Goal: Task Accomplishment & Management: Use online tool/utility

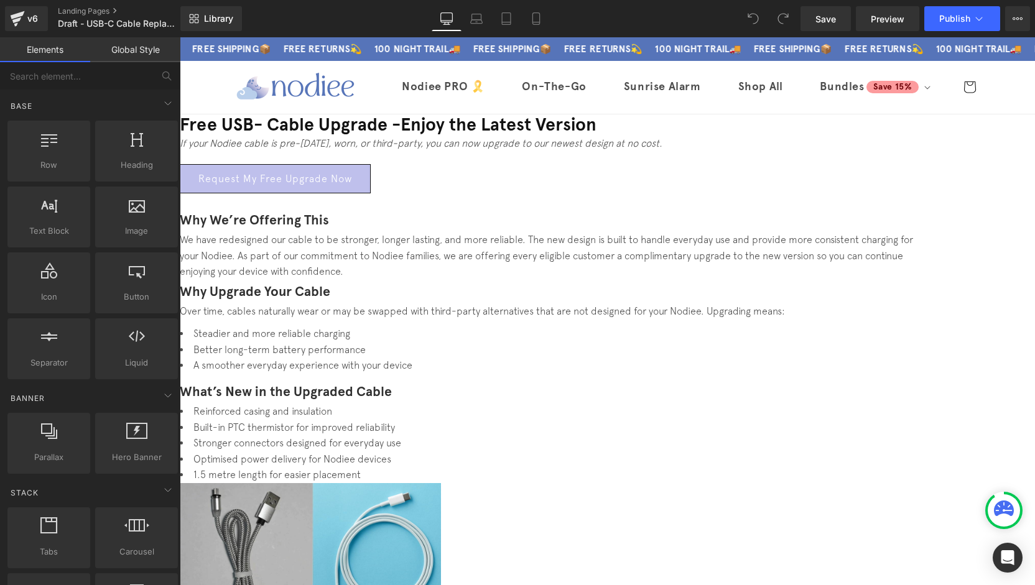
drag, startPoint x: 1032, startPoint y: 215, endPoint x: 1210, endPoint y: 44, distance: 246.3
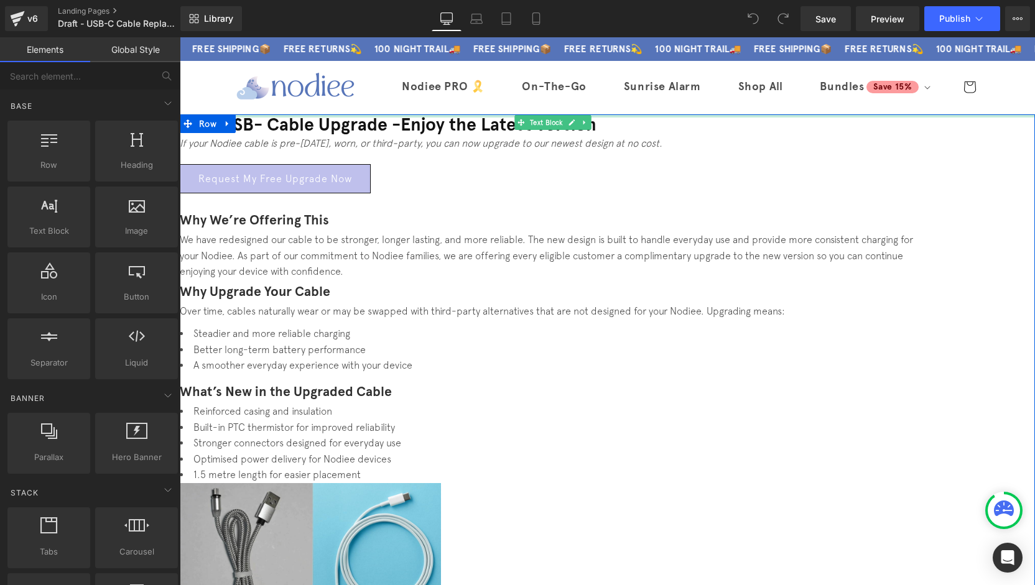
click at [463, 136] on h1 "Free USB- Cable Upgrade - Enjoy the Latest Version" at bounding box center [553, 124] width 746 height 21
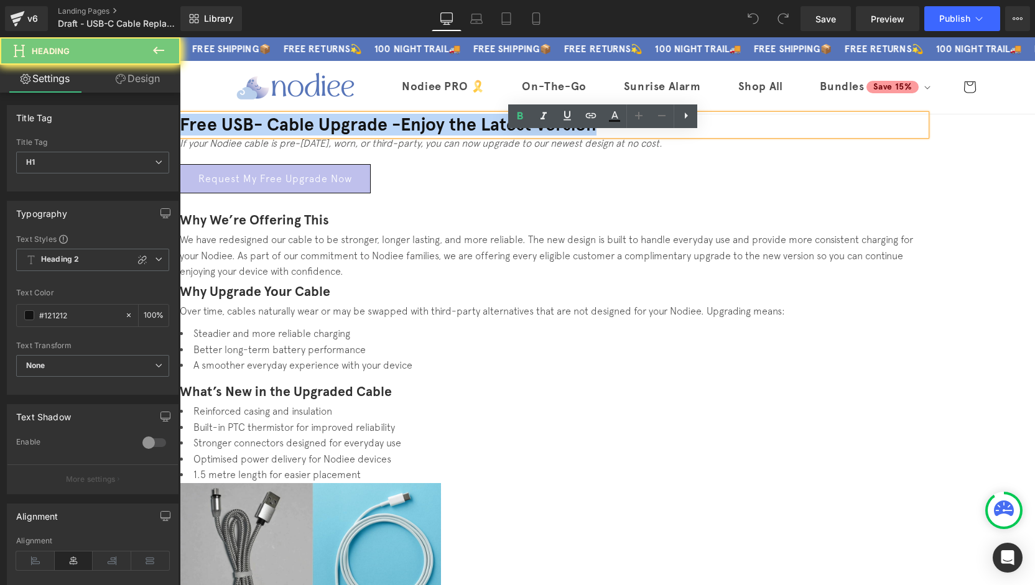
click at [463, 136] on h1 "Free USB- Cable Upgrade - Enjoy the Latest Version" at bounding box center [553, 124] width 746 height 21
paste div
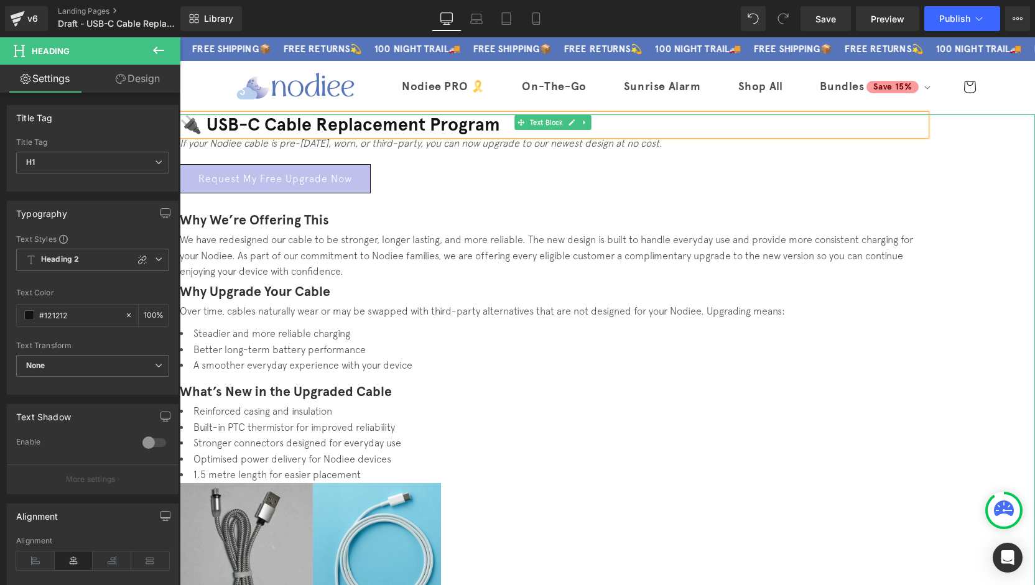
click at [418, 149] on icon "If your Nodiee cable is pre-May 2024, worn, or third-party, you can now upgrade…" at bounding box center [421, 142] width 483 height 11
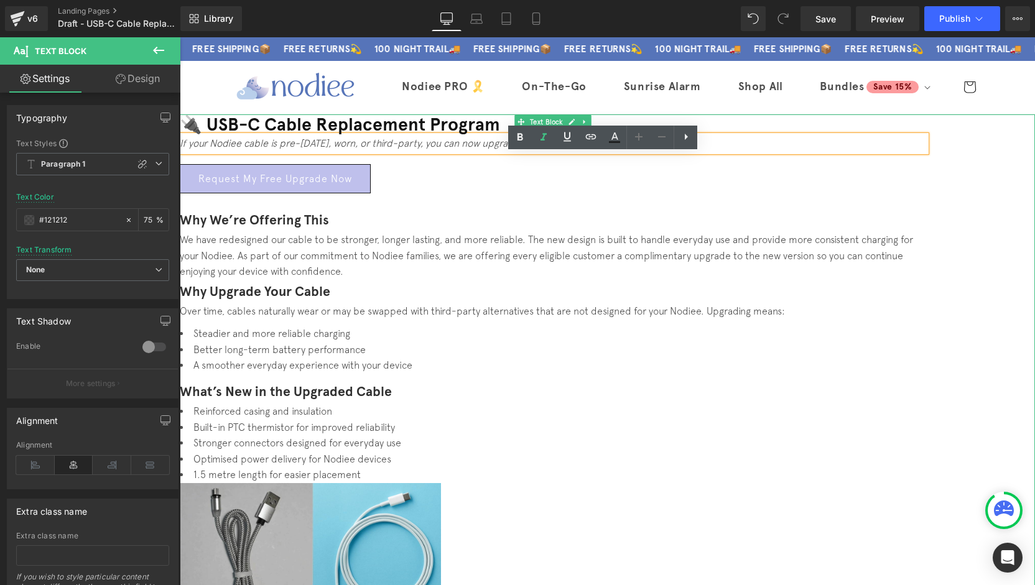
click at [779, 208] on p at bounding box center [553, 200] width 746 height 15
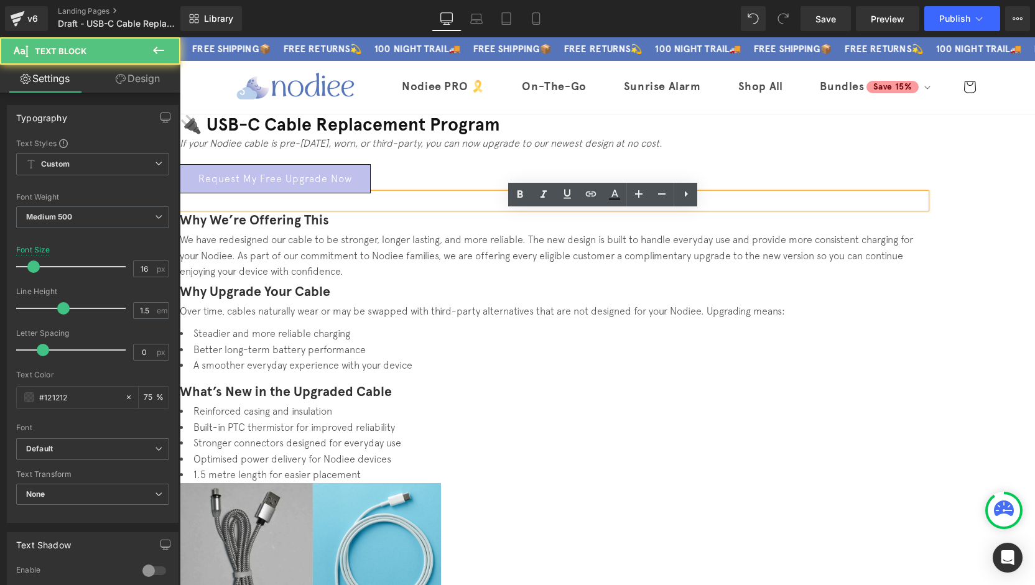
click at [476, 136] on h1 "🔌 USB-C Cable Replacement Program" at bounding box center [553, 124] width 746 height 21
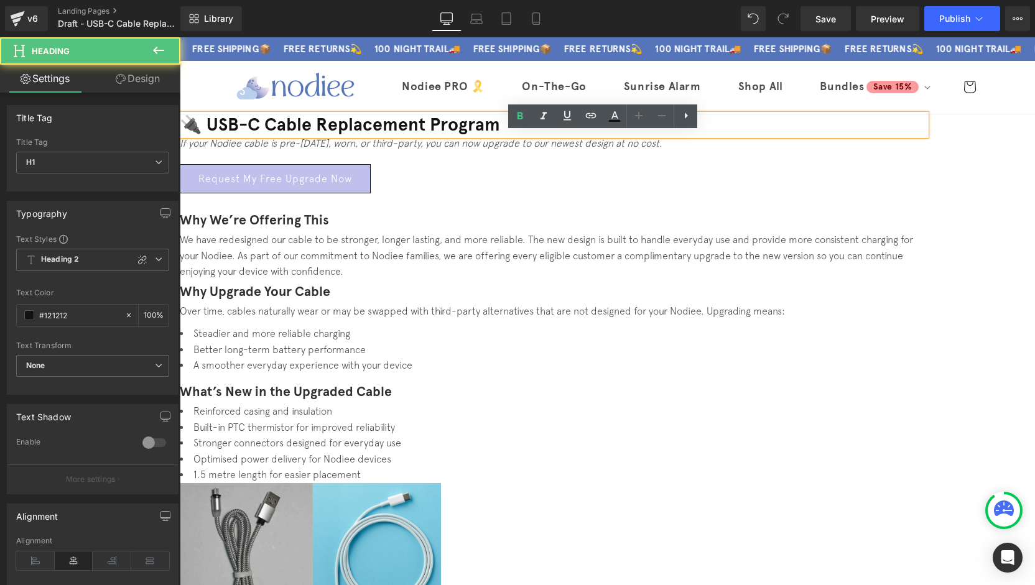
click at [473, 136] on h1 "🔌 USB-C Cable Replacement Program" at bounding box center [553, 124] width 746 height 21
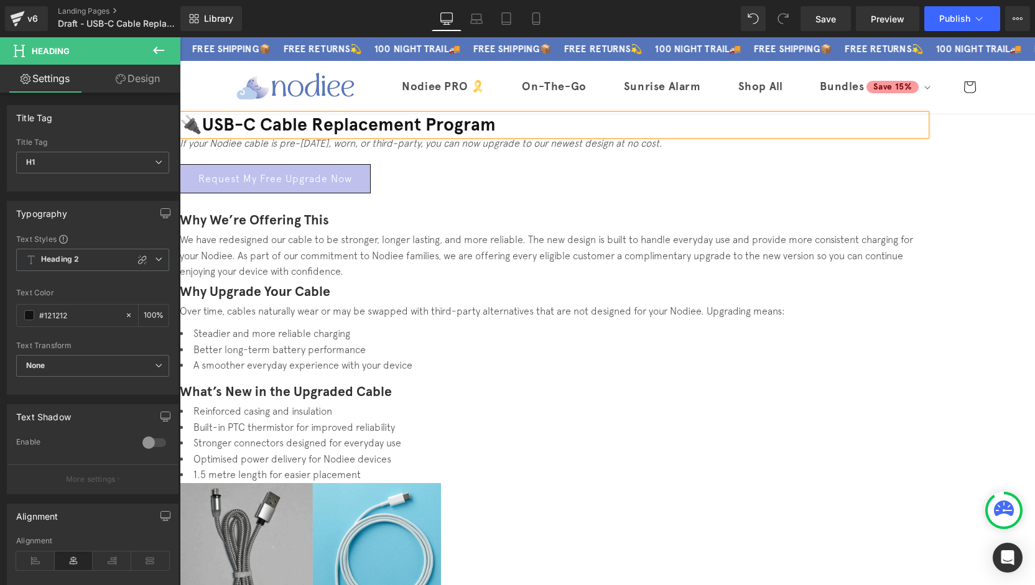
drag, startPoint x: 843, startPoint y: 209, endPoint x: 704, endPoint y: 307, distance: 170.1
click at [843, 193] on div "Request My Free Upgrade Now Button" at bounding box center [553, 178] width 746 height 29
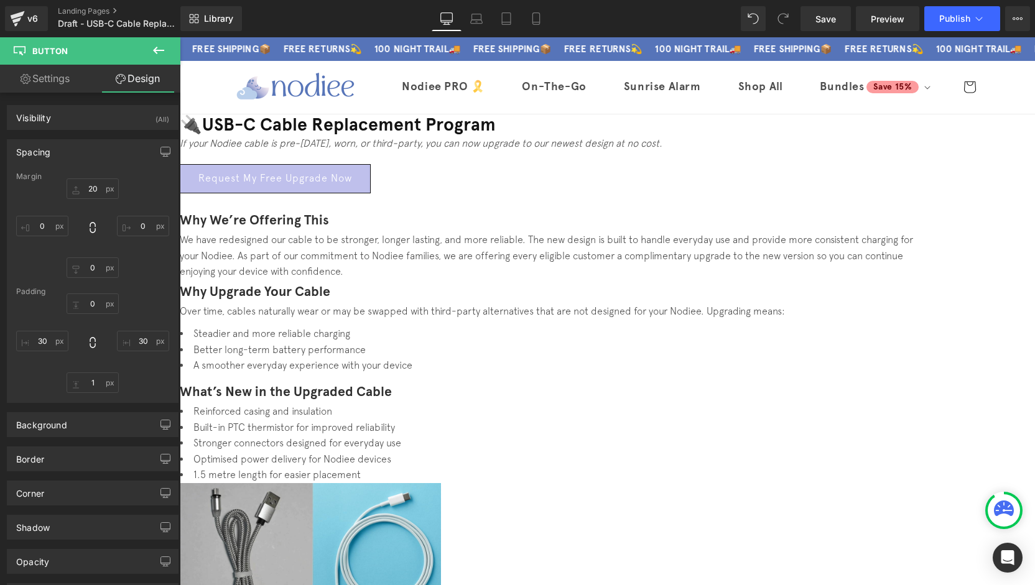
click at [180, 37] on div at bounding box center [180, 37] width 0 height 0
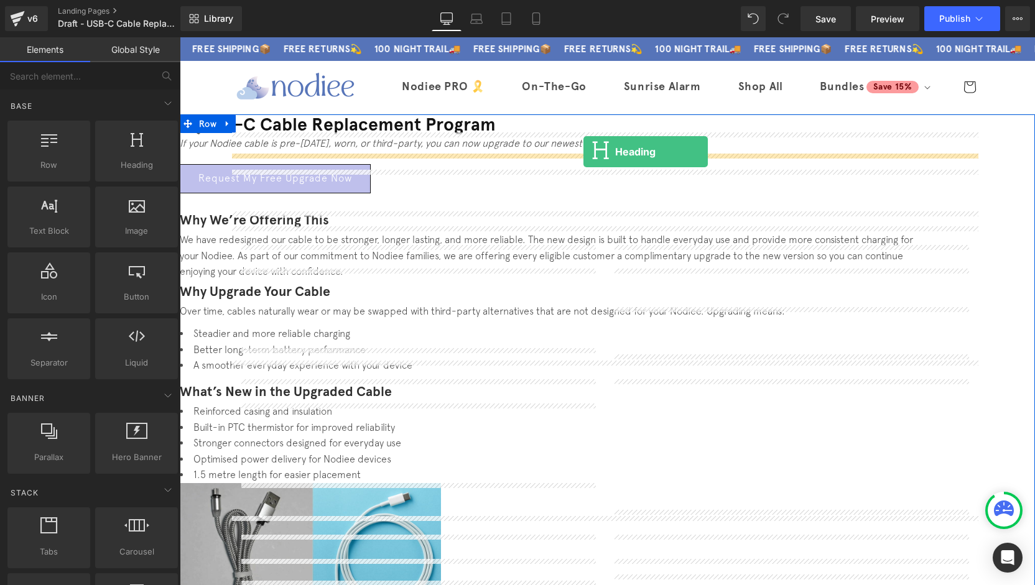
drag, startPoint x: 315, startPoint y: 197, endPoint x: 583, endPoint y: 152, distance: 271.9
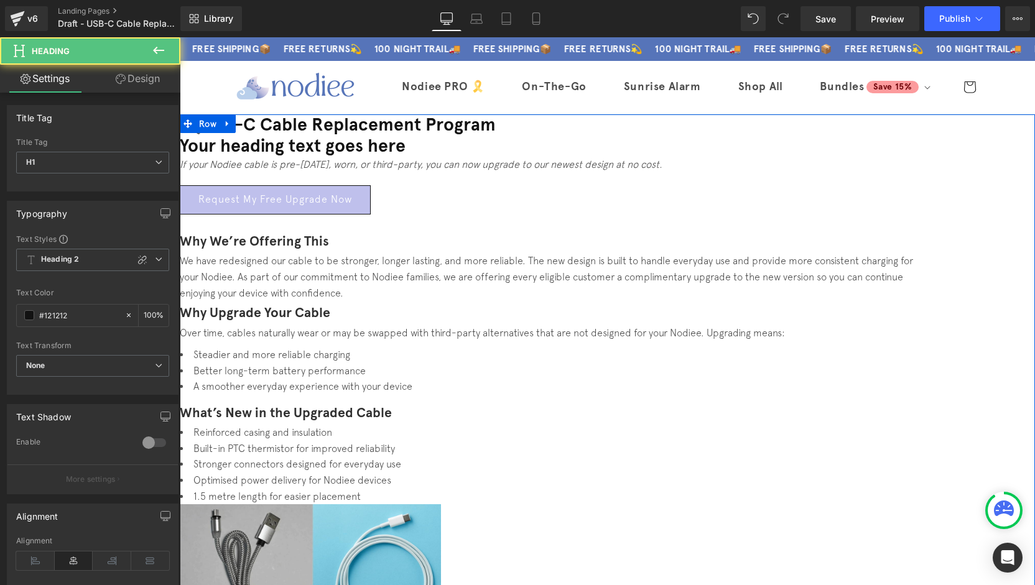
click at [670, 157] on h1 "Your heading text goes here" at bounding box center [553, 146] width 746 height 21
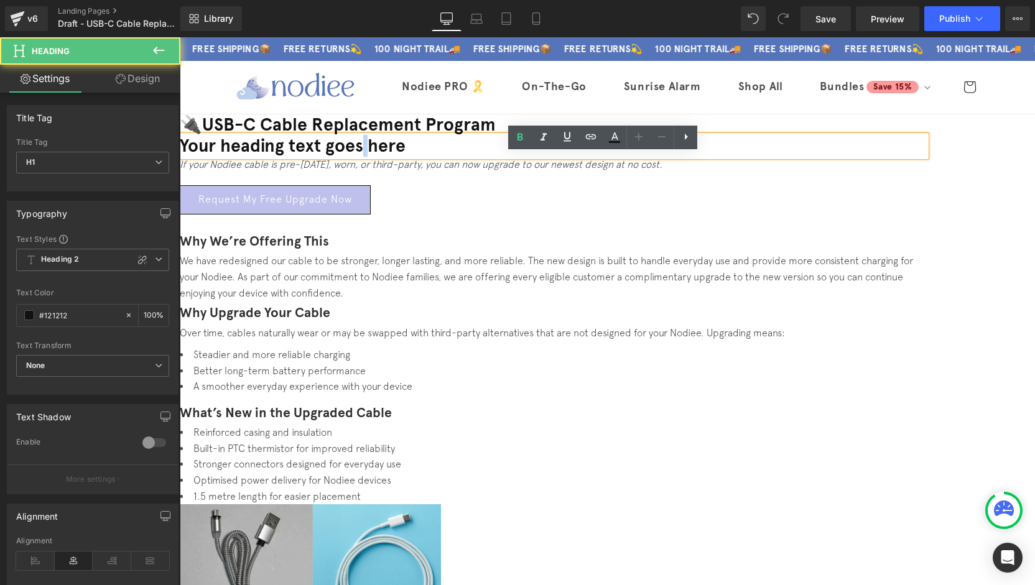
click at [670, 157] on h1 "Your heading text goes here" at bounding box center [553, 146] width 746 height 21
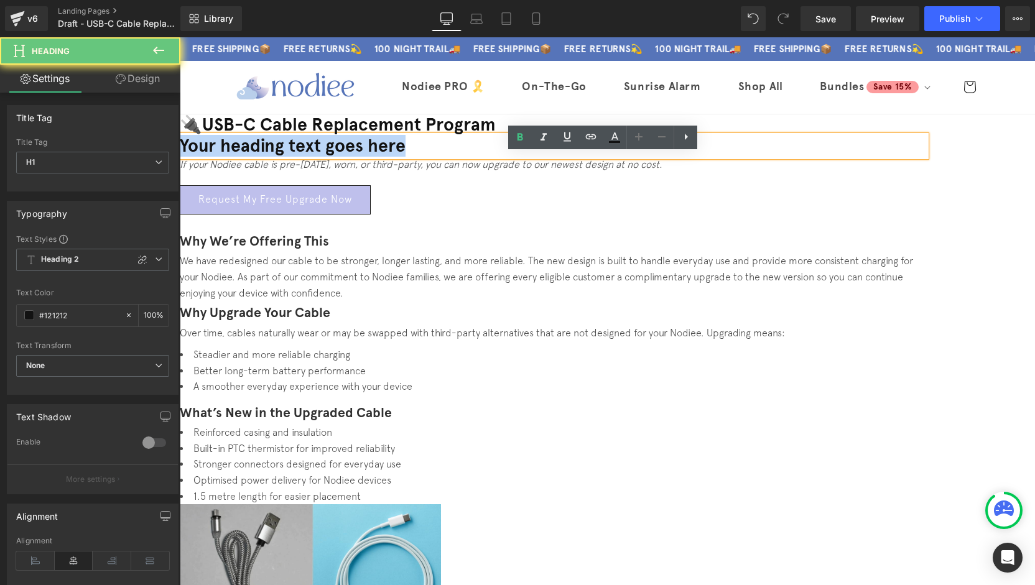
paste div
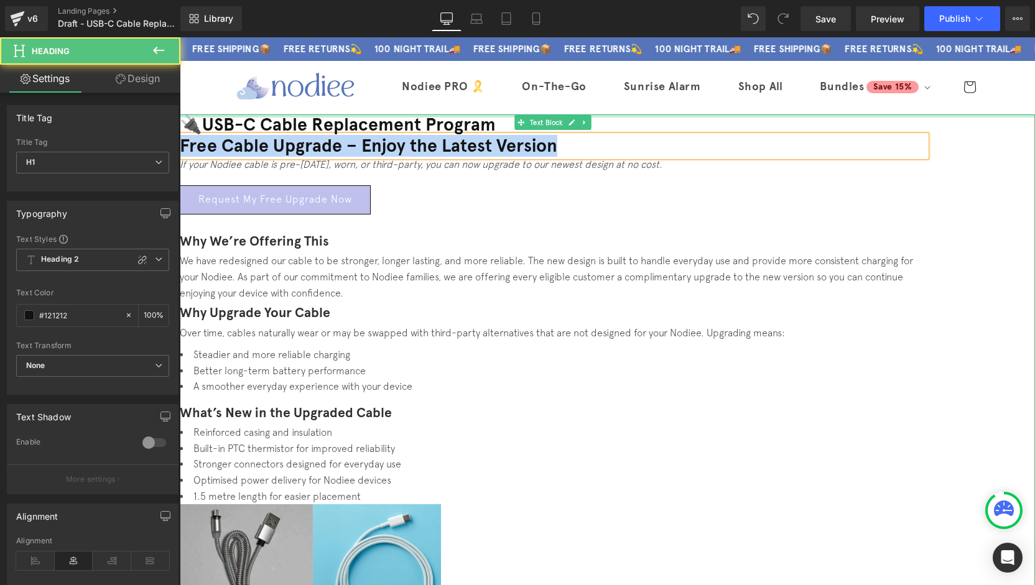
drag, startPoint x: 587, startPoint y: 175, endPoint x: 387, endPoint y: 177, distance: 200.3
click at [387, 177] on div "🔌USB-C Cable Replacement Program Heading Free Cable Upgrade – Enjoy the Latest …" at bounding box center [553, 534] width 746 height 840
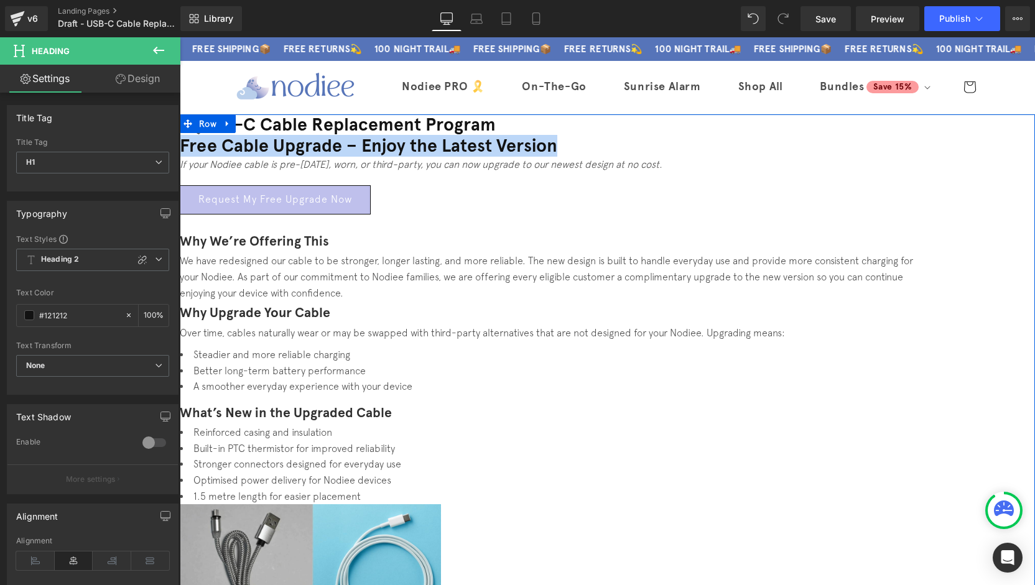
drag, startPoint x: 602, startPoint y: 143, endPoint x: 652, endPoint y: 143, distance: 49.8
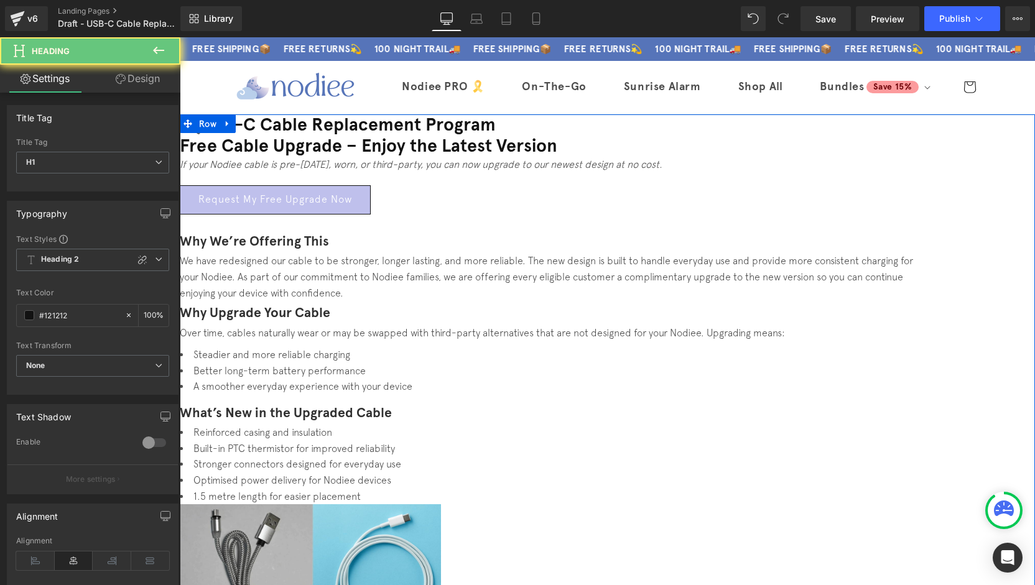
click at [700, 136] on h1 "🔌USB-C Cable Replacement Program" at bounding box center [553, 124] width 746 height 21
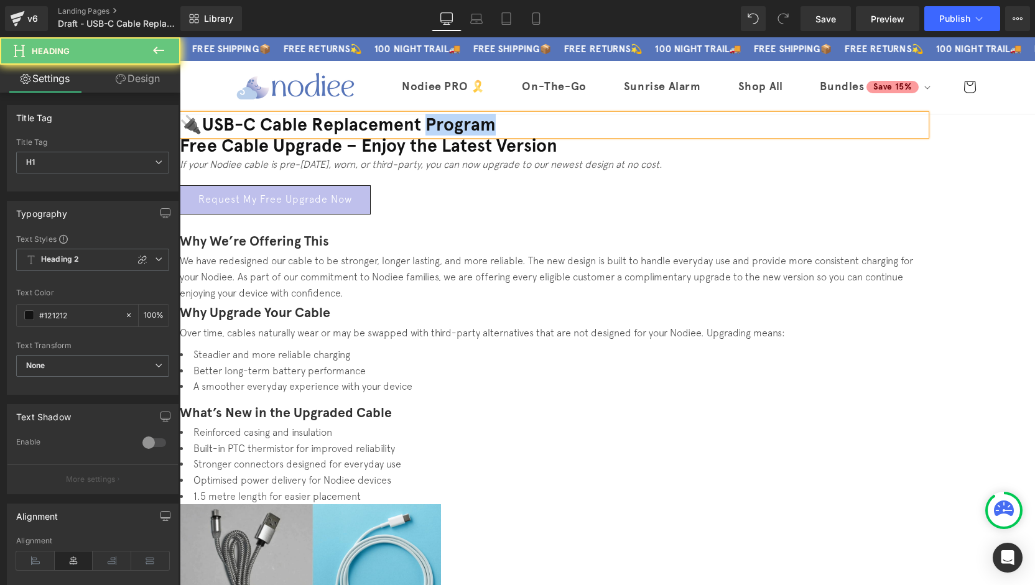
click at [700, 136] on h1 "🔌USB-C Cable Replacement Program" at bounding box center [553, 124] width 746 height 21
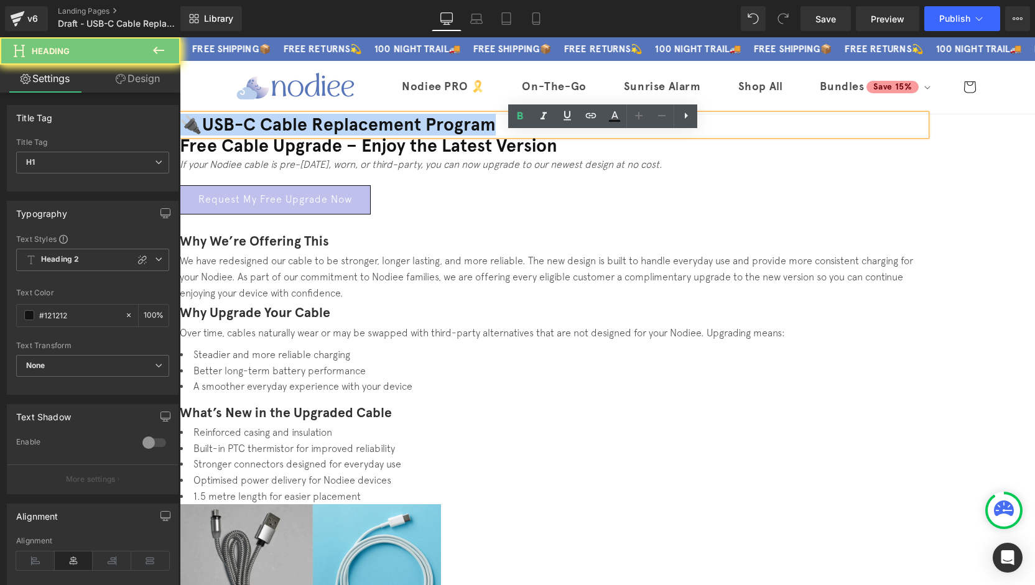
click at [700, 136] on h1 "🔌USB-C Cable Replacement Program" at bounding box center [553, 124] width 746 height 21
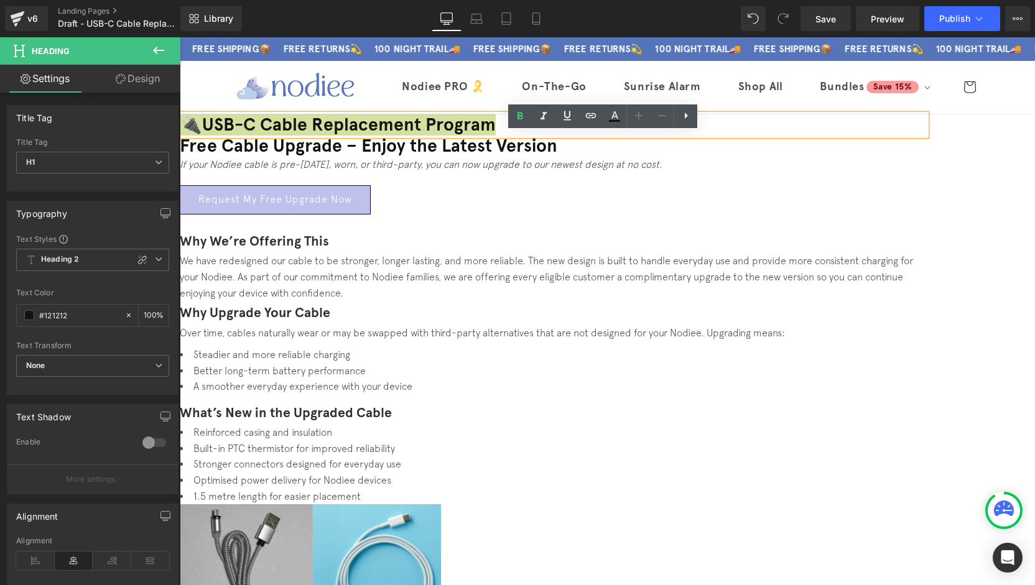
click at [639, 119] on icon at bounding box center [638, 115] width 15 height 15
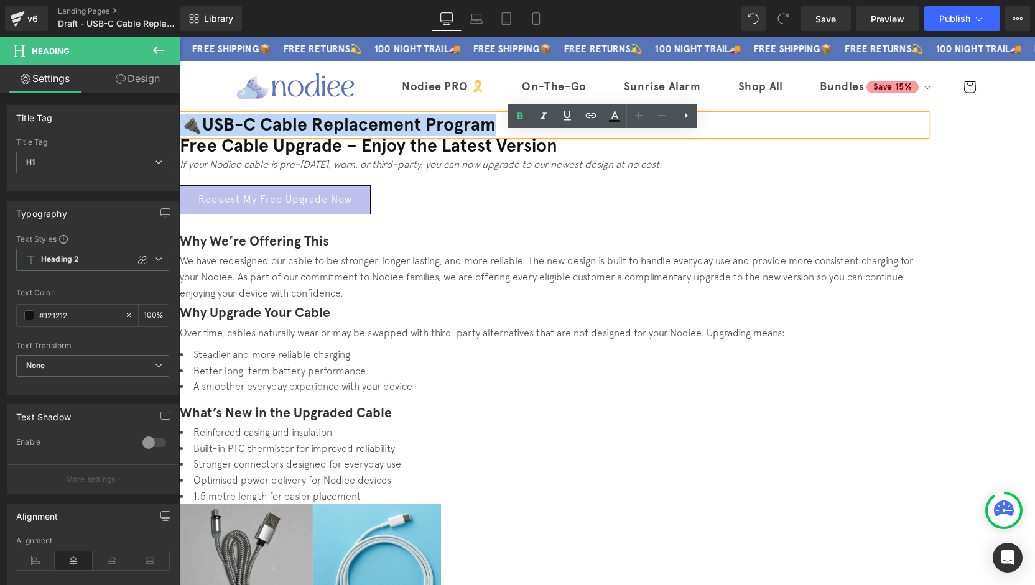
click at [764, 157] on h1 "Free Cable Upgrade – Enjoy the Latest Version" at bounding box center [553, 146] width 746 height 21
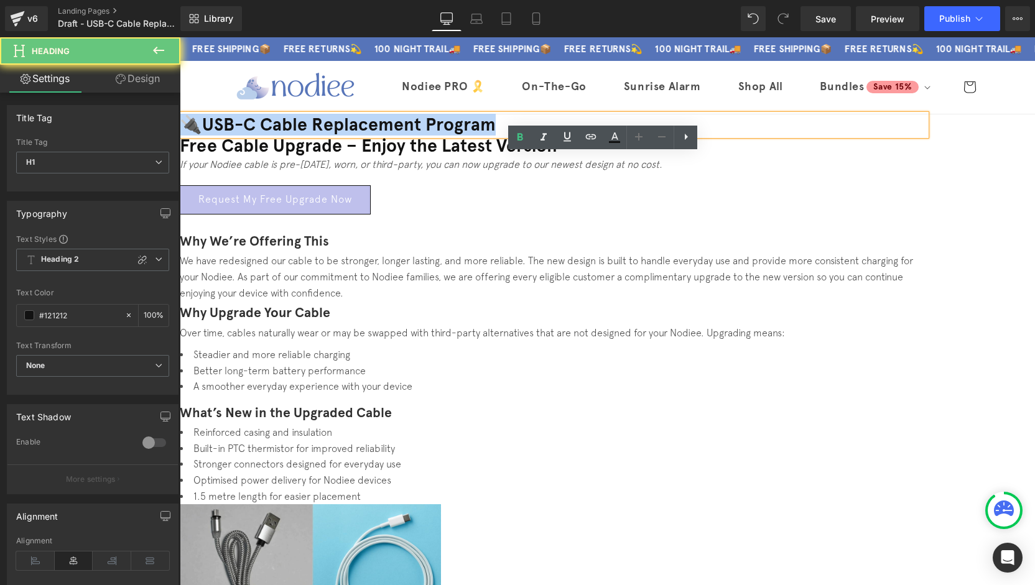
click at [764, 157] on h1 "Free Cable Upgrade – Enjoy the Latest Version" at bounding box center [553, 146] width 746 height 21
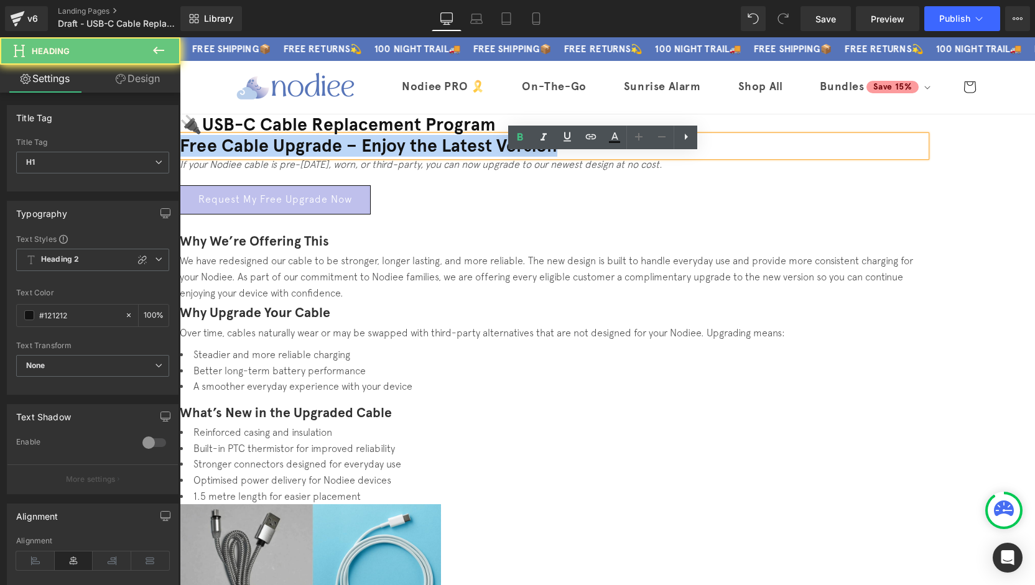
click at [764, 157] on h1 "Free Cable Upgrade – Enjoy the Latest Version" at bounding box center [553, 146] width 746 height 21
click at [765, 157] on h1 "Free Cable Upgrade – Enjoy the Latest Version" at bounding box center [553, 146] width 746 height 21
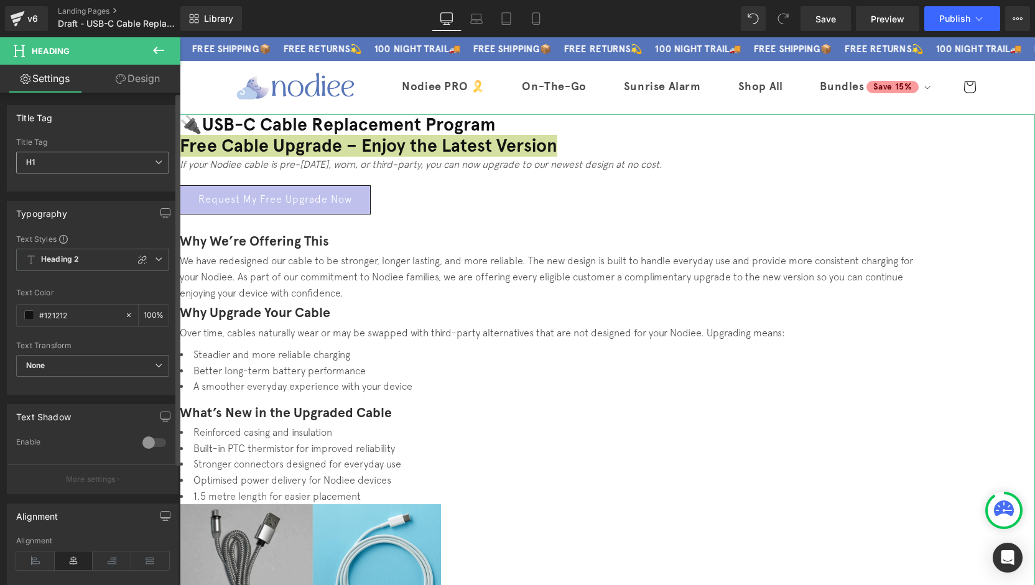
click at [75, 163] on span "H1" at bounding box center [92, 163] width 153 height 22
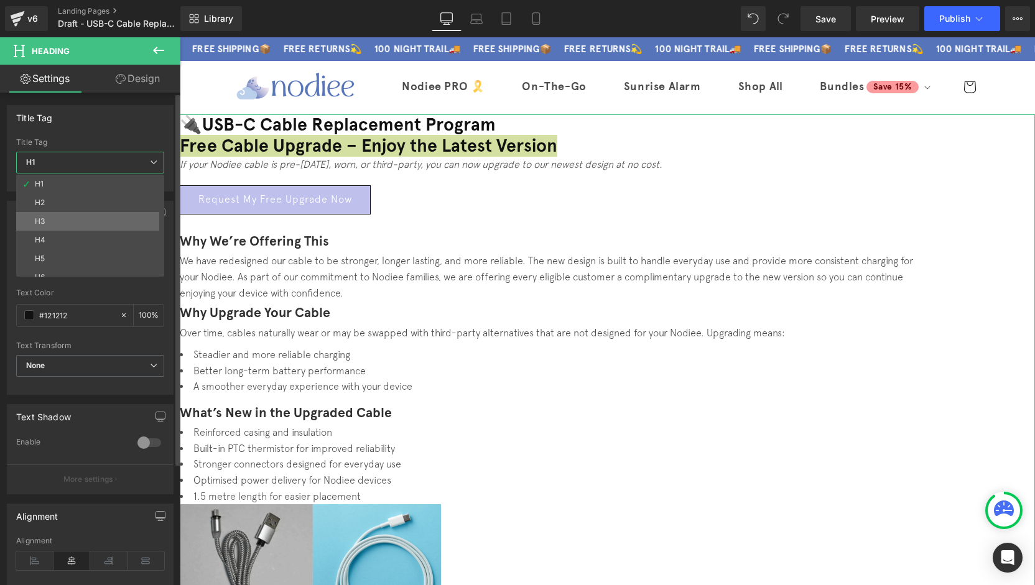
click at [75, 221] on li "H3" at bounding box center [93, 221] width 154 height 19
type input "100"
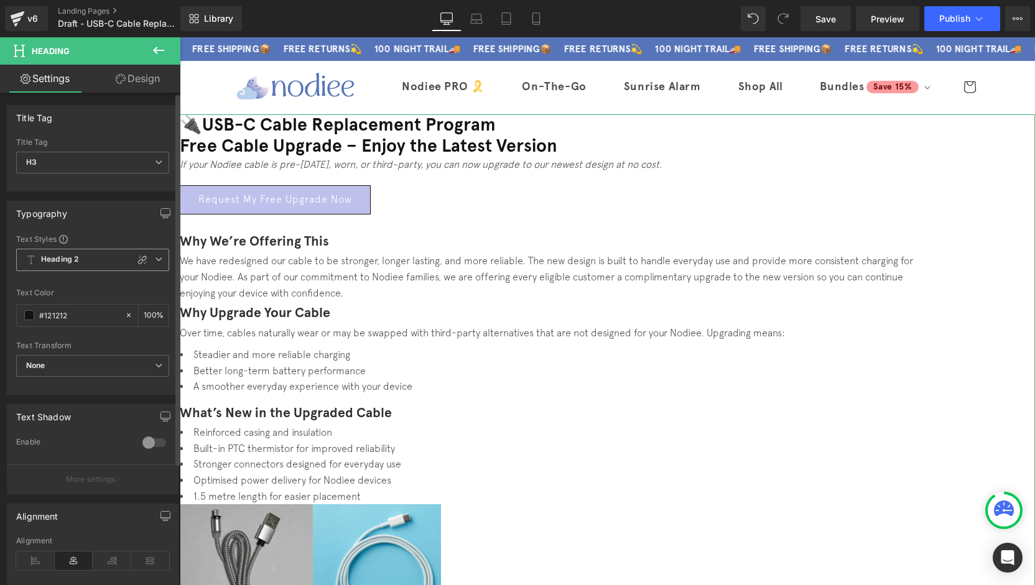
click at [83, 263] on span "Heading 2" at bounding box center [92, 260] width 153 height 22
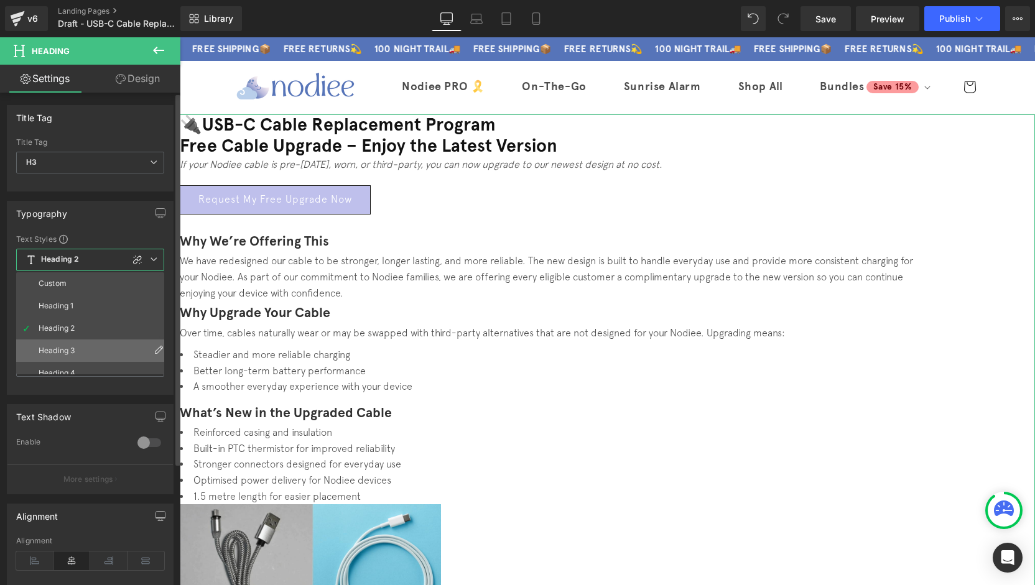
click at [80, 353] on li "Heading 3" at bounding box center [93, 351] width 154 height 22
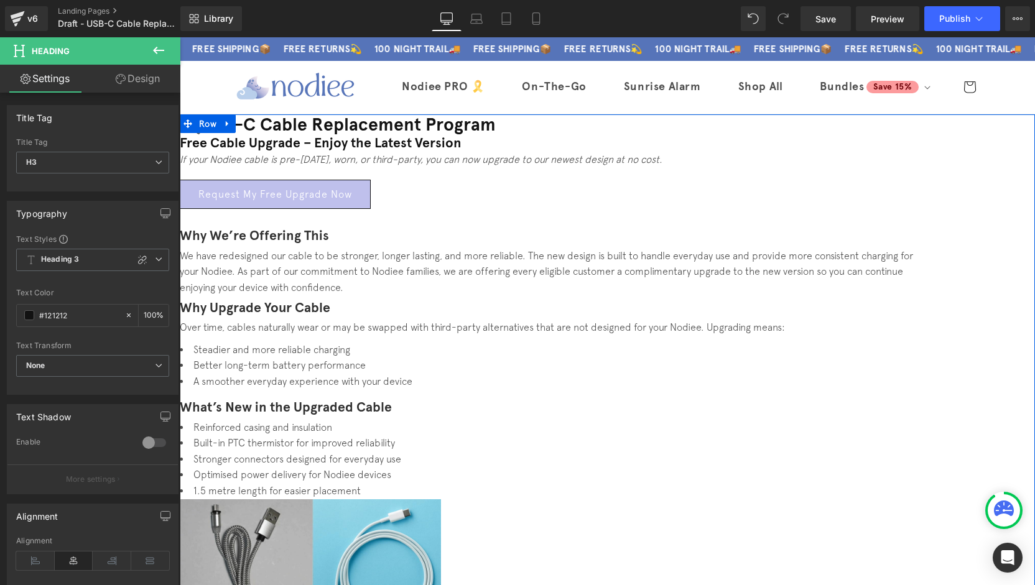
click at [670, 152] on h3 "Free Cable Upgrade – Enjoy the Latest Version" at bounding box center [553, 144] width 746 height 16
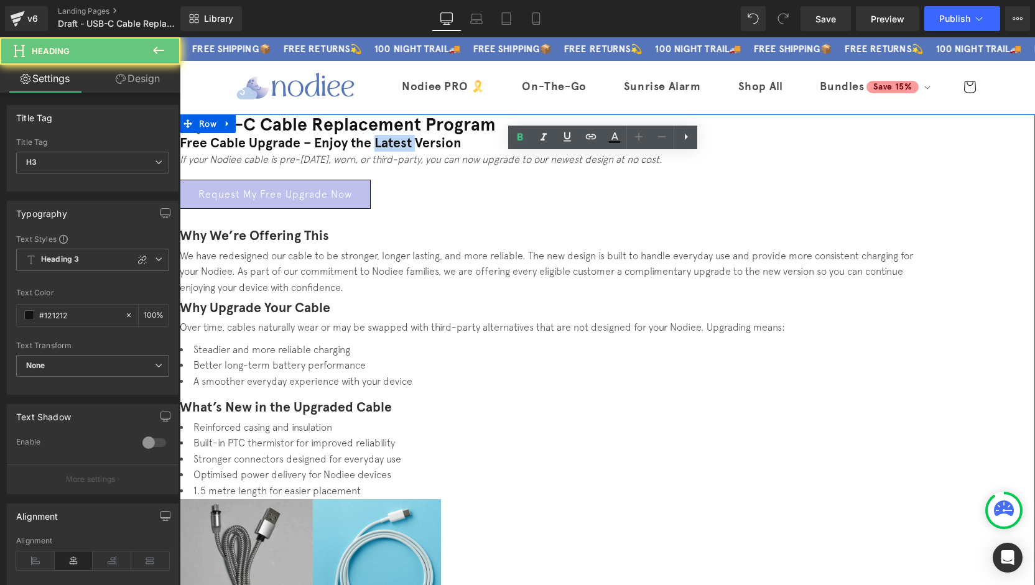
click at [670, 152] on h3 "Free Cable Upgrade – Enjoy the Latest Version" at bounding box center [553, 144] width 746 height 16
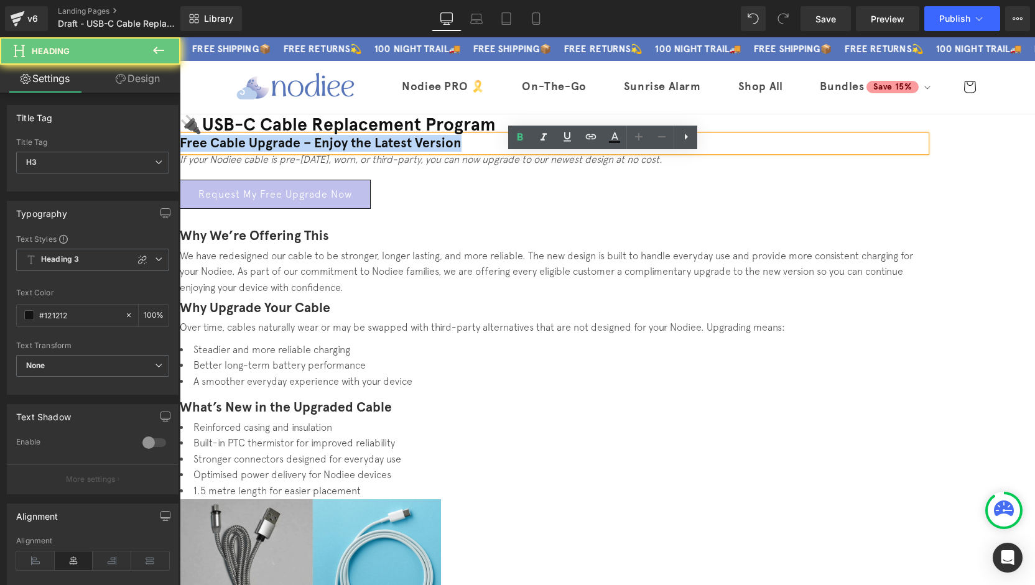
click at [670, 152] on h3 "Free Cable Upgrade – Enjoy the Latest Version" at bounding box center [553, 144] width 746 height 16
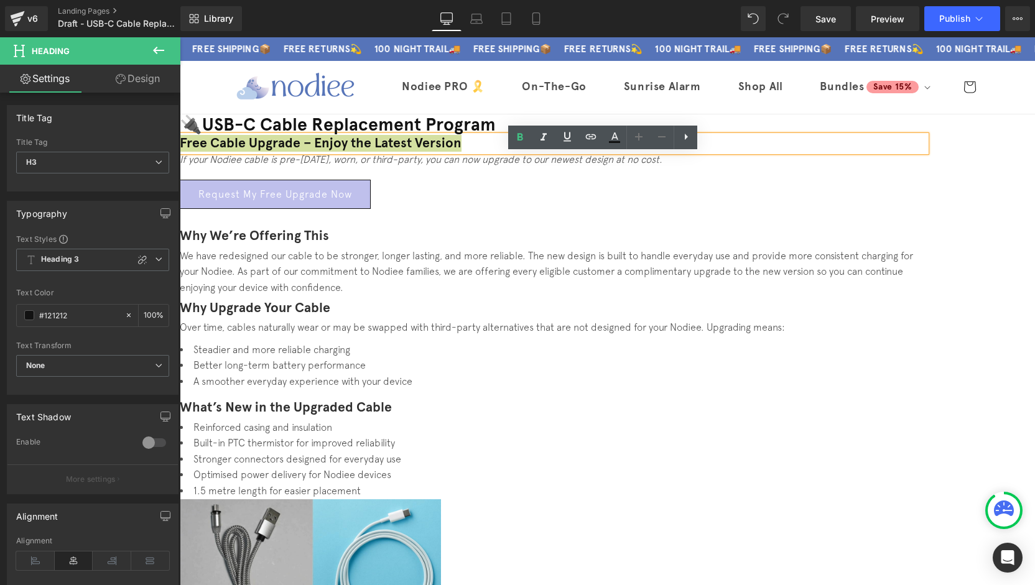
click at [659, 141] on icon at bounding box center [661, 136] width 15 height 15
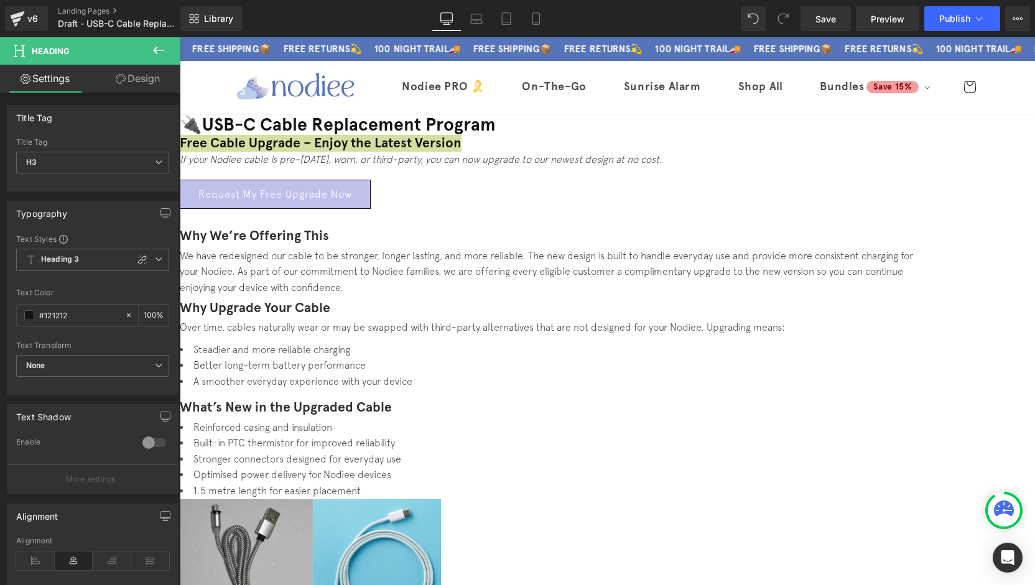
click at [156, 48] on icon at bounding box center [158, 50] width 11 height 7
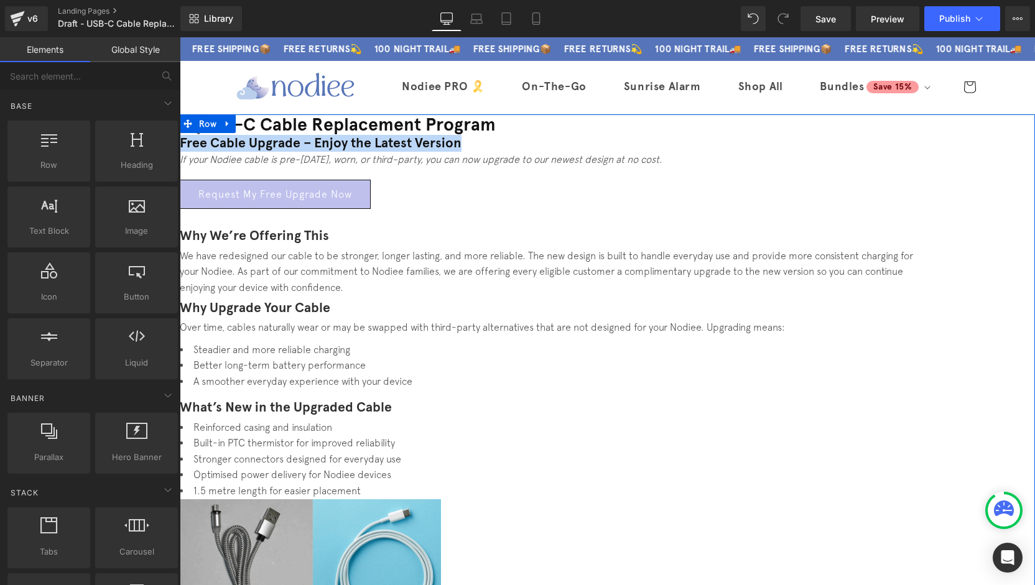
click at [763, 152] on h3 "Free Cable Upgrade – Enjoy the Latest Version" at bounding box center [553, 144] width 746 height 16
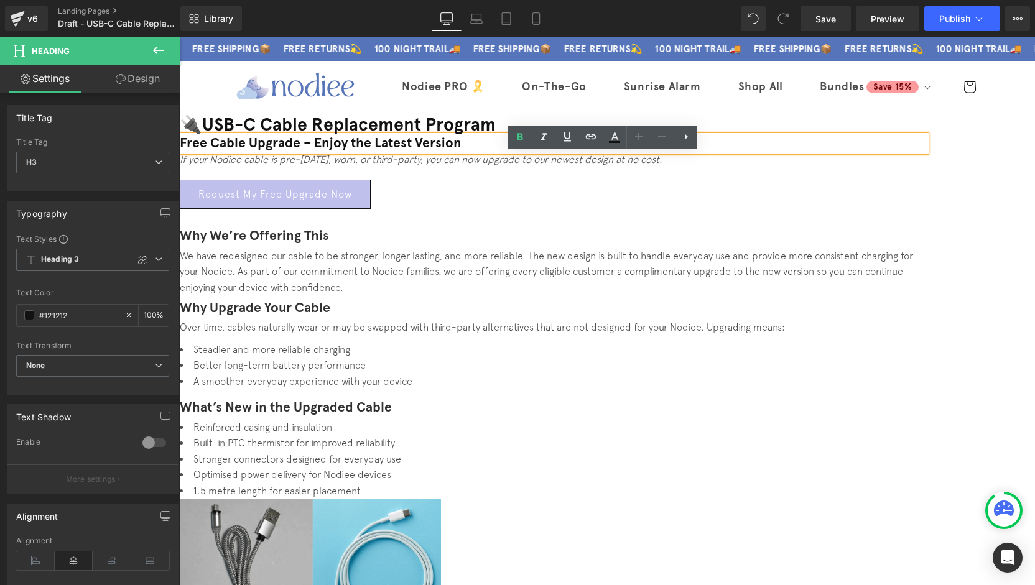
click at [661, 140] on icon at bounding box center [661, 136] width 15 height 15
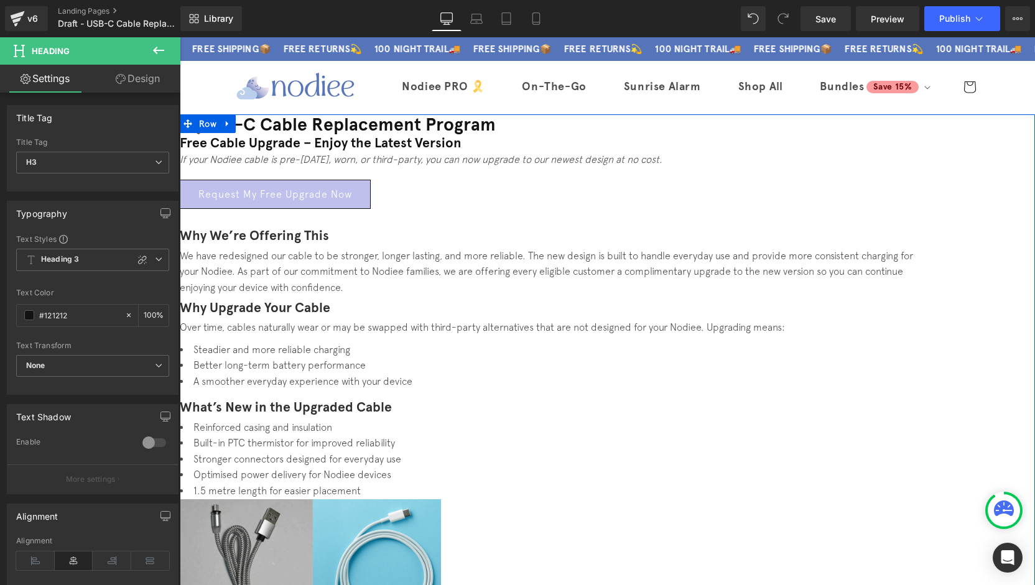
click at [670, 152] on h3 "Free Cable Upgrade – Enjoy the Latest Version" at bounding box center [553, 144] width 746 height 16
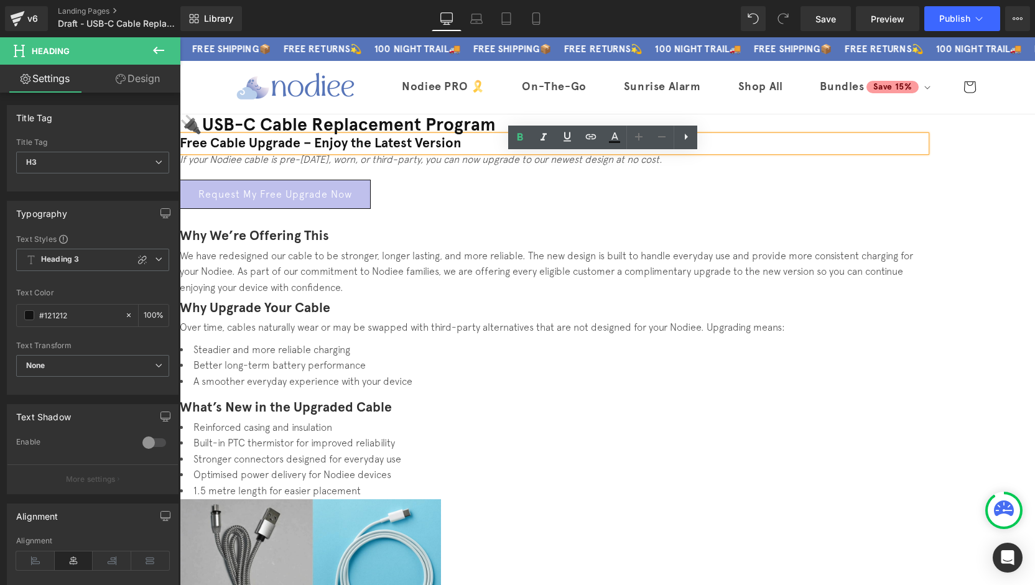
click at [661, 139] on icon at bounding box center [661, 136] width 15 height 15
click at [662, 138] on icon at bounding box center [661, 136] width 15 height 15
click at [752, 152] on h3 "Free Cable Upgrade – Enjoy the Latest Version" at bounding box center [553, 144] width 746 height 16
click at [926, 296] on h2 "Why Upgrade Your Cable" at bounding box center [553, 308] width 746 height 24
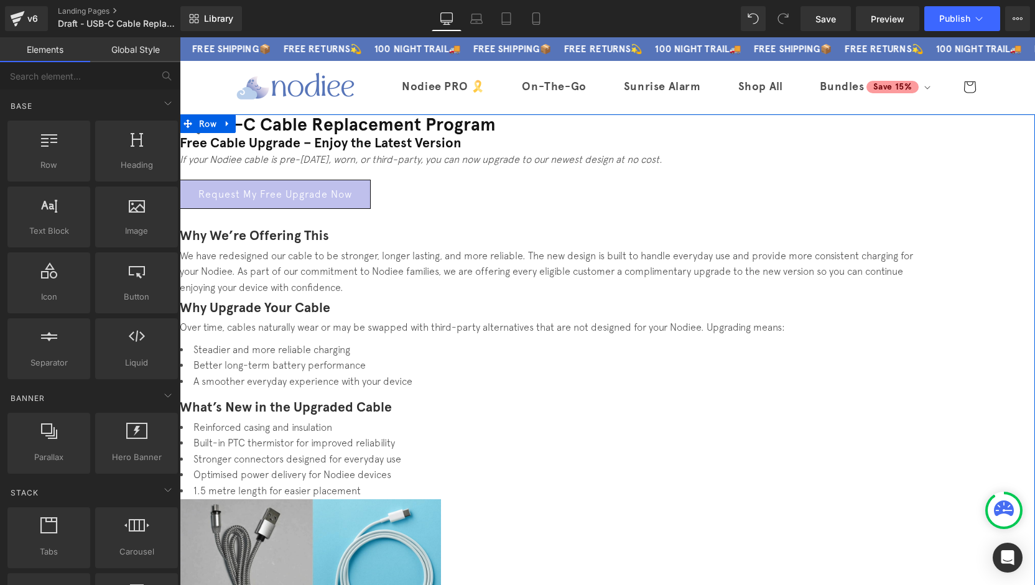
click at [532, 152] on h3 "Free Cable Upgrade – Enjoy the Latest Version" at bounding box center [553, 144] width 746 height 16
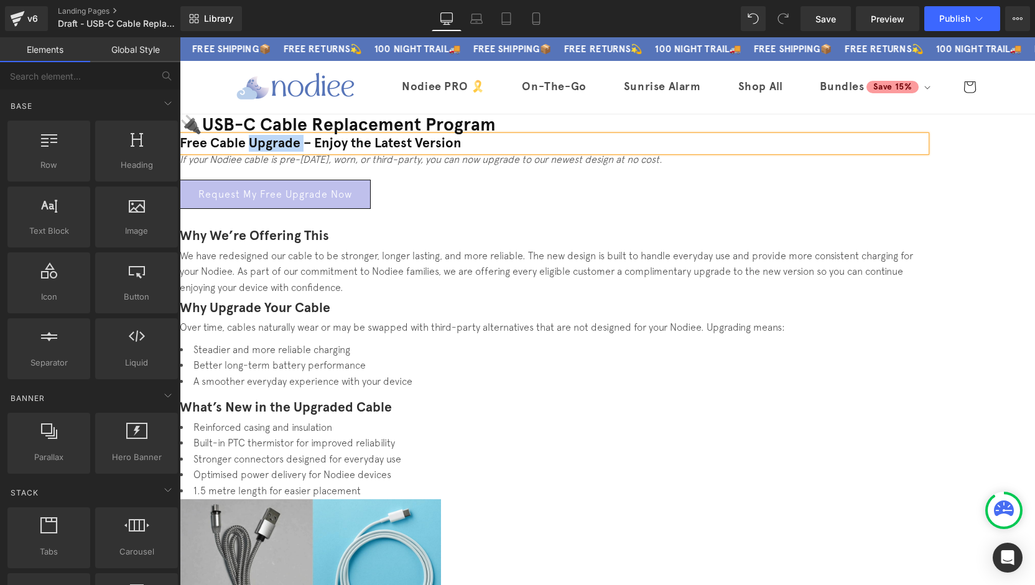
click at [532, 152] on h3 "Free Cable Upgrade – Enjoy the Latest Version" at bounding box center [553, 144] width 746 height 16
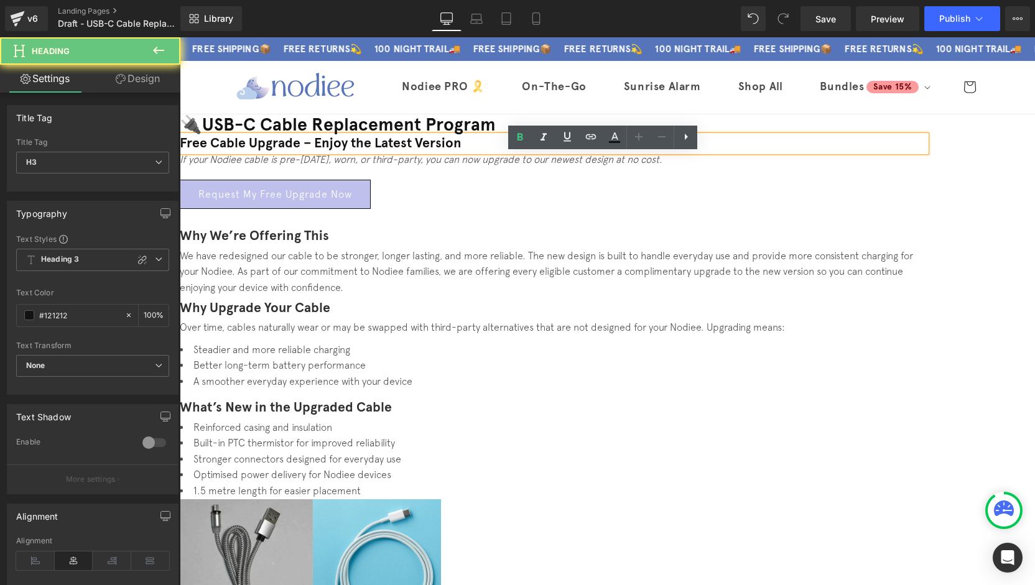
click at [801, 152] on h3 "Free Cable Upgrade – Enjoy the Latest Version" at bounding box center [553, 144] width 746 height 16
click at [454, 152] on h3 "Free Cable Upgrade – Enjoy the Latest Version" at bounding box center [553, 144] width 746 height 16
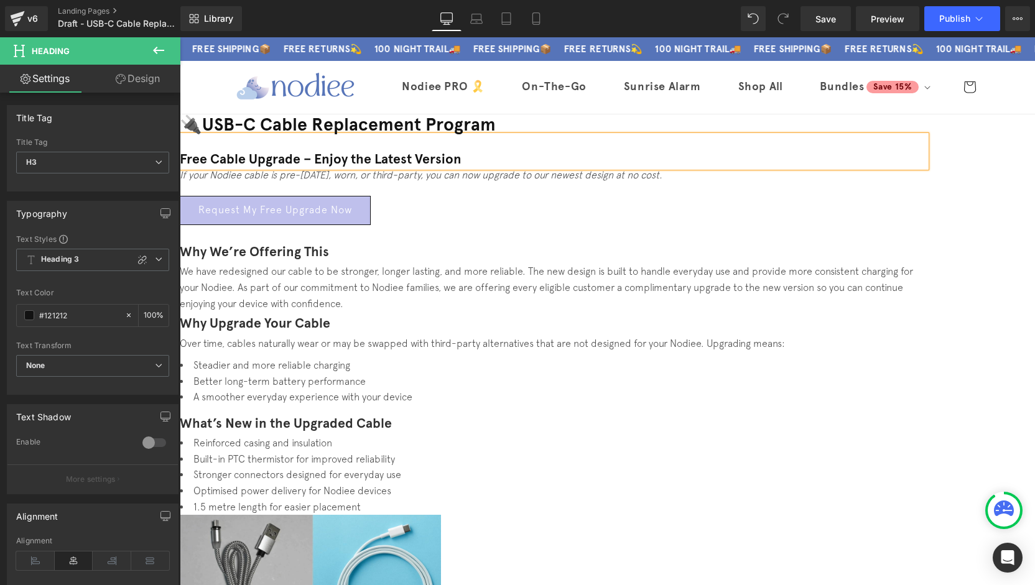
click at [715, 168] on h3 "Free Cable Upgrade – Enjoy the Latest Version" at bounding box center [553, 160] width 746 height 16
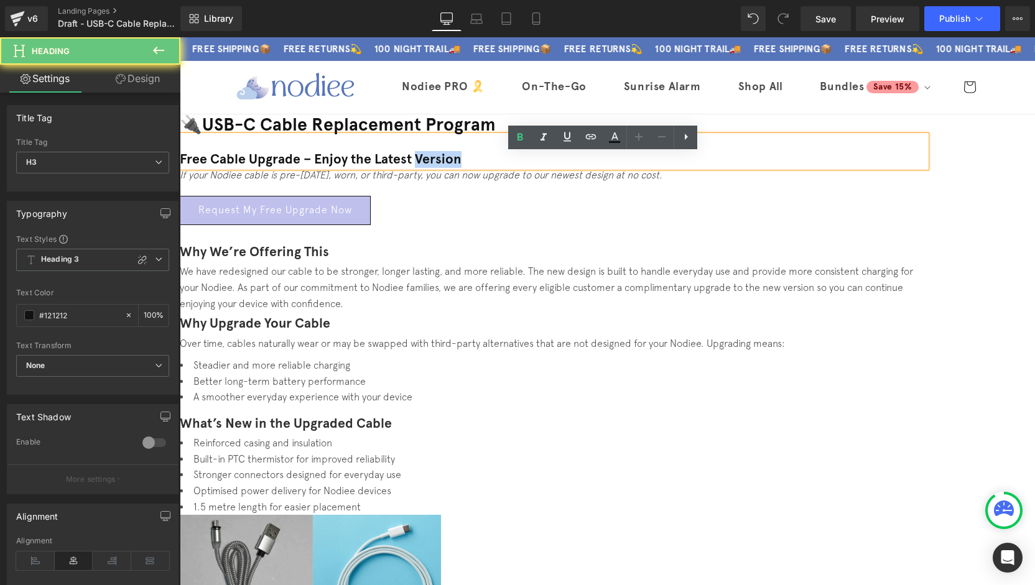
click at [715, 168] on h3 "Free Cable Upgrade – Enjoy the Latest Version" at bounding box center [553, 160] width 746 height 16
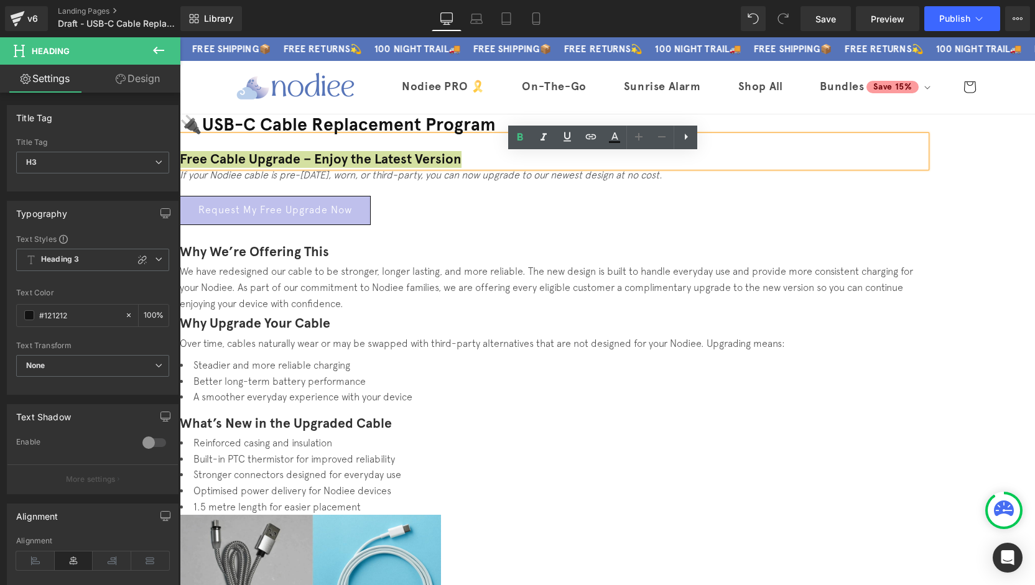
click at [0, 0] on icon at bounding box center [0, 0] width 0 height 0
click at [659, 139] on icon at bounding box center [661, 136] width 15 height 15
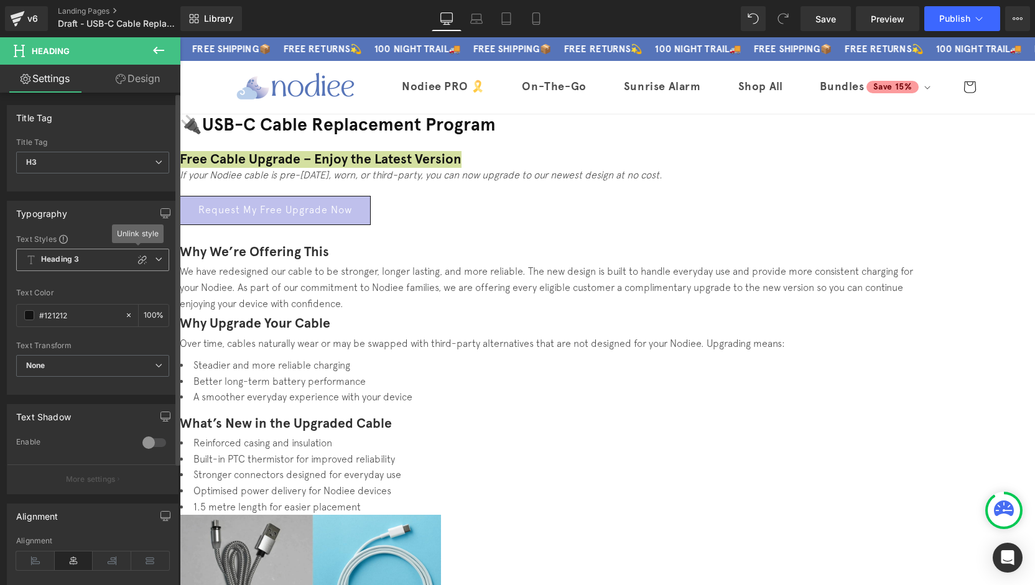
click at [155, 259] on icon at bounding box center [158, 259] width 7 height 7
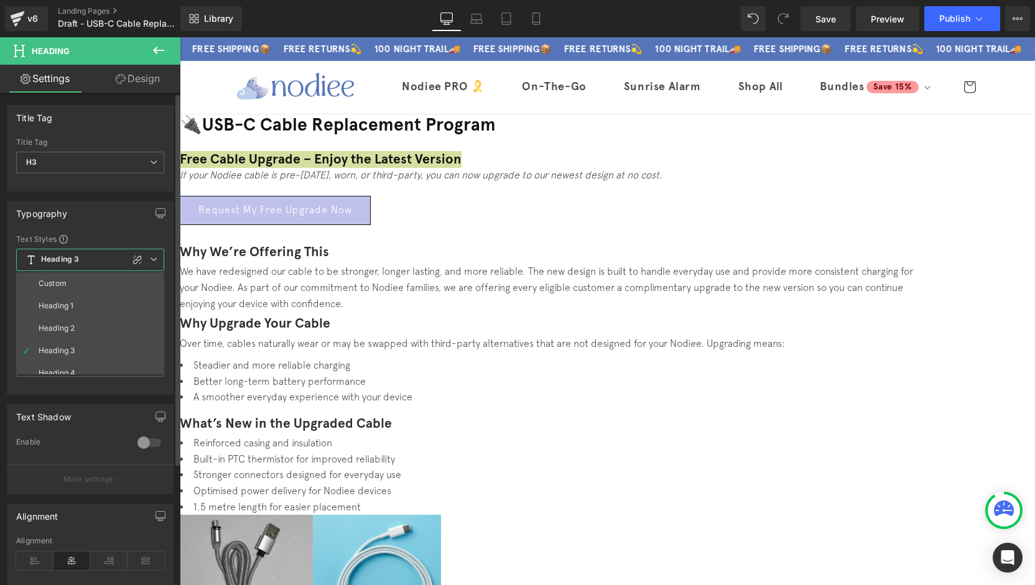
click at [155, 258] on icon at bounding box center [153, 259] width 7 height 7
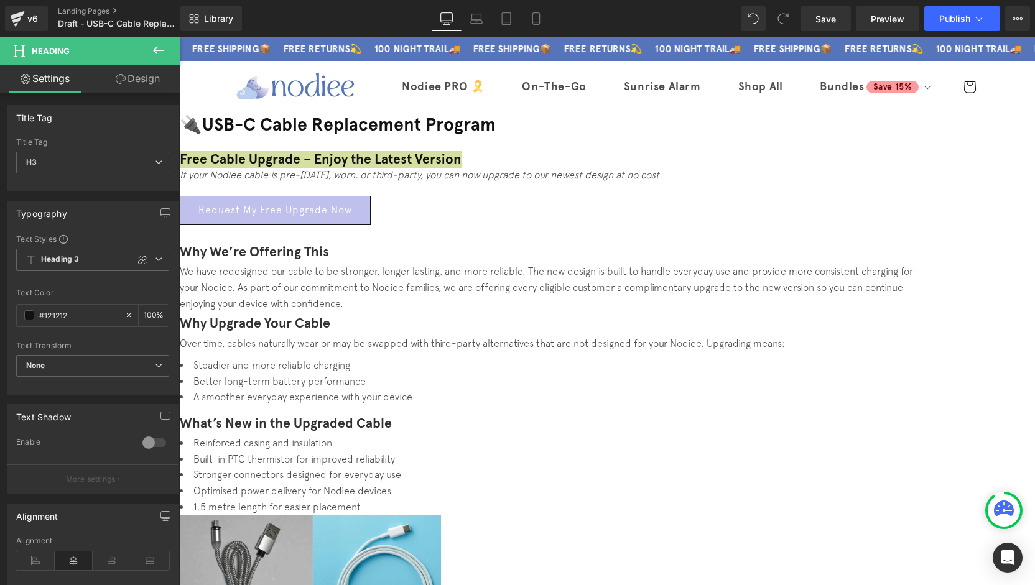
click at [155, 49] on icon at bounding box center [158, 50] width 11 height 7
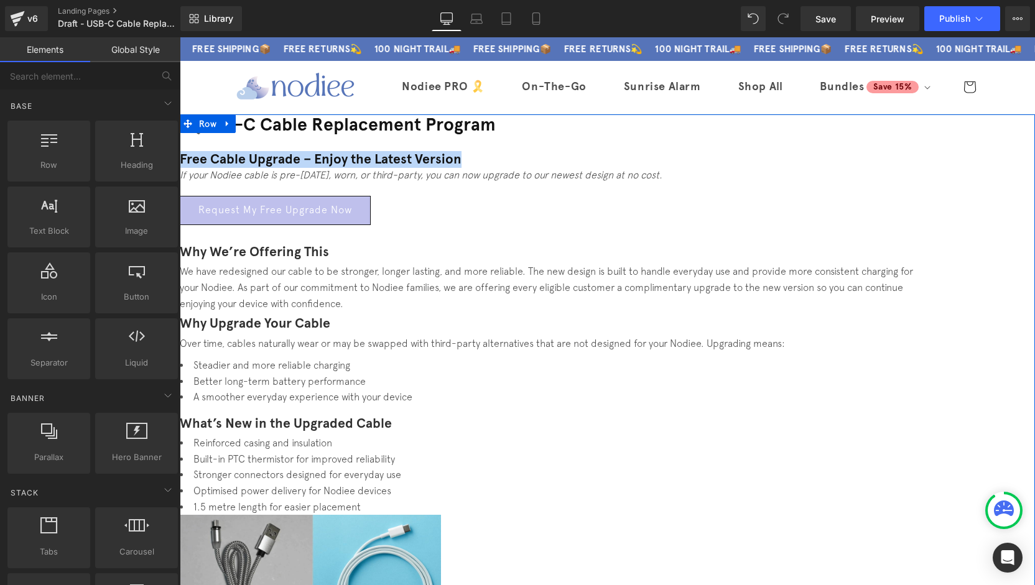
click at [738, 168] on h3 "Free Cable Upgrade – Enjoy the Latest Version" at bounding box center [553, 160] width 746 height 16
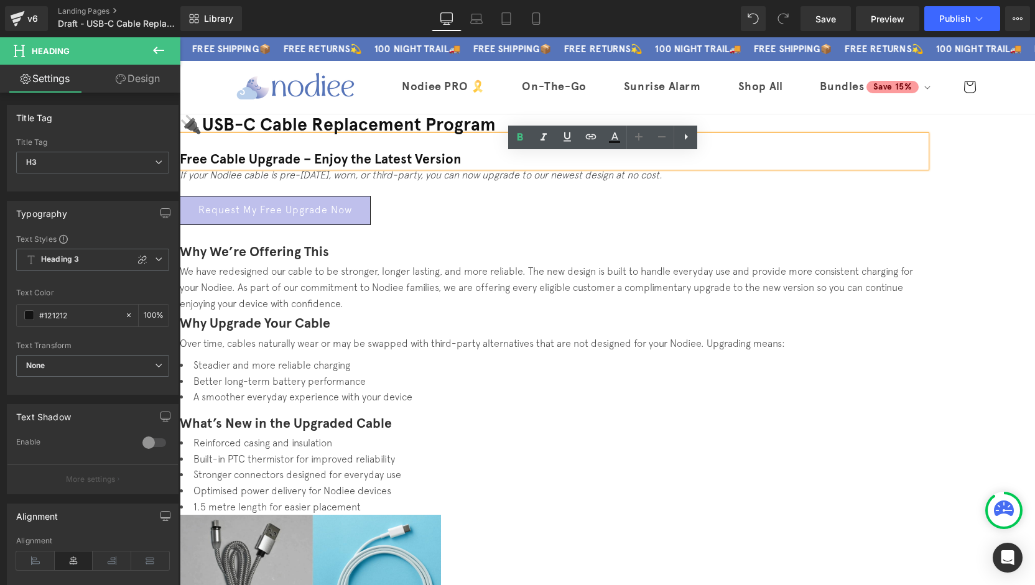
click at [637, 138] on icon at bounding box center [638, 136] width 15 height 15
click at [563, 168] on h3 "Free Cable Upgrade – Enjoy the Latest Version" at bounding box center [553, 160] width 746 height 16
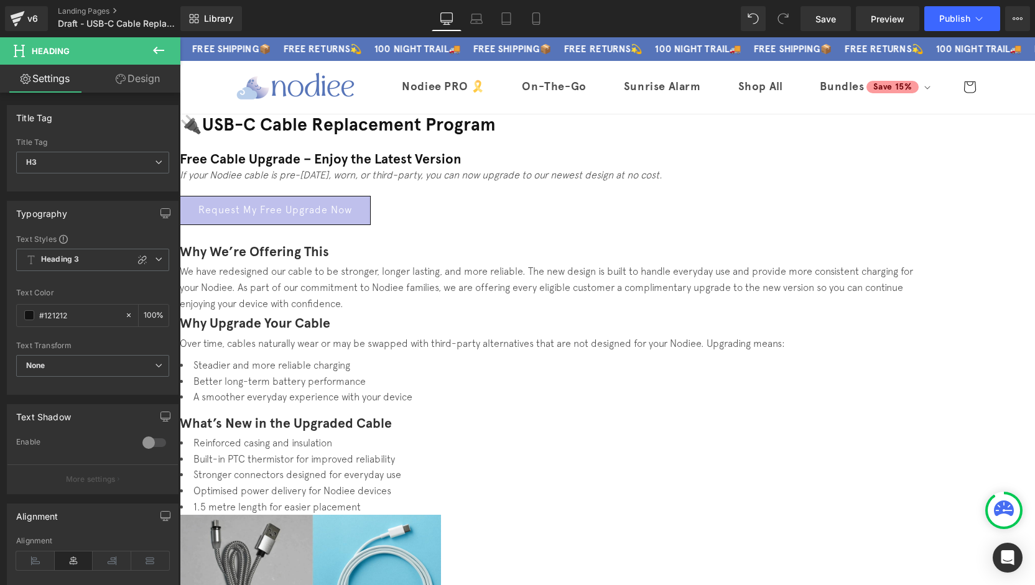
click at [156, 49] on icon at bounding box center [158, 50] width 11 height 7
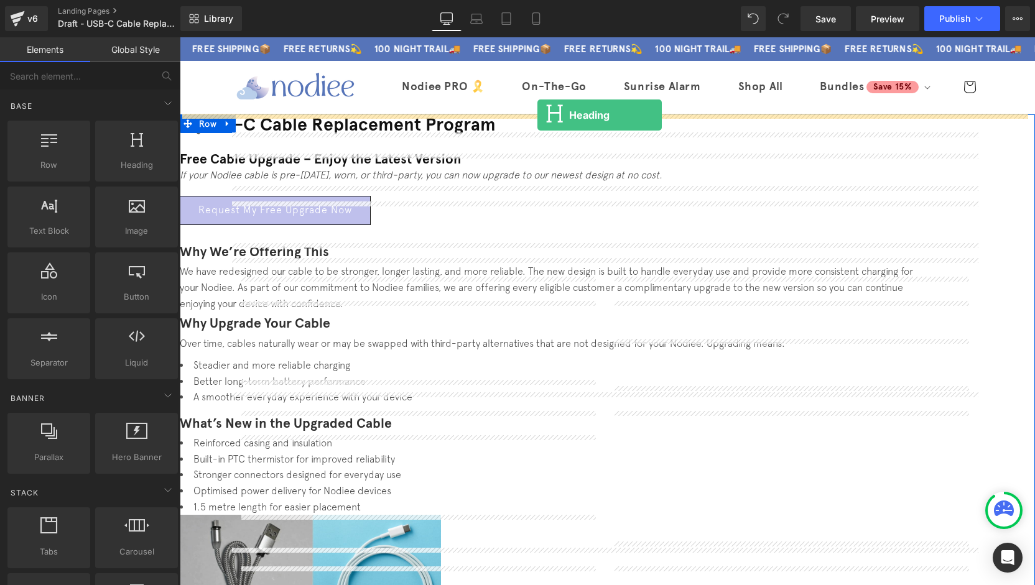
drag, startPoint x: 339, startPoint y: 179, endPoint x: 537, endPoint y: 115, distance: 208.3
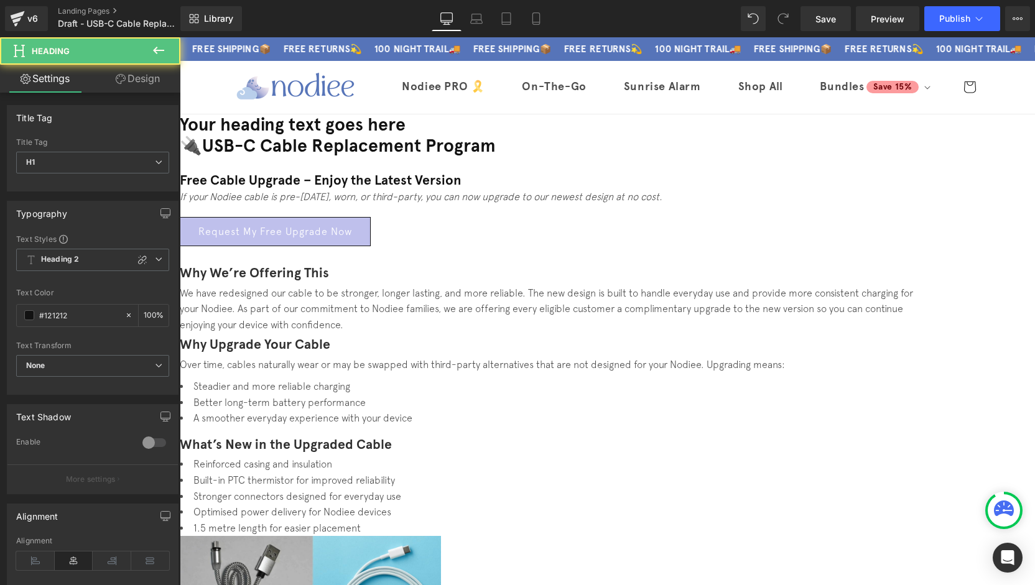
click at [665, 121] on h1 "Your heading text goes here" at bounding box center [607, 124] width 855 height 21
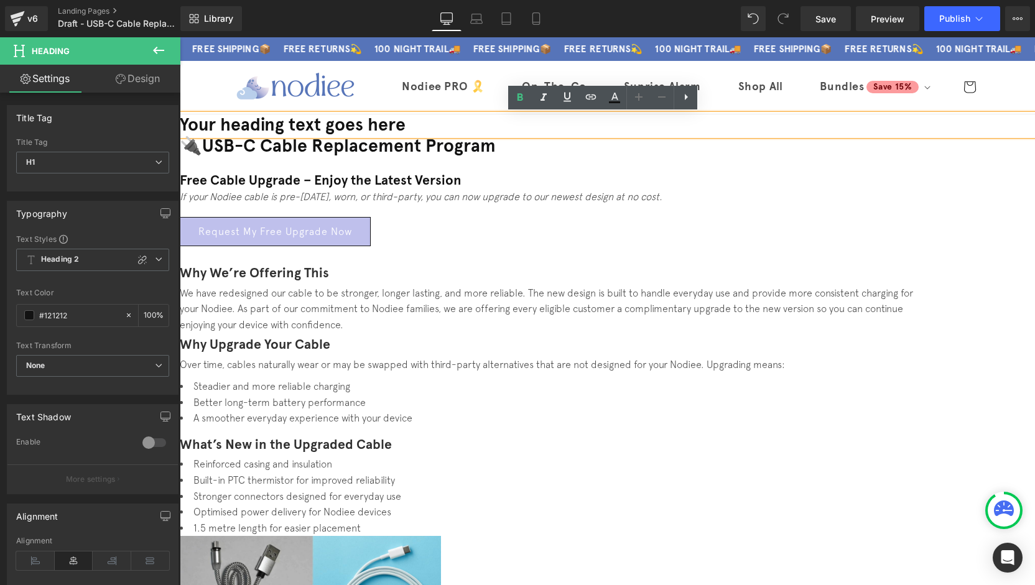
click at [662, 101] on icon at bounding box center [661, 97] width 15 height 15
click at [0, 0] on icon at bounding box center [0, 0] width 0 height 0
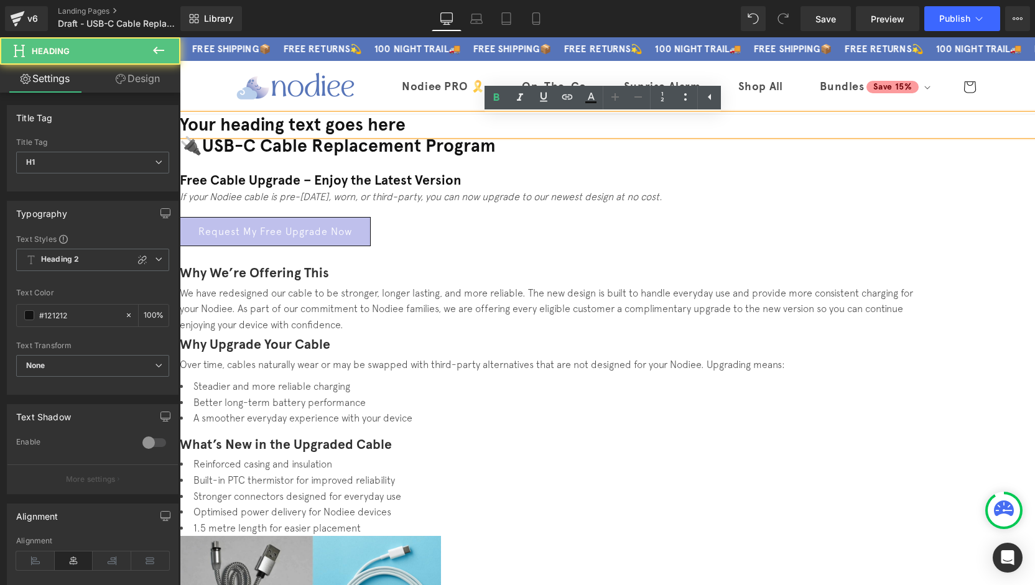
click at [685, 124] on h1 "Your heading text goes here" at bounding box center [607, 124] width 855 height 21
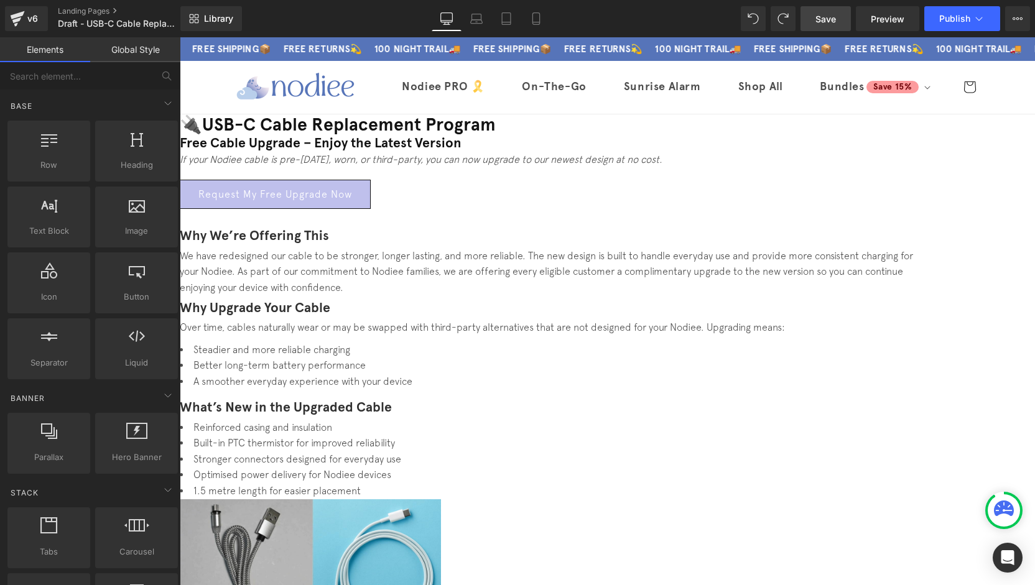
click at [815, 29] on link "Save" at bounding box center [825, 18] width 50 height 25
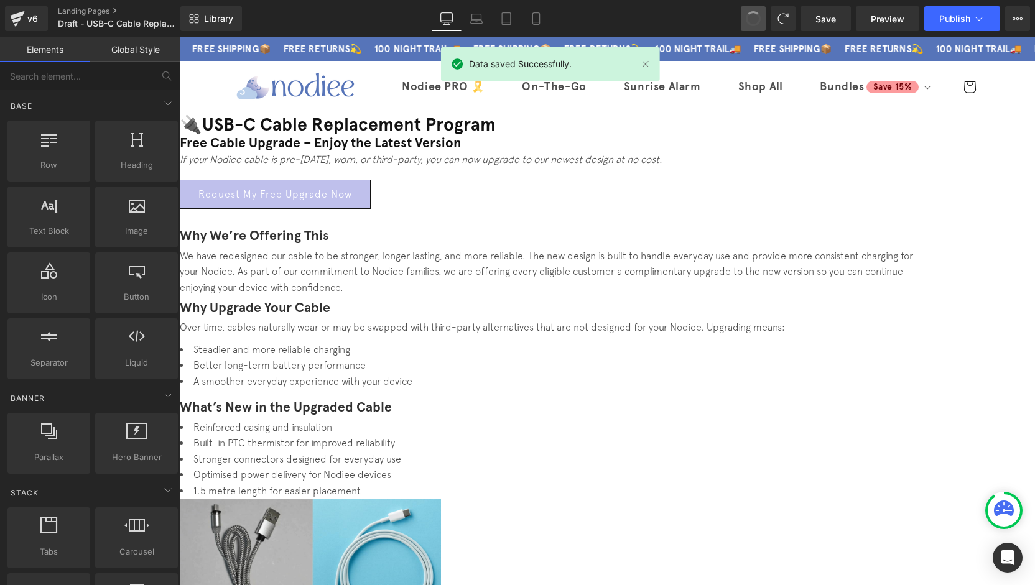
click at [754, 21] on span at bounding box center [753, 18] width 19 height 19
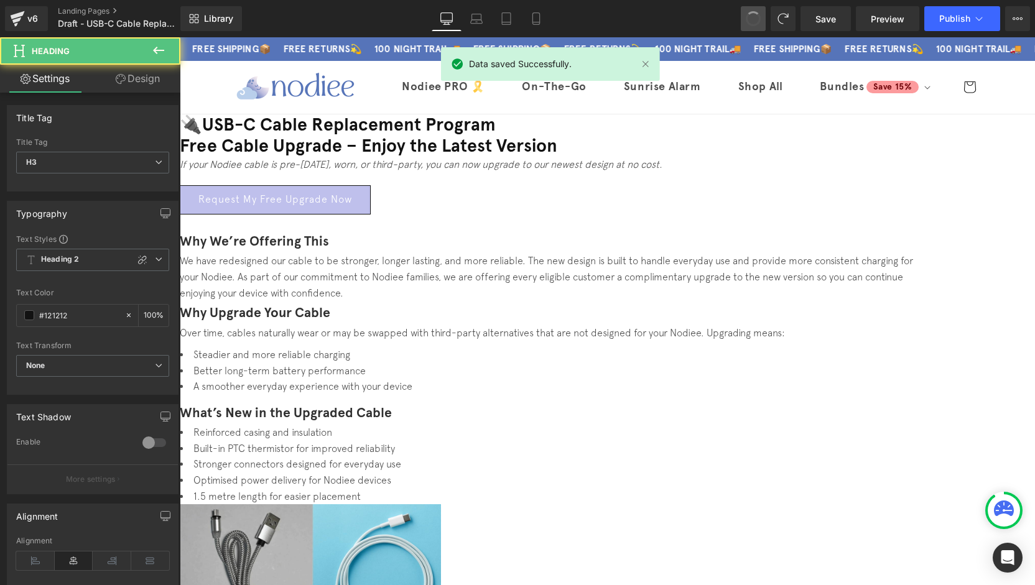
click at [755, 21] on span at bounding box center [753, 19] width 20 height 20
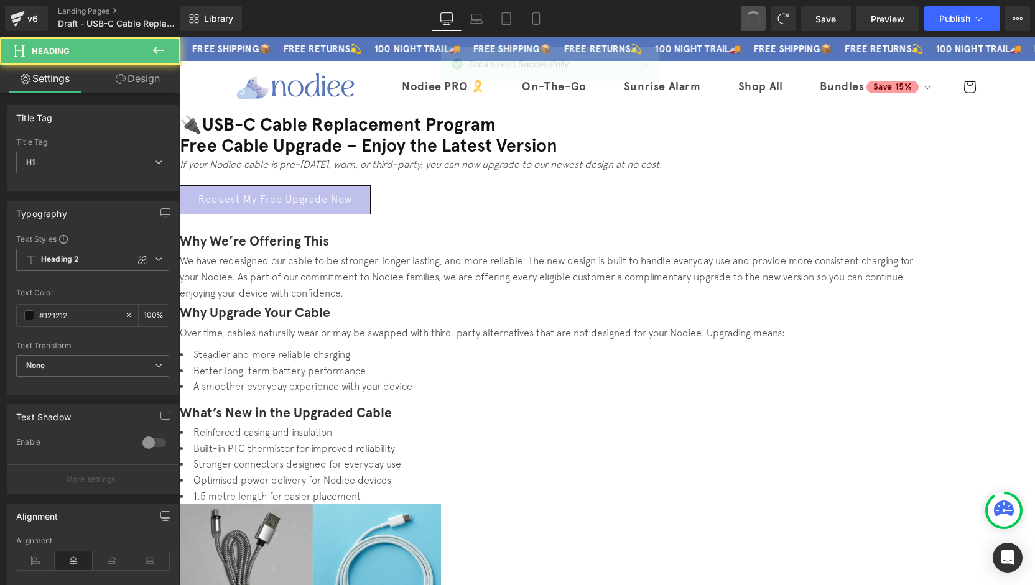
click at [755, 21] on span at bounding box center [753, 18] width 21 height 21
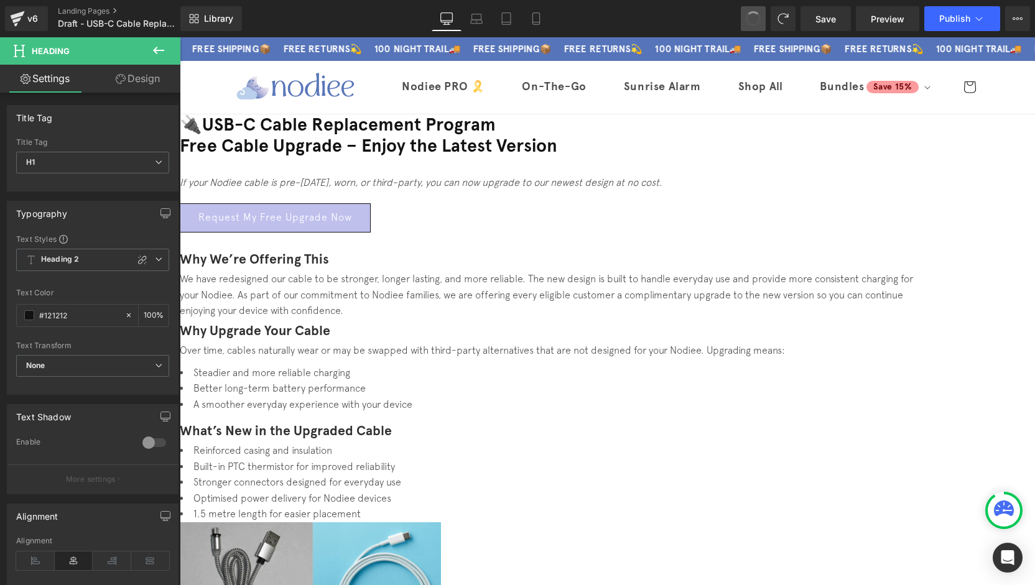
click at [755, 21] on span at bounding box center [753, 19] width 20 height 20
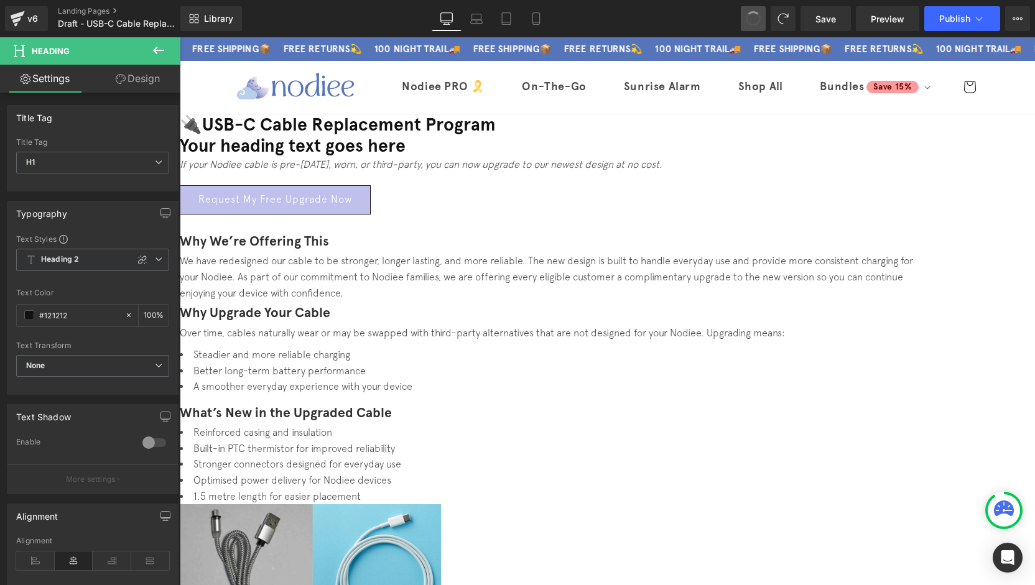
click at [755, 21] on span at bounding box center [753, 19] width 21 height 21
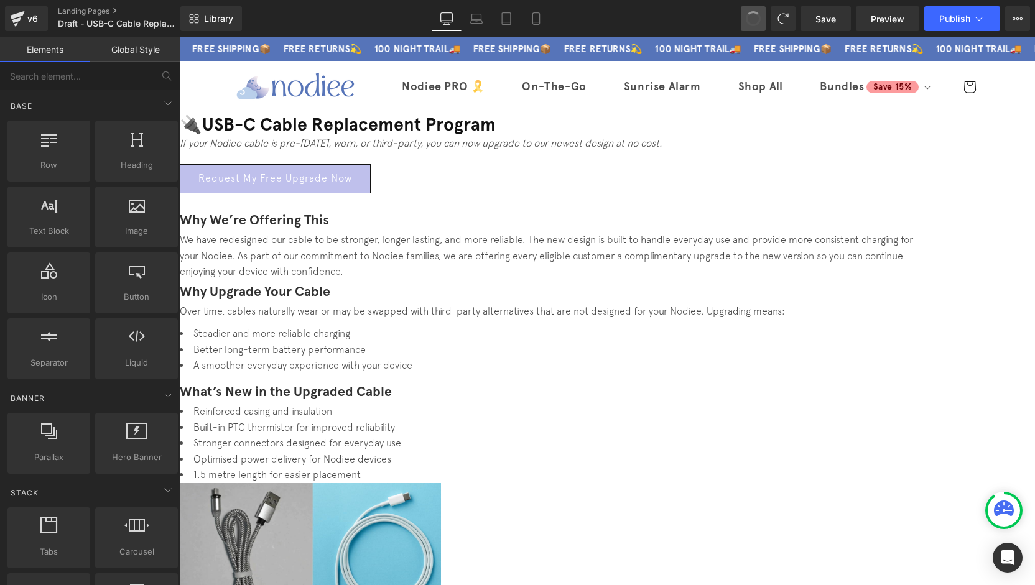
click at [755, 21] on span at bounding box center [753, 18] width 21 height 21
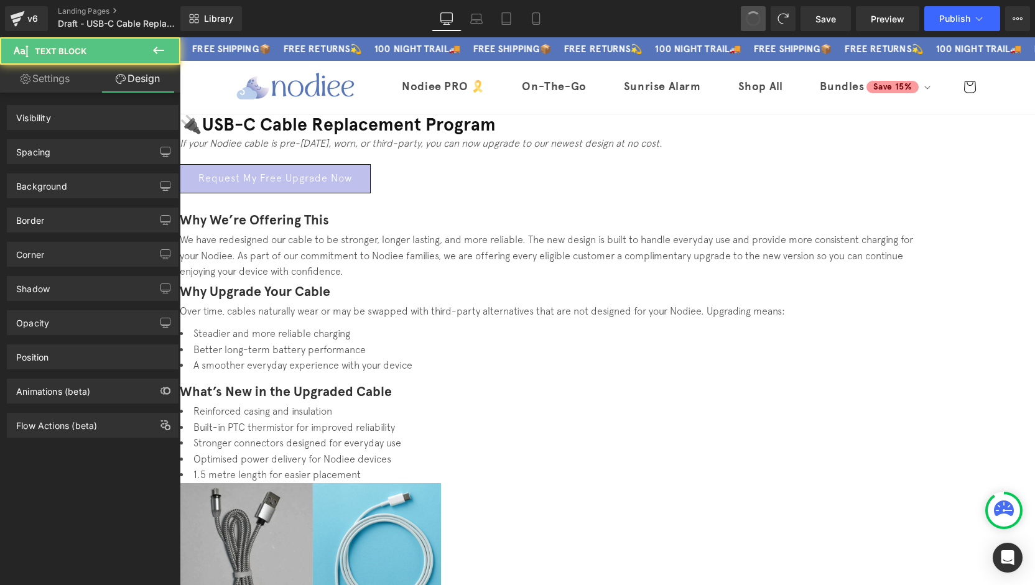
click at [756, 21] on span at bounding box center [753, 18] width 21 height 21
click at [756, 21] on span at bounding box center [753, 18] width 15 height 15
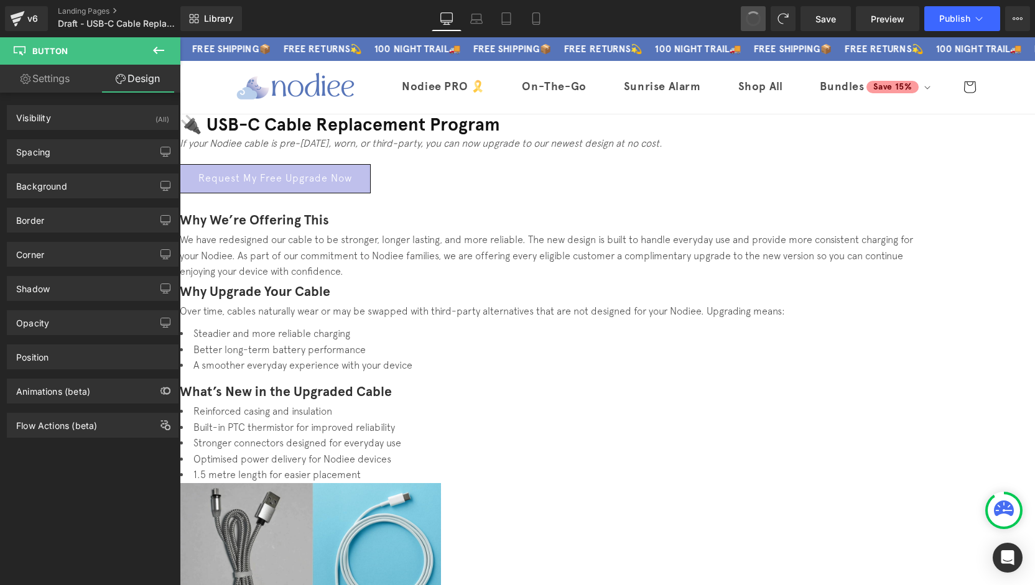
click at [756, 21] on span at bounding box center [753, 18] width 17 height 17
click at [756, 21] on span at bounding box center [753, 18] width 21 height 21
click at [756, 21] on icon at bounding box center [753, 18] width 11 height 11
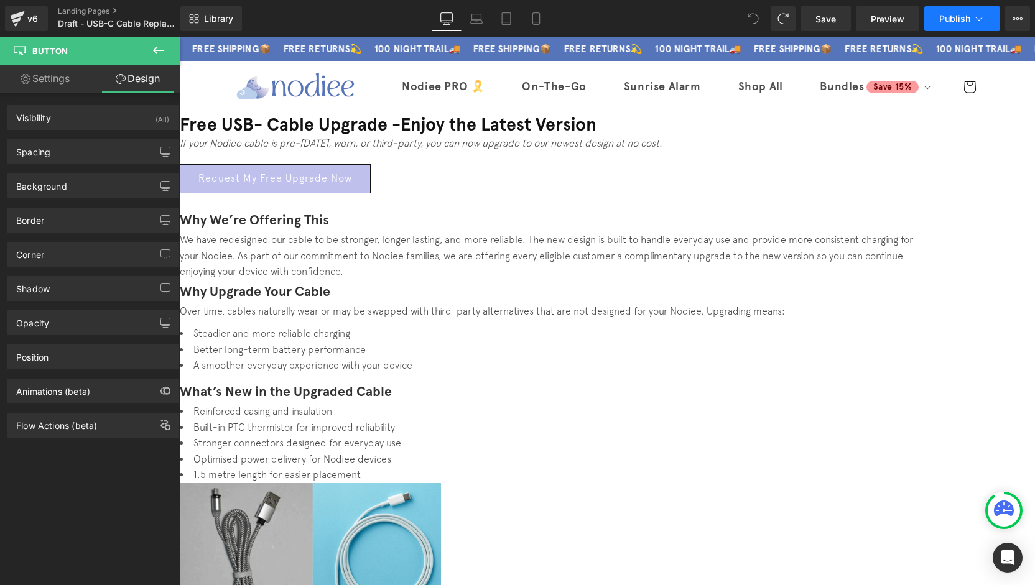
click at [975, 22] on icon at bounding box center [979, 18] width 12 height 12
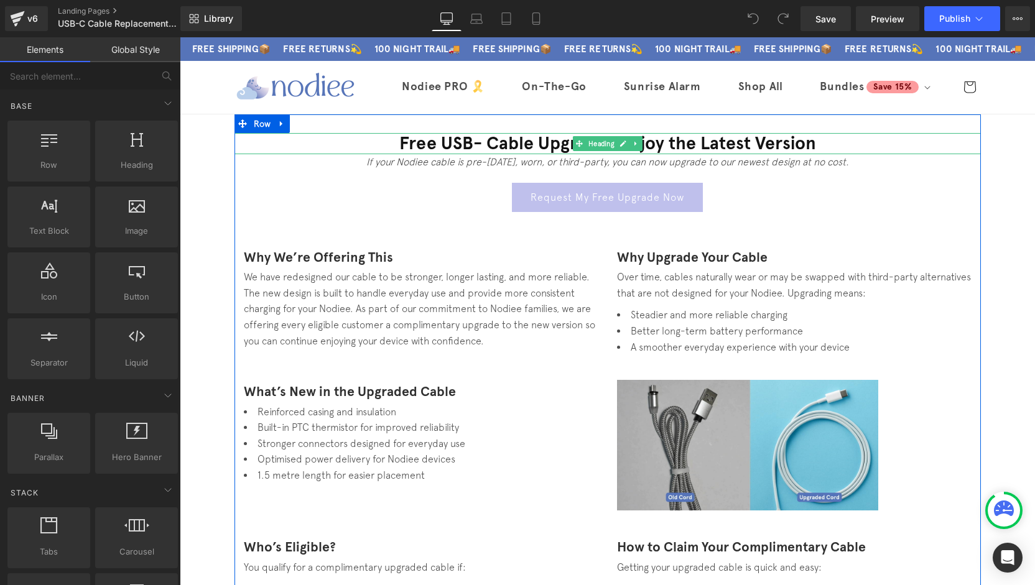
click at [457, 144] on h1 "Free USB- Cable Upgrade - Enjoy the Latest Version" at bounding box center [607, 143] width 746 height 21
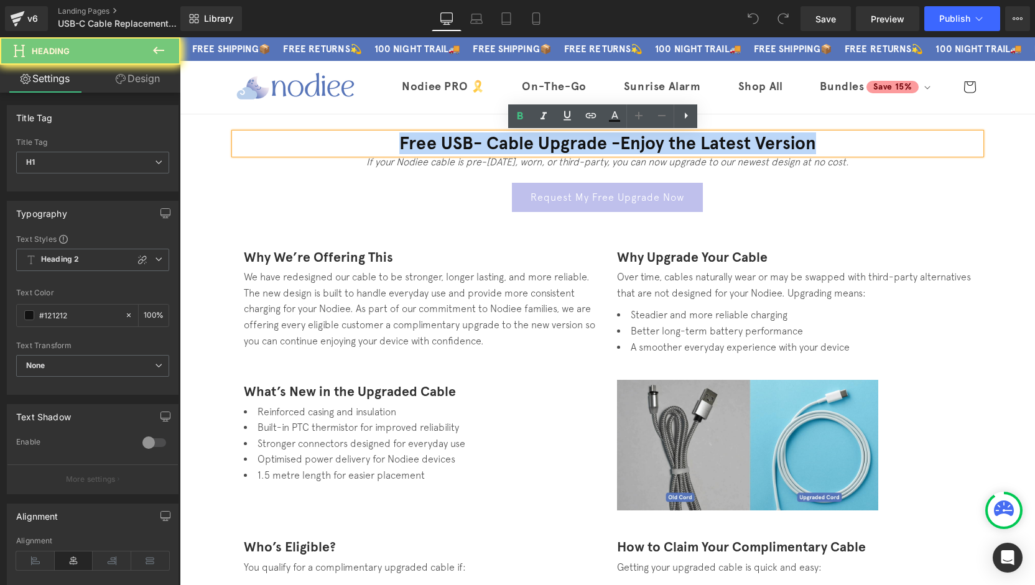
click at [457, 144] on h1 "Free USB- Cable Upgrade - Enjoy the Latest Version" at bounding box center [607, 143] width 746 height 21
click at [583, 139] on h1 "Free USB- Cable Upgrade - Enjoy the Latest Version" at bounding box center [607, 143] width 746 height 21
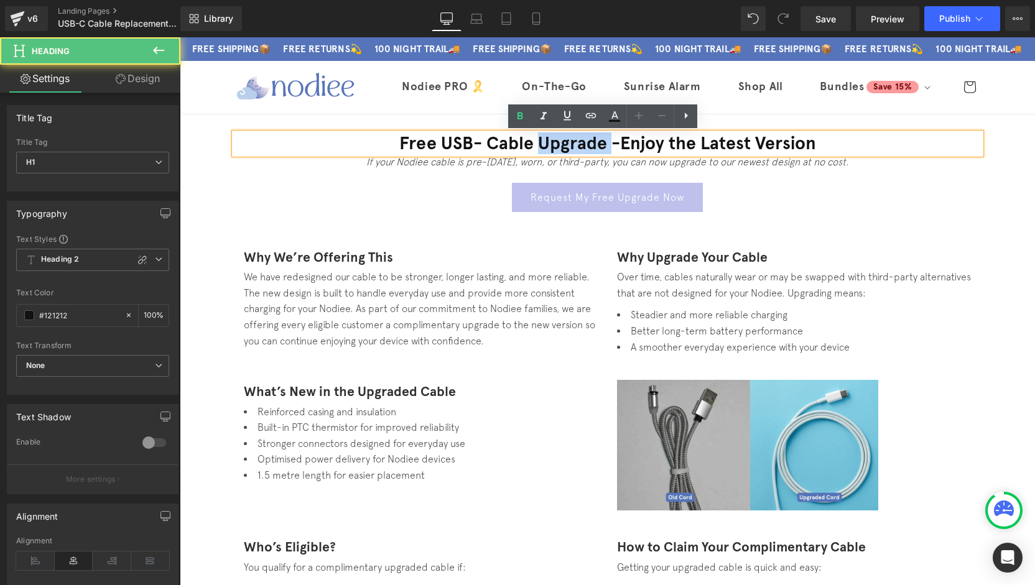
click at [583, 139] on h1 "Free USB- Cable Upgrade - Enjoy the Latest Version" at bounding box center [607, 143] width 746 height 21
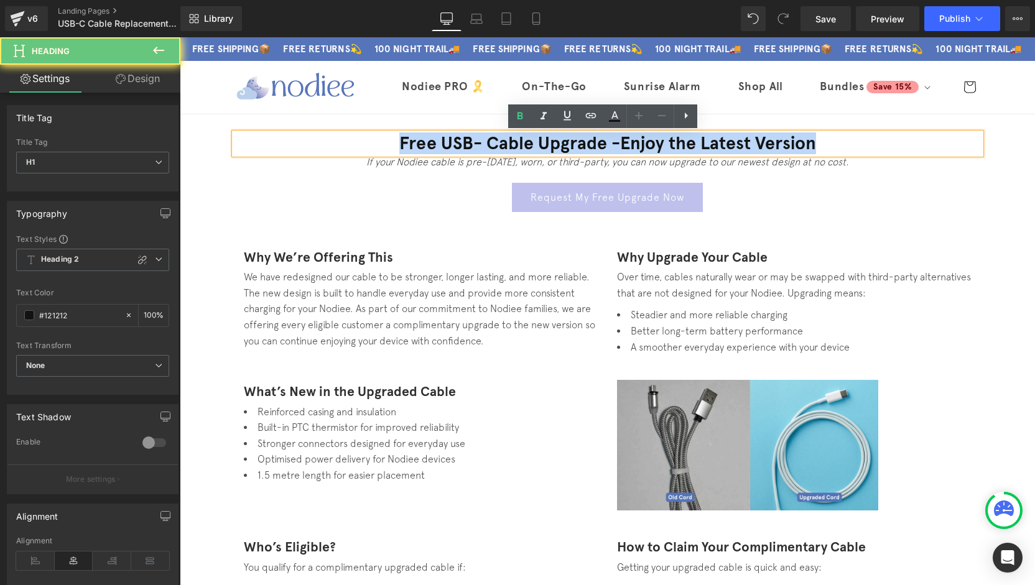
click at [583, 139] on h1 "Free USB- Cable Upgrade - Enjoy the Latest Version" at bounding box center [607, 143] width 746 height 21
paste div
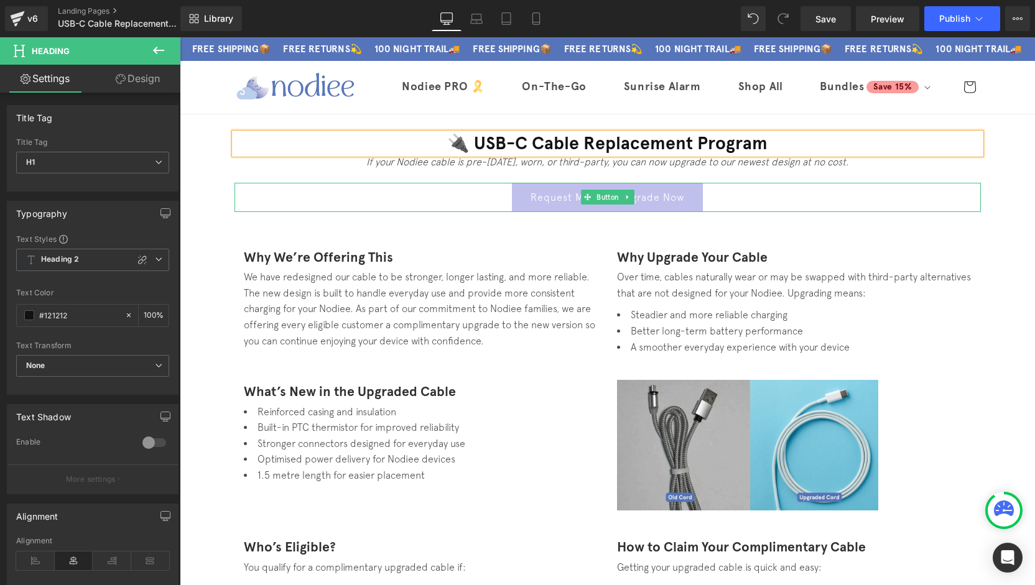
click at [851, 197] on div "Request My Free Upgrade Now" at bounding box center [607, 197] width 746 height 29
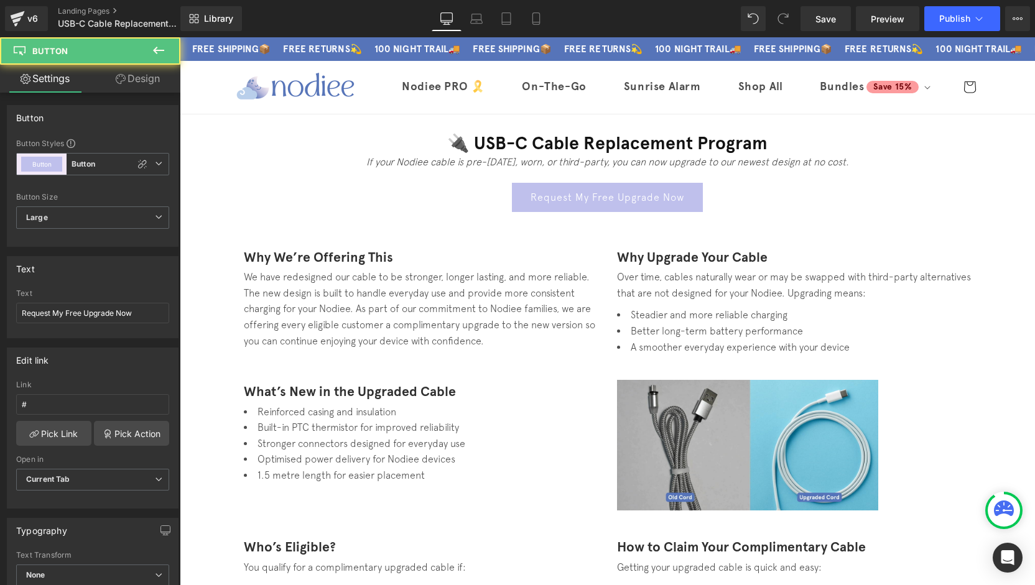
click at [786, 144] on h1 "🔌 USB-C Cable Replacement Program" at bounding box center [607, 143] width 746 height 21
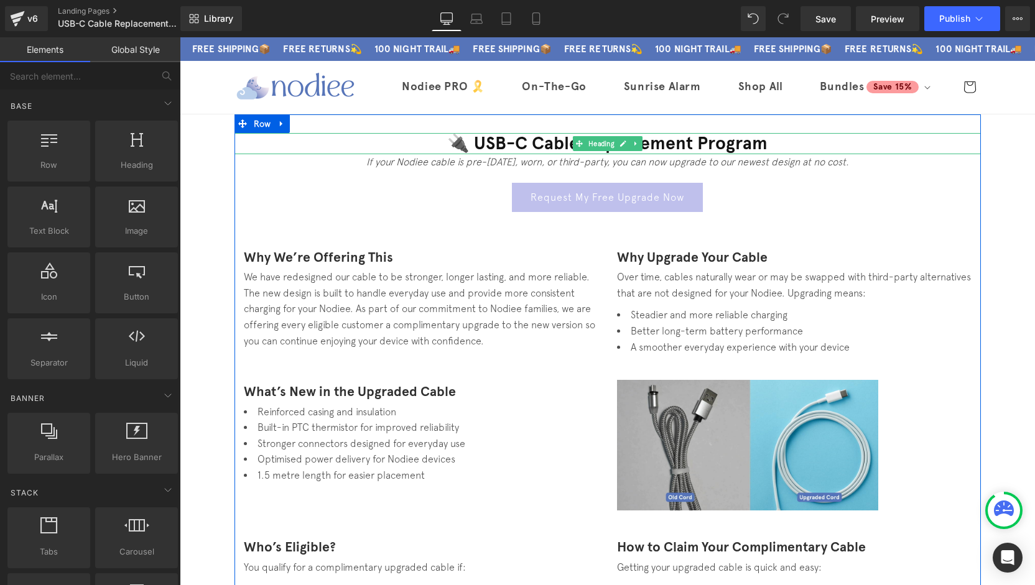
click at [474, 147] on h1 "🔌 USB-C Cable Replacement Program" at bounding box center [607, 143] width 746 height 21
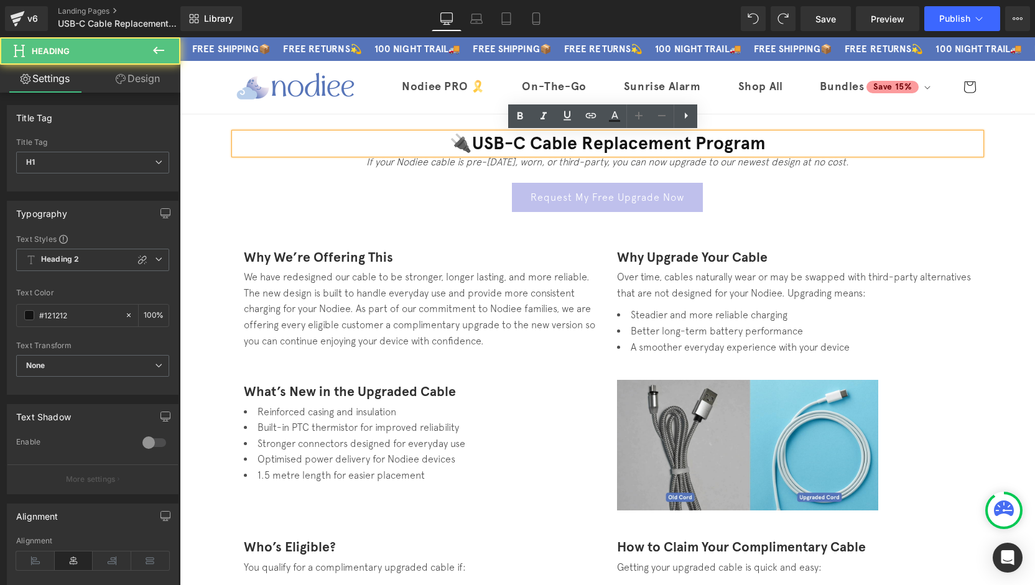
click at [478, 144] on h1 "🔌USB-C Cable Replacement Program" at bounding box center [607, 143] width 746 height 21
click at [475, 144] on h1 "🔌USB-C Cable Replacement Program" at bounding box center [607, 143] width 746 height 21
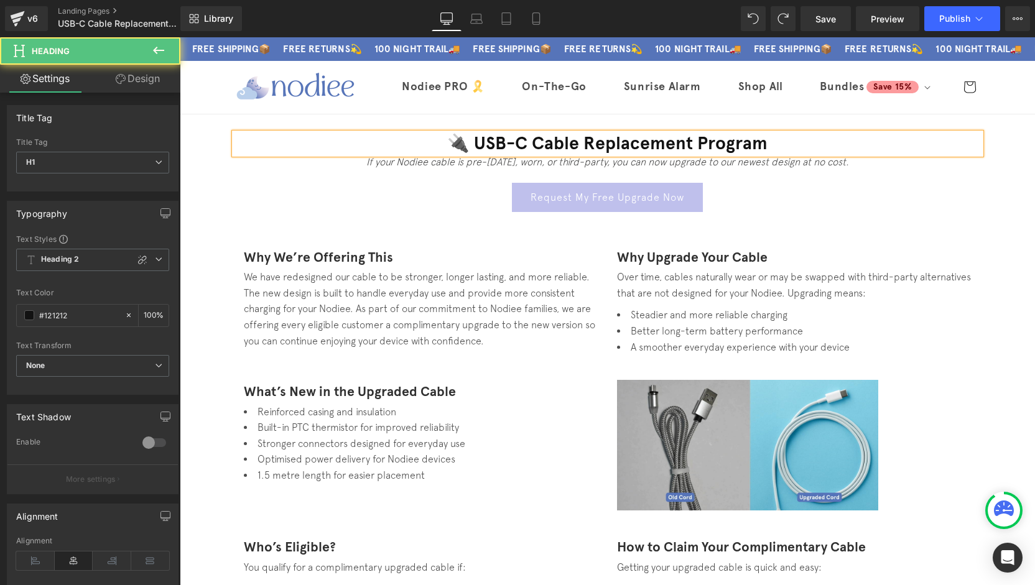
drag, startPoint x: 783, startPoint y: 146, endPoint x: 861, endPoint y: 170, distance: 81.4
click at [782, 145] on h1 "🔌 USB-C Cable Replacement Program" at bounding box center [607, 143] width 746 height 21
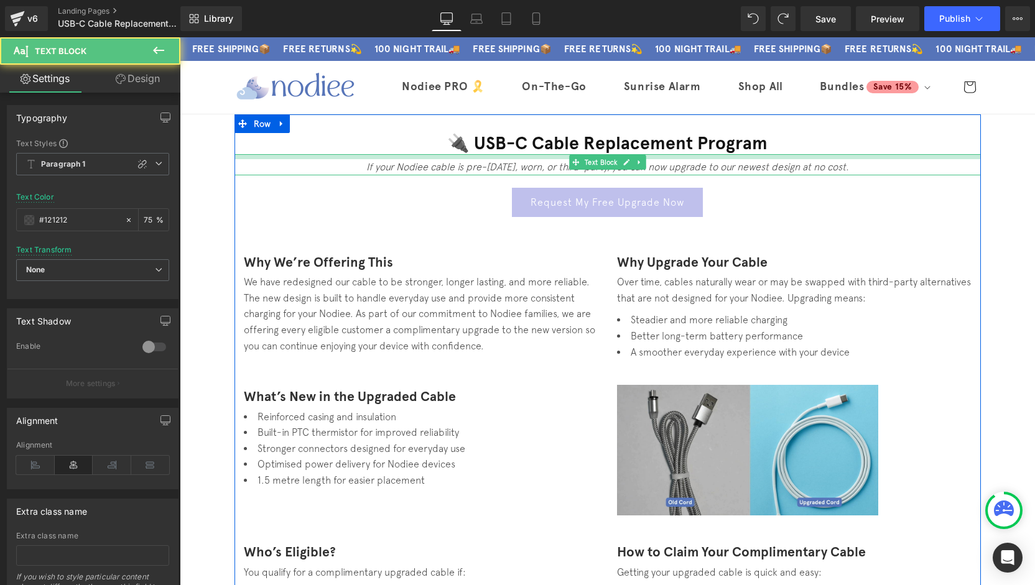
click at [704, 160] on div "If your Nodiee cable is pre-May 2024, worn, or third-party, you can now upgrade…" at bounding box center [607, 164] width 746 height 21
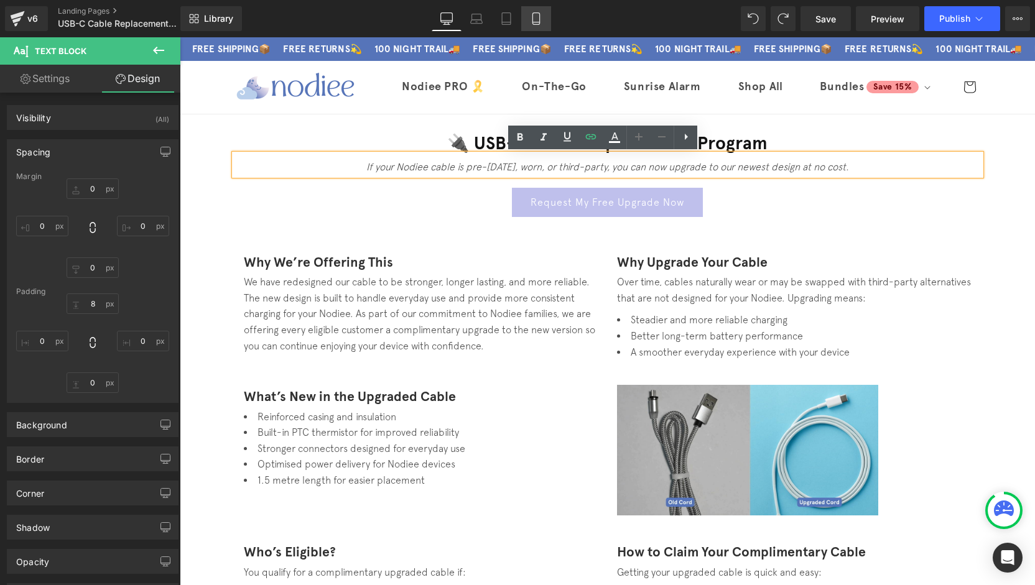
click at [530, 19] on link "Mobile" at bounding box center [536, 18] width 30 height 25
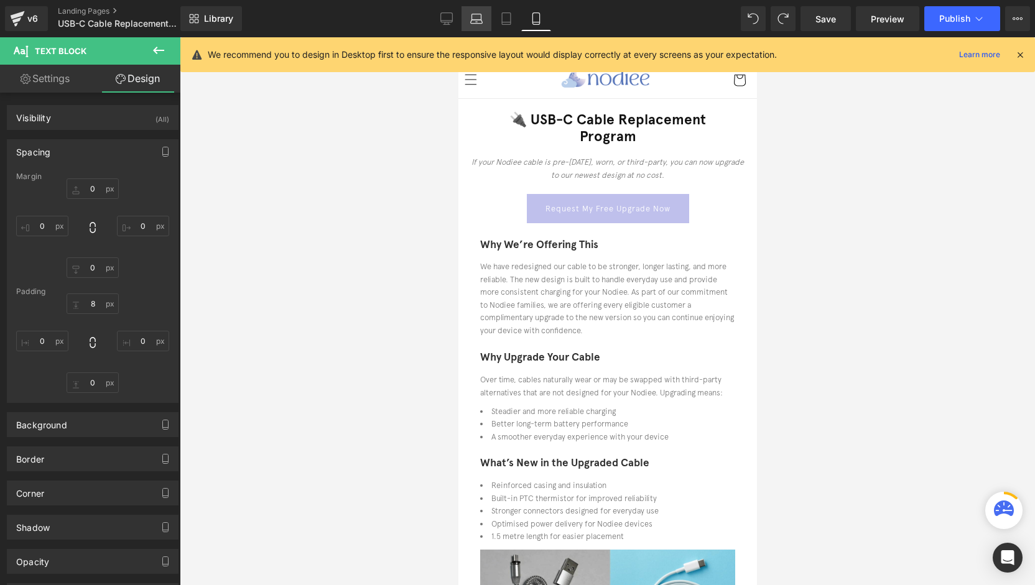
type input "0"
type input "8"
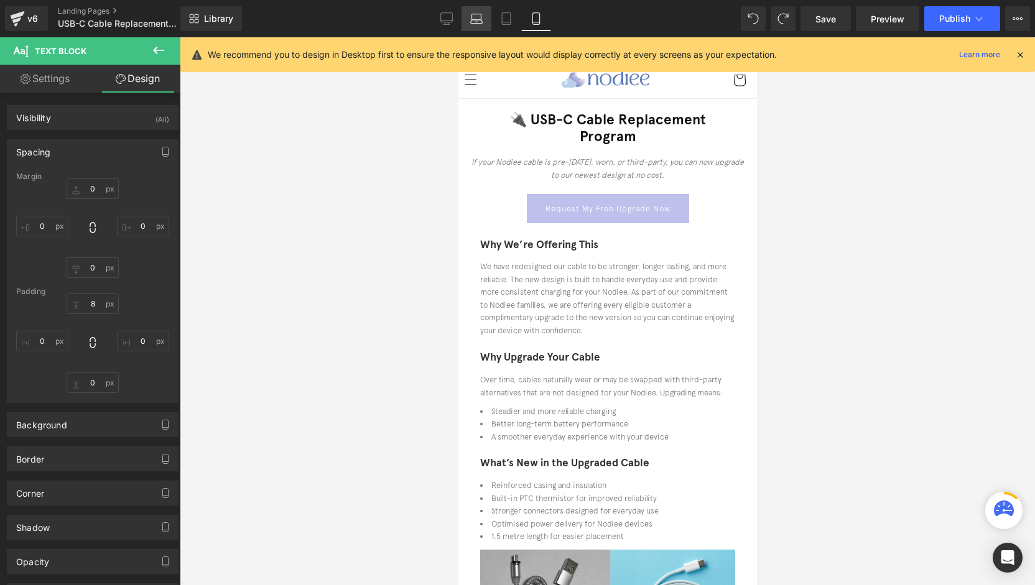
type input "0"
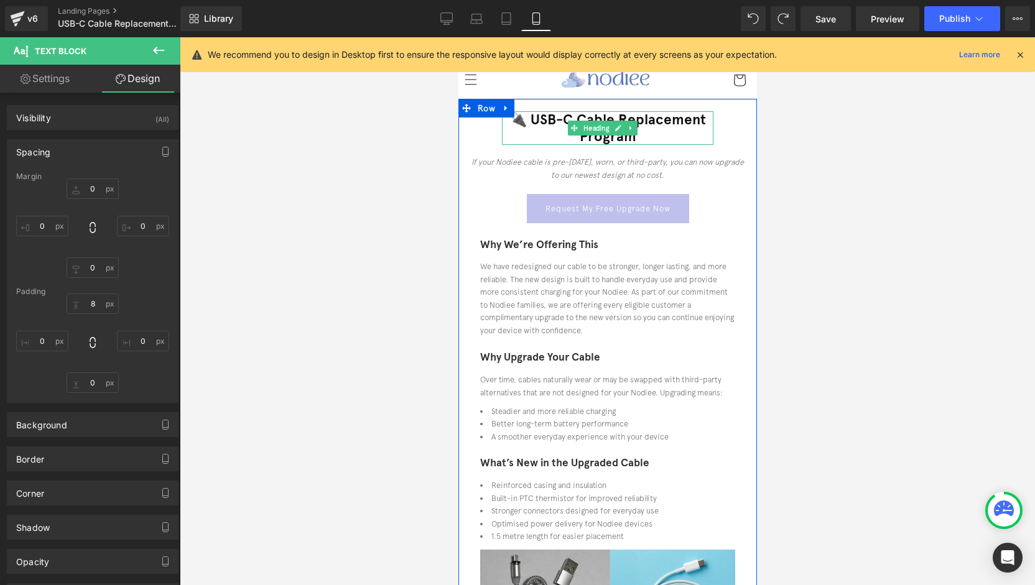
click at [675, 126] on h1 "🔌 USB-C Cable Replacement Program" at bounding box center [606, 128] width 211 height 34
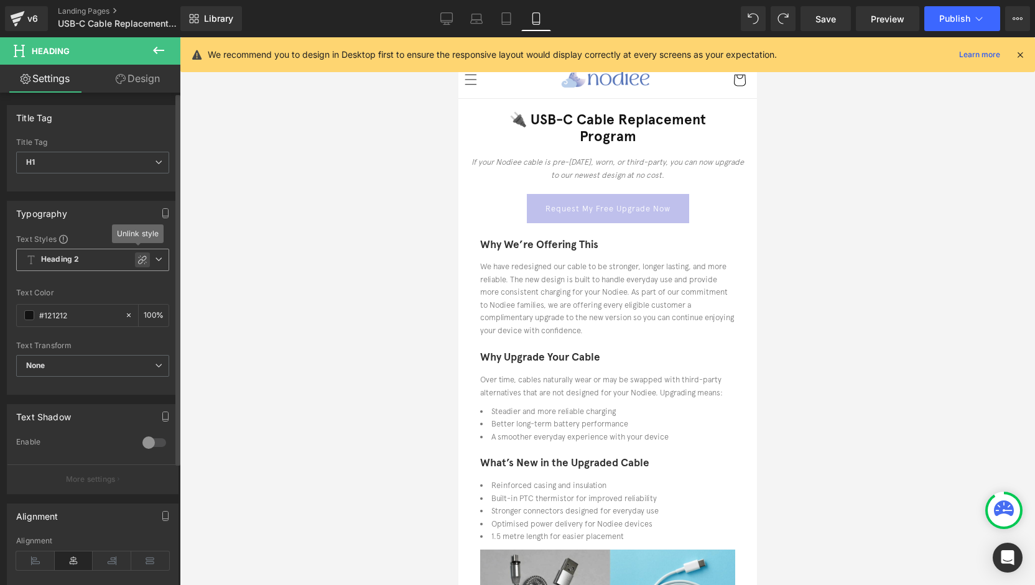
click at [138, 262] on icon at bounding box center [142, 260] width 9 height 9
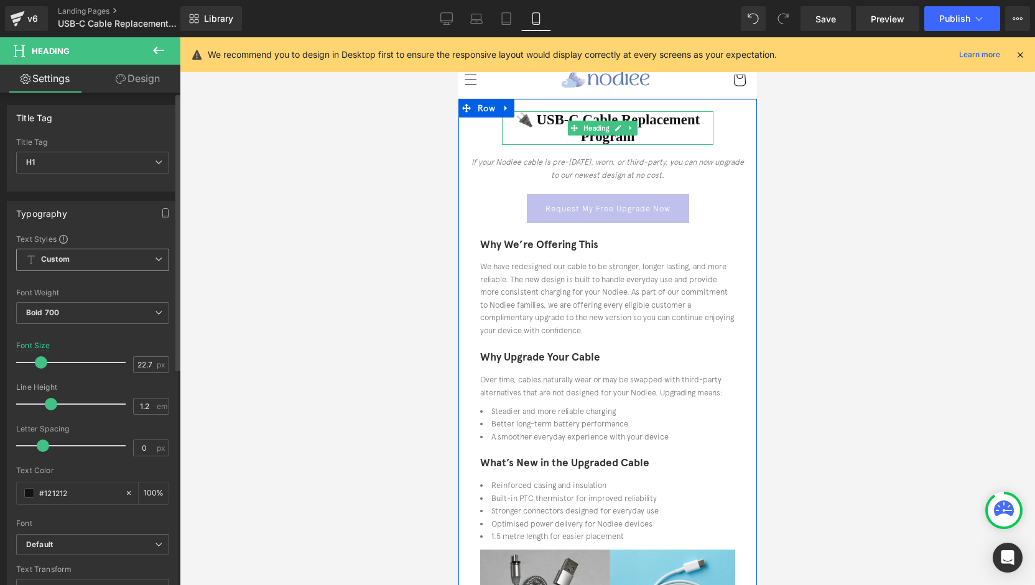
click at [657, 136] on h1 "🔌 USB-C Cable Replacement Program" at bounding box center [606, 128] width 211 height 34
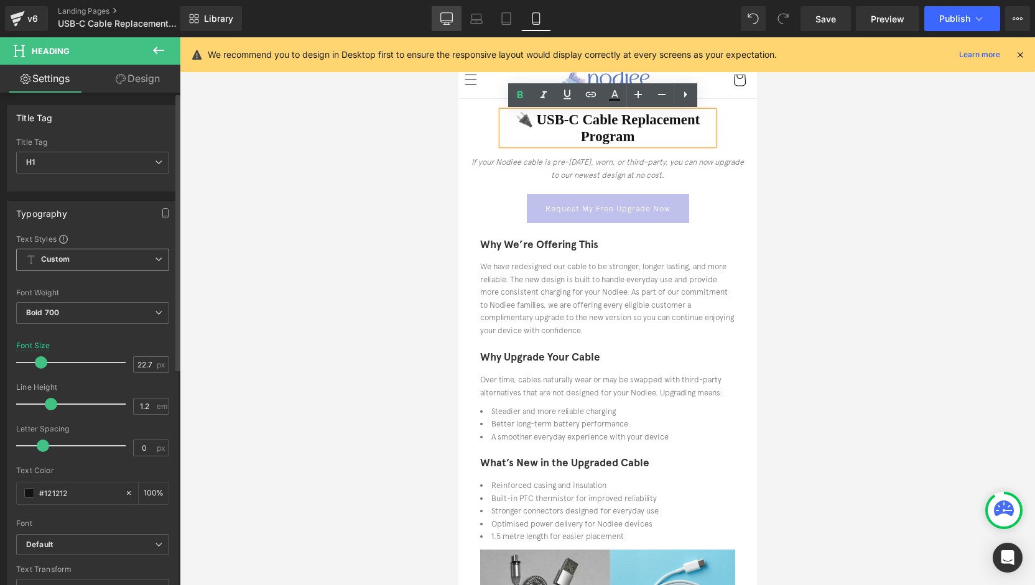
click at [445, 17] on icon at bounding box center [446, 18] width 12 height 12
type input "28.48"
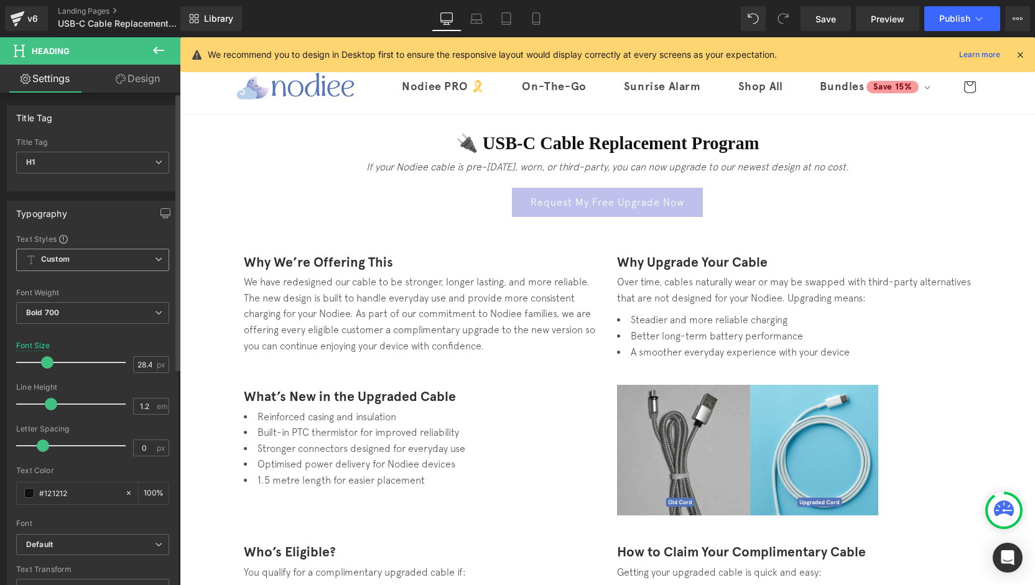
scroll to position [21, 0]
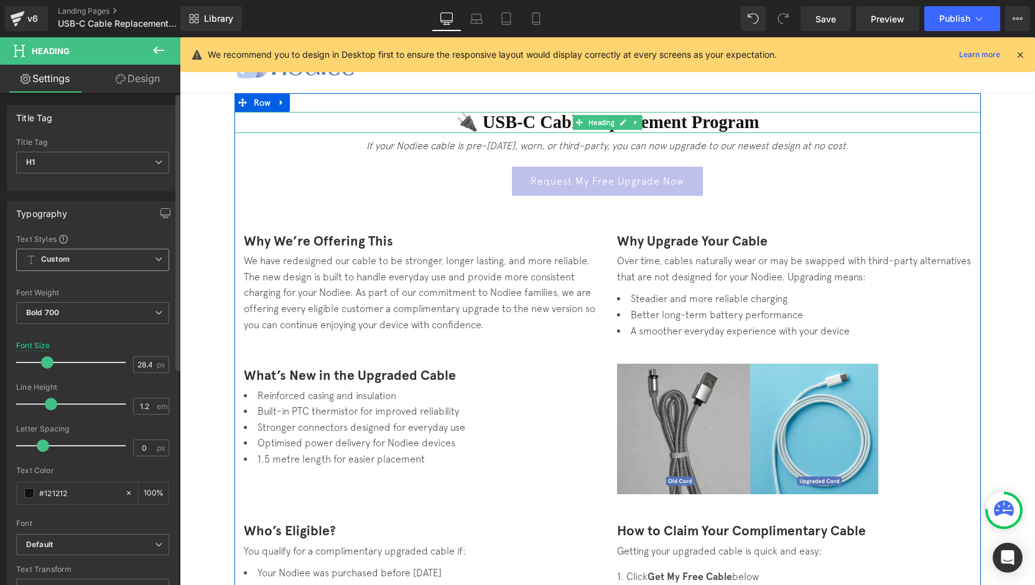
click at [731, 125] on h1 "🔌 USB-C Cable Replacement Program" at bounding box center [607, 122] width 746 height 21
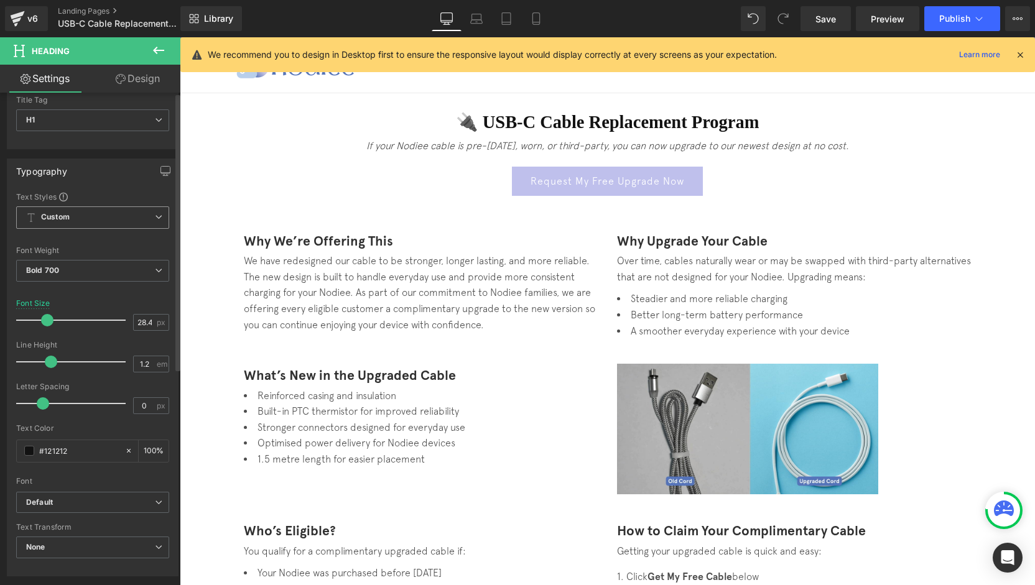
scroll to position [62, 0]
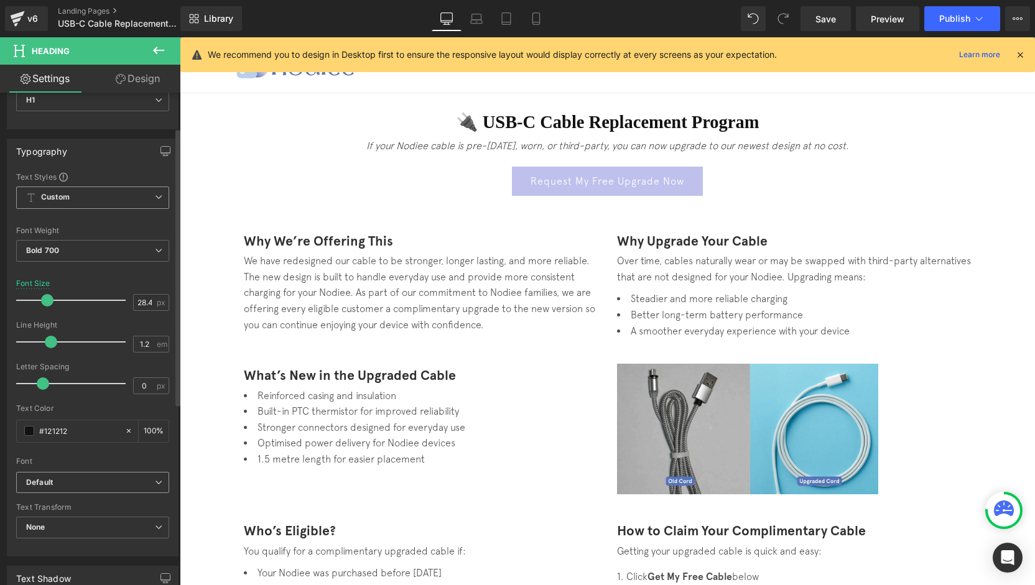
click at [80, 485] on b "Default" at bounding box center [90, 483] width 129 height 11
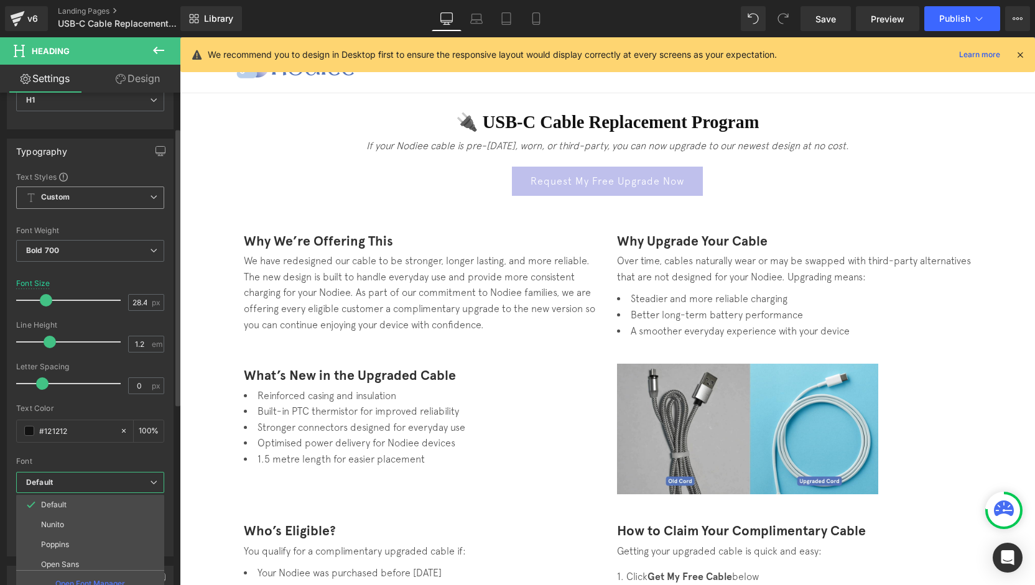
click at [80, 485] on b "Default" at bounding box center [88, 483] width 124 height 11
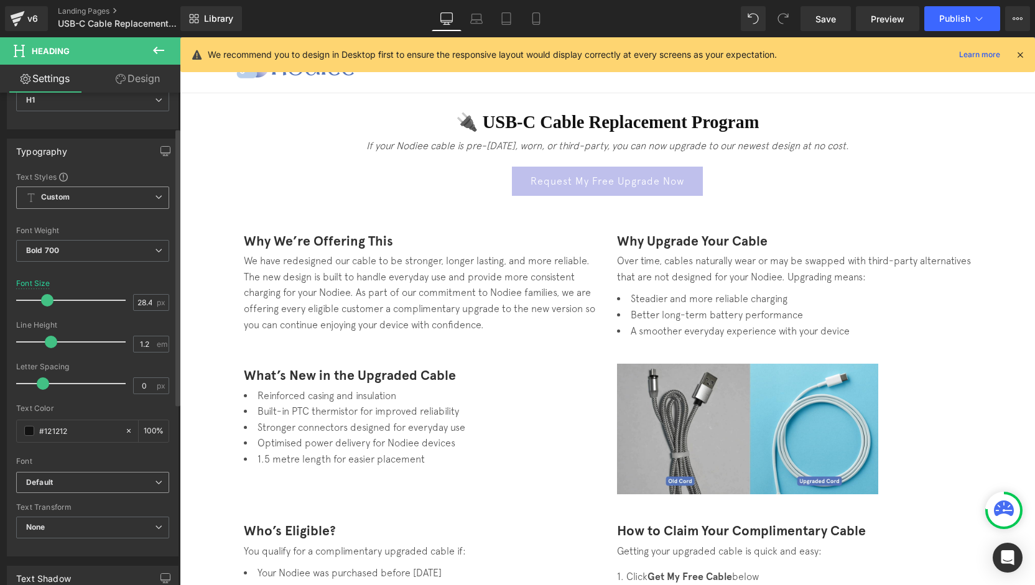
click at [80, 485] on b "Default" at bounding box center [90, 483] width 129 height 11
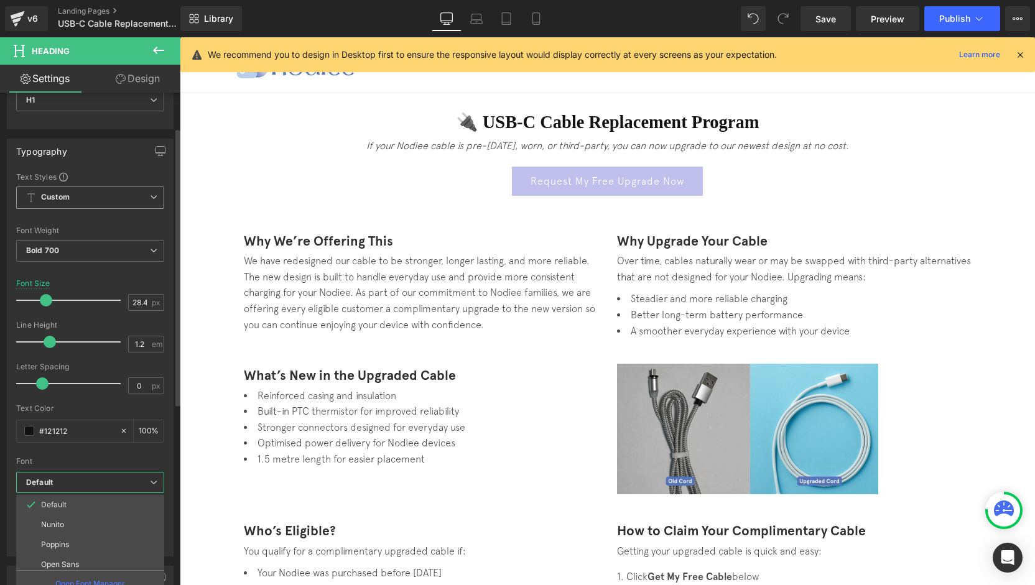
click at [93, 483] on b "Default" at bounding box center [88, 483] width 124 height 11
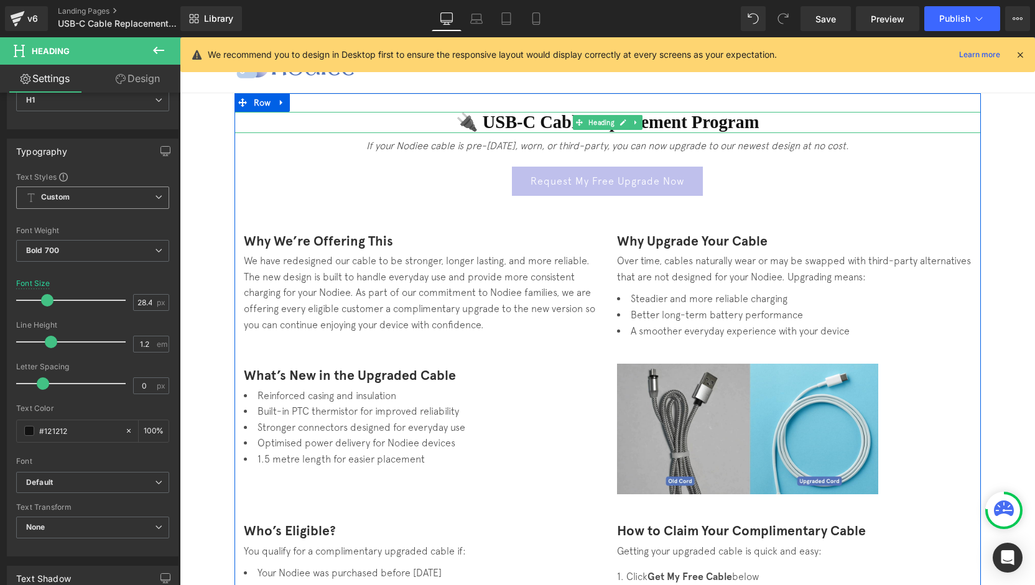
click at [751, 121] on h1 "🔌 USB-C Cable Replacement Program" at bounding box center [607, 122] width 746 height 21
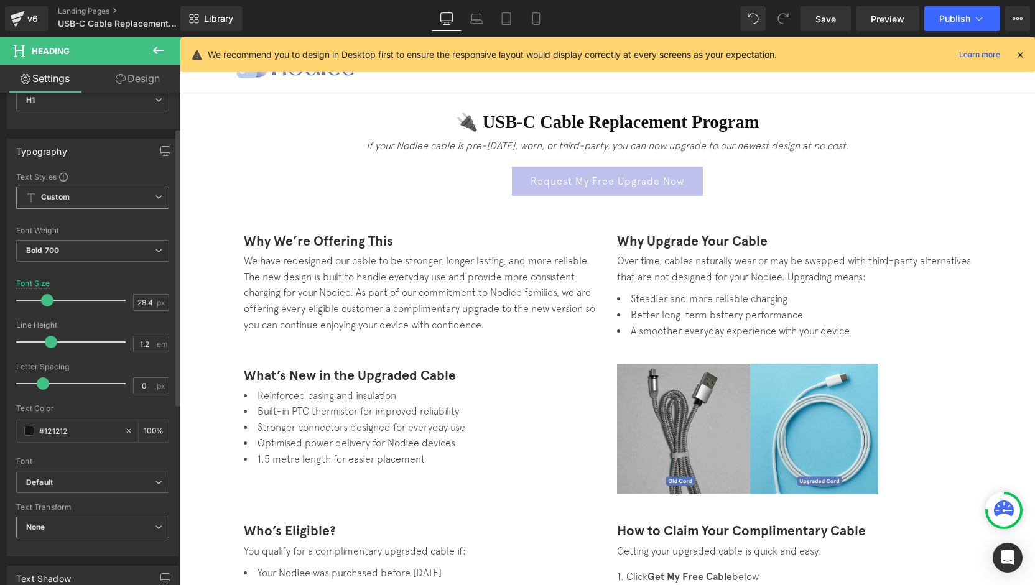
click at [98, 524] on span "None" at bounding box center [92, 528] width 153 height 22
click at [98, 524] on span "None" at bounding box center [90, 528] width 148 height 22
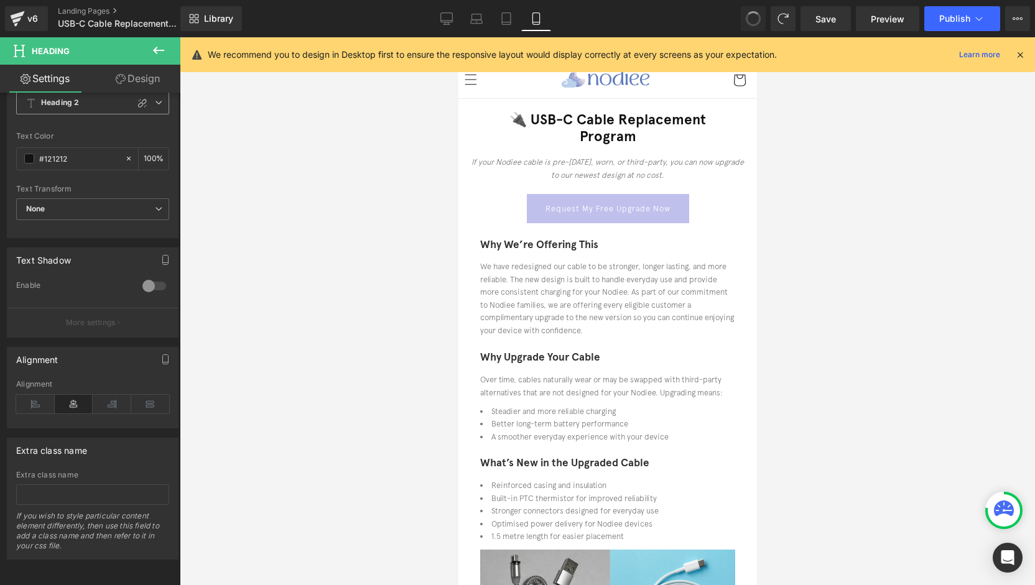
scroll to position [161, 0]
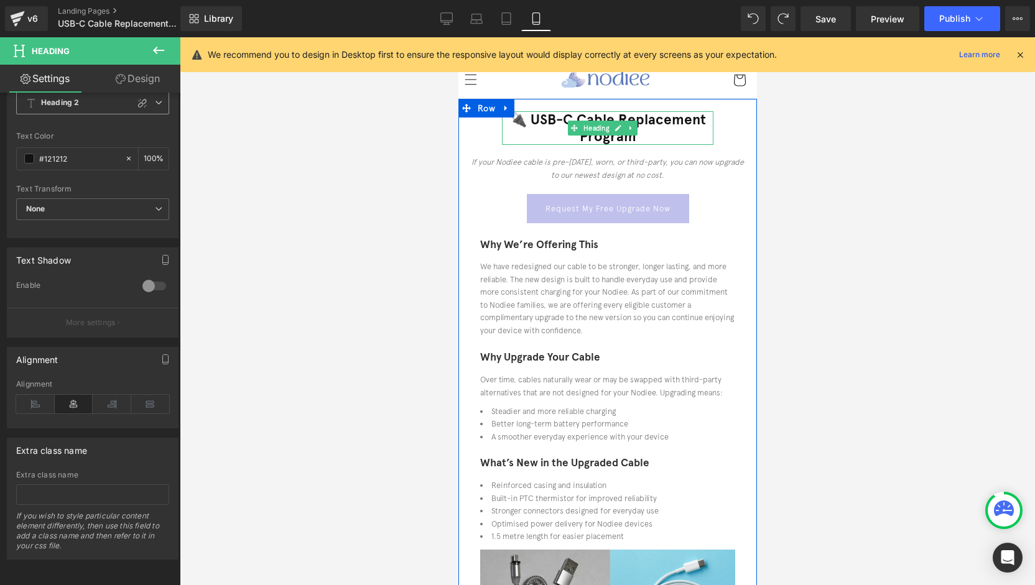
click at [668, 125] on h1 "🔌 USB-C Cable Replacement Program" at bounding box center [606, 128] width 211 height 34
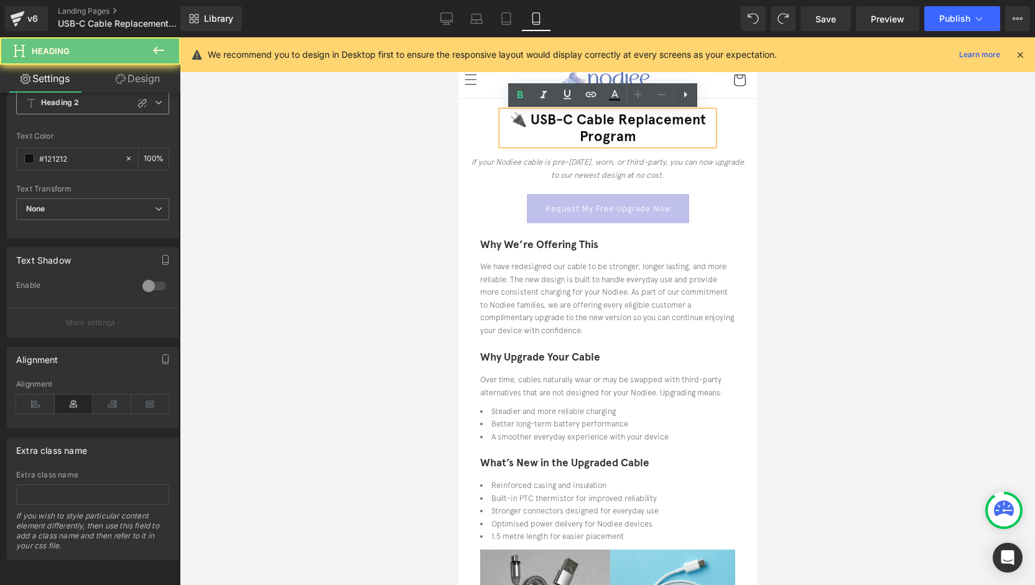
click at [671, 132] on h1 "🔌 USB-C Cable Replacement Program" at bounding box center [606, 128] width 211 height 34
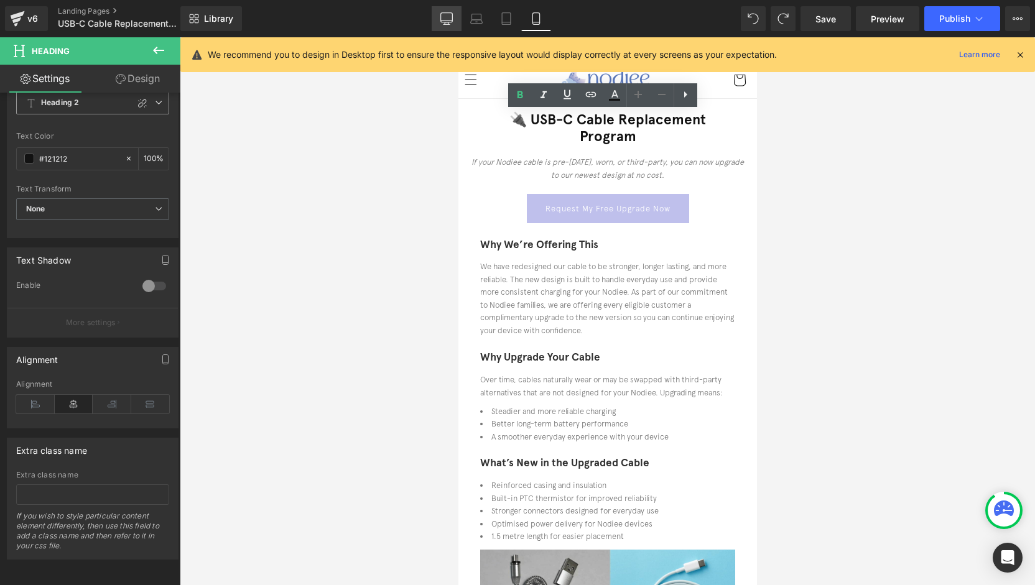
click at [454, 18] on link "Desktop" at bounding box center [447, 18] width 30 height 25
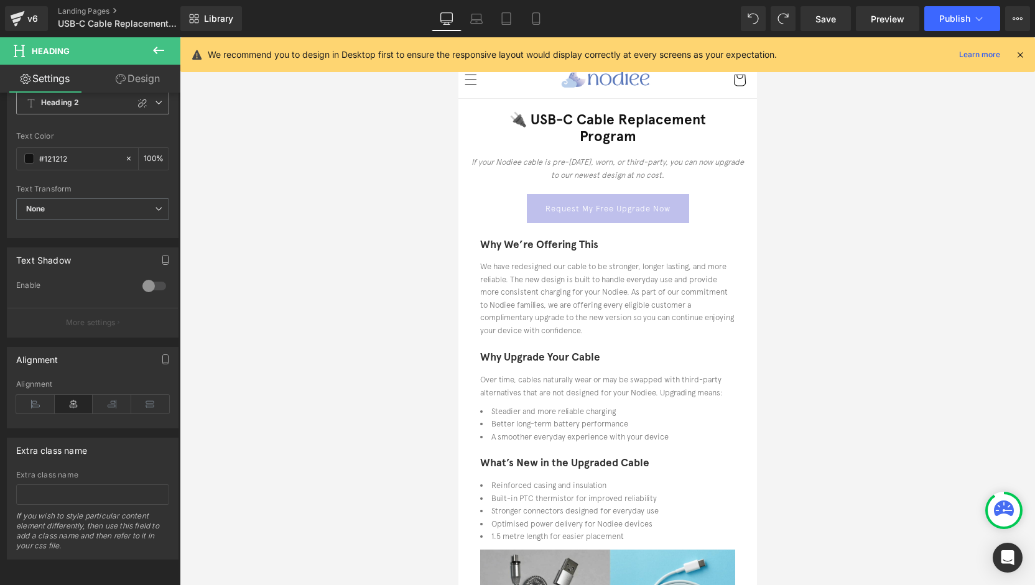
type input "100"
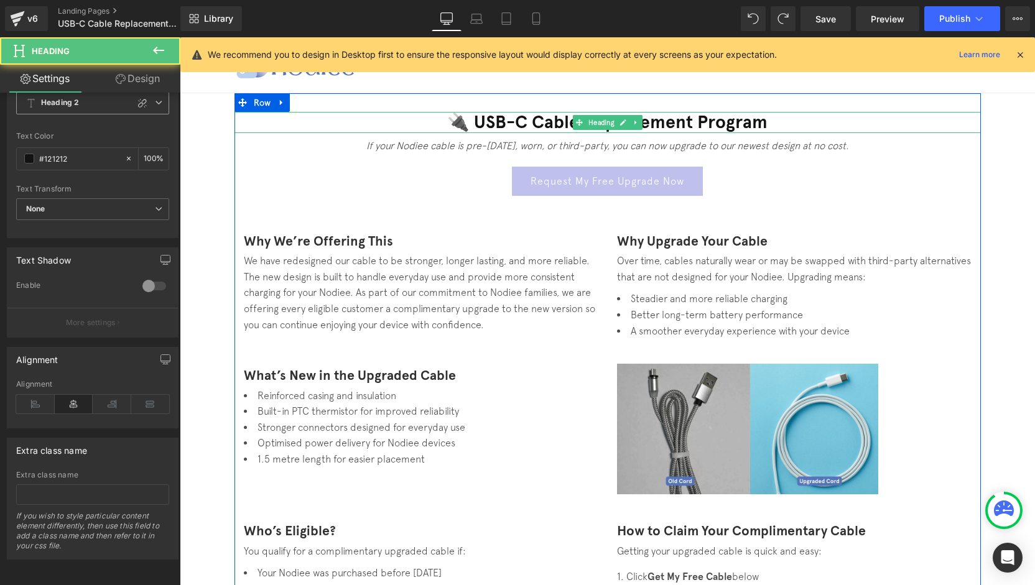
click at [684, 119] on h1 "🔌 USB-C Cable Replacement Program" at bounding box center [607, 122] width 746 height 21
click at [699, 118] on h1 "🔌 USB-C Cable Replacement Program" at bounding box center [607, 122] width 746 height 21
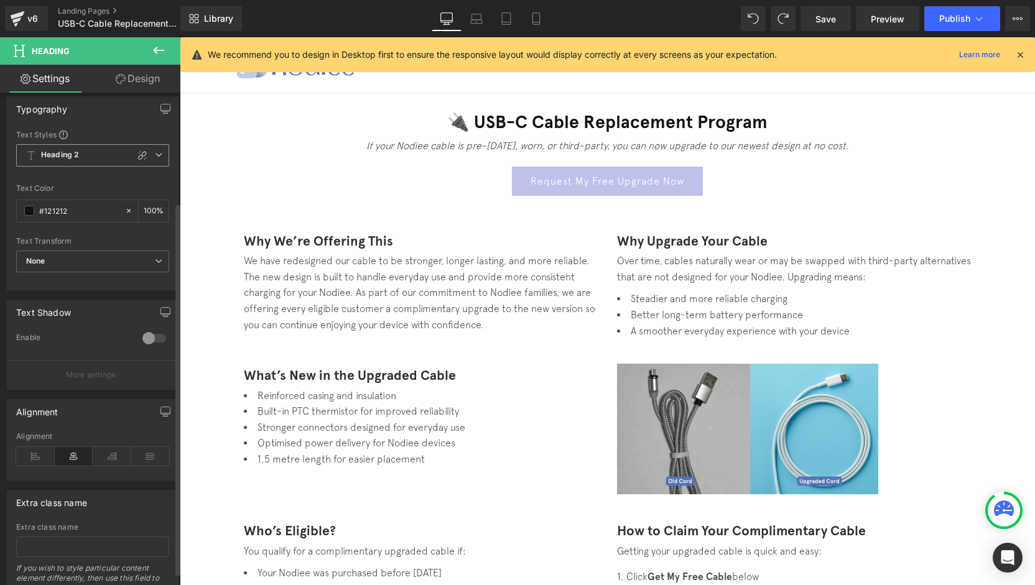
scroll to position [37, 0]
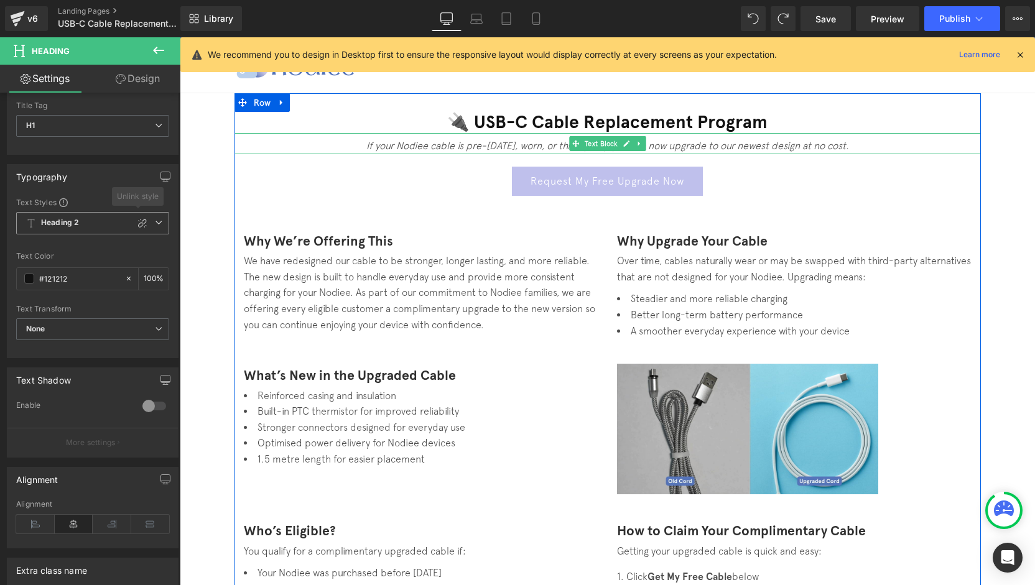
click at [496, 146] on icon "If your Nodiee cable is pre-May 2024, worn, or third-party, you can now upgrade…" at bounding box center [607, 145] width 483 height 11
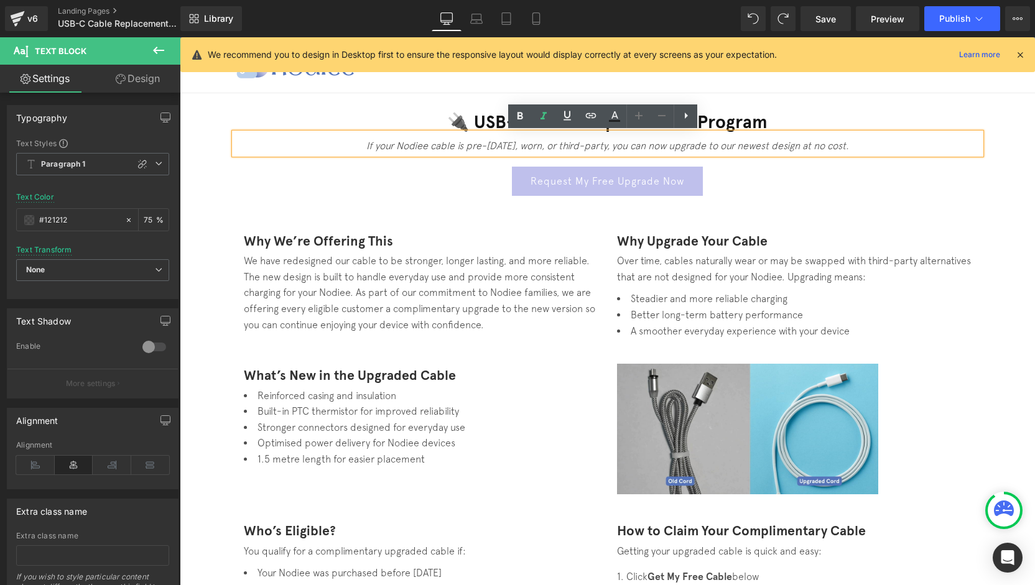
click at [450, 149] on icon "If your Nodiee cable is pre-May 2024, worn, or third-party, you can now upgrade…" at bounding box center [607, 145] width 483 height 11
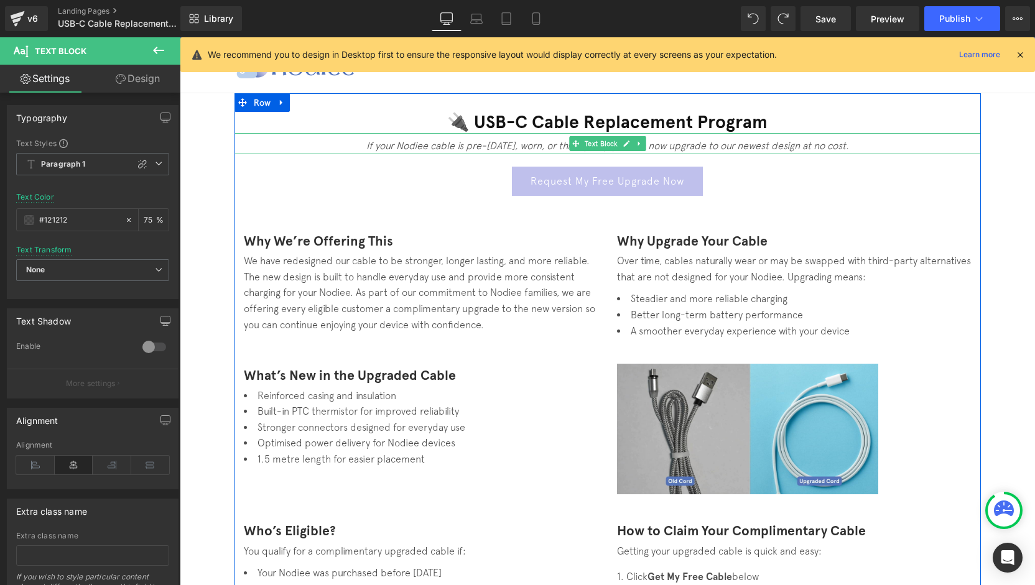
click at [861, 146] on p "If your Nodiee cable is pre-May 2024, worn, or third-party, you can now upgrade…" at bounding box center [607, 146] width 746 height 16
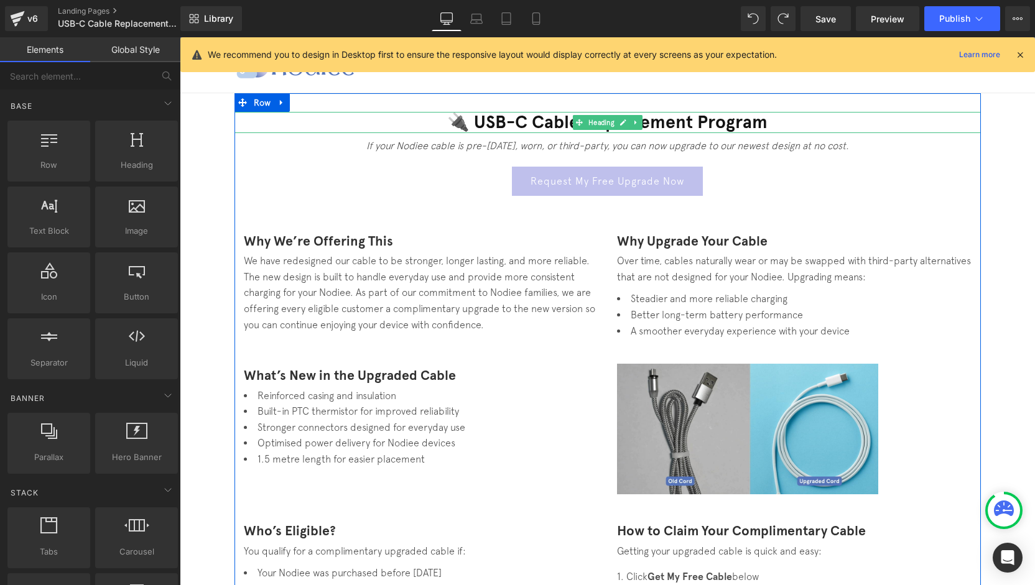
click at [511, 128] on h1 "🔌 USB-C Cable Replacement Program" at bounding box center [607, 122] width 746 height 21
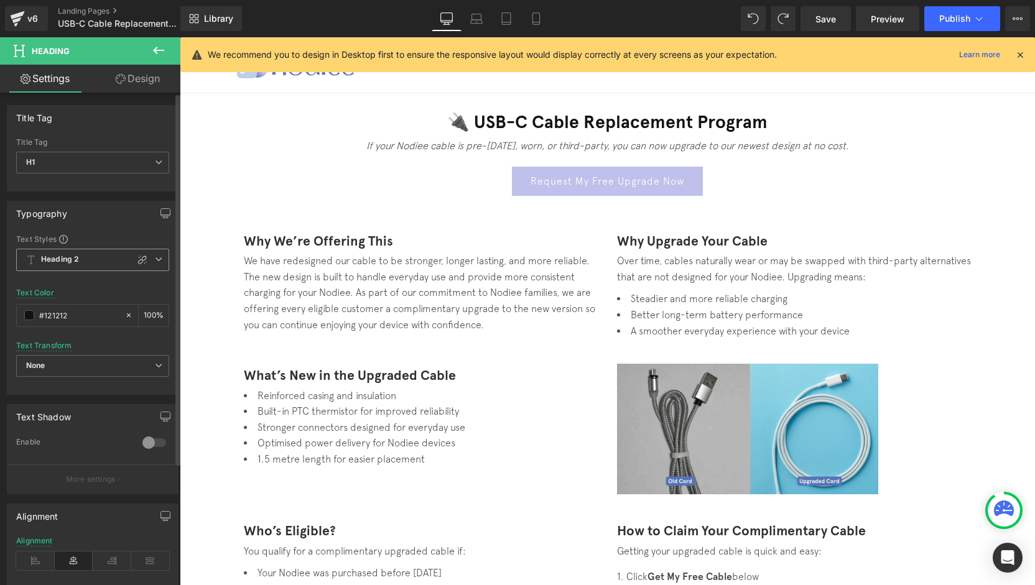
click at [139, 258] on icon at bounding box center [142, 260] width 10 height 10
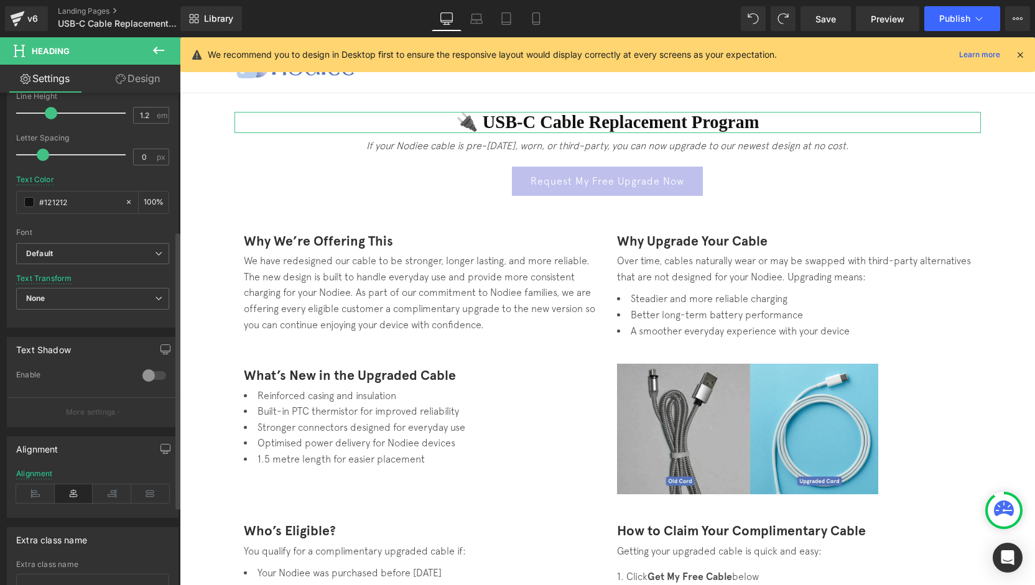
scroll to position [311, 0]
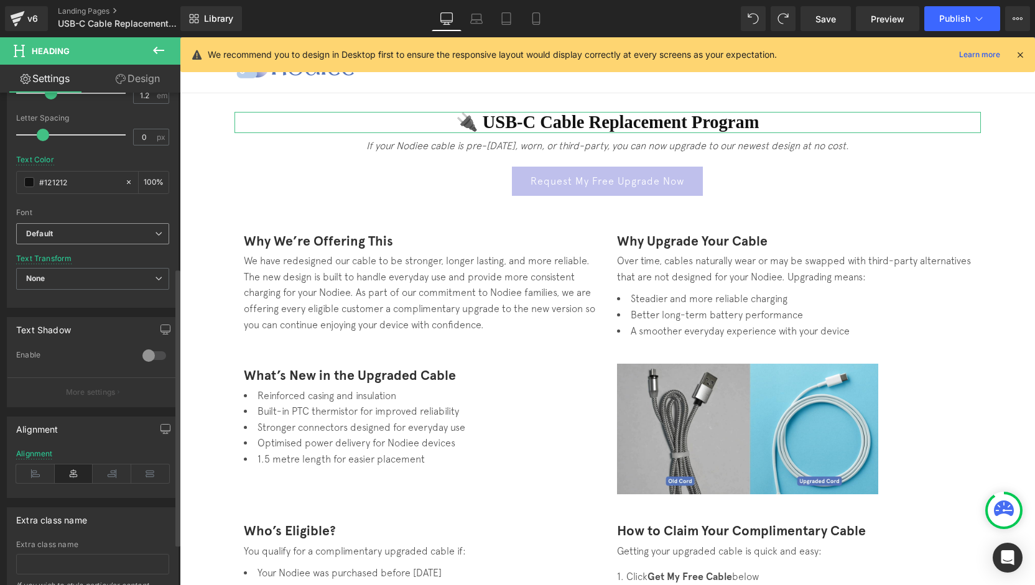
click at [91, 234] on b "Default" at bounding box center [90, 234] width 129 height 11
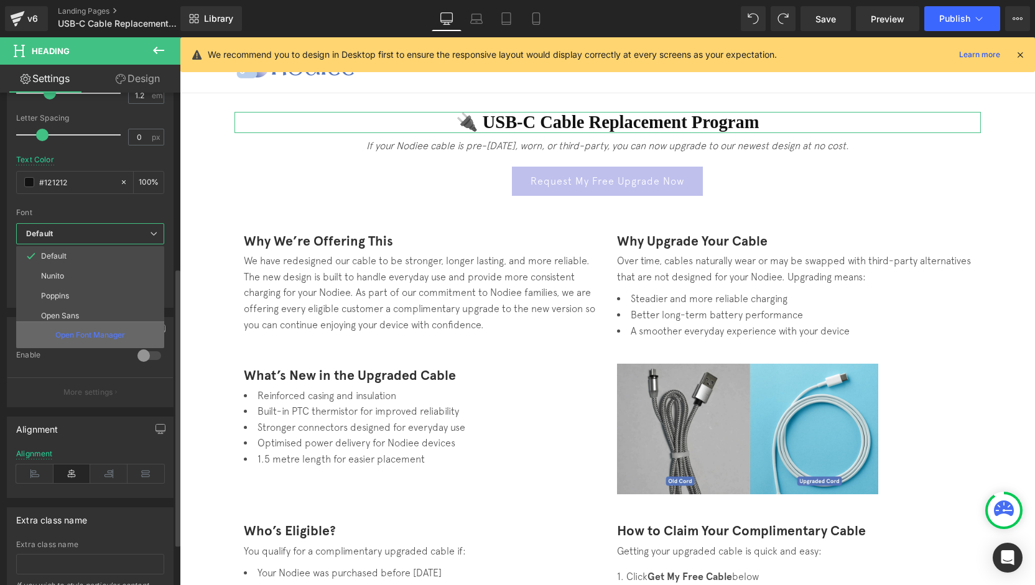
click at [81, 338] on p "Open Font Manager" at bounding box center [90, 335] width 70 height 11
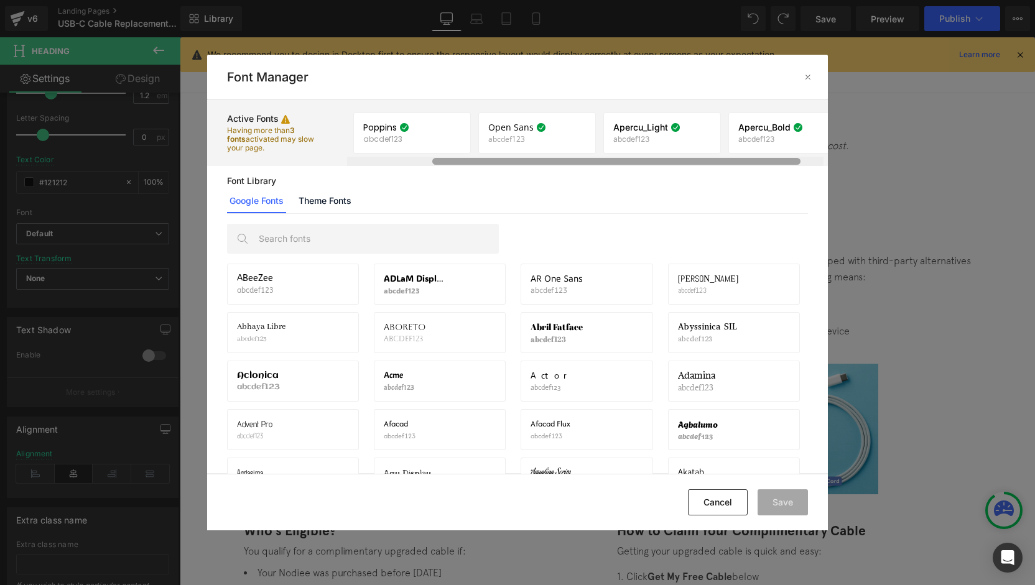
scroll to position [0, 147]
drag, startPoint x: 555, startPoint y: 162, endPoint x: 679, endPoint y: 160, distance: 124.4
click at [678, 160] on div at bounding box center [644, 161] width 368 height 7
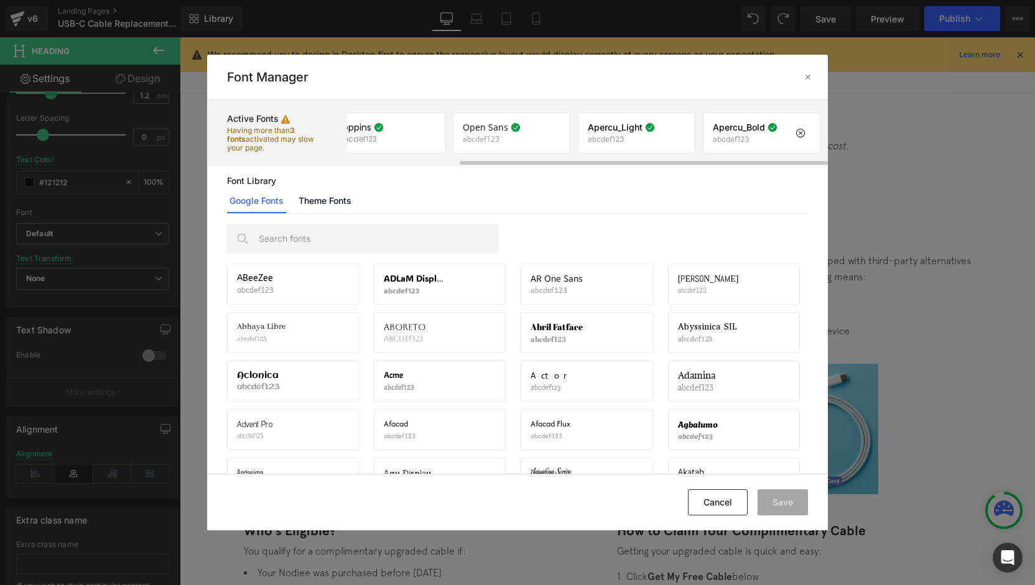
click at [721, 137] on p "abcdef123" at bounding box center [743, 139] width 61 height 9
click at [744, 132] on span "Apercu_Bold" at bounding box center [739, 128] width 52 height 10
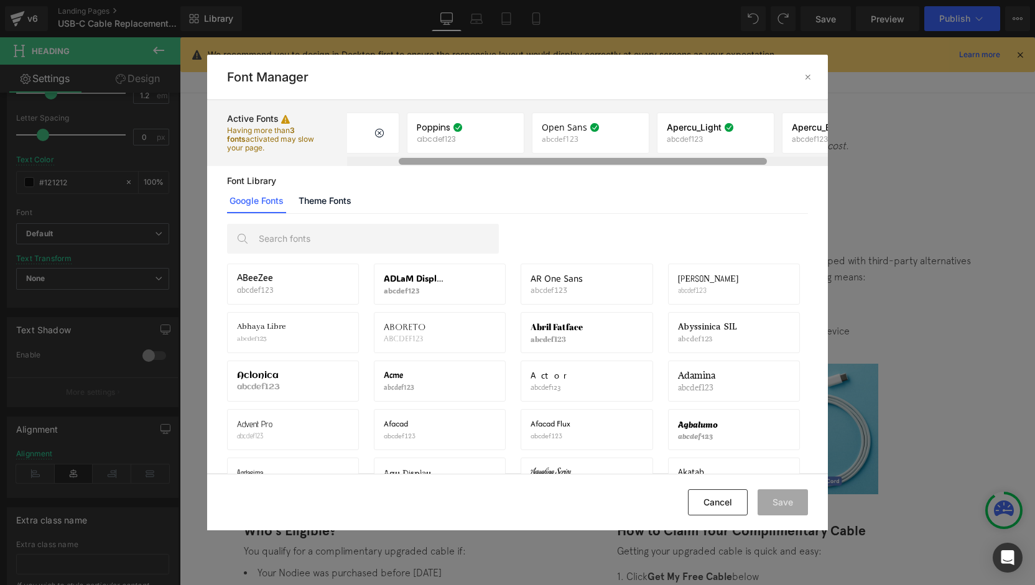
scroll to position [0, 0]
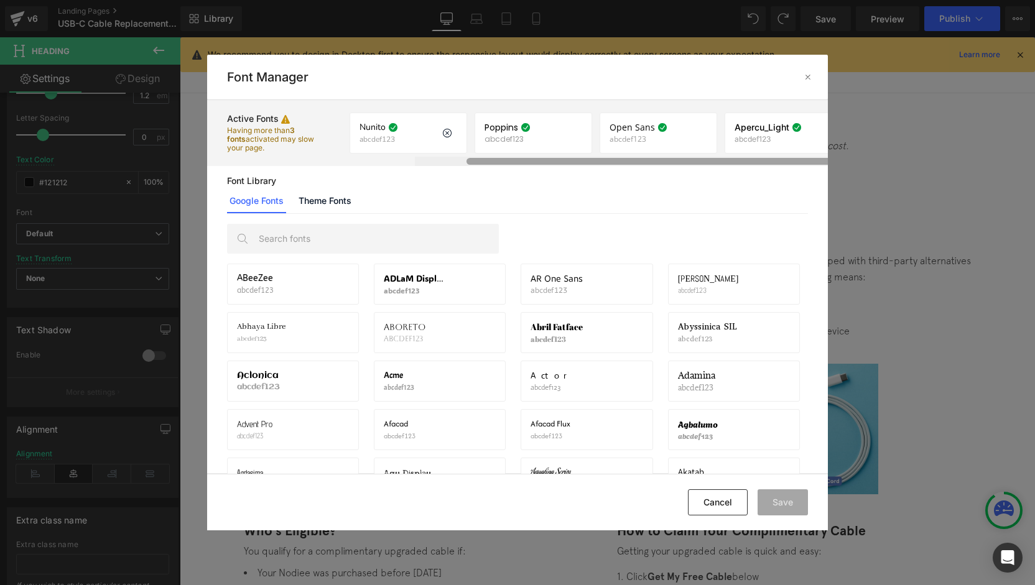
drag, startPoint x: 489, startPoint y: 162, endPoint x: 420, endPoint y: 146, distance: 70.3
click at [415, 157] on div at bounding box center [655, 161] width 481 height 9
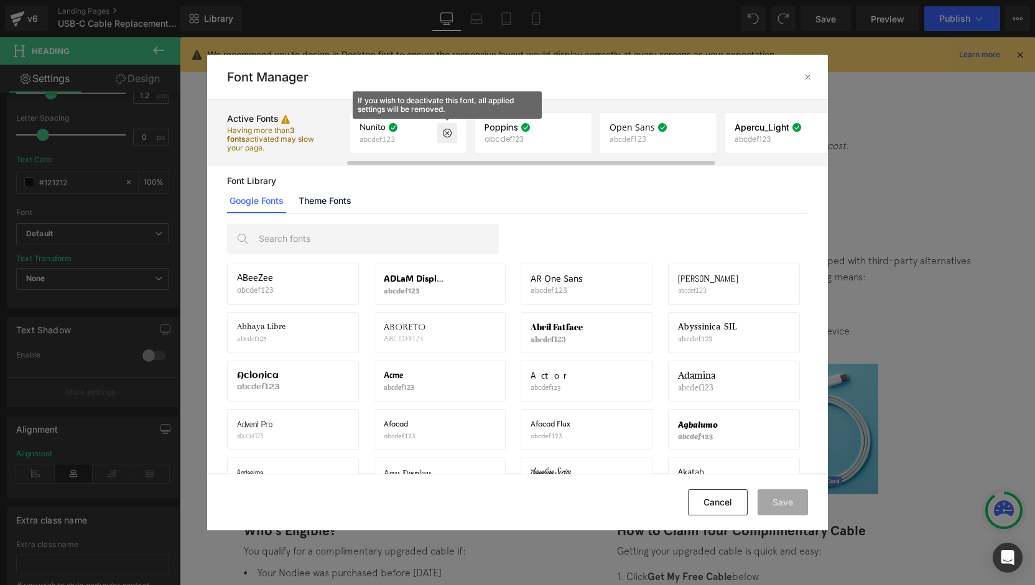
click at [445, 130] on icon at bounding box center [447, 133] width 10 height 10
click at [445, 134] on icon at bounding box center [447, 133] width 10 height 10
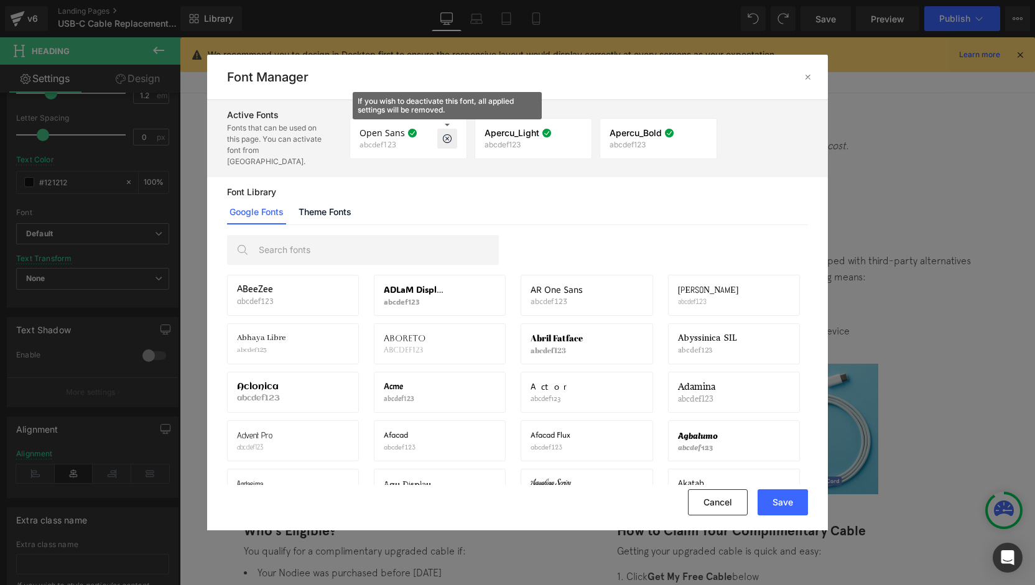
click at [443, 134] on icon at bounding box center [447, 139] width 10 height 10
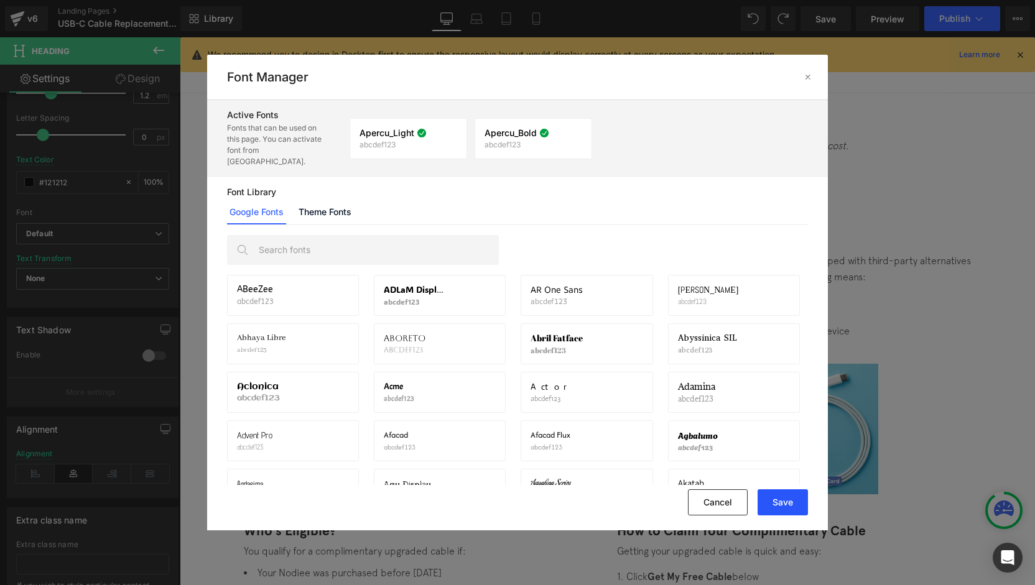
click at [784, 502] on button "Save" at bounding box center [783, 503] width 50 height 26
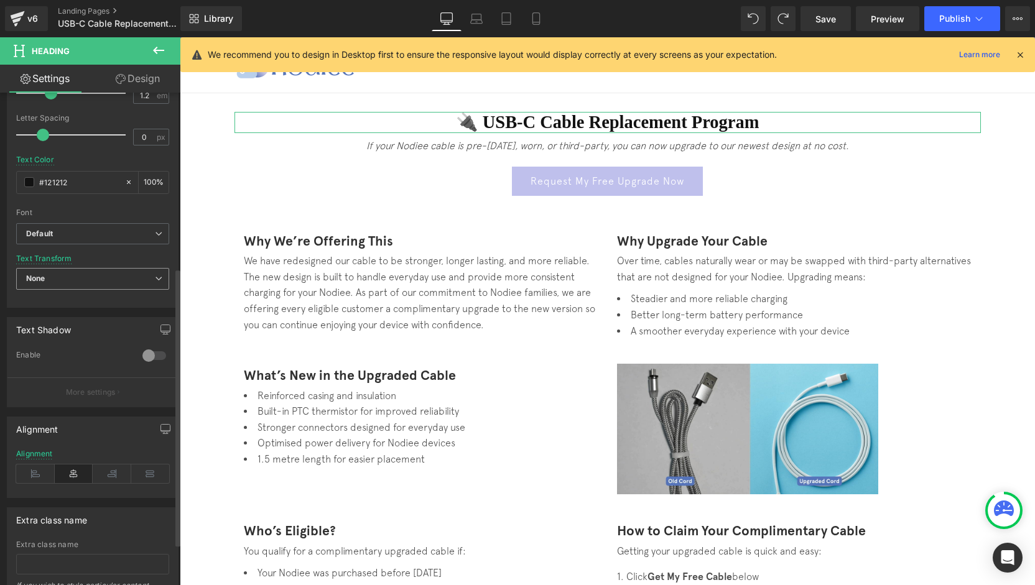
click at [78, 283] on span "None" at bounding box center [92, 279] width 153 height 22
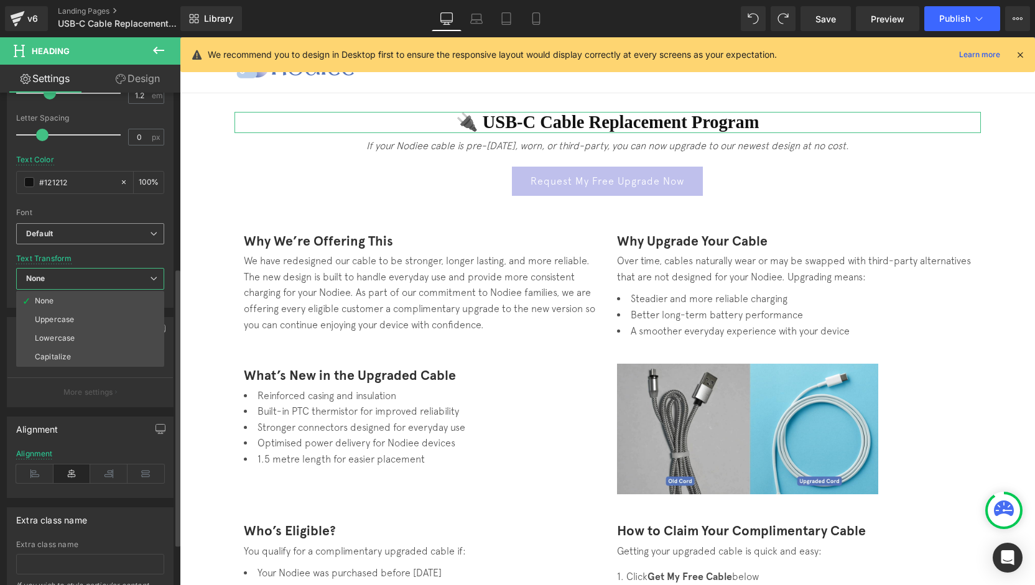
click at [96, 230] on b "Default" at bounding box center [88, 234] width 124 height 11
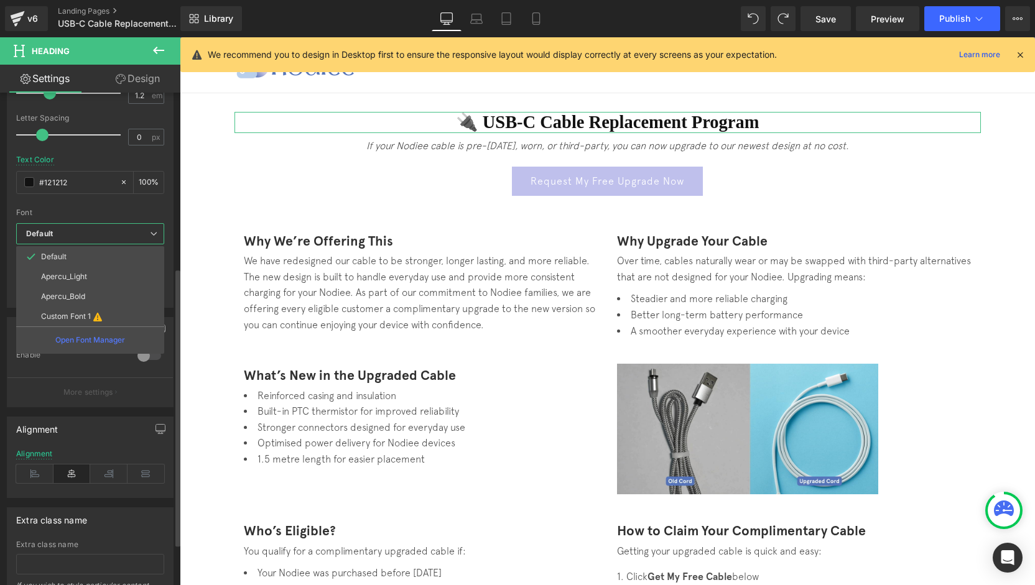
click at [97, 301] on li "Apercu_Bold" at bounding box center [90, 297] width 148 height 20
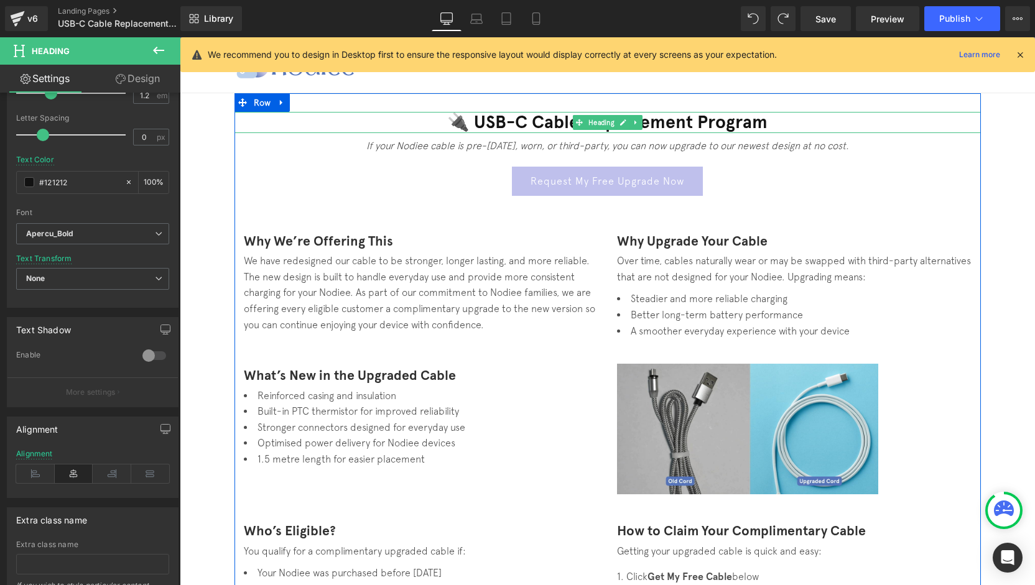
click at [765, 124] on h1 "🔌 USB-C Cable Replacement Program" at bounding box center [607, 122] width 746 height 21
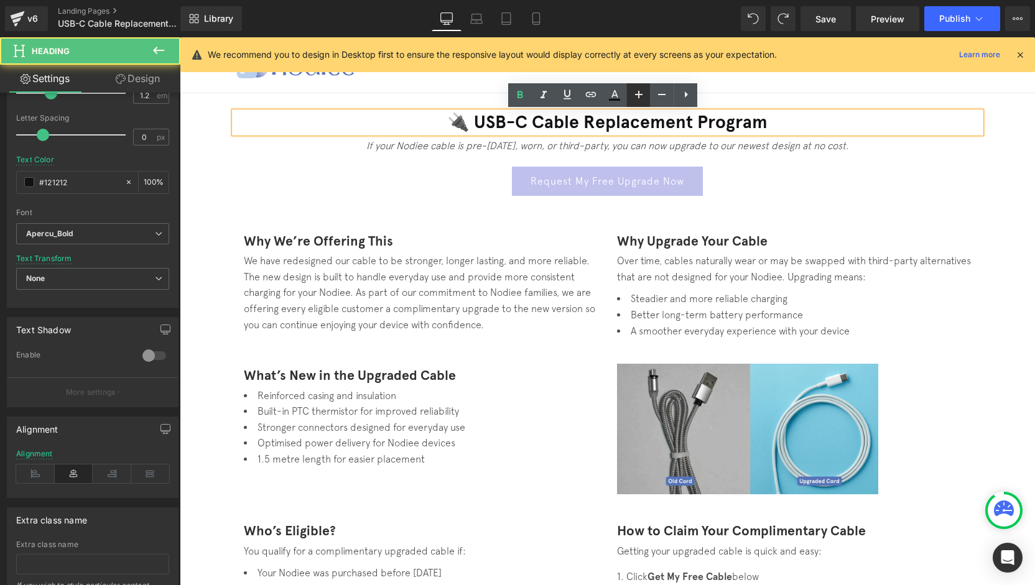
click at [0, 0] on icon at bounding box center [0, 0] width 0 height 0
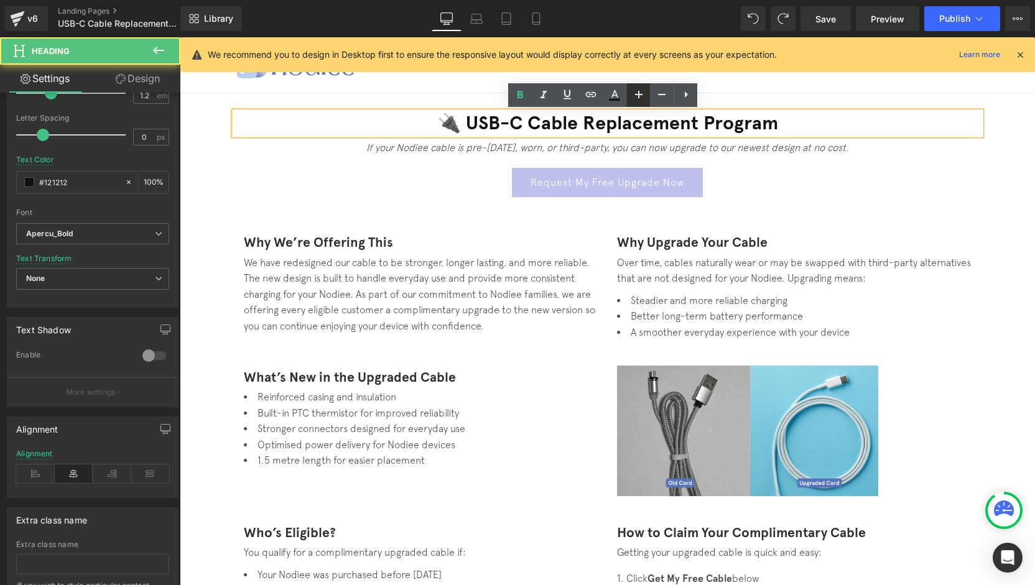
click at [0, 0] on icon at bounding box center [0, 0] width 0 height 0
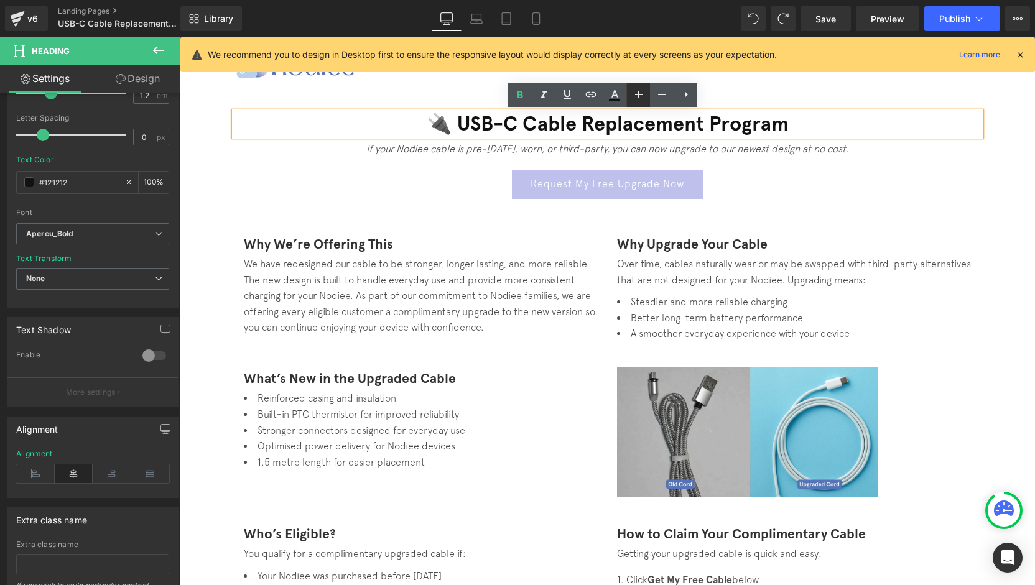
click at [637, 95] on icon at bounding box center [638, 94] width 15 height 15
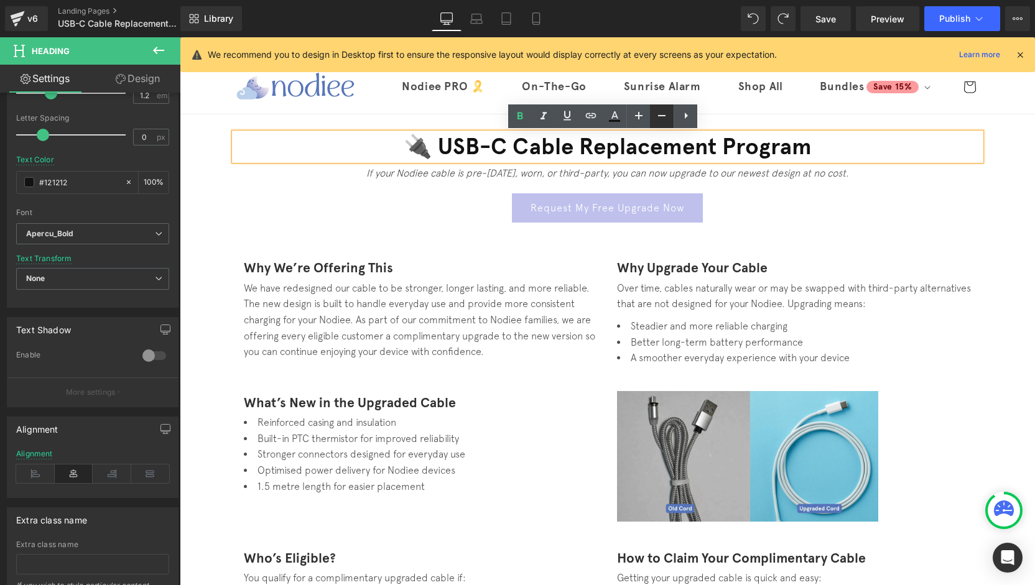
click at [663, 119] on icon at bounding box center [661, 115] width 15 height 15
type input "34.48"
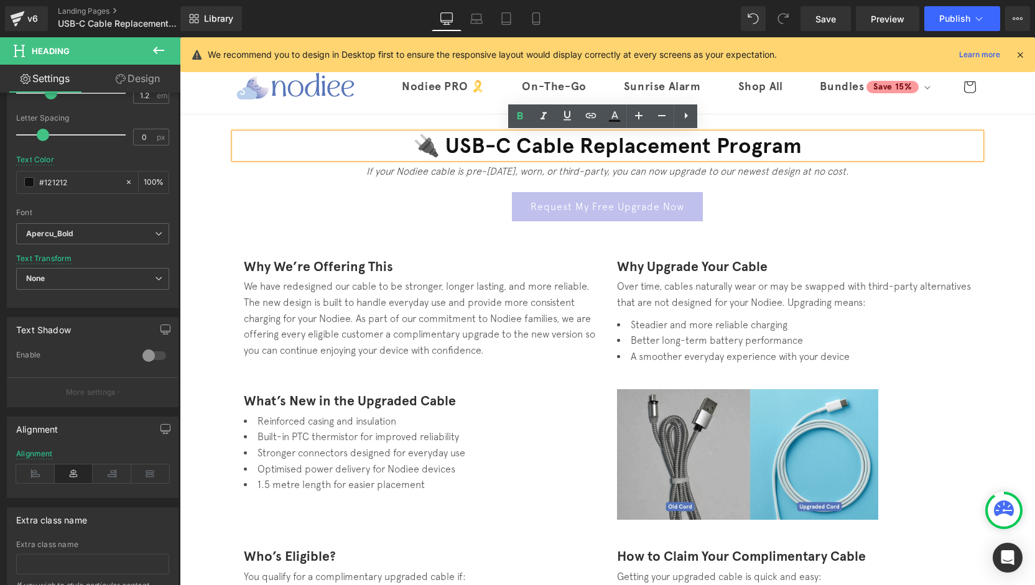
click at [693, 150] on h1 "🔌 USB-C Cable Replacement Program" at bounding box center [607, 146] width 746 height 26
click at [665, 140] on h1 "🔌 USB-C Cable Replacement Program" at bounding box center [607, 146] width 746 height 26
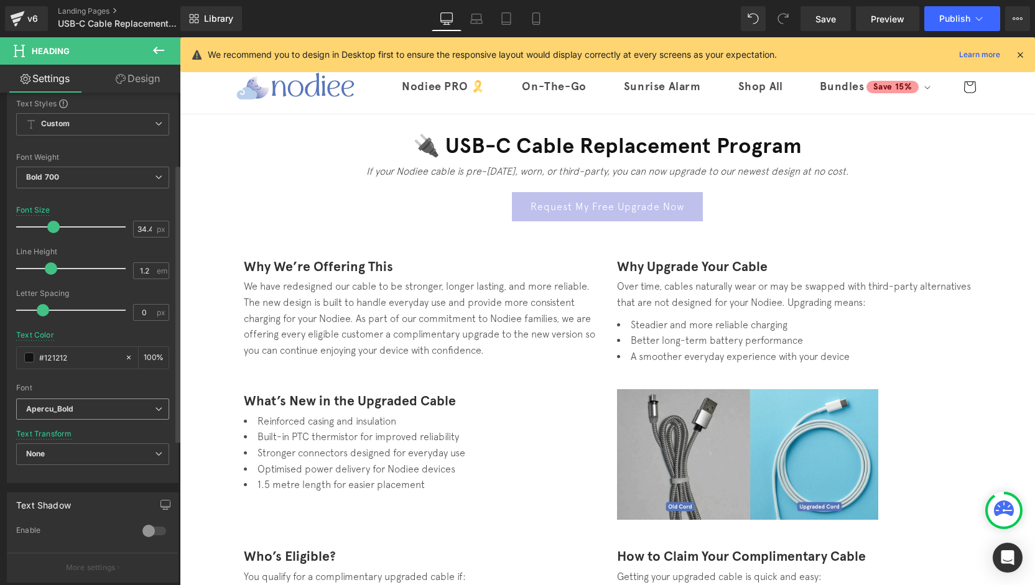
scroll to position [73, 0]
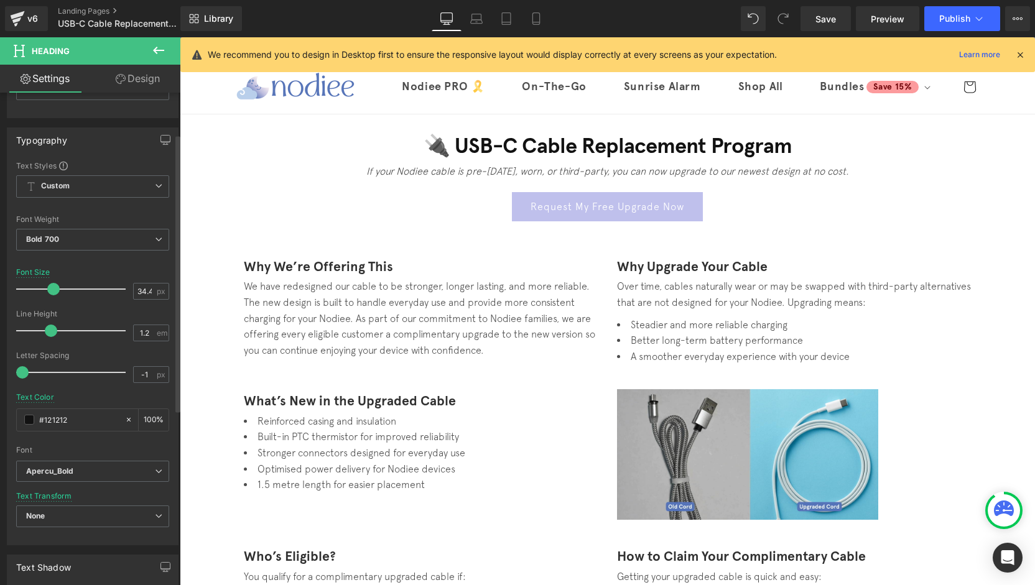
drag, startPoint x: 39, startPoint y: 371, endPoint x: 7, endPoint y: 372, distance: 31.1
click at [7, 372] on div "Text Styles Custom Heading 1 Heading 2 Heading 3 Heading 4 Heading 5 Heading 6 …" at bounding box center [92, 352] width 170 height 384
drag, startPoint x: 24, startPoint y: 372, endPoint x: 34, endPoint y: 373, distance: 10.0
click at [34, 373] on span at bounding box center [33, 372] width 12 height 12
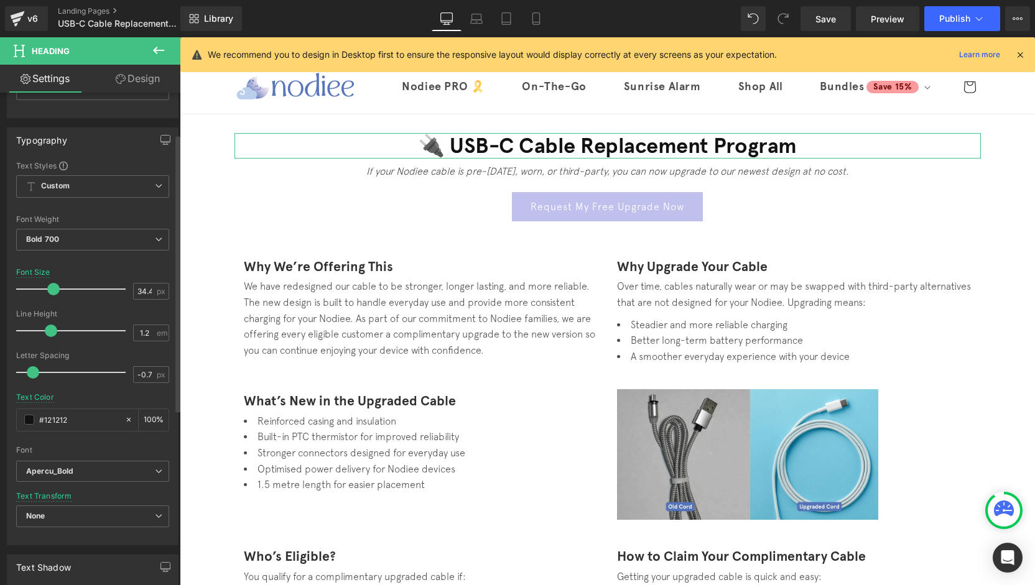
type input "-1"
click at [0, 371] on div "Typography Text Styles Custom Heading 1 Heading 2 Heading 3 Heading 4 Heading 5…" at bounding box center [93, 331] width 186 height 427
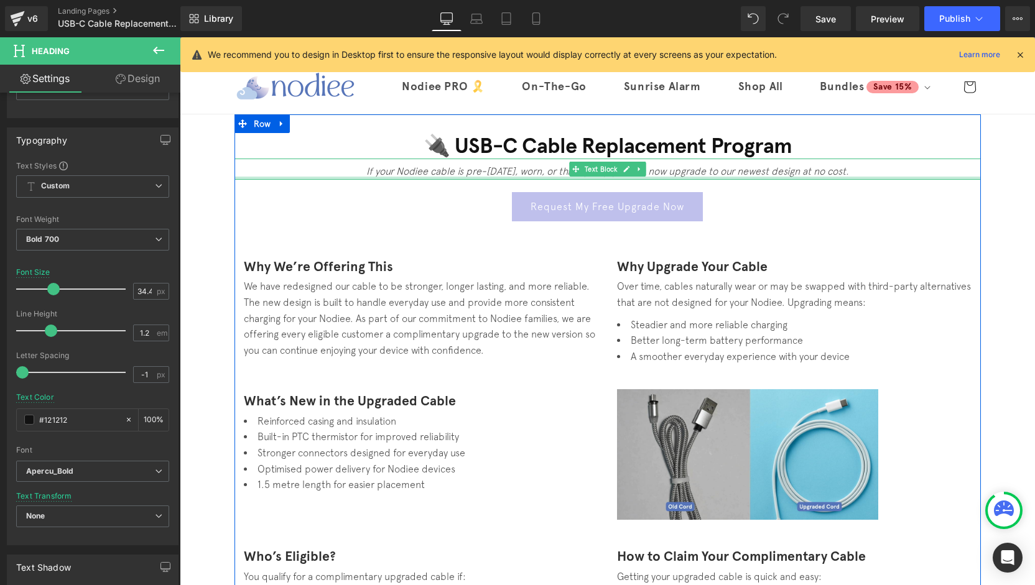
click at [496, 177] on div at bounding box center [607, 178] width 746 height 3
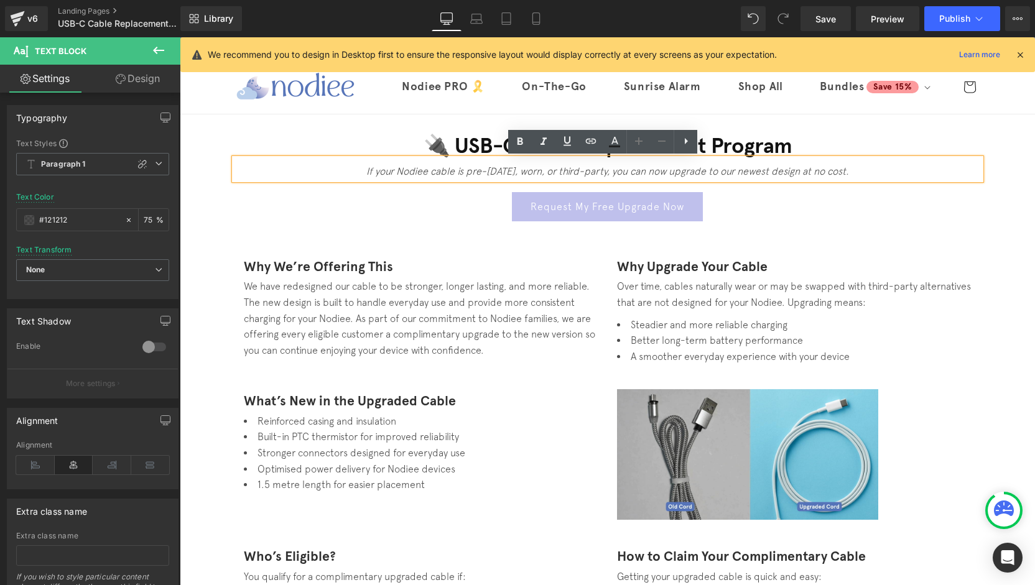
click at [617, 168] on icon "If your Nodiee cable is pre-May 2024, worn, or third-party, you can now upgrade…" at bounding box center [607, 170] width 483 height 11
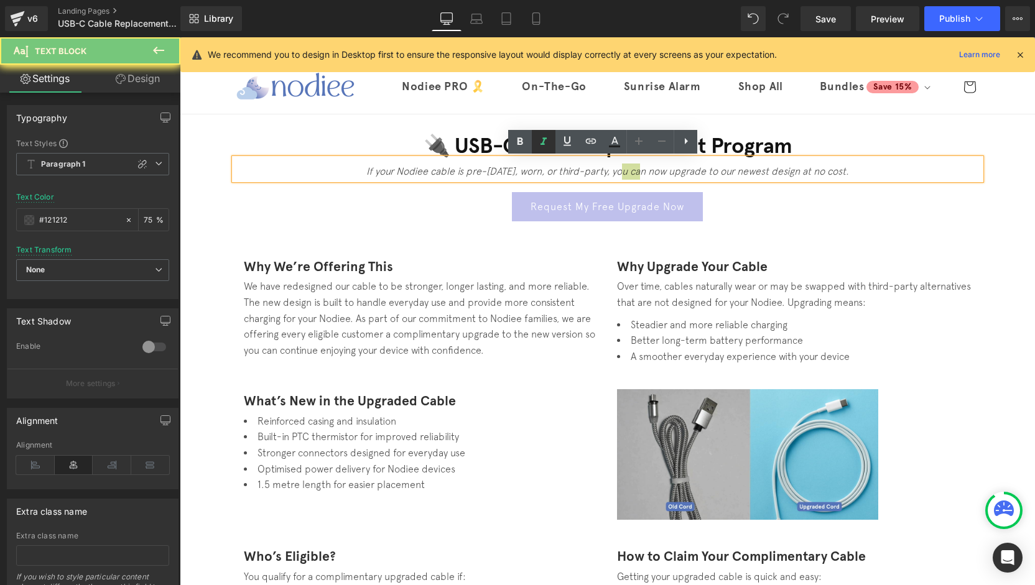
click at [0, 0] on icon at bounding box center [0, 0] width 0 height 0
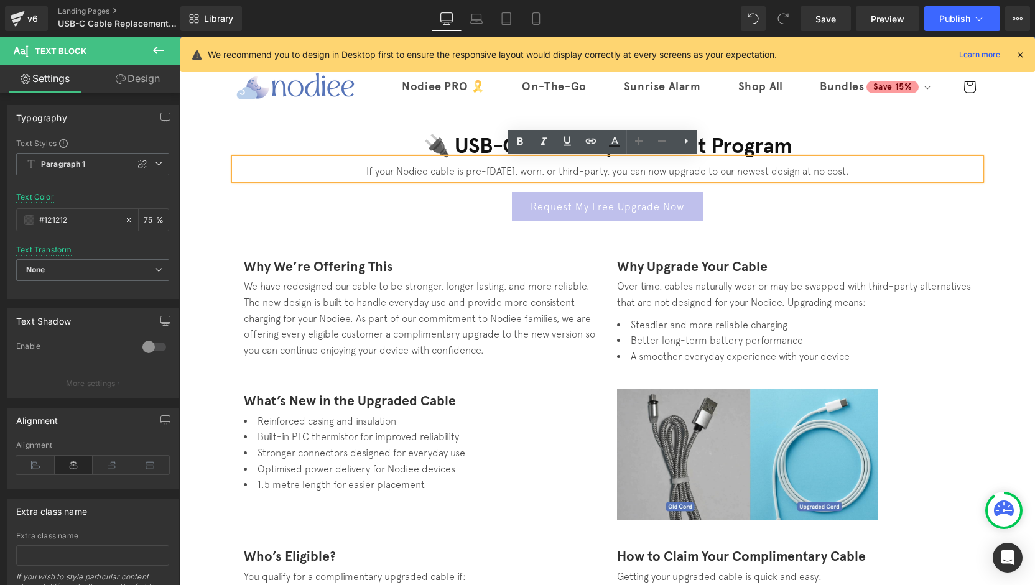
click at [639, 142] on icon at bounding box center [638, 141] width 15 height 15
click at [926, 203] on div "Request My Free Upgrade Now" at bounding box center [607, 206] width 746 height 29
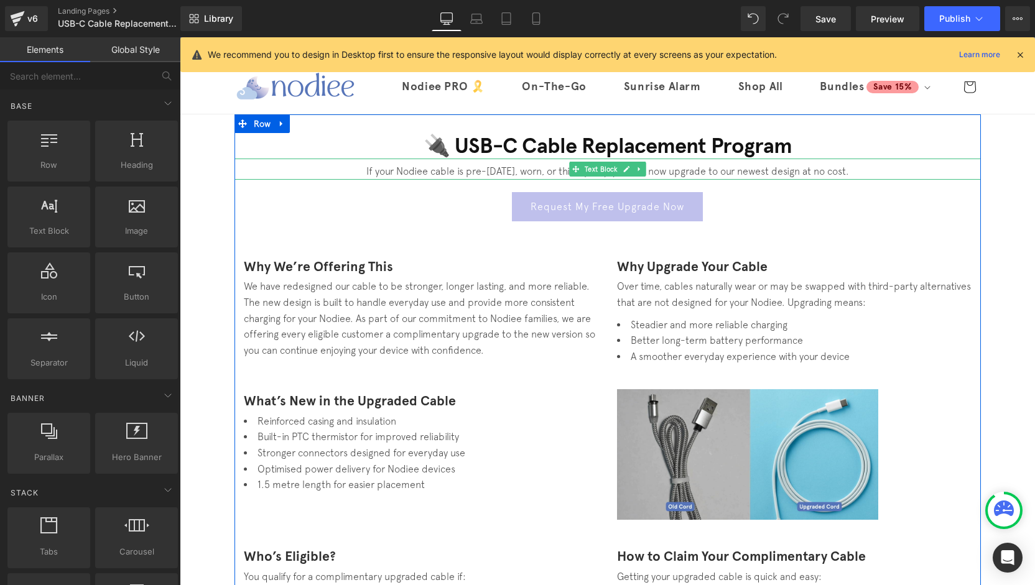
click at [724, 174] on p "If your Nodiee cable is pre-May 2024, worn, or third-party, you can now upgrade…" at bounding box center [607, 172] width 746 height 16
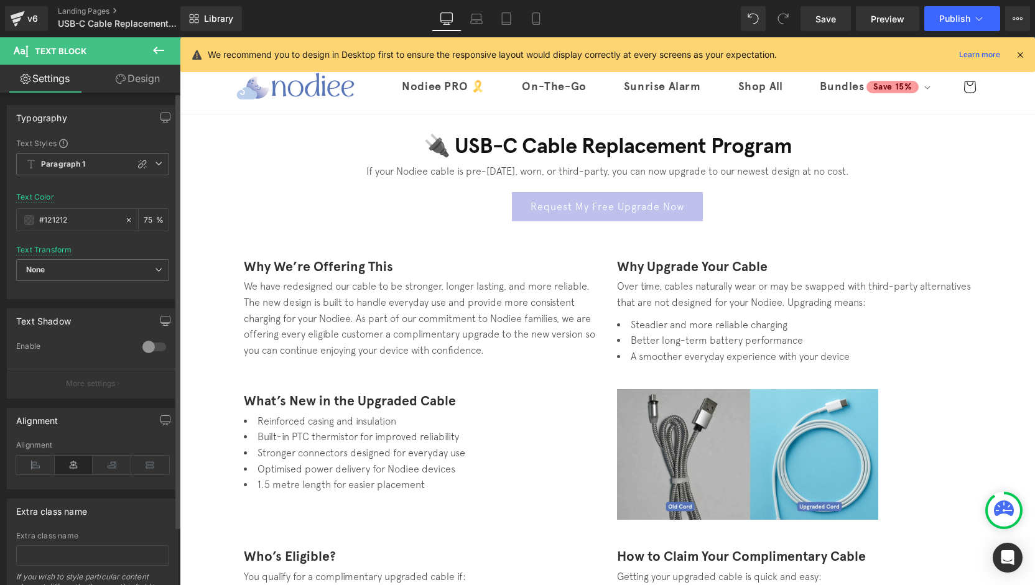
click at [137, 160] on icon at bounding box center [142, 164] width 10 height 10
type input "1.5"
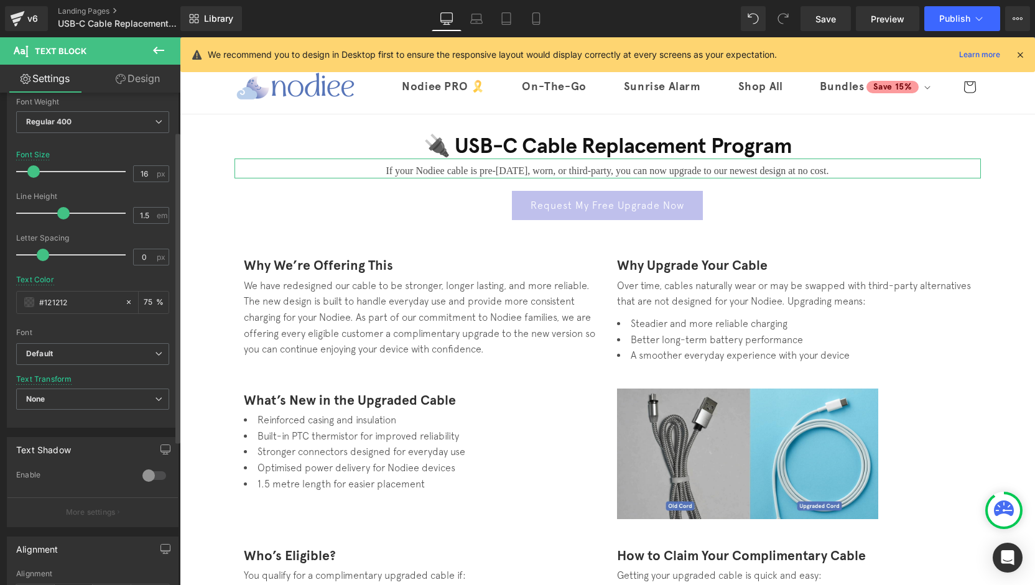
scroll to position [187, 0]
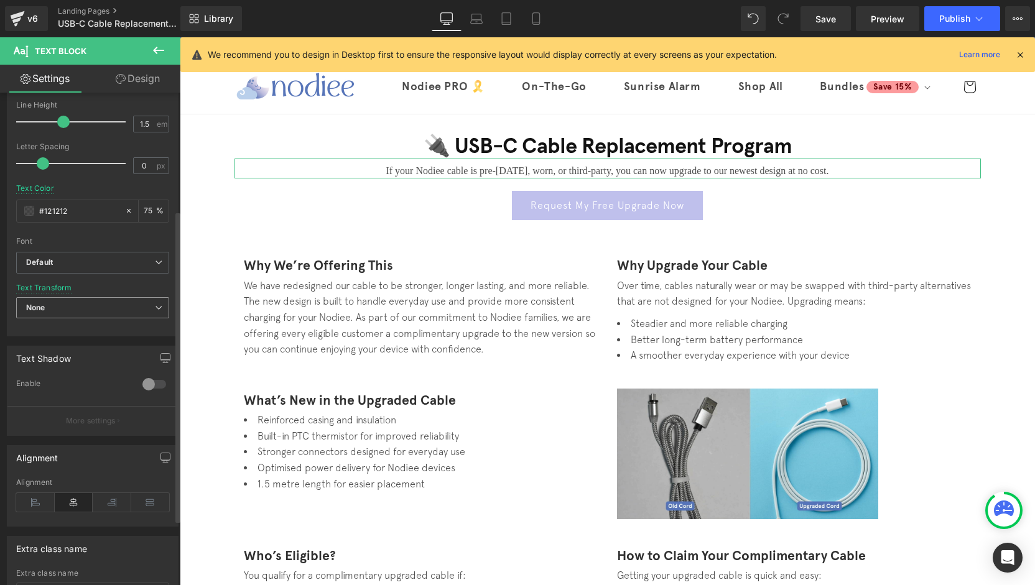
click at [73, 304] on span "None" at bounding box center [92, 308] width 153 height 22
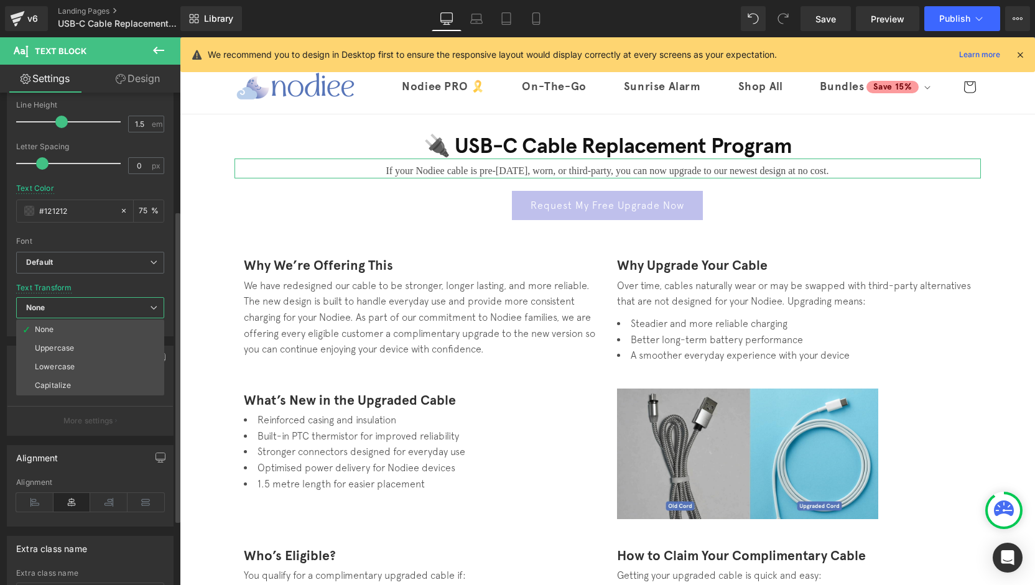
click at [72, 304] on span "None" at bounding box center [90, 308] width 148 height 22
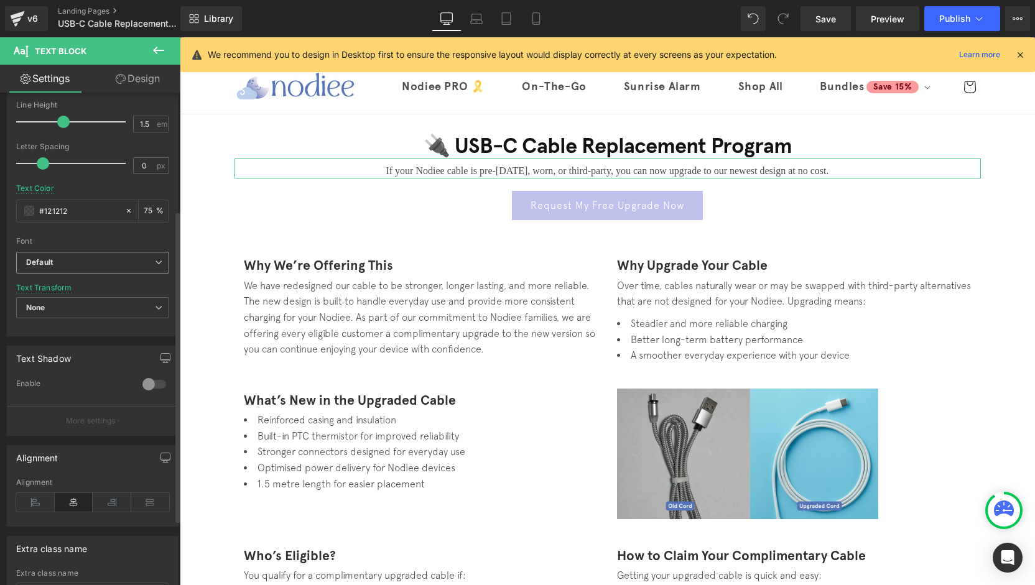
click at [78, 266] on b "Default" at bounding box center [90, 263] width 129 height 11
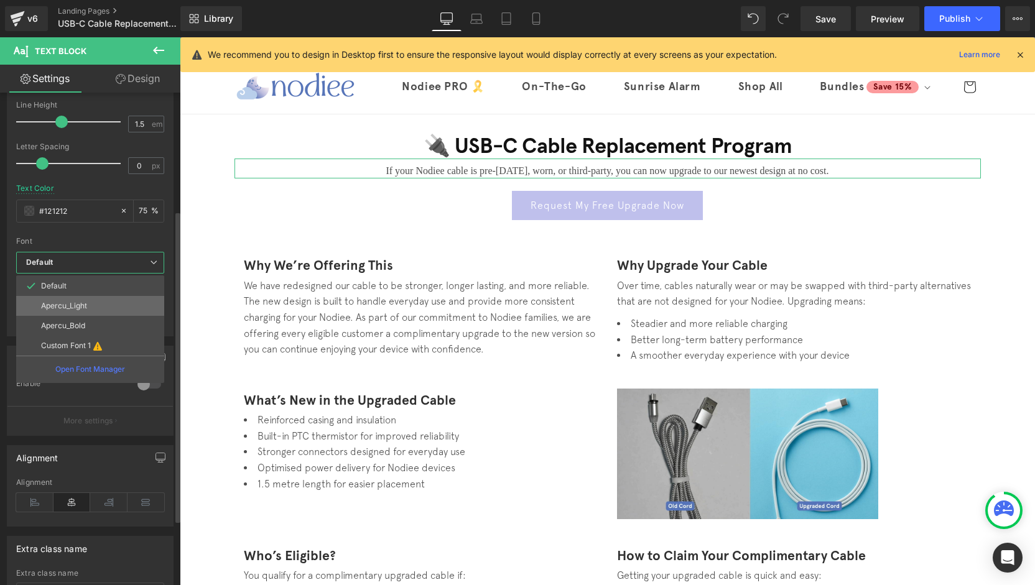
click at [84, 304] on p "Apercu_Light" at bounding box center [64, 306] width 46 height 9
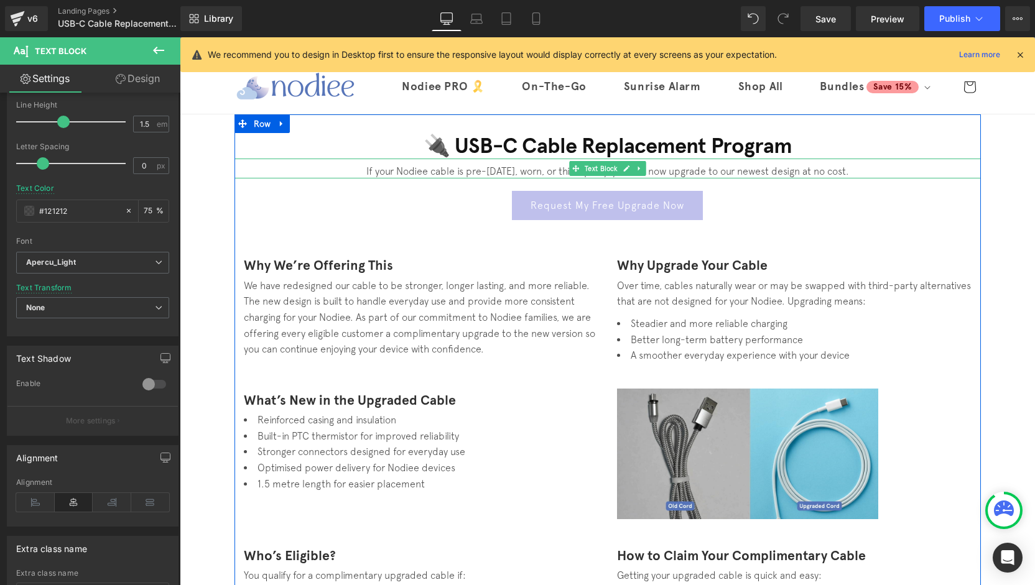
click at [848, 169] on p "If your Nodiee cable is pre-May 2024, worn, or third-party, you can now upgrade…" at bounding box center [607, 171] width 746 height 15
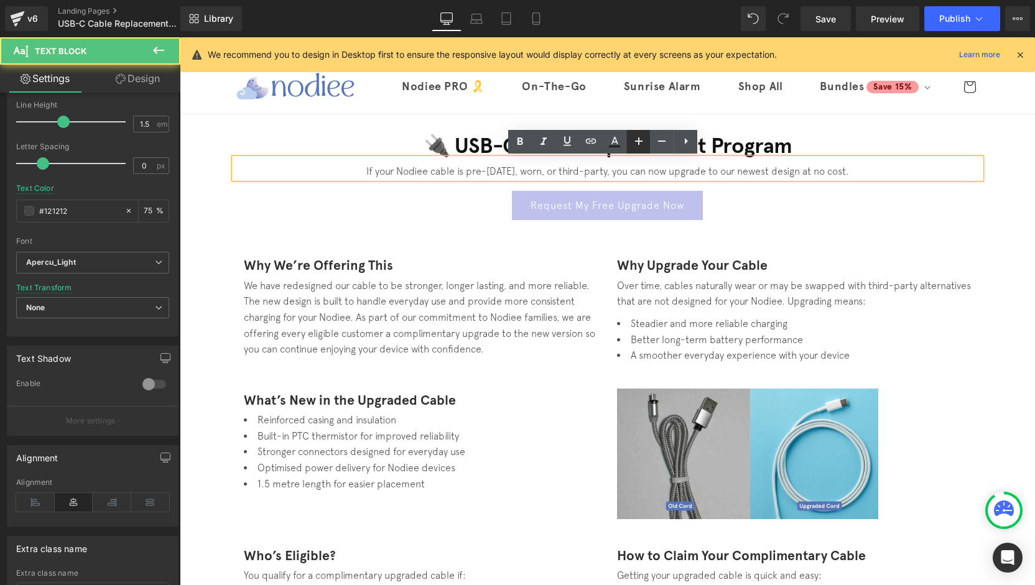
click at [632, 142] on icon at bounding box center [638, 141] width 15 height 15
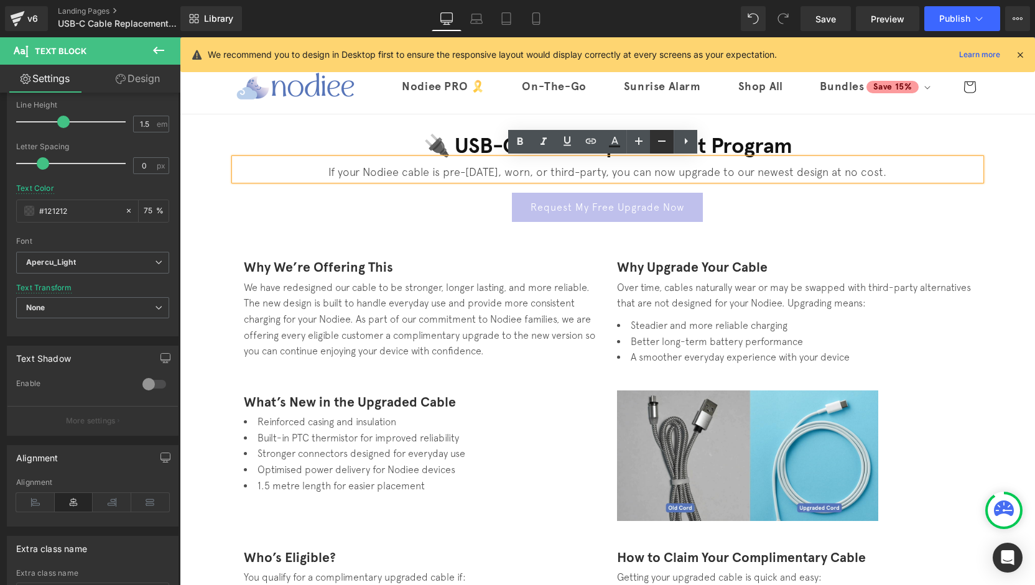
click at [668, 147] on icon at bounding box center [661, 141] width 15 height 15
type input "16"
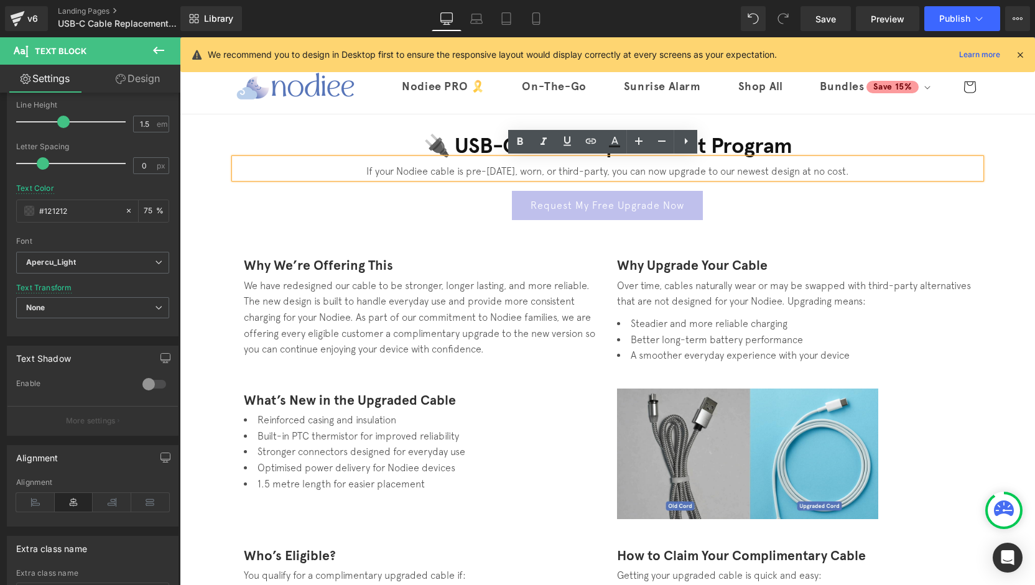
click at [925, 169] on p "If your Nodiee cable is pre-May 2024, worn, or third-party, you can now upgrade…" at bounding box center [607, 171] width 746 height 15
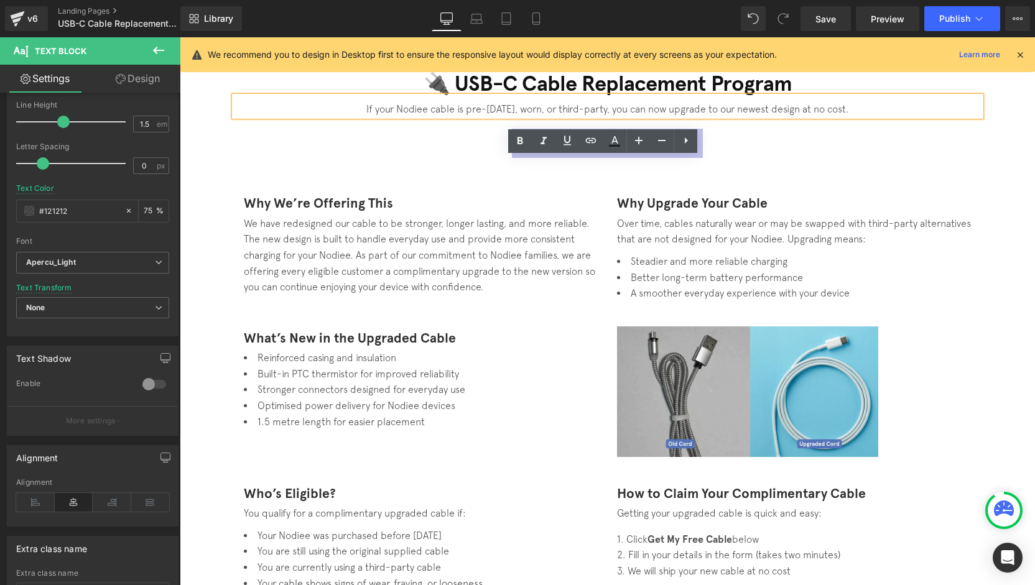
scroll to position [0, 0]
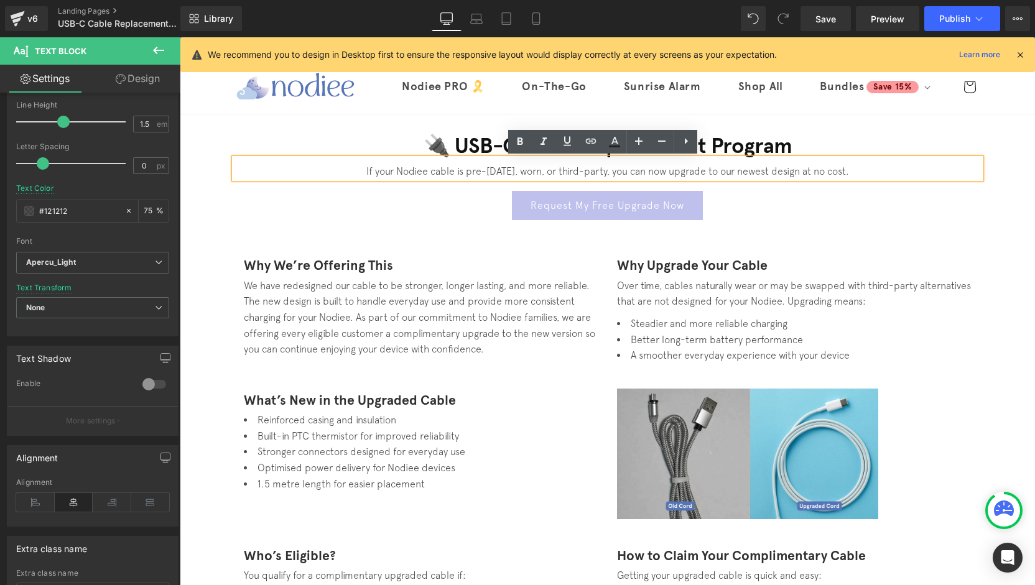
click at [950, 242] on div "Why We’re Offering This Heading We have redesigned our cable to be stronger, lo…" at bounding box center [607, 302] width 746 height 134
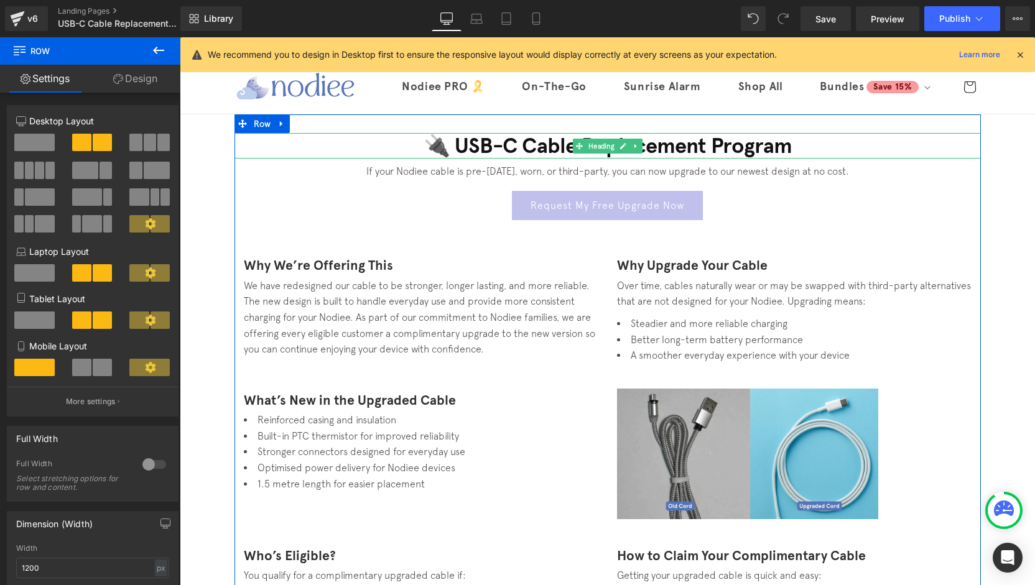
click at [733, 146] on h1 "🔌 USB-C Cable Replacement Program" at bounding box center [607, 146] width 746 height 26
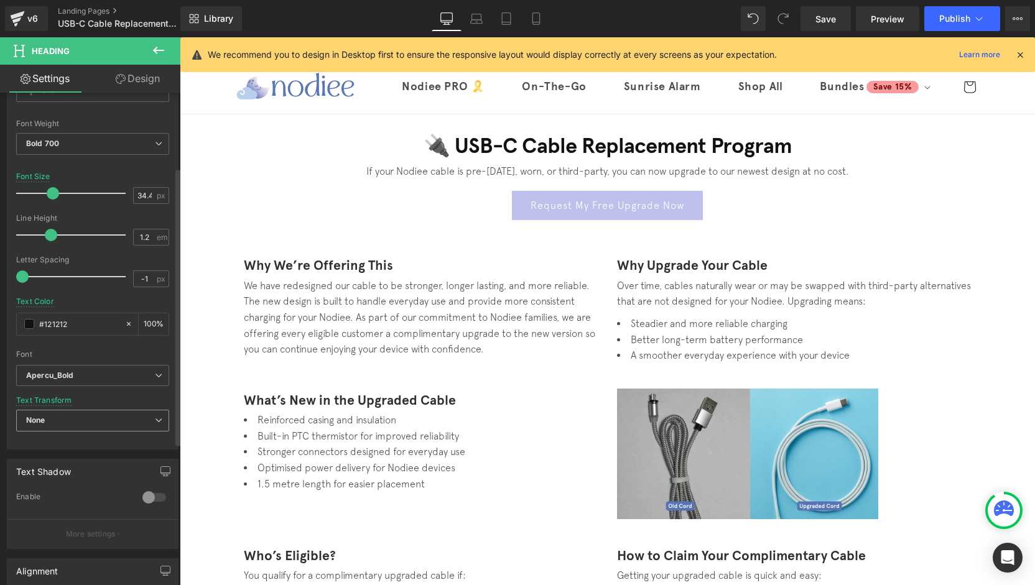
scroll to position [187, 0]
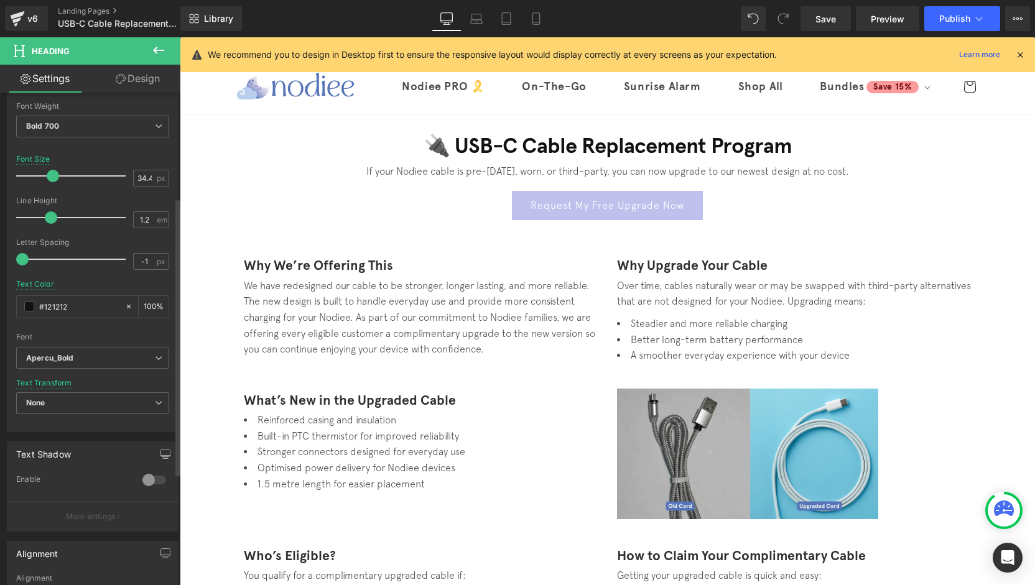
drag, startPoint x: 40, startPoint y: 309, endPoint x: 11, endPoint y: 309, distance: 28.6
click at [11, 309] on div "Text Styles Custom Heading 1 Heading 2 Heading 3 Heading 4 Heading 5 Heading 6 …" at bounding box center [92, 239] width 170 height 384
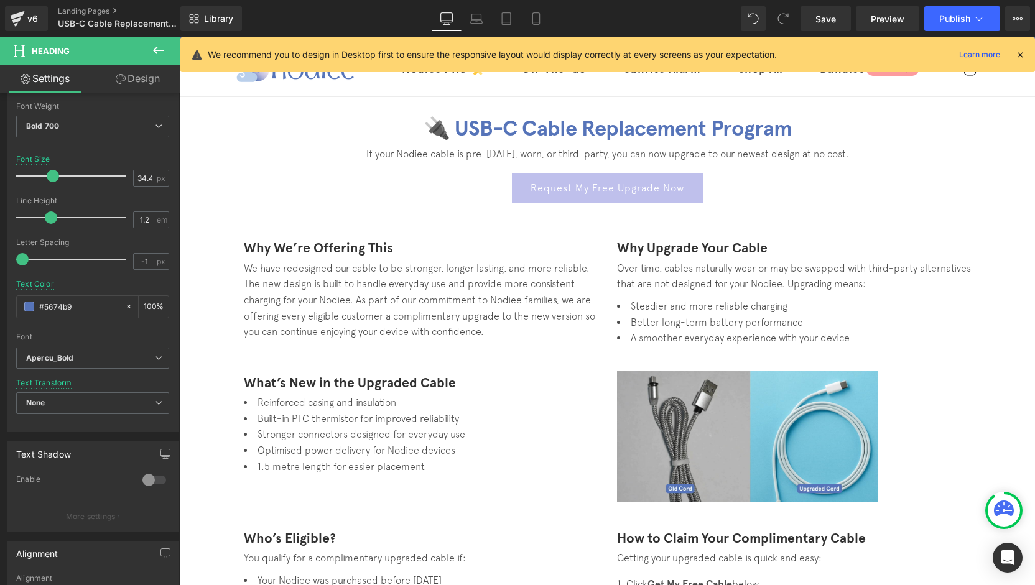
scroll to position [0, 0]
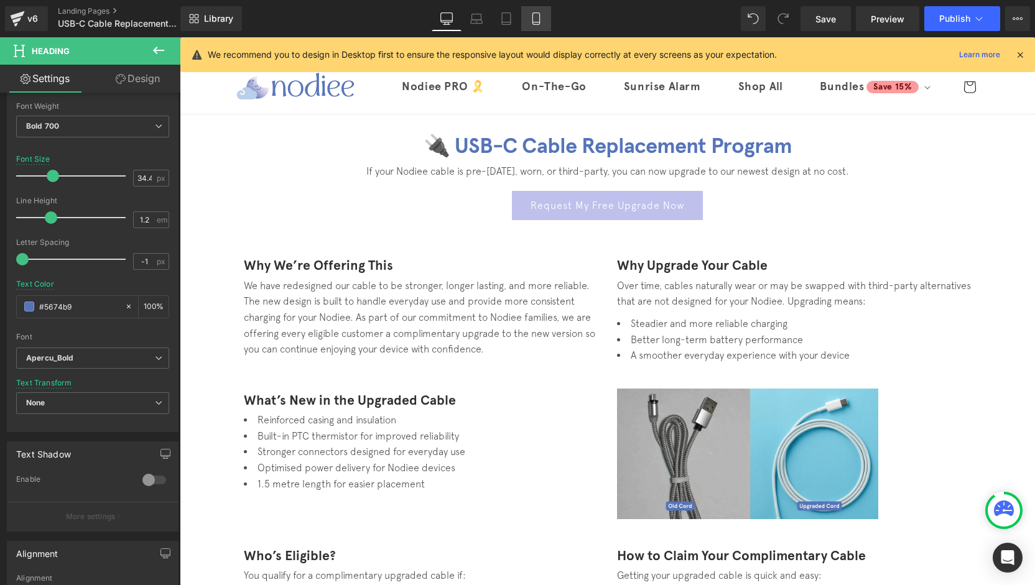
type input "#5674b9"
click at [543, 7] on link "Mobile" at bounding box center [536, 18] width 30 height 25
type input "22.72"
type input "#121212"
type input "100"
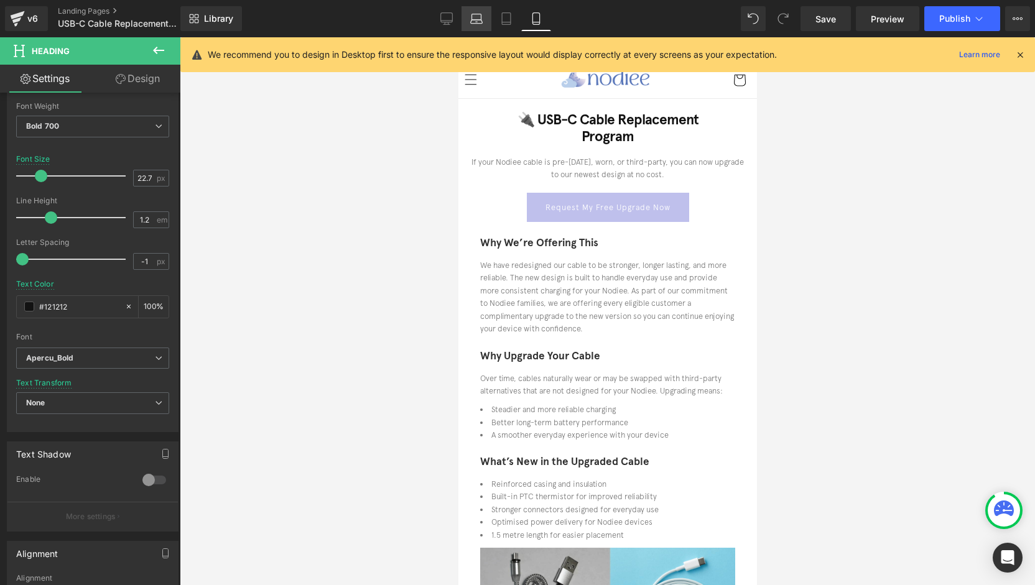
click at [467, 26] on link "Laptop" at bounding box center [477, 18] width 30 height 25
type input "28.48"
type input "100"
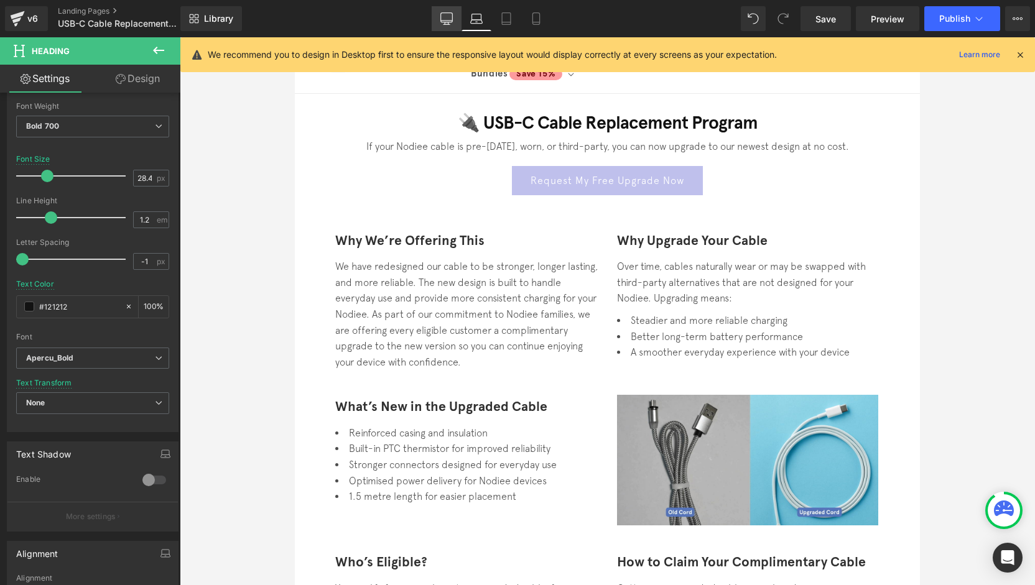
click at [447, 24] on icon at bounding box center [446, 18] width 12 height 12
type input "34.48"
type input "#5674b9"
type input "100"
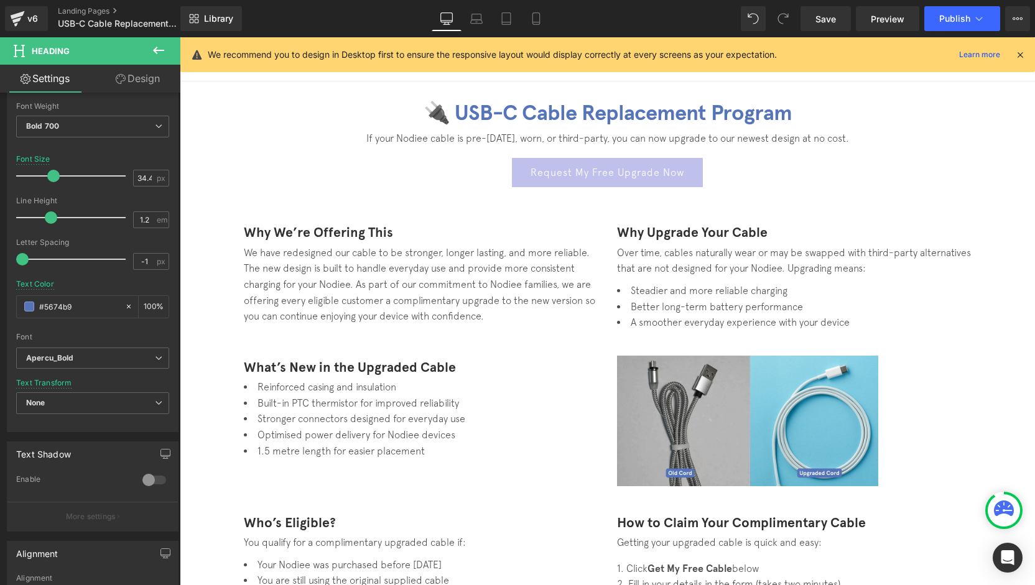
scroll to position [21, 0]
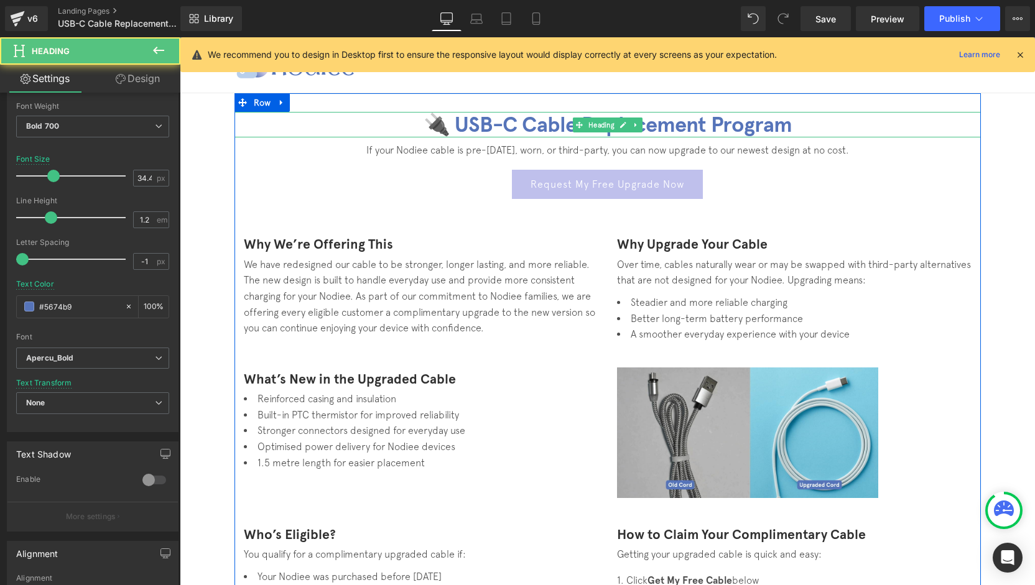
click at [626, 128] on div "🔌 USB-C Cable Replacement Program Heading" at bounding box center [607, 125] width 746 height 26
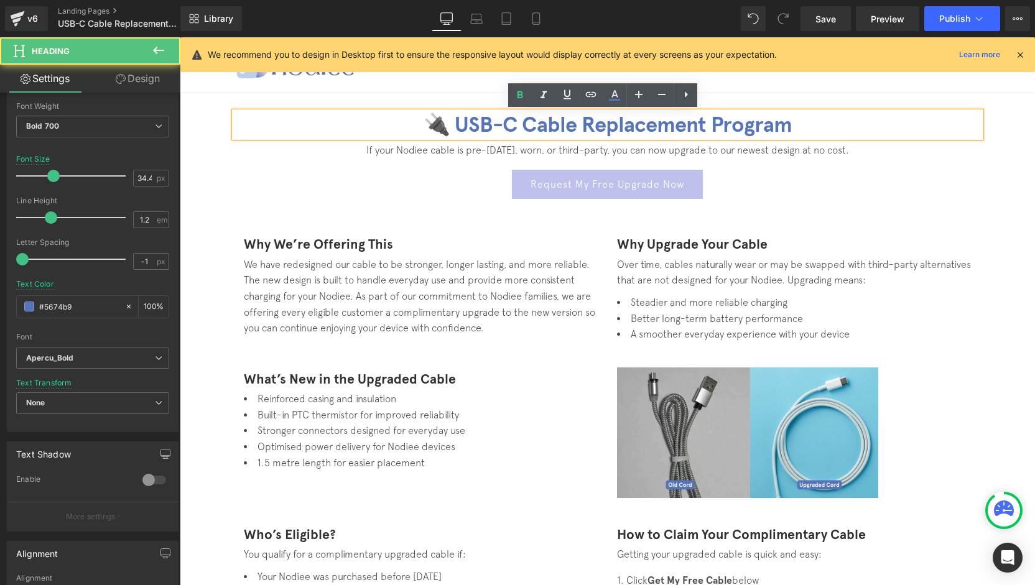
click at [682, 129] on h1 "🔌 USB-C Cable Replacement Program" at bounding box center [607, 125] width 746 height 26
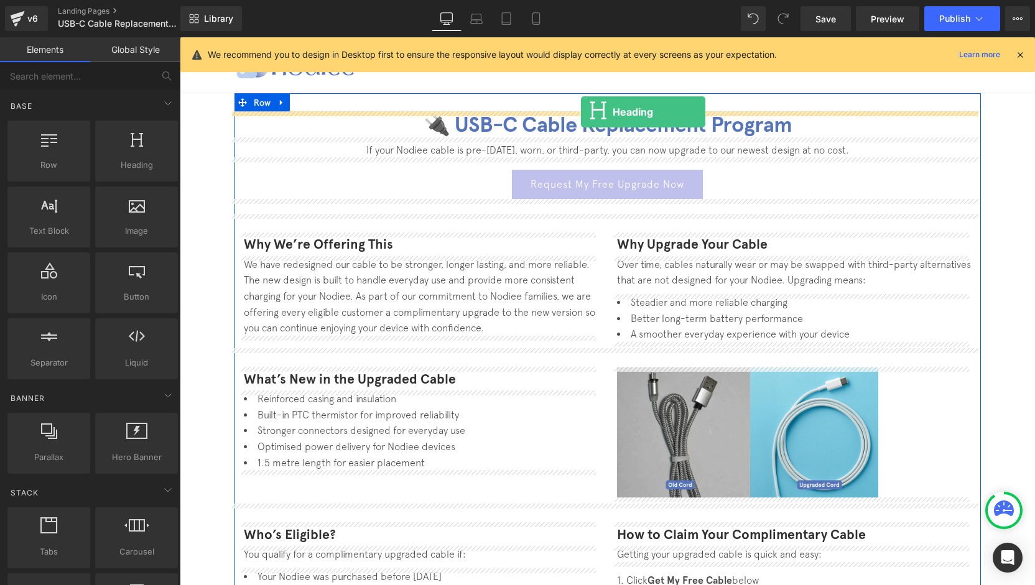
drag, startPoint x: 338, startPoint y: 187, endPoint x: 579, endPoint y: 111, distance: 252.2
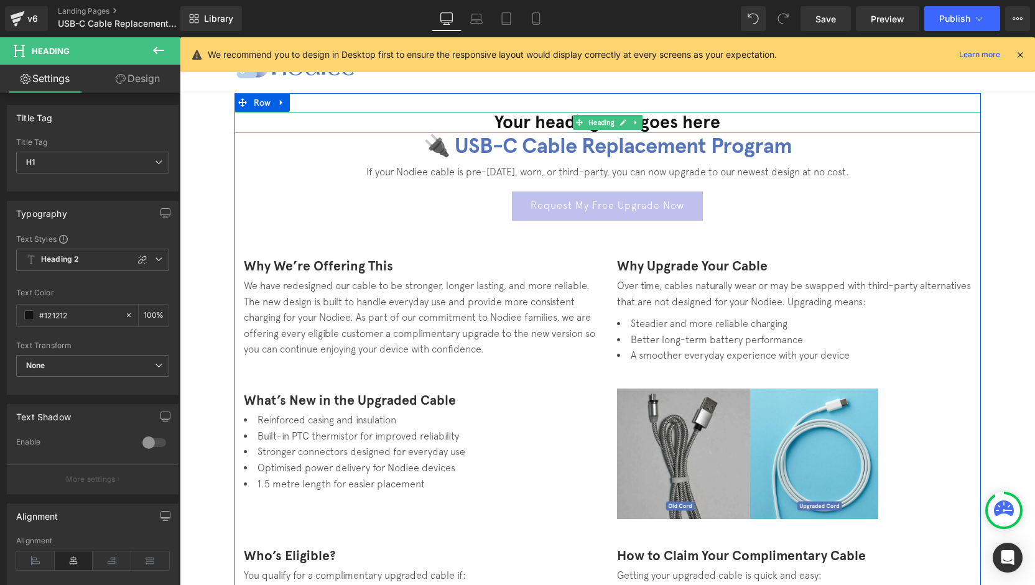
click at [689, 121] on h1 "Your heading text goes here" at bounding box center [607, 122] width 746 height 21
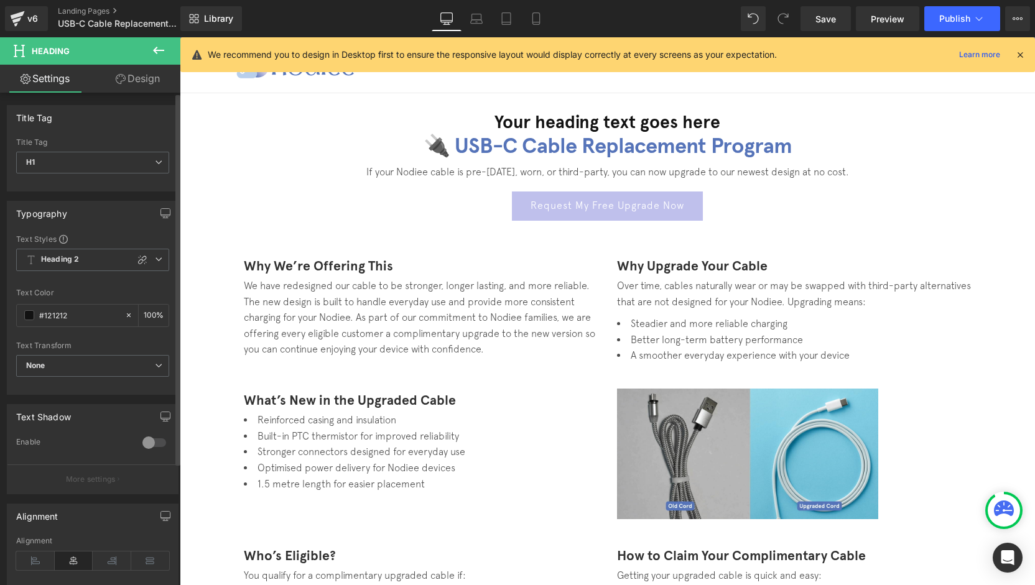
drag, startPoint x: 78, startPoint y: 313, endPoint x: 2, endPoint y: 310, distance: 75.3
click at [0, 310] on div "Typography Text Styles Custom Heading 1 Heading 2 Heading 3 Heading 4 Heading 5…" at bounding box center [93, 293] width 186 height 203
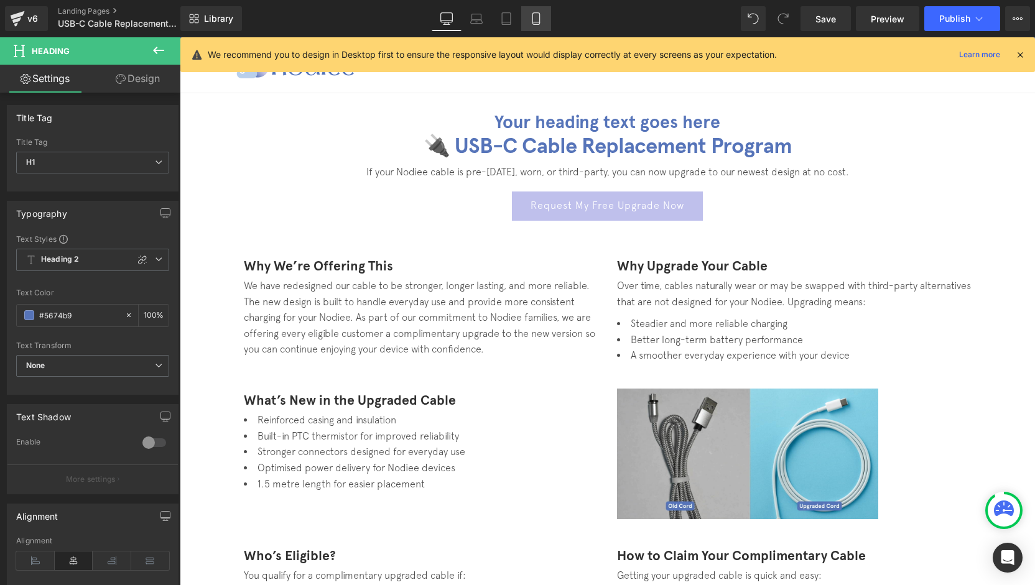
type input "#5674b9"
click at [524, 26] on link "Mobile" at bounding box center [536, 18] width 30 height 25
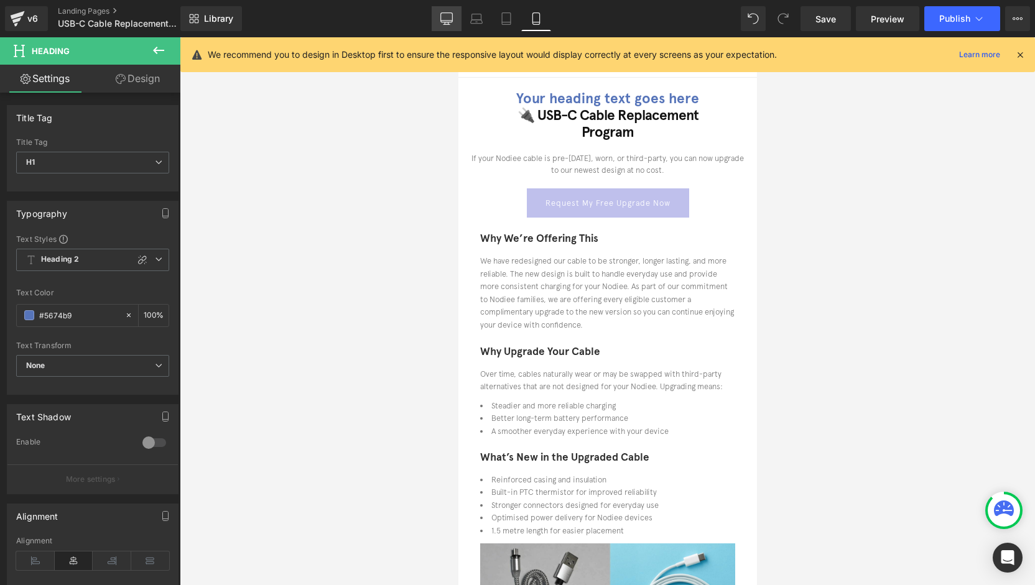
scroll to position [0, 0]
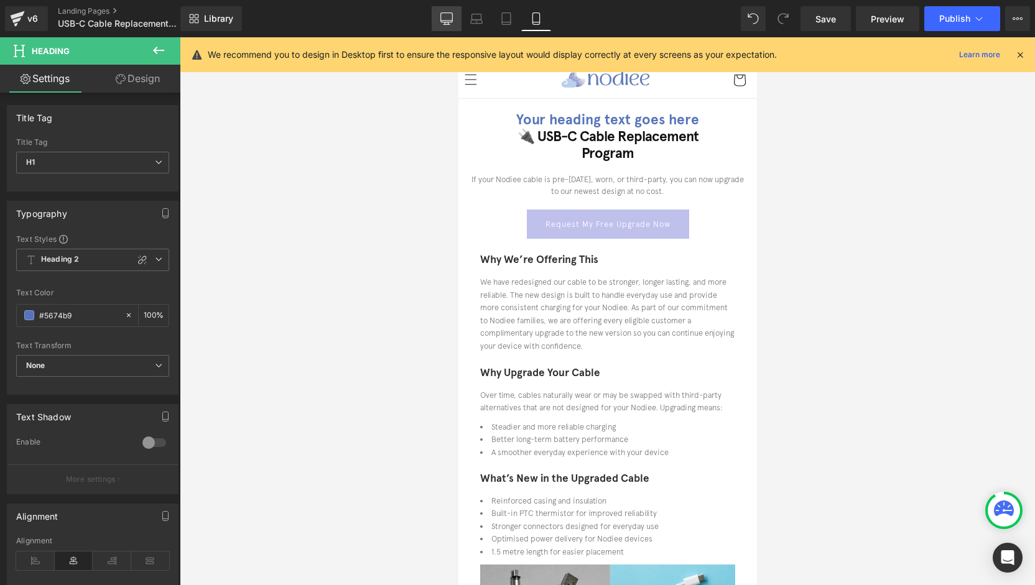
click at [443, 23] on icon at bounding box center [446, 18] width 12 height 12
type input "100"
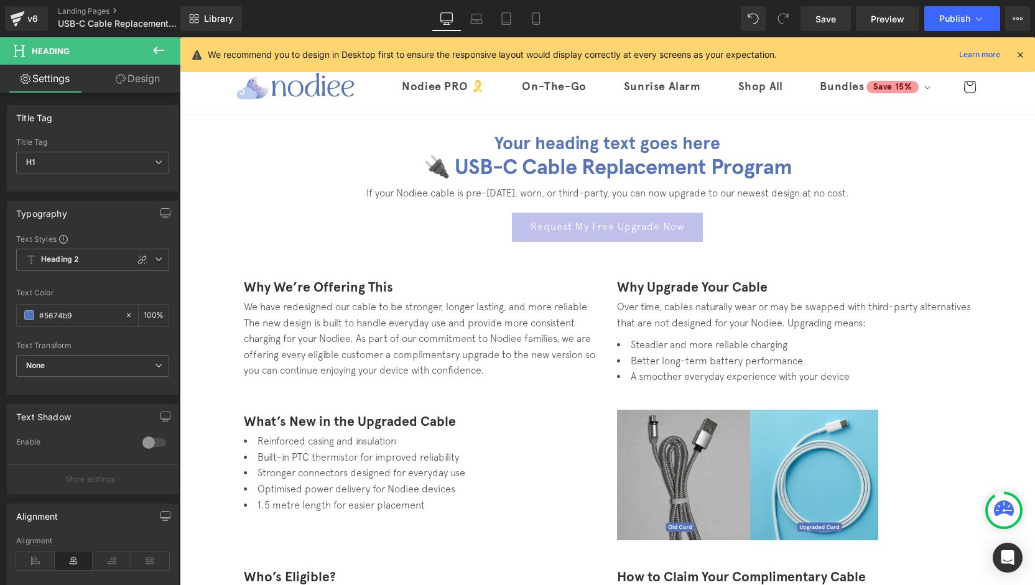
scroll to position [21, 0]
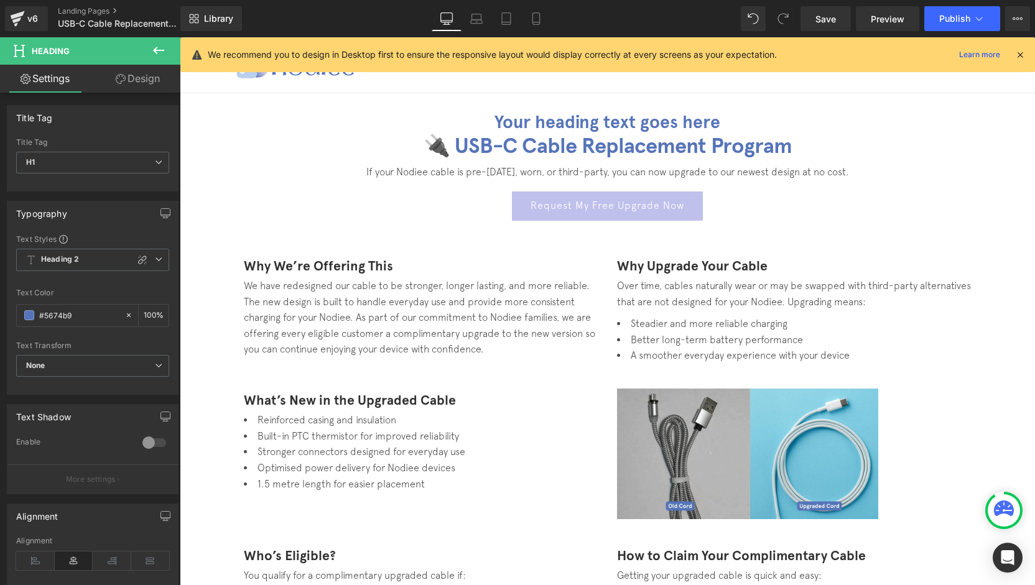
click at [669, 151] on h1 "🔌 USB-C Cable Replacement Program" at bounding box center [607, 146] width 746 height 26
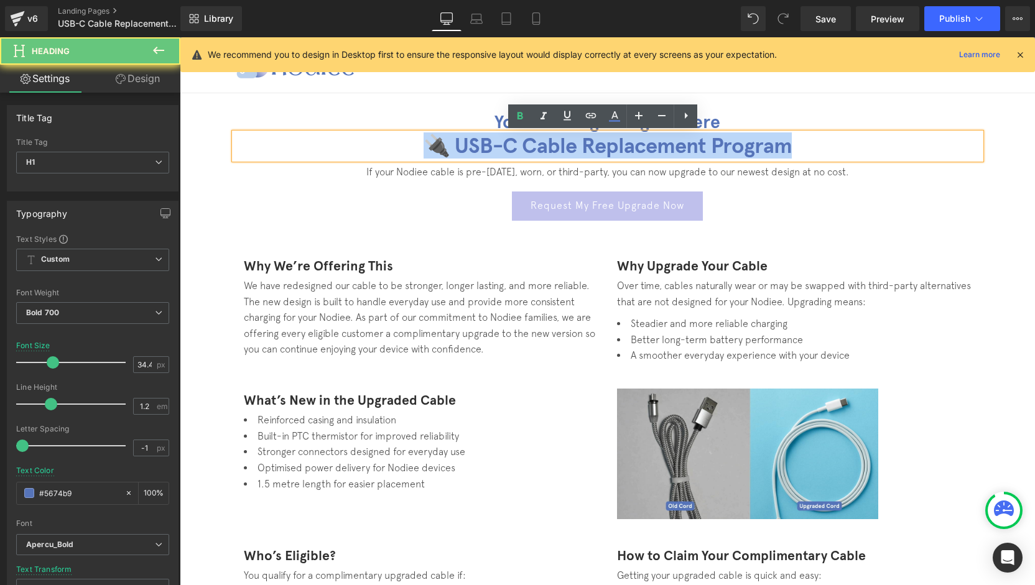
click at [669, 151] on h1 "🔌 USB-C Cable Replacement Program" at bounding box center [607, 146] width 746 height 26
copy h1 "🔌 USB-C Cable Replacement Program"
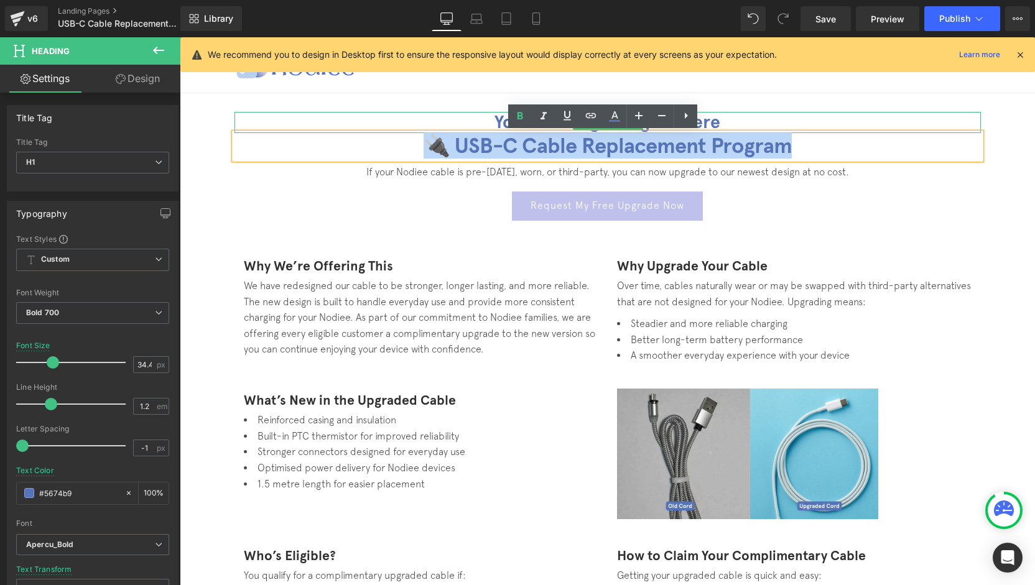
click at [711, 120] on h1 "Your heading text goes here" at bounding box center [607, 122] width 746 height 21
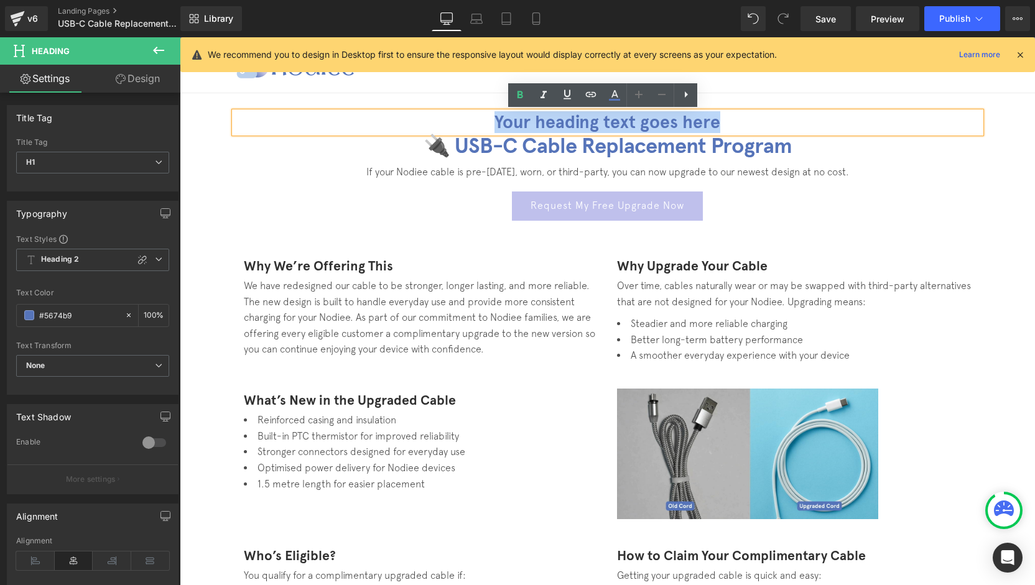
click at [711, 120] on h1 "Your heading text goes here" at bounding box center [607, 122] width 746 height 21
paste div
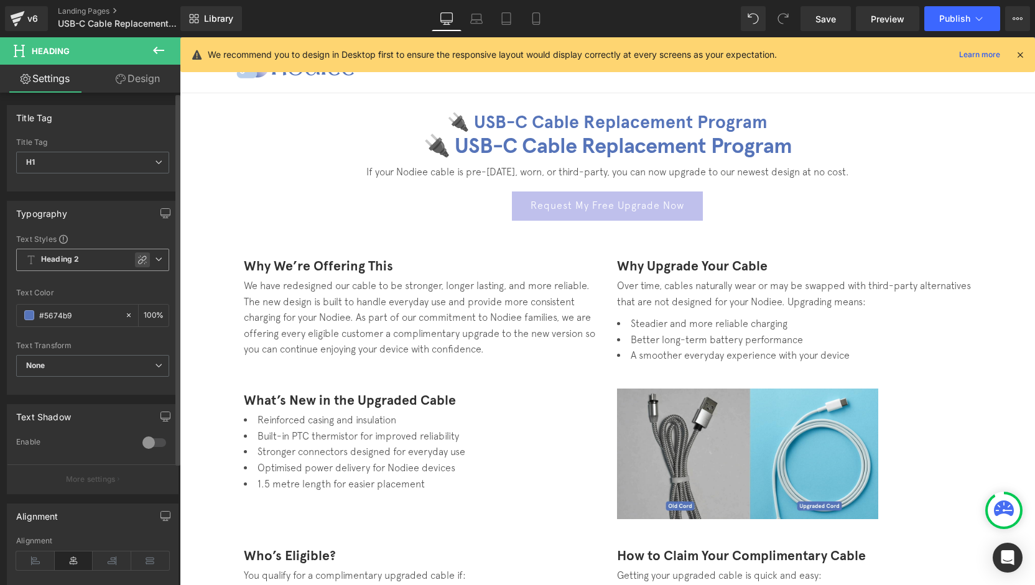
click at [141, 256] on icon at bounding box center [142, 260] width 10 height 10
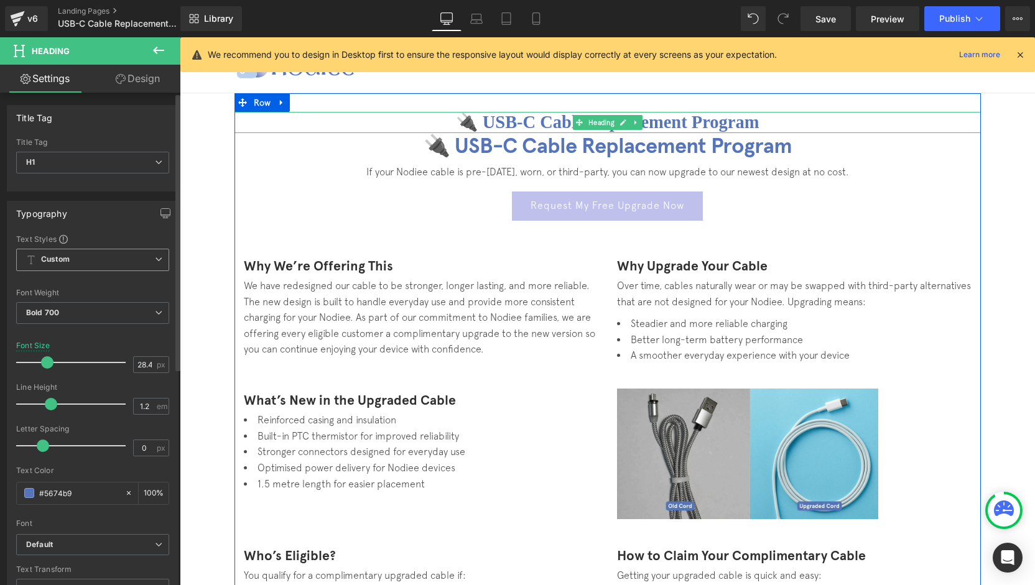
click at [644, 129] on h1 "🔌 USB-C Cable Replacement Program" at bounding box center [607, 122] width 746 height 21
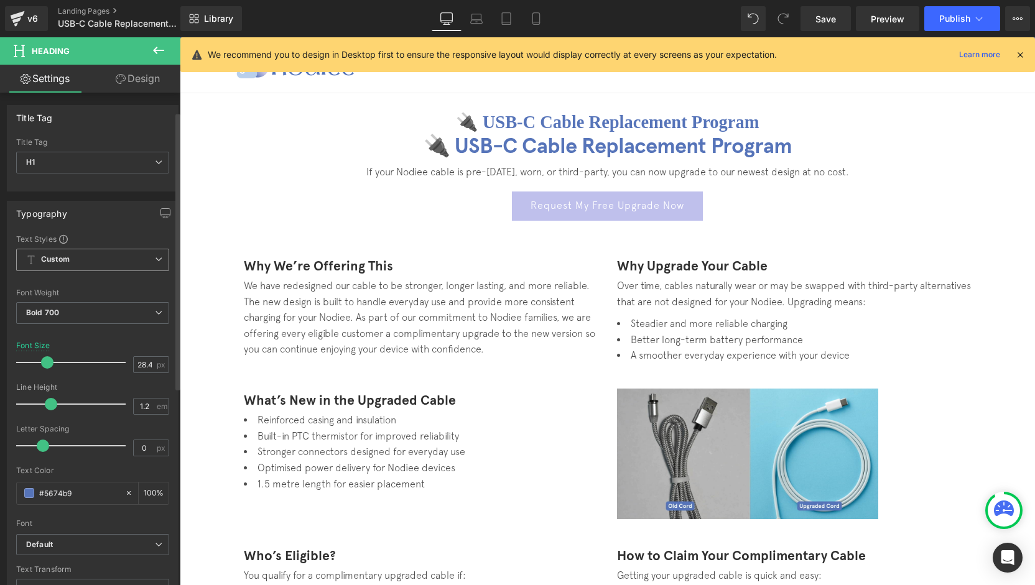
scroll to position [62, 0]
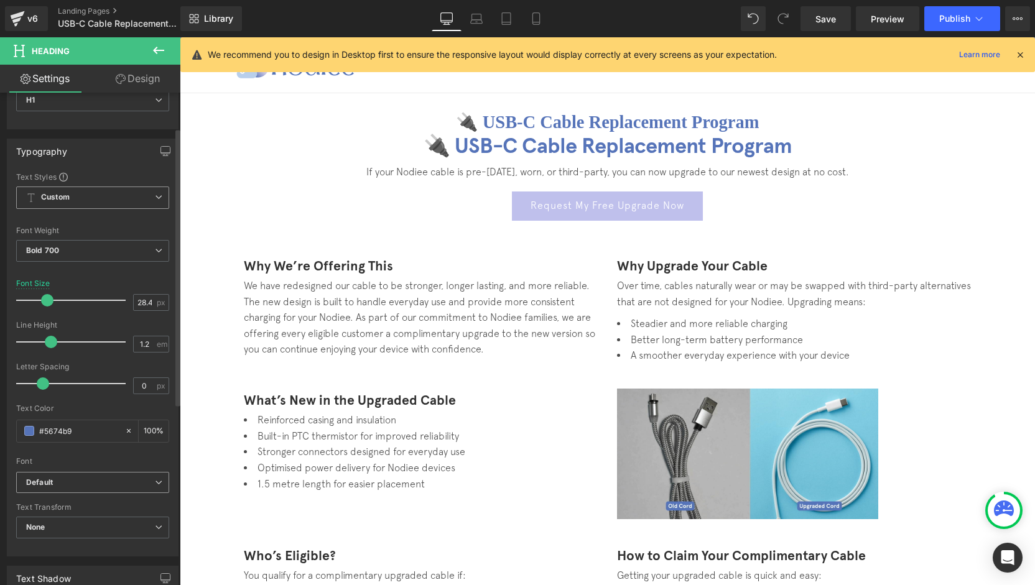
click at [77, 490] on span "Default" at bounding box center [92, 483] width 153 height 22
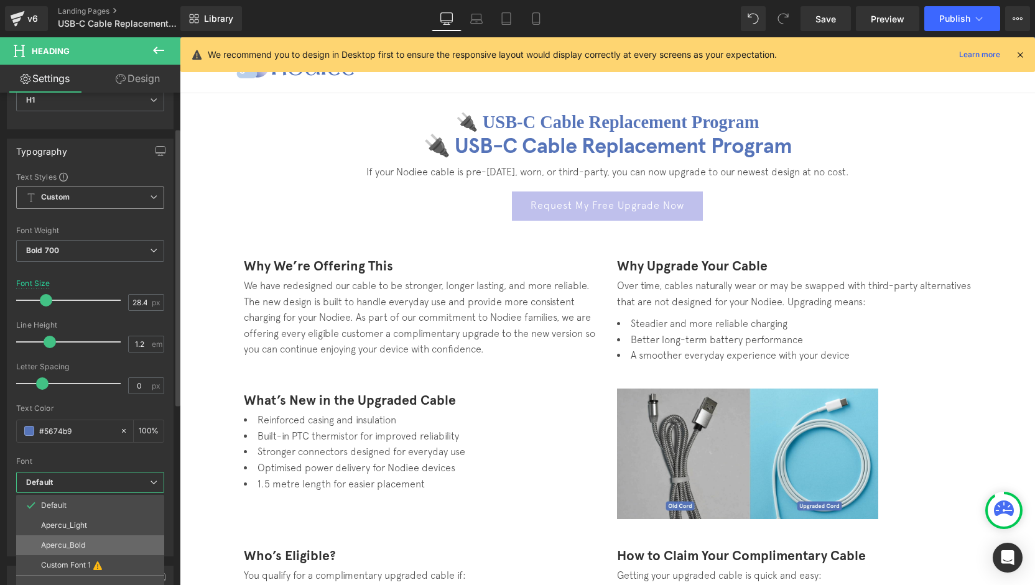
click at [80, 542] on p "Apercu_Bold" at bounding box center [63, 545] width 44 height 9
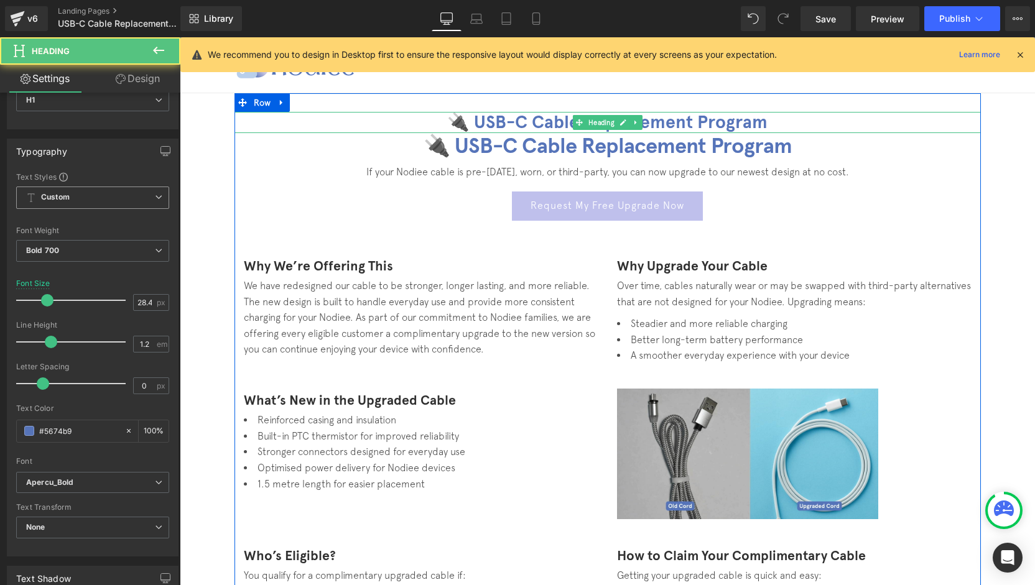
click at [725, 124] on h1 "🔌 USB-C Cable Replacement Program" at bounding box center [607, 122] width 746 height 21
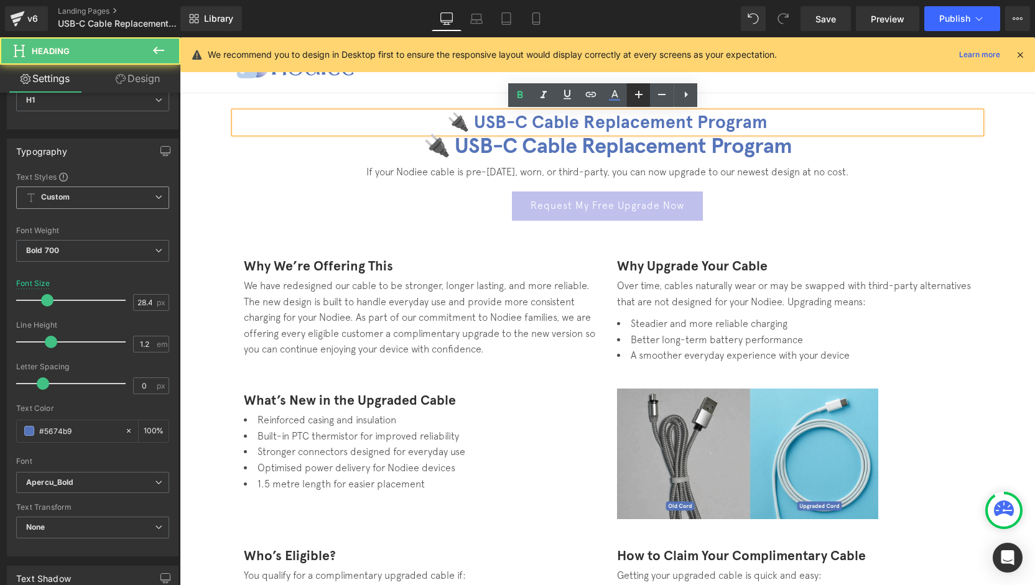
click at [631, 98] on icon at bounding box center [638, 94] width 15 height 15
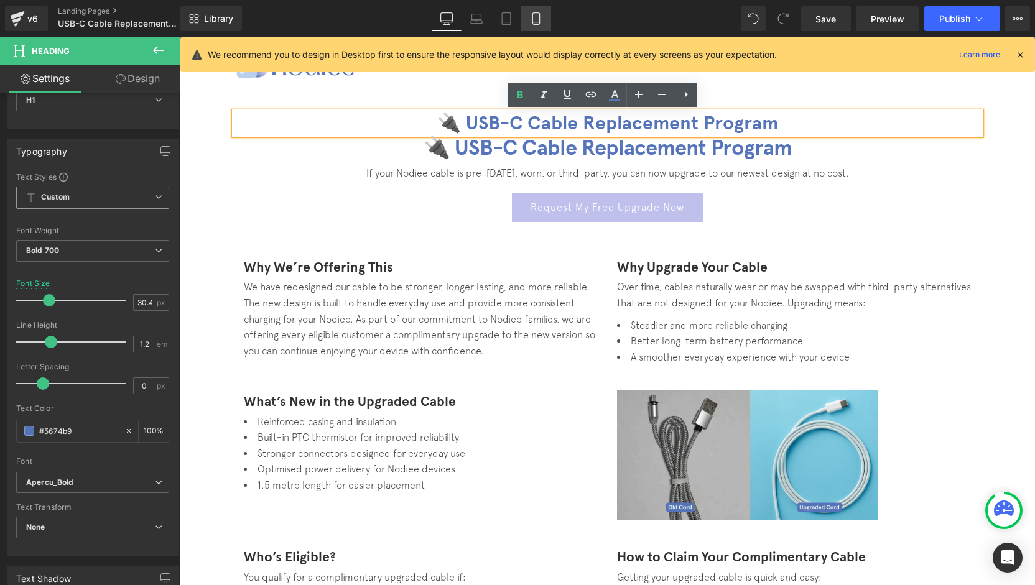
click at [524, 11] on link "Mobile" at bounding box center [536, 18] width 30 height 25
type input "22.72"
type input "100"
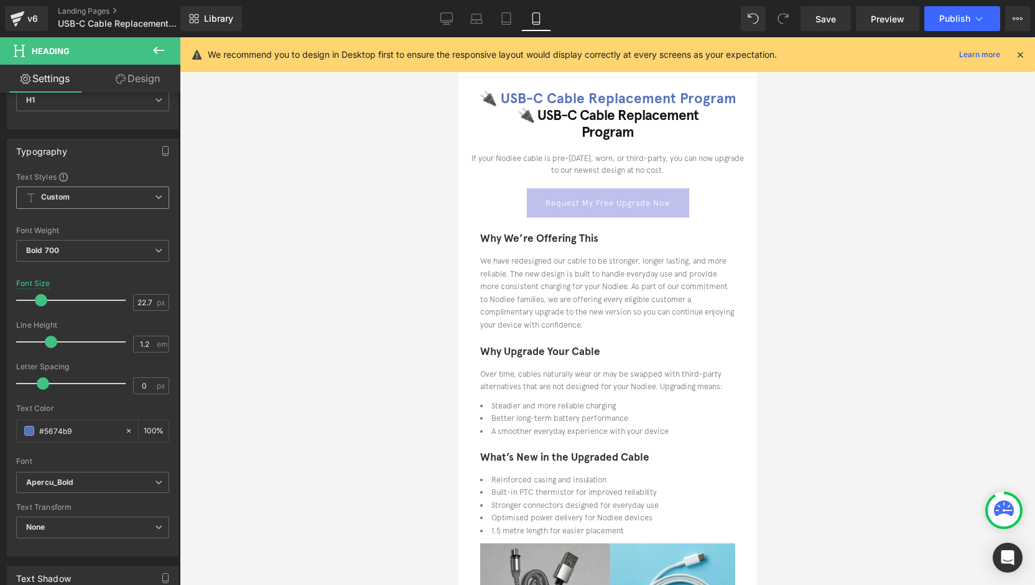
scroll to position [0, 0]
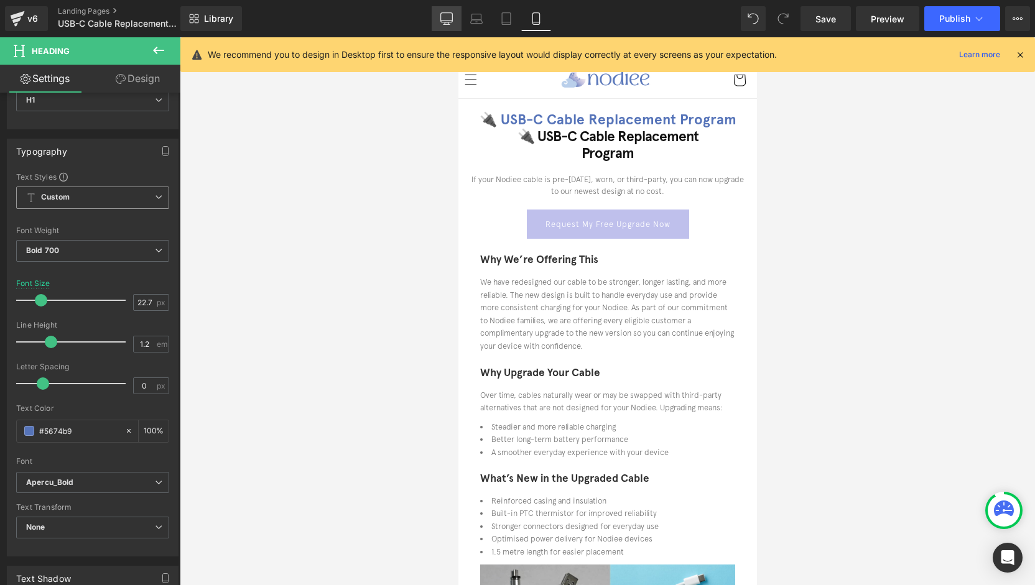
click at [452, 21] on icon at bounding box center [447, 21] width 12 height 0
type input "30.48"
type input "100"
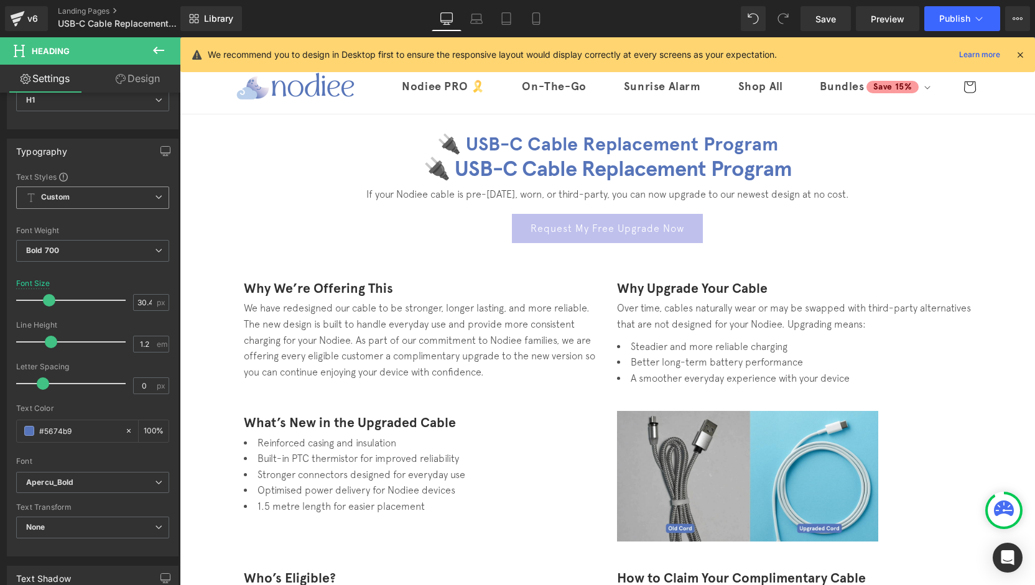
scroll to position [21, 0]
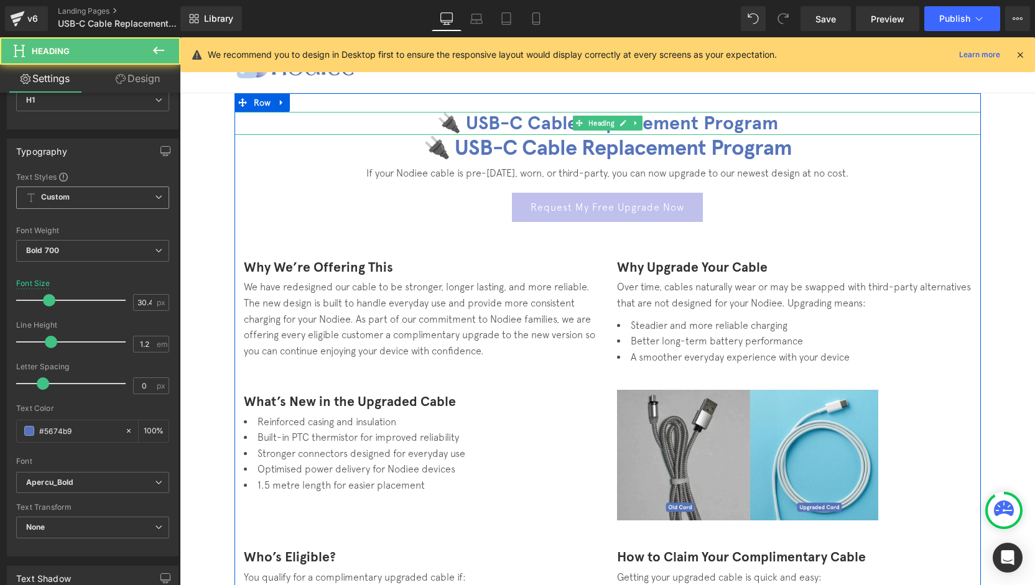
click at [681, 121] on h1 "🔌 USB-C Cable Replacement Program" at bounding box center [607, 123] width 746 height 23
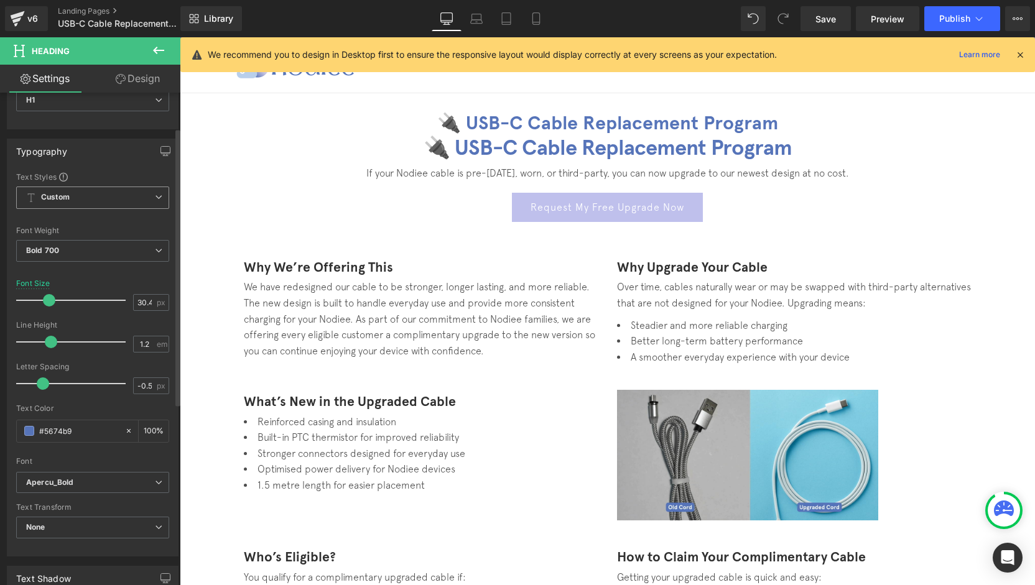
type input "-1"
drag, startPoint x: 42, startPoint y: 383, endPoint x: 0, endPoint y: 381, distance: 42.3
click at [0, 383] on div "Typography Text Styles Custom Heading 1 Heading 2 Heading 3 Heading 4 Heading 5…" at bounding box center [93, 342] width 186 height 427
click at [541, 28] on link "Mobile" at bounding box center [536, 18] width 30 height 25
type input "22.72"
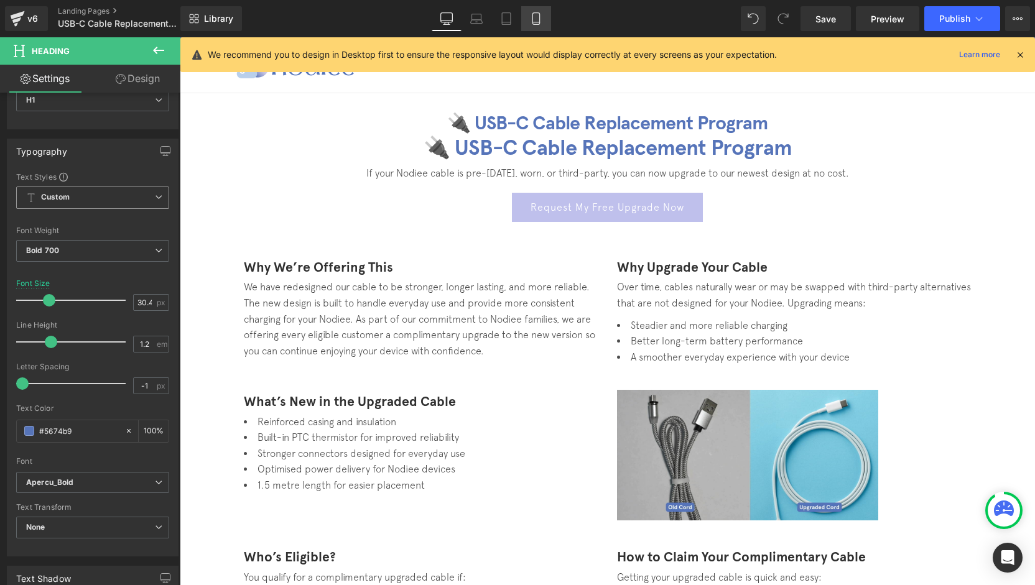
type input "100"
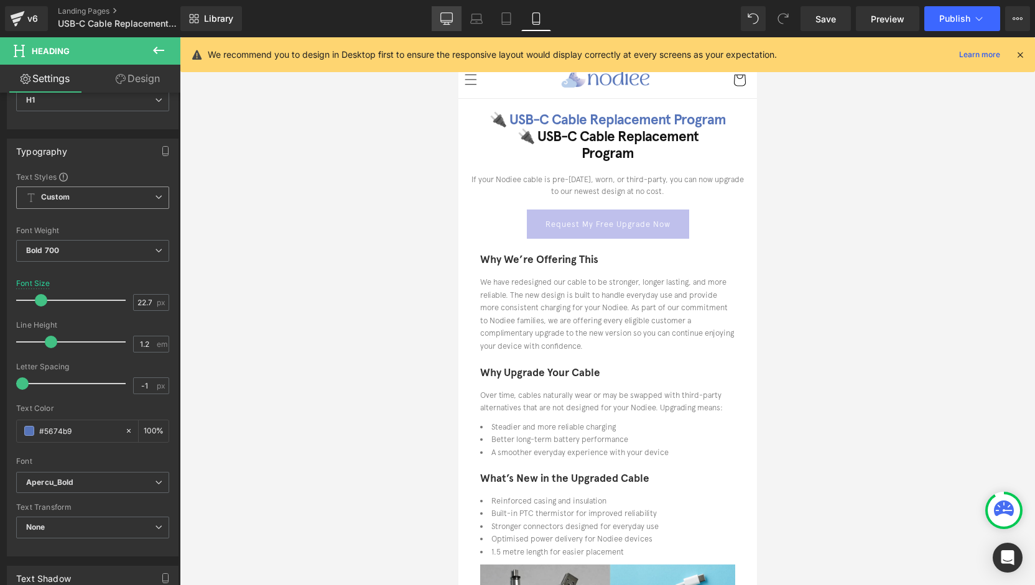
click at [448, 22] on icon at bounding box center [447, 17] width 12 height 9
type input "30.48"
type input "100"
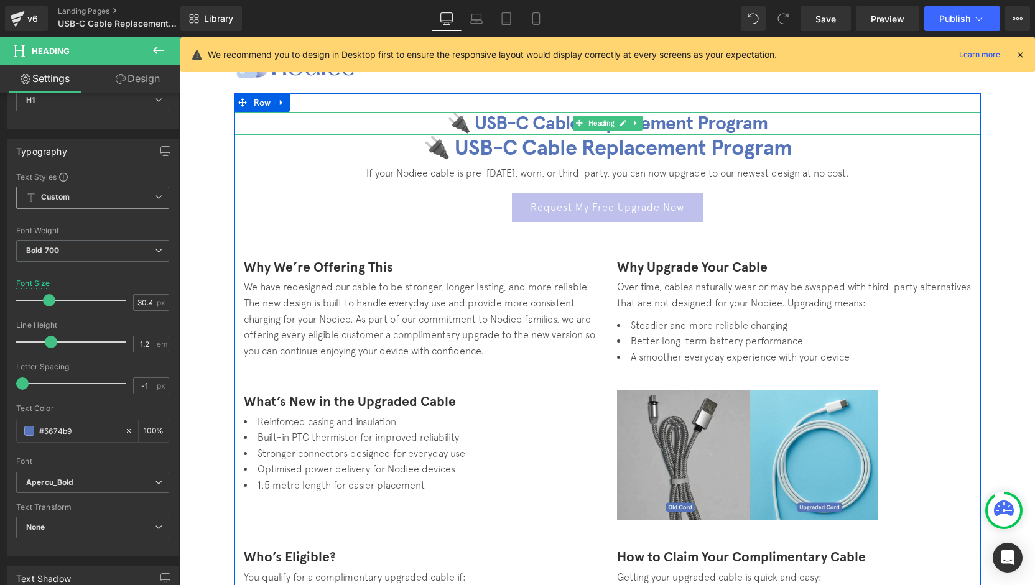
click at [631, 123] on div "🔌 USB-C Cable Replacement Program Heading" at bounding box center [607, 123] width 746 height 23
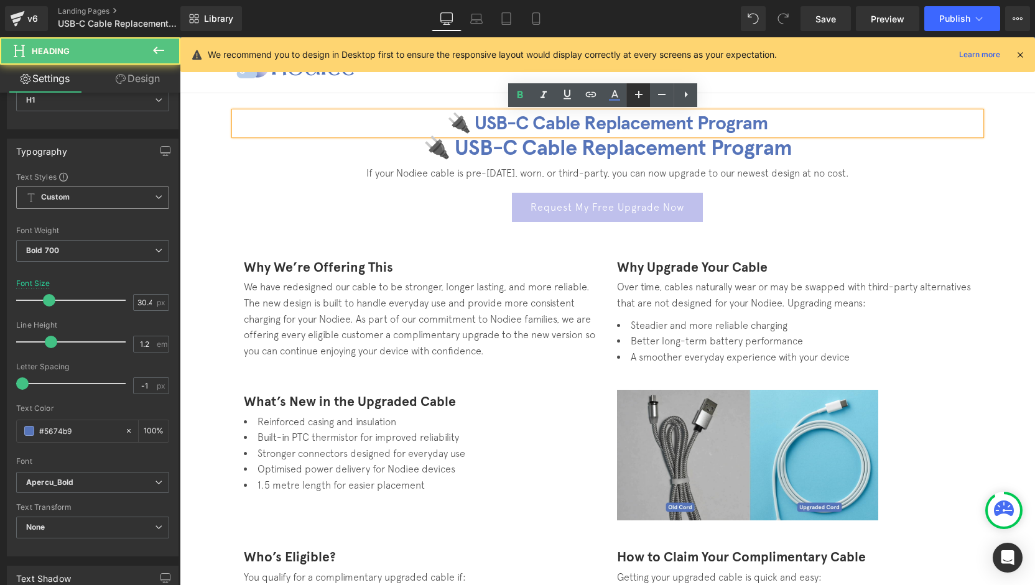
click at [642, 101] on icon at bounding box center [638, 94] width 15 height 15
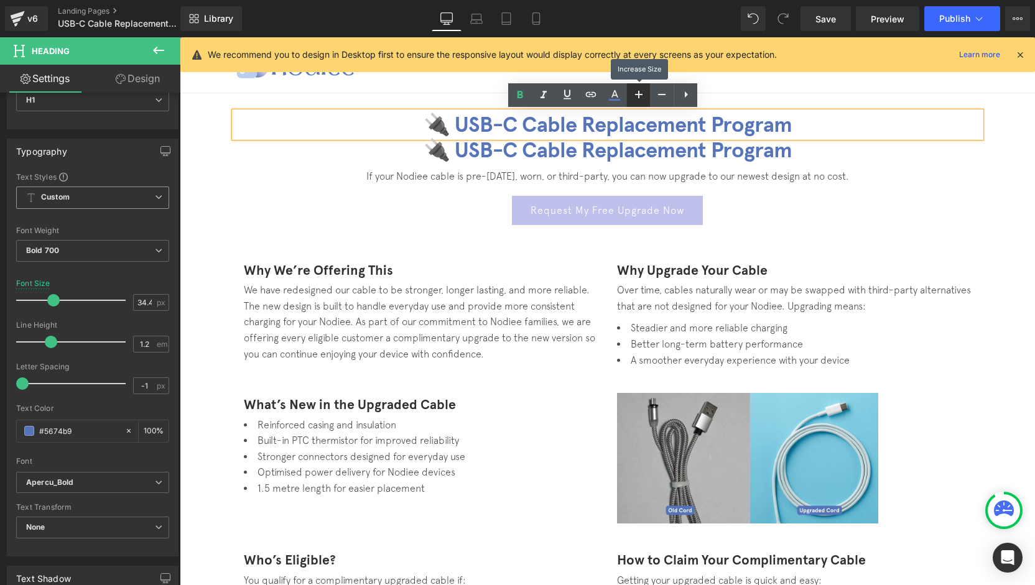
click at [642, 101] on icon at bounding box center [638, 94] width 15 height 15
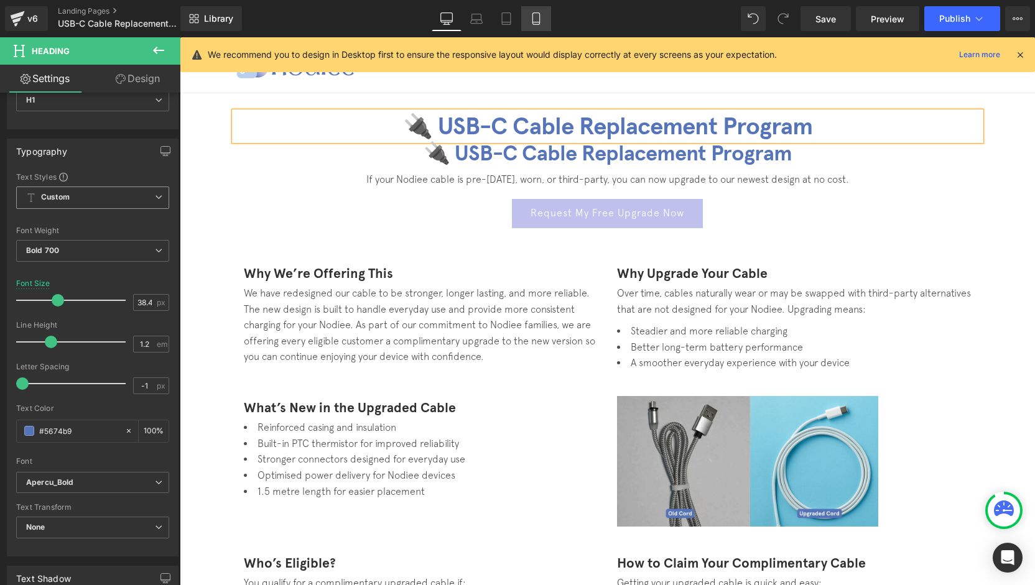
click at [529, 16] on link "Mobile" at bounding box center [536, 18] width 30 height 25
type input "22.72"
type input "100"
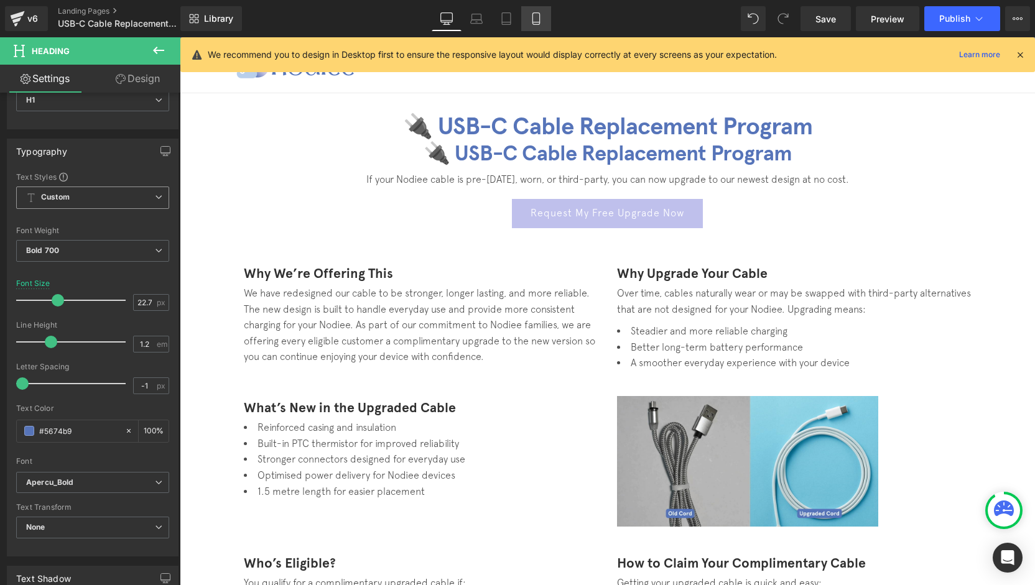
scroll to position [0, 0]
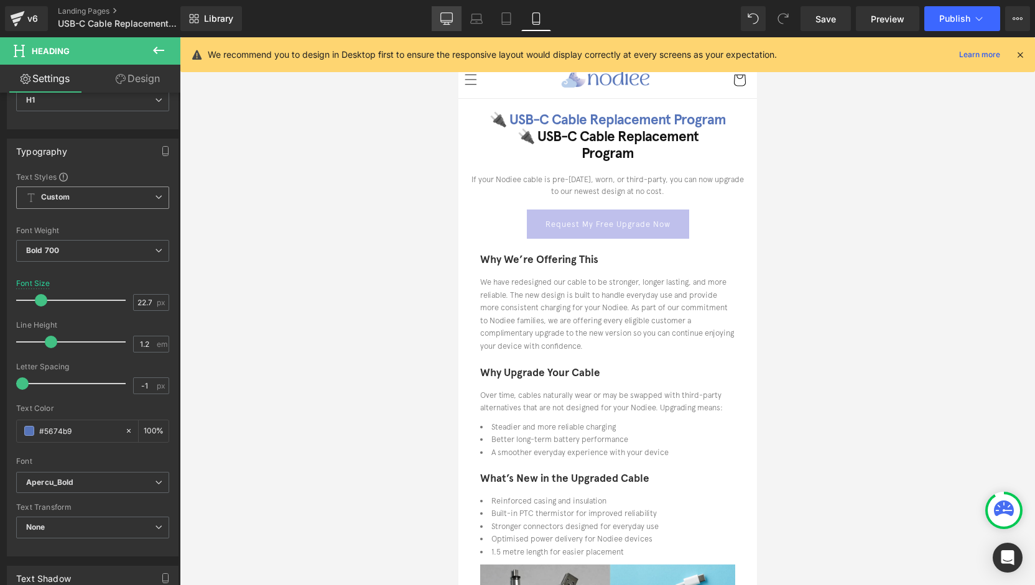
click at [447, 25] on link "Desktop" at bounding box center [447, 18] width 30 height 25
type input "38.48"
type input "100"
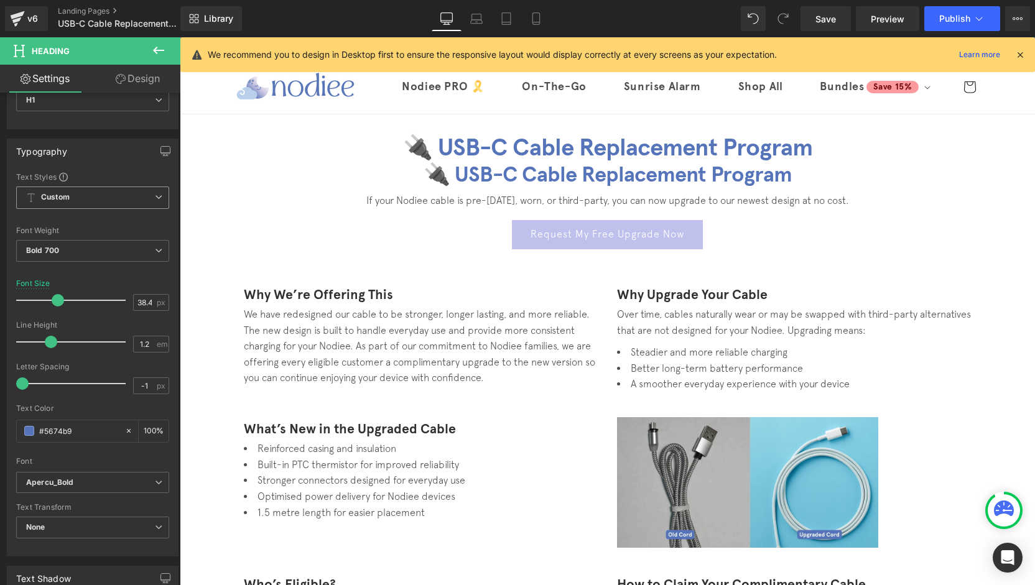
scroll to position [21, 0]
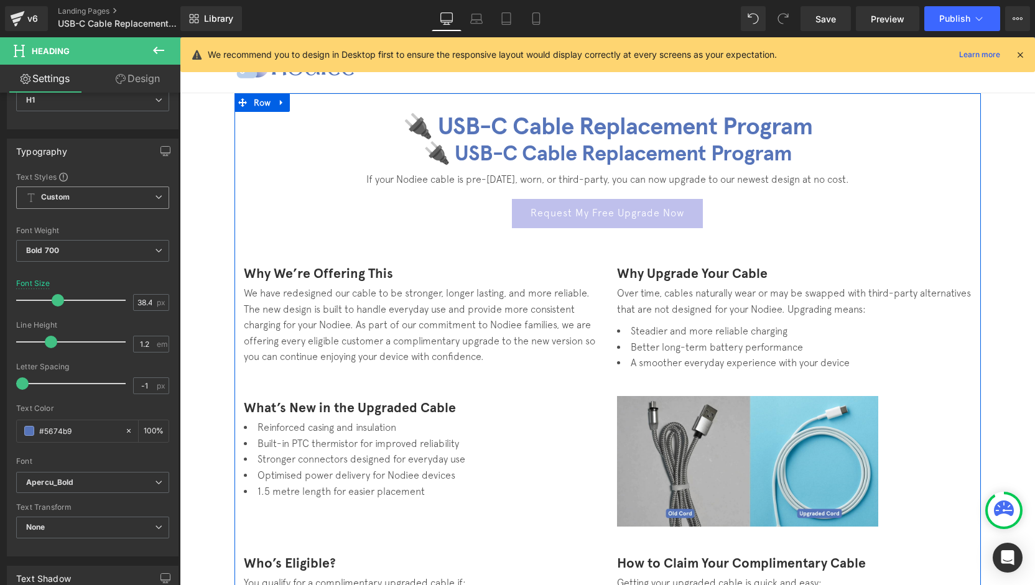
click at [585, 153] on span "Heading" at bounding box center [600, 153] width 31 height 15
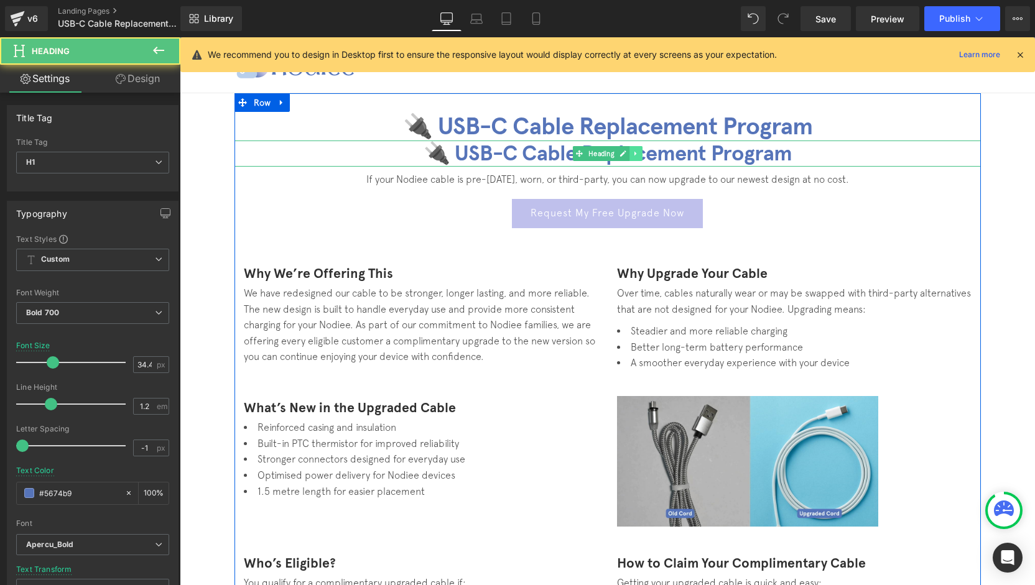
click at [636, 154] on link at bounding box center [635, 153] width 13 height 15
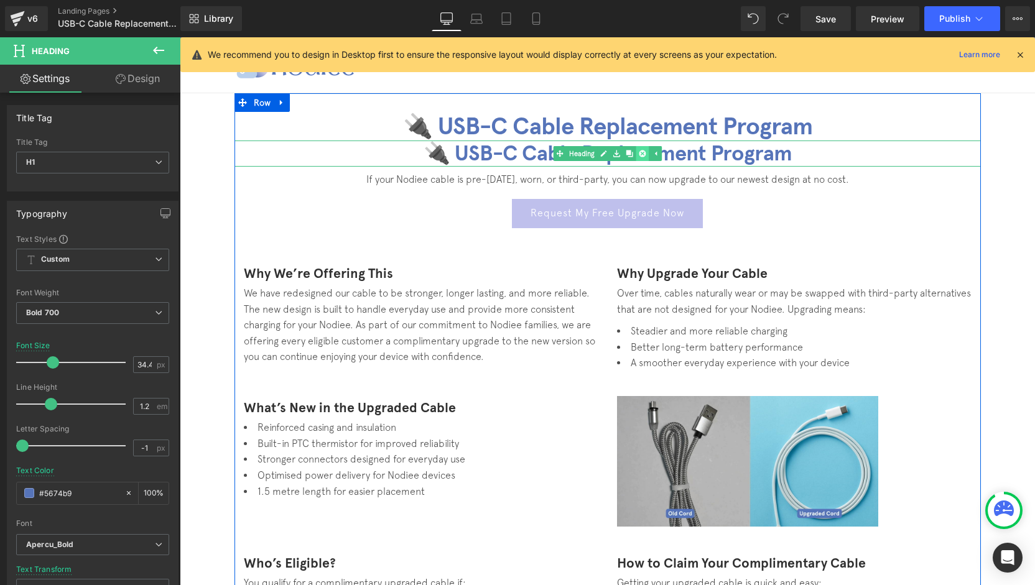
click at [640, 156] on icon at bounding box center [642, 153] width 7 height 7
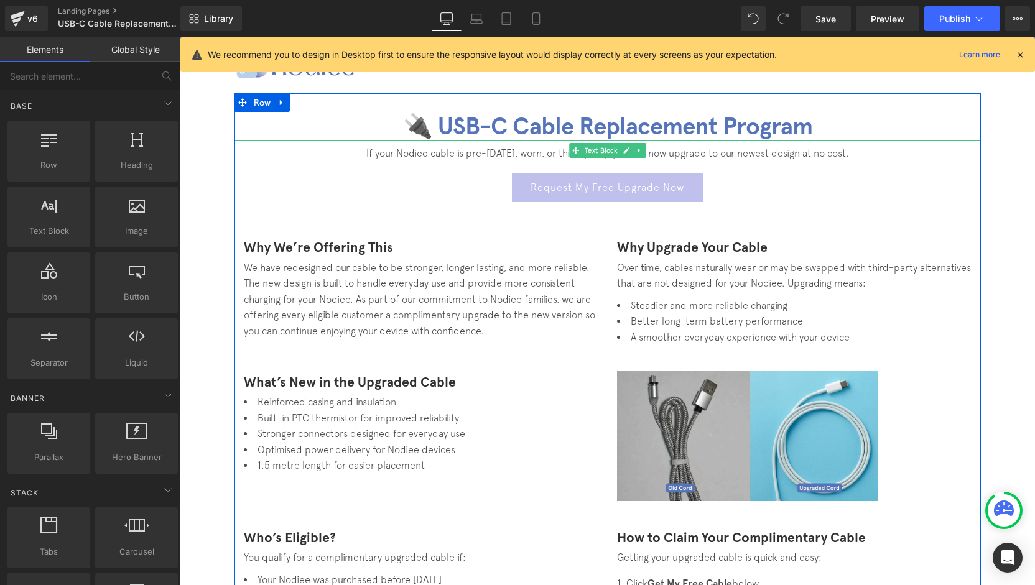
click at [532, 152] on p "If your Nodiee cable is pre-May 2024, worn, or third-party, you can now upgrade…" at bounding box center [607, 153] width 746 height 15
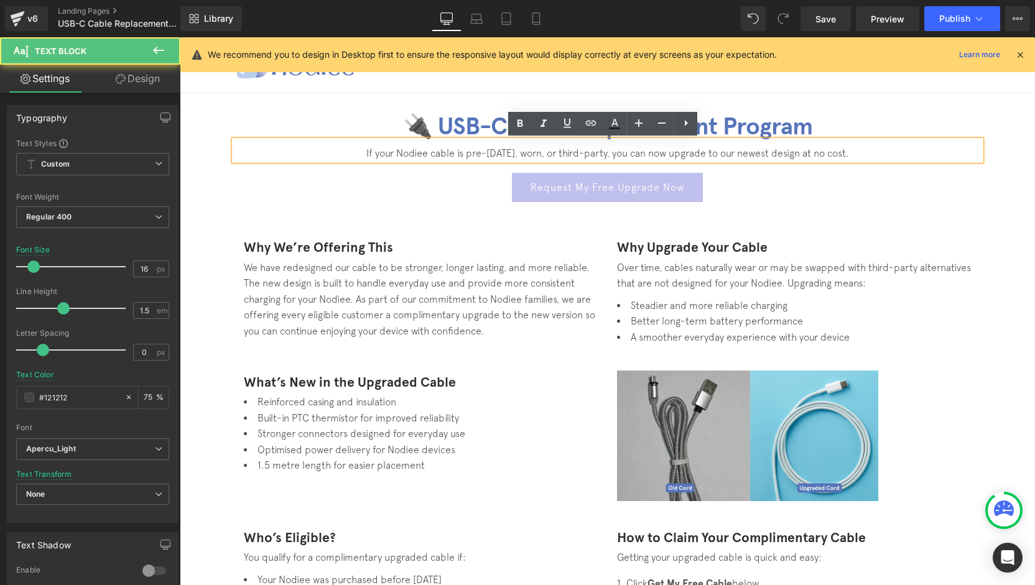
click at [880, 156] on p "If your Nodiee cable is pre-May 2024, worn, or third-party, you can now upgrade…" at bounding box center [607, 153] width 746 height 15
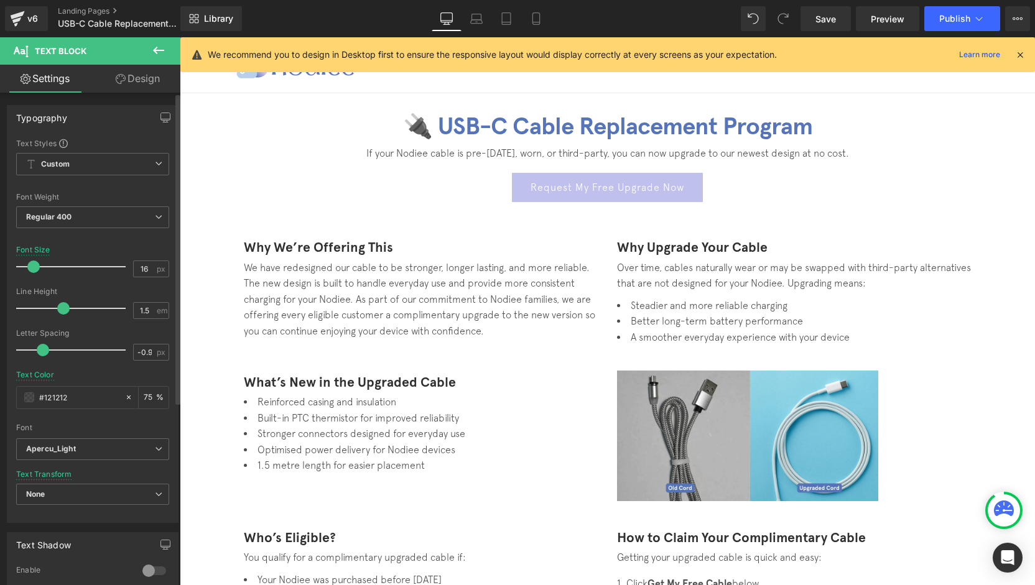
type input "-1"
drag, startPoint x: 42, startPoint y: 353, endPoint x: 0, endPoint y: 353, distance: 42.3
click at [0, 353] on div "Typography Text Styles Custom Paragraph 1 Paragraph 2 Paragraph 3 Paragraph 4 C…" at bounding box center [93, 309] width 186 height 427
click at [532, 17] on icon at bounding box center [536, 18] width 12 height 12
type input "12.8"
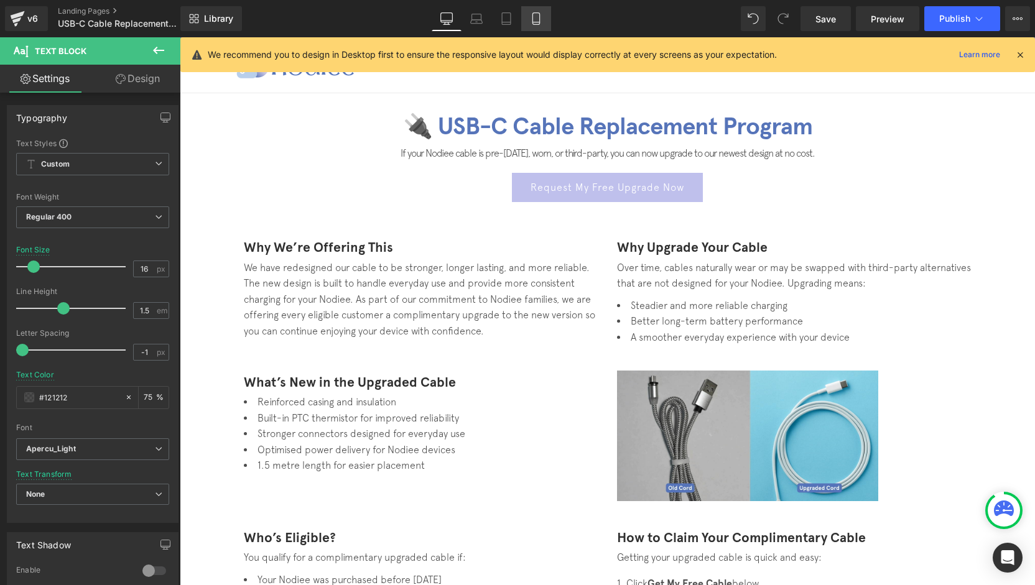
type input "#737373"
type input "100"
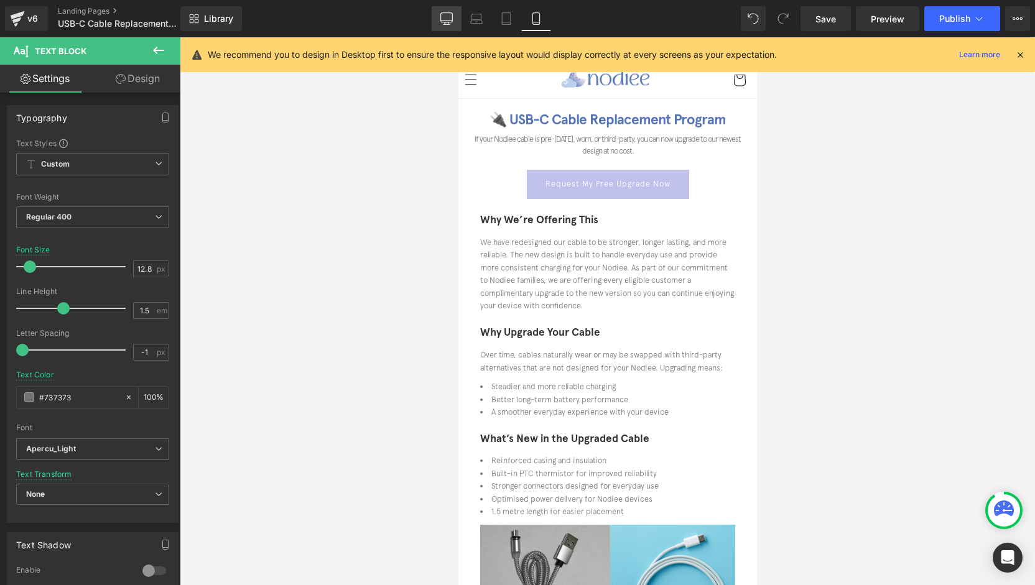
click at [436, 18] on link "Desktop" at bounding box center [447, 18] width 30 height 25
type input "16"
type input "#121212"
type input "75"
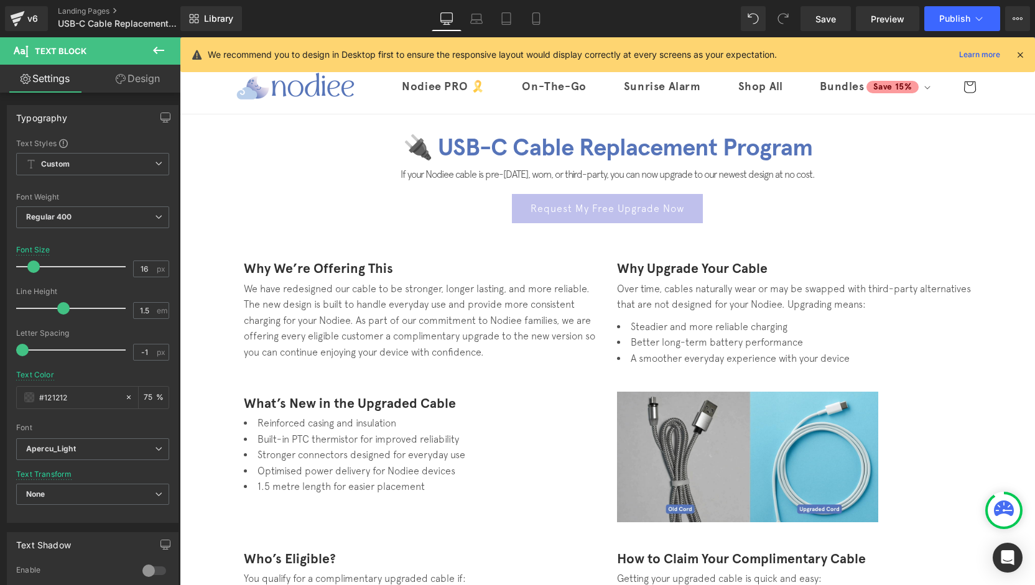
scroll to position [33, 0]
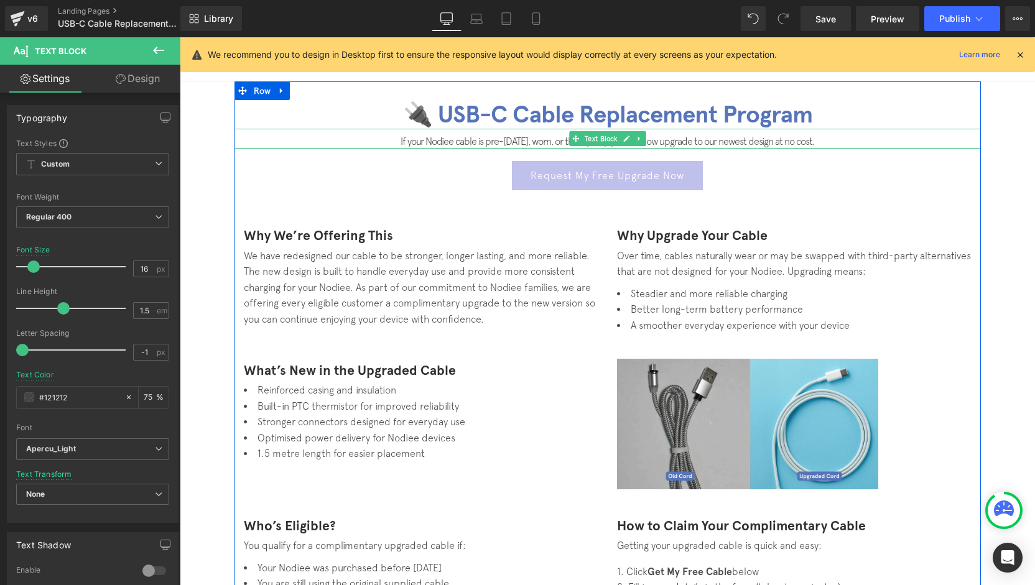
click at [445, 137] on p "If your Nodiee cable is pre-May 2024, worn, or third-party, you can now upgrade…" at bounding box center [607, 141] width 746 height 15
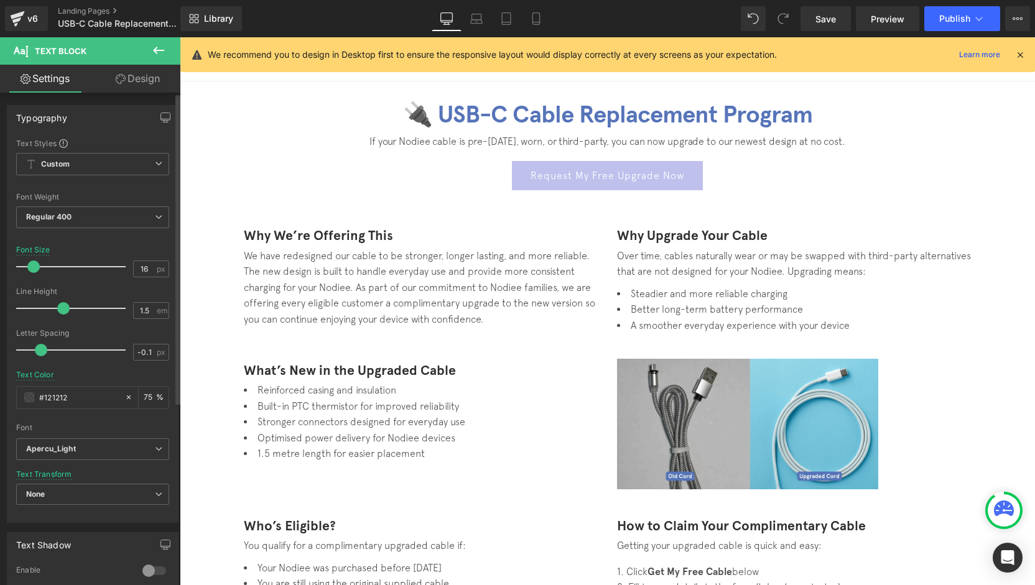
type input "0"
drag, startPoint x: 22, startPoint y: 351, endPoint x: 41, endPoint y: 349, distance: 18.8
click at [41, 349] on span at bounding box center [43, 350] width 12 height 12
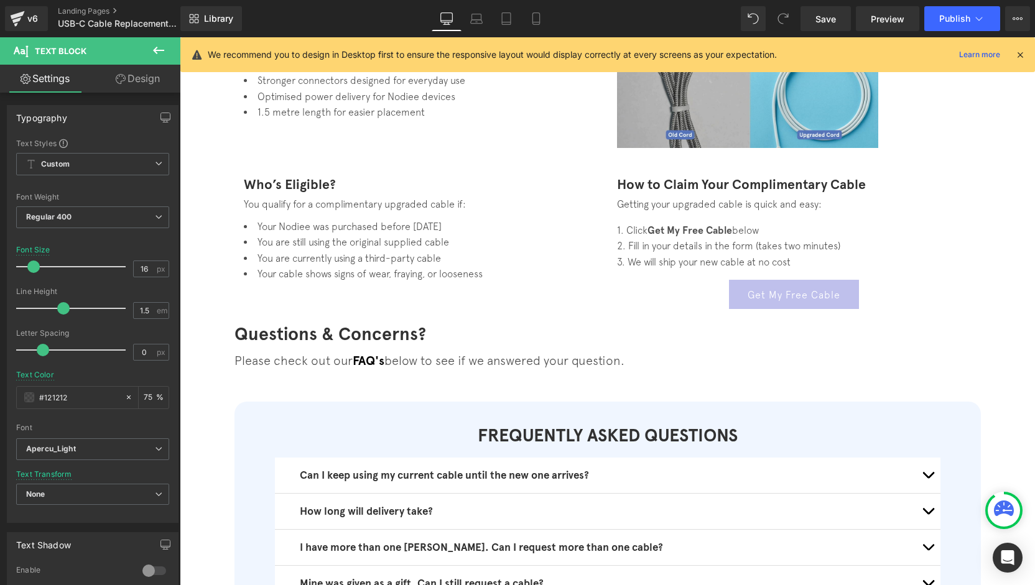
scroll to position [435, 0]
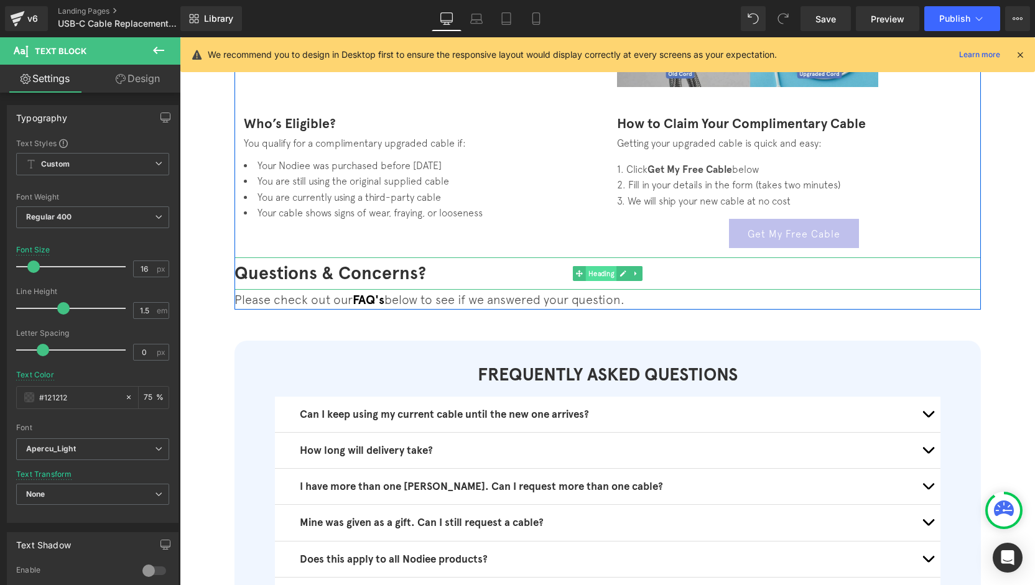
click at [600, 276] on span "Heading" at bounding box center [600, 273] width 31 height 15
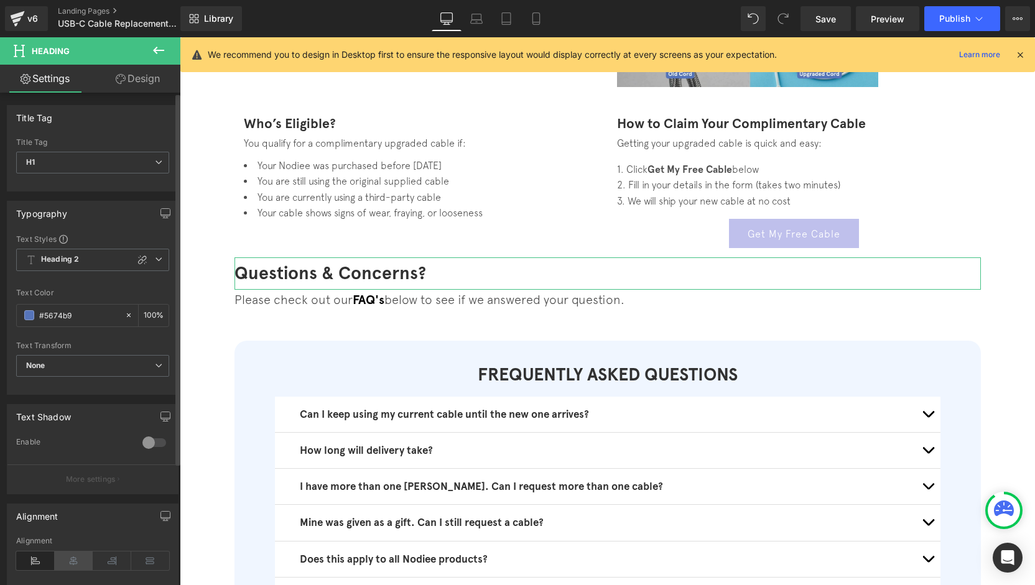
click at [76, 557] on icon at bounding box center [74, 561] width 39 height 19
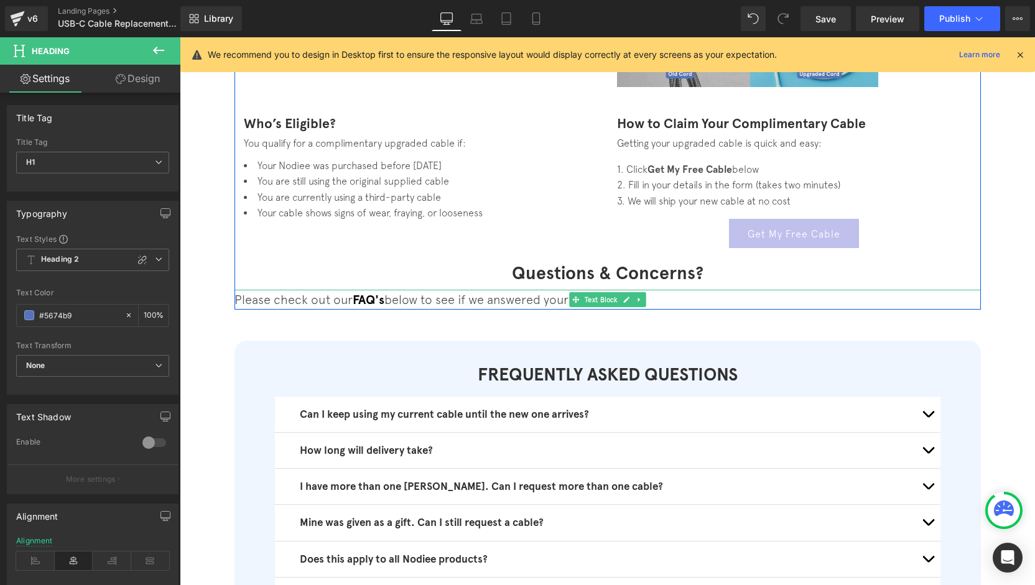
click at [512, 298] on span "below to see if we answered your question." at bounding box center [504, 299] width 240 height 14
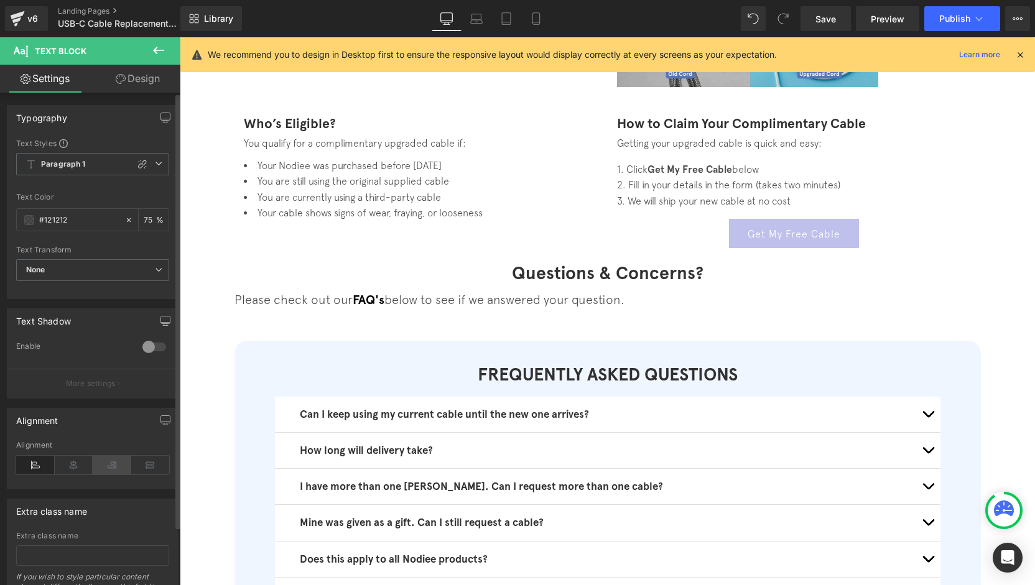
click at [93, 465] on icon at bounding box center [112, 465] width 39 height 19
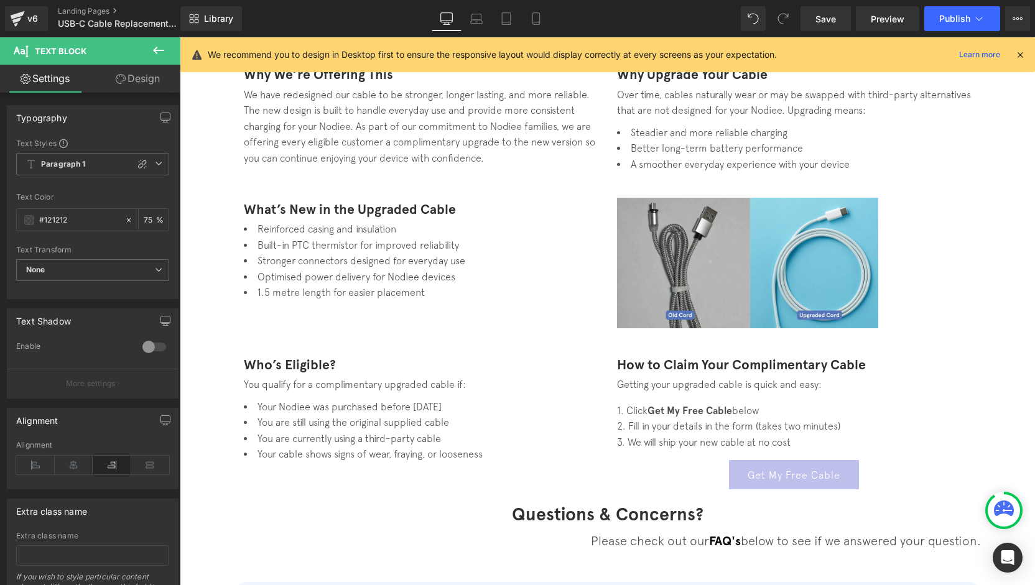
scroll to position [311, 0]
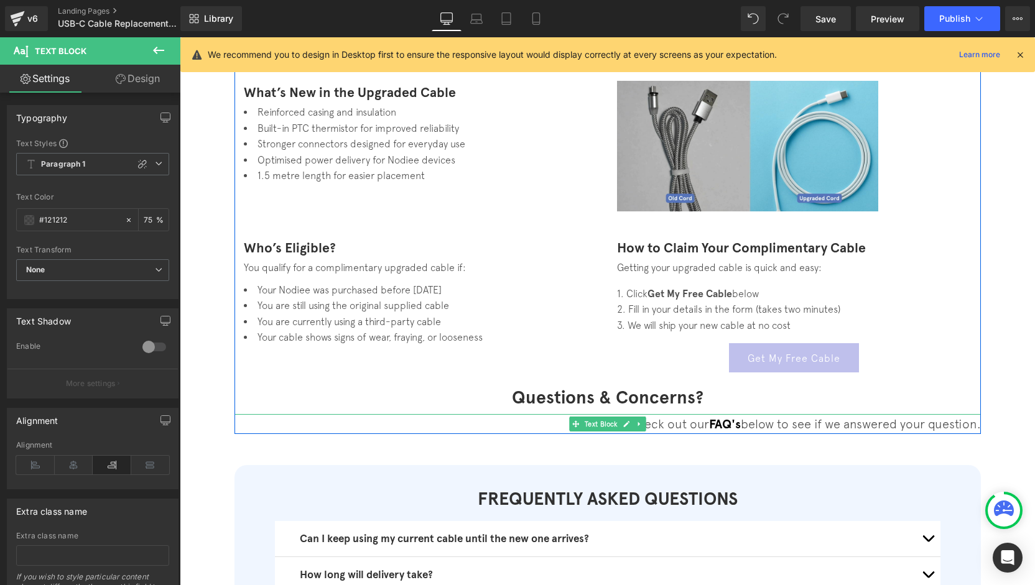
click at [661, 425] on span "Please check out our" at bounding box center [650, 424] width 118 height 14
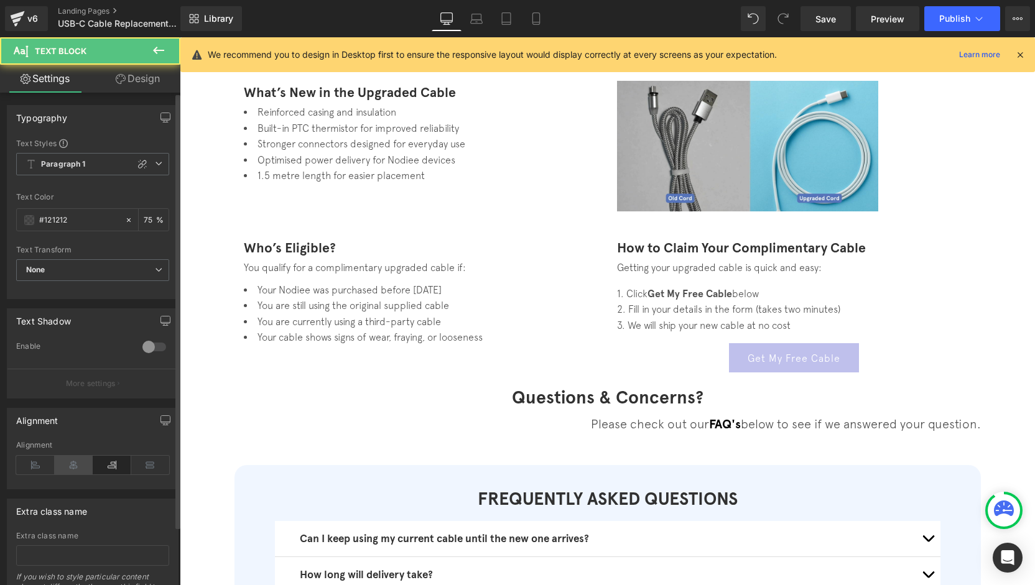
click at [70, 468] on icon at bounding box center [74, 465] width 39 height 19
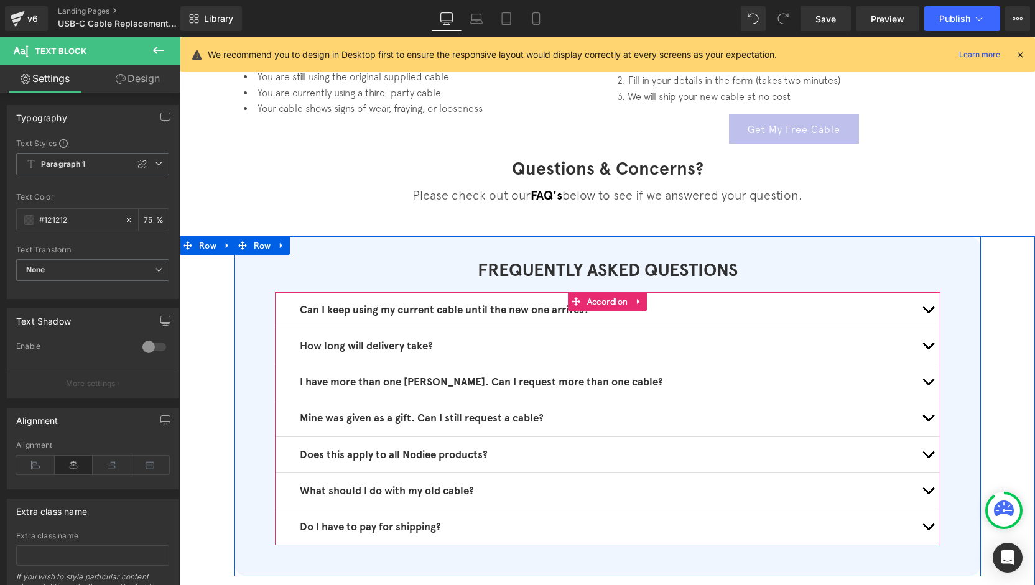
scroll to position [560, 0]
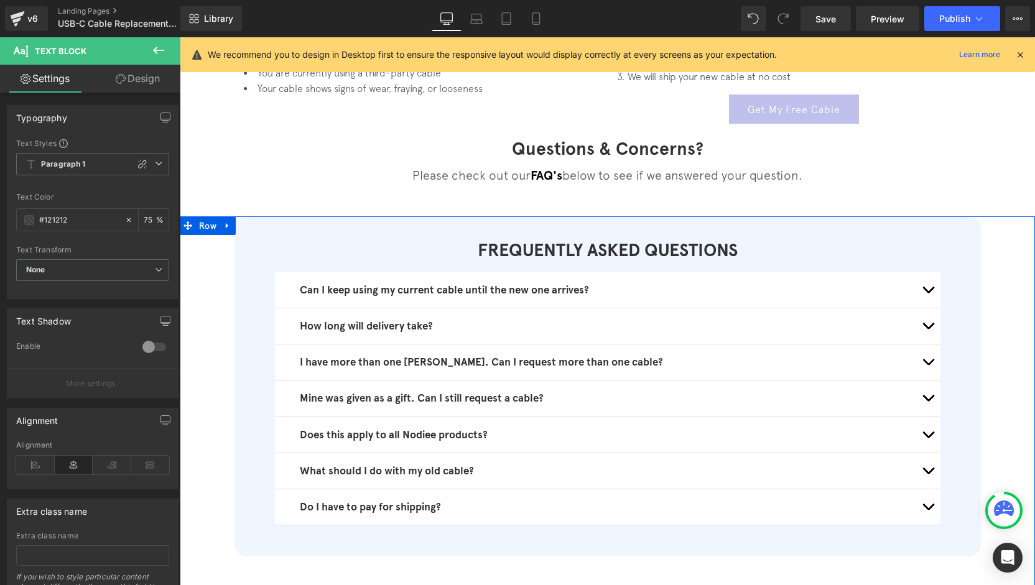
click at [933, 295] on div "Can I keep using my current cable until the new one arrives? Text Block Yes, as…" at bounding box center [608, 398] width 666 height 253
click at [924, 293] on button "button" at bounding box center [928, 289] width 25 height 35
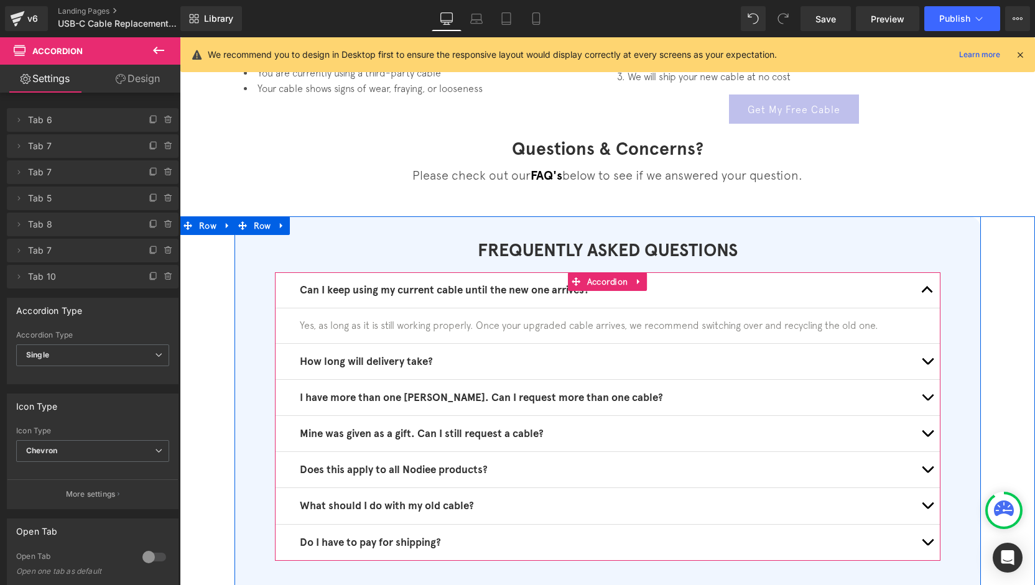
click at [922, 293] on button "button" at bounding box center [927, 289] width 25 height 35
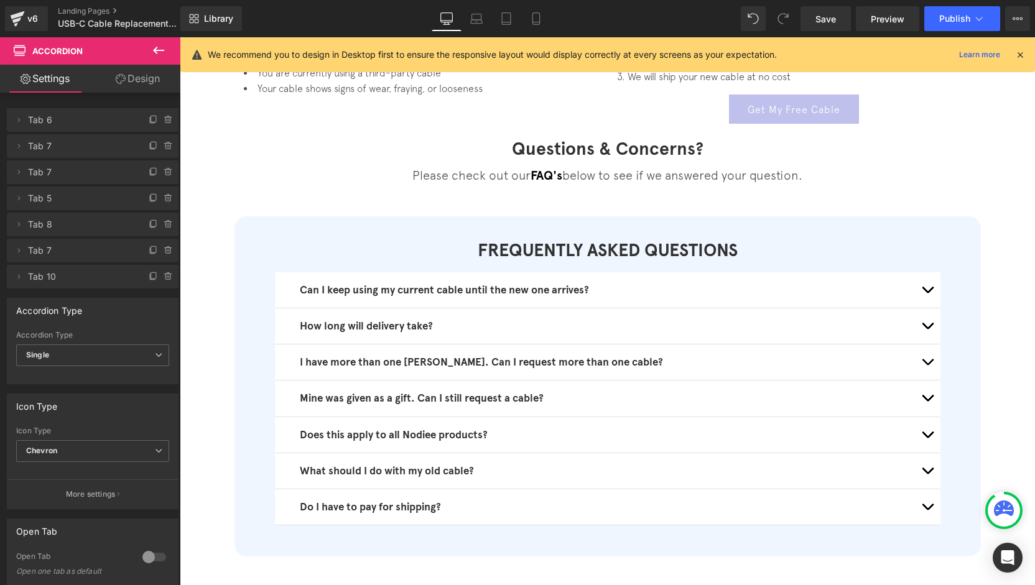
scroll to position [373, 0]
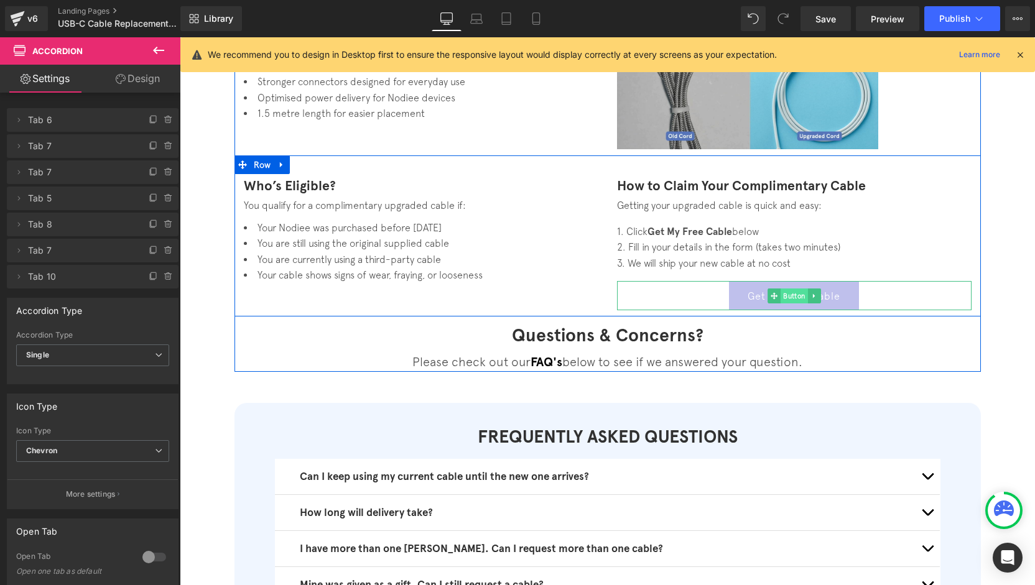
drag, startPoint x: 786, startPoint y: 297, endPoint x: 779, endPoint y: 302, distance: 8.1
click at [786, 297] on span "Button" at bounding box center [794, 296] width 27 height 15
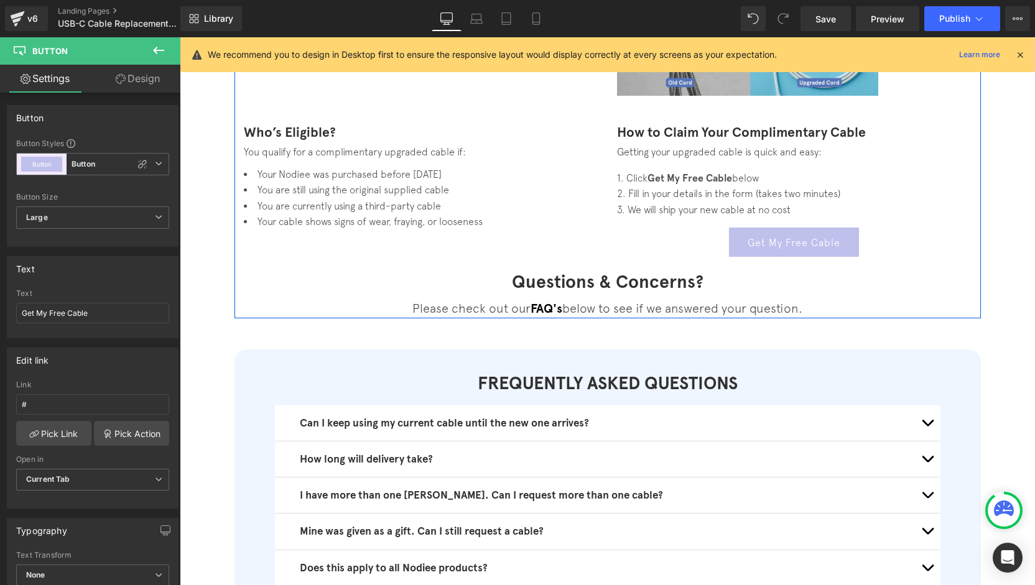
scroll to position [435, 0]
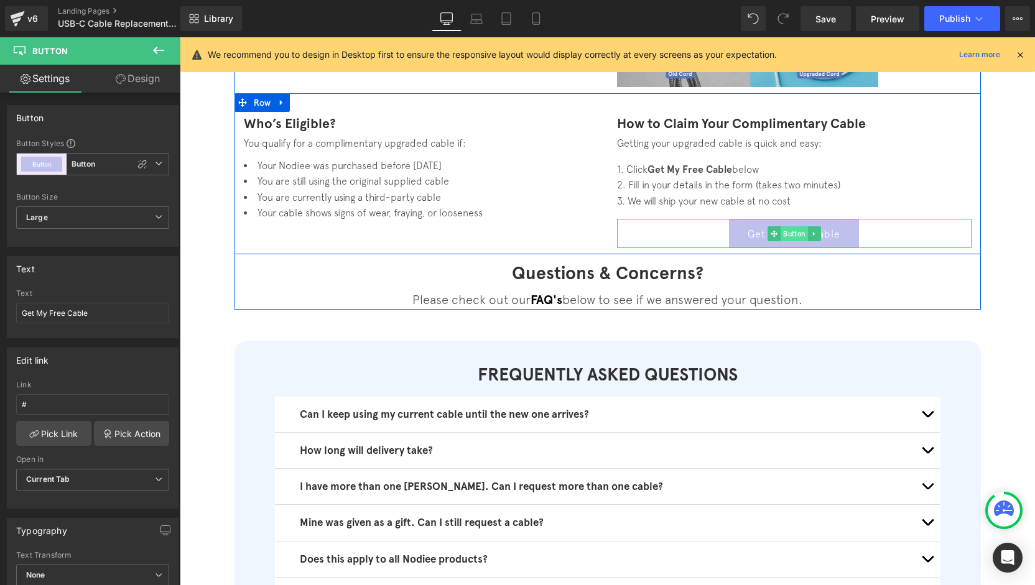
click at [792, 238] on span "Button" at bounding box center [794, 233] width 27 height 15
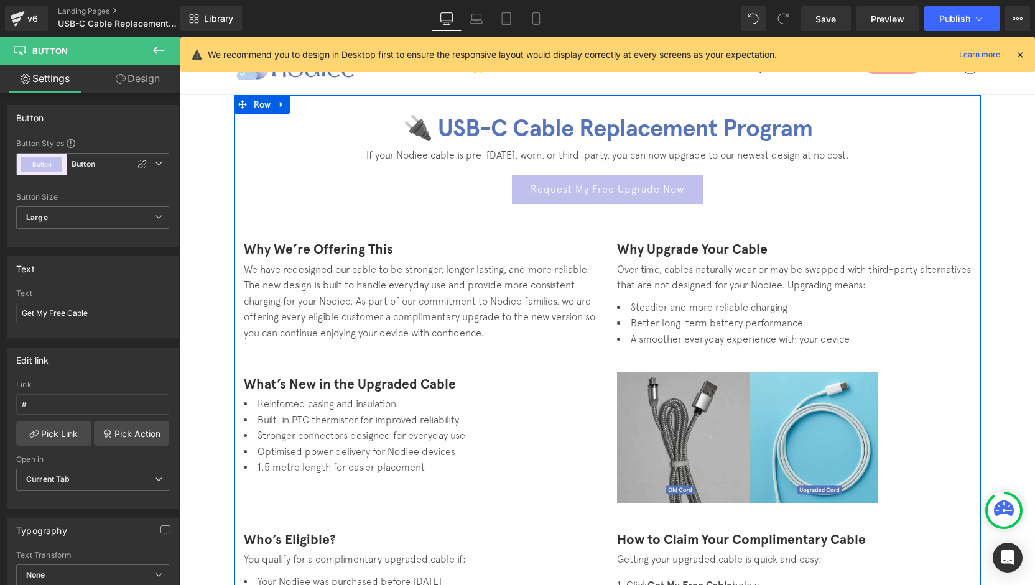
scroll to position [0, 0]
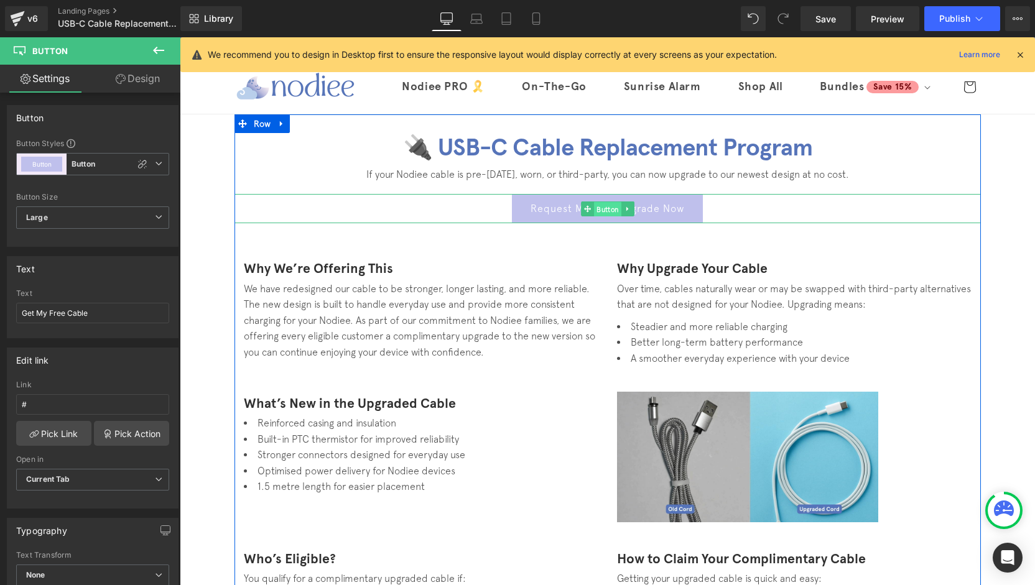
click at [602, 212] on span "Button" at bounding box center [607, 209] width 27 height 15
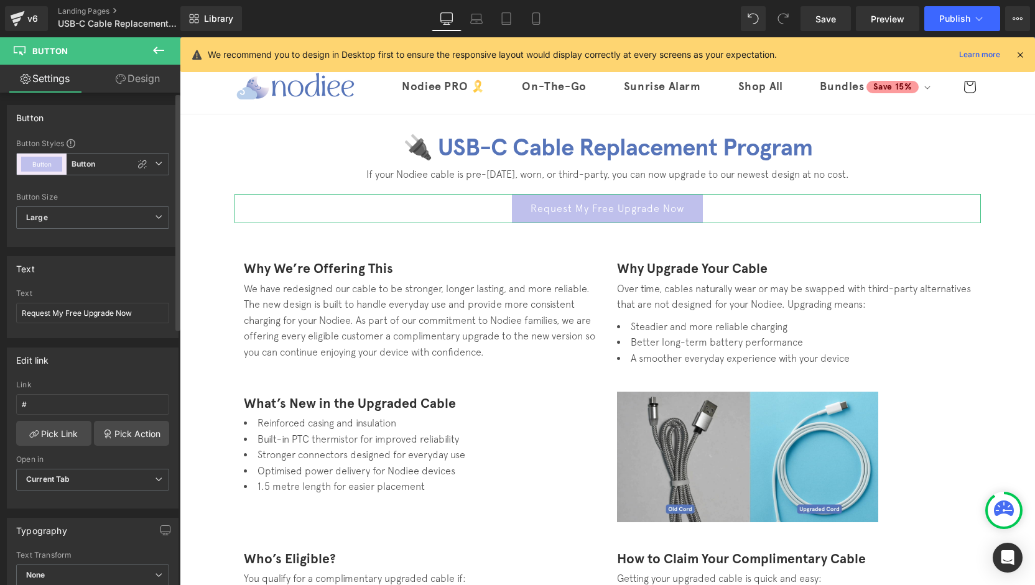
drag, startPoint x: 136, startPoint y: 166, endPoint x: 132, endPoint y: 195, distance: 28.9
click at [137, 167] on icon at bounding box center [142, 164] width 10 height 10
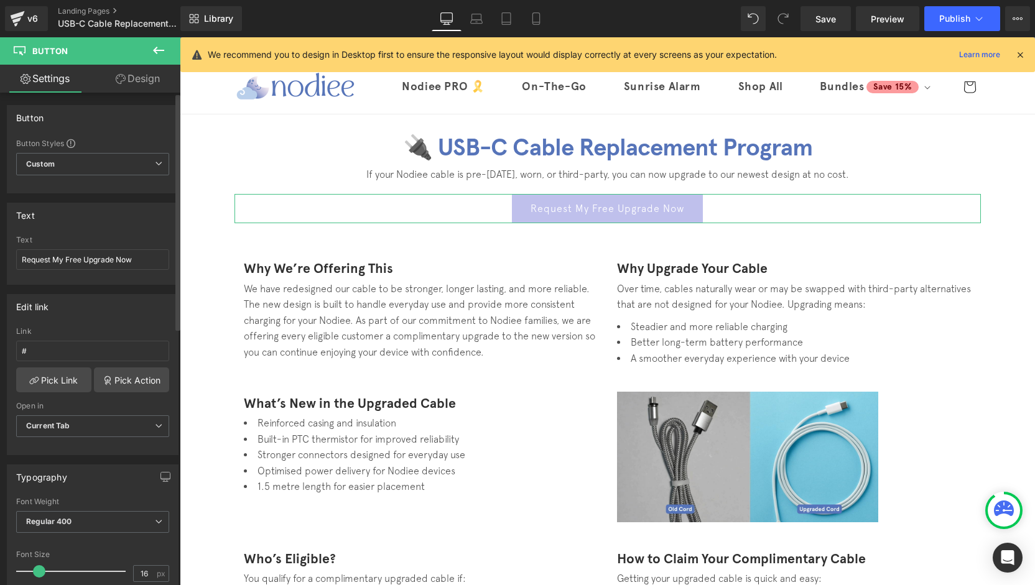
type input "Brand Color"
type input "Color 1"
type input "Color 7"
type input "Color 1"
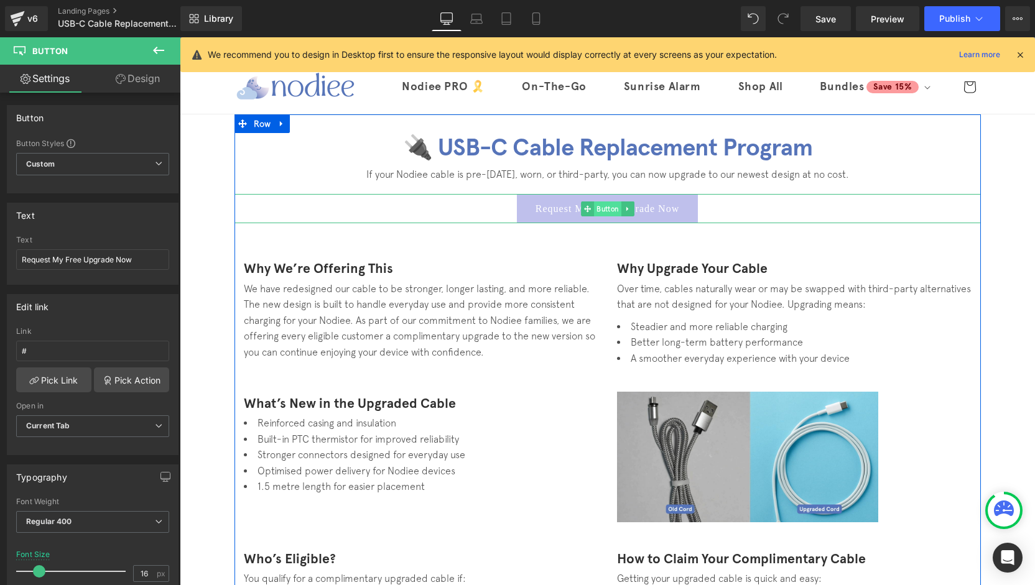
click at [601, 208] on span "Button" at bounding box center [607, 209] width 27 height 15
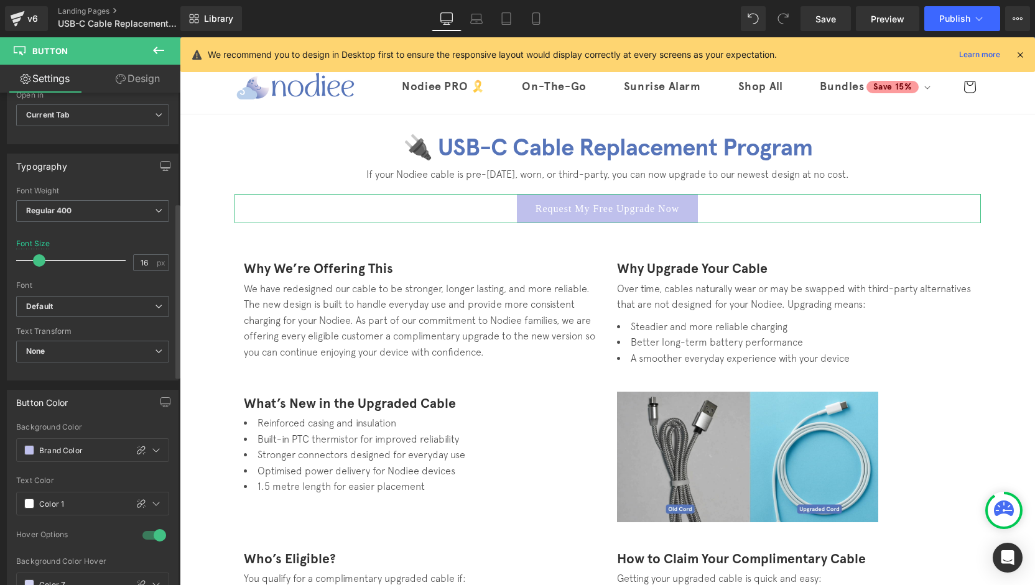
scroll to position [435, 0]
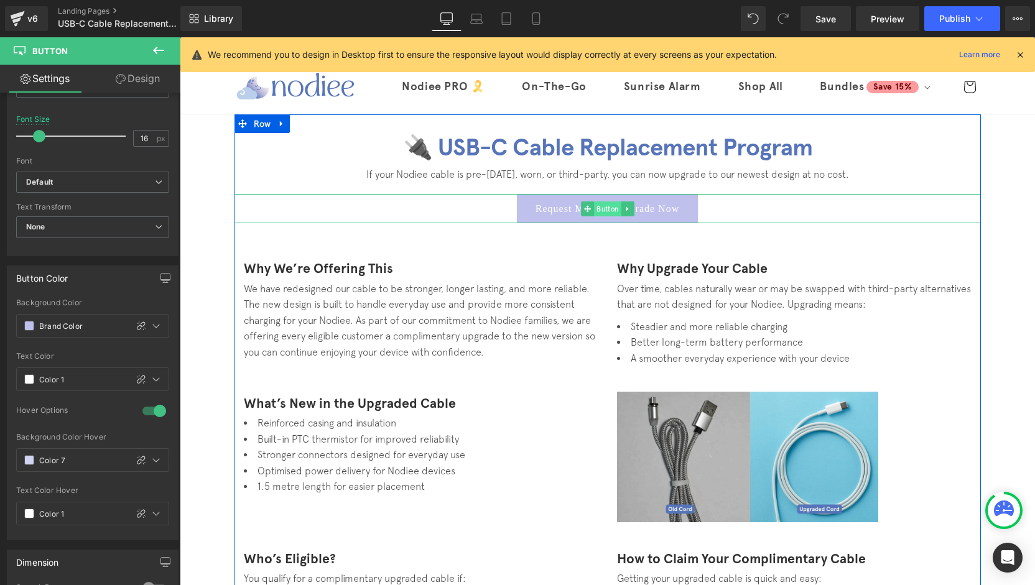
click at [600, 211] on span "Button" at bounding box center [607, 209] width 27 height 15
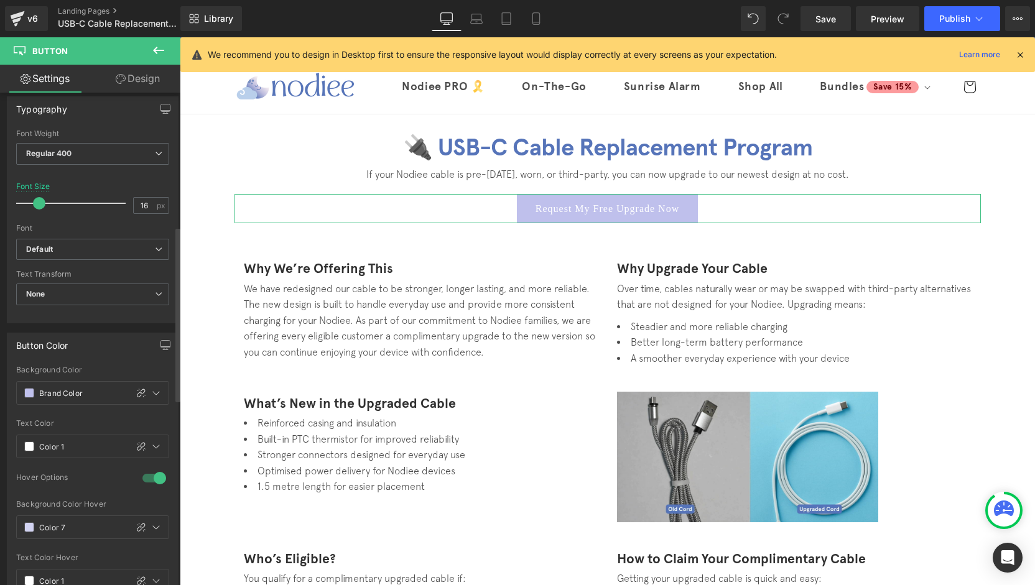
scroll to position [343, 0]
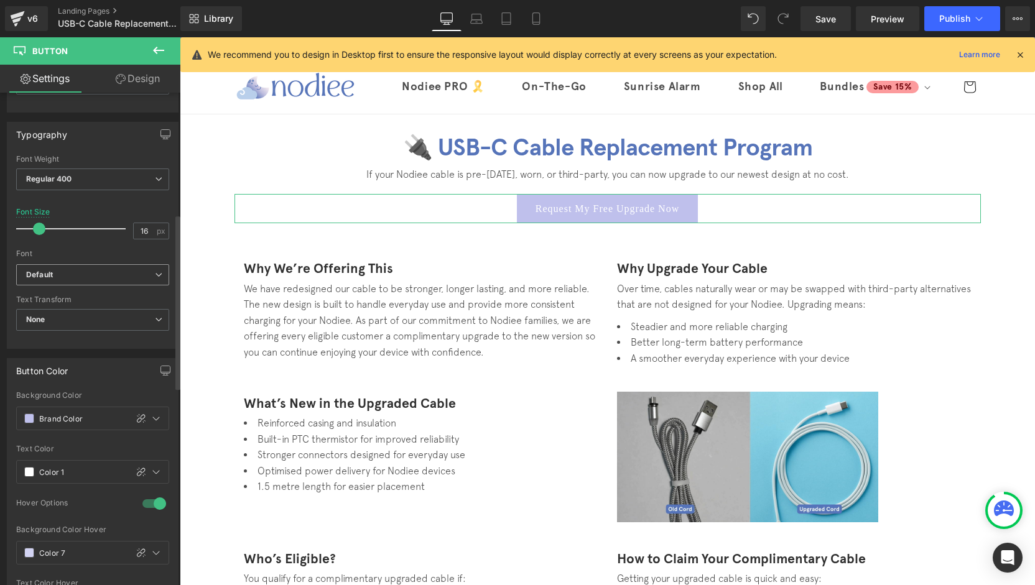
click at [92, 273] on b "Default" at bounding box center [90, 275] width 129 height 11
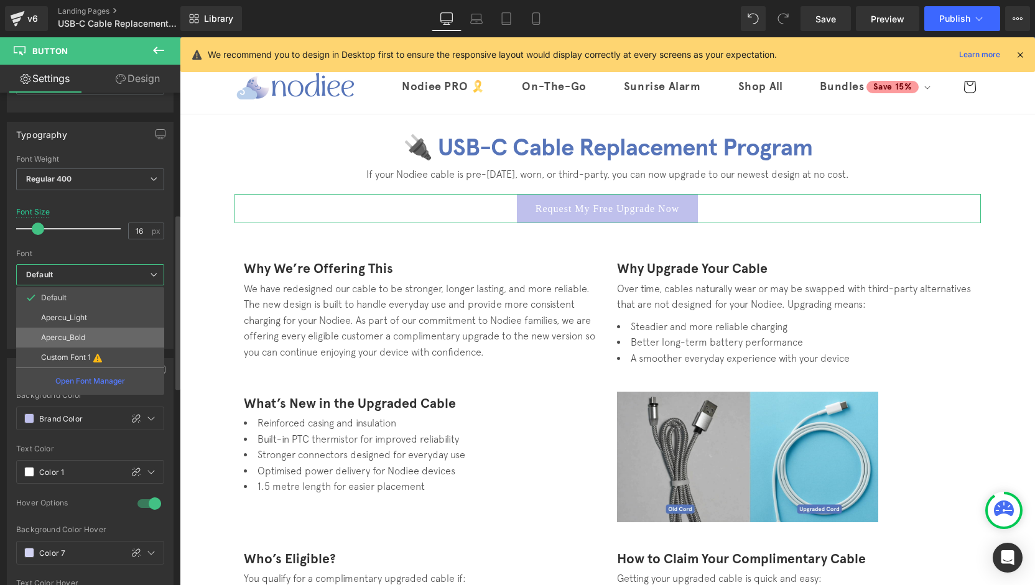
click at [93, 333] on li "Apercu_Bold" at bounding box center [90, 338] width 148 height 20
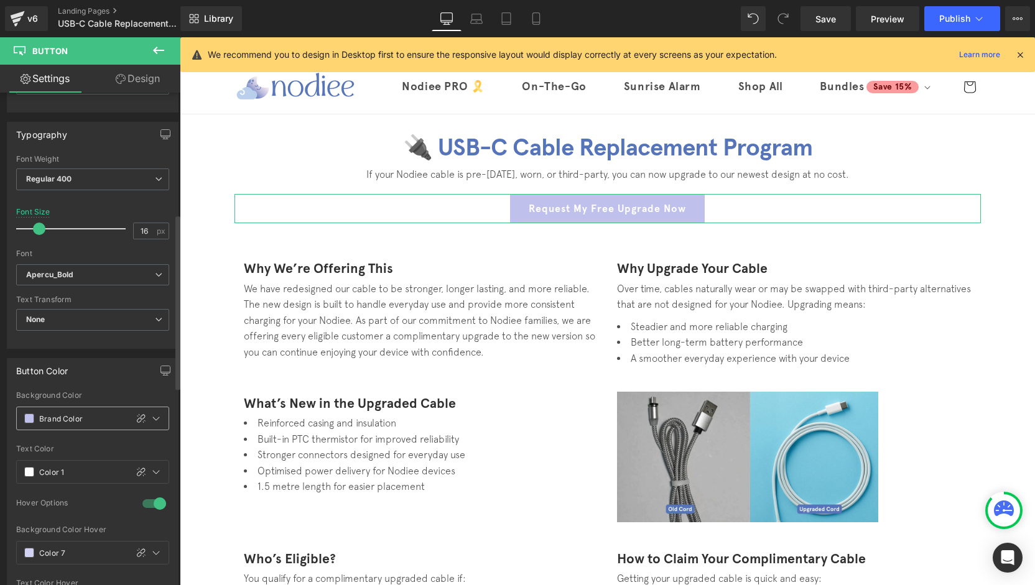
click at [88, 416] on input "Brand Color" at bounding box center [79, 419] width 81 height 14
click at [29, 417] on span at bounding box center [29, 419] width 10 height 10
type input "0"
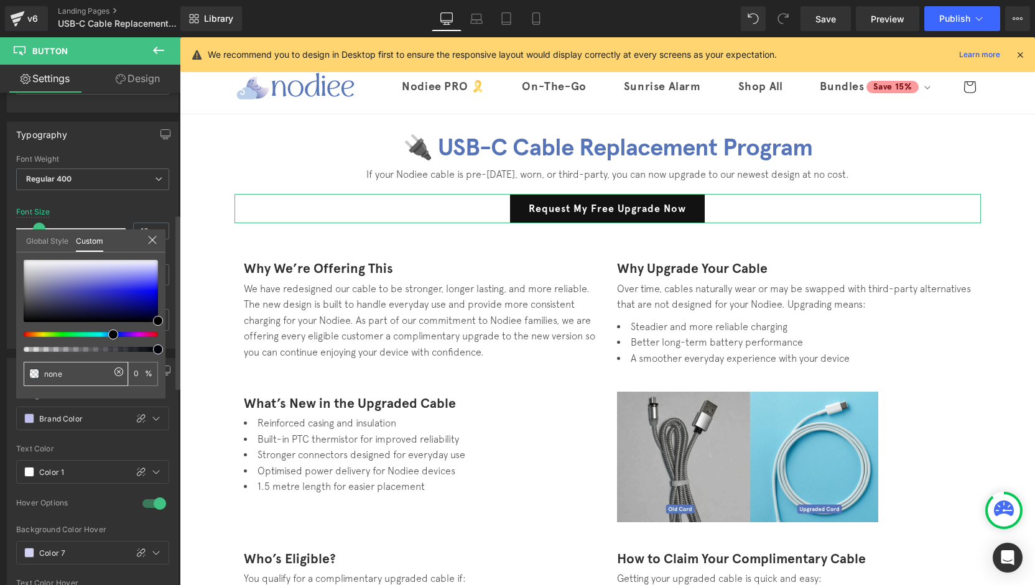
drag, startPoint x: 73, startPoint y: 379, endPoint x: 37, endPoint y: 383, distance: 36.3
click at [37, 383] on div "none" at bounding box center [76, 374] width 104 height 24
paste input "🔌 USB-C Cable Replacement Program"
type input "🔌 USB-C Cable Replacement Program"
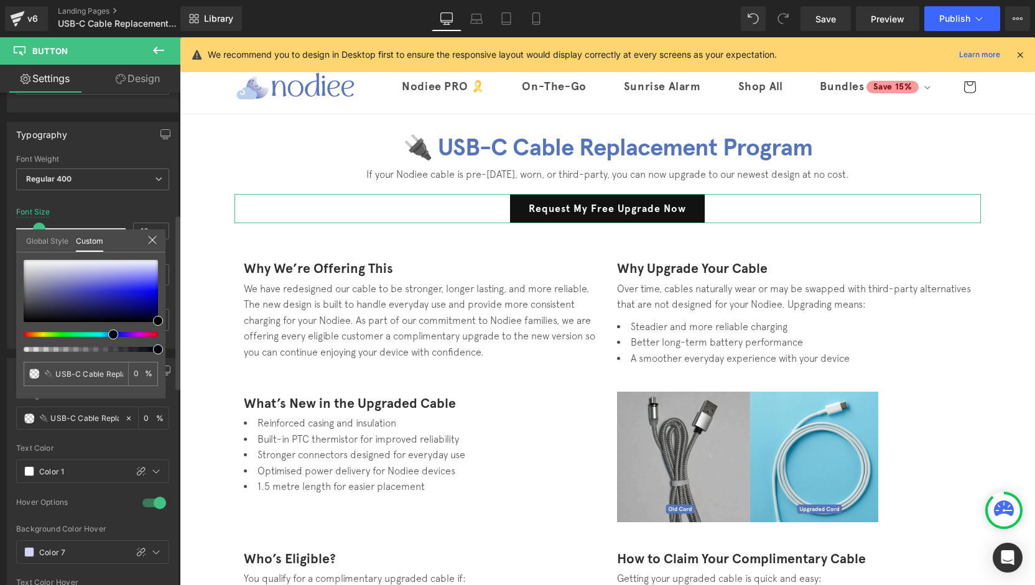
scroll to position [0, 63]
type input "🔌 USB-C Cable Replacement Program"
click at [113, 372] on div "🔌 USB-C Cable Replacement Program" at bounding box center [76, 374] width 104 height 24
click at [116, 373] on icon at bounding box center [119, 372] width 10 height 10
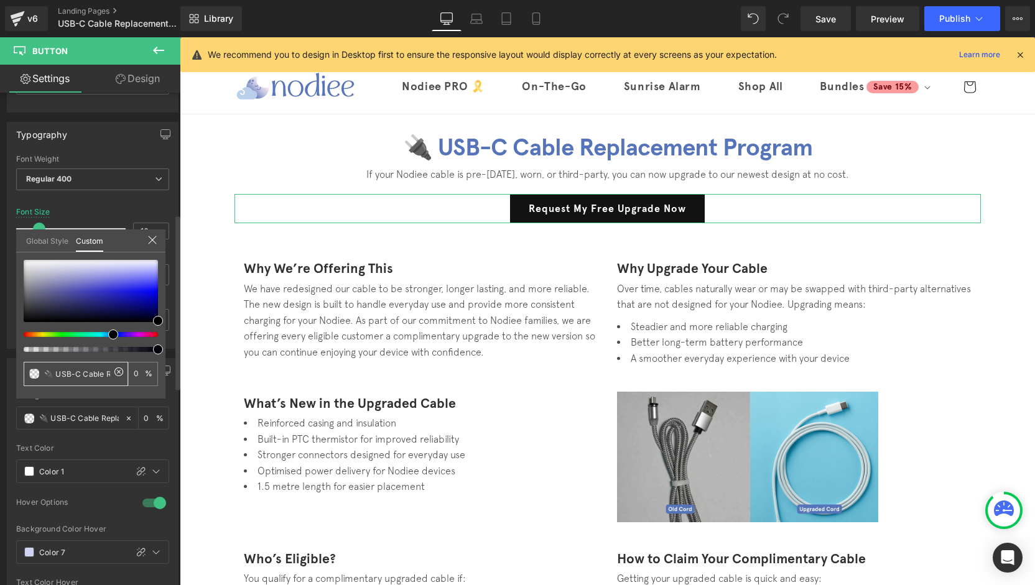
type input "none"
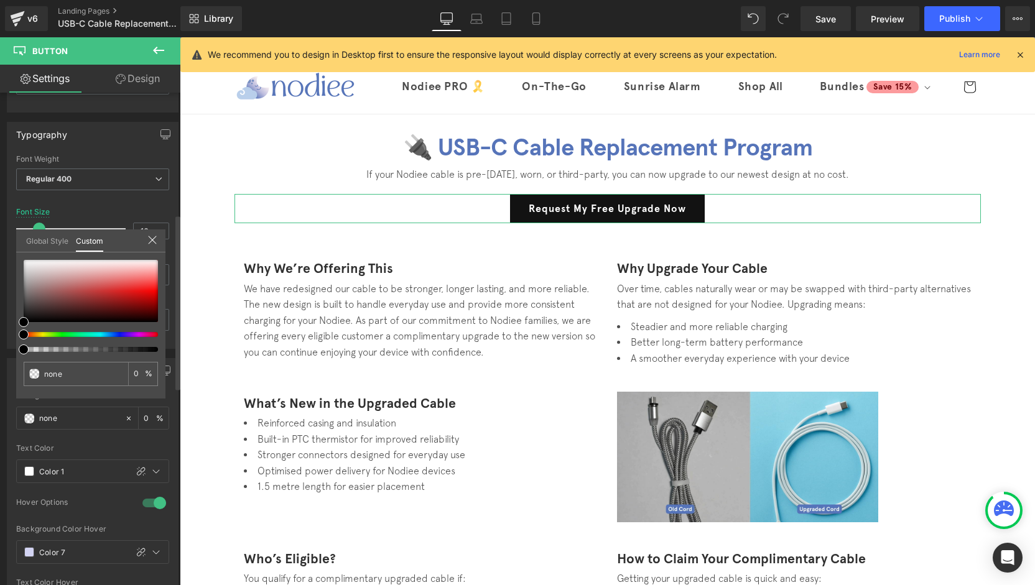
click at [149, 238] on icon at bounding box center [152, 240] width 10 height 10
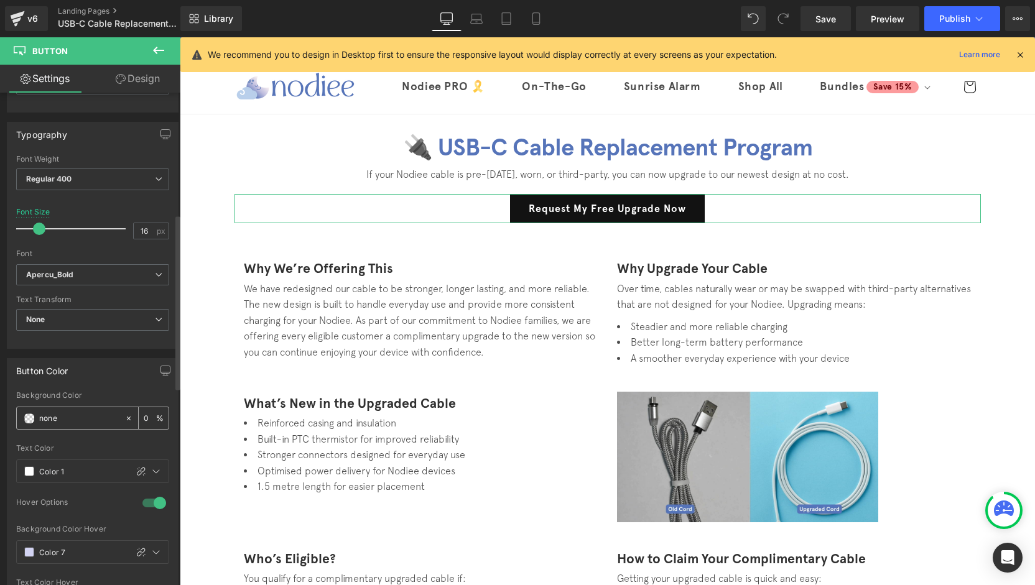
click at [69, 420] on div "none" at bounding box center [71, 418] width 108 height 22
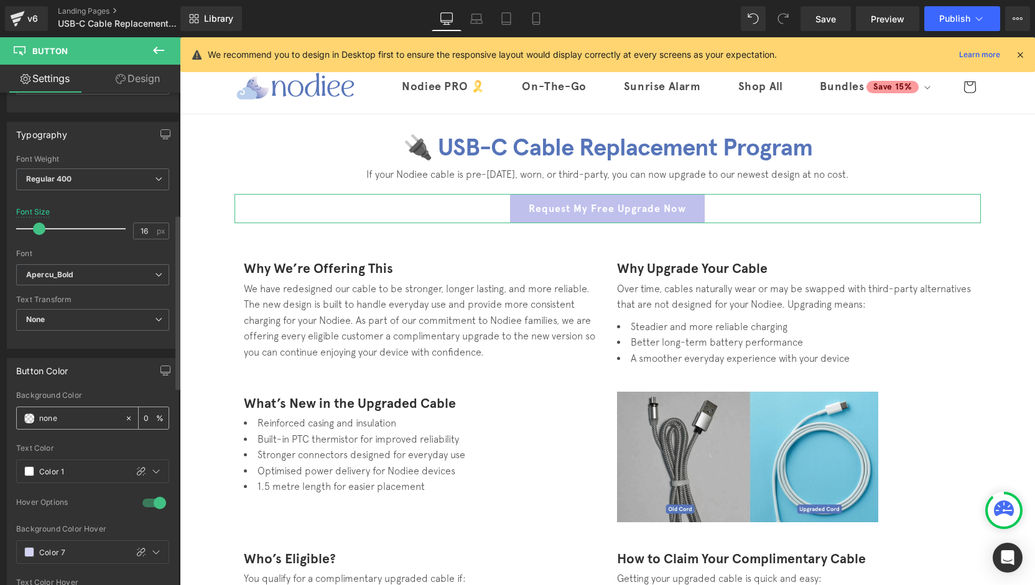
type input "Brand Color"
click at [71, 415] on input "Brand Color" at bounding box center [79, 419] width 81 height 14
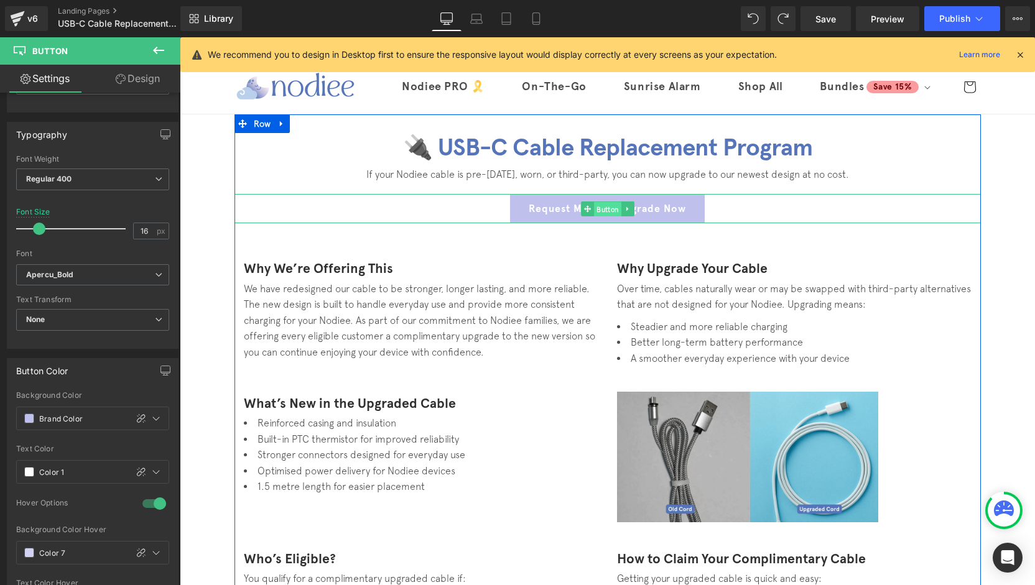
click at [596, 210] on span "Button" at bounding box center [607, 209] width 27 height 15
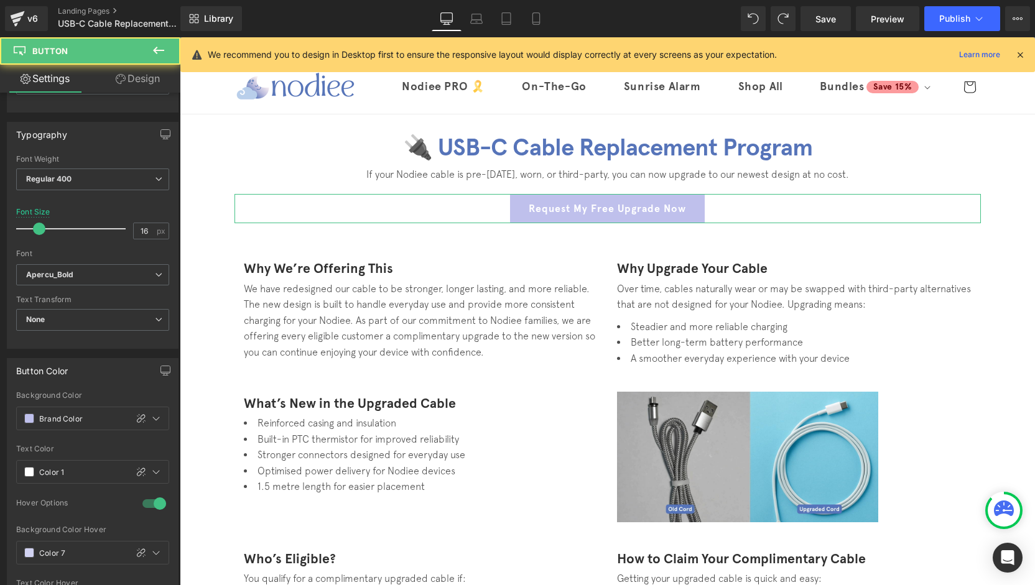
click at [128, 83] on link "Design" at bounding box center [138, 79] width 90 height 28
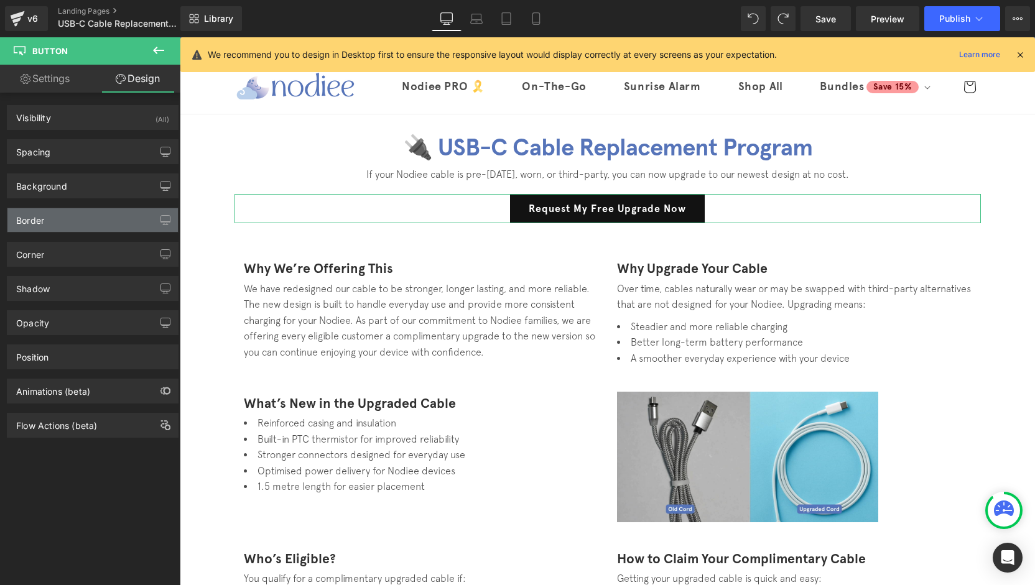
click at [41, 219] on div "Border" at bounding box center [30, 216] width 28 height 17
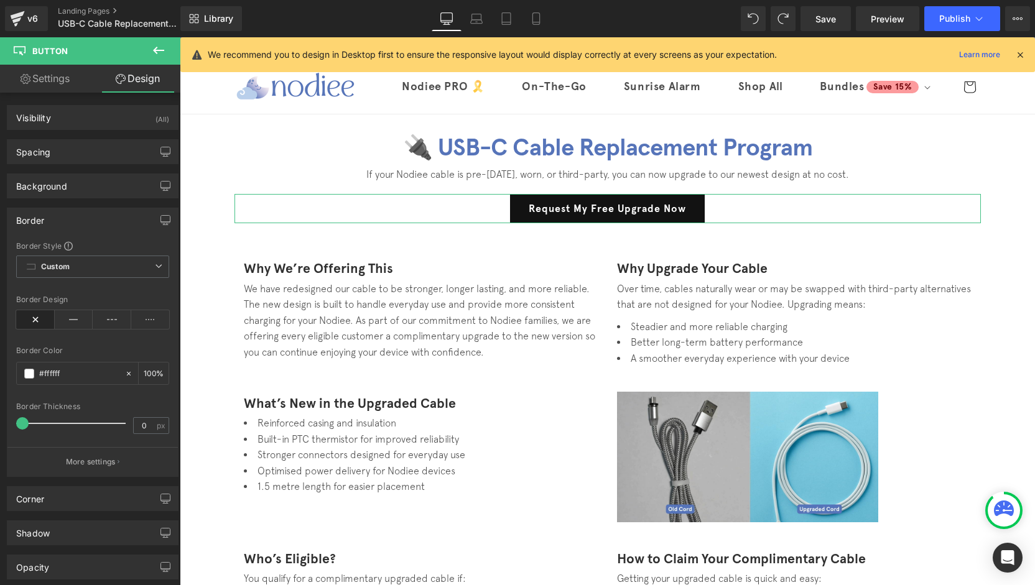
click at [46, 218] on div "Border" at bounding box center [92, 220] width 170 height 24
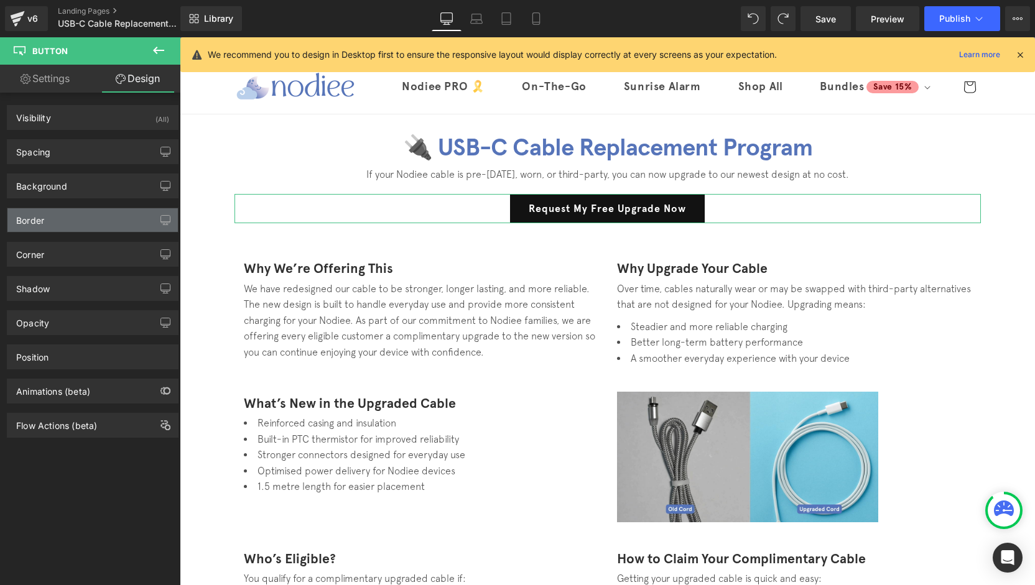
click at [49, 220] on div "Border" at bounding box center [92, 220] width 170 height 24
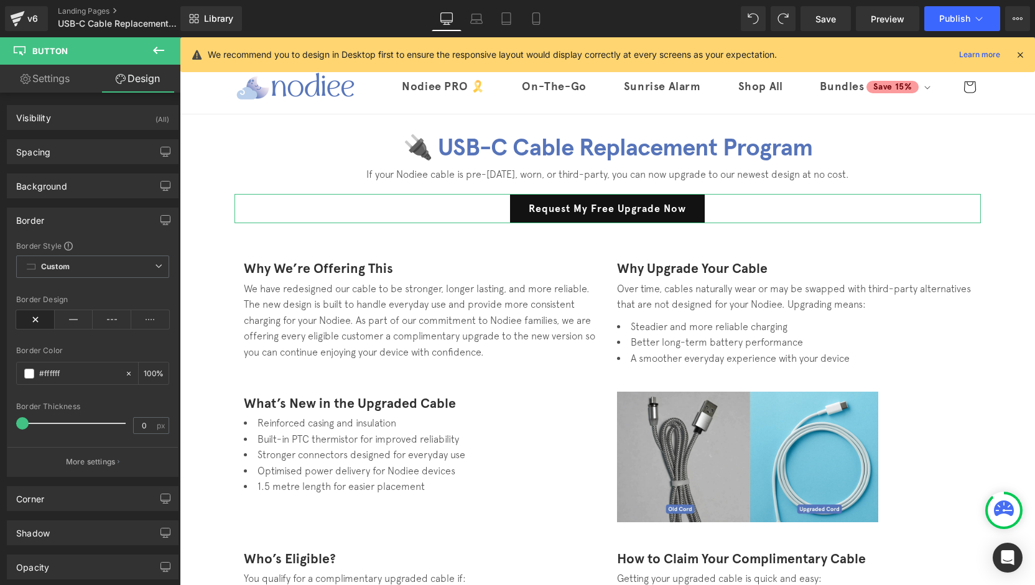
click at [81, 230] on div "Border" at bounding box center [92, 220] width 170 height 24
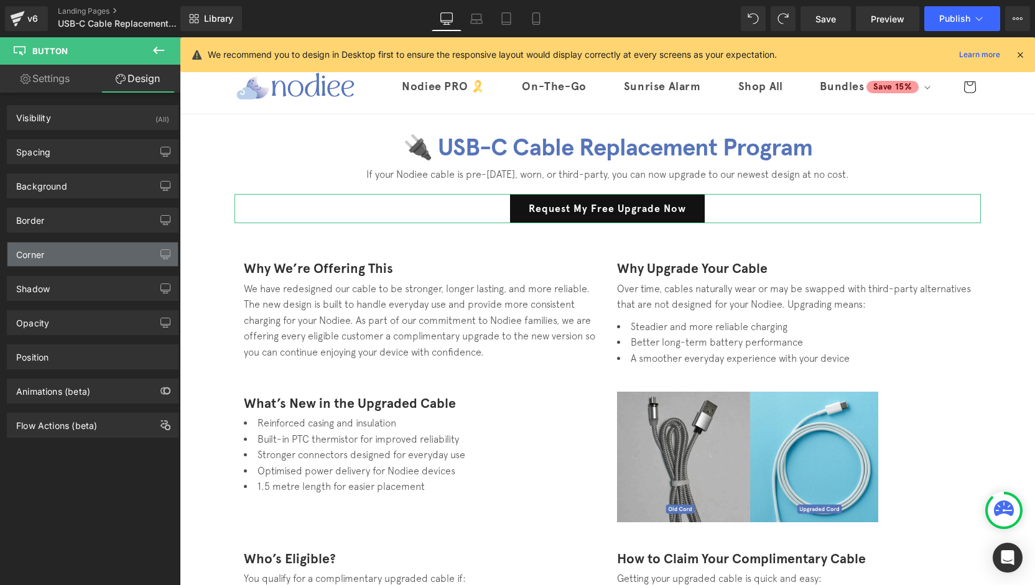
click at [47, 259] on div "Corner" at bounding box center [92, 255] width 170 height 24
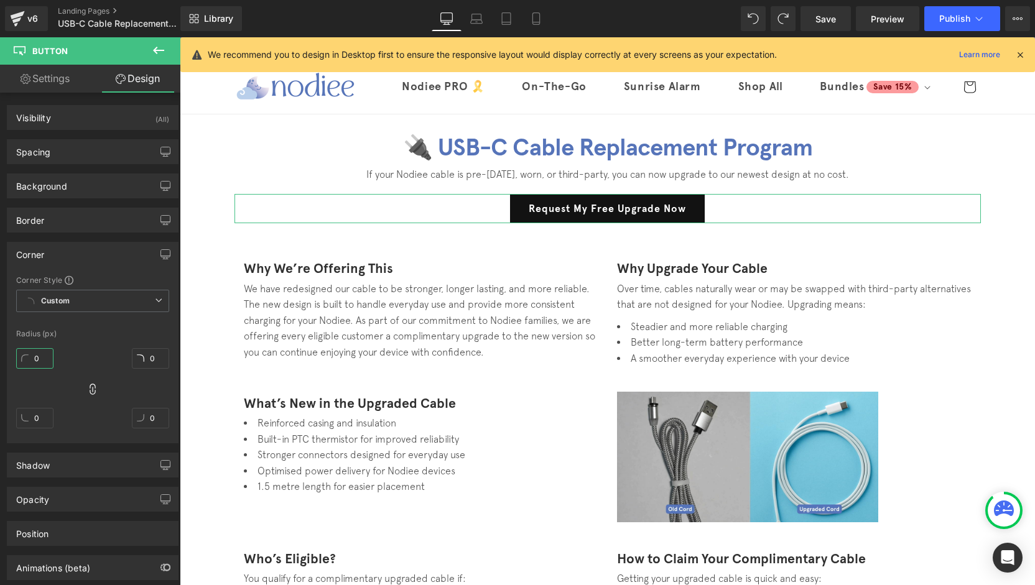
click at [34, 358] on input "0" at bounding box center [34, 358] width 37 height 21
type input "50"
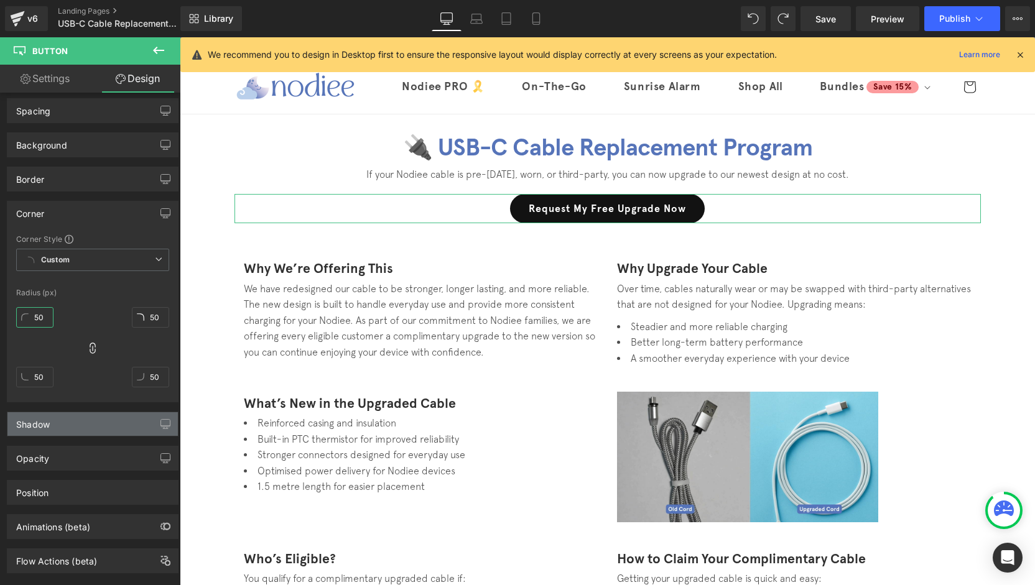
scroll to position [60, 0]
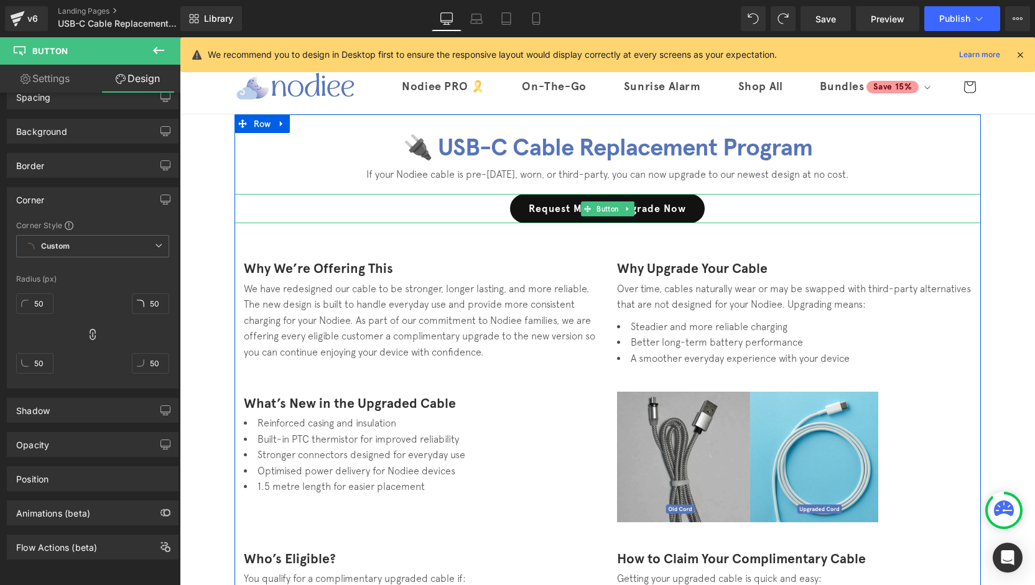
click at [594, 210] on span "Button" at bounding box center [607, 209] width 27 height 15
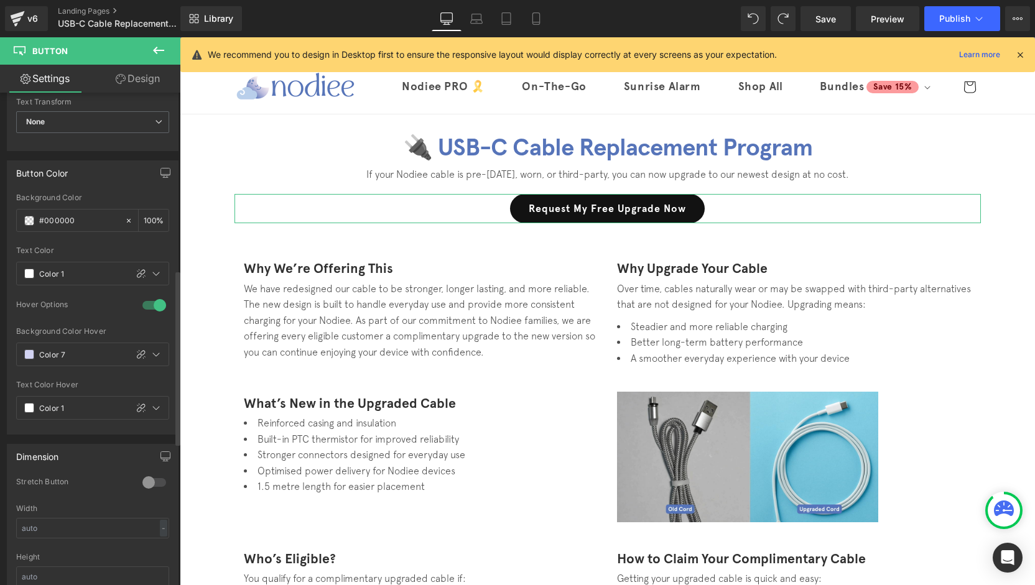
scroll to position [498, 0]
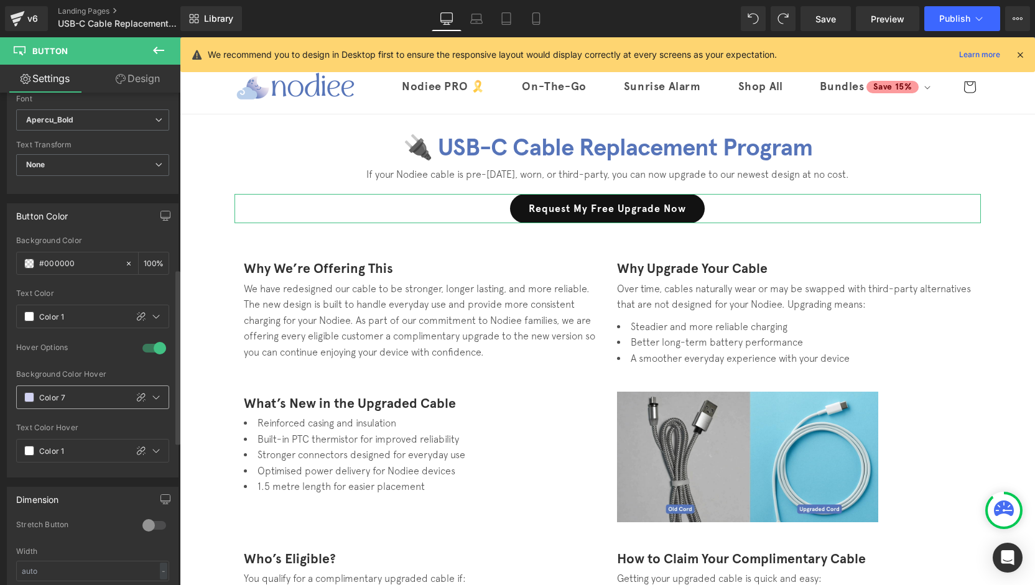
click at [60, 392] on input "Color 7" at bounding box center [79, 398] width 81 height 14
click at [26, 393] on span at bounding box center [29, 397] width 10 height 10
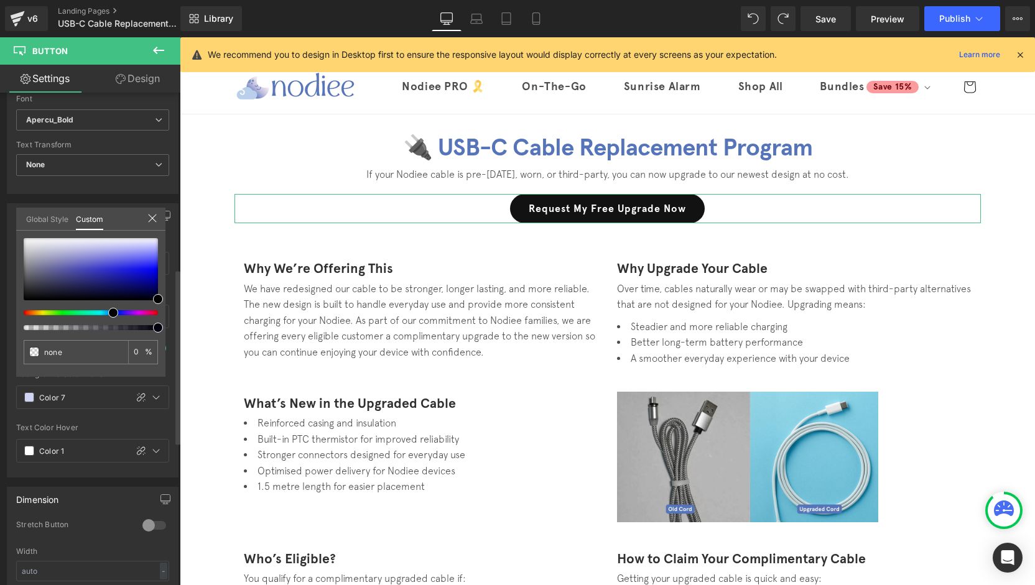
click at [157, 219] on icon at bounding box center [152, 218] width 10 height 10
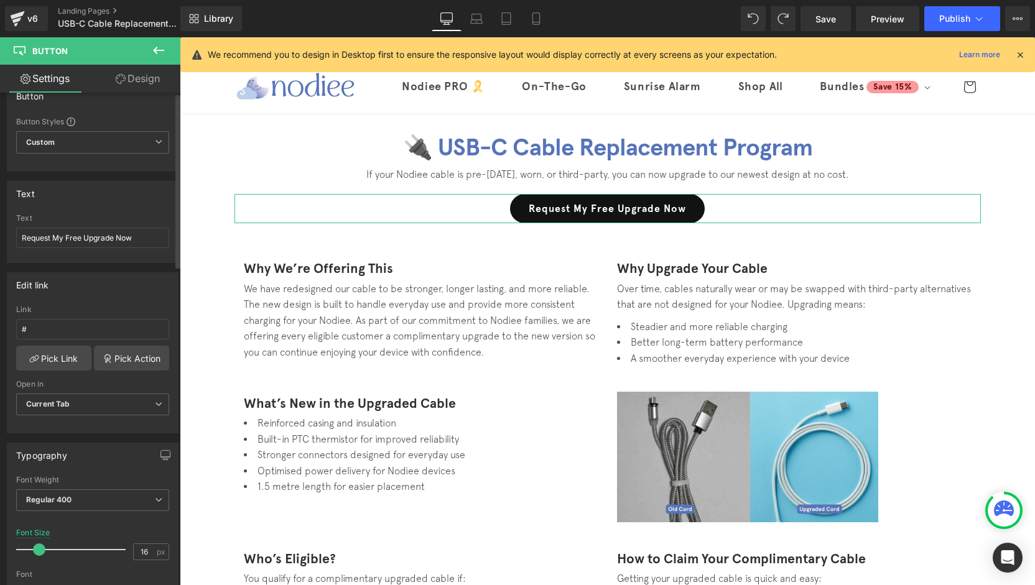
scroll to position [0, 0]
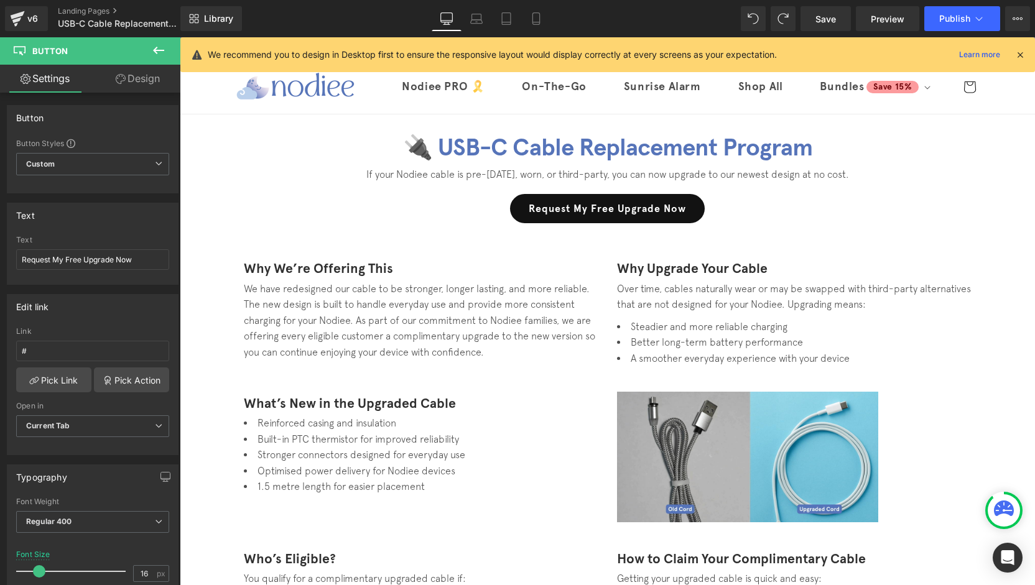
click at [160, 62] on button at bounding box center [159, 50] width 44 height 27
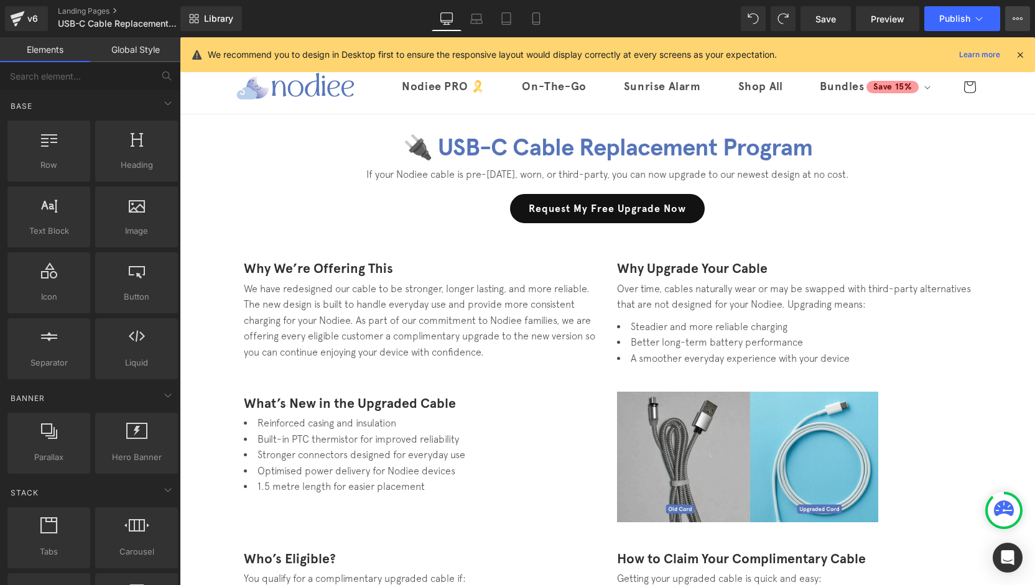
click at [1021, 20] on icon at bounding box center [1018, 19] width 10 height 10
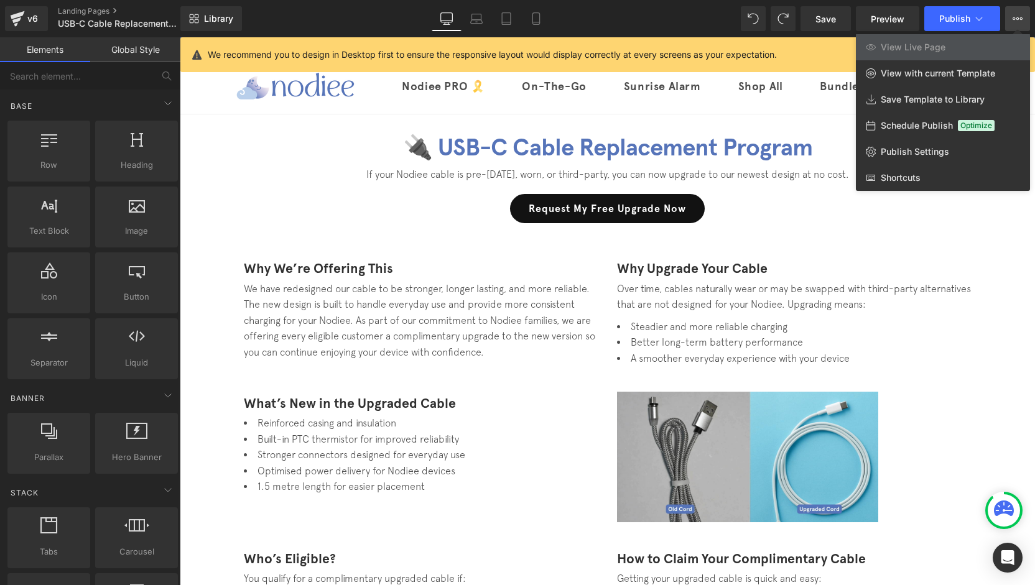
click at [1018, 21] on icon at bounding box center [1018, 19] width 10 height 10
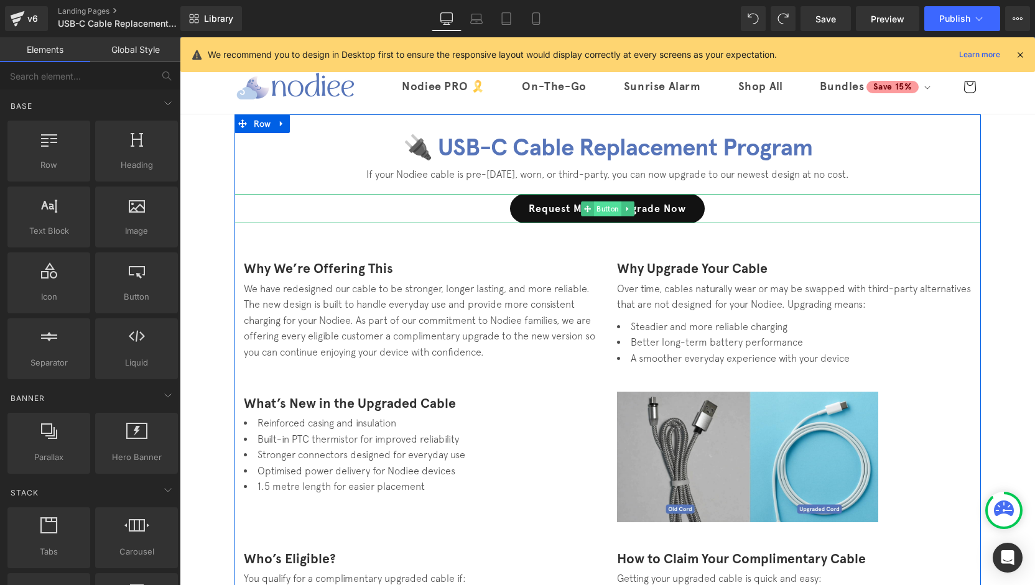
click at [602, 209] on span "Button" at bounding box center [607, 209] width 27 height 15
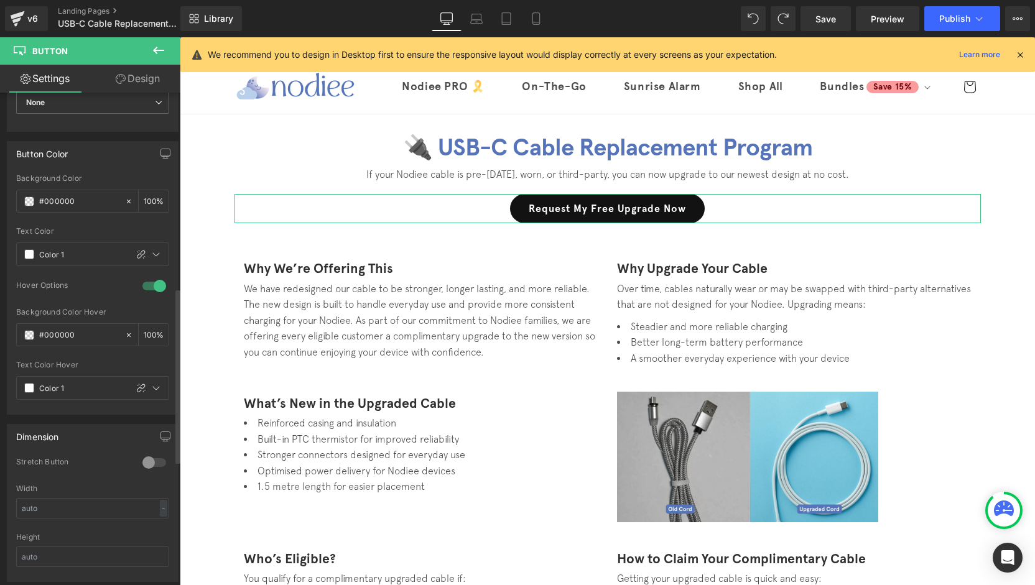
scroll to position [498, 0]
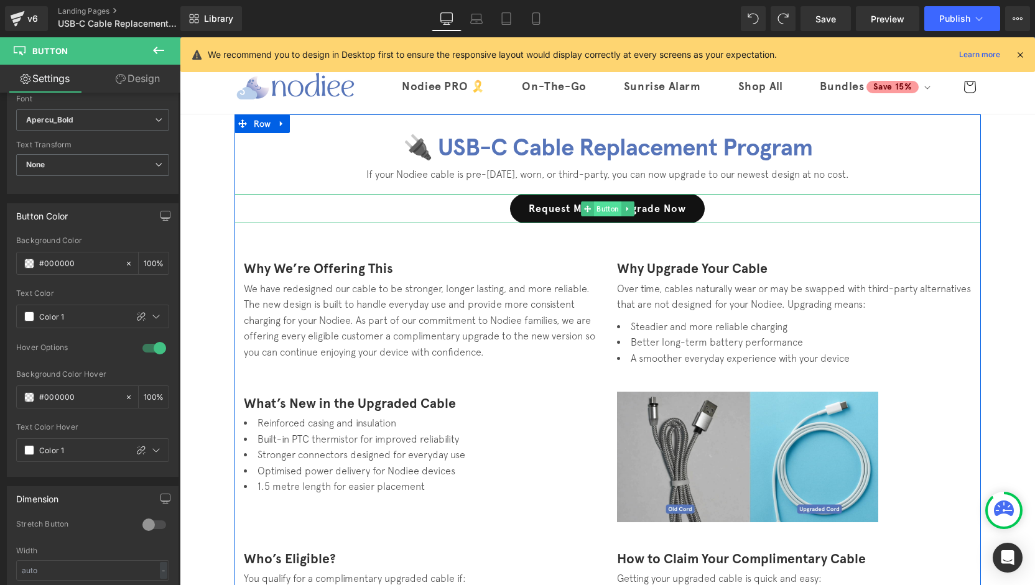
click at [598, 207] on span "Button" at bounding box center [607, 209] width 27 height 15
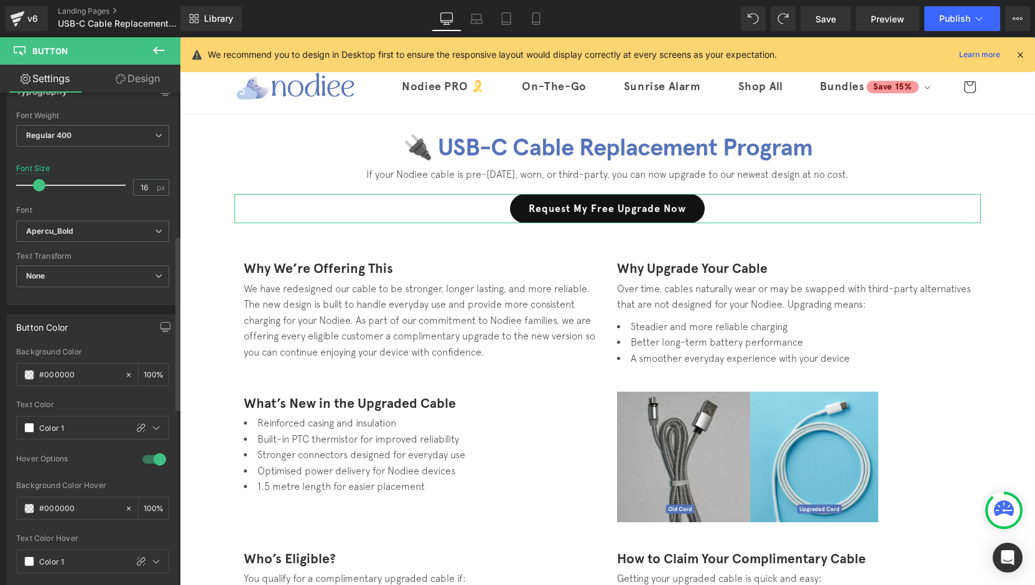
scroll to position [404, 0]
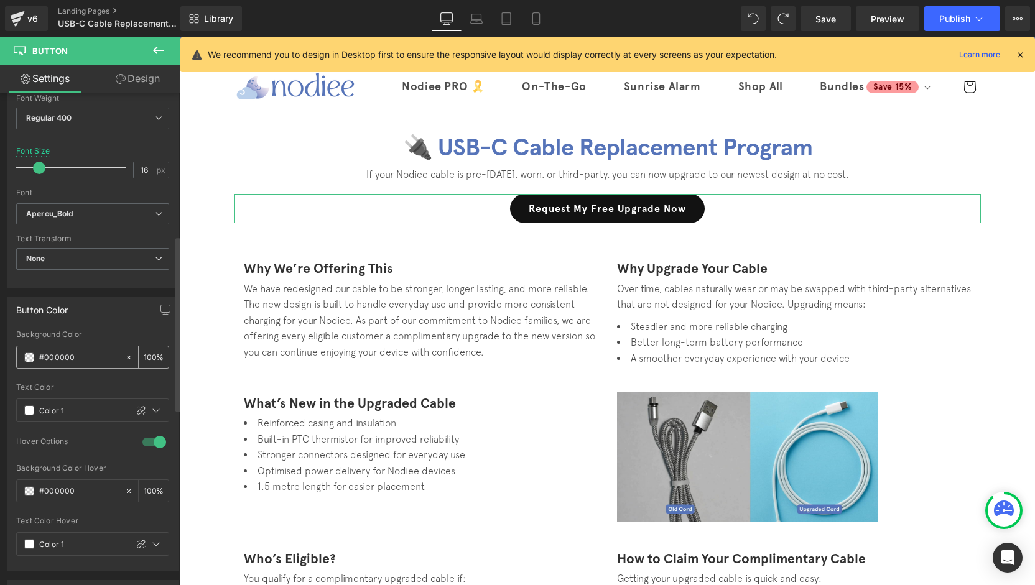
drag, startPoint x: 79, startPoint y: 354, endPoint x: 17, endPoint y: 355, distance: 62.2
click at [17, 355] on div "#000000" at bounding box center [71, 357] width 108 height 22
paste input "bfc0ec"
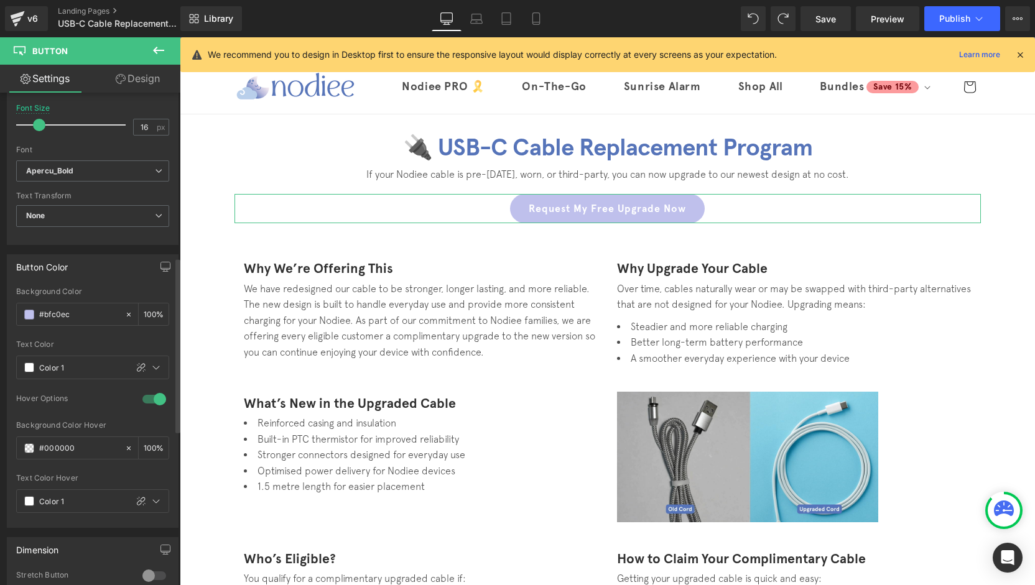
scroll to position [466, 0]
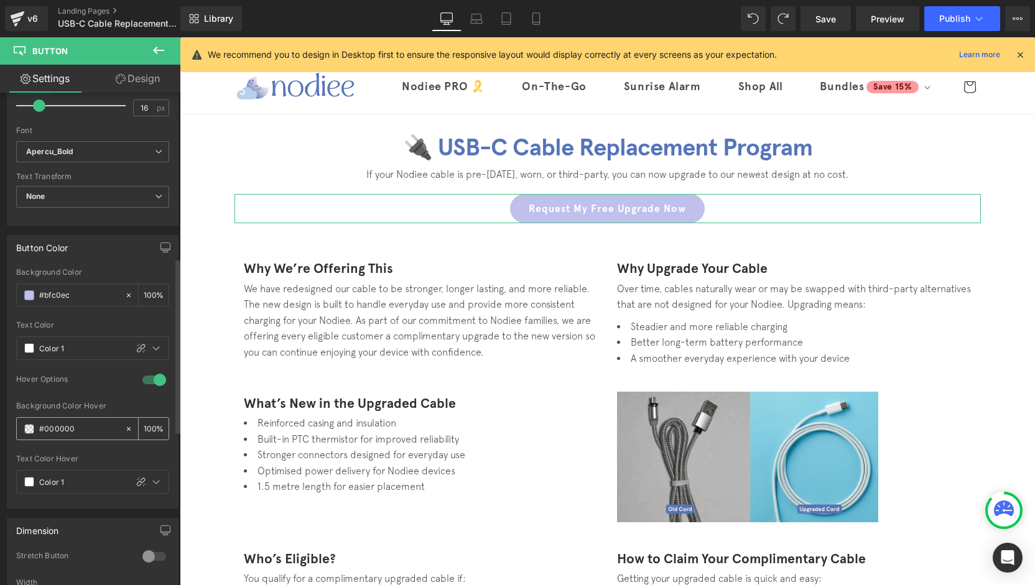
type input "#bfc0ec"
drag, startPoint x: 82, startPoint y: 424, endPoint x: 7, endPoint y: 422, distance: 75.3
click at [4, 422] on div "Button Color rgb(191, 192, 236) Background Color #bfc0ec 100 % var(--gf_gs-colo…" at bounding box center [93, 367] width 186 height 283
paste input "bfc0ec"
type input "#bfc0ec"
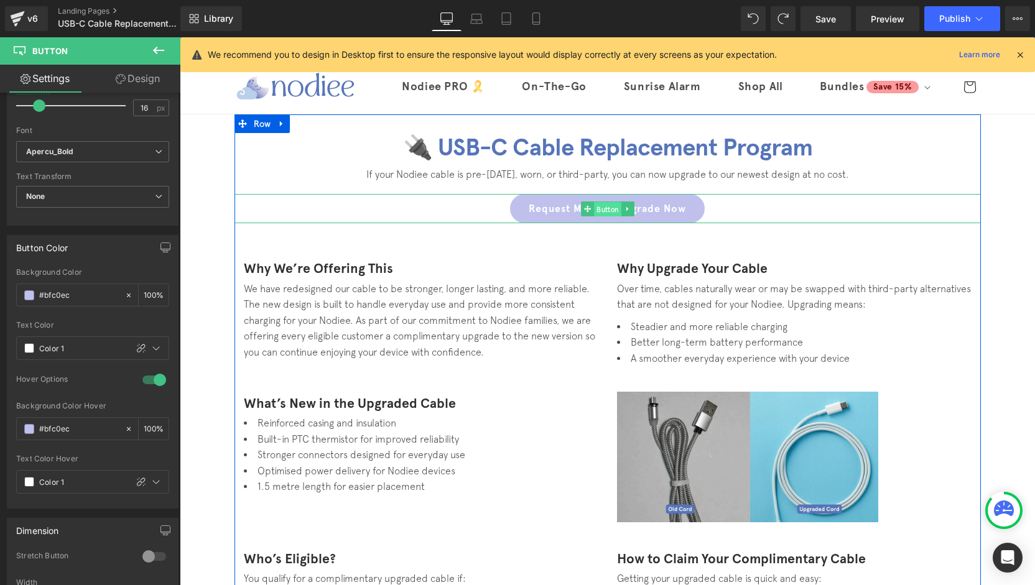
click at [597, 208] on span "Button" at bounding box center [607, 209] width 27 height 15
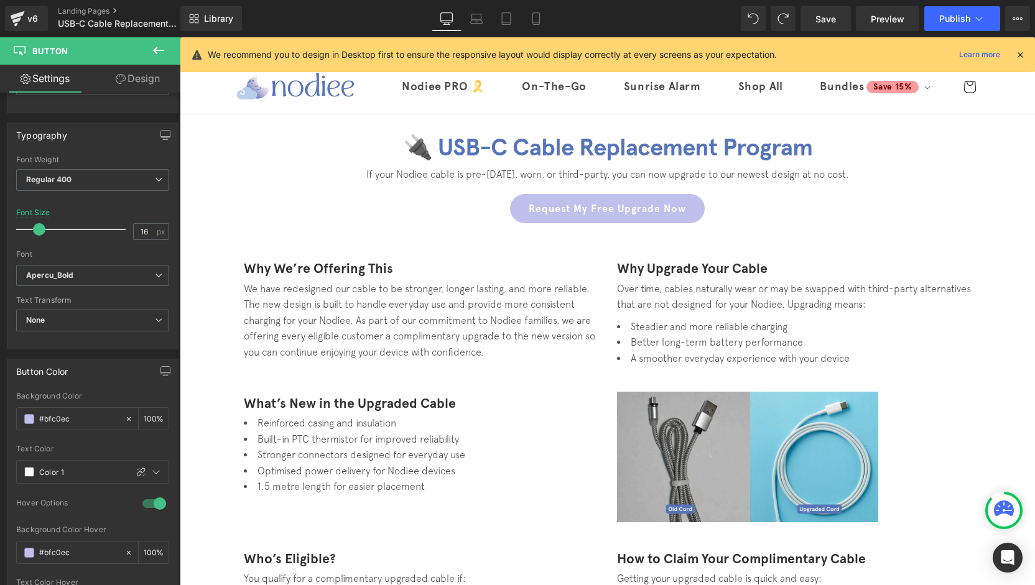
scroll to position [341, 0]
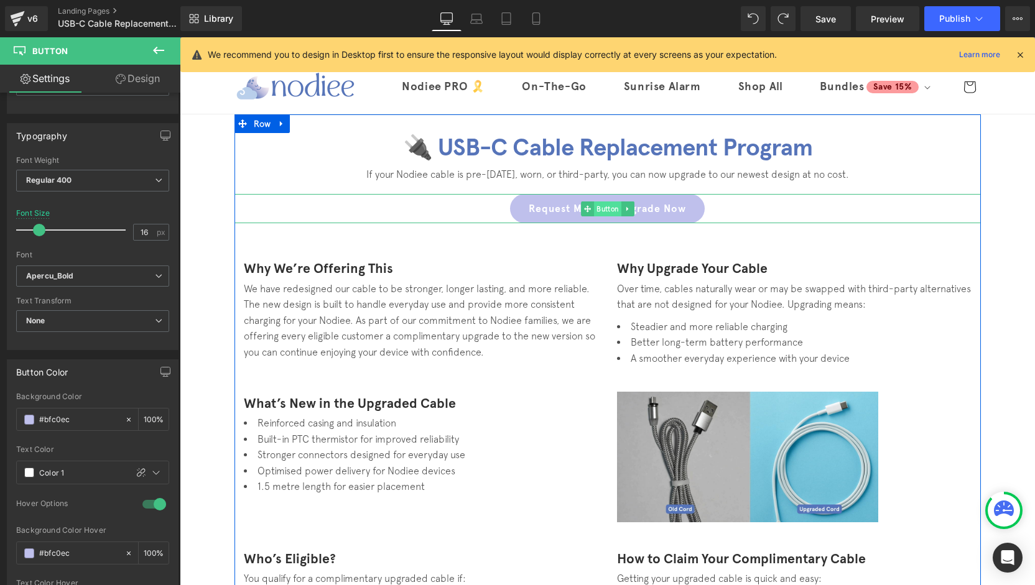
click at [598, 212] on span "Button" at bounding box center [607, 209] width 27 height 15
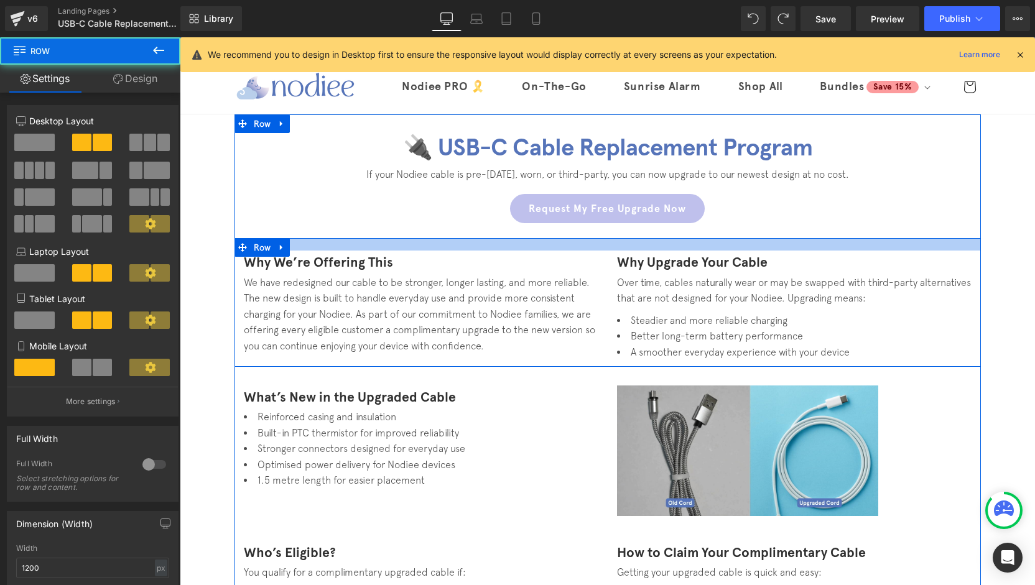
drag, startPoint x: 611, startPoint y: 246, endPoint x: 661, endPoint y: 150, distance: 108.5
click at [610, 241] on div at bounding box center [607, 244] width 746 height 12
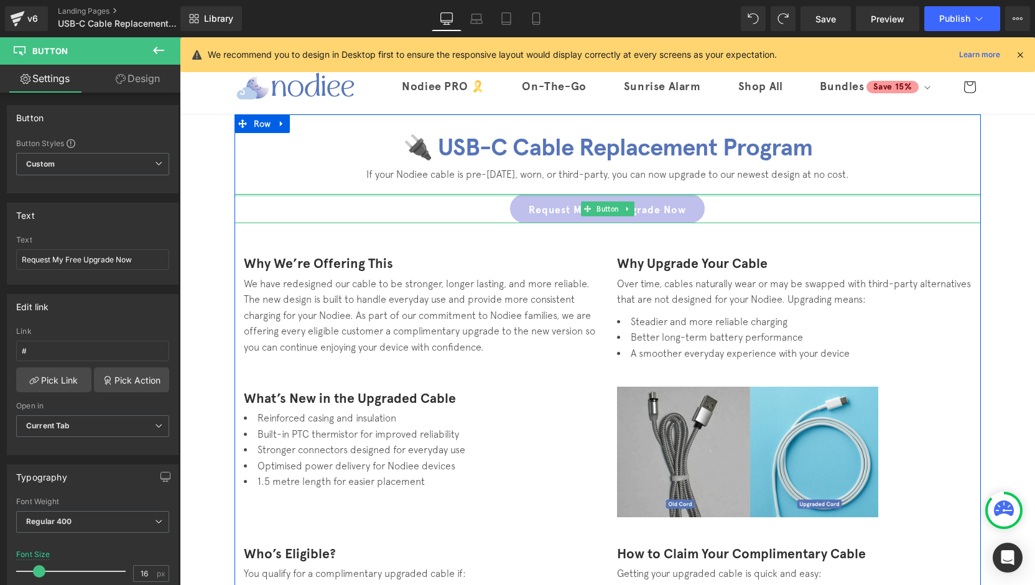
click at [634, 198] on div "Request My Free Upgrade Now Button" at bounding box center [607, 208] width 746 height 29
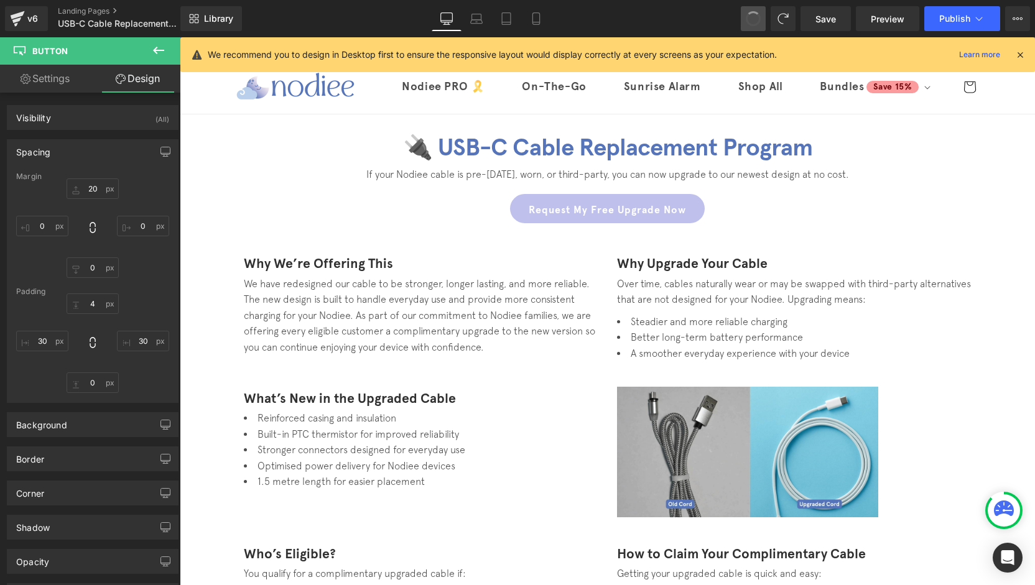
type input "20"
type input "0"
type input "4"
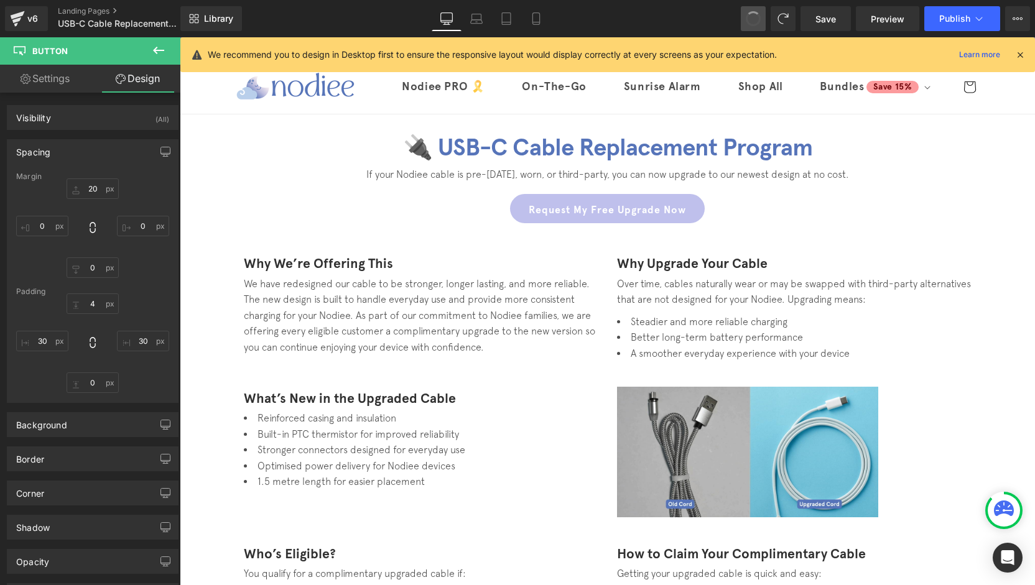
type input "30"
type input "0"
type input "30"
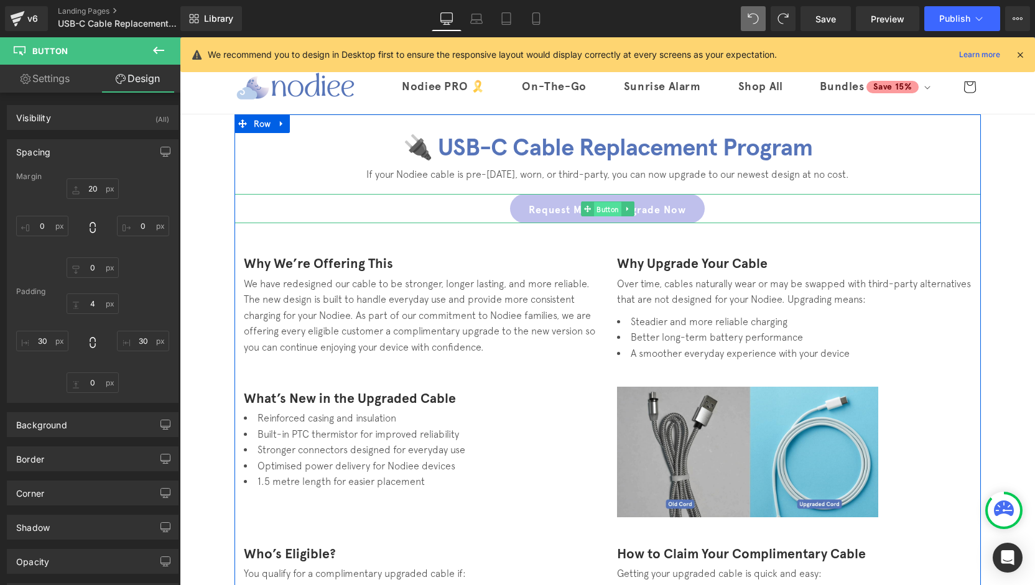
click at [612, 210] on span "Button" at bounding box center [607, 209] width 27 height 15
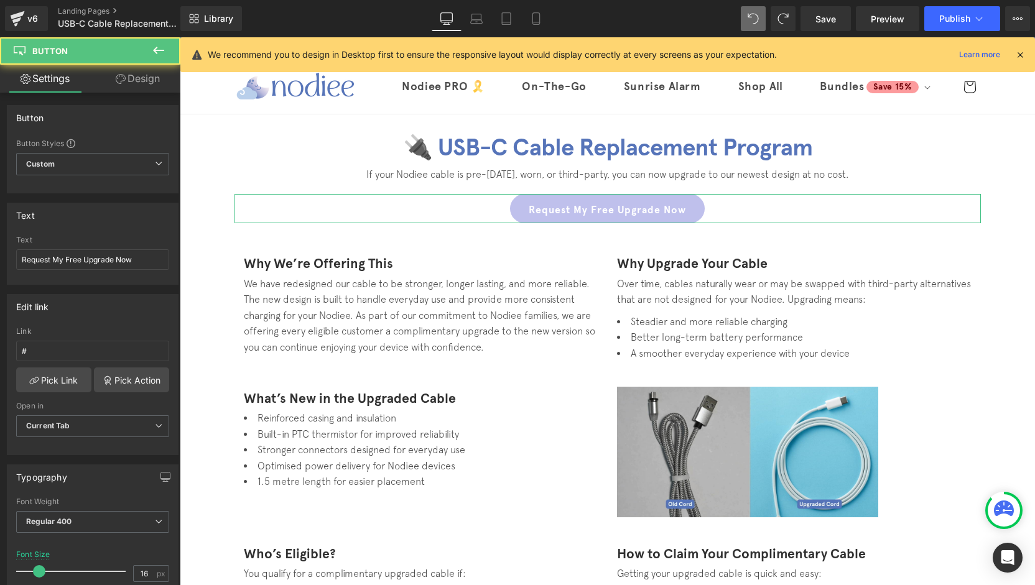
click at [153, 85] on link "Design" at bounding box center [138, 79] width 90 height 28
click at [0, 0] on div "Spacing" at bounding box center [0, 0] width 0 height 0
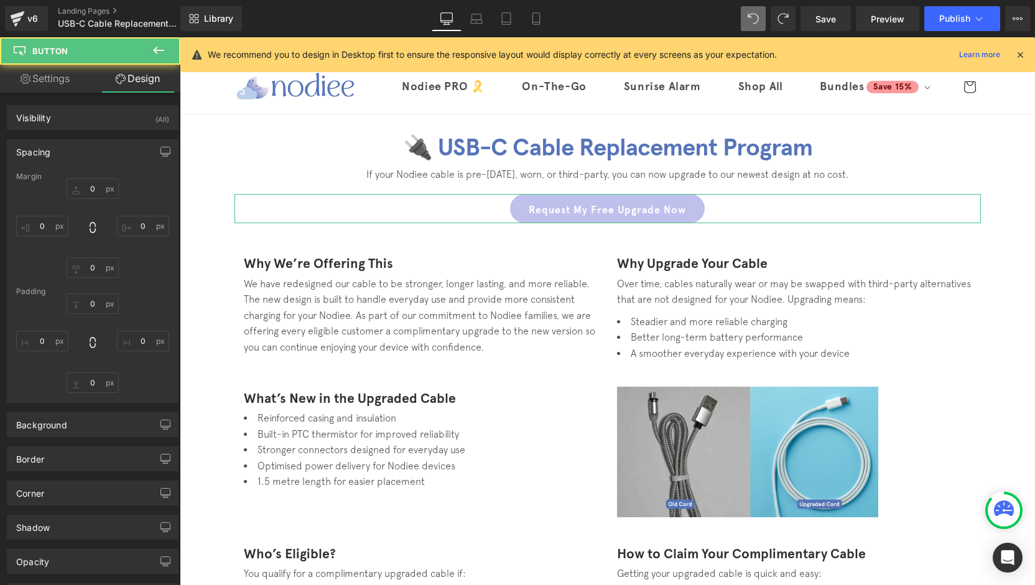
type input "20"
type input "0"
type input "4"
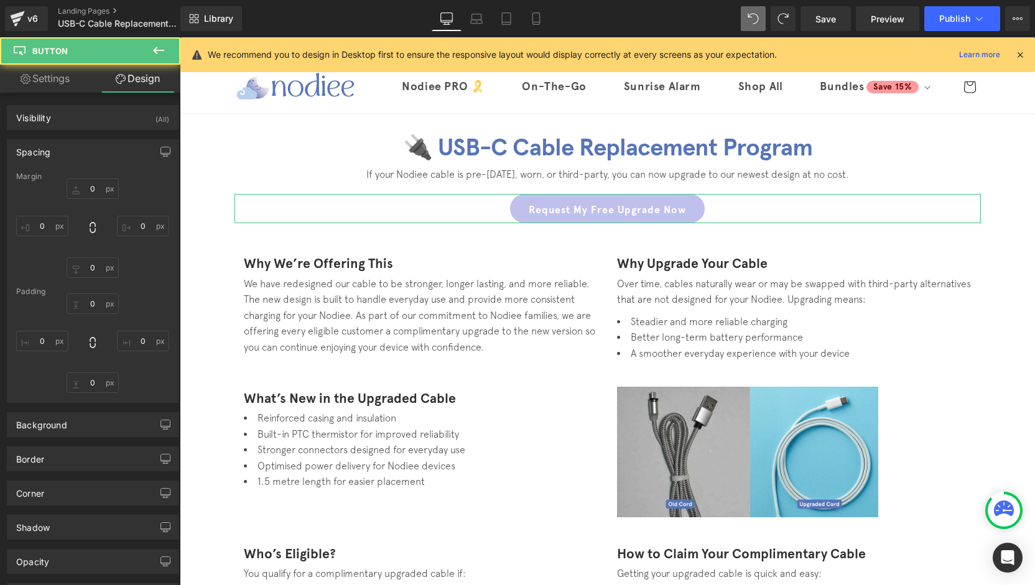
type input "30"
type input "0"
type input "30"
click at [90, 188] on input "20" at bounding box center [93, 189] width 52 height 21
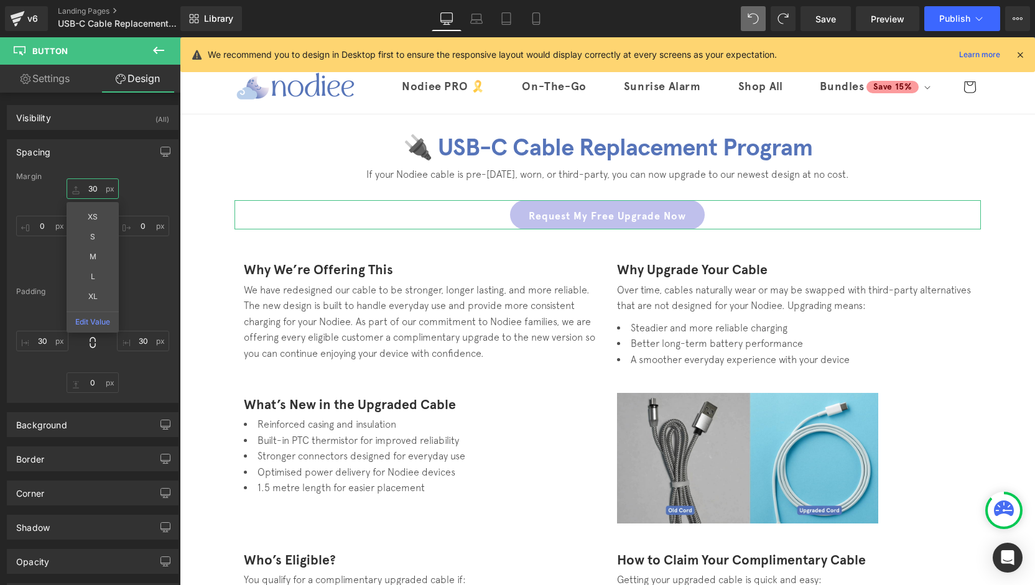
type input "30"
click at [159, 299] on div "4px 4 30px 30 0px 0 30px 30" at bounding box center [92, 344] width 153 height 100
click at [91, 308] on input "4" at bounding box center [93, 304] width 52 height 21
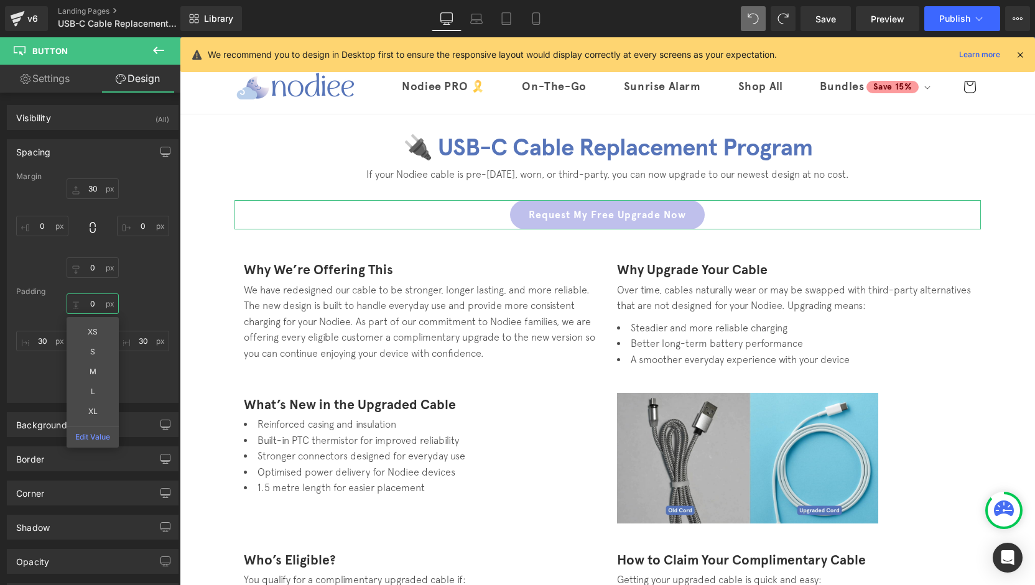
type input "0"
click at [134, 304] on div "0 0 XS S M L XL Edit Value 30px 30 0px 0 30px 30" at bounding box center [92, 344] width 153 height 100
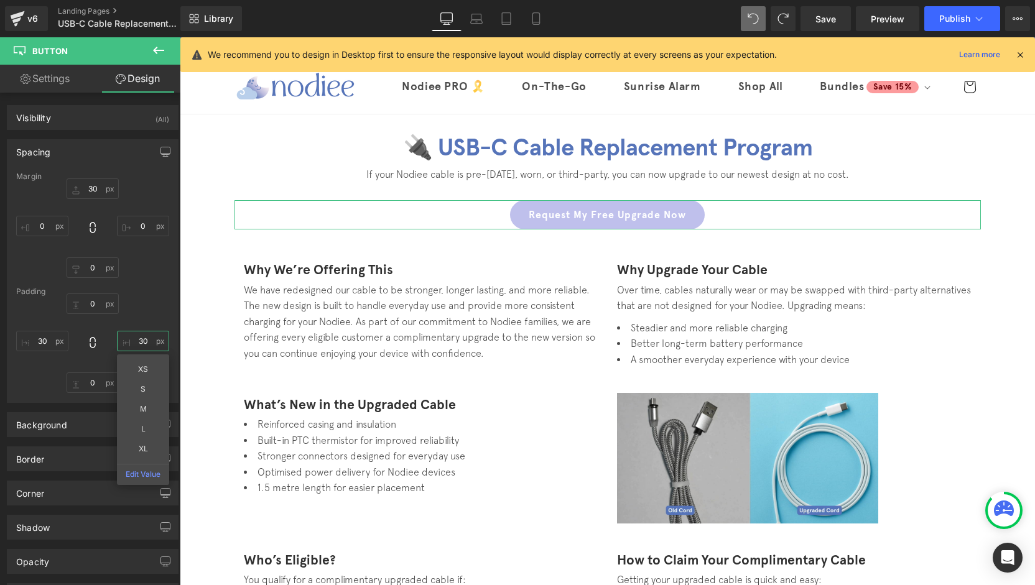
click at [147, 338] on input "30" at bounding box center [143, 341] width 52 height 21
type input "5"
type input "30"
click at [139, 319] on div "0 0 30 30 XS S M L XL Edit Value 0px 0 30px 30" at bounding box center [92, 344] width 153 height 100
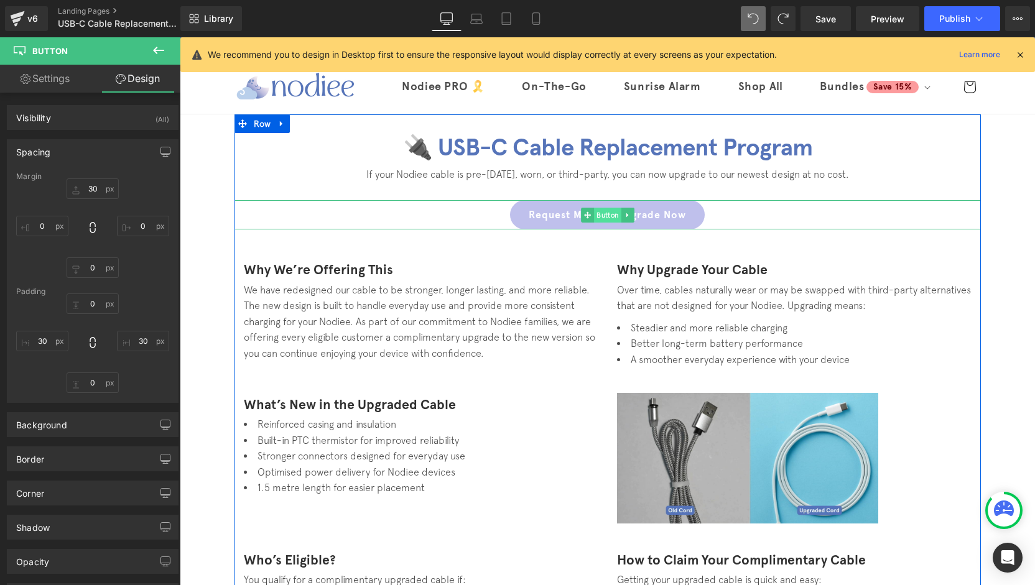
click at [603, 217] on span "Button" at bounding box center [607, 215] width 27 height 15
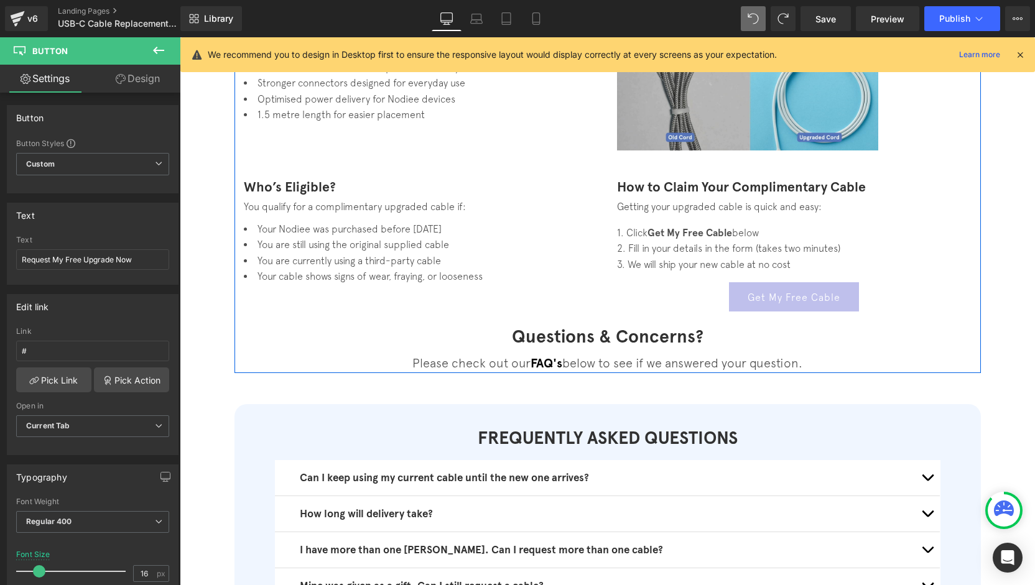
scroll to position [0, 0]
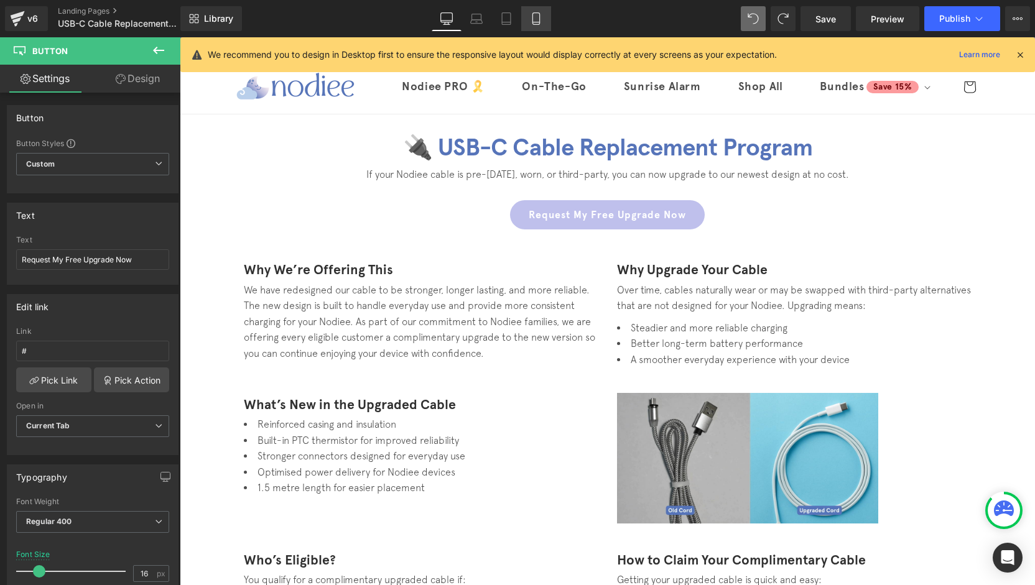
click at [531, 19] on icon at bounding box center [536, 18] width 12 height 12
type input "12.8"
type input "100"
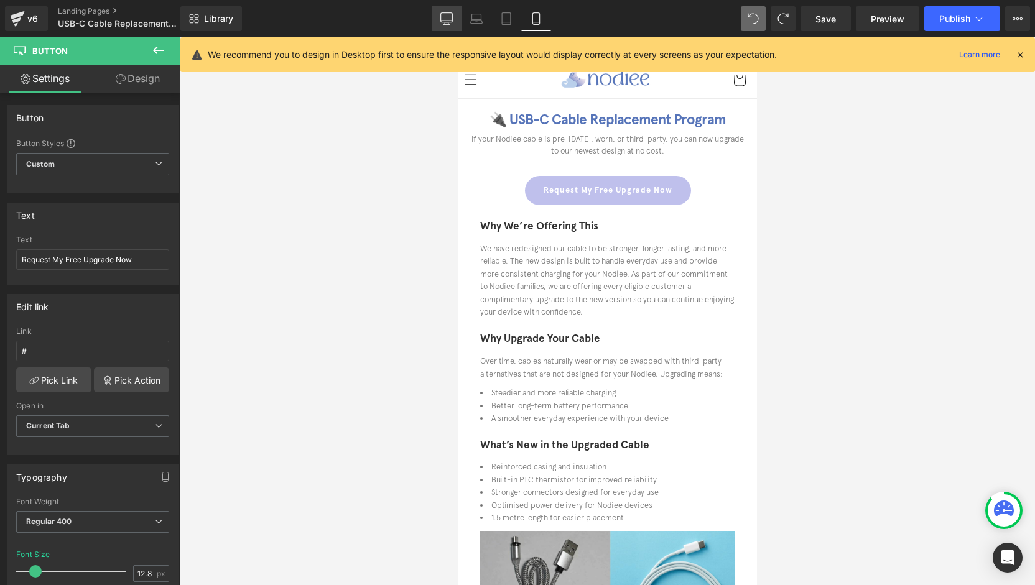
click at [448, 24] on icon at bounding box center [446, 24] width 6 height 0
type input "16"
type input "100"
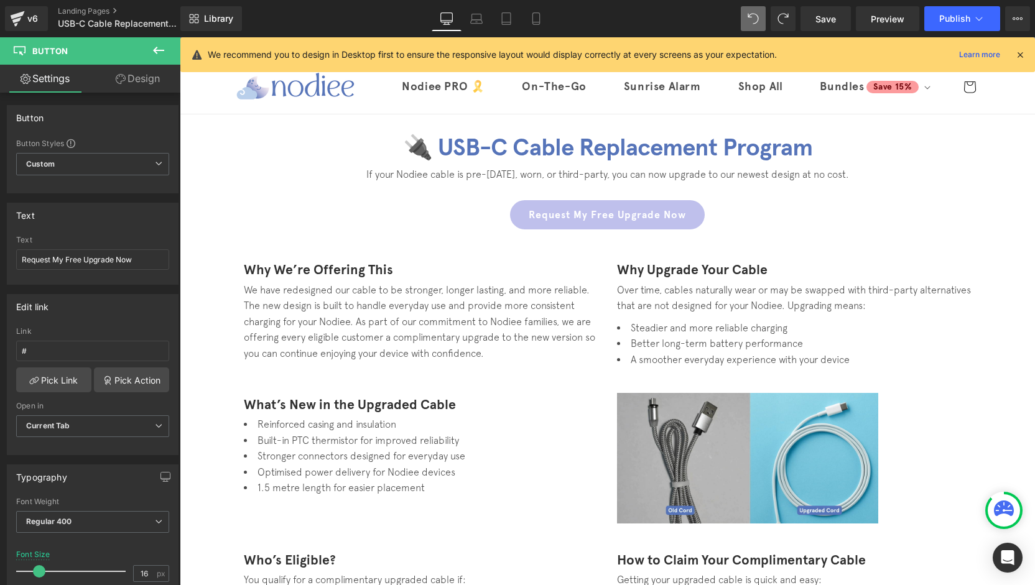
scroll to position [24, 0]
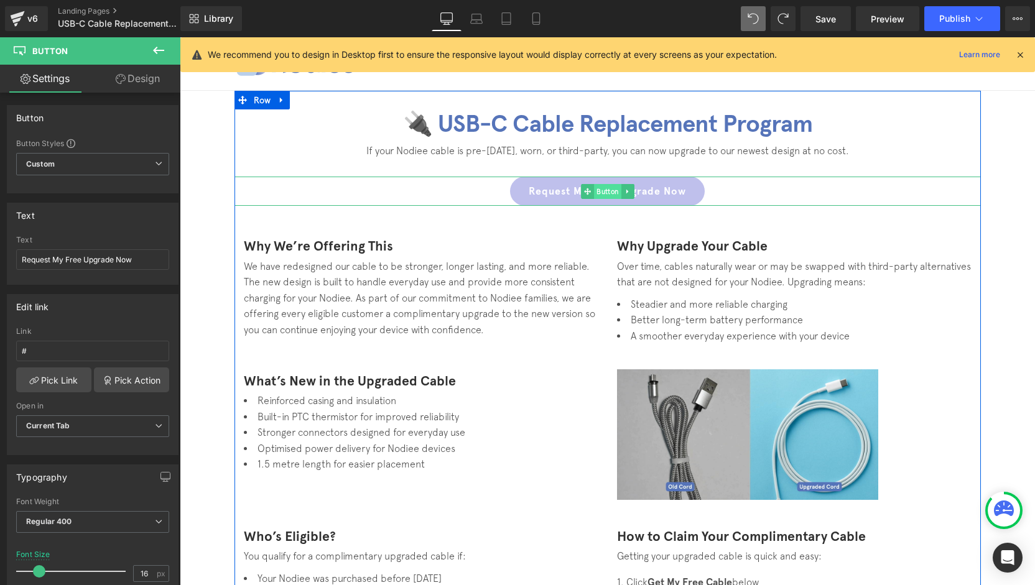
click at [594, 192] on span "Button" at bounding box center [607, 191] width 27 height 15
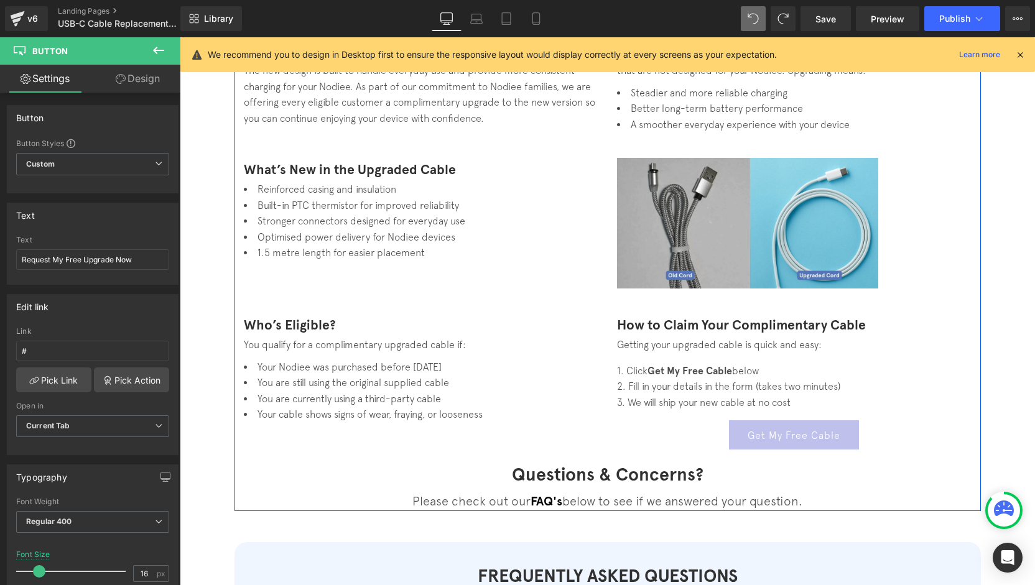
scroll to position [272, 0]
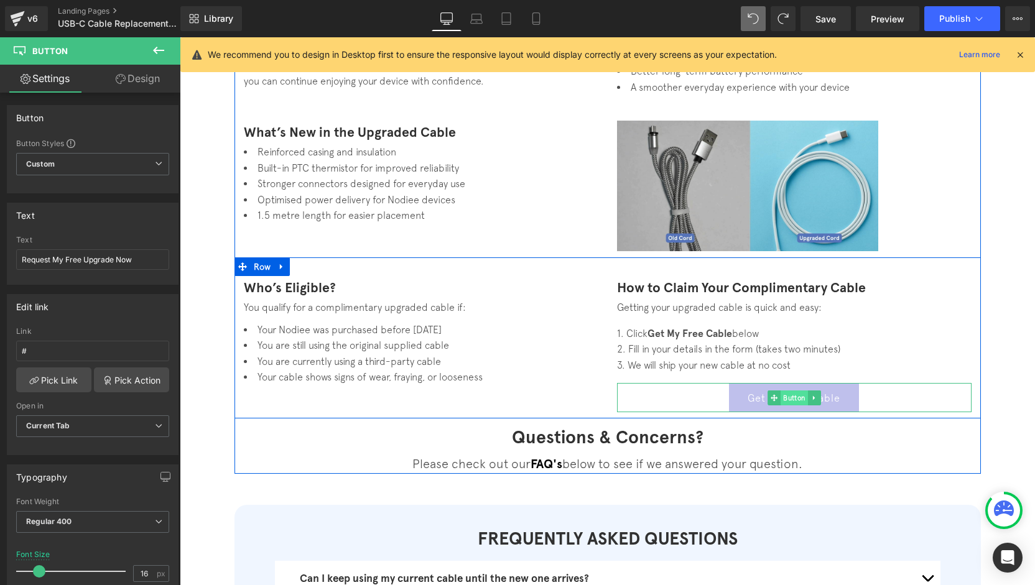
click at [782, 401] on span "Button" at bounding box center [794, 398] width 27 height 15
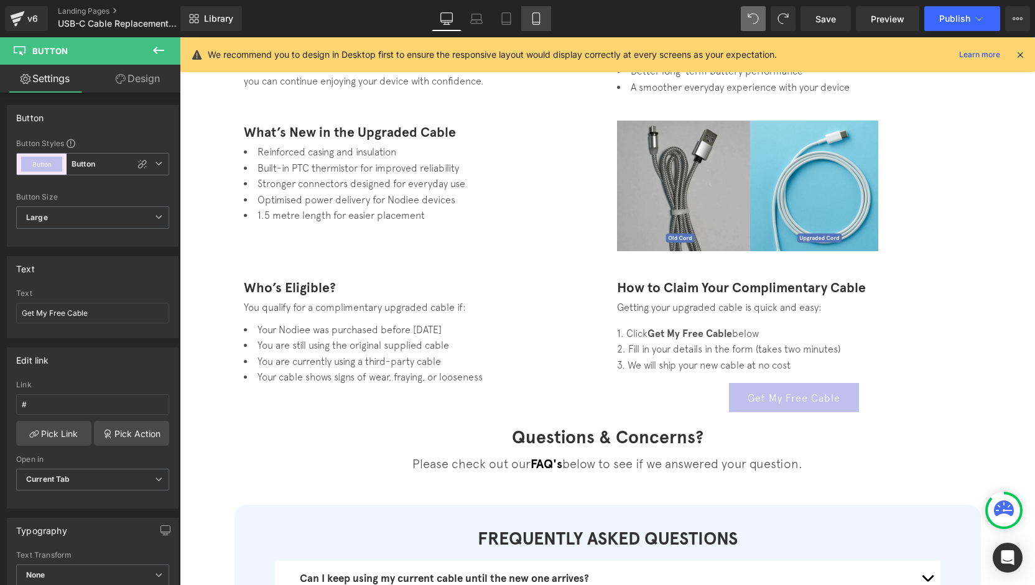
drag, startPoint x: 533, startPoint y: 22, endPoint x: 534, endPoint y: 49, distance: 26.8
click at [534, 22] on icon at bounding box center [536, 18] width 12 height 12
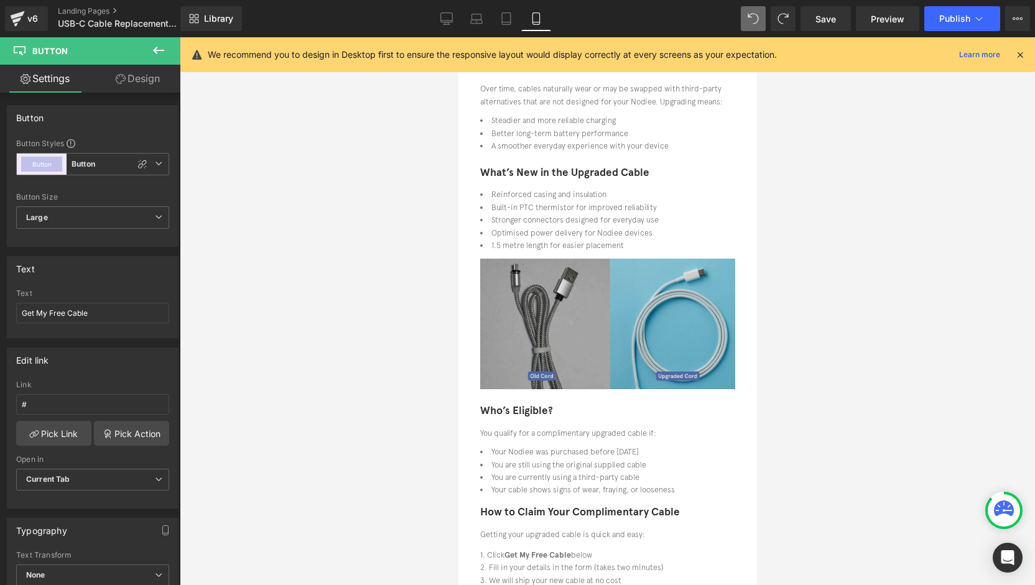
scroll to position [485, 0]
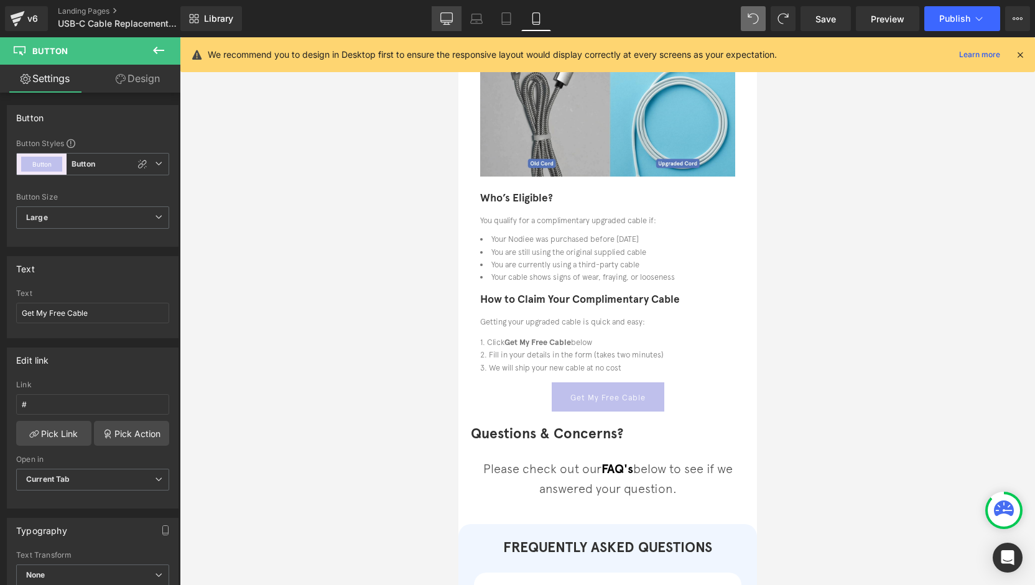
click at [448, 19] on icon at bounding box center [446, 18] width 12 height 12
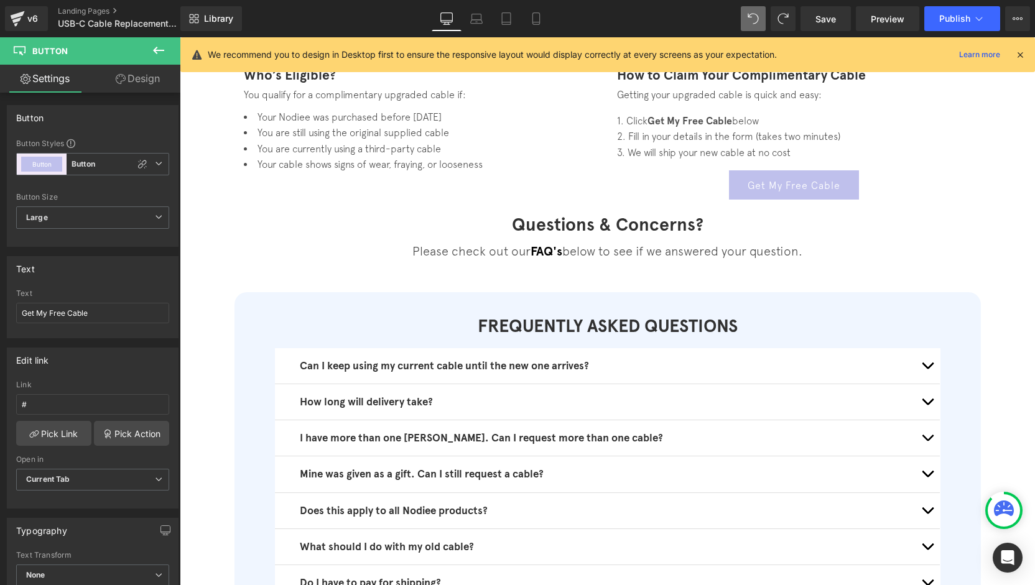
scroll to position [272, 0]
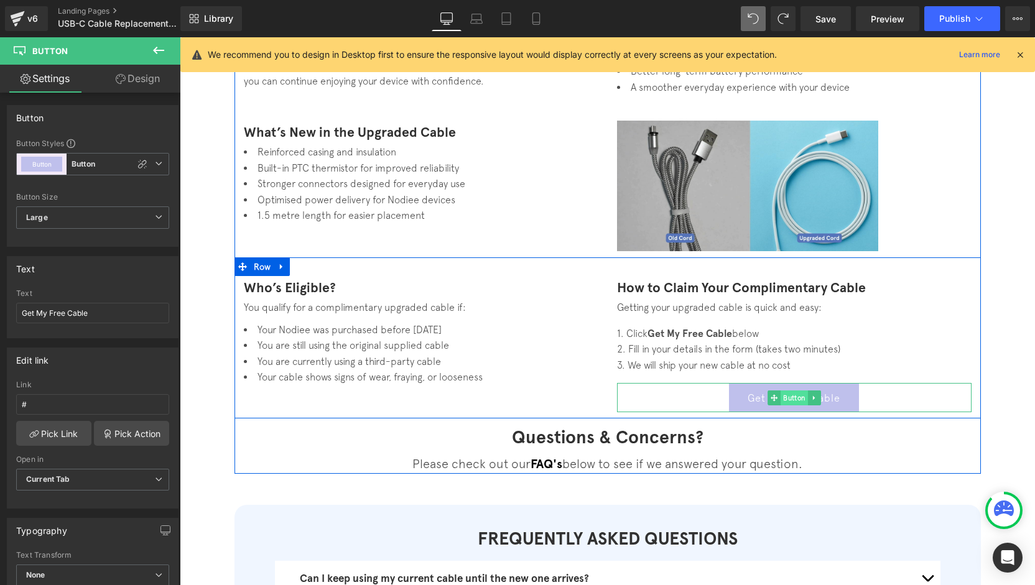
click at [790, 399] on span "Button" at bounding box center [794, 398] width 27 height 15
click at [813, 399] on link at bounding box center [813, 398] width 13 height 15
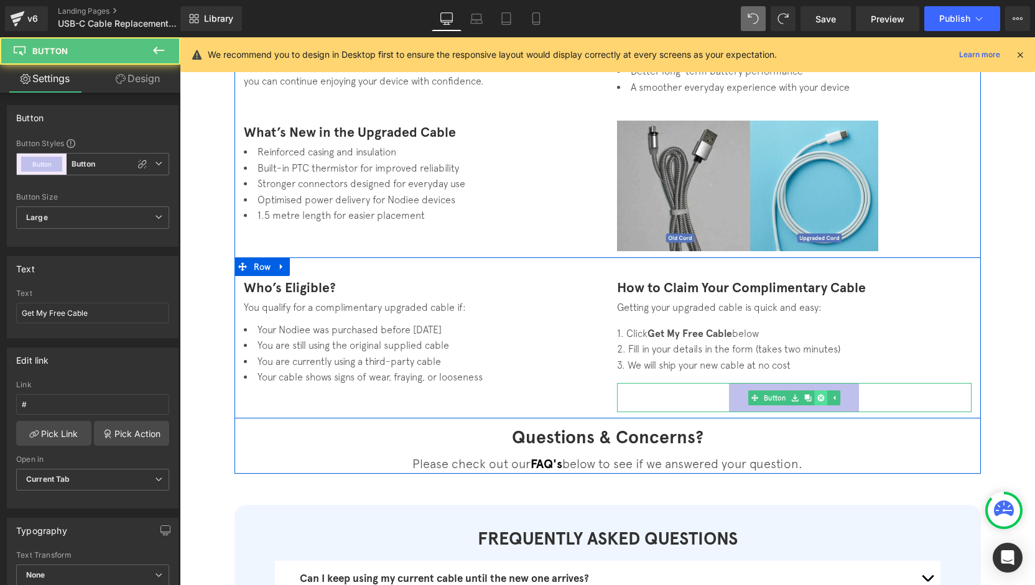
click at [817, 399] on icon at bounding box center [820, 397] width 7 height 7
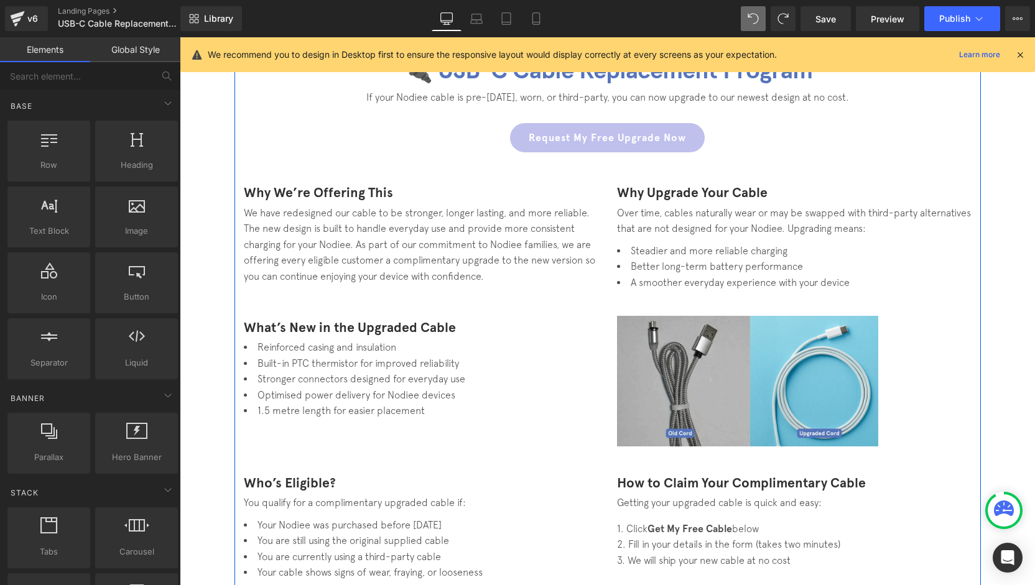
scroll to position [0, 0]
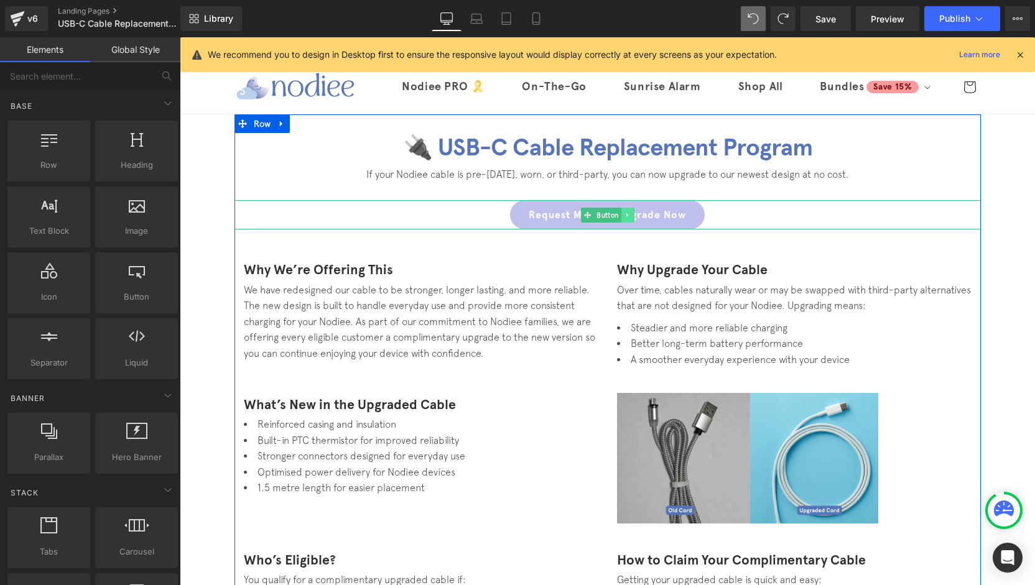
click at [624, 217] on icon at bounding box center [627, 214] width 7 height 7
click at [618, 215] on icon at bounding box center [621, 214] width 7 height 7
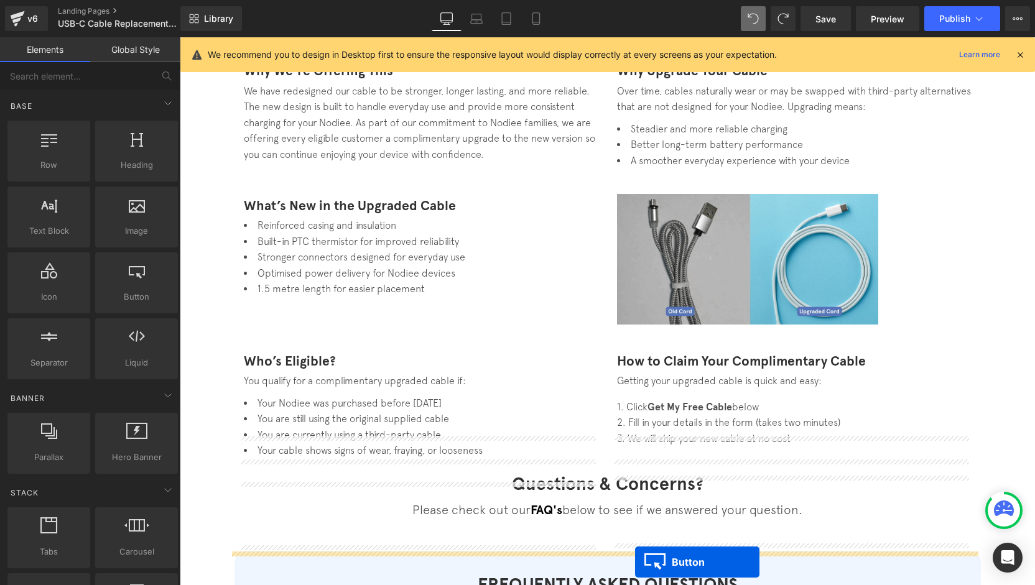
scroll to position [261, 0]
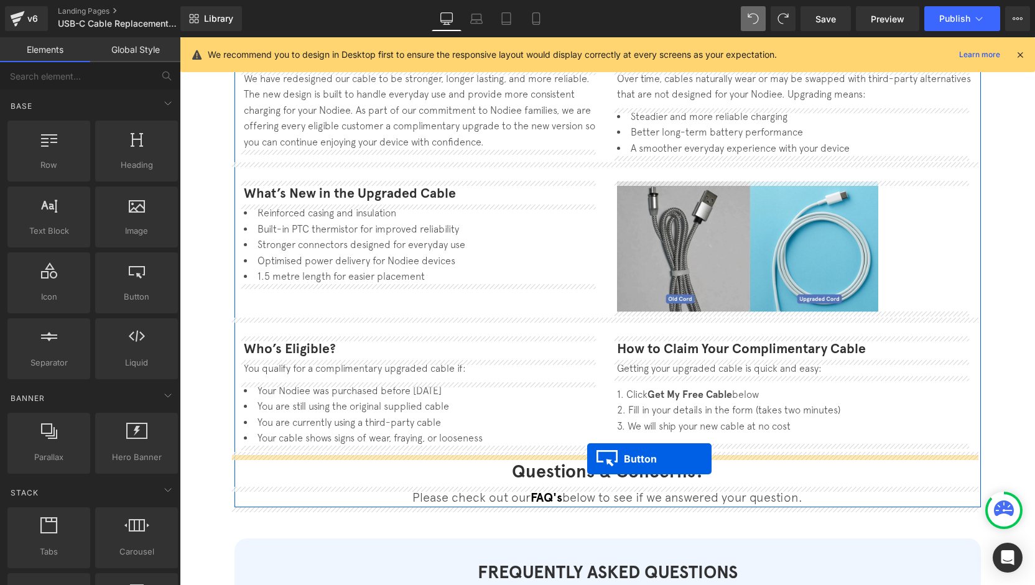
drag, startPoint x: 603, startPoint y: 261, endPoint x: 587, endPoint y: 459, distance: 198.4
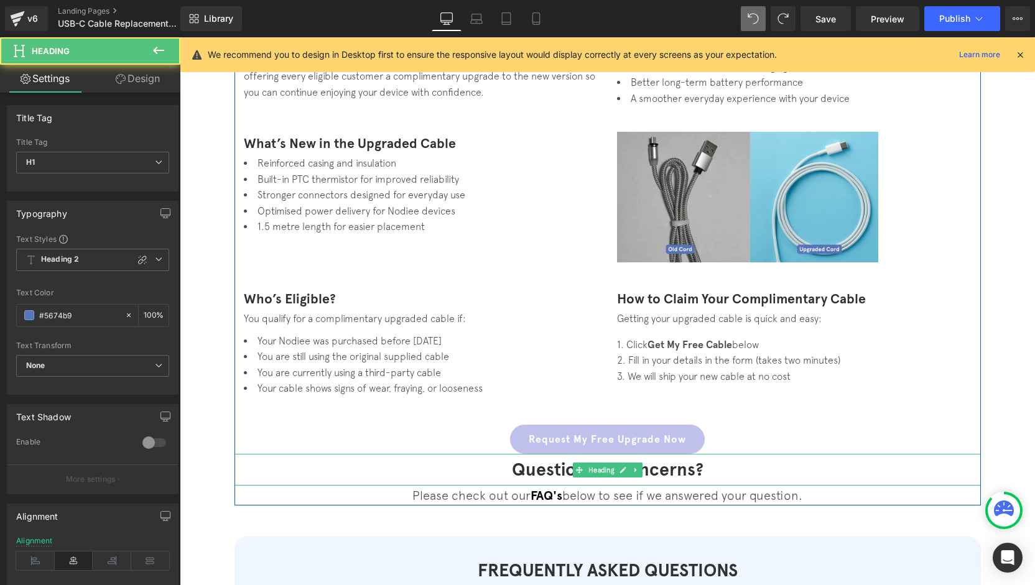
drag, startPoint x: 621, startPoint y: 453, endPoint x: 743, endPoint y: 449, distance: 121.4
click at [621, 449] on div "🔌 USB-C Cable Replacement Program Heading If your Nodiee cable is pre-May 2024,…" at bounding box center [607, 189] width 746 height 634
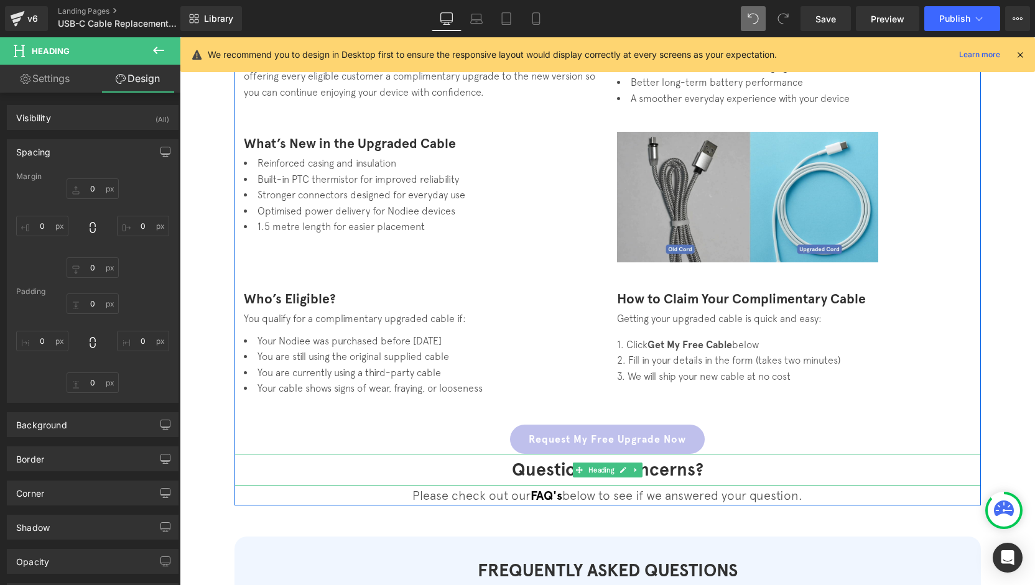
click at [595, 415] on div "🔌 USB-C Cable Replacement Program Heading If your Nodiee cable is pre-May 2024,…" at bounding box center [607, 189] width 746 height 634
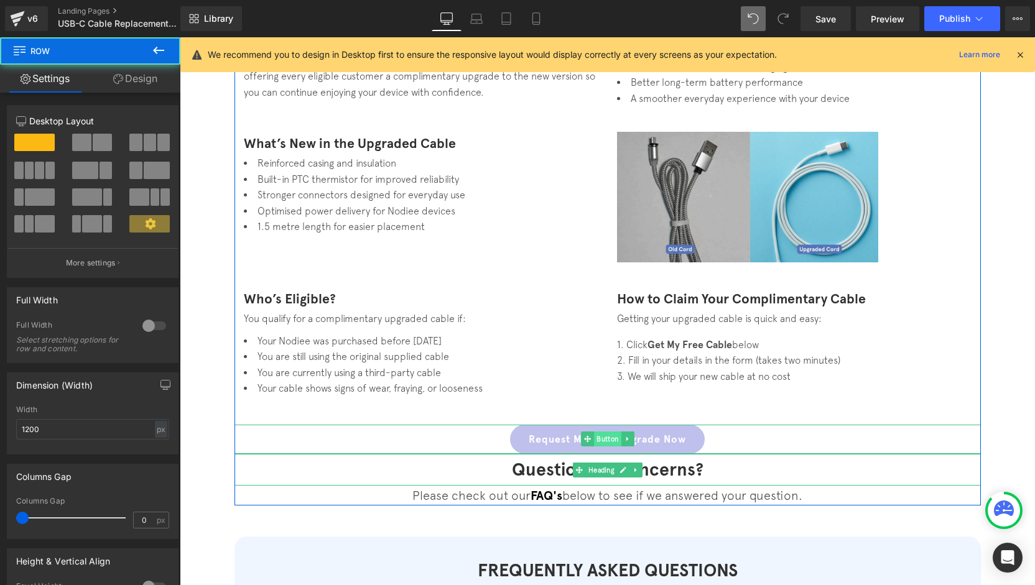
click at [602, 438] on span "Button" at bounding box center [607, 439] width 27 height 15
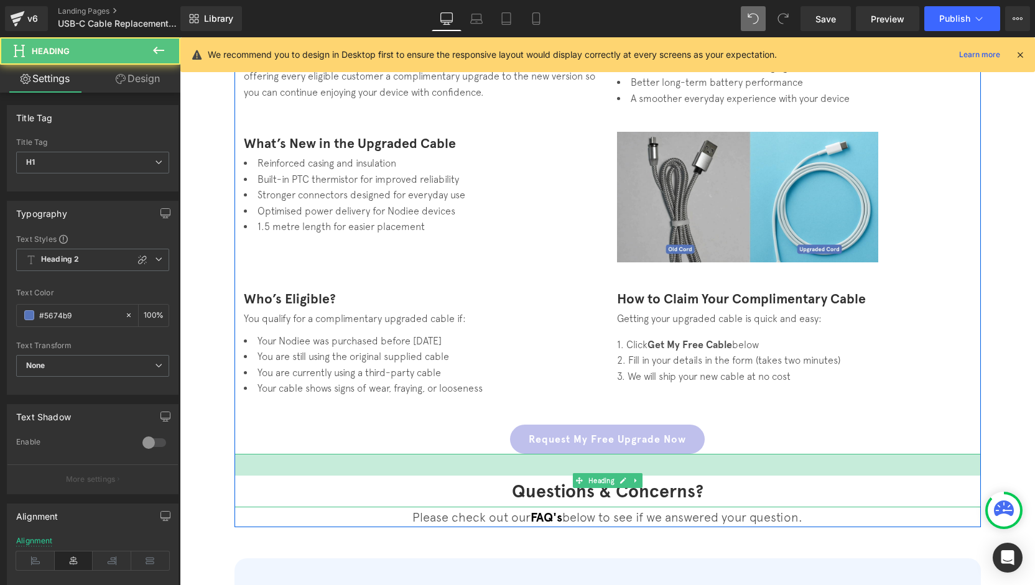
drag, startPoint x: 739, startPoint y: 457, endPoint x: 739, endPoint y: 479, distance: 22.4
click at [739, 479] on div "Questions & Concerns? Heading 35px" at bounding box center [607, 480] width 746 height 53
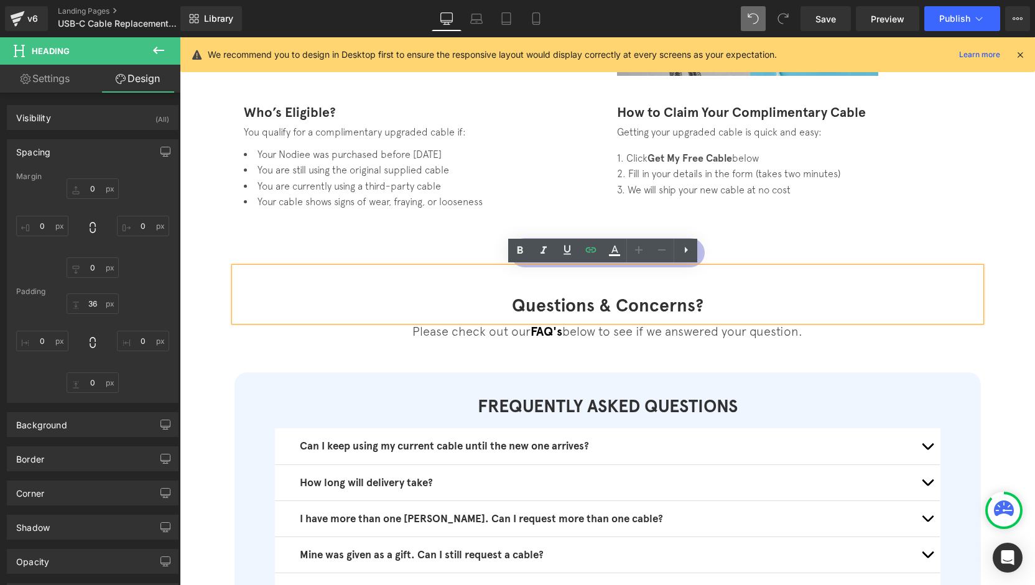
click at [913, 346] on div "🔌 USB-C Cable Replacement Program Heading If your Nodiee cable is pre-May 2024,…" at bounding box center [607, 288] width 855 height 1242
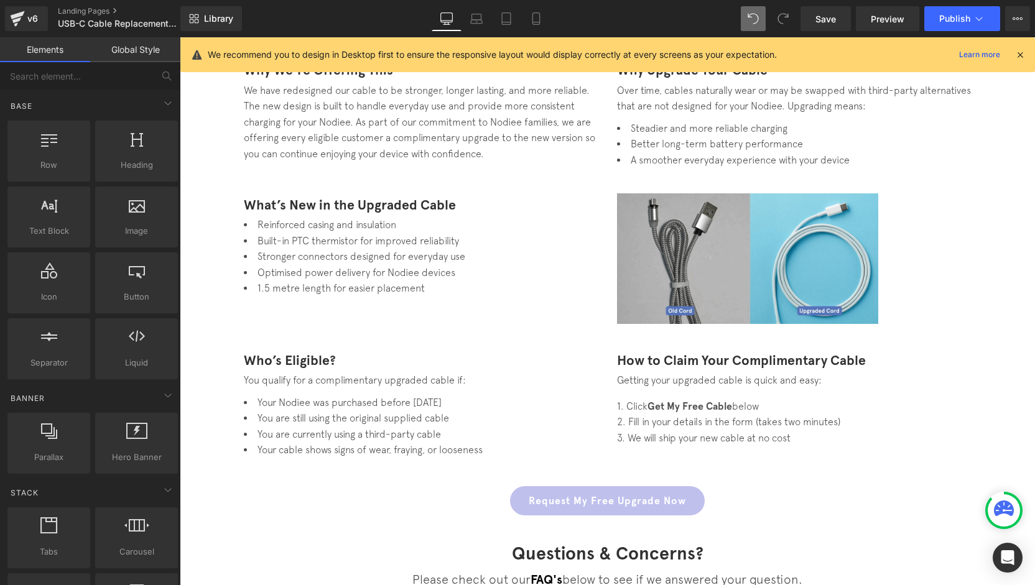
scroll to position [498, 0]
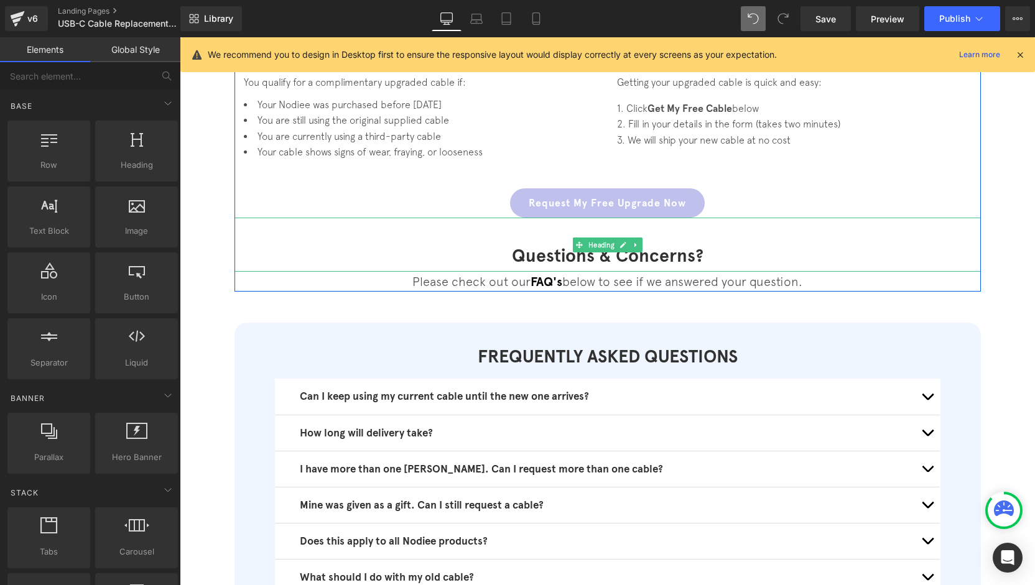
click at [651, 258] on font "Questions & Concerns?" at bounding box center [608, 256] width 192 height 22
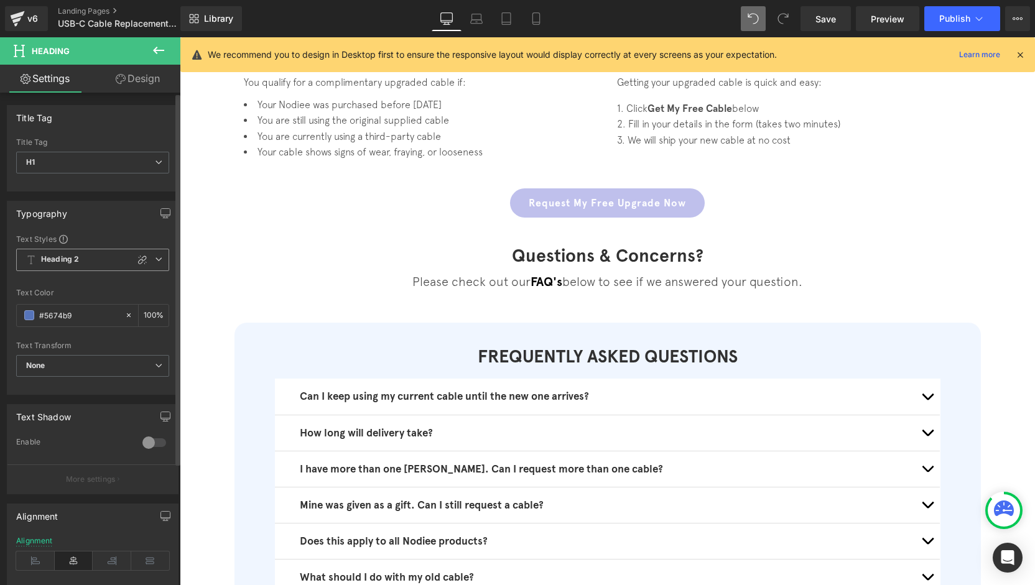
click at [137, 262] on icon at bounding box center [142, 260] width 10 height 10
type input "1.2"
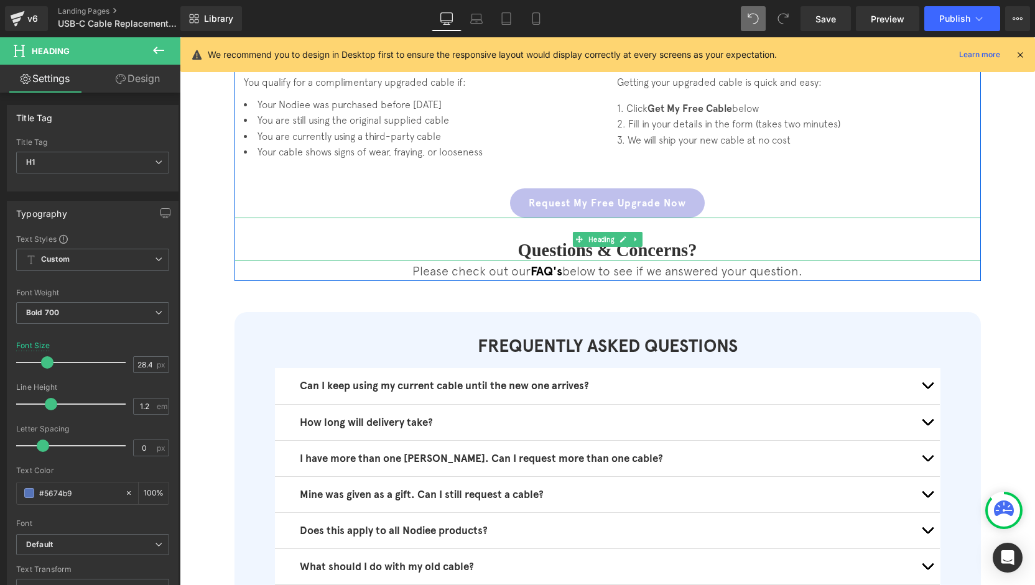
click at [648, 247] on font "Questions & Concerns?" at bounding box center [607, 250] width 179 height 19
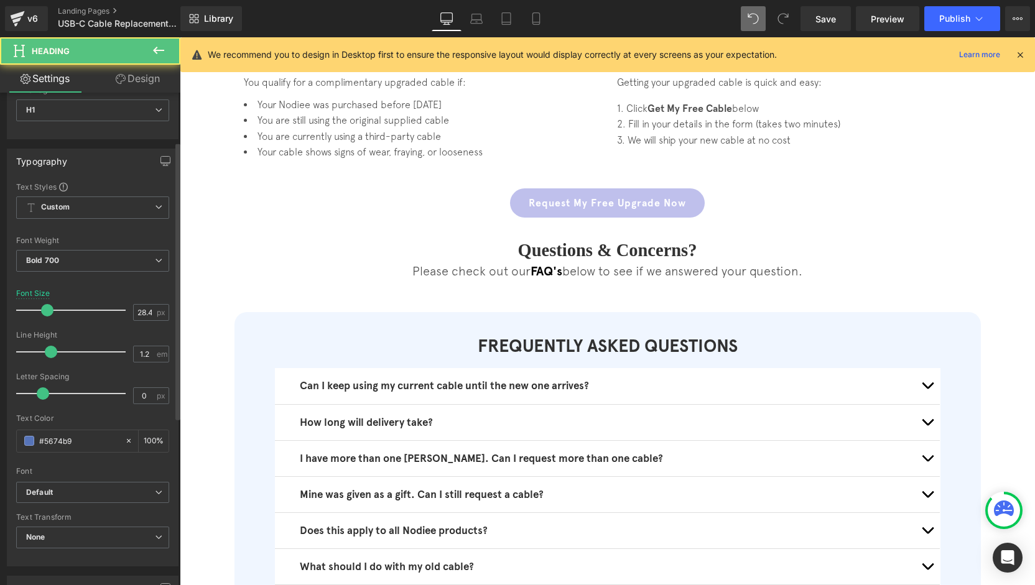
scroll to position [124, 0]
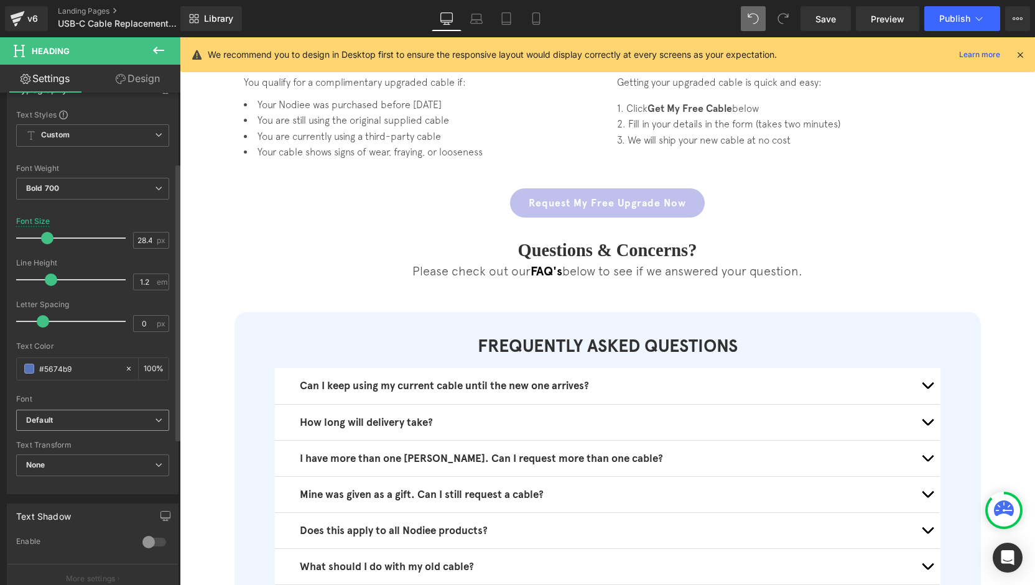
click at [72, 422] on b "Default" at bounding box center [90, 420] width 129 height 11
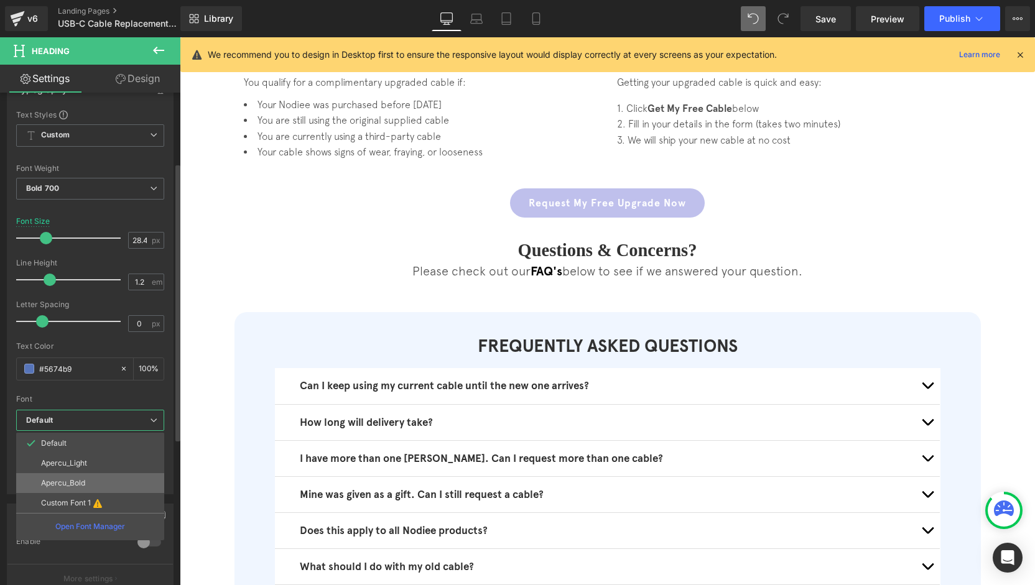
click at [78, 480] on p "Apercu_Bold" at bounding box center [63, 483] width 44 height 9
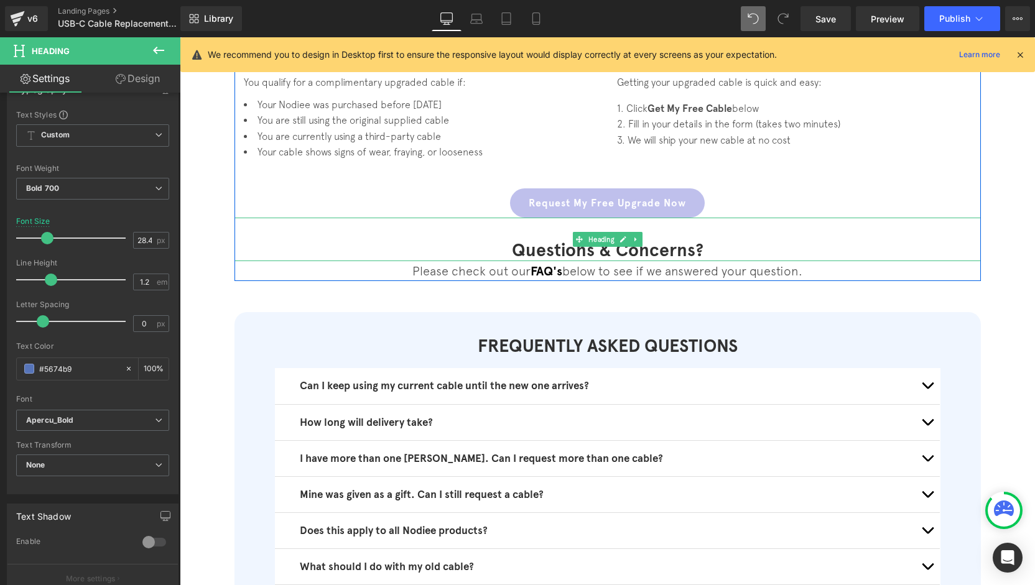
click at [697, 248] on font "Questions & Concerns?" at bounding box center [608, 250] width 192 height 22
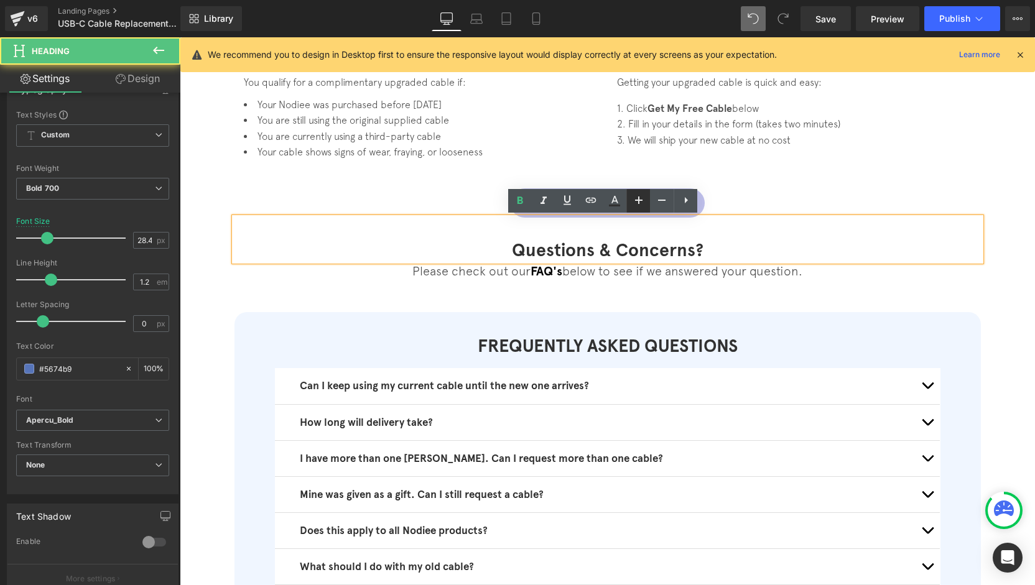
click at [643, 205] on icon at bounding box center [638, 200] width 15 height 15
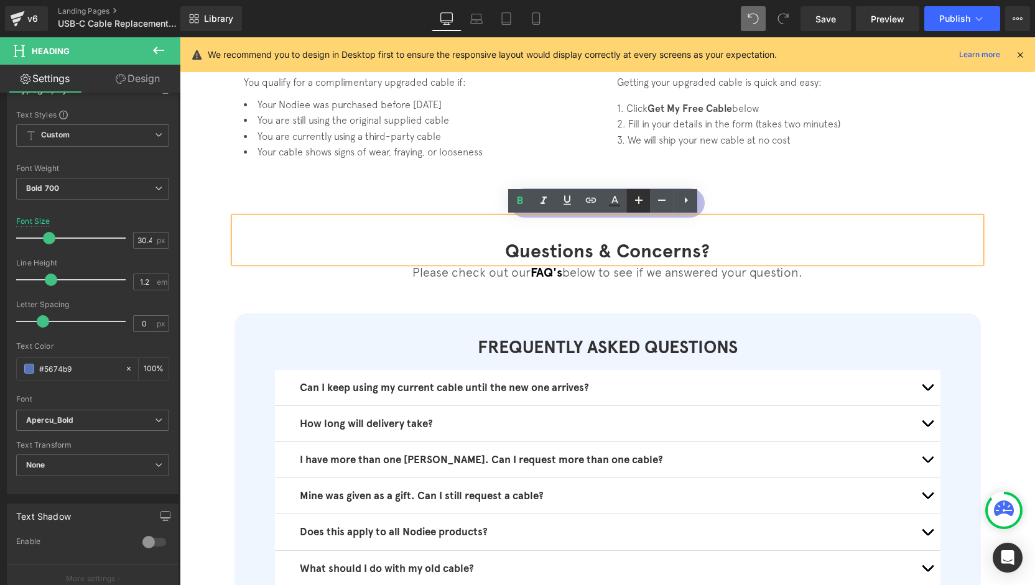
click at [642, 204] on icon at bounding box center [638, 200] width 15 height 15
type input "32.48"
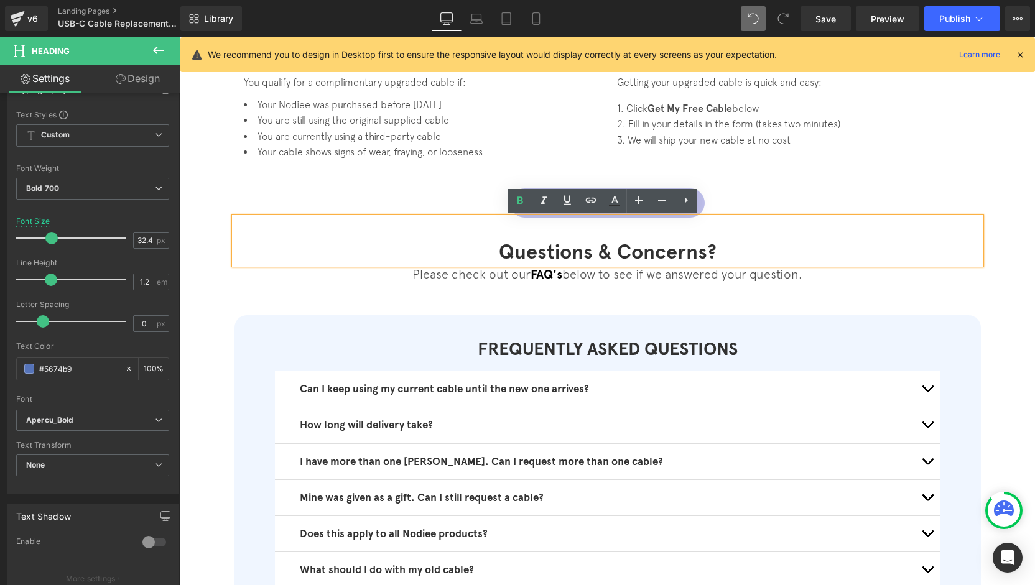
click at [995, 304] on div "🔌 USB-C Cable Replacement Program Heading If your Nodiee cable is pre-May 2024,…" at bounding box center [607, 234] width 855 height 1234
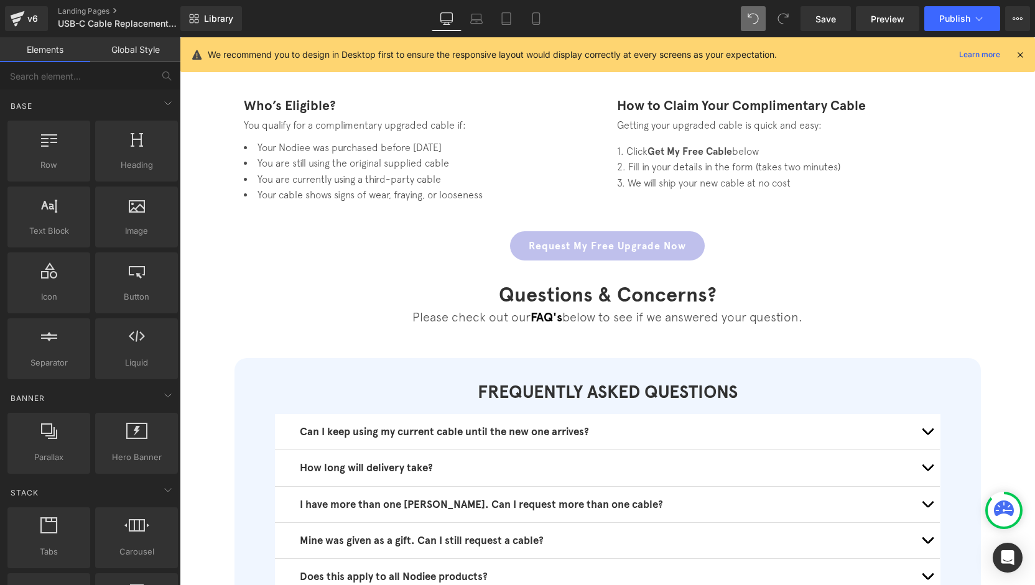
scroll to position [435, 0]
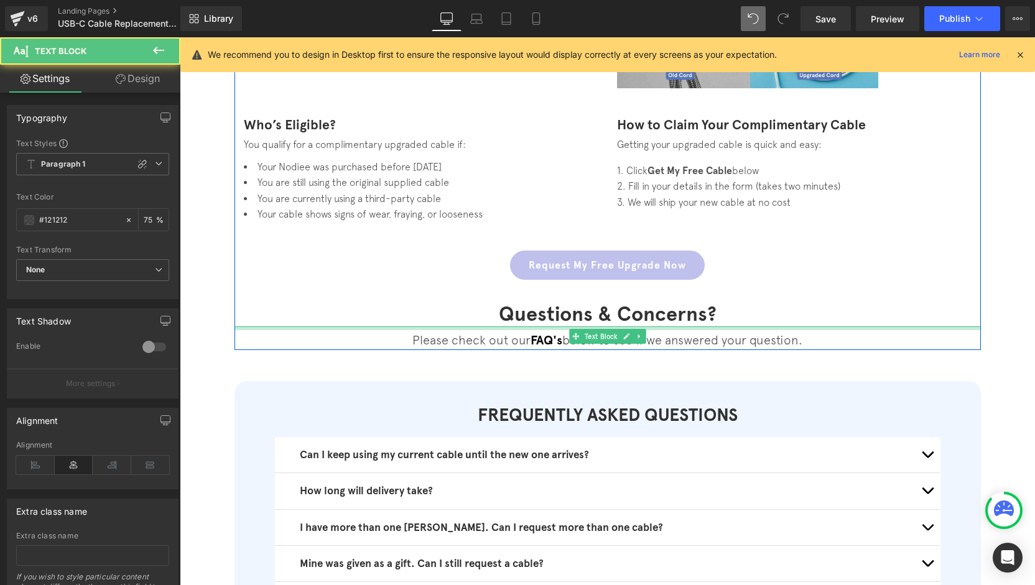
click at [728, 330] on div at bounding box center [607, 329] width 746 height 4
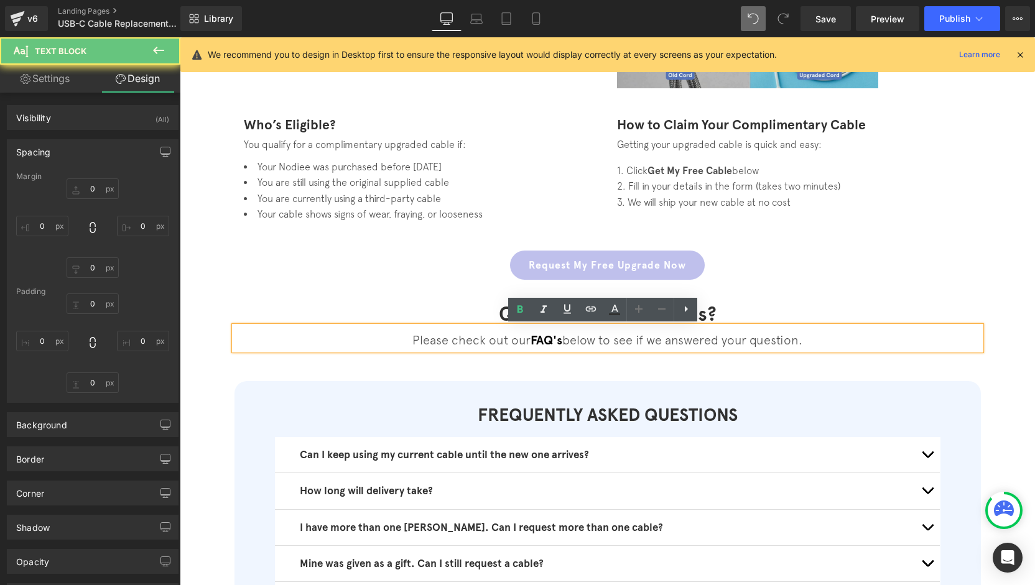
click at [674, 372] on div "🔌 USB-C Cable Replacement Program Heading If your Nodiee cable is pre-May 2024,…" at bounding box center [607, 298] width 855 height 1238
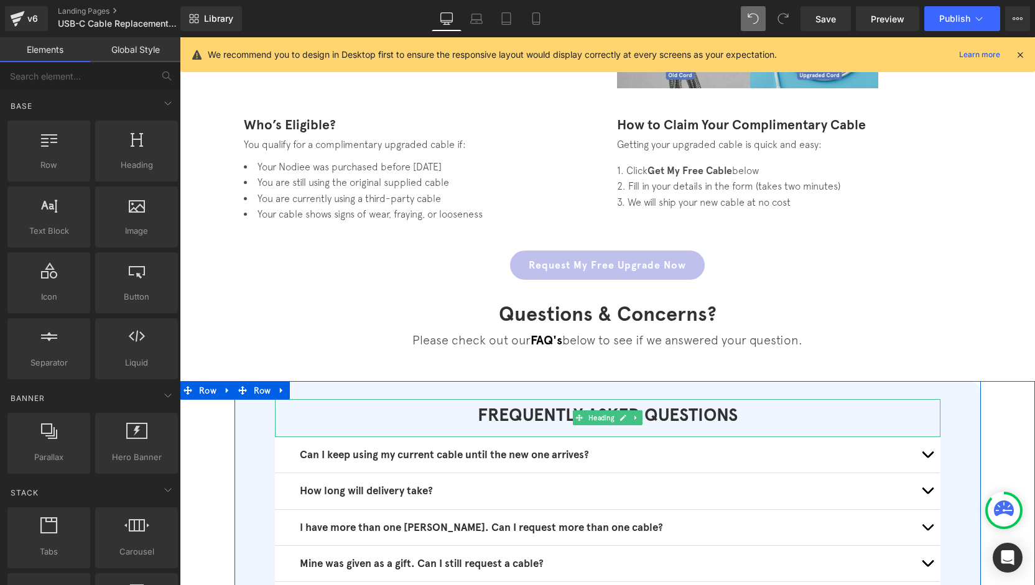
click at [662, 416] on h1 "FREQUENTLY ASKED QUESTIONS" at bounding box center [608, 415] width 666 height 32
click at [662, 417] on h1 "FREQUENTLY ASKED QUESTIONS" at bounding box center [608, 415] width 666 height 32
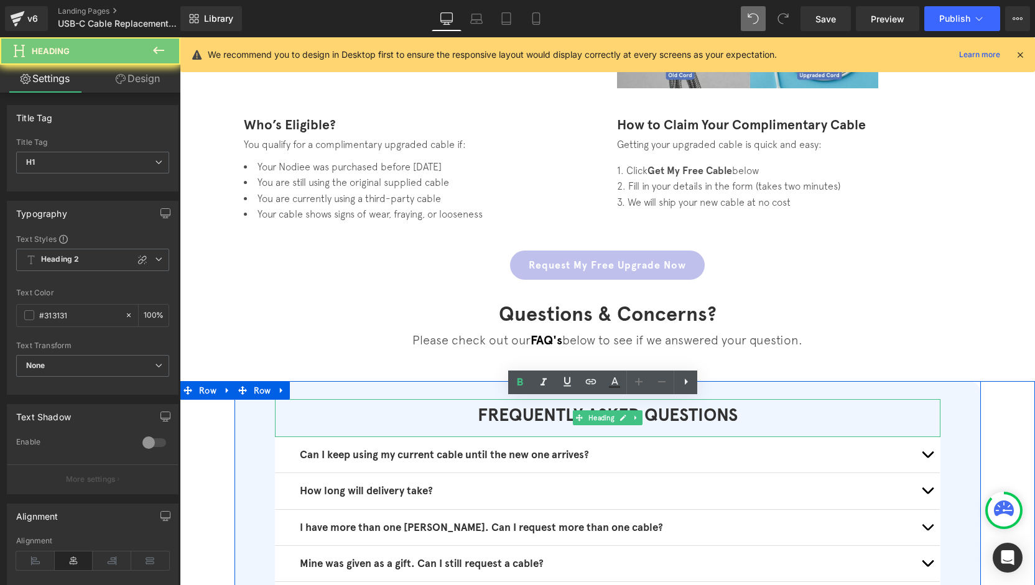
click at [663, 417] on h1 "FREQUENTLY ASKED QUESTIONS" at bounding box center [608, 415] width 666 height 32
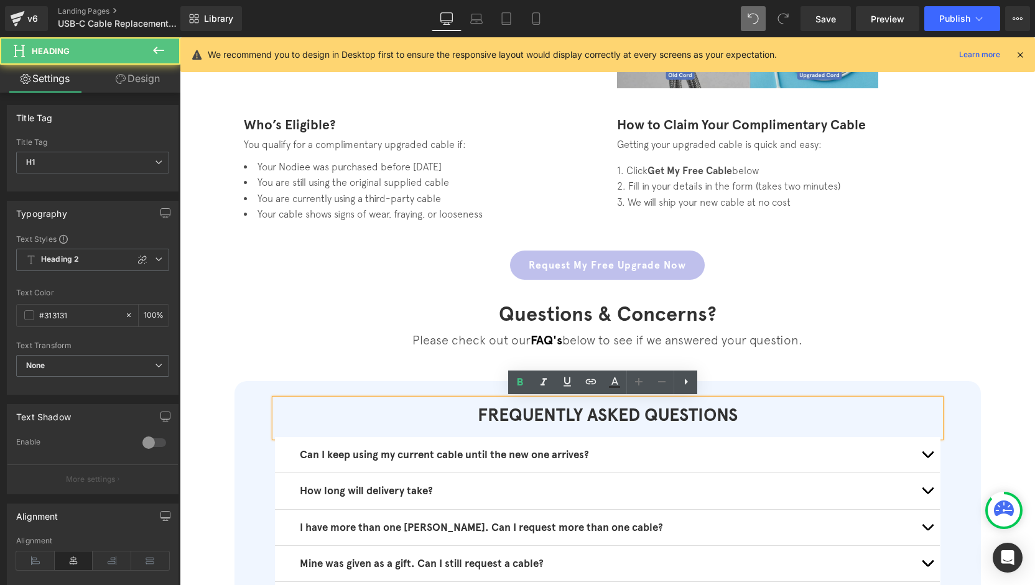
click at [738, 417] on h1 "FREQUENTLY ASKED QUESTIONS" at bounding box center [608, 415] width 666 height 32
click at [649, 417] on h1 "FREQUENTLY ASKED QUESTIONS" at bounding box center [608, 415] width 666 height 32
click at [648, 417] on h1 "FREQUENTLY ASKED QUESTIONS" at bounding box center [608, 415] width 666 height 32
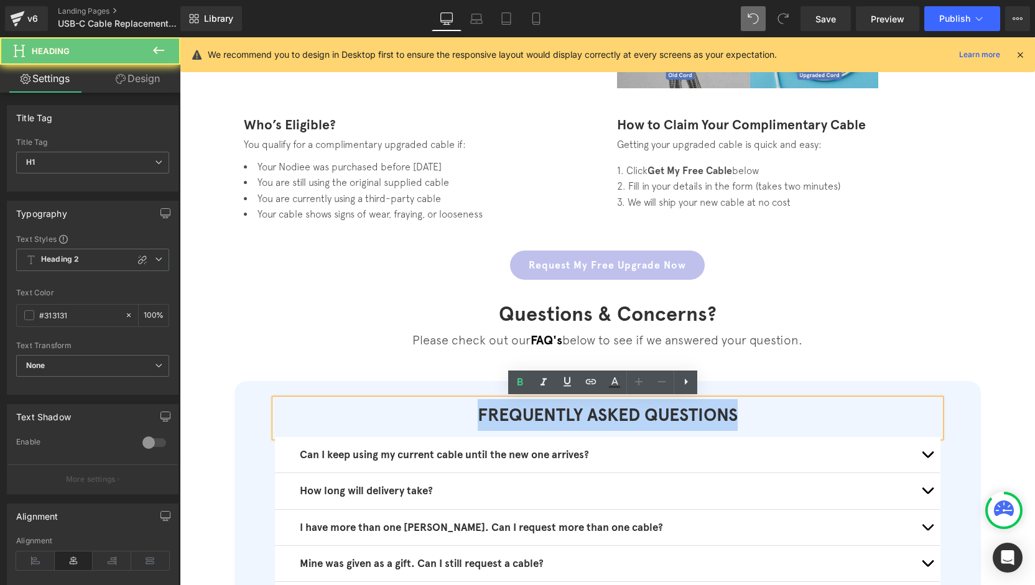
click at [648, 417] on h1 "FREQUENTLY ASKED QUESTIONS" at bounding box center [608, 415] width 666 height 32
click at [1017, 404] on div "FREQUENTLY ASKED QUESTIONS Heading Can I keep using my current cable until the …" at bounding box center [607, 551] width 855 height 341
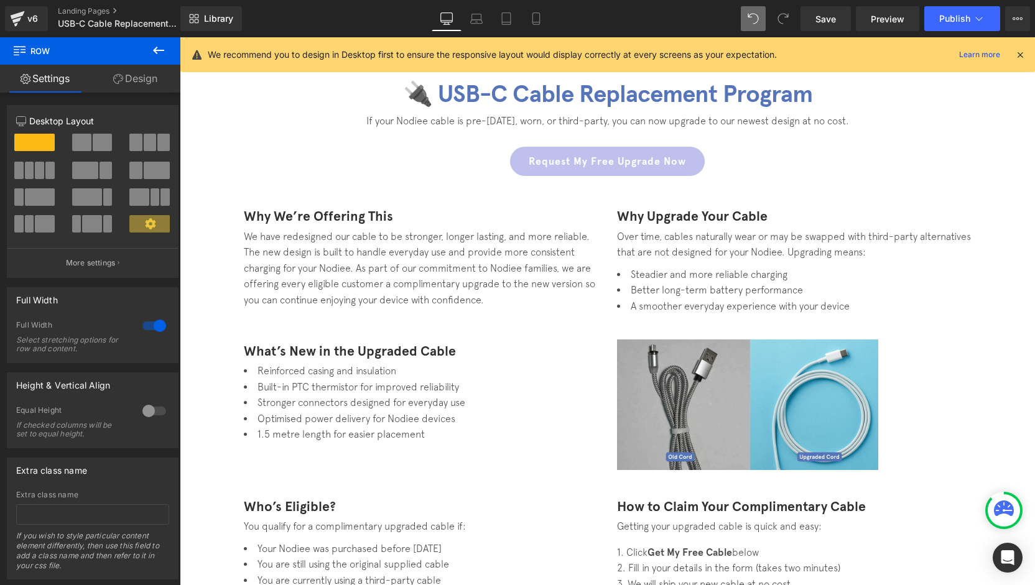
scroll to position [0, 0]
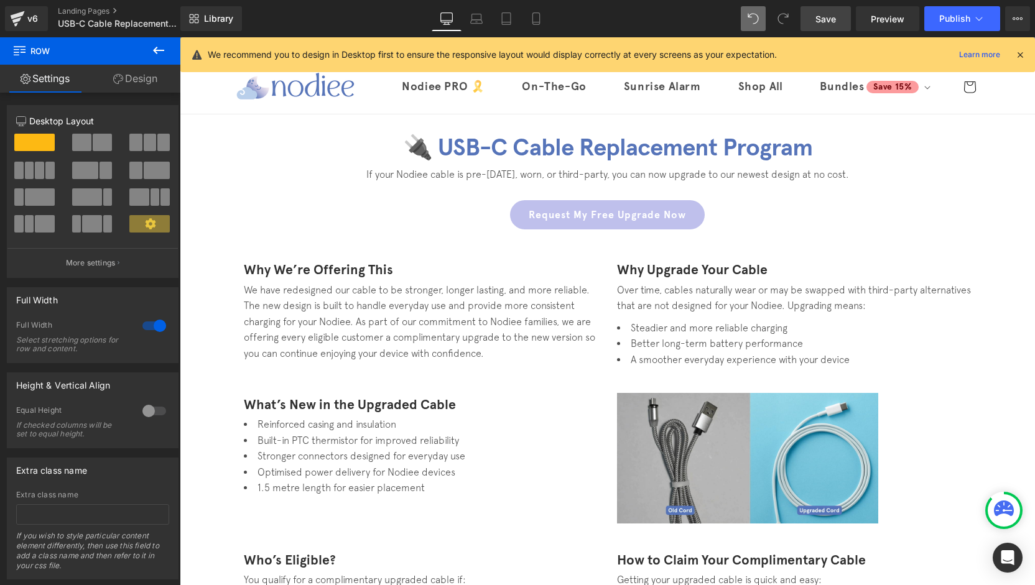
click at [827, 19] on span "Save" at bounding box center [825, 18] width 21 height 13
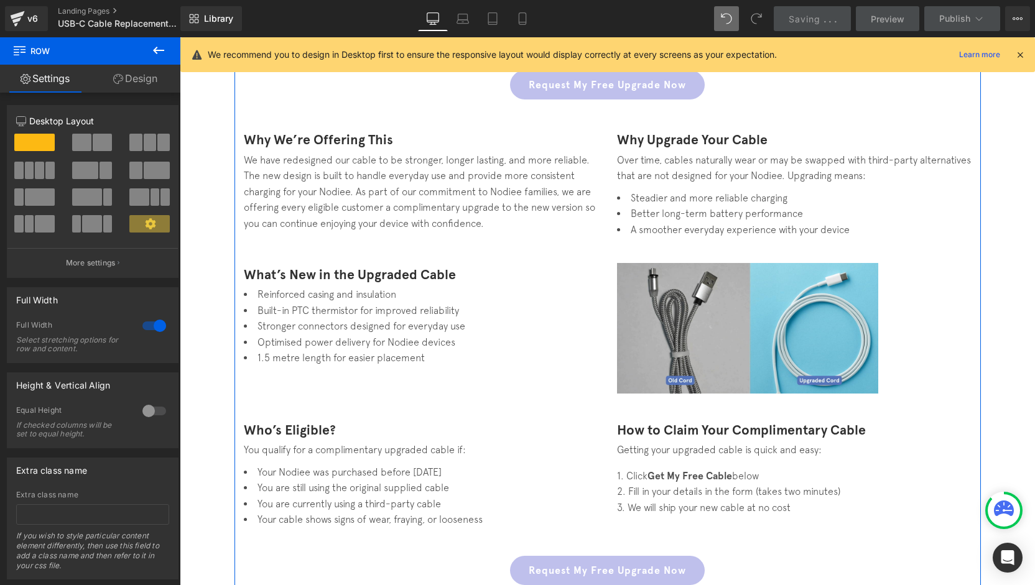
scroll to position [249, 0]
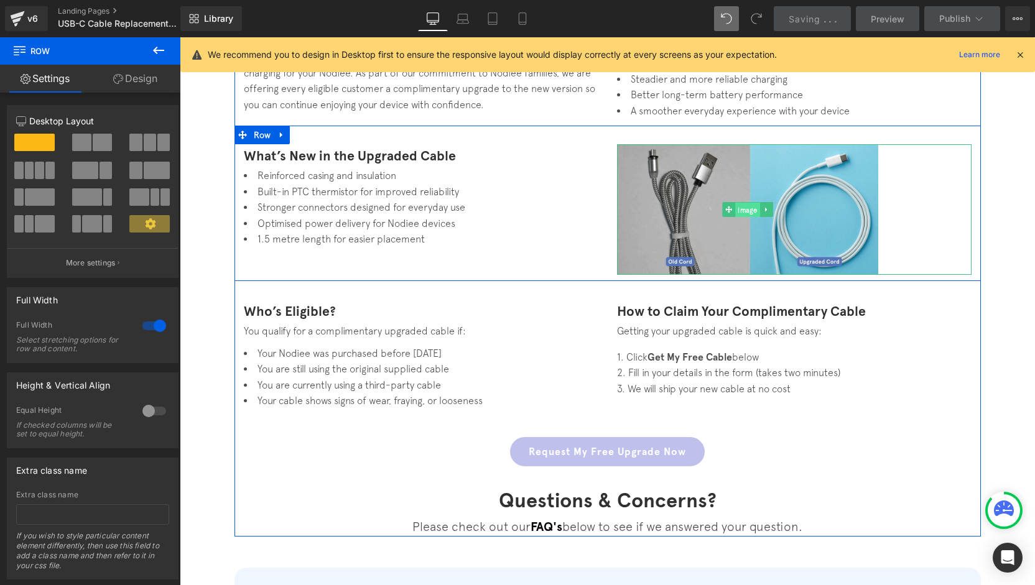
click at [741, 208] on span "Image" at bounding box center [747, 209] width 25 height 15
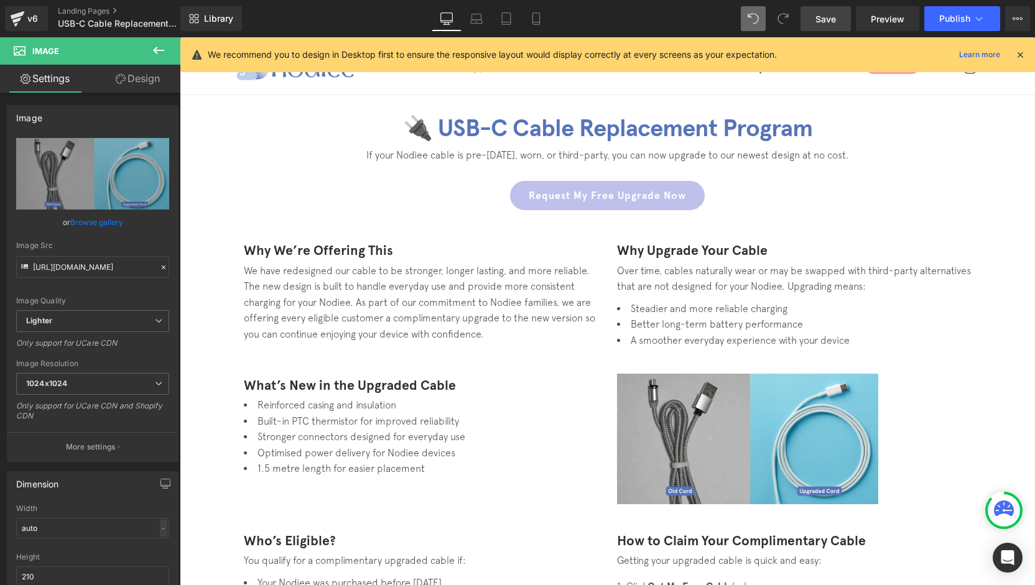
scroll to position [0, 0]
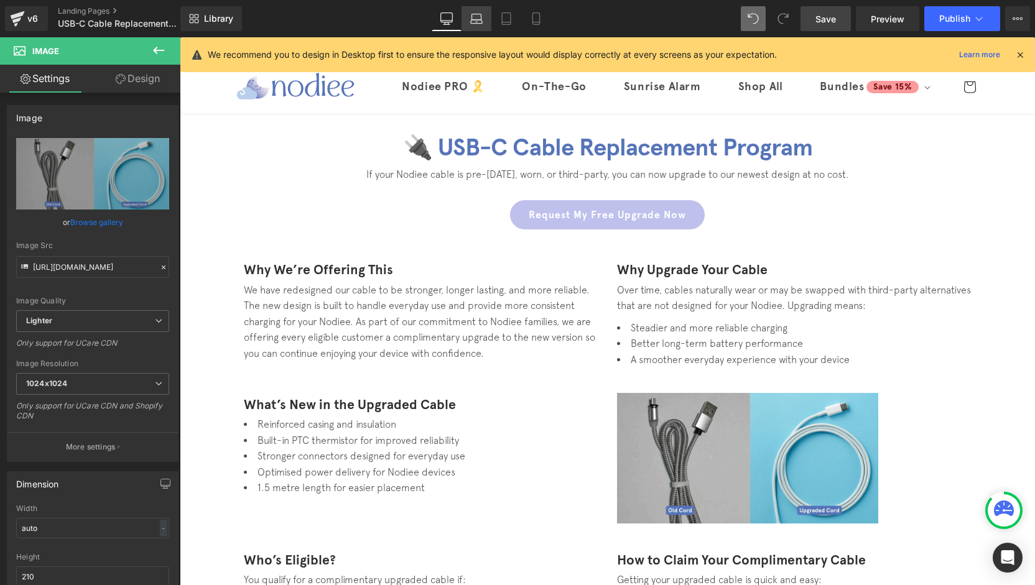
click at [480, 22] on icon at bounding box center [476, 18] width 12 height 12
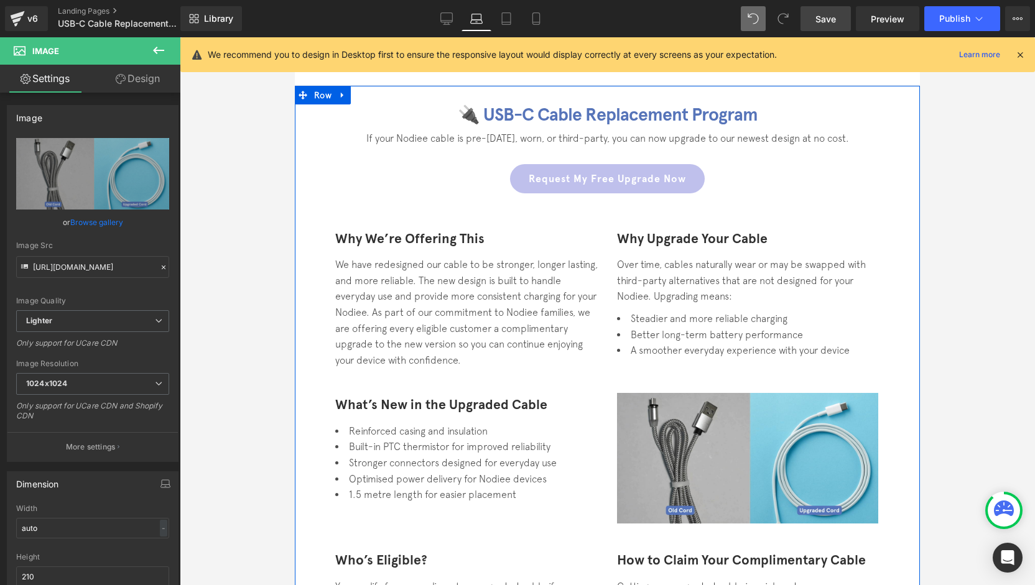
click at [641, 145] on div "🔌 USB-C Cable Replacement Program Heading If your Nodiee cable is pre-May 2024,…" at bounding box center [607, 446] width 563 height 685
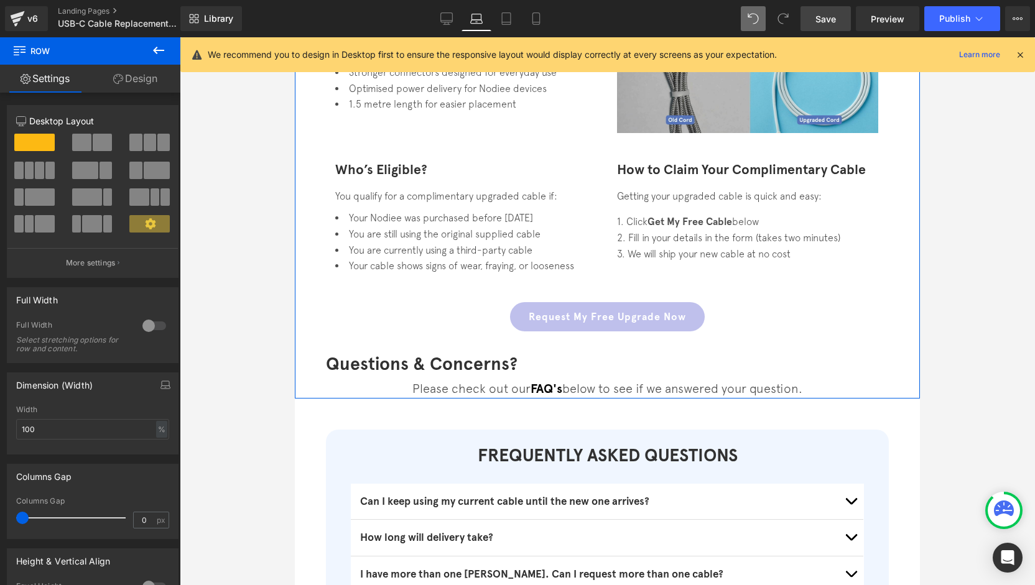
scroll to position [435, 0]
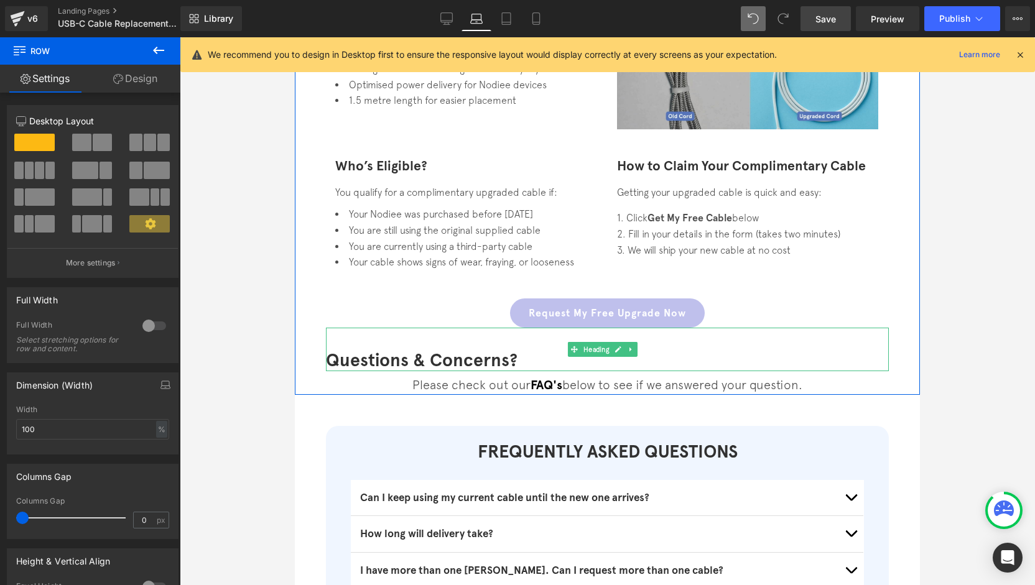
click at [441, 361] on font "Questions & Concerns?" at bounding box center [422, 361] width 192 height 22
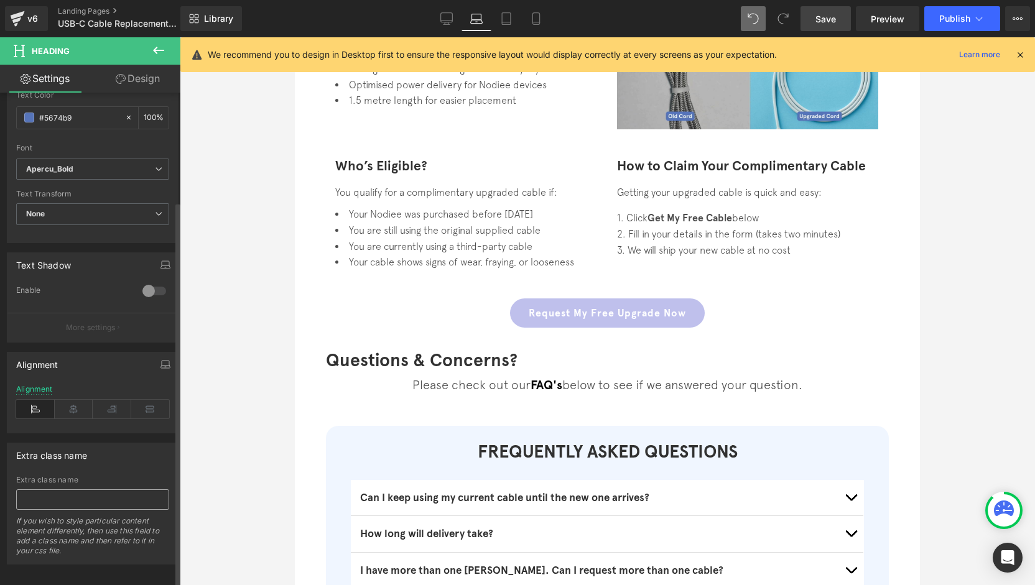
scroll to position [384, 0]
drag, startPoint x: 63, startPoint y: 401, endPoint x: 81, endPoint y: 404, distance: 17.6
click at [66, 402] on icon at bounding box center [74, 404] width 39 height 19
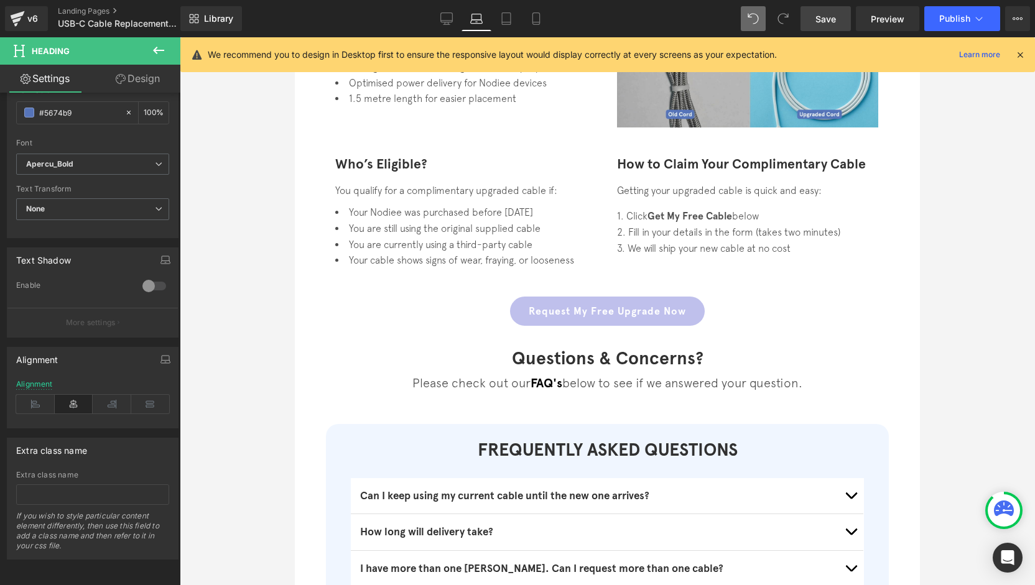
scroll to position [498, 0]
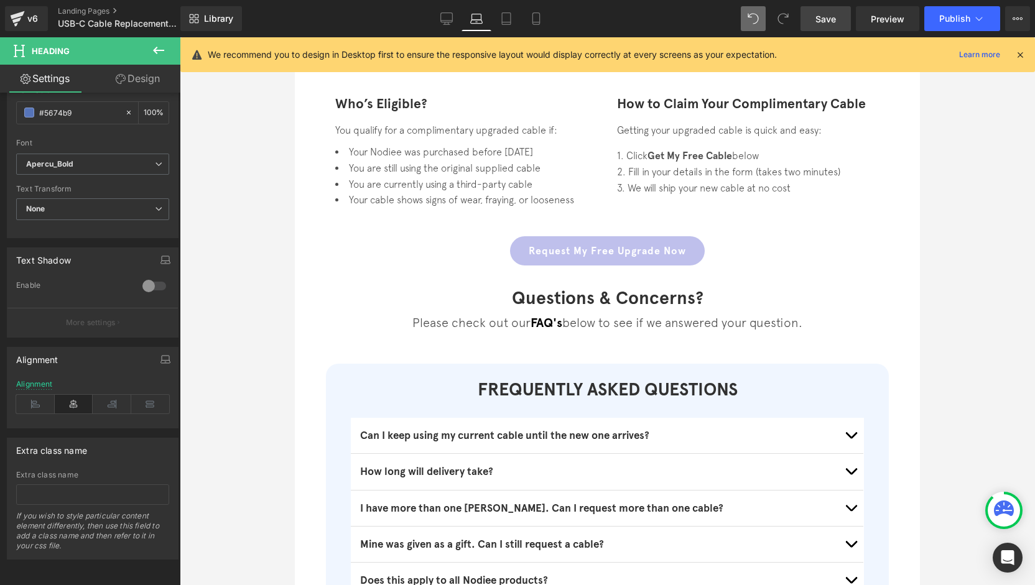
click at [606, 349] on div "🔌 USB-C Cable Replacement Program Heading If your Nodiee cable is pre-May 2024,…" at bounding box center [607, 259] width 625 height 1261
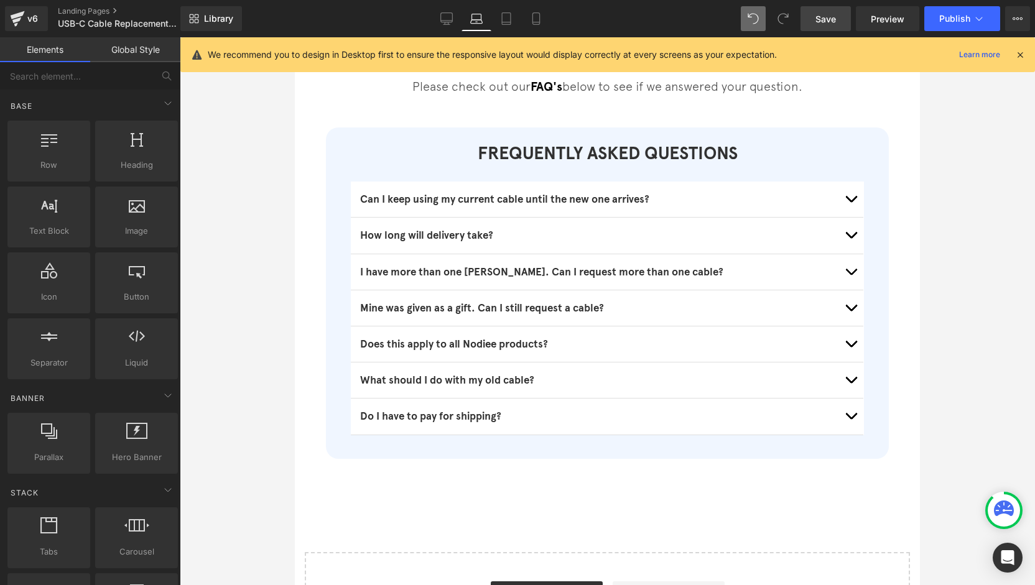
scroll to position [746, 0]
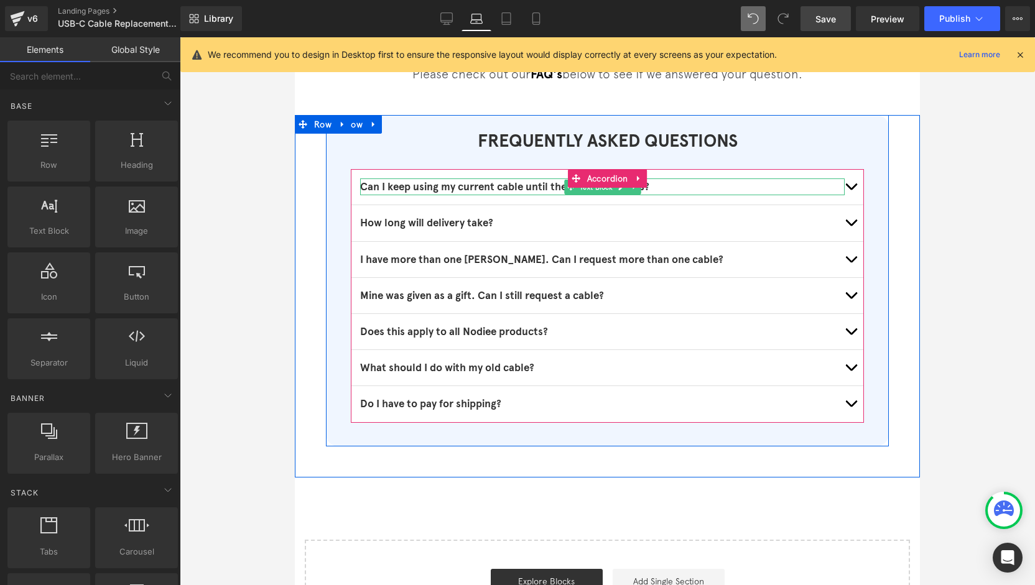
click at [851, 190] on span "button" at bounding box center [851, 190] width 0 height 0
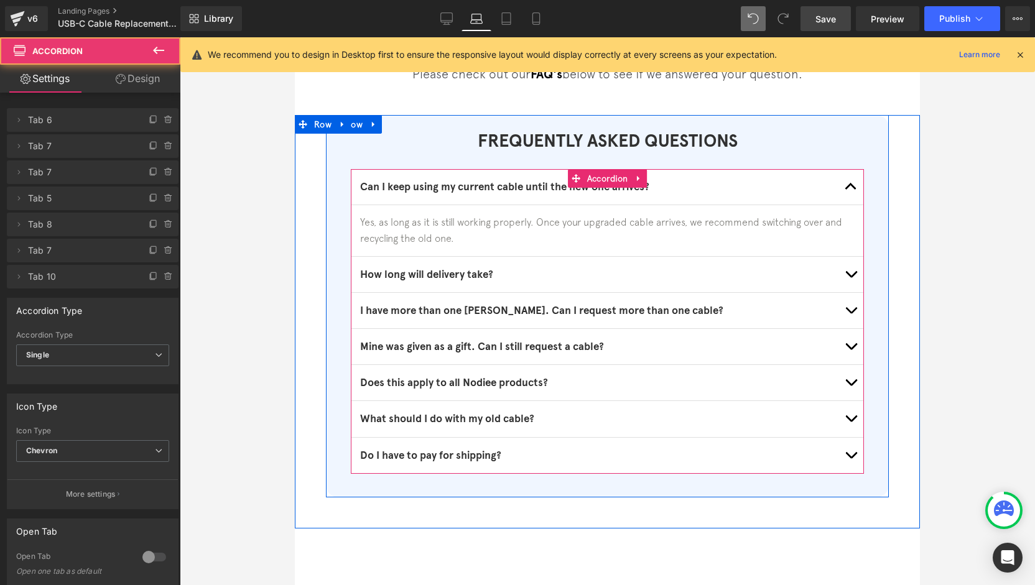
click at [846, 188] on button "button" at bounding box center [850, 186] width 25 height 35
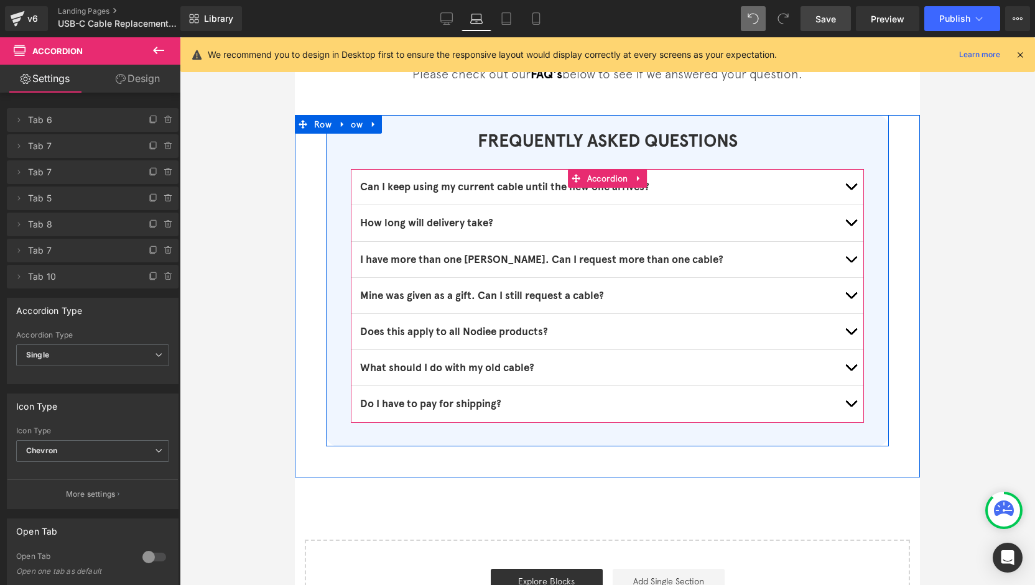
click at [851, 226] on span "button" at bounding box center [851, 226] width 0 height 0
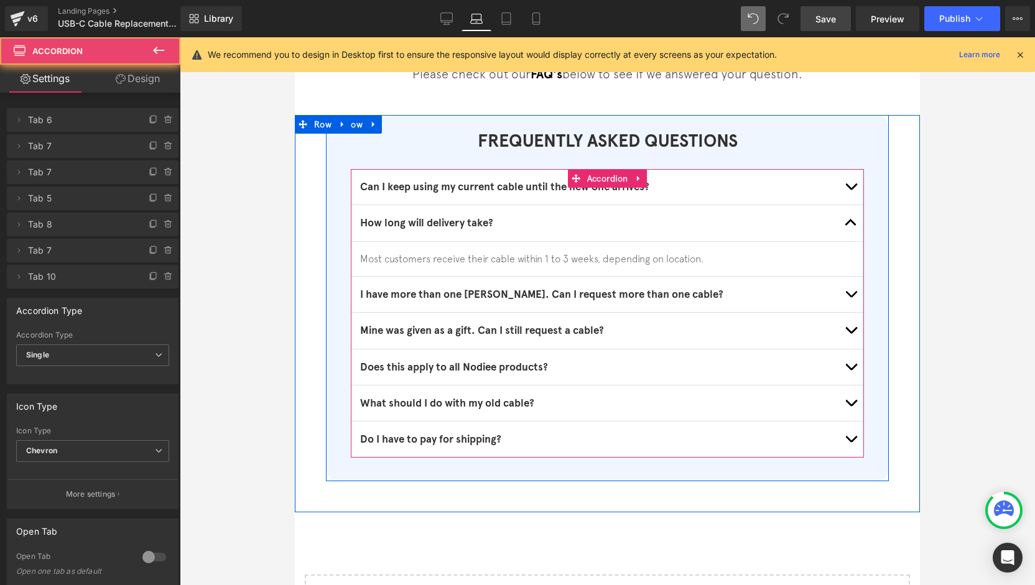
click at [851, 226] on span "button" at bounding box center [851, 226] width 0 height 0
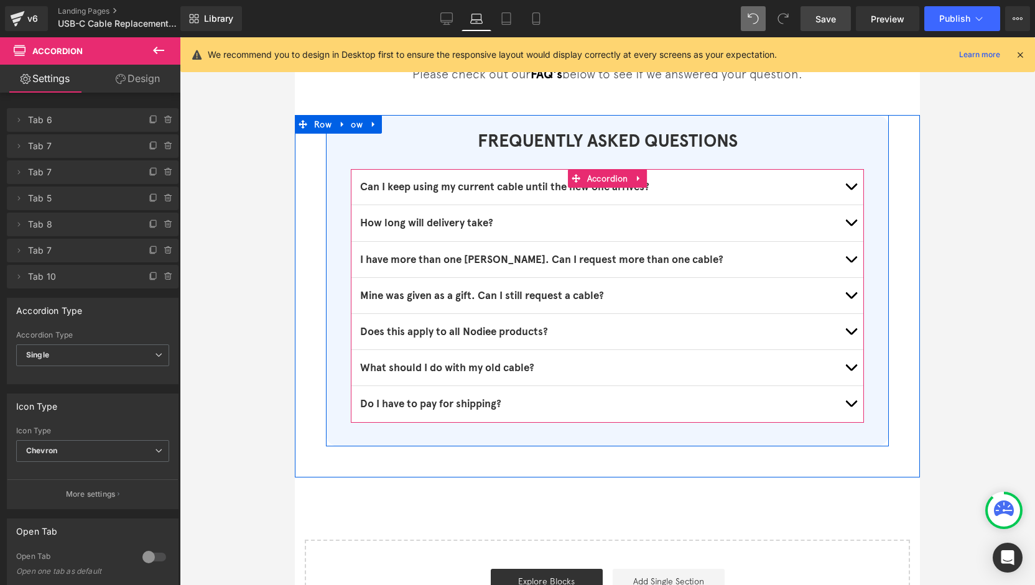
click at [842, 259] on button "button" at bounding box center [850, 259] width 25 height 35
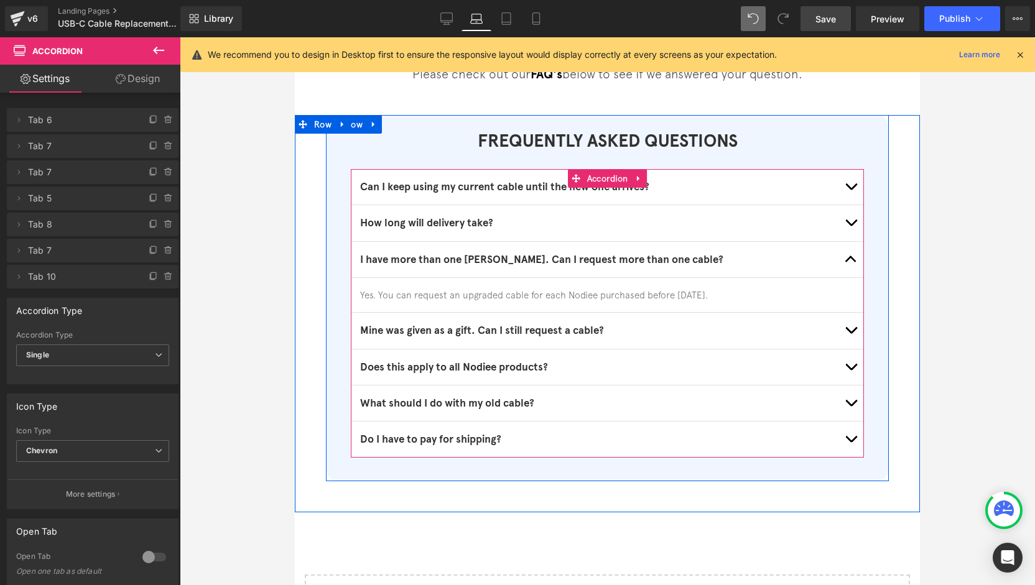
click at [842, 262] on button "button" at bounding box center [850, 259] width 25 height 35
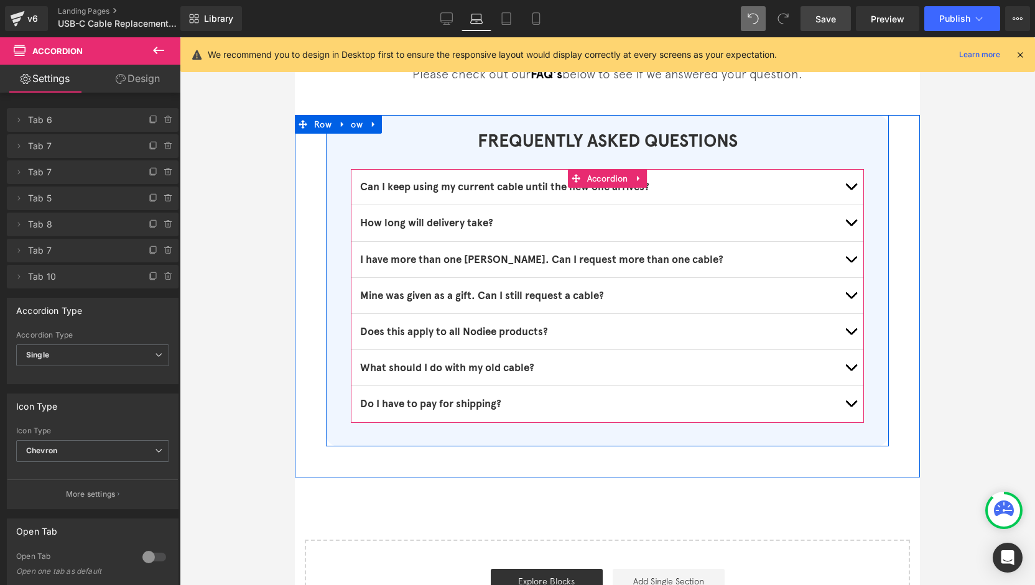
click at [847, 295] on button "button" at bounding box center [850, 295] width 25 height 35
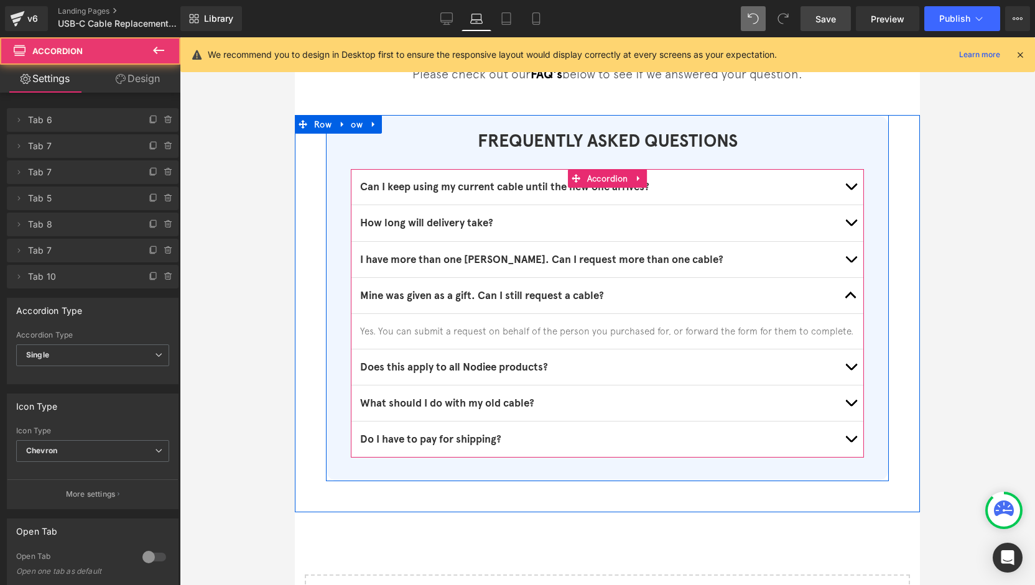
click at [847, 295] on button "button" at bounding box center [850, 295] width 25 height 35
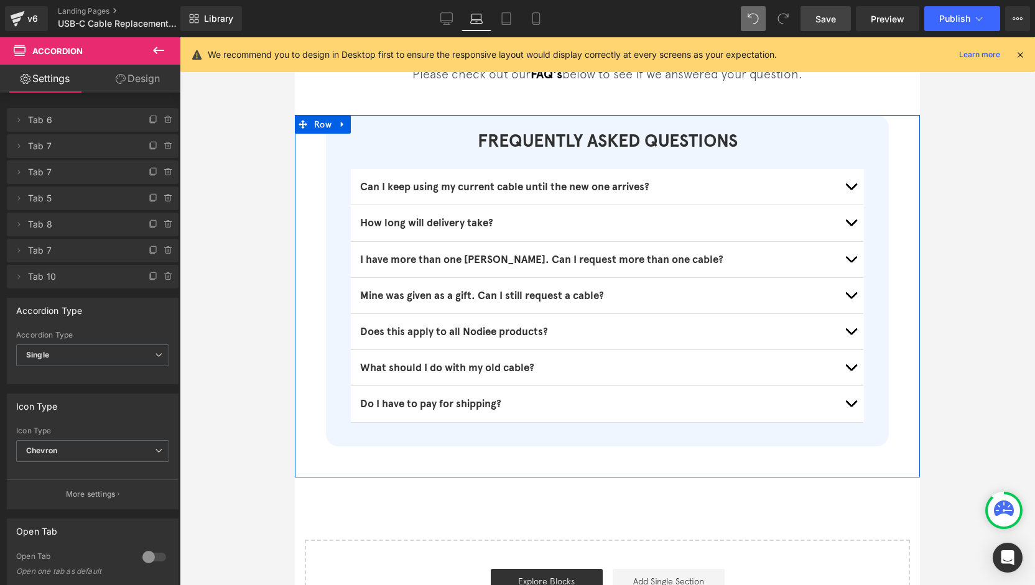
click at [501, 467] on div "FREQUENTLY ASKED QUESTIONS Heading Can I keep using my current cable until the …" at bounding box center [607, 296] width 625 height 363
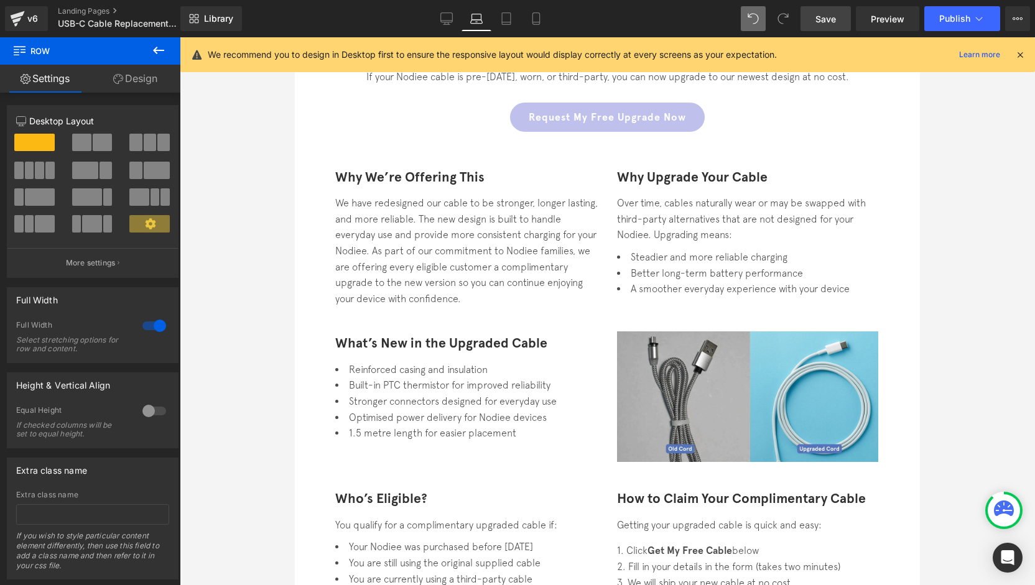
scroll to position [0, 0]
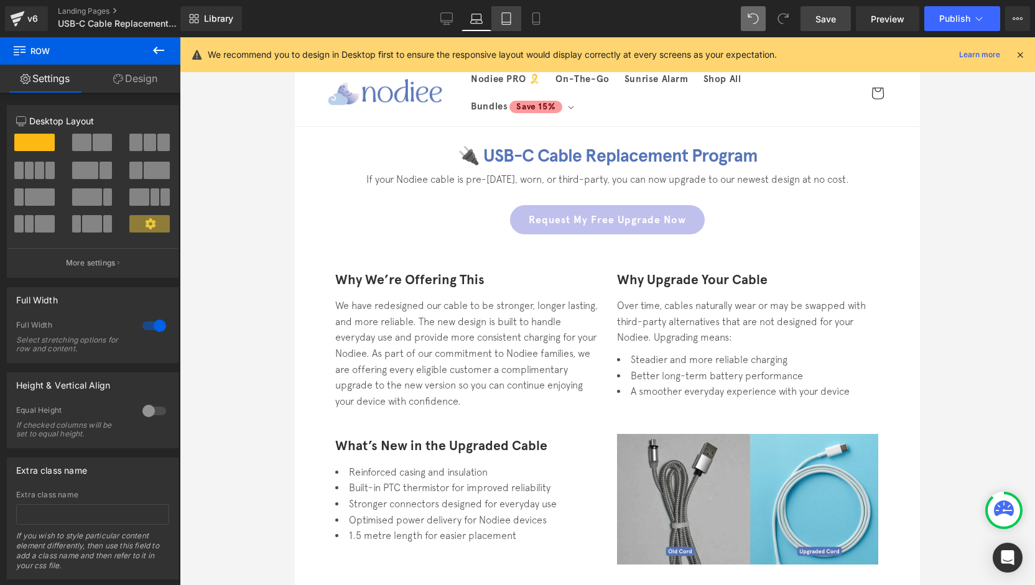
click at [513, 26] on link "Tablet" at bounding box center [506, 18] width 30 height 25
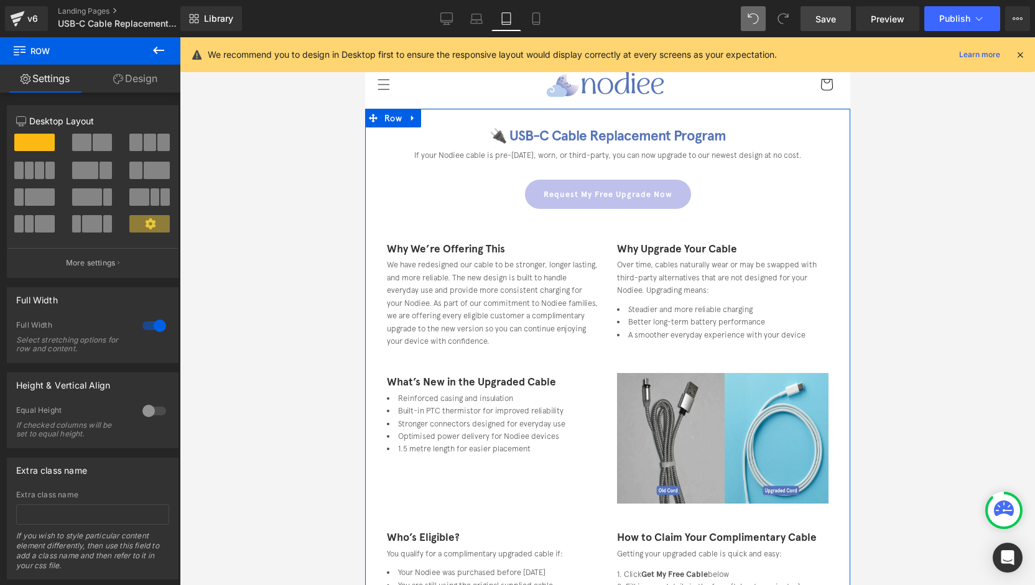
click at [604, 176] on div "🔌 USB-C Cable Replacement Program Heading If your Nodiee cable is pre-May 2024,…" at bounding box center [607, 433] width 460 height 610
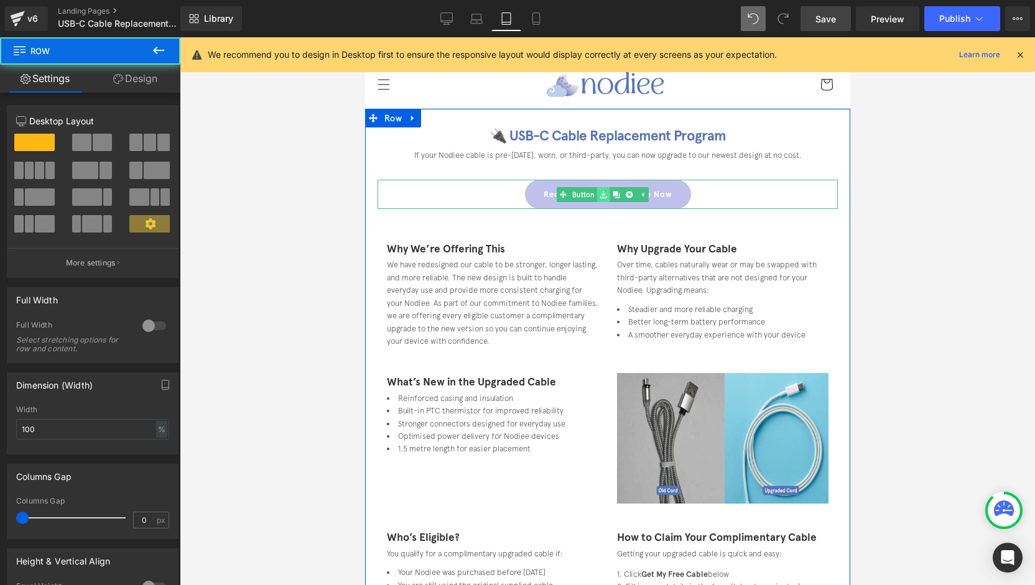
click at [600, 200] on link at bounding box center [602, 194] width 13 height 15
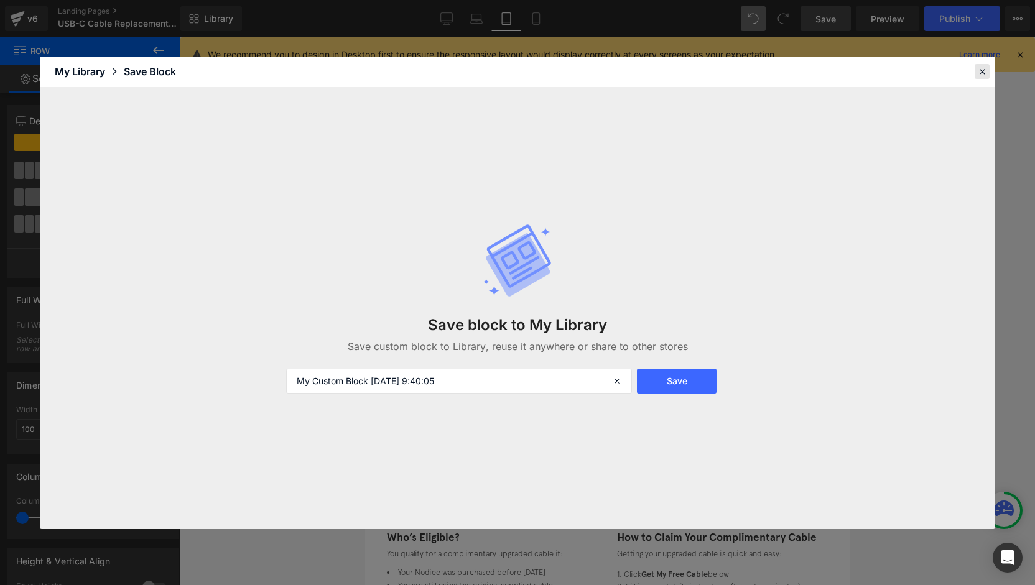
click at [981, 73] on icon at bounding box center [982, 71] width 11 height 11
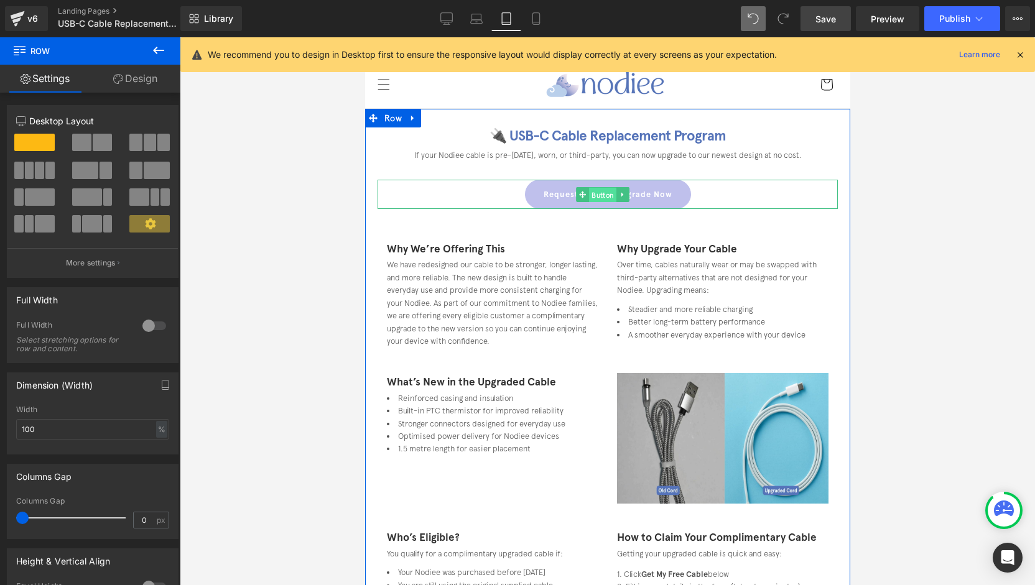
click at [583, 195] on link "Button" at bounding box center [596, 194] width 40 height 15
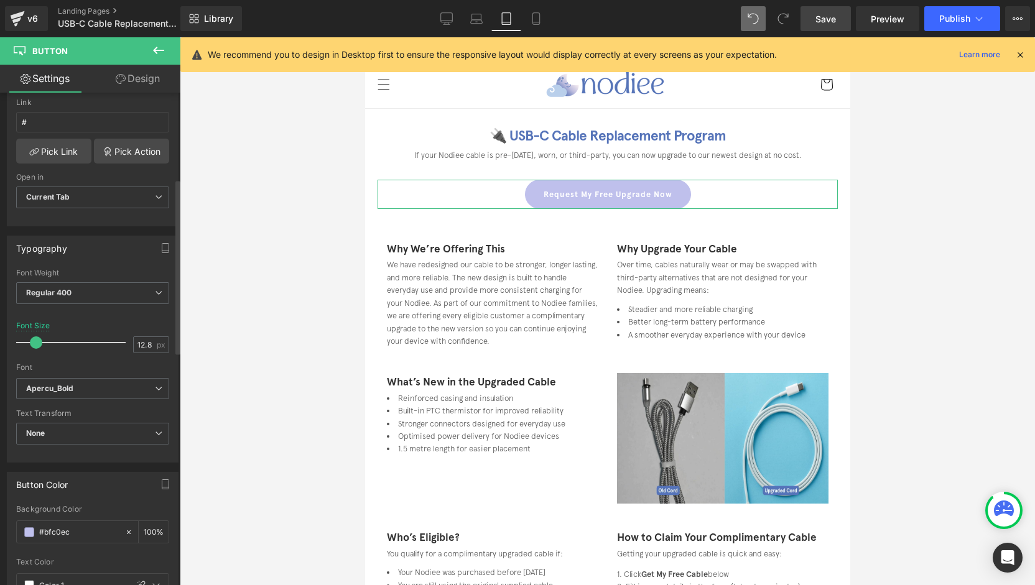
scroll to position [249, 0]
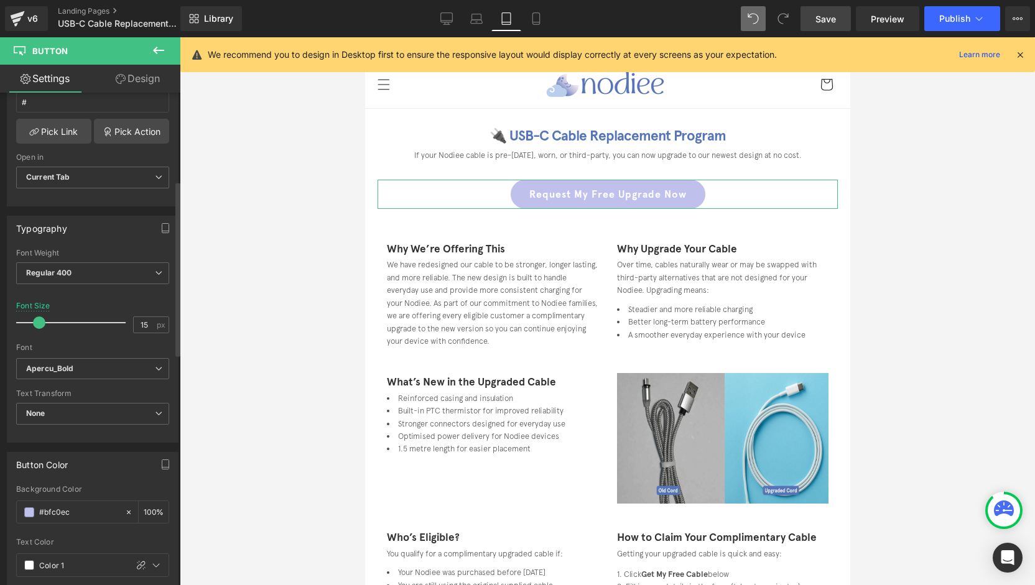
type input "14"
click at [37, 317] on span at bounding box center [36, 323] width 12 height 12
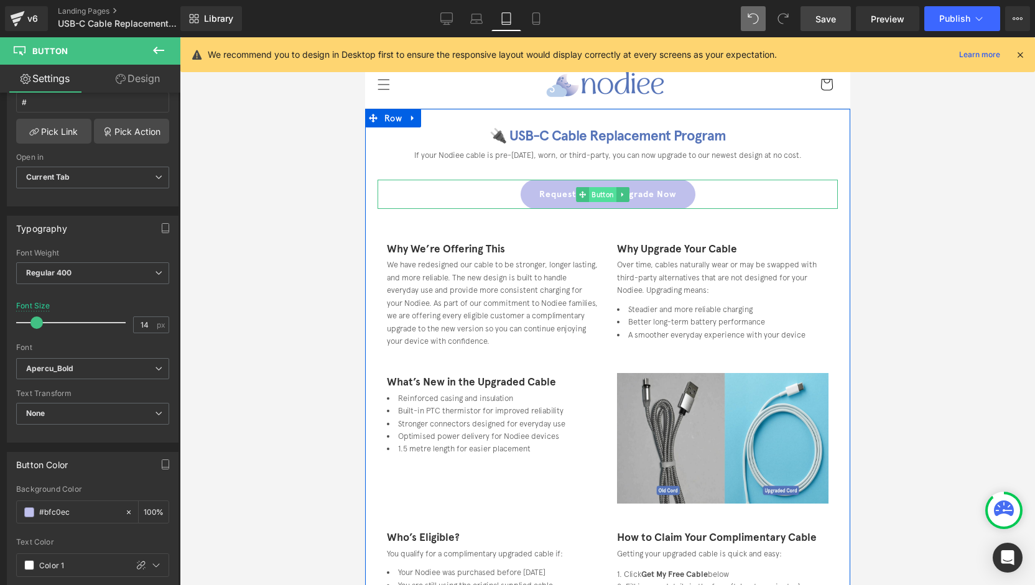
click at [595, 195] on span "Button" at bounding box center [601, 194] width 27 height 15
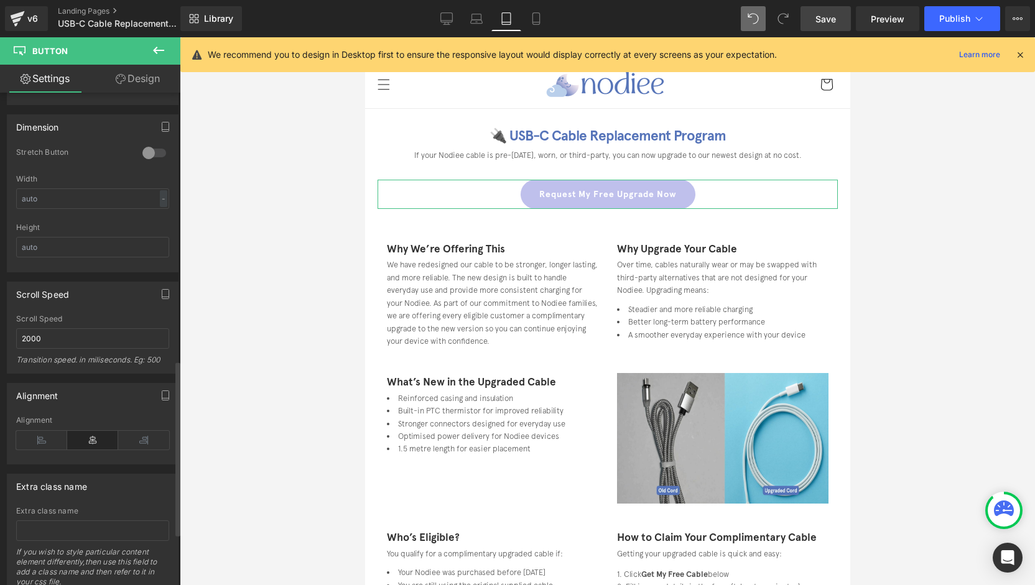
scroll to position [871, 0]
click at [151, 144] on div at bounding box center [154, 152] width 30 height 20
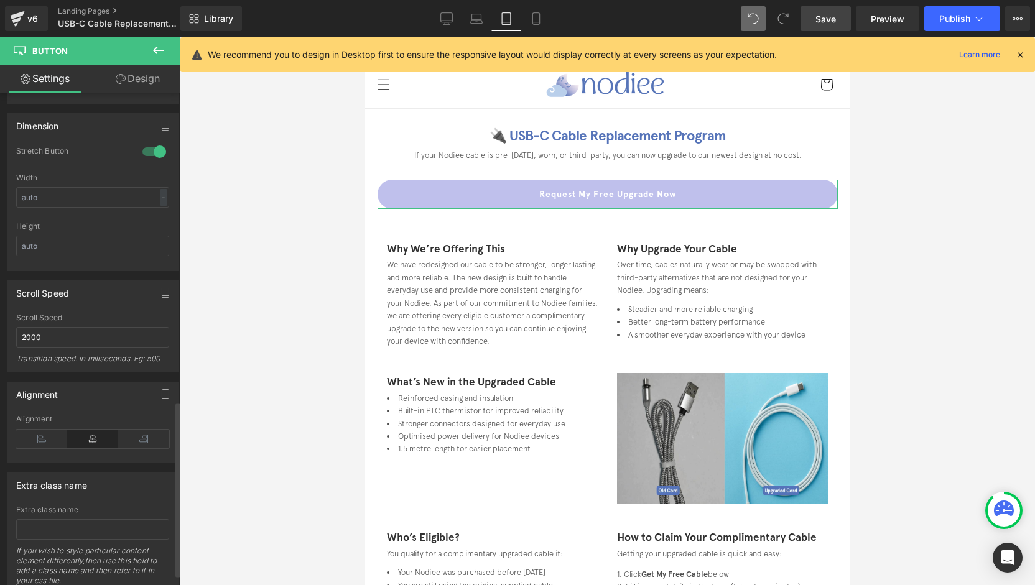
click at [151, 144] on div at bounding box center [154, 152] width 30 height 20
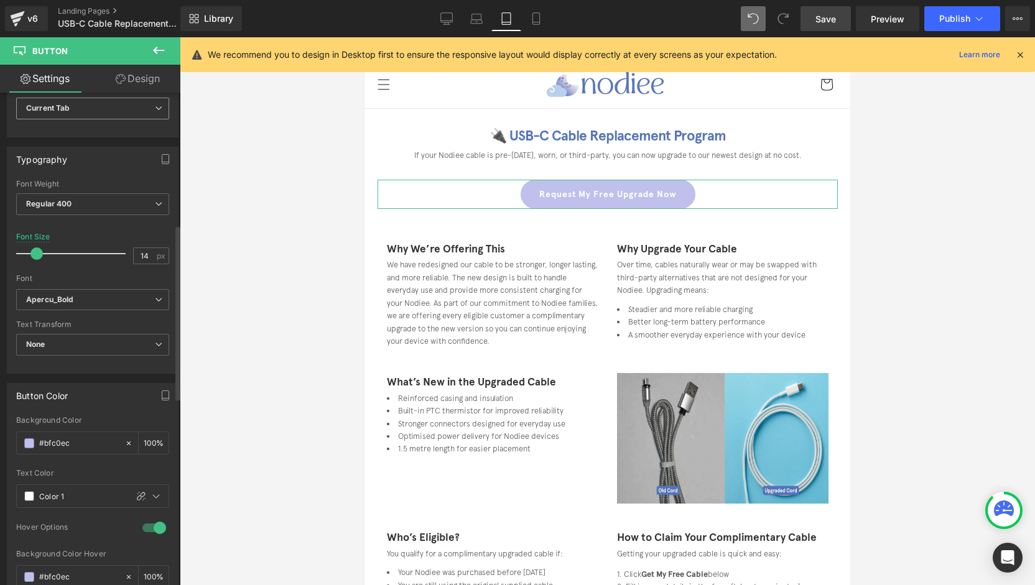
scroll to position [249, 0]
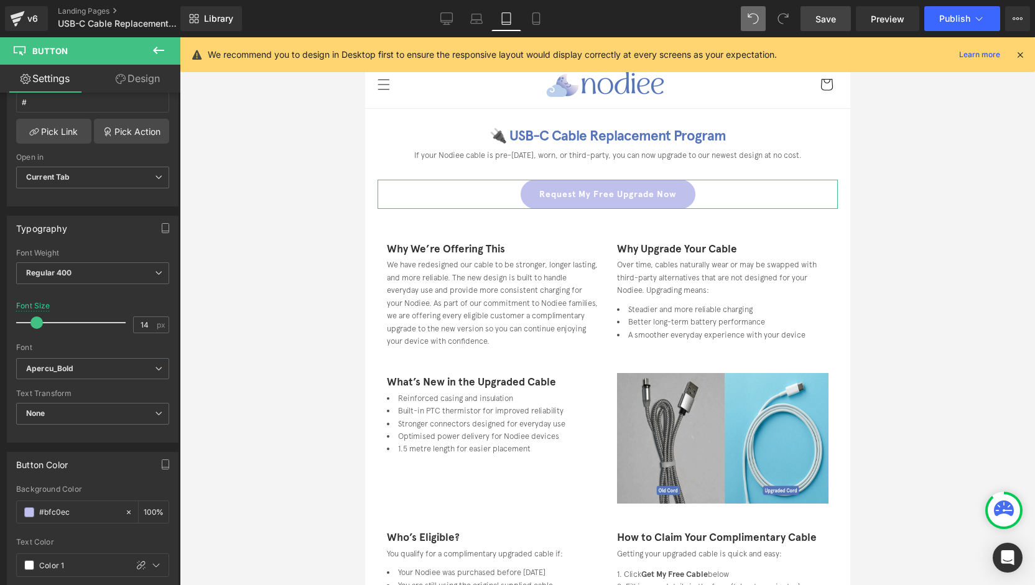
click at [147, 76] on link "Design" at bounding box center [138, 79] width 90 height 28
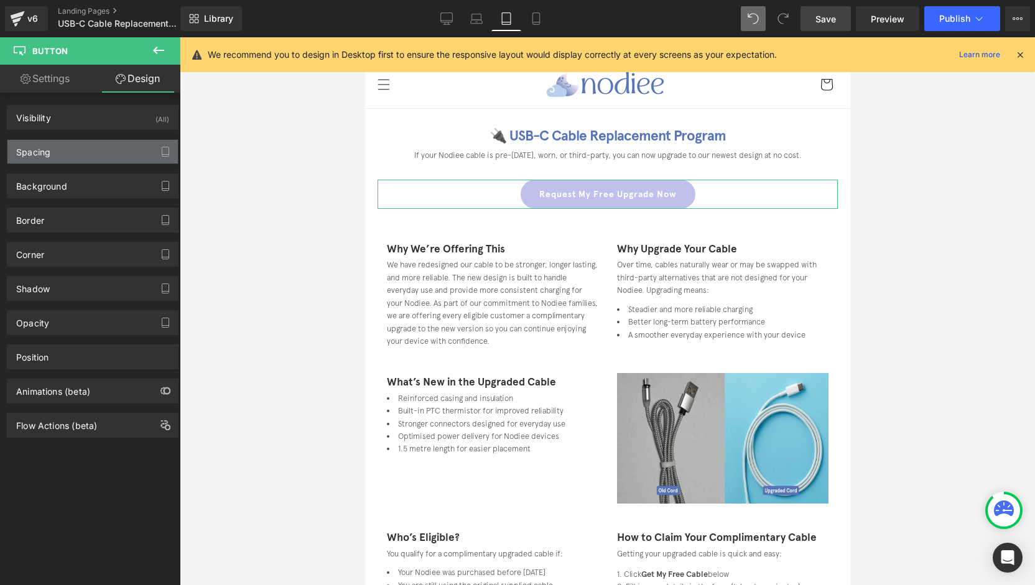
click at [71, 160] on div "Spacing" at bounding box center [92, 152] width 170 height 24
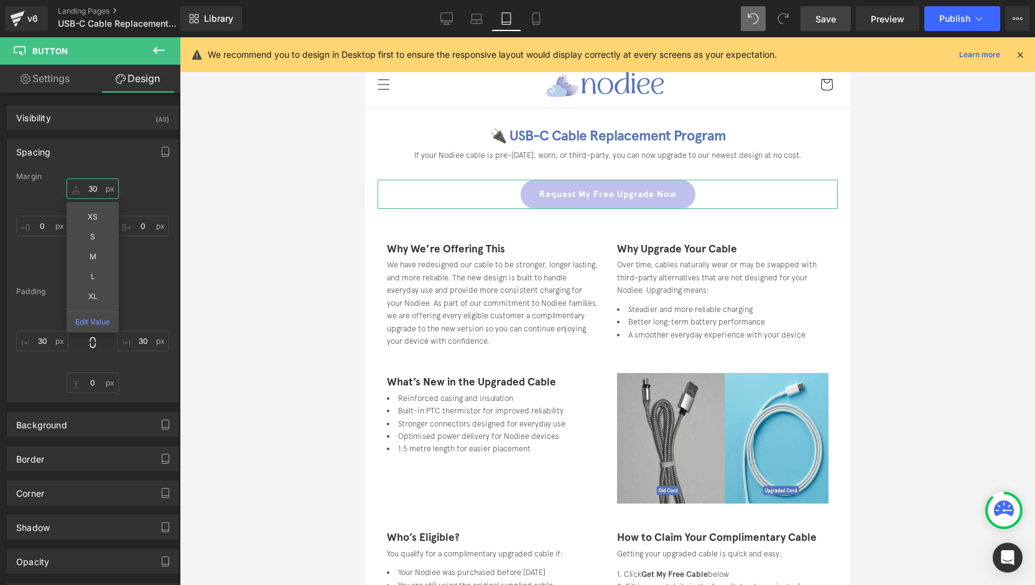
click at [92, 188] on input "30" at bounding box center [93, 189] width 52 height 21
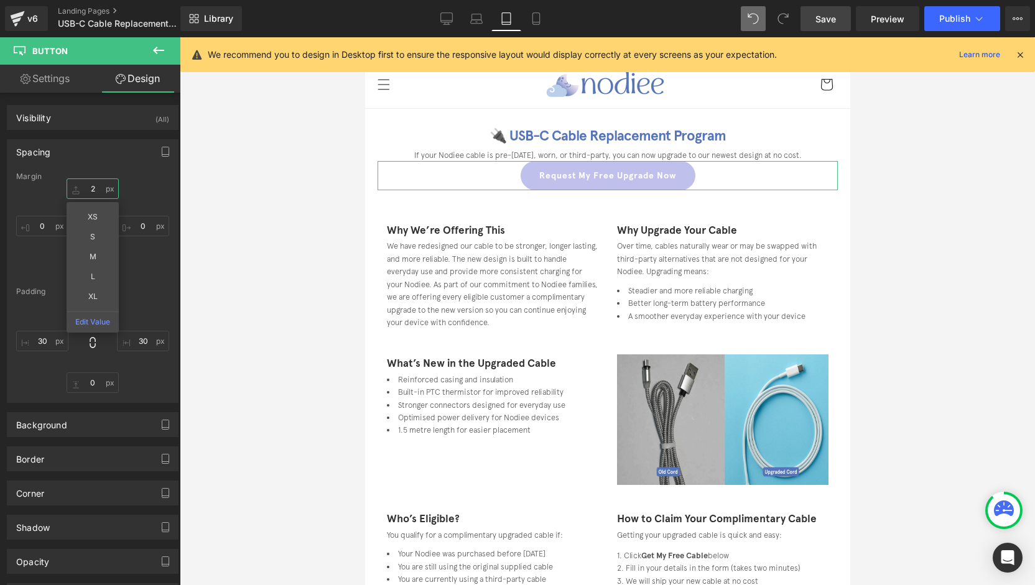
type input "20"
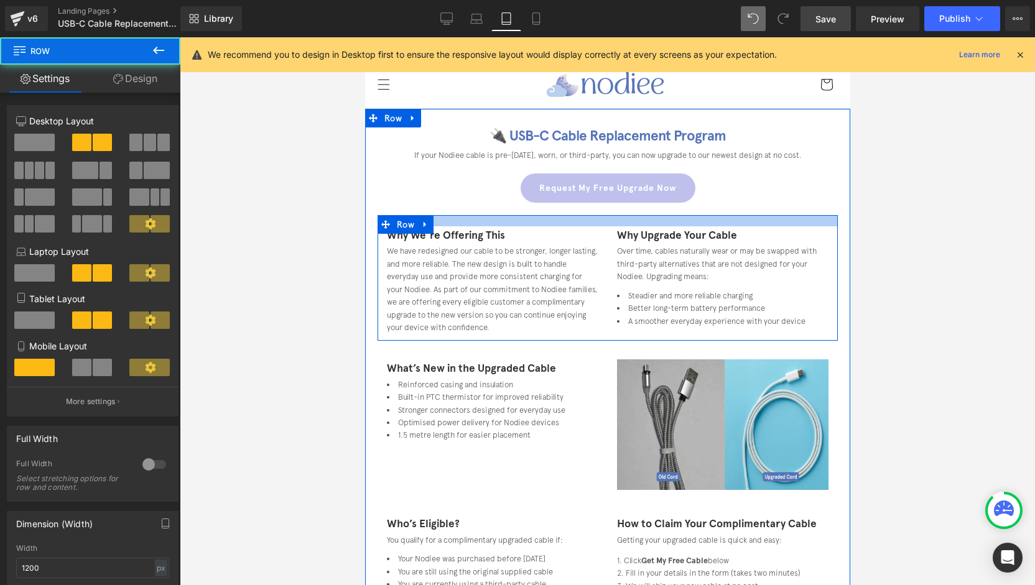
drag, startPoint x: 647, startPoint y: 225, endPoint x: 725, endPoint y: 100, distance: 146.7
click at [649, 218] on div at bounding box center [607, 220] width 460 height 11
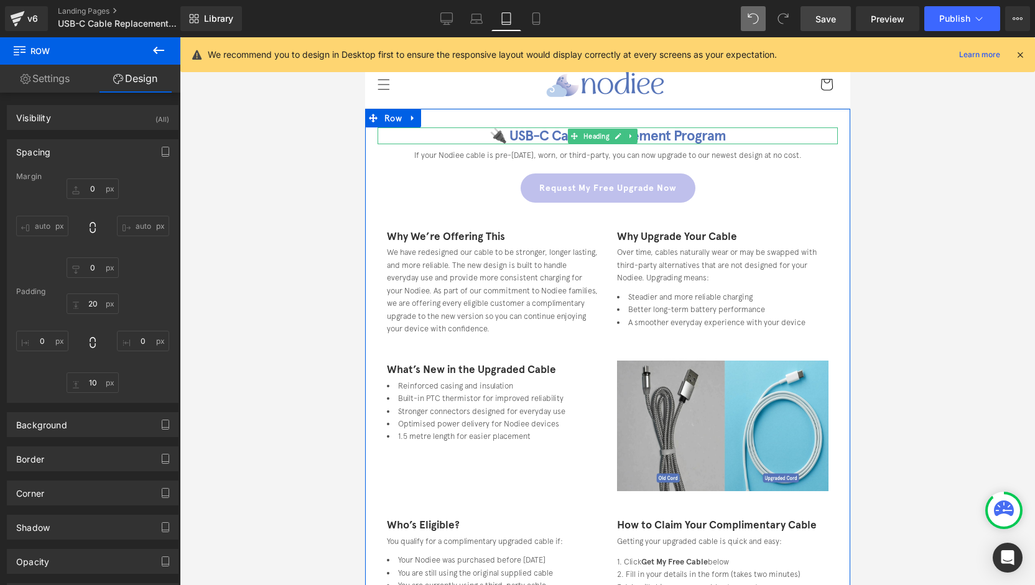
click at [651, 135] on h1 "🔌 USB-C Cable Replacement Program" at bounding box center [607, 136] width 460 height 17
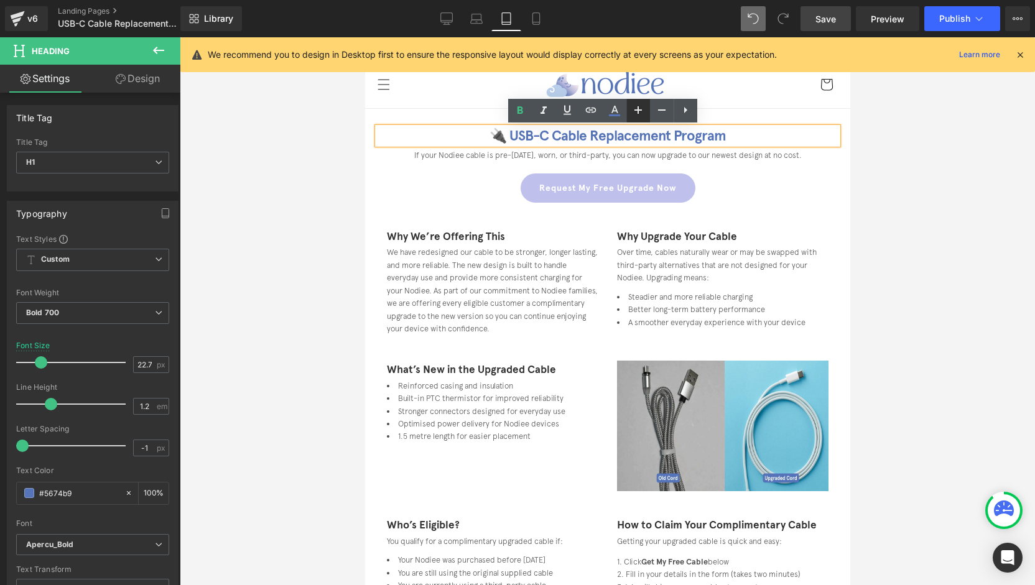
click at [636, 109] on icon at bounding box center [638, 110] width 15 height 15
type input "24.72"
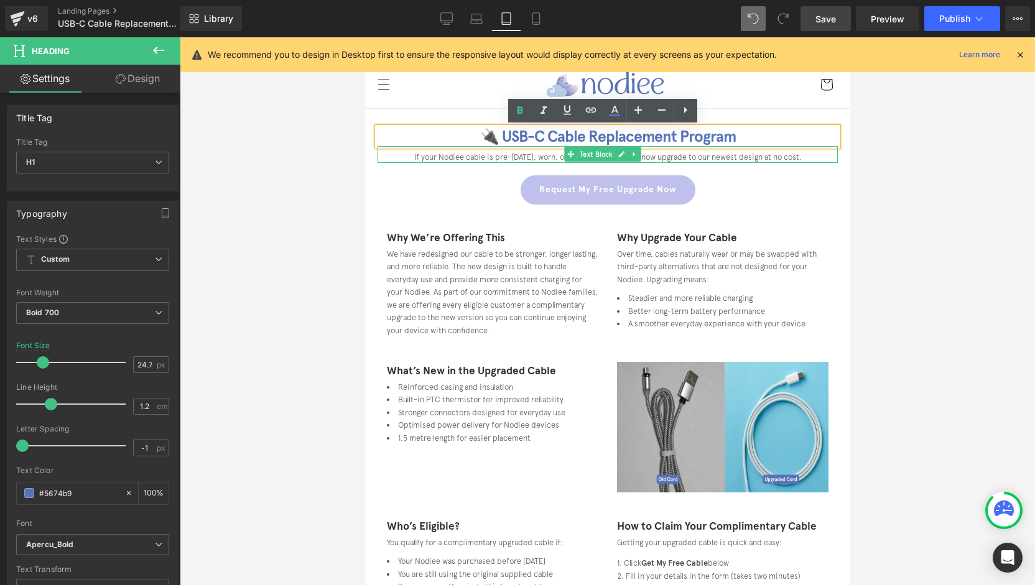
click at [758, 155] on p "If your Nodiee cable is pre-May 2024, worn, or third-party, you can now upgrade…" at bounding box center [607, 157] width 460 height 12
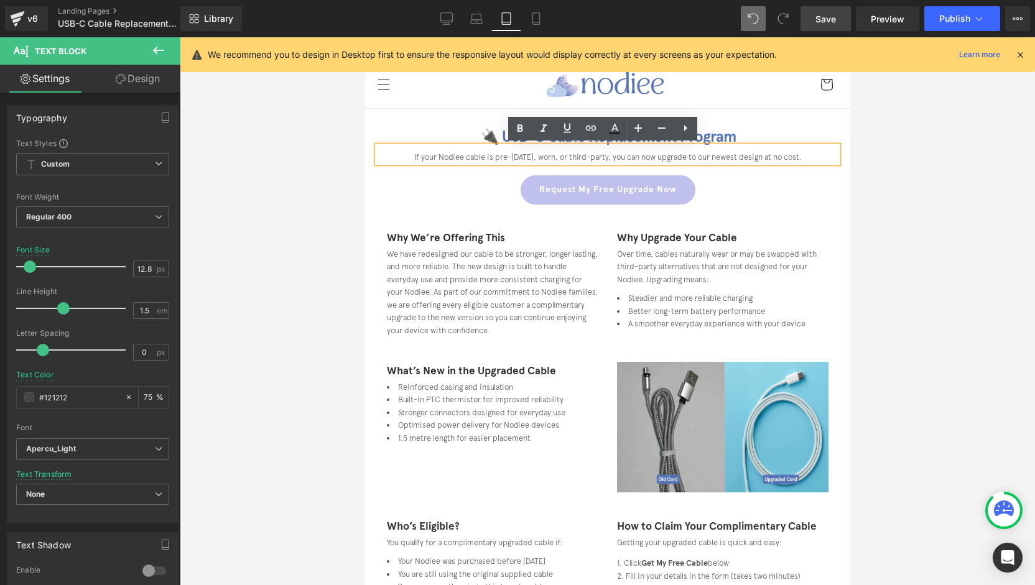
click at [612, 158] on p "If your Nodiee cable is pre-May 2024, worn, or third-party, you can now upgrade…" at bounding box center [607, 157] width 460 height 12
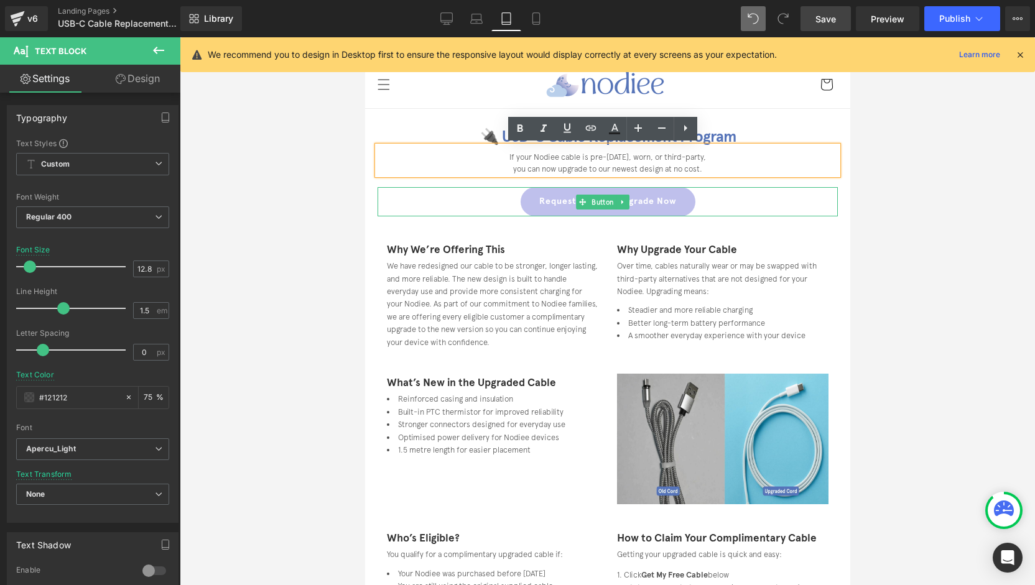
click at [781, 210] on div "Request My Free Upgrade Now" at bounding box center [607, 201] width 460 height 29
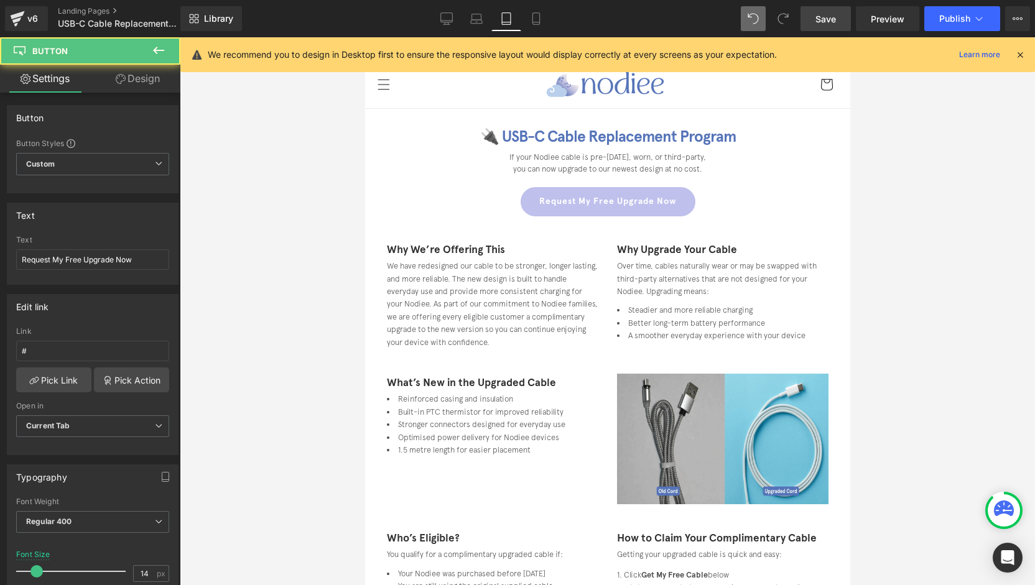
click at [953, 233] on div at bounding box center [607, 311] width 855 height 548
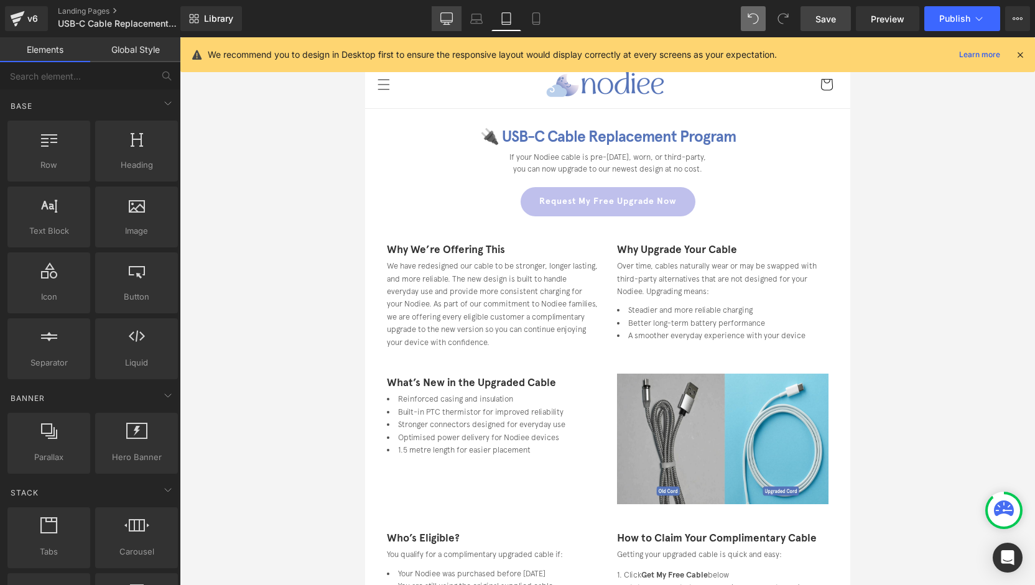
click at [454, 16] on link "Desktop" at bounding box center [447, 18] width 30 height 25
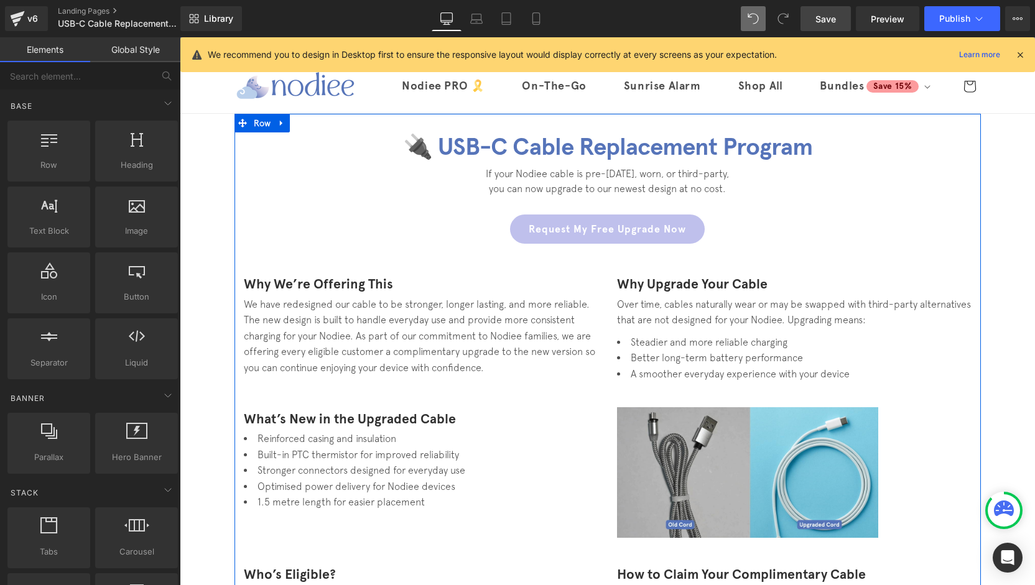
scroll to position [0, 0]
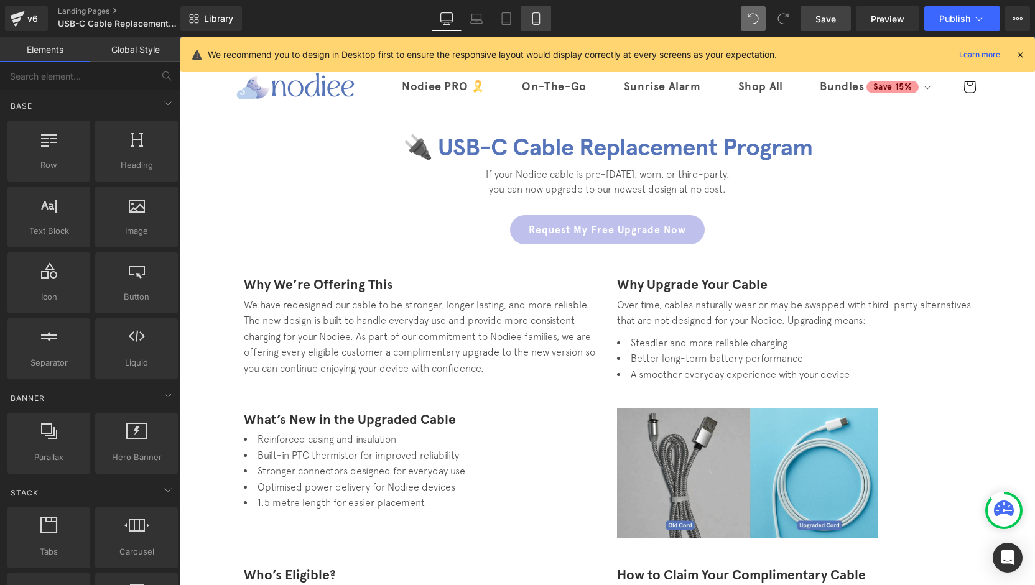
click at [535, 22] on icon at bounding box center [536, 18] width 12 height 12
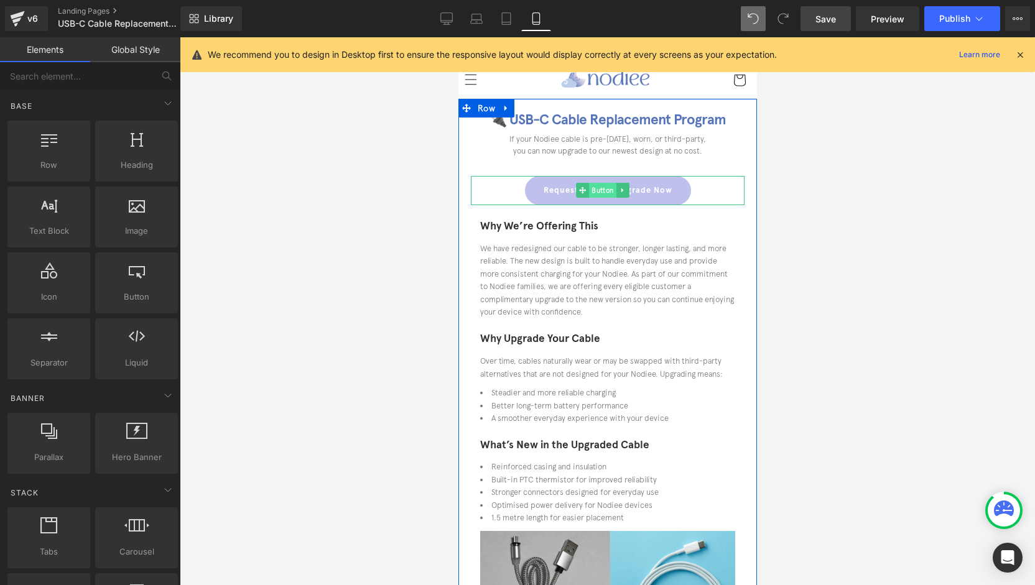
click at [602, 190] on span "Button" at bounding box center [601, 190] width 27 height 15
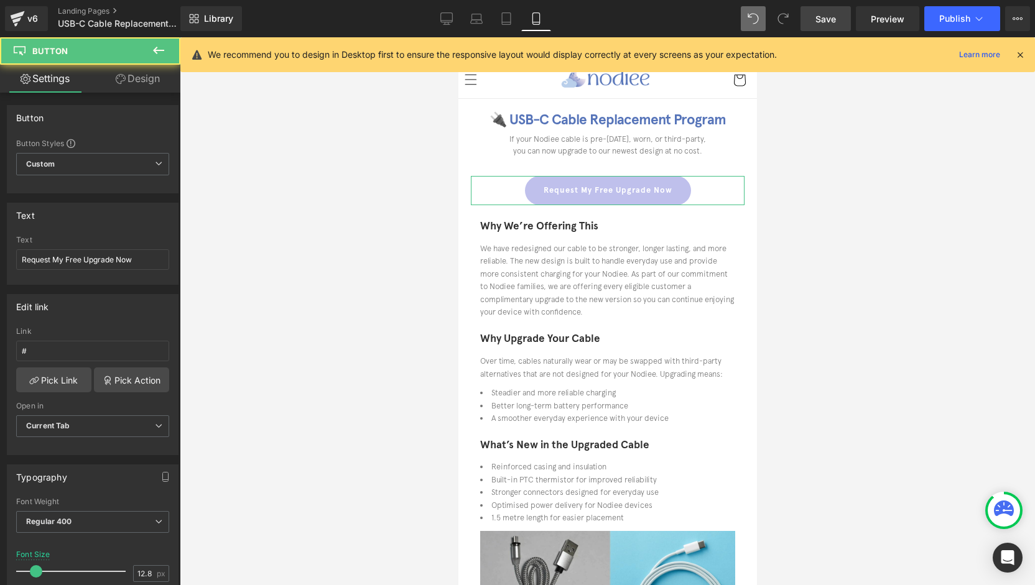
click at [137, 83] on link "Design" at bounding box center [138, 79] width 90 height 28
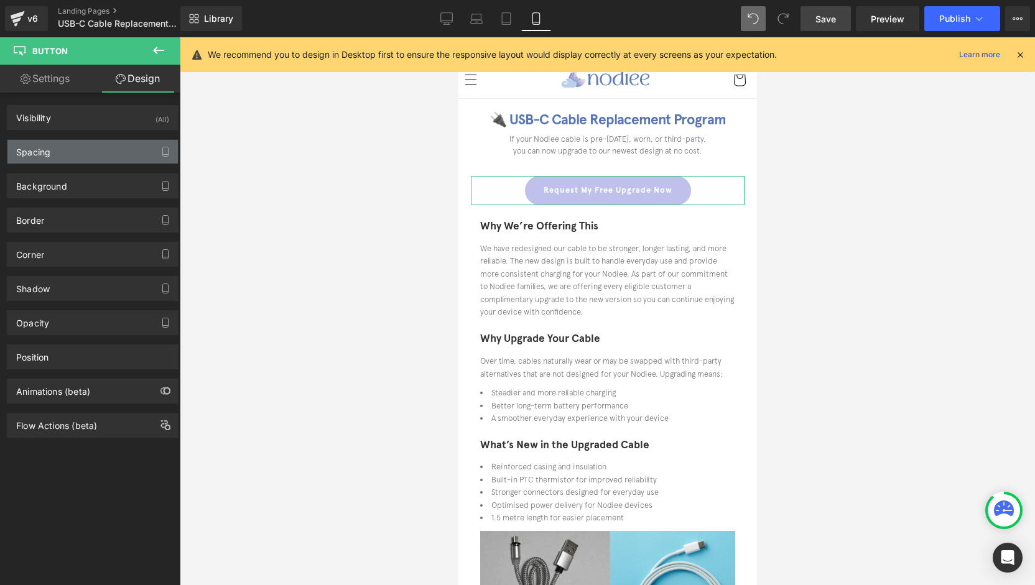
click at [60, 143] on div "Spacing" at bounding box center [92, 152] width 170 height 24
type input "30"
type input "0"
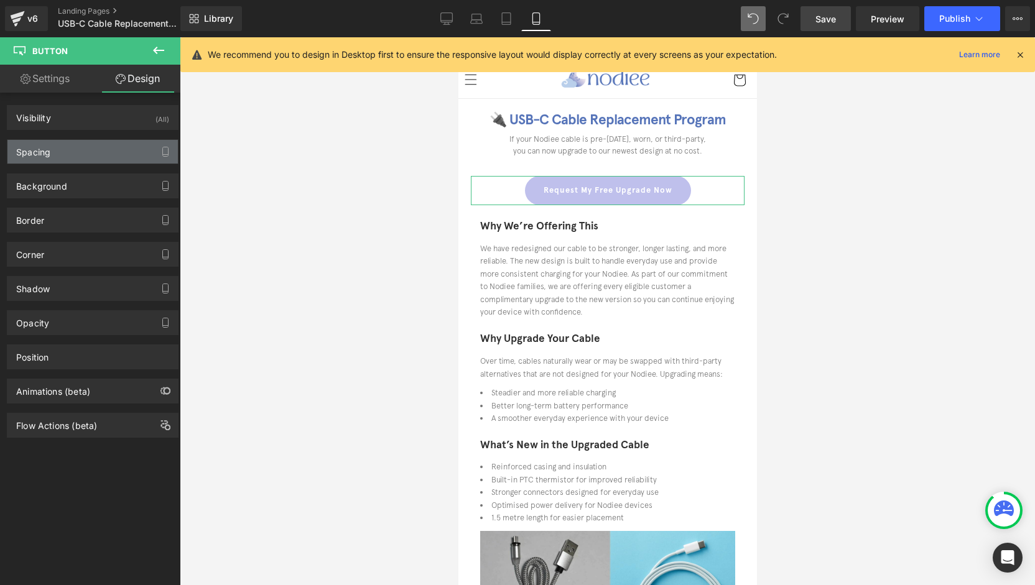
type input "0"
type input "30"
type input "0"
type input "30"
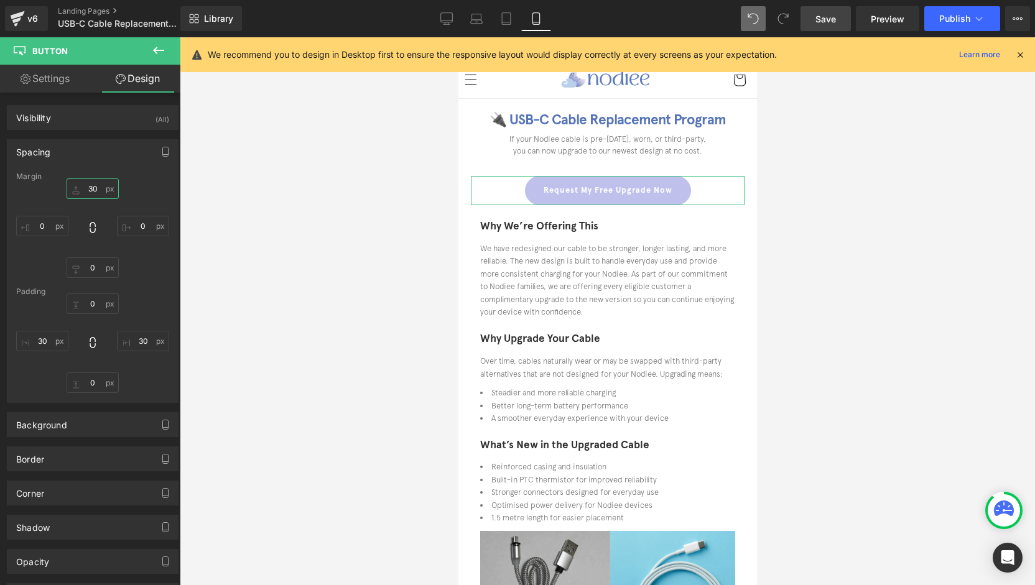
click at [96, 183] on input "30" at bounding box center [93, 189] width 52 height 21
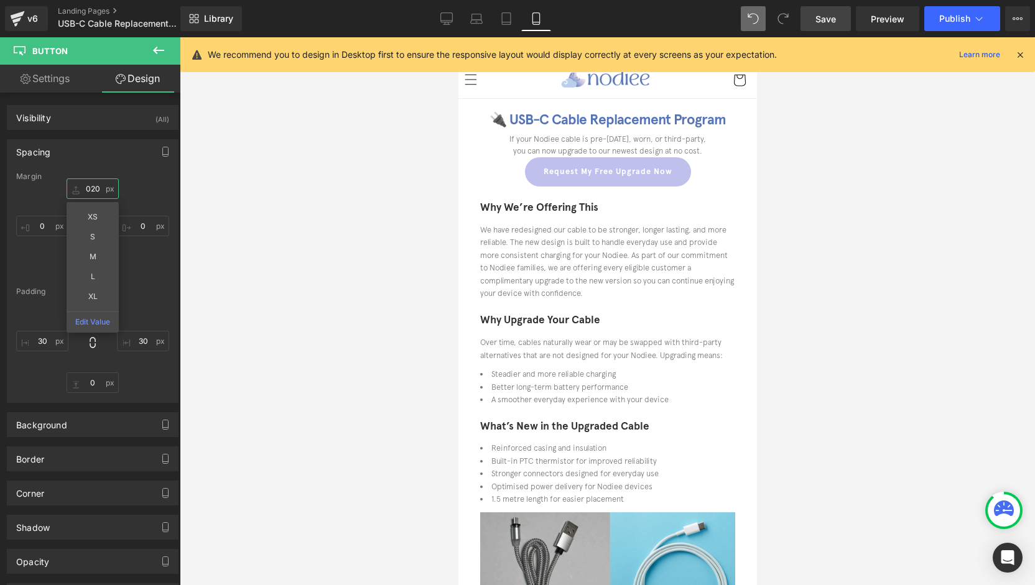
type input "20"
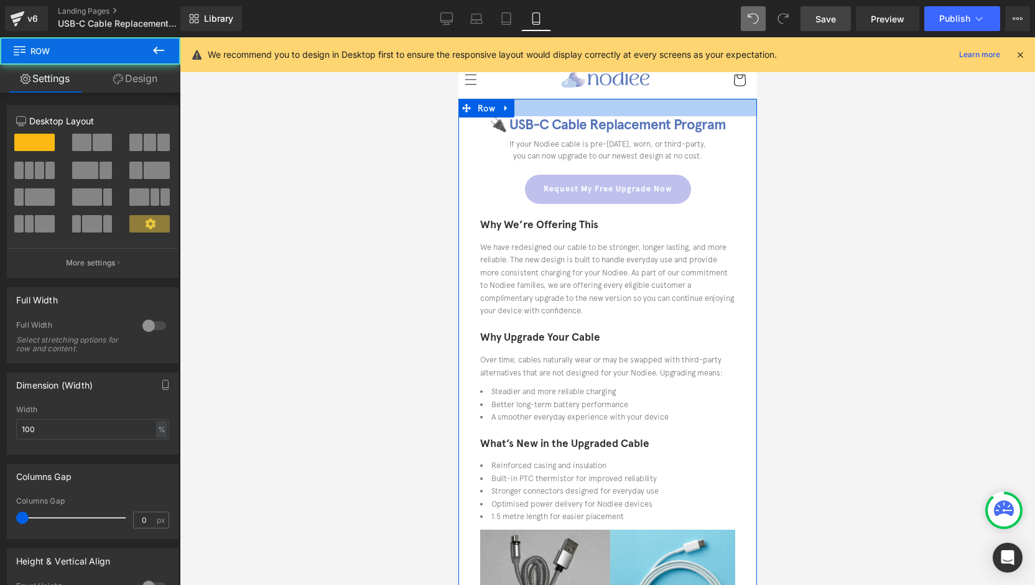
click at [607, 114] on div at bounding box center [607, 107] width 299 height 17
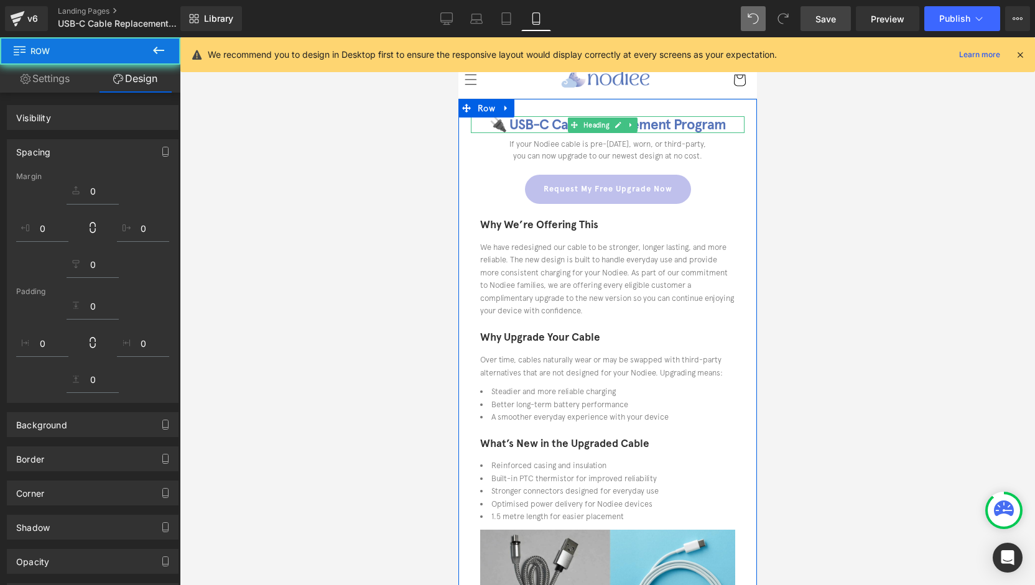
click at [706, 124] on h1 "🔌 USB-C Cable Replacement Program" at bounding box center [607, 124] width 274 height 17
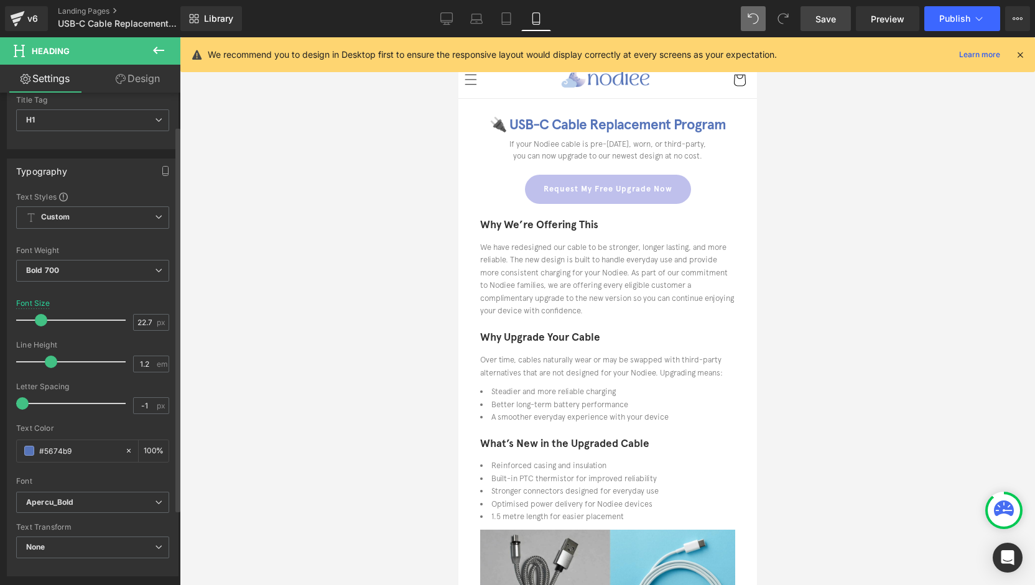
scroll to position [62, 0]
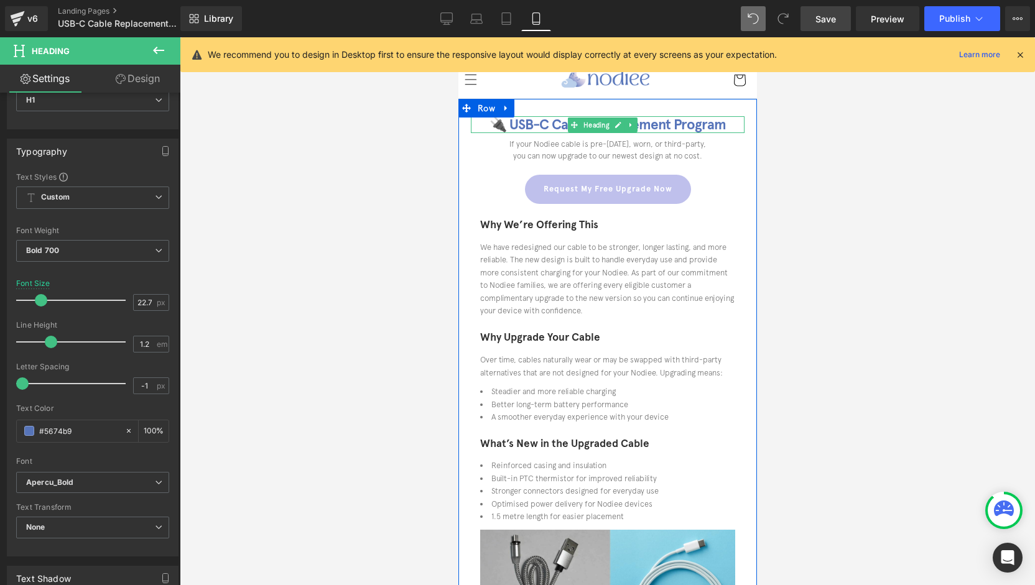
click at [656, 127] on h1 "🔌 USB-C Cable Replacement Program" at bounding box center [607, 124] width 274 height 17
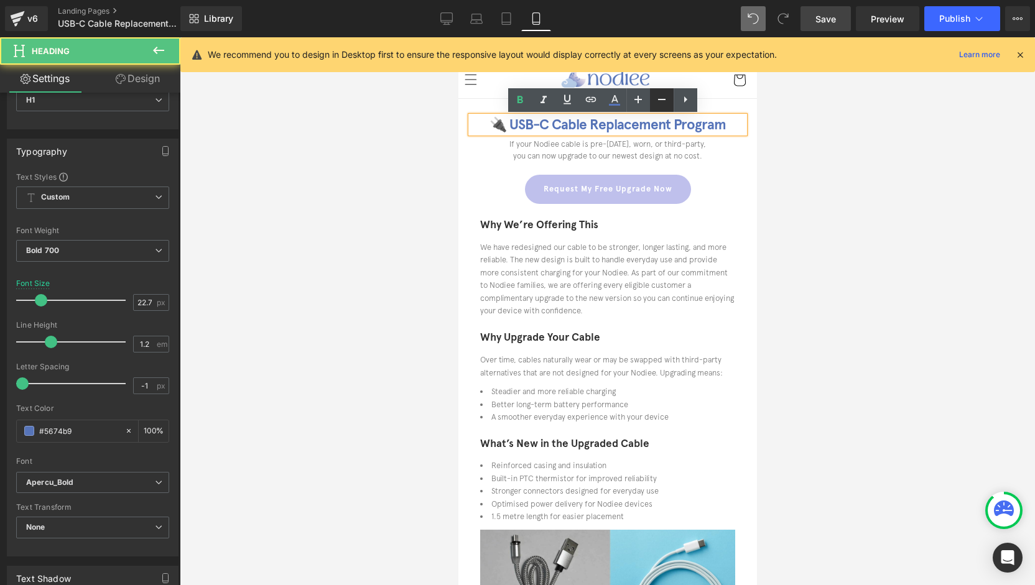
click at [0, 0] on icon at bounding box center [0, 0] width 0 height 0
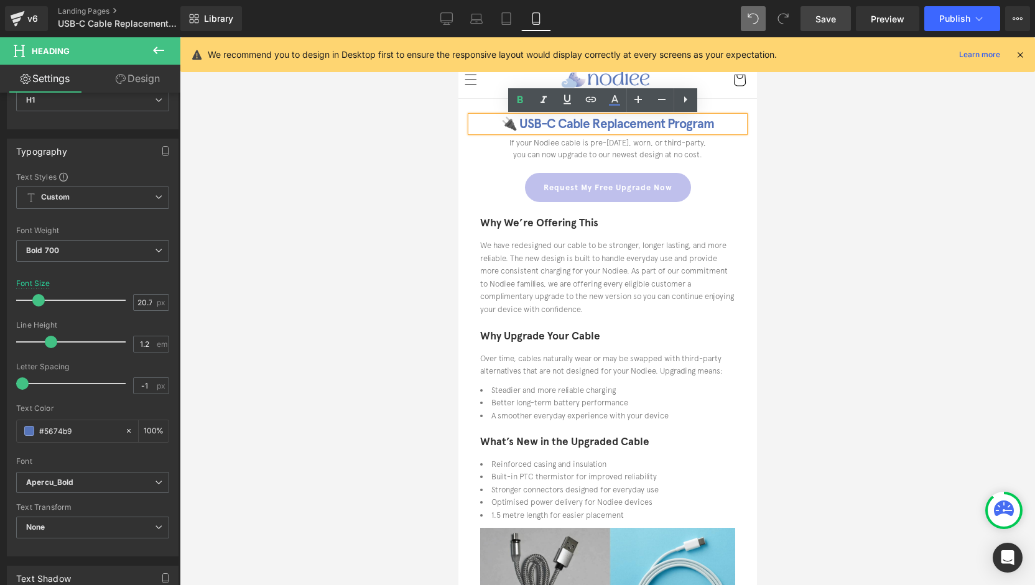
click at [651, 119] on h1 "🔌 USB-C Cable Replacement Program" at bounding box center [607, 124] width 274 height 16
click at [0, 0] on icon at bounding box center [0, 0] width 0 height 0
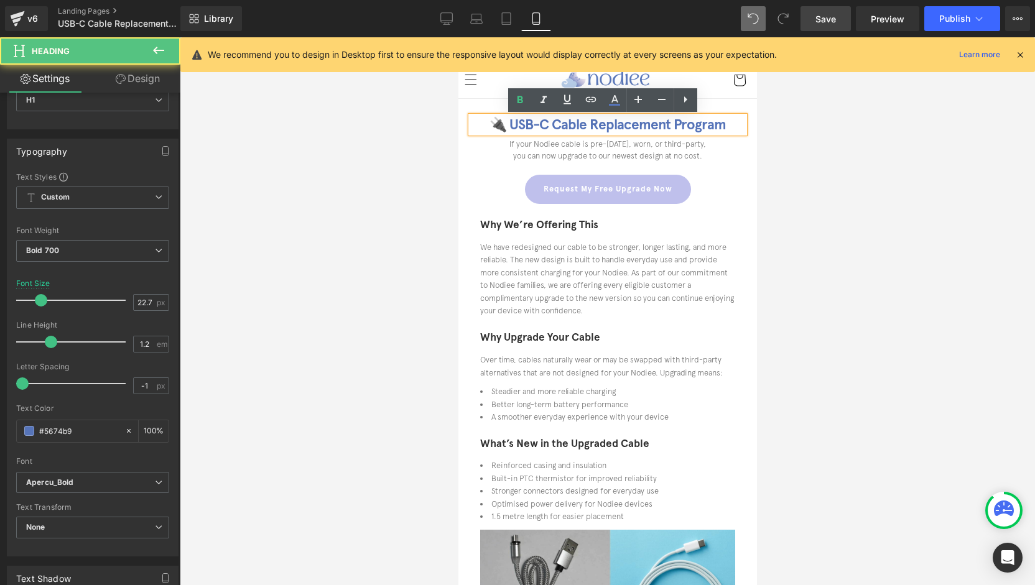
click at [684, 116] on h1 "🔌 USB-C Cable Replacement Program" at bounding box center [607, 124] width 274 height 17
click at [663, 103] on icon at bounding box center [661, 99] width 15 height 15
type input "20.72"
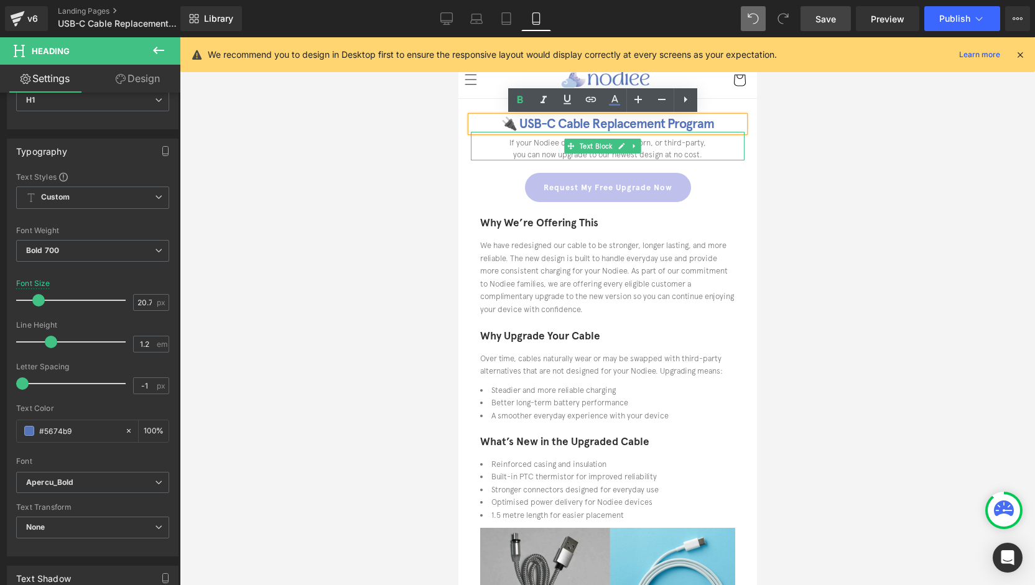
click at [672, 147] on p "If your Nodiee cable is pre-[DATE], worn, or third-party," at bounding box center [607, 143] width 274 height 12
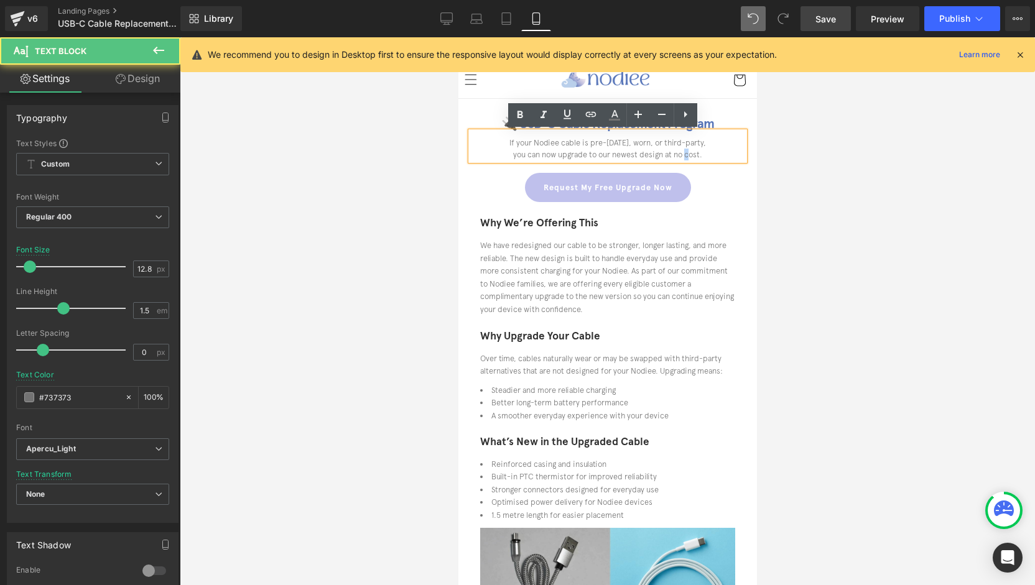
click at [682, 150] on p "you can now upgrade to our newest design at no cost." at bounding box center [607, 155] width 274 height 12
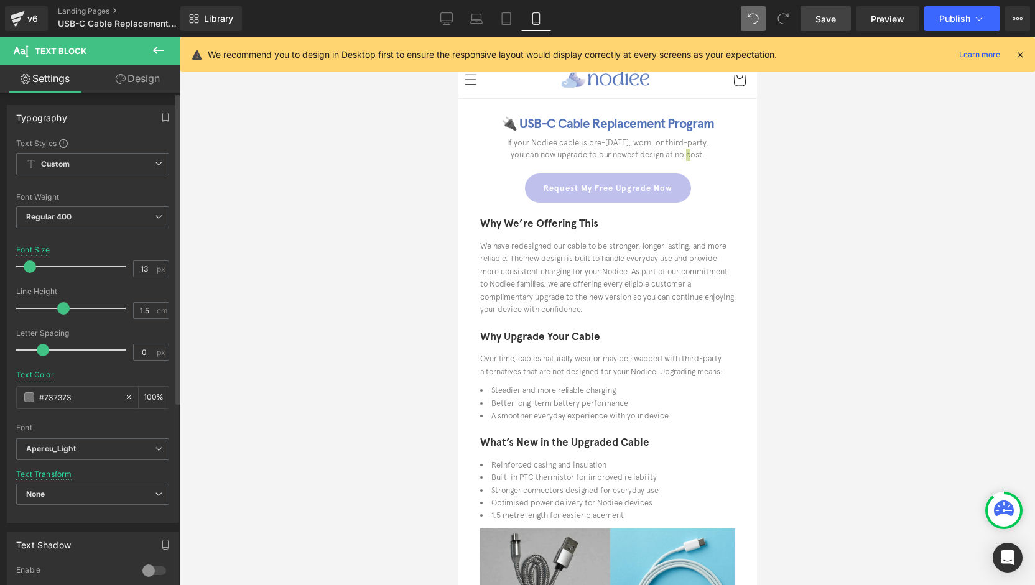
type input "14"
click at [29, 267] on span at bounding box center [31, 267] width 12 height 12
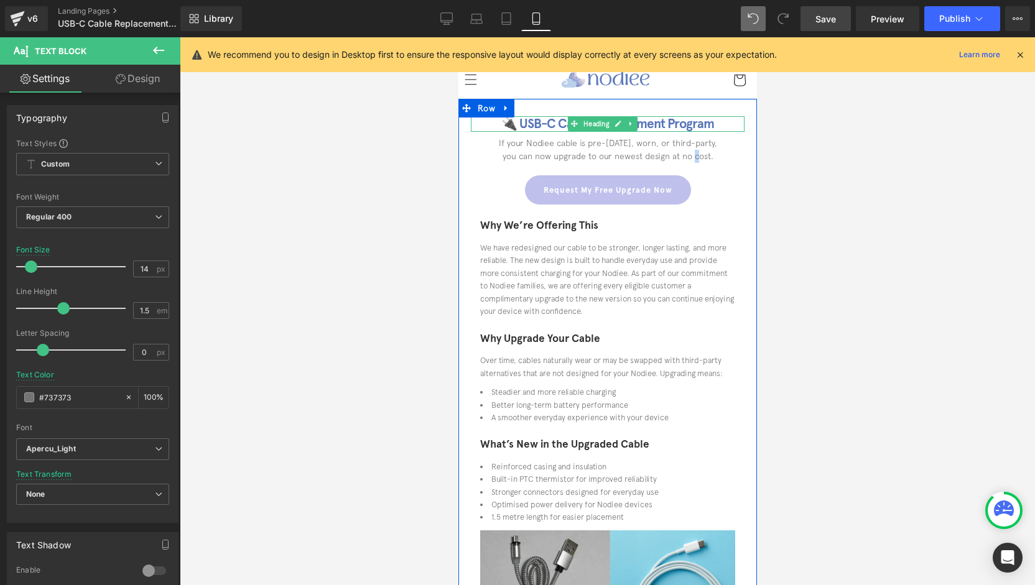
click at [686, 125] on h1 "🔌 USB-C Cable Replacement Program" at bounding box center [607, 124] width 274 height 16
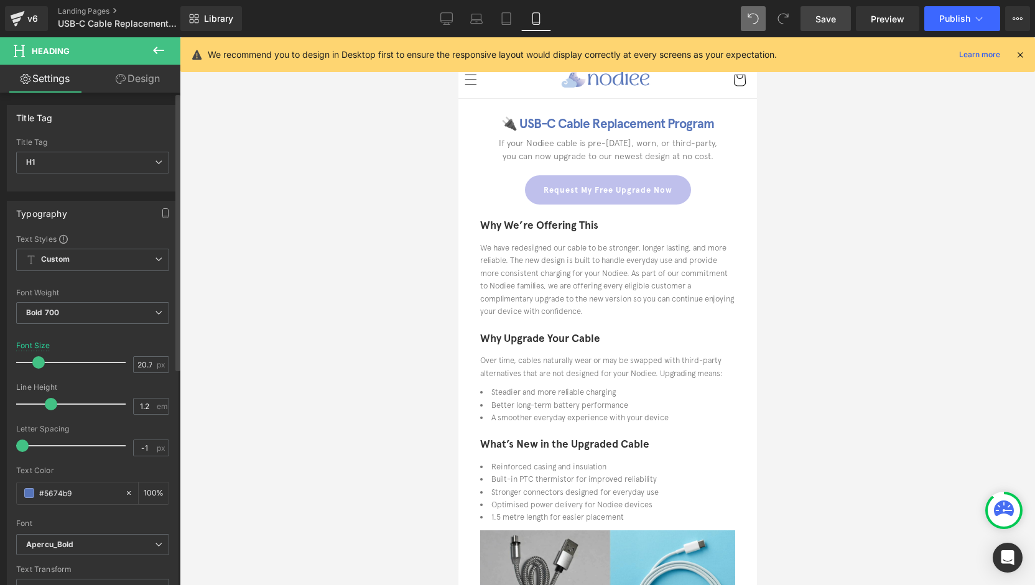
type input "22"
click at [36, 362] on span at bounding box center [40, 362] width 12 height 12
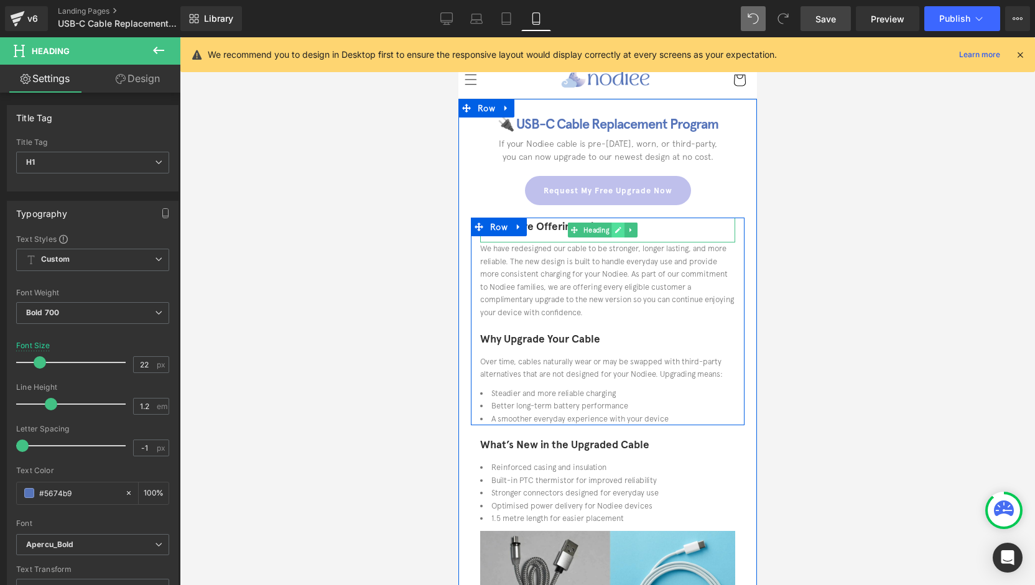
click at [617, 226] on link at bounding box center [617, 230] width 13 height 15
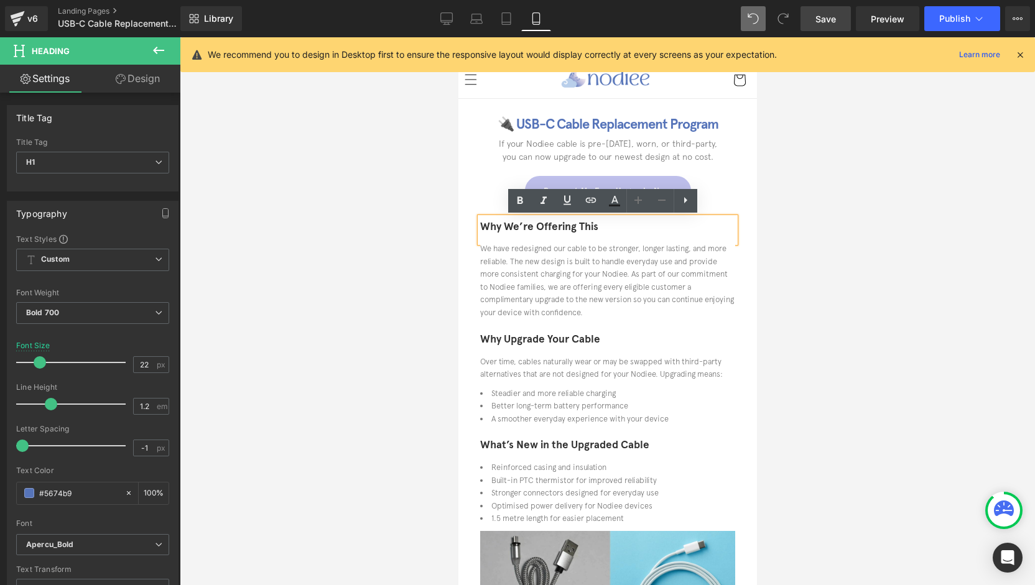
click at [602, 231] on h2 "Why We’re Offering This" at bounding box center [607, 227] width 255 height 19
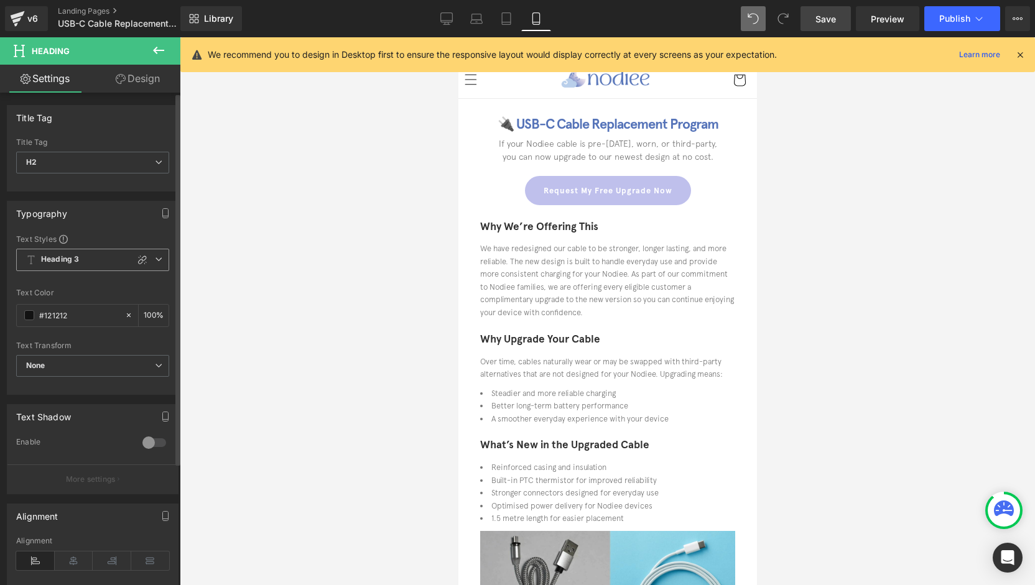
click at [135, 261] on div at bounding box center [142, 260] width 15 height 15
type input "1.2"
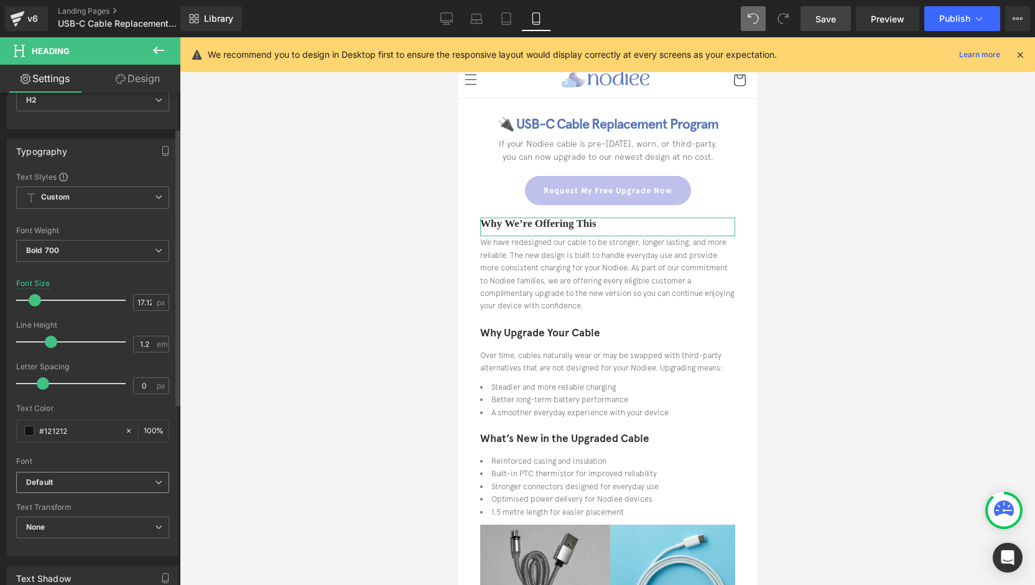
click at [86, 485] on b "Default" at bounding box center [90, 483] width 129 height 11
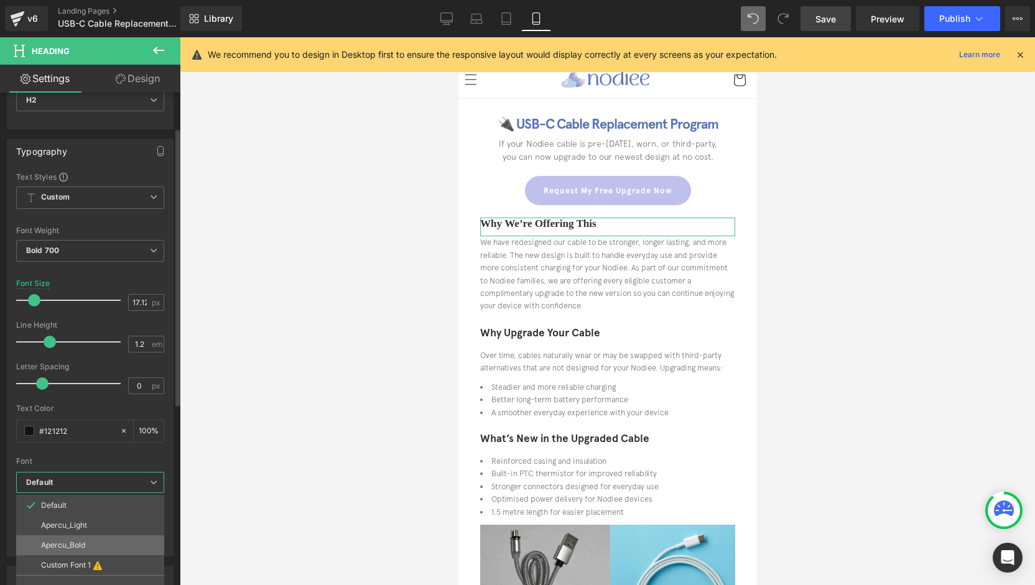
click at [90, 536] on li "Apercu_Bold" at bounding box center [90, 546] width 148 height 20
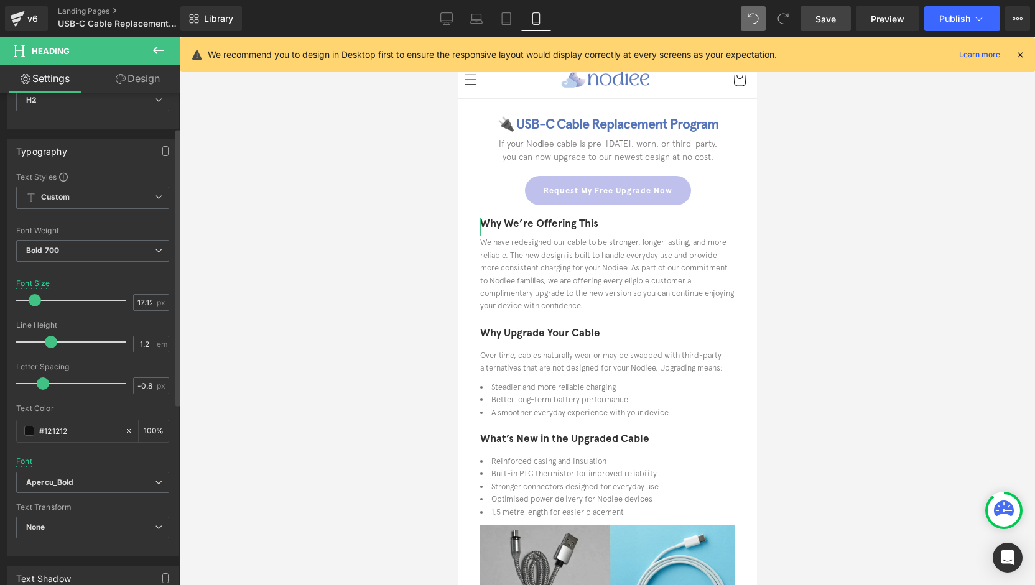
type input "-1"
drag, startPoint x: 43, startPoint y: 383, endPoint x: 0, endPoint y: 384, distance: 42.9
click at [0, 384] on div "Typography Text Styles Custom Heading 1 Heading 2 Heading 3 Heading 4 Heading 5…" at bounding box center [93, 342] width 186 height 427
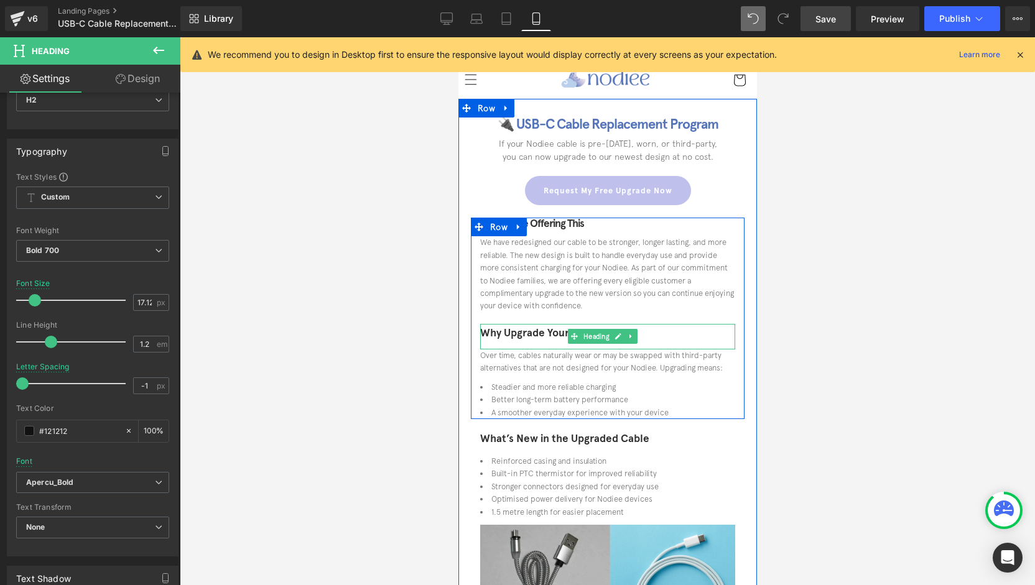
click at [670, 334] on h2 "Why Upgrade Your Cable" at bounding box center [607, 333] width 255 height 19
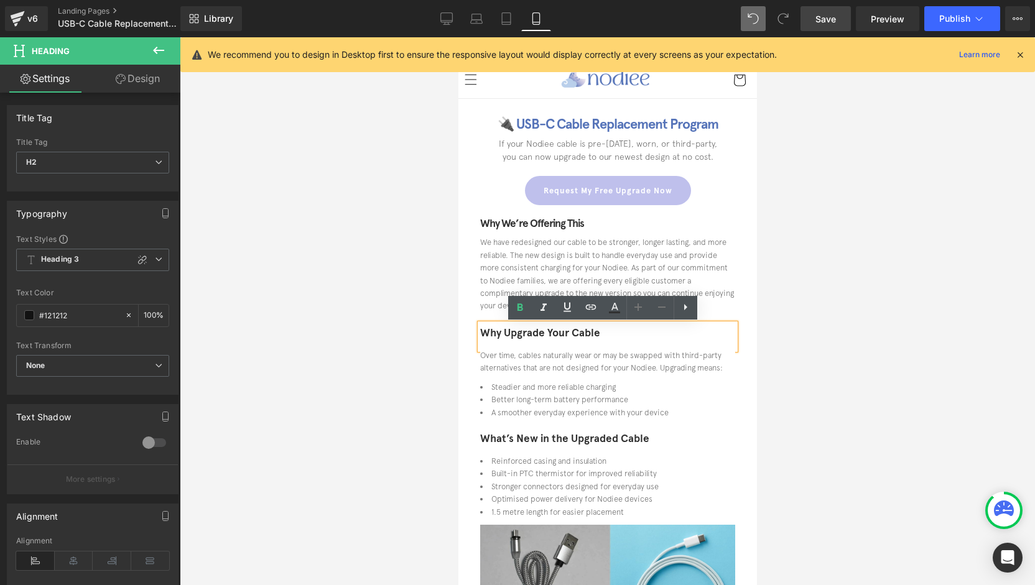
click at [674, 334] on h2 "Why Upgrade Your Cable" at bounding box center [607, 333] width 255 height 19
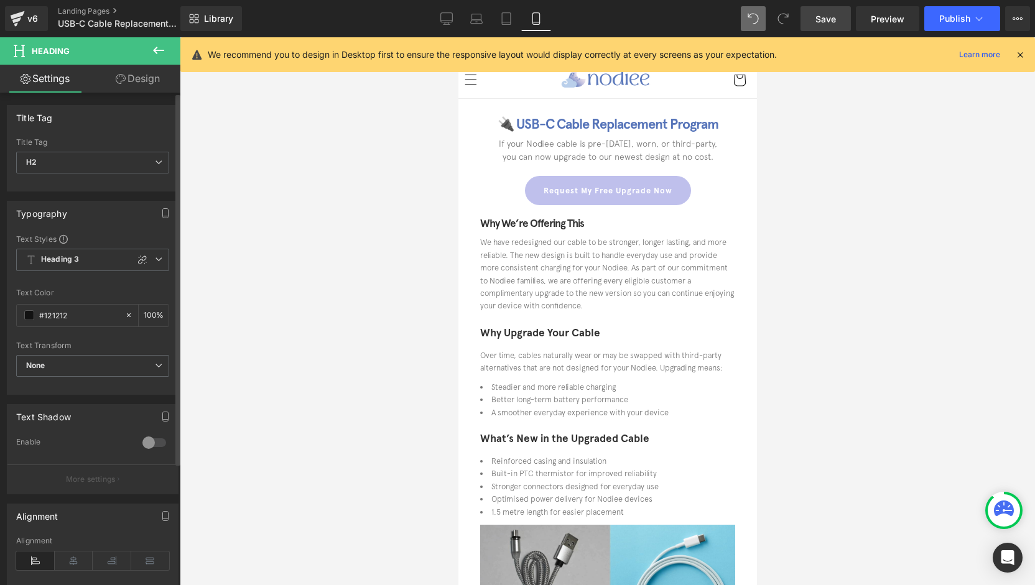
click at [137, 260] on icon at bounding box center [142, 260] width 10 height 10
type input "1.2"
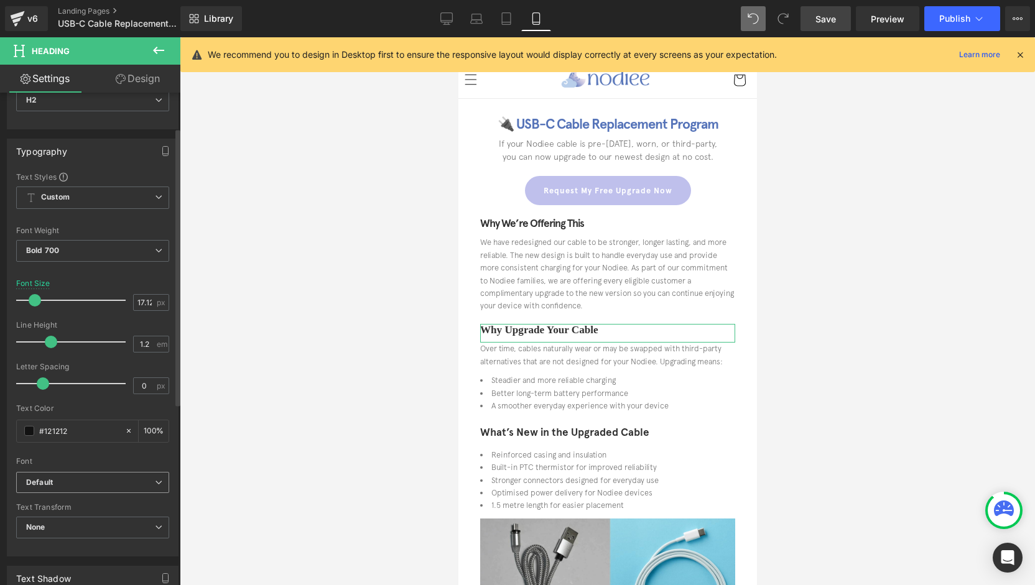
click at [73, 485] on b "Default" at bounding box center [90, 483] width 129 height 11
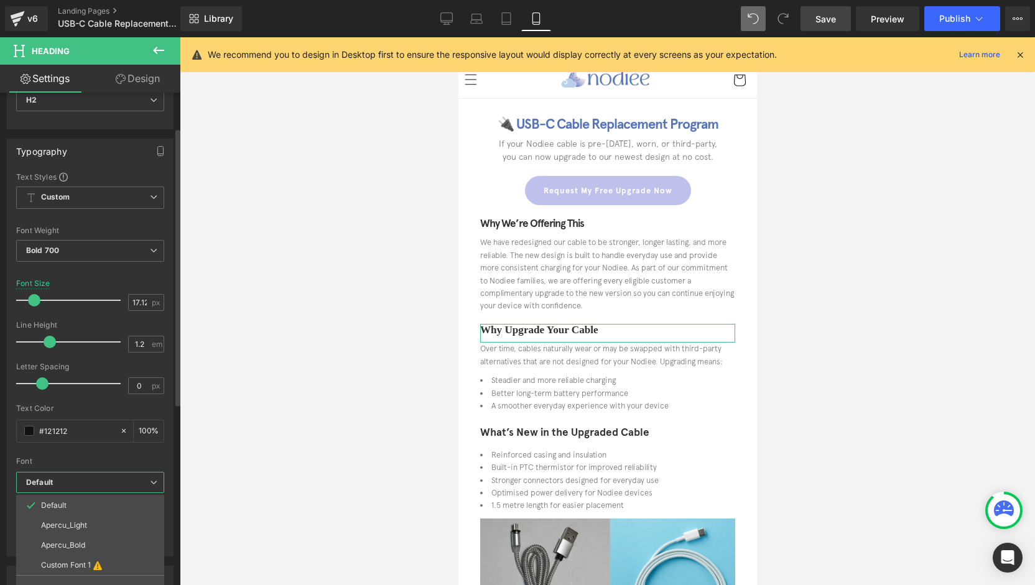
click at [73, 485] on b "Default" at bounding box center [88, 483] width 124 height 11
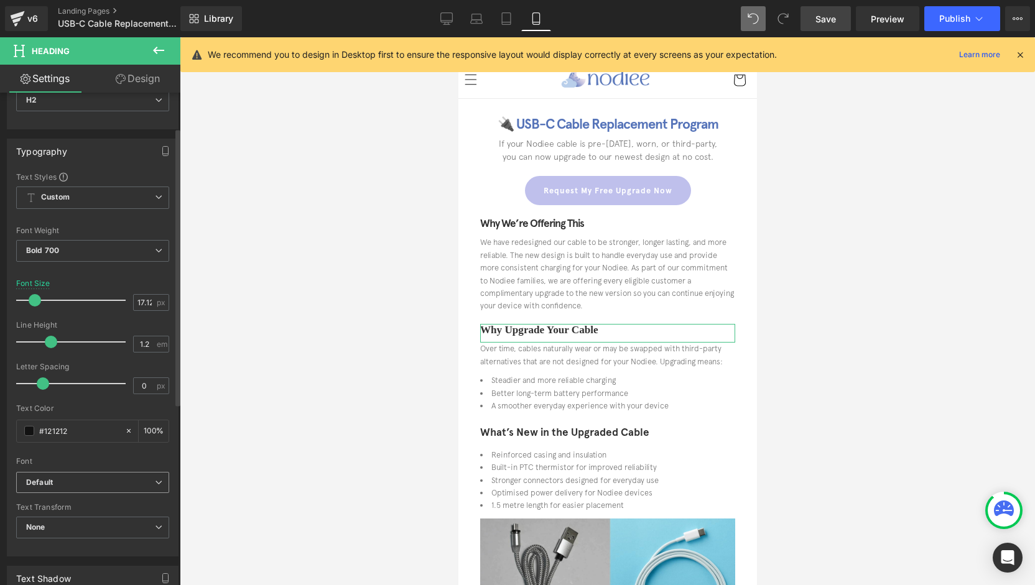
click at [73, 485] on b "Default" at bounding box center [90, 483] width 129 height 11
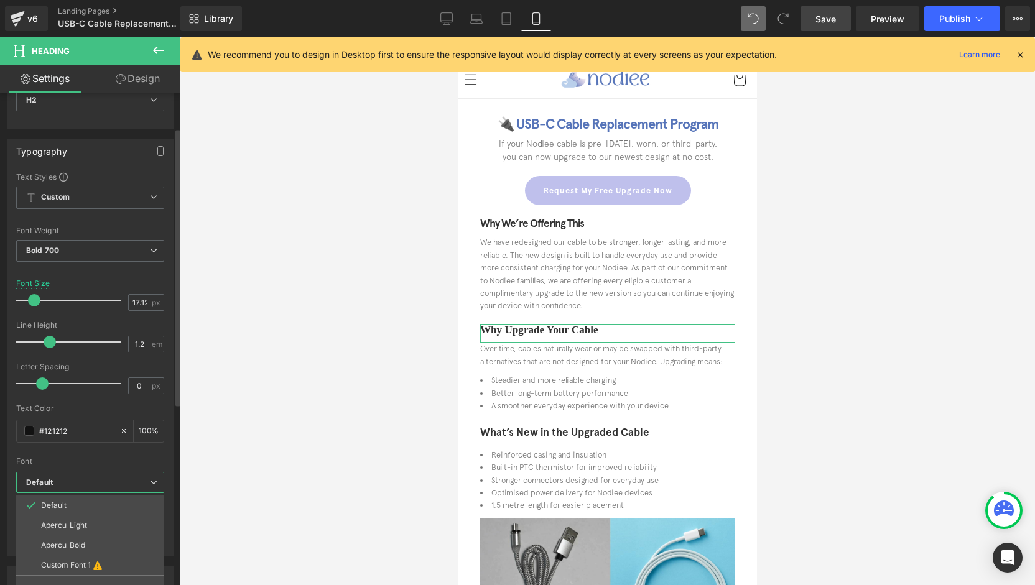
click at [76, 545] on p "Apercu_Bold" at bounding box center [63, 545] width 44 height 9
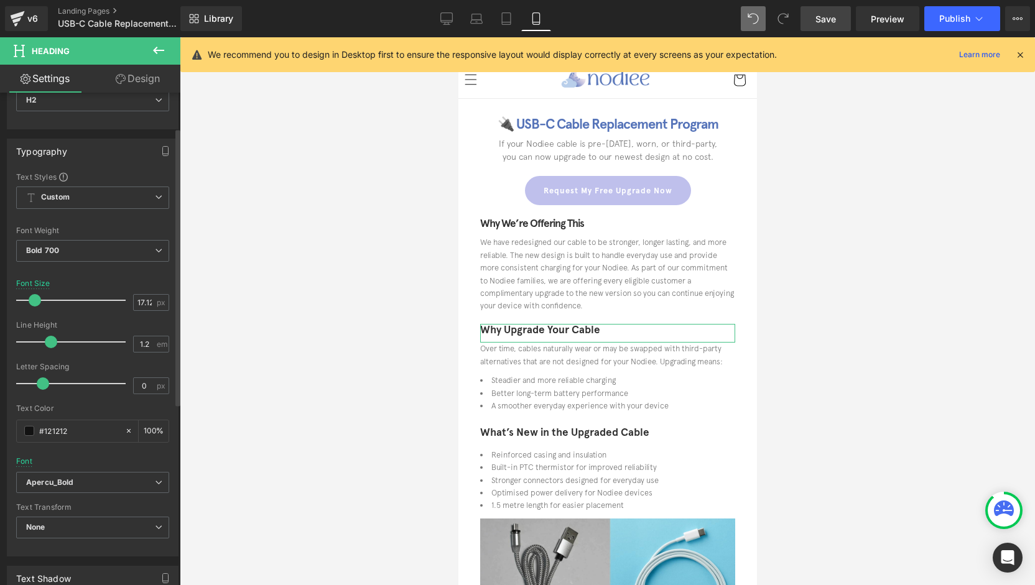
type input "-1"
drag, startPoint x: 42, startPoint y: 379, endPoint x: 6, endPoint y: 378, distance: 36.1
click at [0, 379] on div "Typography Text Styles Custom Heading 1 Heading 2 Heading 3 Heading 4 Heading 5…" at bounding box center [93, 342] width 186 height 427
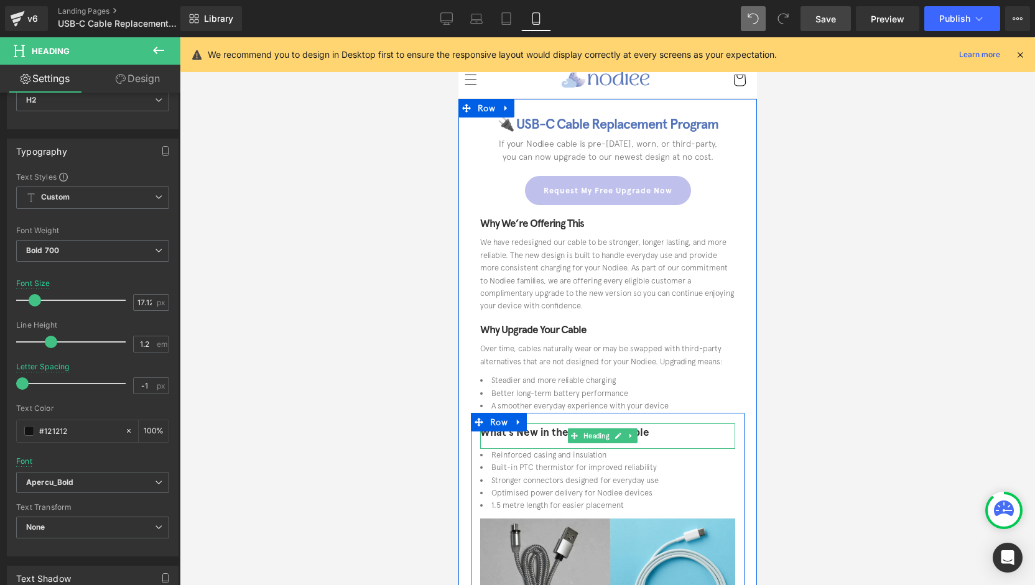
click at [664, 432] on h2 "What’s New in the Upgraded Cable" at bounding box center [607, 433] width 255 height 19
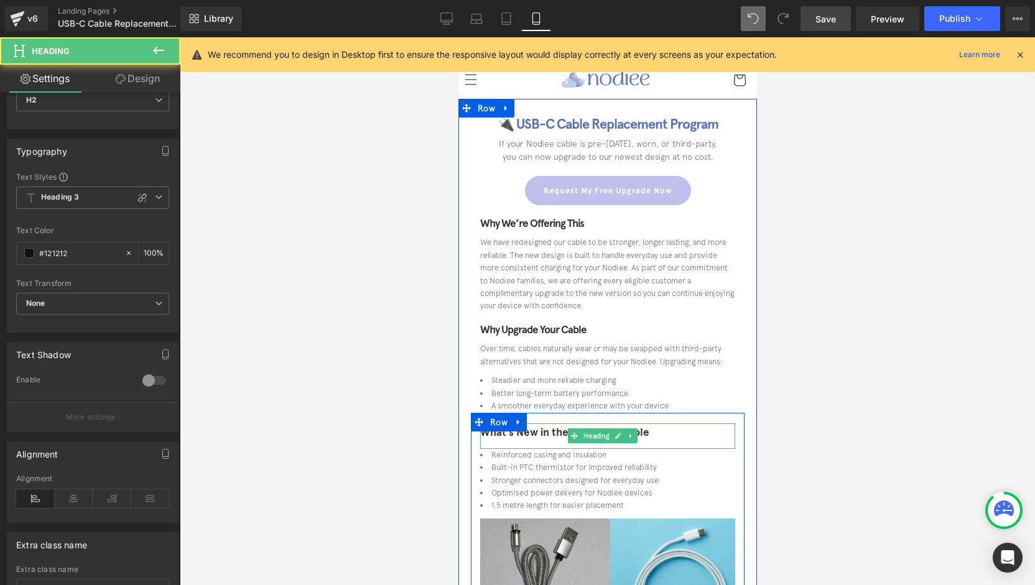
click at [548, 434] on font "What’s New in the Upgraded Cable" at bounding box center [564, 432] width 169 height 13
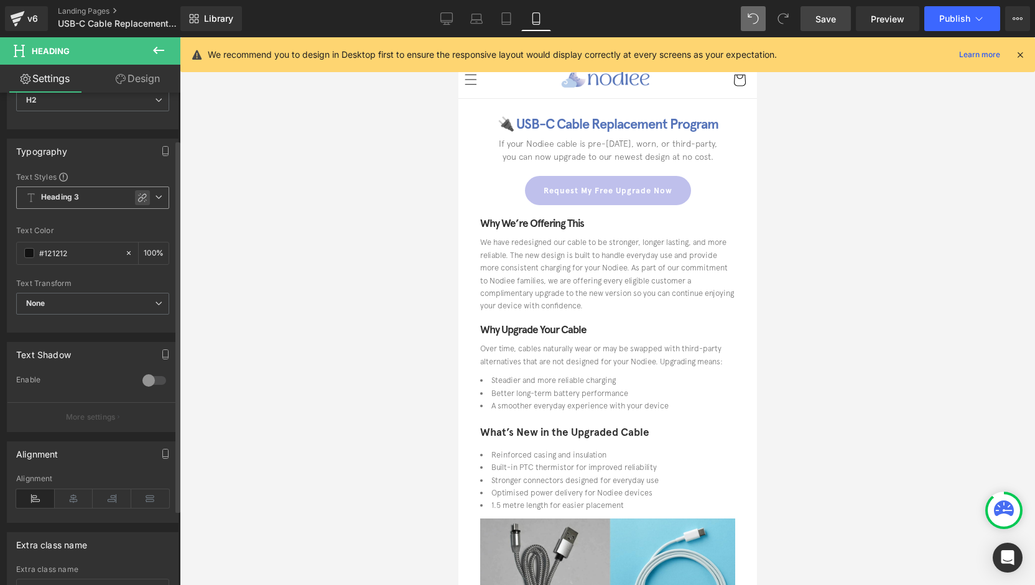
click at [138, 199] on icon at bounding box center [142, 198] width 10 height 10
type input "1.2"
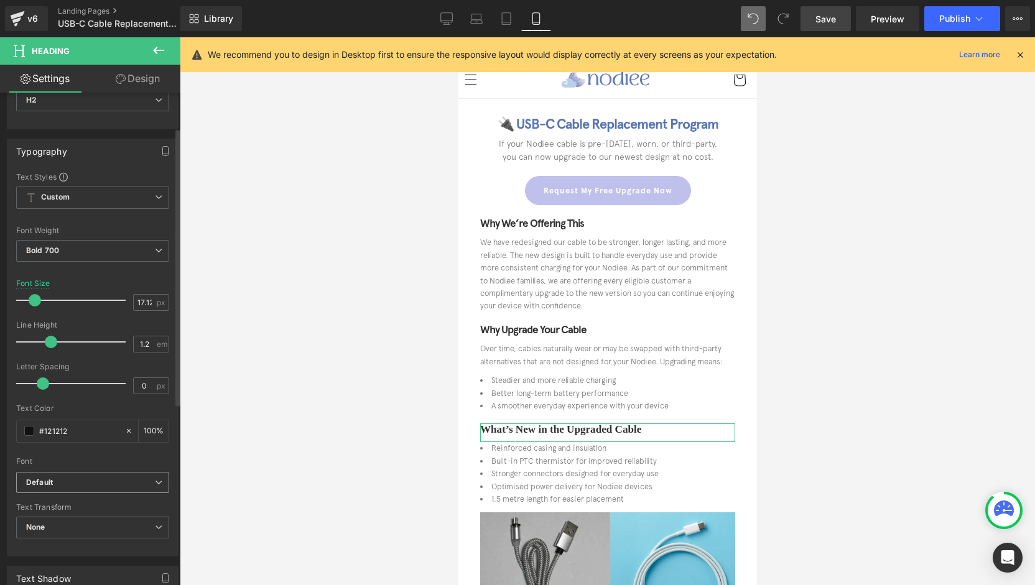
click at [75, 493] on div "Default Default Apercu_Light Apercu_Bold Custom Font 1 Open Font Manager" at bounding box center [92, 486] width 153 height 29
click at [75, 490] on span "Default" at bounding box center [92, 483] width 153 height 22
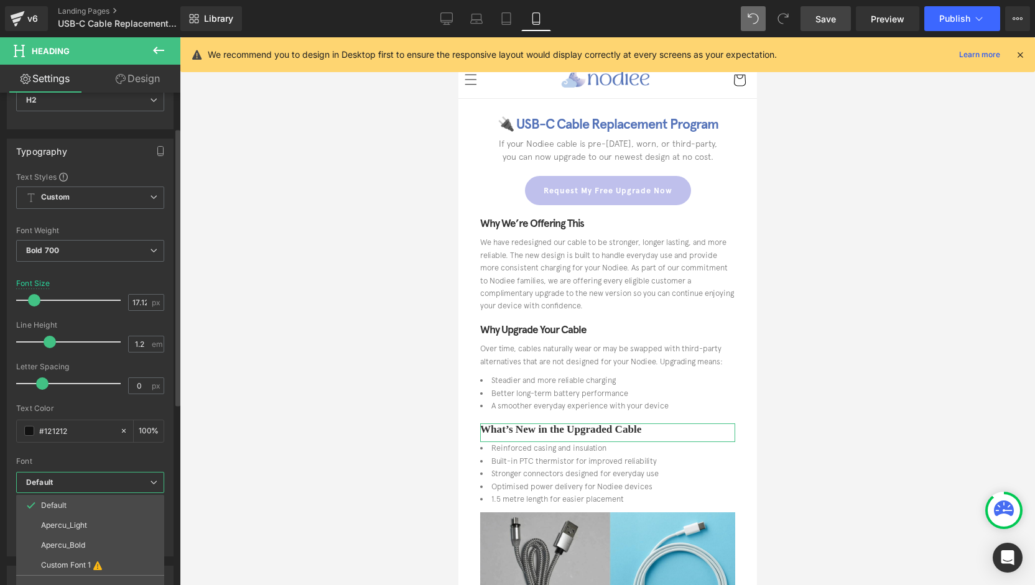
click at [77, 549] on li "Apercu_Bold" at bounding box center [90, 546] width 148 height 20
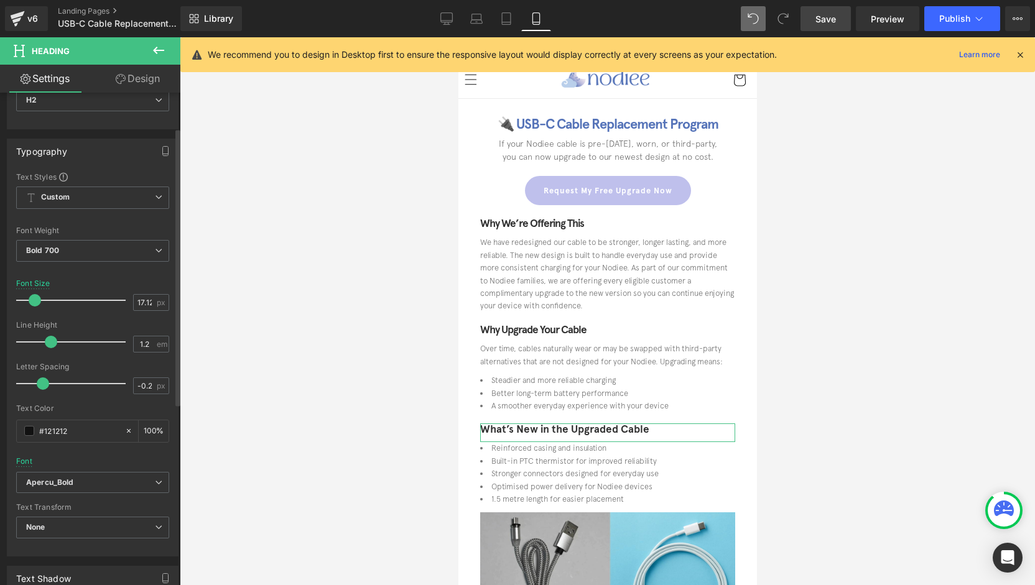
type input "-1"
drag, startPoint x: 45, startPoint y: 382, endPoint x: 14, endPoint y: 374, distance: 32.1
click at [11, 376] on div "Text Styles Custom Heading 1 Heading 2 Heading 3 Heading 4 Heading 5 Heading 6 …" at bounding box center [92, 364] width 170 height 384
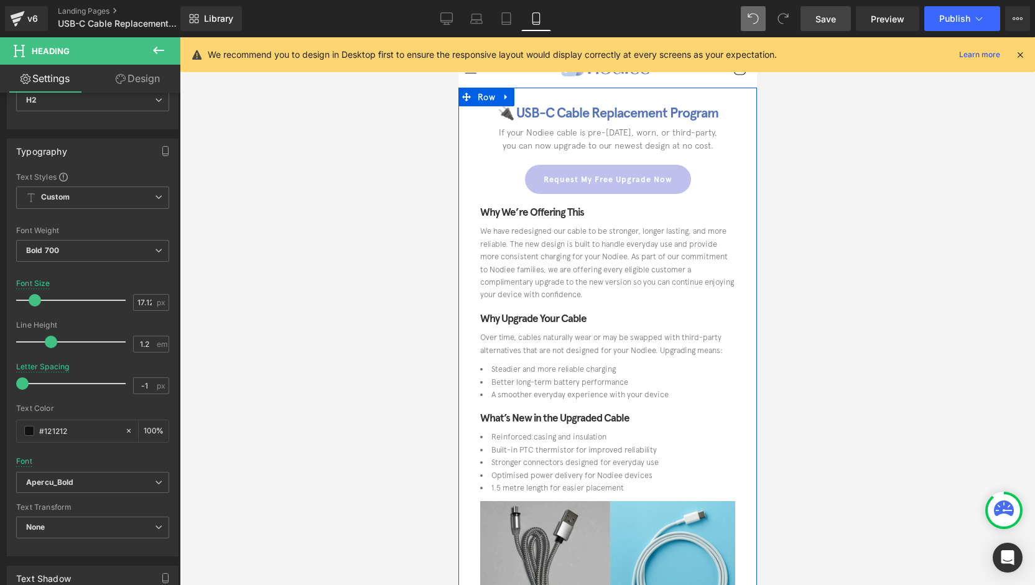
scroll to position [0, 0]
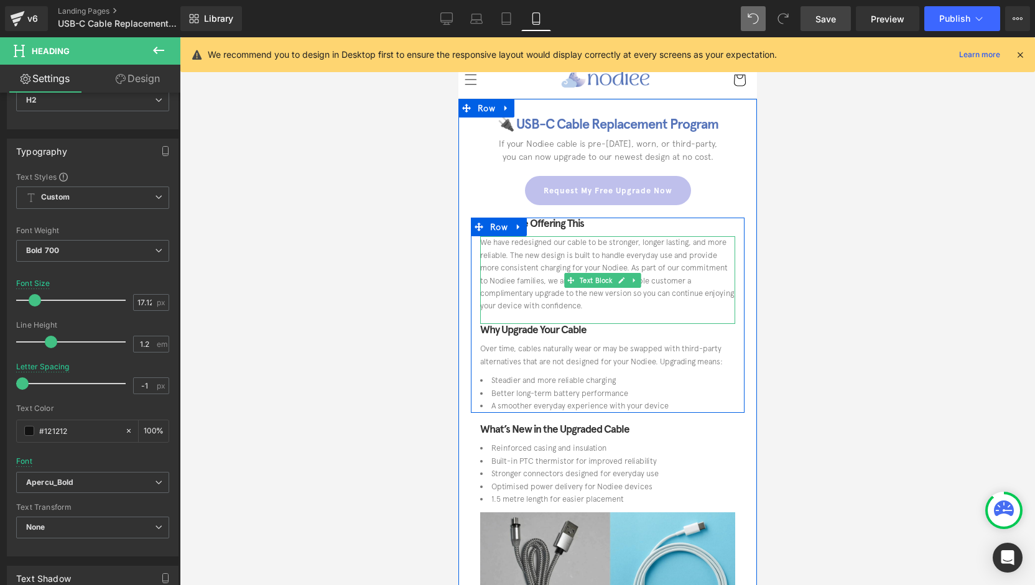
click at [683, 271] on p "We have redesigned our cable to be stronger, longer lasting, and more reliable.…" at bounding box center [607, 274] width 255 height 77
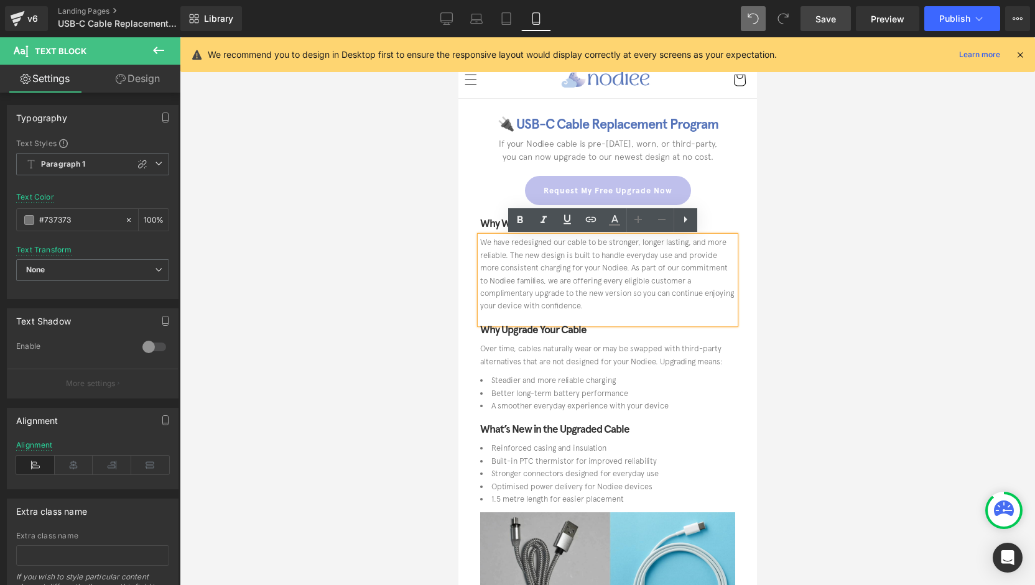
click at [539, 282] on p "We have redesigned our cable to be stronger, longer lasting, and more reliable.…" at bounding box center [607, 274] width 255 height 77
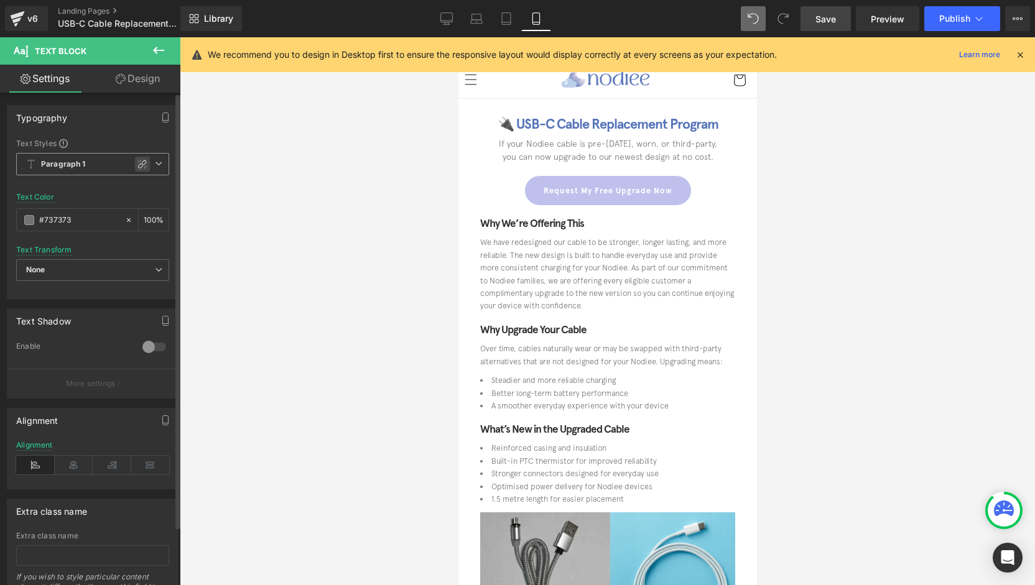
click at [135, 170] on div at bounding box center [142, 164] width 15 height 15
type input "1.5"
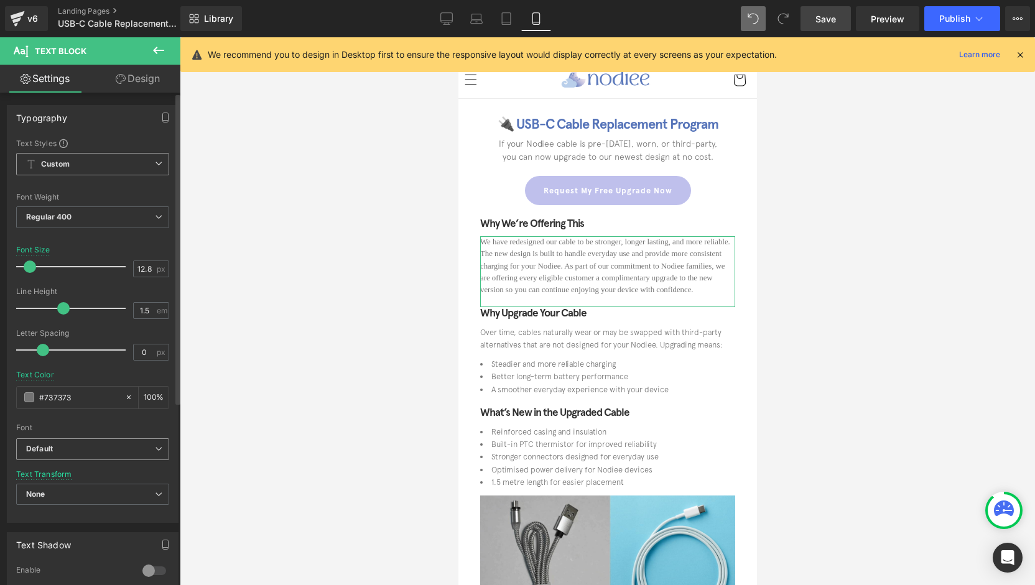
click at [106, 453] on b "Default" at bounding box center [90, 449] width 129 height 11
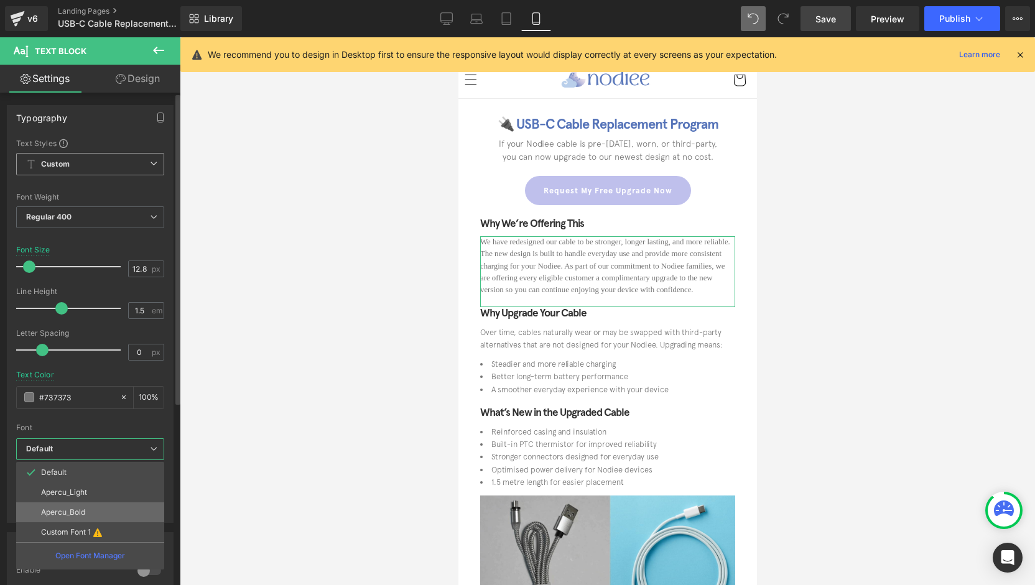
click at [98, 503] on li "Apercu_Bold" at bounding box center [90, 513] width 148 height 20
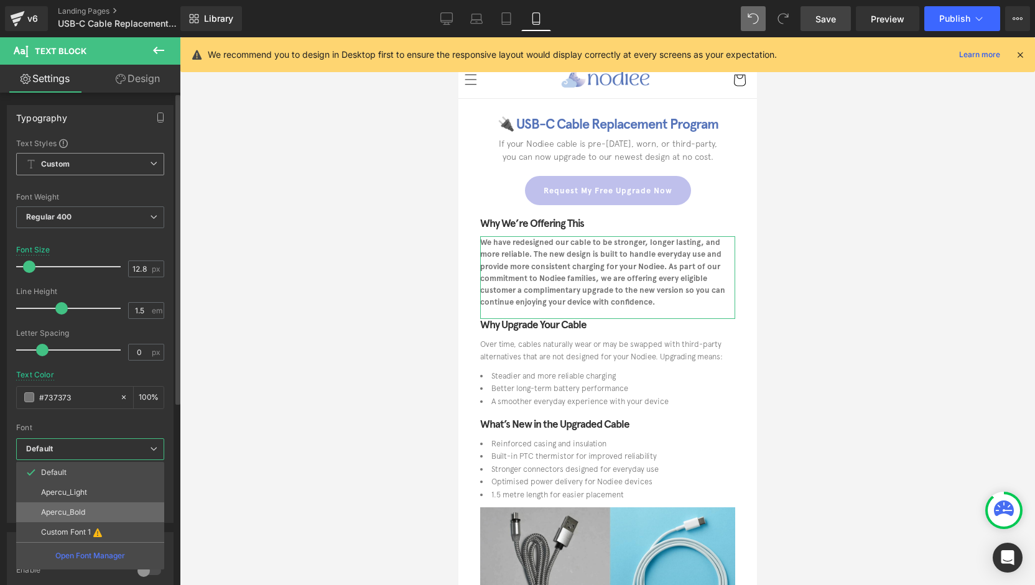
click at [98, 501] on span "None" at bounding box center [90, 495] width 148 height 22
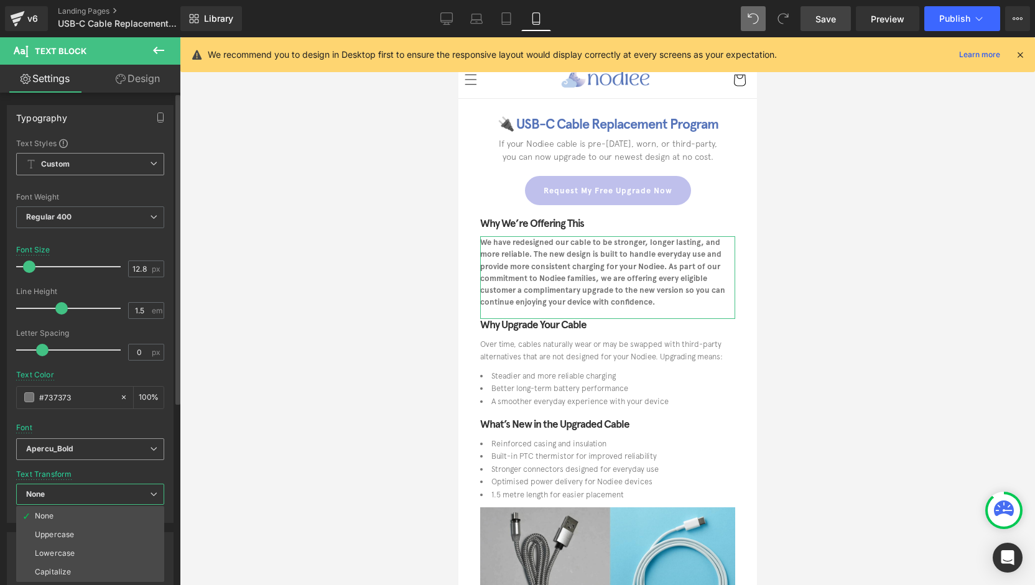
click at [100, 448] on b "Apercu_Bold" at bounding box center [88, 449] width 124 height 11
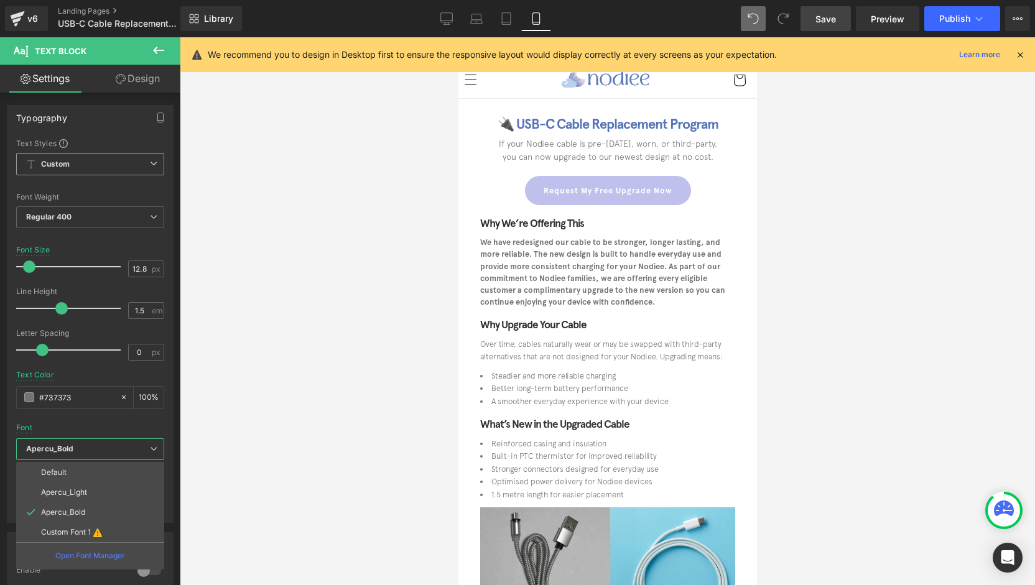
click at [801, 353] on div at bounding box center [607, 311] width 855 height 548
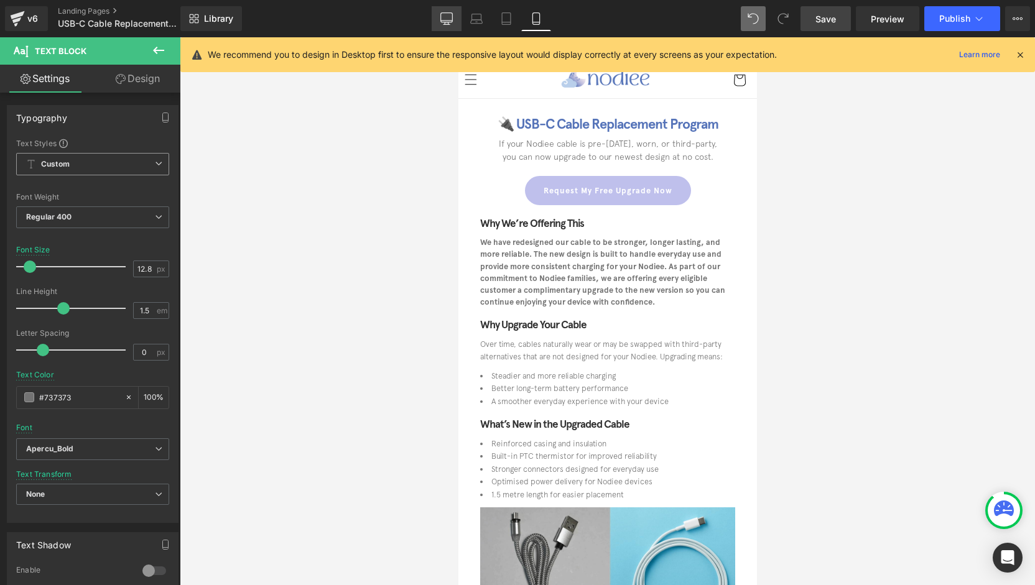
click at [442, 12] on icon at bounding box center [446, 18] width 12 height 12
type input "16"
type input "#121212"
type input "75"
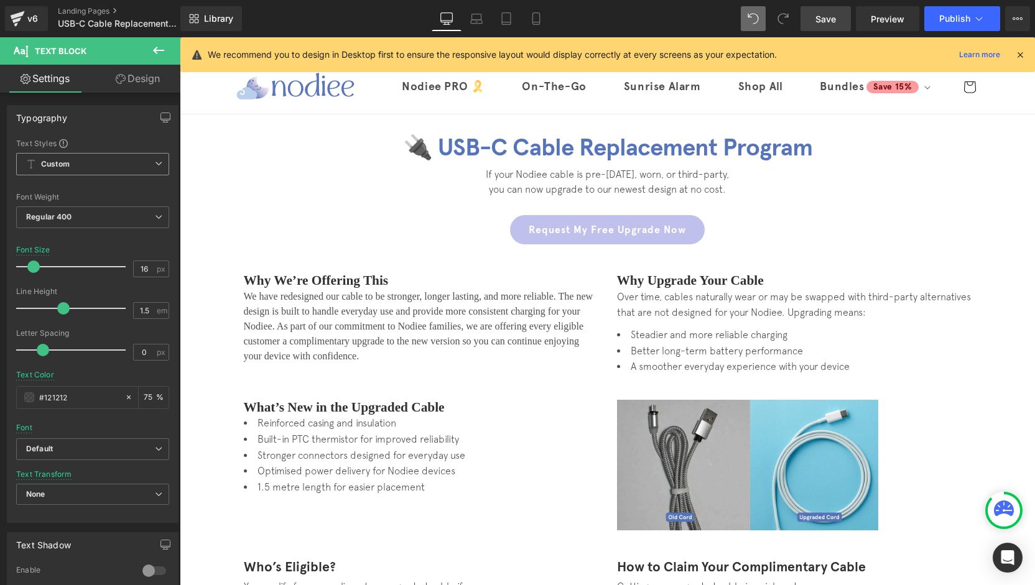
scroll to position [52, 0]
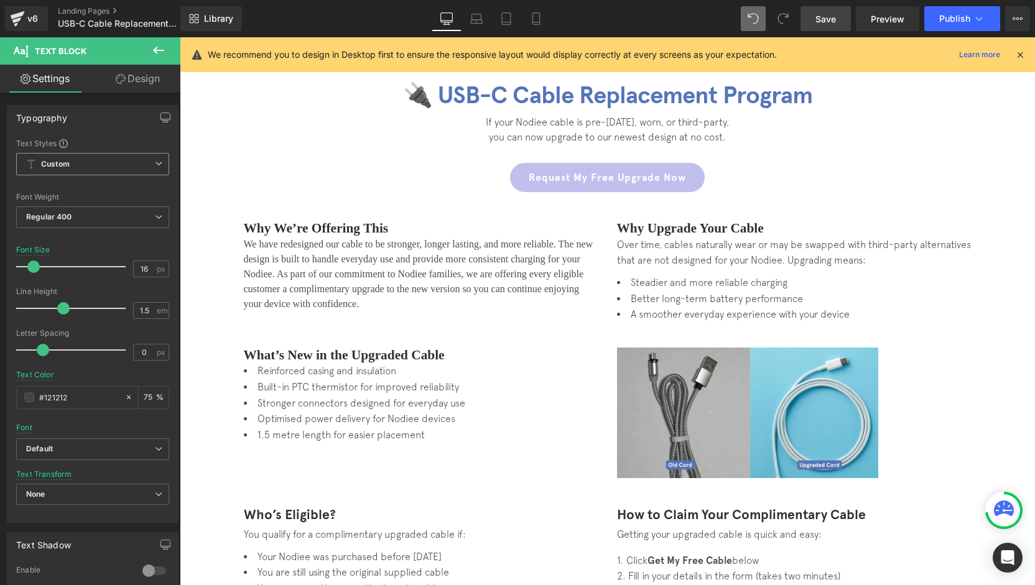
type input "12.8"
type input "#737373"
type input "100"
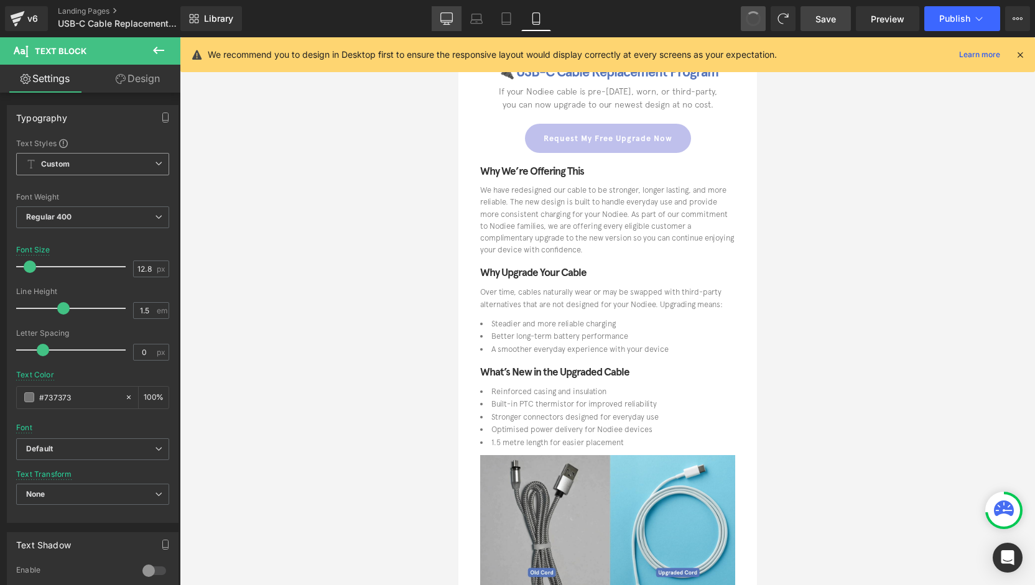
scroll to position [0, 0]
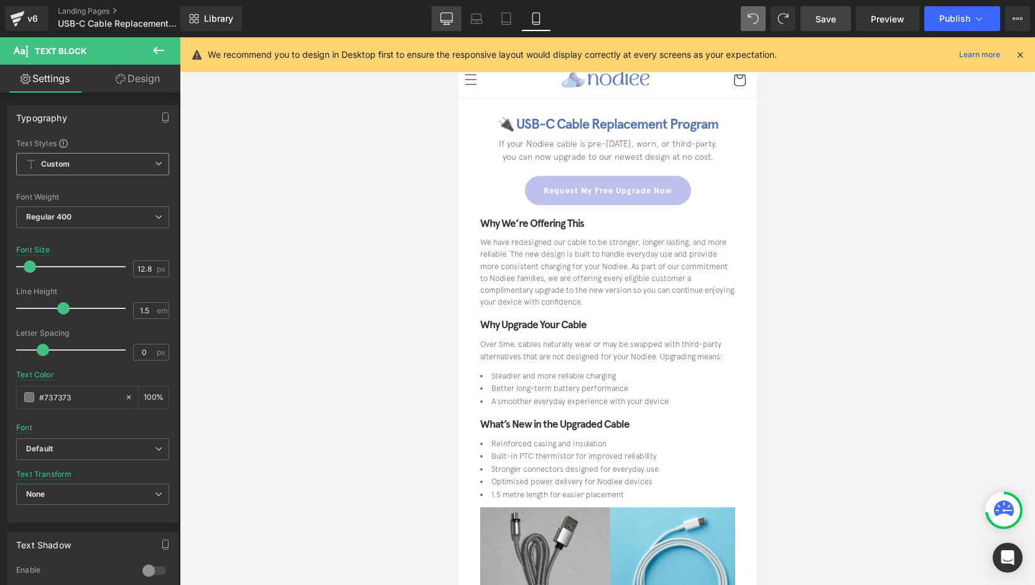
click at [446, 22] on icon at bounding box center [447, 17] width 12 height 9
type input "16"
type input "#121212"
type input "75"
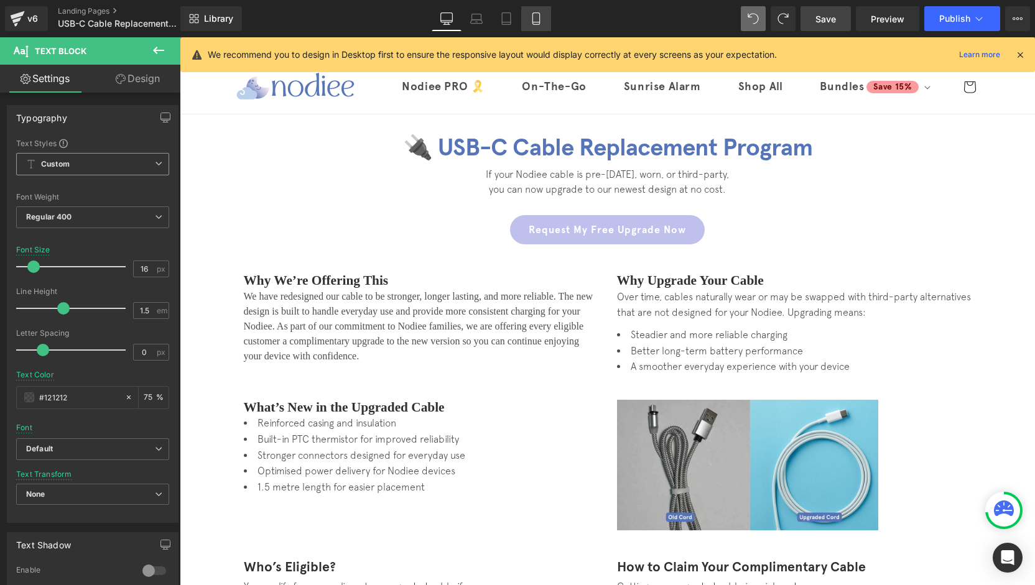
click at [529, 27] on link "Mobile" at bounding box center [536, 18] width 30 height 25
type input "12.8"
type input "#737373"
type input "100"
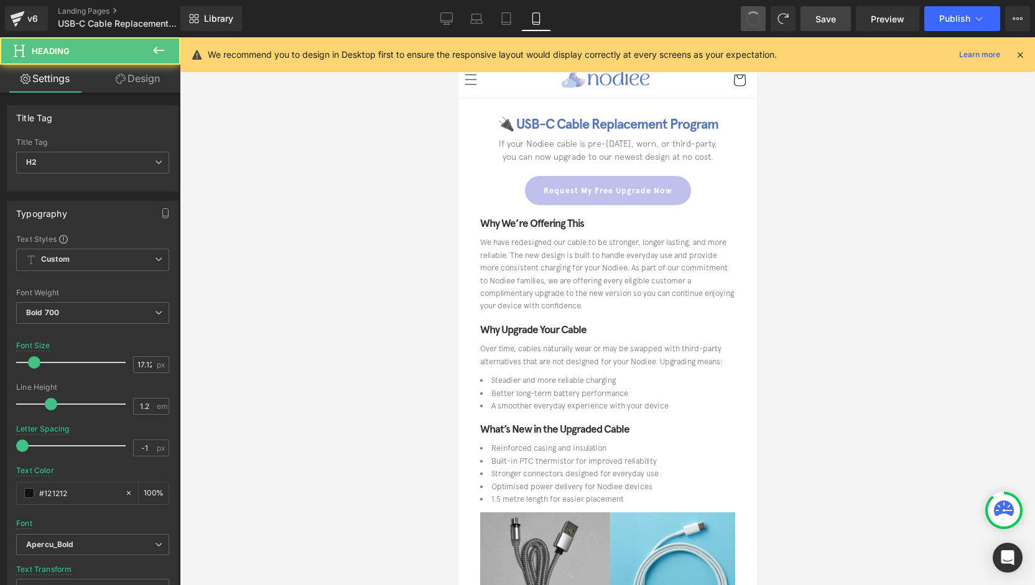
type input "0"
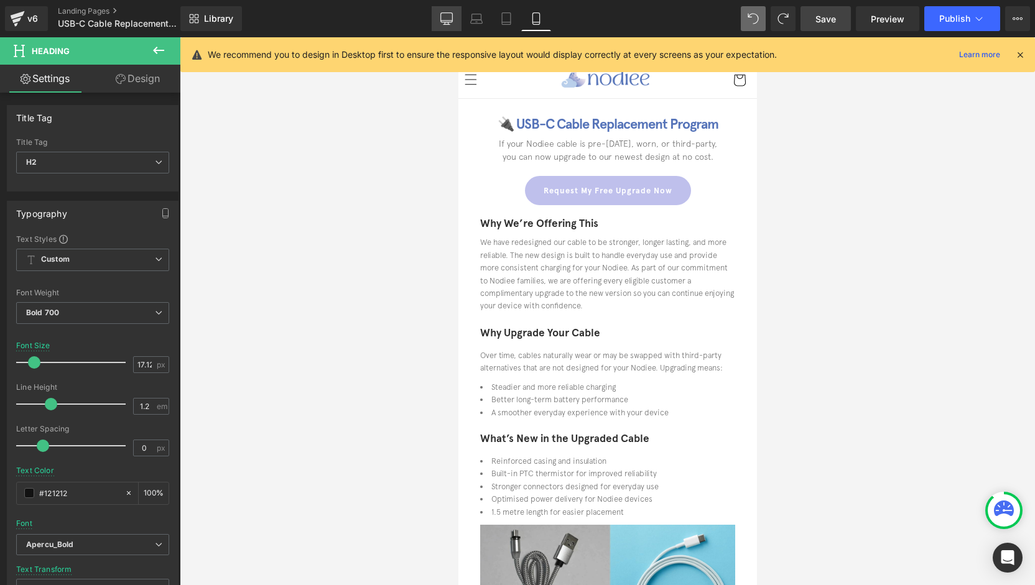
click at [432, 13] on link "Desktop" at bounding box center [447, 18] width 30 height 25
type input "21.33"
type input "100"
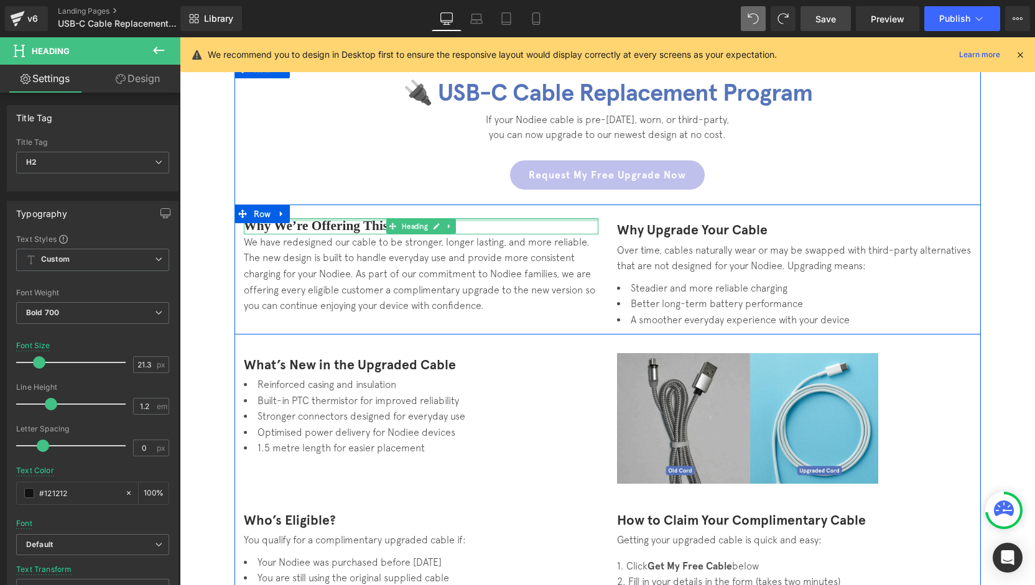
click at [352, 218] on div at bounding box center [421, 219] width 355 height 3
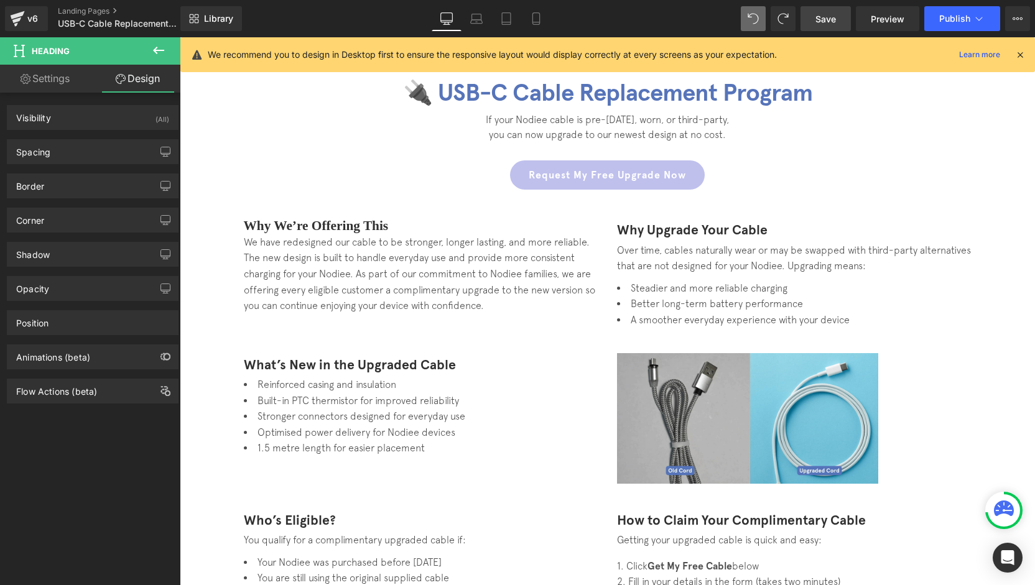
type input "17.12"
type input "100"
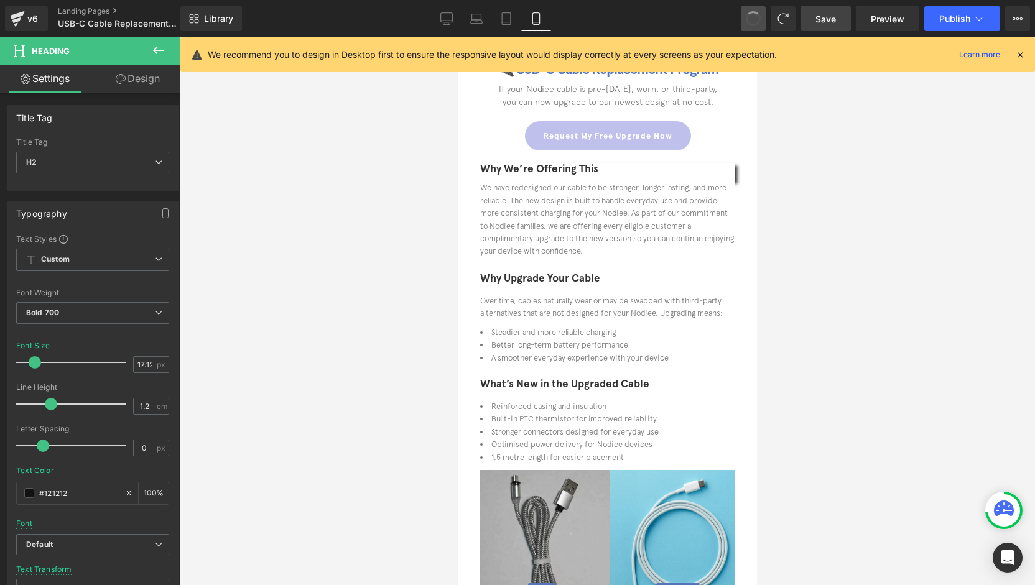
scroll to position [0, 0]
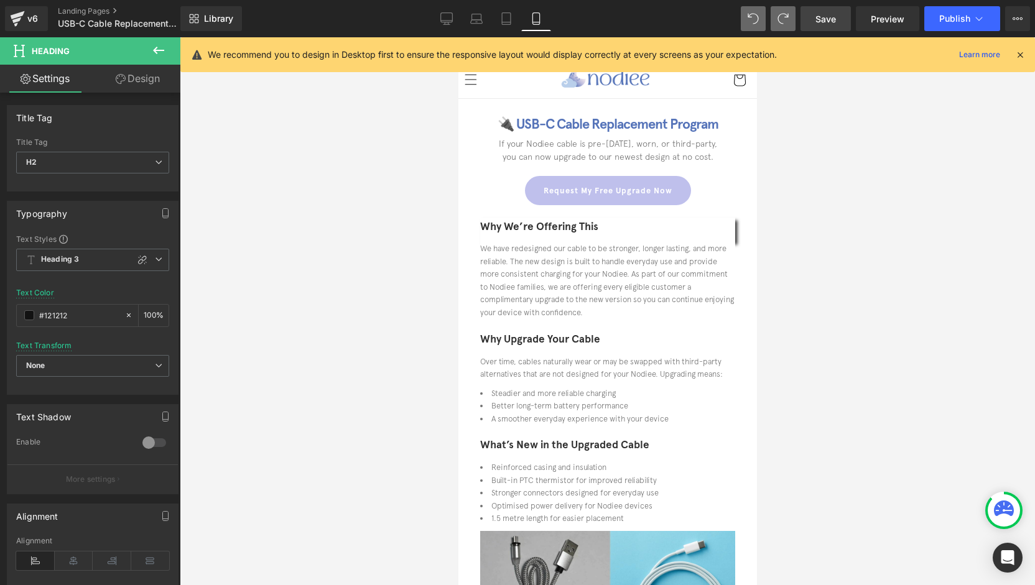
type input "1.2"
click at [447, 24] on icon at bounding box center [446, 18] width 12 height 12
type input "100"
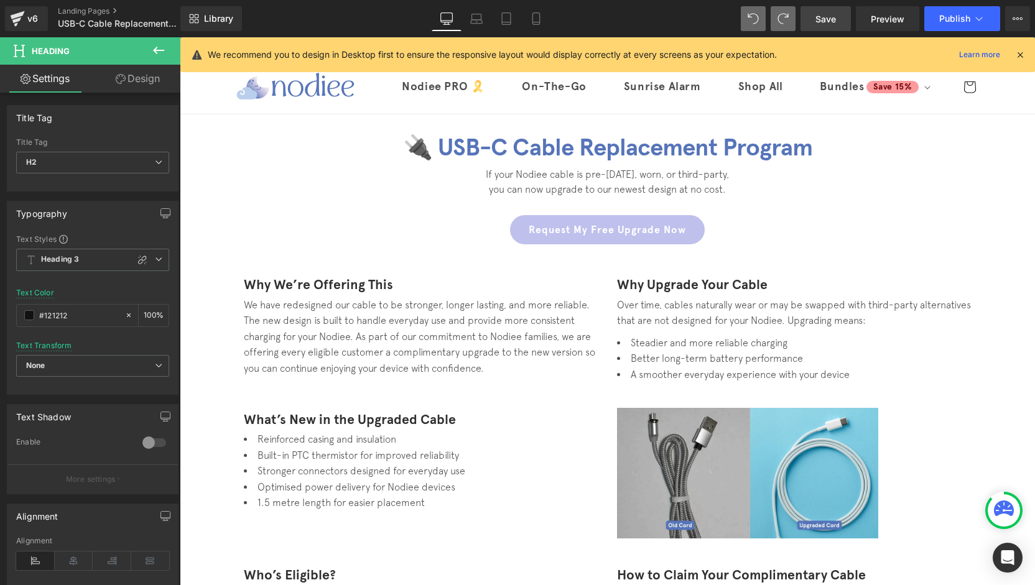
scroll to position [55, 0]
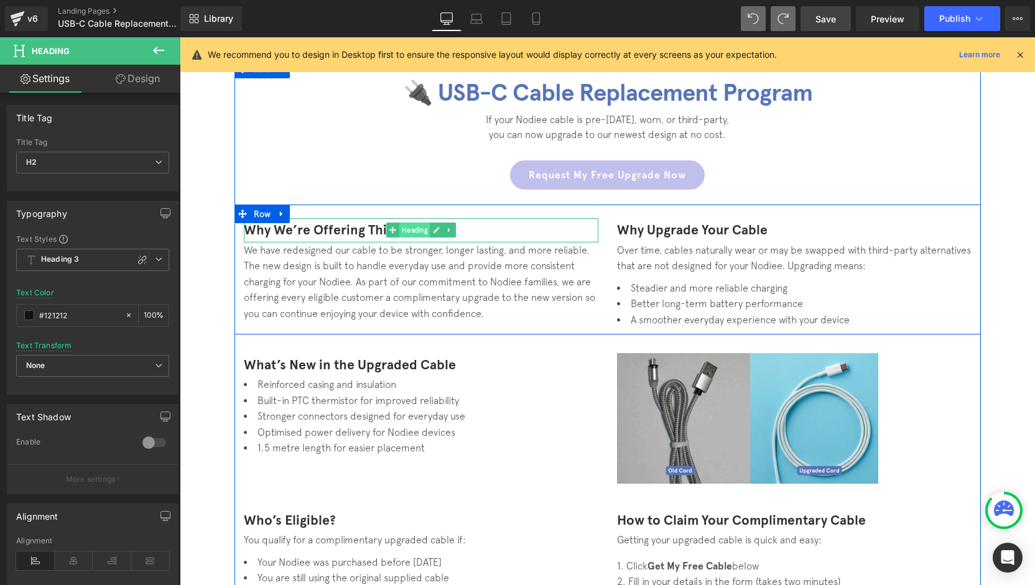
click at [399, 228] on span "Heading" at bounding box center [414, 230] width 31 height 15
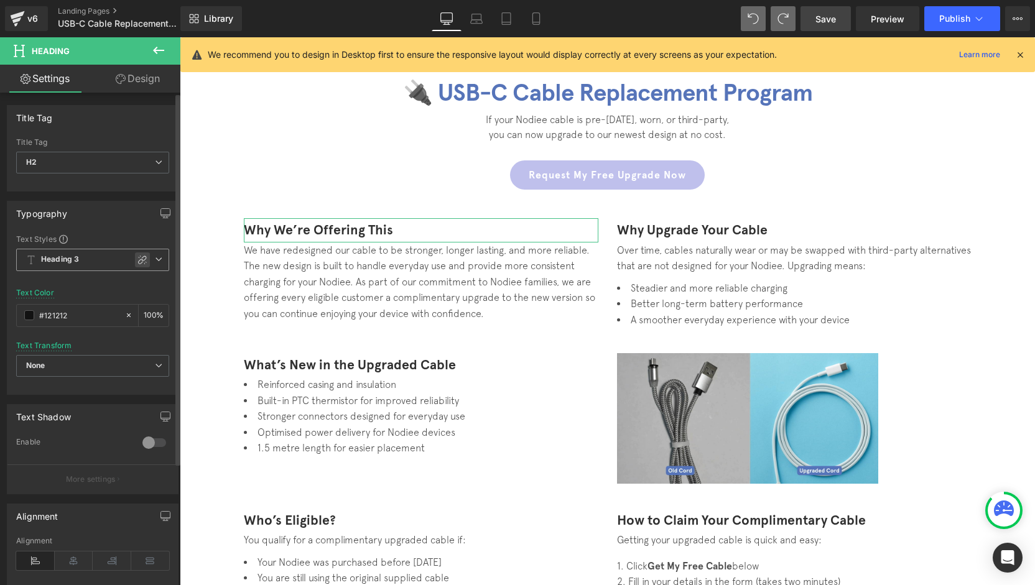
drag, startPoint x: 132, startPoint y: 262, endPoint x: 129, endPoint y: 180, distance: 82.8
click at [137, 262] on icon at bounding box center [142, 260] width 10 height 10
type input "1.2"
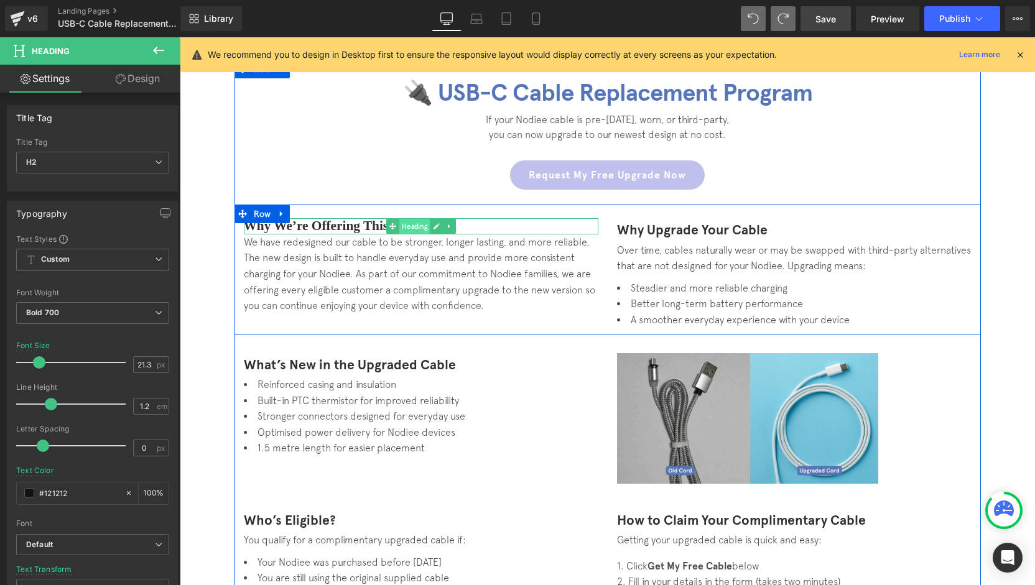
click at [411, 221] on span "Heading" at bounding box center [414, 226] width 31 height 15
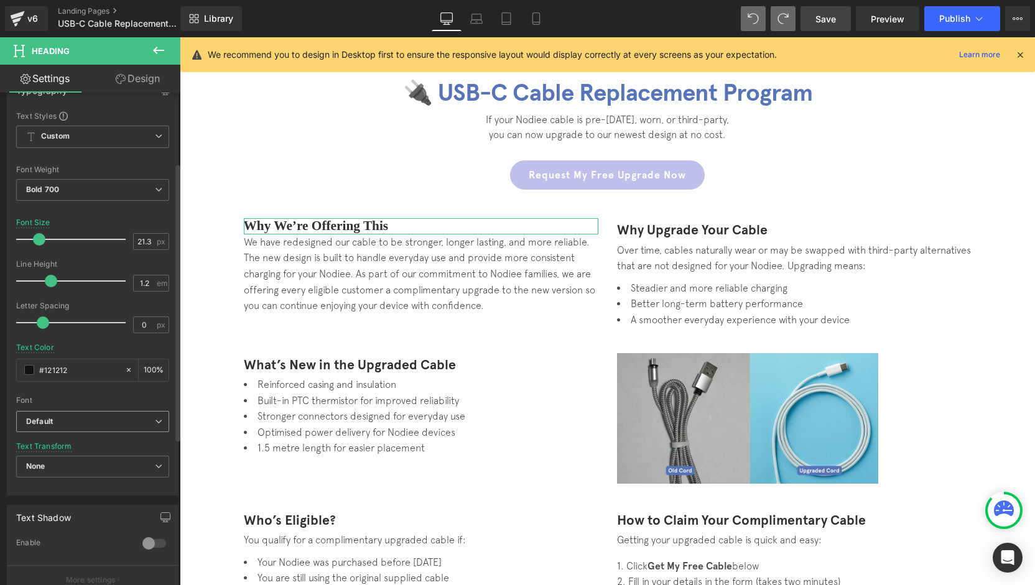
scroll to position [124, 0]
click at [78, 427] on span "Default" at bounding box center [92, 421] width 153 height 22
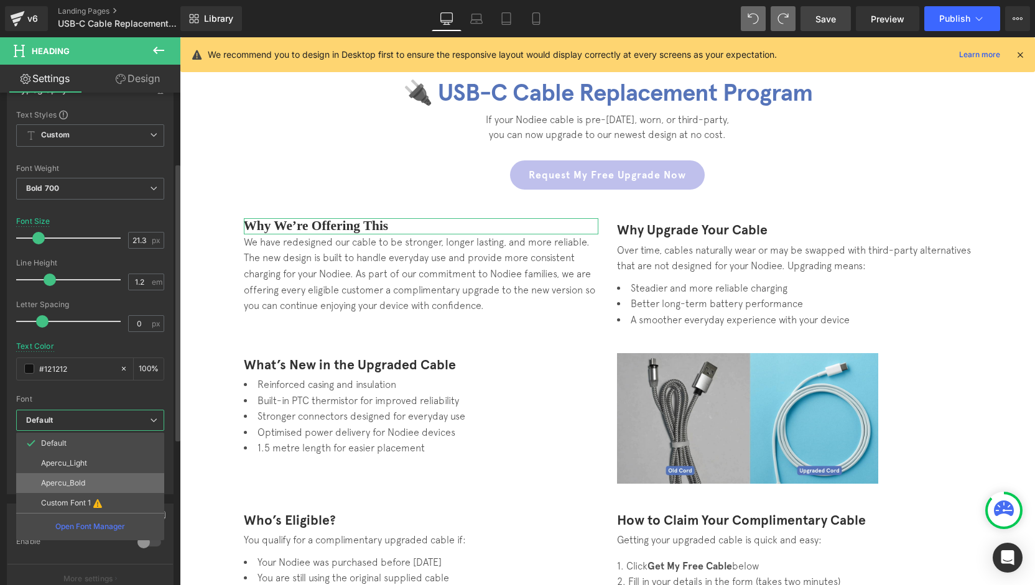
click at [87, 483] on li "Apercu_Bold" at bounding box center [90, 483] width 148 height 20
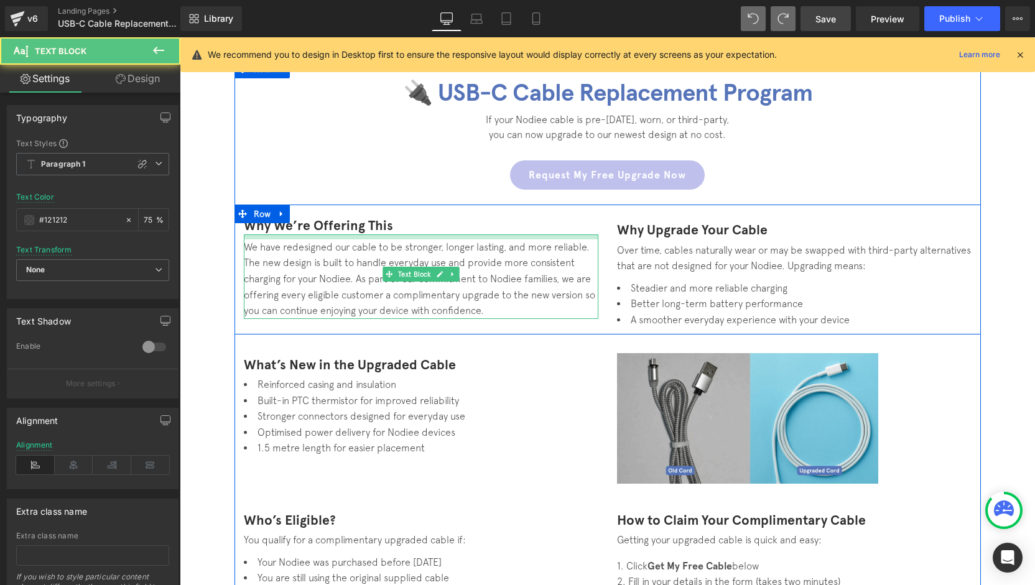
click at [480, 240] on div "We have redesigned our cable to be stronger, longer lasting, and more reliable.…" at bounding box center [421, 276] width 355 height 85
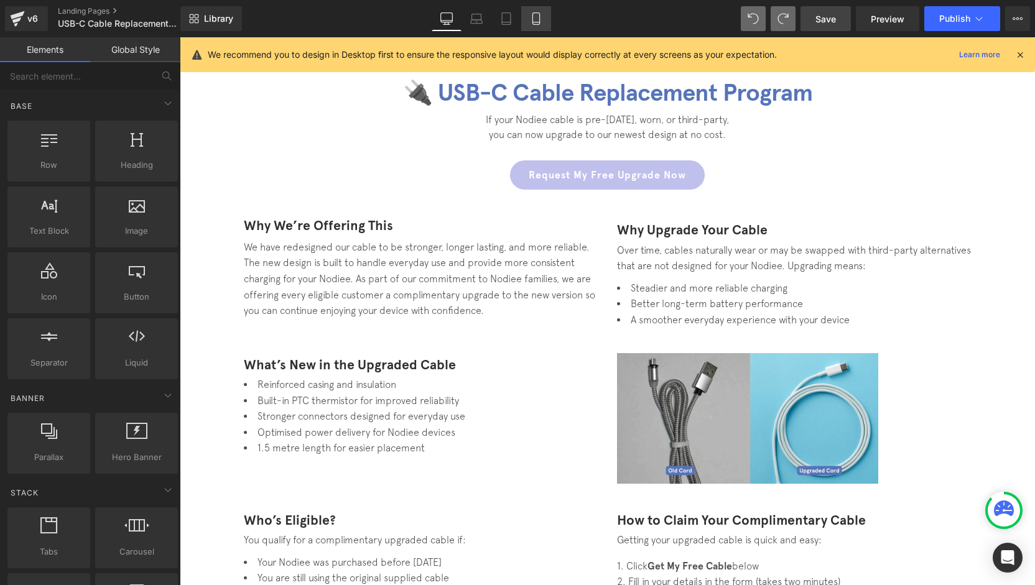
click at [529, 27] on link "Mobile" at bounding box center [536, 18] width 30 height 25
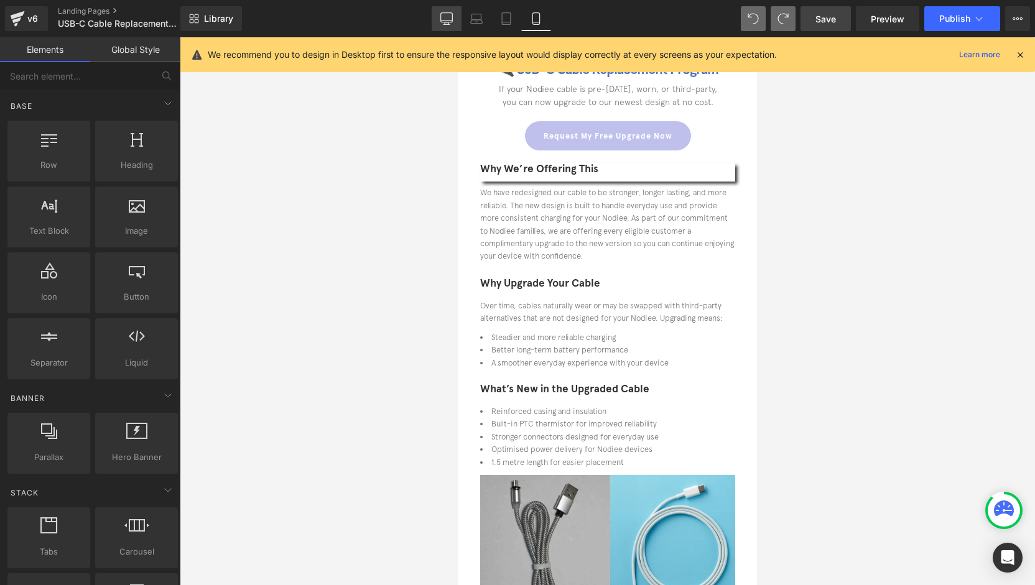
scroll to position [62, 0]
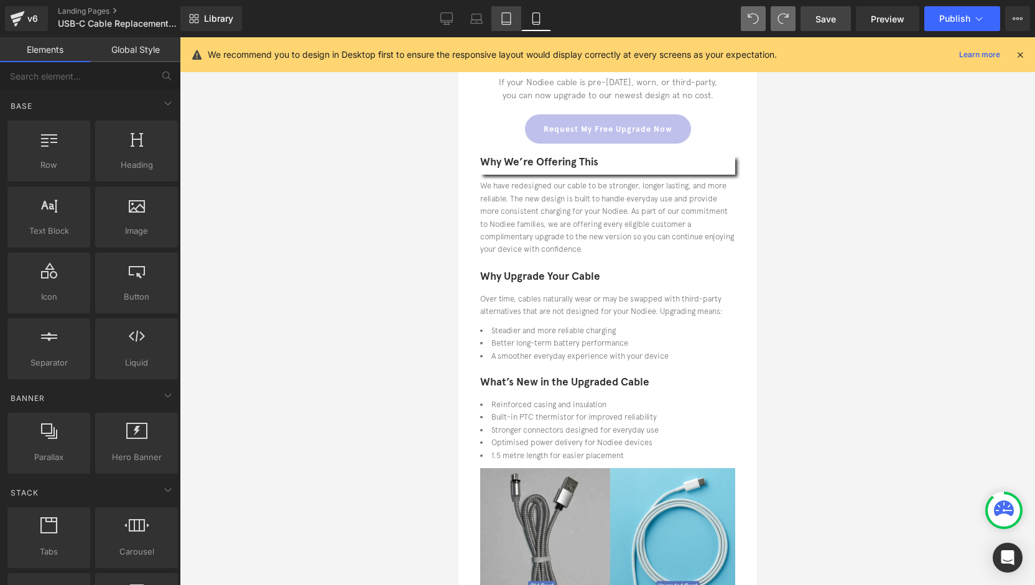
click at [498, 30] on link "Tablet" at bounding box center [506, 18] width 30 height 25
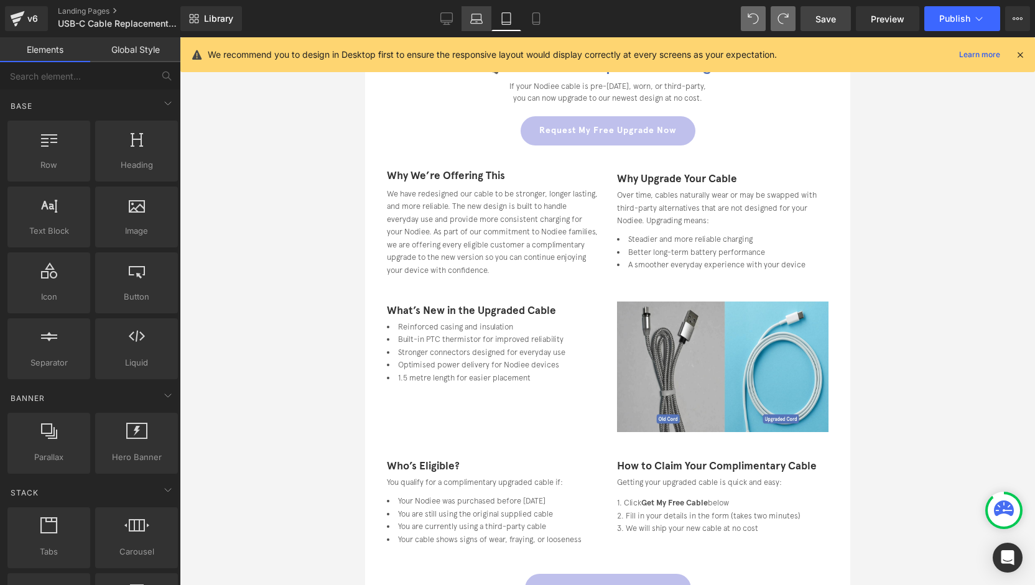
click at [468, 24] on link "Laptop" at bounding box center [477, 18] width 30 height 25
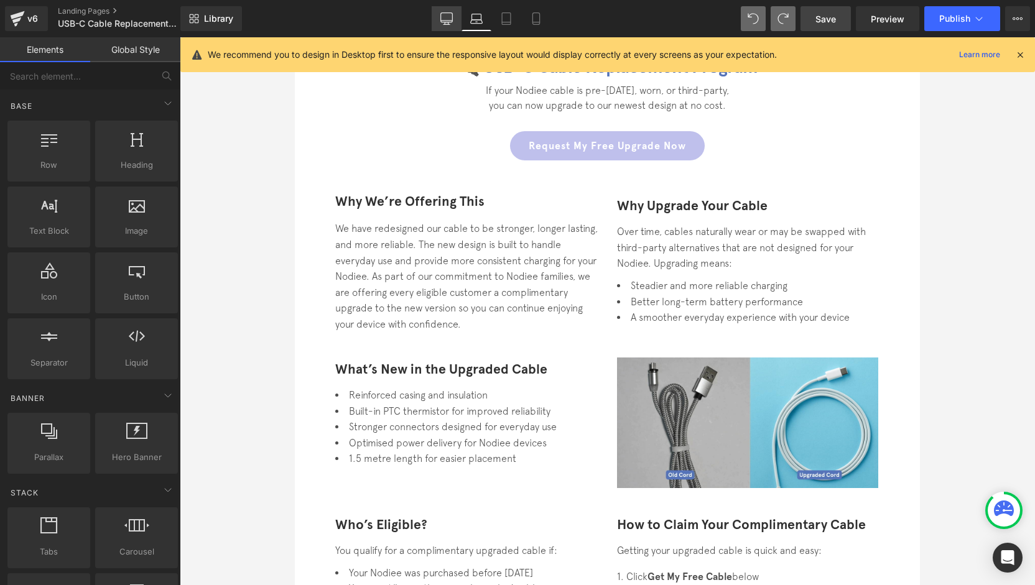
click at [445, 24] on icon at bounding box center [446, 24] width 6 height 0
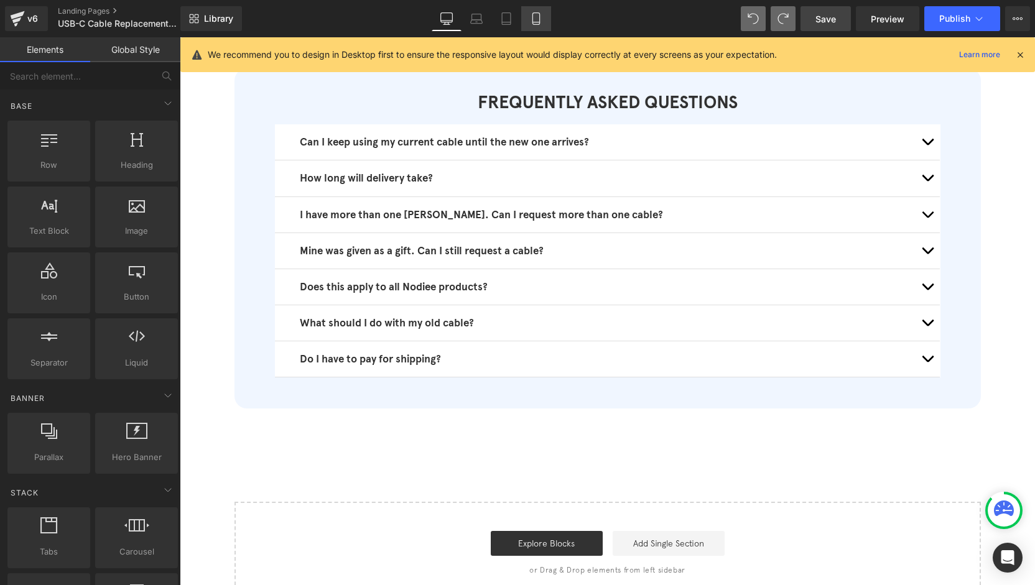
click at [527, 19] on link "Mobile" at bounding box center [536, 18] width 30 height 25
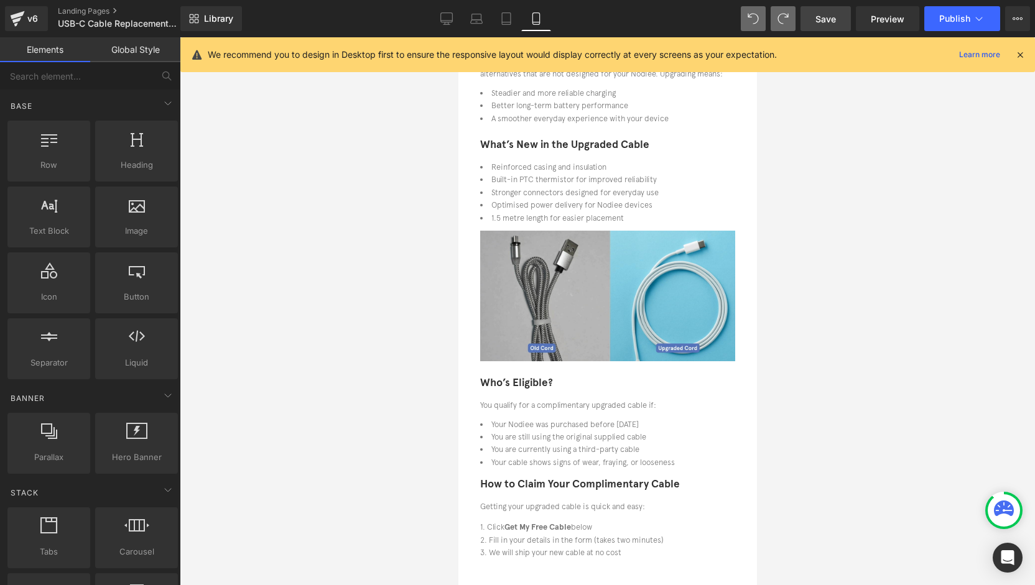
scroll to position [0, 0]
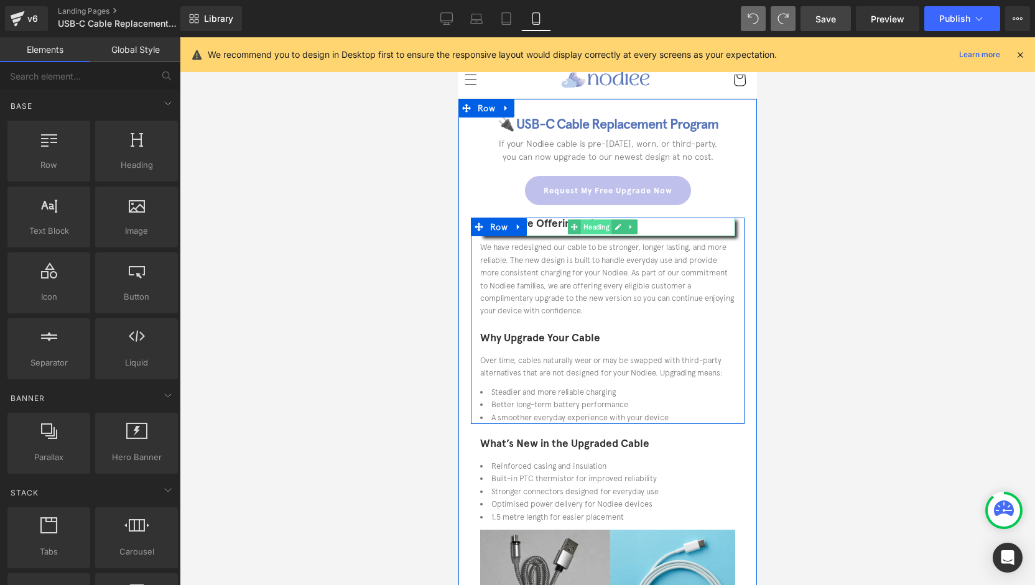
click at [592, 226] on span "Heading" at bounding box center [595, 227] width 31 height 15
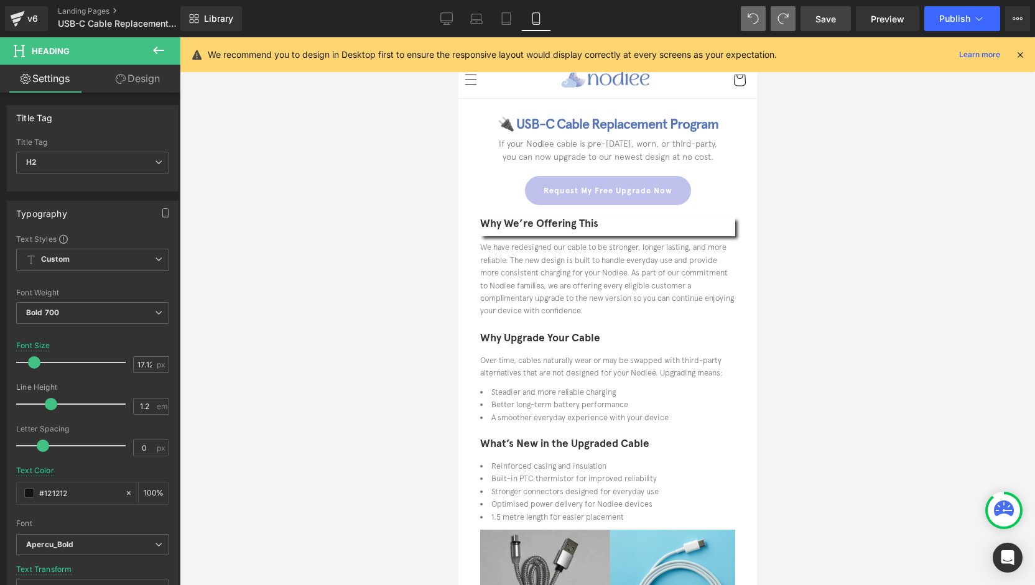
click at [137, 83] on link "Design" at bounding box center [138, 79] width 90 height 28
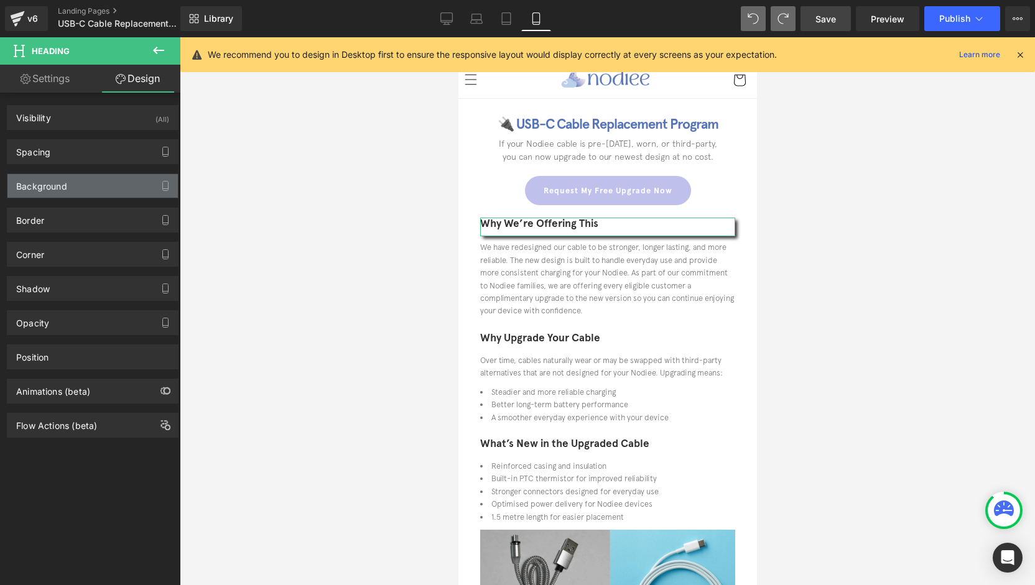
click at [78, 193] on div "Background" at bounding box center [92, 186] width 170 height 24
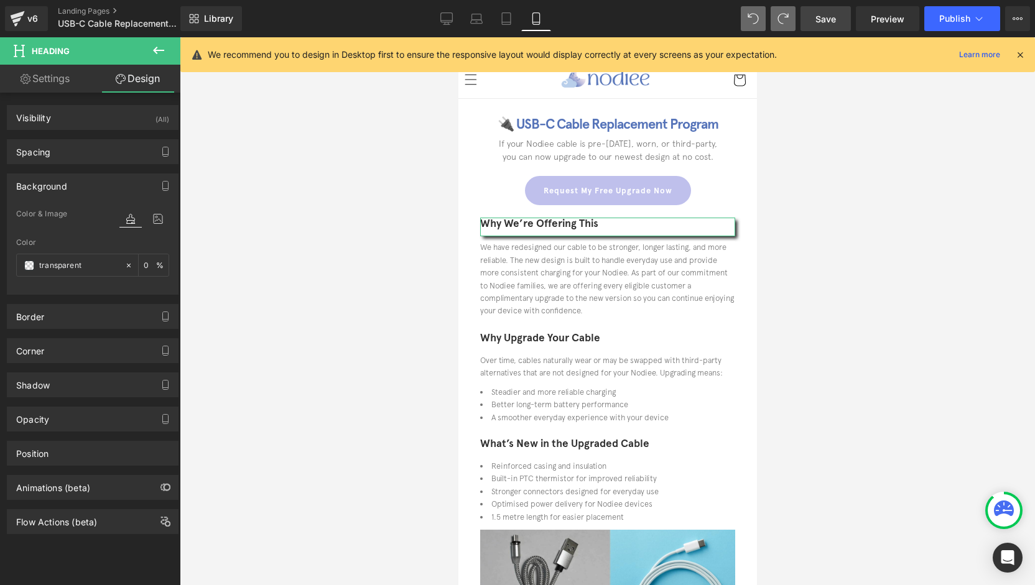
click at [72, 188] on div "Background" at bounding box center [92, 186] width 170 height 24
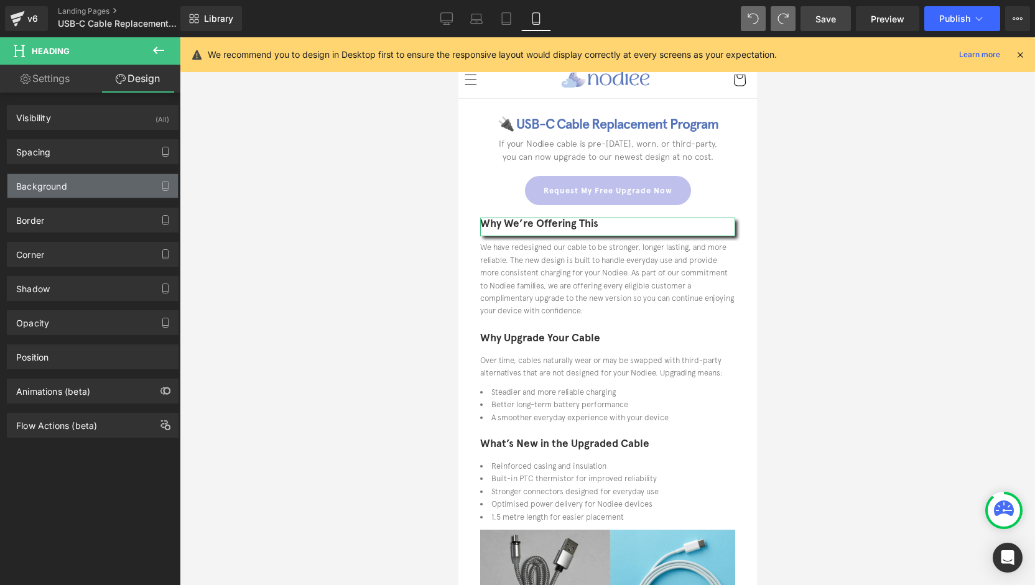
click at [73, 188] on div "Background" at bounding box center [92, 186] width 170 height 24
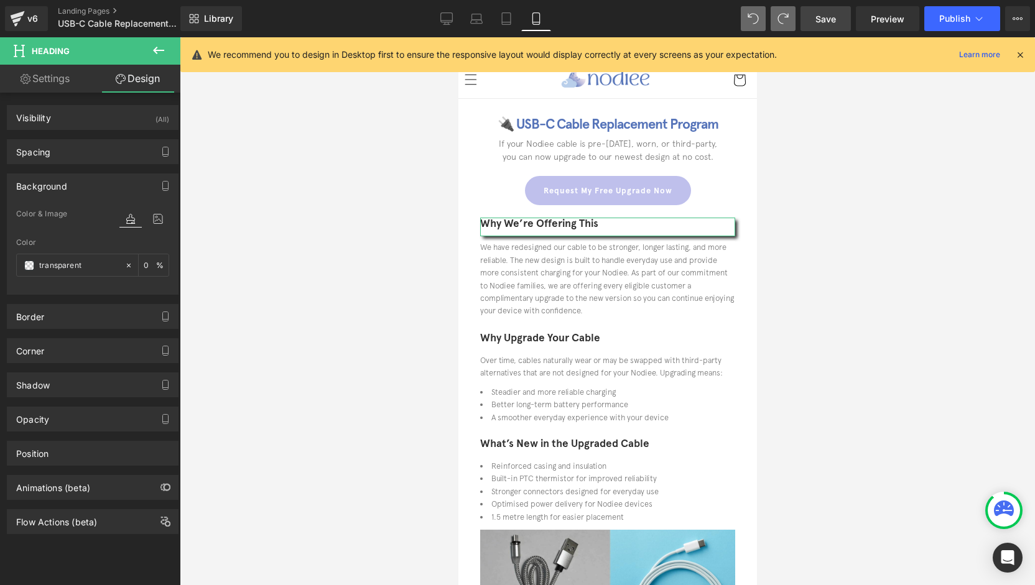
click at [73, 188] on div "Background" at bounding box center [92, 186] width 170 height 24
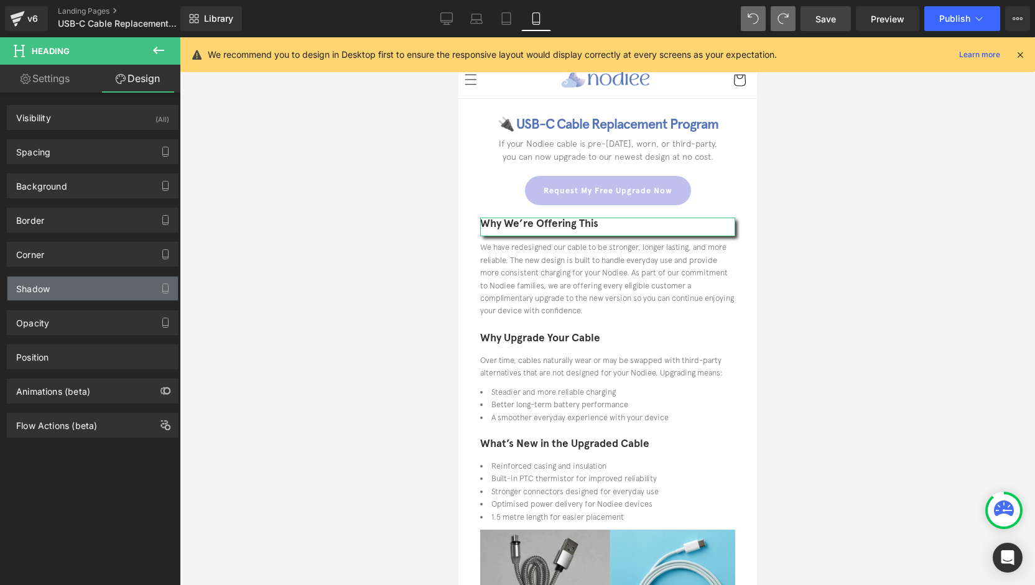
click at [50, 280] on div "Shadow" at bounding box center [92, 289] width 170 height 24
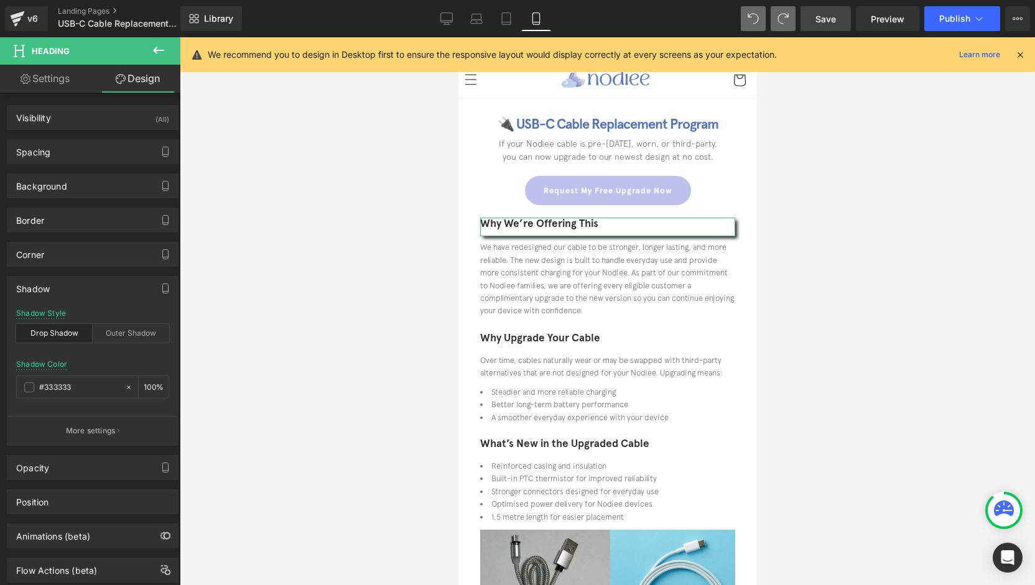
click at [67, 334] on div "Drop Shadow" at bounding box center [54, 333] width 77 height 19
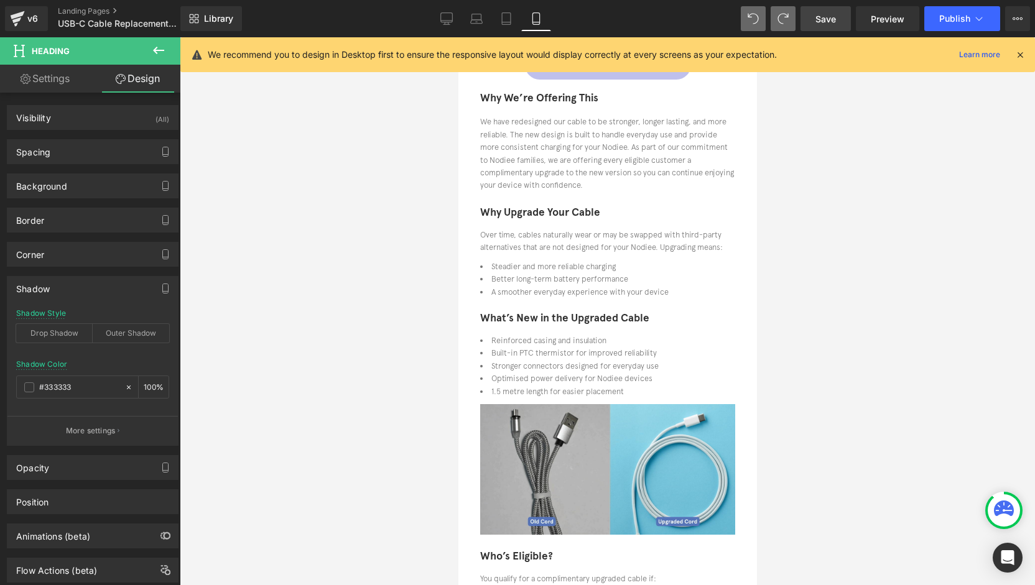
scroll to position [187, 0]
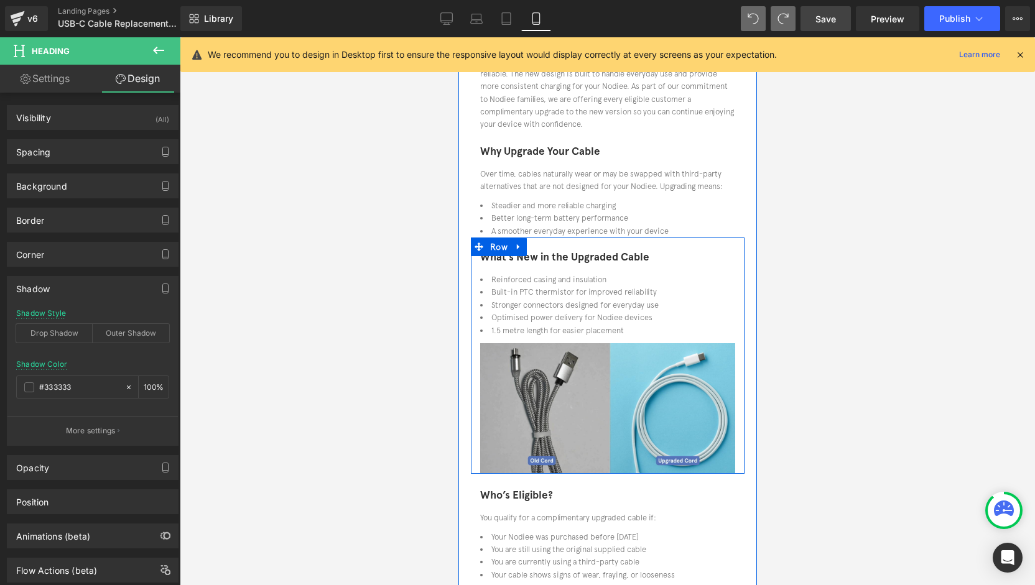
click at [602, 339] on div "What’s New in the Upgraded Cable Heading Reinforced casing and insulation Built…" at bounding box center [607, 295] width 274 height 95
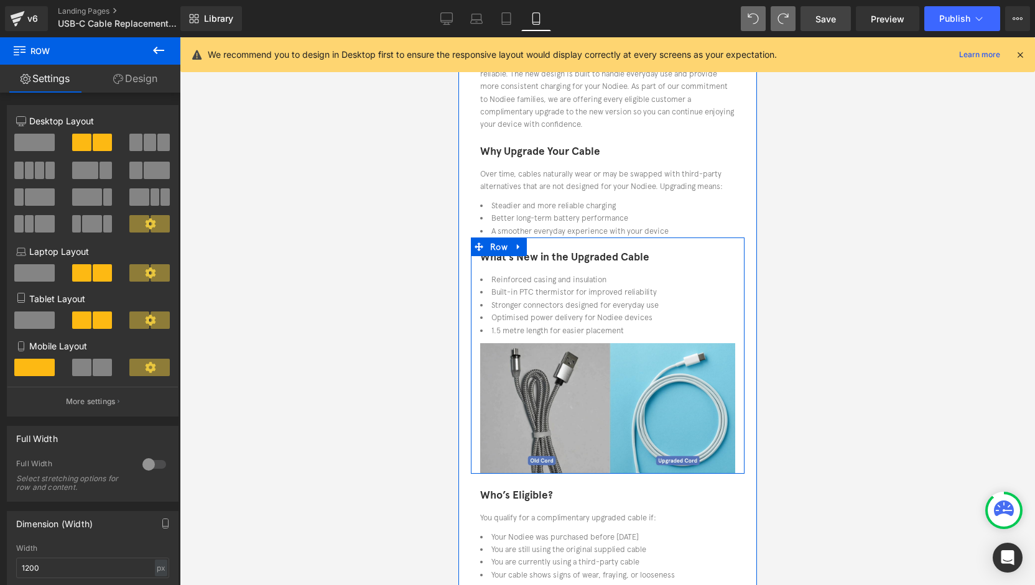
click at [458, 37] on div at bounding box center [458, 37] width 0 height 0
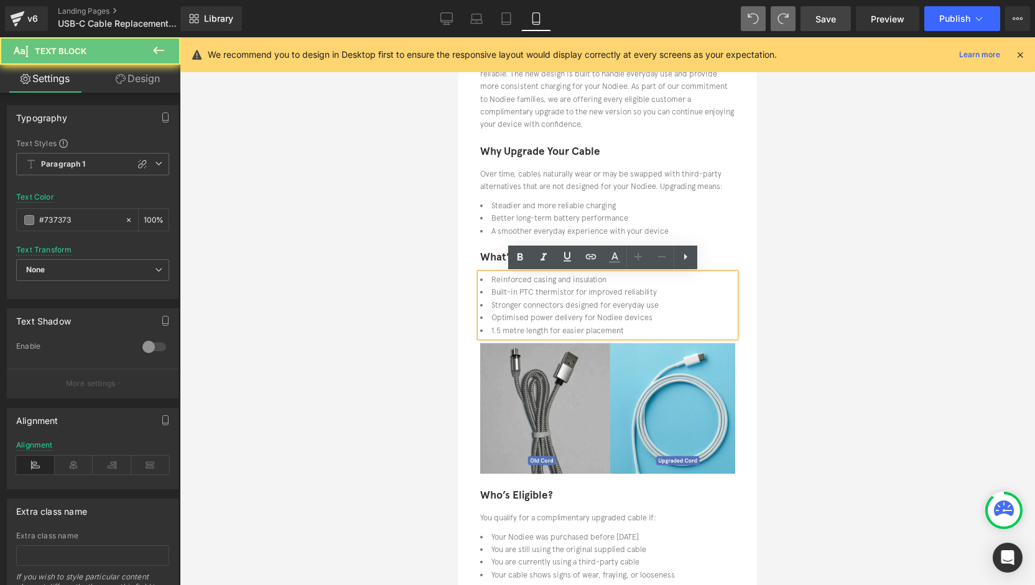
click at [631, 332] on li "1.5 metre length for easier placement" at bounding box center [607, 331] width 255 height 12
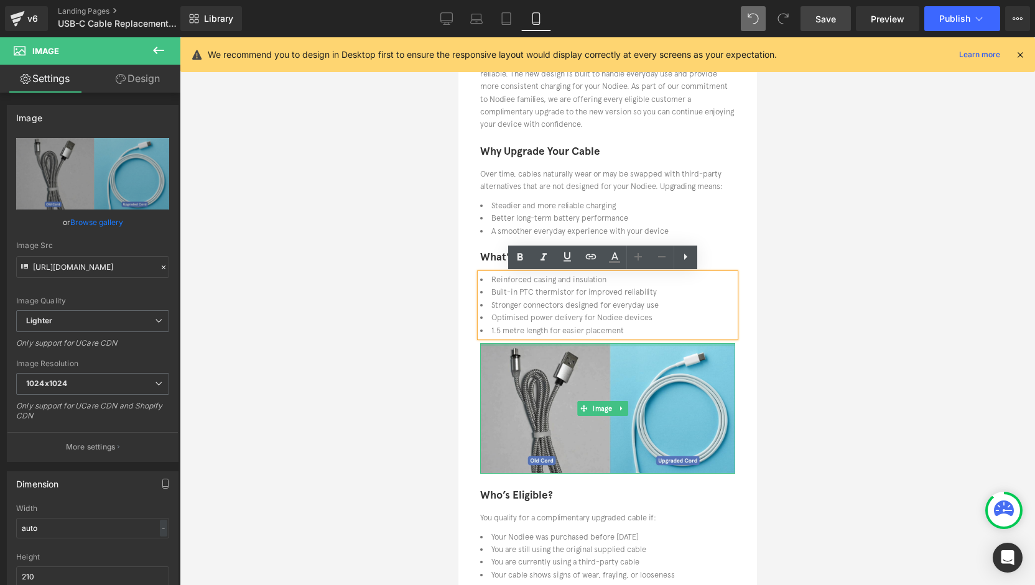
click at [626, 342] on div "What’s New in the Upgraded Cable Heading Reinforced casing and insulation Built…" at bounding box center [607, 356] width 274 height 236
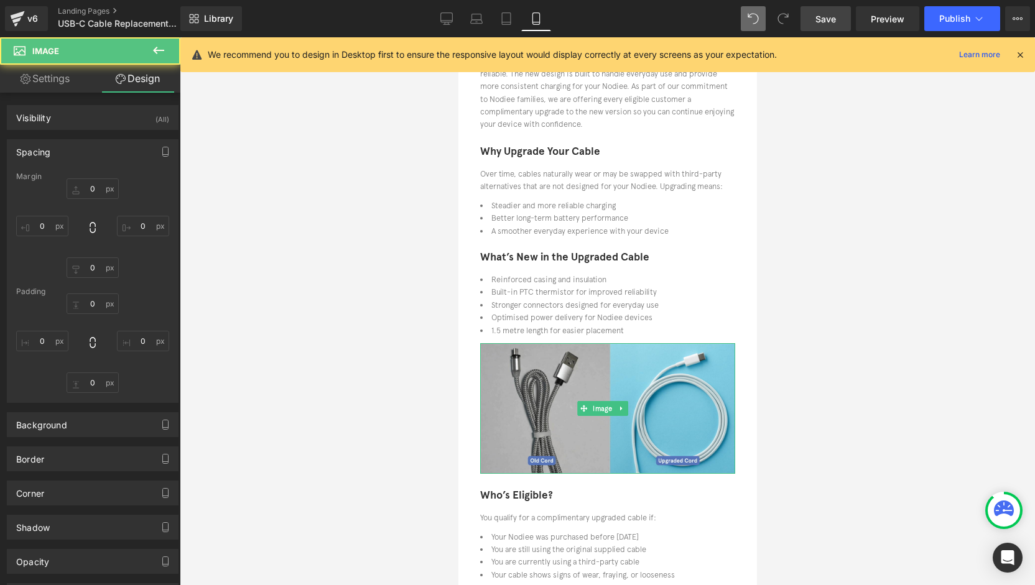
type input "0"
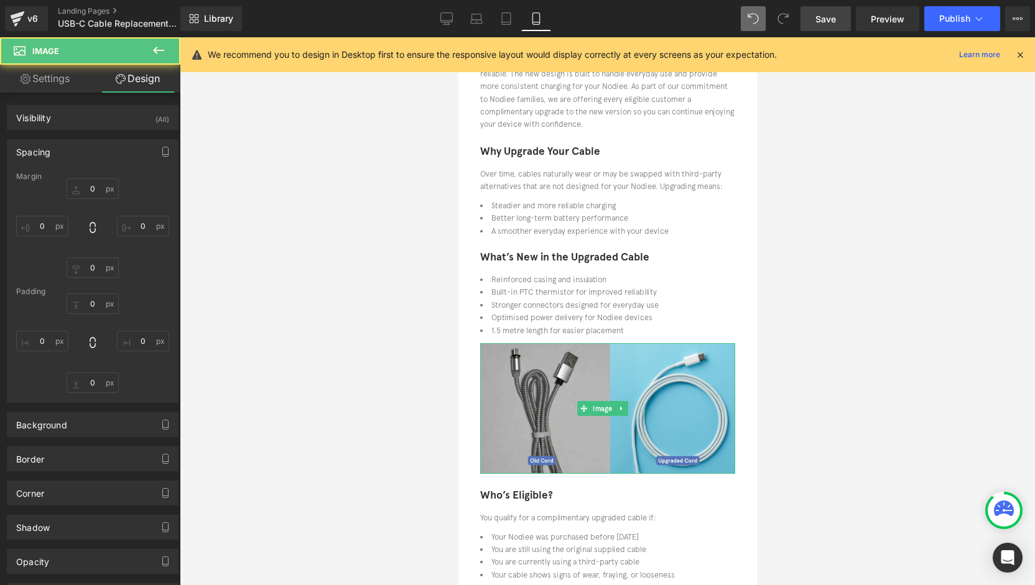
type input "0"
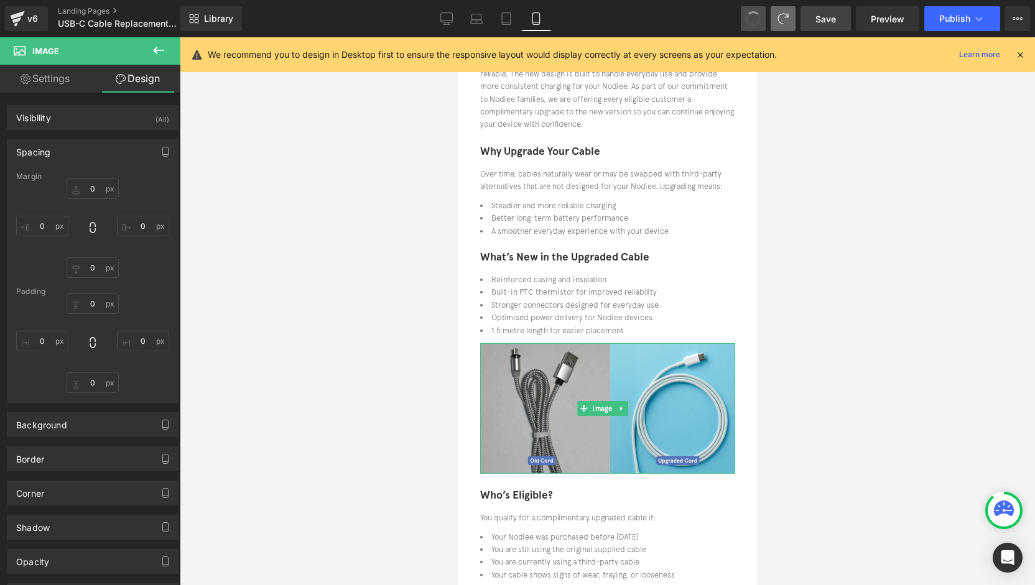
type input "0"
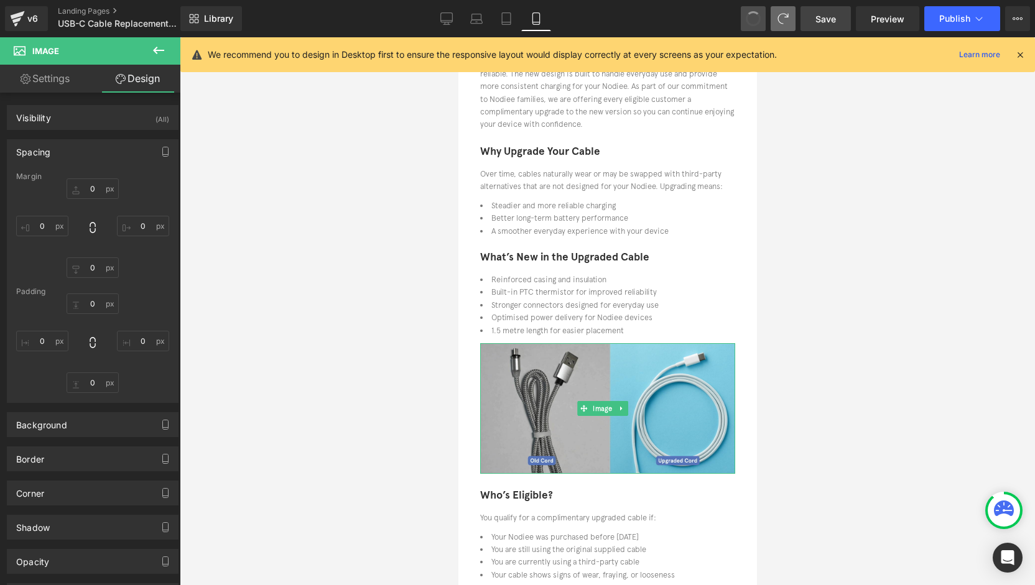
type input "0"
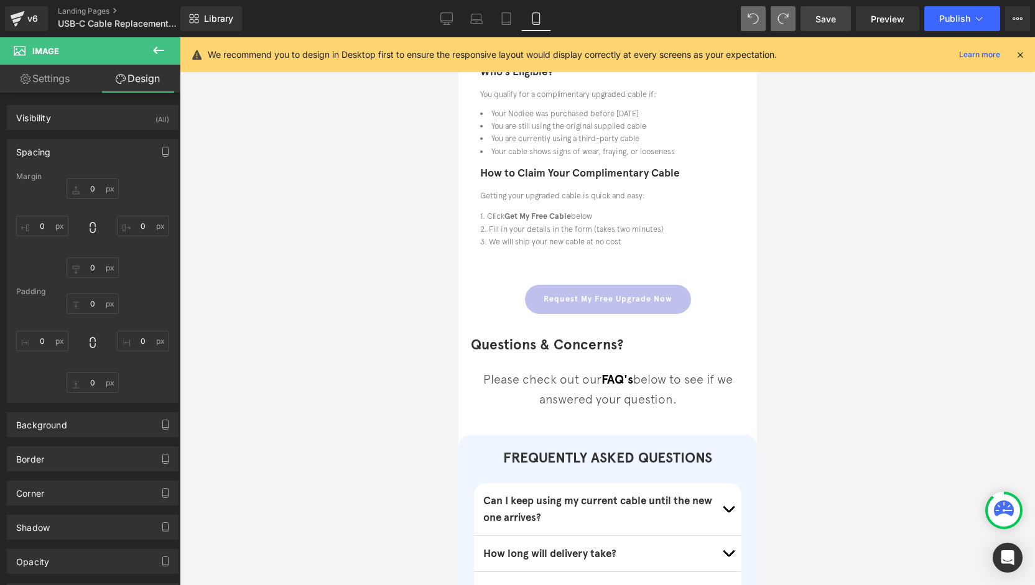
scroll to position [622, 0]
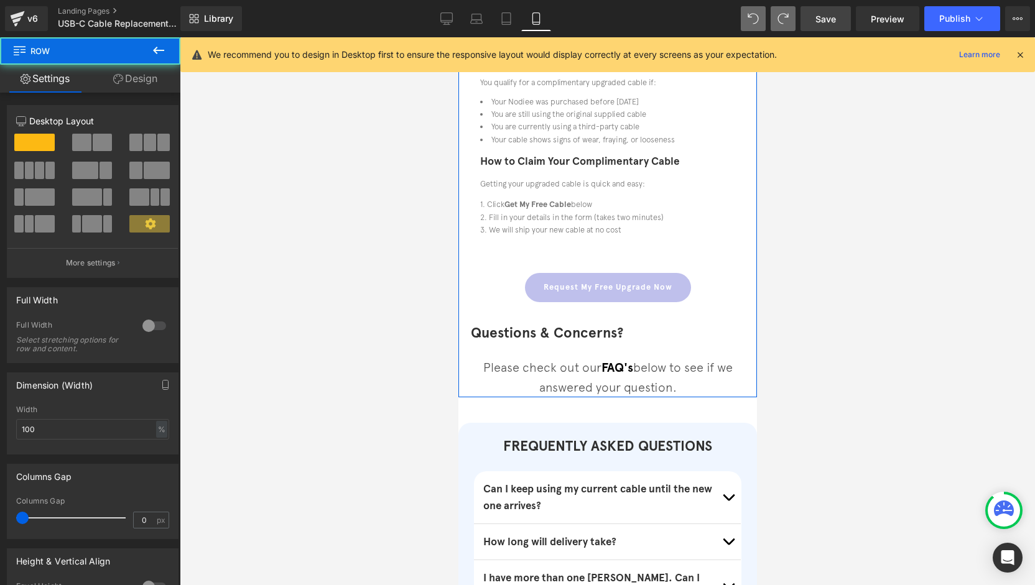
click at [458, 37] on div at bounding box center [458, 37] width 0 height 0
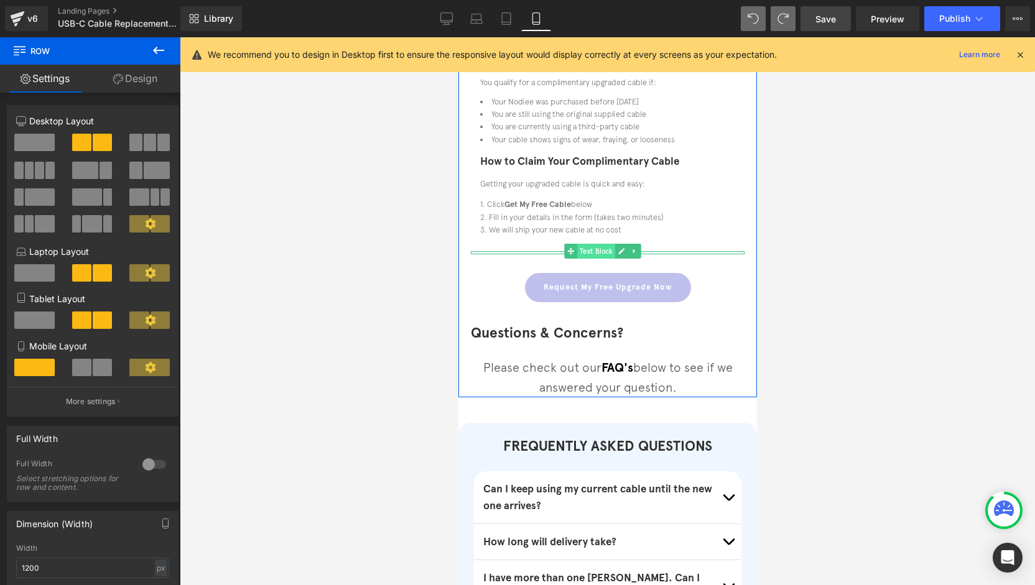
click at [601, 256] on span "Text Block" at bounding box center [596, 251] width 38 height 15
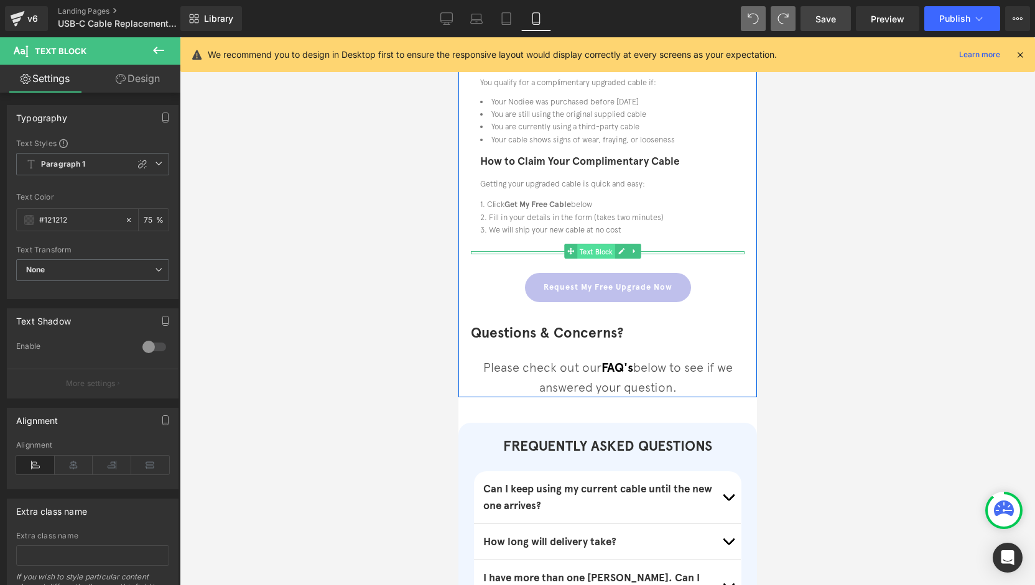
click at [598, 251] on span "Text Block" at bounding box center [596, 251] width 38 height 15
click at [636, 253] on icon at bounding box center [634, 251] width 7 height 7
click at [570, 253] on link "Text Block" at bounding box center [589, 251] width 51 height 15
click at [595, 254] on span "Text Block" at bounding box center [596, 251] width 38 height 15
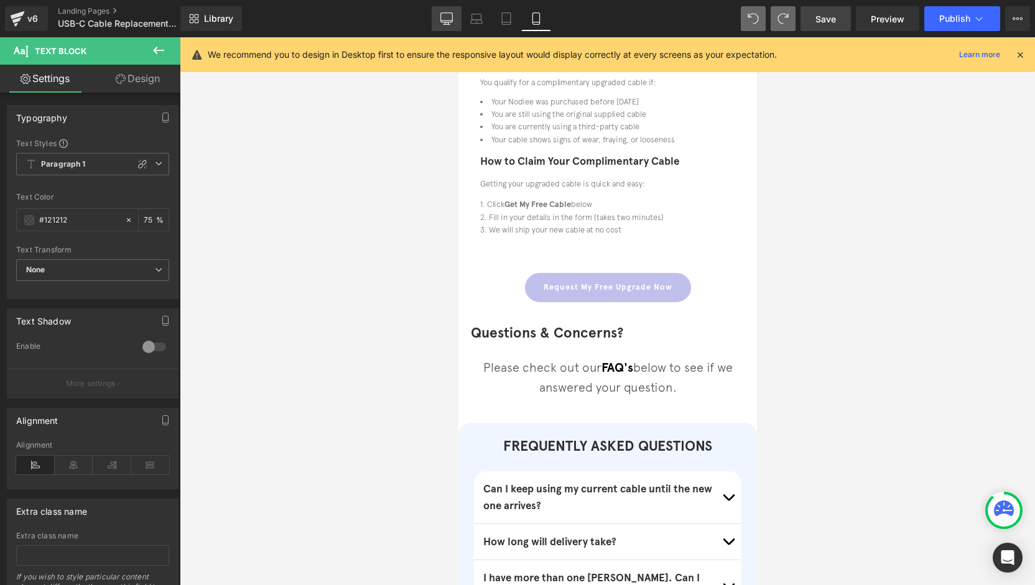
click at [449, 16] on icon at bounding box center [446, 18] width 12 height 12
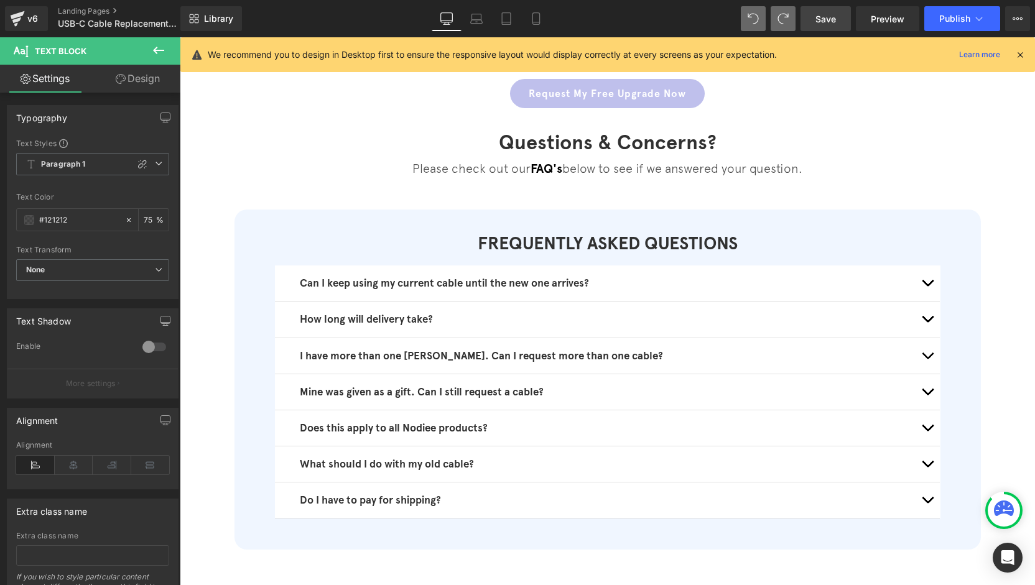
scroll to position [427, 0]
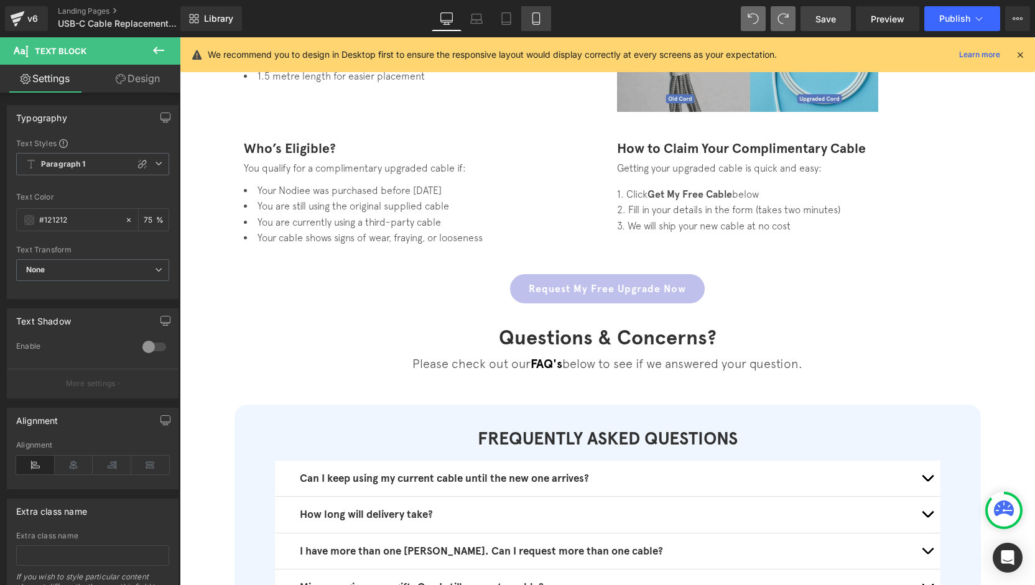
drag, startPoint x: 101, startPoint y: 78, endPoint x: 545, endPoint y: 14, distance: 448.7
click at [545, 14] on link "Mobile" at bounding box center [536, 18] width 30 height 25
type input "75"
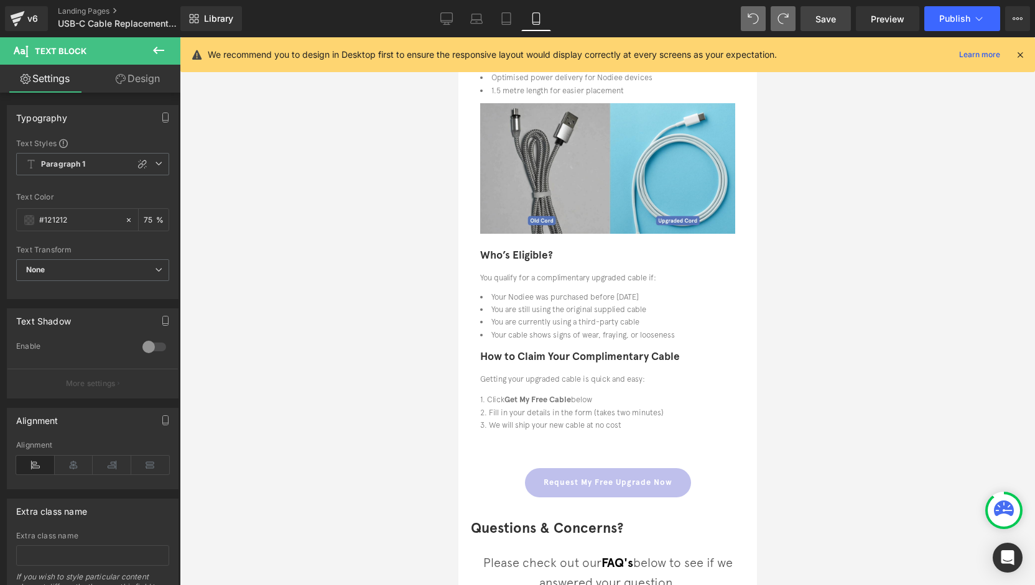
scroll to position [622, 0]
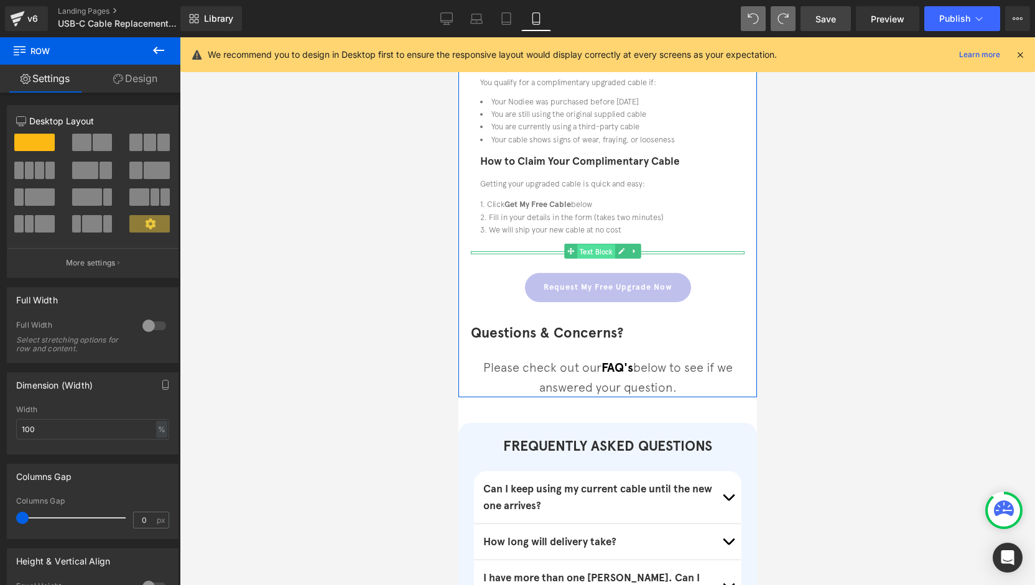
click at [593, 250] on span "Text Block" at bounding box center [596, 251] width 38 height 15
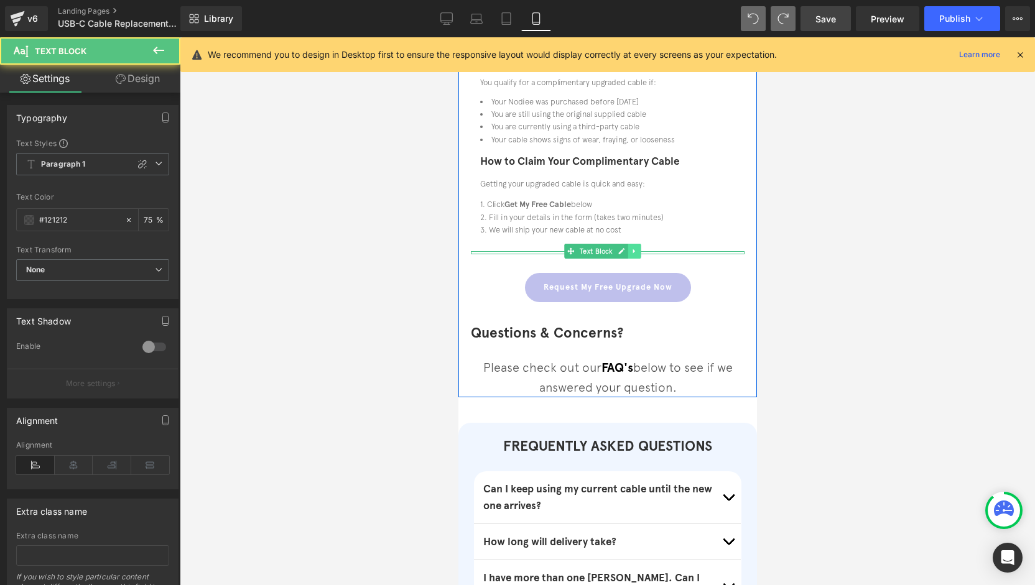
click at [633, 253] on icon at bounding box center [634, 251] width 2 height 4
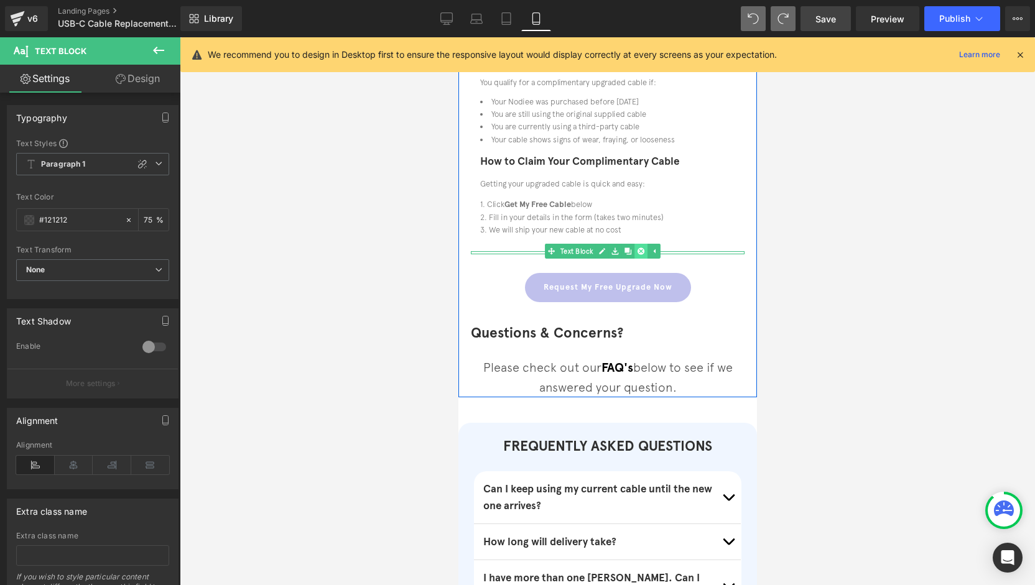
click at [637, 256] on link at bounding box center [640, 251] width 13 height 15
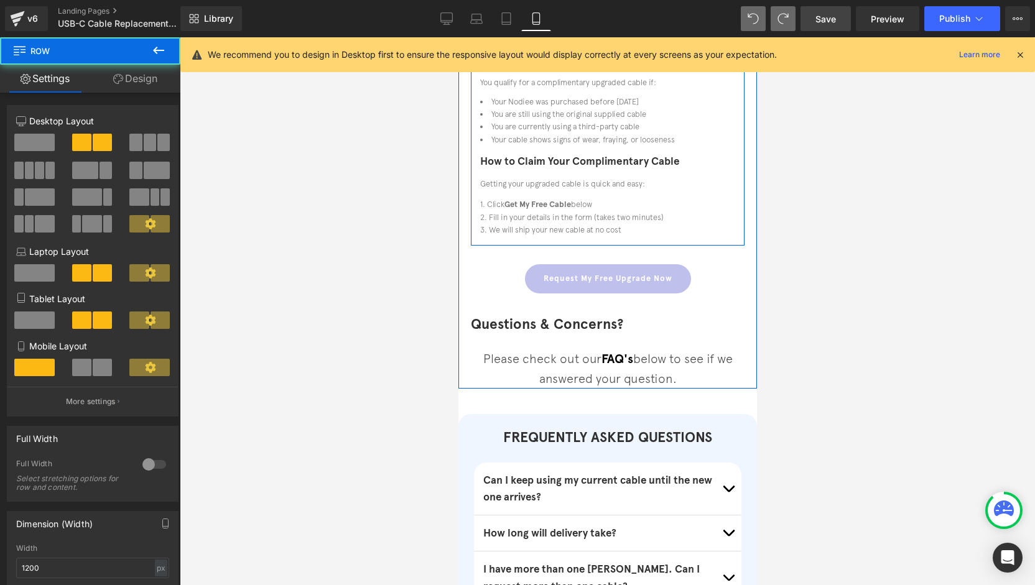
drag, startPoint x: 587, startPoint y: 248, endPoint x: 588, endPoint y: 240, distance: 7.6
click at [588, 240] on div "Who’s Eligible? Heading You qualify for a complimentary upgraded cable if: Text…" at bounding box center [607, 142] width 274 height 206
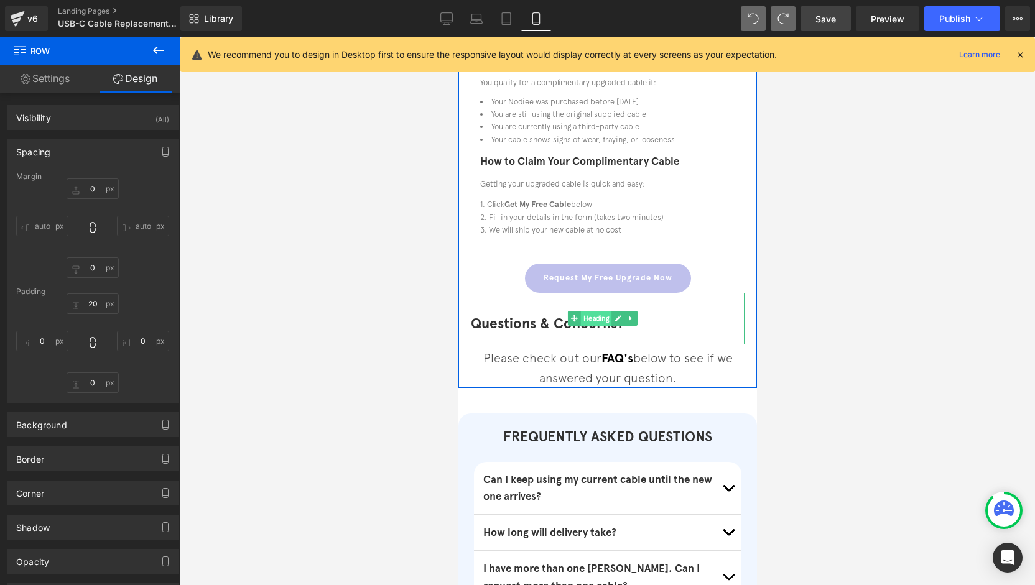
click at [592, 319] on span "Heading" at bounding box center [595, 318] width 31 height 15
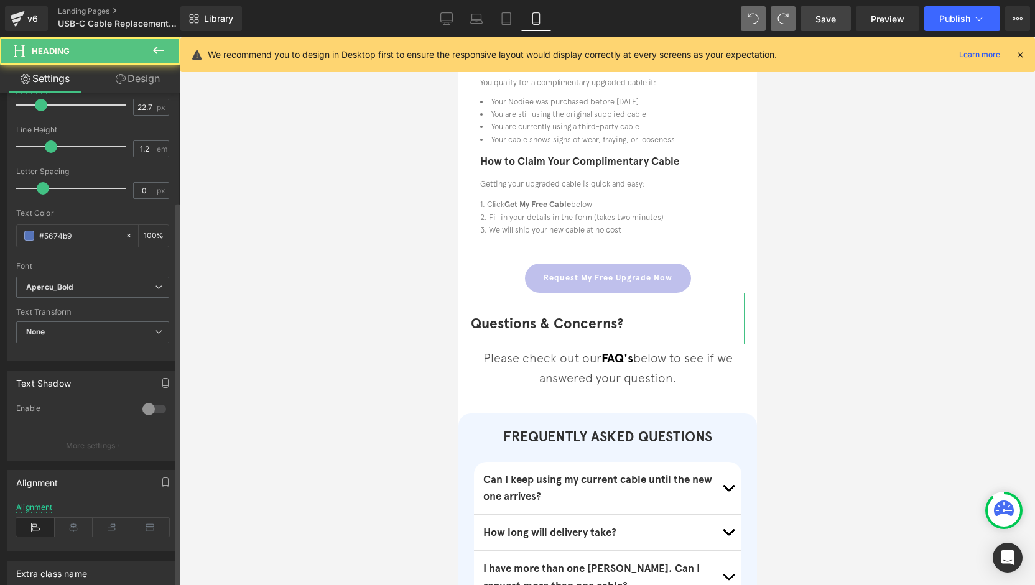
scroll to position [384, 0]
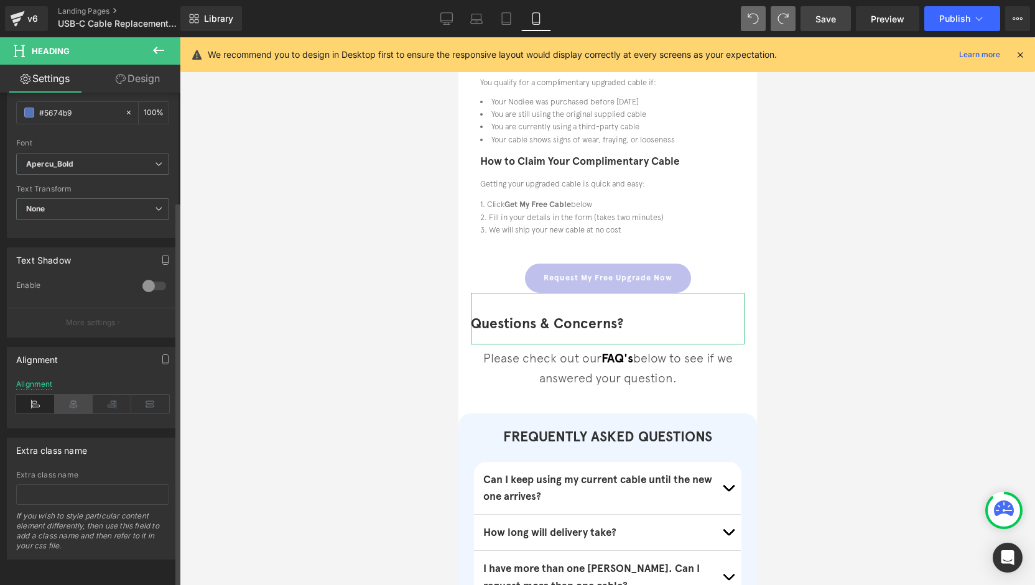
drag, startPoint x: 59, startPoint y: 400, endPoint x: 66, endPoint y: 400, distance: 6.8
click at [60, 400] on icon at bounding box center [74, 404] width 39 height 19
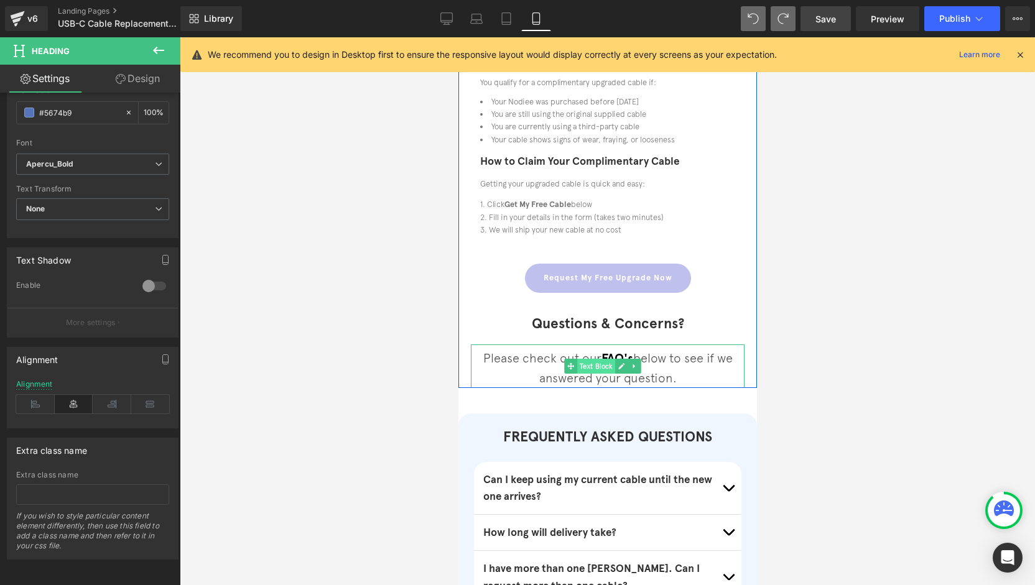
click at [596, 368] on span "Text Block" at bounding box center [596, 366] width 38 height 15
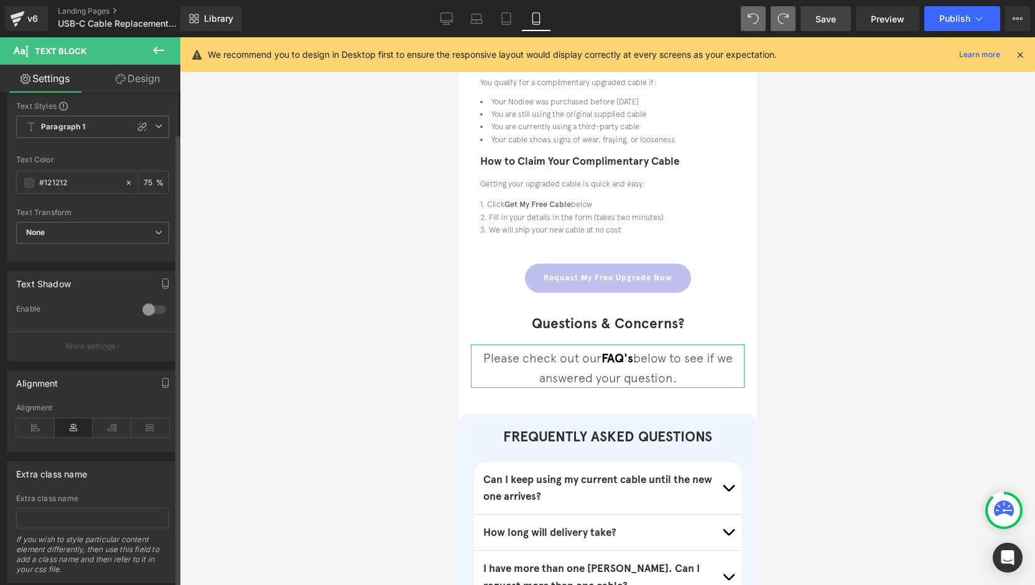
scroll to position [0, 0]
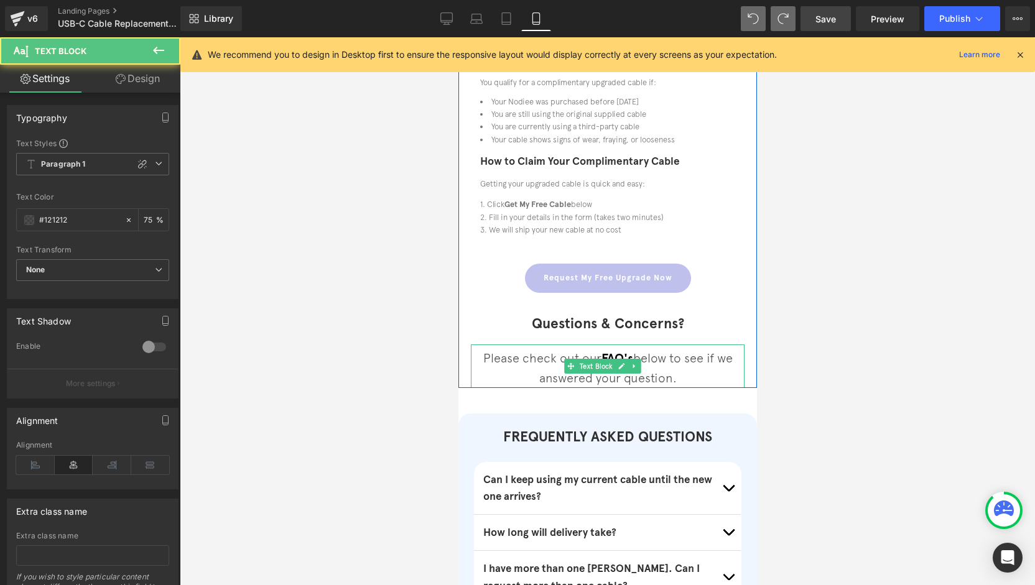
click at [697, 366] on p "Please check out our FAQ's below to see if we answered your question." at bounding box center [607, 368] width 274 height 40
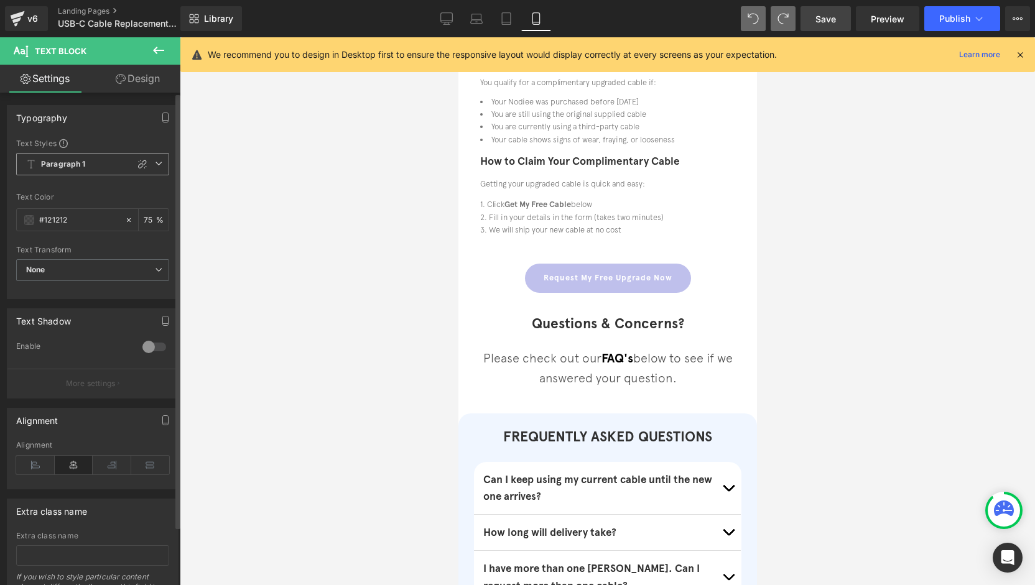
click at [141, 172] on span "Paragraph 1" at bounding box center [92, 164] width 153 height 22
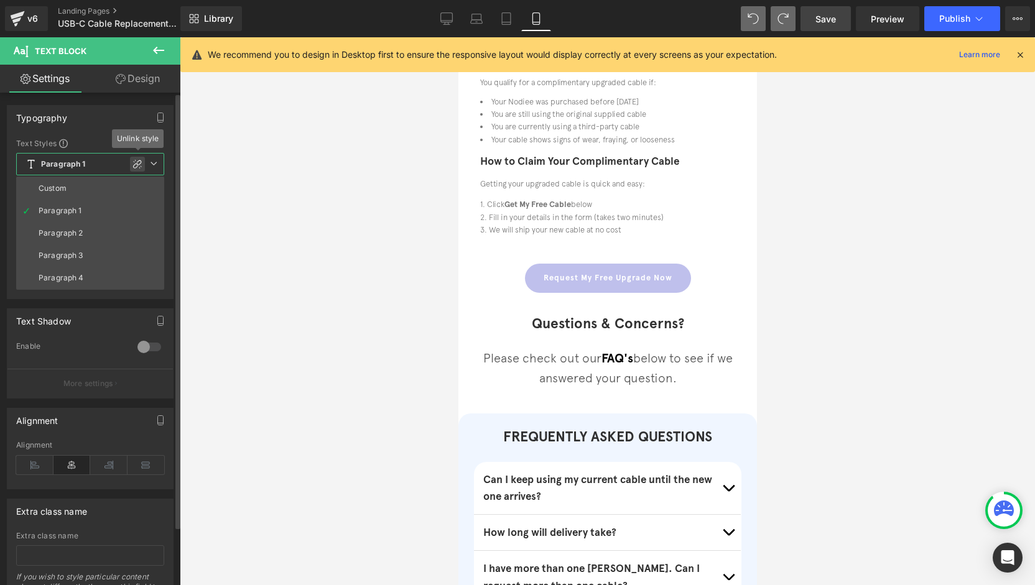
click at [136, 164] on icon at bounding box center [137, 164] width 10 height 10
type input "1.5"
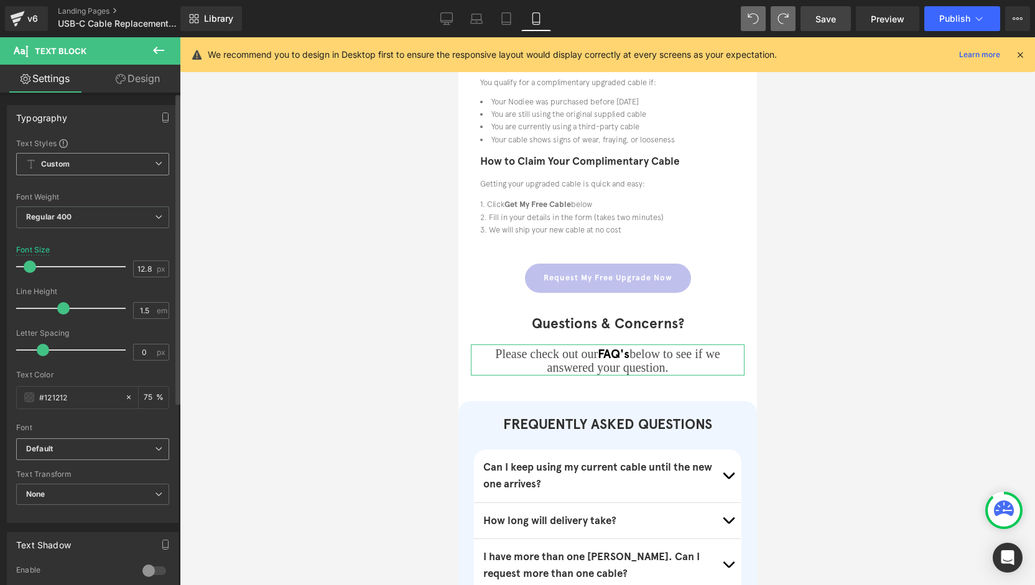
click at [102, 447] on b "Default" at bounding box center [90, 449] width 129 height 11
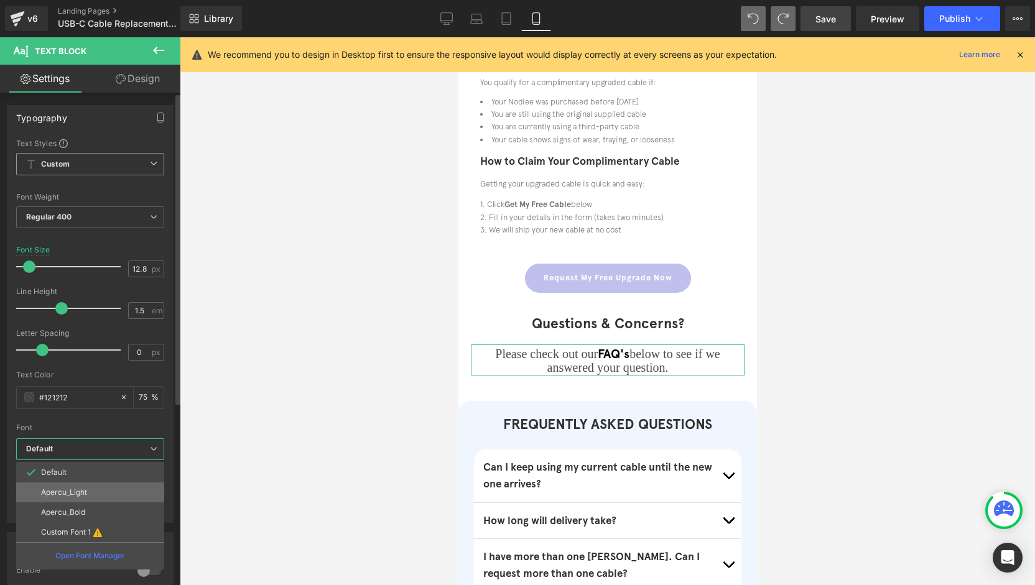
click at [93, 493] on li "Apercu_Light" at bounding box center [90, 493] width 148 height 20
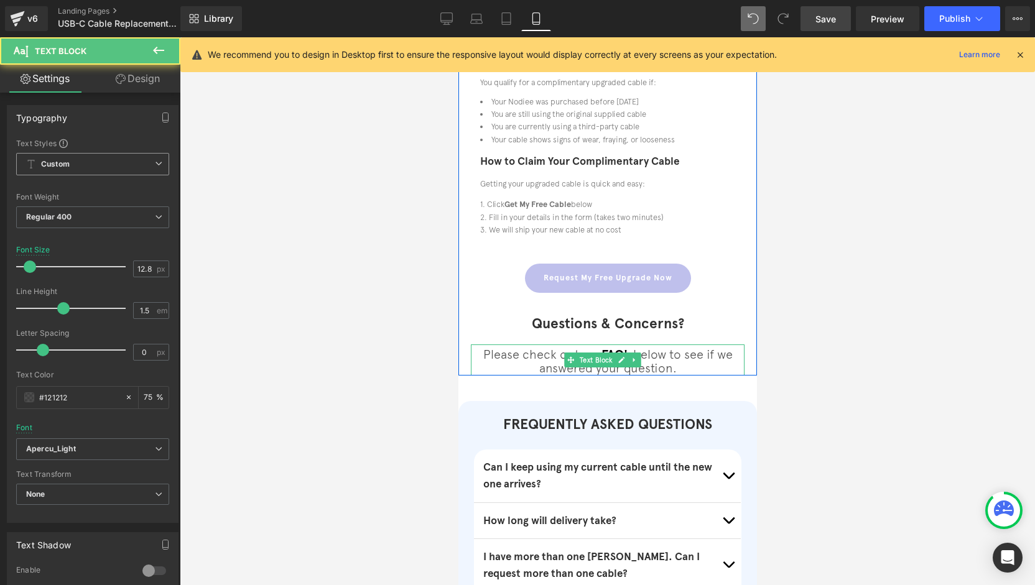
click at [694, 358] on span "below to see if we answered your question." at bounding box center [635, 361] width 193 height 28
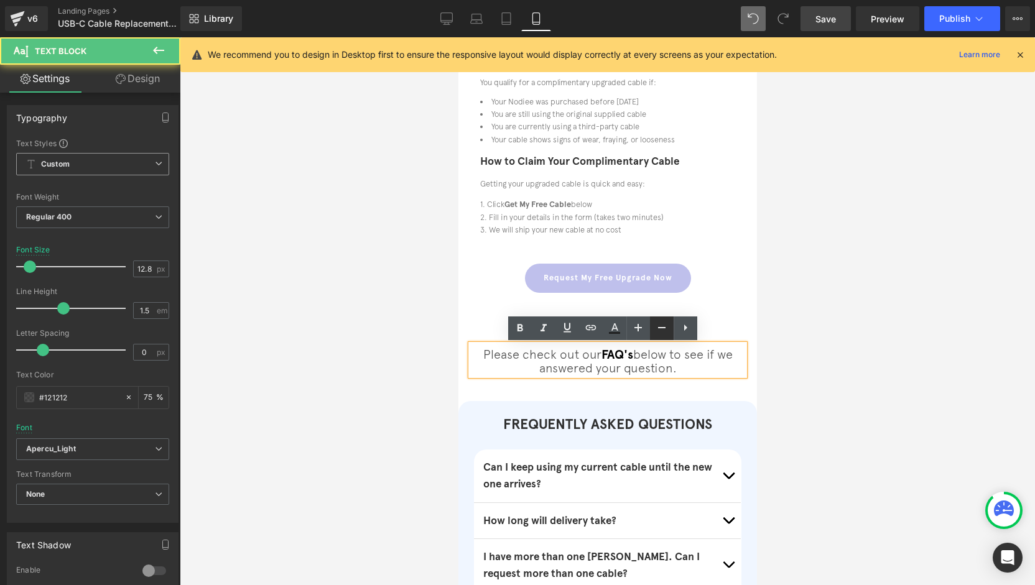
click at [655, 333] on icon at bounding box center [661, 327] width 15 height 15
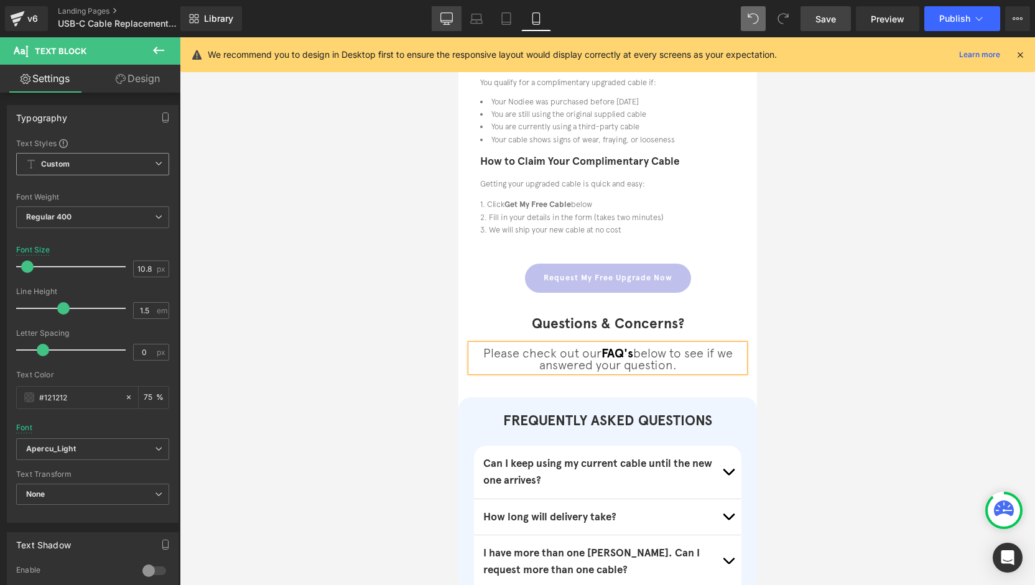
click at [459, 17] on link "Desktop" at bounding box center [447, 18] width 30 height 25
type input "16"
type input "75"
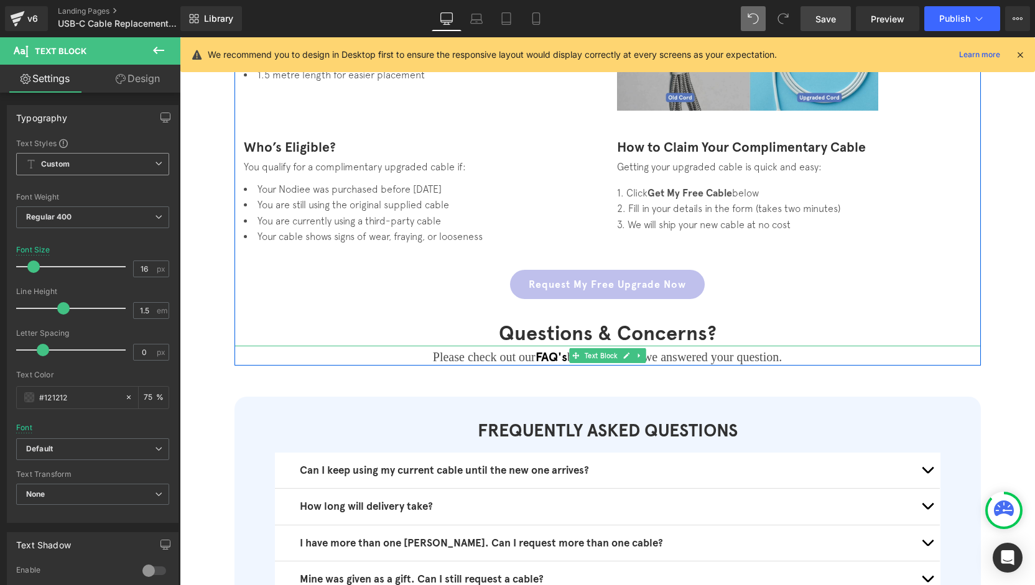
click at [756, 358] on span "below to see if we answered your question." at bounding box center [674, 357] width 215 height 14
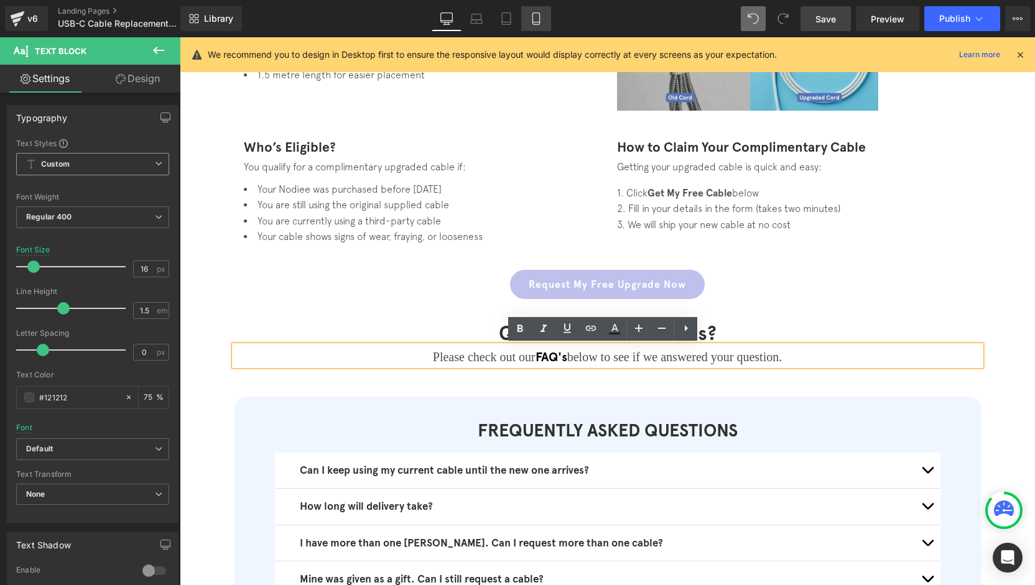
click at [536, 24] on link "Mobile" at bounding box center [536, 18] width 30 height 25
type input "10.8"
type input "75"
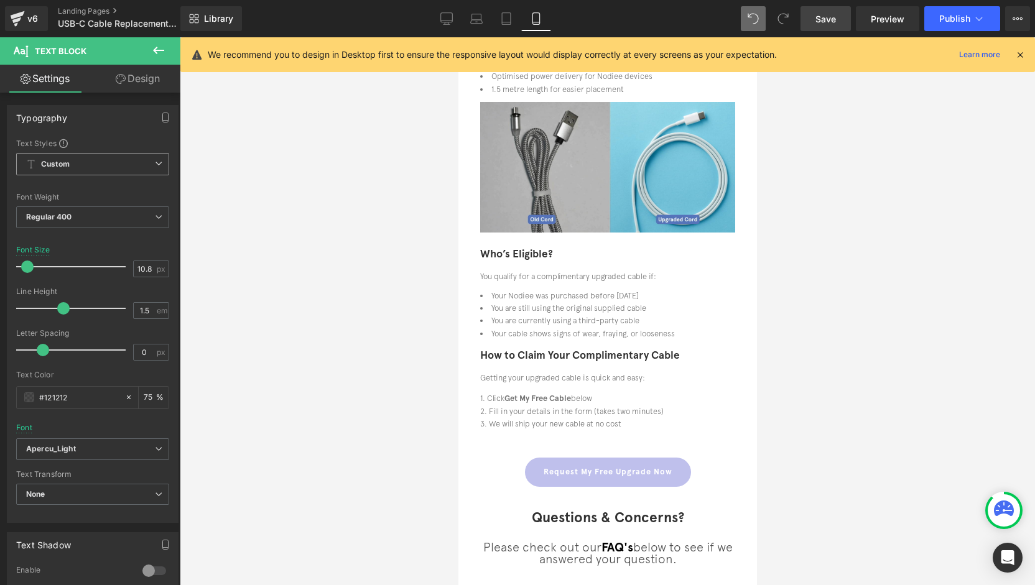
scroll to position [622, 0]
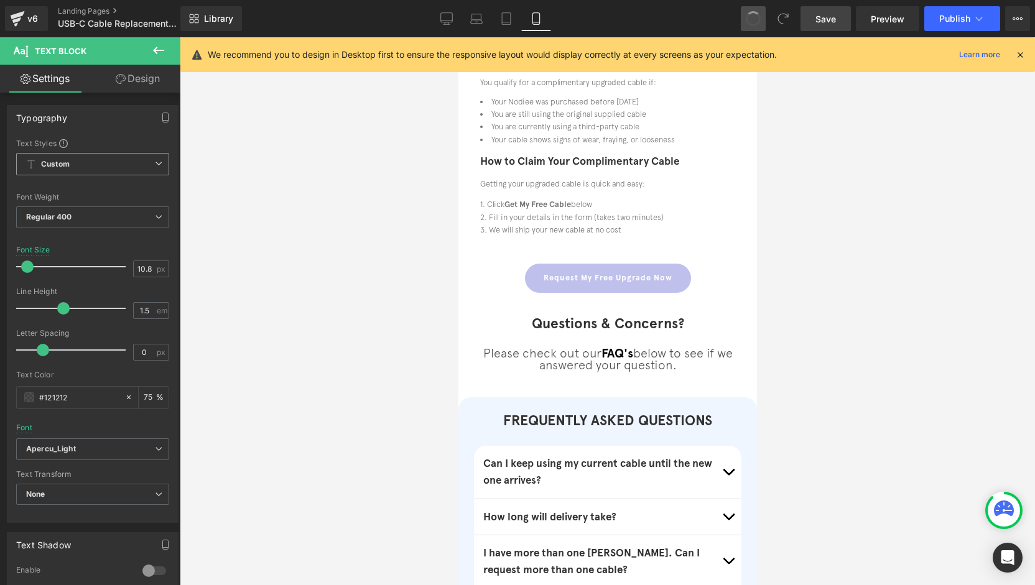
type input "12.8"
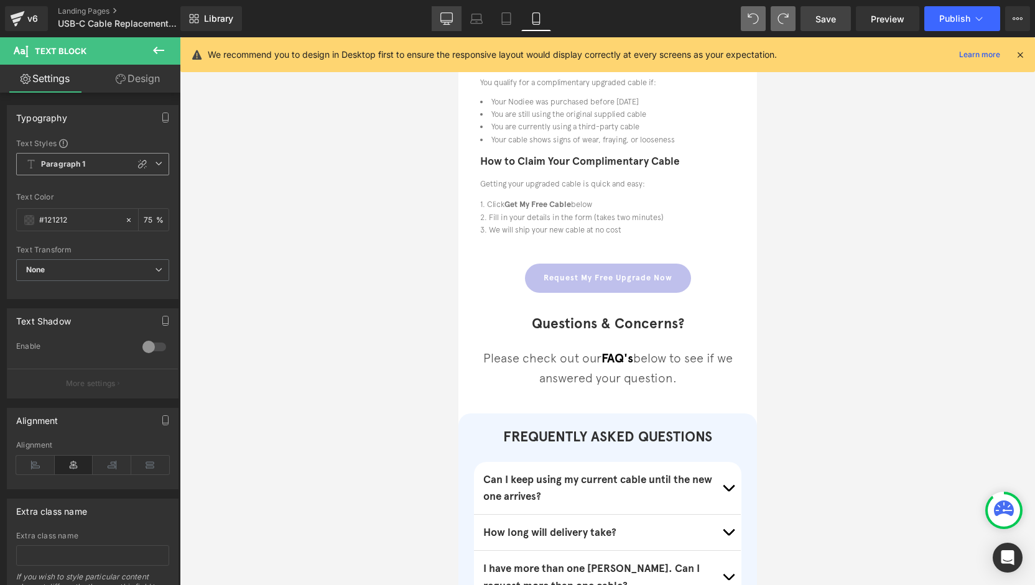
drag, startPoint x: 306, startPoint y: 258, endPoint x: 453, endPoint y: 20, distance: 279.8
click at [453, 20] on icon at bounding box center [447, 17] width 12 height 9
type input "75"
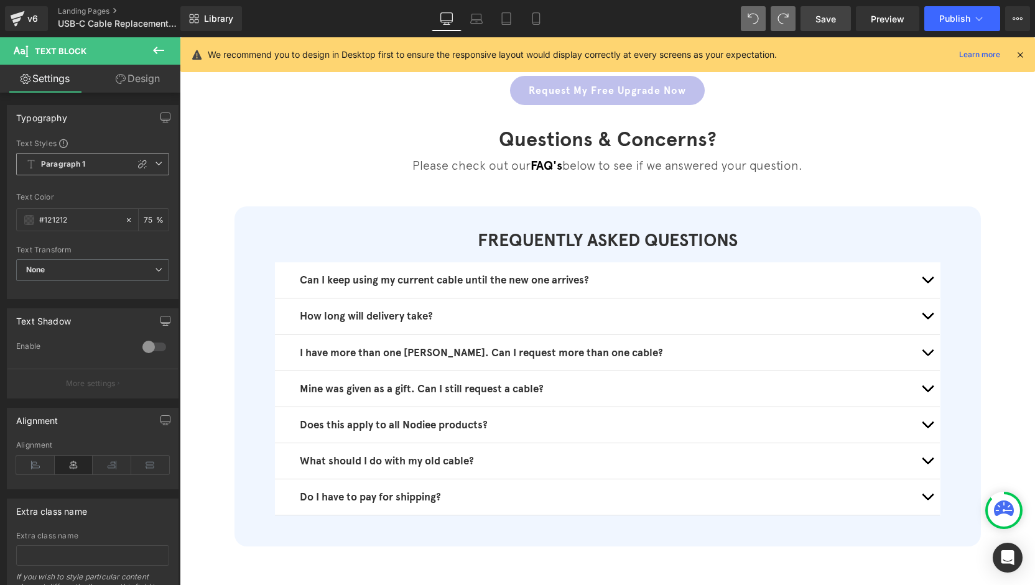
scroll to position [428, 0]
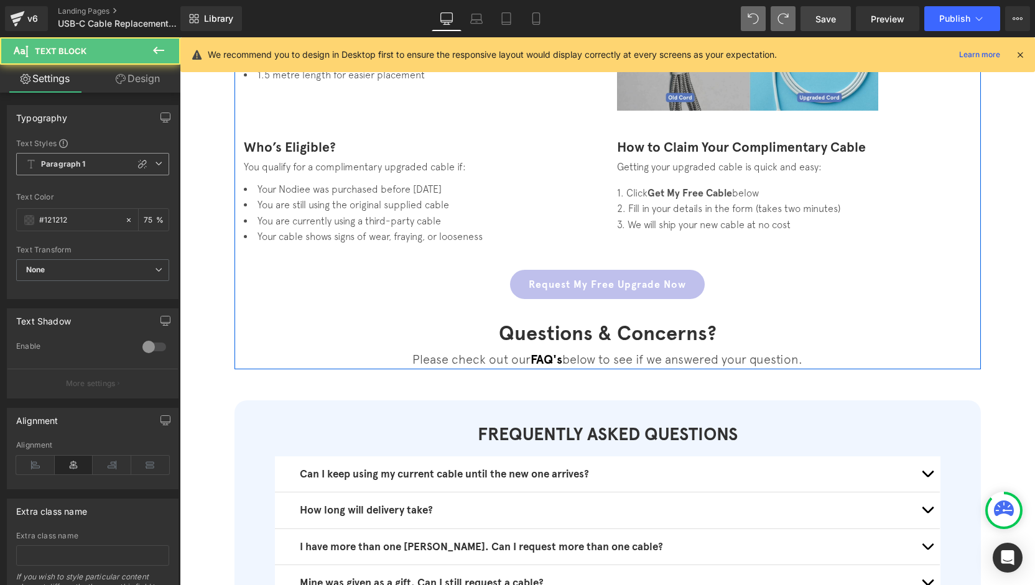
click at [592, 363] on div "Please check out our FAQ's below to see if we answered your question. Text Block" at bounding box center [607, 358] width 746 height 24
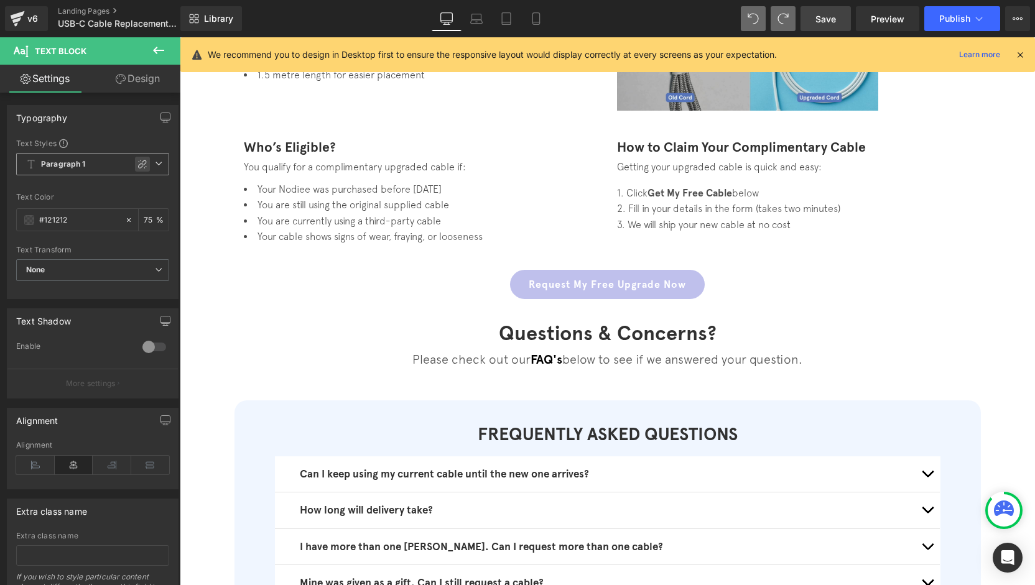
click at [134, 170] on span "Paragraph 1" at bounding box center [92, 164] width 153 height 22
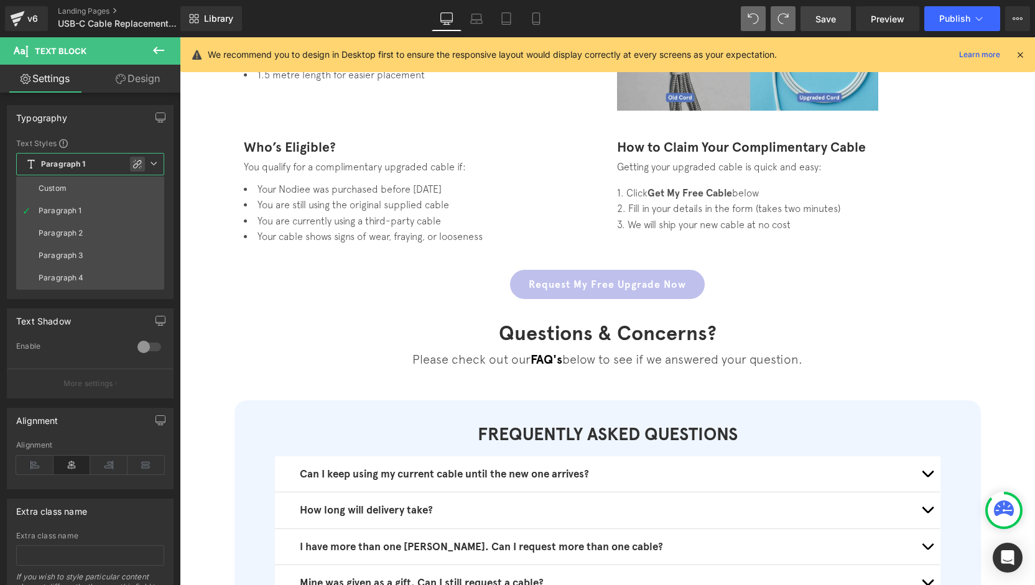
click at [142, 159] on icon at bounding box center [137, 164] width 10 height 10
type input "1.5"
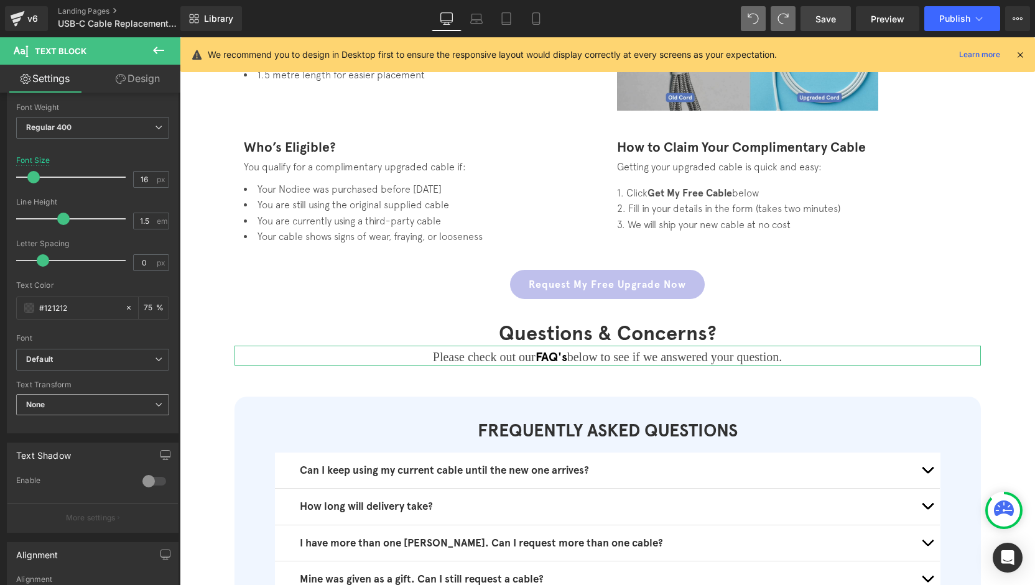
scroll to position [187, 0]
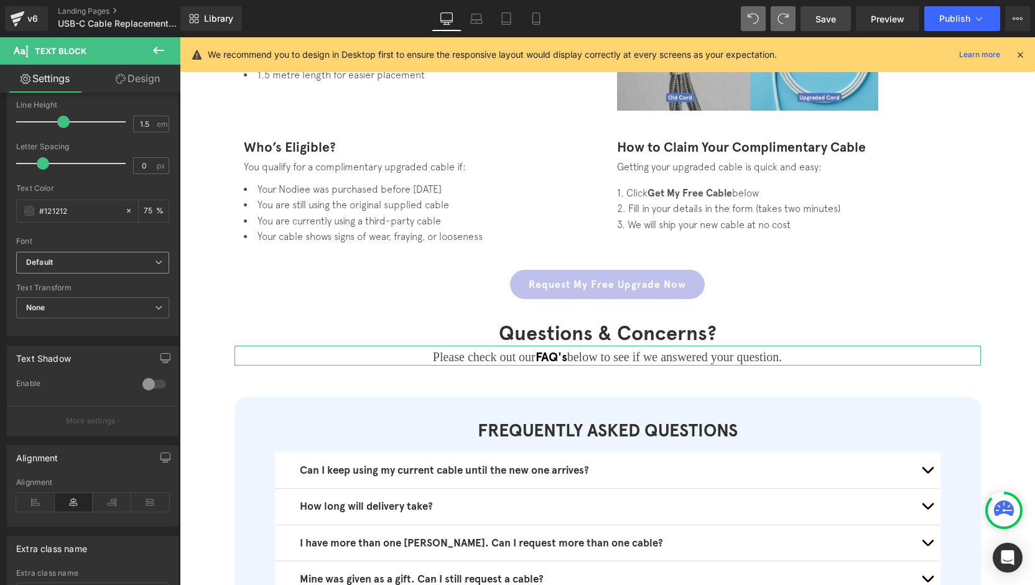
click at [84, 254] on span "Default" at bounding box center [92, 263] width 153 height 22
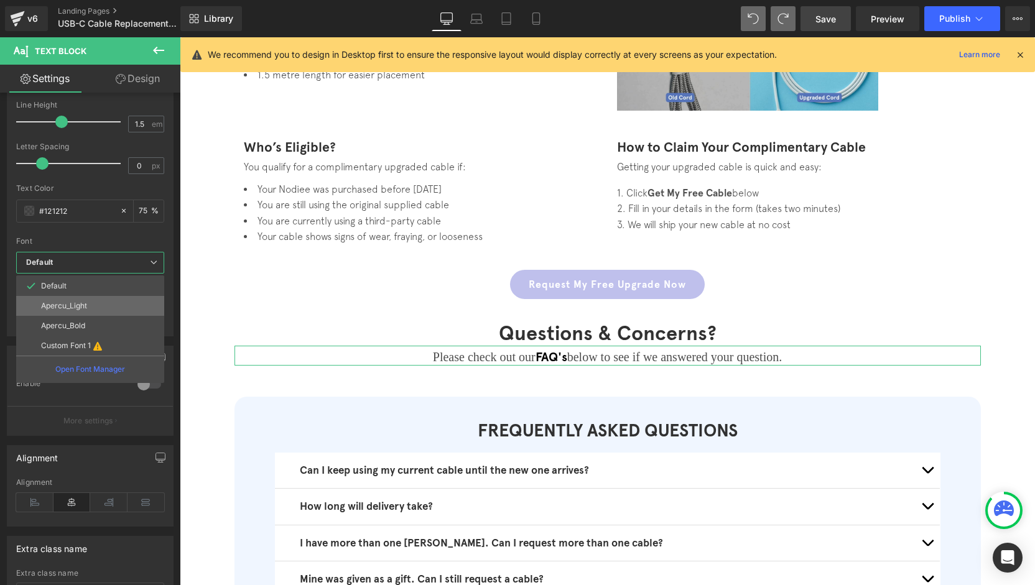
click at [83, 308] on p "Apercu_Light" at bounding box center [64, 306] width 46 height 9
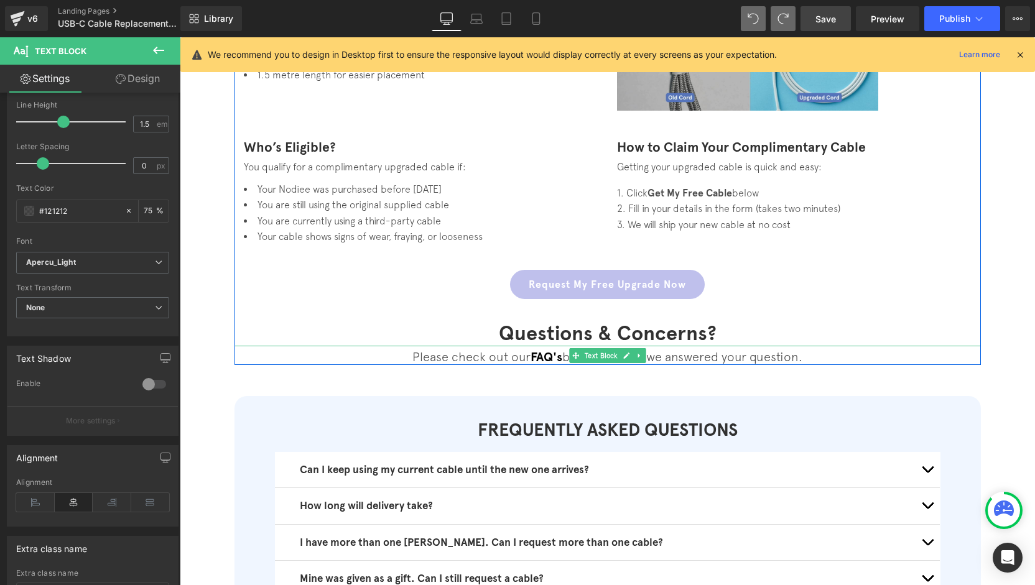
click at [785, 353] on span "below to see if we answered your question." at bounding box center [682, 357] width 240 height 14
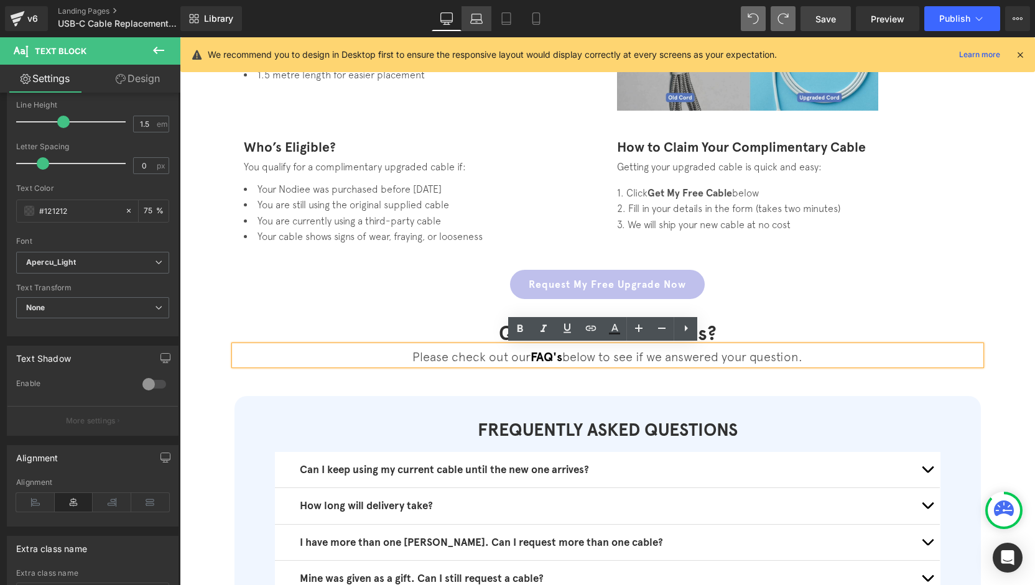
click at [480, 21] on icon at bounding box center [476, 18] width 12 height 12
type input "75"
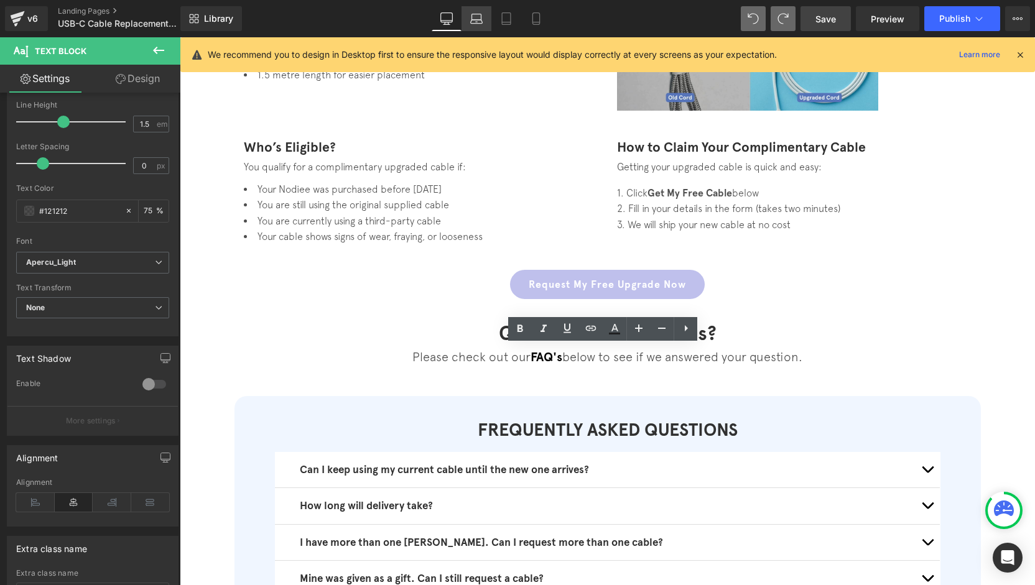
scroll to position [469, 0]
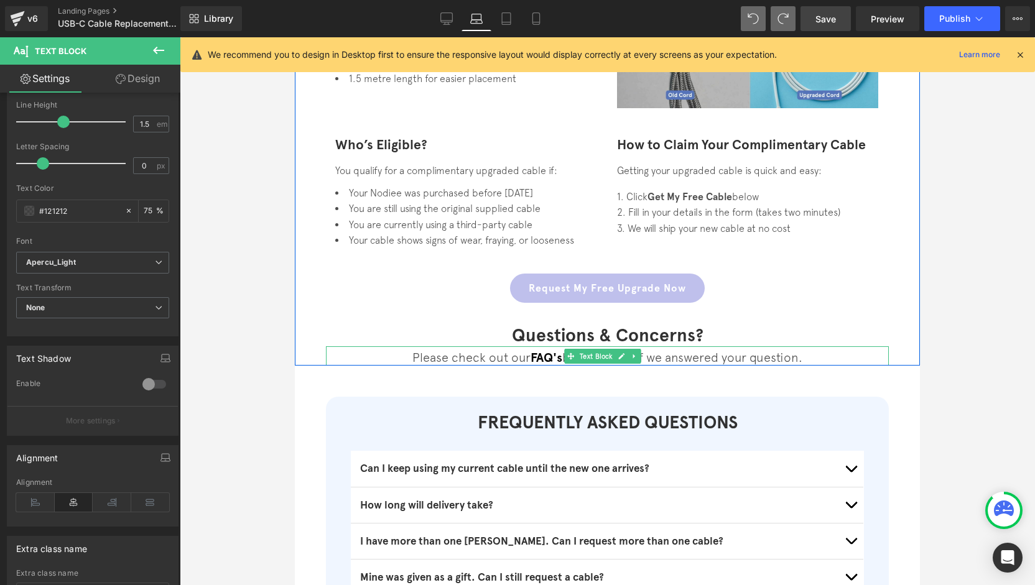
click at [806, 363] on div at bounding box center [607, 364] width 625 height 3
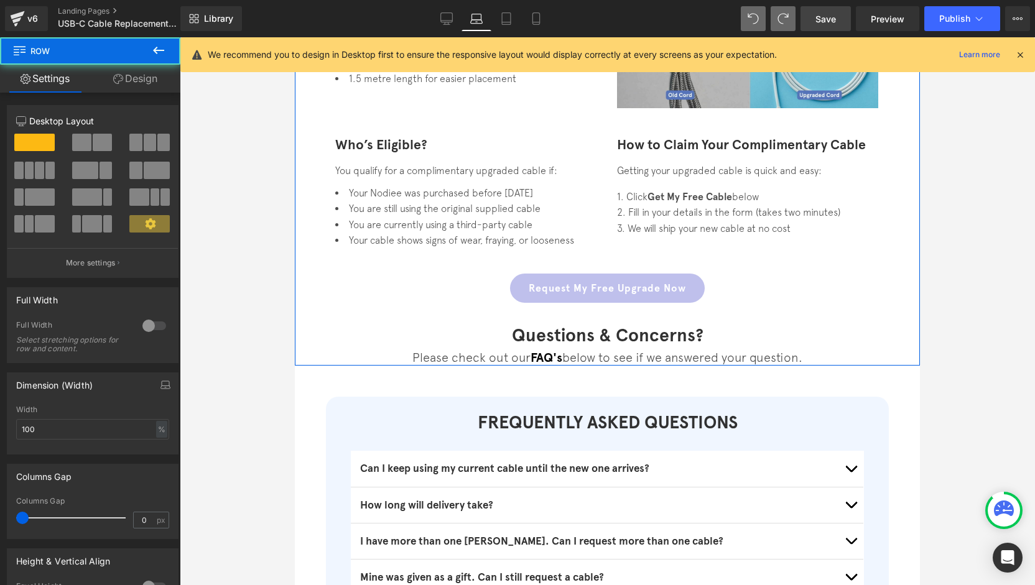
click at [806, 357] on p "Please check out our FAQ's below to see if we answered your question." at bounding box center [607, 358] width 563 height 16
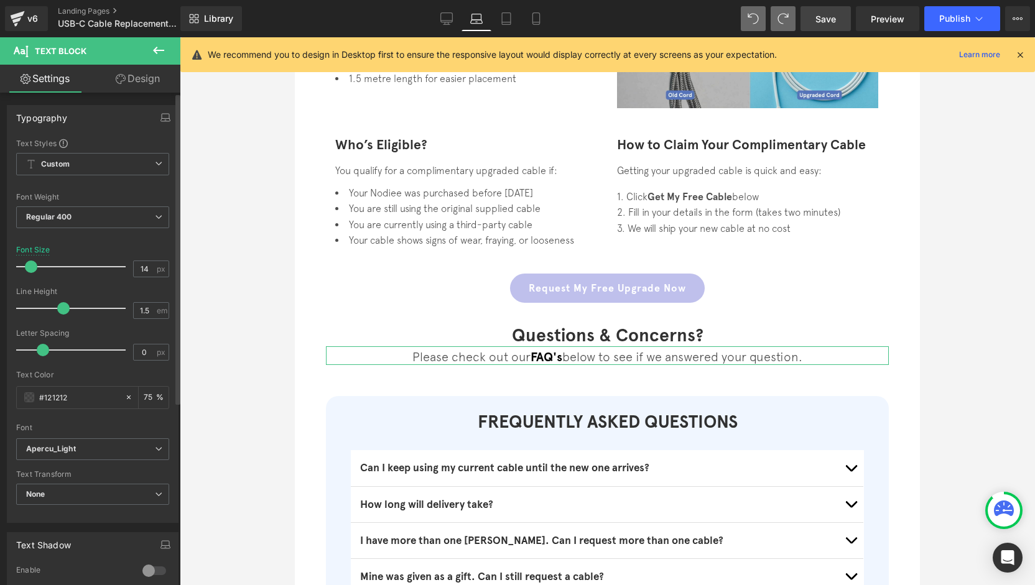
click at [31, 267] on span at bounding box center [31, 267] width 12 height 12
click at [502, 26] on link "Tablet" at bounding box center [506, 18] width 30 height 25
type input "12.8"
type input "75"
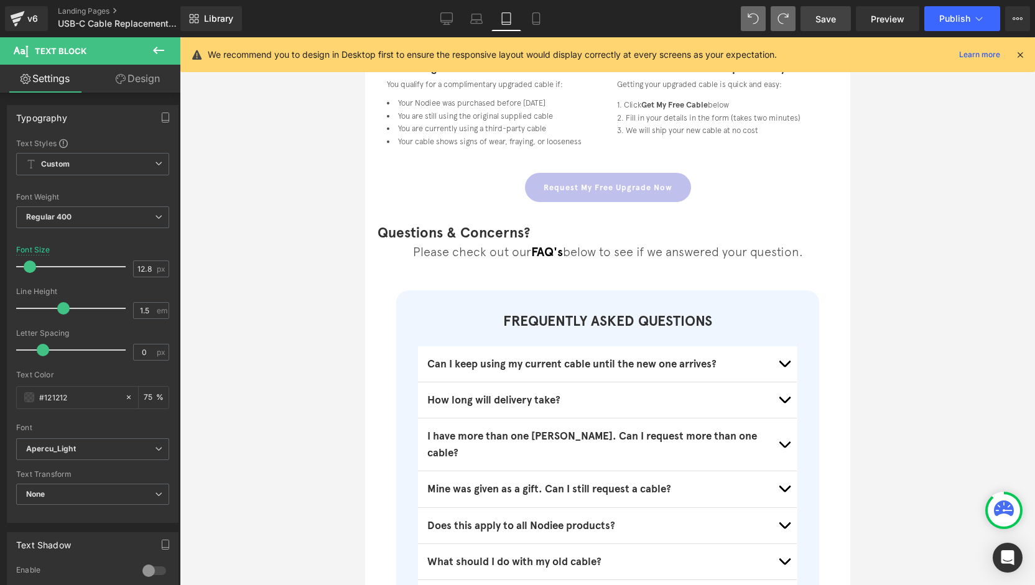
scroll to position [364, 0]
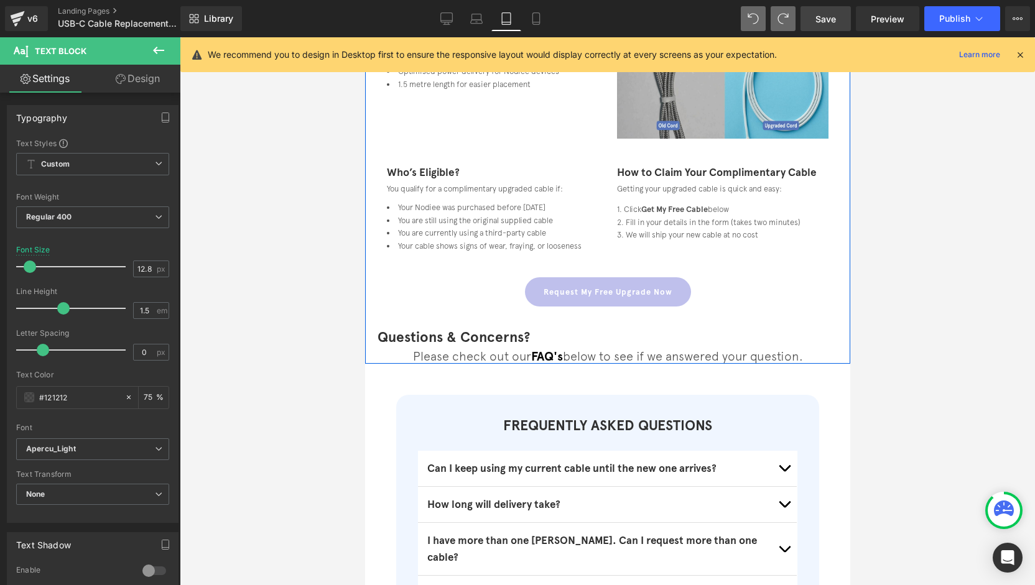
click at [496, 340] on font "Questions & Concerns?" at bounding box center [453, 336] width 152 height 17
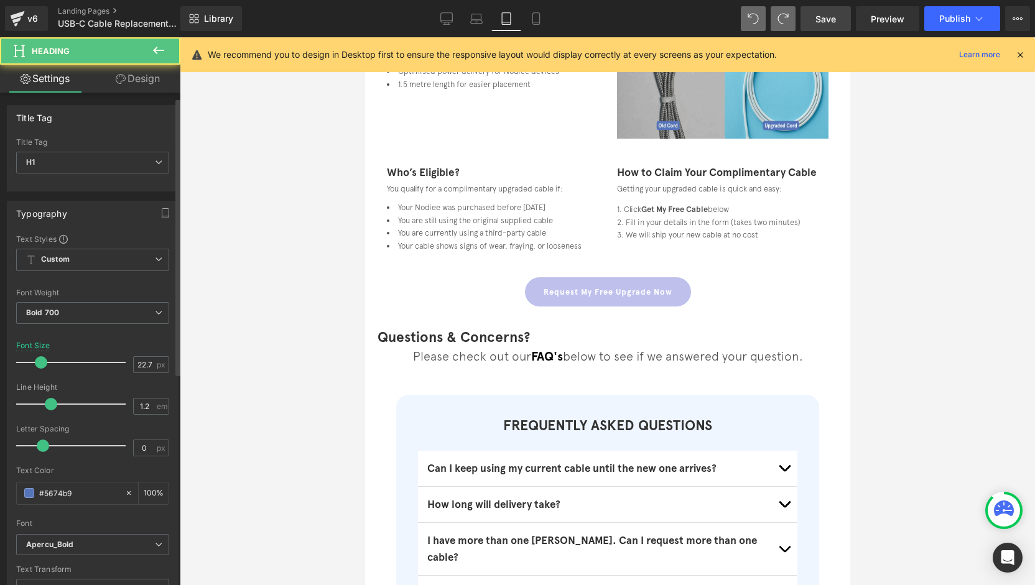
scroll to position [249, 0]
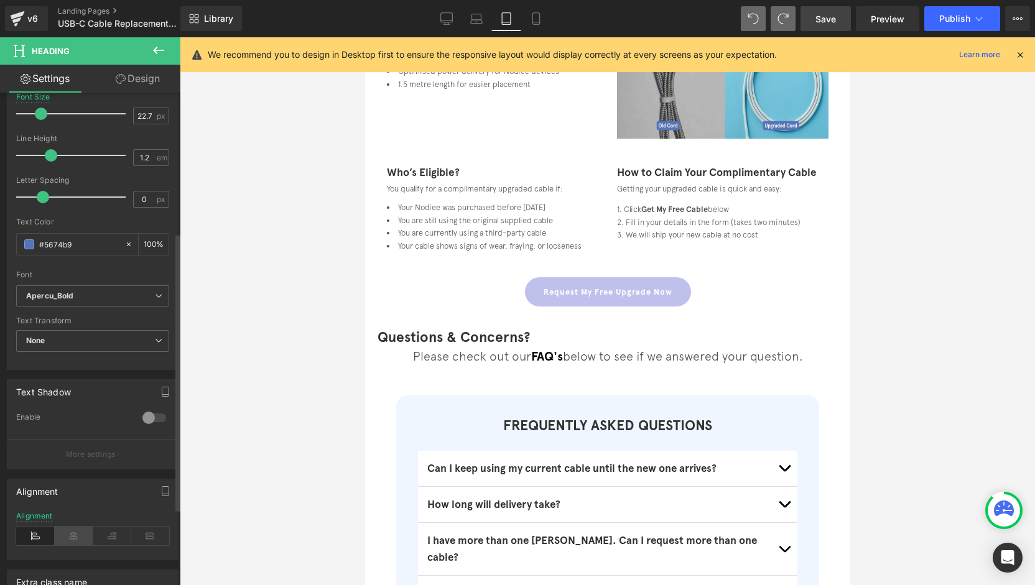
click at [81, 527] on icon at bounding box center [74, 536] width 39 height 19
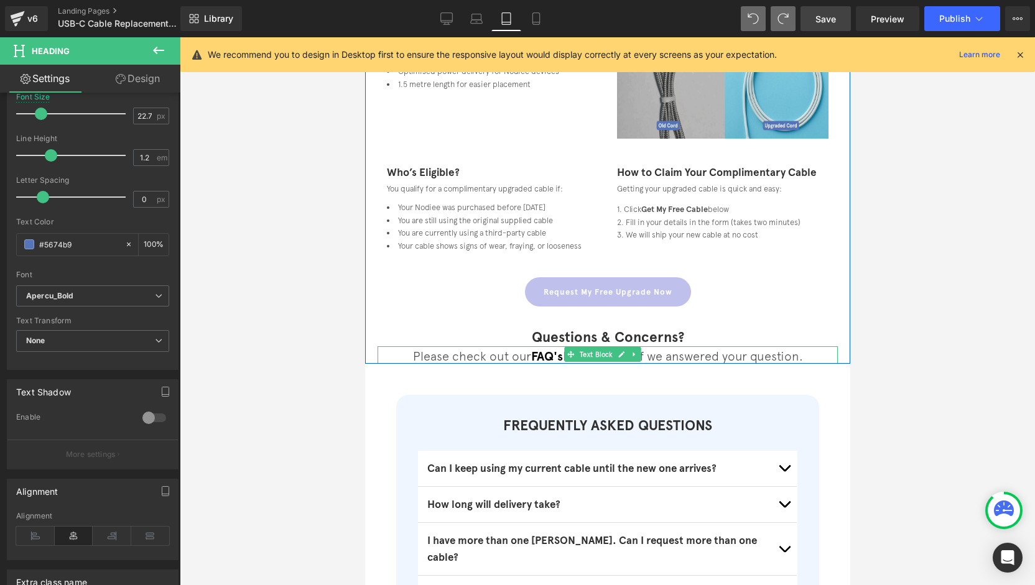
click at [769, 354] on span "below to see if we answered your question." at bounding box center [682, 356] width 240 height 14
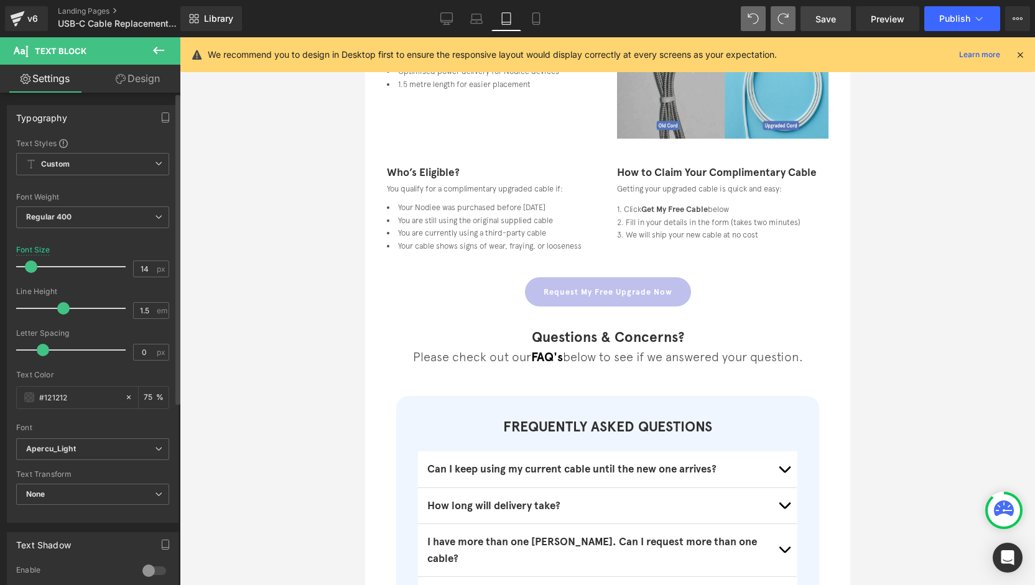
click at [31, 266] on span at bounding box center [31, 267] width 12 height 12
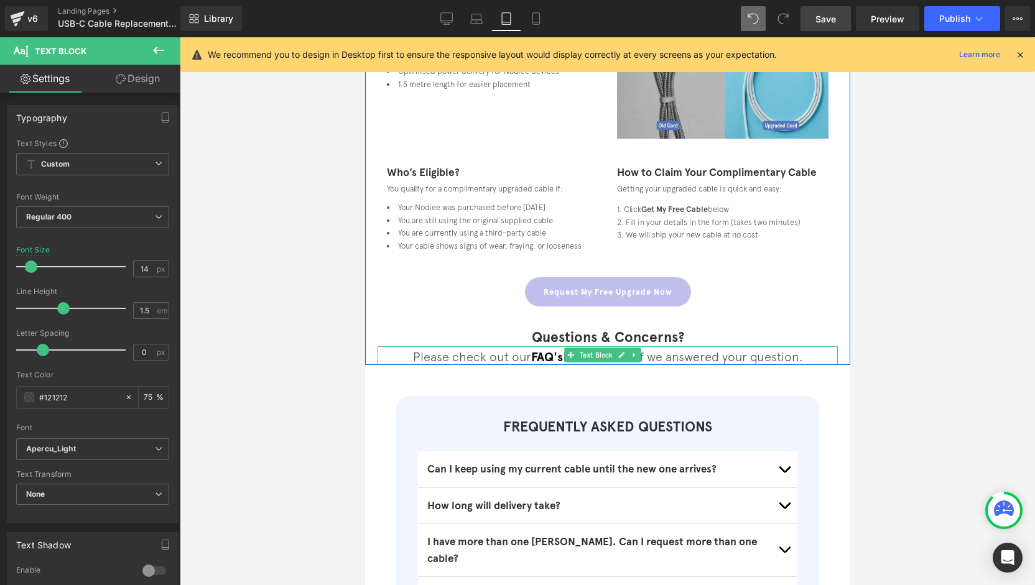
click at [700, 356] on span "below to see if we answered your question." at bounding box center [682, 357] width 240 height 14
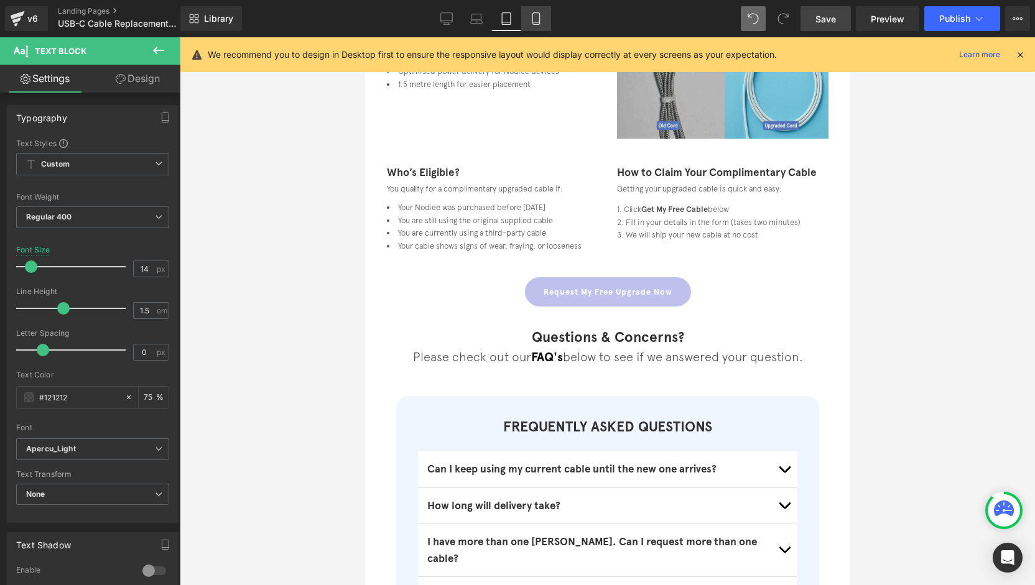
click at [532, 19] on icon at bounding box center [536, 18] width 12 height 12
type input "12.8"
type input "75"
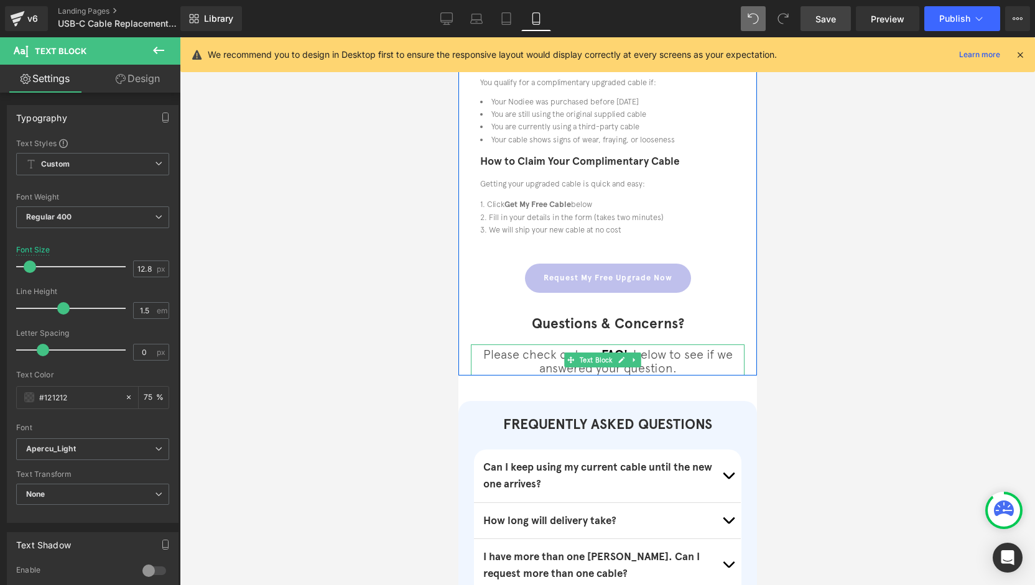
click at [666, 360] on span "below to see if we answered your question." at bounding box center [635, 361] width 193 height 28
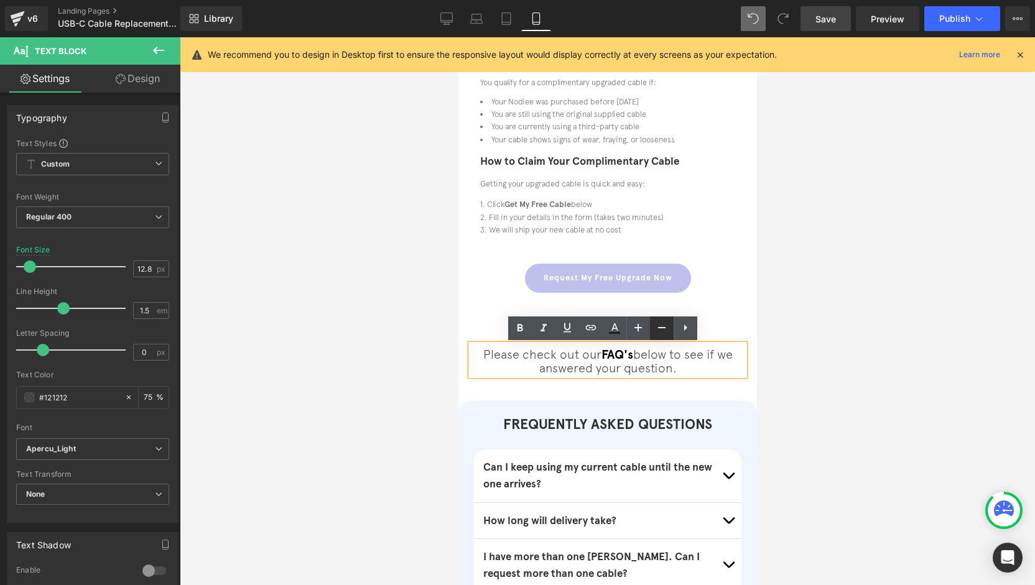
click at [0, 0] on link at bounding box center [0, 0] width 0 height 0
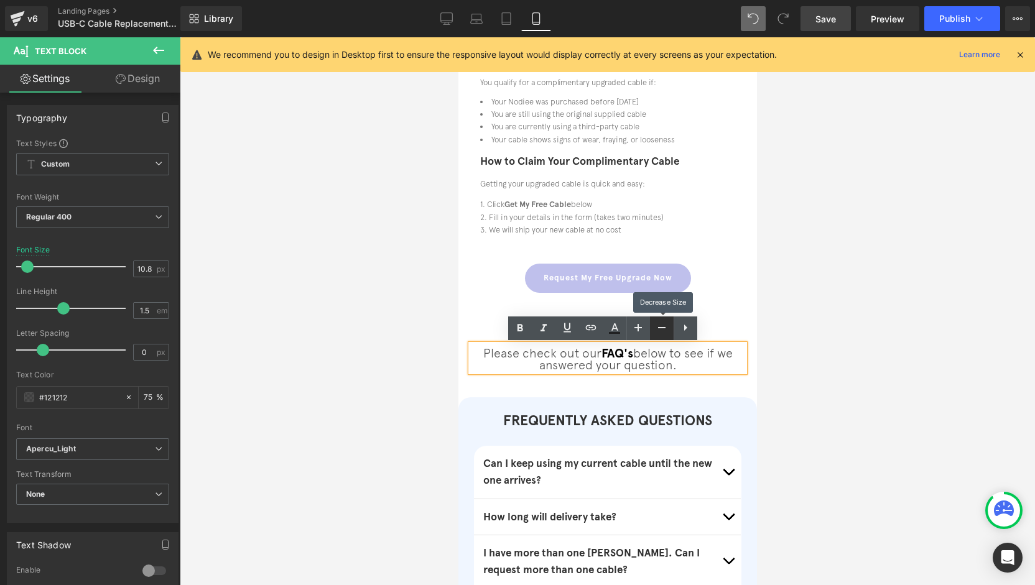
click at [661, 327] on icon at bounding box center [661, 327] width 15 height 15
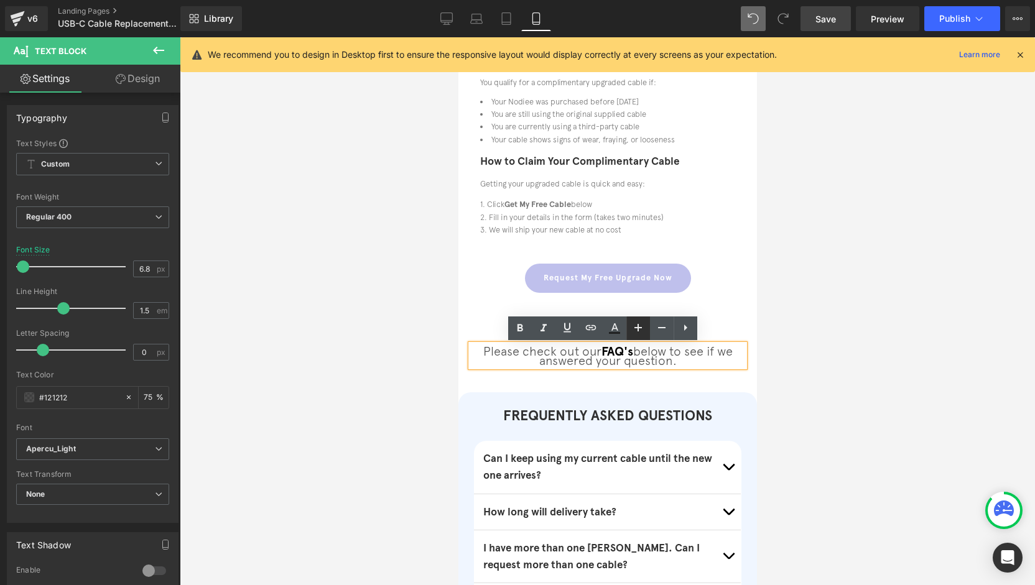
click at [641, 330] on icon at bounding box center [638, 327] width 15 height 15
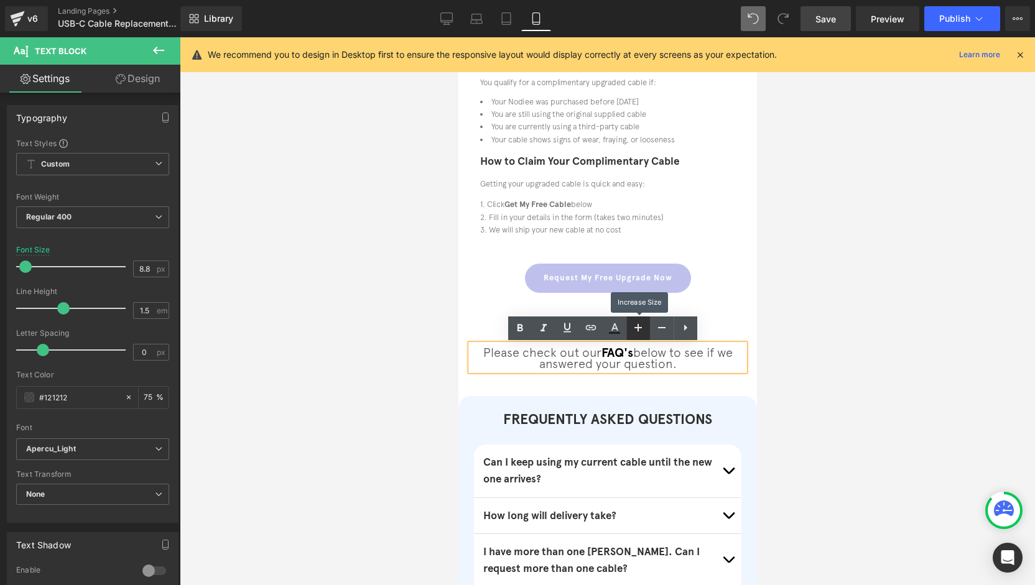
click at [641, 330] on icon at bounding box center [638, 327] width 15 height 15
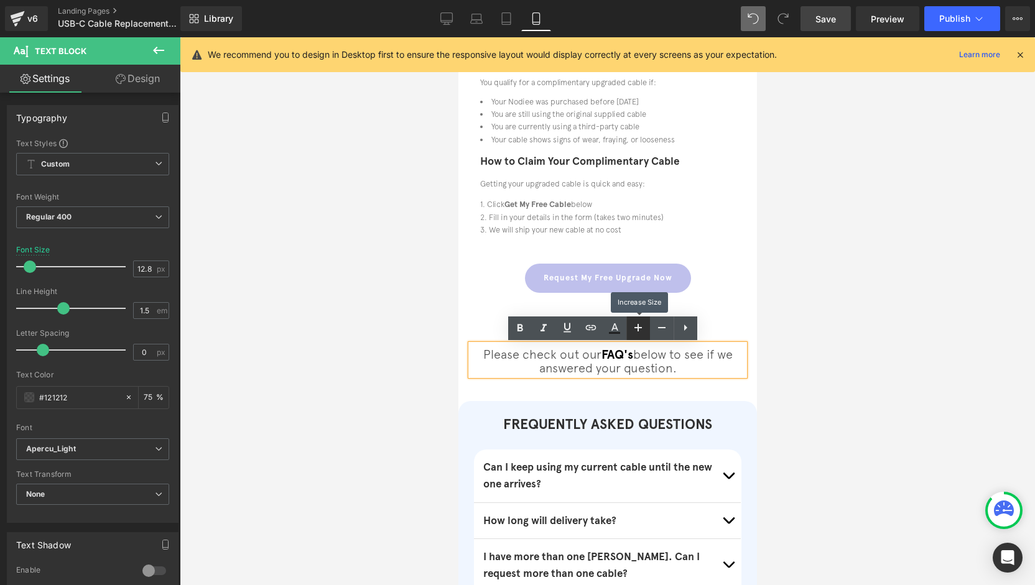
click at [641, 330] on icon at bounding box center [638, 327] width 15 height 15
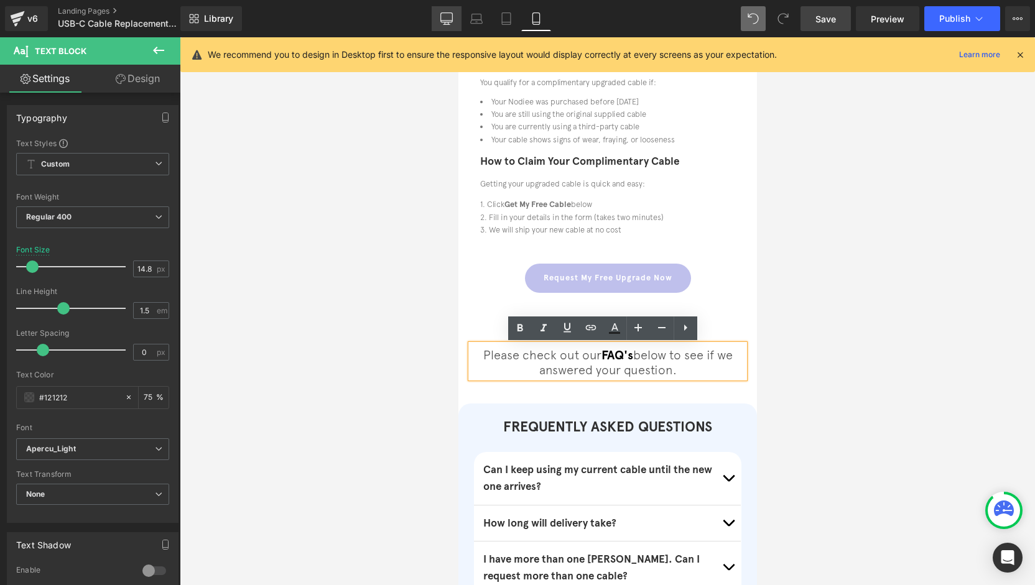
click at [440, 22] on link "Desktop" at bounding box center [447, 18] width 30 height 25
type input "16"
type input "75"
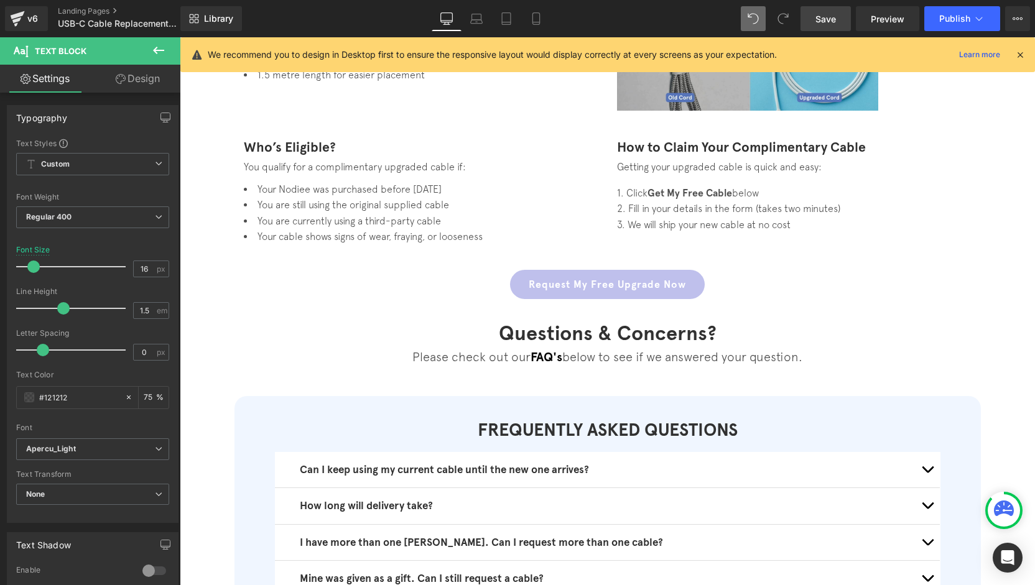
click at [802, 16] on link "Save" at bounding box center [825, 18] width 50 height 25
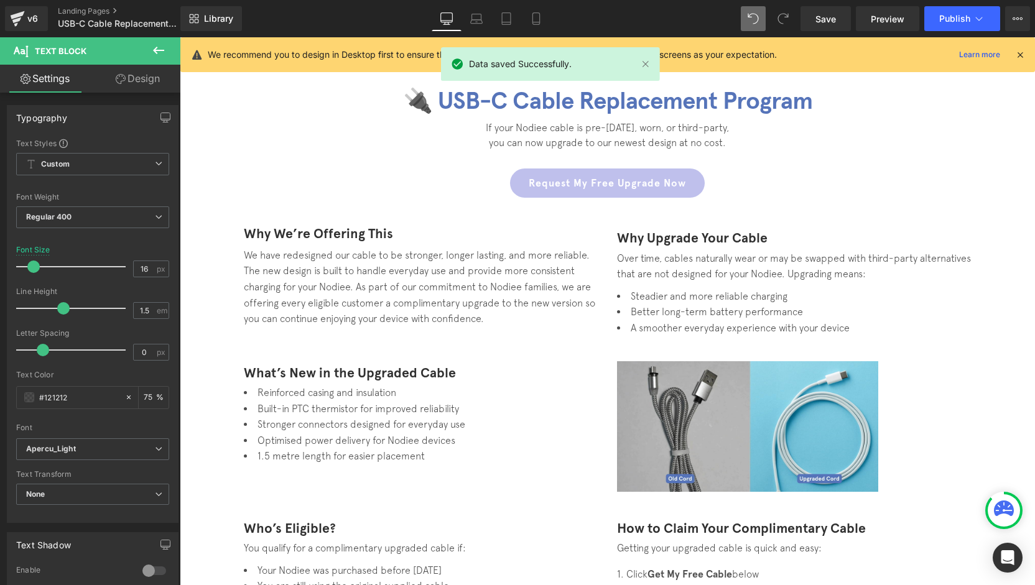
scroll to position [0, 0]
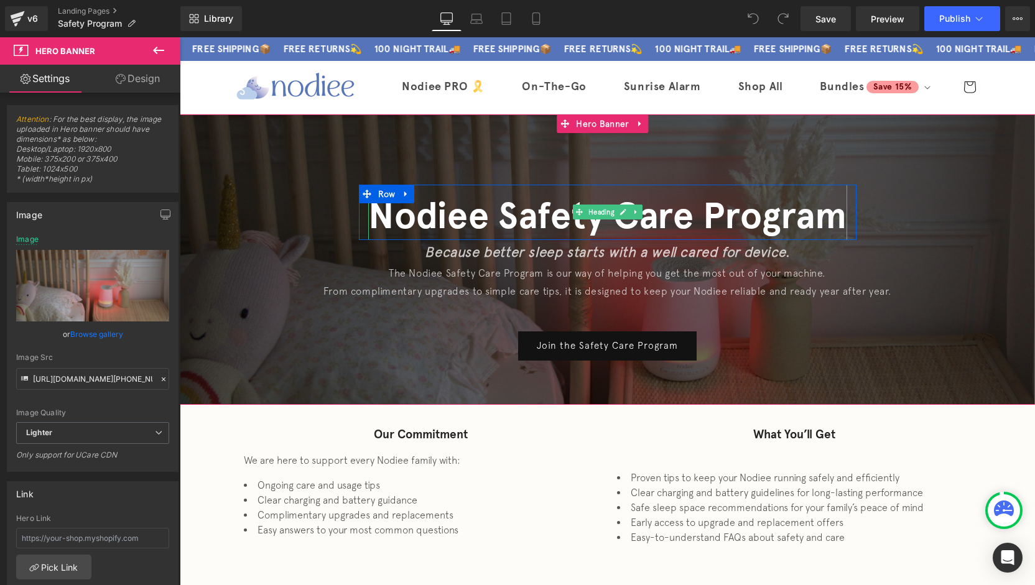
click at [714, 210] on h1 "Nodiee Safety Care Program" at bounding box center [607, 216] width 479 height 48
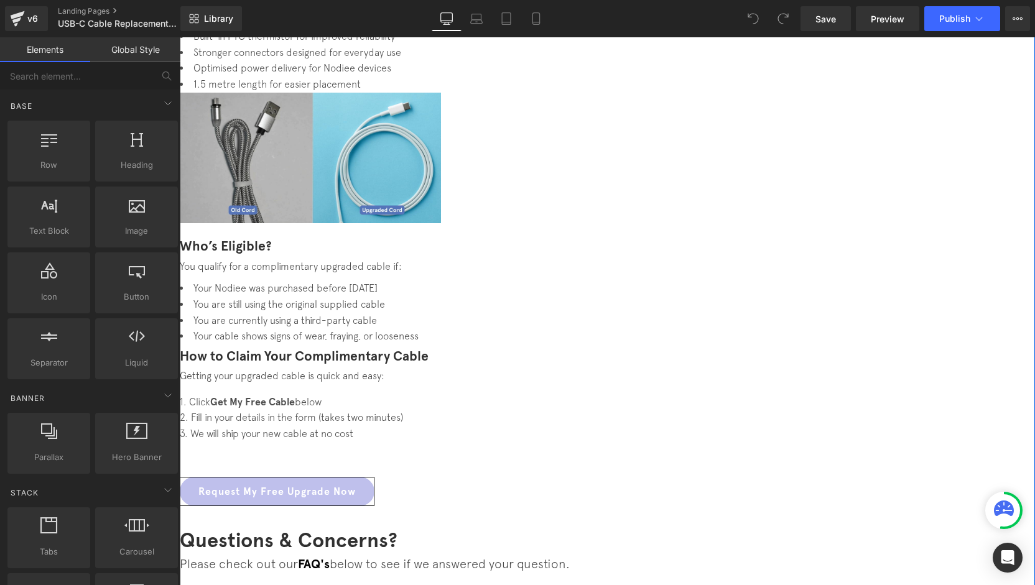
scroll to position [435, 0]
click at [570, 555] on span "below to see if we answered your question." at bounding box center [450, 562] width 240 height 14
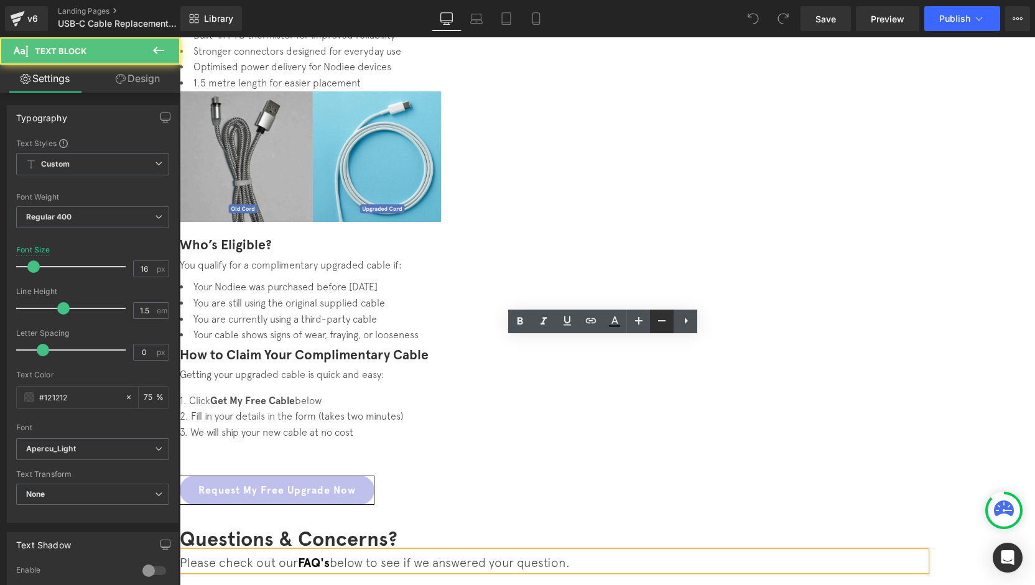
click at [659, 330] on link at bounding box center [662, 322] width 24 height 24
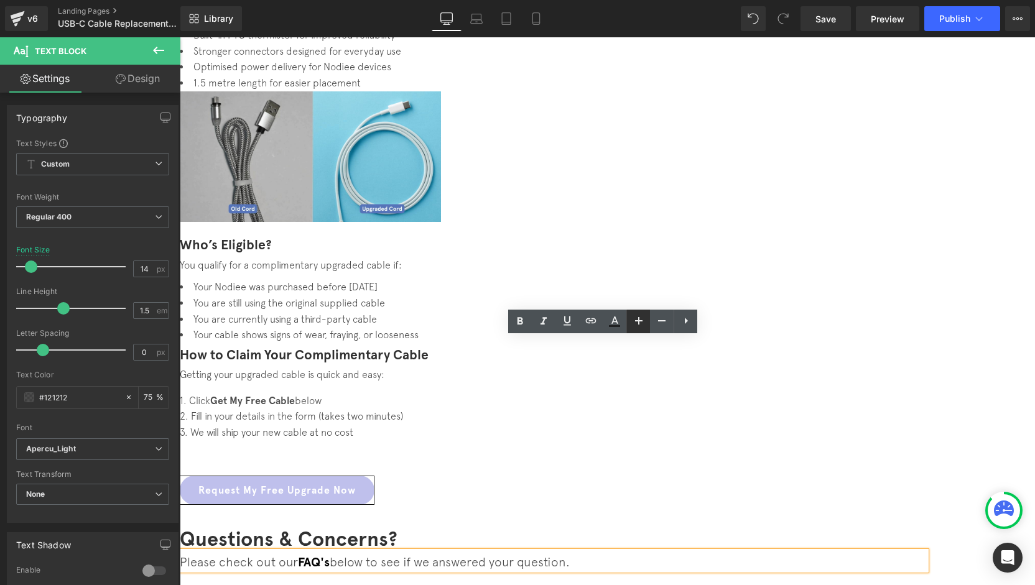
click at [0, 0] on link at bounding box center [0, 0] width 0 height 0
type input "16"
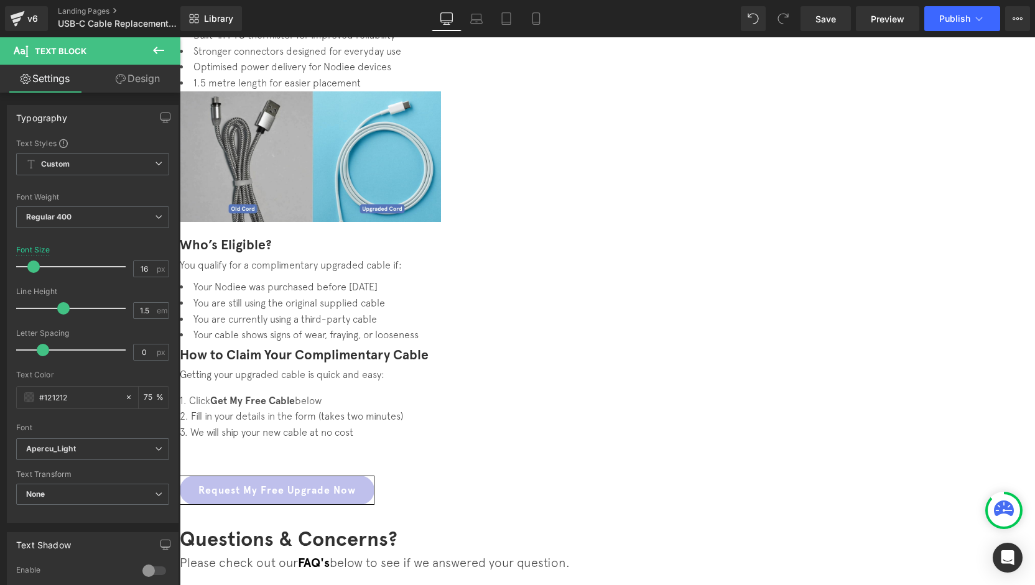
click at [162, 49] on icon at bounding box center [158, 50] width 15 height 15
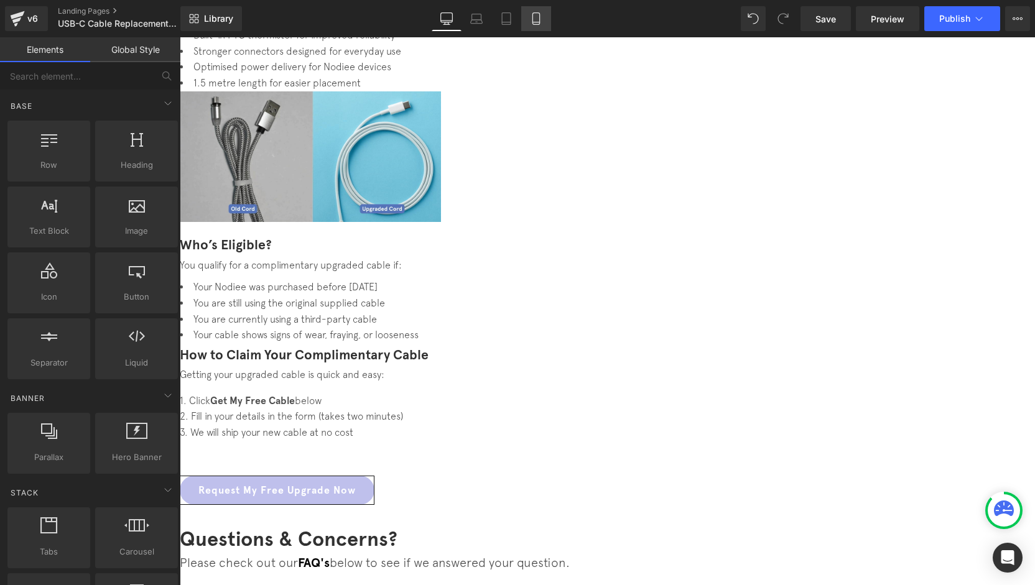
click at [538, 19] on icon at bounding box center [536, 18] width 12 height 12
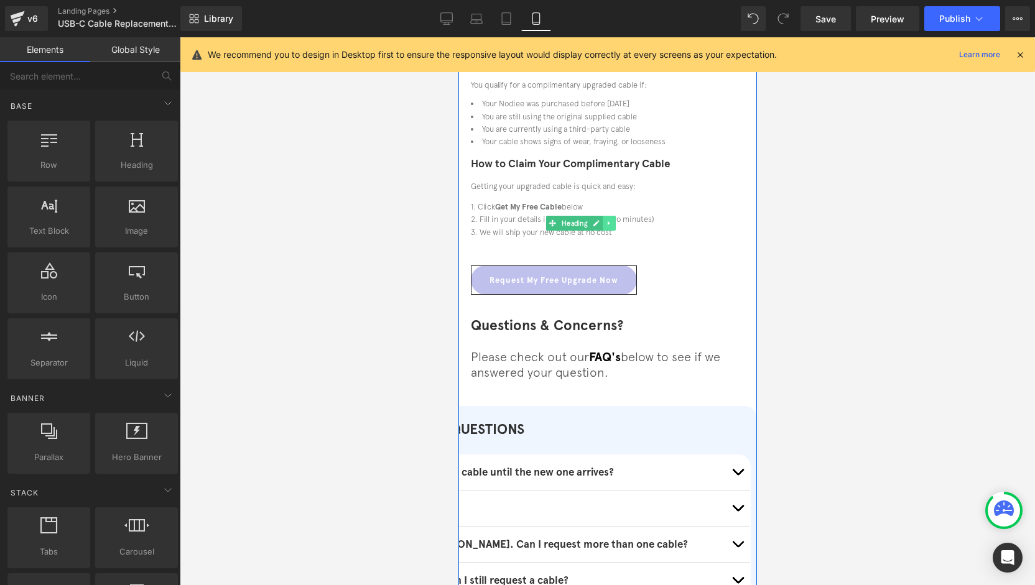
scroll to position [684, 0]
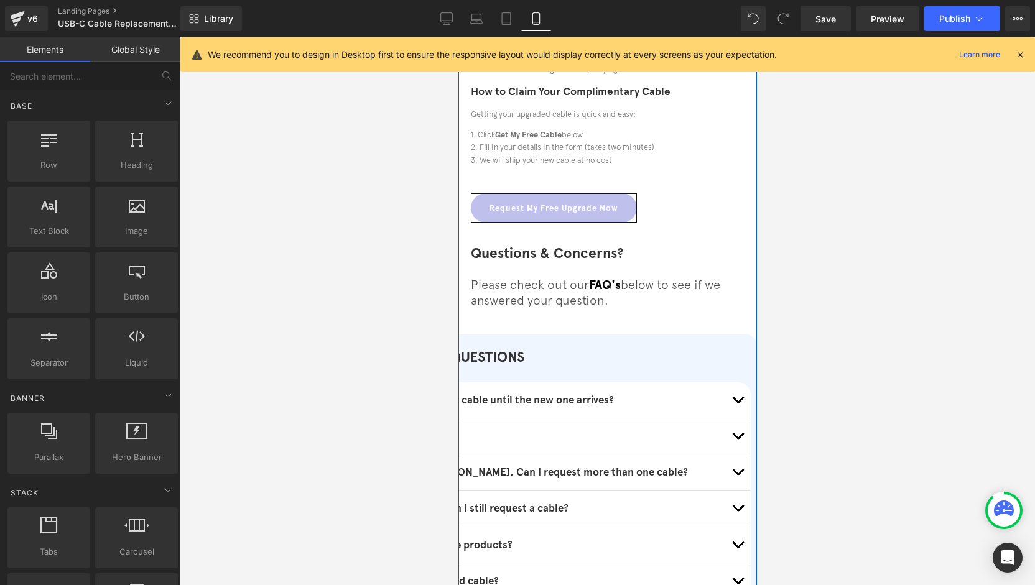
click at [664, 296] on span "below to see if we answered your question." at bounding box center [594, 291] width 249 height 29
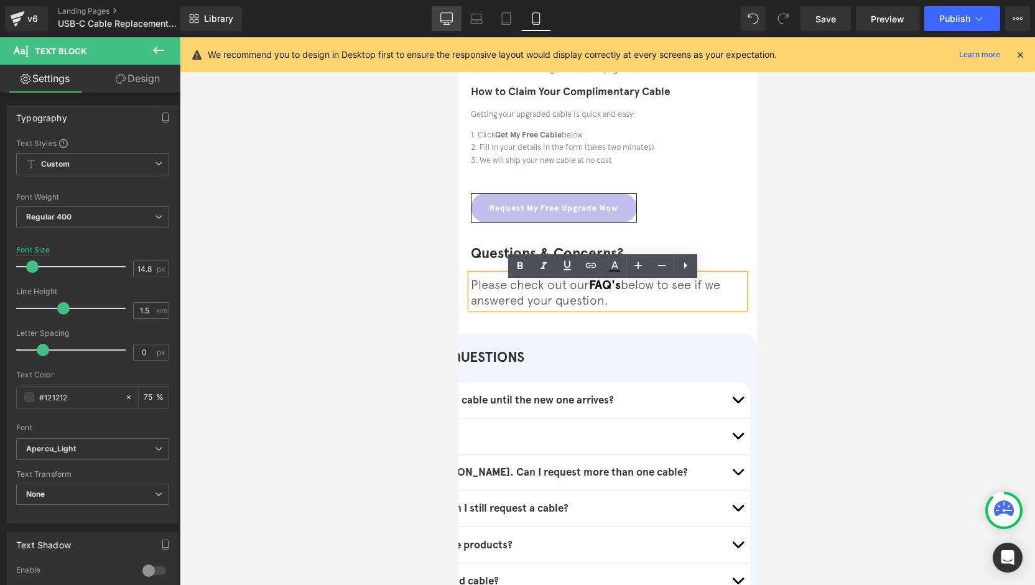
click at [442, 18] on icon at bounding box center [446, 18] width 12 height 12
type input "16"
type input "75"
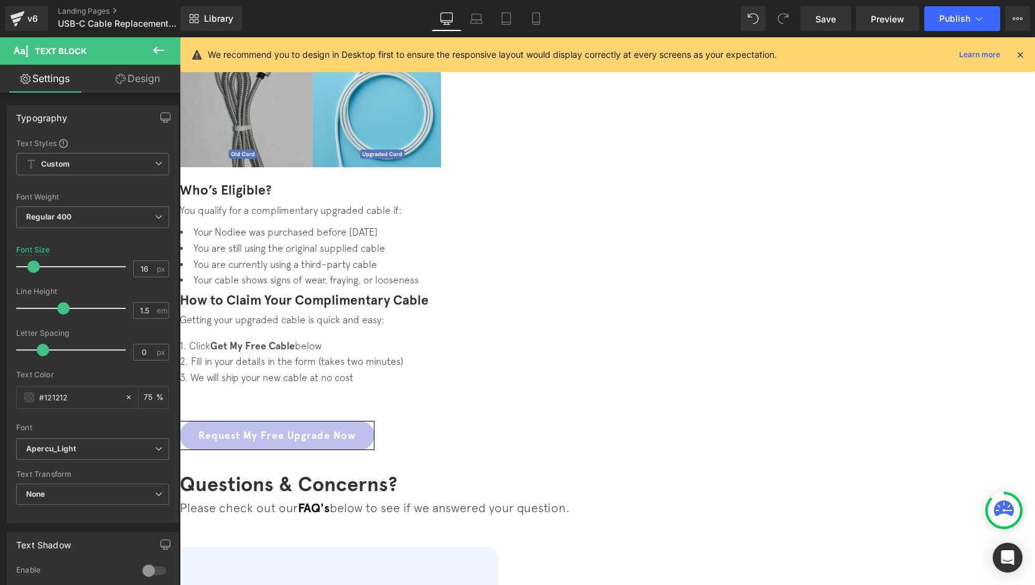
click at [165, 54] on icon at bounding box center [158, 50] width 15 height 15
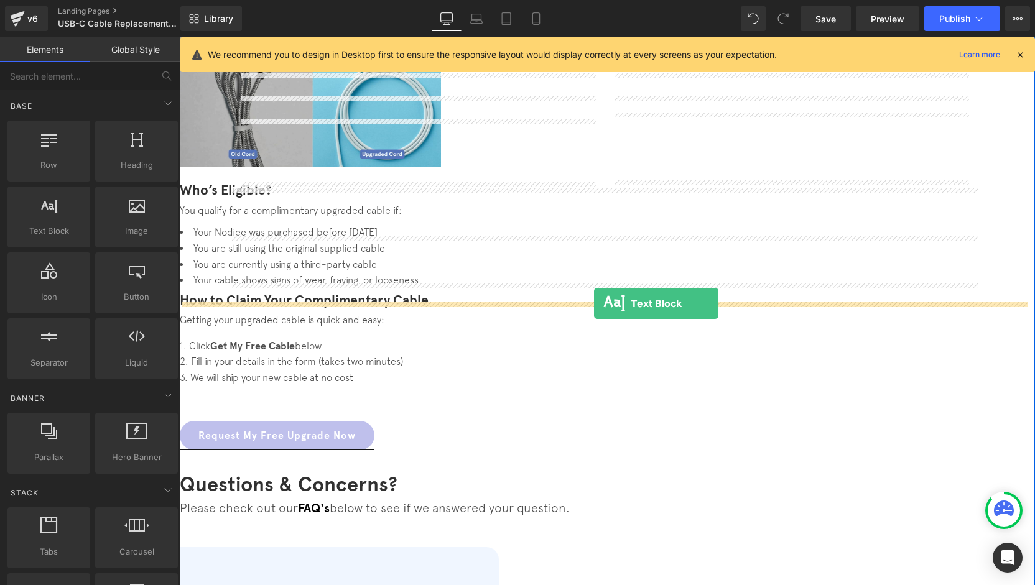
drag, startPoint x: 244, startPoint y: 257, endPoint x: 594, endPoint y: 304, distance: 353.3
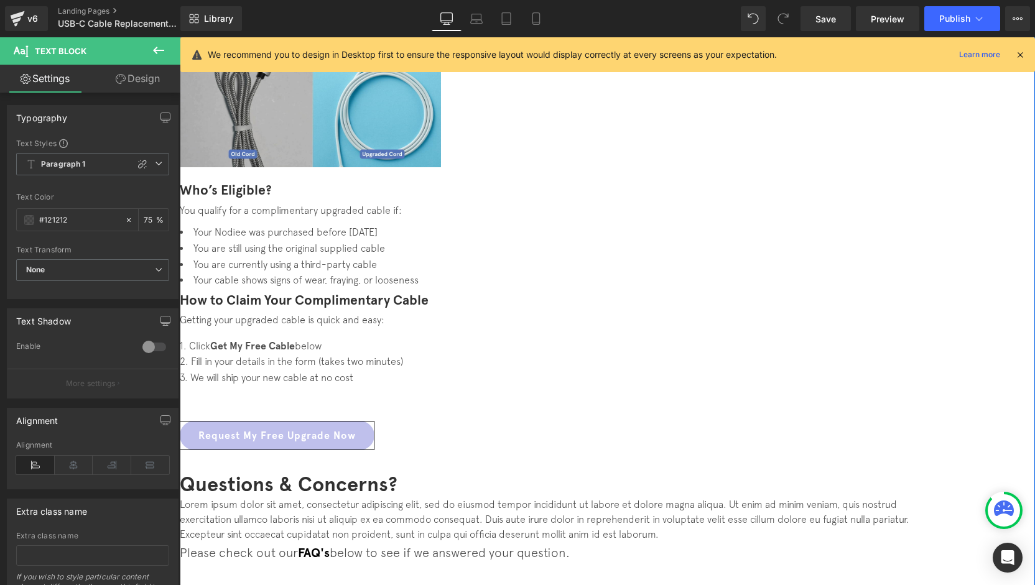
click at [330, 545] on font "FAQ's" at bounding box center [314, 552] width 32 height 15
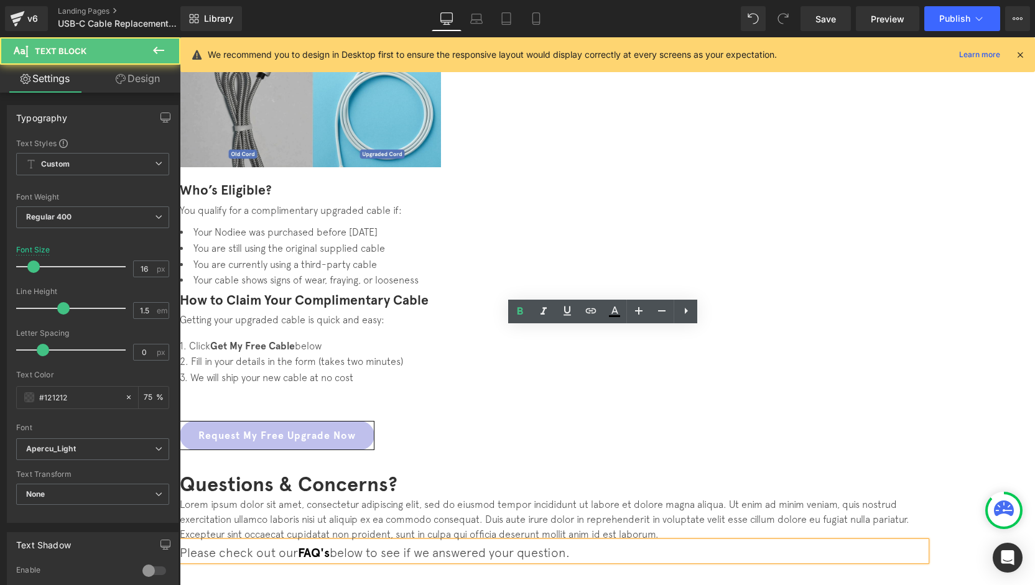
click at [754, 497] on p "Lorem ipsum dolor sit amet, consectetur adipiscing elit, sed do eiusmod tempor …" at bounding box center [553, 519] width 746 height 45
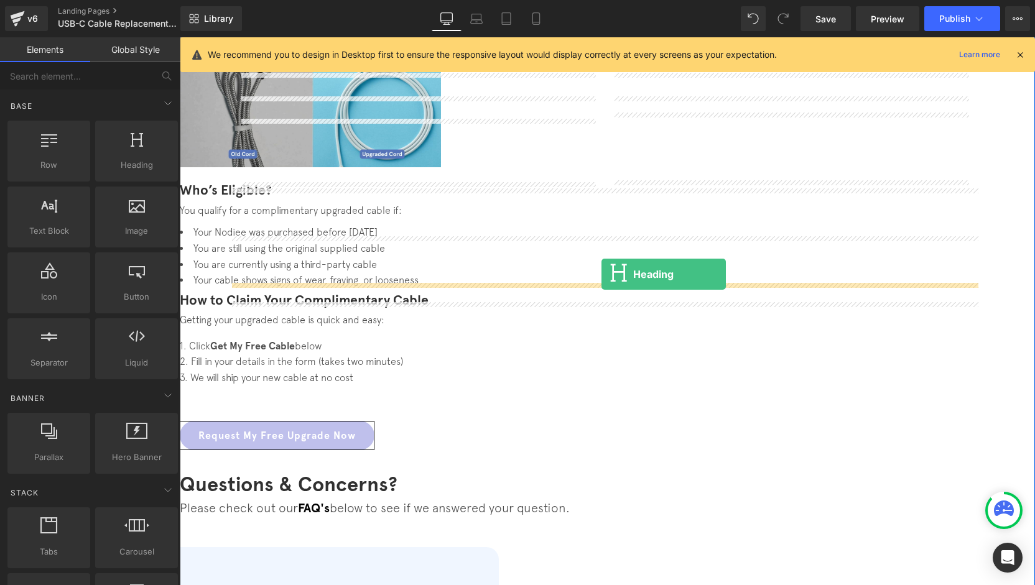
drag, startPoint x: 318, startPoint y: 191, endPoint x: 601, endPoint y: 273, distance: 294.7
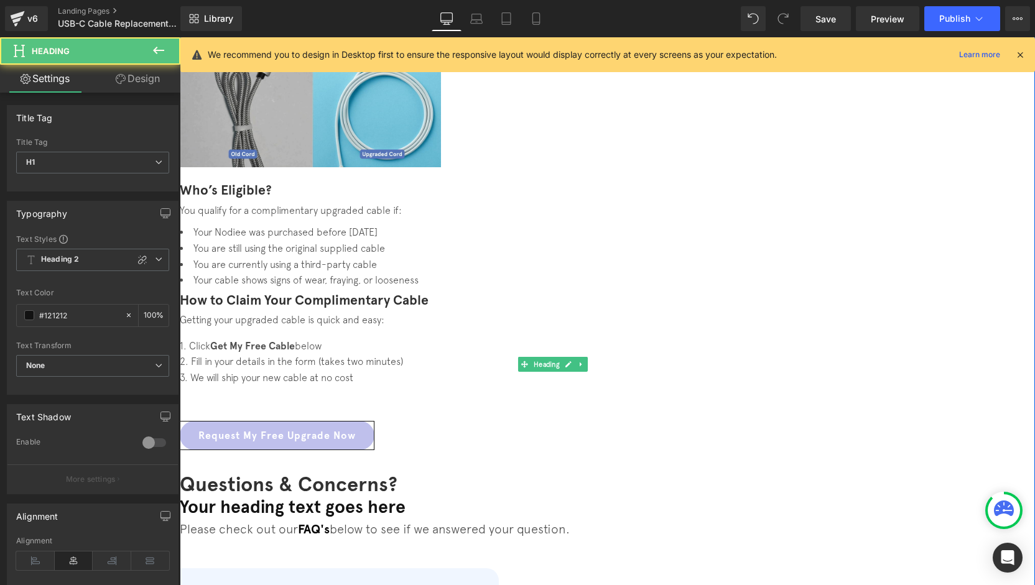
click at [534, 497] on h1 "Your heading text goes here" at bounding box center [553, 507] width 746 height 21
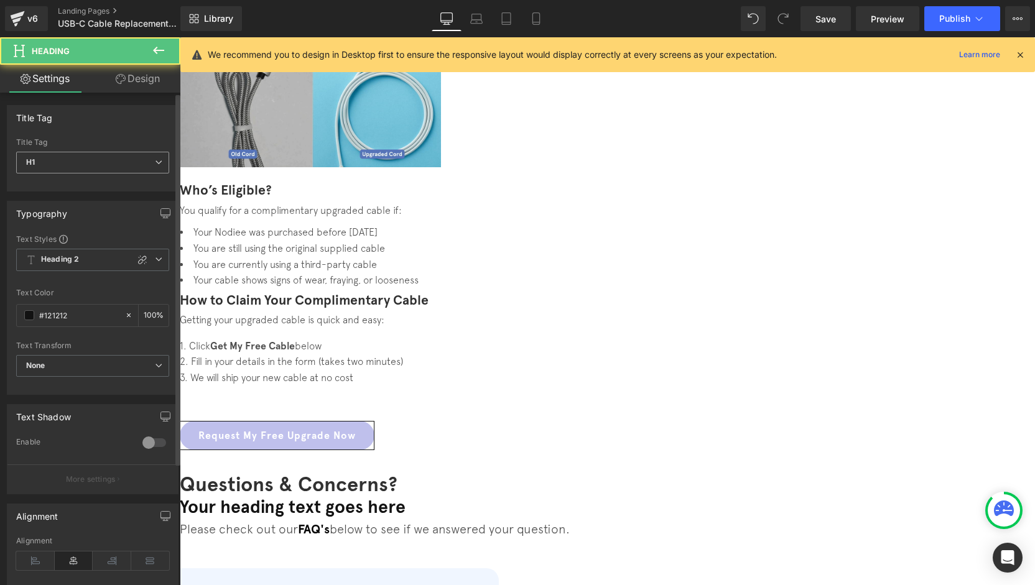
click at [100, 169] on span "H1" at bounding box center [92, 163] width 153 height 22
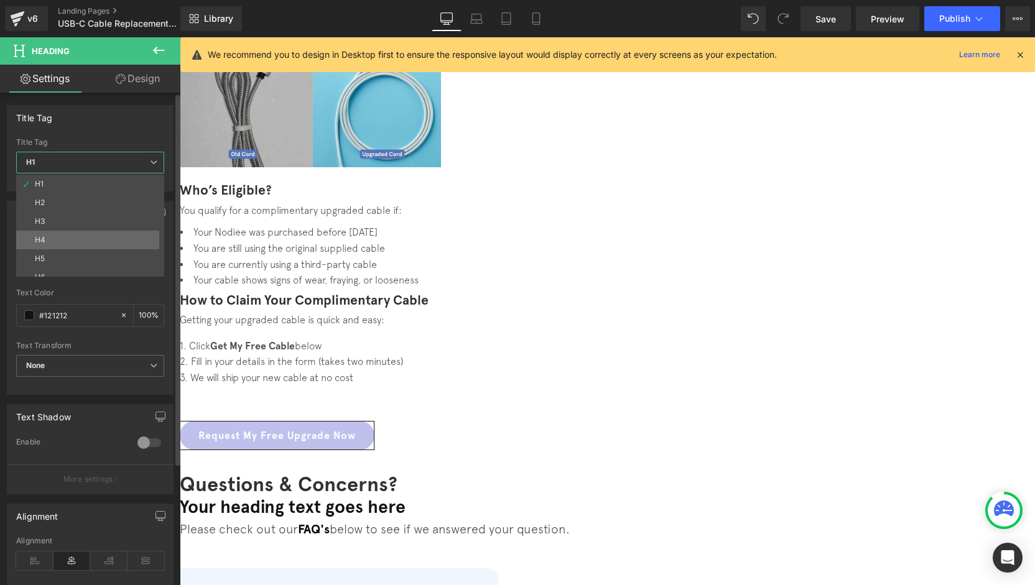
click at [76, 237] on li "H4" at bounding box center [93, 240] width 154 height 19
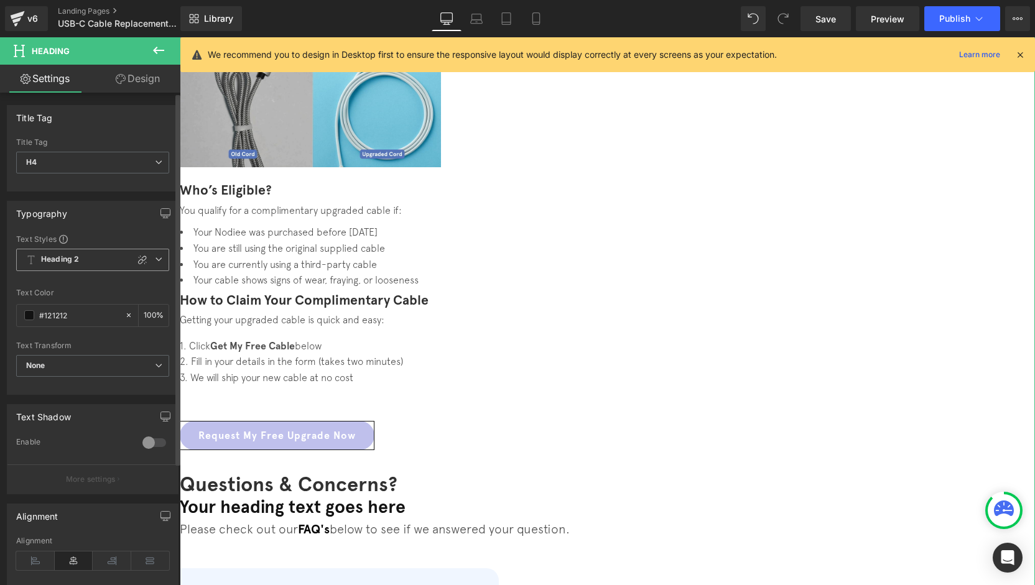
click at [137, 258] on icon at bounding box center [142, 260] width 10 height 10
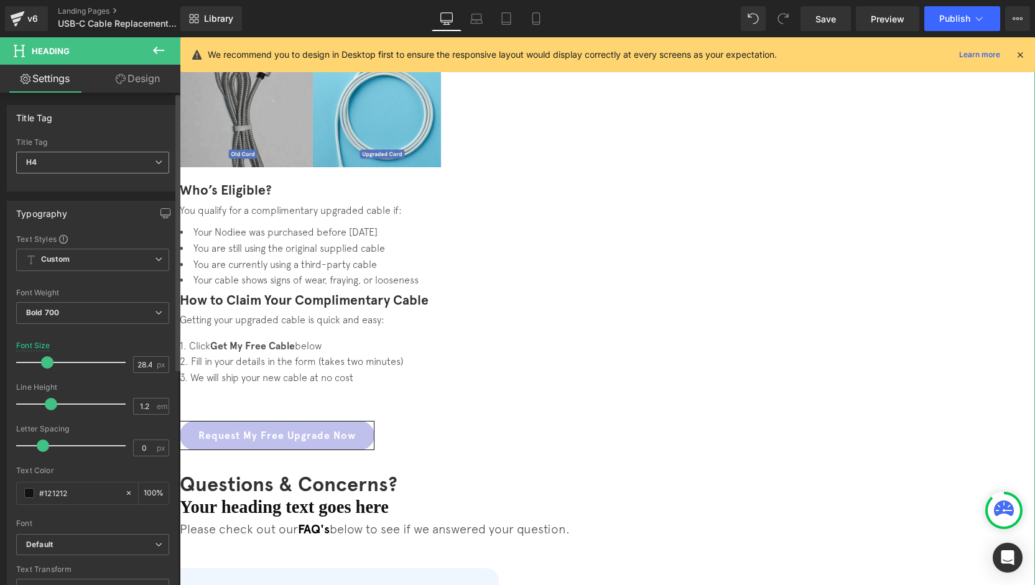
click at [89, 160] on span "H4" at bounding box center [92, 163] width 153 height 22
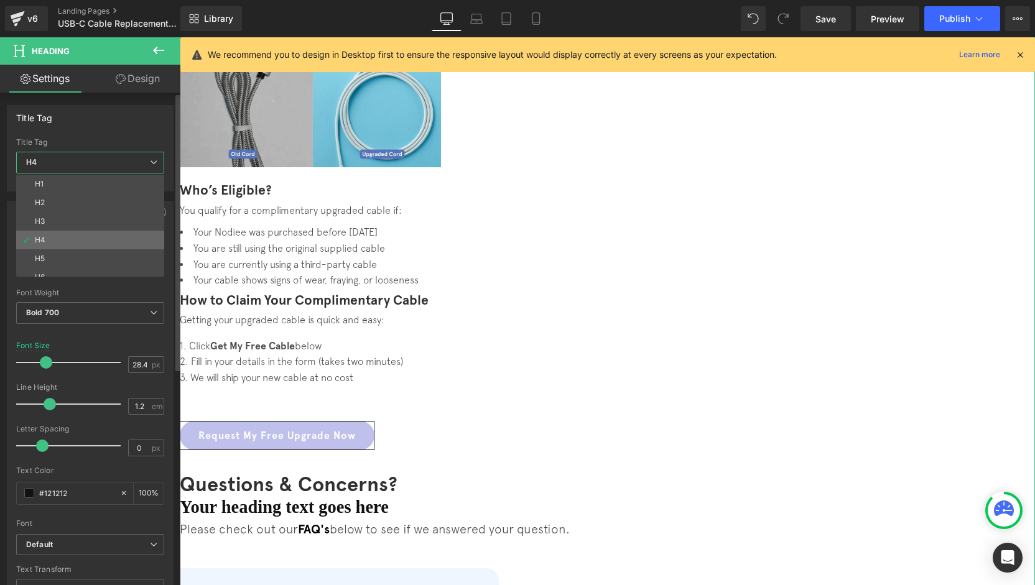
click at [71, 232] on li "H4" at bounding box center [93, 240] width 154 height 19
type input "100"
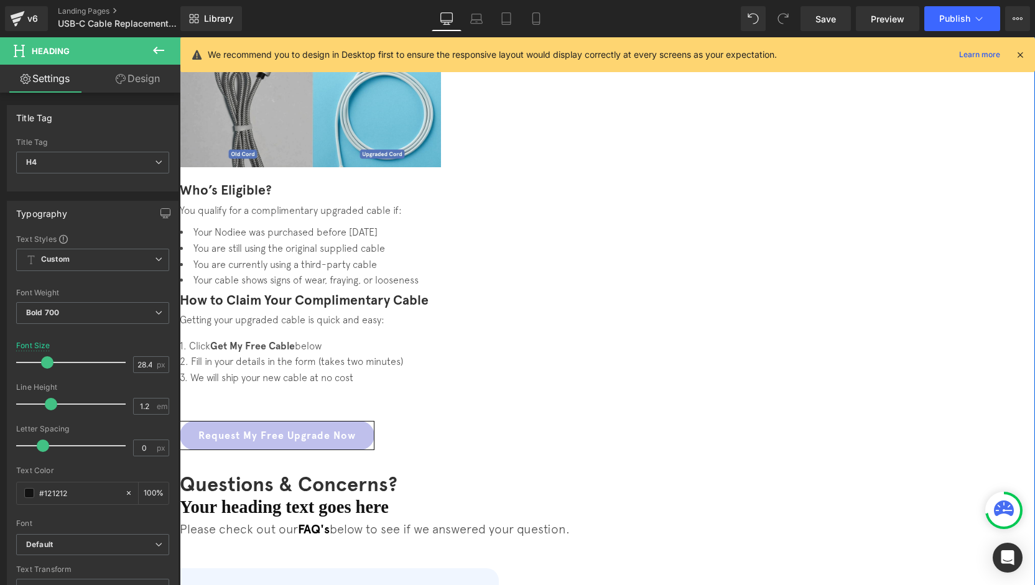
click at [699, 497] on h4 "Your heading text goes here" at bounding box center [553, 507] width 746 height 21
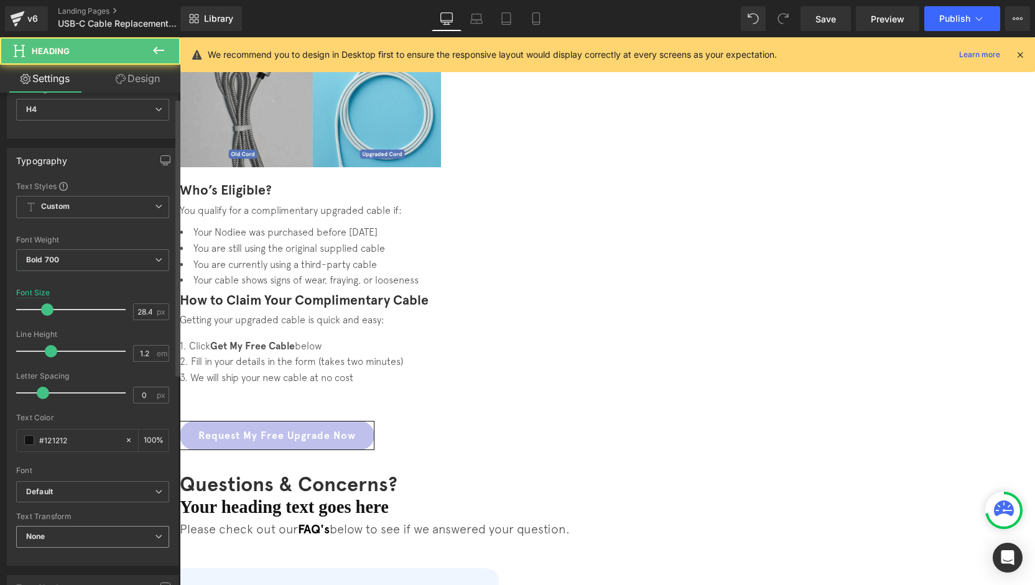
scroll to position [124, 0]
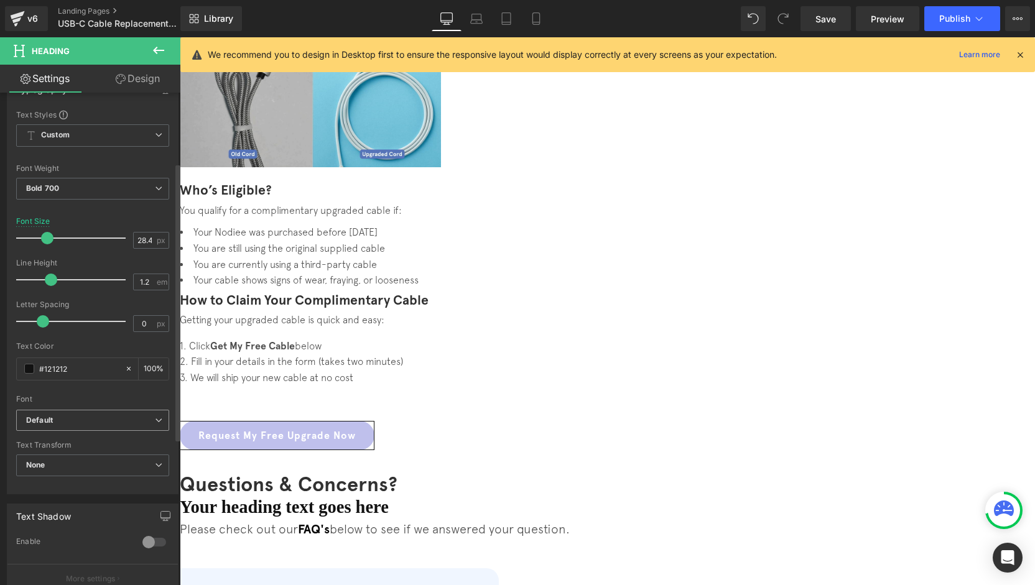
click at [81, 415] on b "Default" at bounding box center [90, 420] width 129 height 11
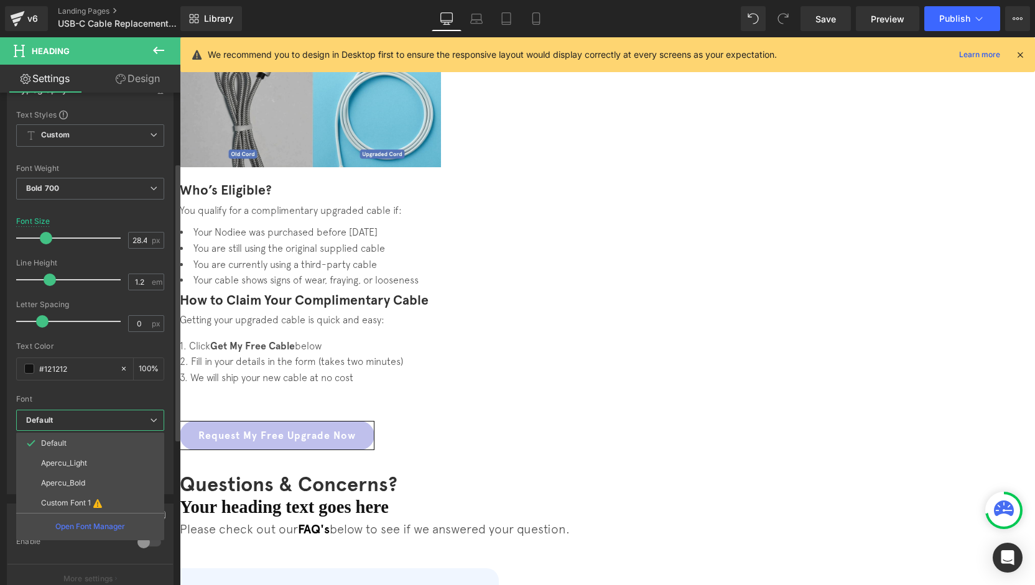
click at [88, 463] on li "Apercu_Light" at bounding box center [90, 463] width 148 height 20
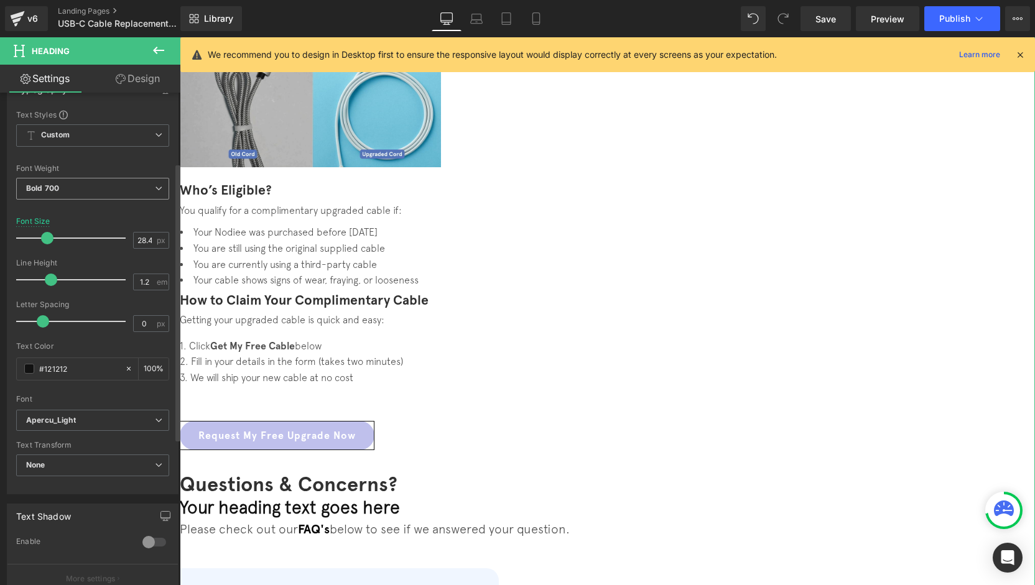
click at [72, 187] on span "Bold 700" at bounding box center [92, 189] width 153 height 22
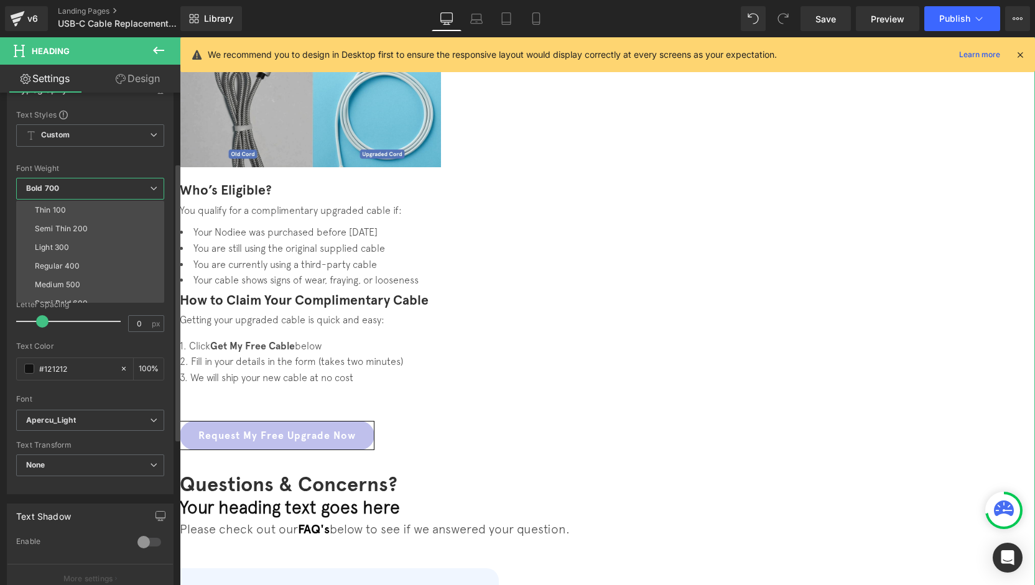
click at [77, 210] on li "Thin 100" at bounding box center [93, 210] width 154 height 19
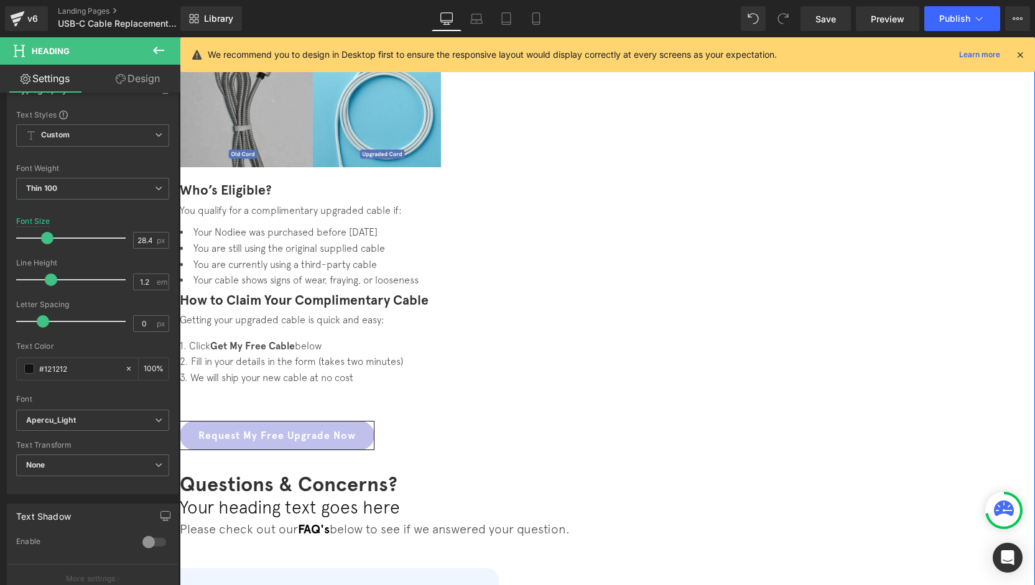
click at [537, 497] on h4 "Your heading text goes here" at bounding box center [553, 507] width 746 height 21
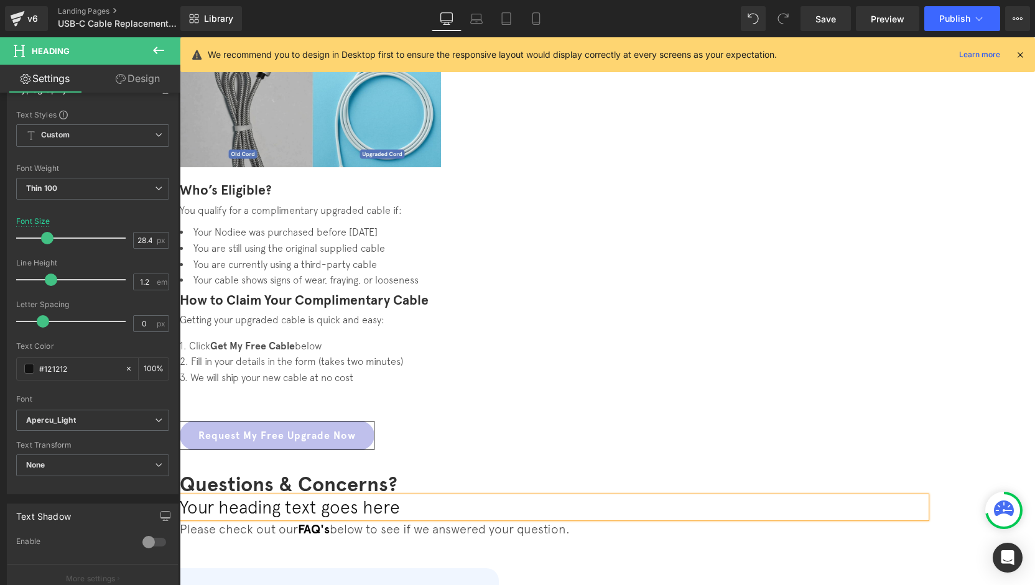
click at [537, 497] on h4 "Your heading text goes here" at bounding box center [553, 507] width 746 height 21
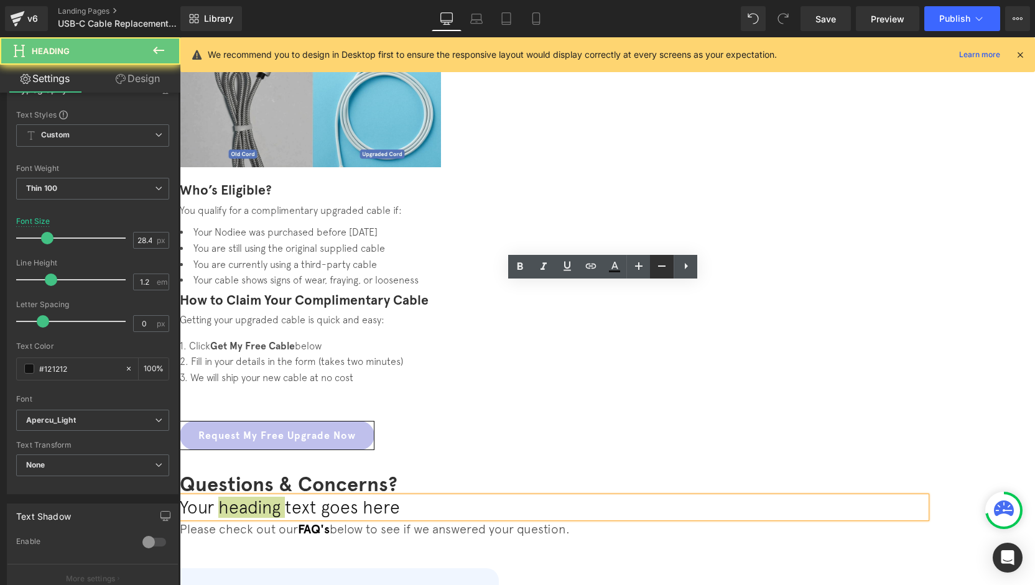
click at [658, 271] on icon at bounding box center [661, 266] width 15 height 15
type input "26.48"
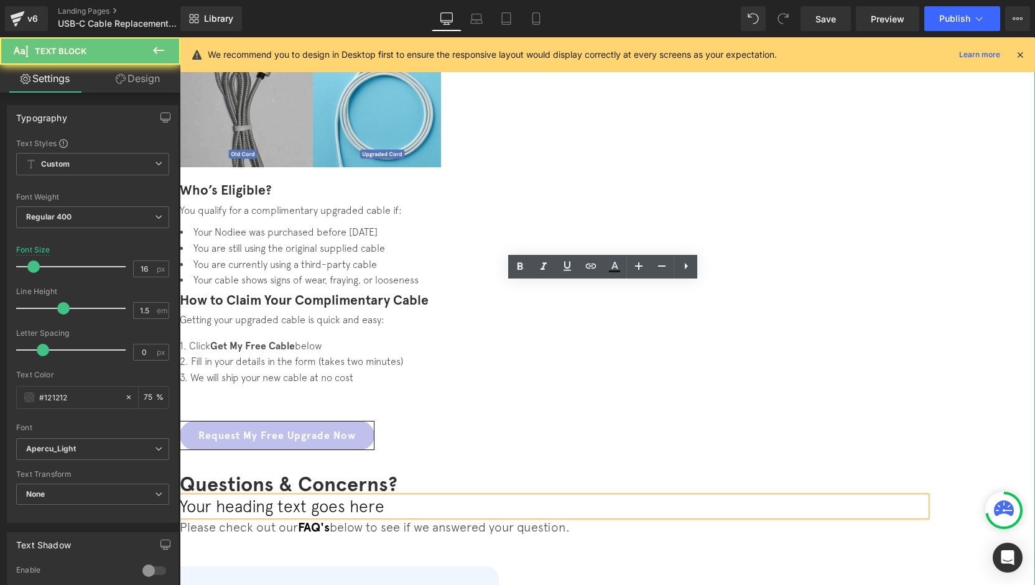
click at [298, 520] on span "Please check out our" at bounding box center [239, 527] width 118 height 14
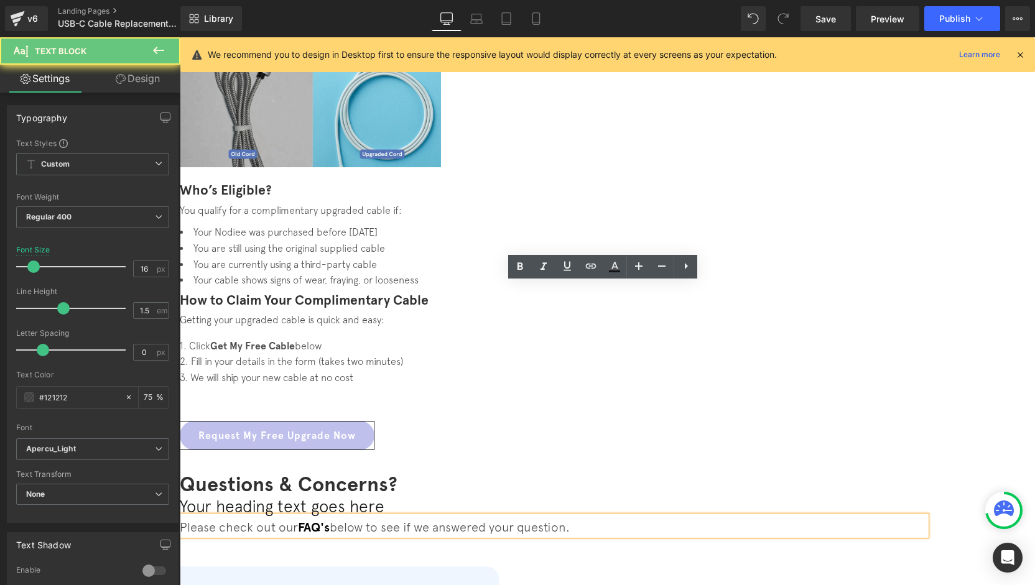
click at [298, 520] on span "Please check out our" at bounding box center [239, 527] width 118 height 14
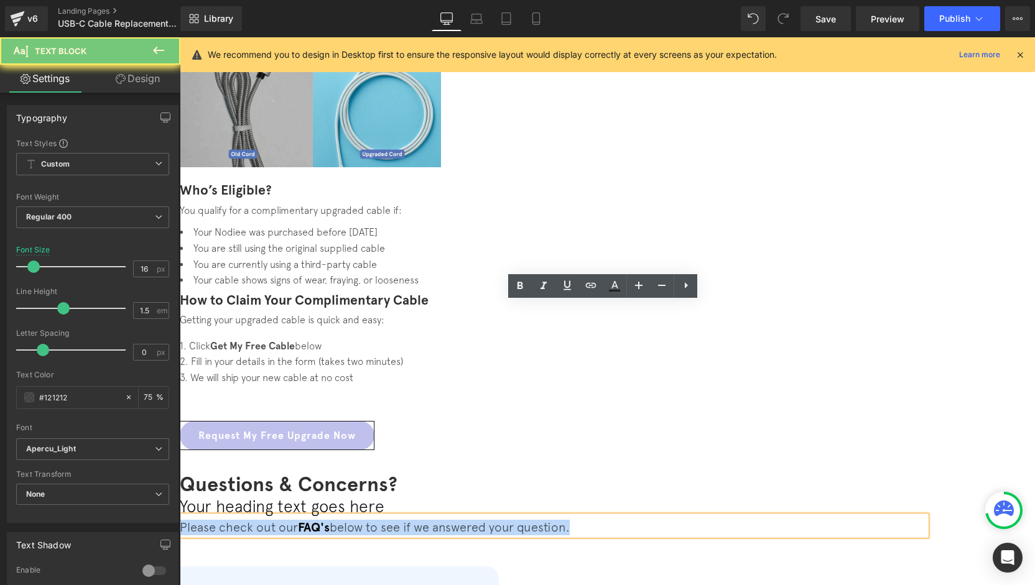
click at [298, 520] on span "Please check out our" at bounding box center [239, 527] width 118 height 14
copy p "Please check out our FAQ's below to see if we answered your question."
click at [500, 497] on h4 "Your heading text goes here" at bounding box center [553, 507] width 746 height 20
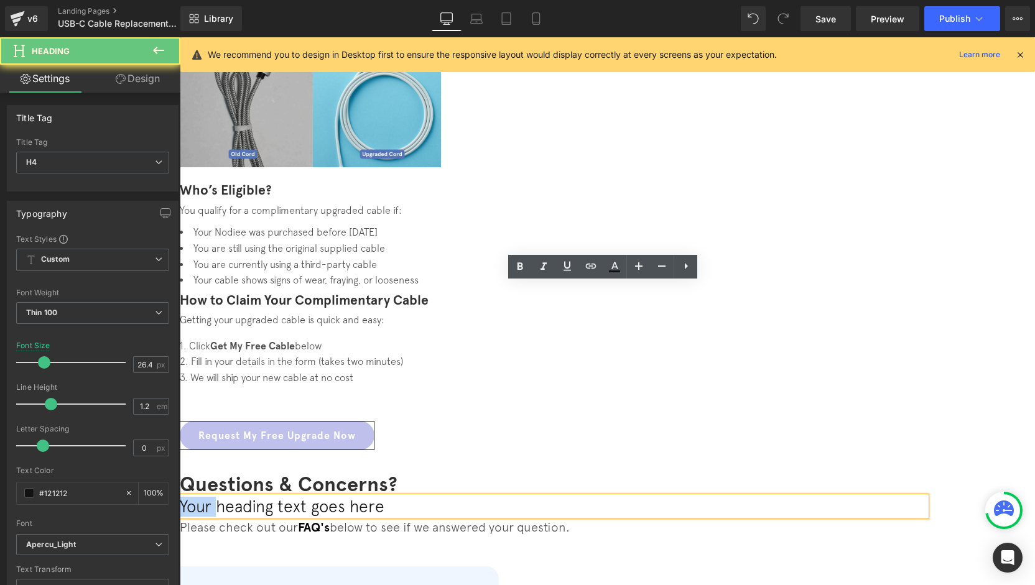
click at [500, 497] on h4 "Your heading text goes here" at bounding box center [553, 507] width 746 height 20
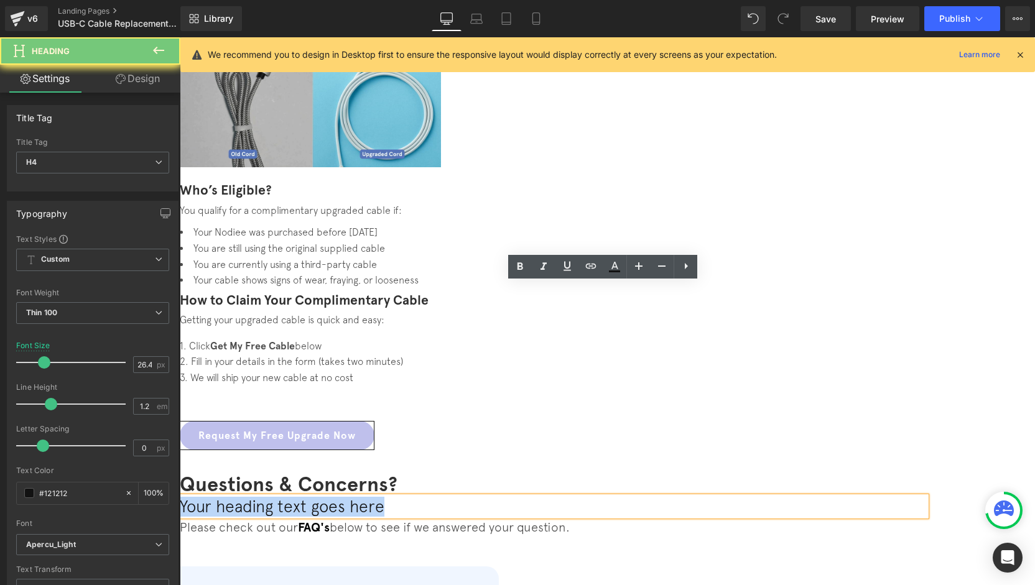
click at [500, 497] on h4 "Your heading text goes here" at bounding box center [553, 507] width 746 height 20
paste div
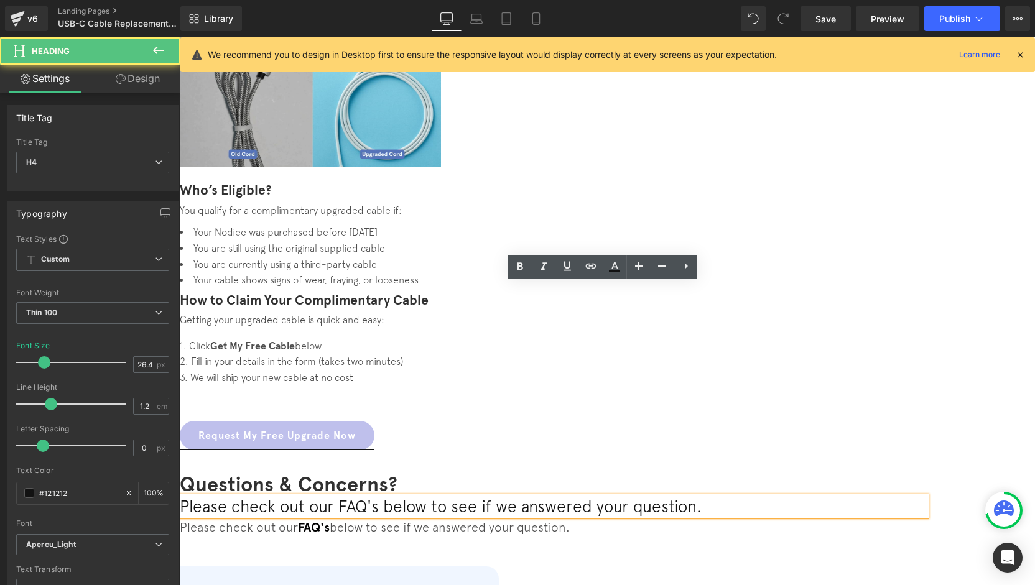
click at [557, 497] on h4 "Please check out our FAQ's below to see if we answered your question." at bounding box center [553, 507] width 746 height 20
click at [664, 268] on icon at bounding box center [661, 266] width 15 height 15
click at [663, 268] on icon at bounding box center [661, 266] width 15 height 15
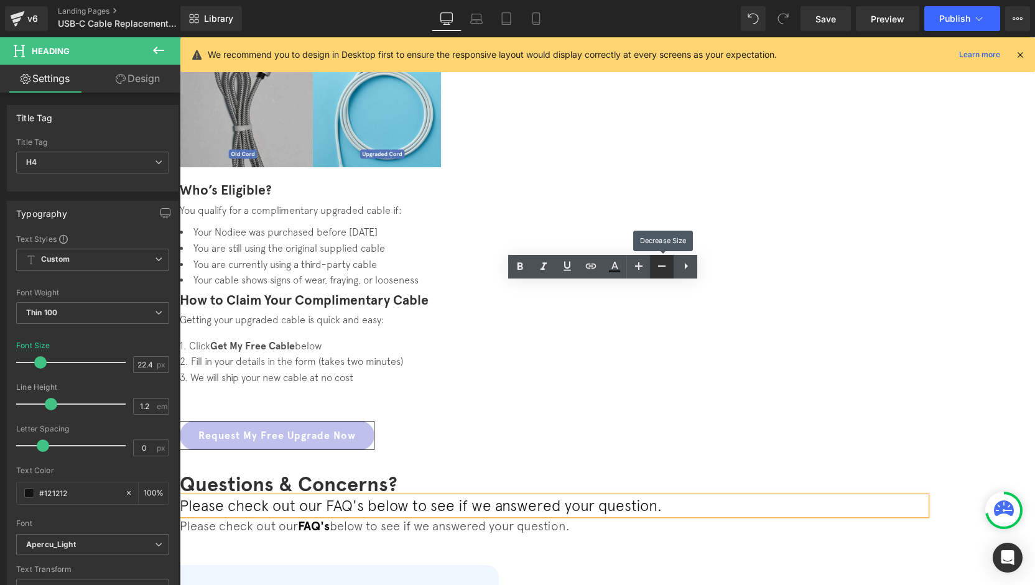
click at [664, 268] on icon at bounding box center [661, 266] width 15 height 15
type input "18.48"
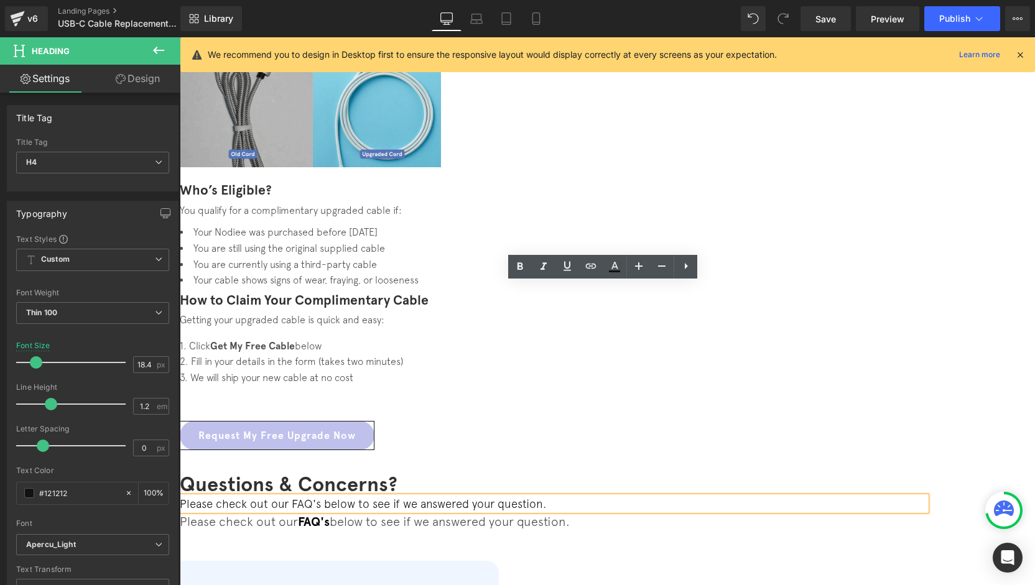
click at [545, 497] on h4 "Please check out our FAQ's below to see if we answered your question." at bounding box center [553, 504] width 746 height 14
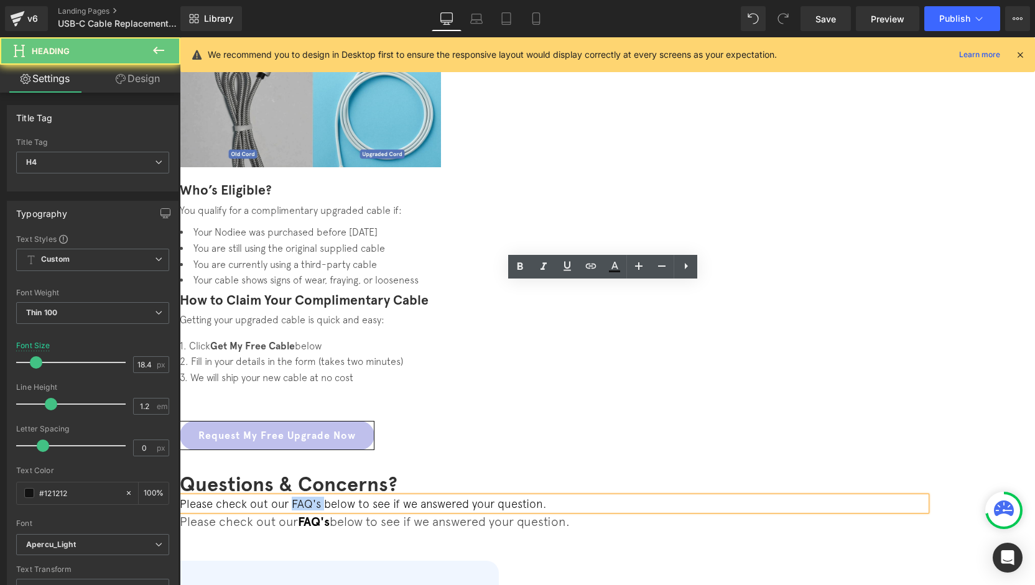
click at [545, 497] on h4 "Please check out our FAQ's below to see if we answered your question." at bounding box center [553, 504] width 746 height 14
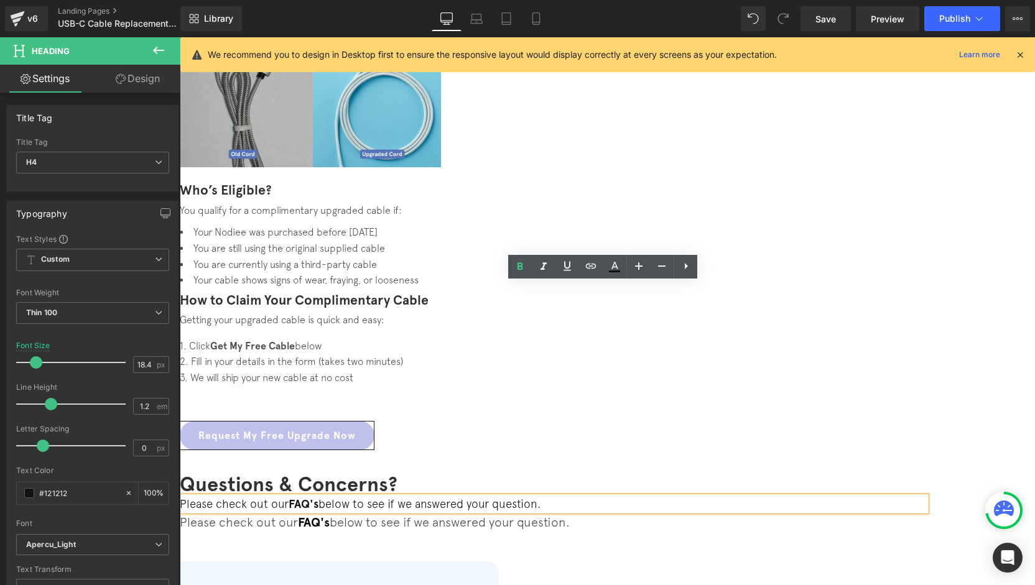
click at [831, 497] on h4 "Please check out our FAQ's below to see if we answered your question." at bounding box center [553, 504] width 746 height 14
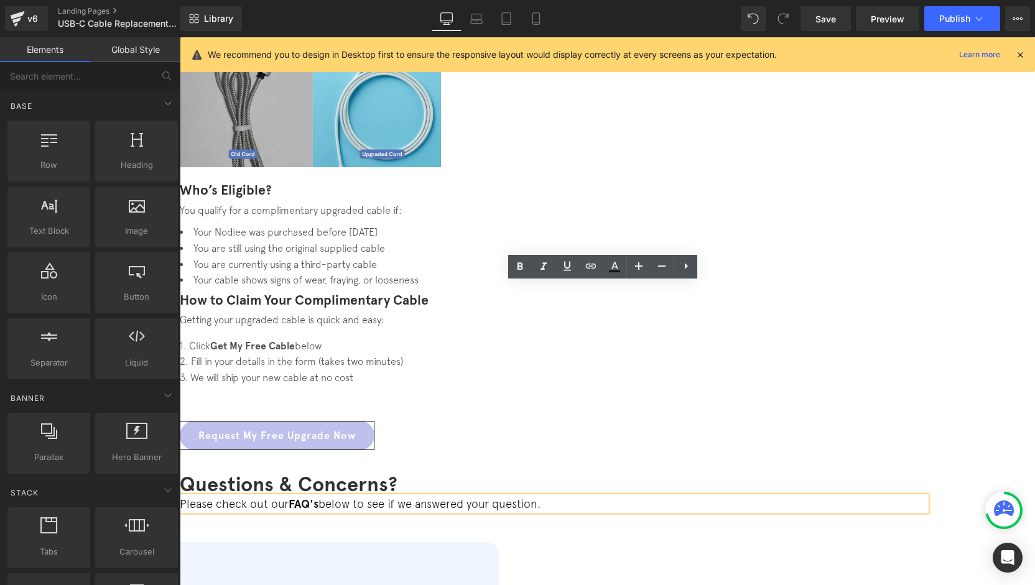
click at [796, 497] on h4 "Please check out our FAQ's below to see if we answered your question." at bounding box center [553, 504] width 746 height 14
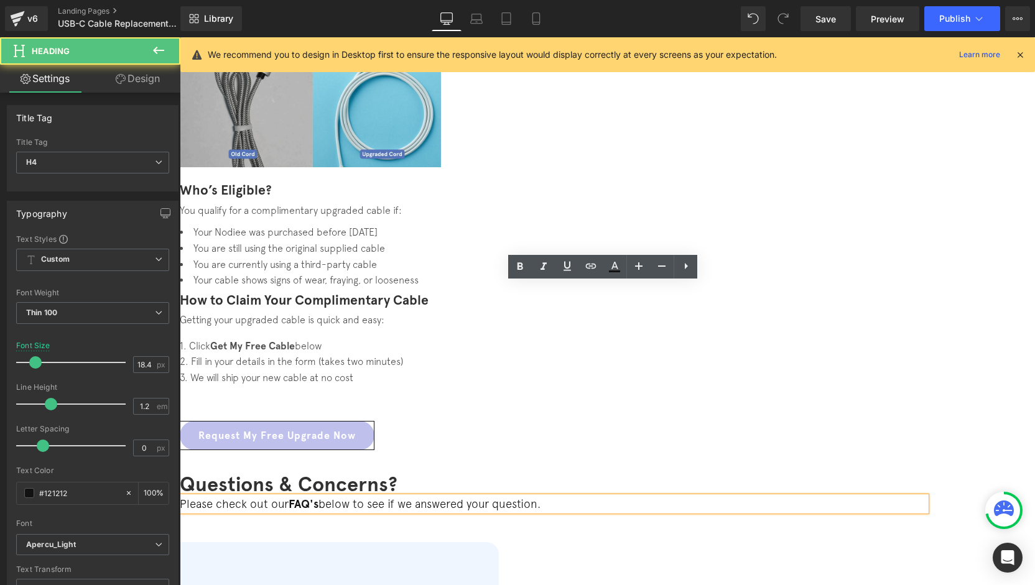
click at [890, 322] on div "🔌 USB-C Cable Replacement Program Heading If your Nodiee cable is pre-May 2024,…" at bounding box center [607, 351] width 855 height 1454
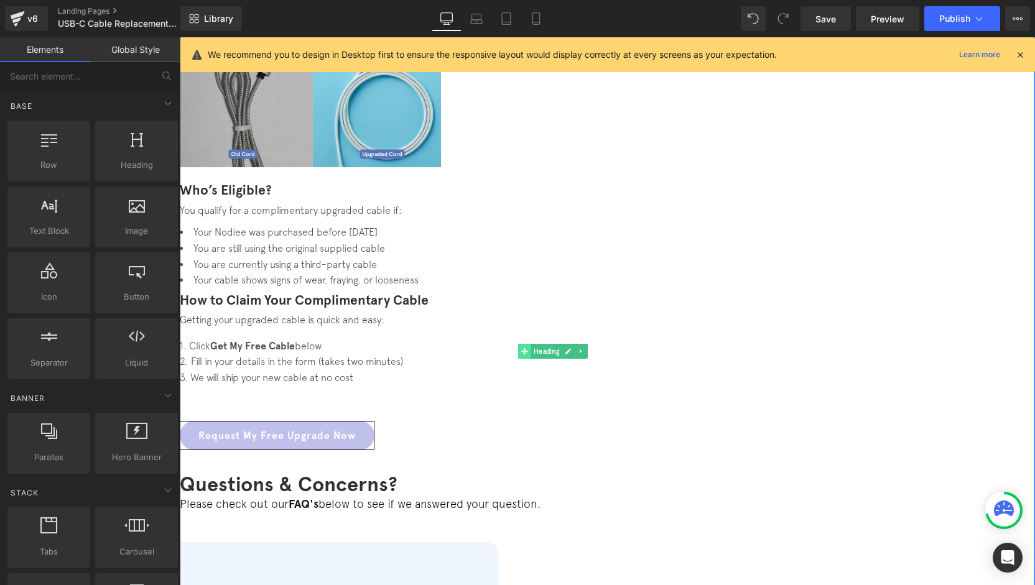
click at [531, 344] on span at bounding box center [524, 351] width 13 height 15
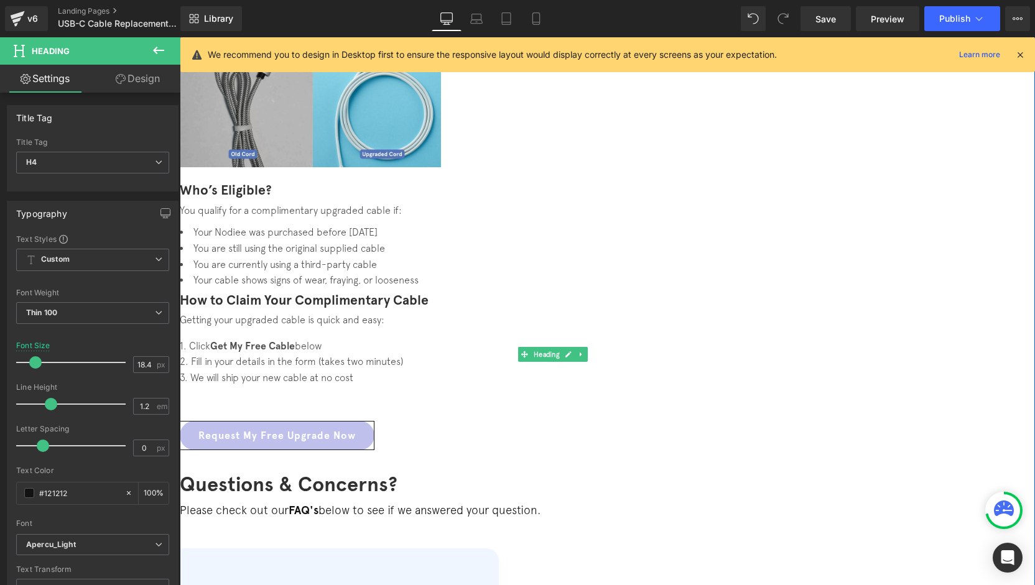
drag, startPoint x: 672, startPoint y: 283, endPoint x: 670, endPoint y: 289, distance: 6.5
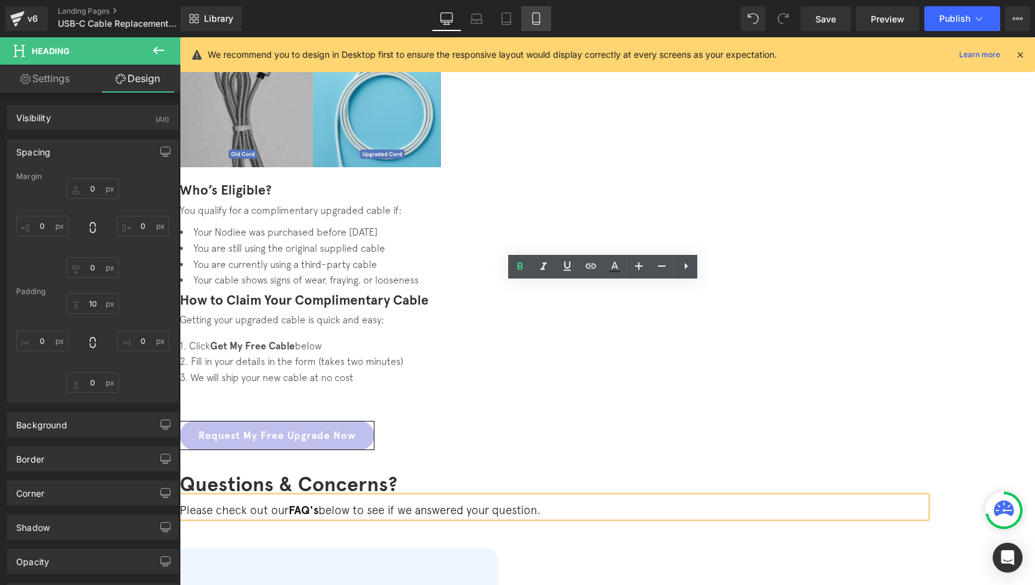
click at [531, 16] on icon at bounding box center [536, 18] width 12 height 12
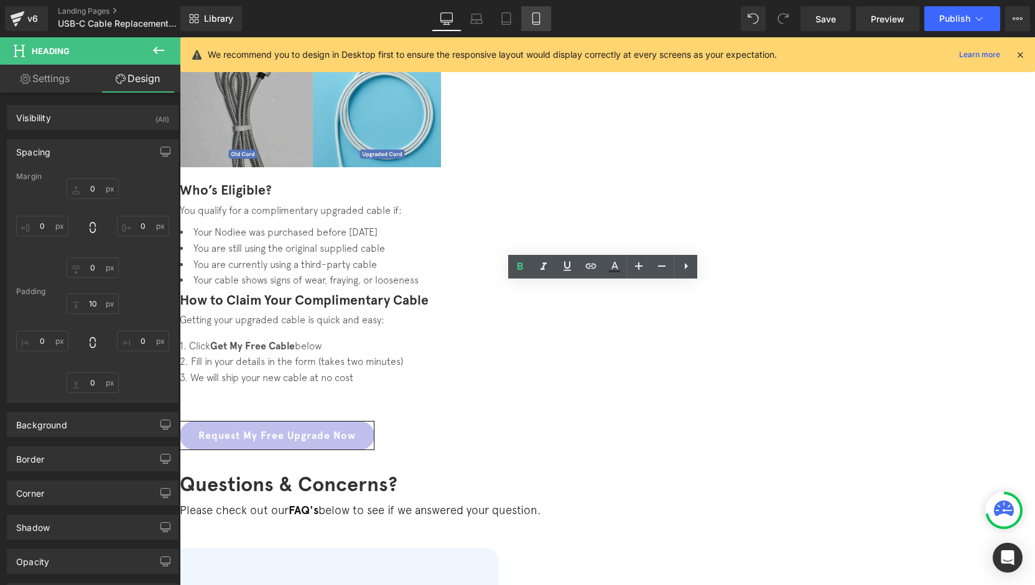
type input "0"
type input "10"
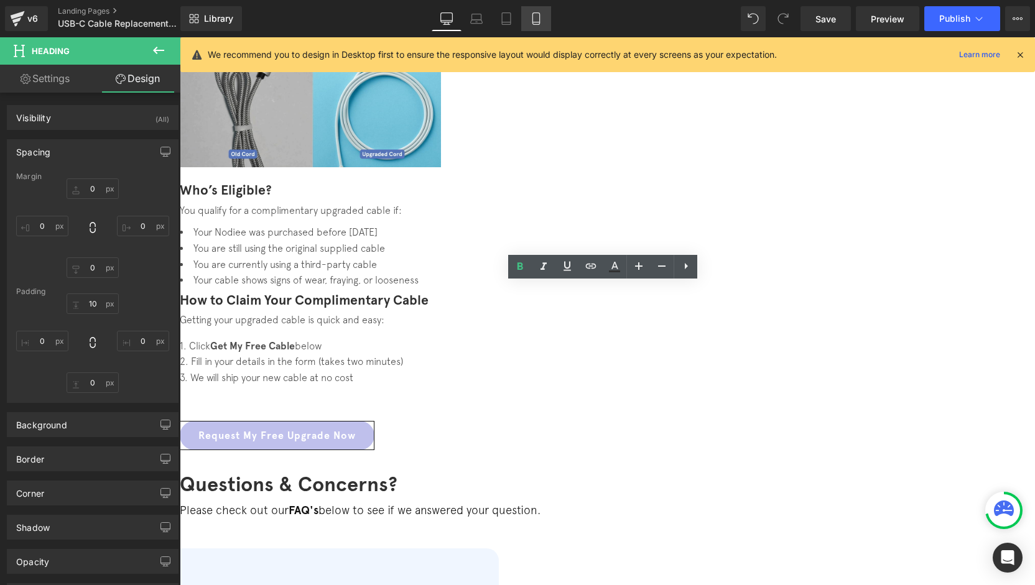
type input "0"
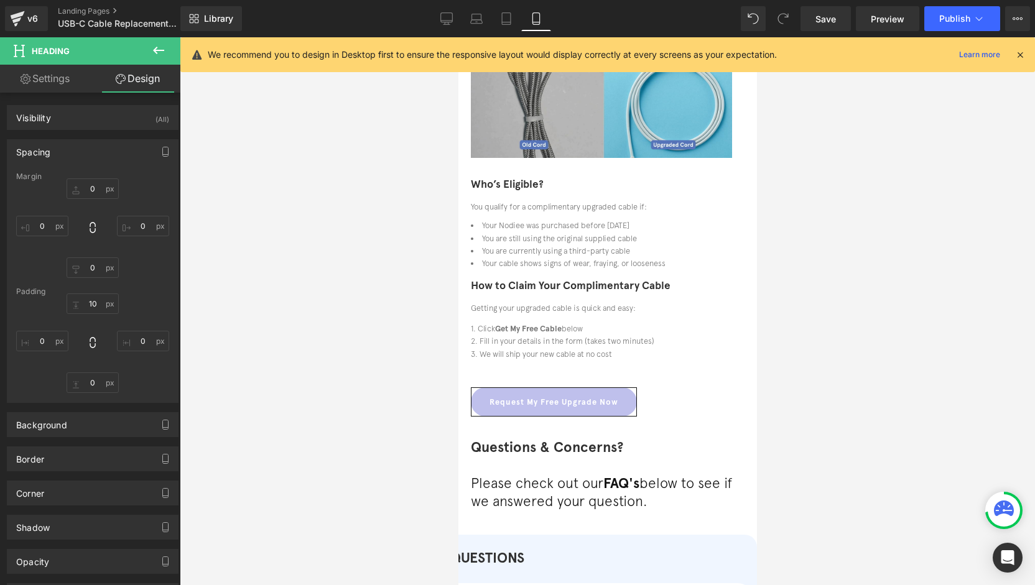
scroll to position [684, 0]
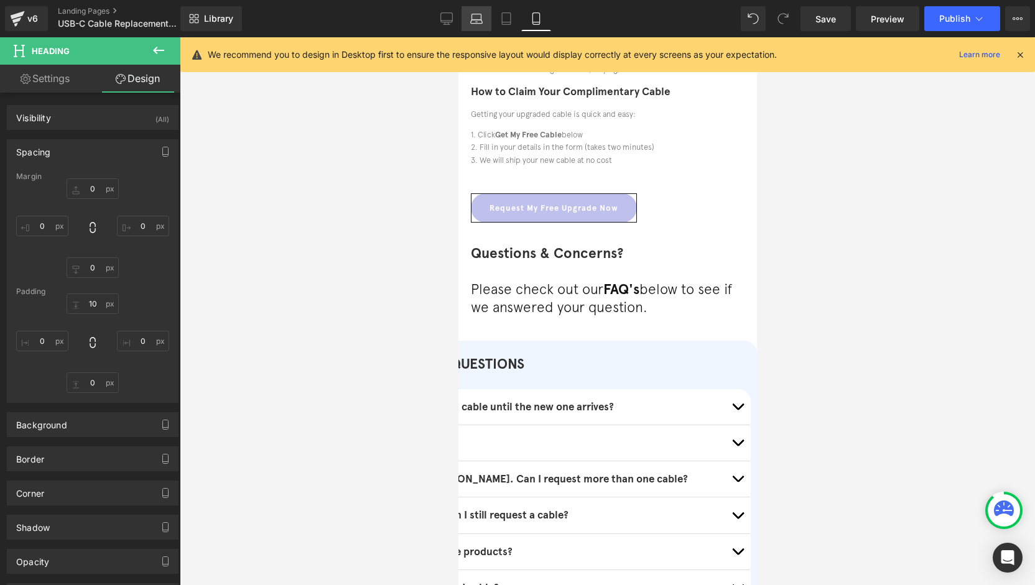
click at [480, 28] on link "Laptop" at bounding box center [477, 18] width 30 height 25
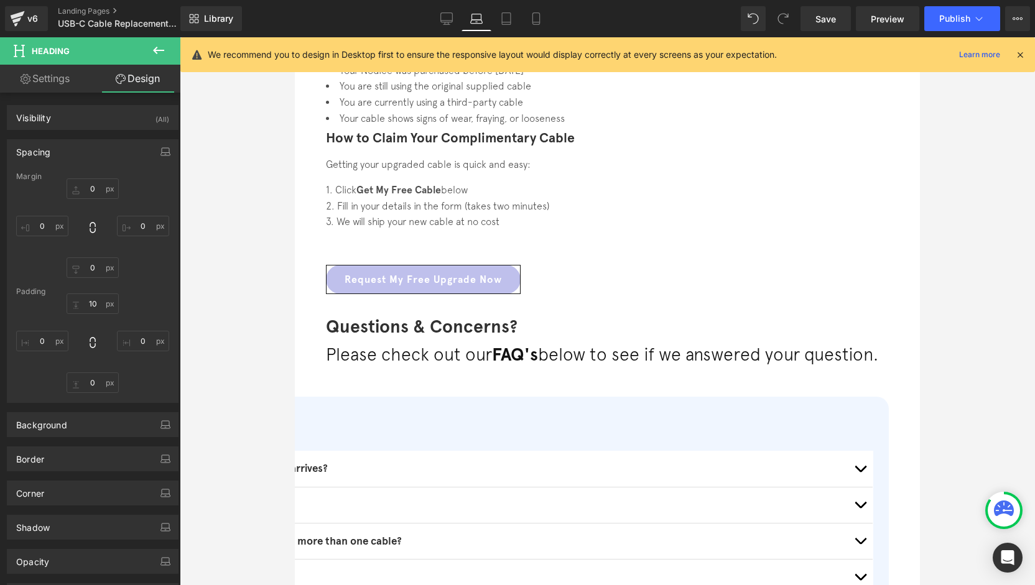
type input "0"
type input "10"
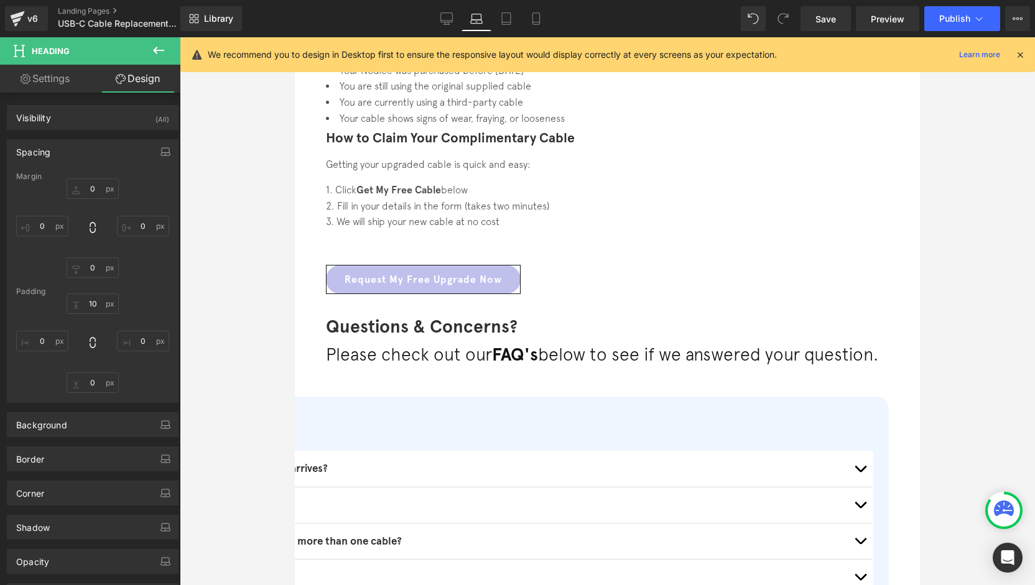
type input "0"
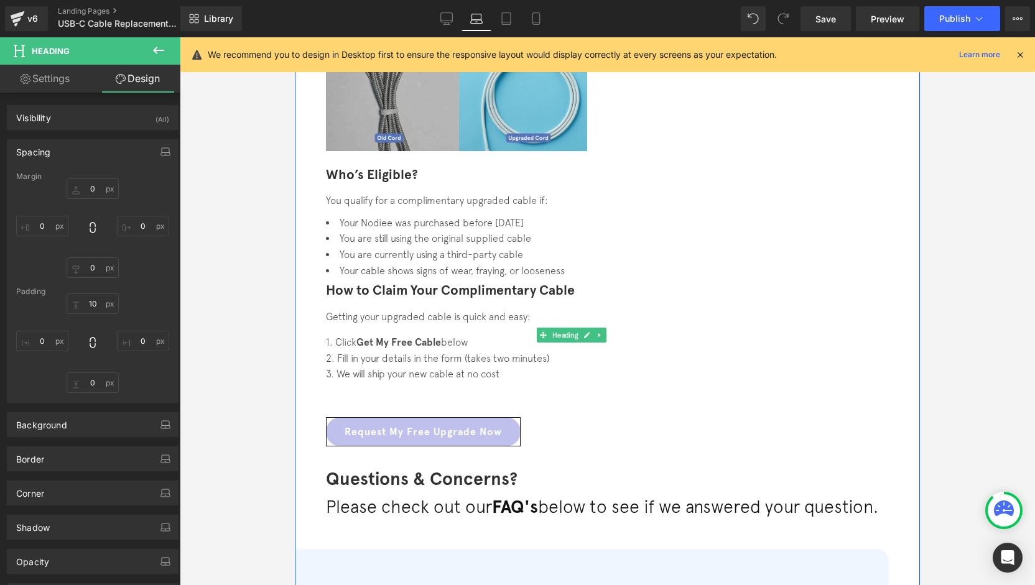
click at [718, 496] on h4 "Please check out our FAQ's below to see if we answered your question." at bounding box center [607, 507] width 563 height 22
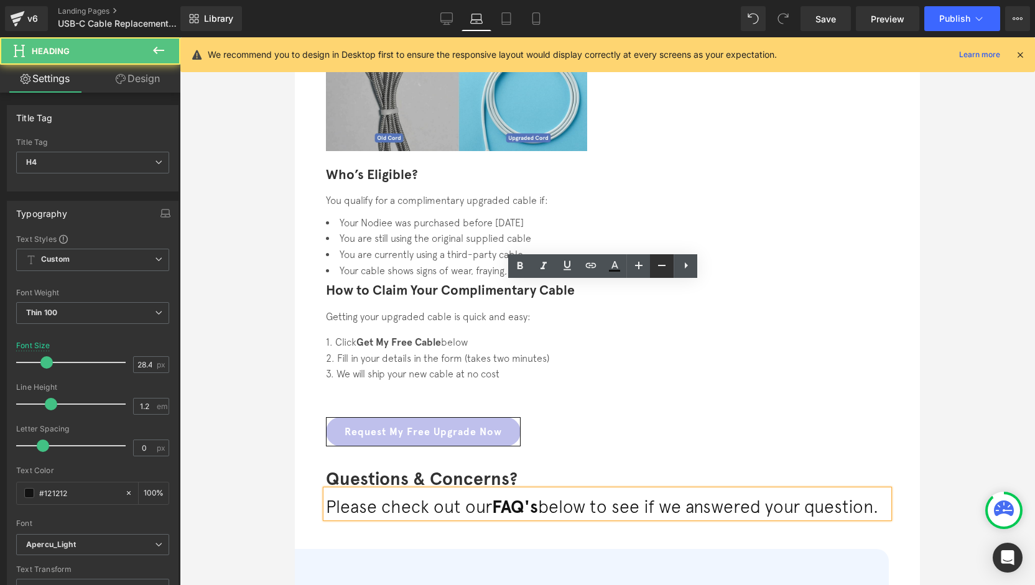
drag, startPoint x: 373, startPoint y: 241, endPoint x: 667, endPoint y: 272, distance: 295.8
click at [667, 272] on icon at bounding box center [661, 265] width 15 height 15
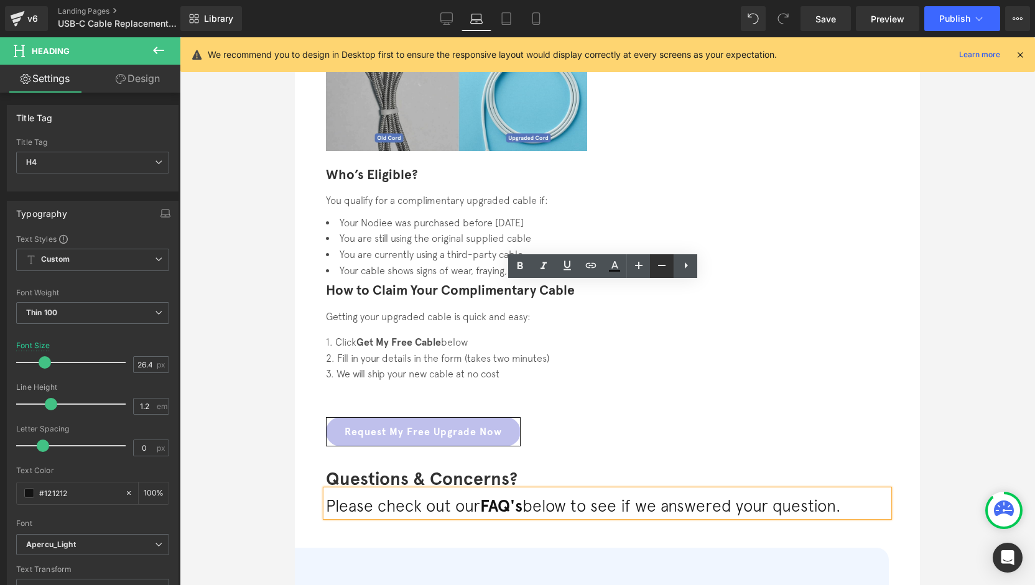
click at [667, 272] on icon at bounding box center [661, 265] width 15 height 15
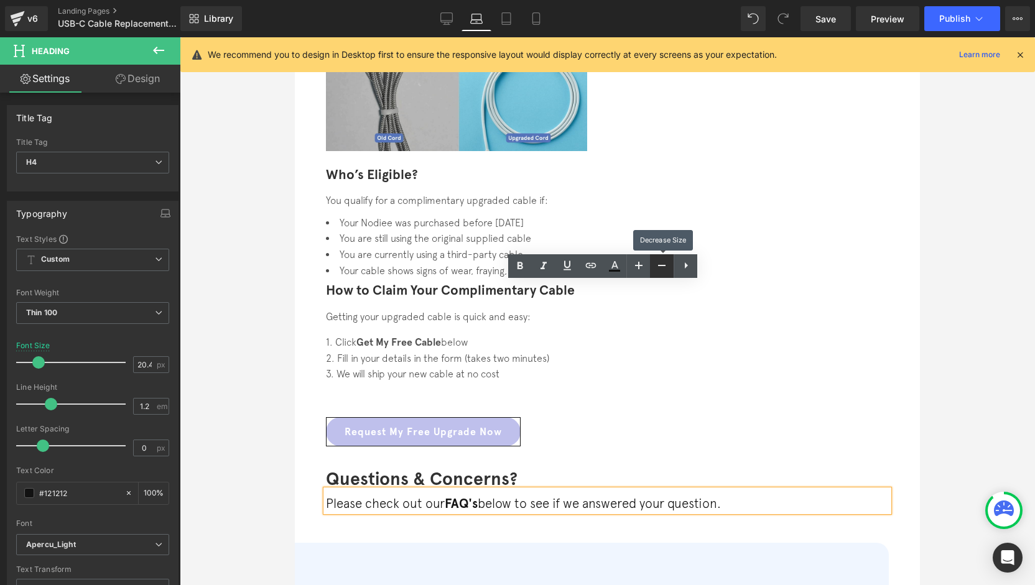
click at [667, 272] on icon at bounding box center [661, 265] width 15 height 15
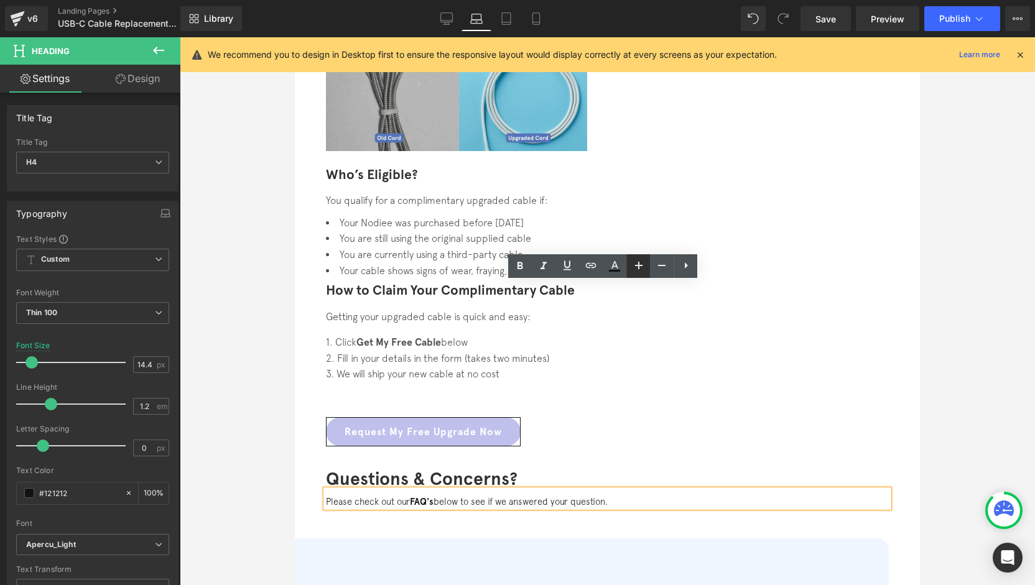
click at [0, 0] on link at bounding box center [0, 0] width 0 height 0
click at [507, 30] on link "Tablet" at bounding box center [506, 18] width 30 height 25
type input "22.72"
type input "100"
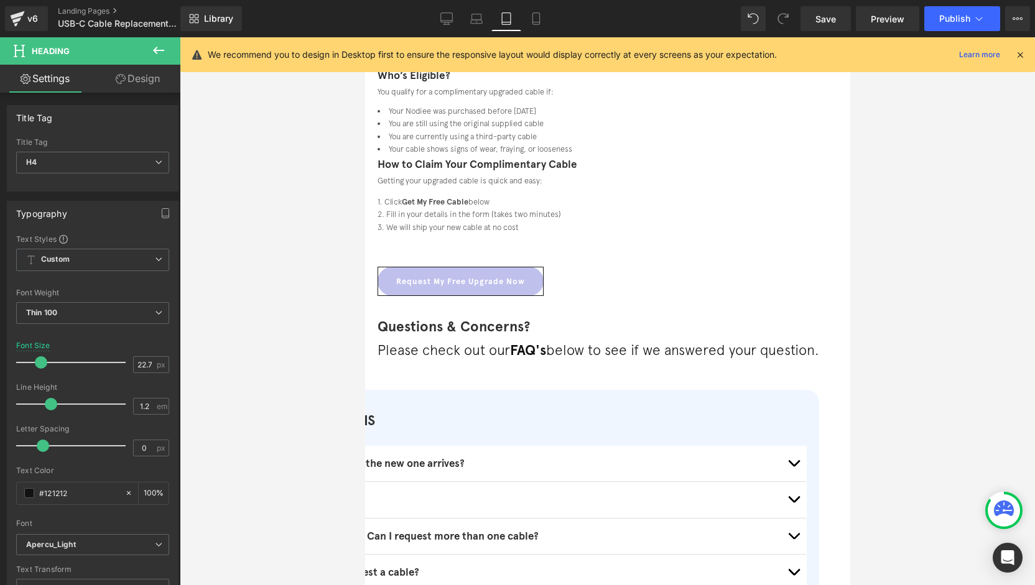
scroll to position [427, 0]
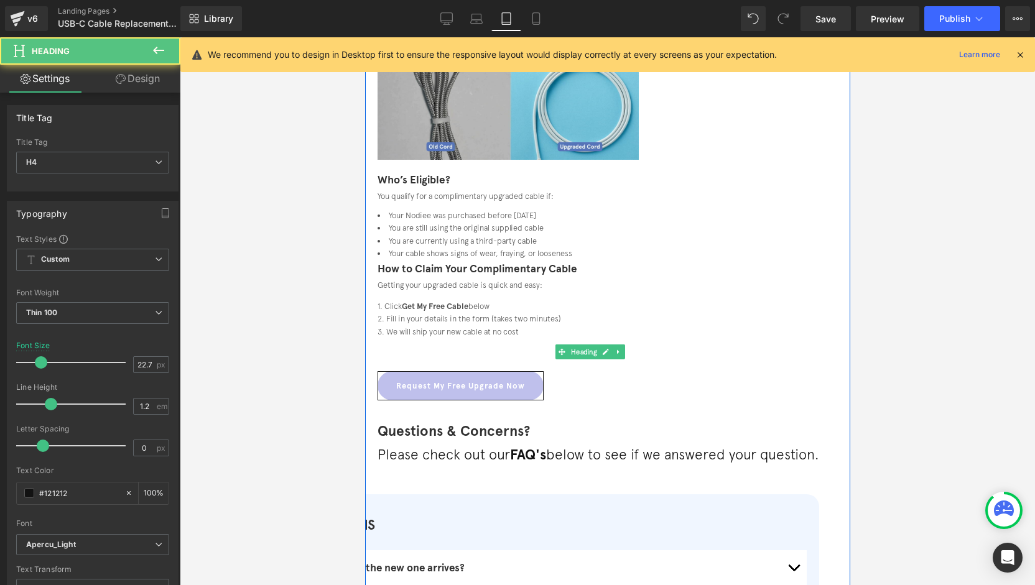
click at [743, 446] on h4 "Please check out our FAQ's below to see if we answered your question." at bounding box center [607, 454] width 460 height 17
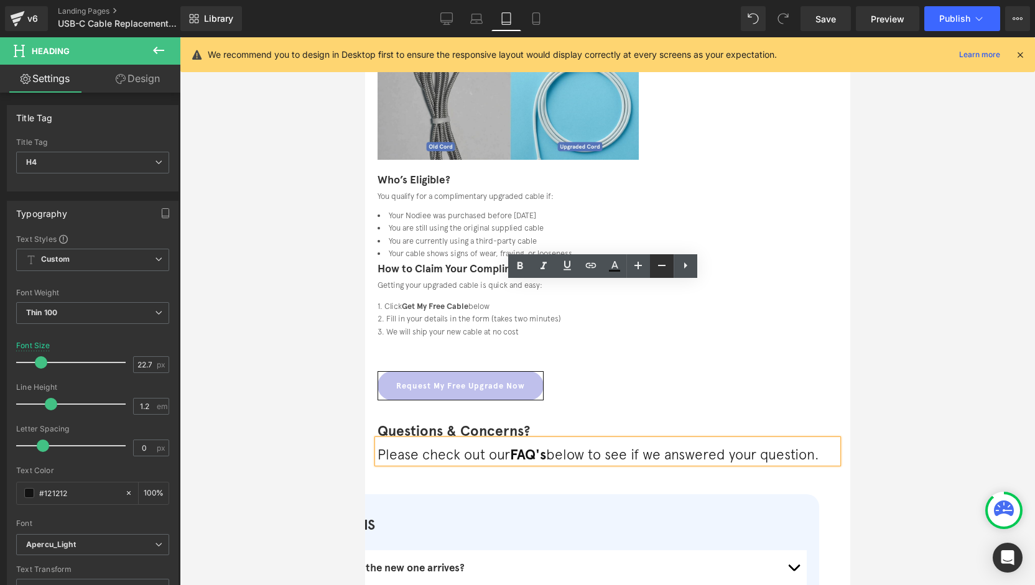
click at [658, 266] on icon at bounding box center [661, 265] width 15 height 15
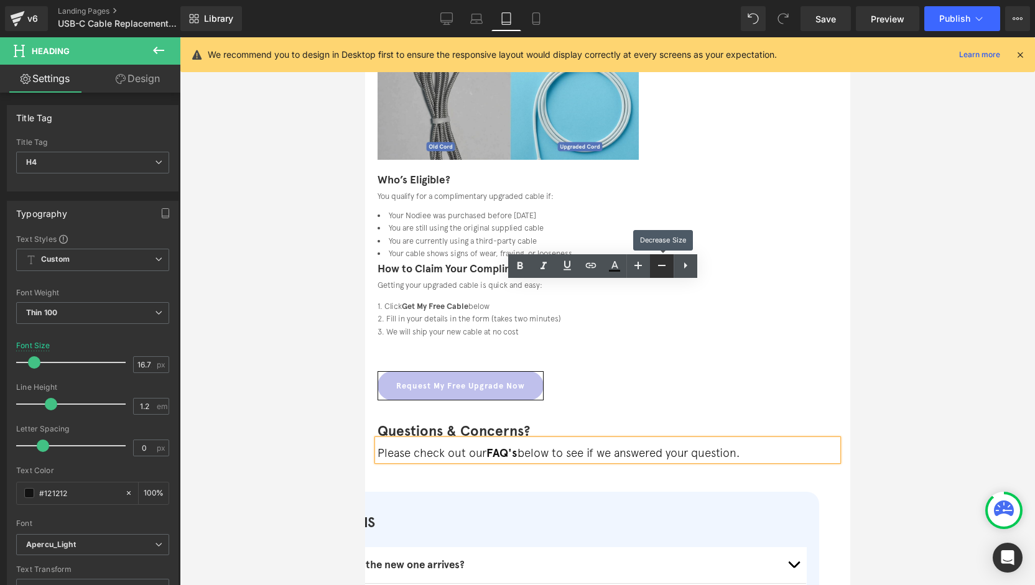
click at [658, 266] on icon at bounding box center [661, 265] width 15 height 15
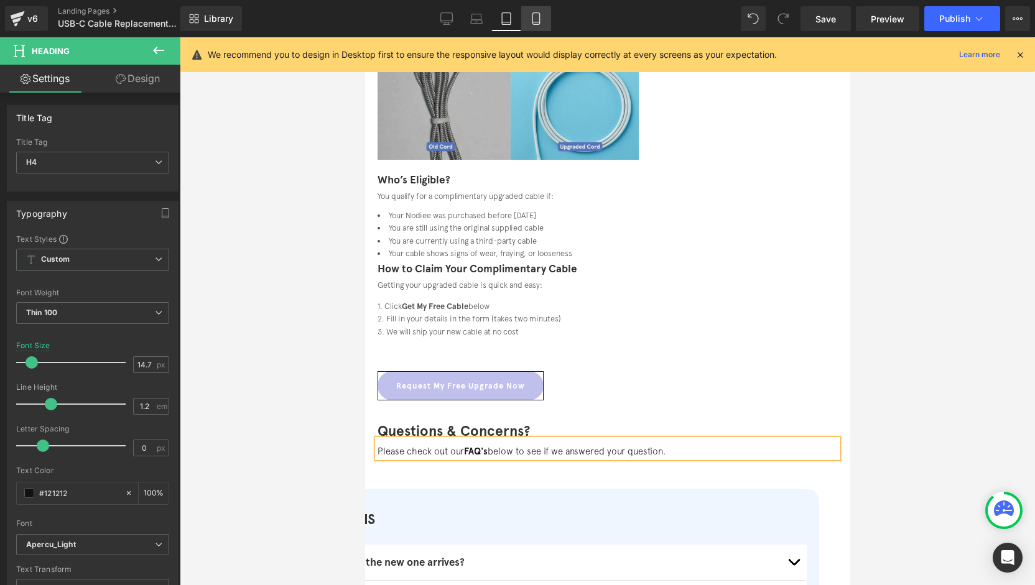
click at [541, 28] on link "Mobile" at bounding box center [536, 18] width 30 height 25
type input "22.72"
type input "100"
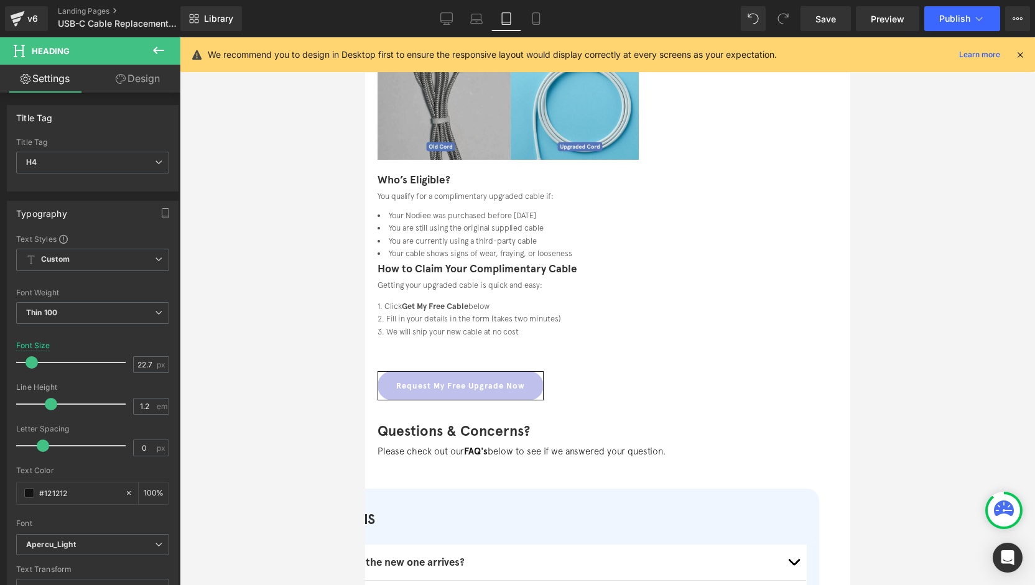
scroll to position [684, 0]
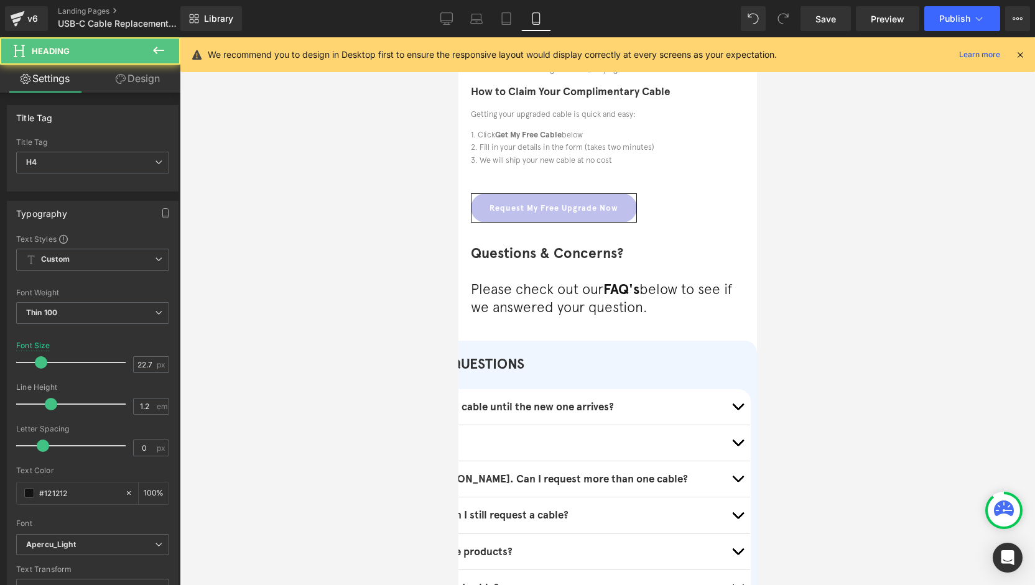
click at [675, 308] on h4 "Please check out our FAQ's below to see if we answered your question." at bounding box center [607, 298] width 274 height 35
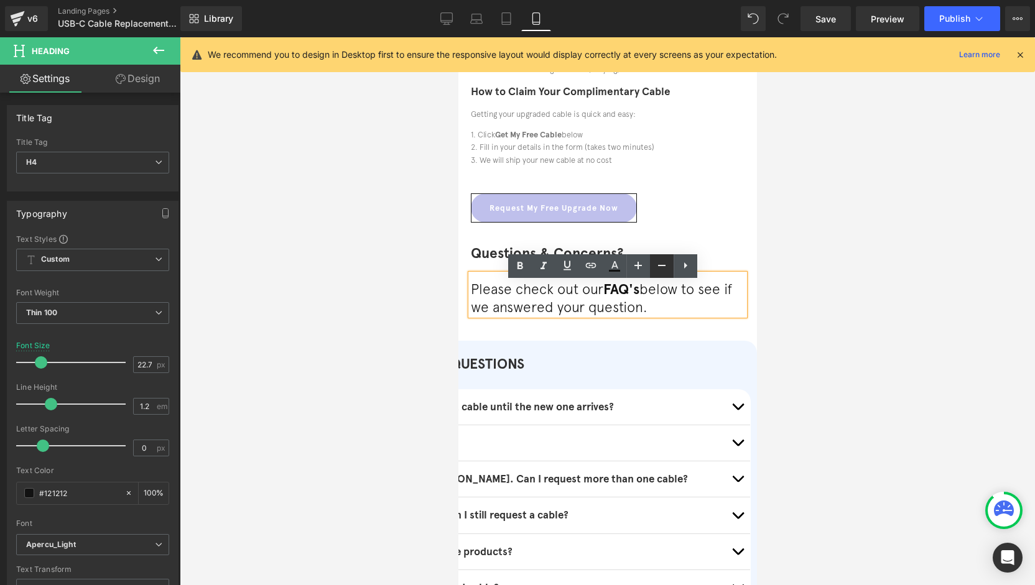
click at [656, 267] on icon at bounding box center [661, 265] width 15 height 15
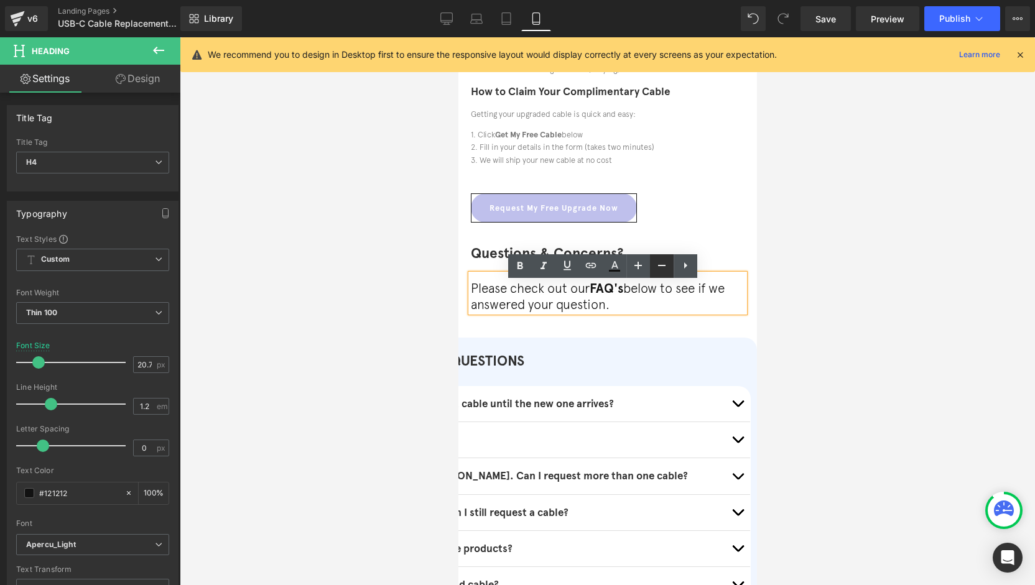
click at [656, 267] on icon at bounding box center [661, 265] width 15 height 15
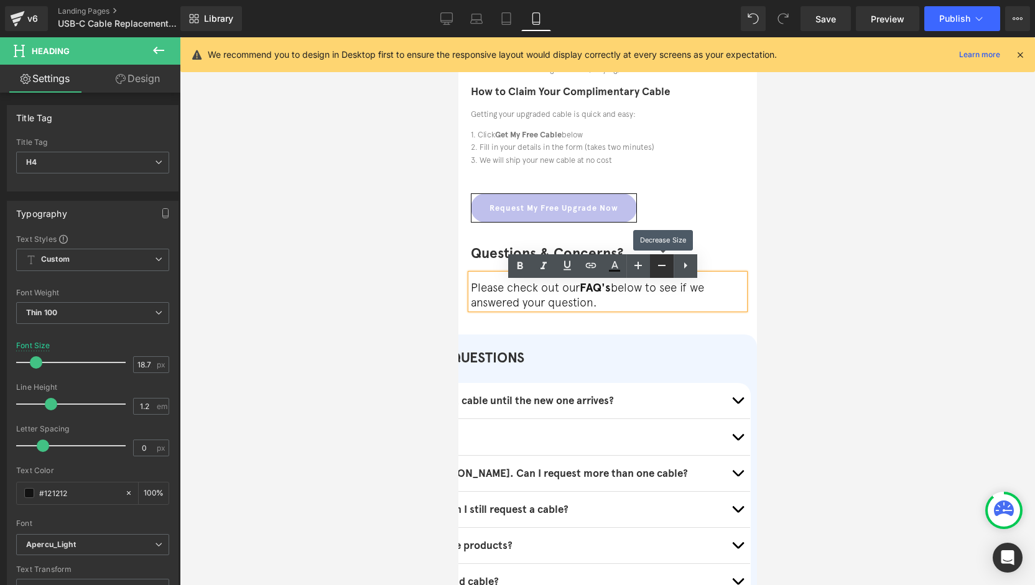
click at [656, 267] on icon at bounding box center [661, 265] width 15 height 15
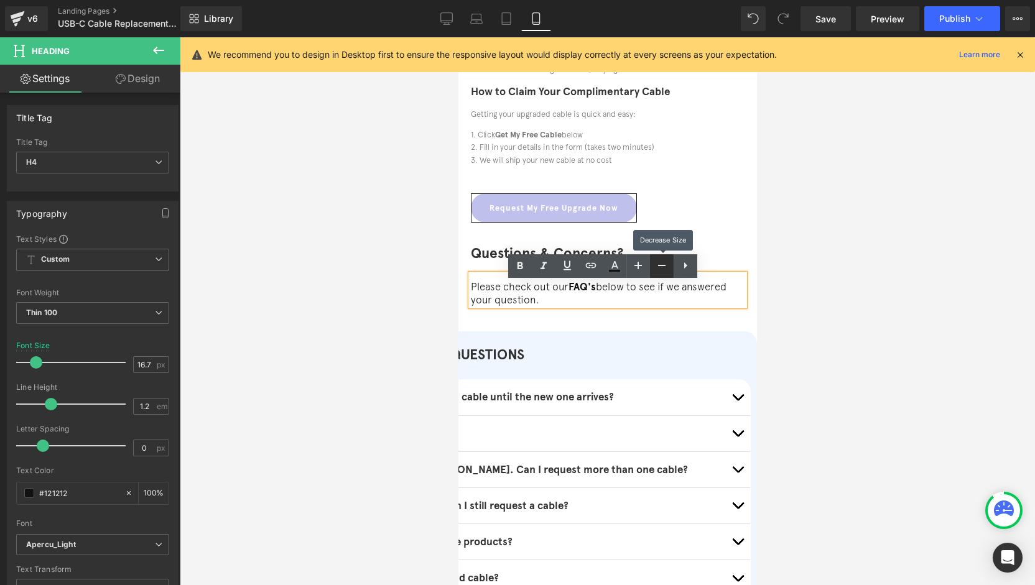
click at [656, 267] on icon at bounding box center [661, 265] width 15 height 15
type input "14.72"
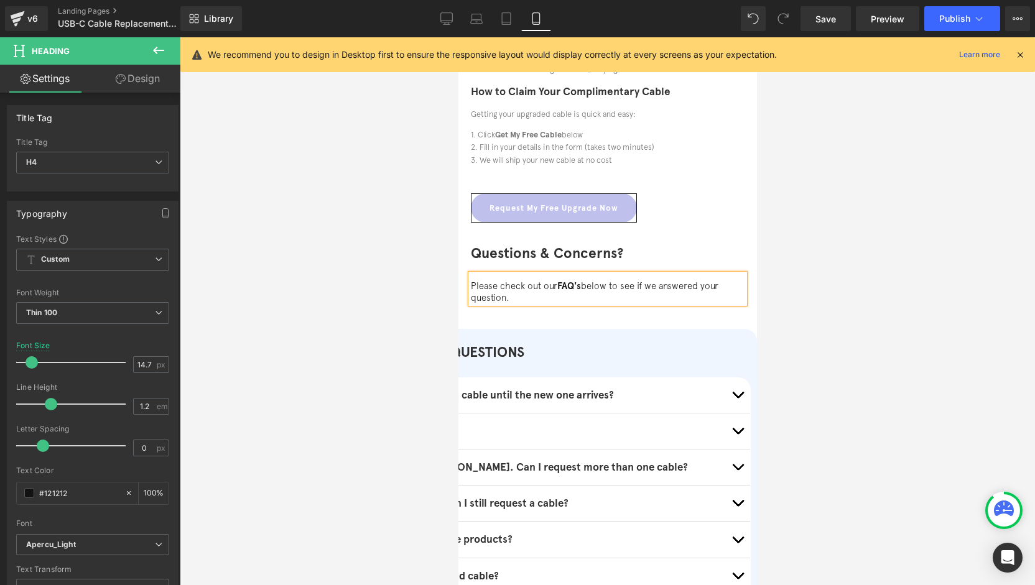
click at [773, 312] on div at bounding box center [607, 311] width 855 height 548
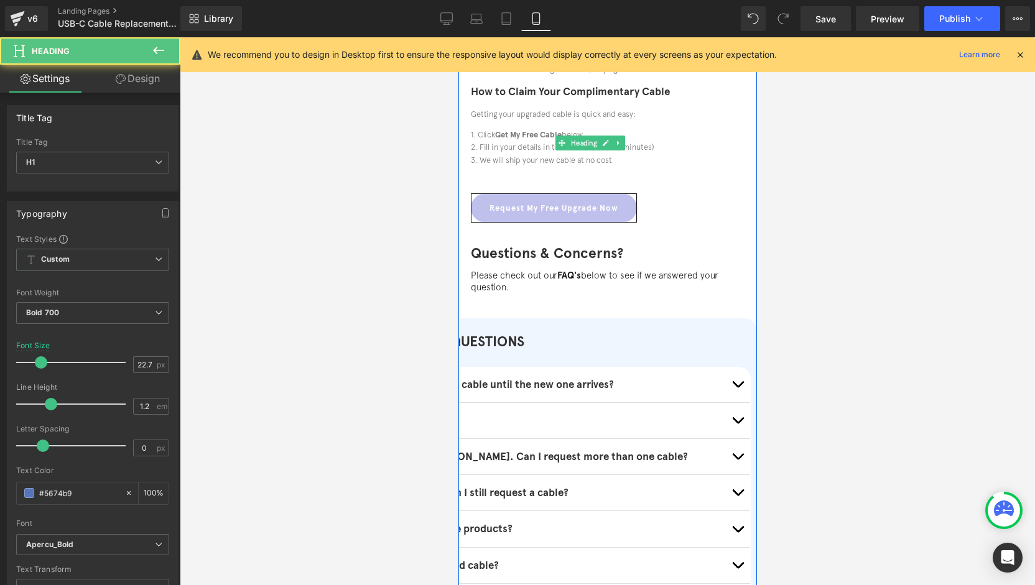
drag, startPoint x: 645, startPoint y: 281, endPoint x: 663, endPoint y: 283, distance: 18.2
click at [643, 264] on div "Questions & Concerns? Heading" at bounding box center [607, 243] width 274 height 41
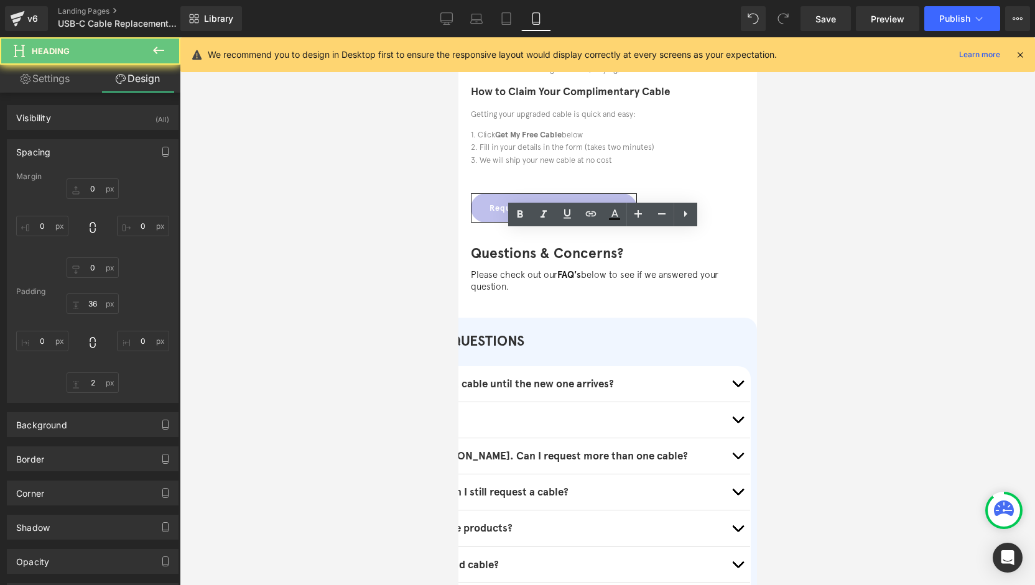
click at [856, 239] on div at bounding box center [607, 311] width 855 height 548
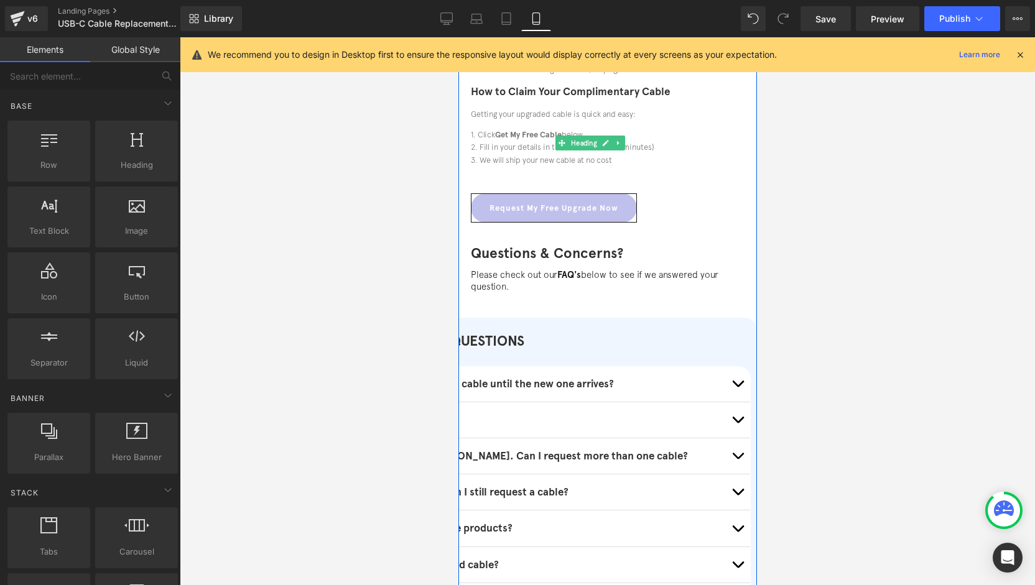
click at [666, 284] on h4 "Please check out our FAQ's below to see if we answered your question." at bounding box center [607, 280] width 274 height 22
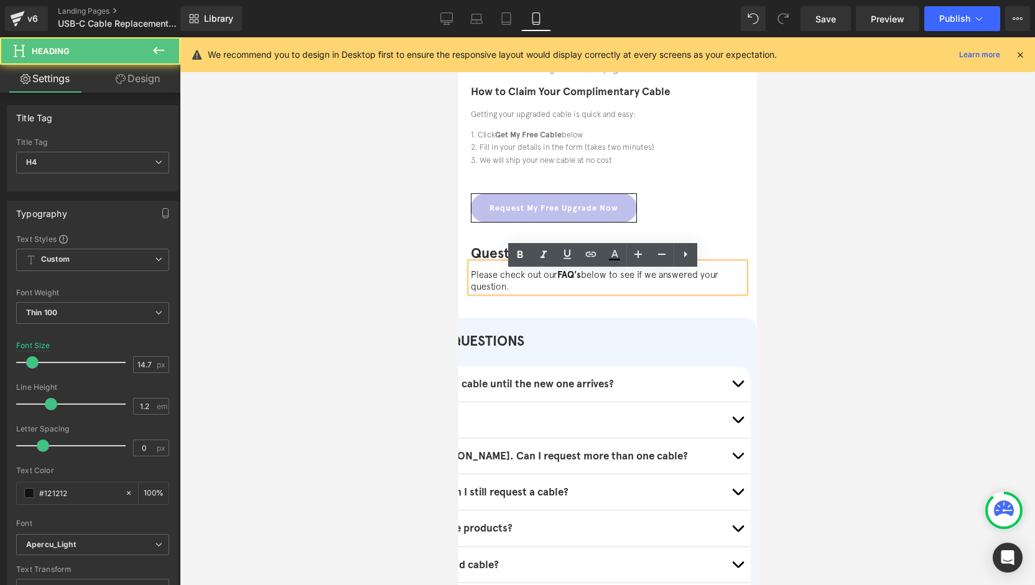
click at [618, 284] on h4 "Please check out our FAQ's below to see if we answered your question." at bounding box center [607, 280] width 274 height 22
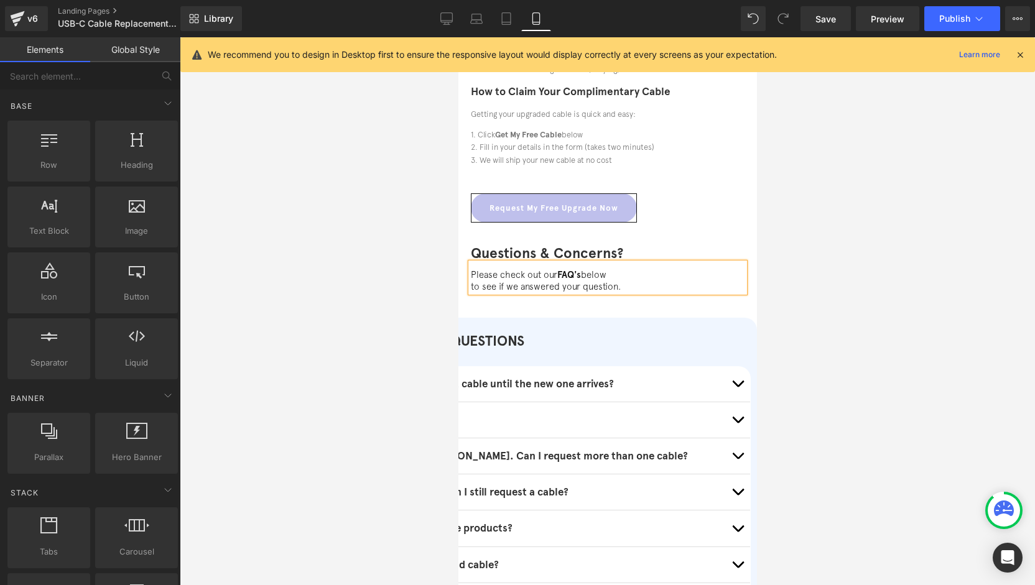
click at [285, 331] on div at bounding box center [607, 311] width 855 height 548
click at [435, 21] on link "Desktop" at bounding box center [447, 18] width 30 height 25
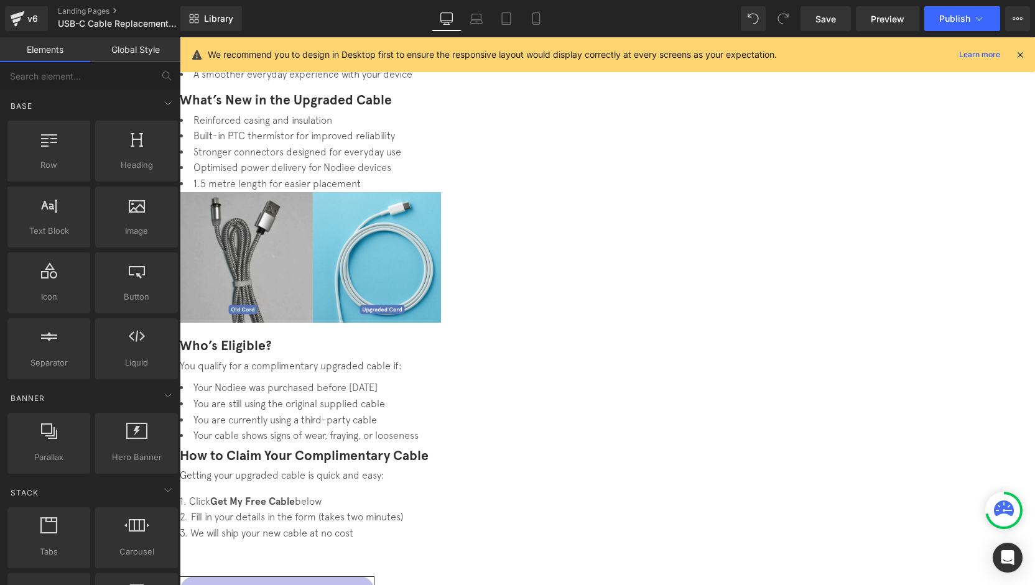
scroll to position [335, 0]
click at [537, 16] on icon at bounding box center [536, 18] width 12 height 12
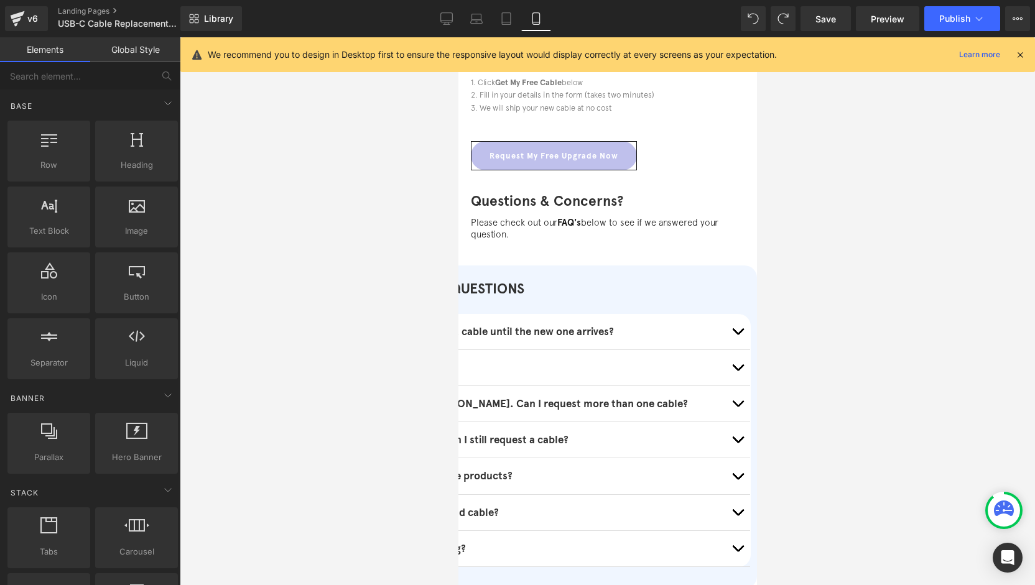
scroll to position [698, 0]
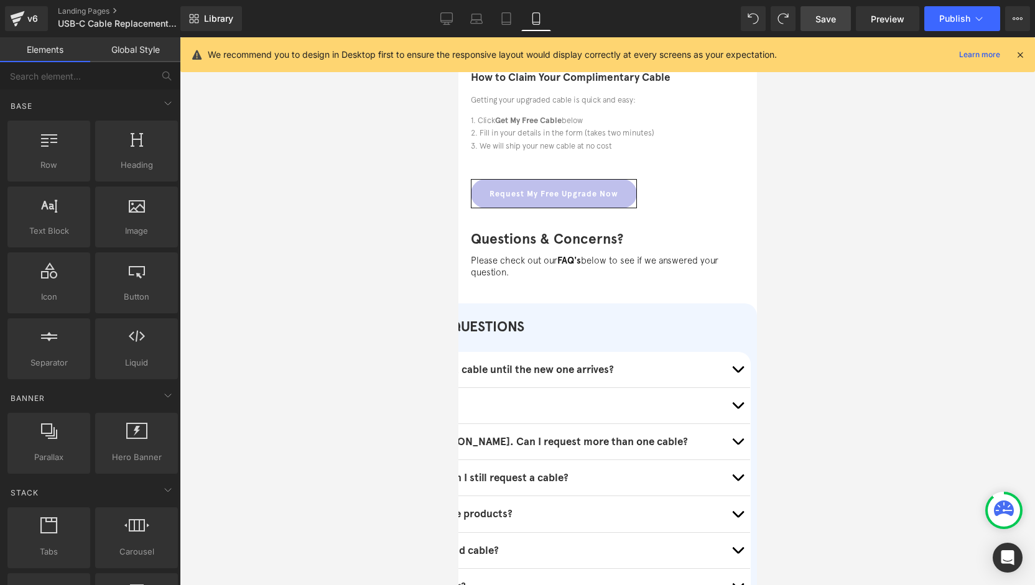
drag, startPoint x: 811, startPoint y: 16, endPoint x: 165, endPoint y: 297, distance: 704.4
click at [811, 16] on link "Save" at bounding box center [825, 18] width 50 height 25
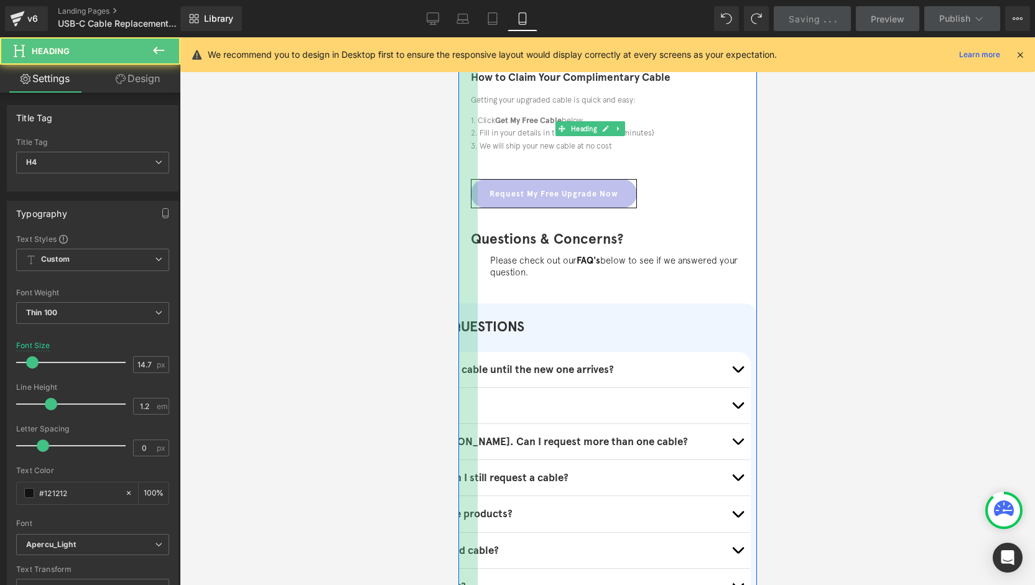
drag, startPoint x: 471, startPoint y: 269, endPoint x: 490, endPoint y: 266, distance: 18.8
click at [490, 266] on div "Please check out our FAQ's below to see if we answered your question. Heading 3…" at bounding box center [607, 263] width 274 height 29
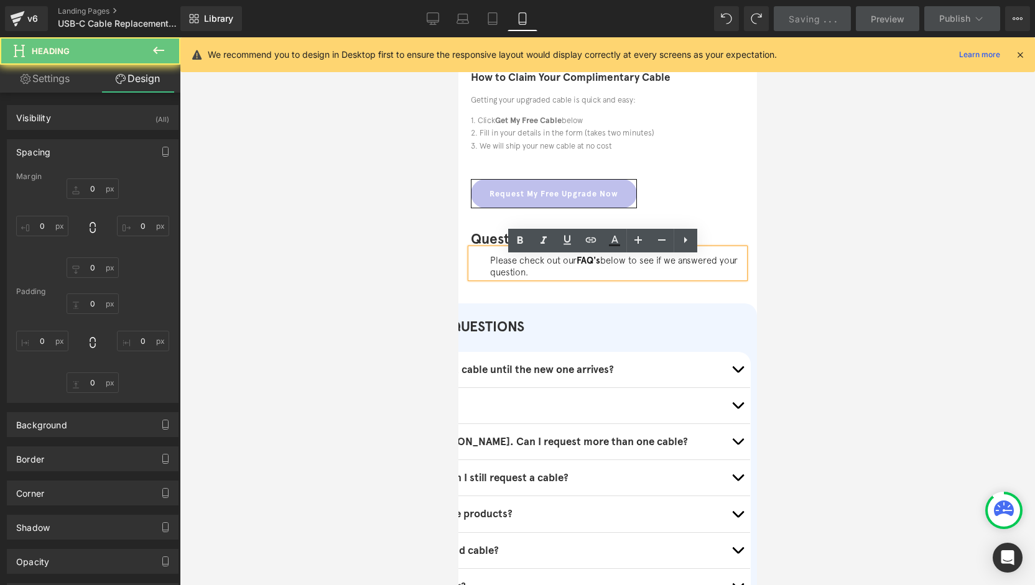
type input "0"
type input "10"
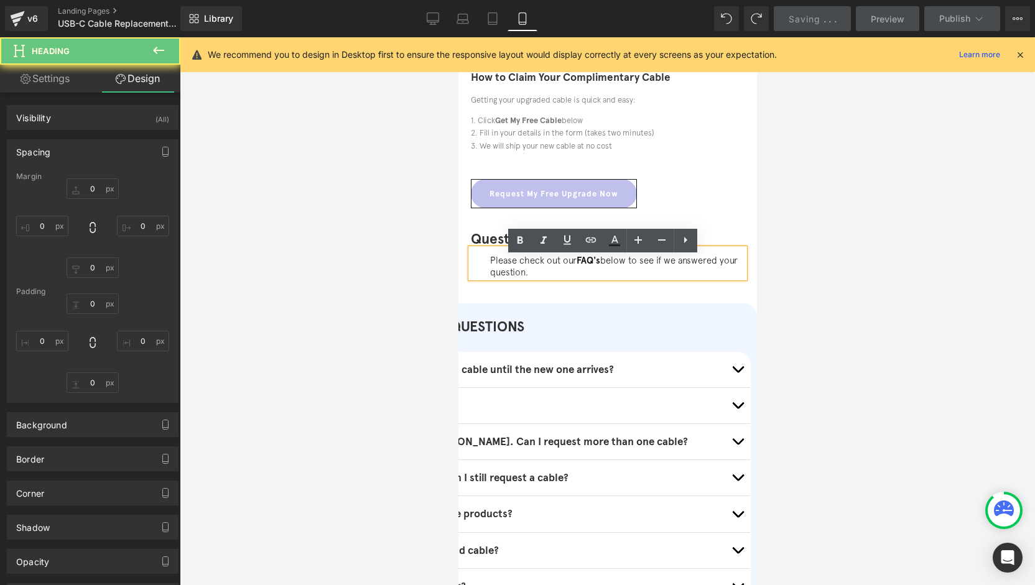
type input "0"
type input "31"
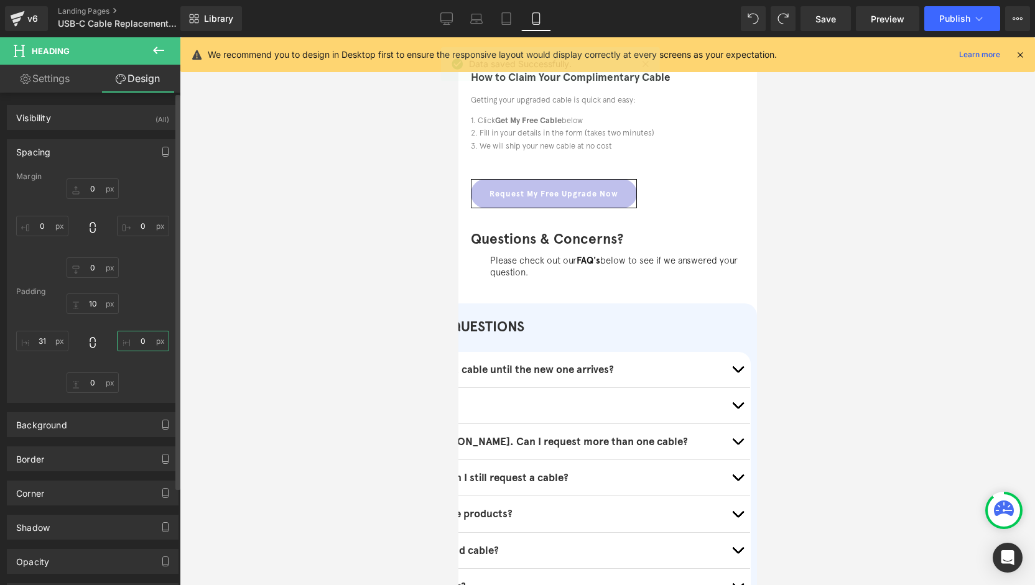
click at [142, 334] on input "0" at bounding box center [143, 341] width 52 height 21
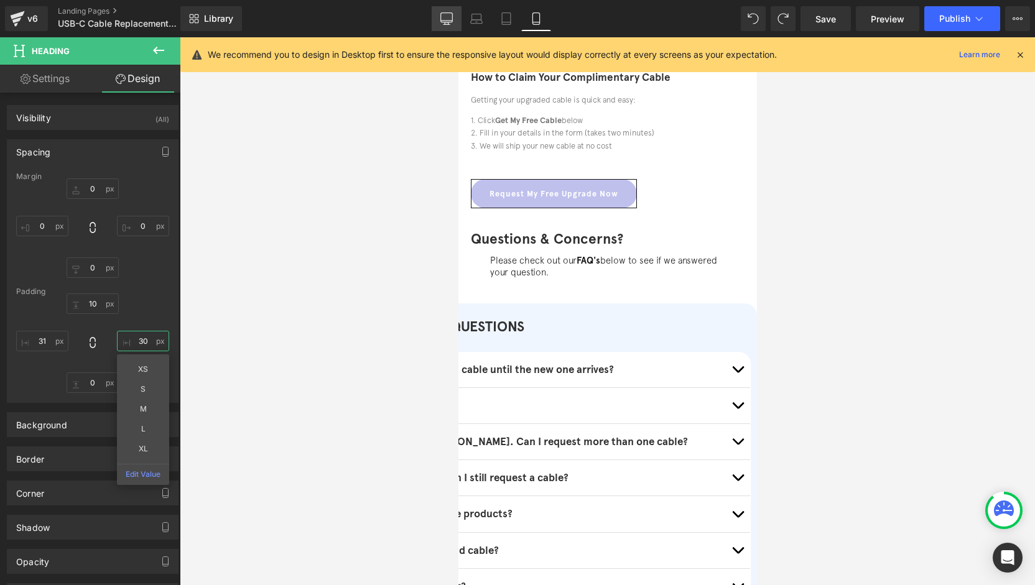
type input "30"
click at [455, 21] on link "Desktop" at bounding box center [447, 18] width 30 height 25
type input "0"
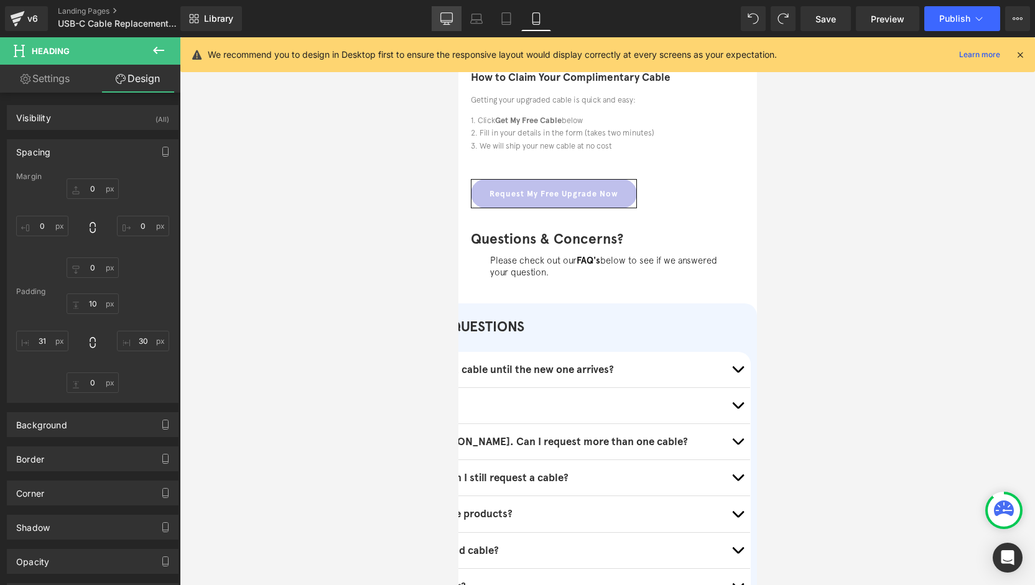
type input "0"
type input "10"
type input "0"
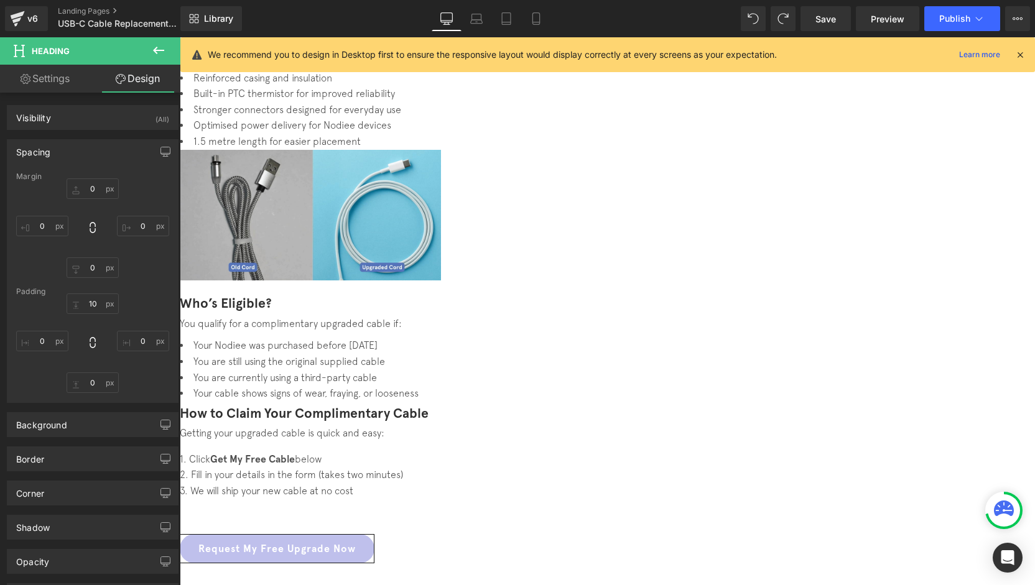
scroll to position [684, 0]
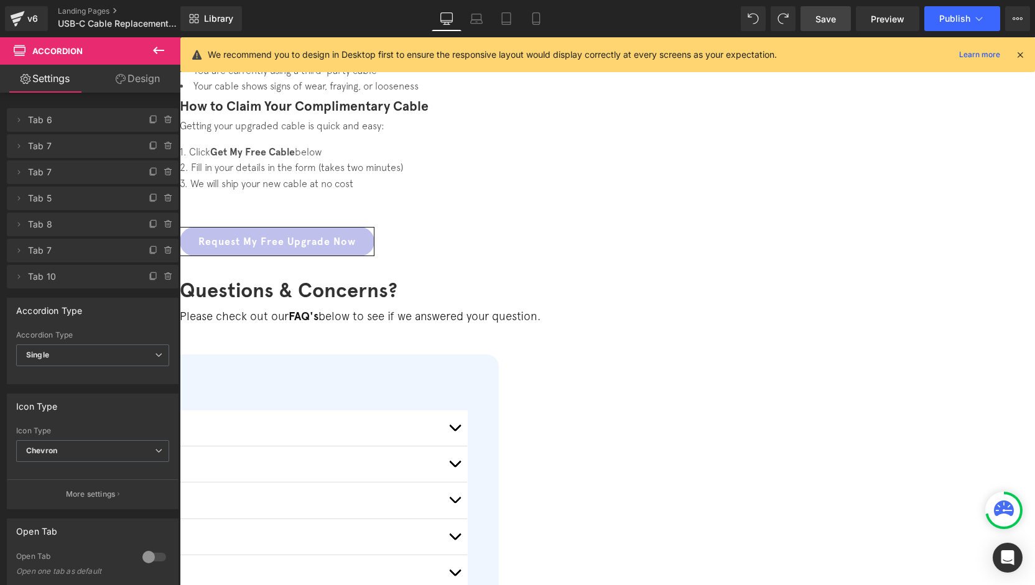
click at [815, 20] on link "Save" at bounding box center [825, 18] width 50 height 25
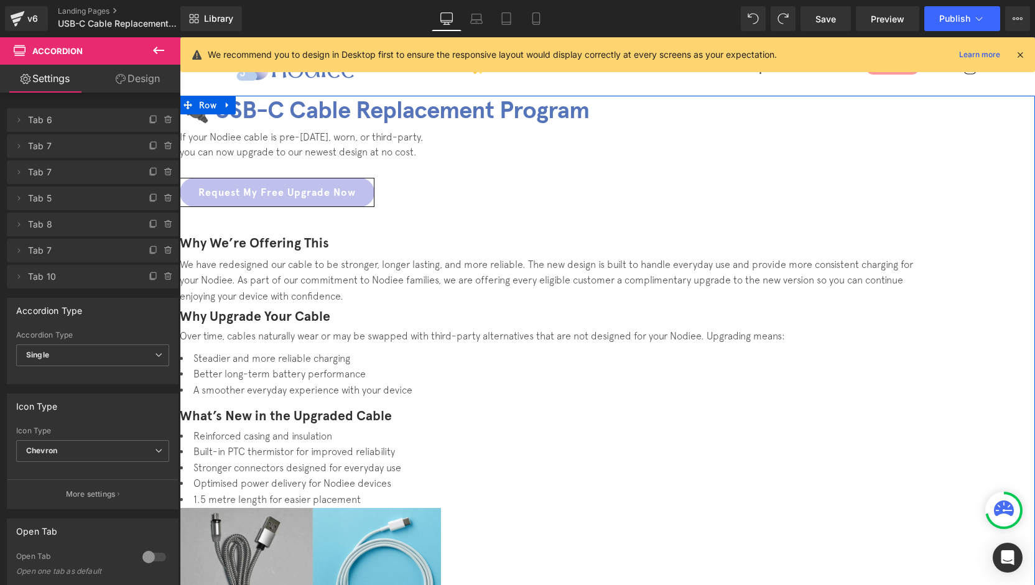
scroll to position [0, 0]
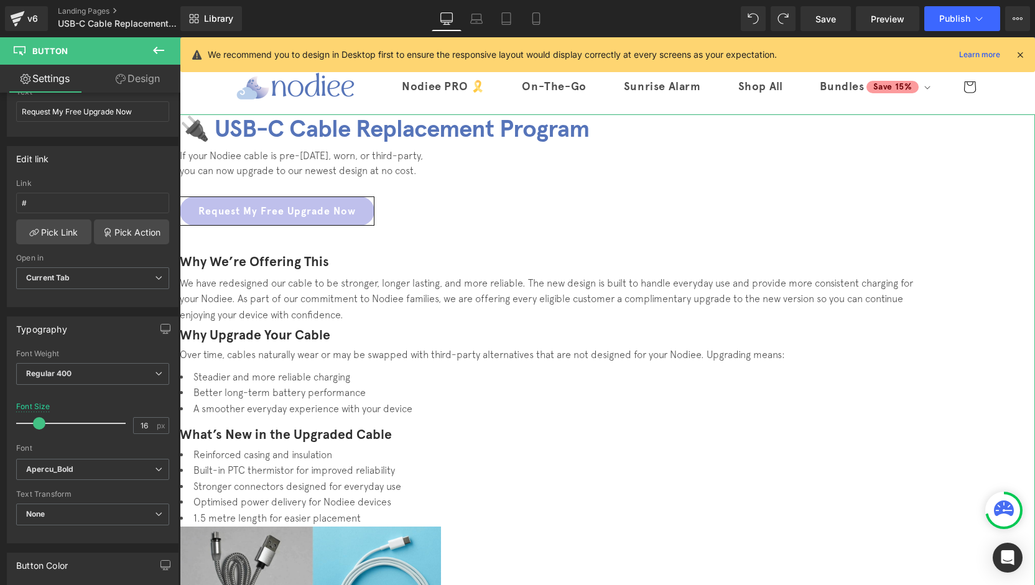
scroll to position [62, 0]
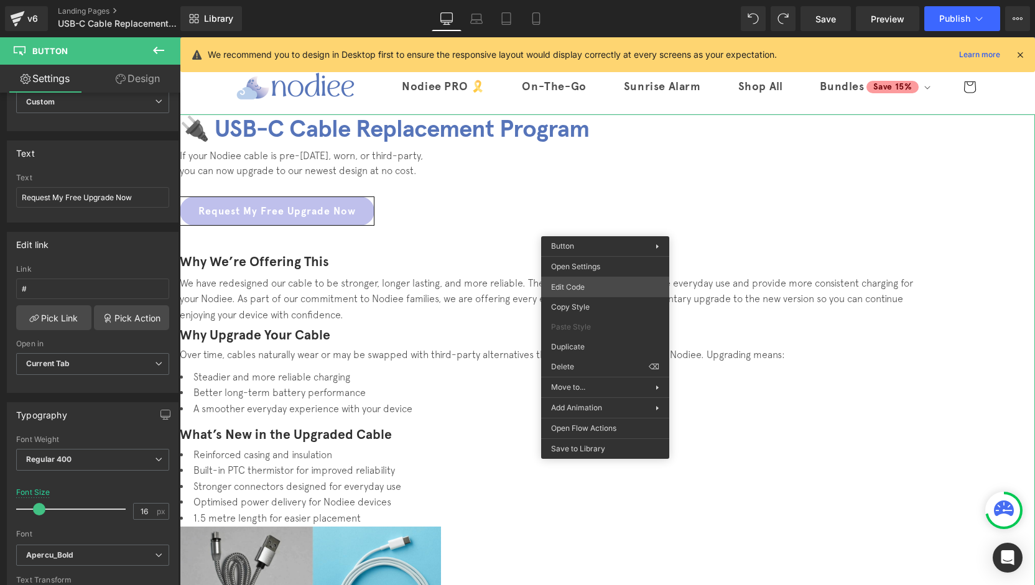
click at [593, 0] on div "Button You are previewing how the will restyle your page. You can not edit Elem…" at bounding box center [517, 0] width 1035 height 0
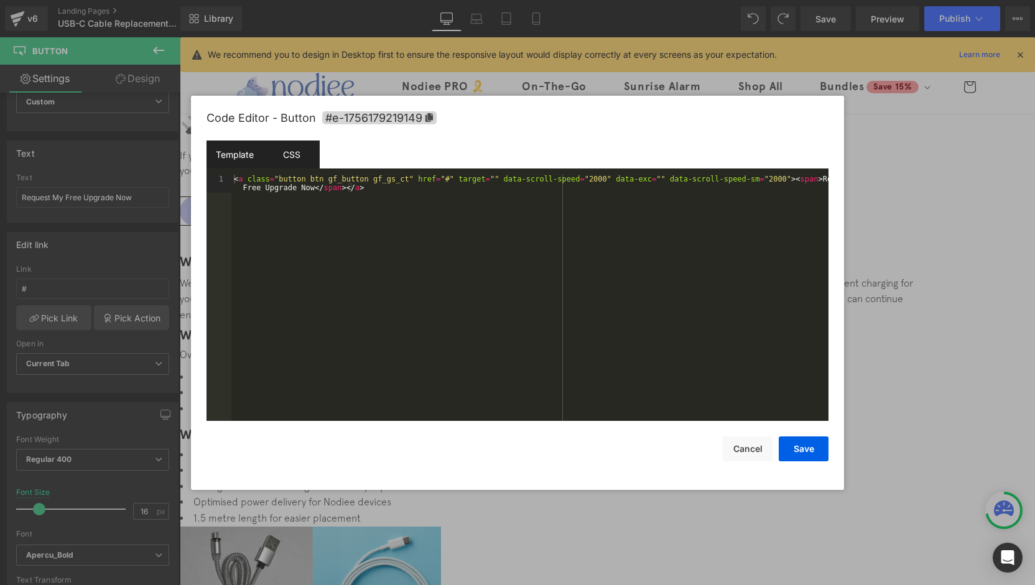
click at [285, 147] on div "CSS" at bounding box center [291, 155] width 57 height 28
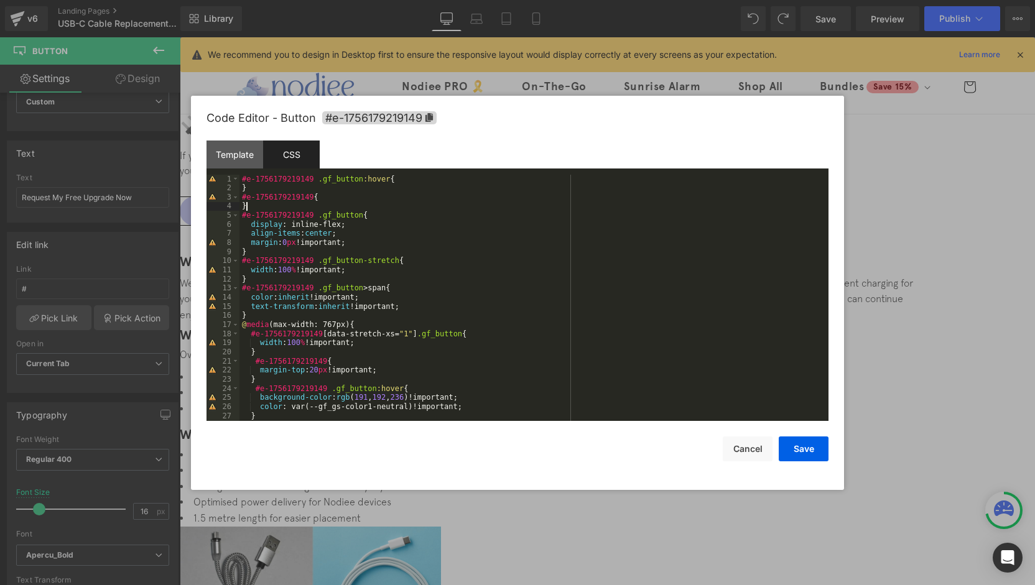
click at [255, 207] on div "#e-1756179219149 .gf_button :hover { } #e-1756179219149 { } #e-1756179219149 .g…" at bounding box center [531, 307] width 584 height 264
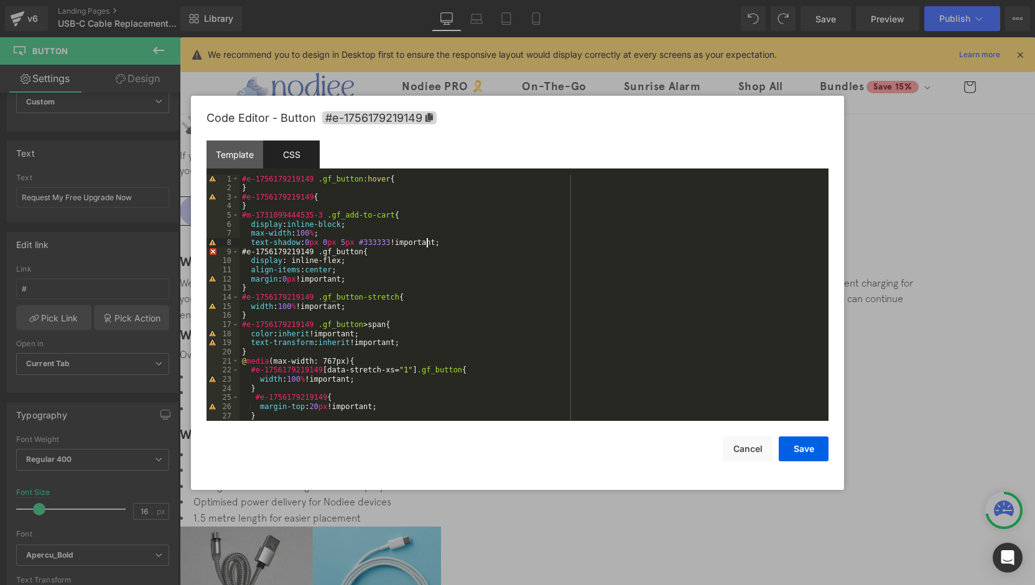
click at [294, 290] on div "#e-1756179219149 .gf_button :hover { } #e-1756179219149 { } #m-1731099444535-3 …" at bounding box center [531, 307] width 584 height 264
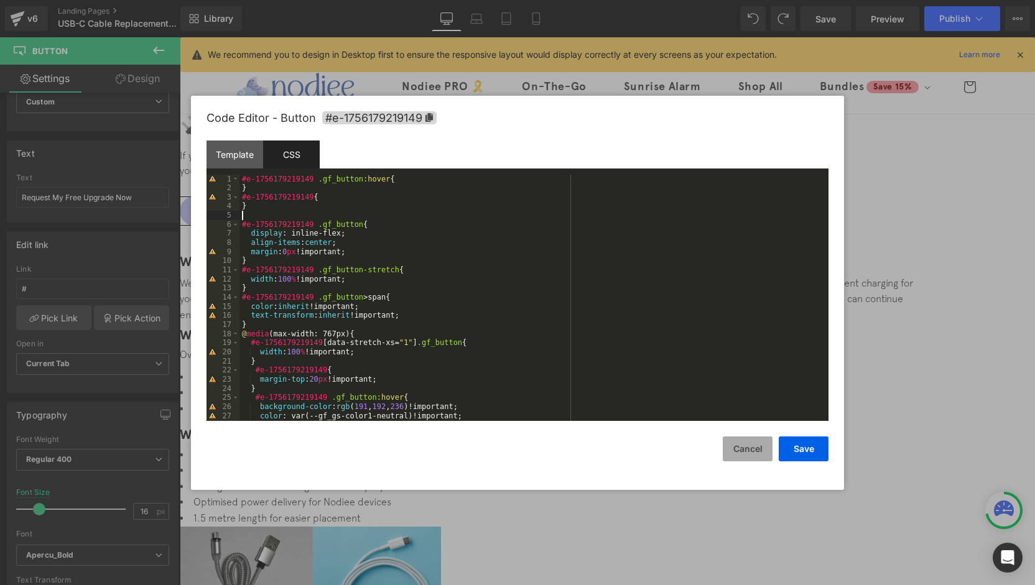
click at [754, 449] on button "Cancel" at bounding box center [748, 449] width 50 height 25
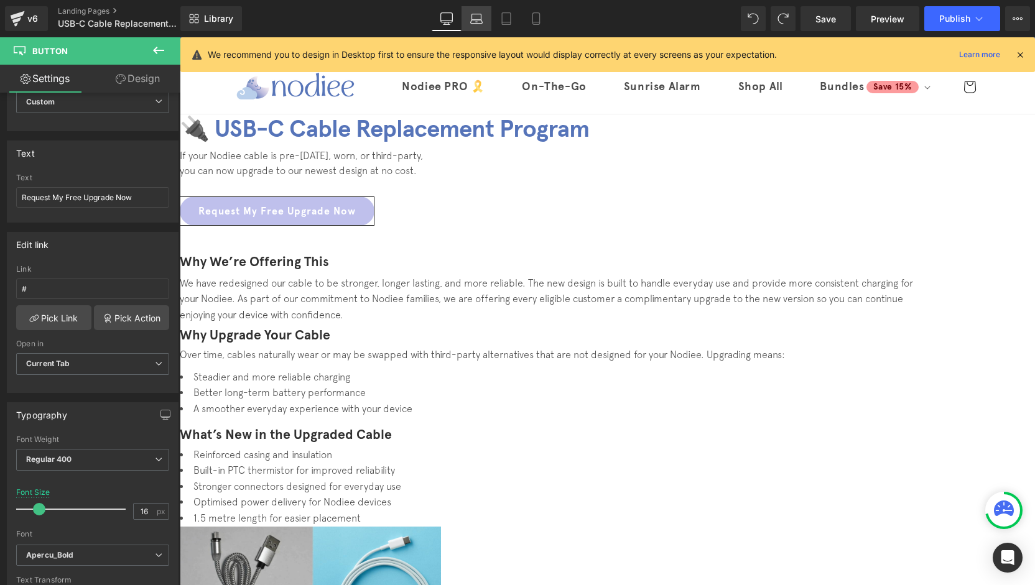
click at [476, 17] on icon at bounding box center [476, 18] width 12 height 12
type input "100"
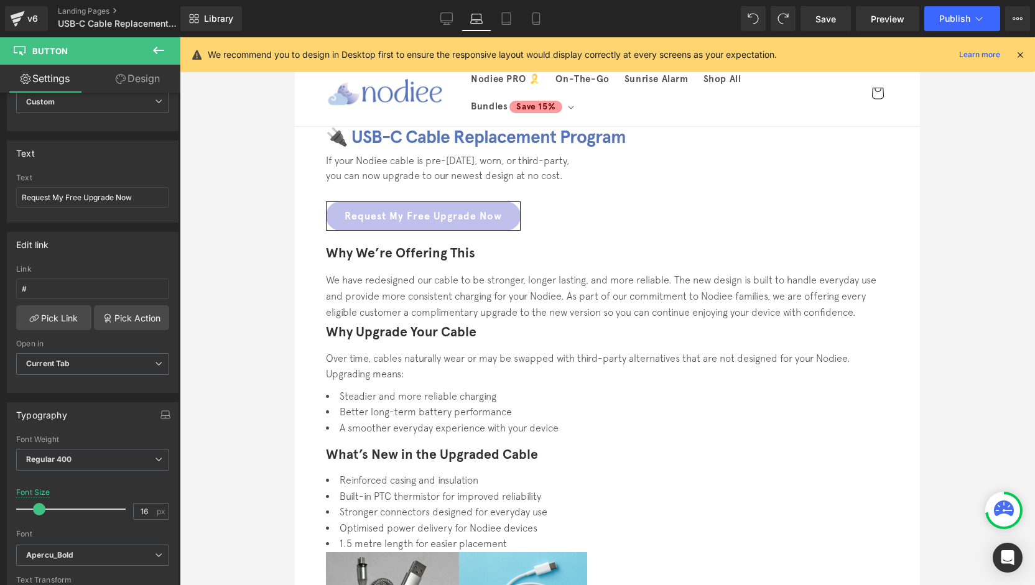
scroll to position [4, 0]
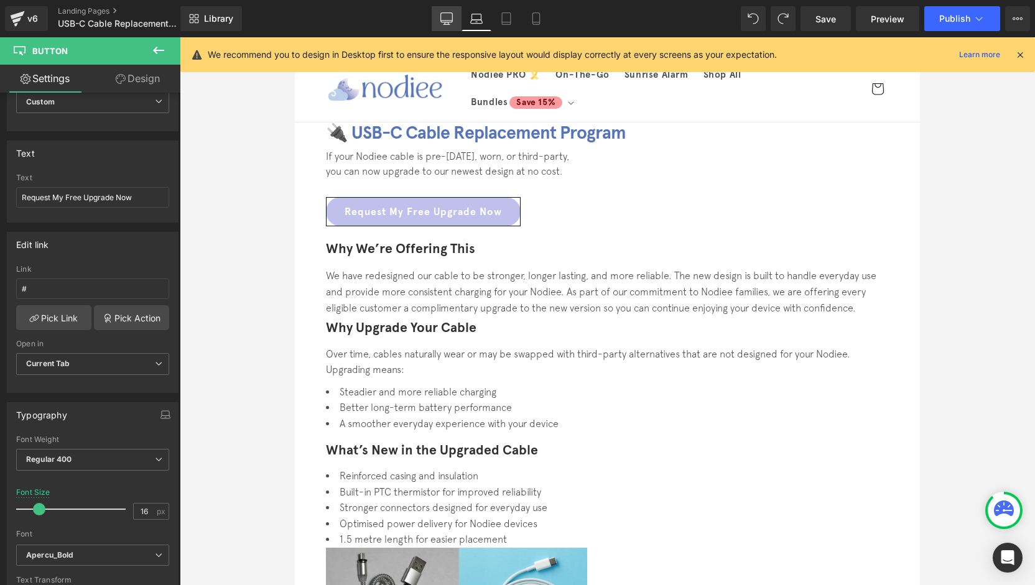
drag, startPoint x: 446, startPoint y: 16, endPoint x: 300, endPoint y: 50, distance: 149.5
click at [446, 16] on icon at bounding box center [446, 18] width 12 height 12
type input "100"
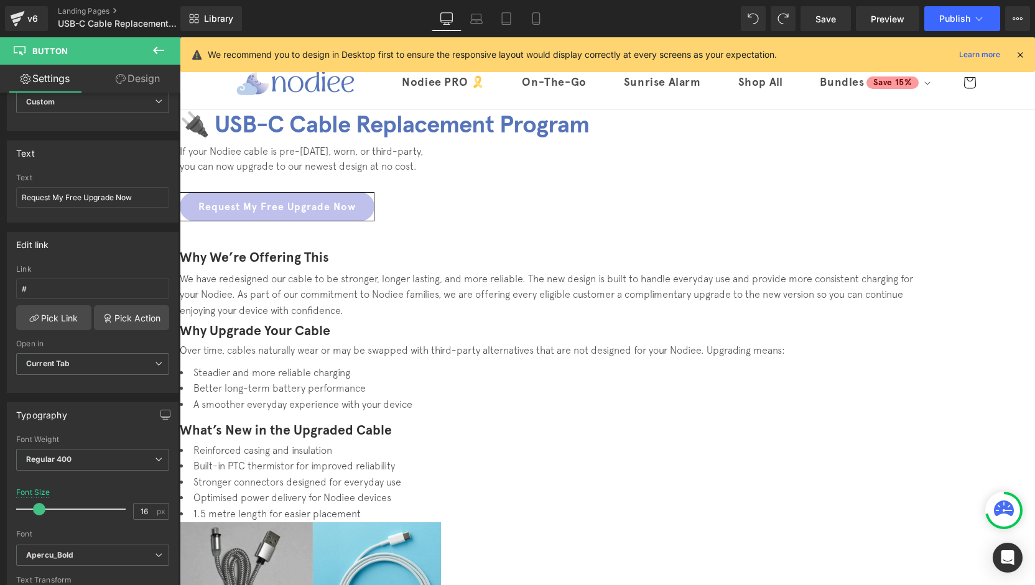
scroll to position [0, 0]
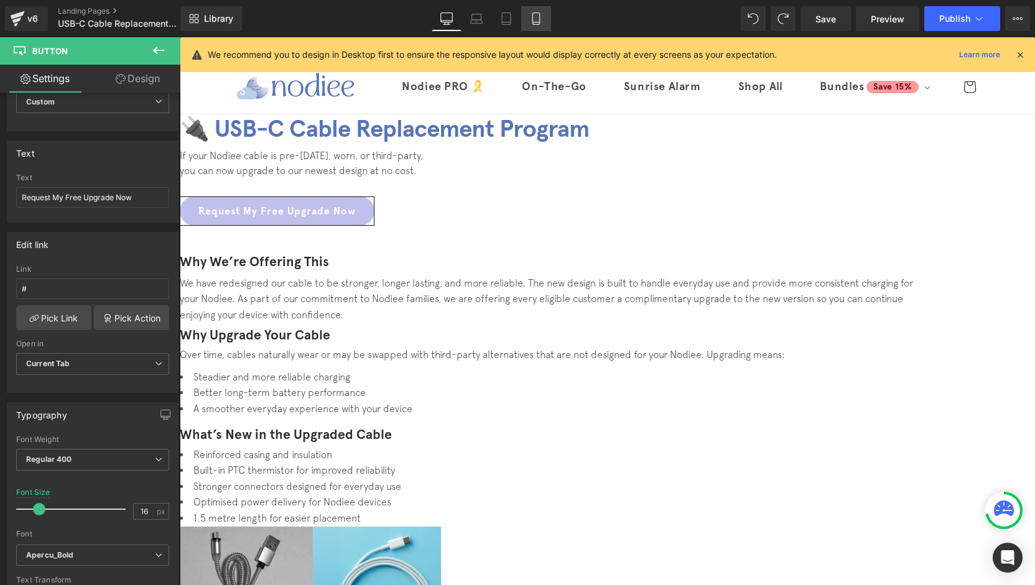
click at [536, 21] on icon at bounding box center [536, 18] width 12 height 12
type input "12.8"
type input "100"
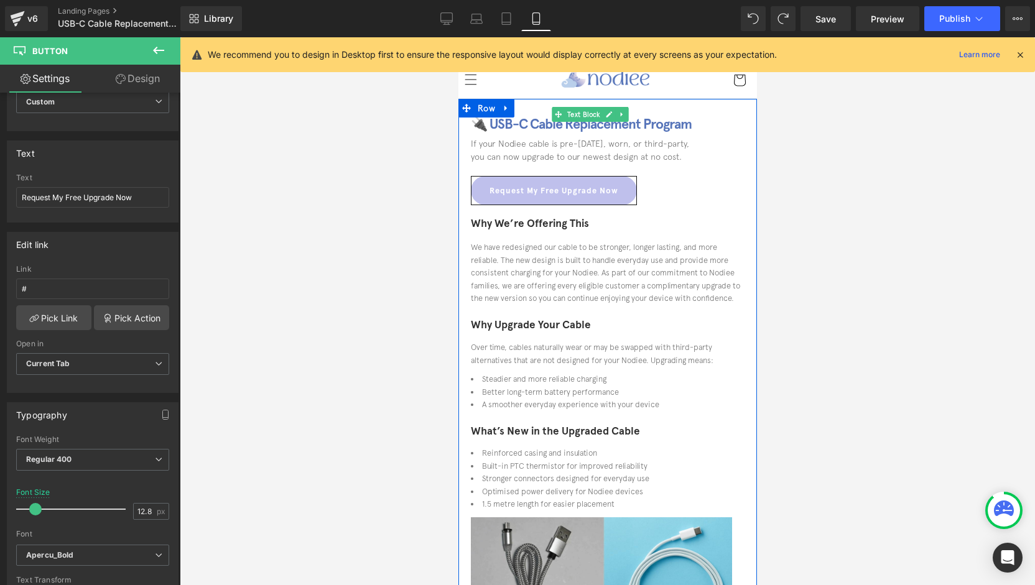
drag, startPoint x: 536, startPoint y: 148, endPoint x: 531, endPoint y: 153, distance: 7.0
click at [536, 148] on p "If your Nodiee cable is pre-[DATE], worn, or third-party," at bounding box center [607, 143] width 274 height 13
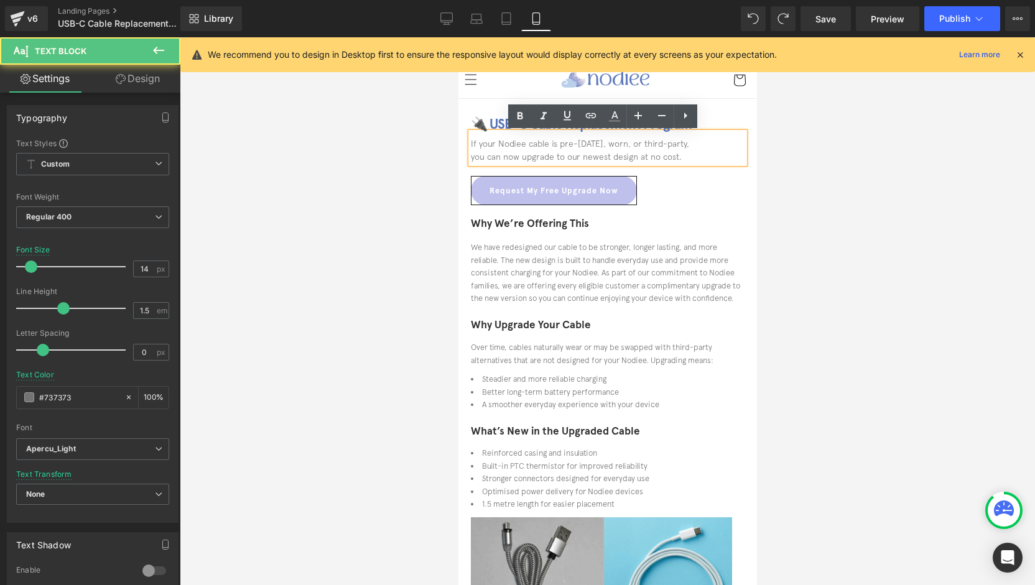
click at [430, 202] on div at bounding box center [607, 311] width 855 height 548
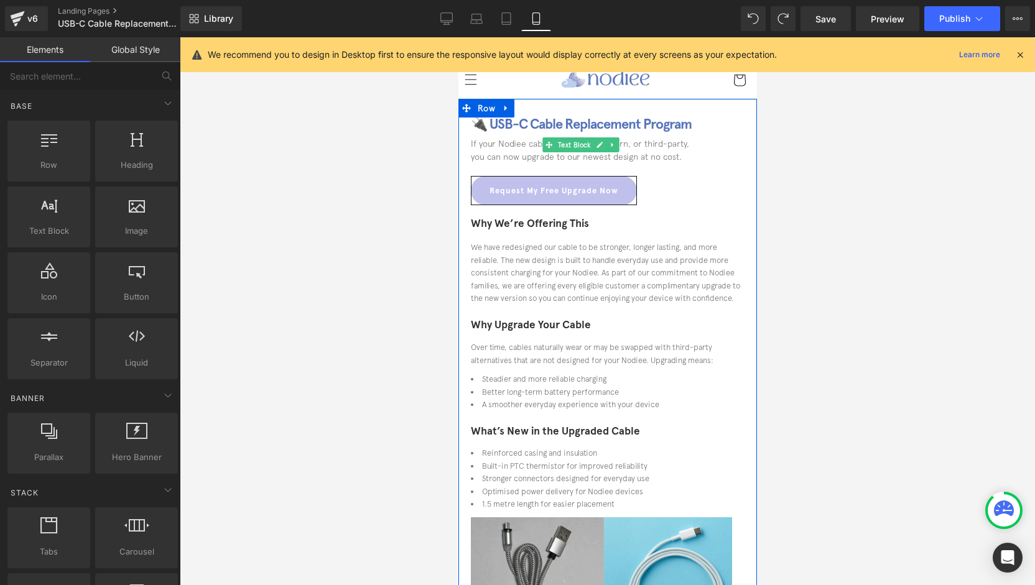
click at [697, 275] on p "We have redesigned our cable to be stronger, longer lasting, and more reliable.…" at bounding box center [607, 272] width 274 height 63
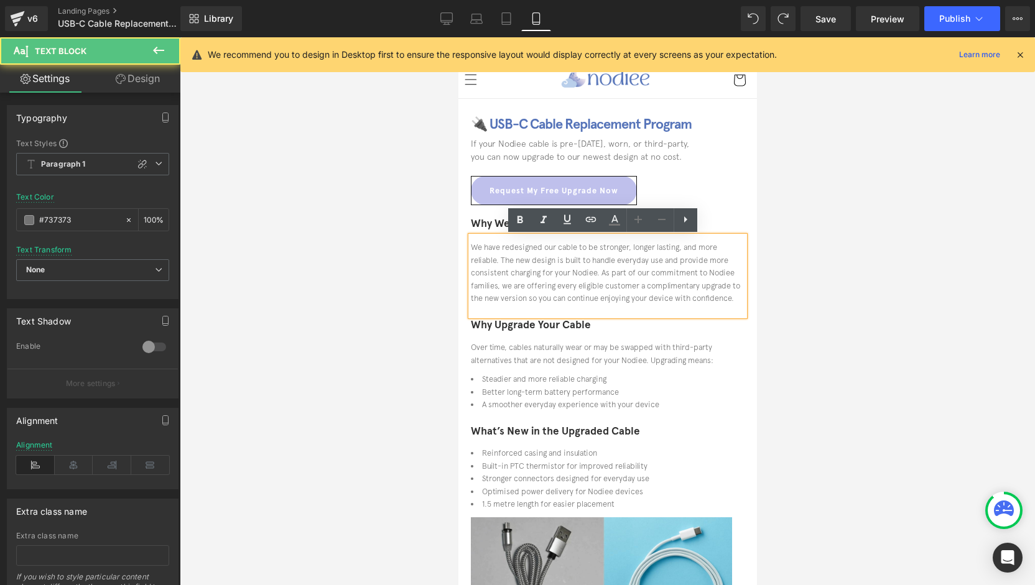
click at [322, 321] on div at bounding box center [607, 311] width 855 height 548
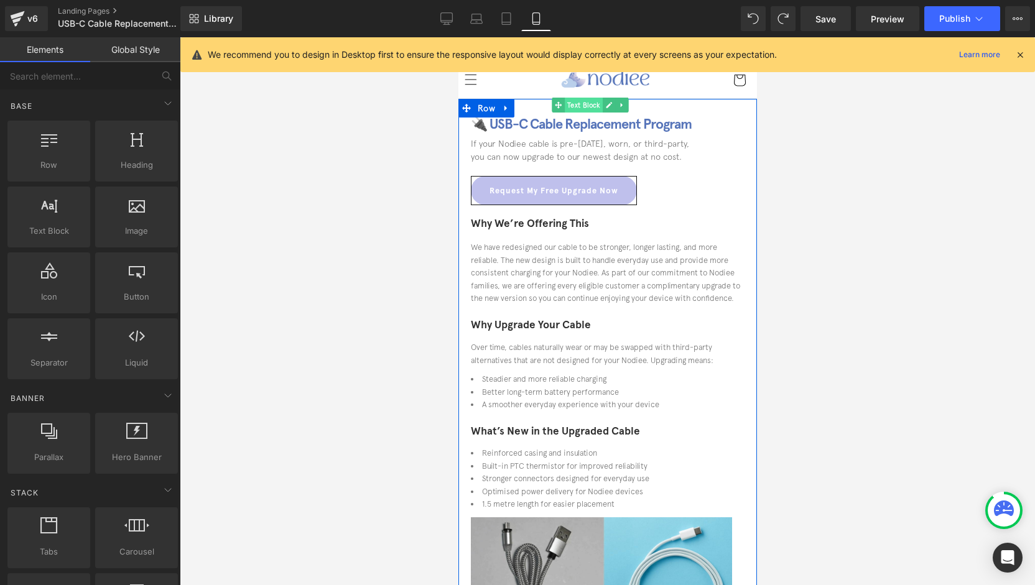
drag, startPoint x: 599, startPoint y: 214, endPoint x: 592, endPoint y: 216, distance: 7.1
click at [598, 113] on span "Text Block" at bounding box center [584, 105] width 38 height 15
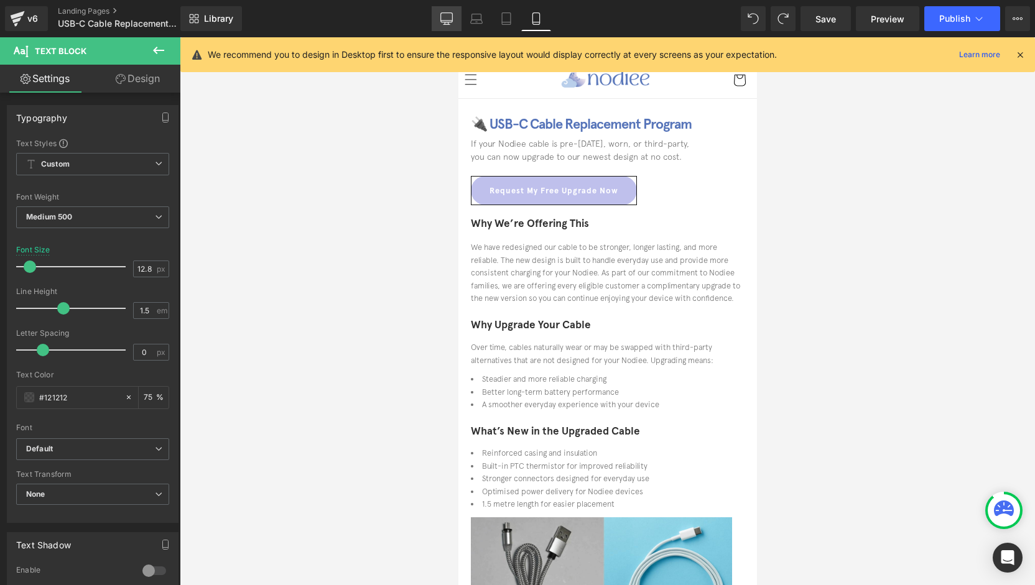
click at [436, 16] on link "Desktop" at bounding box center [447, 18] width 30 height 25
type input "16"
type input "75"
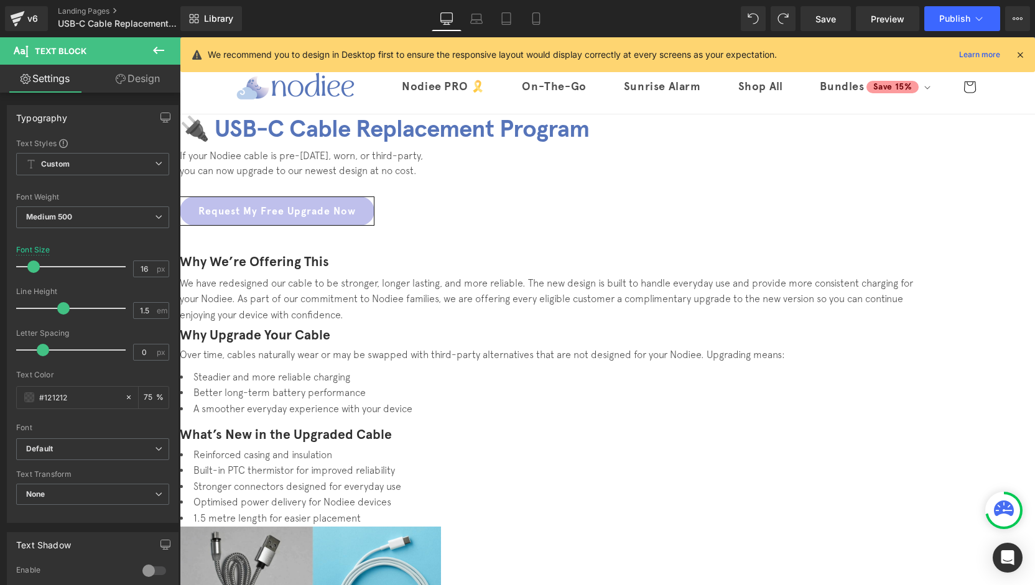
scroll to position [39, 0]
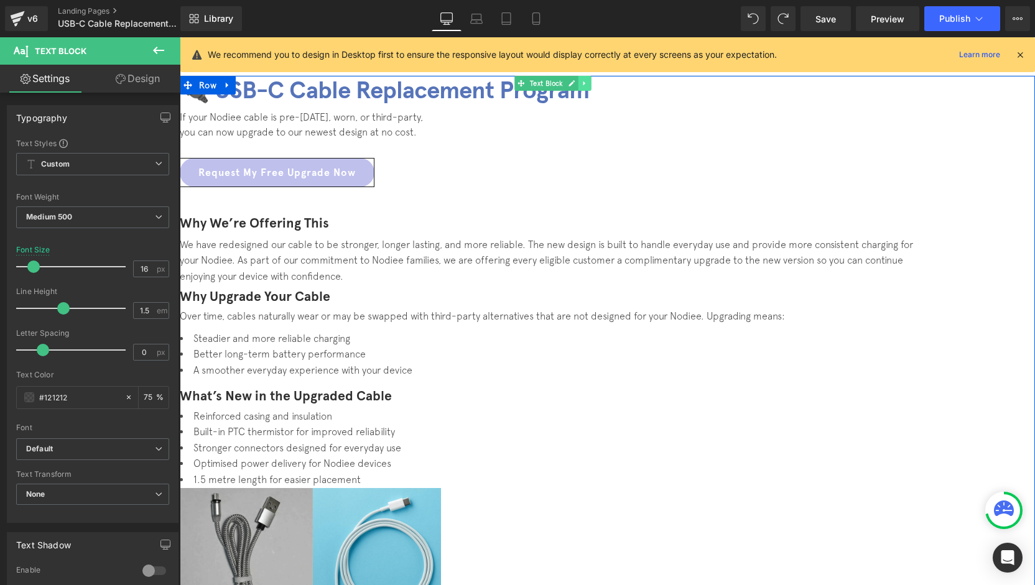
click at [588, 87] on icon at bounding box center [585, 83] width 7 height 7
click at [595, 86] on icon at bounding box center [591, 83] width 7 height 7
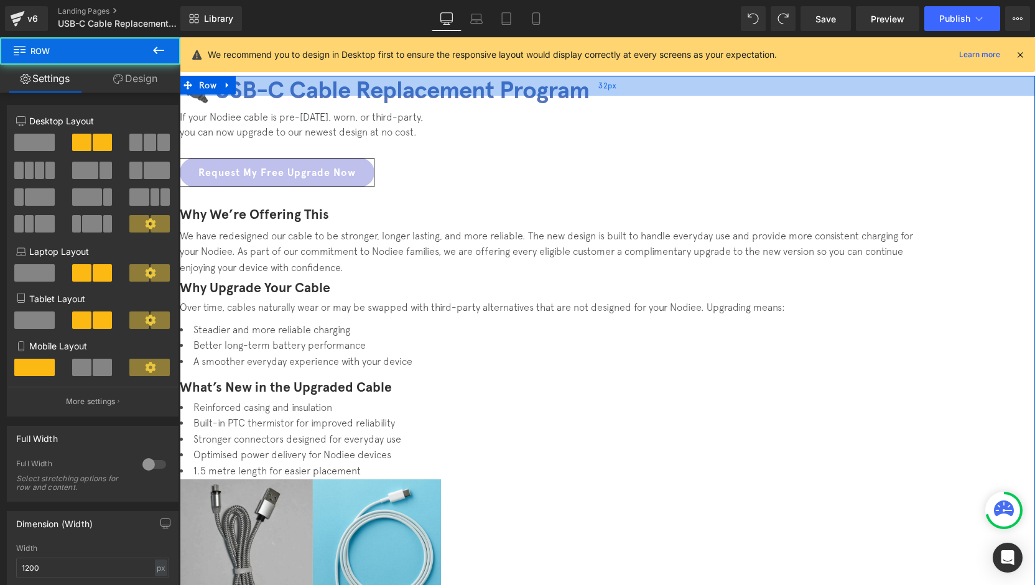
click at [447, 96] on div "32px" at bounding box center [607, 86] width 855 height 20
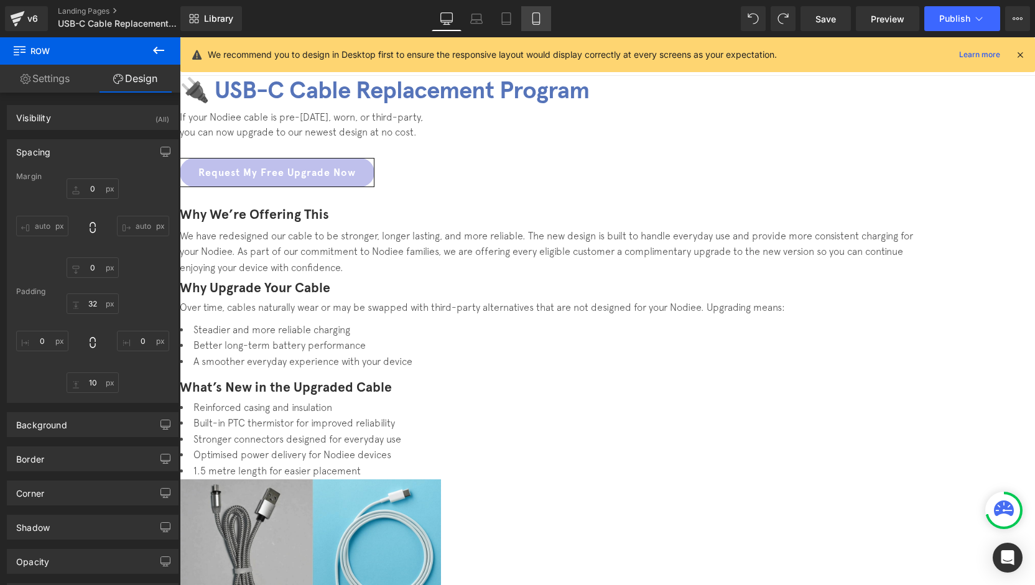
click at [534, 21] on icon at bounding box center [536, 18] width 12 height 12
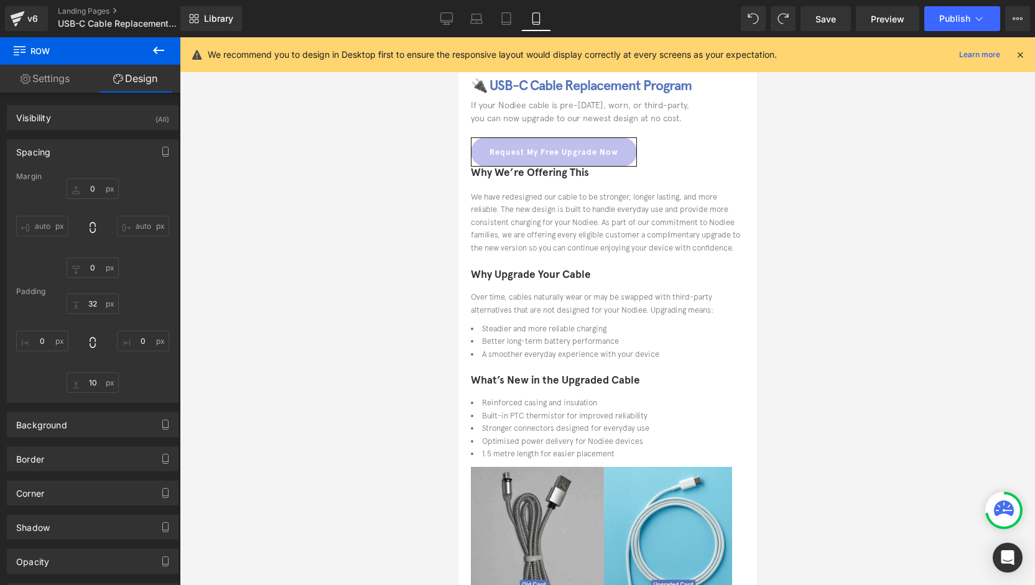
type input "0"
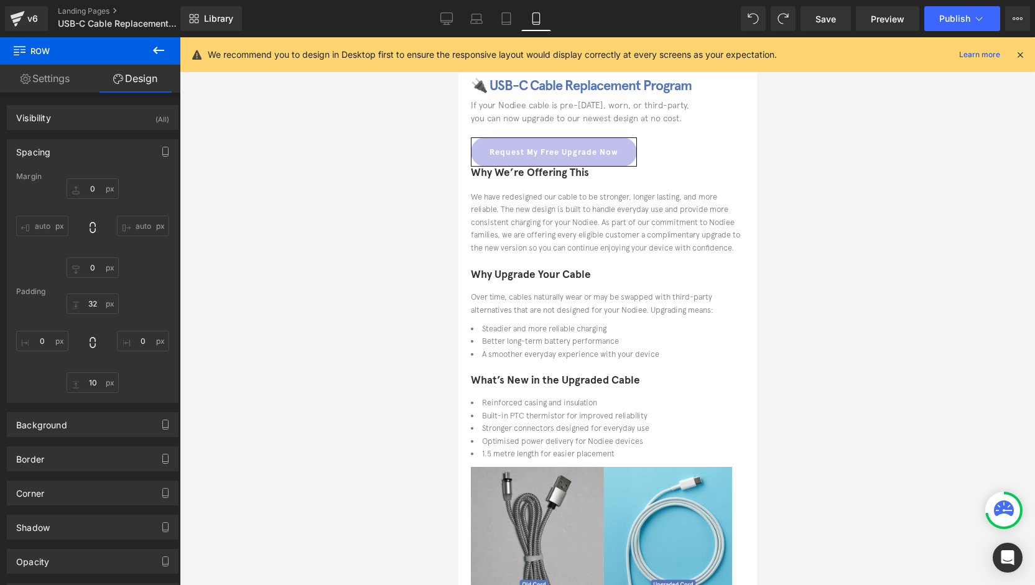
type input "0"
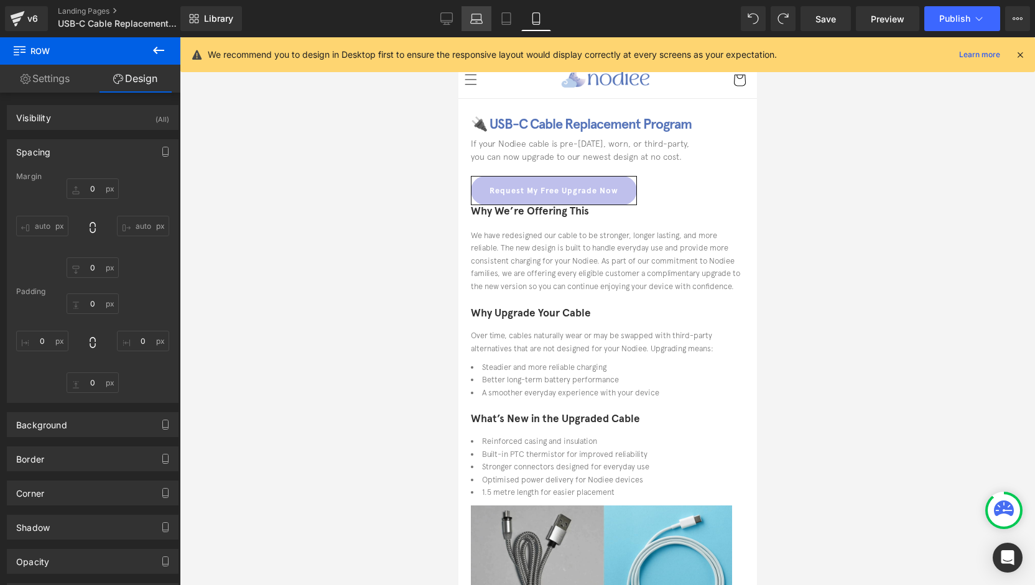
click at [474, 24] on icon at bounding box center [476, 18] width 12 height 12
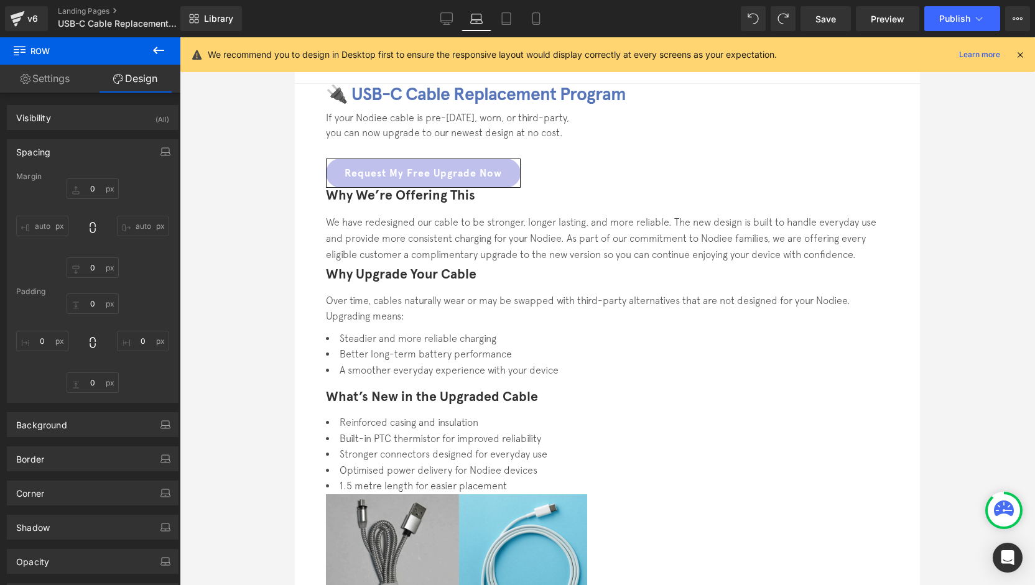
type input "0"
type input "30"
type input "0"
type input "10"
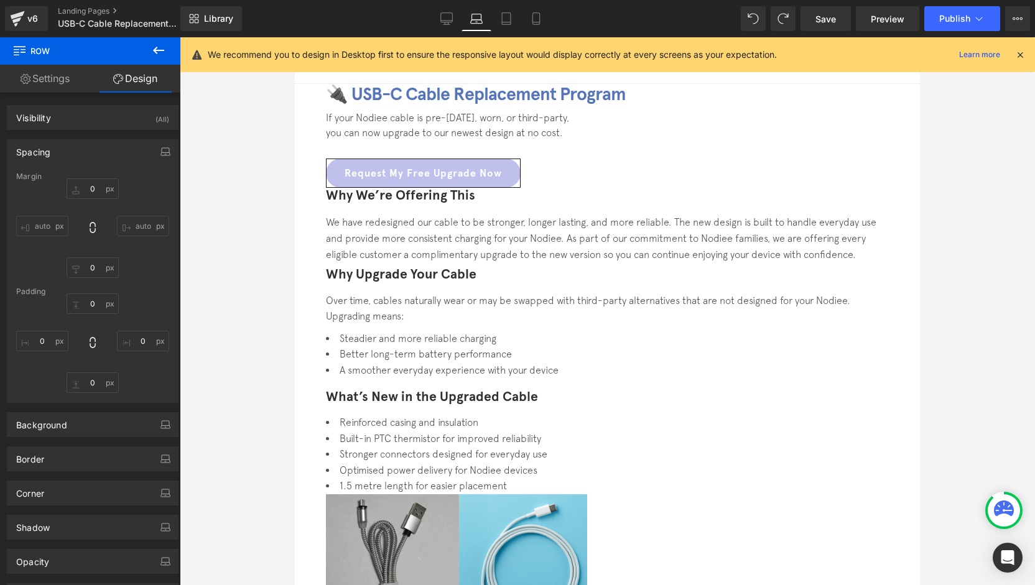
type input "0"
click at [509, 22] on icon at bounding box center [506, 22] width 9 height 0
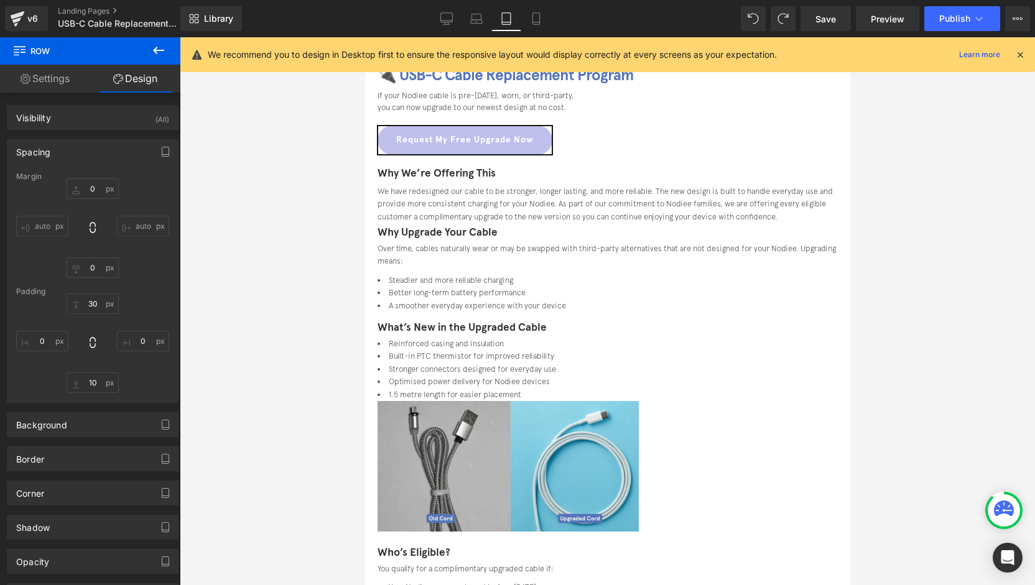
type input "0"
type input "20"
type input "0"
type input "10"
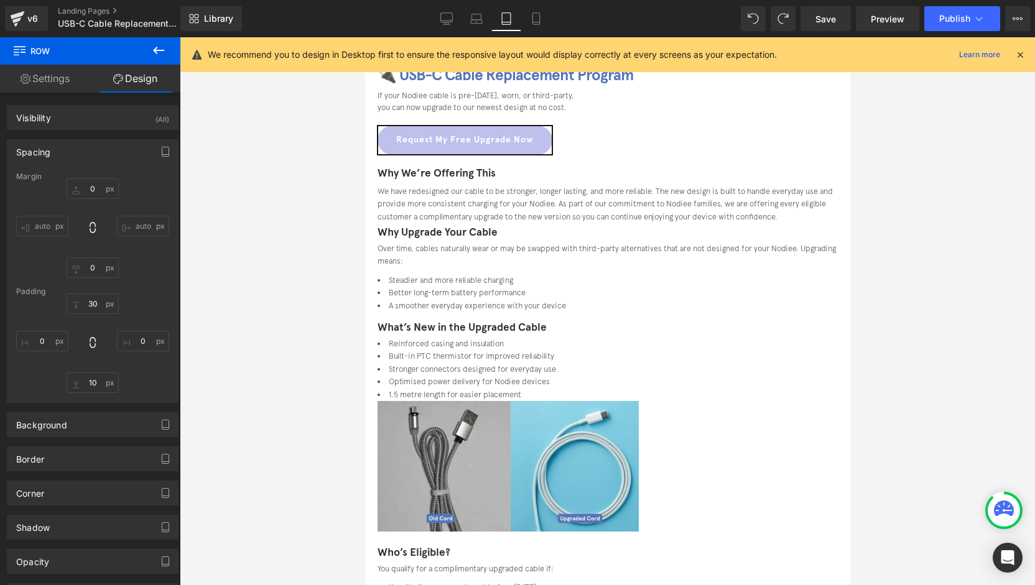
type input "0"
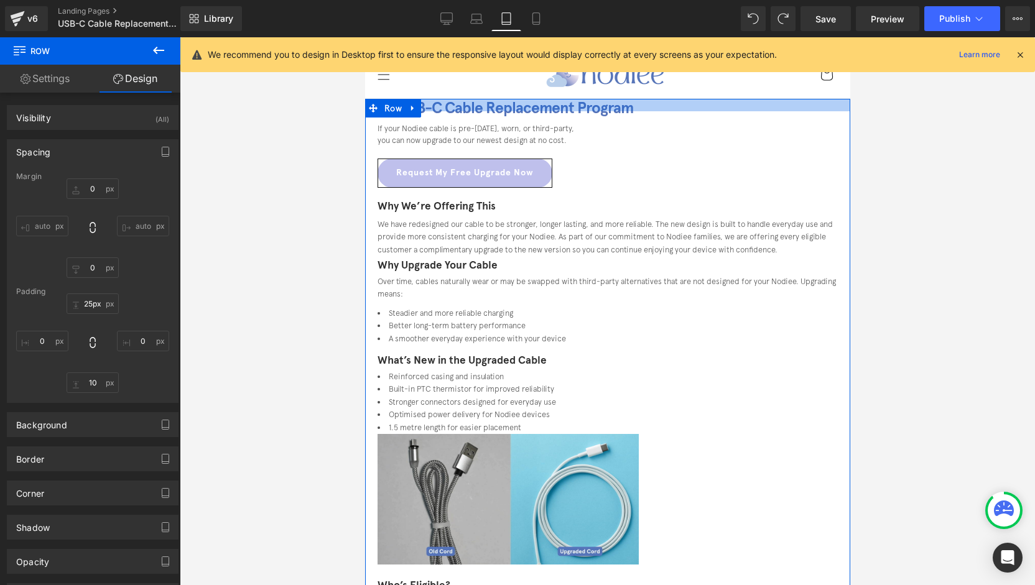
type input "26px"
click at [722, 111] on div at bounding box center [606, 105] width 485 height 12
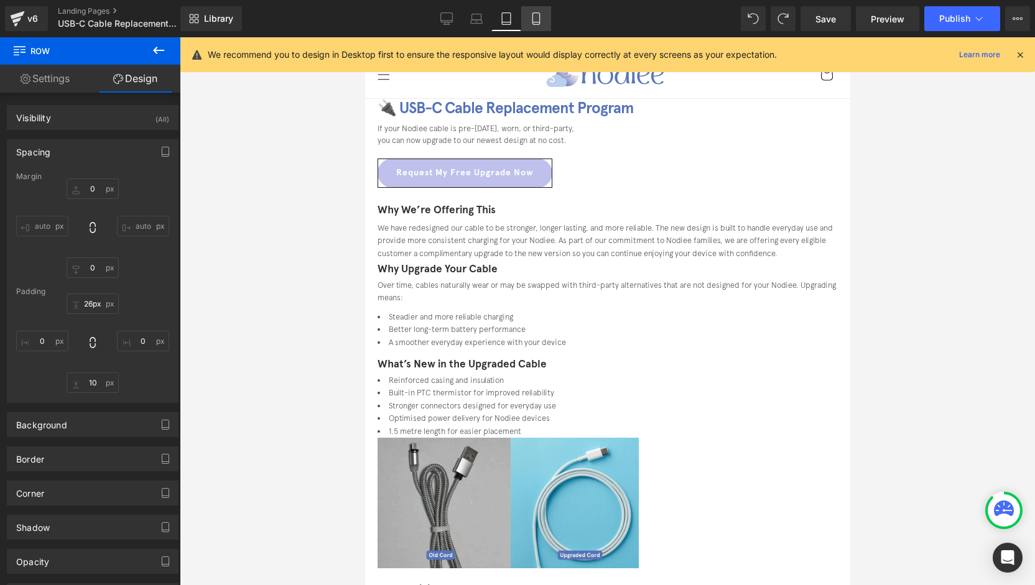
click at [529, 19] on link "Mobile" at bounding box center [536, 18] width 30 height 25
type input "0"
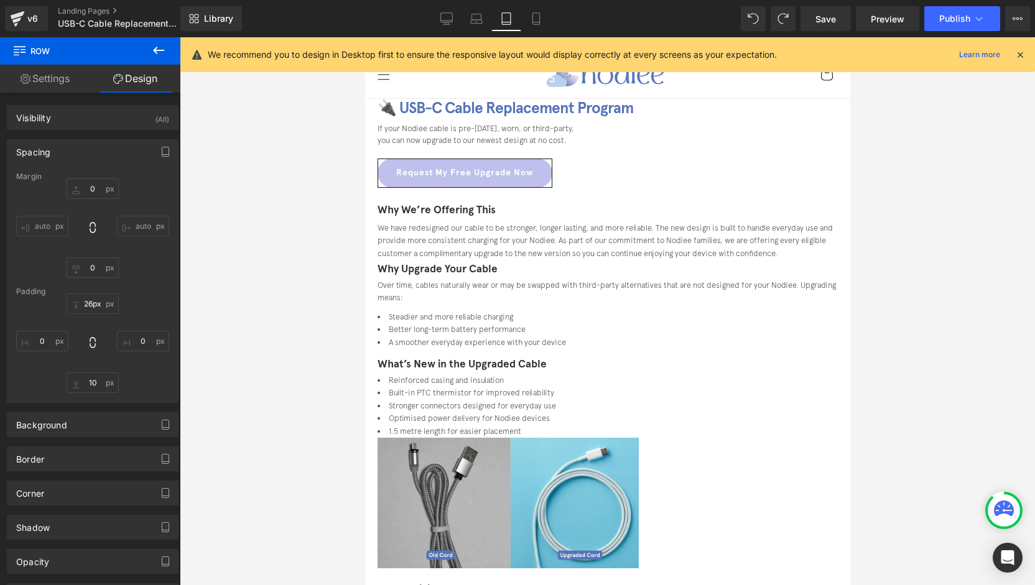
type input "0"
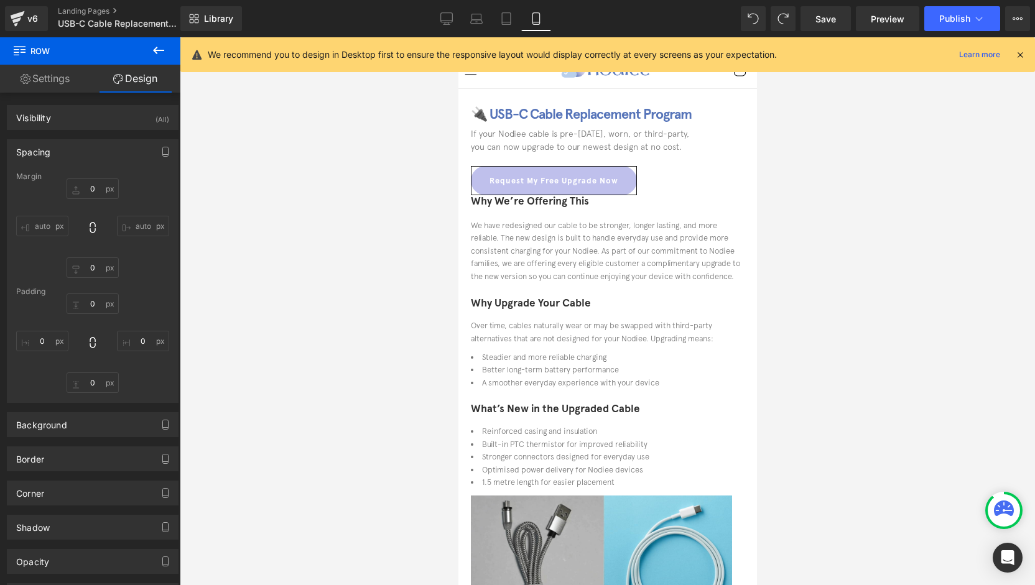
scroll to position [0, 0]
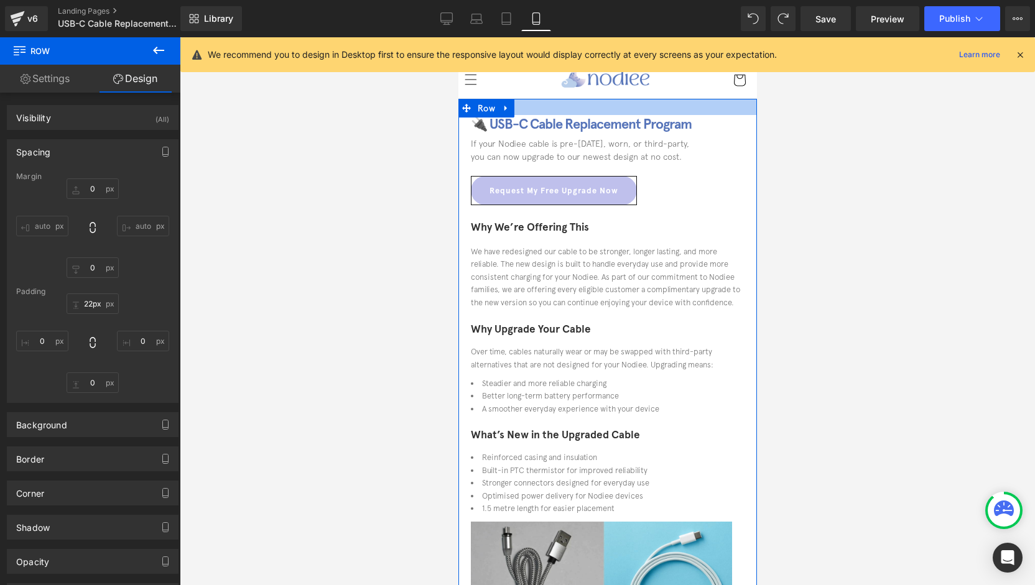
type input "21px"
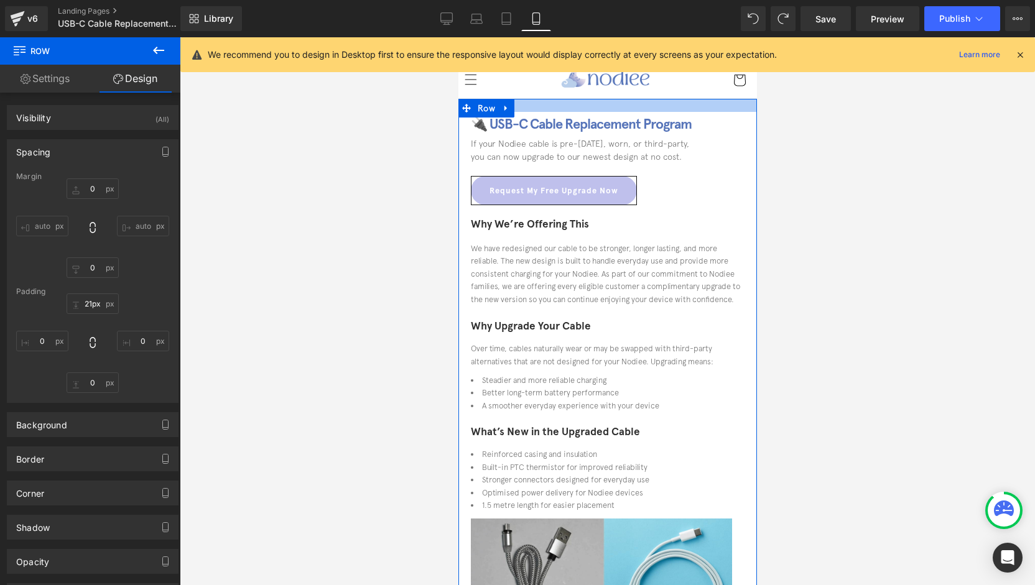
drag, startPoint x: 652, startPoint y: 207, endPoint x: 654, endPoint y: 220, distance: 13.3
click at [654, 220] on div "Why We’re Offering This Heading We have redesigned our cable to be stronger, lo…" at bounding box center [607, 308] width 274 height 207
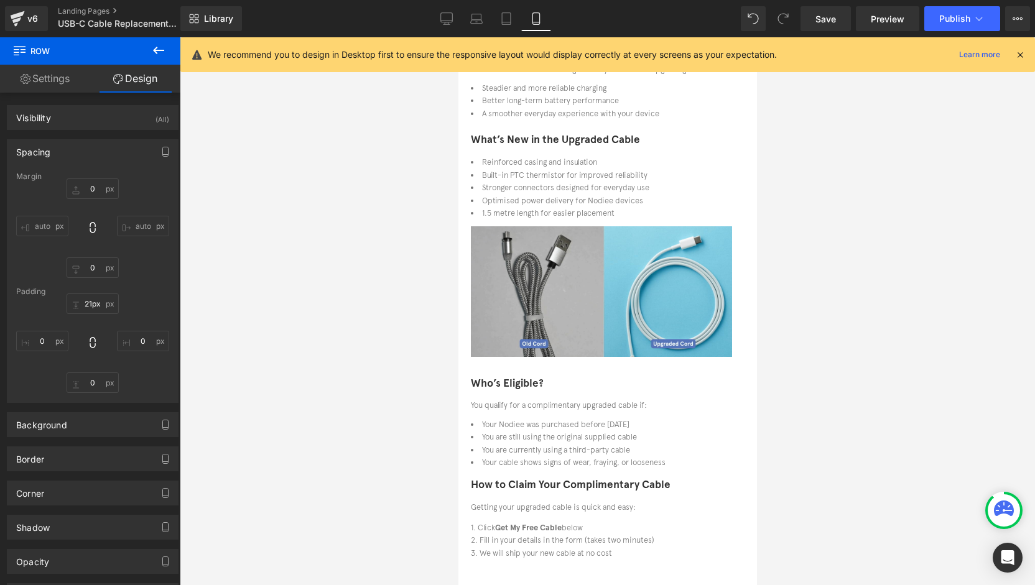
scroll to position [311, 0]
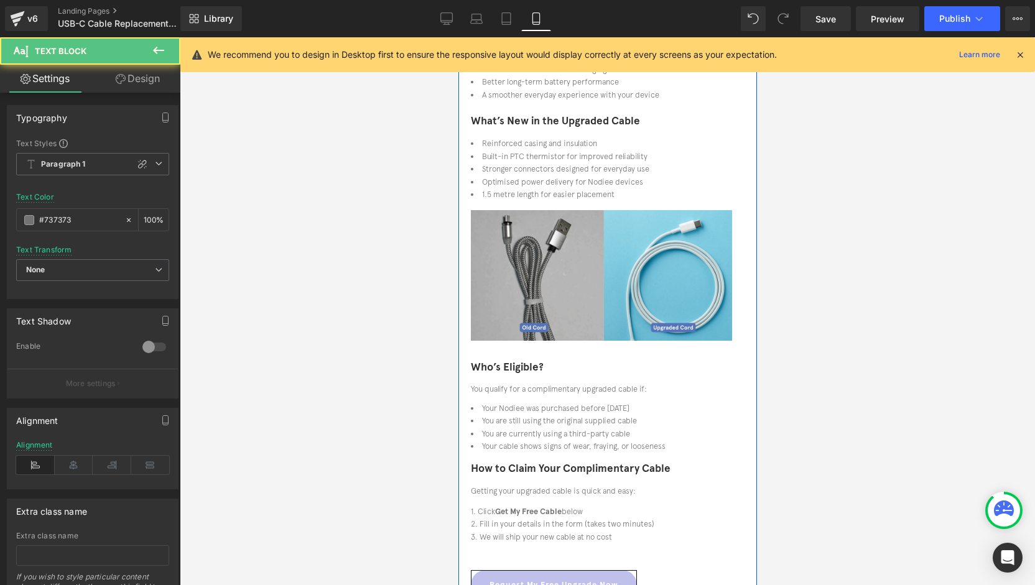
drag, startPoint x: 641, startPoint y: 212, endPoint x: 795, endPoint y: 288, distance: 171.9
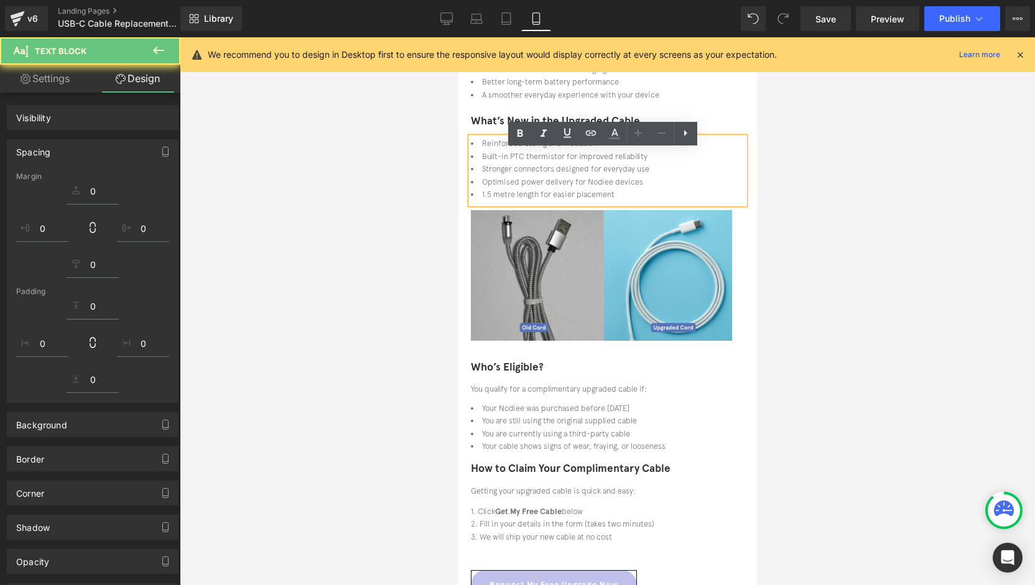
click at [337, 251] on div at bounding box center [607, 311] width 855 height 548
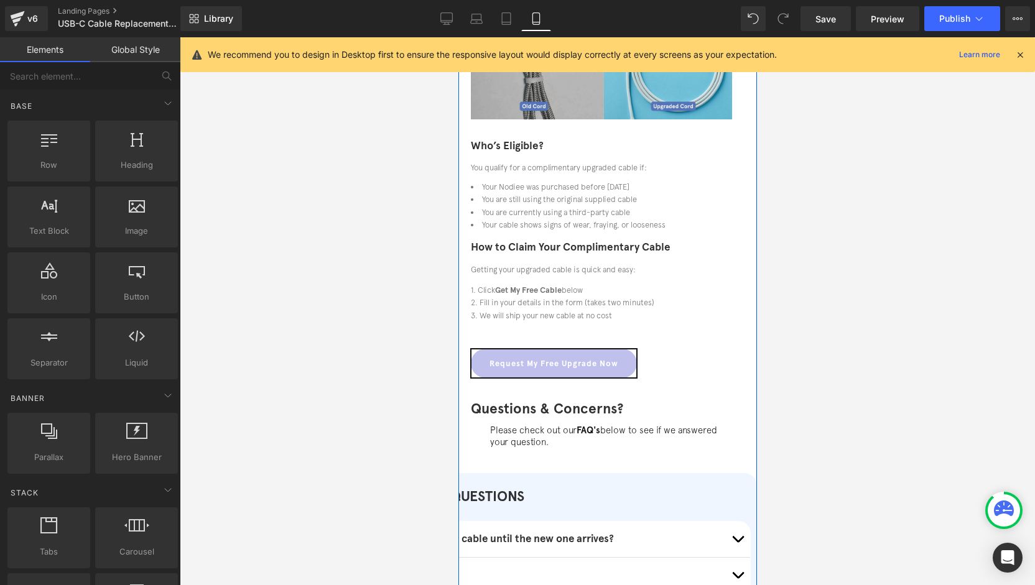
scroll to position [560, 0]
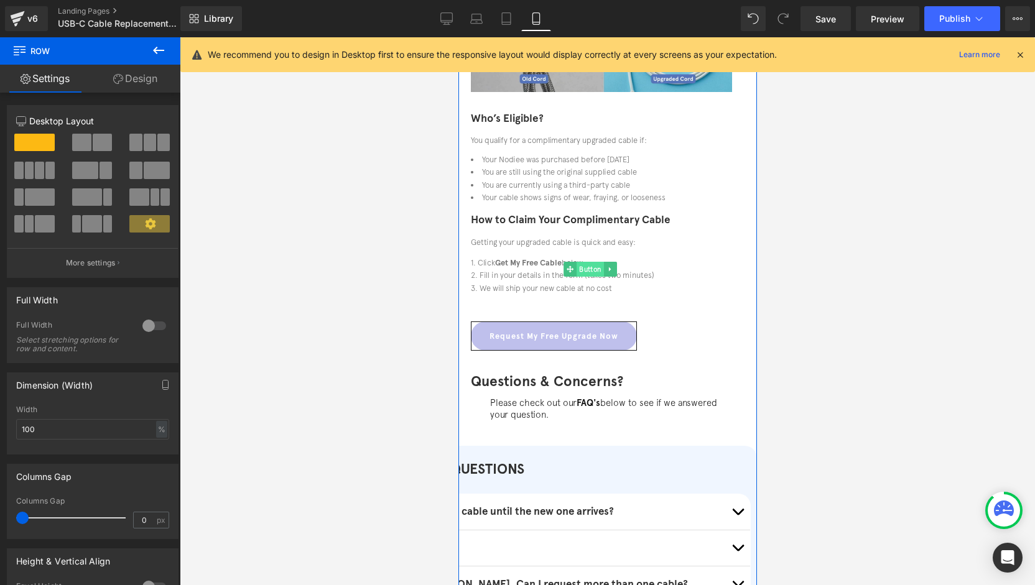
click at [603, 277] on span "Button" at bounding box center [589, 269] width 27 height 15
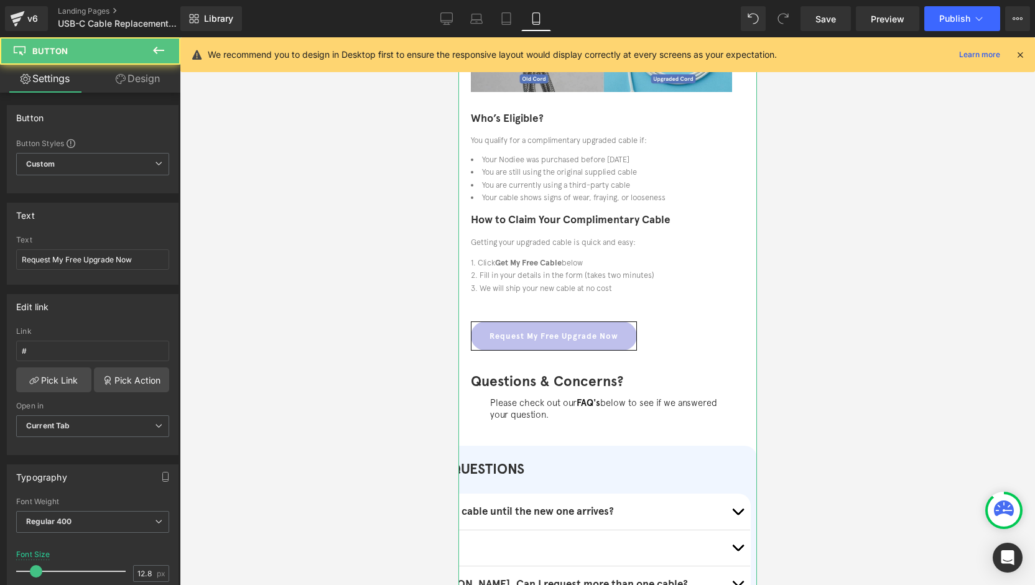
click at [143, 91] on link "Design" at bounding box center [138, 79] width 90 height 28
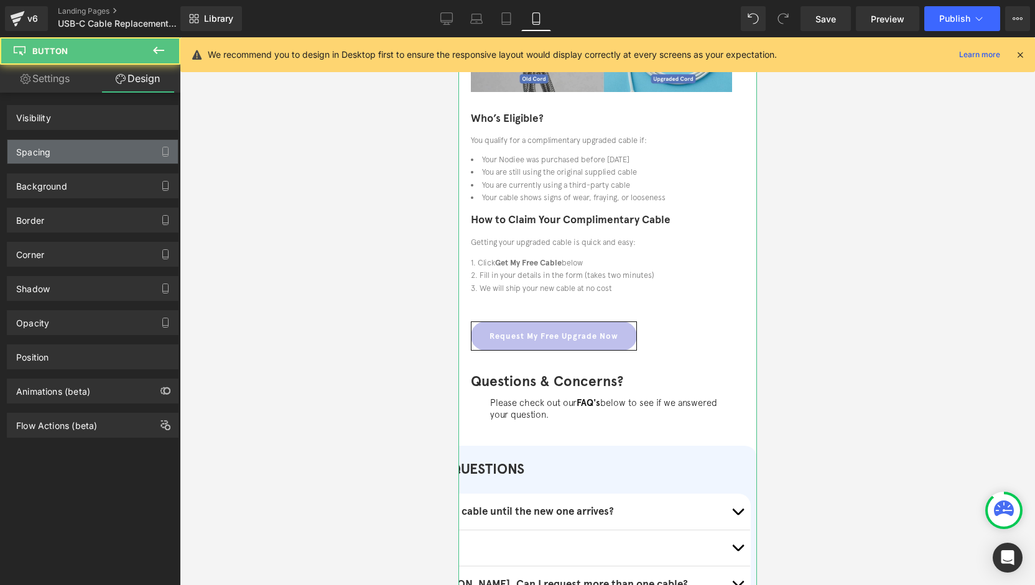
click at [62, 156] on div "Spacing" at bounding box center [92, 152] width 170 height 24
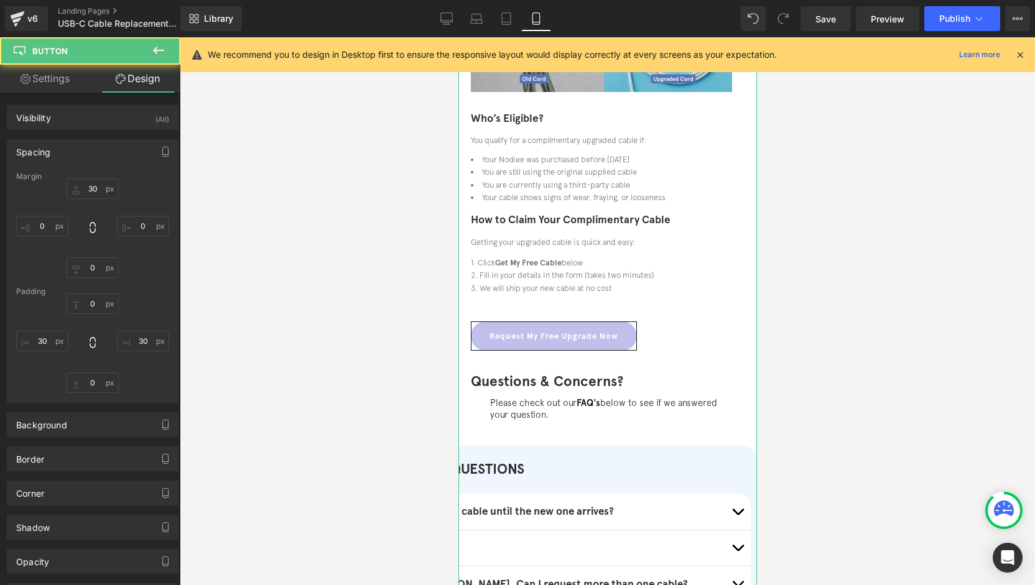
type input "30"
type input "0"
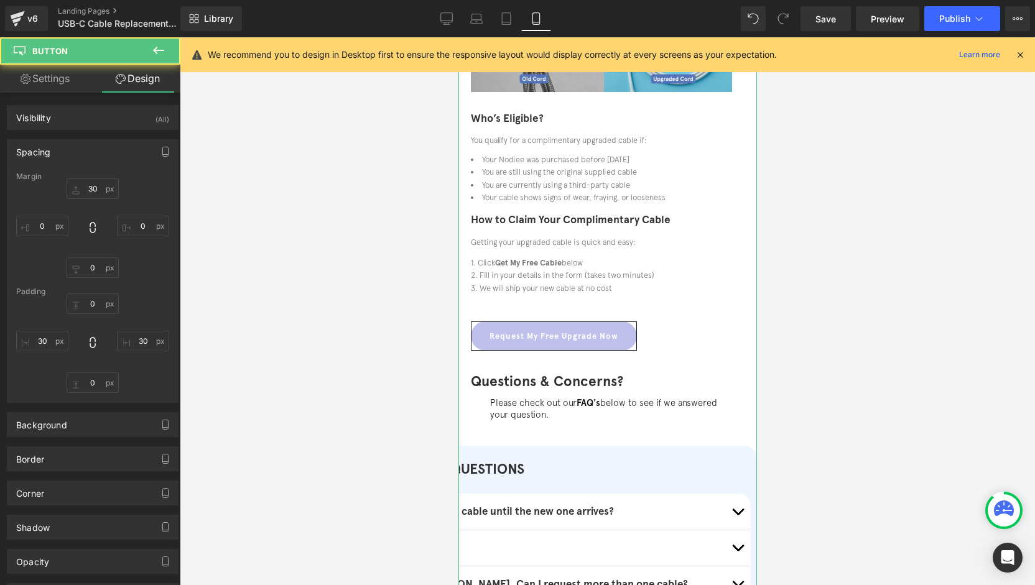
type input "30"
type input "0"
type input "30"
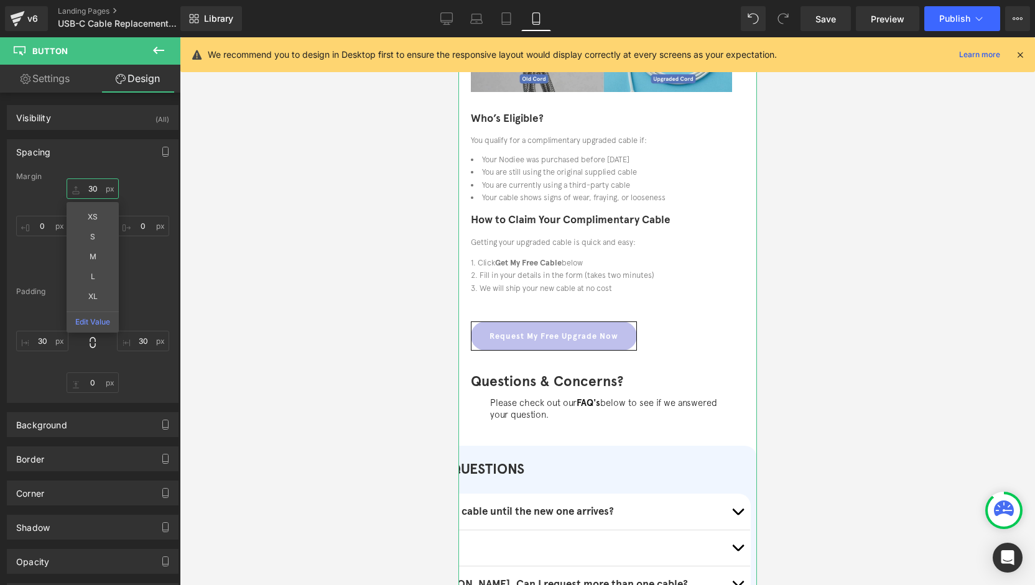
click at [91, 186] on input "30" at bounding box center [93, 189] width 52 height 21
type input "20"
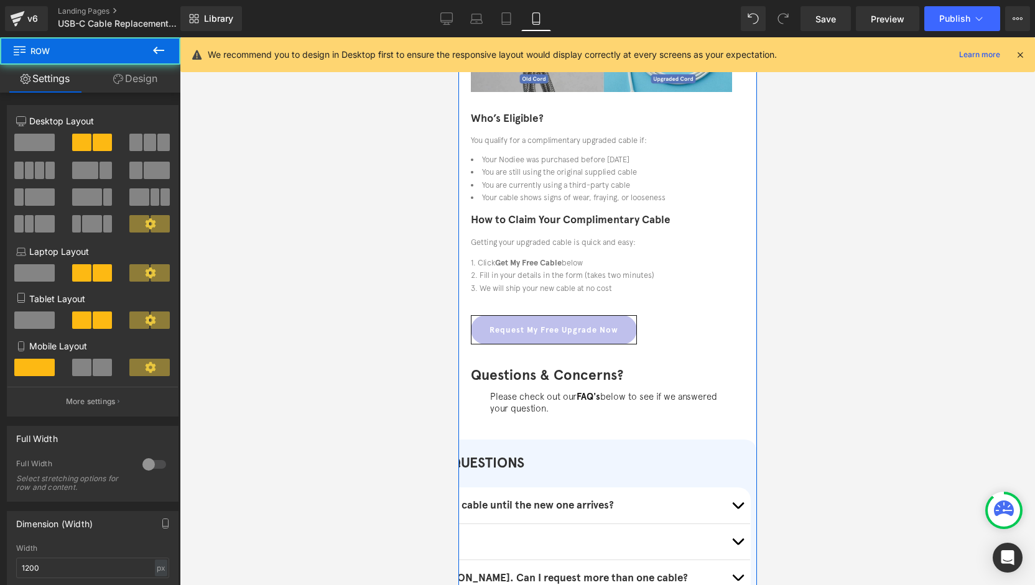
click at [623, 303] on div "Who’s Eligible? Heading You qualify for a complimentary upgraded cable if: Text…" at bounding box center [607, 200] width 274 height 206
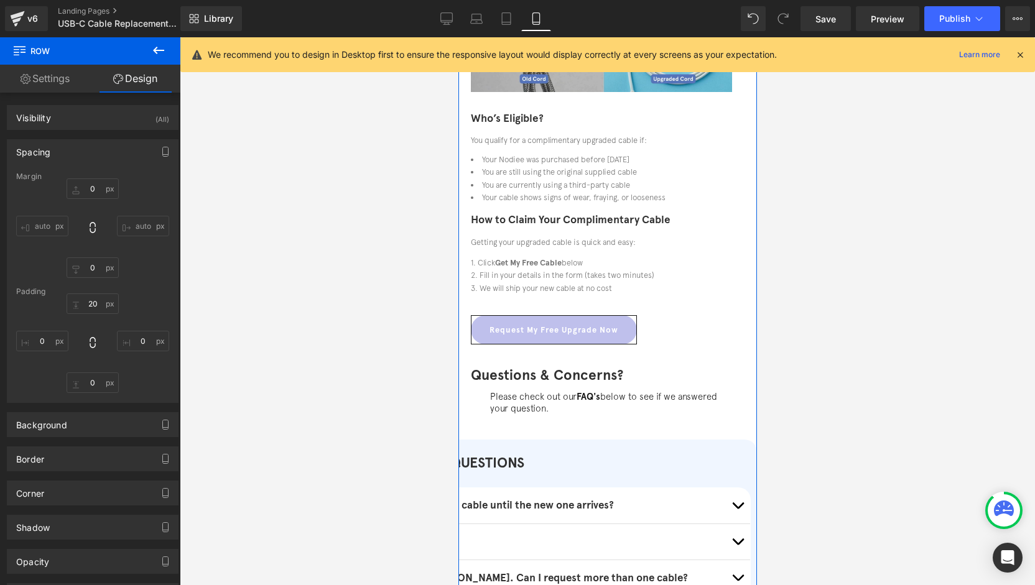
click at [631, 295] on li "We will ship your new cable at no cost" at bounding box center [607, 288] width 274 height 12
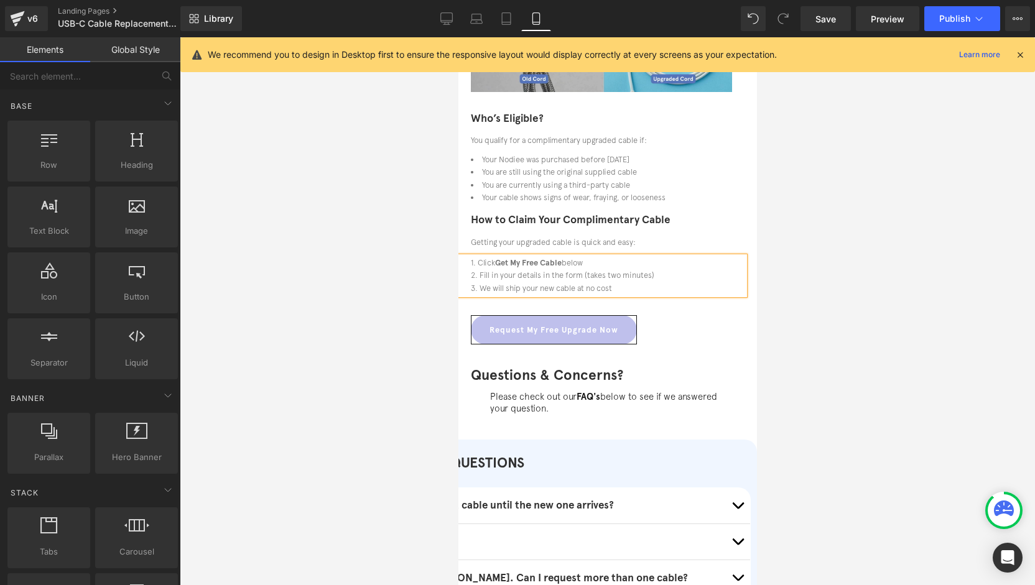
drag, startPoint x: 408, startPoint y: 329, endPoint x: 399, endPoint y: 323, distance: 11.2
click at [408, 330] on div at bounding box center [607, 311] width 855 height 548
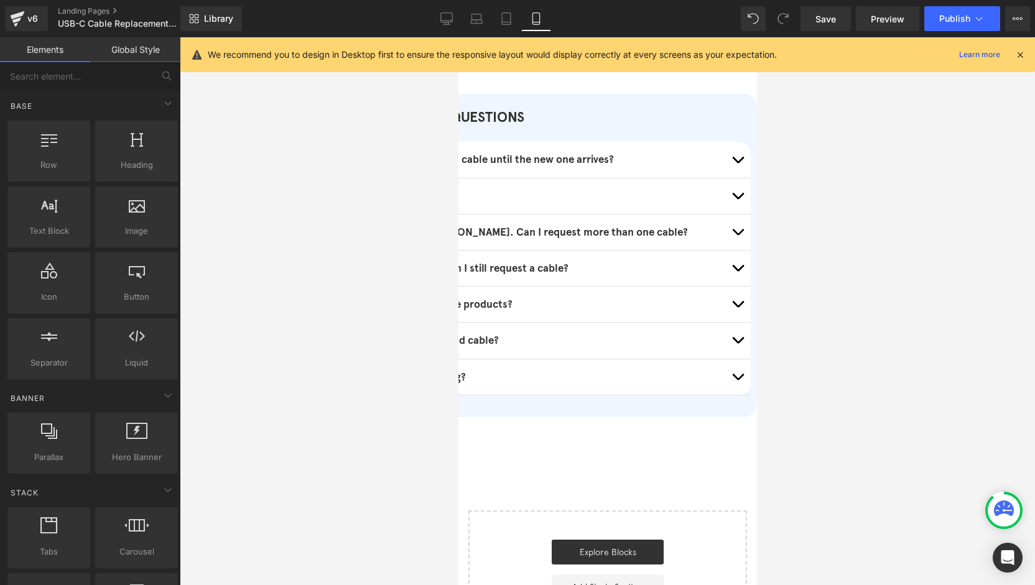
scroll to position [766, 0]
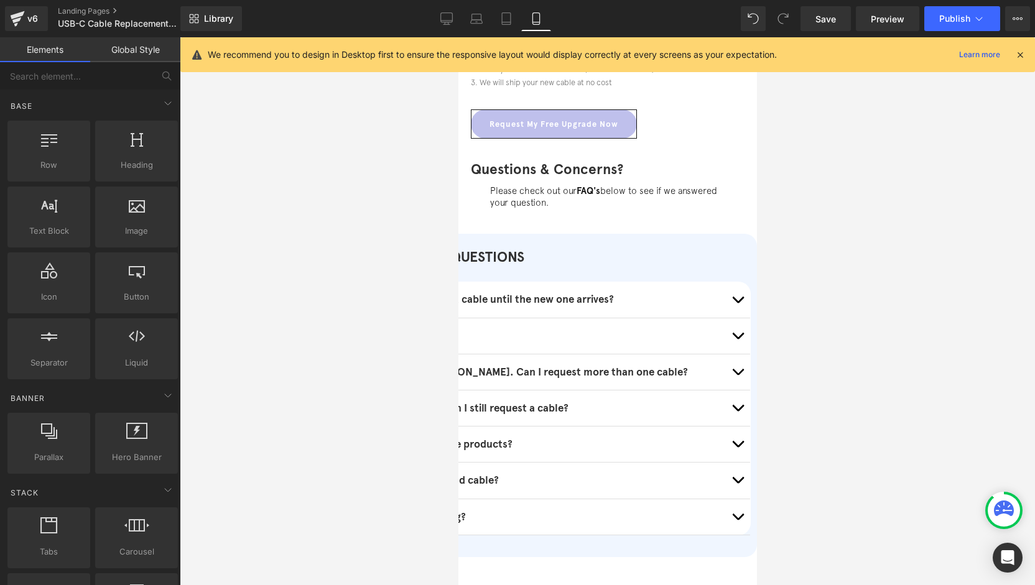
click at [585, 304] on div "Can I keep using my current cable until the new one arrives? Text Block Yes, as…" at bounding box center [532, 408] width 435 height 253
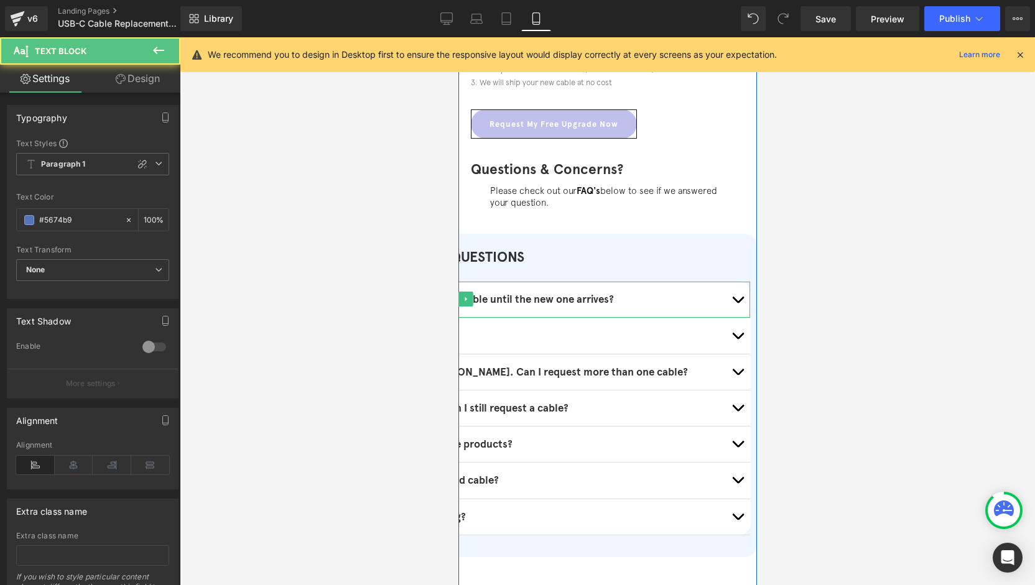
click at [520, 306] on b "Can I keep using my current cable until the new one arrives?" at bounding box center [468, 299] width 289 height 13
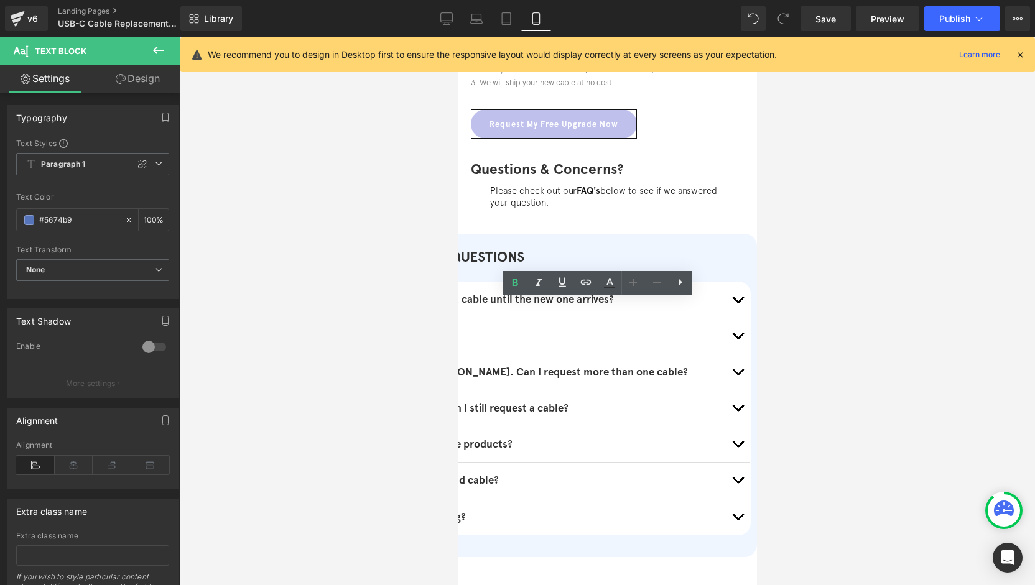
click at [606, 306] on b "Can I keep using my current cable until the new one arrives?" at bounding box center [468, 299] width 289 height 13
click at [827, 320] on div at bounding box center [607, 311] width 855 height 548
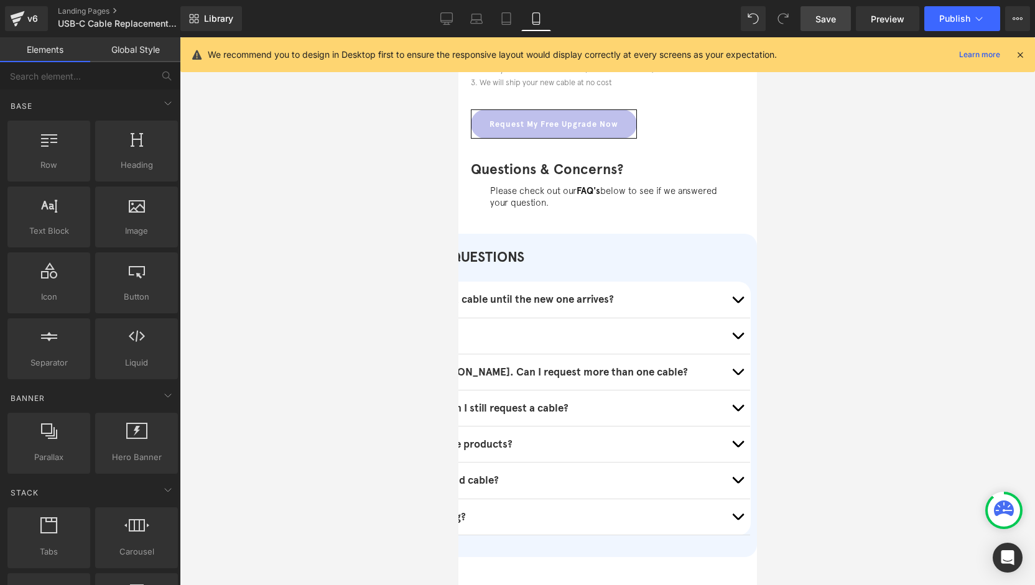
click at [836, 17] on span "Save" at bounding box center [825, 18] width 21 height 13
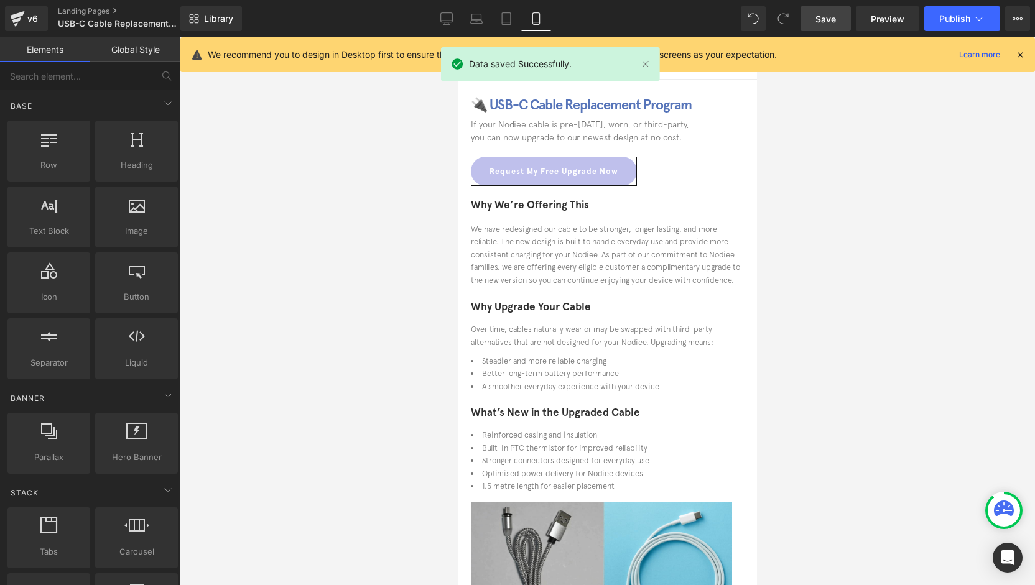
scroll to position [0, 0]
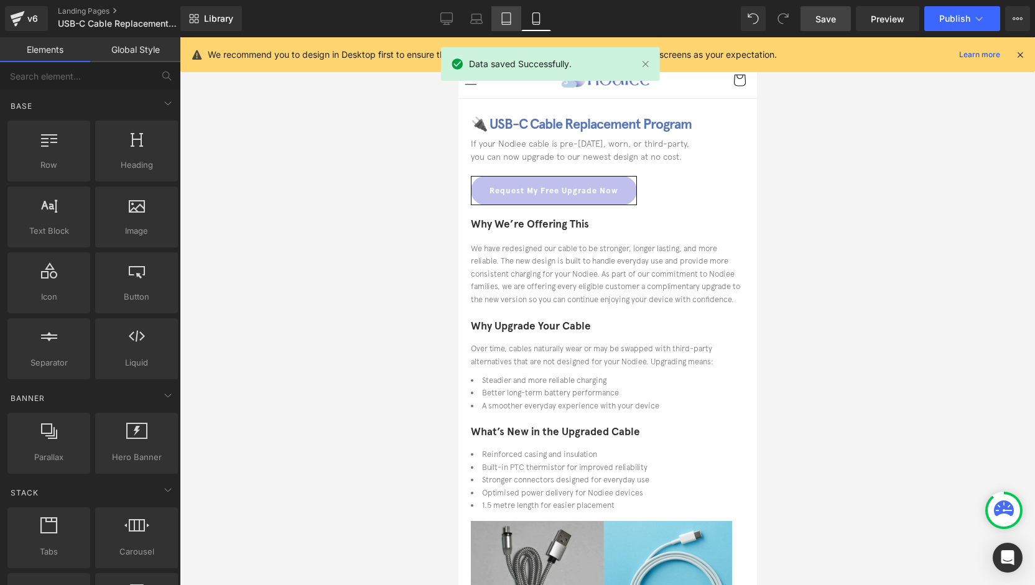
click at [514, 15] on link "Tablet" at bounding box center [506, 18] width 30 height 25
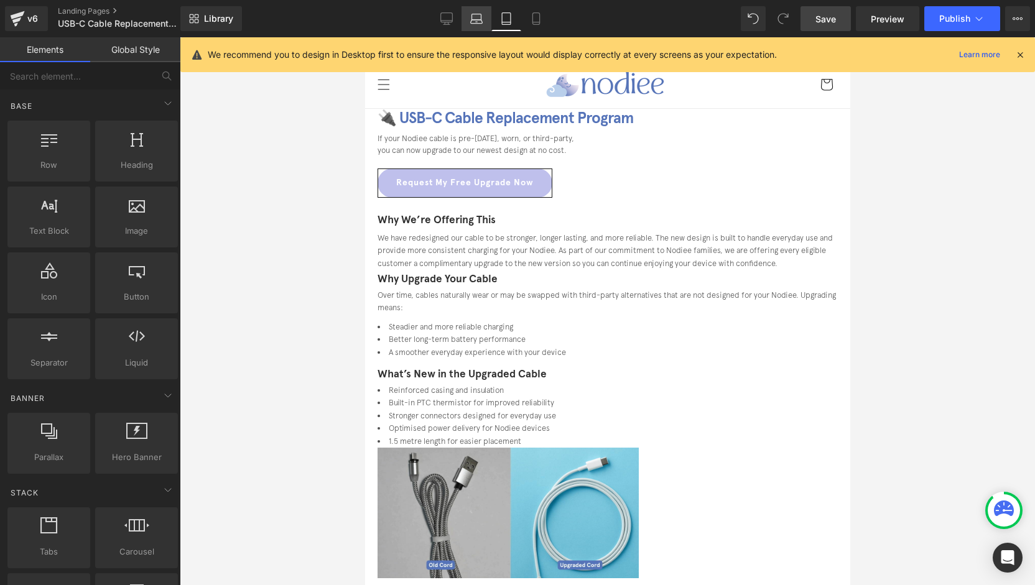
click at [472, 16] on icon at bounding box center [476, 18] width 12 height 12
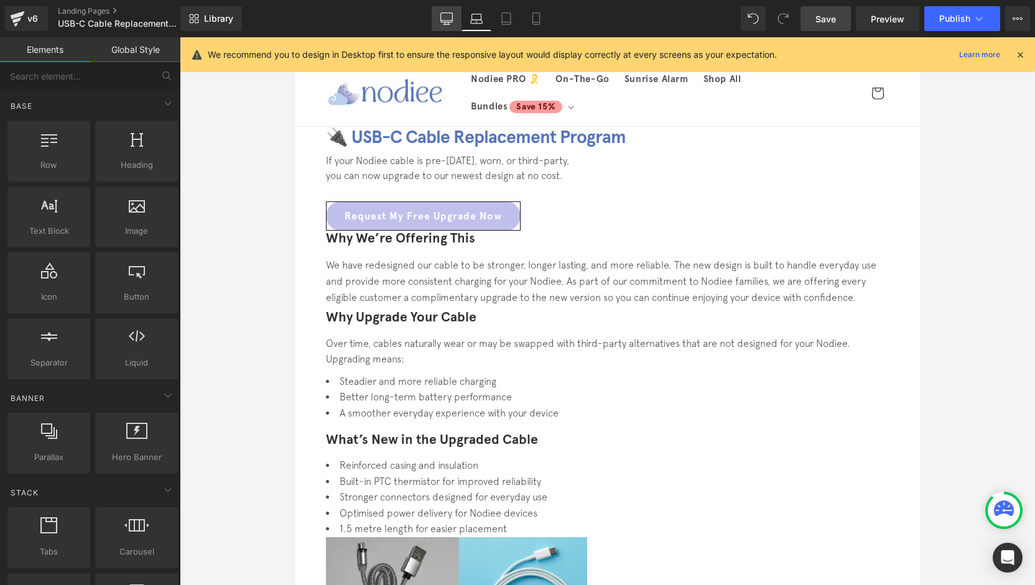
click at [448, 23] on icon at bounding box center [447, 23] width 4 height 2
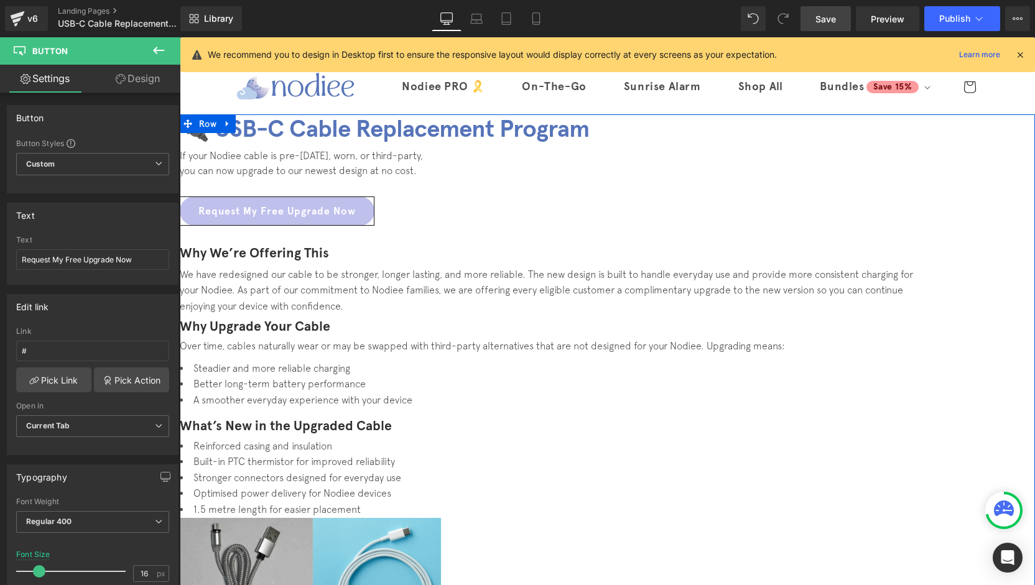
drag, startPoint x: 47, startPoint y: 350, endPoint x: 6, endPoint y: 351, distance: 41.1
click at [4, 351] on div "Edit link # Link # Pick Link Pick Action Current Tab New Tab Open in Current Ta…" at bounding box center [93, 370] width 186 height 170
paste input "https://forms.gle/GtHGBByeEMfPYCto9"
type input "https://forms.gle/GtHGBByeEMfPYCto9"
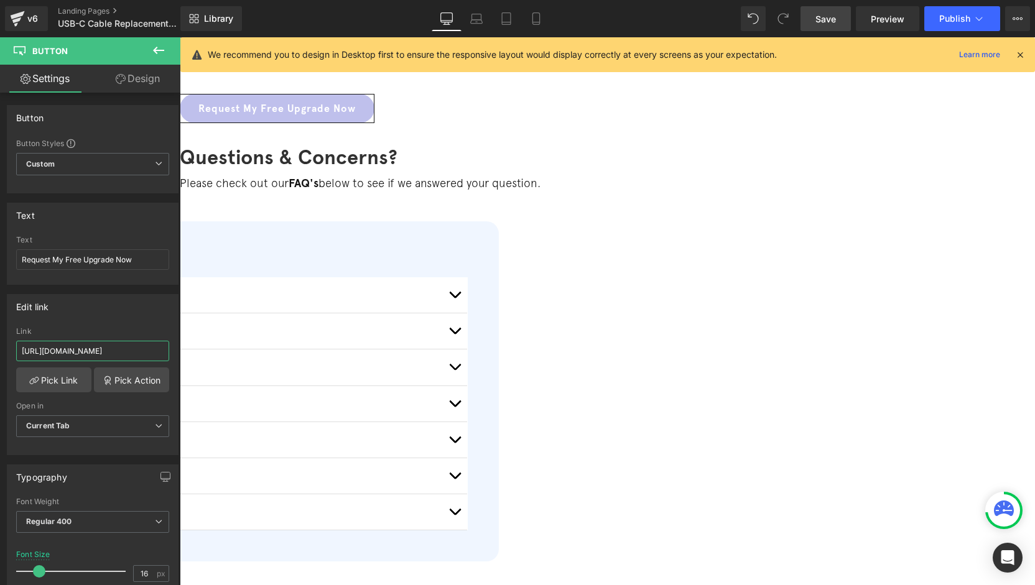
scroll to position [560, 0]
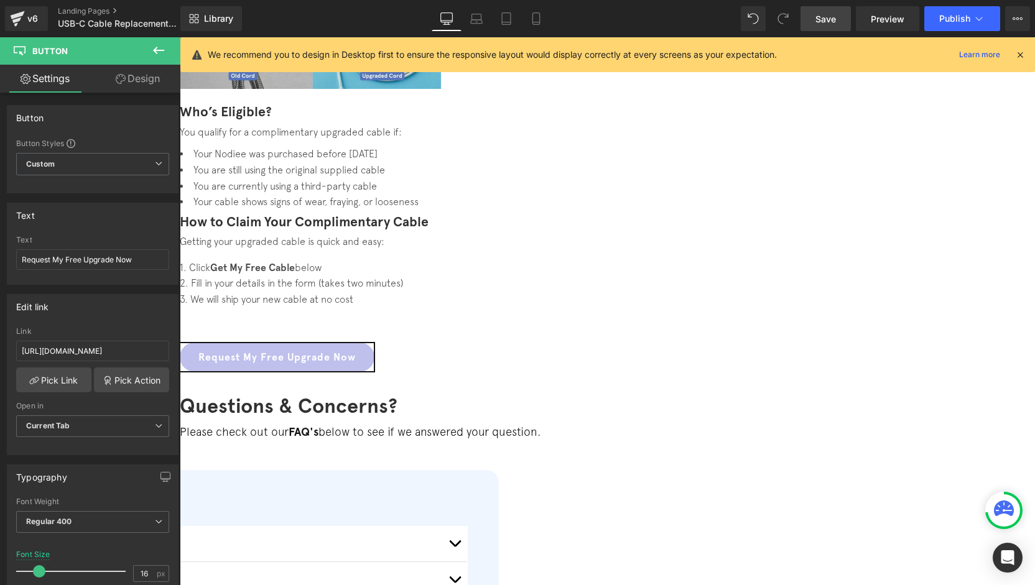
click at [592, 343] on div "Request My Free Upgrade Now Button" at bounding box center [553, 357] width 746 height 29
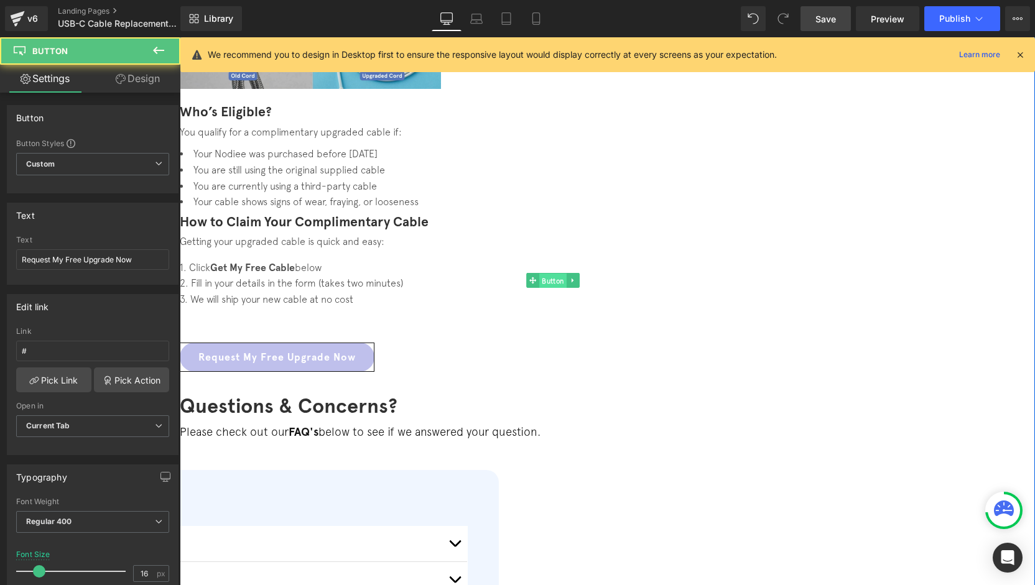
click at [567, 273] on span "Button" at bounding box center [552, 280] width 27 height 15
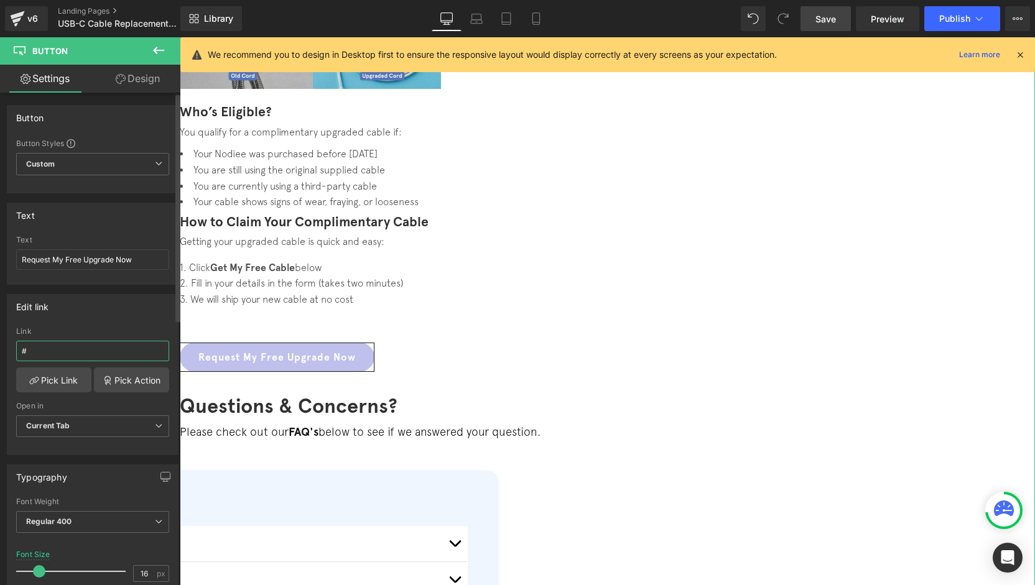
click at [0, 348] on div "Edit link # Link # Pick Link Pick Action Current Tab New Tab Open in Current Ta…" at bounding box center [93, 370] width 186 height 170
paste input "https://forms.gle/GtHGBByeEMfPYCto9"
type input "https://forms.gle/GtHGBByeEMfPYCto9"
click at [826, 29] on link "Save" at bounding box center [825, 18] width 50 height 25
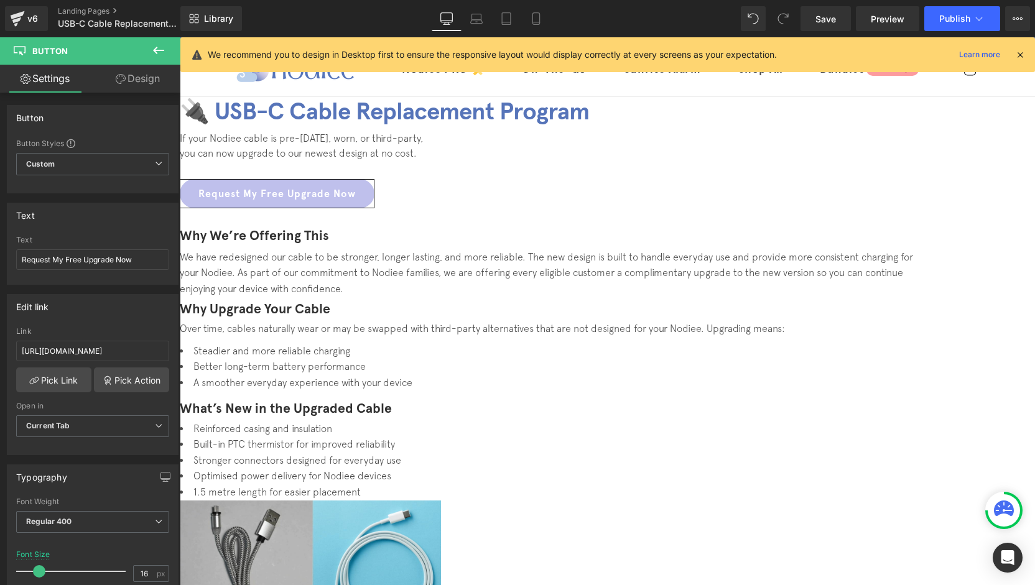
scroll to position [0, 0]
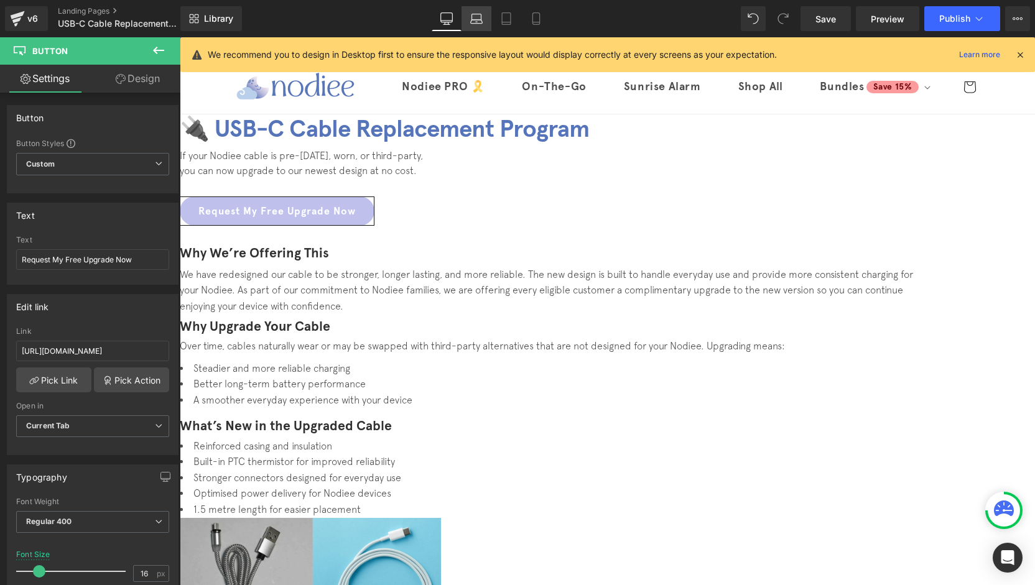
click at [474, 18] on icon at bounding box center [476, 18] width 12 height 12
type input "100"
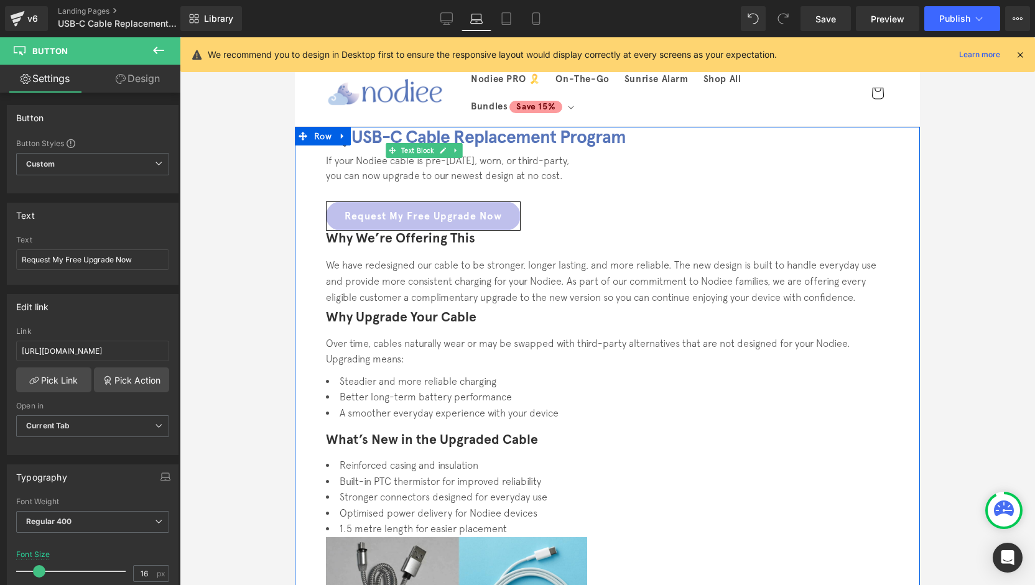
click at [687, 406] on li "A smoother everyday experience with your device" at bounding box center [607, 414] width 563 height 16
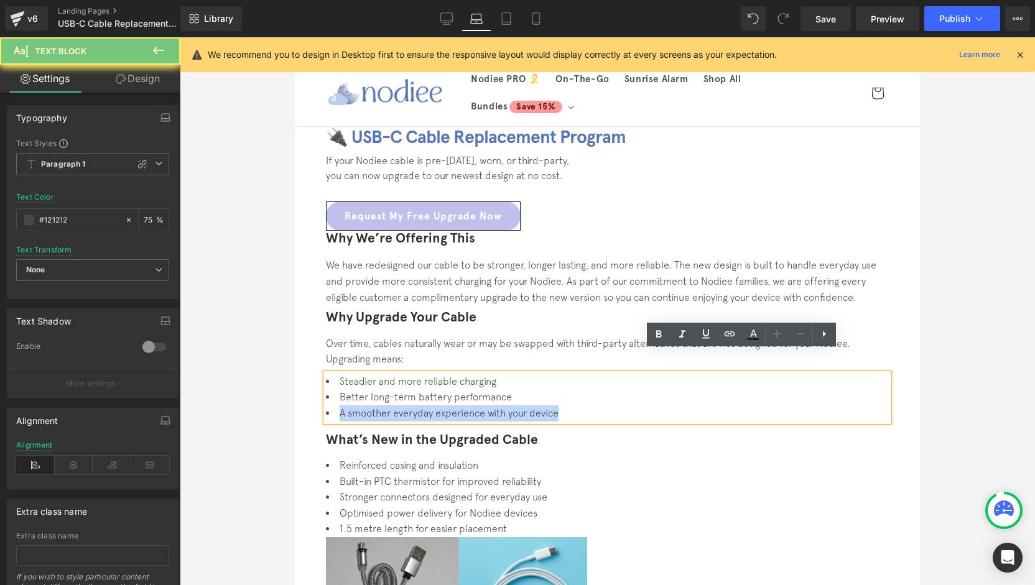
click at [687, 406] on li "A smoother everyday experience with your device" at bounding box center [607, 414] width 563 height 16
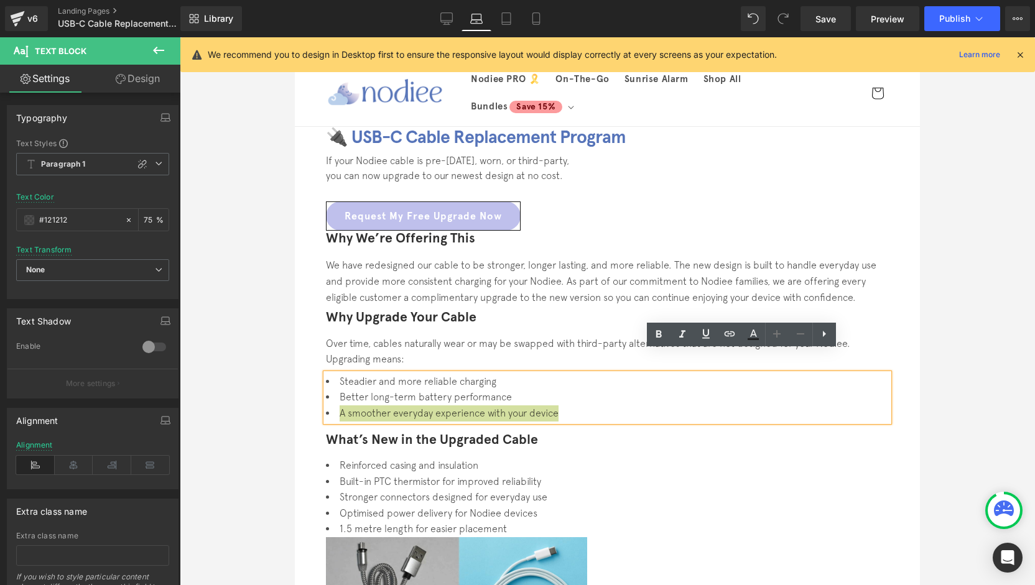
click at [1017, 322] on div at bounding box center [607, 311] width 855 height 548
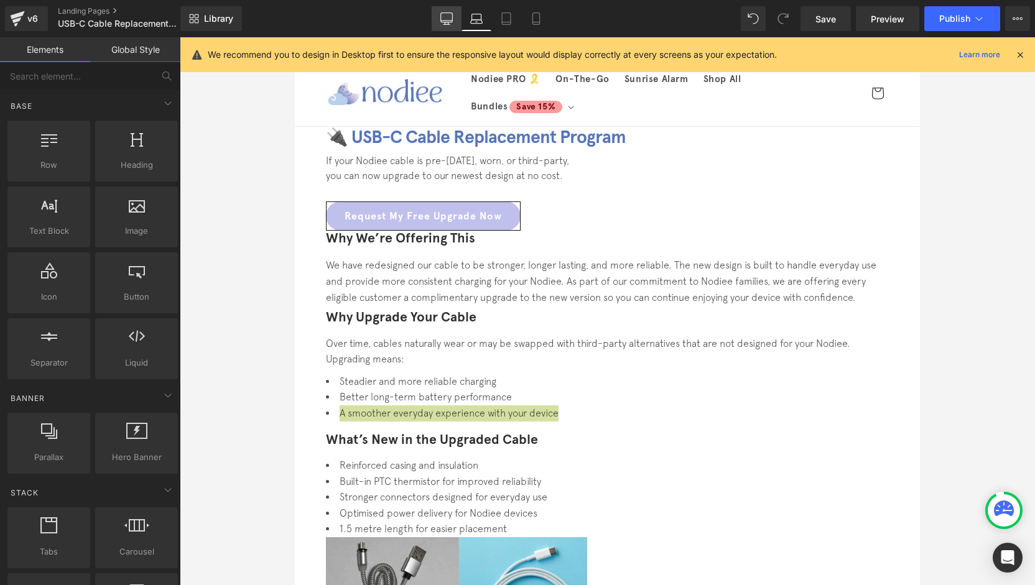
click at [446, 16] on icon at bounding box center [446, 18] width 12 height 12
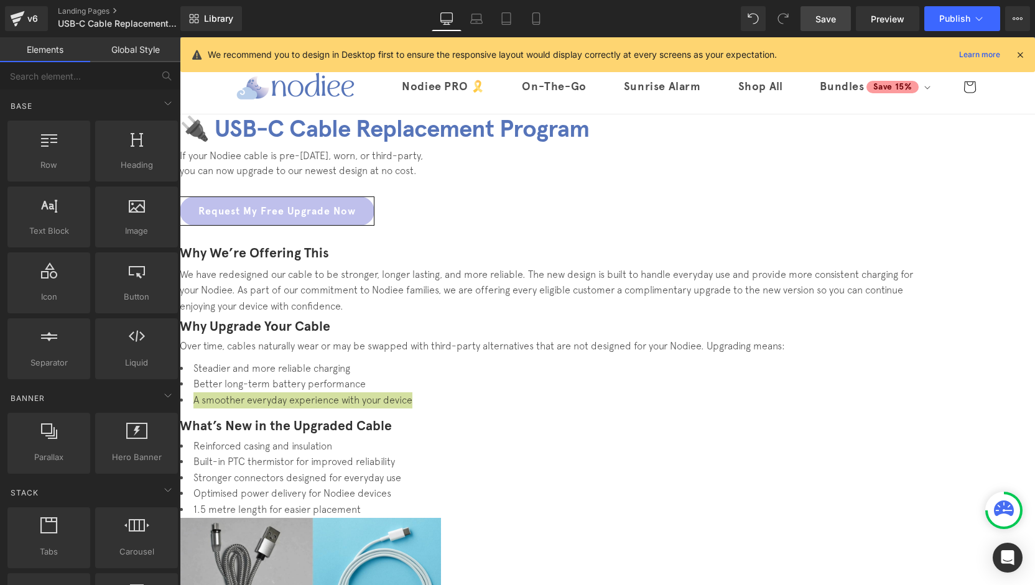
click at [844, 16] on link "Save" at bounding box center [825, 18] width 50 height 25
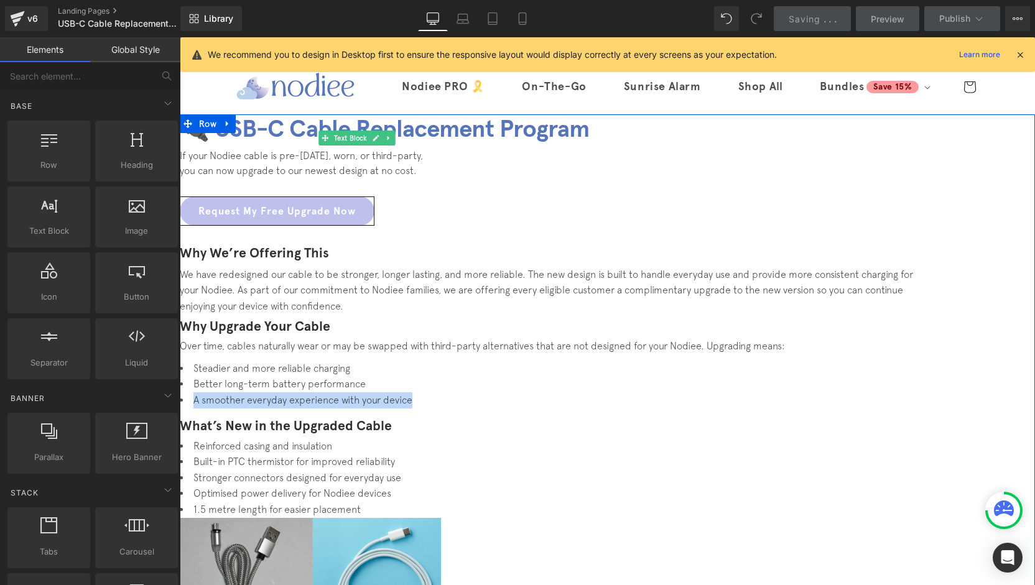
click at [875, 392] on li "A smoother everyday experience with your device" at bounding box center [553, 400] width 746 height 16
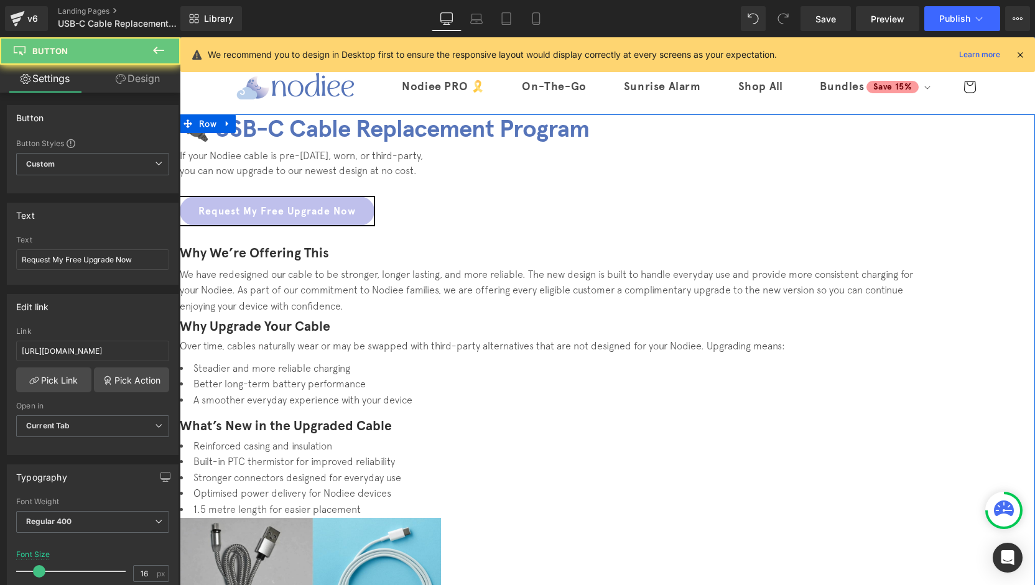
click at [374, 226] on link "Request My Free Upgrade Now" at bounding box center [277, 211] width 195 height 29
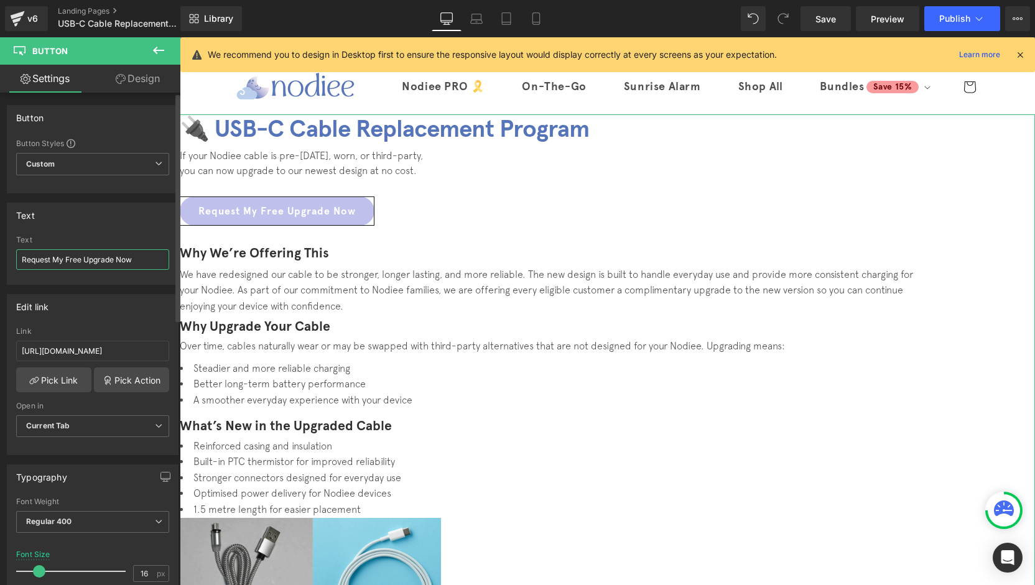
click at [126, 254] on input "Request My Free Upgrade Now" at bounding box center [92, 259] width 153 height 21
click at [126, 255] on input "Request My Free Upgrade Now" at bounding box center [92, 259] width 153 height 21
type input "Request My Free Upgrade"
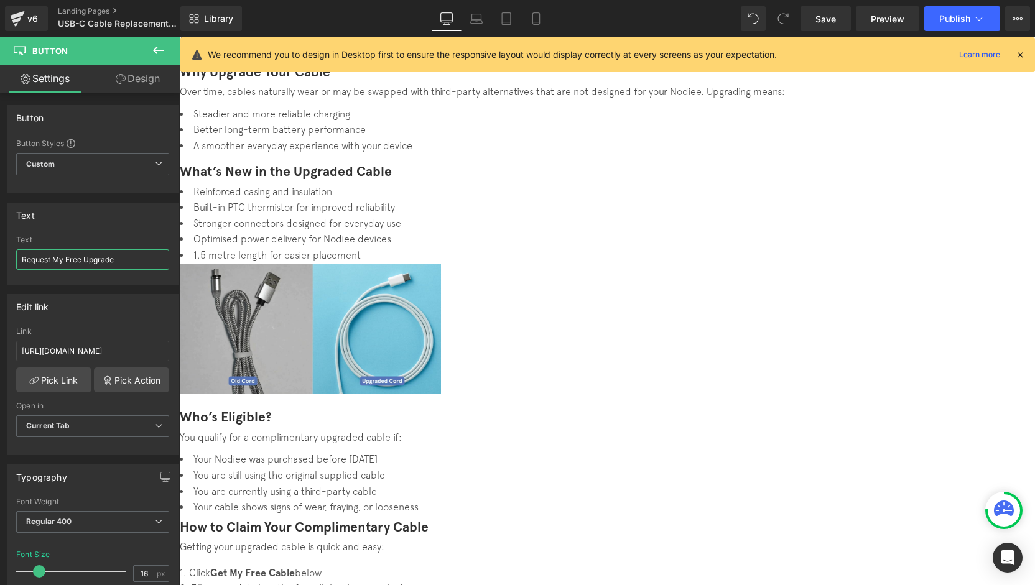
scroll to position [373, 0]
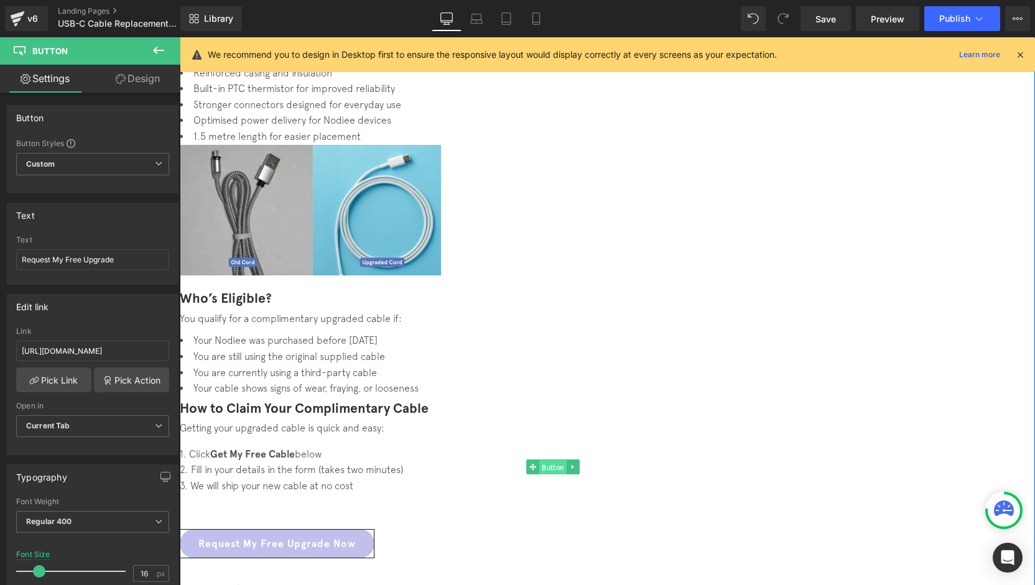
click at [567, 460] on span "Button" at bounding box center [552, 467] width 27 height 15
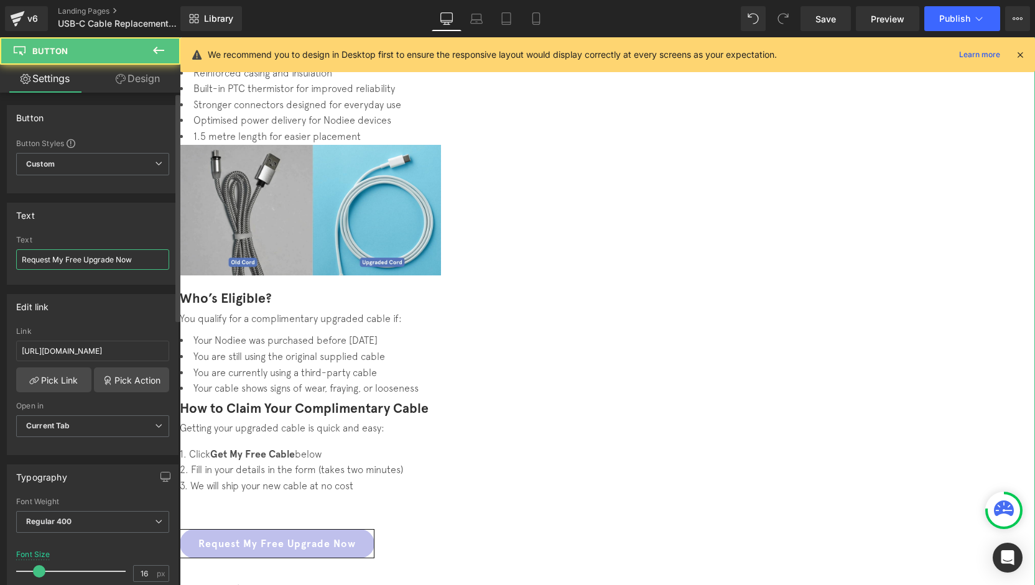
click at [121, 263] on input "Request My Free Upgrade Now" at bounding box center [92, 259] width 153 height 21
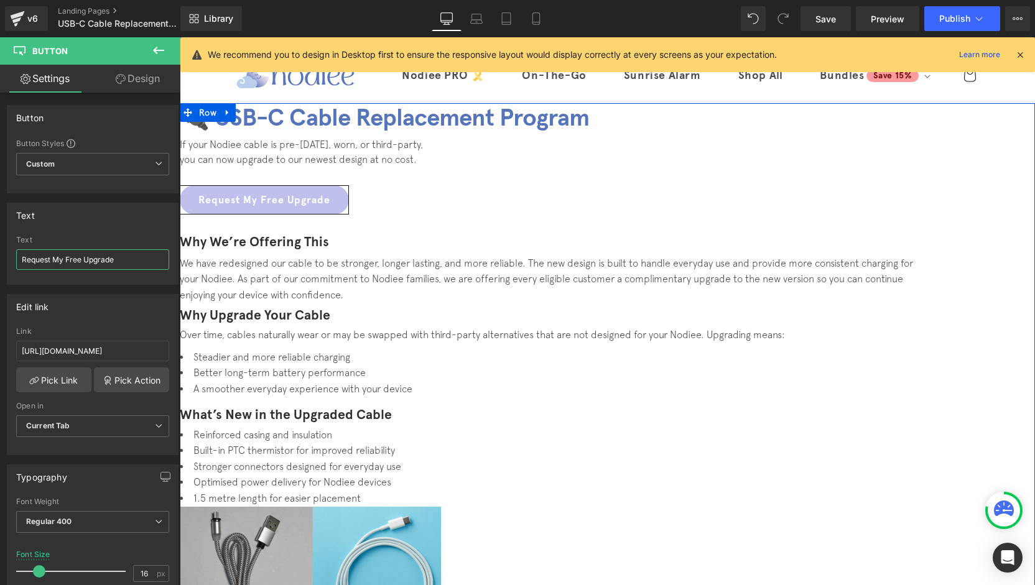
scroll to position [0, 0]
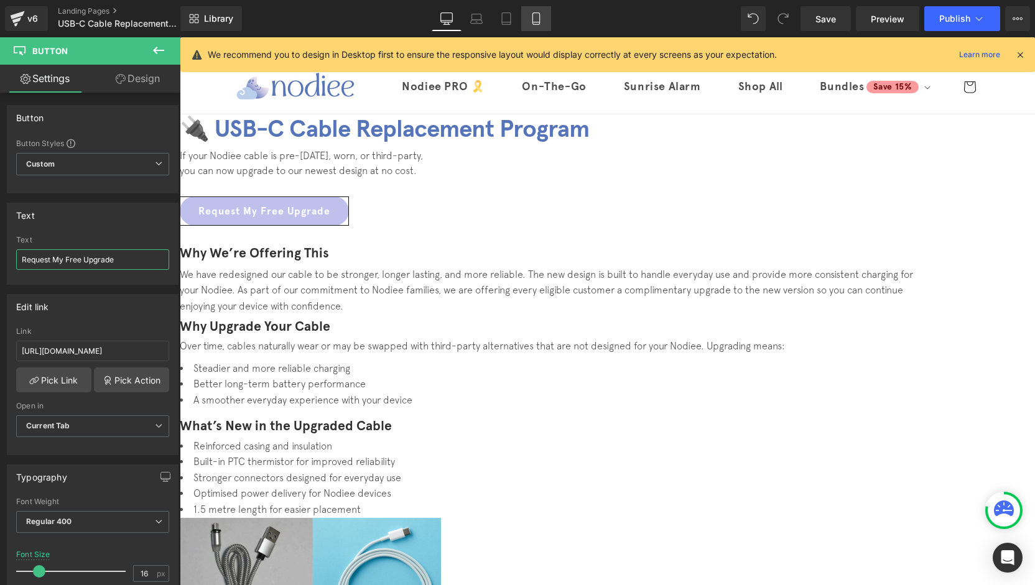
type input "Request My Free Upgrade"
click at [545, 12] on link "Mobile" at bounding box center [536, 18] width 30 height 25
type input "12.8"
type input "100"
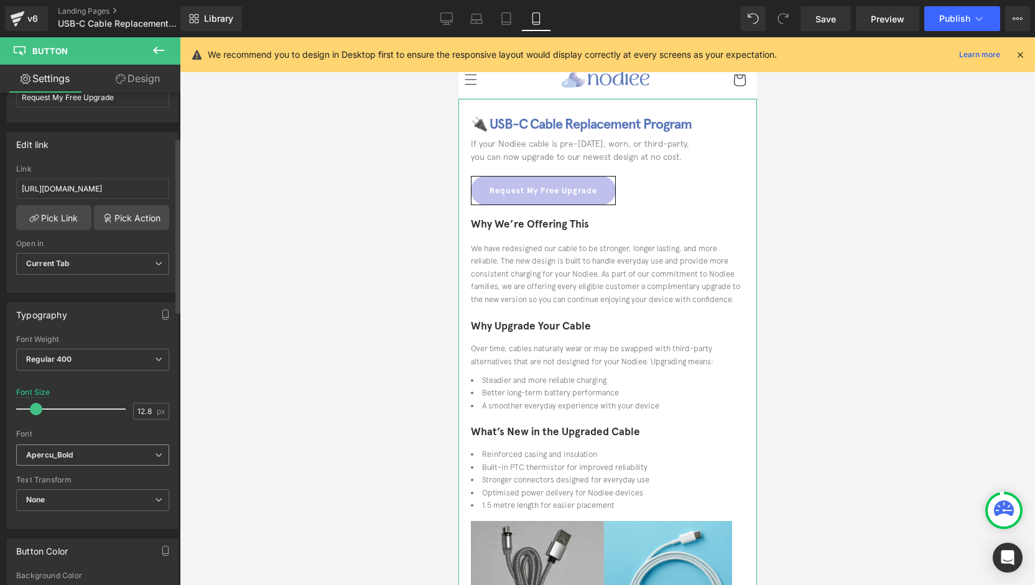
scroll to position [187, 0]
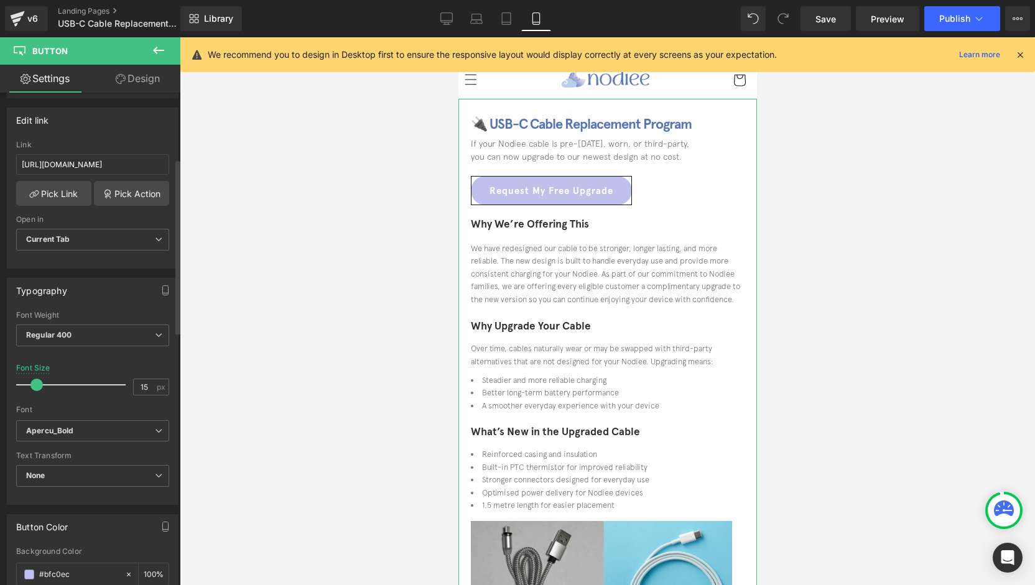
type input "14"
drag, startPoint x: 37, startPoint y: 382, endPoint x: 144, endPoint y: 312, distance: 128.5
click at [37, 381] on span at bounding box center [36, 385] width 12 height 12
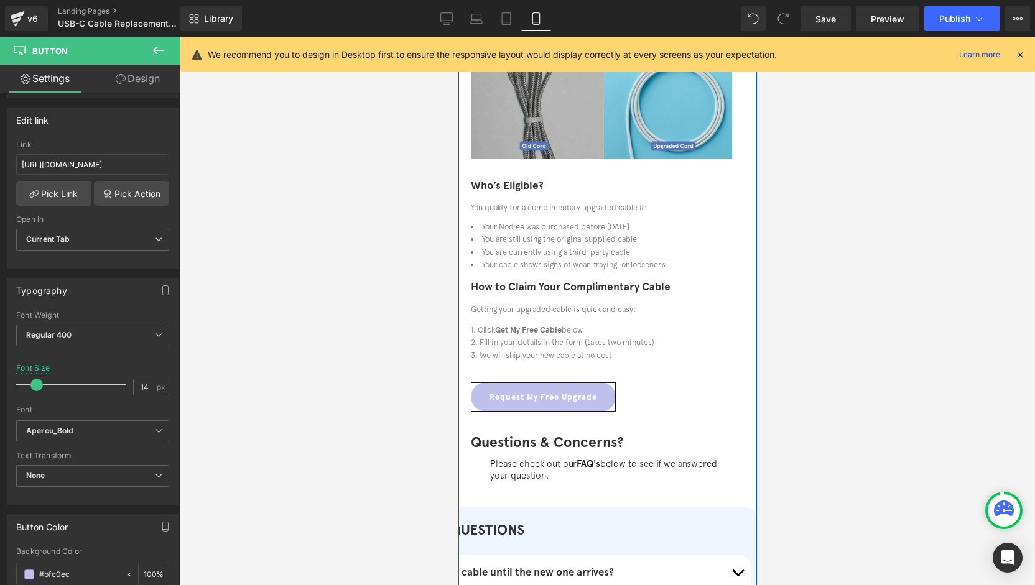
scroll to position [498, 0]
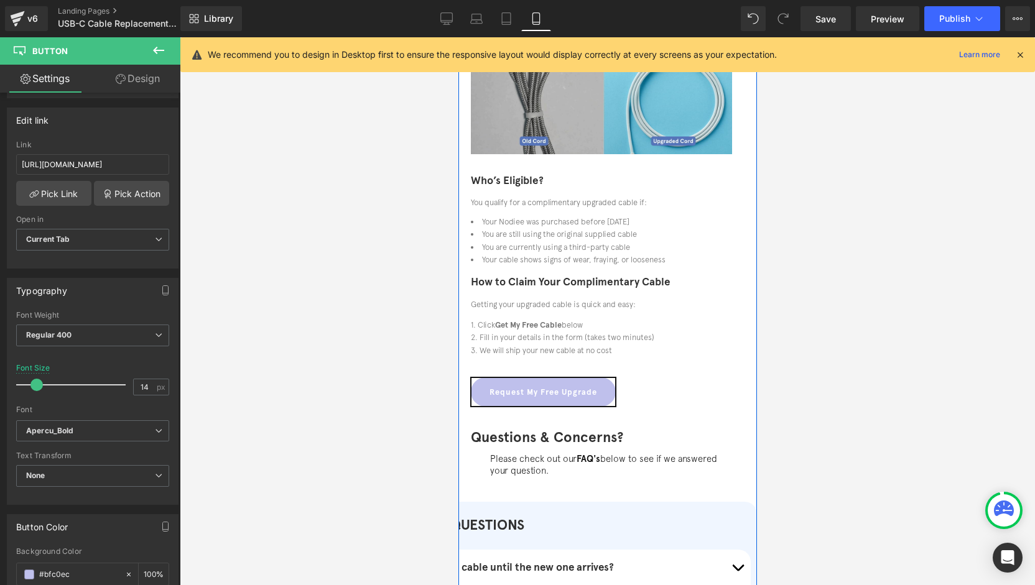
click at [595, 406] on div "Request My Free Upgrade Button" at bounding box center [607, 392] width 274 height 29
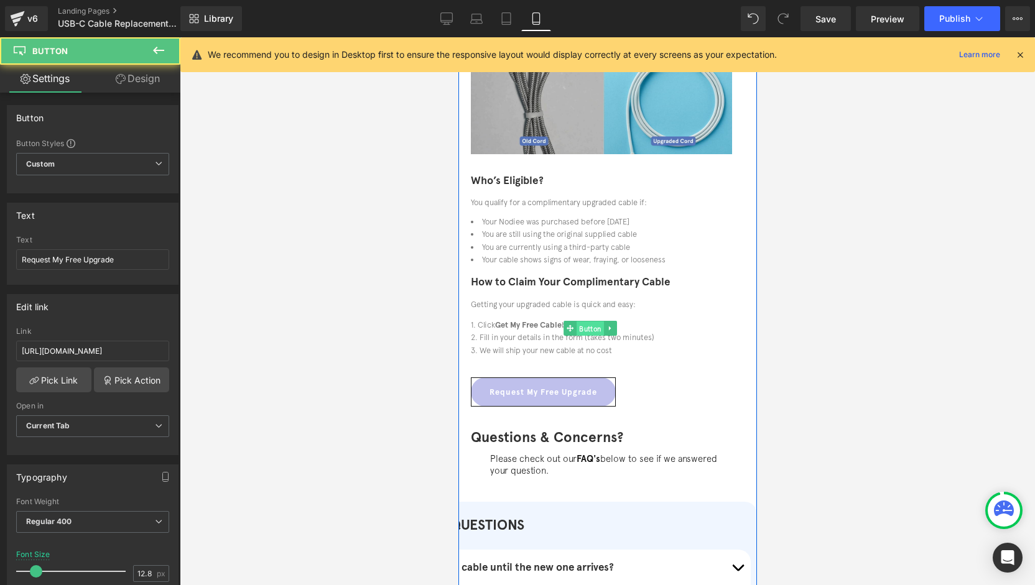
click at [596, 336] on span "Button" at bounding box center [589, 329] width 27 height 15
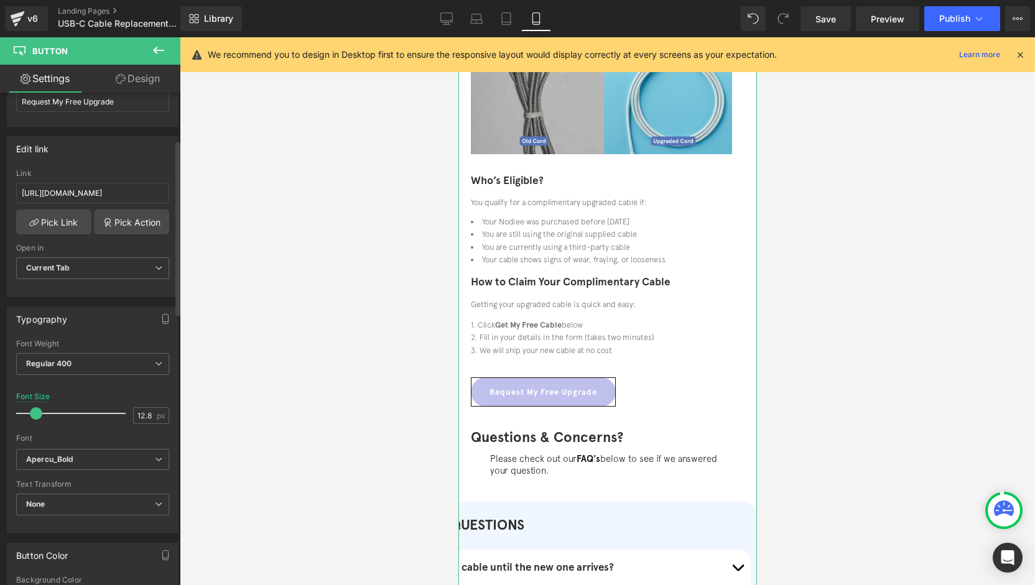
scroll to position [187, 0]
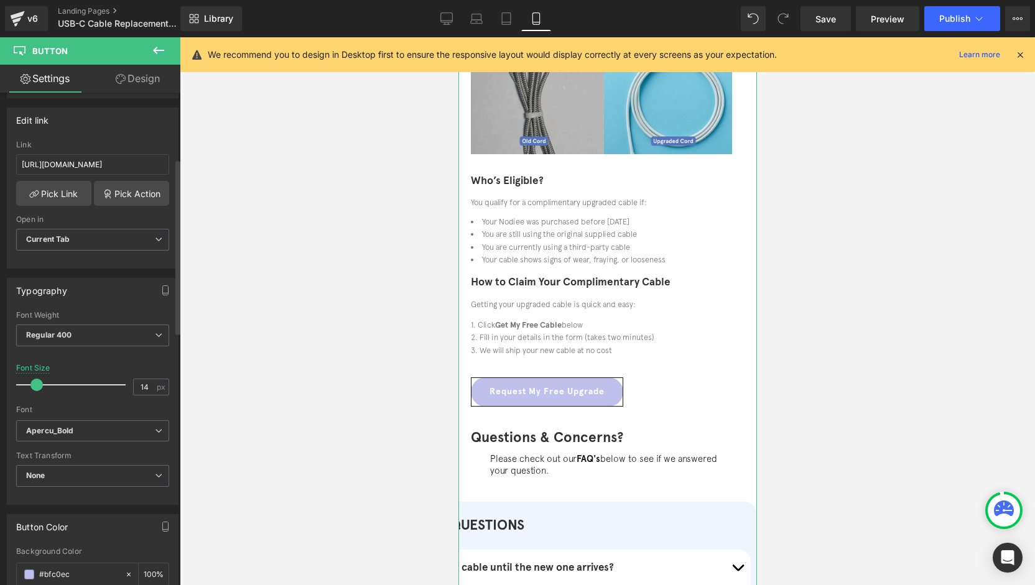
click at [36, 379] on span at bounding box center [36, 385] width 12 height 12
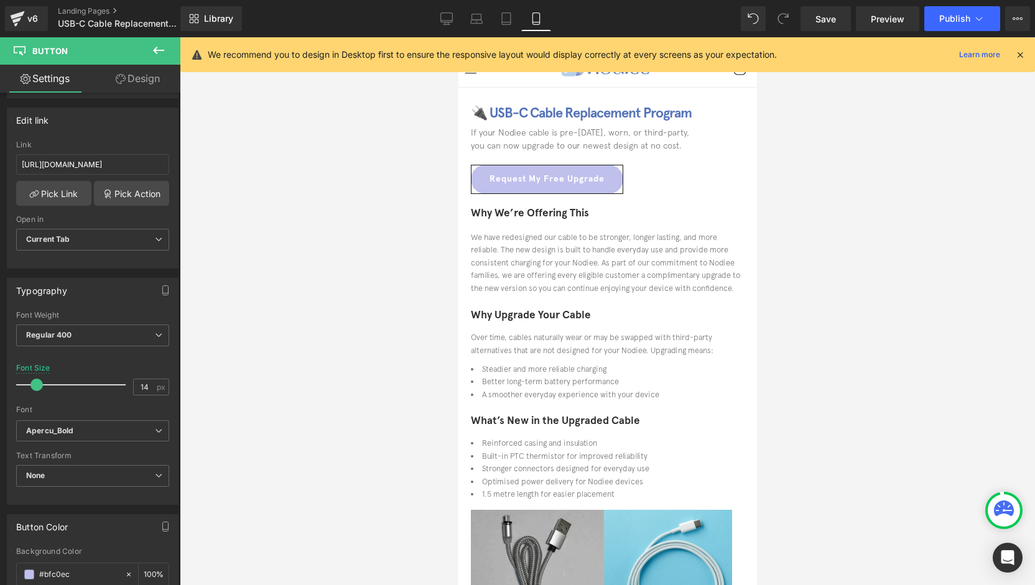
scroll to position [0, 0]
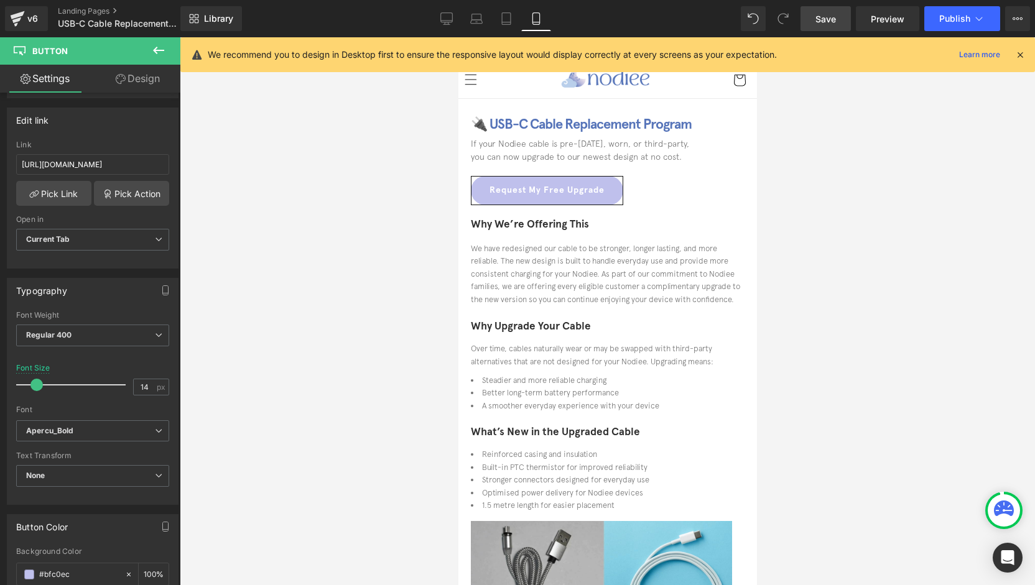
click at [807, 24] on link "Save" at bounding box center [825, 18] width 50 height 25
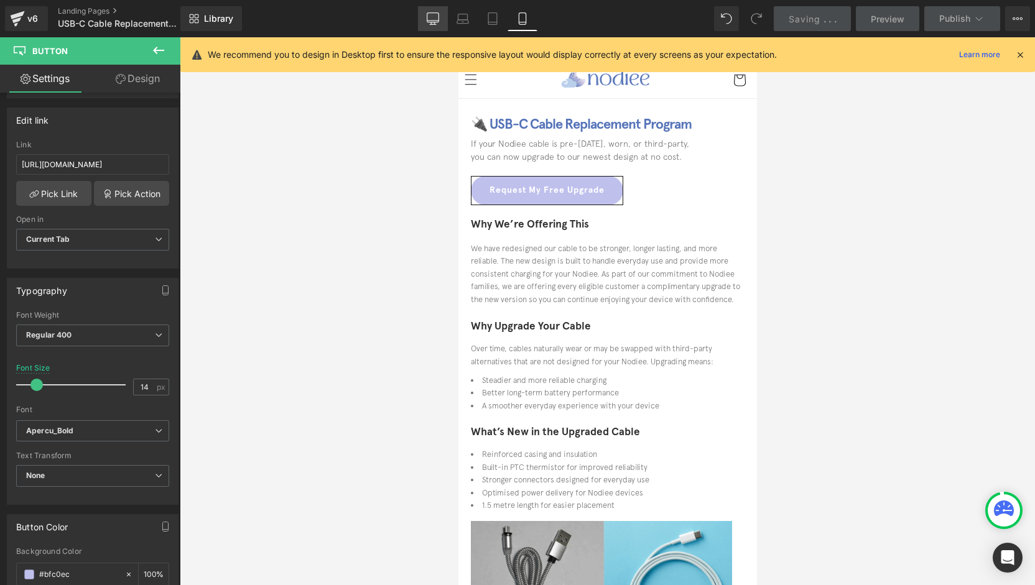
click at [432, 18] on icon at bounding box center [433, 18] width 12 height 12
type input "16"
type input "100"
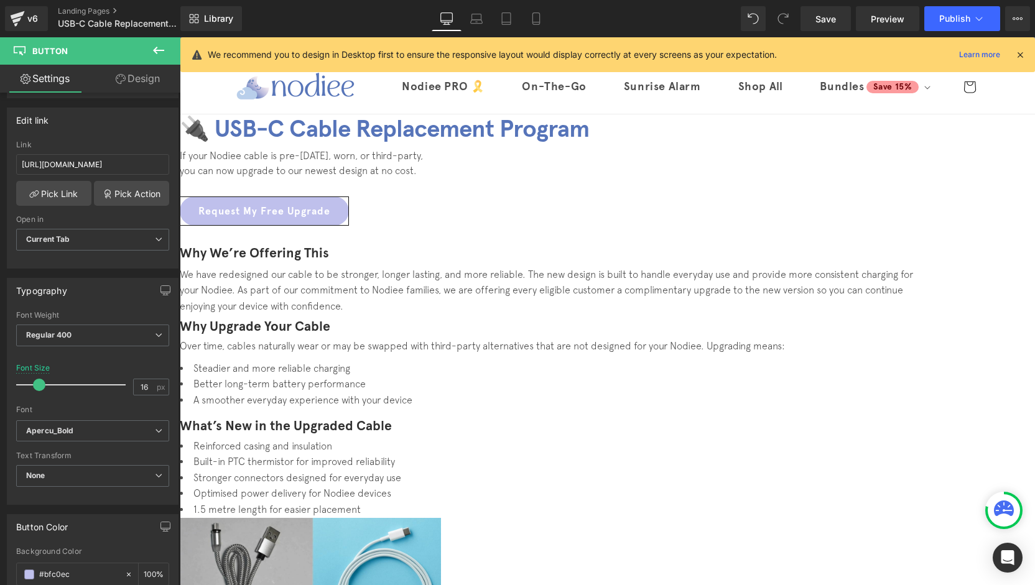
drag, startPoint x: 1029, startPoint y: 293, endPoint x: 1158, endPoint y: 95, distance: 236.0
click at [822, 13] on span "Save" at bounding box center [825, 18] width 21 height 13
click at [974, 21] on icon at bounding box center [979, 18] width 12 height 12
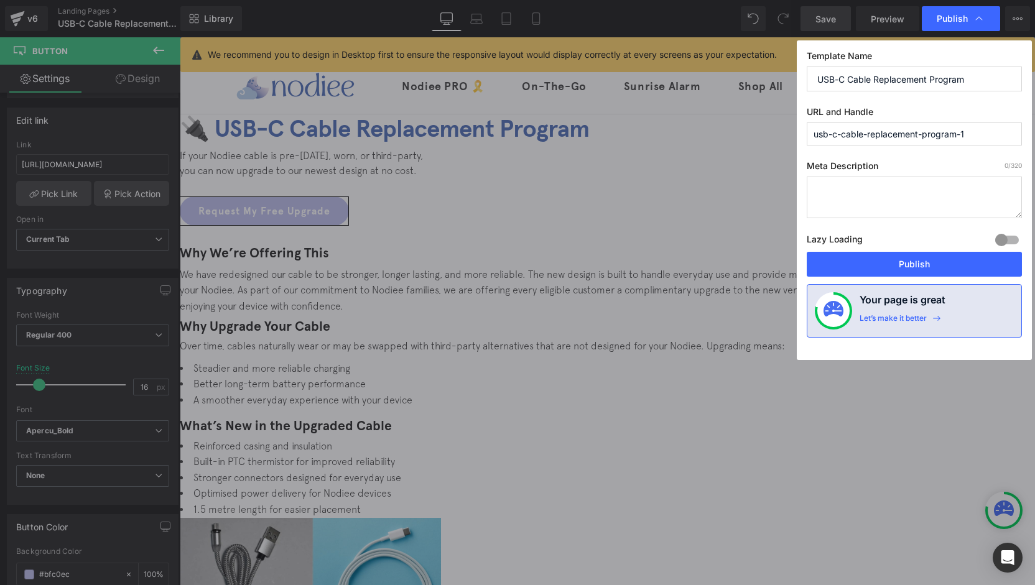
click at [989, 135] on input "usb-c-cable-replacement-program-1" at bounding box center [914, 134] width 215 height 23
drag, startPoint x: 842, startPoint y: 134, endPoint x: 786, endPoint y: 136, distance: 55.4
click at [786, 136] on div "Publish Template Name USB-C Cable Replacement Program URL and Handle usb-c-cabl…" at bounding box center [517, 292] width 1035 height 585
click at [969, 136] on input "cable-replacement-program" at bounding box center [914, 134] width 215 height 23
click at [814, 134] on input "cable-replacement-program" at bounding box center [914, 134] width 215 height 23
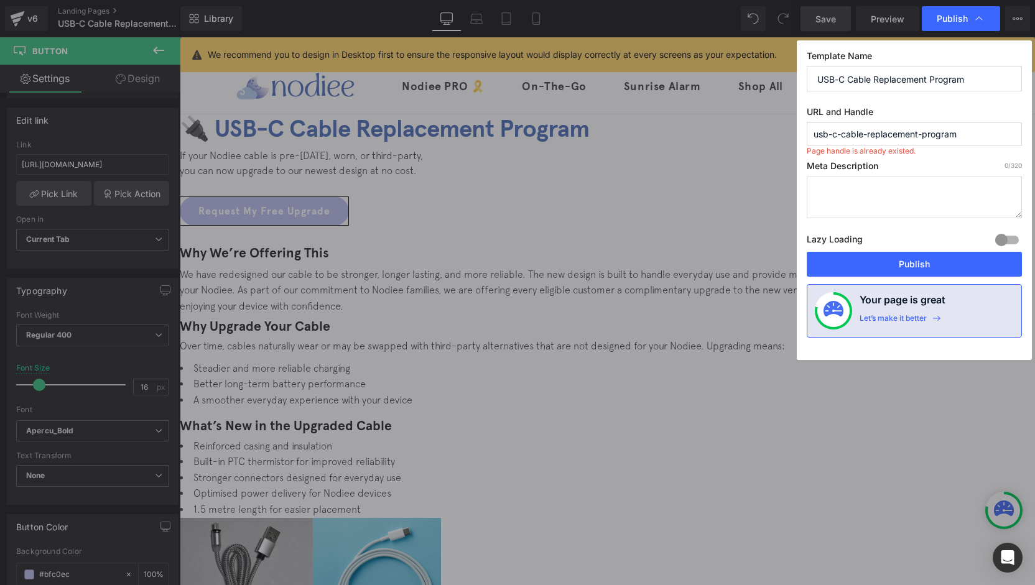
click at [932, 171] on label "Meta Description 0 /320" at bounding box center [914, 168] width 215 height 16
drag, startPoint x: 814, startPoint y: 134, endPoint x: 789, endPoint y: 141, distance: 26.4
click at [789, 136] on div "Publish Template Name USB-C Cable Replacement Program URL and Handle usb-c-cabl…" at bounding box center [517, 292] width 1035 height 585
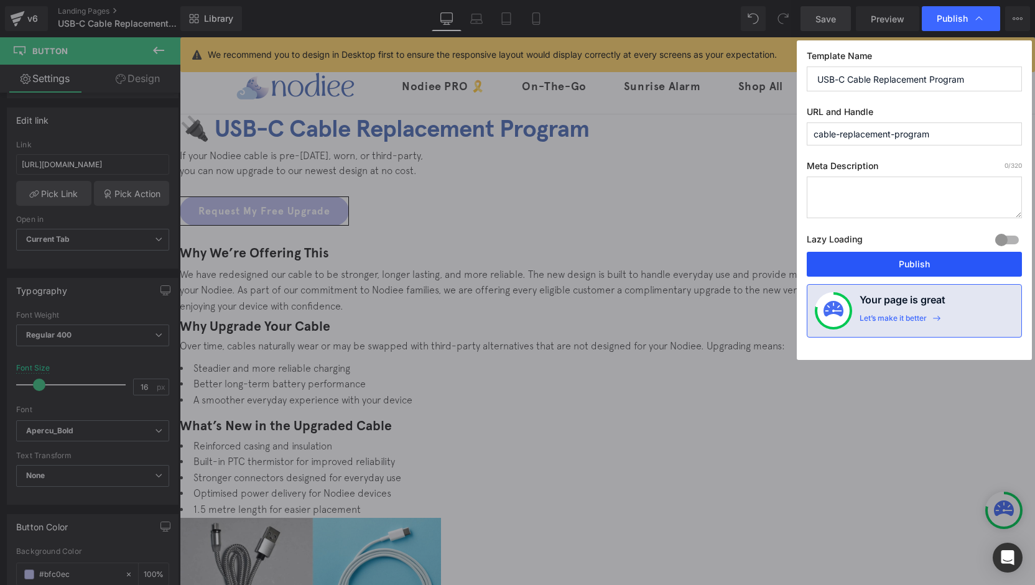
type input "cable-replacement-program"
click at [927, 269] on button "Publish" at bounding box center [914, 264] width 215 height 25
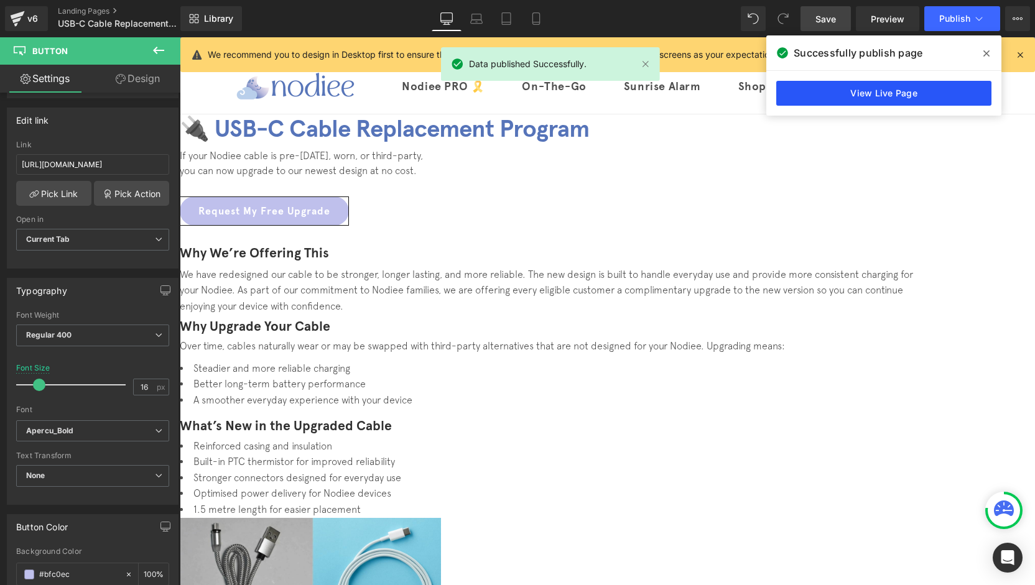
click at [911, 92] on link "View Live Page" at bounding box center [883, 93] width 215 height 25
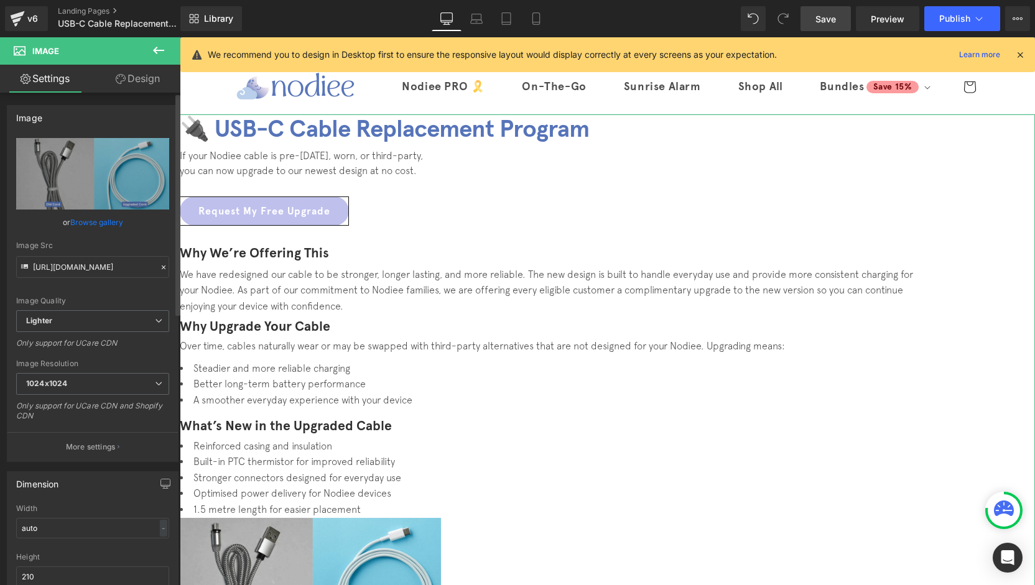
click at [93, 228] on link "Browse gallery" at bounding box center [96, 222] width 53 height 22
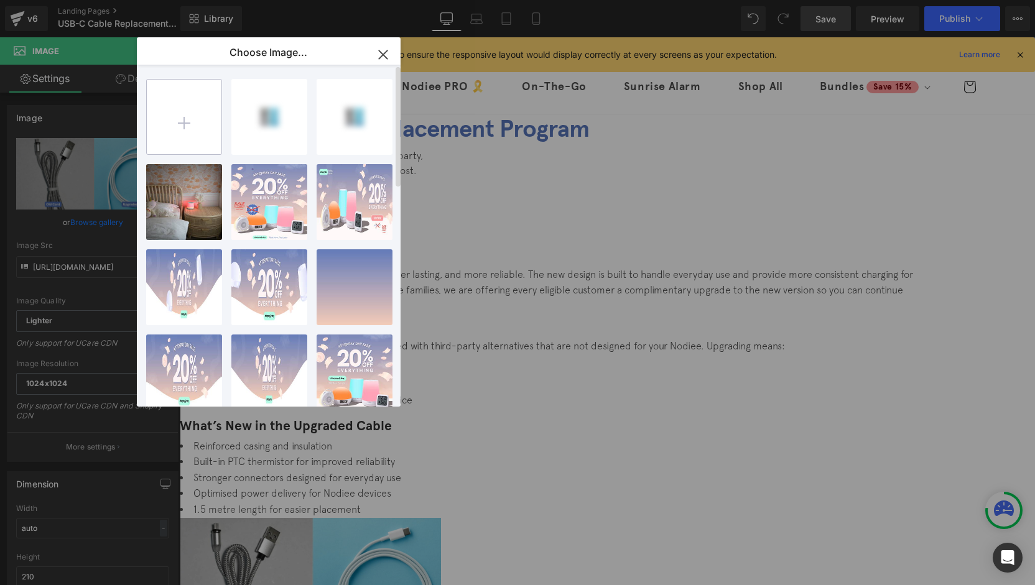
click at [190, 135] on input "file" at bounding box center [184, 117] width 75 height 75
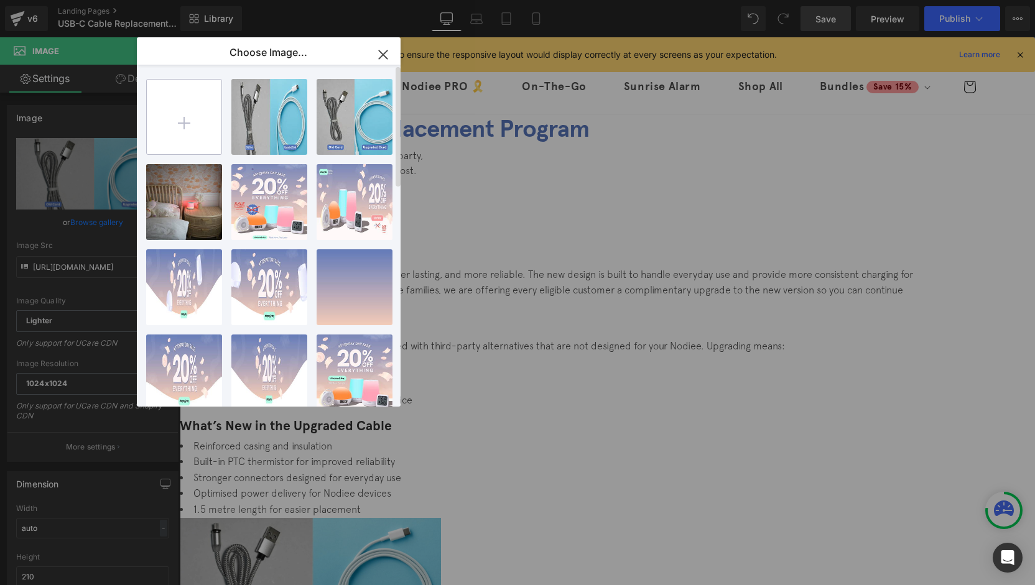
type input "C:\fakepath\Old Cable.jpg"
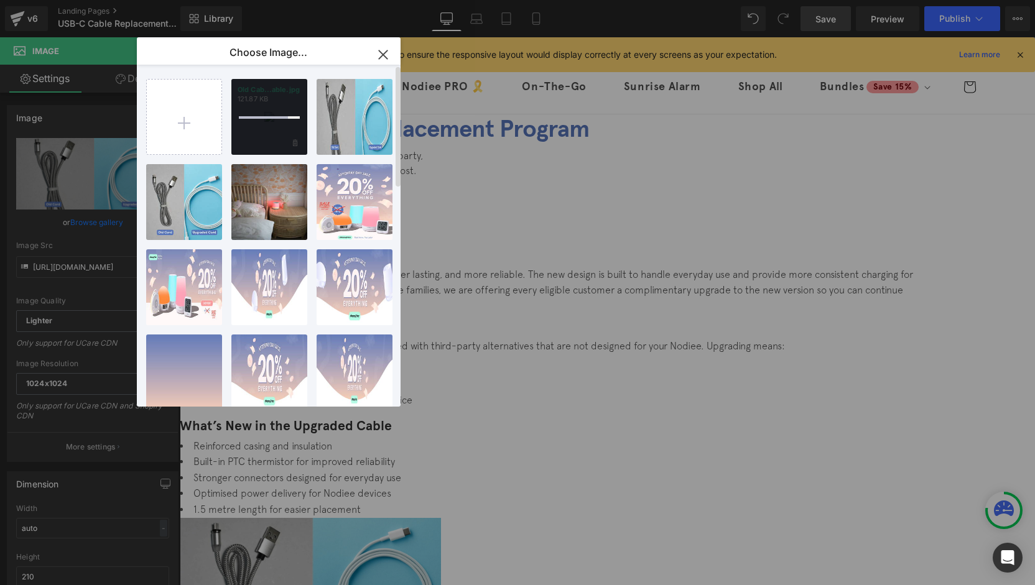
click at [274, 132] on div at bounding box center [269, 117] width 76 height 76
click at [274, 132] on div "Old Cab...able.jpg 121.87 KB" at bounding box center [269, 117] width 76 height 76
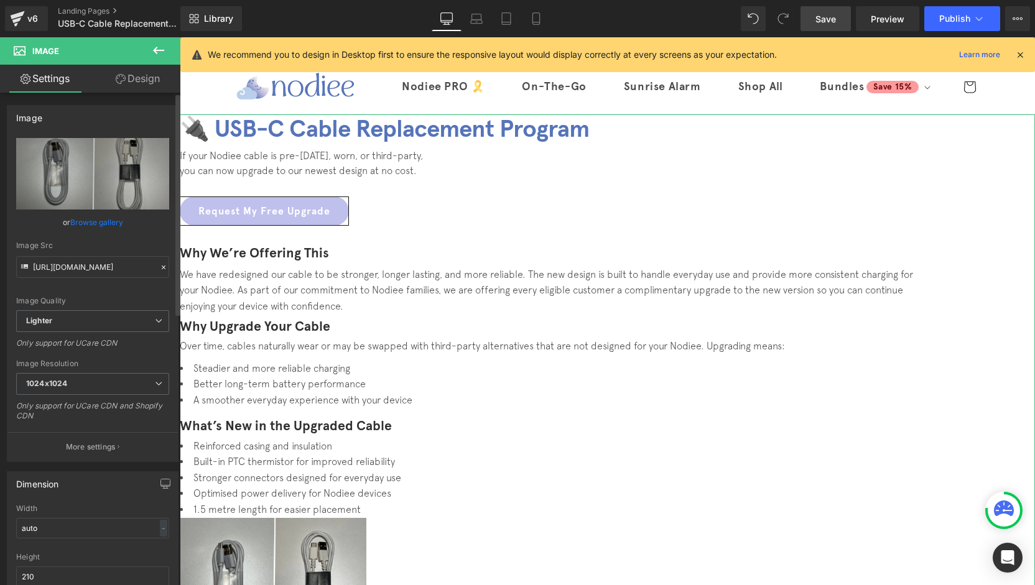
type input "https://ucarecdn.com/ed80e798-326a-4578-84c2-d0d306a85205/-/format/auto/-/previ…"
click at [83, 223] on link "Browse gallery" at bounding box center [96, 222] width 53 height 22
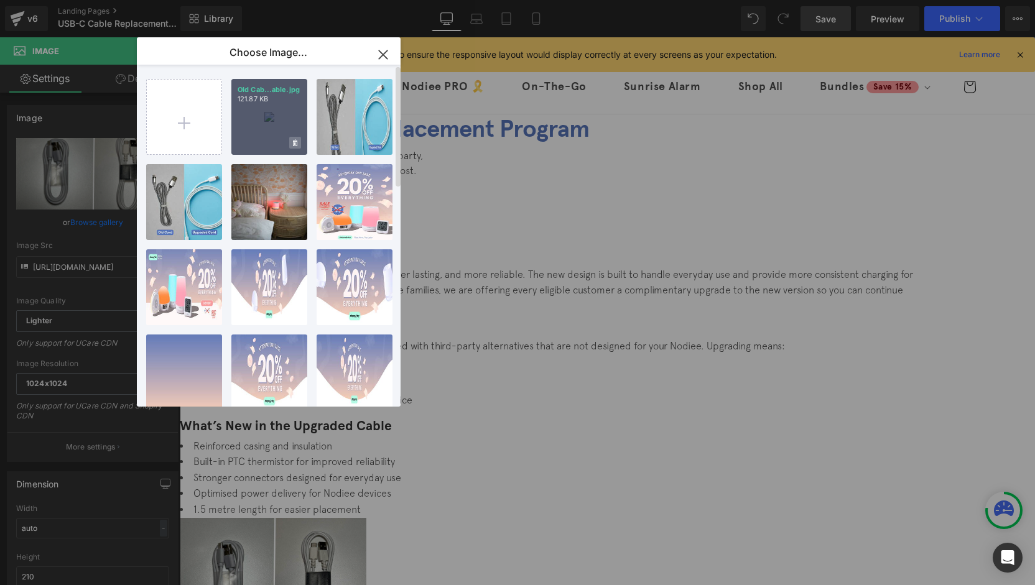
click at [290, 141] on span at bounding box center [295, 143] width 12 height 12
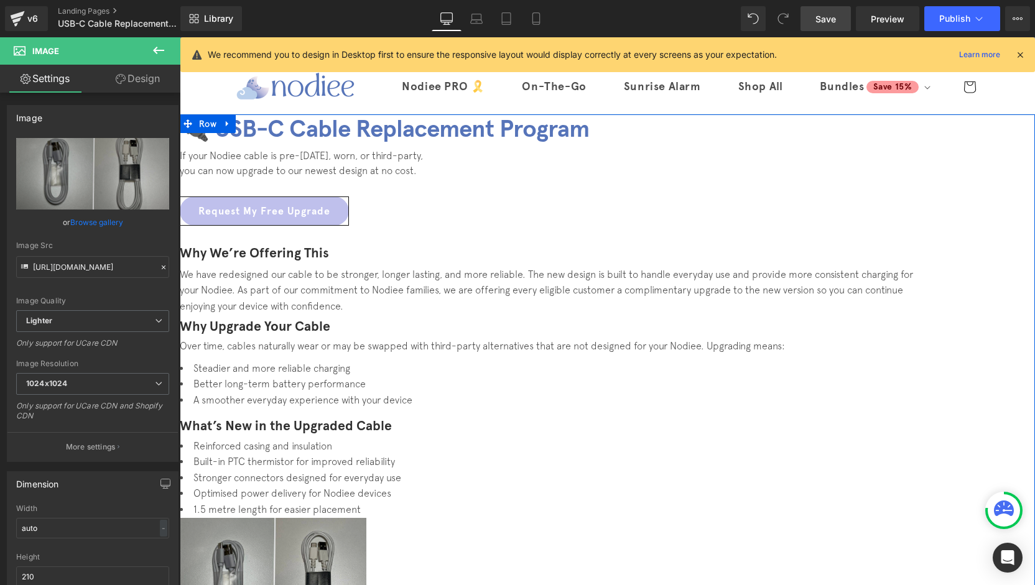
click at [366, 518] on img at bounding box center [273, 583] width 187 height 131
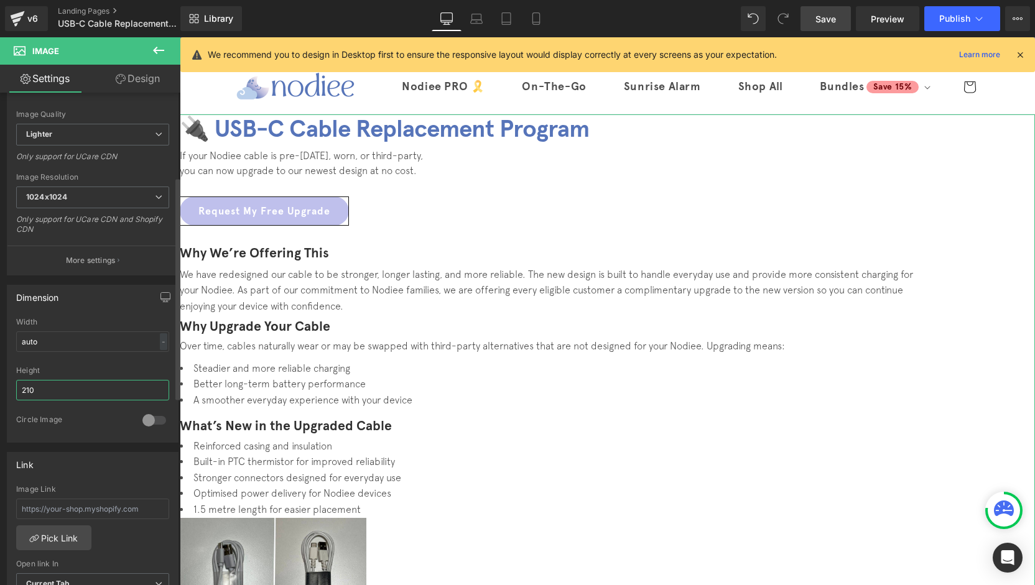
drag, startPoint x: 56, startPoint y: 386, endPoint x: 6, endPoint y: 387, distance: 49.8
click at [6, 386] on div "Dimension auto Width auto - % px 210px Height 210 0 Circle Image" at bounding box center [93, 359] width 186 height 167
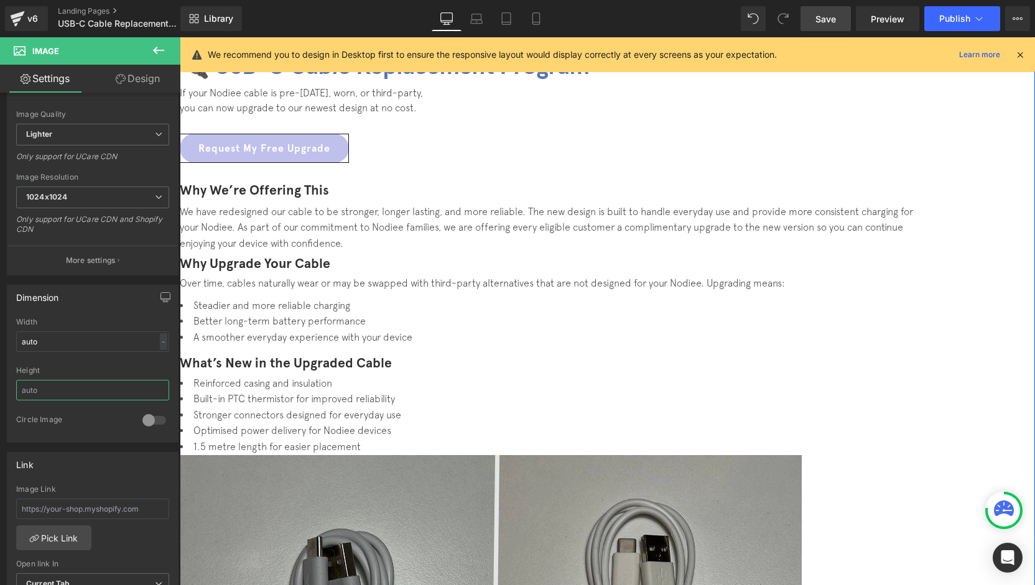
scroll to position [124, 0]
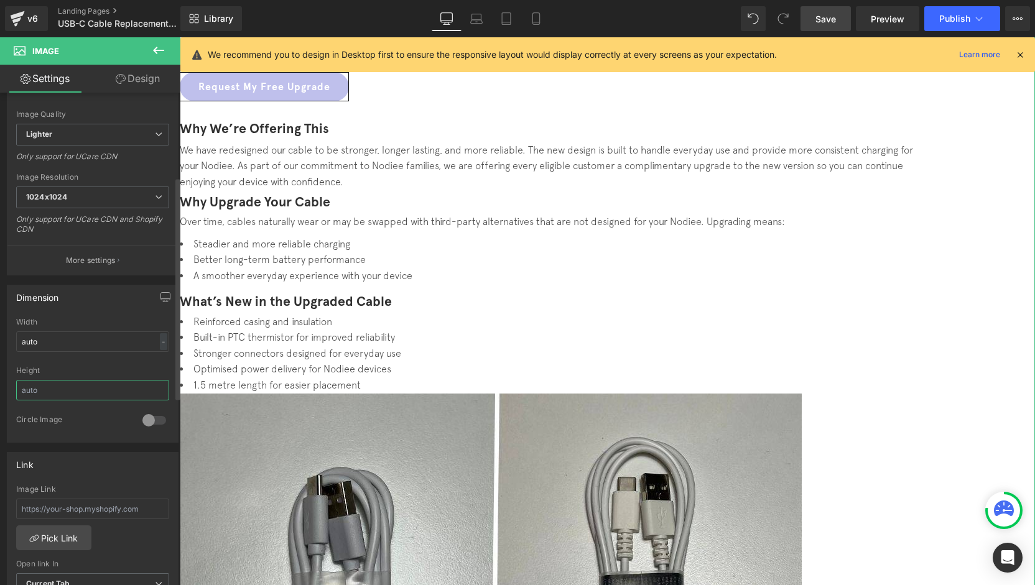
click at [67, 390] on input "text" at bounding box center [92, 390] width 153 height 21
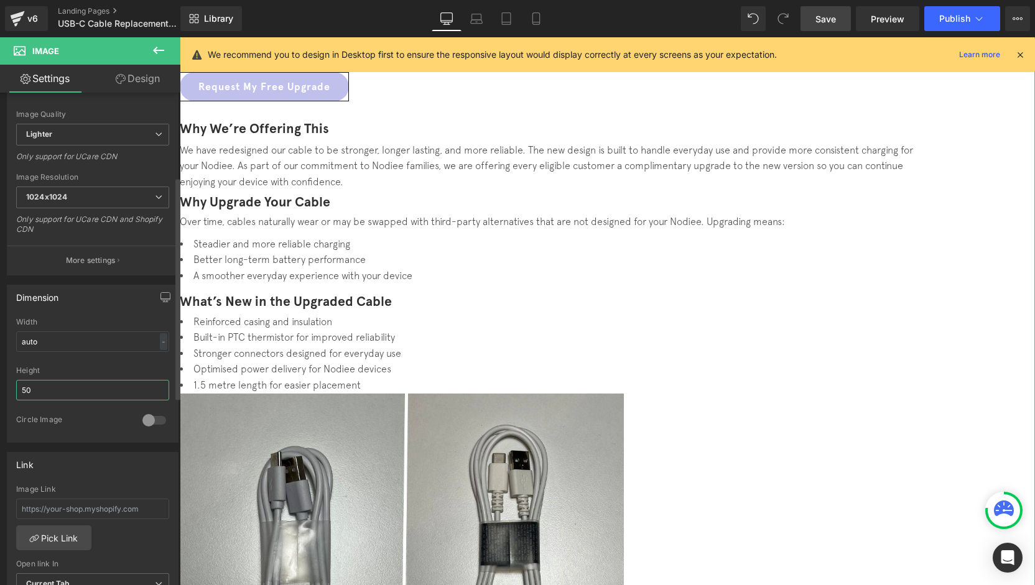
type input "5"
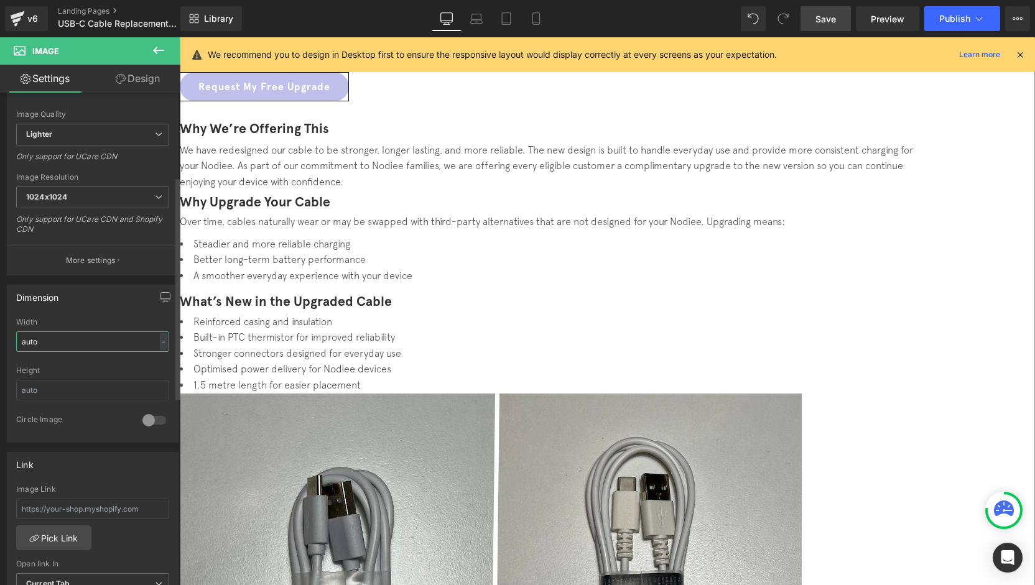
click at [55, 346] on input "auto" at bounding box center [92, 342] width 153 height 21
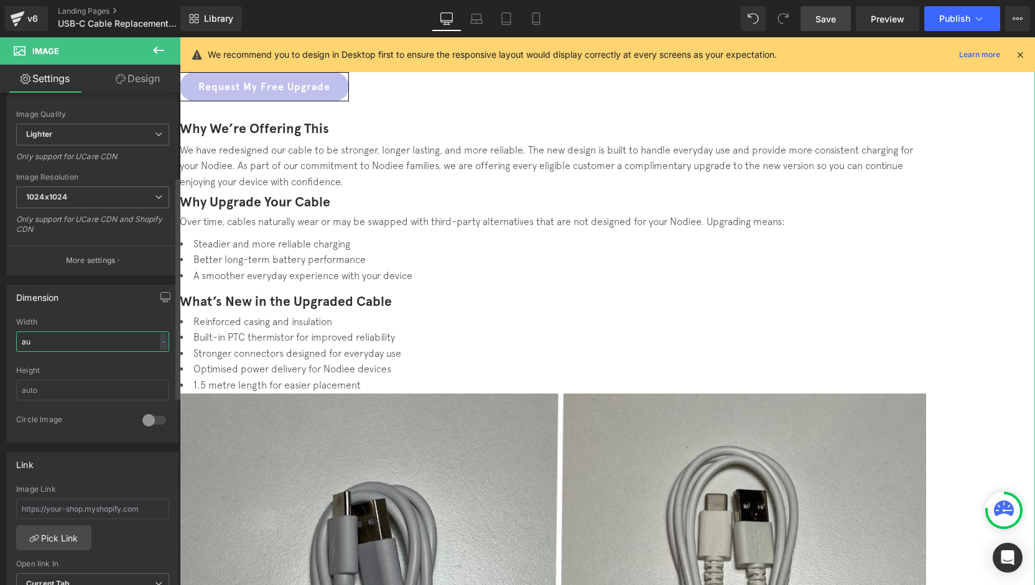
type input "a"
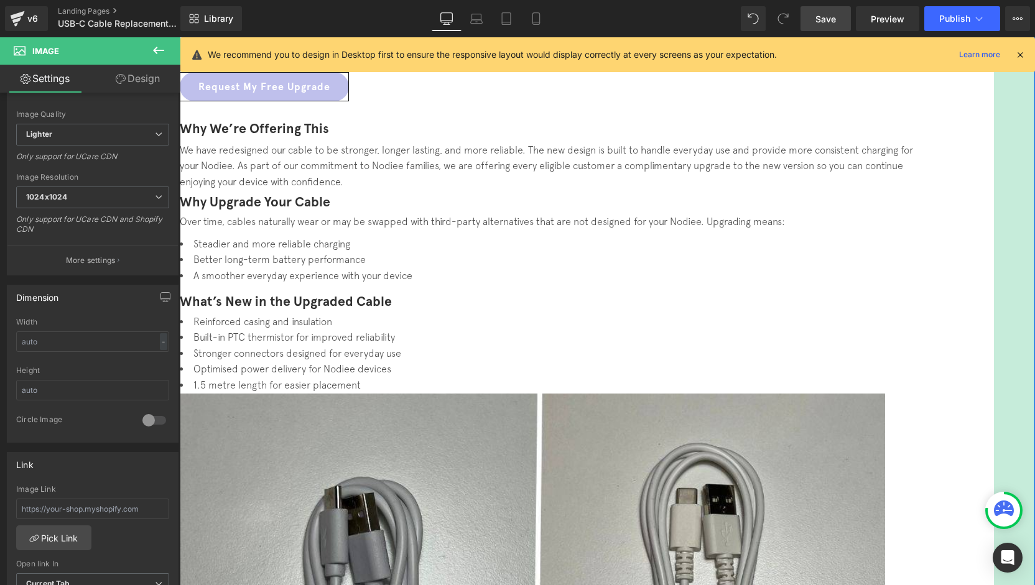
drag, startPoint x: 962, startPoint y: 519, endPoint x: 922, endPoint y: 512, distance: 40.4
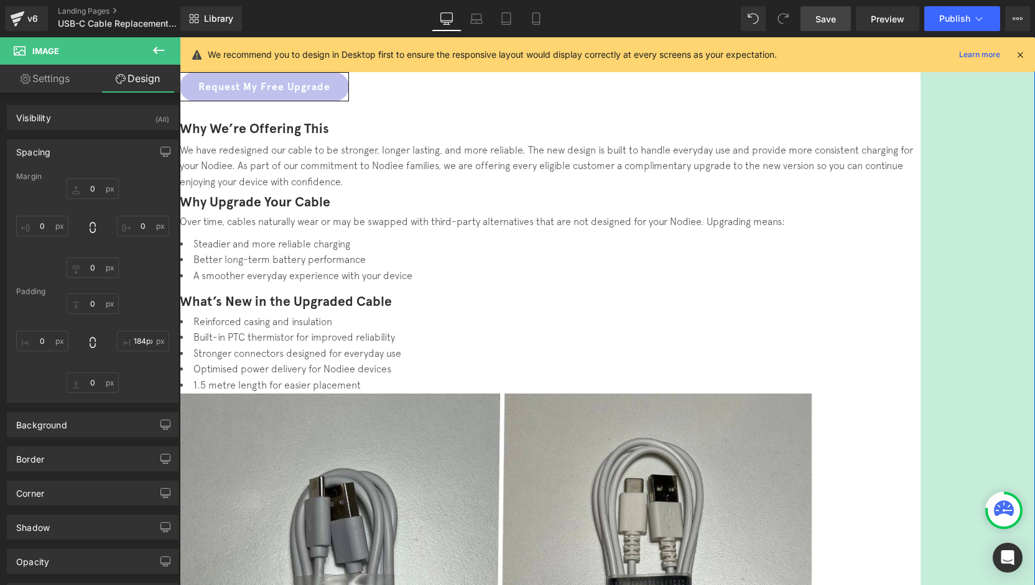
type input "185px"
drag, startPoint x: 939, startPoint y: 451, endPoint x: 865, endPoint y: 435, distance: 75.6
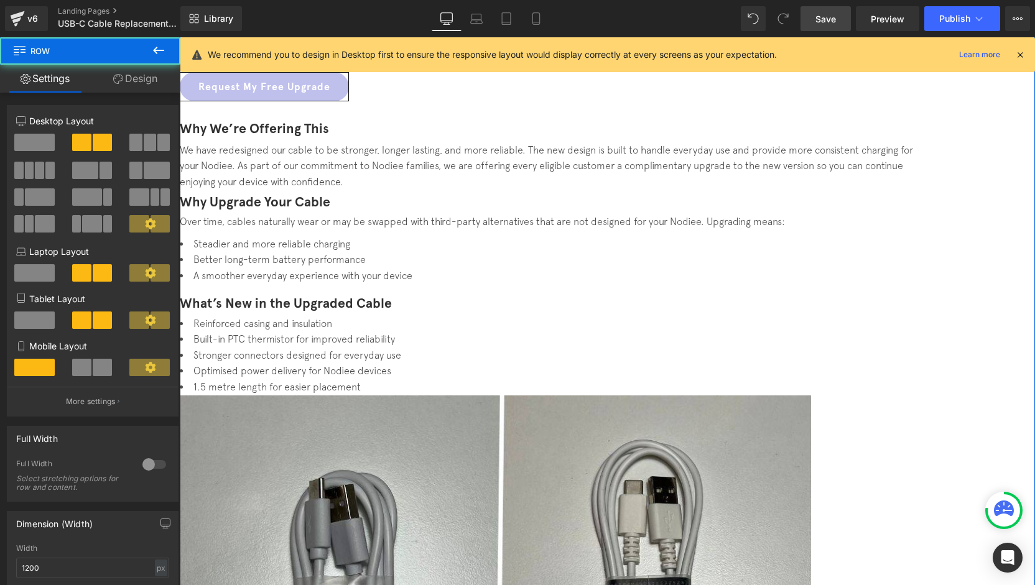
drag, startPoint x: 720, startPoint y: 271, endPoint x: 718, endPoint y: 254, distance: 16.9
click at [718, 254] on div "🔌 USB-C Cable Replacement Program Heading If your Nodiee cable is pre-May 2024,…" at bounding box center [553, 588] width 746 height 1197
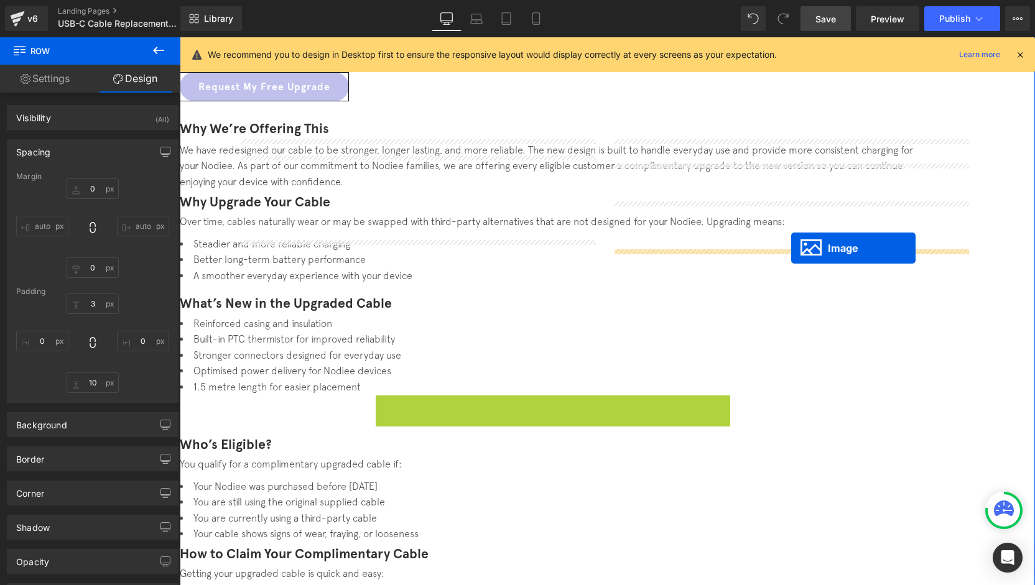
drag, startPoint x: 771, startPoint y: 342, endPoint x: 791, endPoint y: 248, distance: 96.0
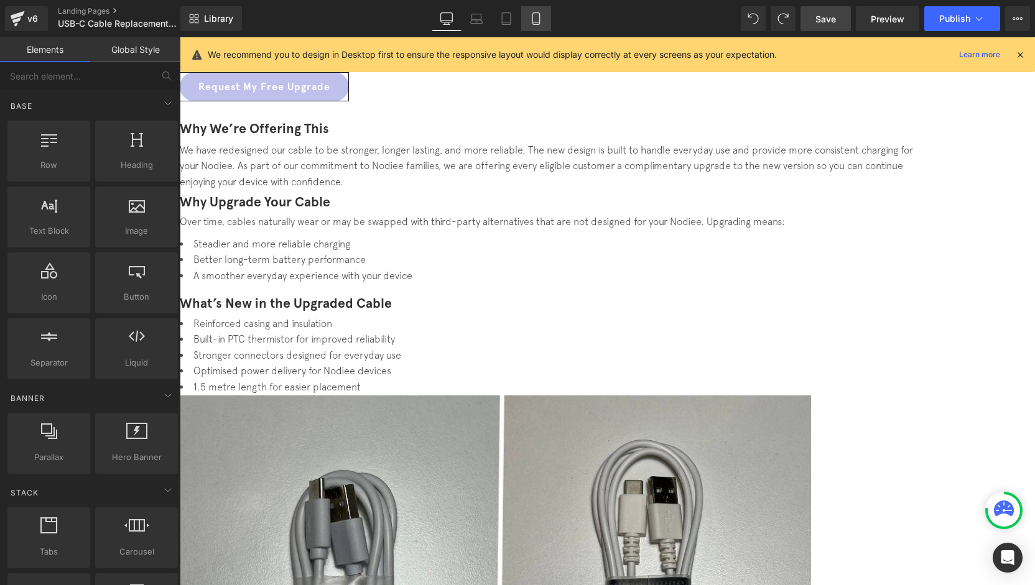
click at [539, 21] on icon at bounding box center [536, 18] width 12 height 12
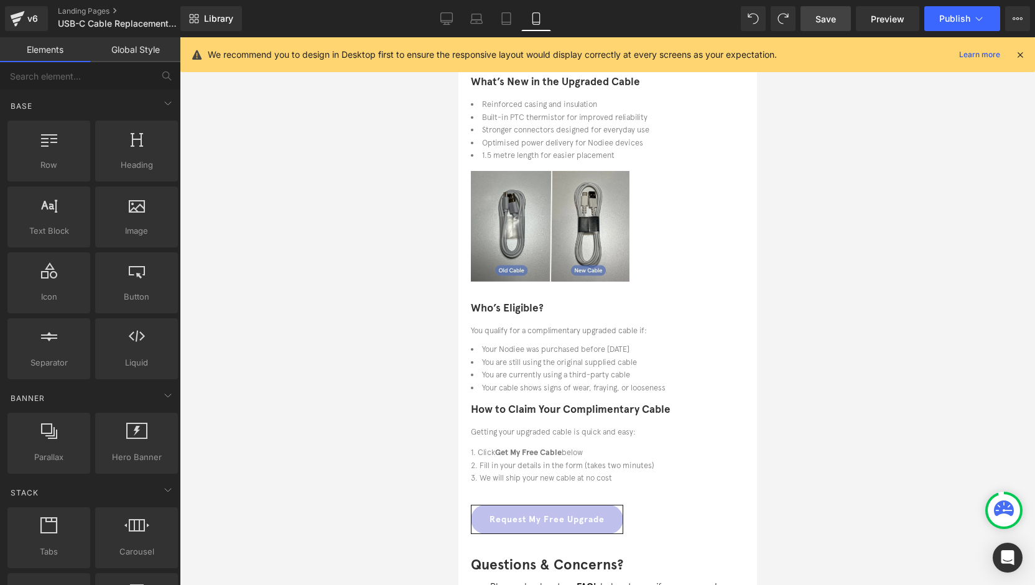
scroll to position [221, 0]
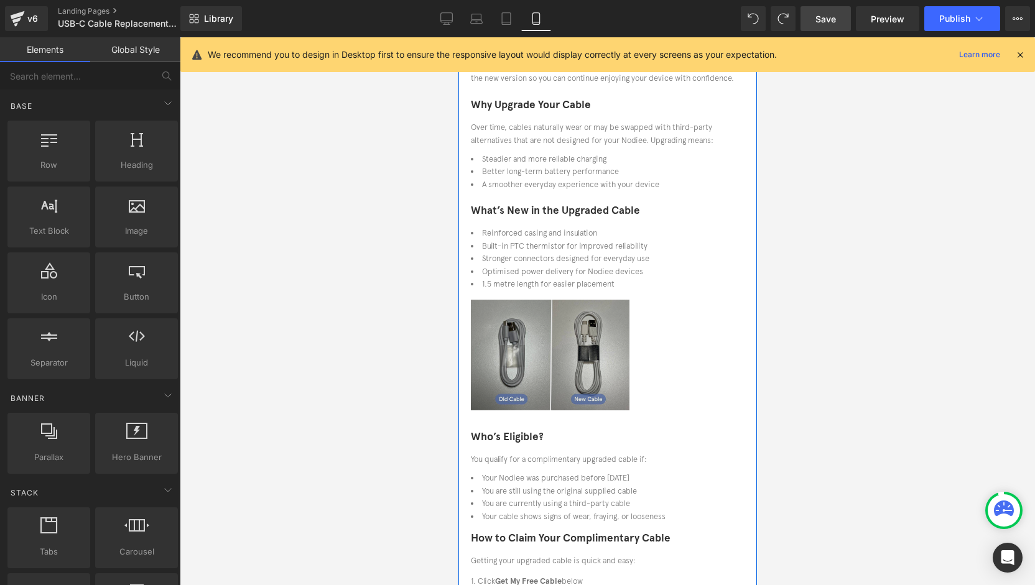
click at [693, 348] on img at bounding box center [607, 355] width 274 height 111
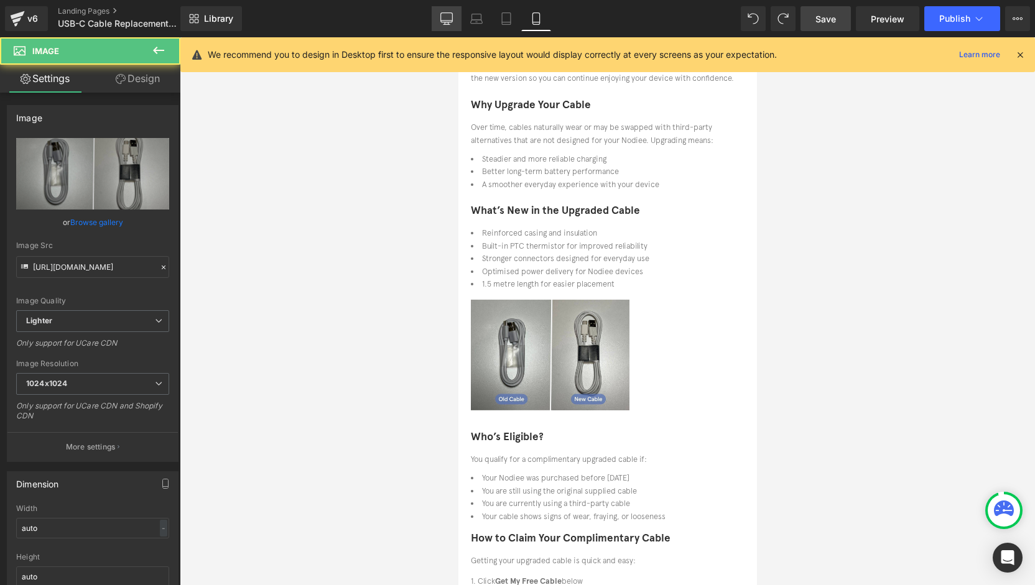
click at [450, 21] on icon at bounding box center [446, 18] width 12 height 12
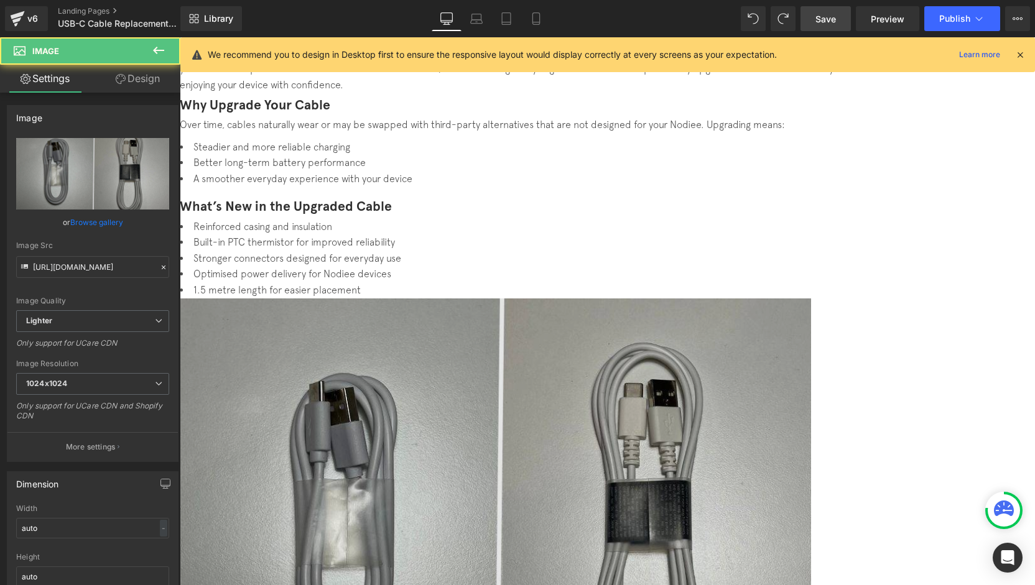
scroll to position [69, 0]
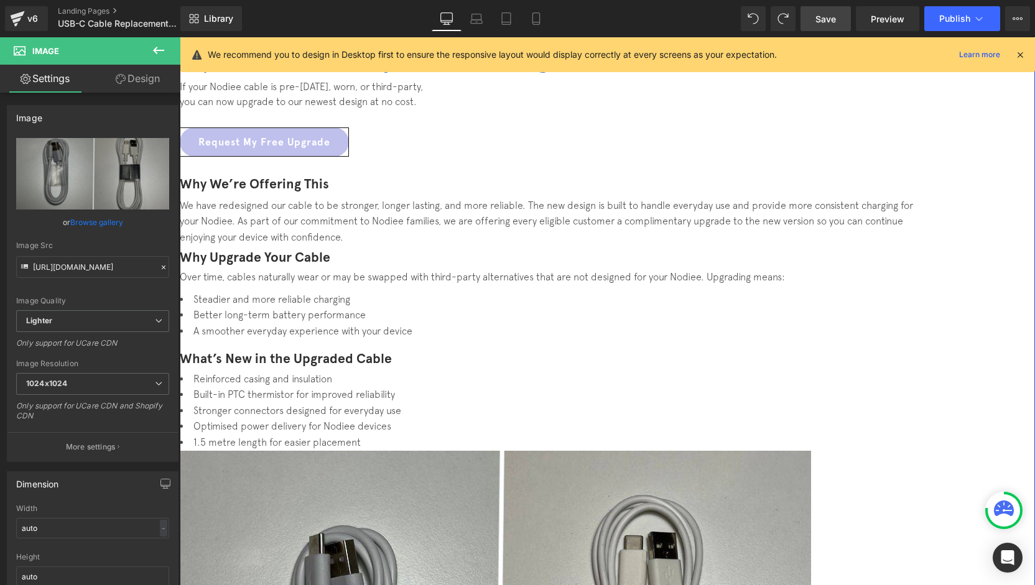
drag, startPoint x: 146, startPoint y: 67, endPoint x: 42, endPoint y: 176, distance: 150.0
click at [146, 68] on link "Design" at bounding box center [138, 79] width 90 height 28
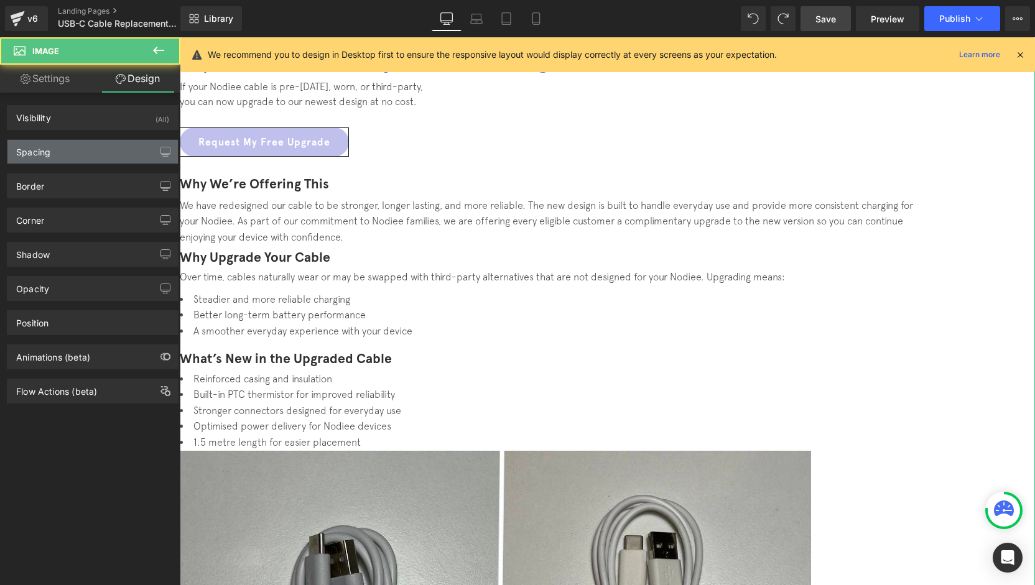
type input "0"
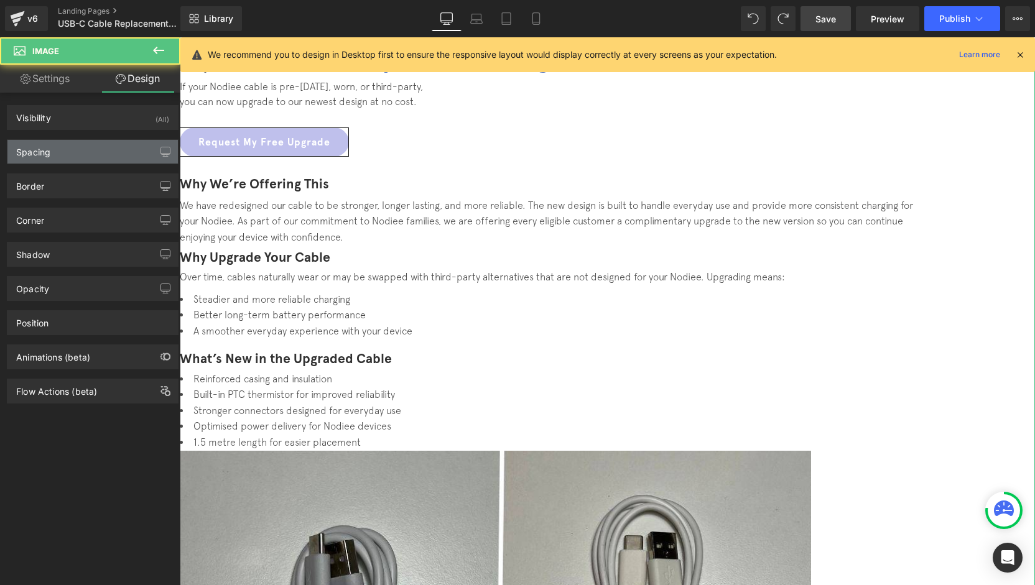
type input "185"
type input "0"
click at [52, 152] on div "Spacing" at bounding box center [92, 152] width 170 height 24
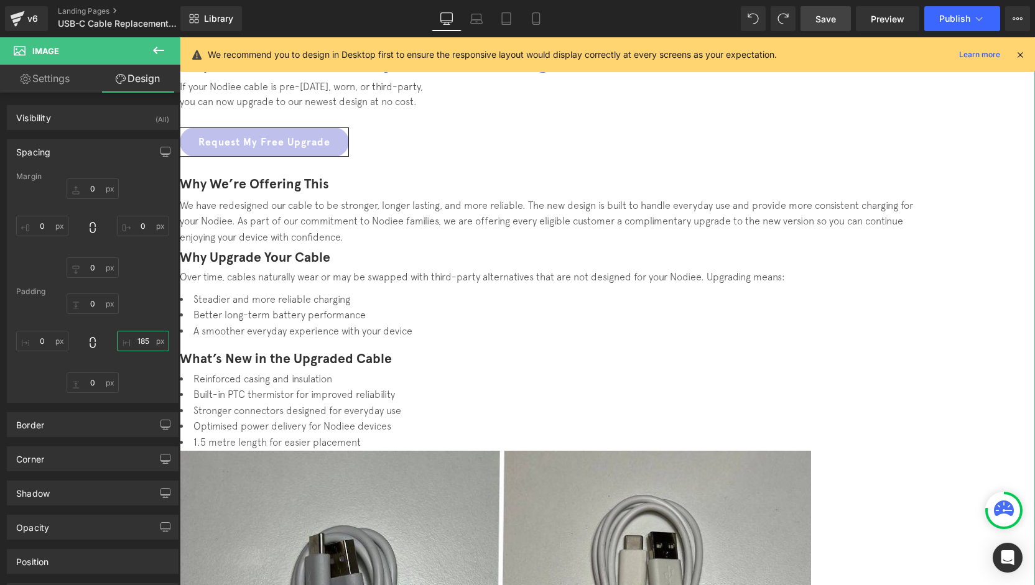
click at [139, 343] on input "185" at bounding box center [143, 341] width 52 height 21
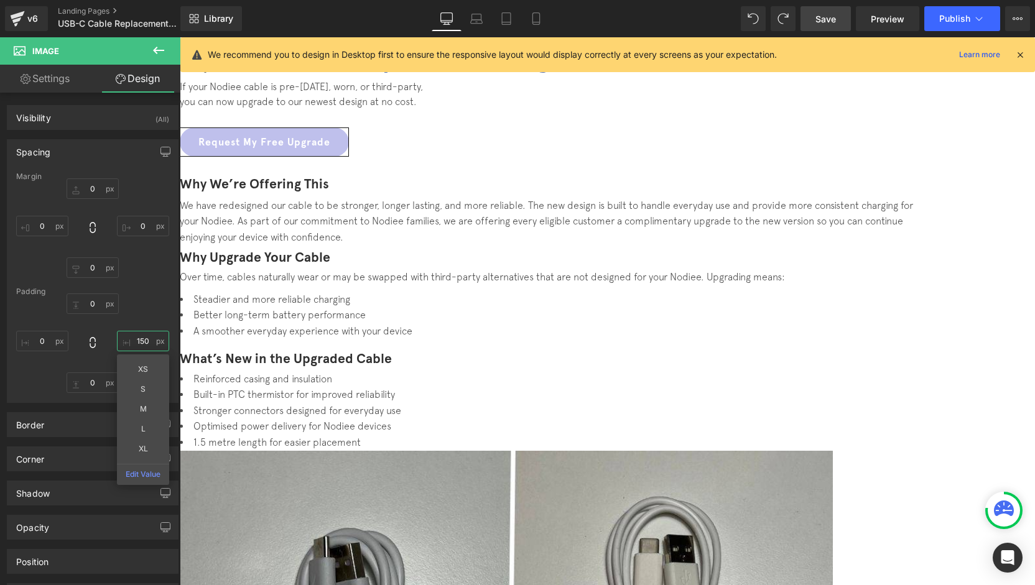
type input "150"
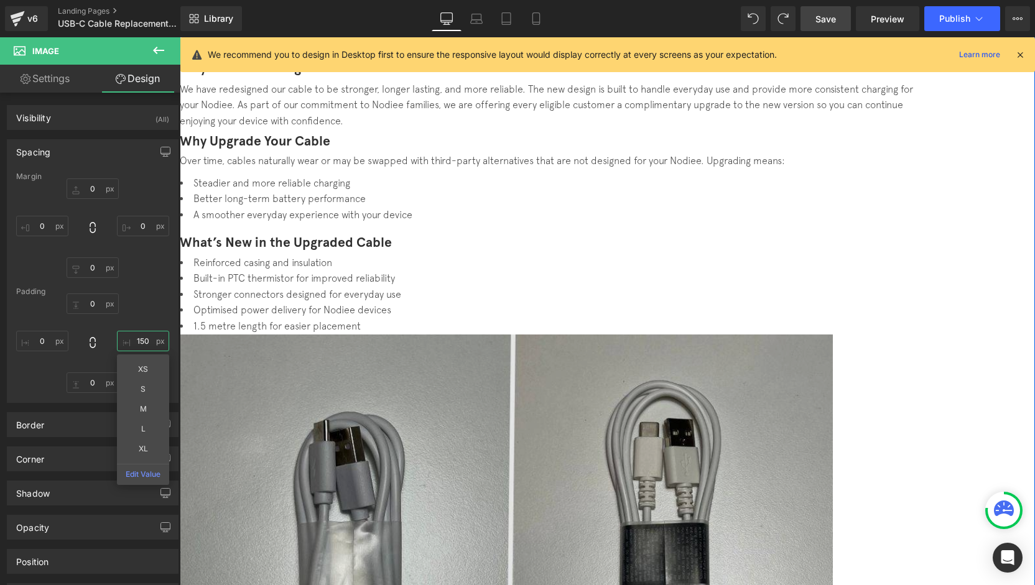
scroll to position [193, 0]
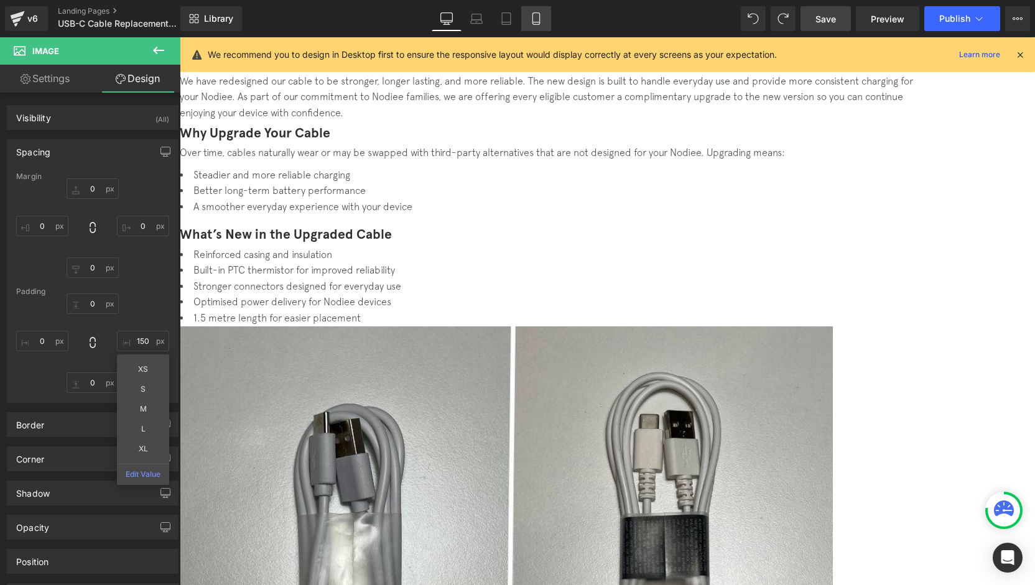
click at [534, 22] on icon at bounding box center [536, 18] width 12 height 12
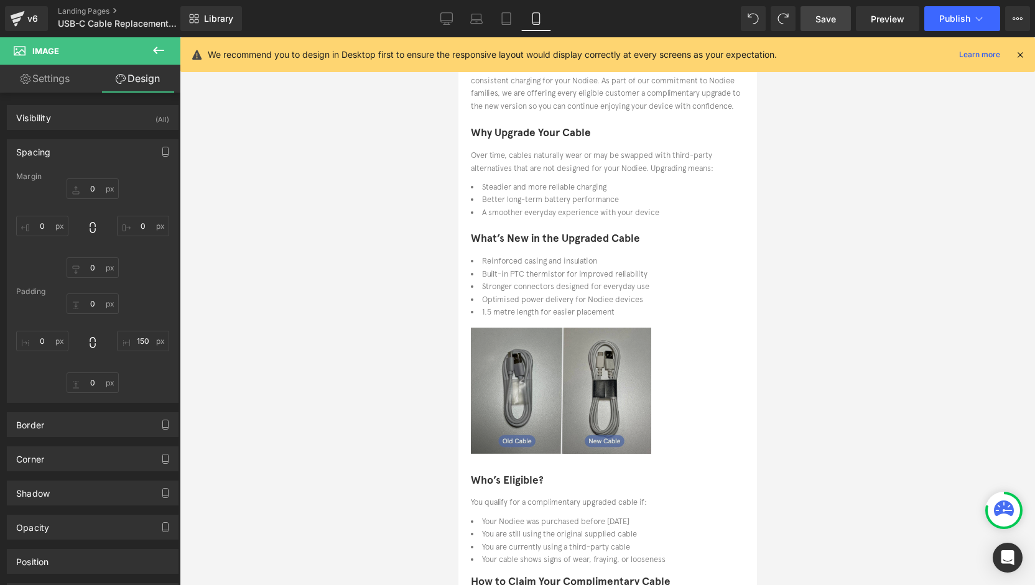
type input "0"
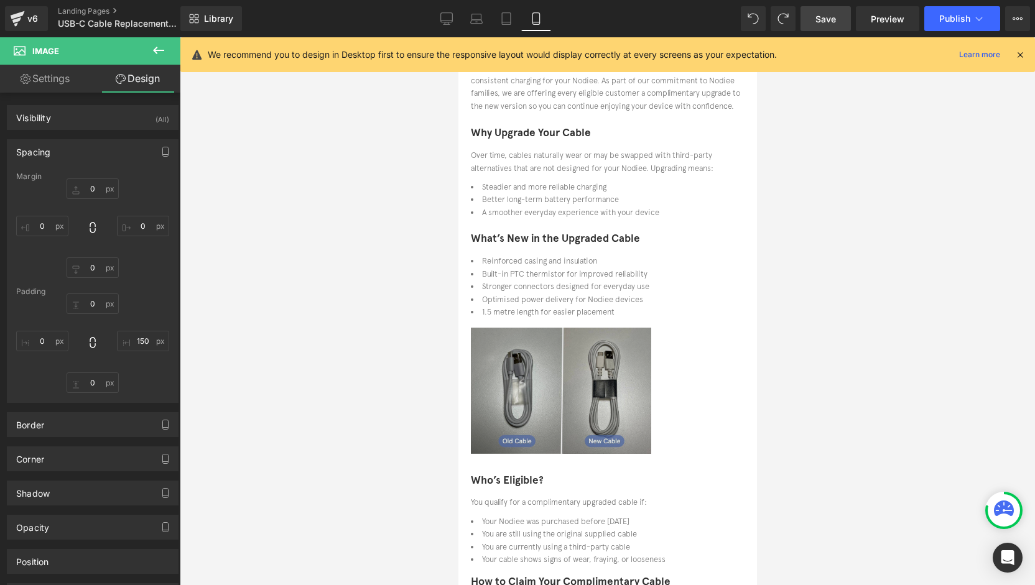
type input "150"
type input "0"
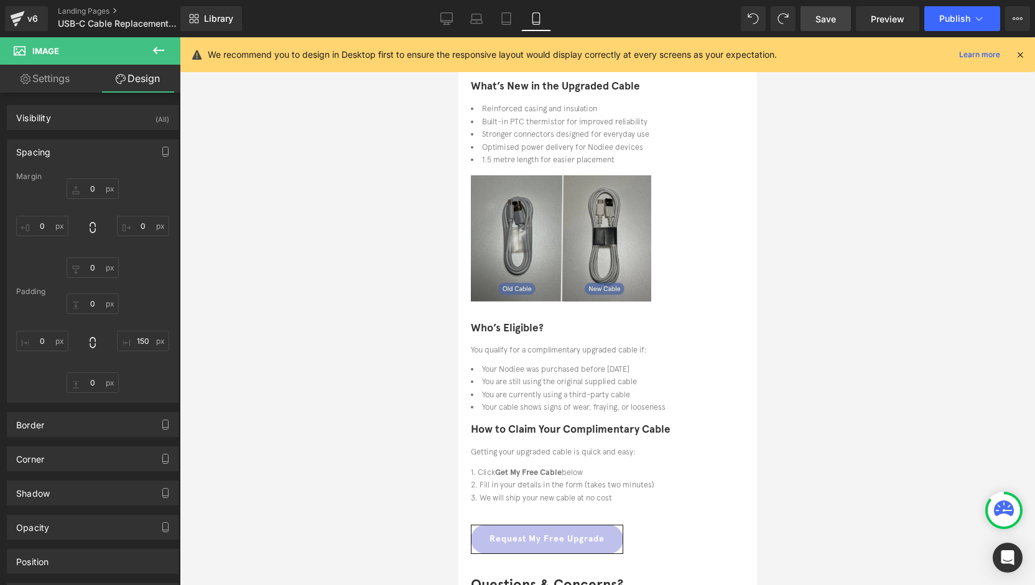
scroll to position [221, 0]
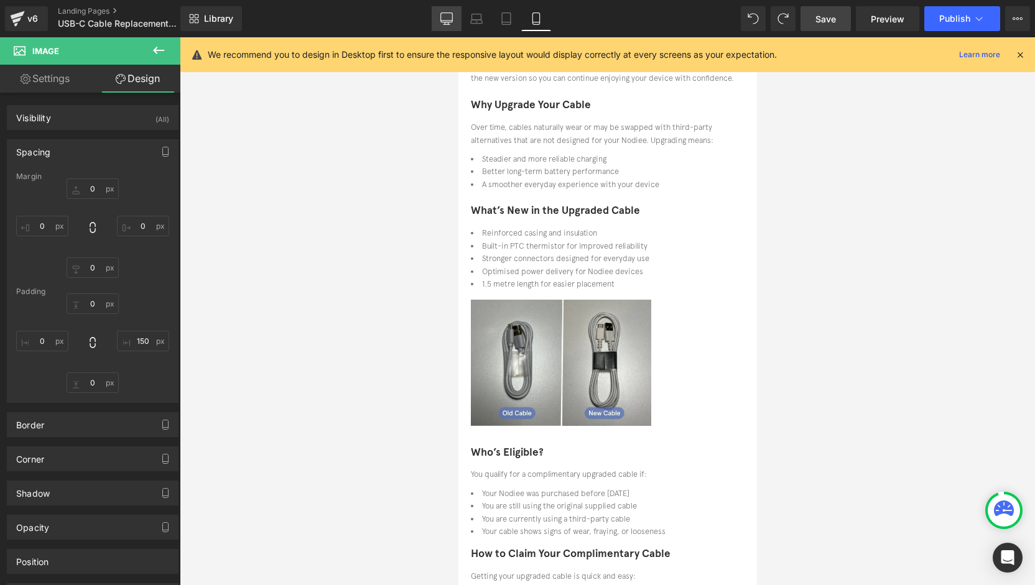
click at [444, 22] on icon at bounding box center [447, 17] width 12 height 9
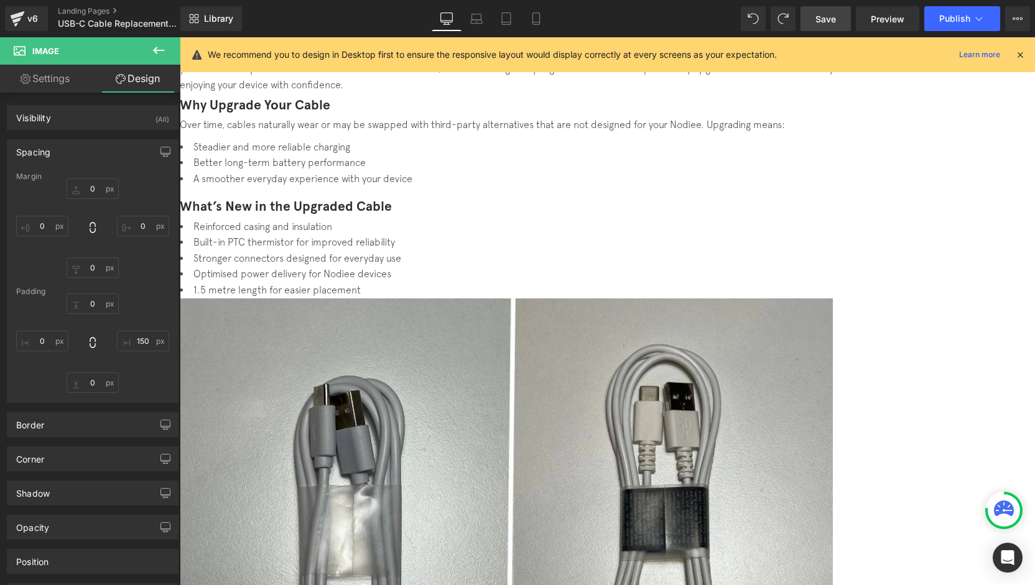
type input "0"
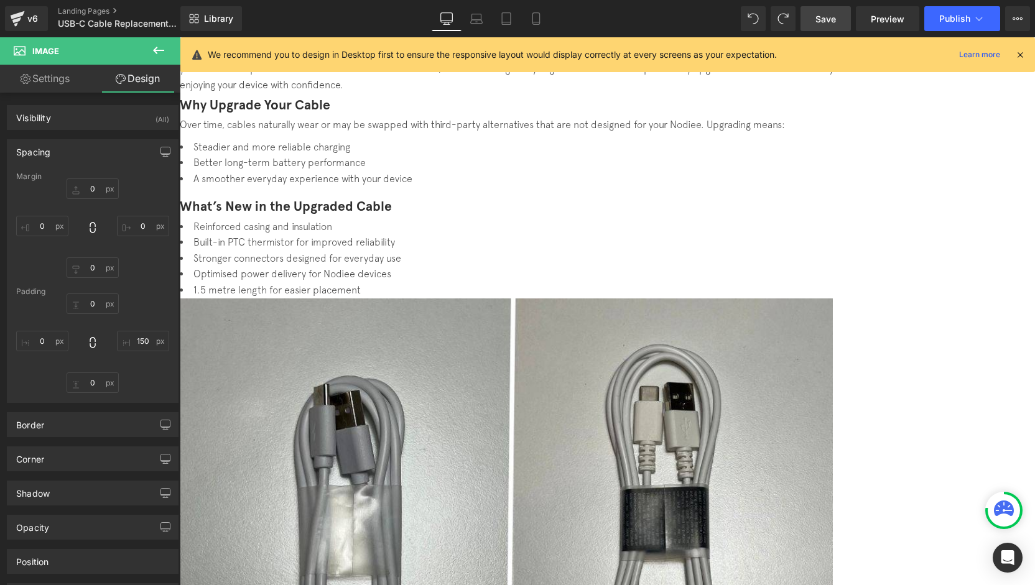
type input "150"
type input "0"
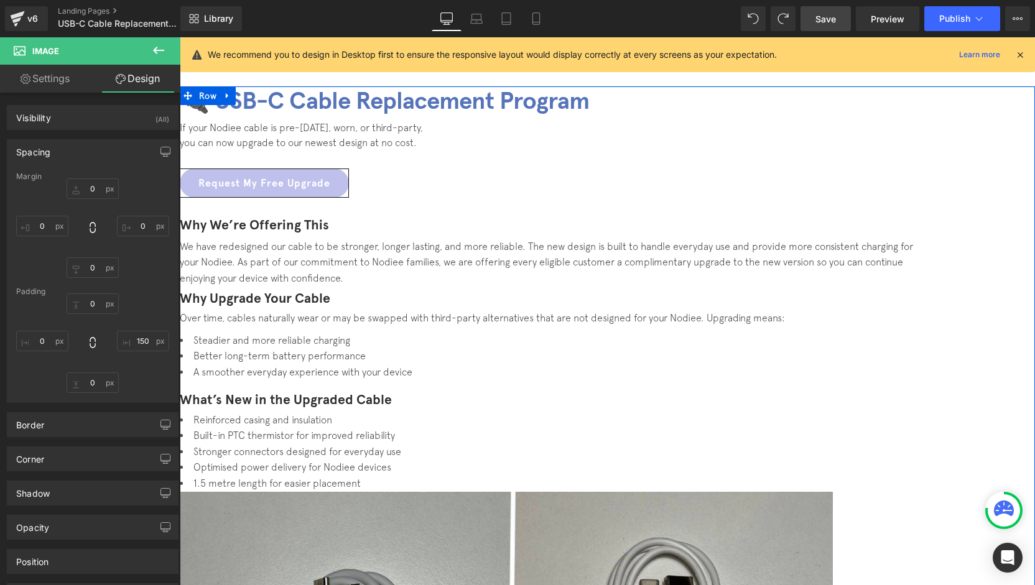
scroll to position [7, 0]
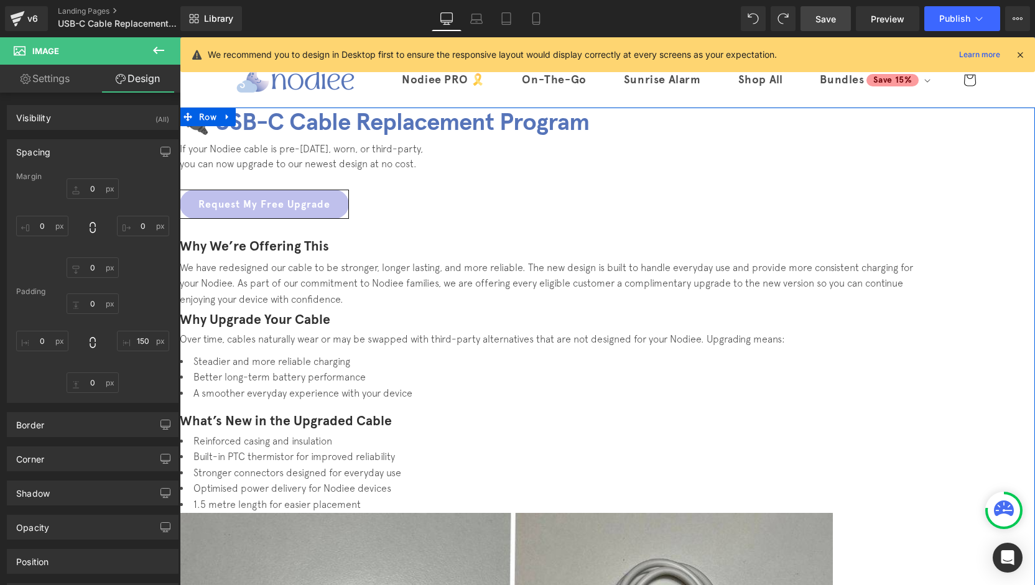
click at [575, 363] on div "Why We’re Offering This Heading We have redesigned our cable to be stronger, lo…" at bounding box center [553, 313] width 746 height 188
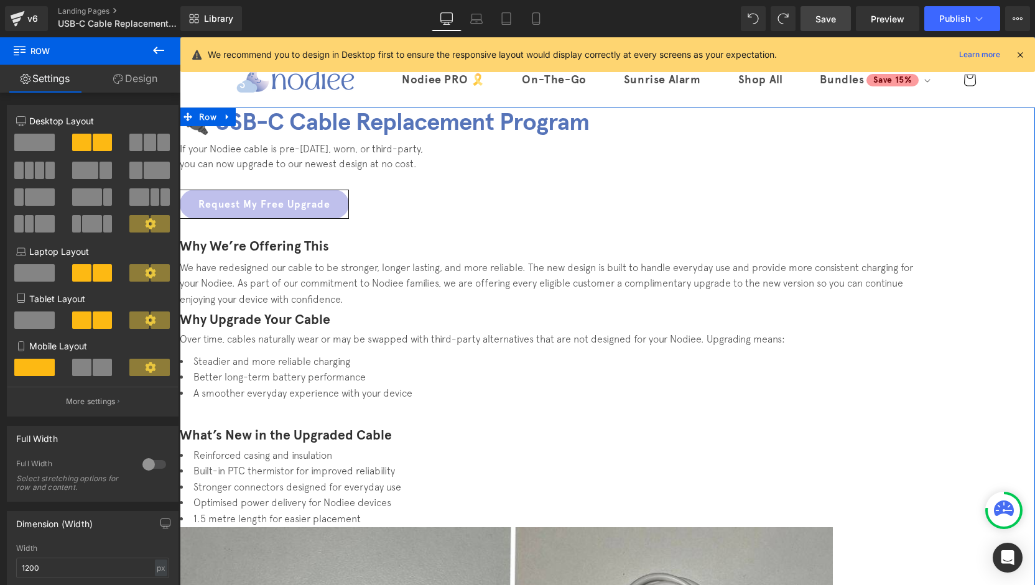
drag, startPoint x: 576, startPoint y: 371, endPoint x: 578, endPoint y: 386, distance: 14.4
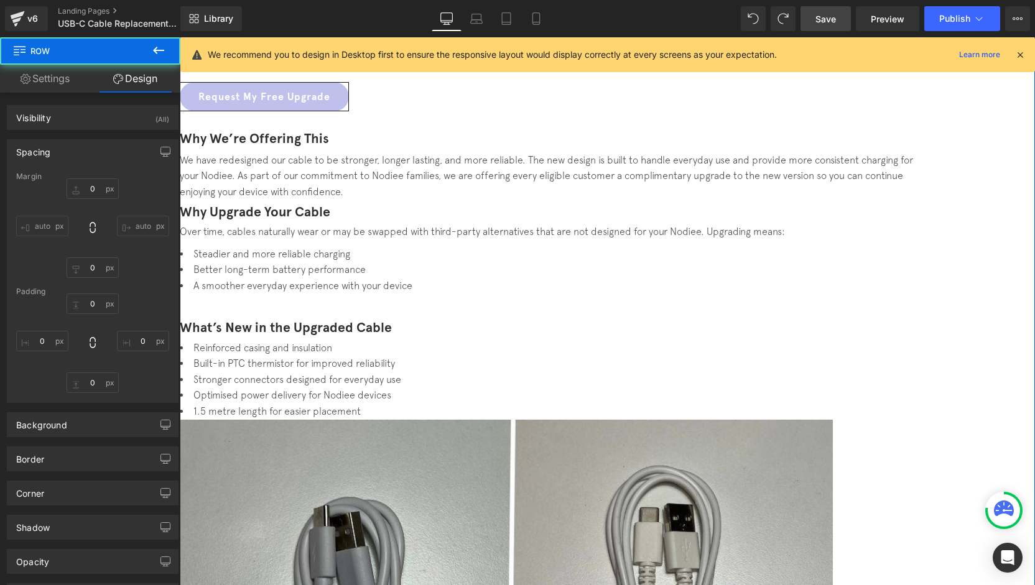
type input "0"
type input "32"
type input "0"
type input "33"
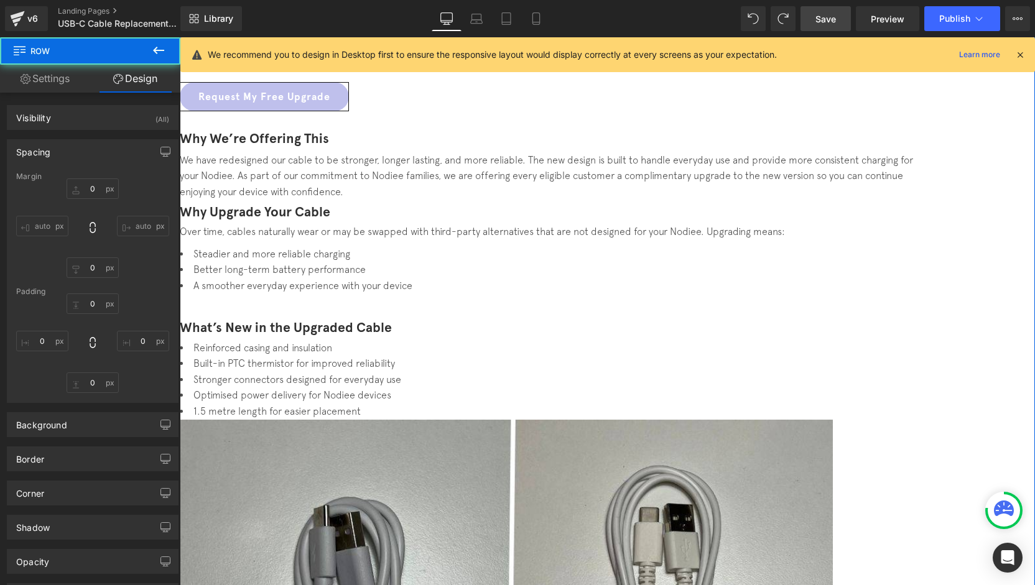
type input "0"
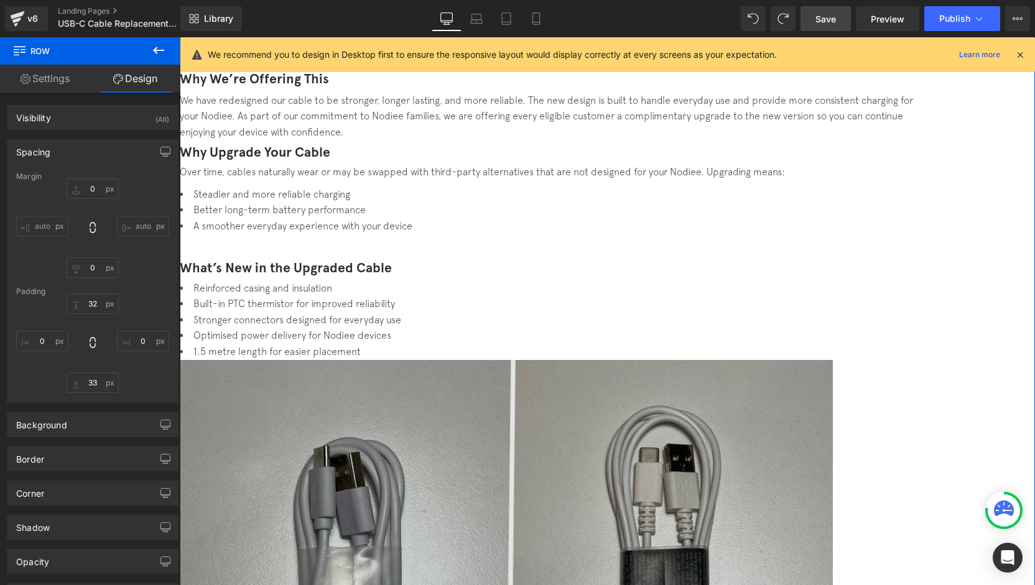
scroll to position [193, 0]
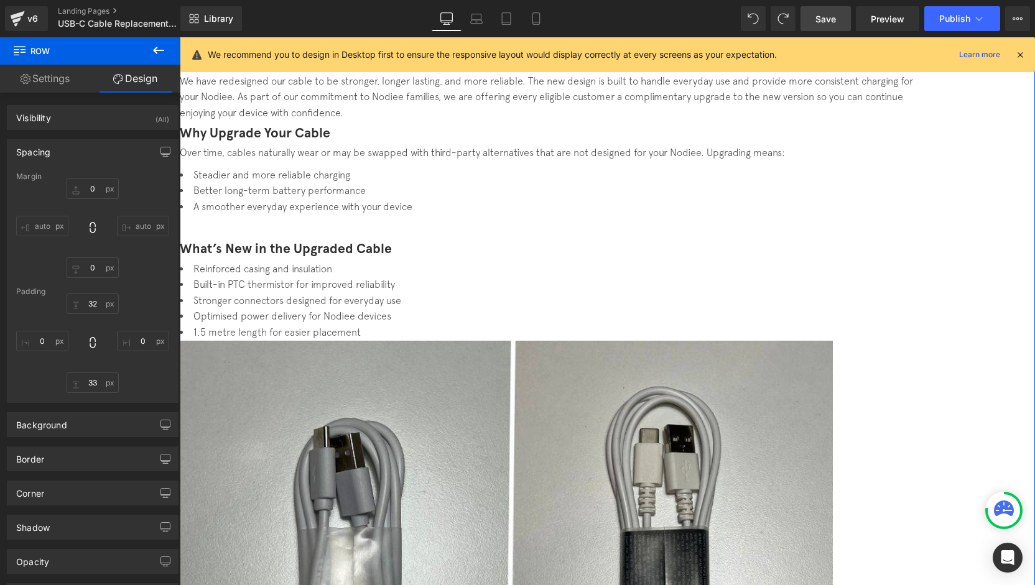
click at [318, 351] on div "What’s New in the Upgraded Cable Heading Reinforced casing and insulation Built…" at bounding box center [553, 522] width 746 height 574
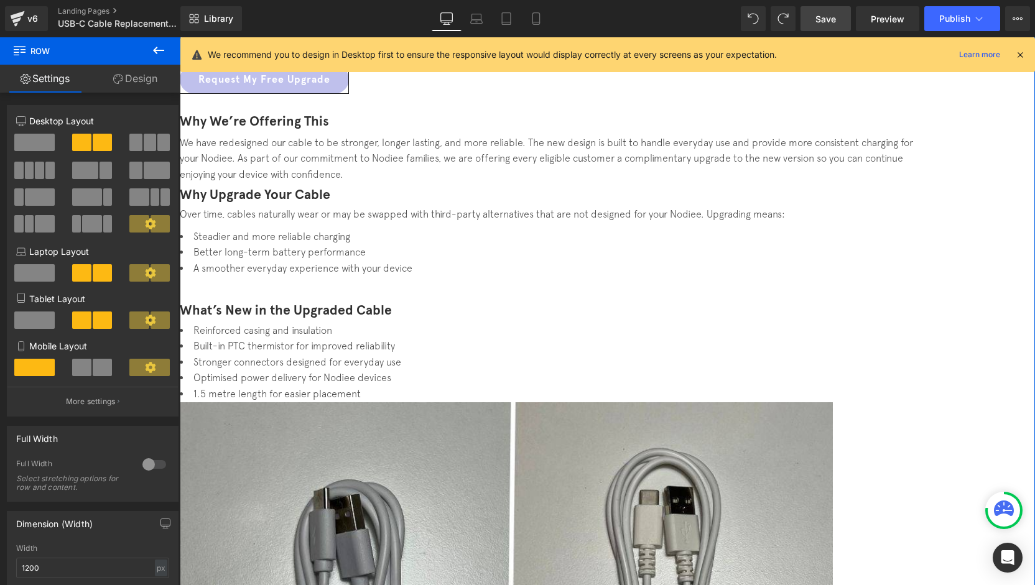
scroll to position [131, 0]
click at [471, 14] on icon at bounding box center [476, 18] width 12 height 12
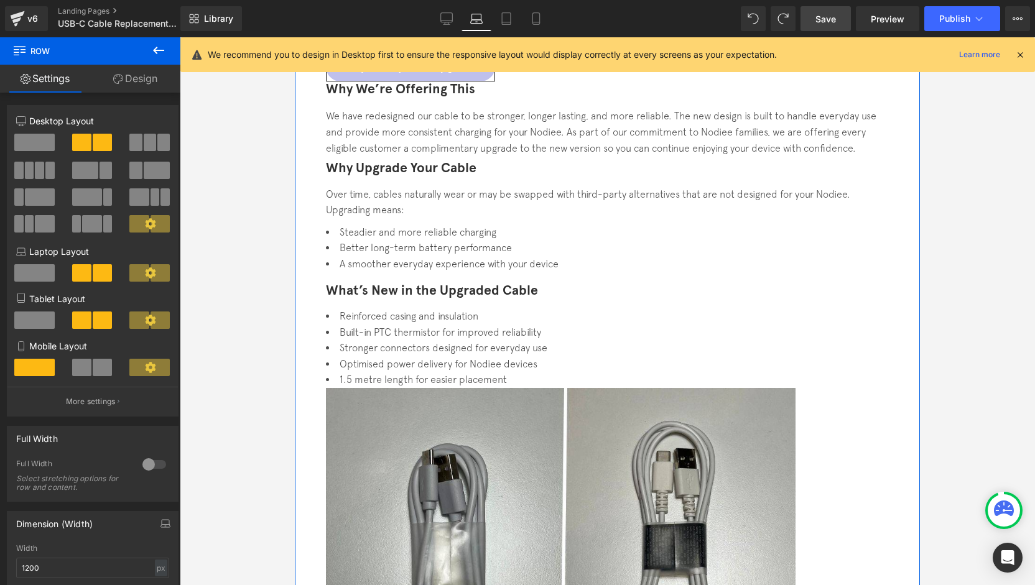
drag, startPoint x: 741, startPoint y: 339, endPoint x: 489, endPoint y: 195, distance: 290.5
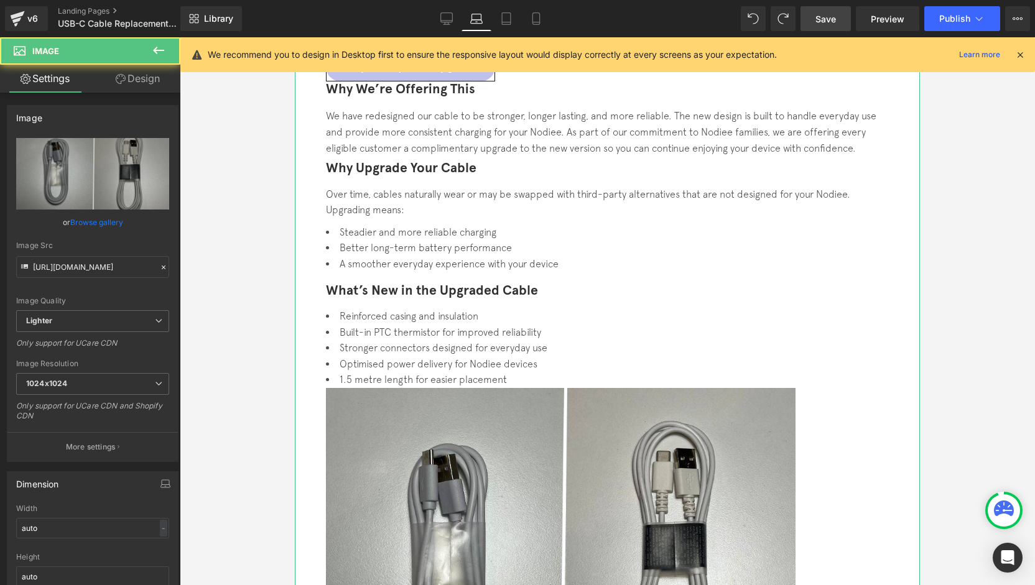
drag, startPoint x: 132, startPoint y: 75, endPoint x: 60, endPoint y: 156, distance: 108.8
click at [133, 75] on link "Design" at bounding box center [138, 79] width 90 height 28
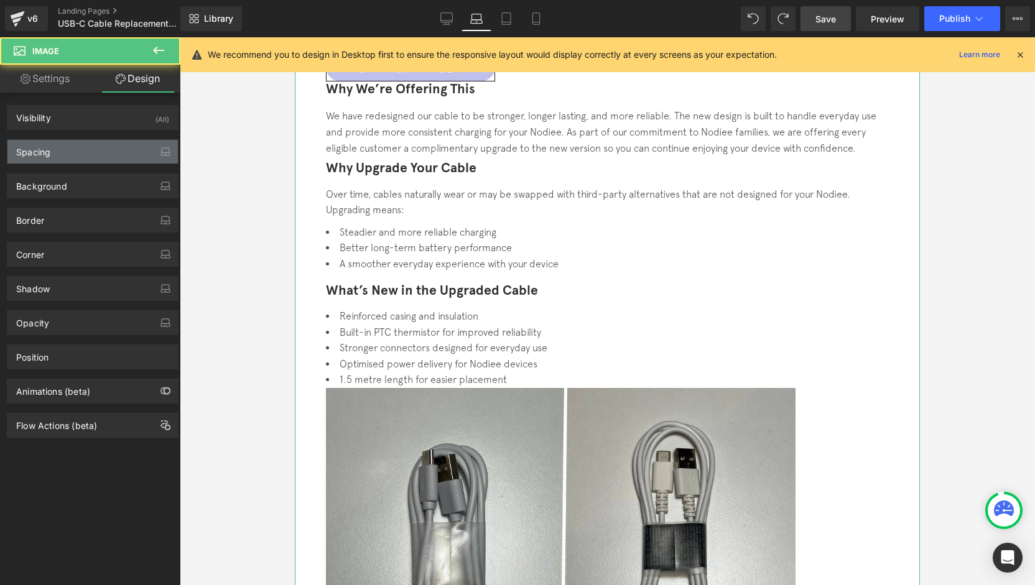
click at [59, 155] on div "Spacing" at bounding box center [92, 152] width 170 height 24
type input "0"
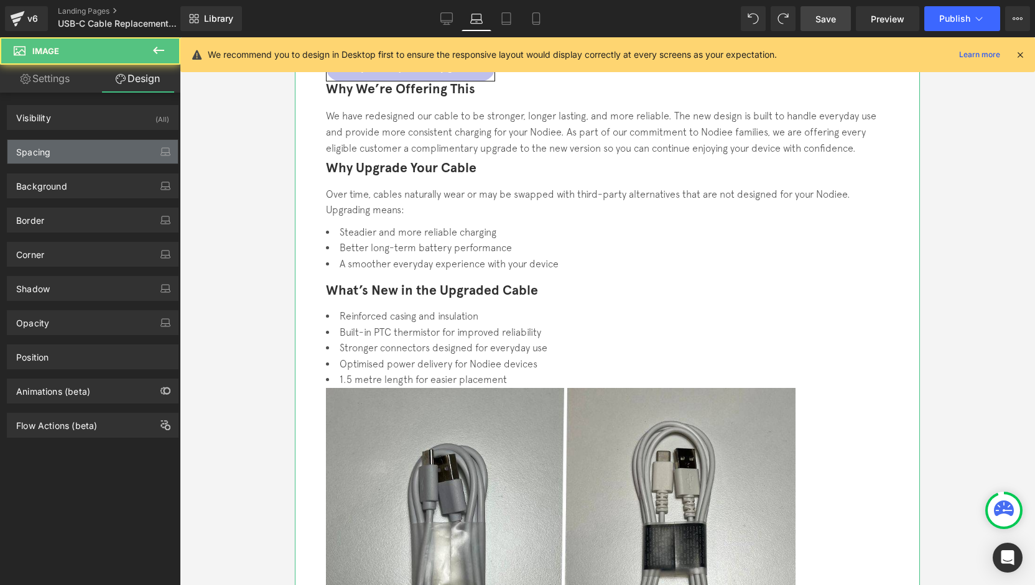
type input "0"
type input "150"
type input "0"
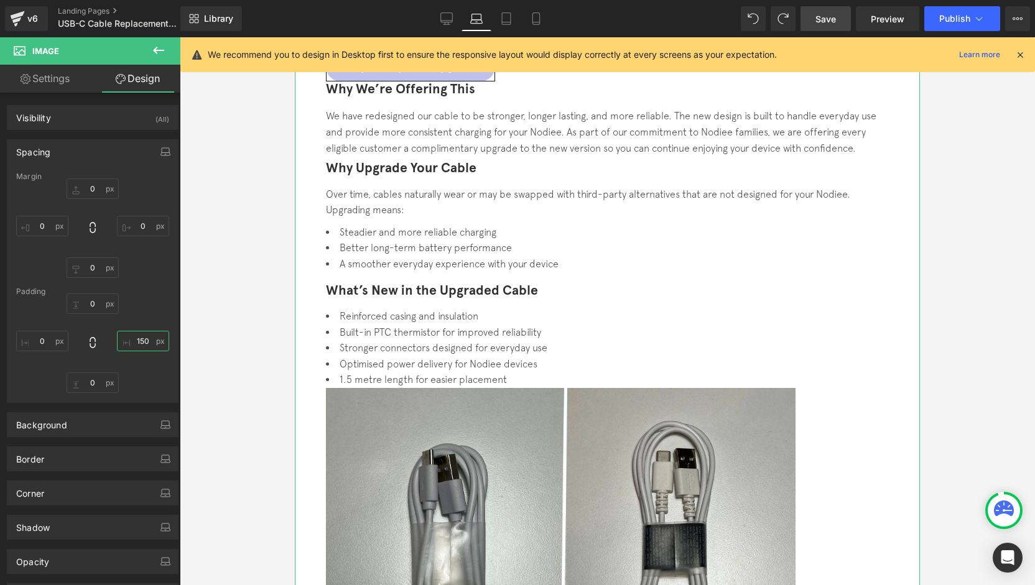
click at [147, 337] on input "150" at bounding box center [143, 341] width 52 height 21
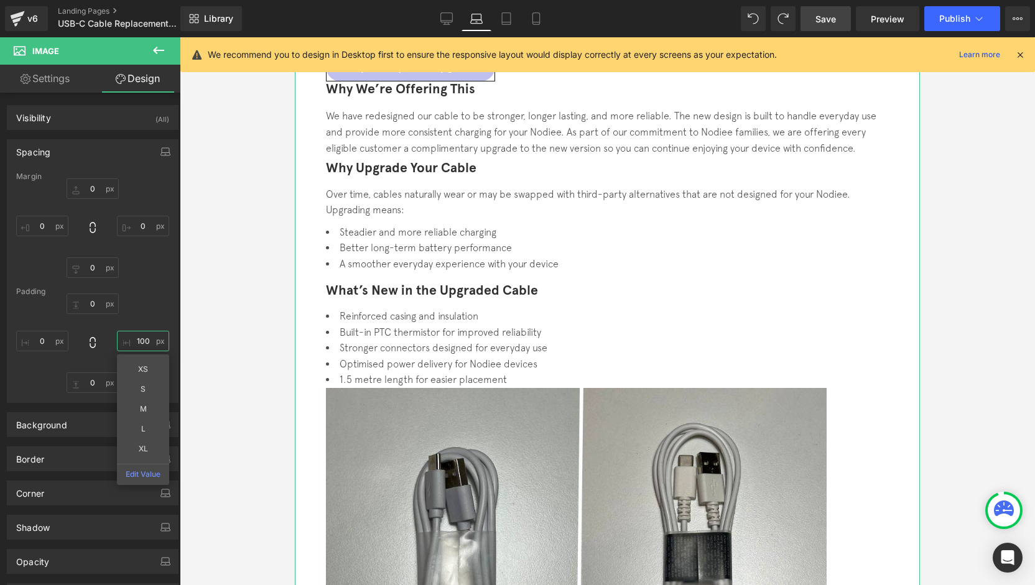
drag, startPoint x: 148, startPoint y: 345, endPoint x: 128, endPoint y: 346, distance: 20.6
click at [128, 346] on input "100" at bounding box center [143, 341] width 52 height 21
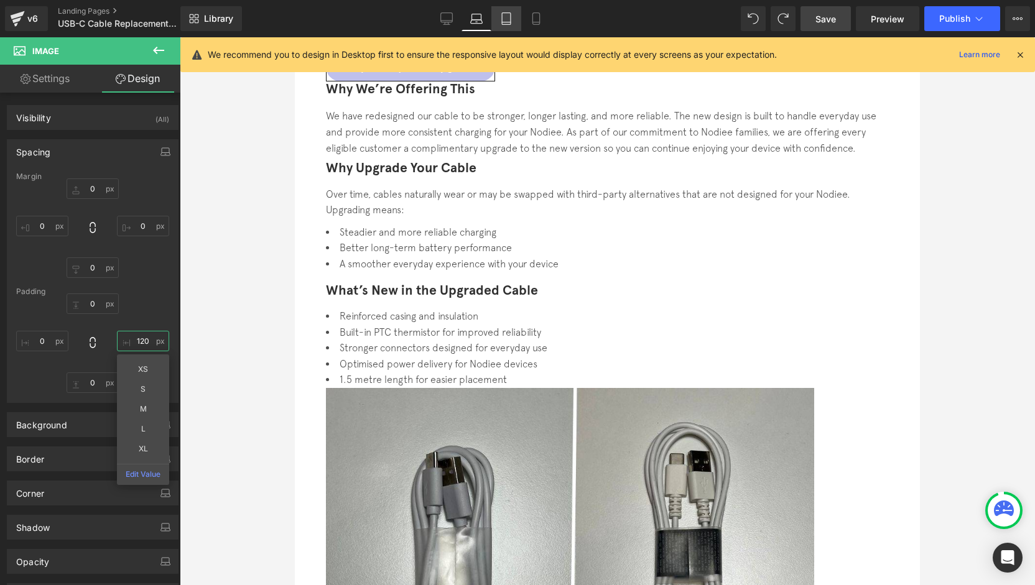
type input "120"
click at [501, 22] on icon at bounding box center [506, 18] width 12 height 12
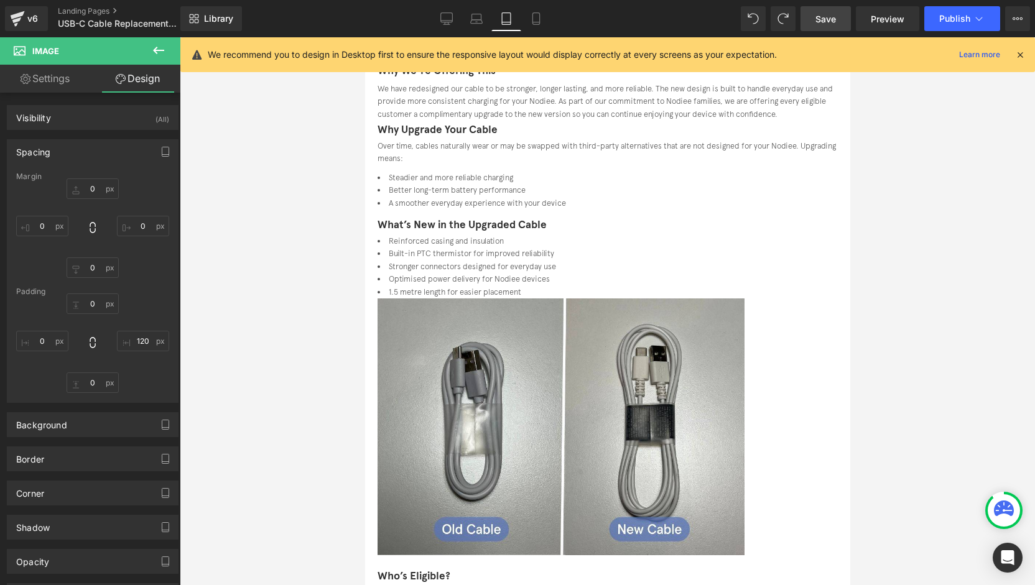
type input "0"
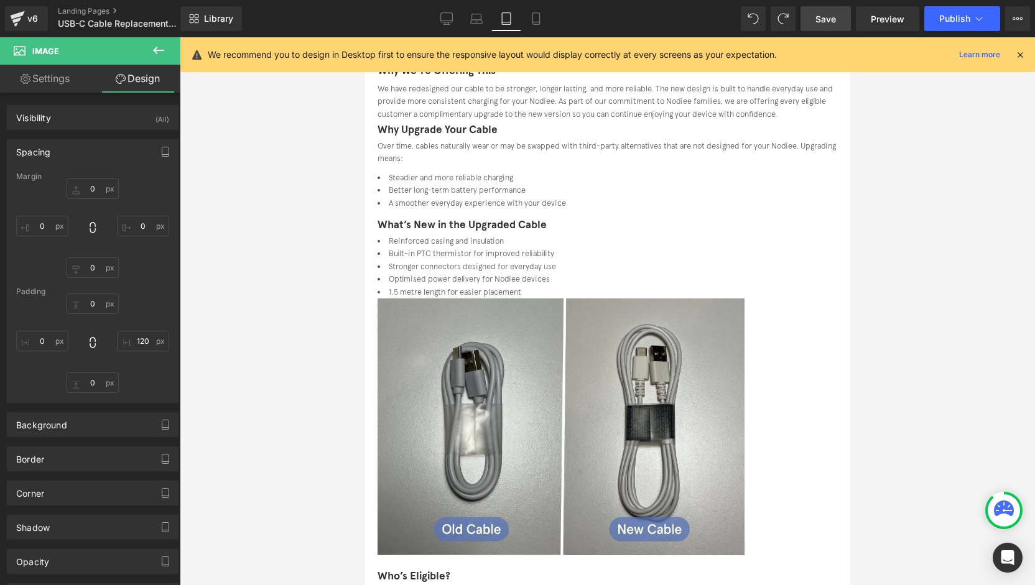
type input "137.276"
type input "0"
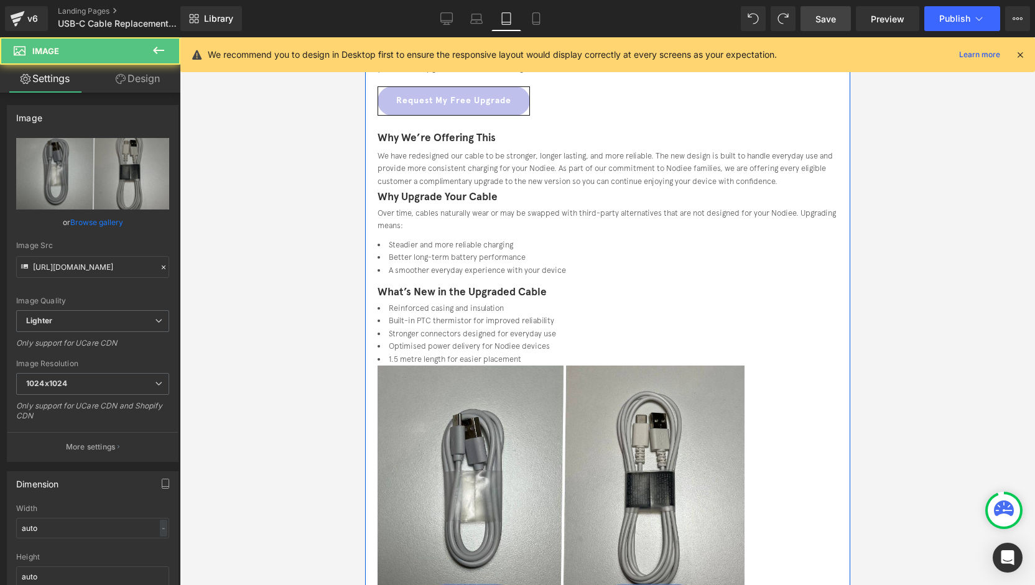
click at [121, 82] on icon at bounding box center [121, 79] width 10 height 10
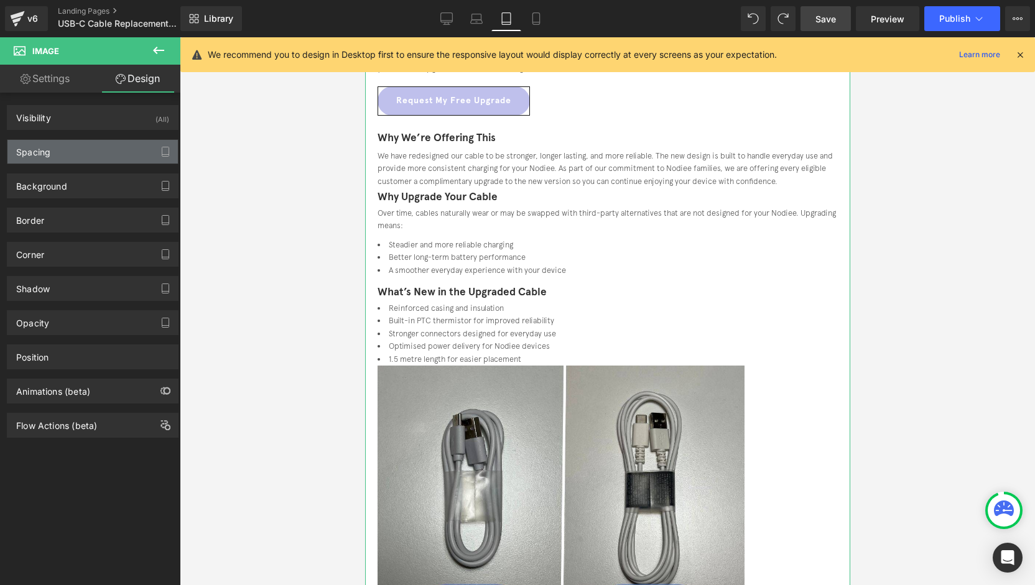
type input "0"
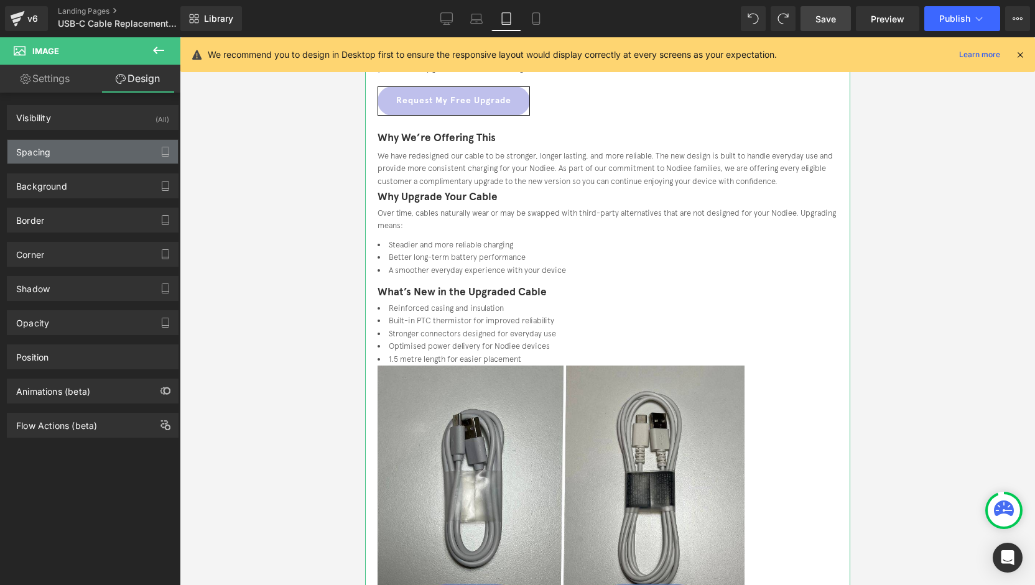
type input "150"
type input "0"
click at [74, 151] on div "Spacing" at bounding box center [92, 152] width 170 height 24
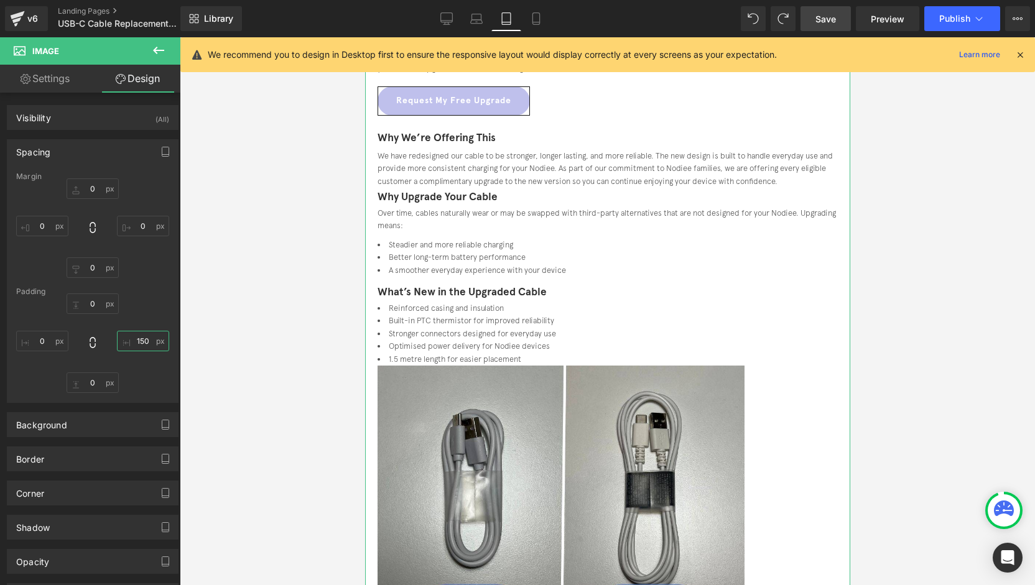
click at [141, 343] on input "150" at bounding box center [143, 341] width 52 height 21
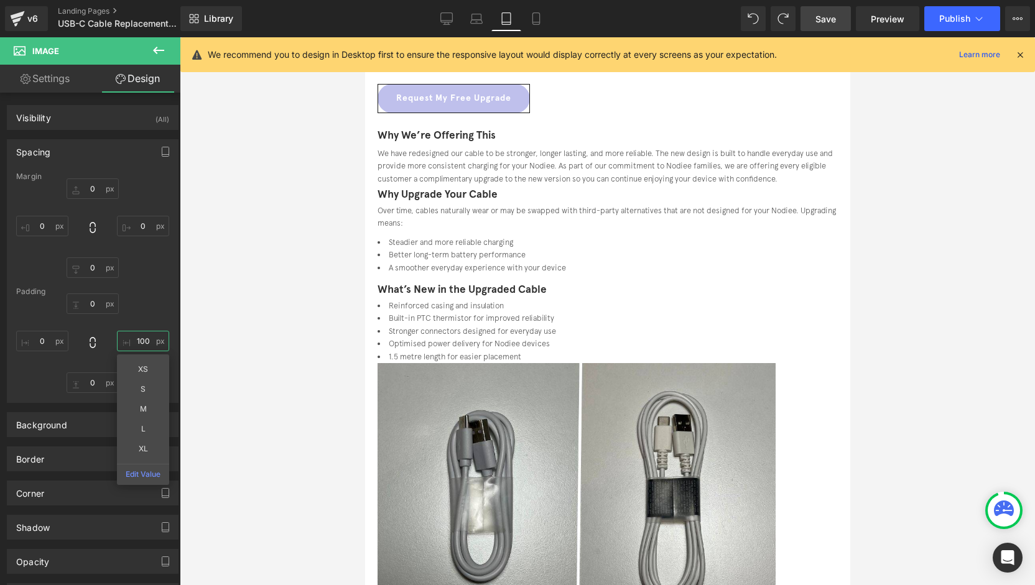
scroll to position [0, 0]
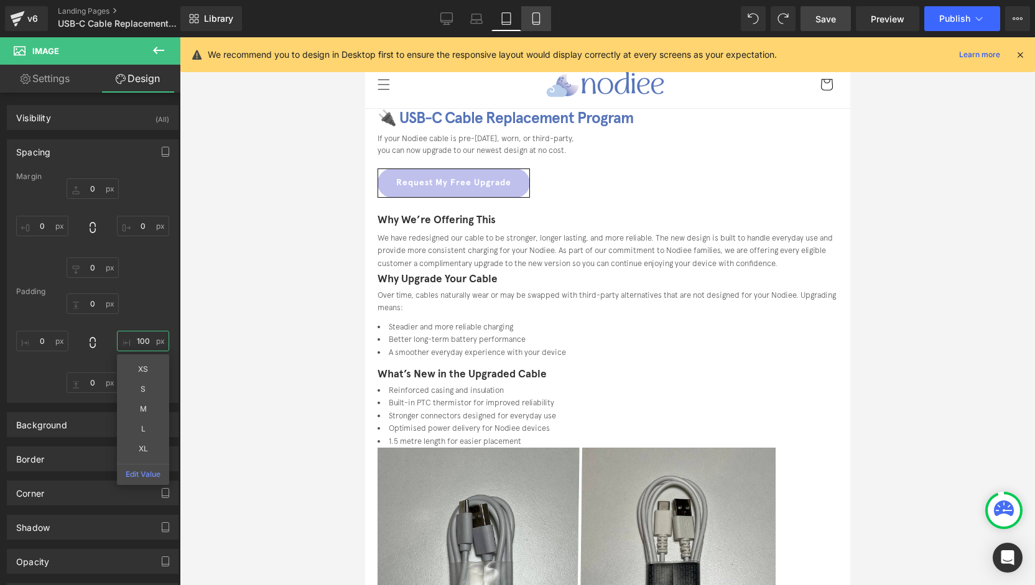
type input "100"
click at [543, 28] on link "Mobile" at bounding box center [536, 18] width 30 height 25
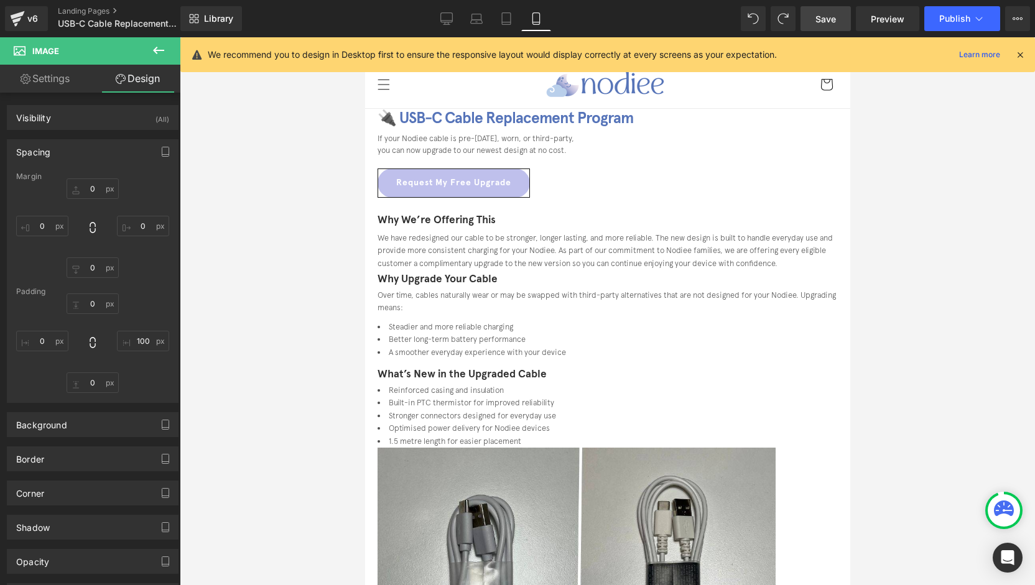
scroll to position [170, 0]
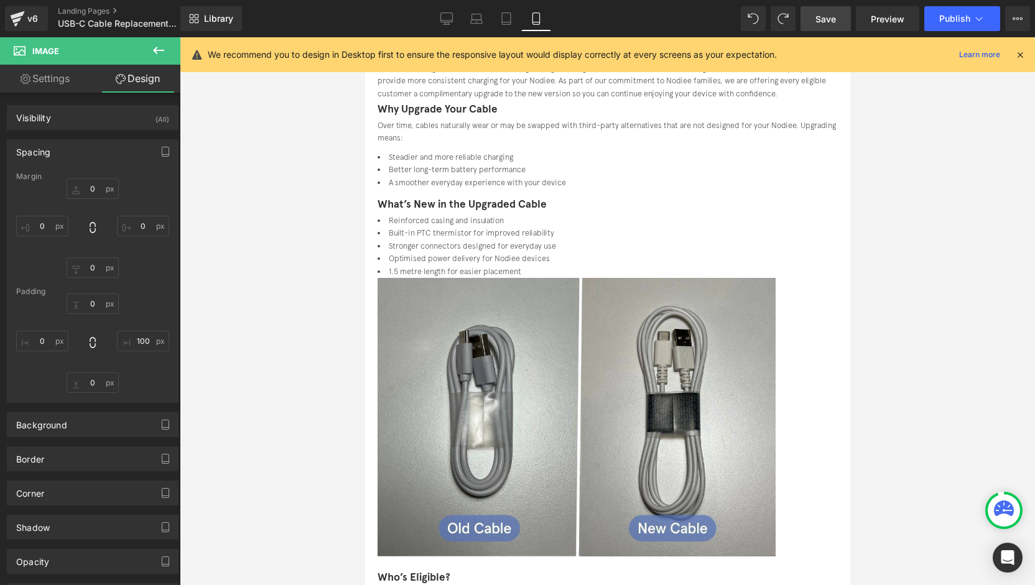
type input "0"
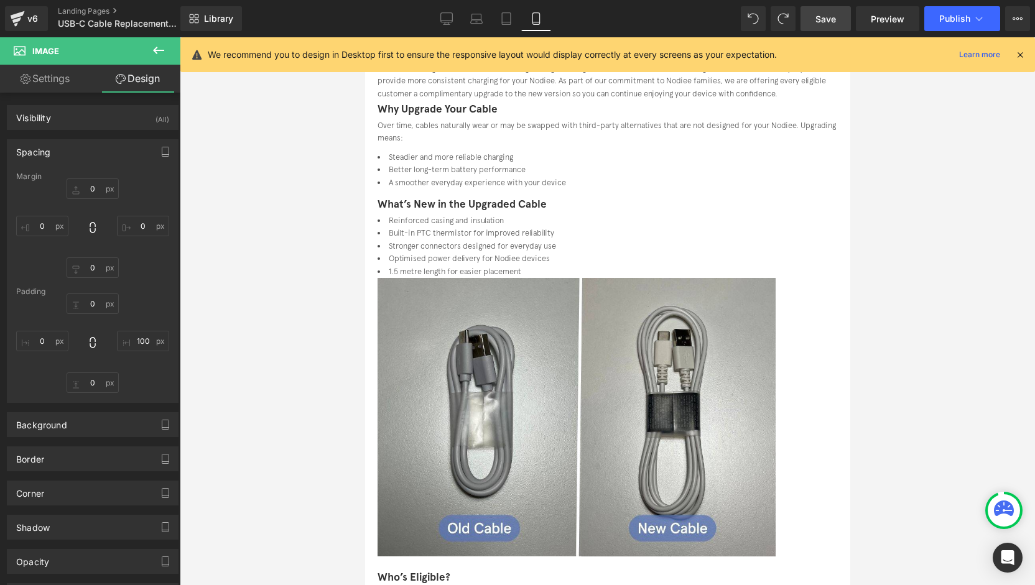
type input "123.435"
type input "0"
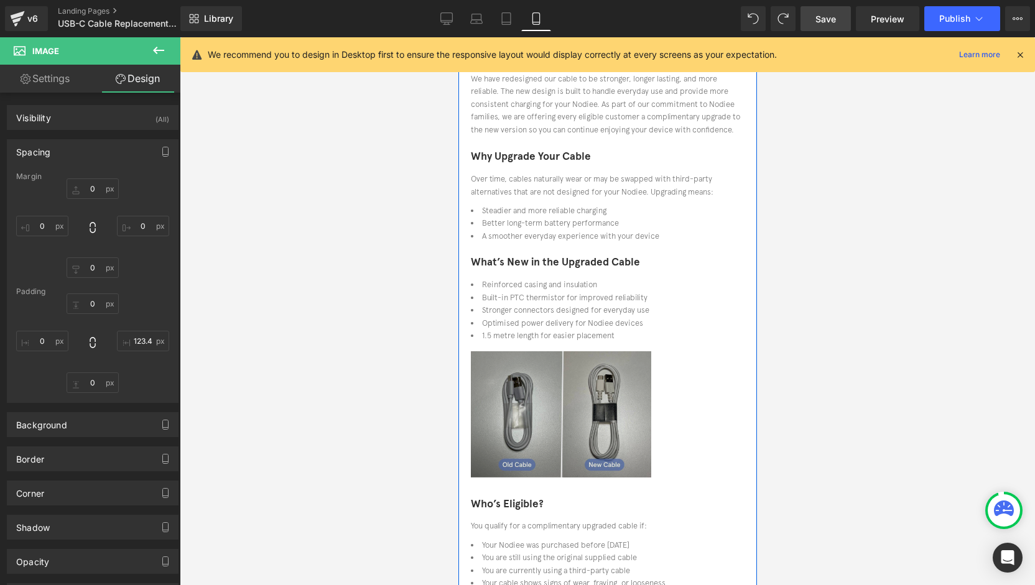
click at [675, 411] on img at bounding box center [607, 414] width 274 height 126
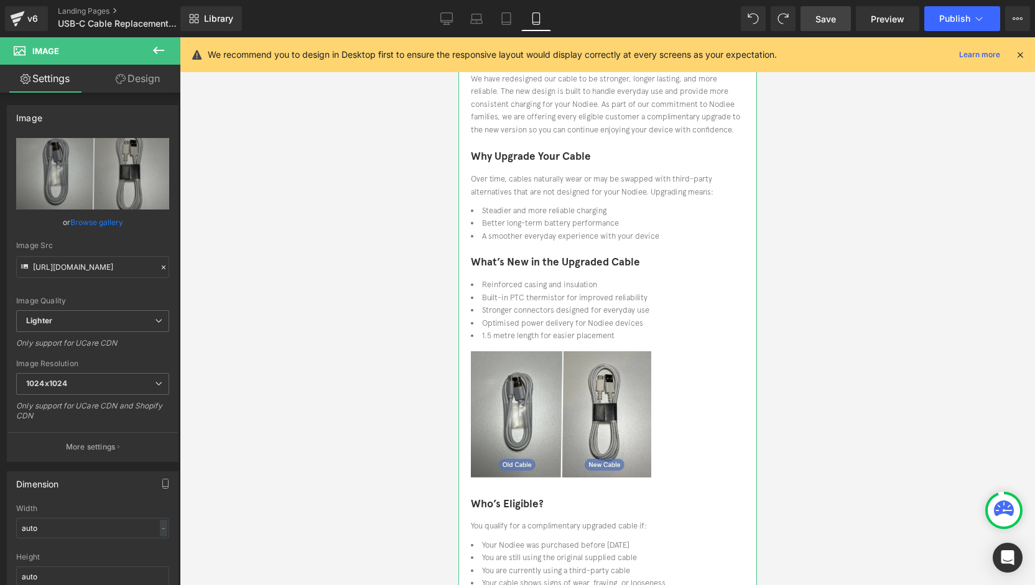
click at [152, 84] on link "Design" at bounding box center [138, 79] width 90 height 28
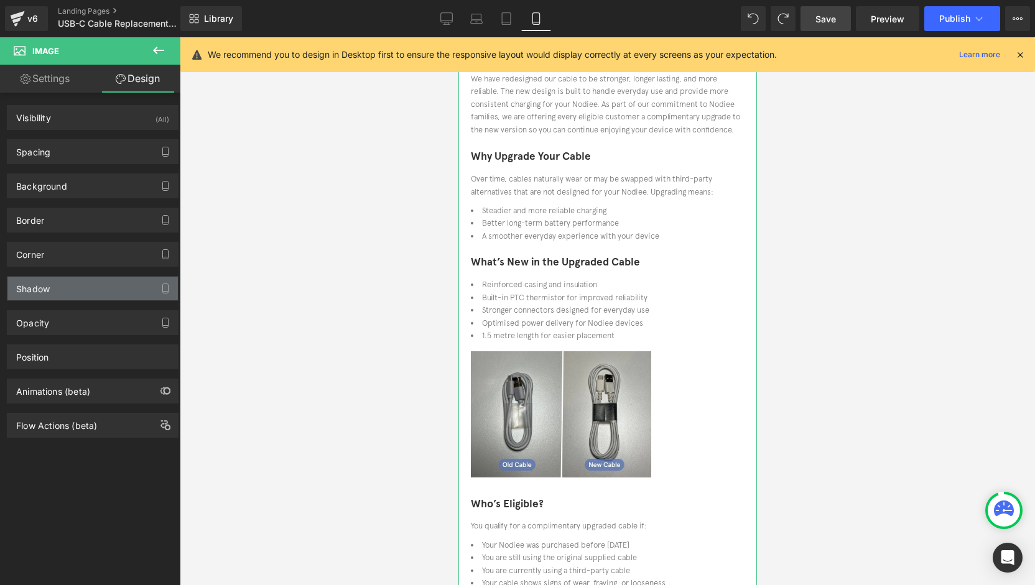
click at [67, 285] on div "Shadow" at bounding box center [92, 289] width 170 height 24
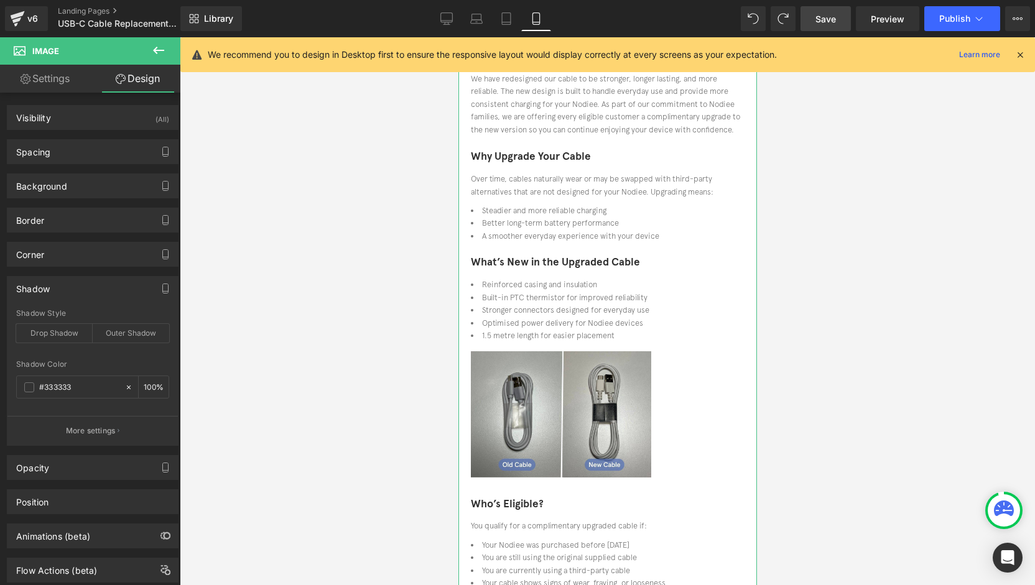
click at [67, 285] on div "Shadow" at bounding box center [92, 289] width 170 height 24
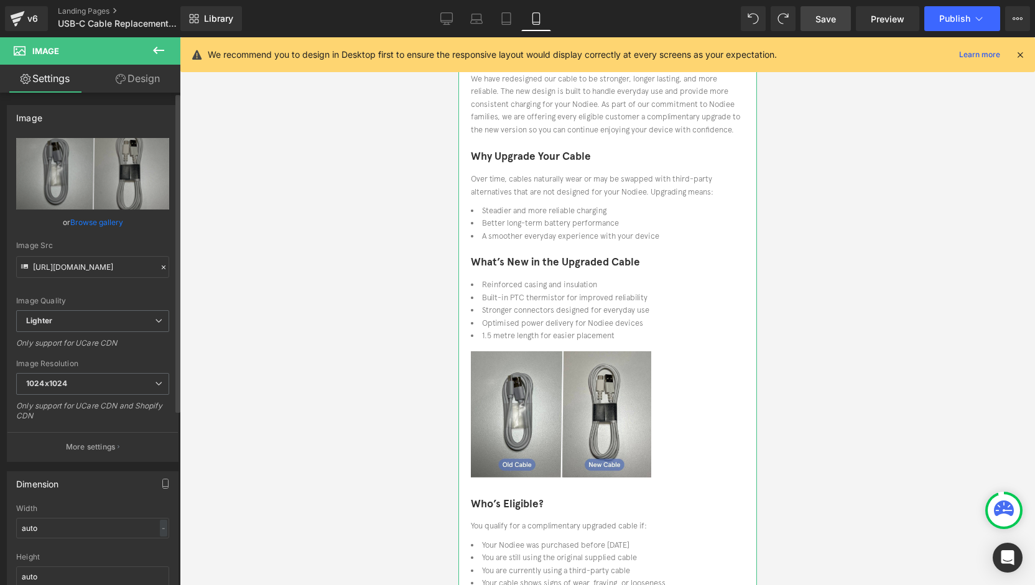
click at [137, 98] on div "Image https://ucarecdn.com/ed80e798-326a-4578-84c2-d0d306a85205/-/format/auto/-…" at bounding box center [93, 279] width 186 height 366
click at [137, 87] on link "Design" at bounding box center [138, 79] width 90 height 28
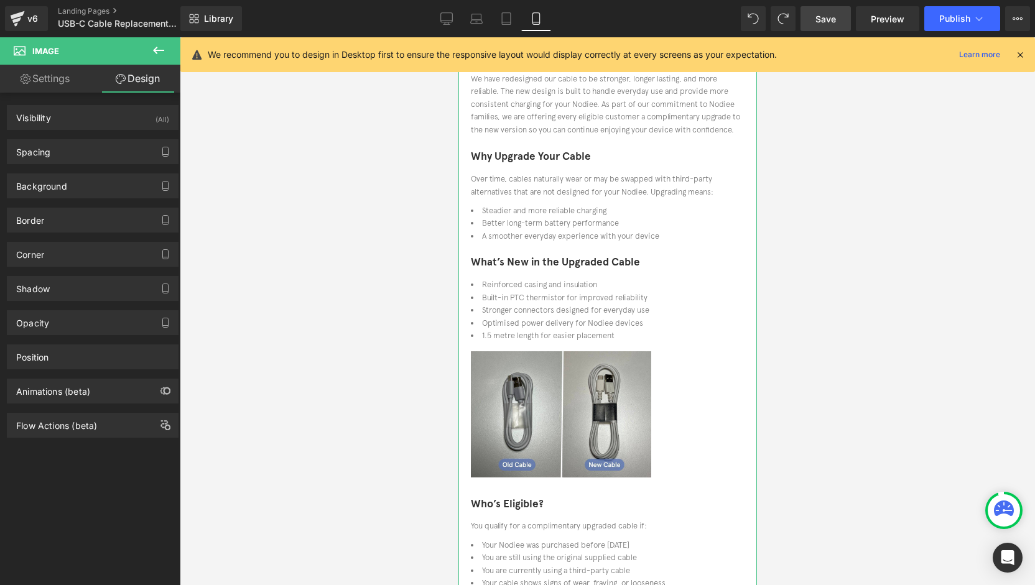
type input "0"
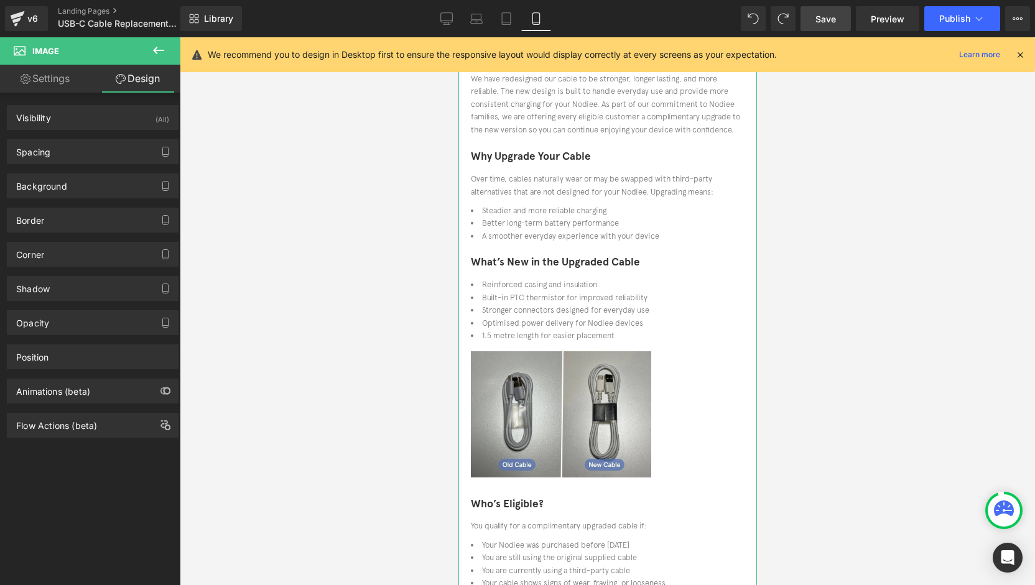
type input "150"
type input "0"
click at [54, 155] on div "Spacing" at bounding box center [92, 152] width 170 height 24
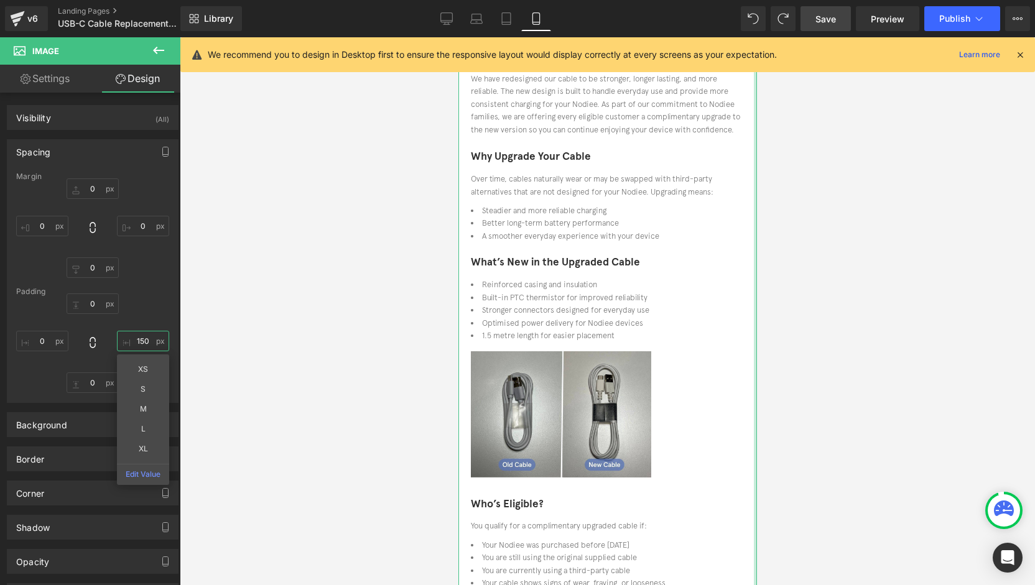
click at [142, 341] on input "150" at bounding box center [143, 341] width 52 height 21
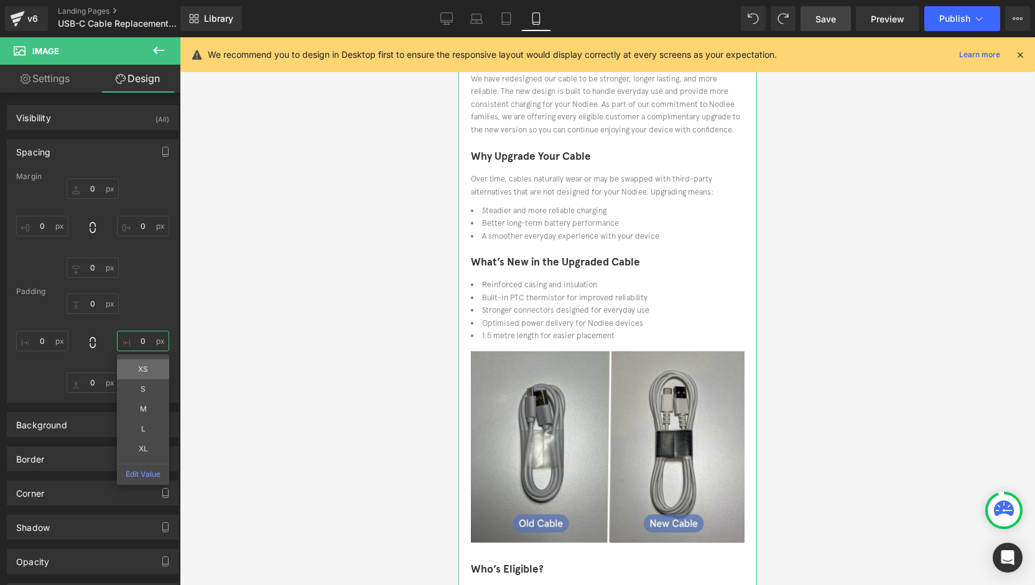
type input "1"
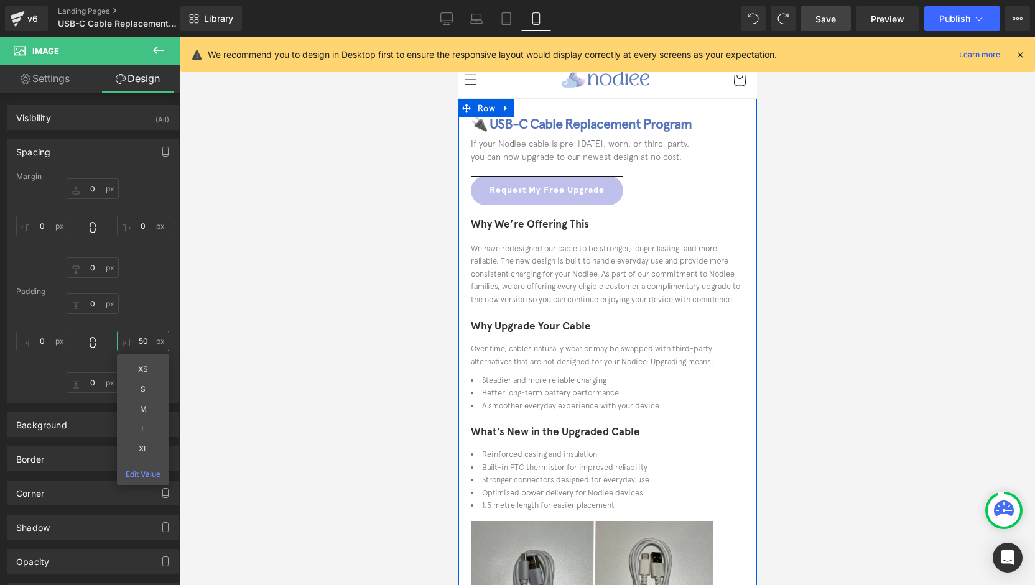
scroll to position [249, 0]
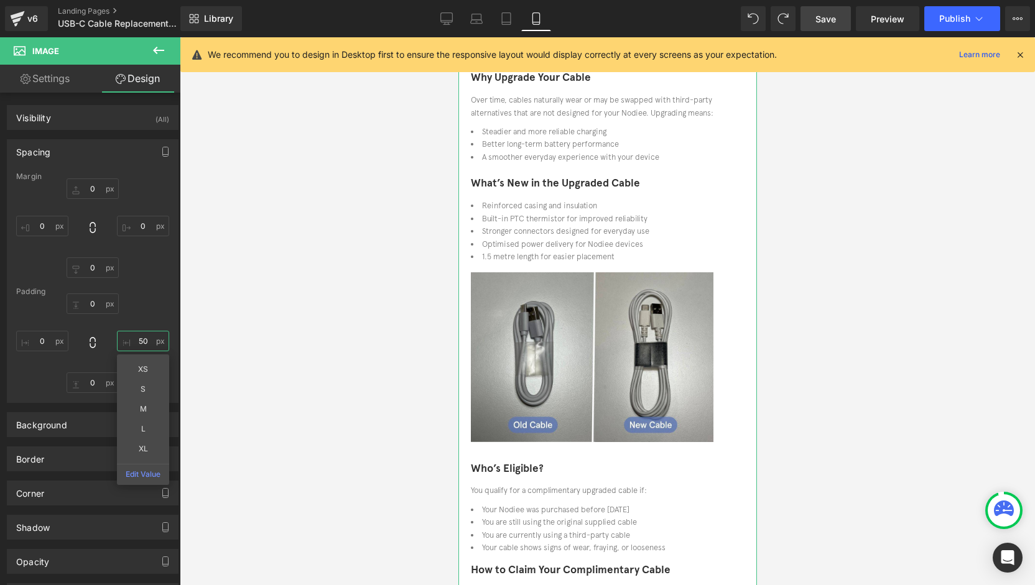
type input "5"
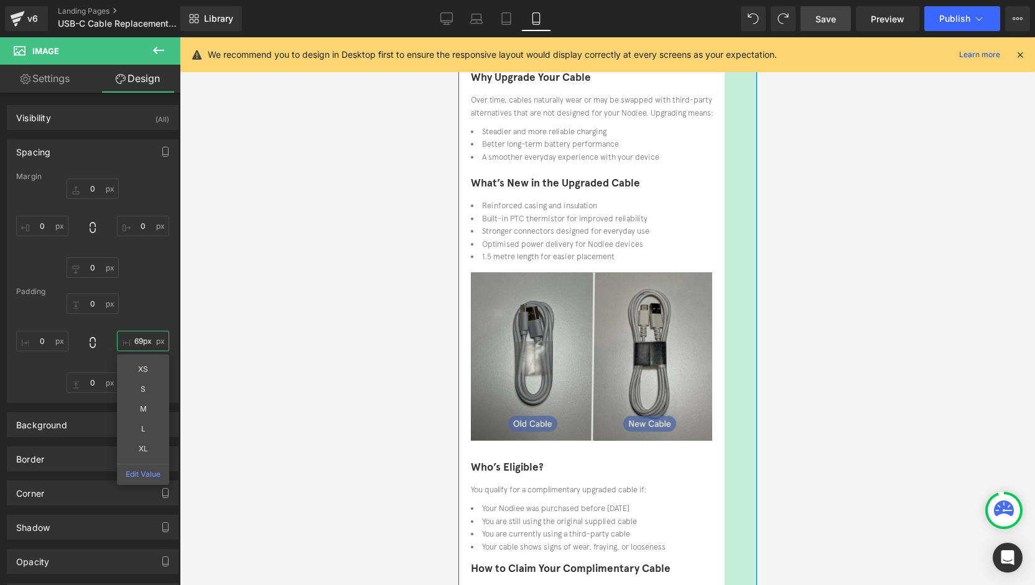
drag, startPoint x: 722, startPoint y: 391, endPoint x: 679, endPoint y: 385, distance: 43.4
click at [679, 385] on div "Image 52px" at bounding box center [607, 359] width 274 height 174
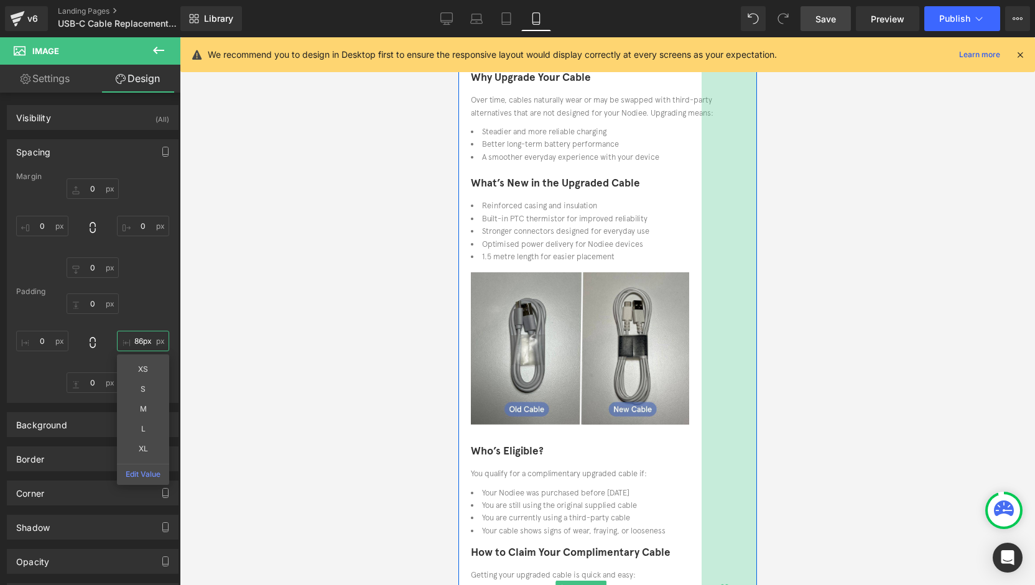
type input "85px"
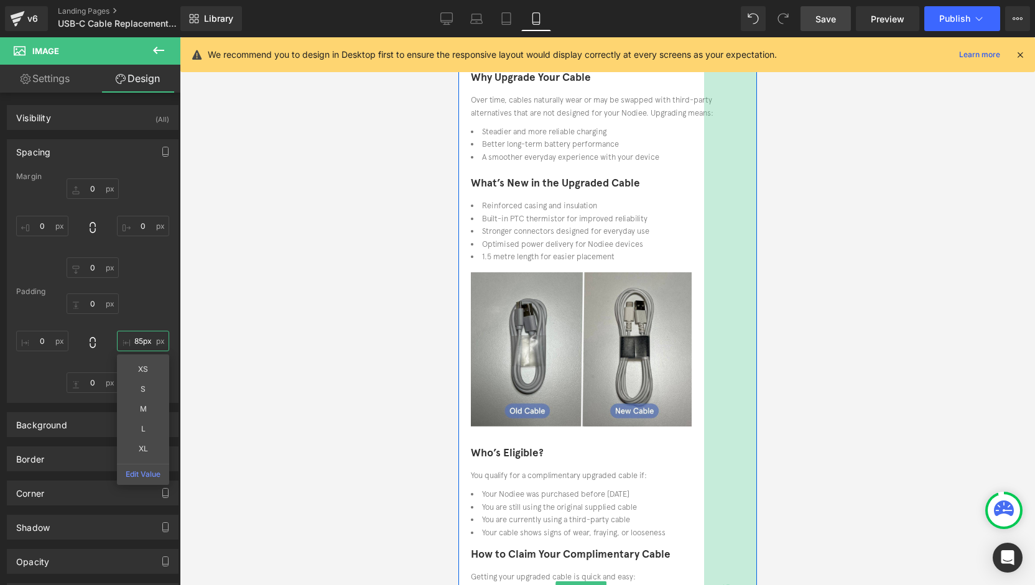
drag, startPoint x: 690, startPoint y: 376, endPoint x: 680, endPoint y: 374, distance: 9.7
click at [703, 374] on div "85px" at bounding box center [729, 589] width 53 height 1478
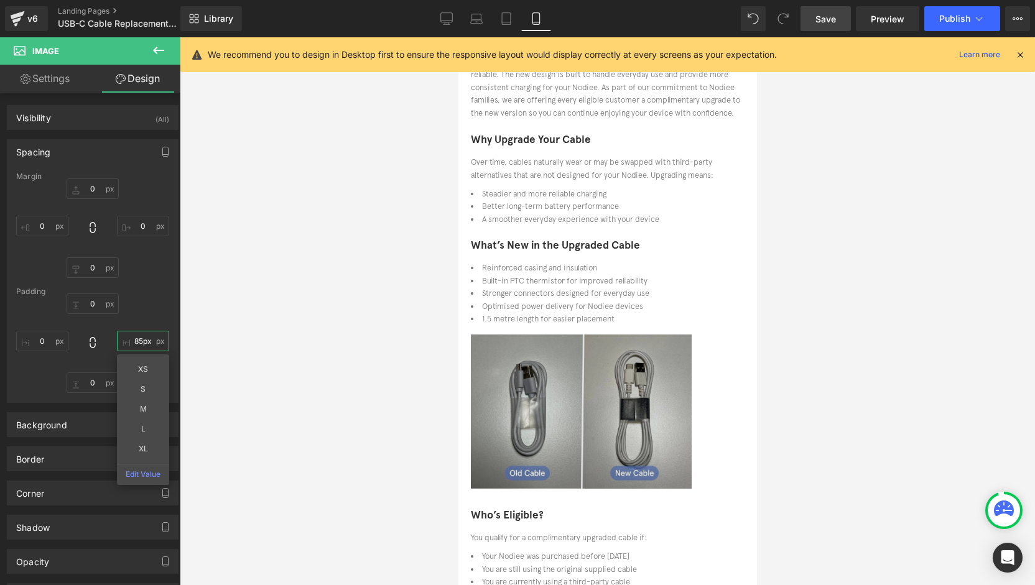
scroll to position [373, 0]
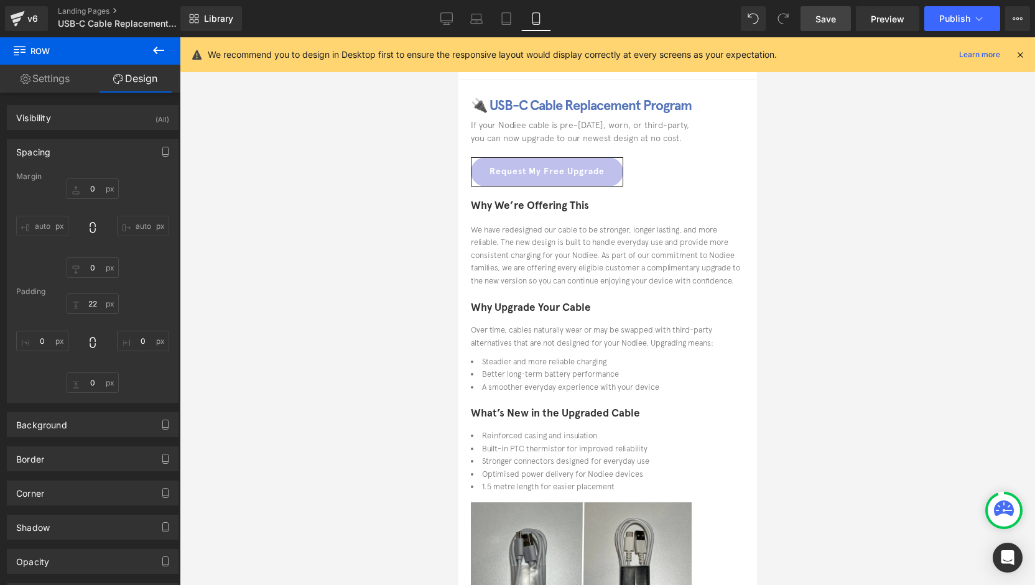
scroll to position [0, 0]
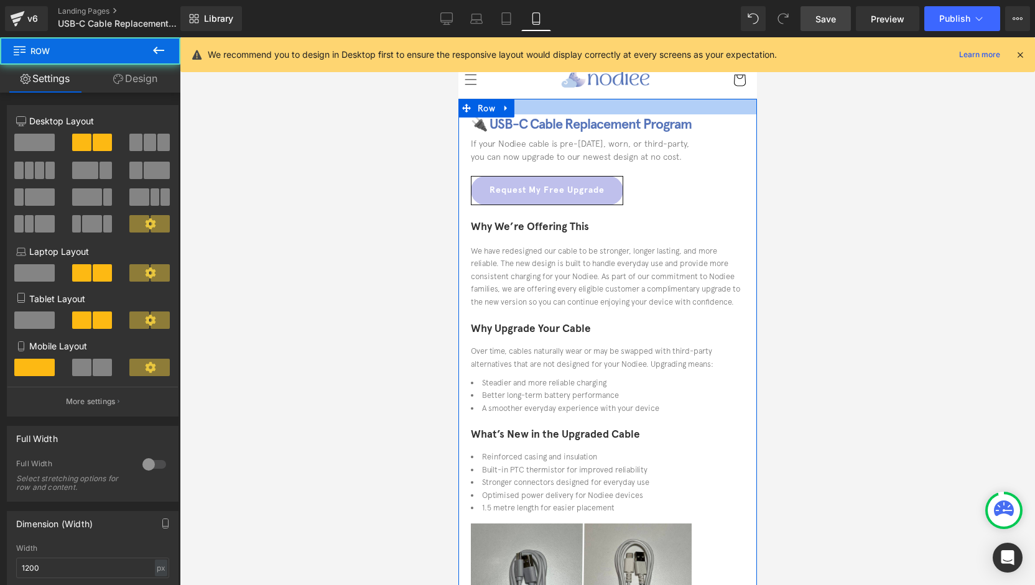
click at [600, 114] on div at bounding box center [607, 107] width 299 height 16
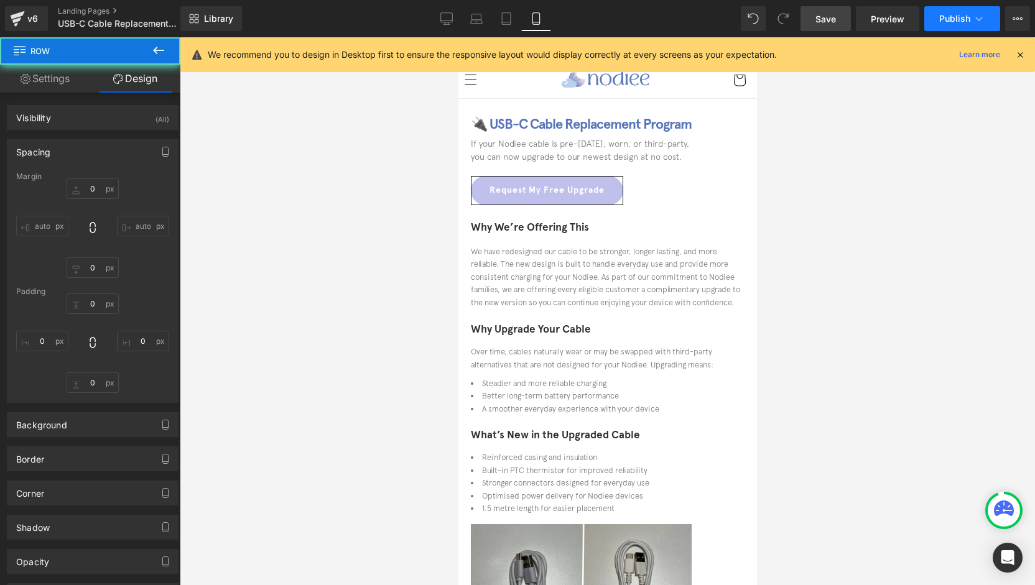
type input "0"
type input "26"
type input "0"
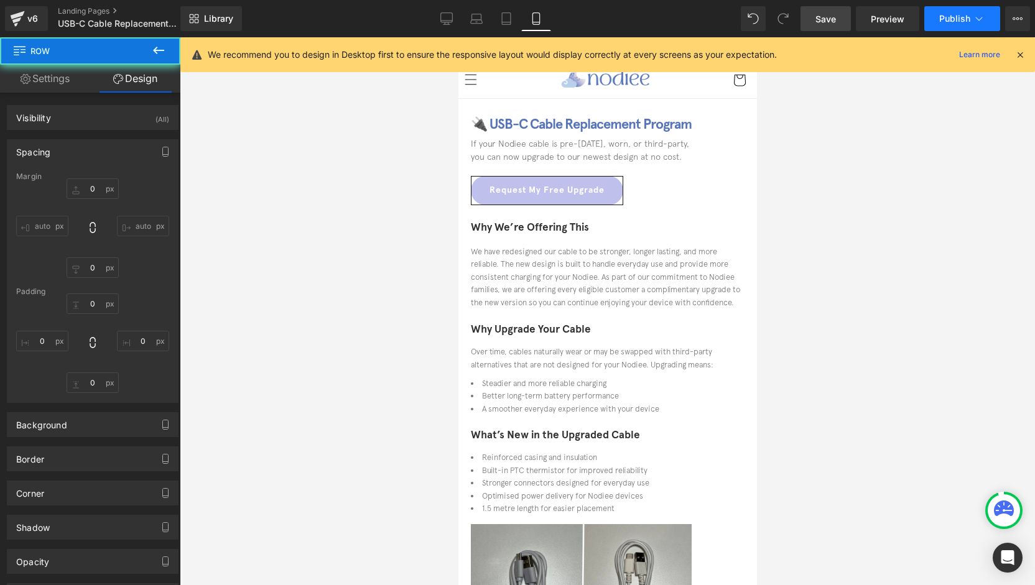
type input "0"
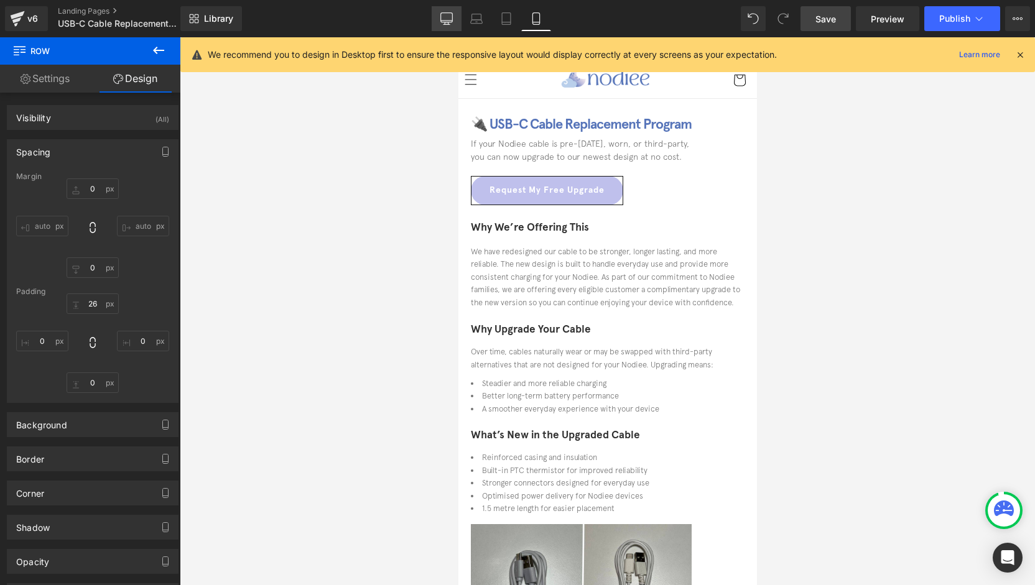
click at [445, 21] on icon at bounding box center [447, 21] width 12 height 0
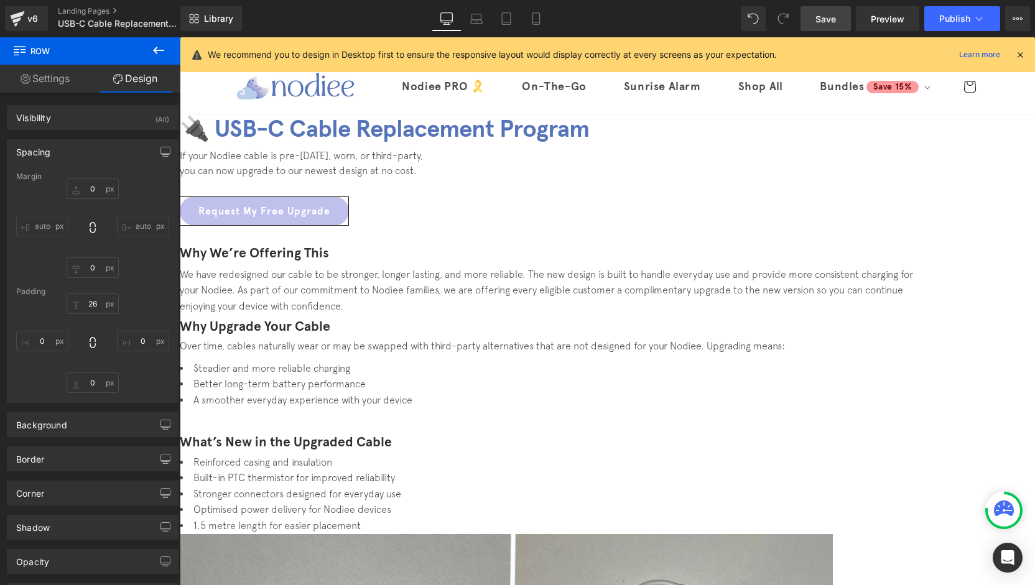
type input "0"
type input "32"
type input "0"
type input "33"
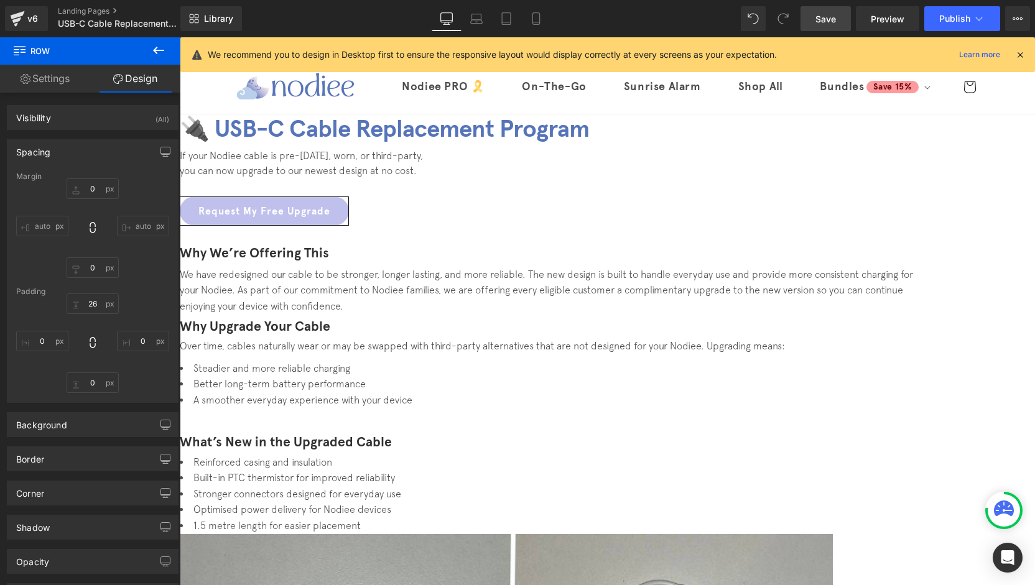
type input "0"
click at [970, 10] on button "Publish" at bounding box center [962, 18] width 76 height 25
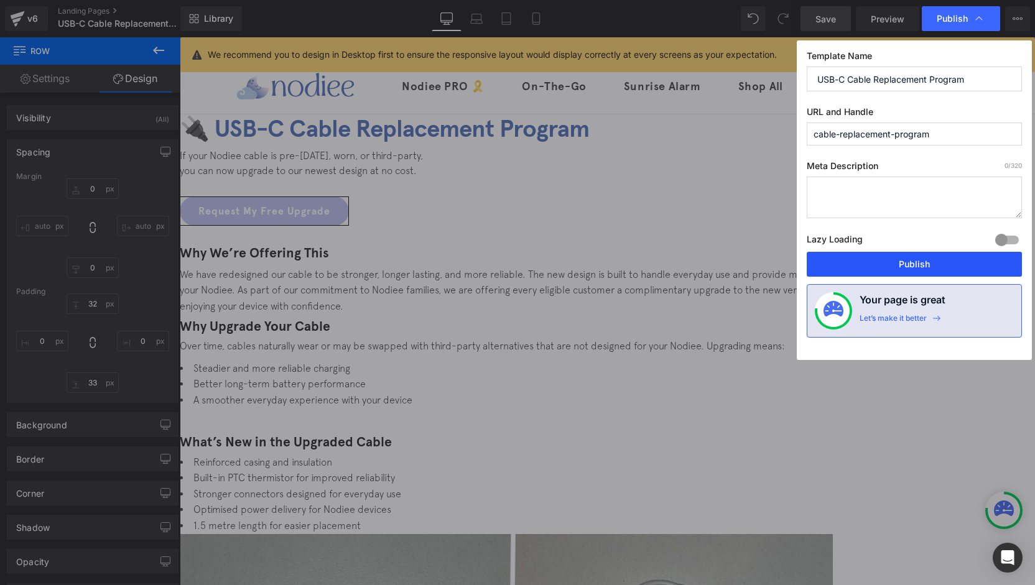
click at [929, 268] on button "Publish" at bounding box center [914, 264] width 215 height 25
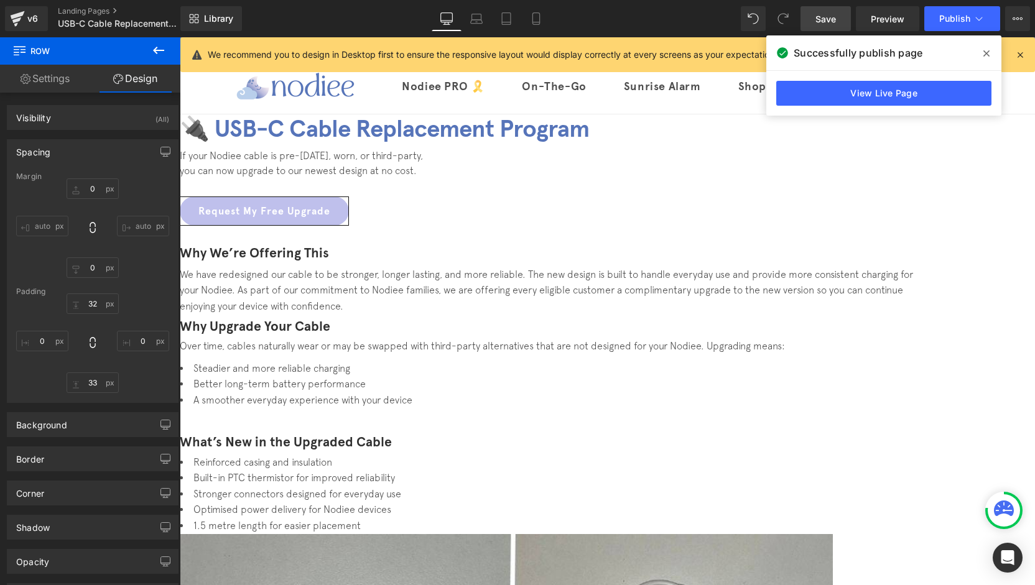
click at [984, 53] on icon at bounding box center [986, 54] width 6 height 10
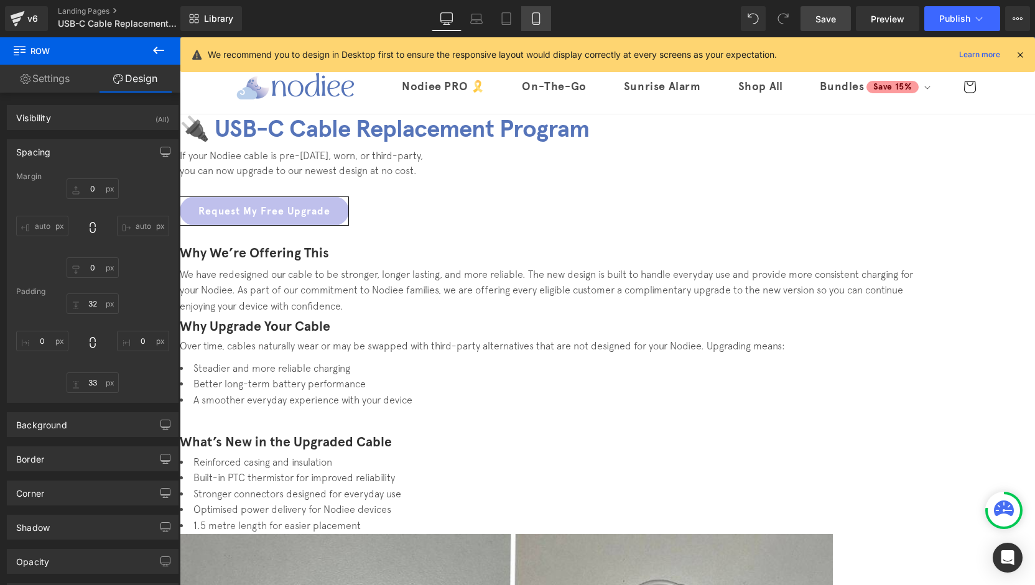
click at [537, 24] on icon at bounding box center [536, 18] width 12 height 12
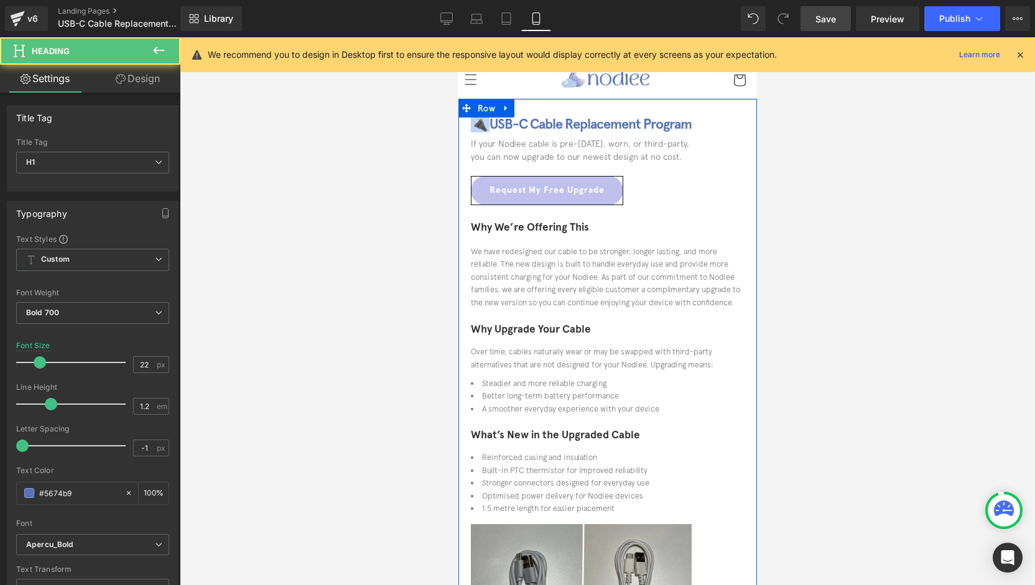
drag, startPoint x: 510, startPoint y: 124, endPoint x: 485, endPoint y: 123, distance: 24.9
click at [485, 123] on h1 "🔌 USB-C Cable Replacement Program" at bounding box center [607, 124] width 274 height 16
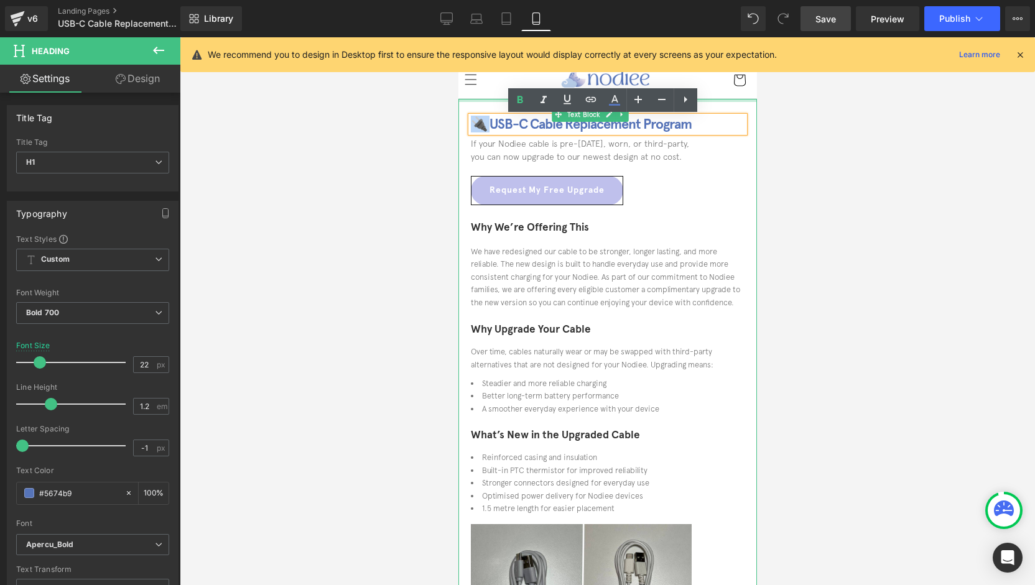
copy h1 "🔌 U"
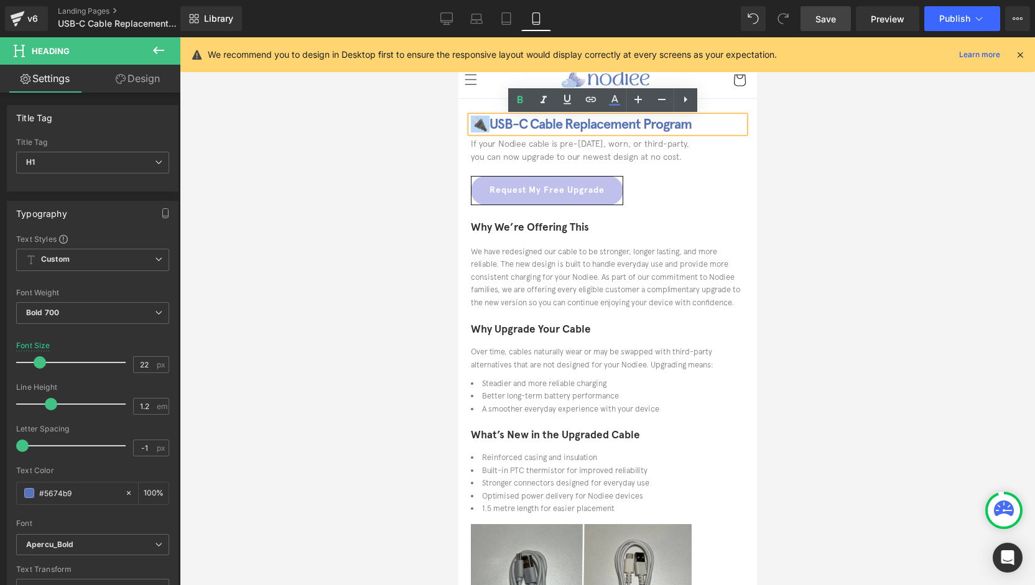
click at [499, 119] on h1 "🔌 USB-C Cable Replacement Program" at bounding box center [607, 124] width 274 height 16
drag, startPoint x: 509, startPoint y: 125, endPoint x: 481, endPoint y: 125, distance: 28.0
click at [481, 125] on h1 "🔌 USB-C Cable Replacement Program" at bounding box center [607, 124] width 274 height 16
copy h1 "🔌 U"
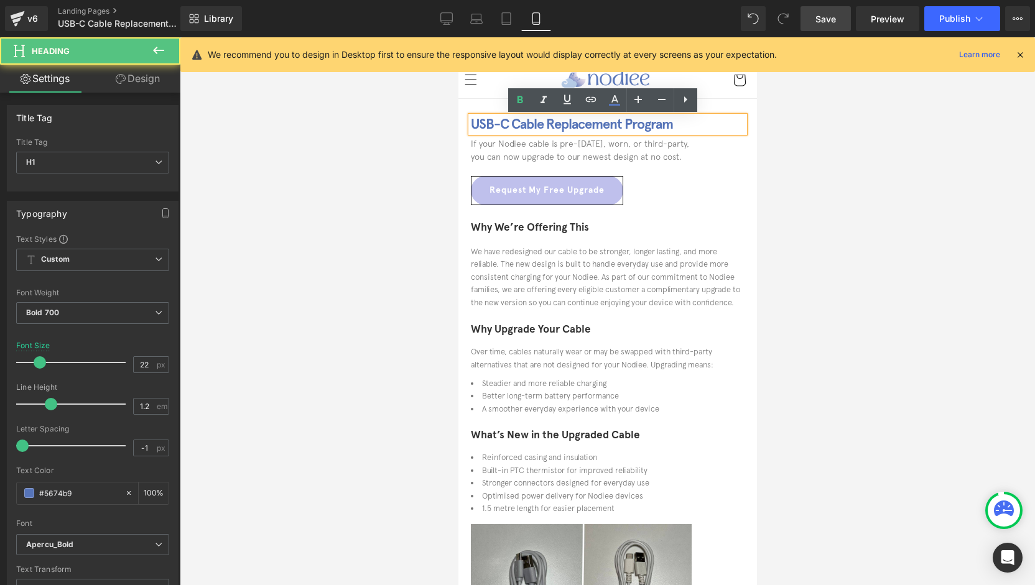
click at [715, 126] on h1 "USB-C Cable Replacement Program" at bounding box center [607, 124] width 274 height 16
click at [509, 125] on h1 "🔌 USB-C Cable Replacement Program" at bounding box center [607, 124] width 274 height 16
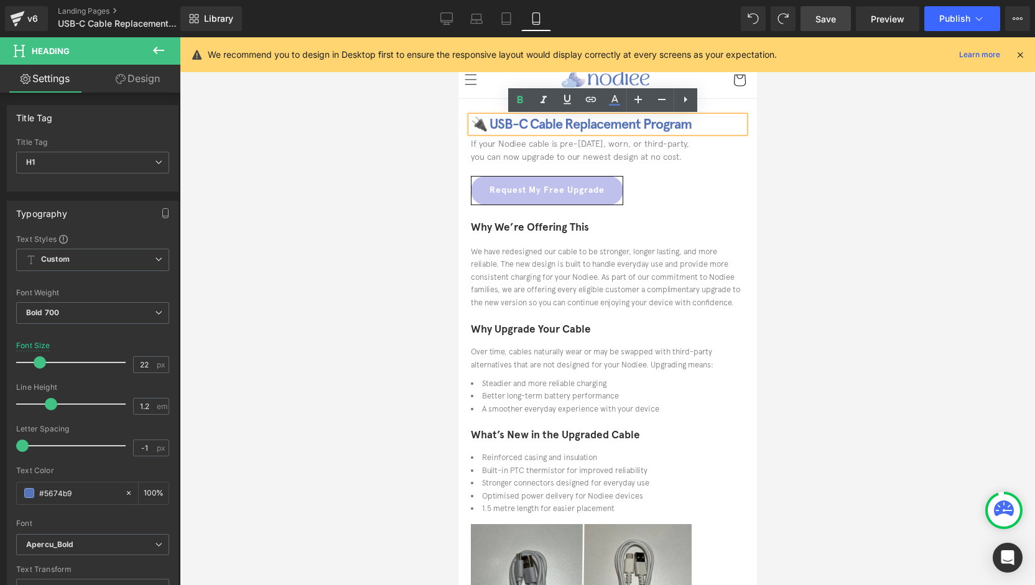
click at [777, 144] on div at bounding box center [607, 311] width 855 height 548
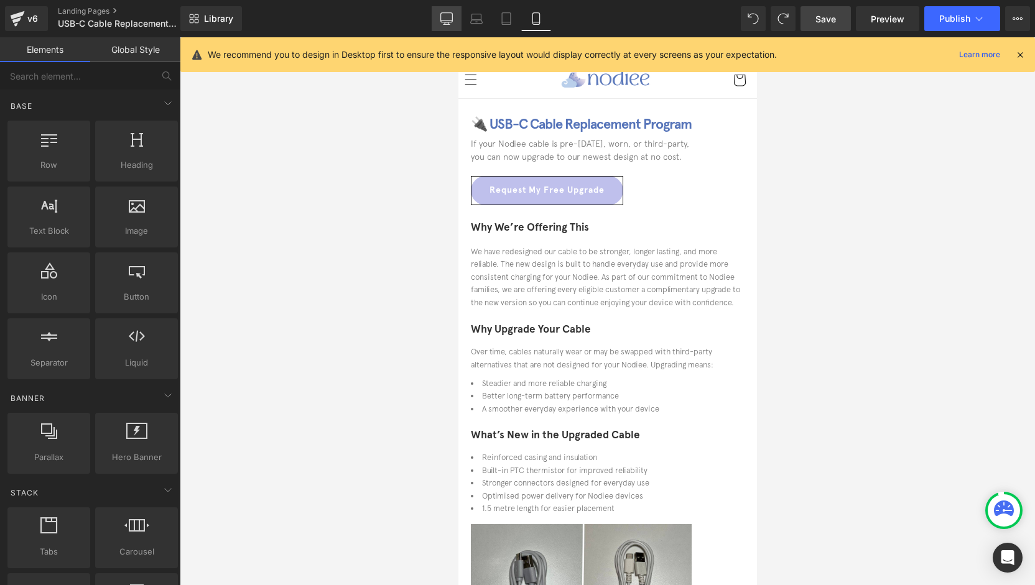
click at [432, 21] on link "Desktop" at bounding box center [447, 18] width 30 height 25
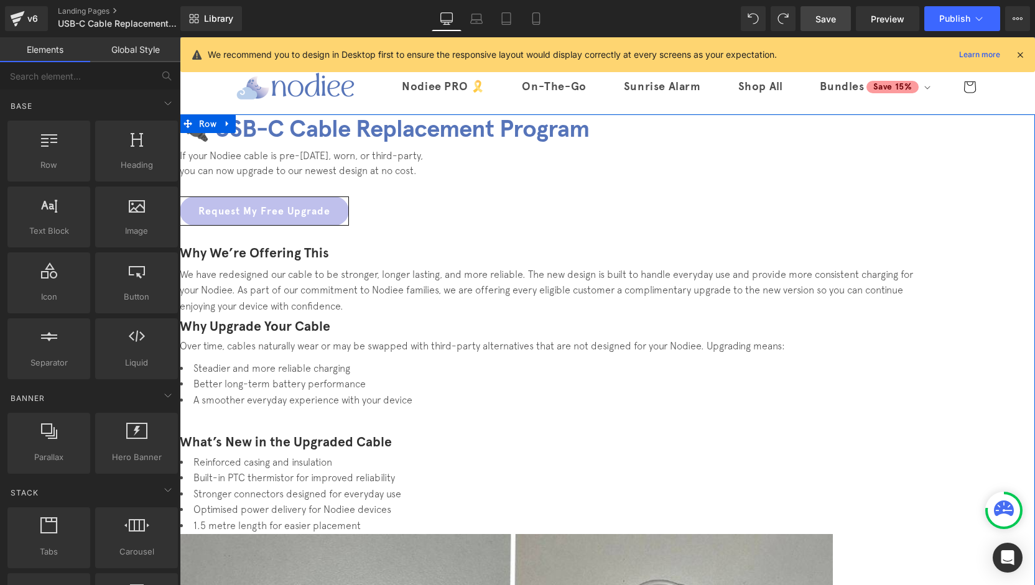
drag, startPoint x: 596, startPoint y: 230, endPoint x: 360, endPoint y: 295, distance: 246.0
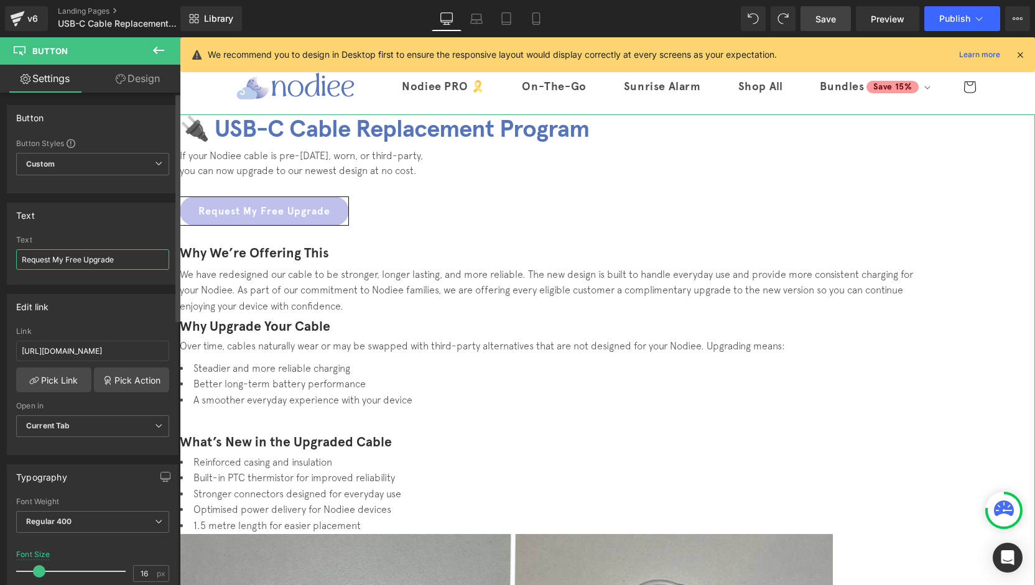
drag, startPoint x: 144, startPoint y: 261, endPoint x: 32, endPoint y: 259, distance: 112.0
click at [32, 259] on input "Request My Free Upgrade" at bounding box center [92, 259] width 153 height 21
click at [35, 258] on input "Request My Free Upgrade" at bounding box center [92, 259] width 153 height 21
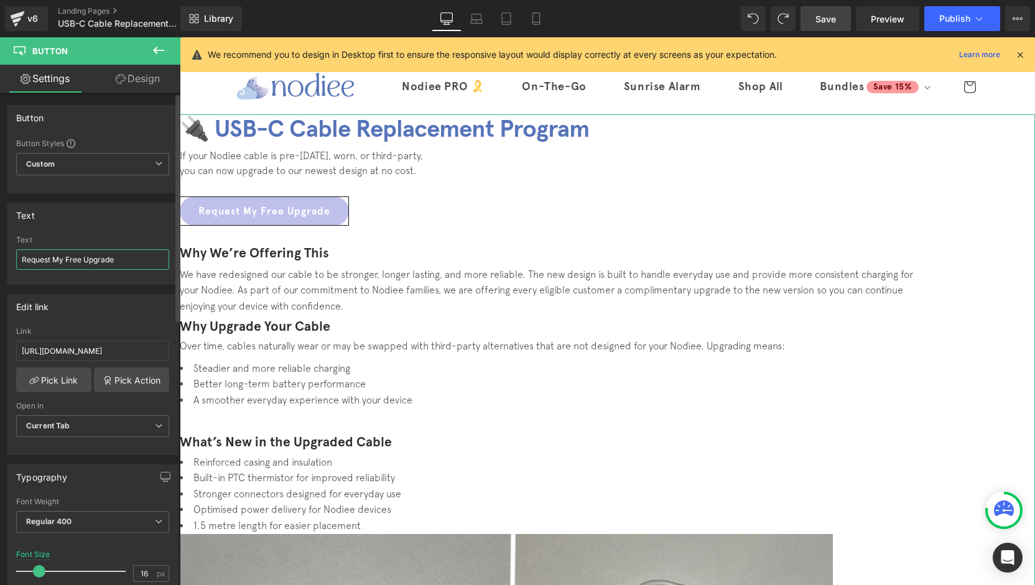
drag, startPoint x: 58, startPoint y: 259, endPoint x: 17, endPoint y: 261, distance: 41.1
click at [17, 261] on input "Request My Free Upgrade" at bounding box center [92, 259] width 153 height 21
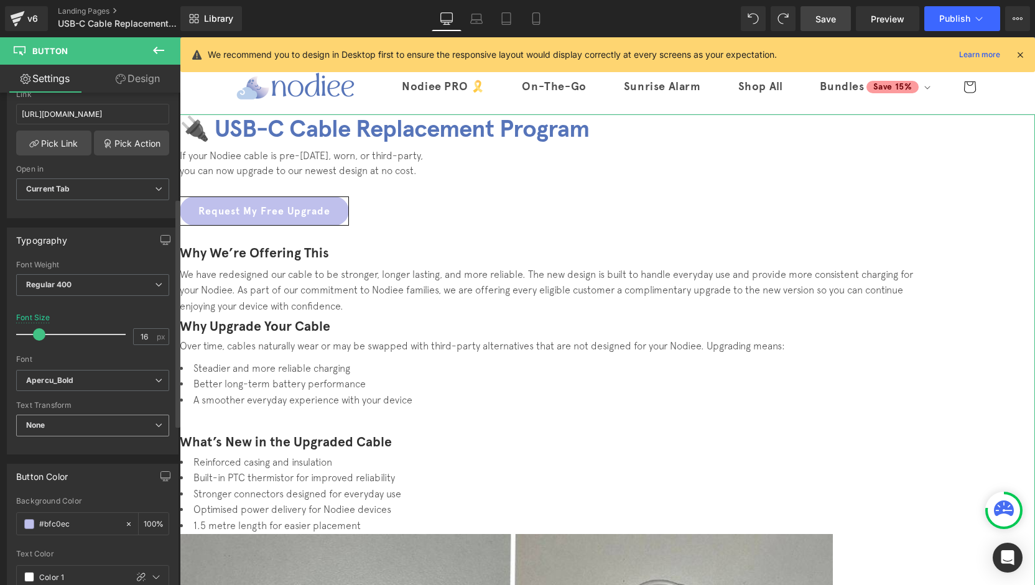
scroll to position [249, 0]
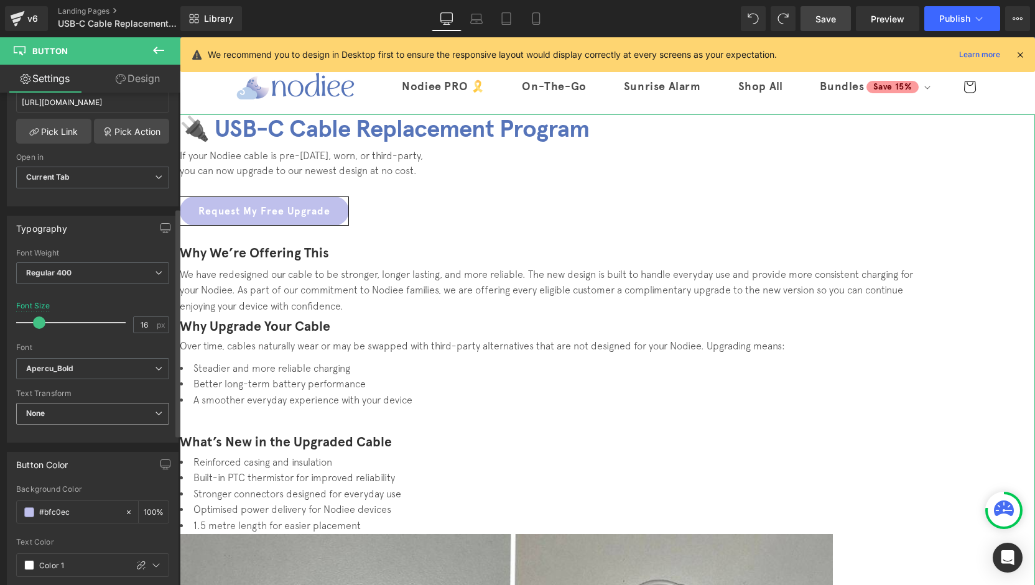
click at [78, 408] on span "None" at bounding box center [92, 414] width 153 height 22
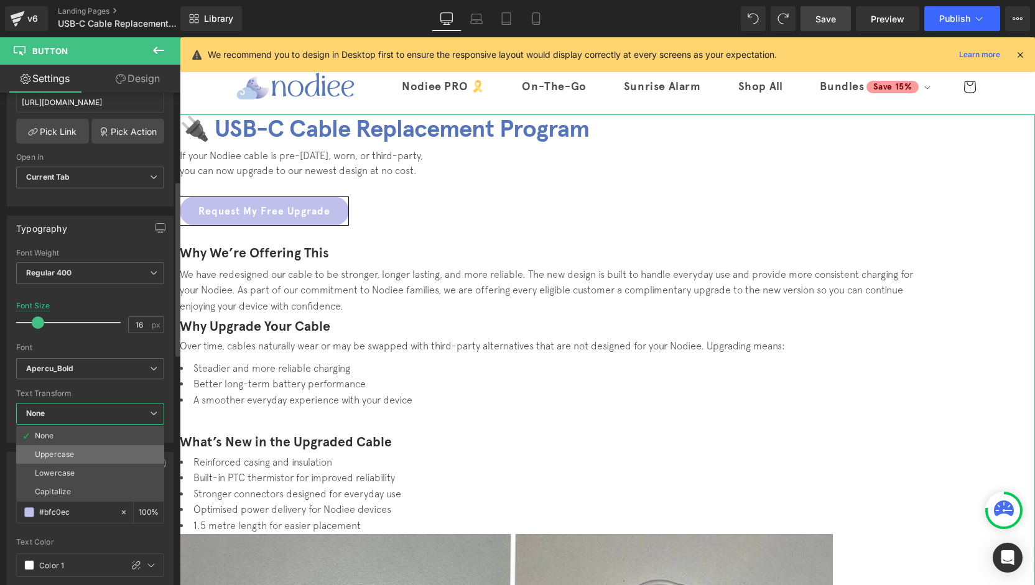
click at [78, 453] on li "Uppercase" at bounding box center [90, 454] width 148 height 19
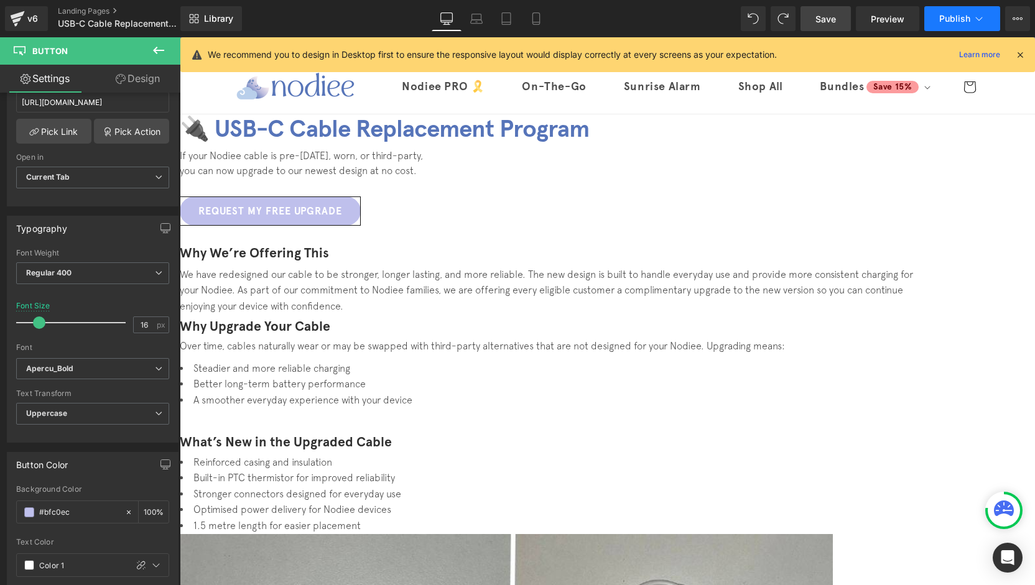
click at [980, 16] on icon at bounding box center [979, 18] width 12 height 12
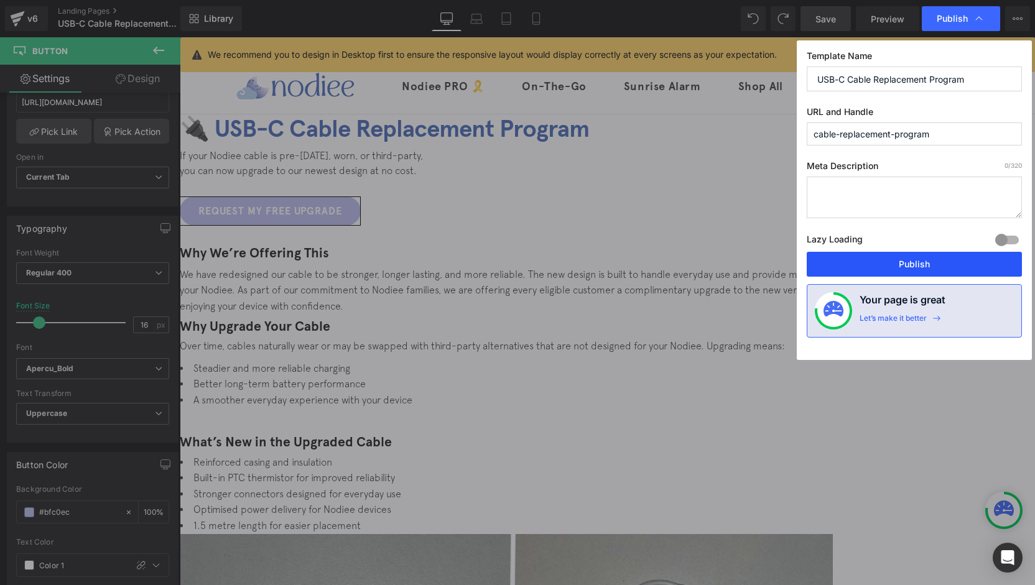
click at [891, 267] on button "Publish" at bounding box center [914, 264] width 215 height 25
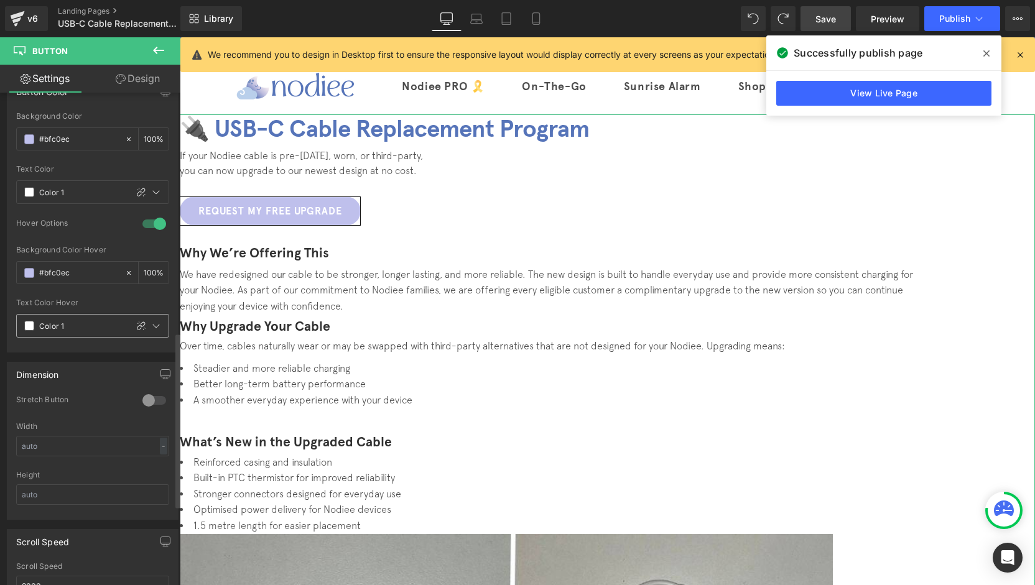
scroll to position [871, 0]
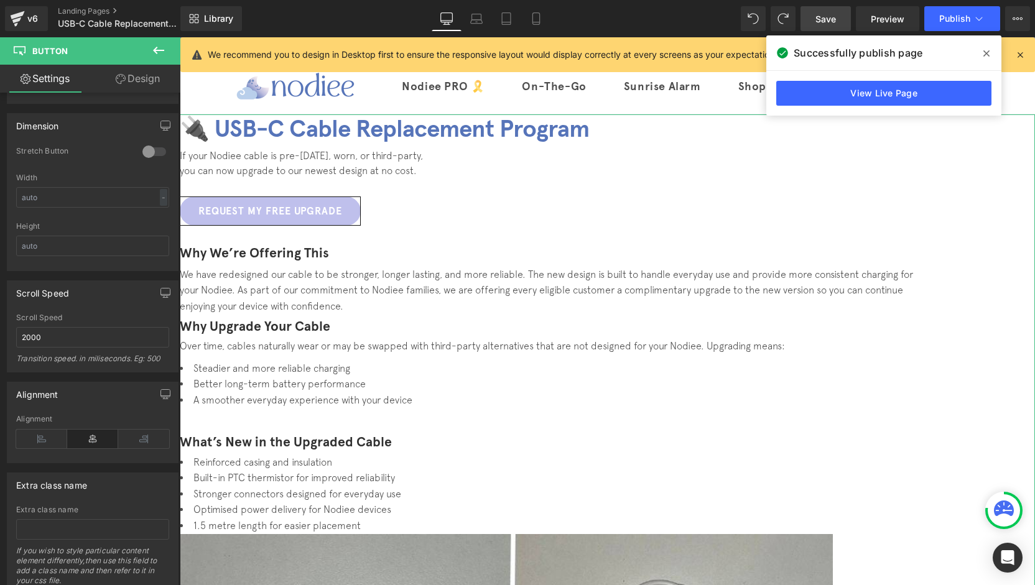
click at [132, 80] on link "Design" at bounding box center [138, 79] width 90 height 28
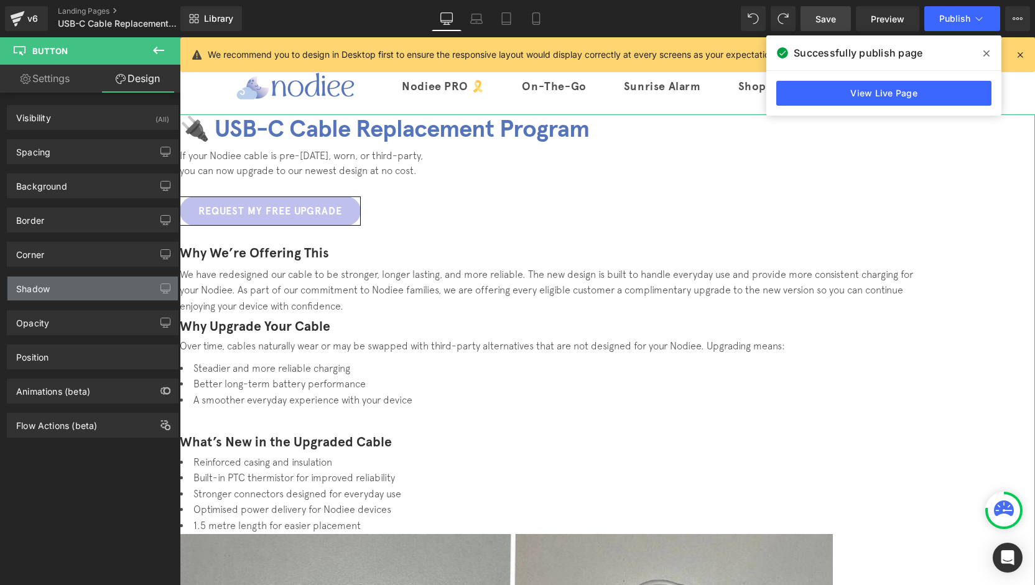
click at [60, 284] on div "Shadow" at bounding box center [92, 289] width 170 height 24
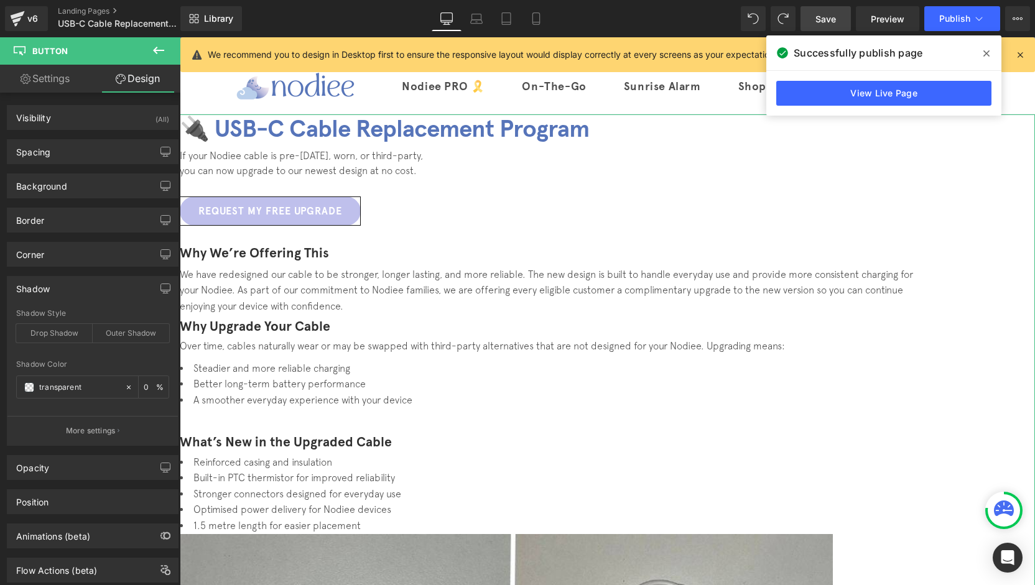
click at [61, 285] on div "Shadow" at bounding box center [92, 289] width 170 height 24
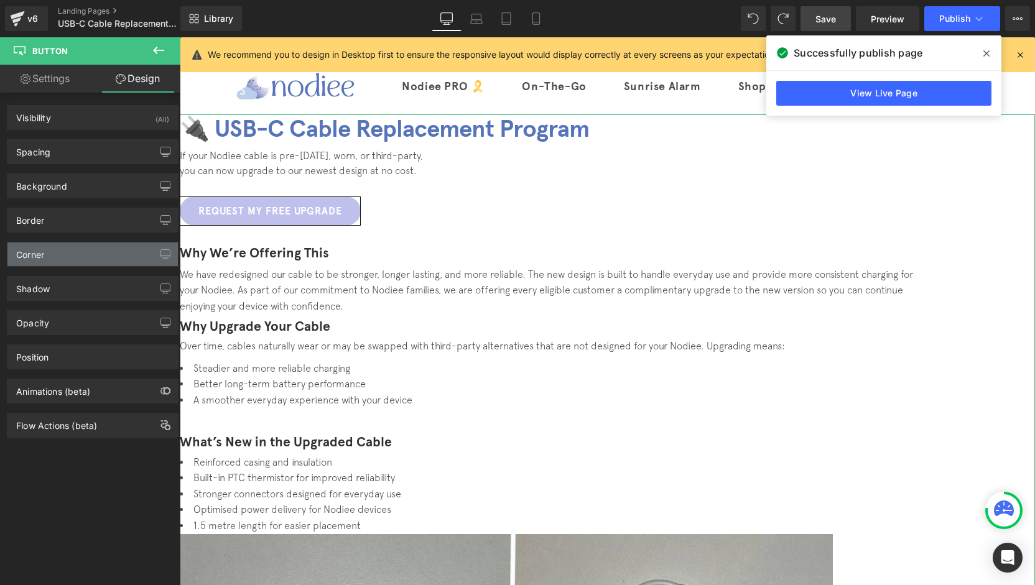
click at [58, 258] on div "Corner" at bounding box center [92, 255] width 170 height 24
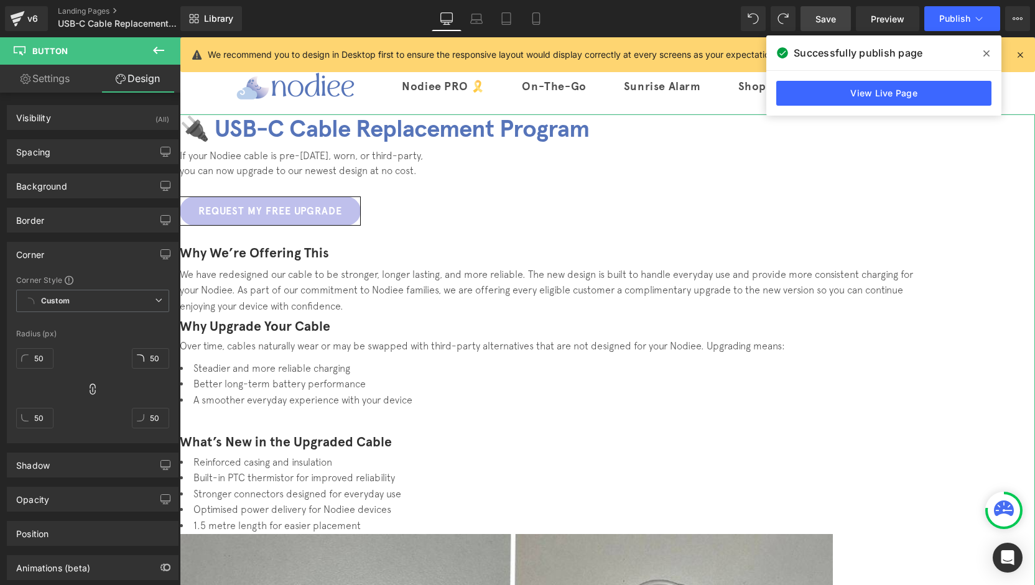
click at [58, 257] on div "Corner" at bounding box center [92, 255] width 170 height 24
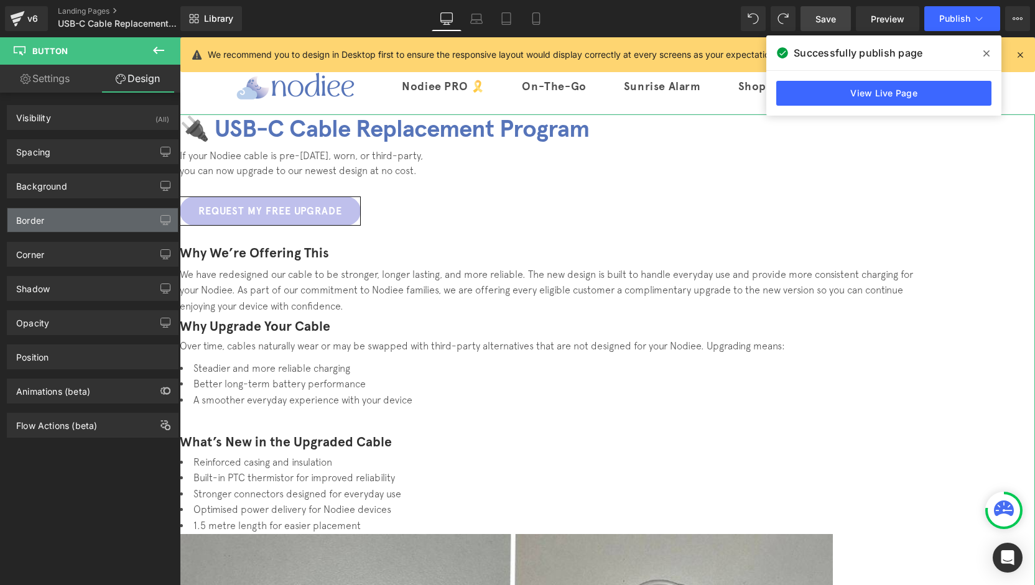
click at [65, 223] on div "Border" at bounding box center [92, 220] width 170 height 24
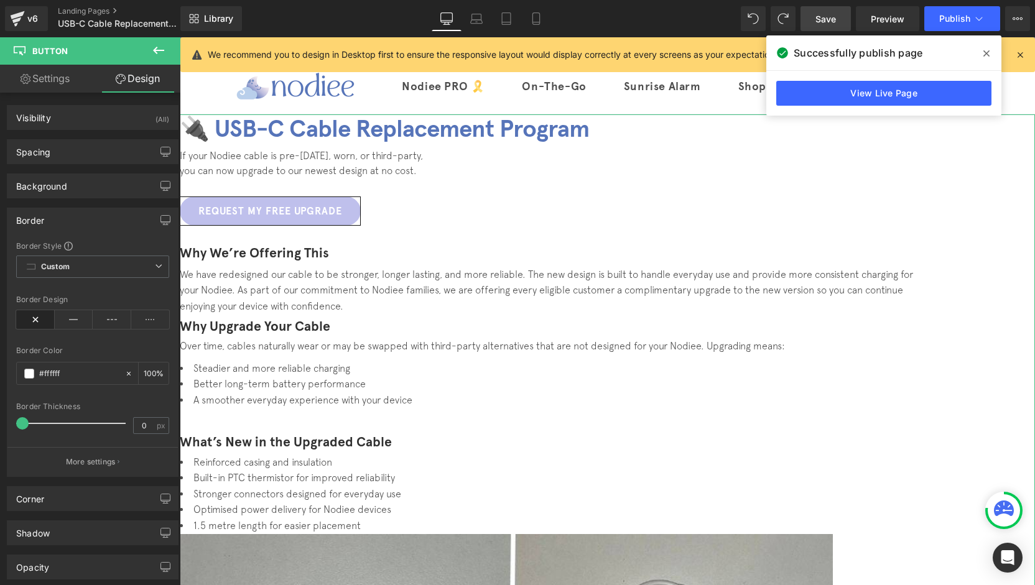
click at [65, 223] on div "Border" at bounding box center [92, 220] width 170 height 24
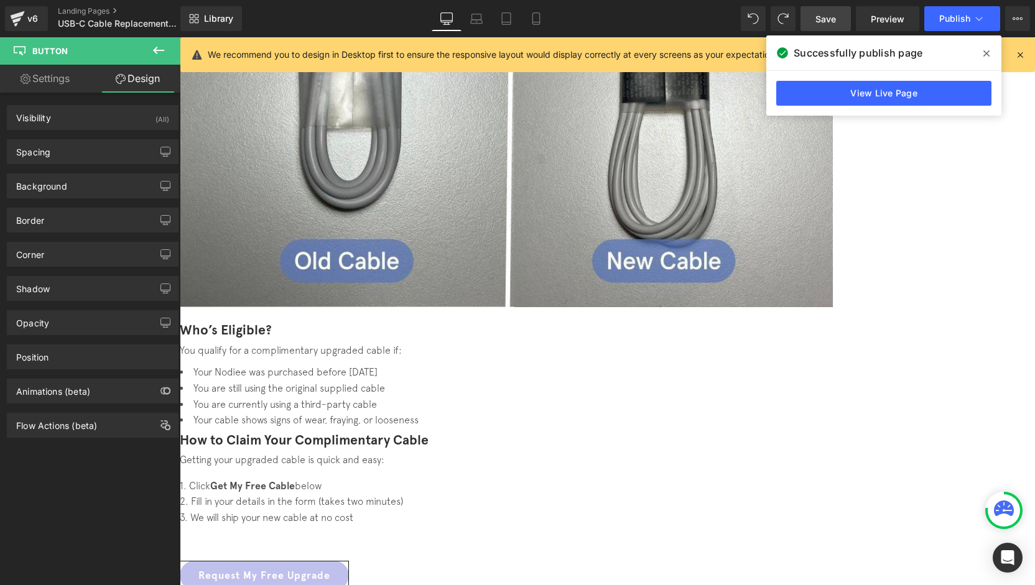
scroll to position [498, 0]
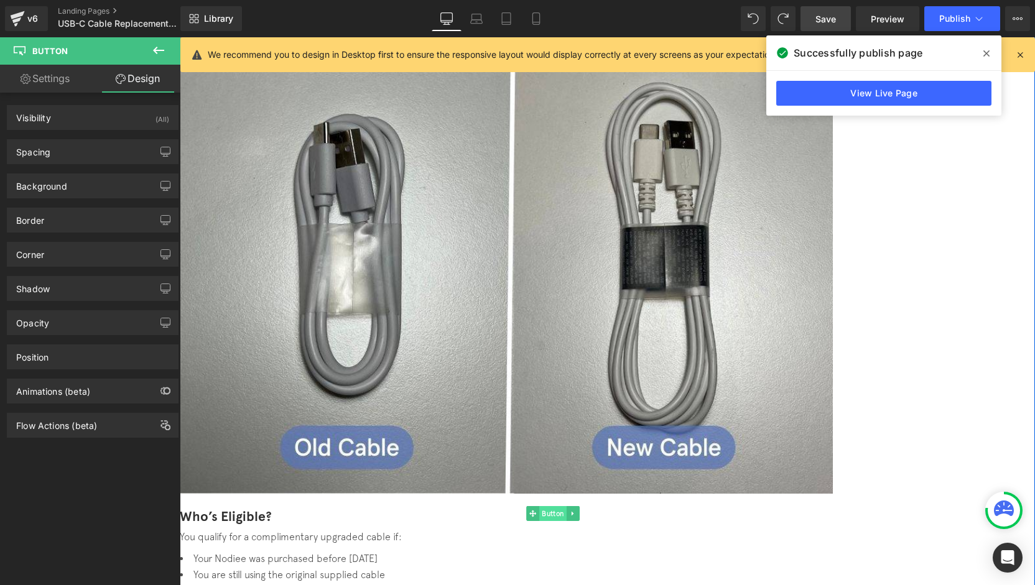
click at [567, 506] on span "Button" at bounding box center [552, 513] width 27 height 15
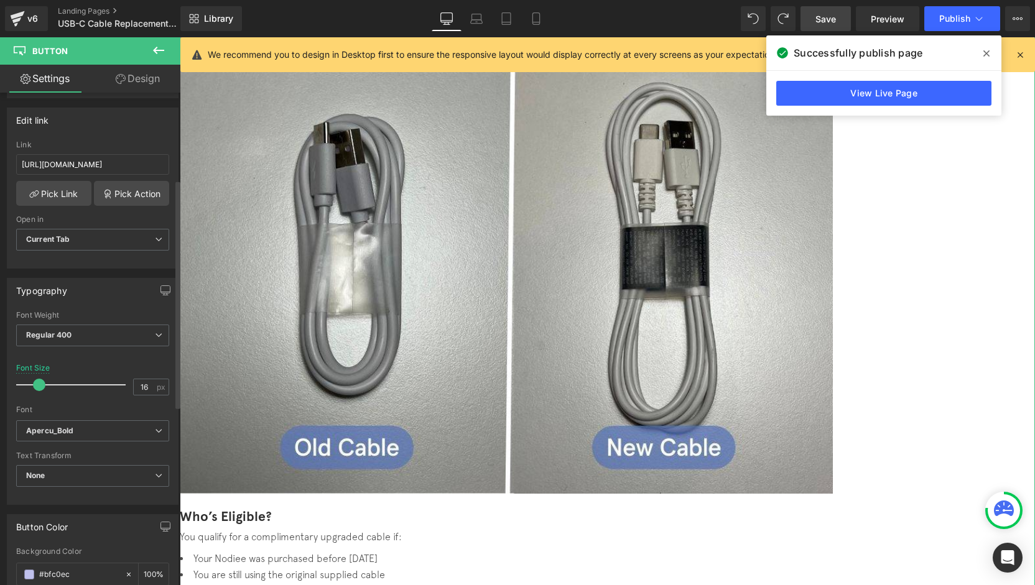
scroll to position [249, 0]
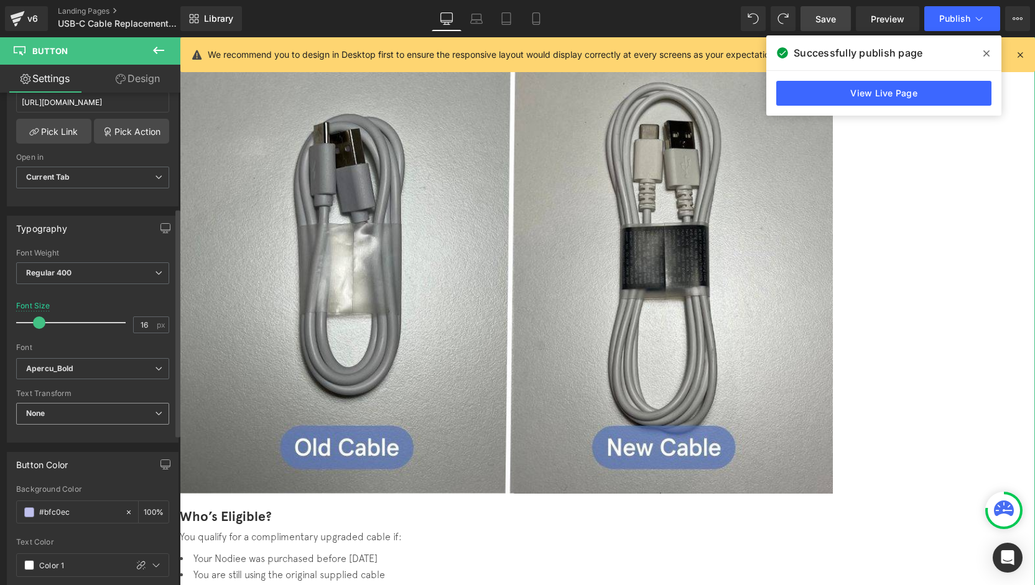
click at [81, 403] on span "None" at bounding box center [92, 414] width 153 height 22
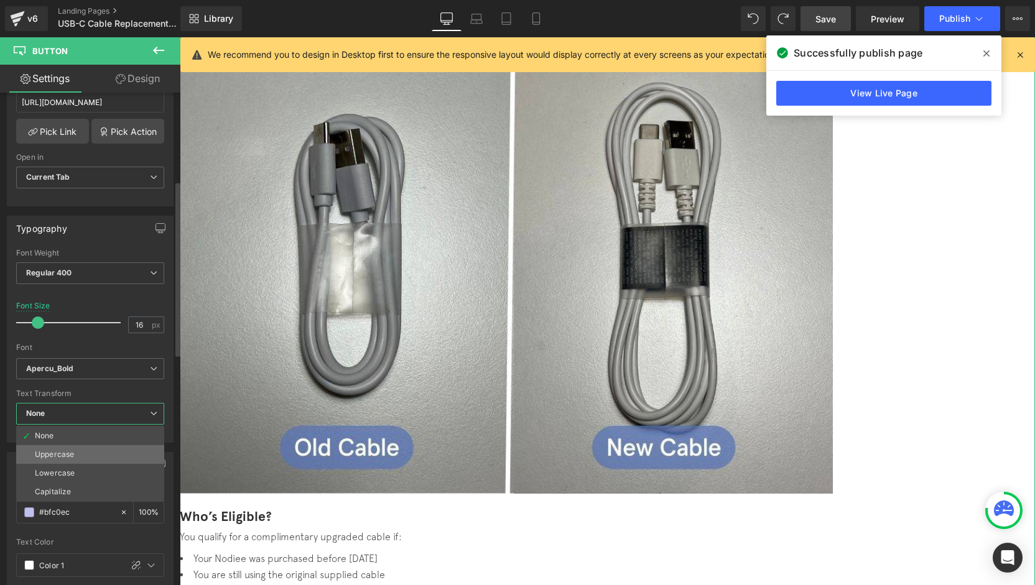
click at [75, 447] on li "Uppercase" at bounding box center [90, 454] width 148 height 19
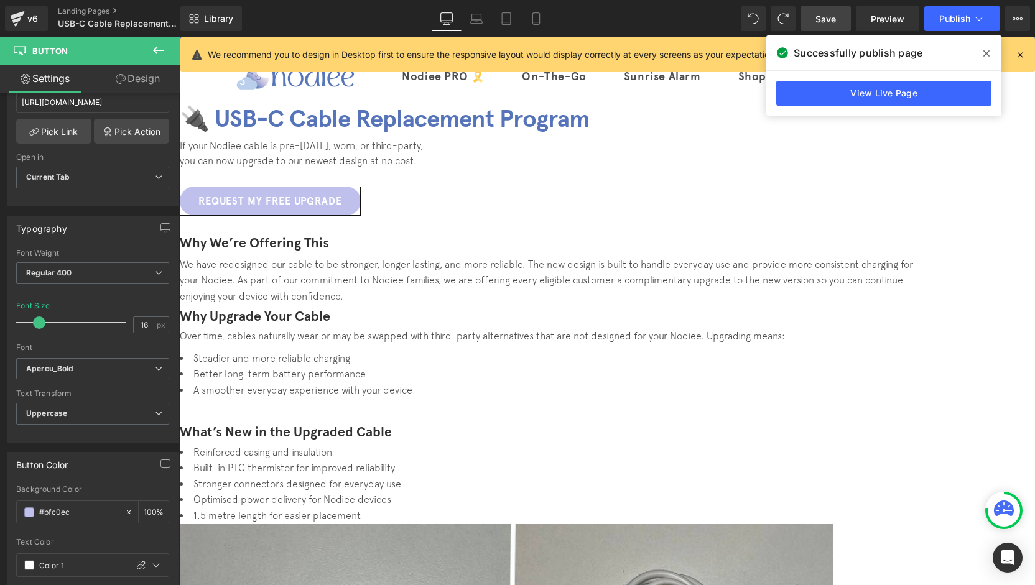
scroll to position [0, 0]
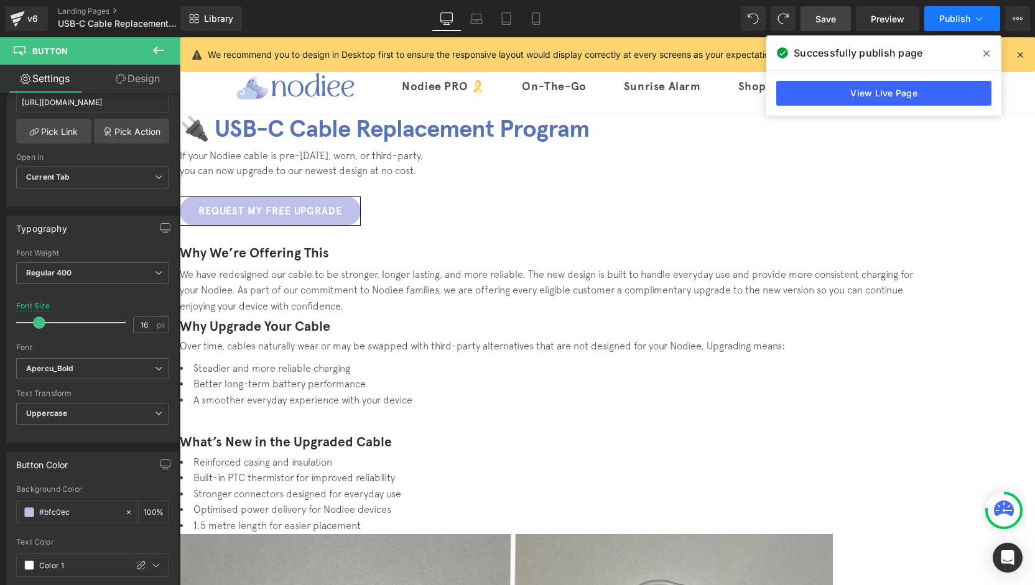
click at [950, 27] on button "Publish" at bounding box center [962, 18] width 76 height 25
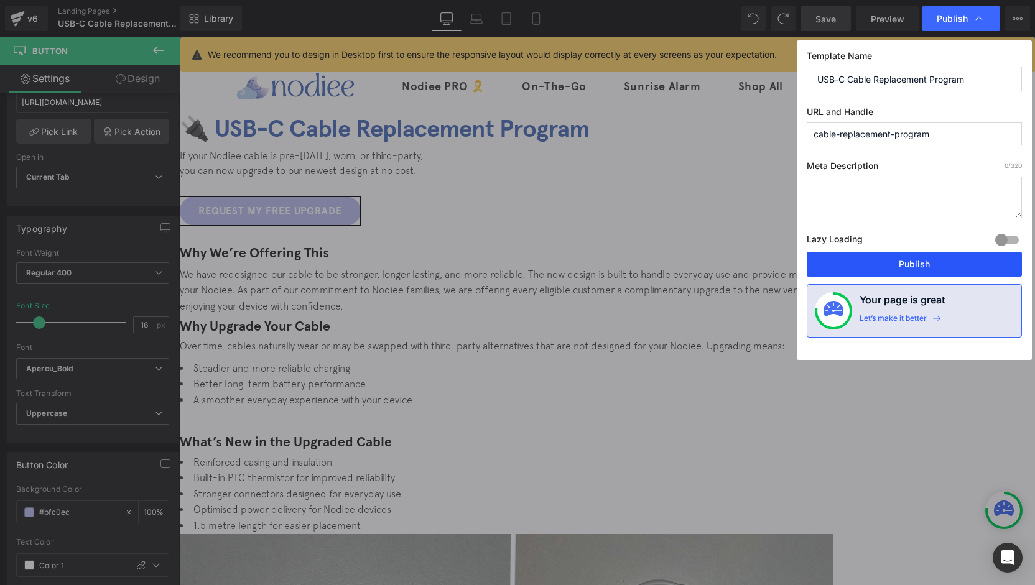
click at [928, 263] on button "Publish" at bounding box center [914, 264] width 215 height 25
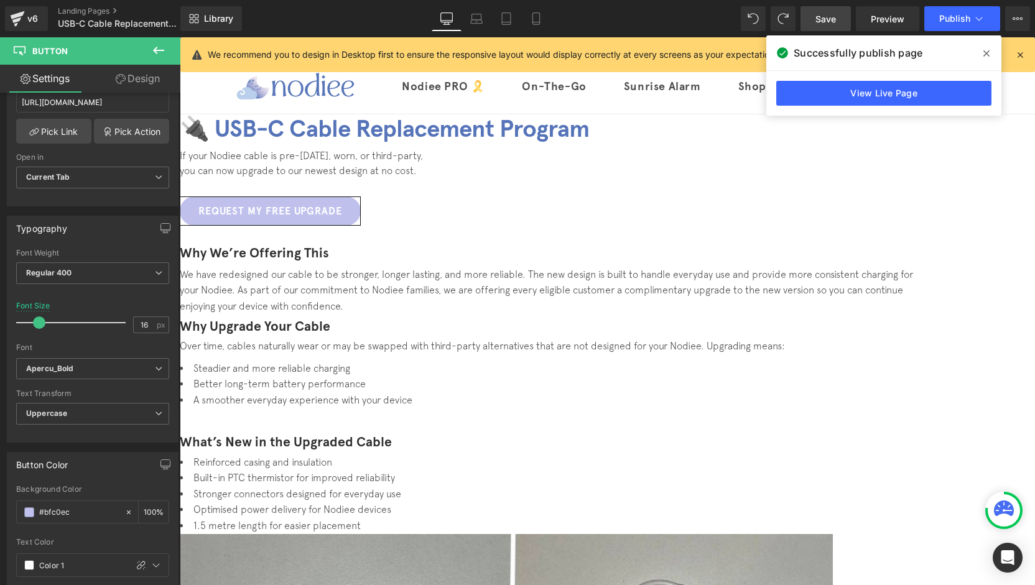
click at [986, 49] on icon at bounding box center [986, 54] width 6 height 10
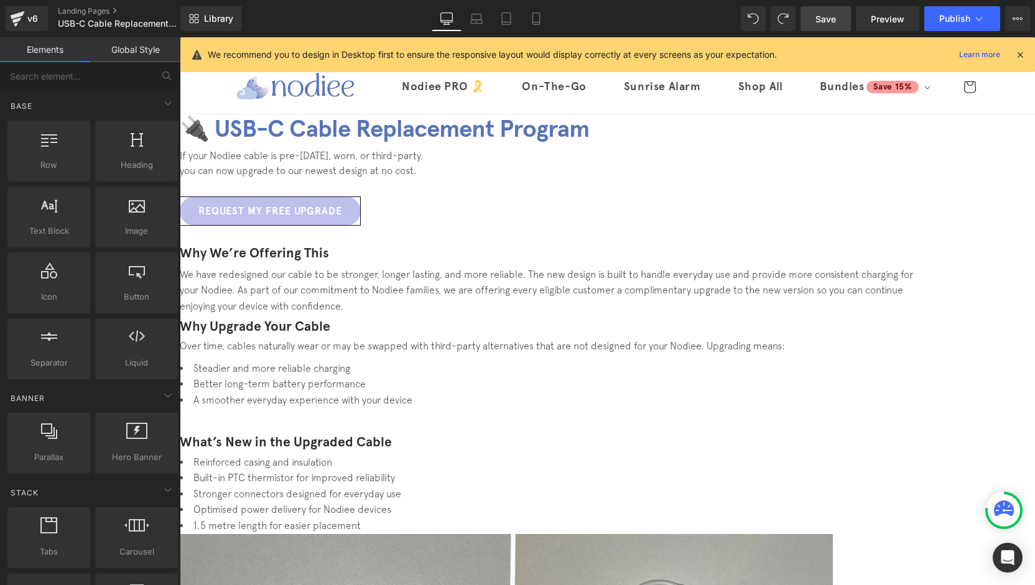
drag, startPoint x: 1016, startPoint y: 49, endPoint x: 840, endPoint y: 16, distance: 179.2
click at [1016, 49] on icon at bounding box center [1019, 54] width 11 height 11
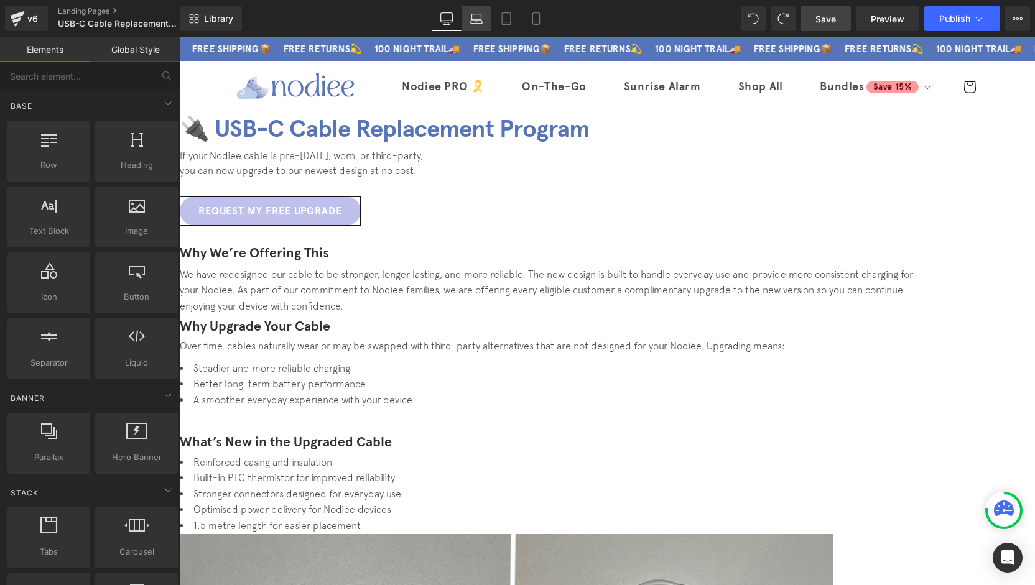
click at [472, 20] on icon at bounding box center [477, 22] width 12 height 4
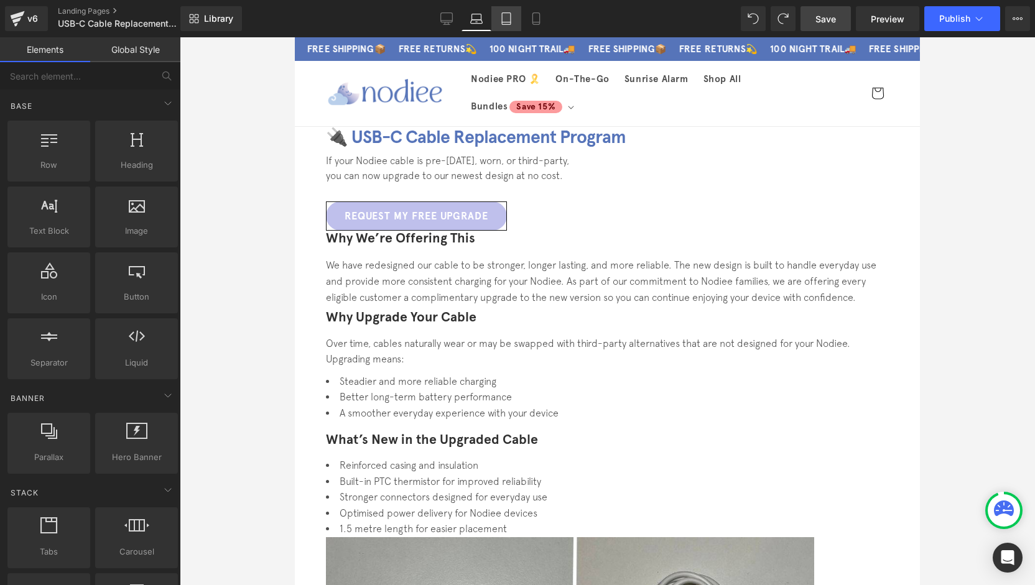
click at [498, 21] on link "Tablet" at bounding box center [506, 18] width 30 height 25
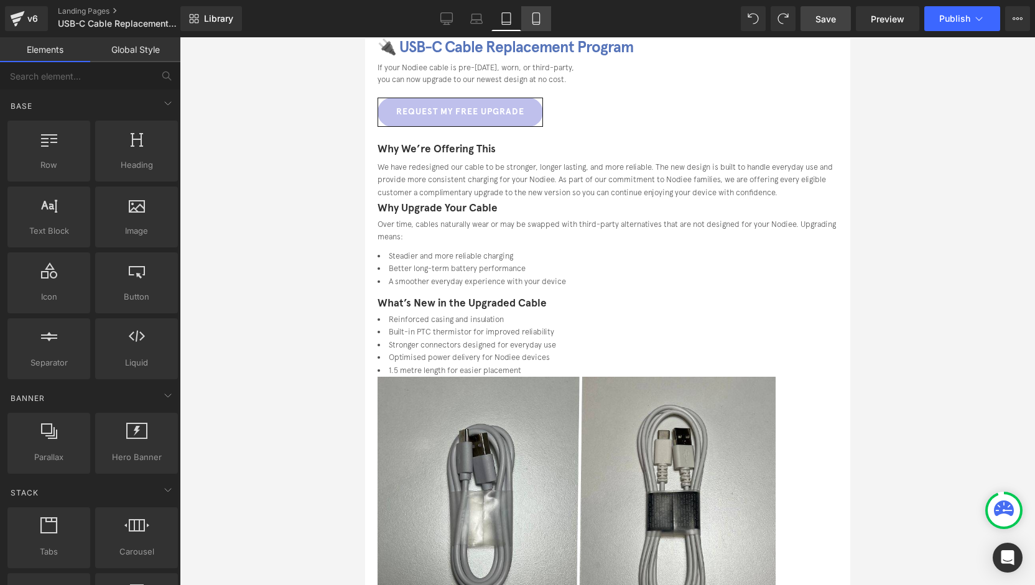
click at [532, 22] on icon at bounding box center [536, 18] width 12 height 12
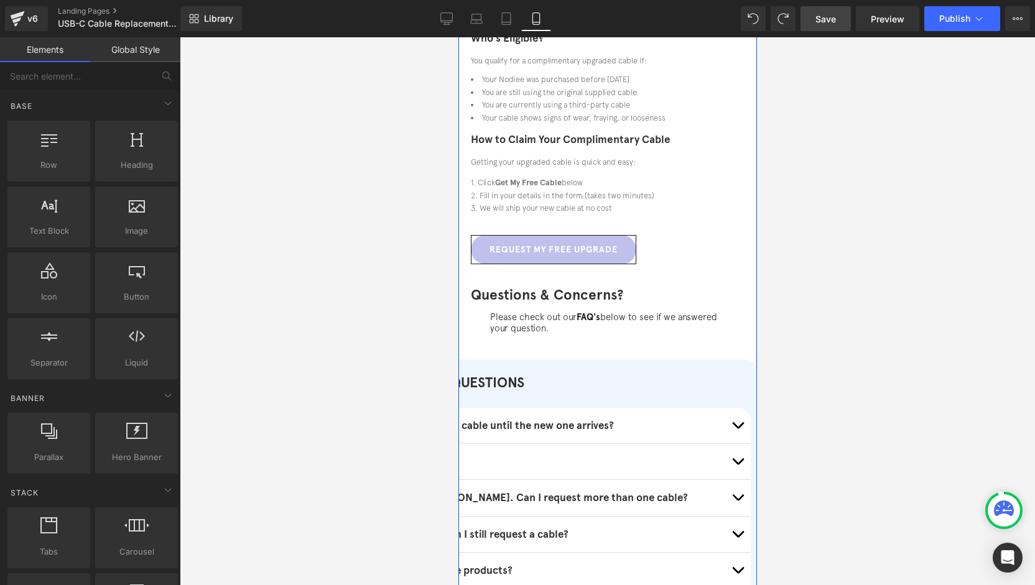
scroll to position [684, 0]
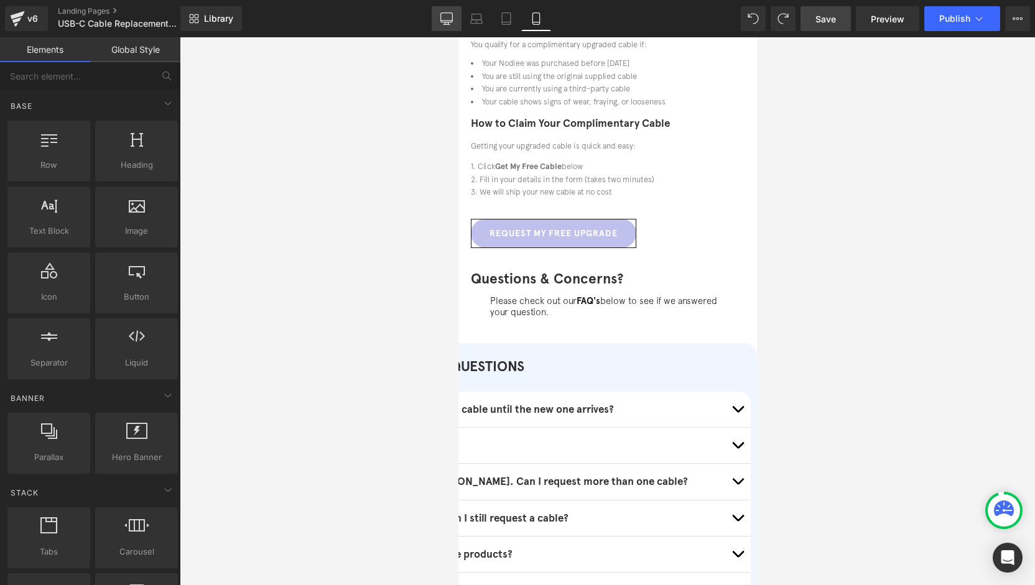
click at [448, 22] on icon at bounding box center [446, 18] width 12 height 12
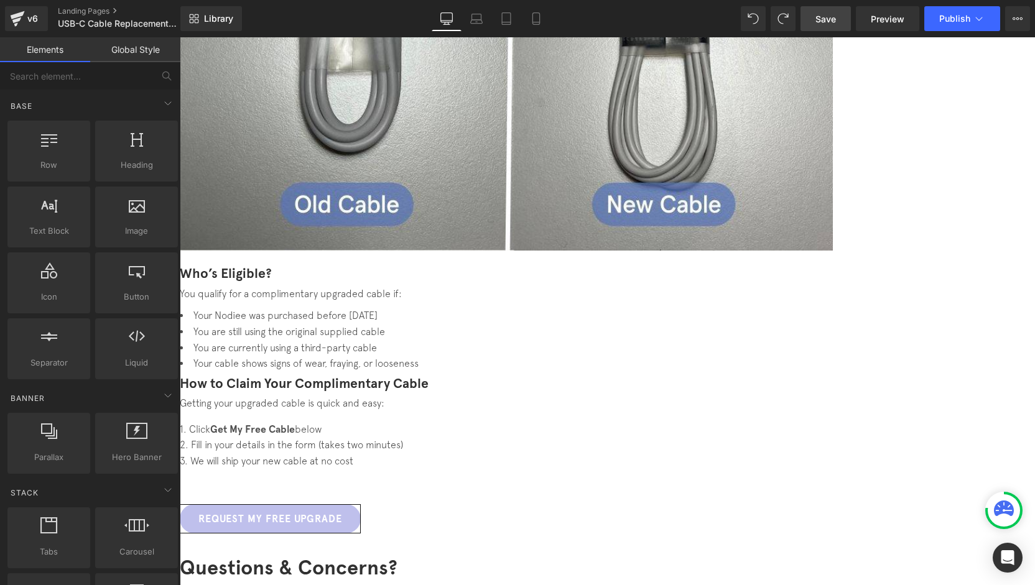
scroll to position [673, 0]
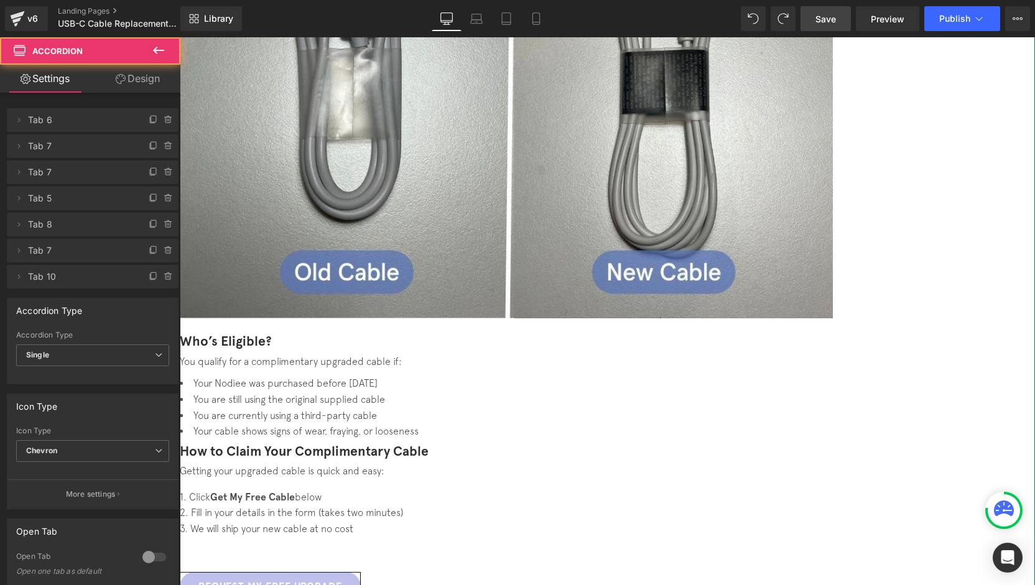
click at [478, 16] on icon at bounding box center [476, 18] width 12 height 12
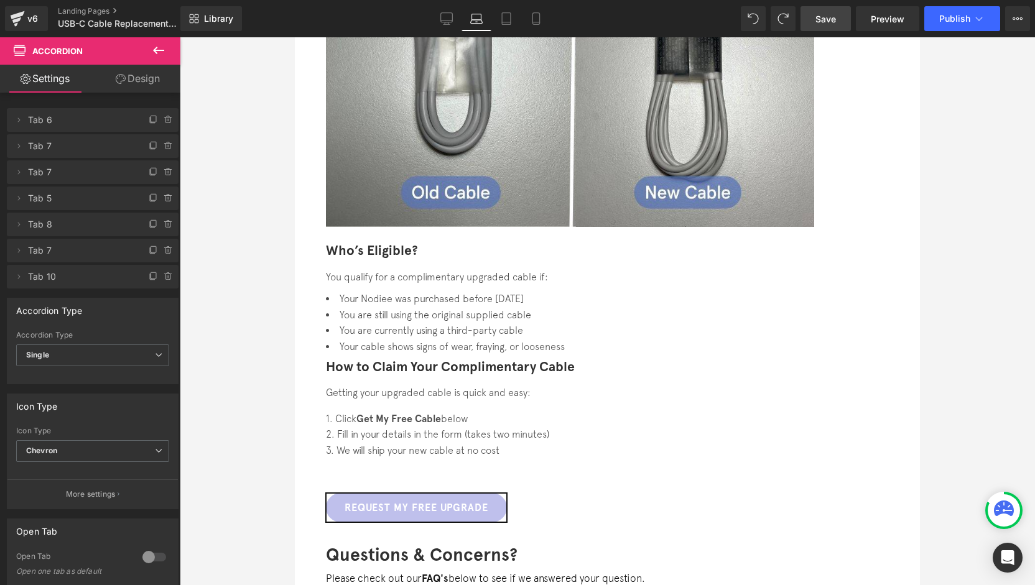
scroll to position [653, 0]
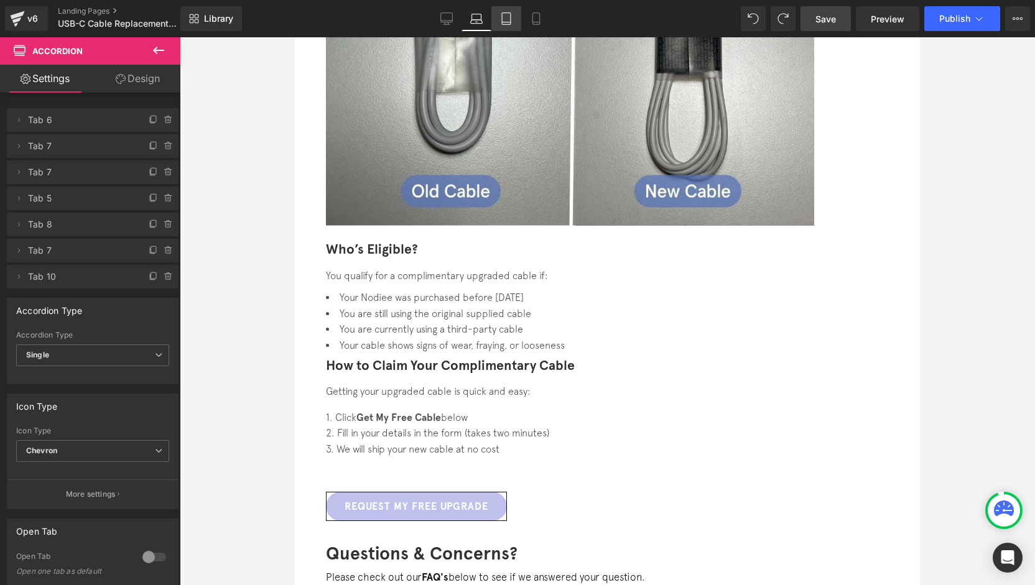
drag, startPoint x: 491, startPoint y: 18, endPoint x: 499, endPoint y: 20, distance: 8.3
click at [493, 18] on div "Desktop Laptop Tablet Mobile" at bounding box center [491, 18] width 119 height 25
click at [501, 21] on icon at bounding box center [506, 18] width 12 height 12
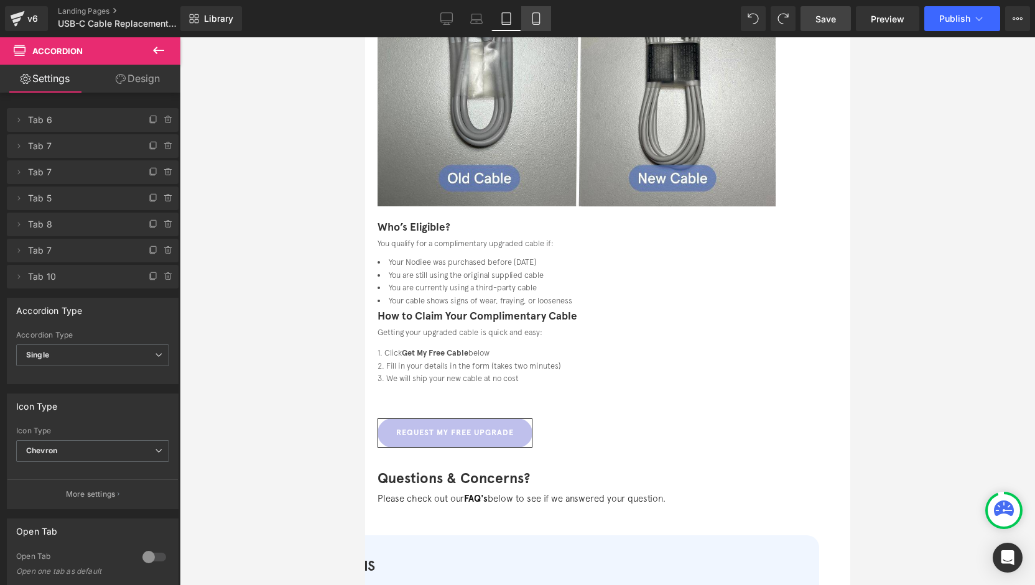
click at [535, 22] on icon at bounding box center [535, 22] width 7 height 0
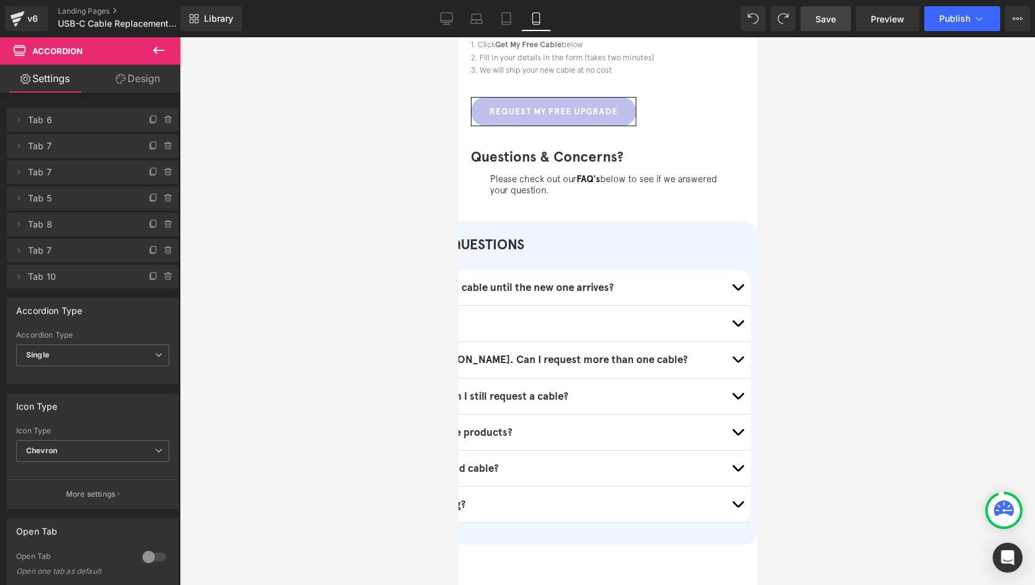
scroll to position [807, 0]
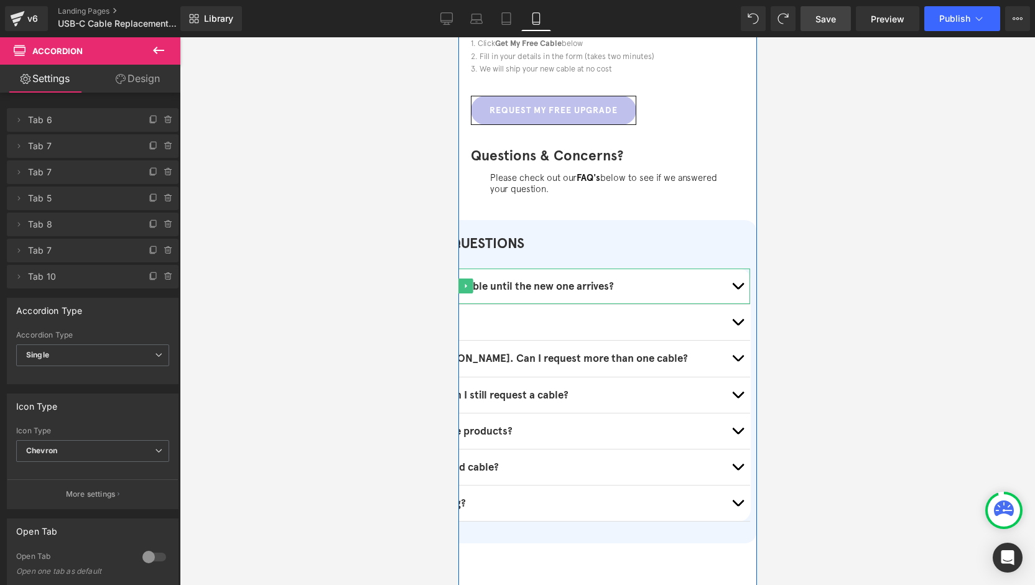
click at [515, 280] on b "Can I keep using my current cable until the new one arrives?" at bounding box center [468, 286] width 289 height 13
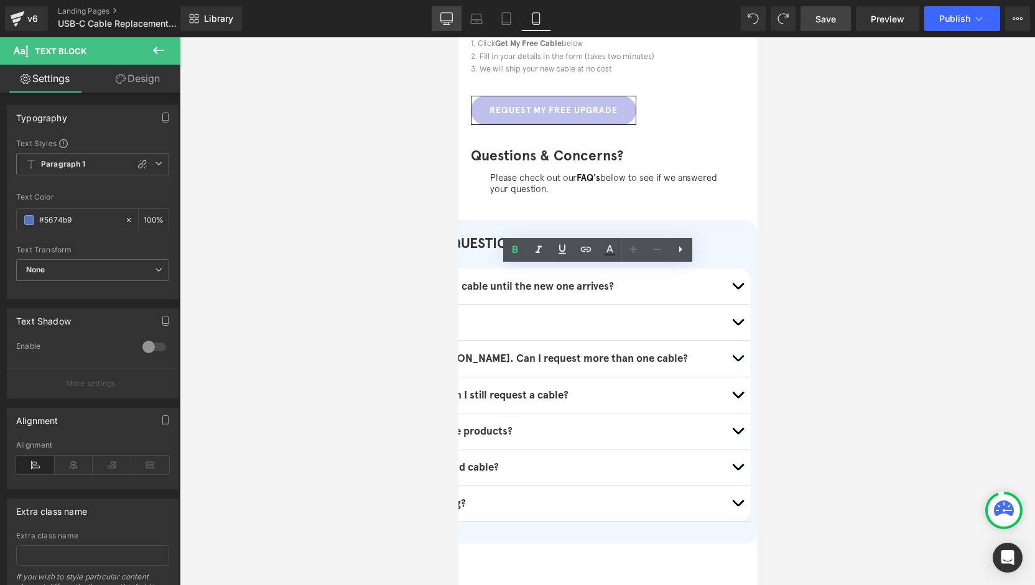
click at [443, 25] on link "Desktop" at bounding box center [447, 18] width 30 height 25
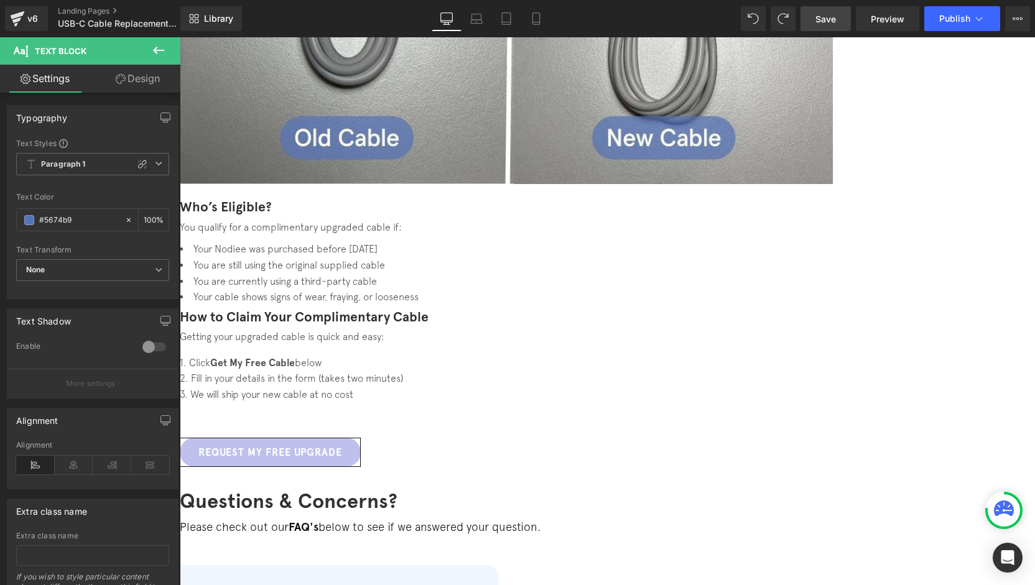
scroll to position [664, 0]
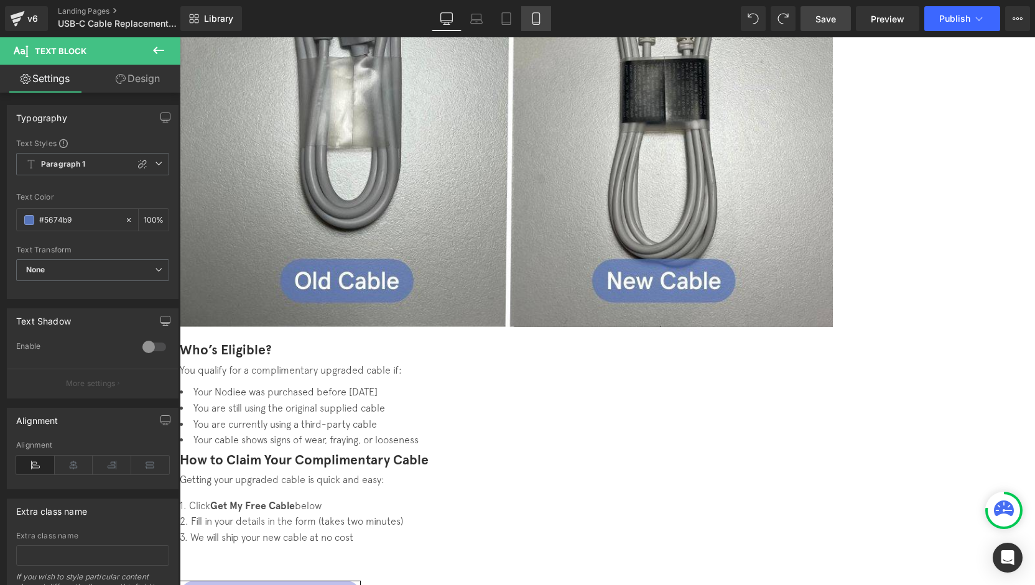
click at [522, 18] on link "Mobile" at bounding box center [536, 18] width 30 height 25
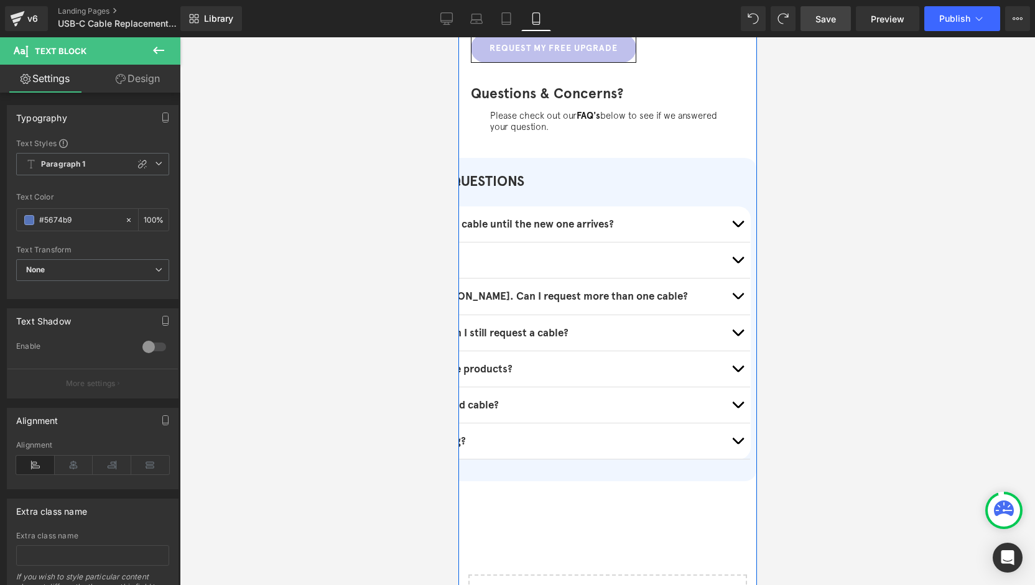
scroll to position [807, 0]
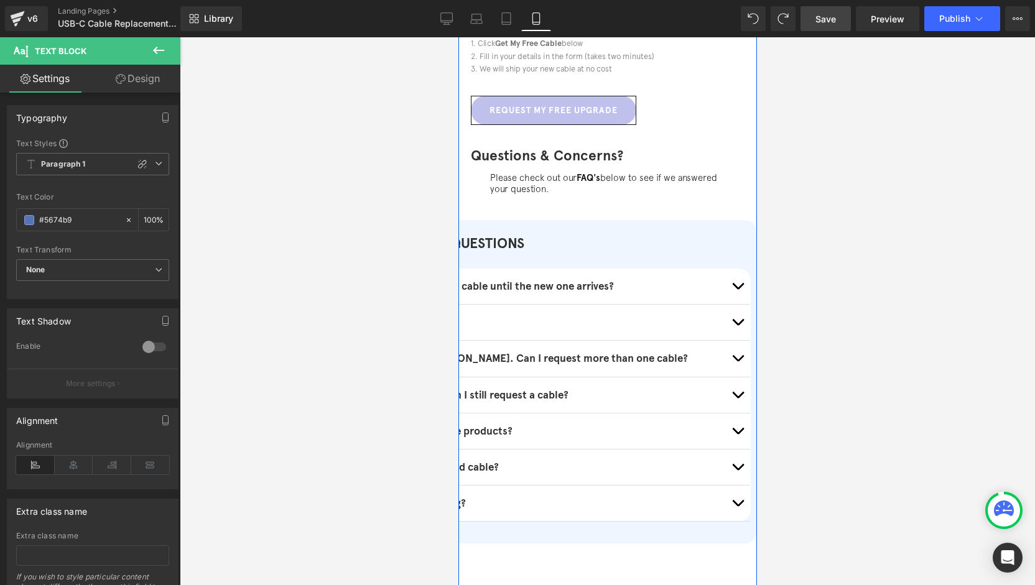
click at [591, 512] on div "Do I have to pay for shipping? Text Block" at bounding box center [527, 503] width 407 height 17
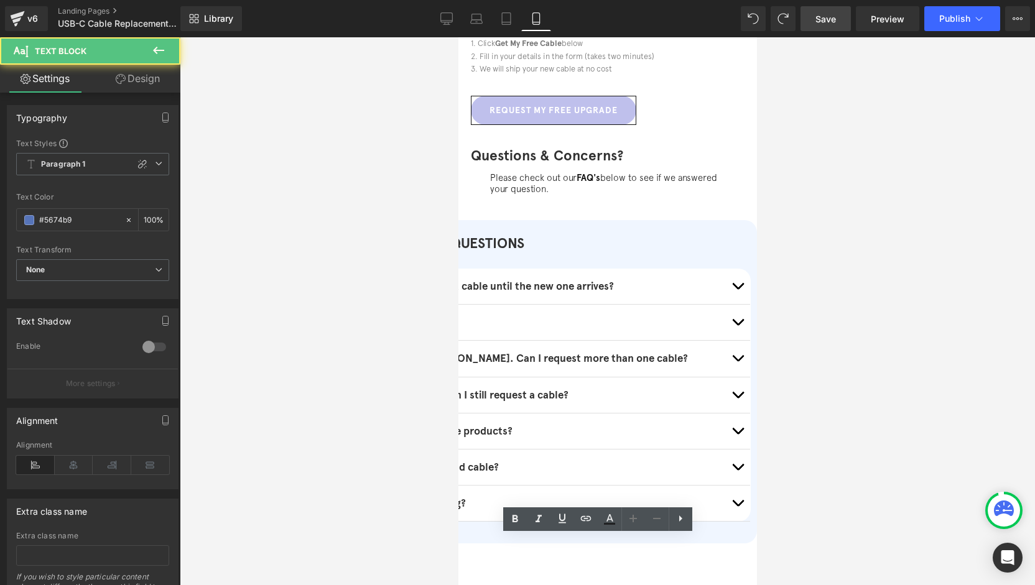
click at [465, 510] on b "Do I have to pay for shipping?" at bounding box center [394, 503] width 141 height 13
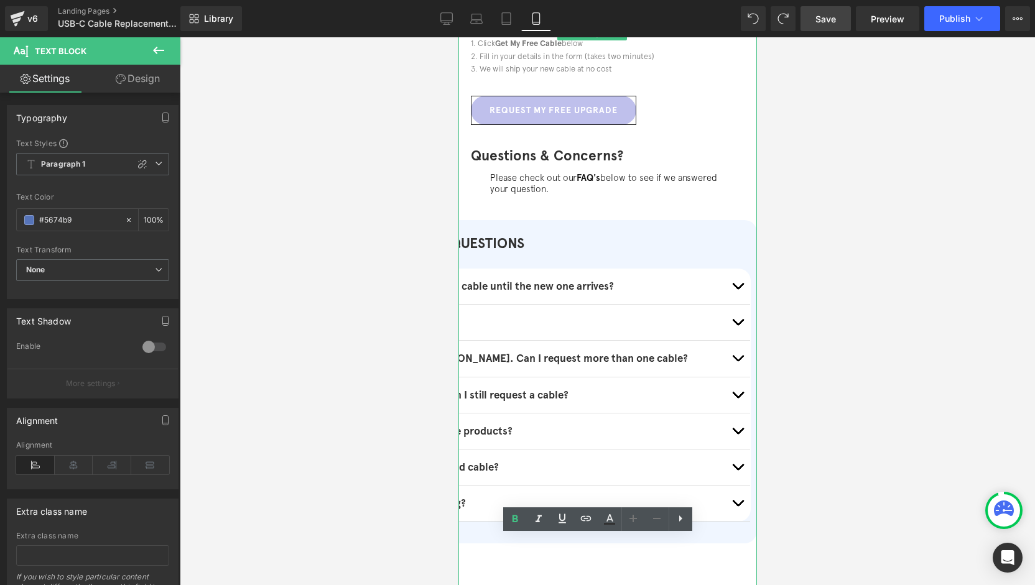
click at [644, 237] on h1 "FREQUENTLY ASKED QUESTIONS" at bounding box center [532, 244] width 435 height 26
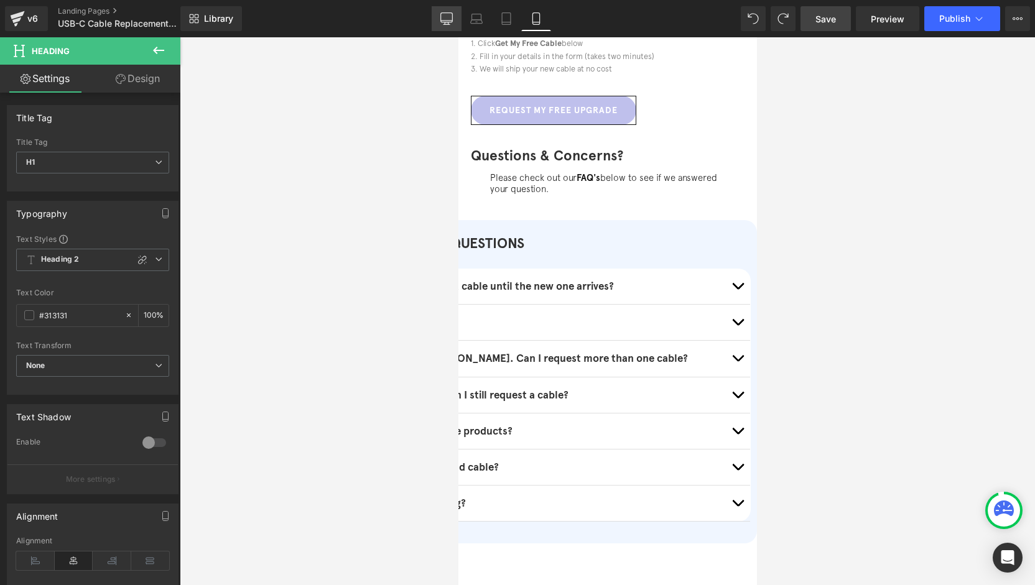
drag, startPoint x: 264, startPoint y: 27, endPoint x: 448, endPoint y: 22, distance: 183.6
click at [448, 19] on icon at bounding box center [446, 18] width 12 height 12
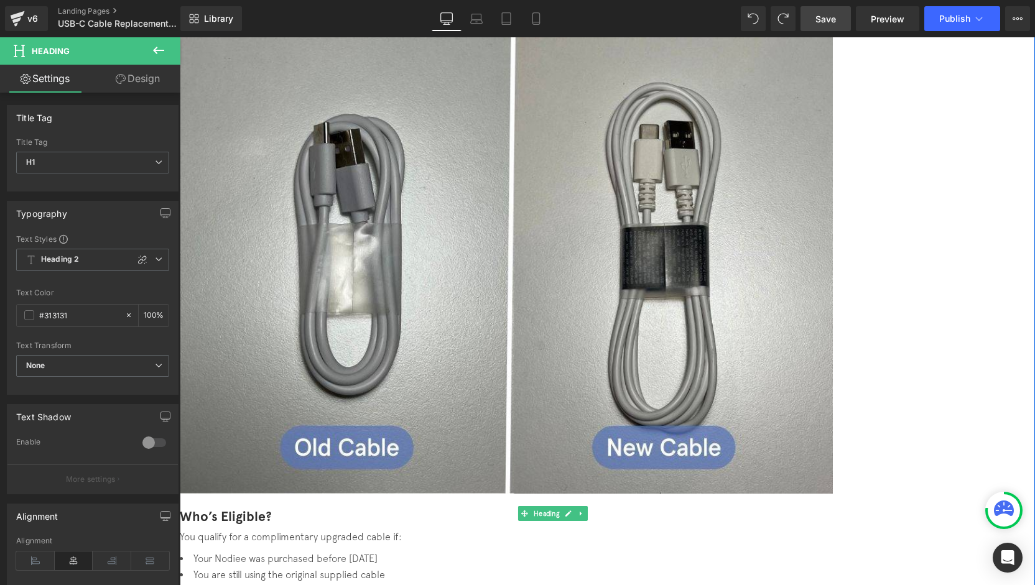
scroll to position [622, 0]
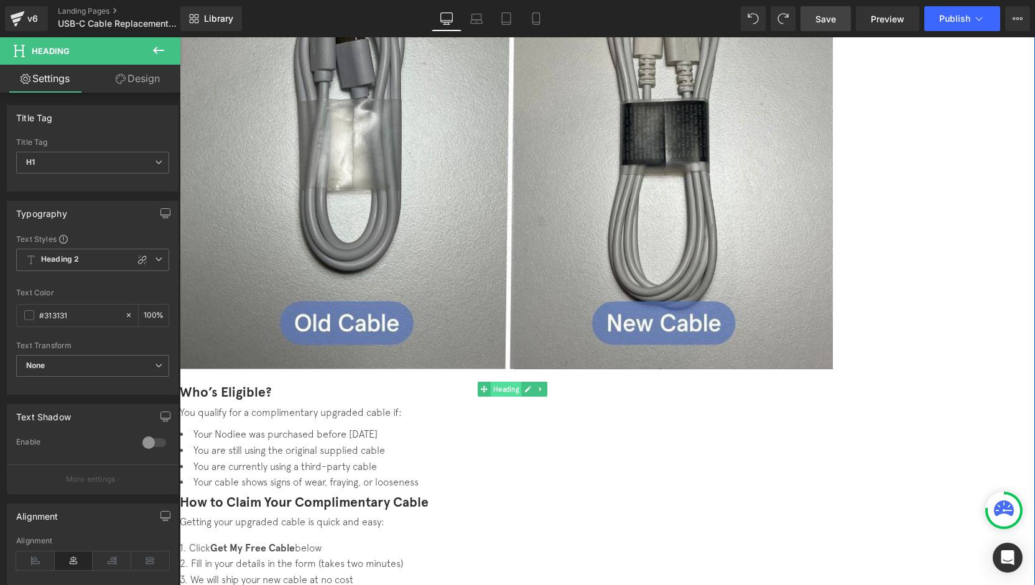
click at [522, 382] on span "Heading" at bounding box center [506, 389] width 31 height 15
click at [131, 262] on span "Heading 2" at bounding box center [92, 260] width 153 height 22
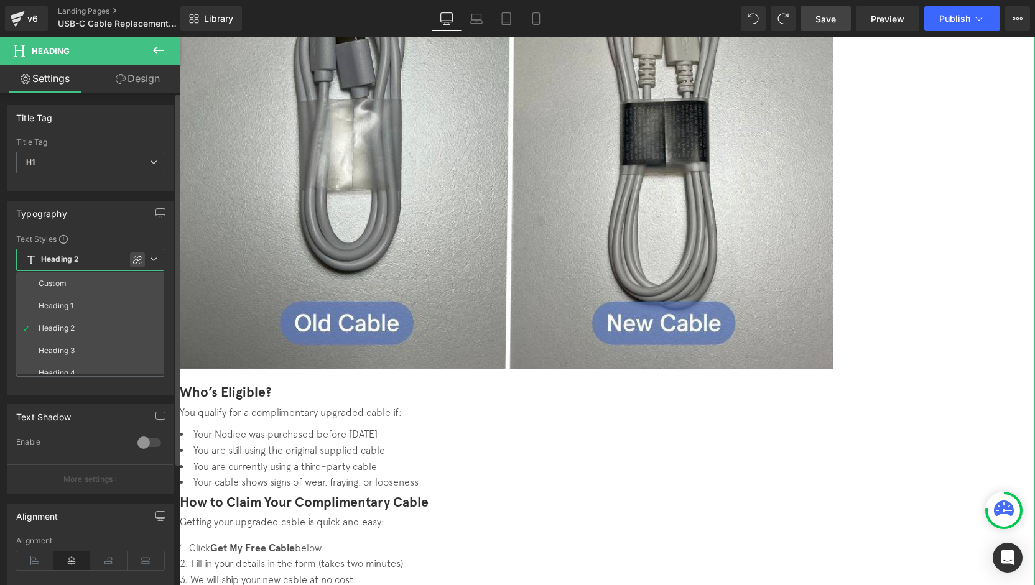
click at [141, 262] on icon at bounding box center [137, 260] width 10 height 10
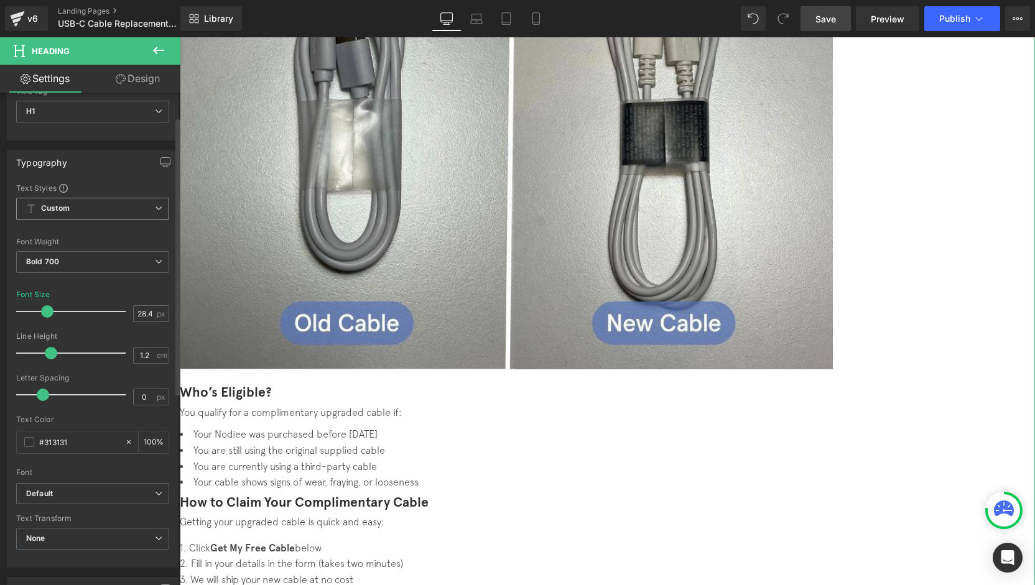
scroll to position [62, 0]
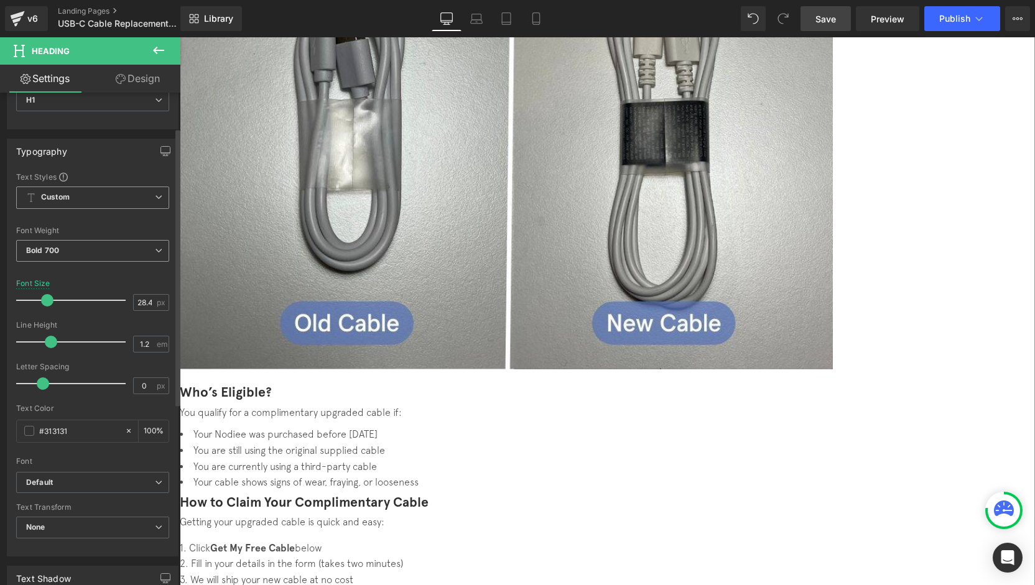
click at [104, 249] on span "Bold 700" at bounding box center [92, 251] width 153 height 22
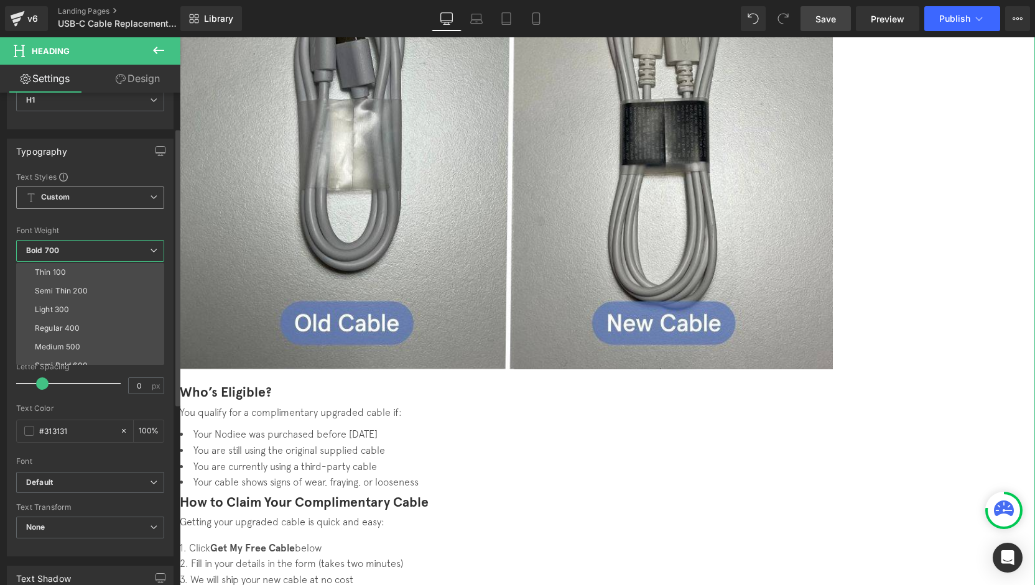
click at [104, 249] on span "Bold 700" at bounding box center [90, 251] width 148 height 22
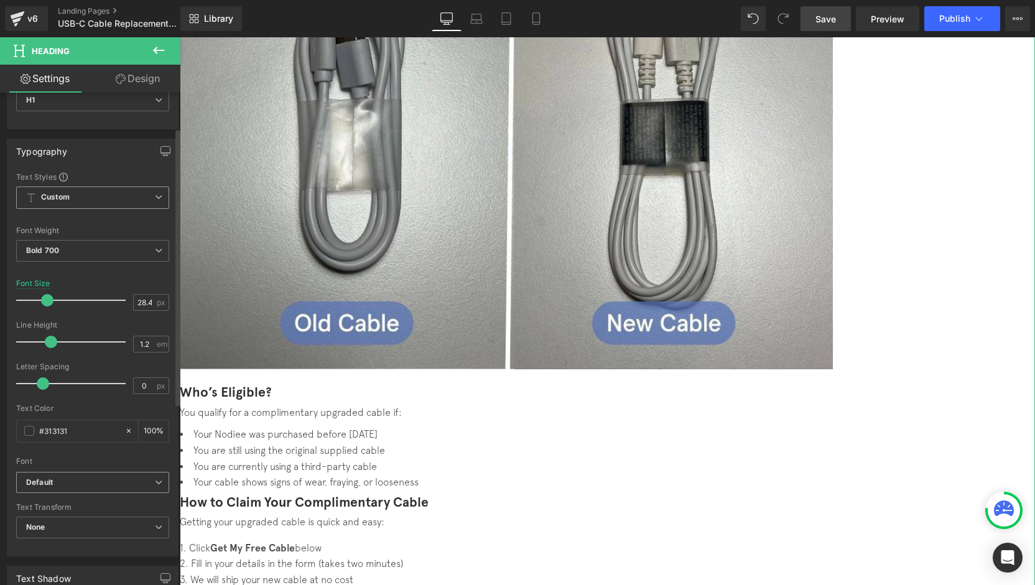
click at [75, 480] on b "Default" at bounding box center [90, 483] width 129 height 11
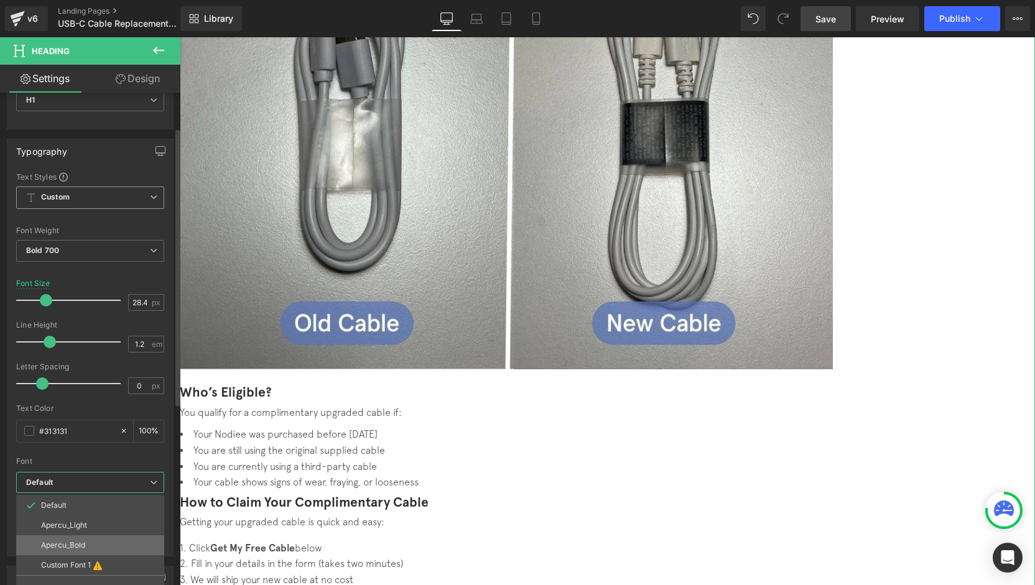
click at [91, 539] on li "Apercu_Bold" at bounding box center [90, 546] width 148 height 20
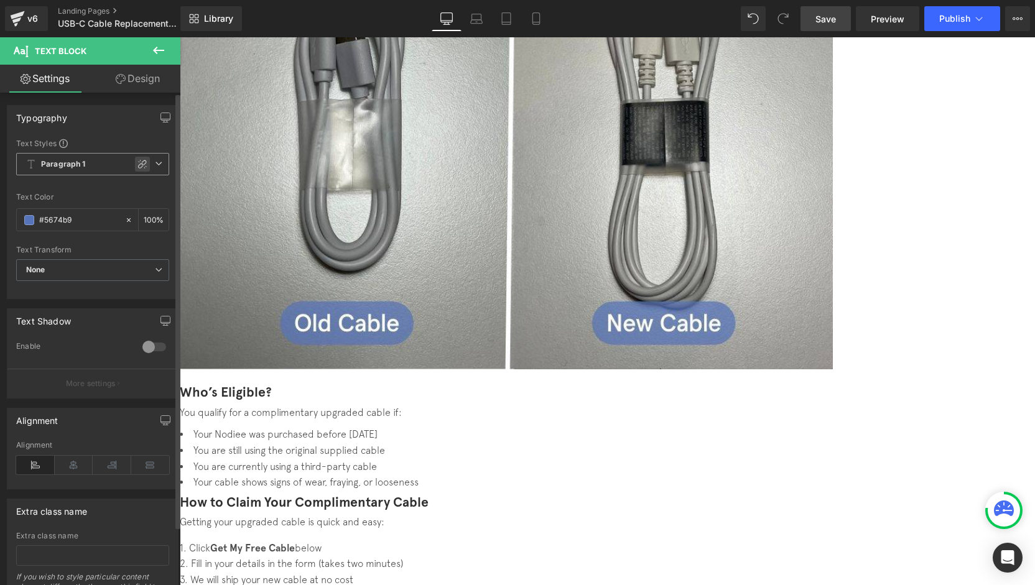
click at [138, 166] on icon at bounding box center [142, 164] width 9 height 9
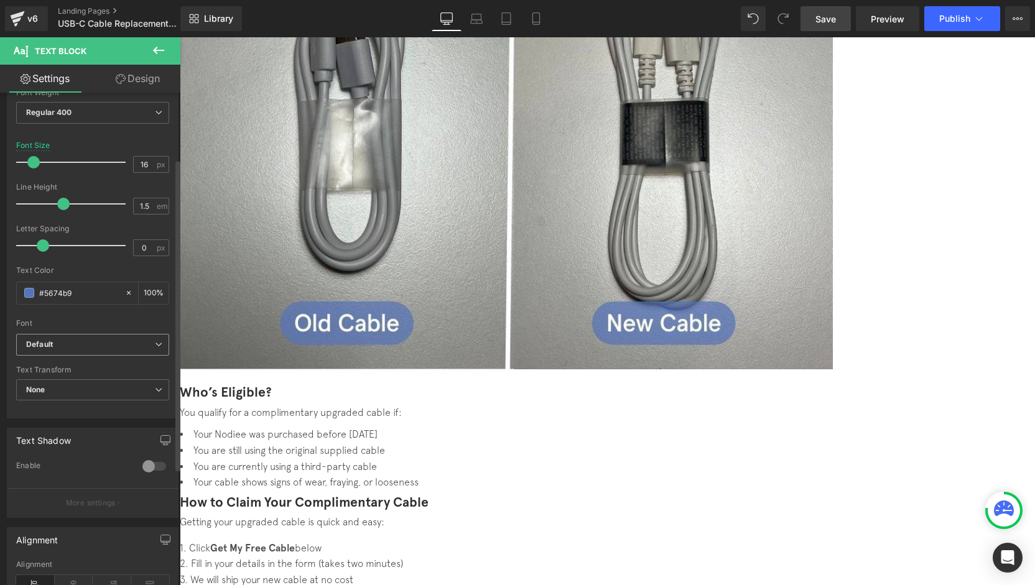
scroll to position [124, 0]
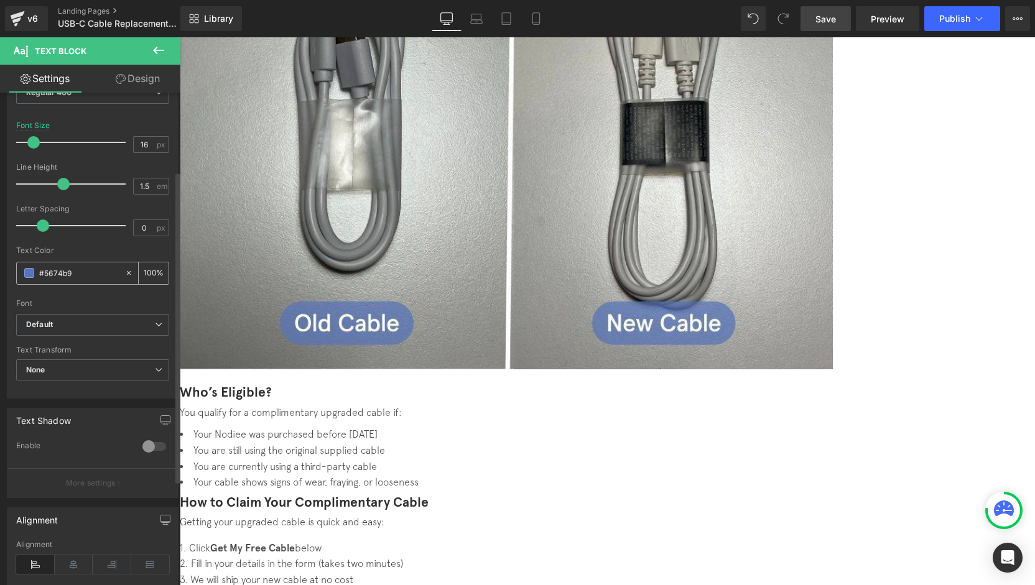
click at [127, 273] on icon at bounding box center [128, 273] width 9 height 9
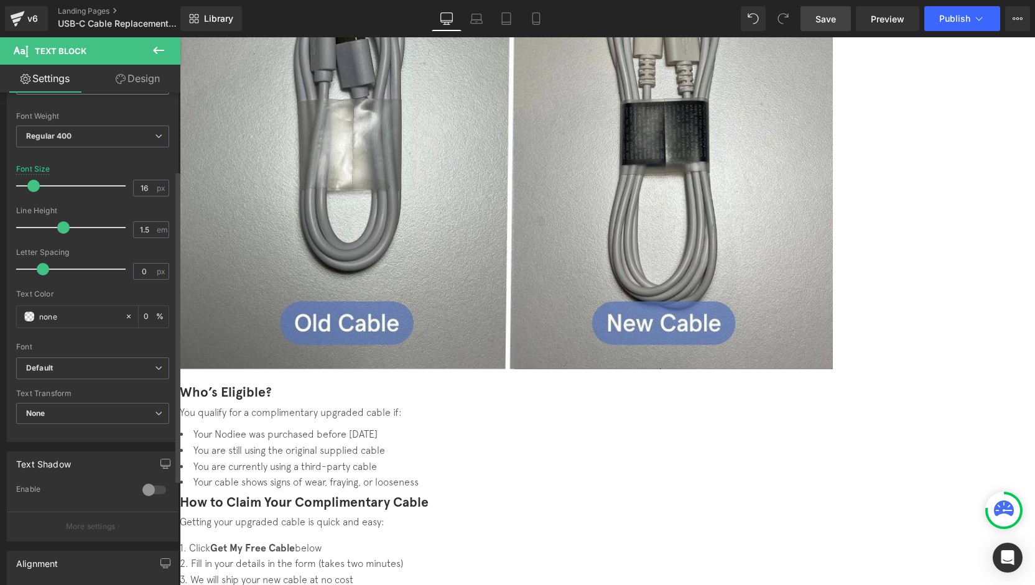
scroll to position [62, 0]
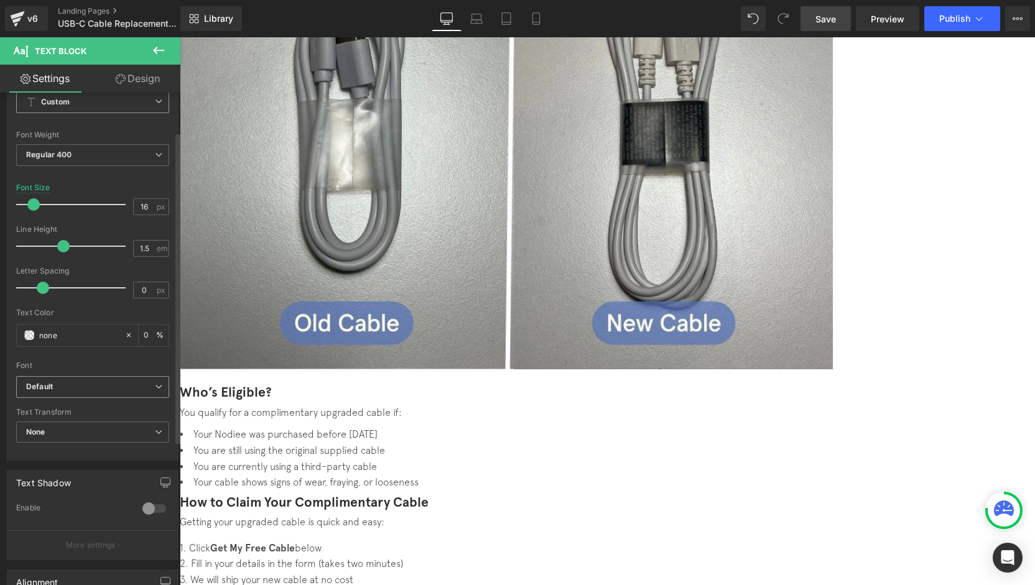
click at [85, 385] on b "Default" at bounding box center [90, 387] width 129 height 11
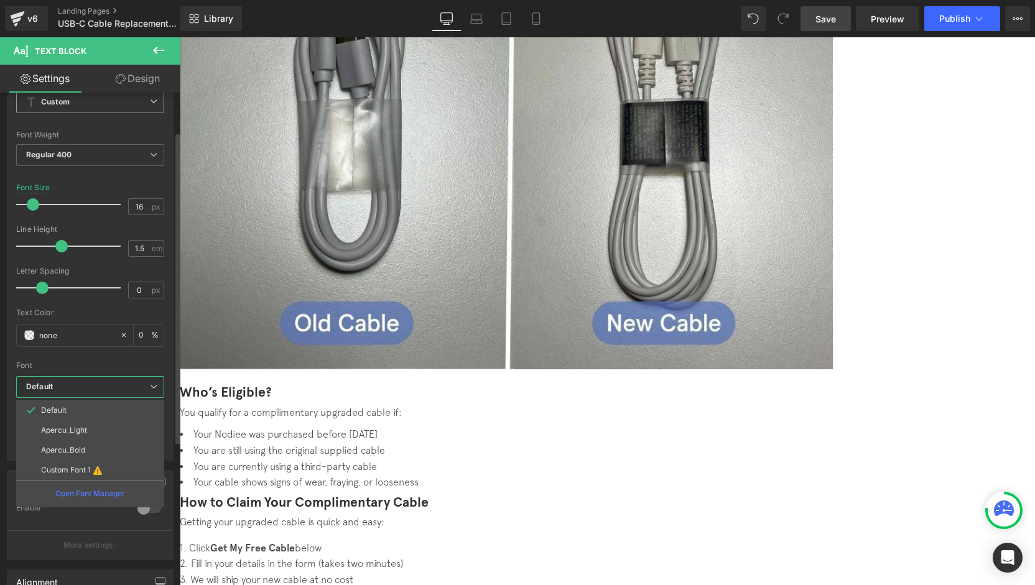
click at [85, 385] on b "Default" at bounding box center [88, 387] width 124 height 11
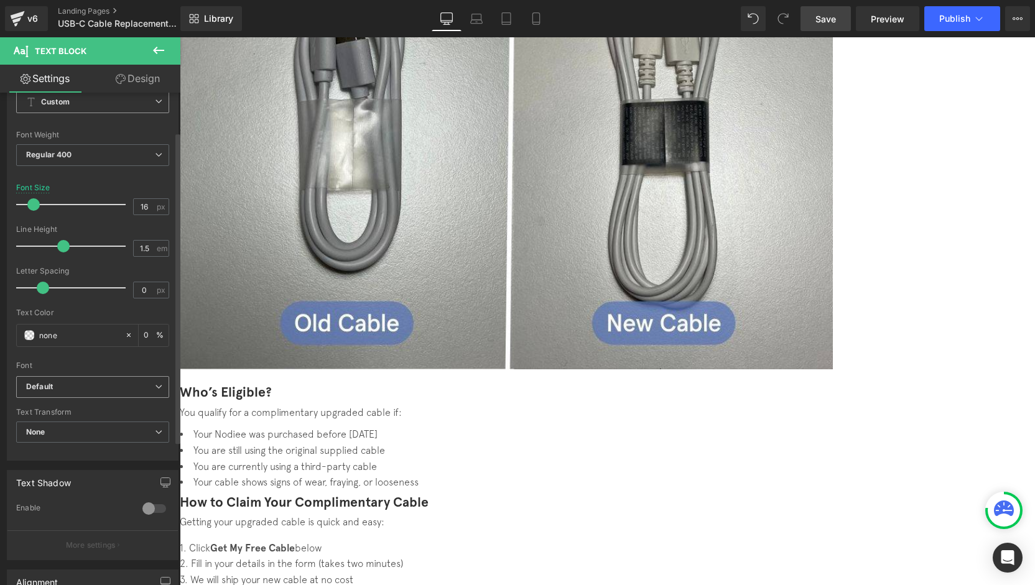
click at [86, 388] on b "Default" at bounding box center [90, 387] width 129 height 11
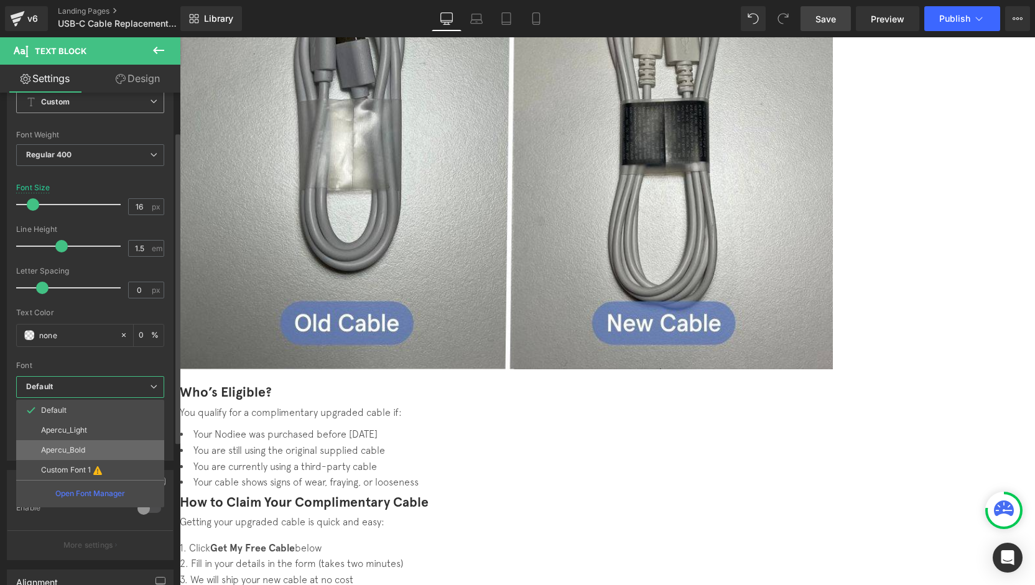
click at [83, 453] on li "Apercu_Bold" at bounding box center [90, 450] width 148 height 20
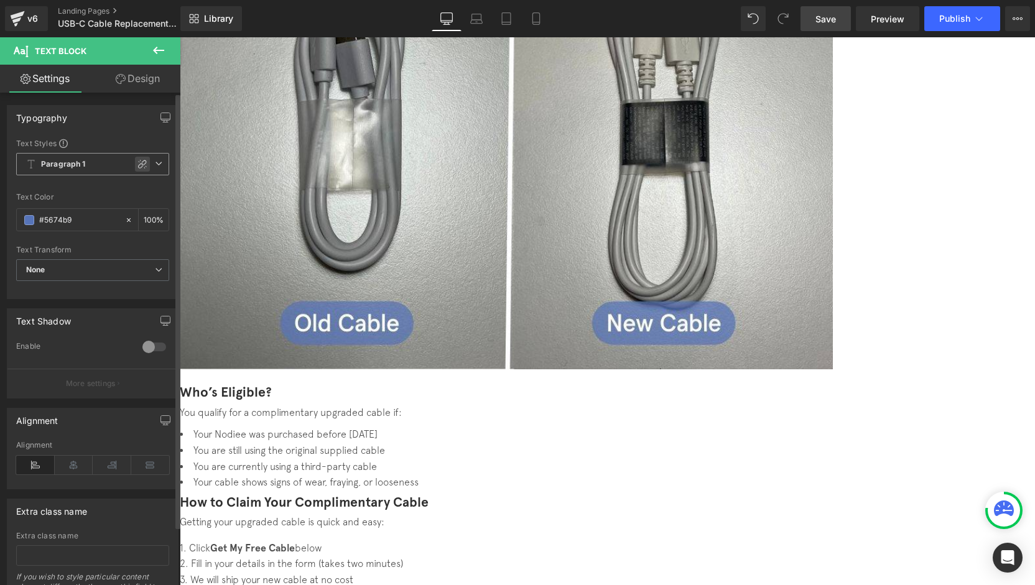
click at [142, 169] on icon at bounding box center [142, 164] width 10 height 10
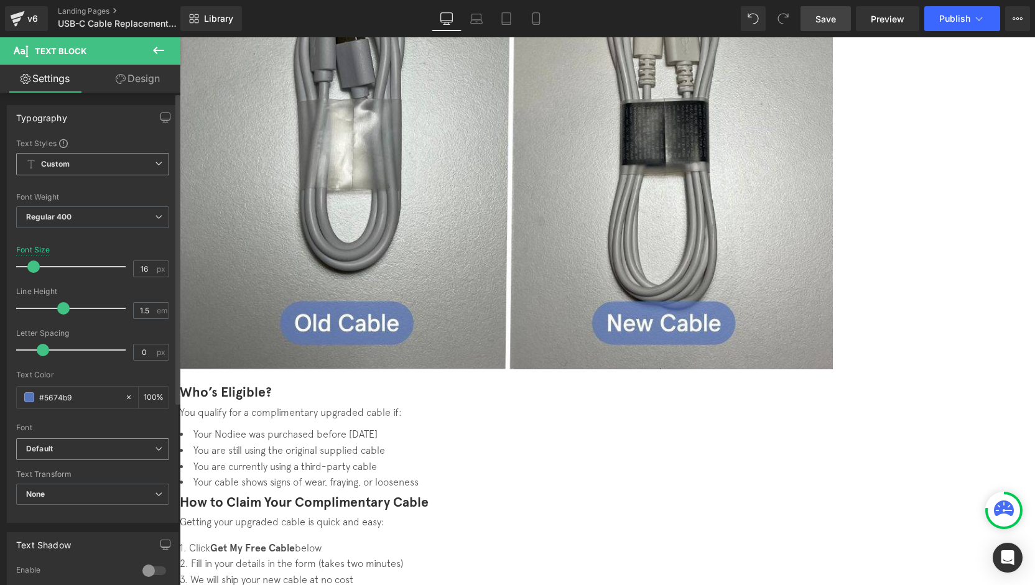
click at [88, 458] on div "Default Default Apercu_Light Apercu_Bold Custom Font 1 Open Font Manager" at bounding box center [92, 452] width 153 height 29
click at [104, 447] on b "Default" at bounding box center [90, 449] width 129 height 11
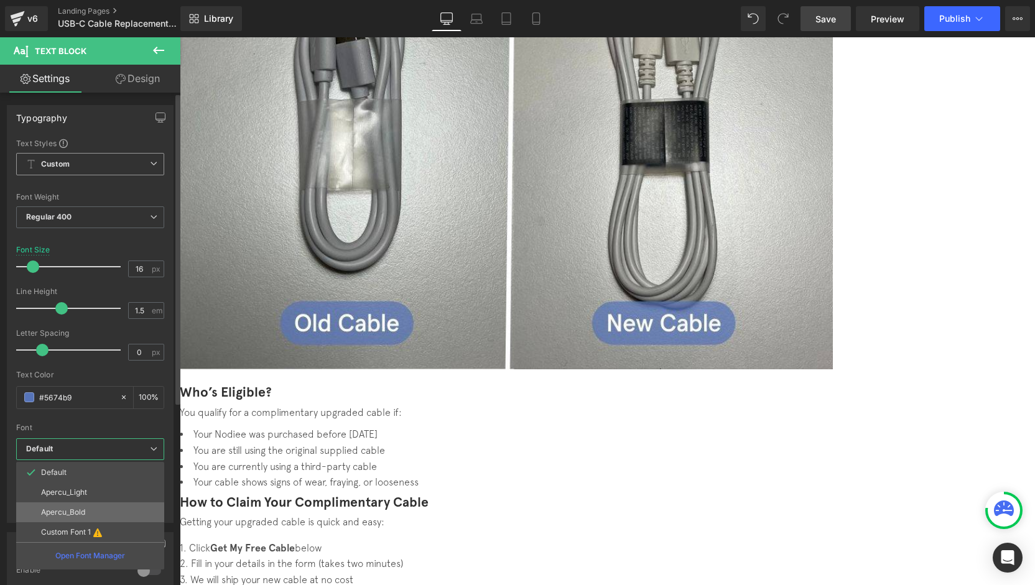
click at [87, 514] on li "Apercu_Bold" at bounding box center [90, 513] width 148 height 20
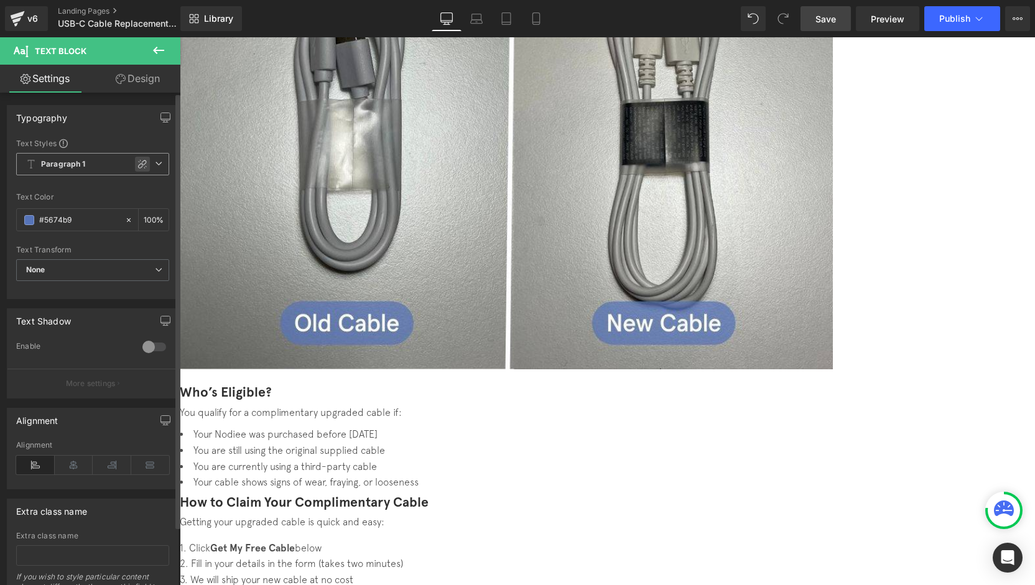
click at [137, 166] on icon at bounding box center [142, 164] width 10 height 10
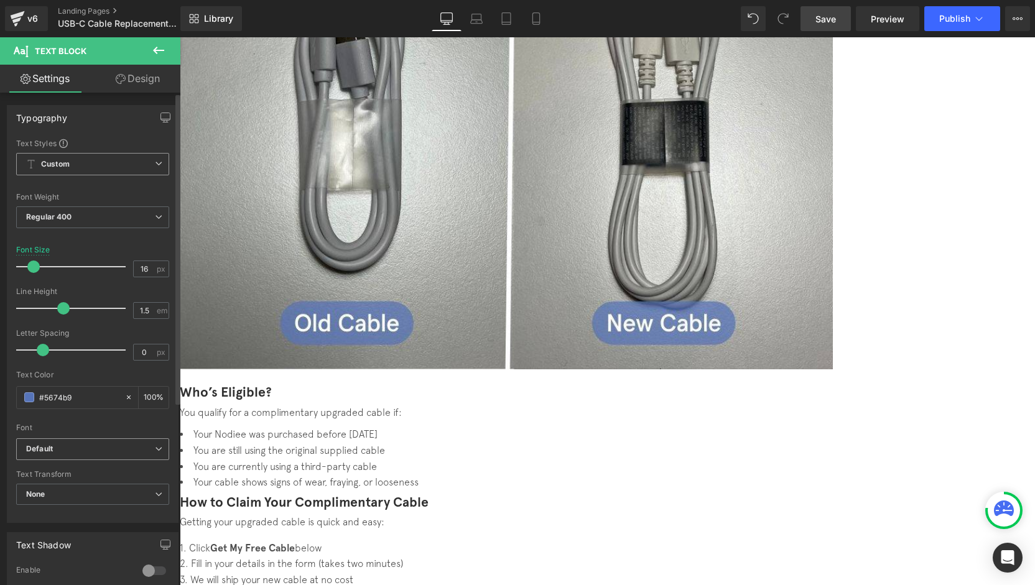
click at [81, 453] on span "Default" at bounding box center [92, 449] width 153 height 22
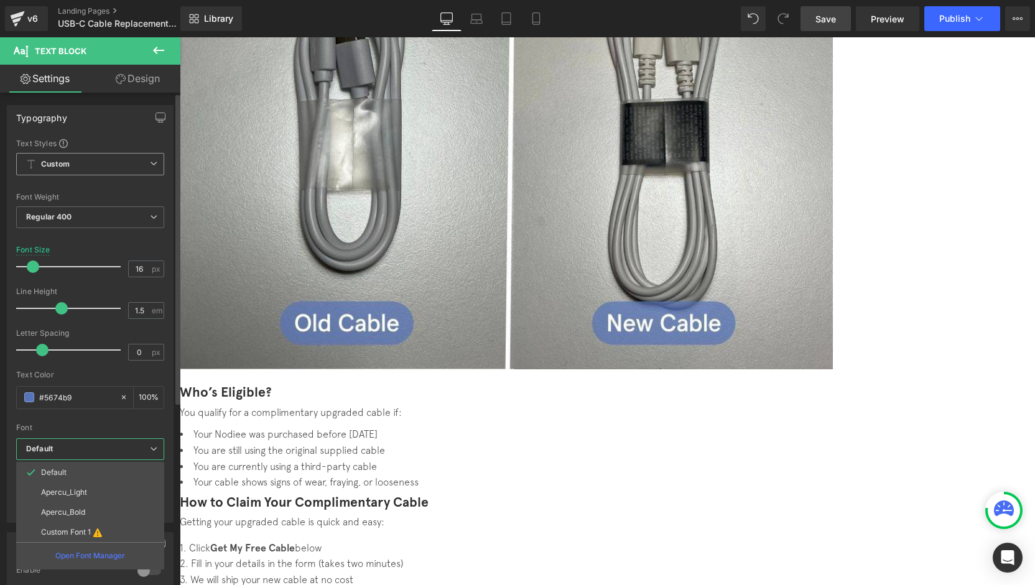
click at [83, 449] on b "Default" at bounding box center [88, 449] width 124 height 11
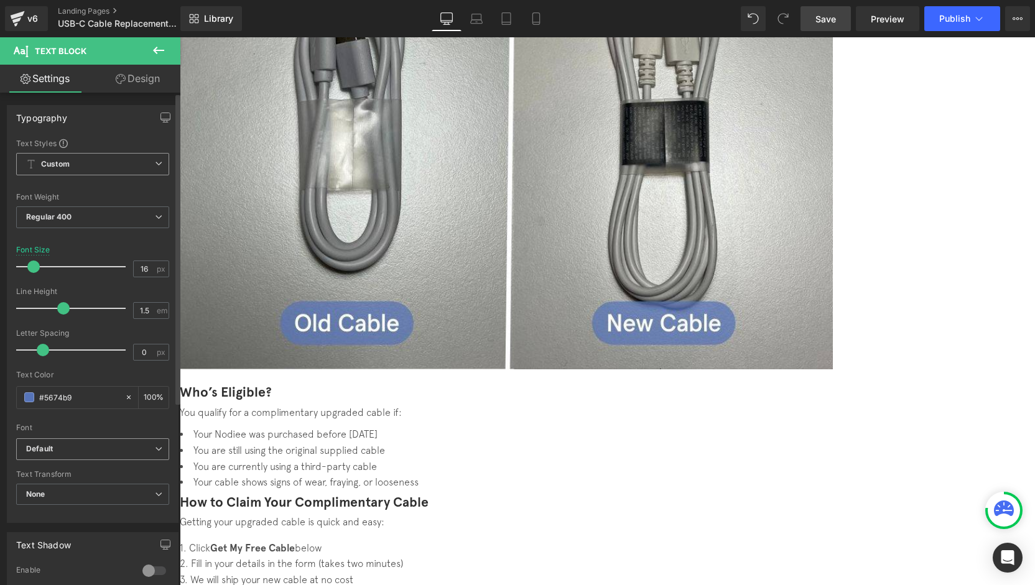
click at [93, 445] on b "Default" at bounding box center [90, 449] width 129 height 11
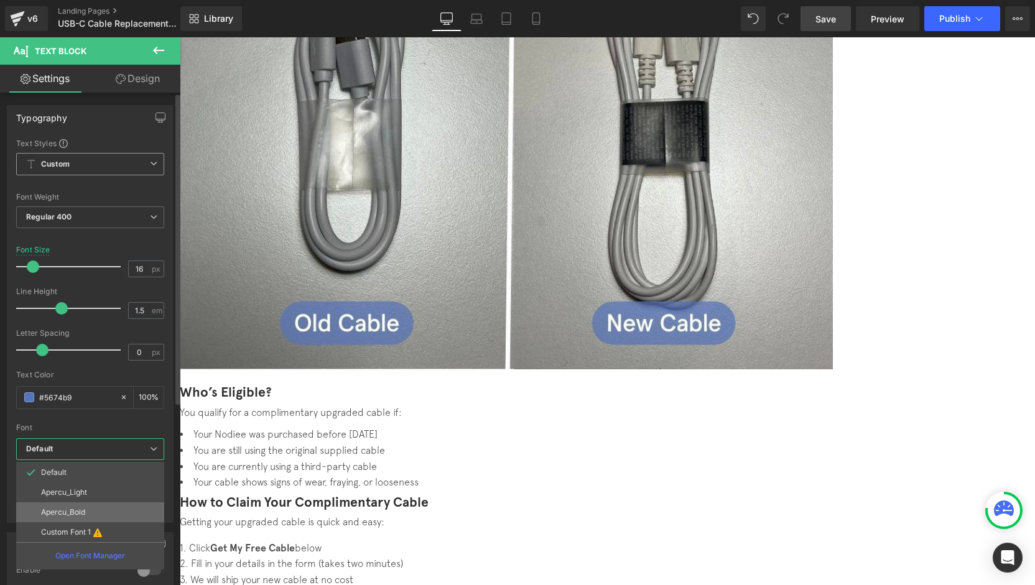
drag, startPoint x: 86, startPoint y: 519, endPoint x: 53, endPoint y: 412, distance: 111.4
click at [86, 519] on li "Apercu_Bold" at bounding box center [90, 513] width 148 height 20
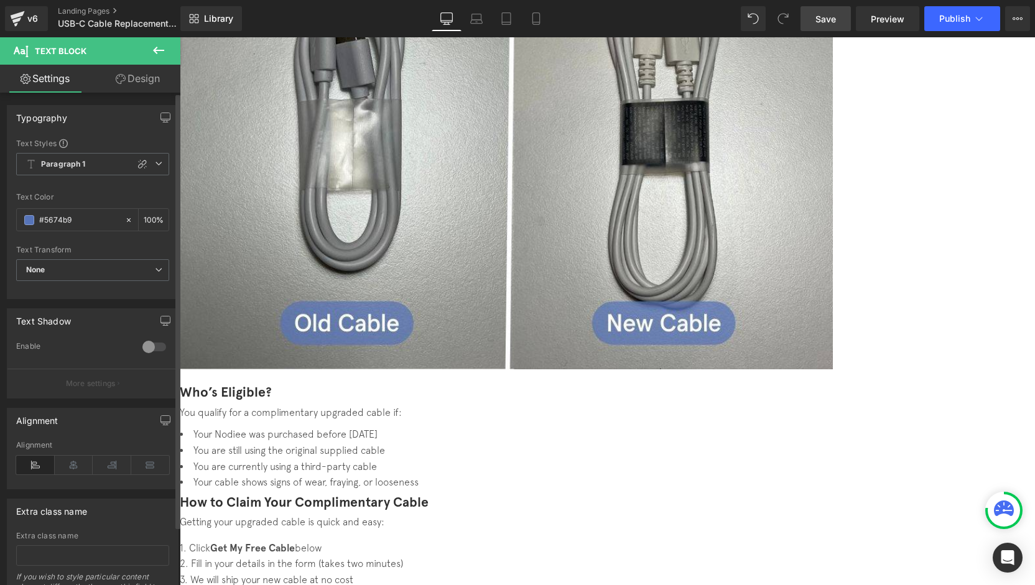
click at [144, 161] on div at bounding box center [142, 164] width 15 height 15
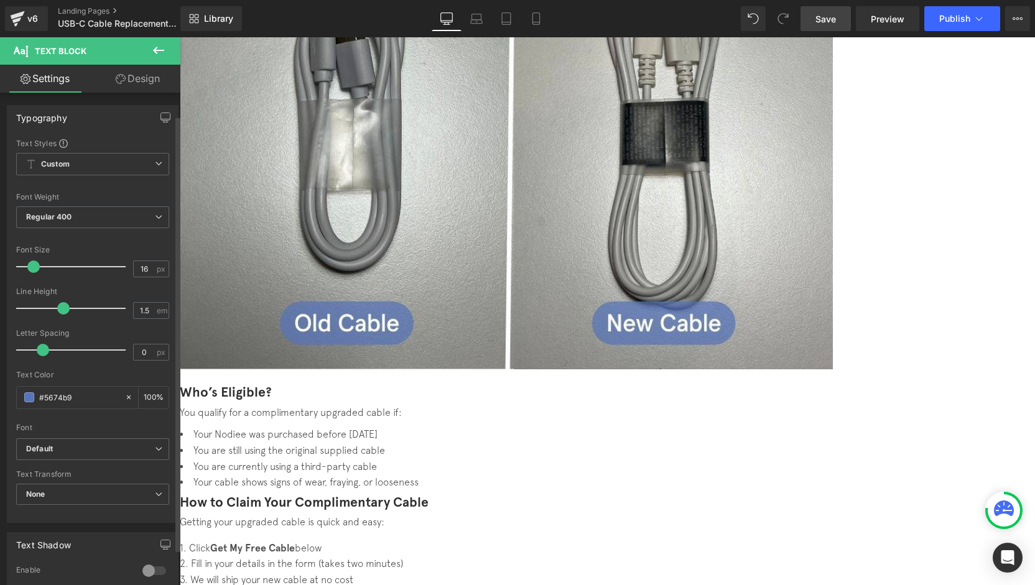
scroll to position [124, 0]
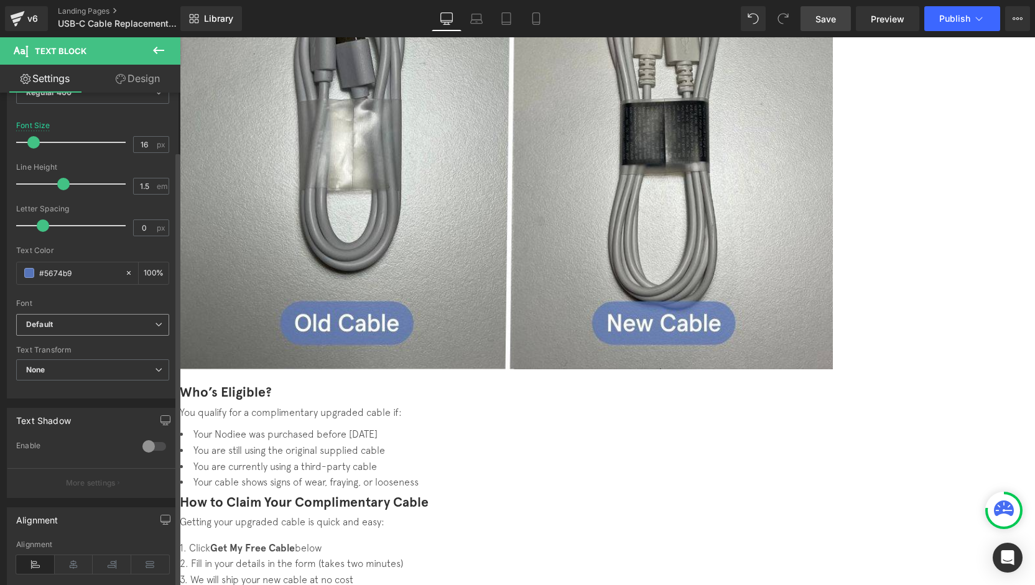
click at [83, 333] on div "Default Default Apercu_Light Apercu_Bold Custom Font 1 Open Font Manager" at bounding box center [92, 328] width 153 height 29
click at [85, 330] on span "Default" at bounding box center [92, 325] width 153 height 22
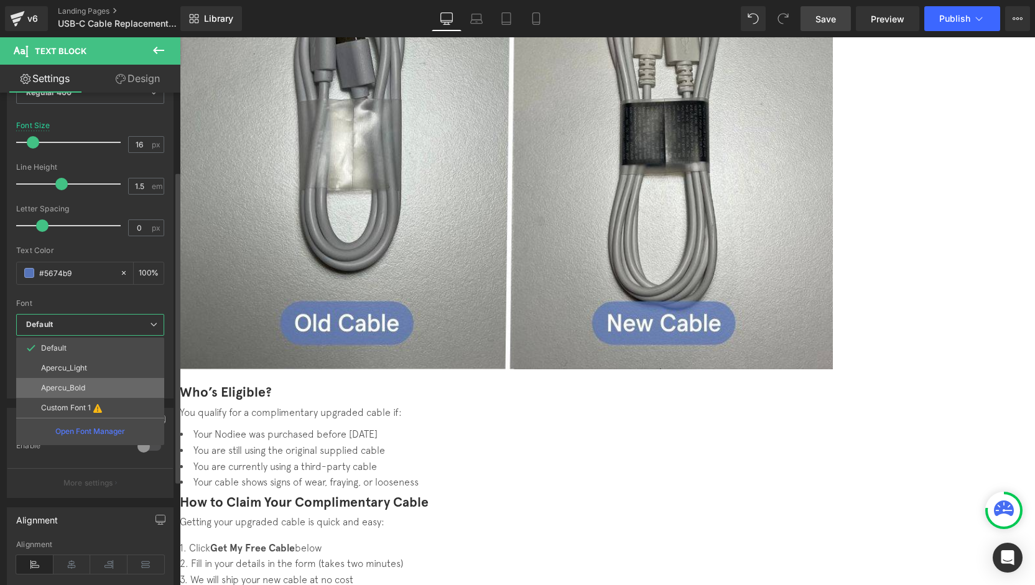
click at [90, 384] on li "Apercu_Bold" at bounding box center [90, 388] width 148 height 20
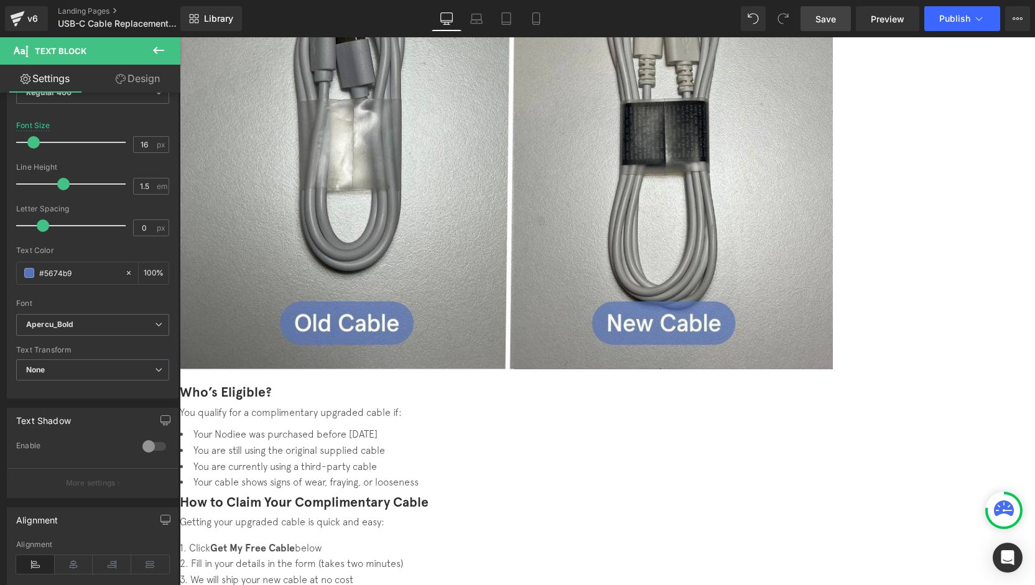
drag, startPoint x: 402, startPoint y: 433, endPoint x: 401, endPoint y: 440, distance: 7.5
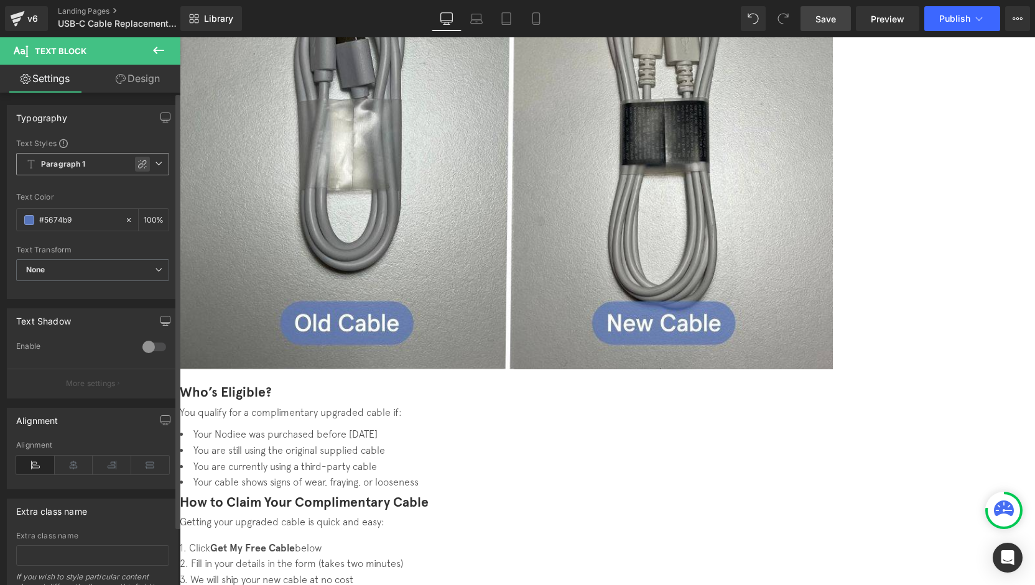
click at [137, 166] on icon at bounding box center [142, 164] width 10 height 10
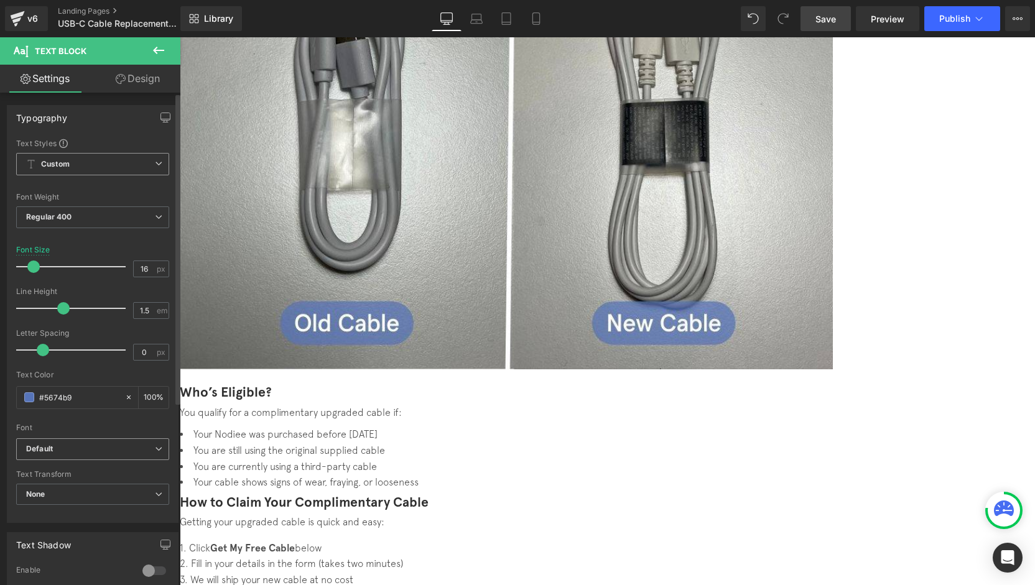
click at [83, 442] on span "Default" at bounding box center [92, 449] width 153 height 22
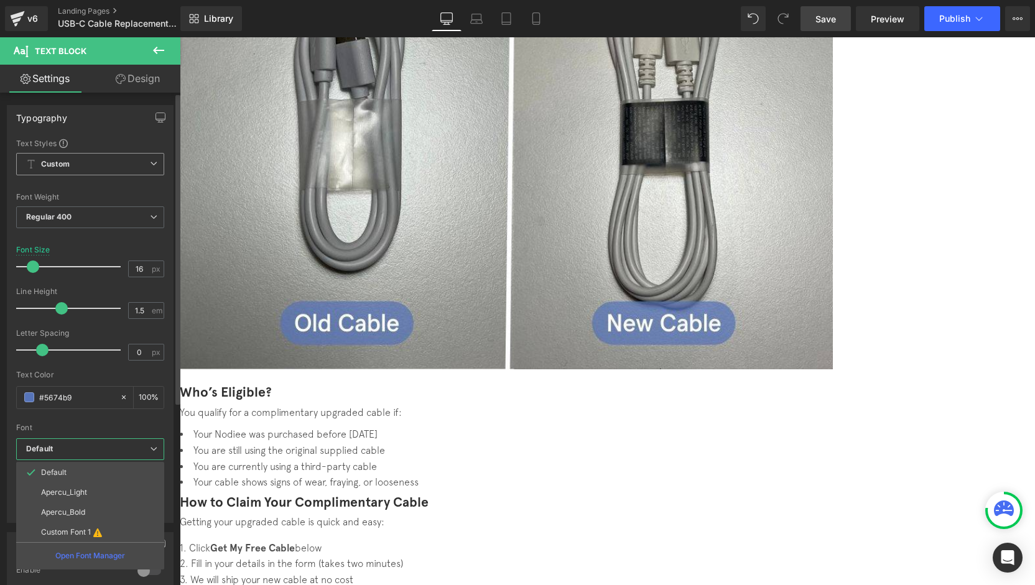
drag, startPoint x: 82, startPoint y: 509, endPoint x: 162, endPoint y: 495, distance: 80.9
click at [81, 509] on p "Apercu_Bold" at bounding box center [63, 512] width 44 height 9
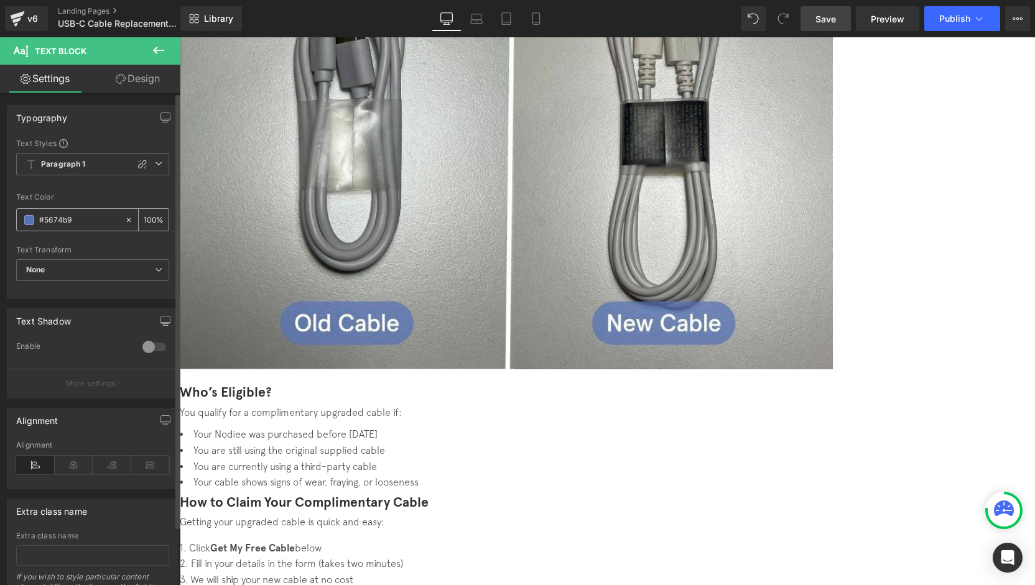
click at [124, 221] on icon at bounding box center [128, 220] width 9 height 9
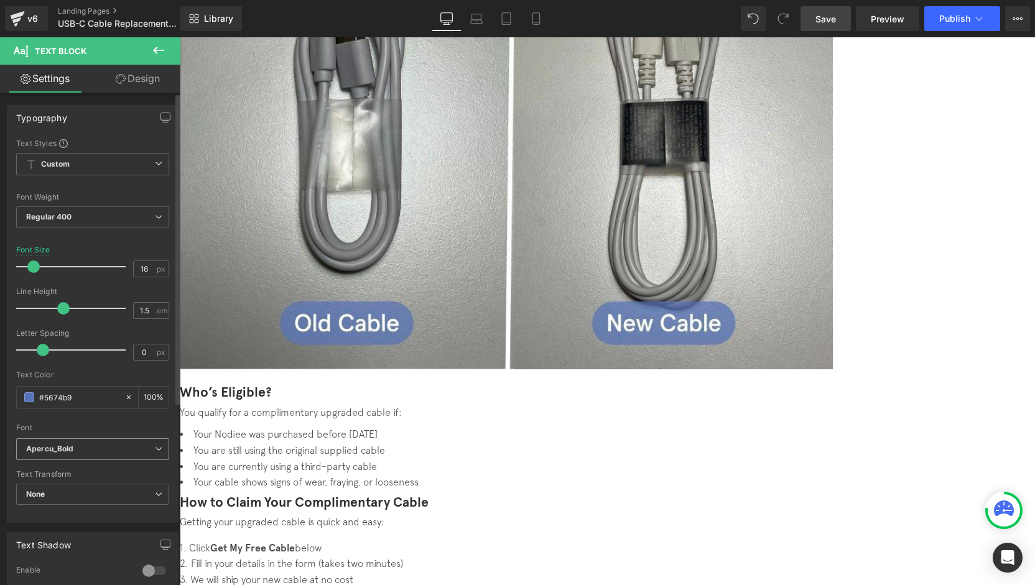
click at [94, 446] on b "Apercu_Bold" at bounding box center [90, 449] width 129 height 11
click at [88, 424] on div "Font" at bounding box center [92, 428] width 153 height 9
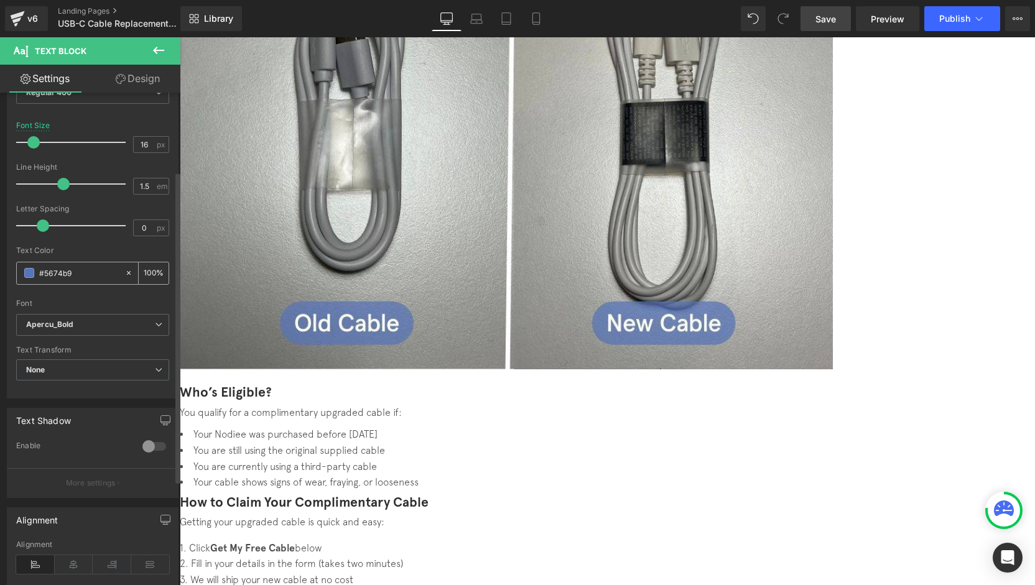
click at [127, 271] on icon at bounding box center [129, 273] width 4 height 4
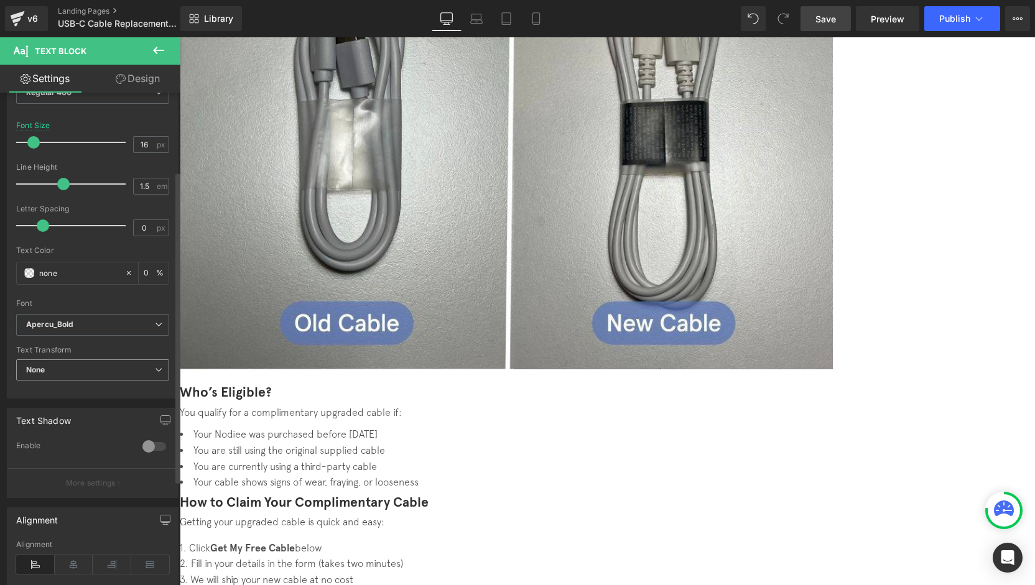
click at [103, 374] on span "None" at bounding box center [92, 371] width 153 height 22
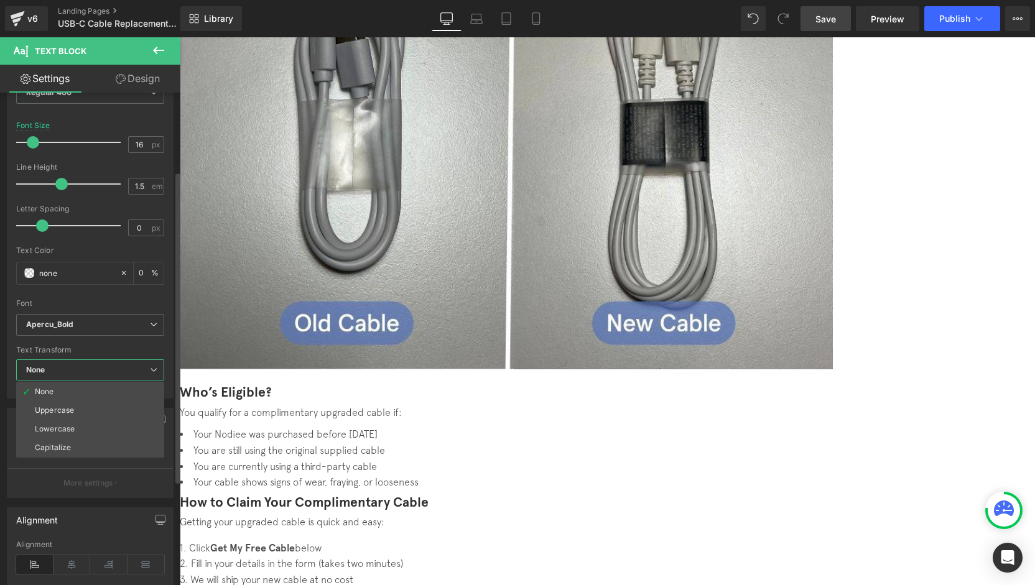
click at [103, 374] on span "None" at bounding box center [90, 371] width 148 height 22
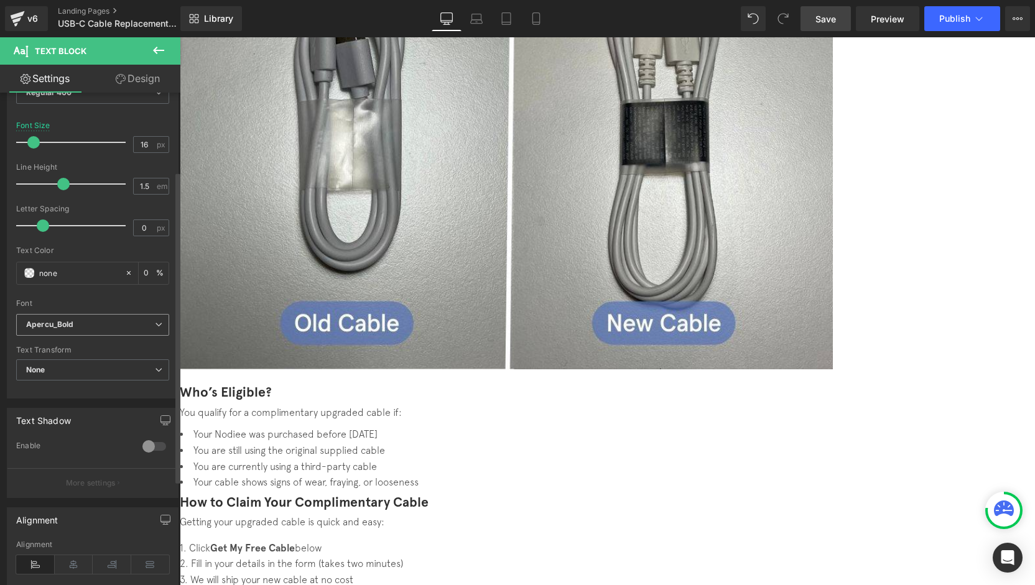
click at [101, 330] on span "Apercu_Bold" at bounding box center [92, 325] width 153 height 22
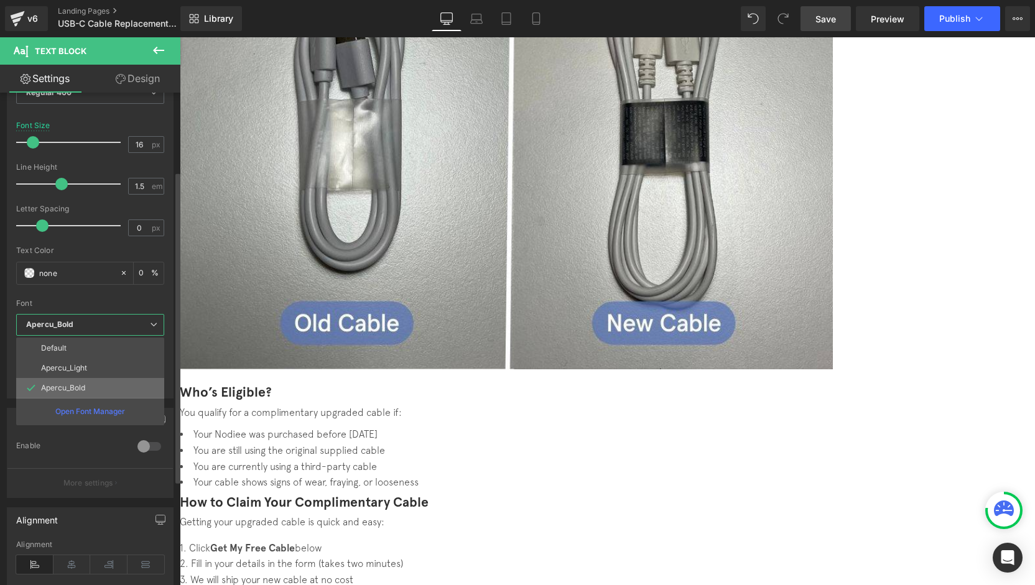
click at [95, 386] on li "Apercu_Bold" at bounding box center [90, 388] width 148 height 20
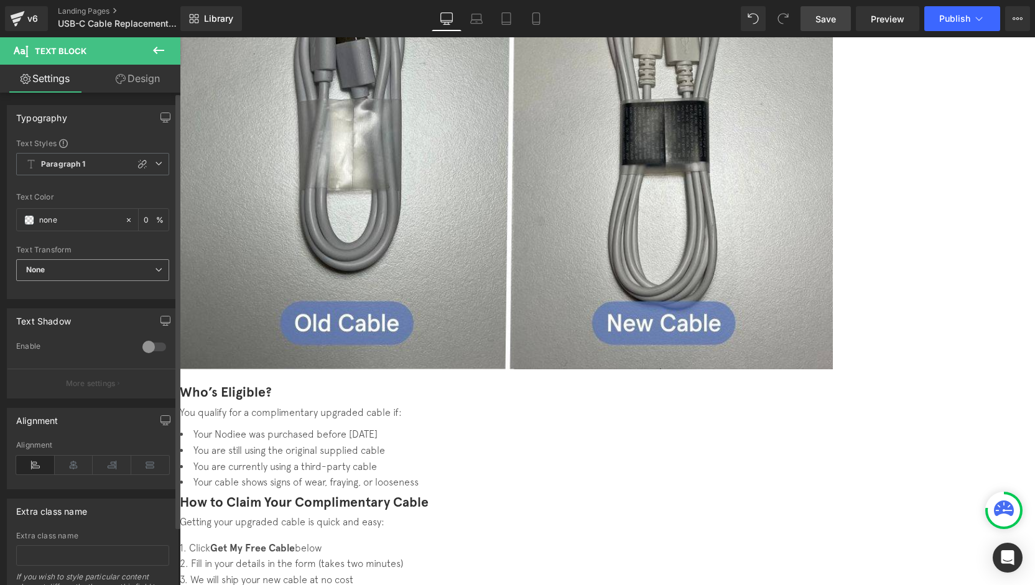
click at [80, 275] on span "None" at bounding box center [92, 270] width 153 height 22
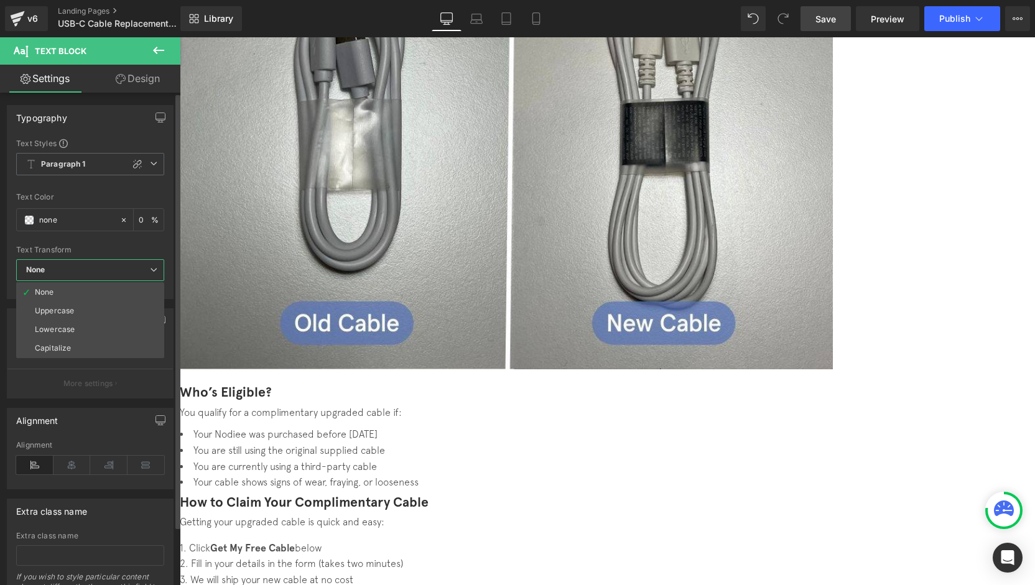
click at [81, 273] on span "None" at bounding box center [90, 270] width 148 height 22
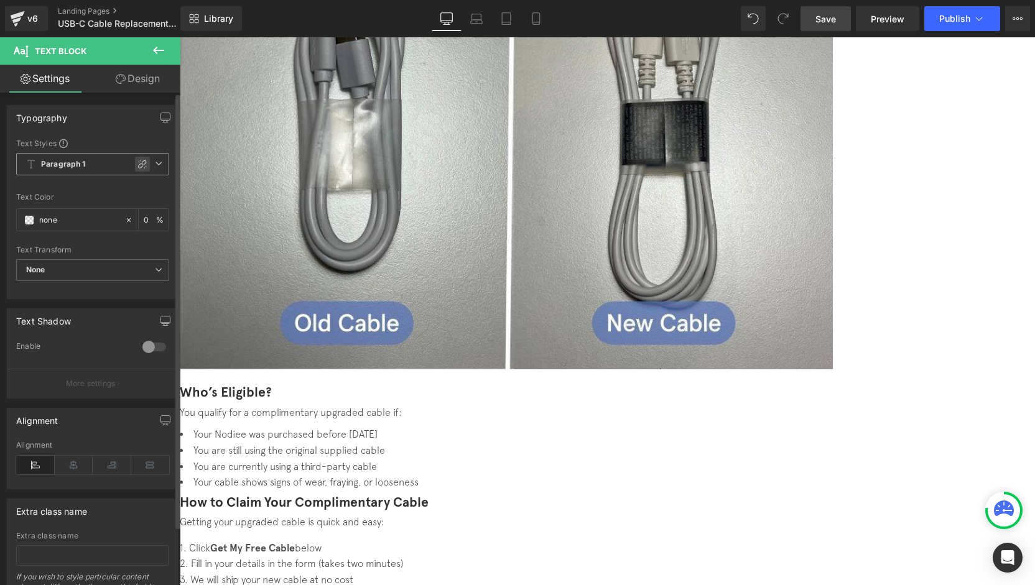
click at [137, 165] on icon at bounding box center [142, 164] width 10 height 10
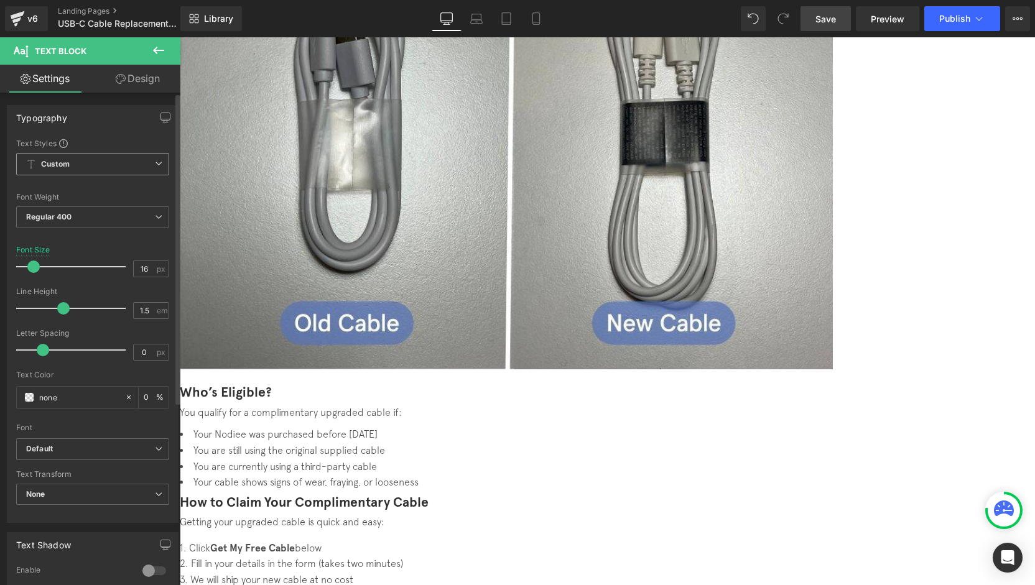
drag, startPoint x: 86, startPoint y: 443, endPoint x: 75, endPoint y: 429, distance: 17.8
click at [86, 444] on b "Default" at bounding box center [90, 449] width 129 height 11
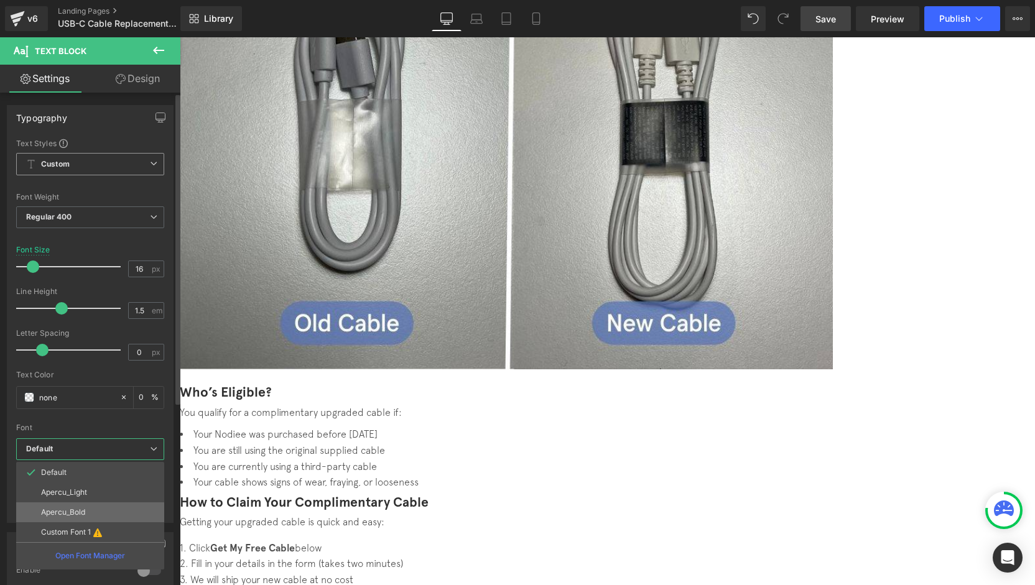
click at [98, 511] on li "Apercu_Bold" at bounding box center [90, 513] width 148 height 20
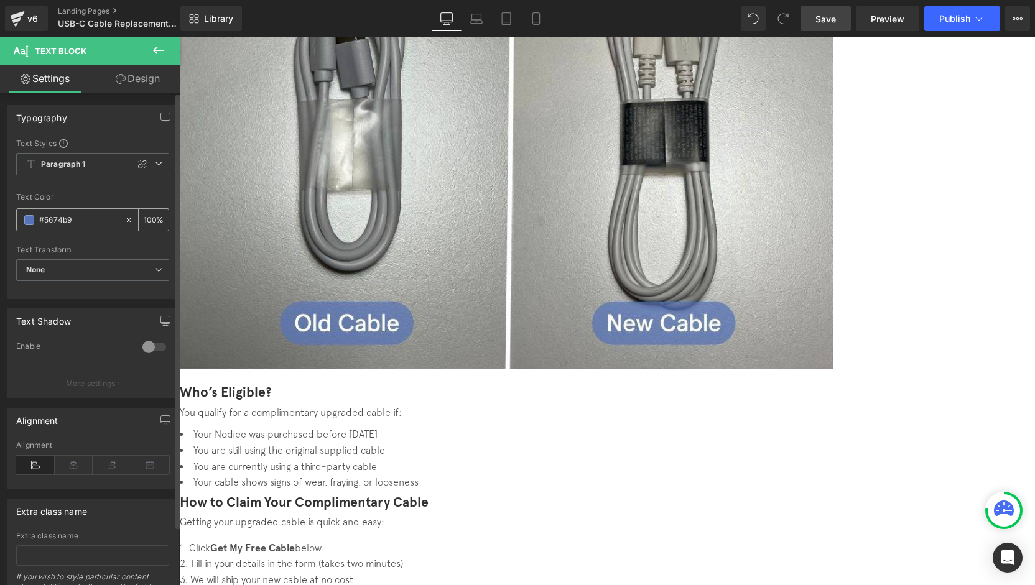
click at [126, 219] on icon at bounding box center [128, 220] width 9 height 9
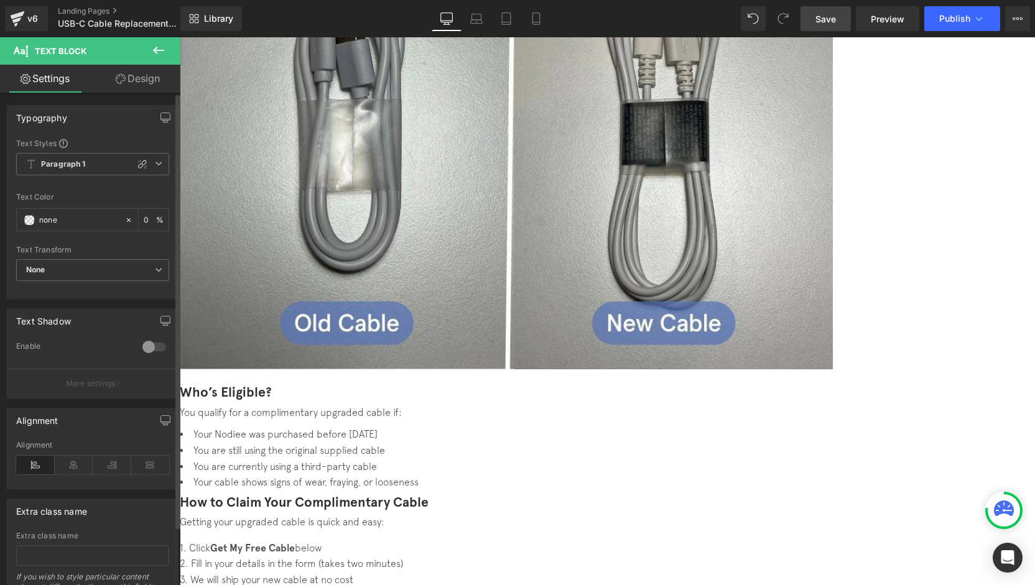
click at [135, 165] on div at bounding box center [142, 164] width 15 height 15
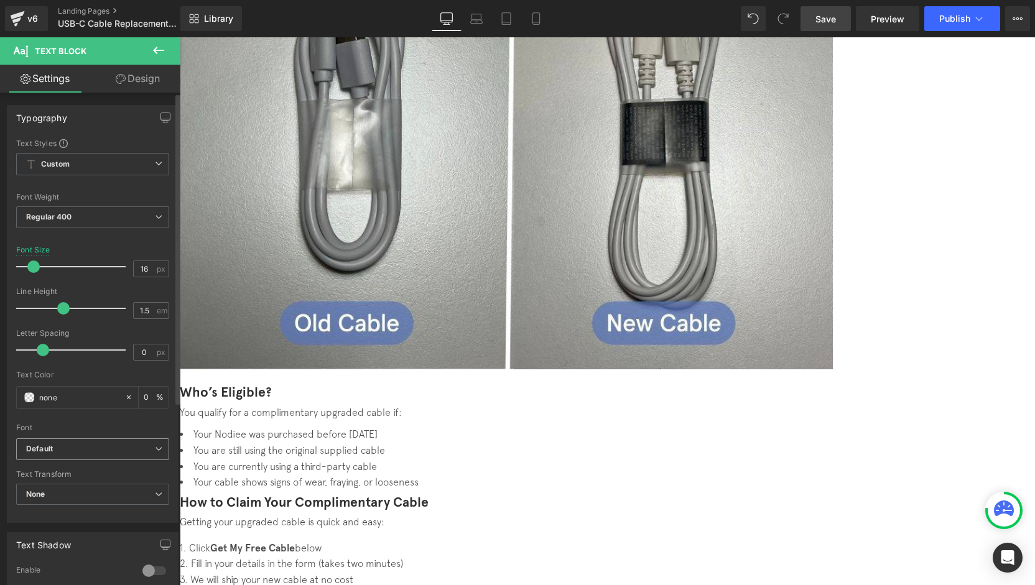
click at [73, 444] on b "Default" at bounding box center [90, 449] width 129 height 11
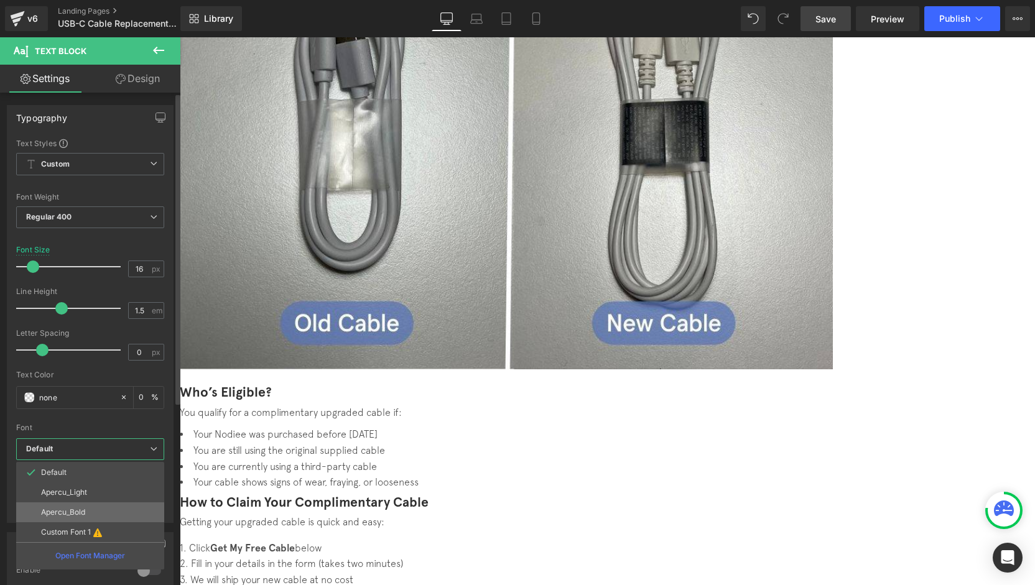
click at [88, 512] on li "Apercu_Bold" at bounding box center [90, 513] width 148 height 20
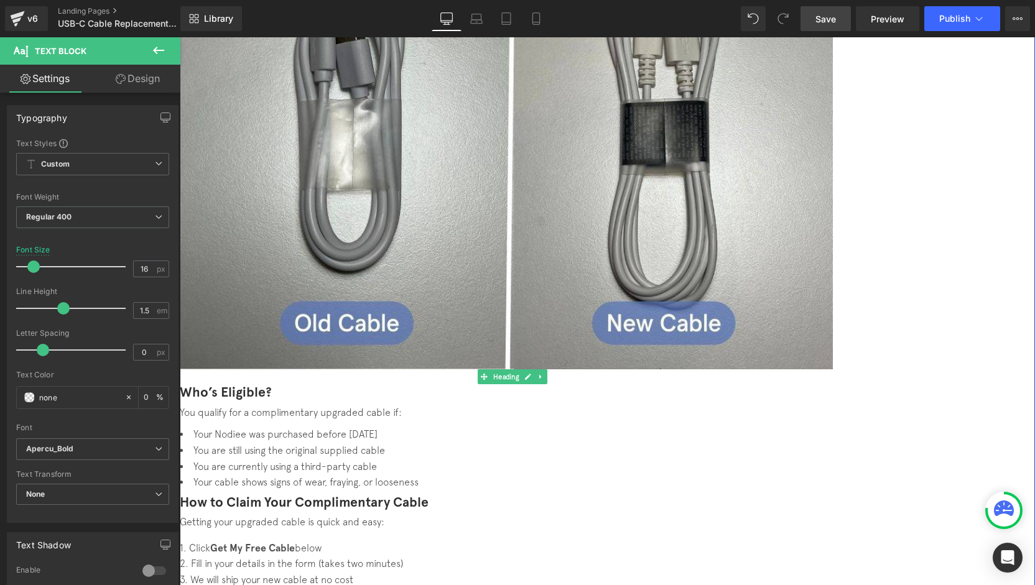
scroll to position [684, 0]
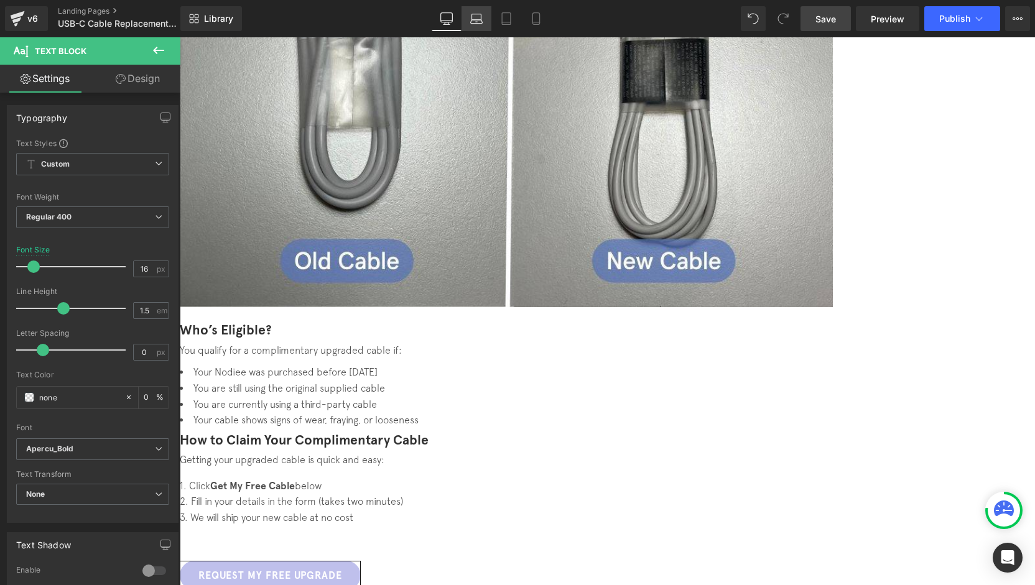
click at [482, 18] on icon at bounding box center [476, 18] width 12 height 12
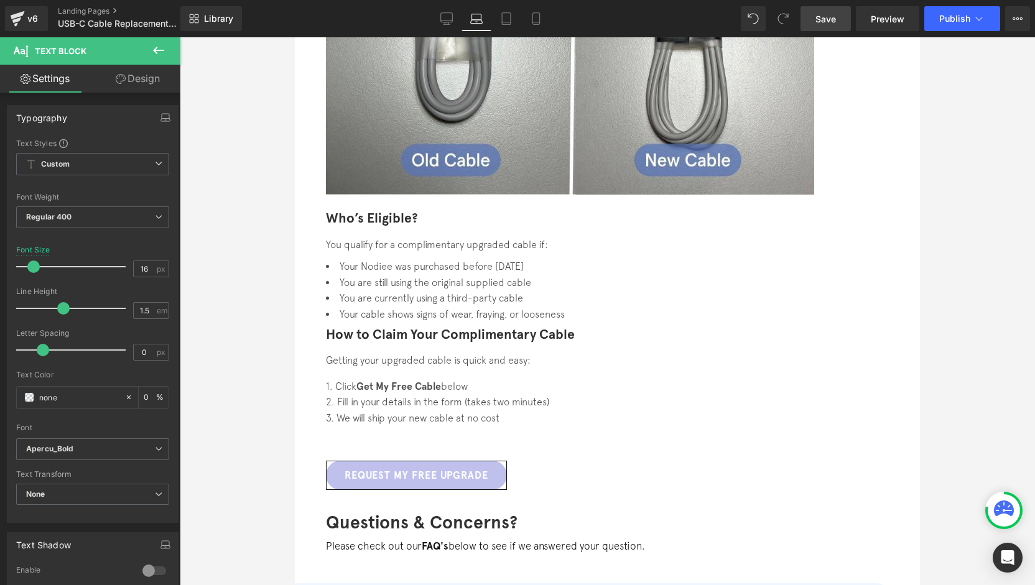
scroll to position [664, 0]
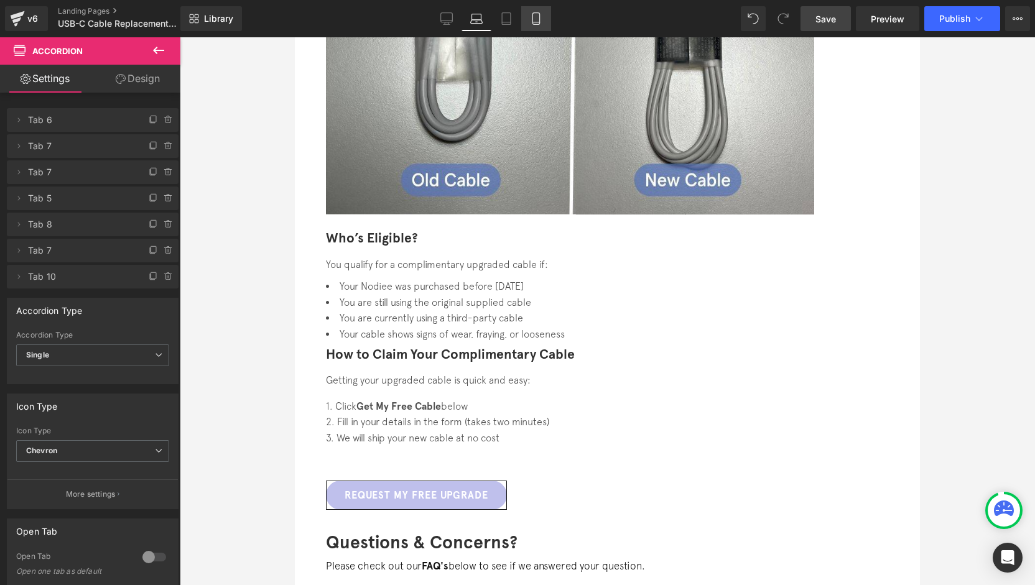
click at [542, 16] on icon at bounding box center [536, 18] width 12 height 12
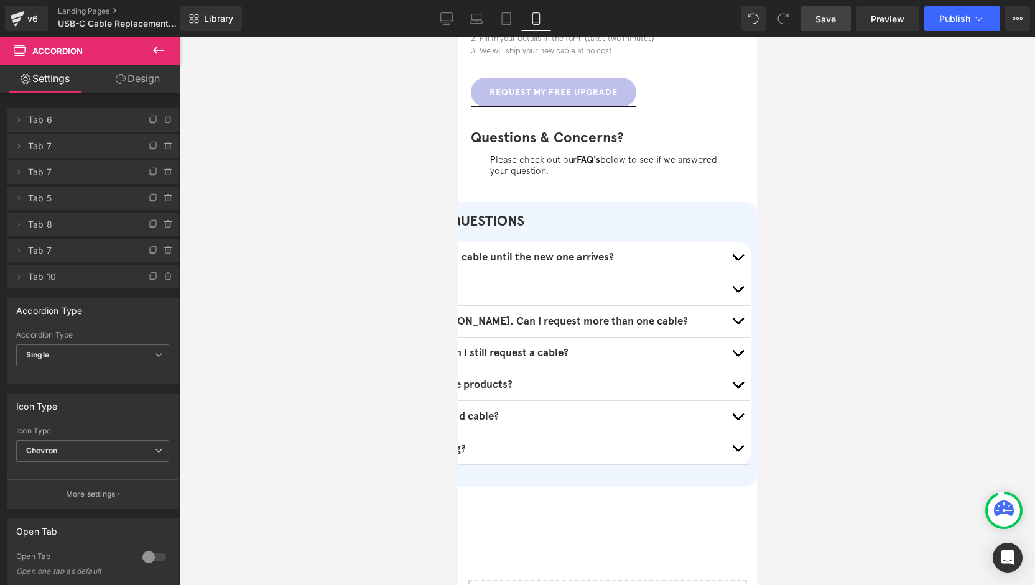
scroll to position [829, 0]
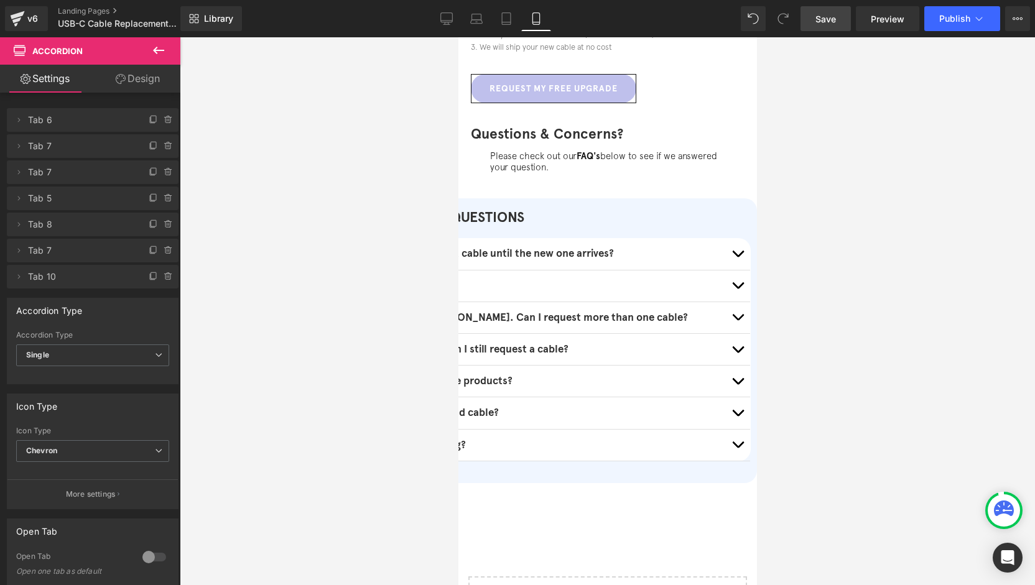
click at [539, 252] on p "Can I keep using my current cable until the new one arrives?" at bounding box center [527, 254] width 407 height 12
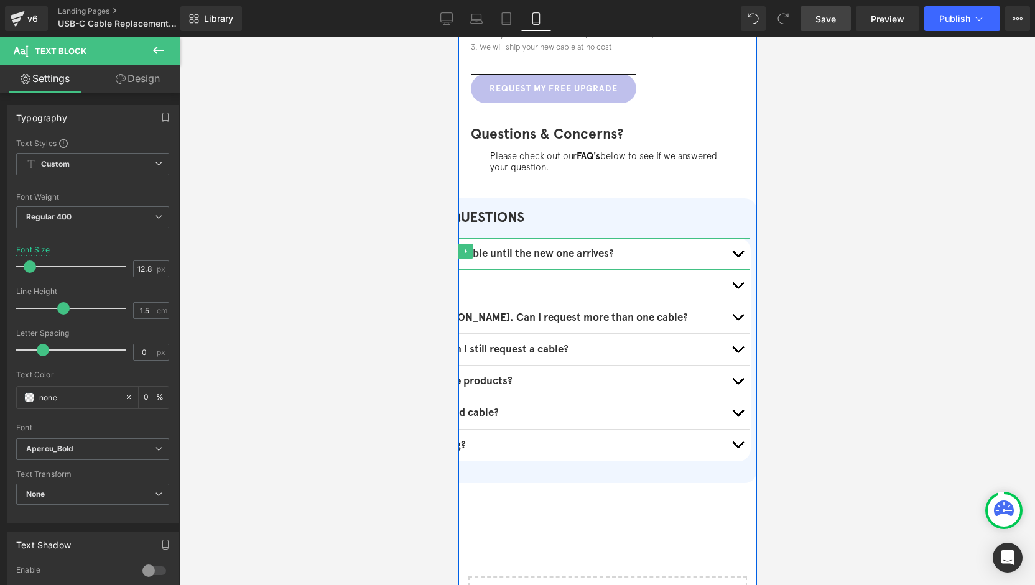
click at [613, 248] on b "Can I keep using my current cable until the new one arrives?" at bounding box center [468, 253] width 289 height 13
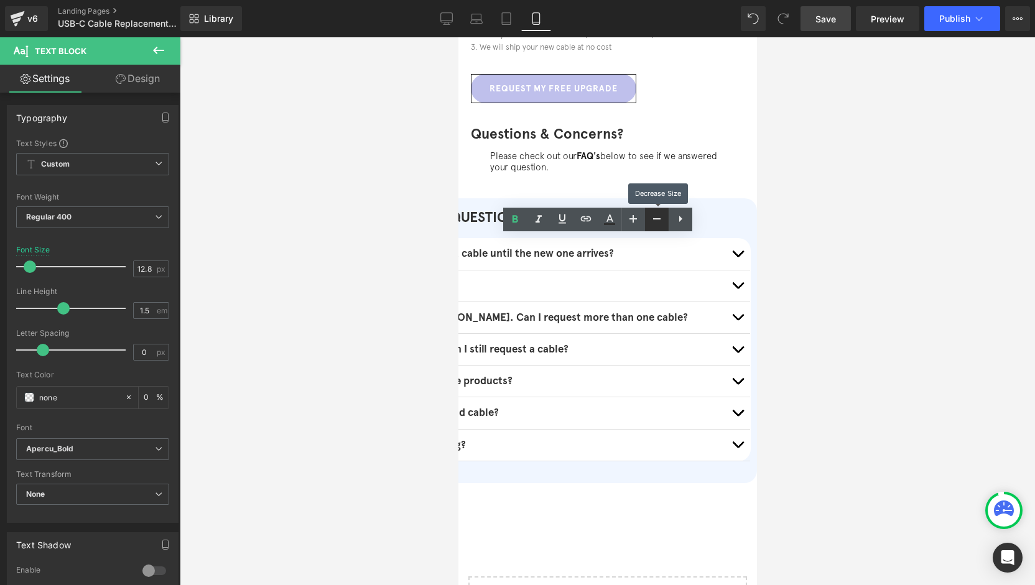
click at [654, 223] on icon at bounding box center [656, 218] width 15 height 15
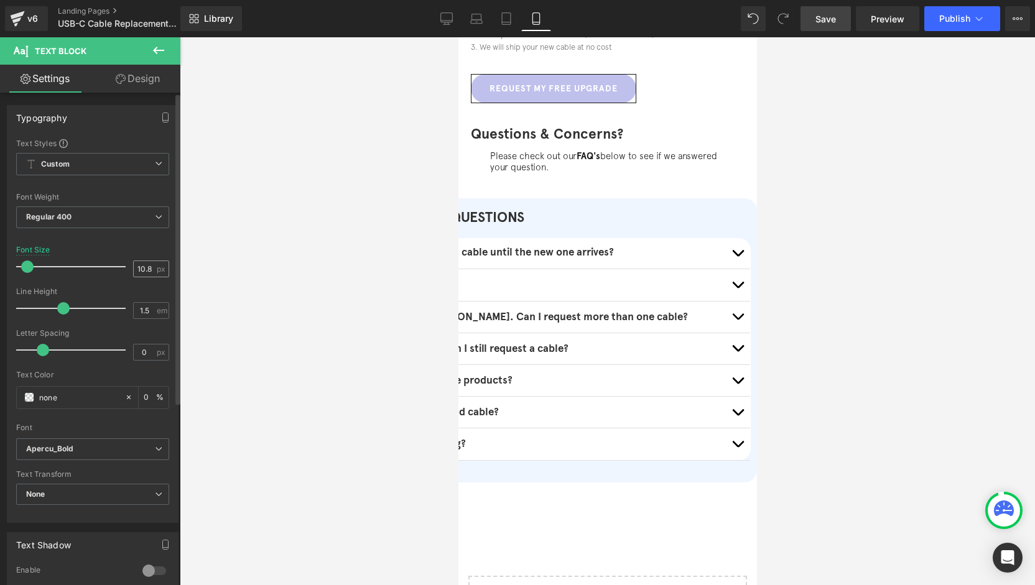
drag, startPoint x: 148, startPoint y: 267, endPoint x: 131, endPoint y: 267, distance: 16.8
click at [133, 267] on div "10.8 px" at bounding box center [151, 269] width 36 height 17
click at [141, 269] on input "10.8" at bounding box center [145, 269] width 22 height 16
click at [142, 269] on input "10.8" at bounding box center [145, 269] width 22 height 16
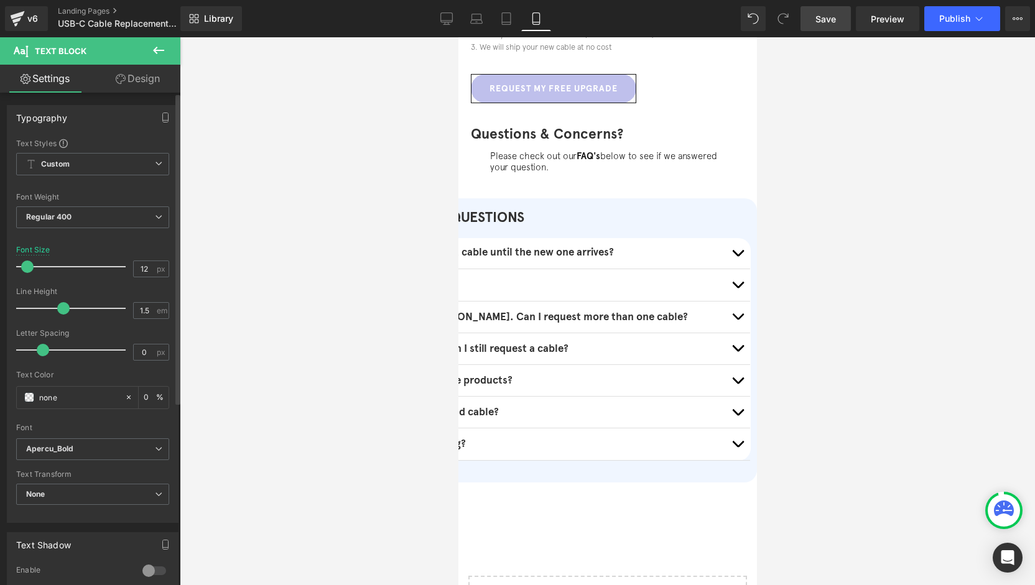
click at [111, 280] on div at bounding box center [92, 283] width 153 height 8
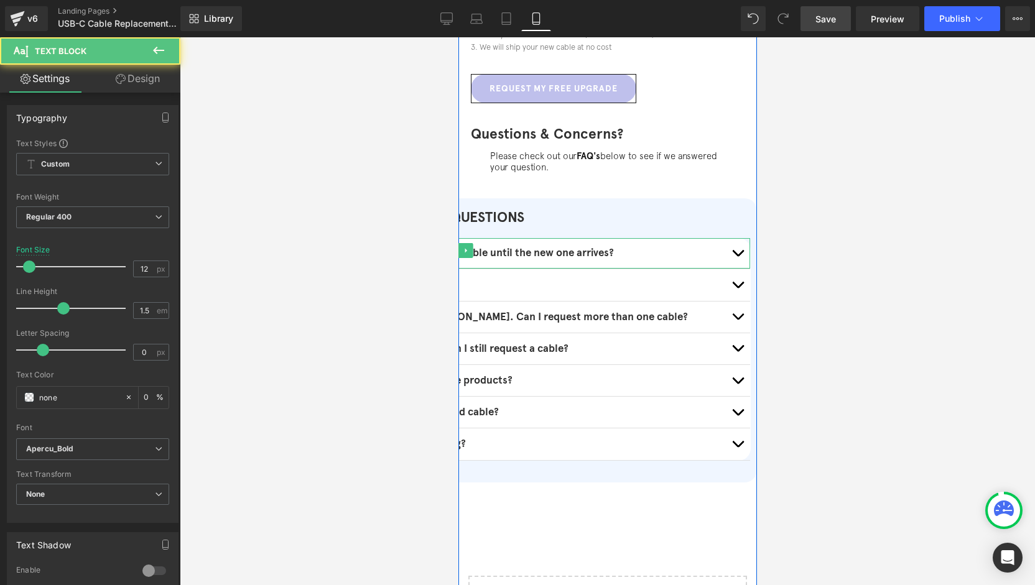
click at [527, 254] on b "Can I keep using my current cable until the new one arrives?" at bounding box center [468, 252] width 289 height 13
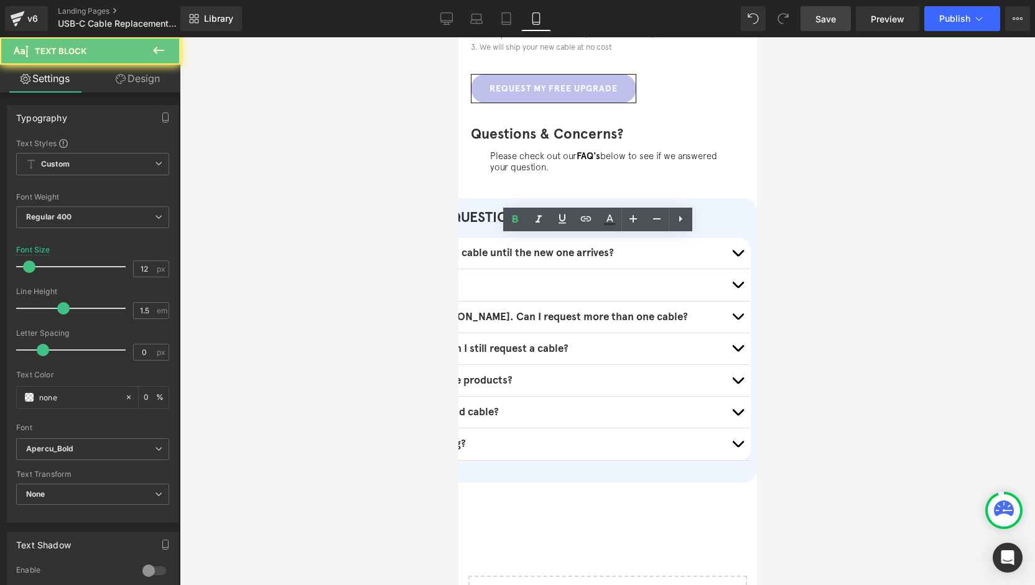
click at [539, 251] on p "Can I keep using my current cable until the new one arrives?" at bounding box center [527, 254] width 407 height 12
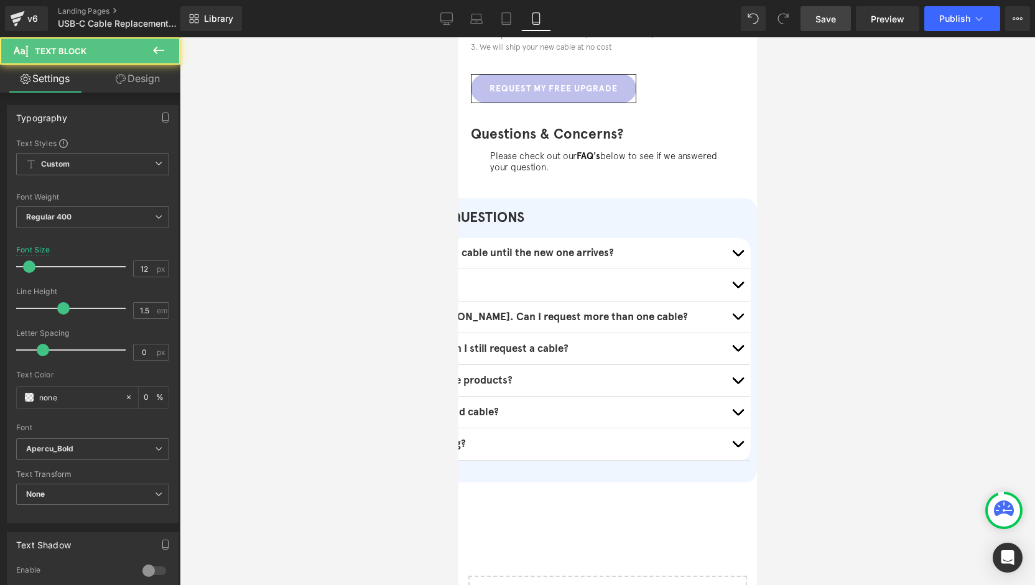
click at [506, 246] on b "Can I keep using my current cable until the new one arrives?" at bounding box center [468, 252] width 289 height 13
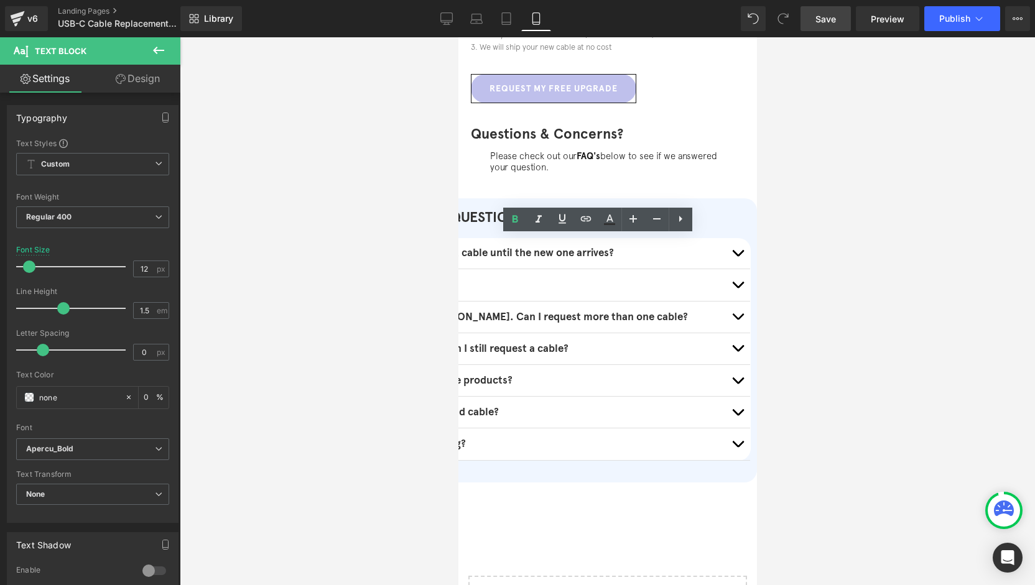
click at [554, 256] on p "Can I keep using my current cable until the new one arrives?" at bounding box center [527, 254] width 407 height 12
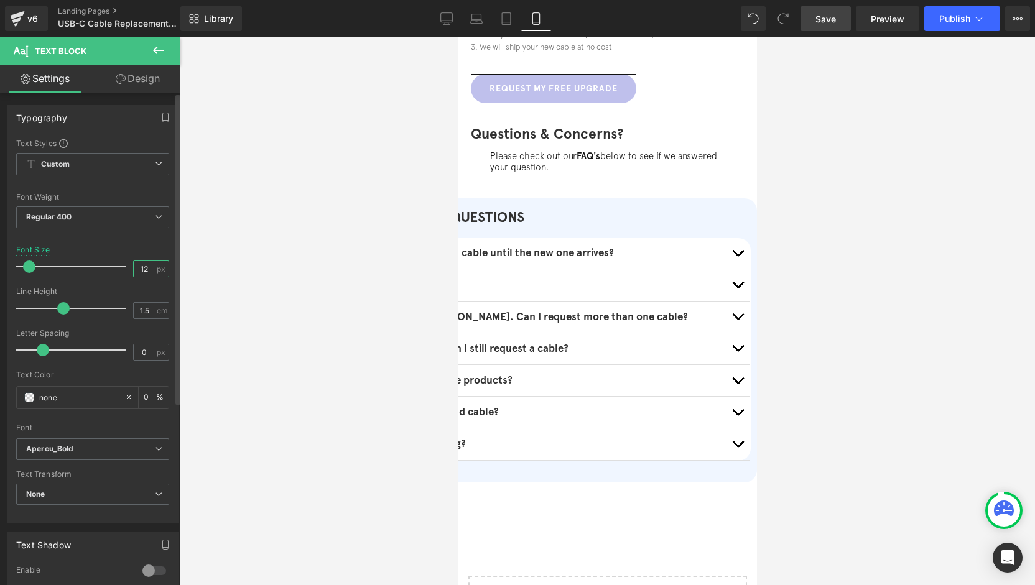
click at [144, 267] on input "12" at bounding box center [145, 269] width 22 height 16
click at [812, 27] on link "Save" at bounding box center [825, 18] width 50 height 25
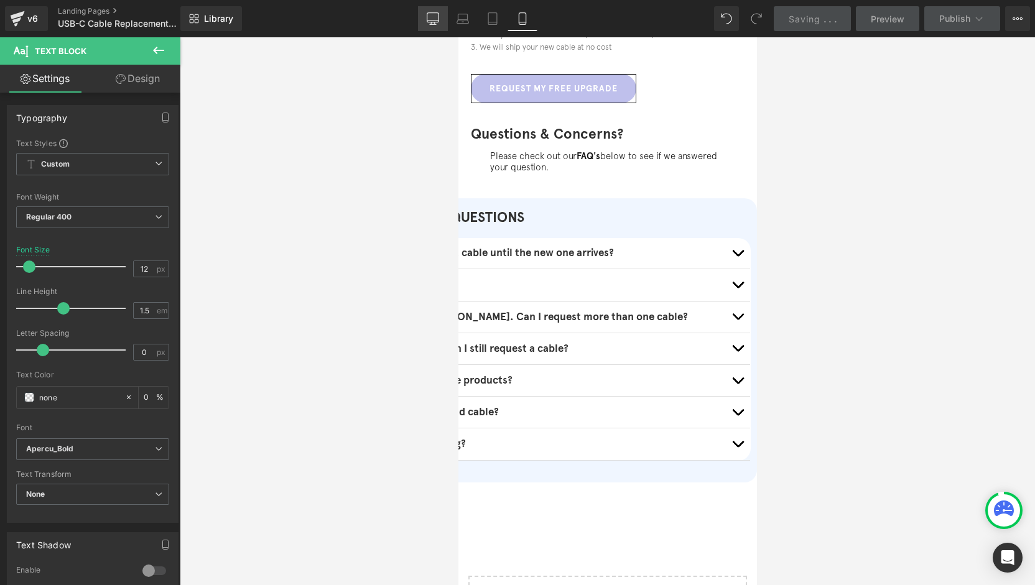
click at [435, 21] on icon at bounding box center [433, 21] width 12 height 0
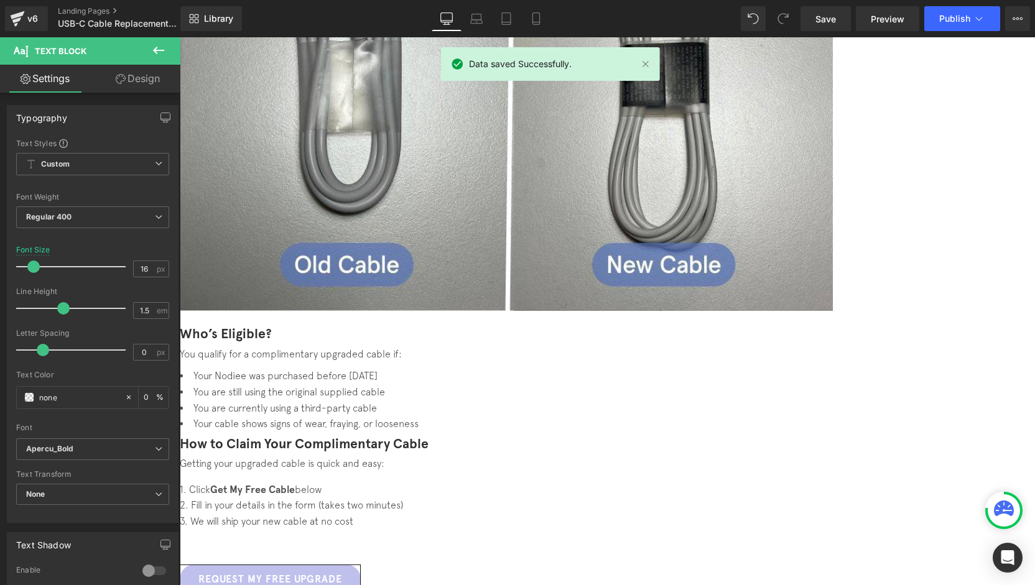
scroll to position [636, 0]
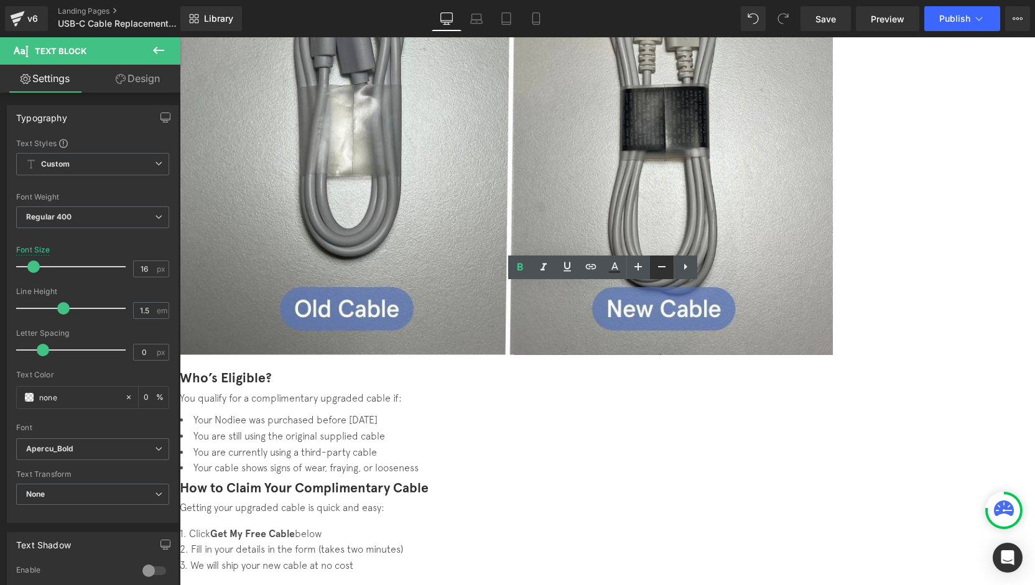
click at [659, 269] on icon at bounding box center [661, 266] width 15 height 15
click at [643, 269] on icon at bounding box center [638, 266] width 15 height 15
click at [828, 22] on span "Save" at bounding box center [825, 18] width 21 height 13
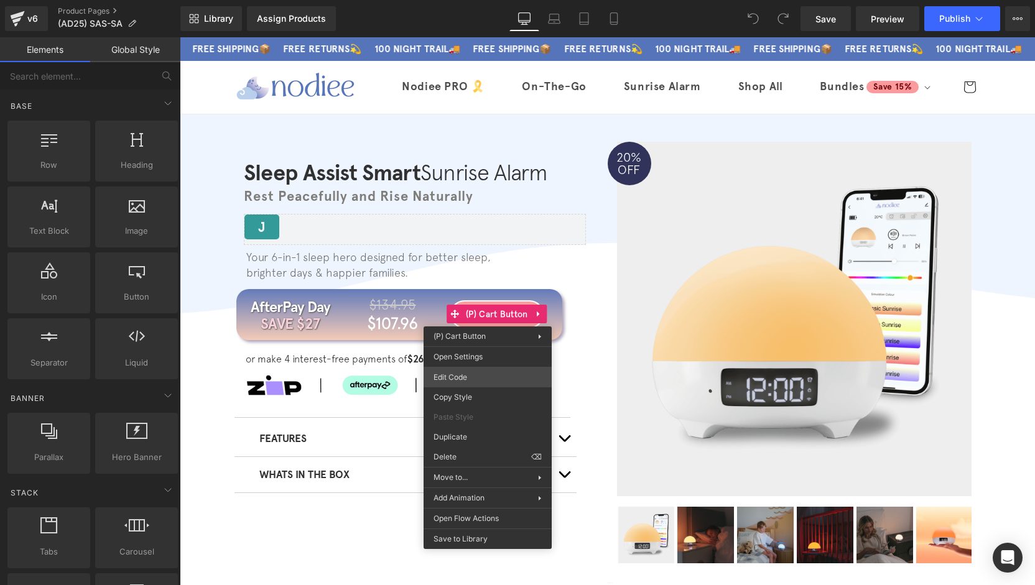
click at [480, 0] on div "You are previewing how the will restyle your page. You can not edit Elements in…" at bounding box center [517, 0] width 1035 height 0
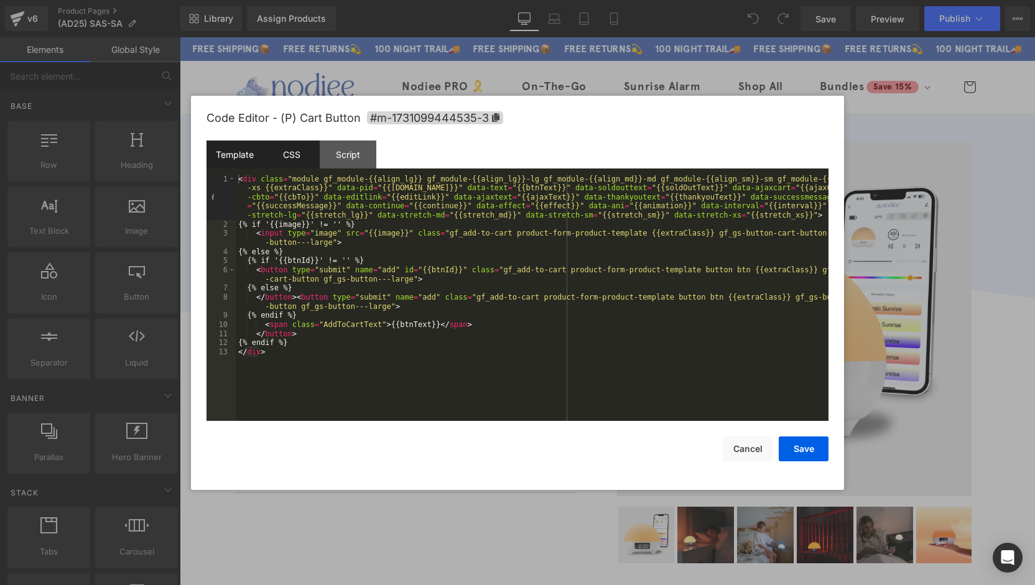
click at [0, 0] on div "CSS" at bounding box center [0, 0] width 0 height 0
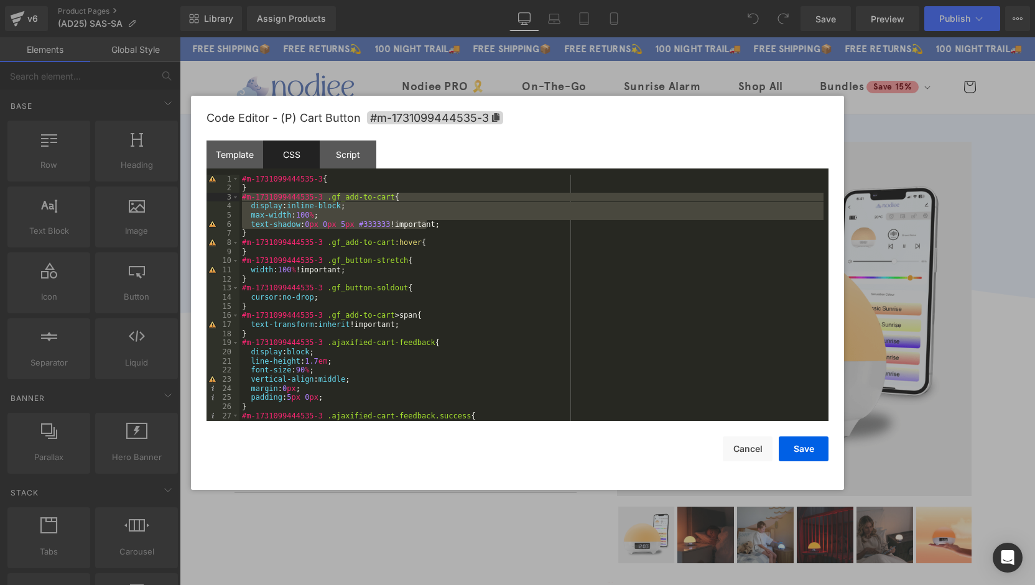
drag, startPoint x: 384, startPoint y: 223, endPoint x: 222, endPoint y: 198, distance: 164.2
click at [222, 198] on pre "1 2 3 4 5 6 7 8 9 10 11 12 13 14 15 16 17 18 19 20 21 22 23 24 25 26 27 28 #m-1…" at bounding box center [517, 298] width 622 height 246
click at [0, 0] on div "#m-1731099444535-3 { } #m-1731099444535-3 .gf_add-to-cart { display : inline-bl…" at bounding box center [0, 0] width 0 height 0
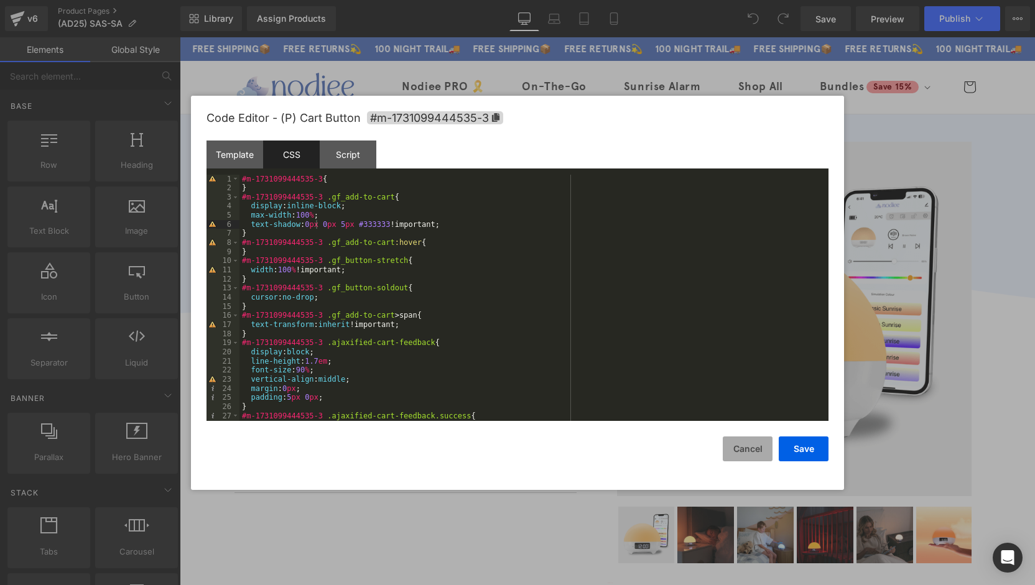
click at [0, 0] on button "Cancel" at bounding box center [0, 0] width 0 height 0
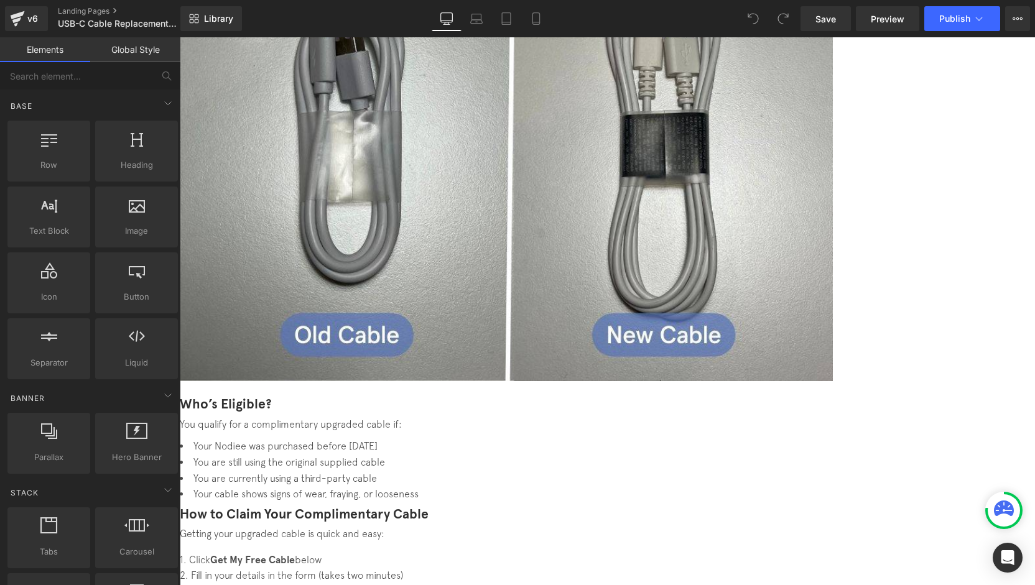
scroll to position [622, 0]
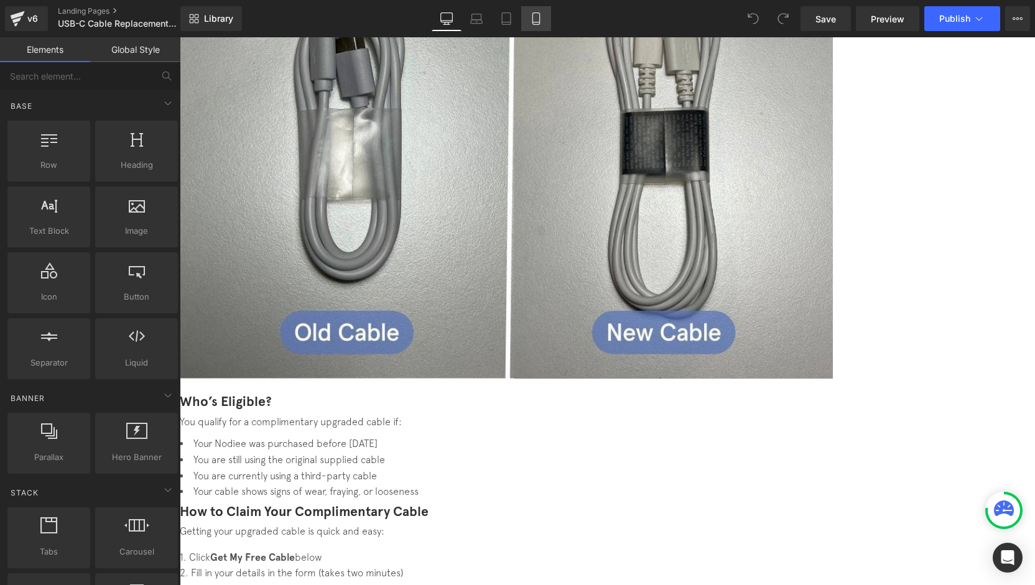
click at [531, 24] on icon at bounding box center [536, 18] width 12 height 12
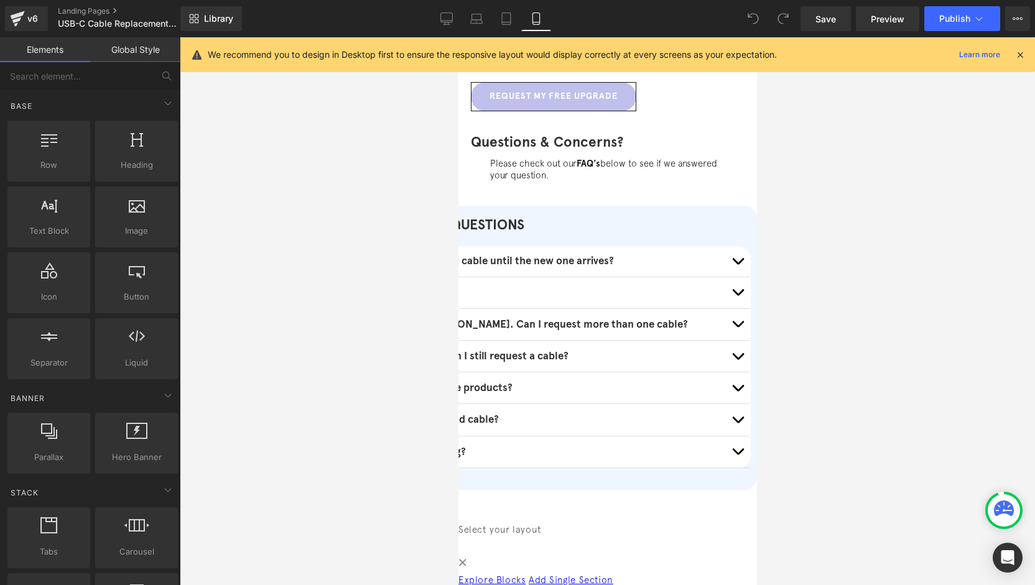
scroll to position [837, 0]
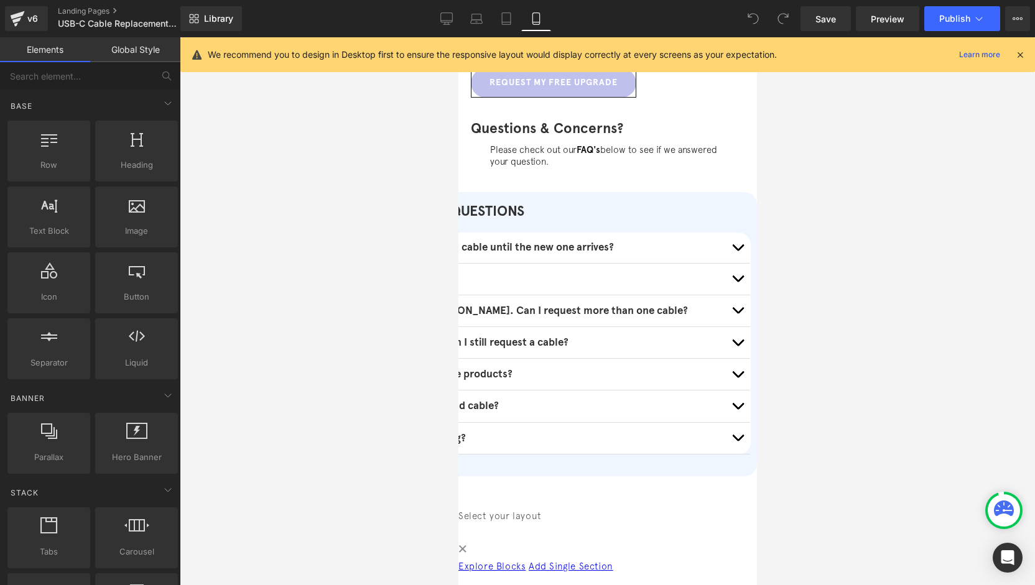
click at [613, 241] on b "Can I keep using my current cable until the new one arrives?" at bounding box center [468, 247] width 289 height 13
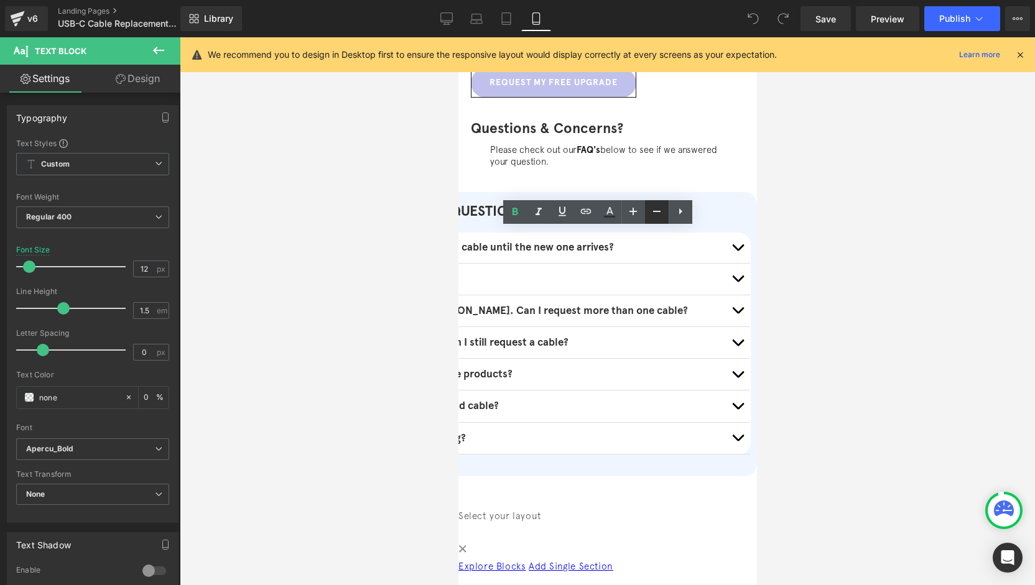
click at [649, 213] on icon at bounding box center [656, 211] width 15 height 15
click at [0, 0] on icon at bounding box center [0, 0] width 0 height 0
type input "12"
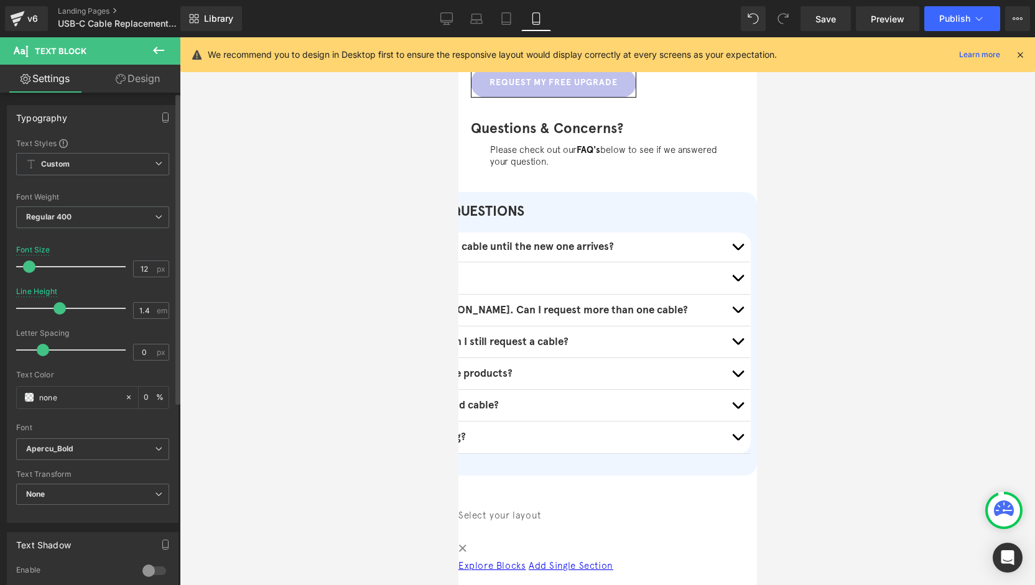
type input "1.5"
click at [58, 307] on span at bounding box center [63, 308] width 12 height 12
click at [32, 267] on span at bounding box center [30, 267] width 12 height 12
click at [32, 267] on span at bounding box center [29, 267] width 12 height 12
click at [809, 18] on link "Save" at bounding box center [825, 18] width 50 height 25
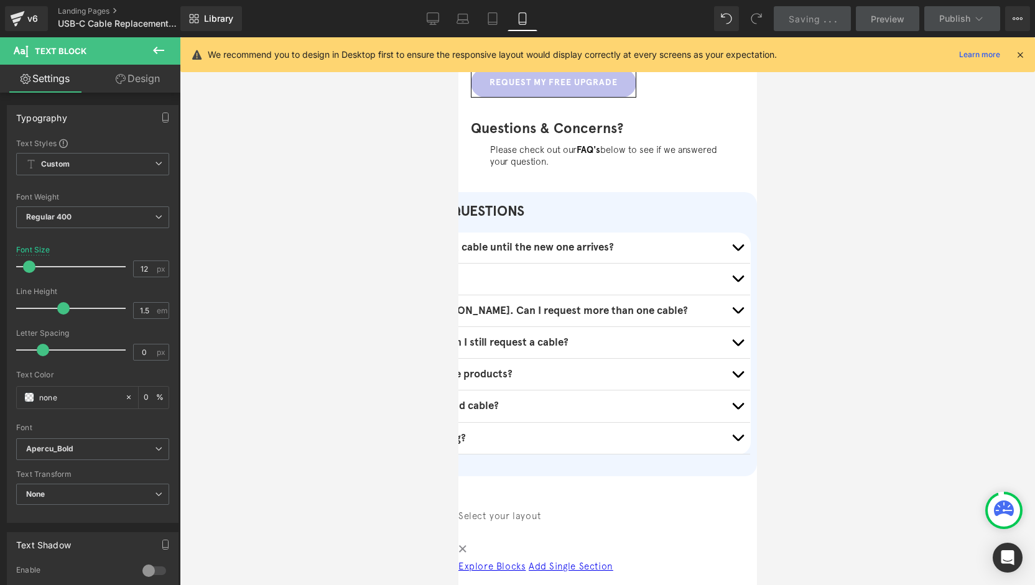
click at [418, 21] on div "Library Mobile Desktop Laptop Tablet Mobile Saving . . . Preview Publish Schedu…" at bounding box center [607, 18] width 855 height 25
click at [428, 23] on icon at bounding box center [433, 18] width 12 height 12
type input "16"
type input "0"
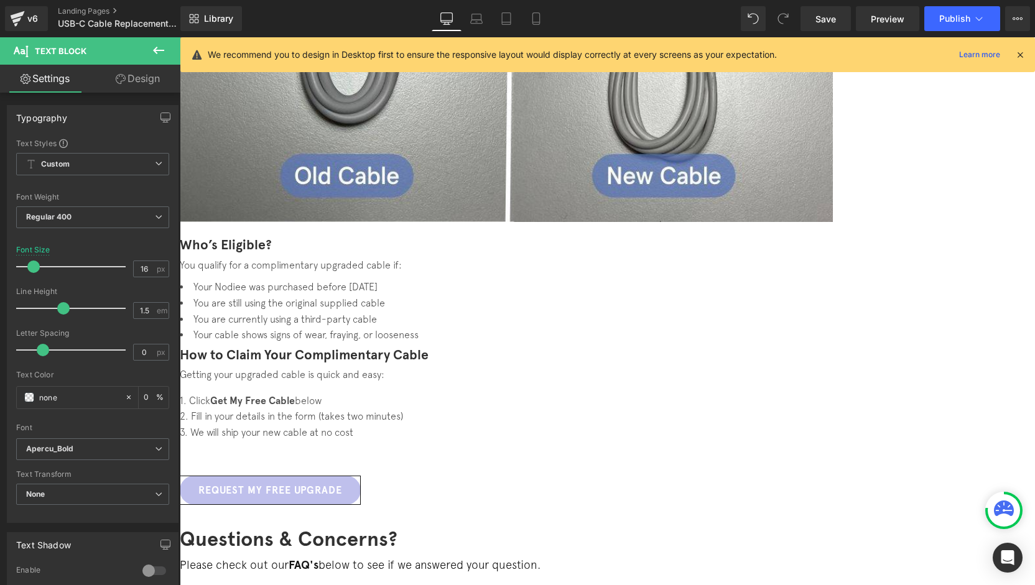
scroll to position [809, 0]
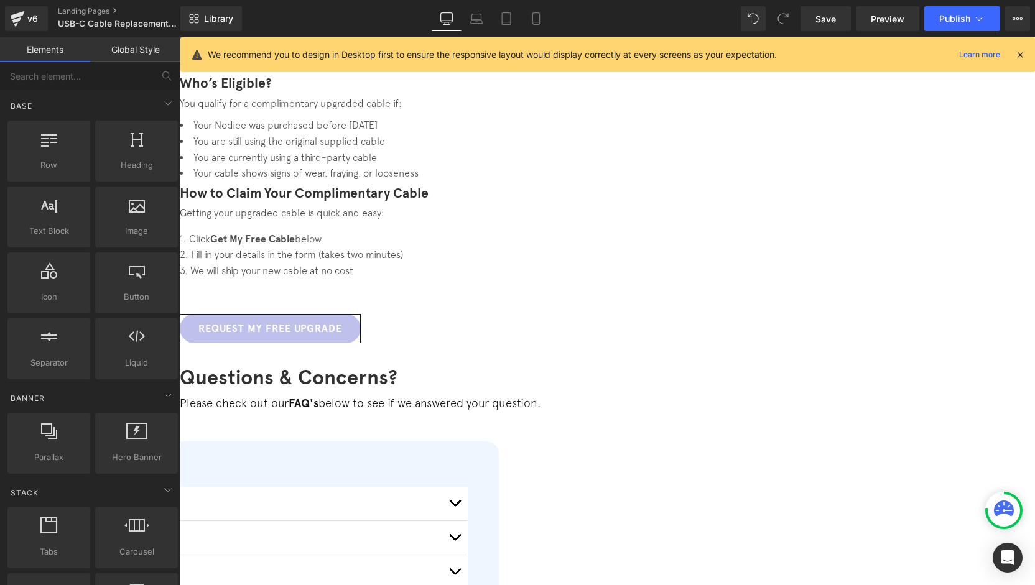
scroll to position [995, 0]
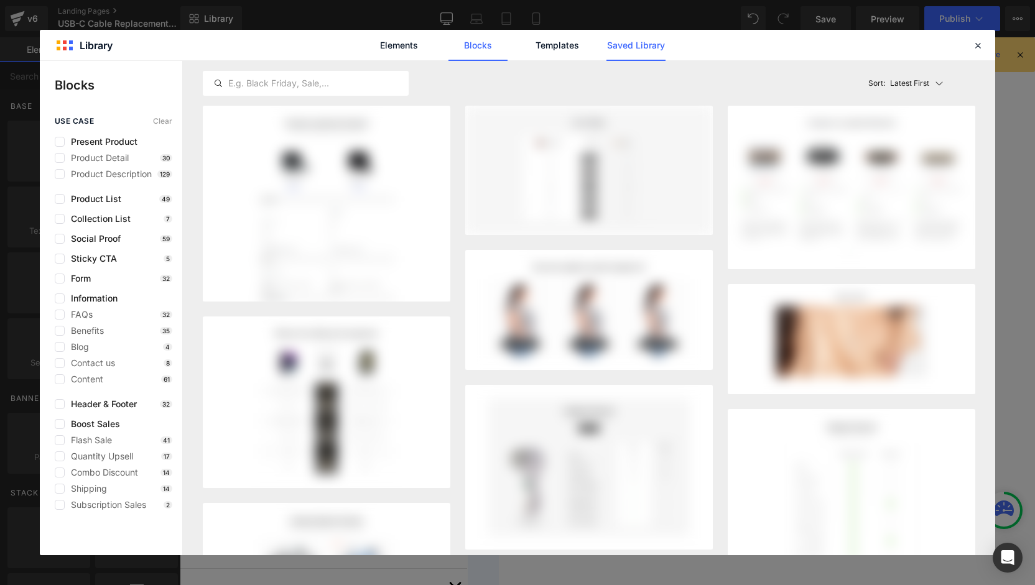
click at [0, 0] on link "Saved Library" at bounding box center [0, 0] width 0 height 0
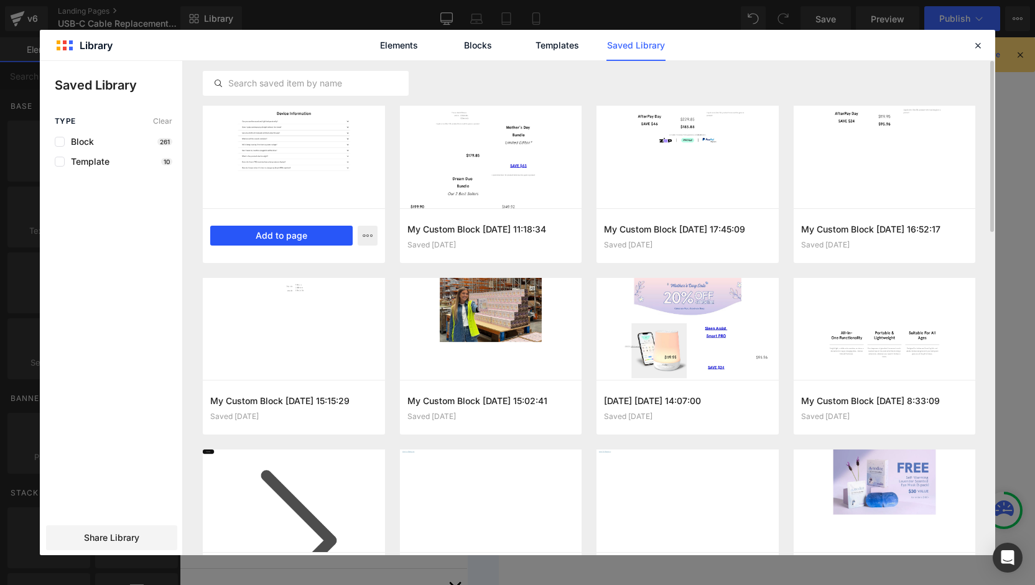
click at [286, 228] on button "Add to page" at bounding box center [281, 236] width 142 height 20
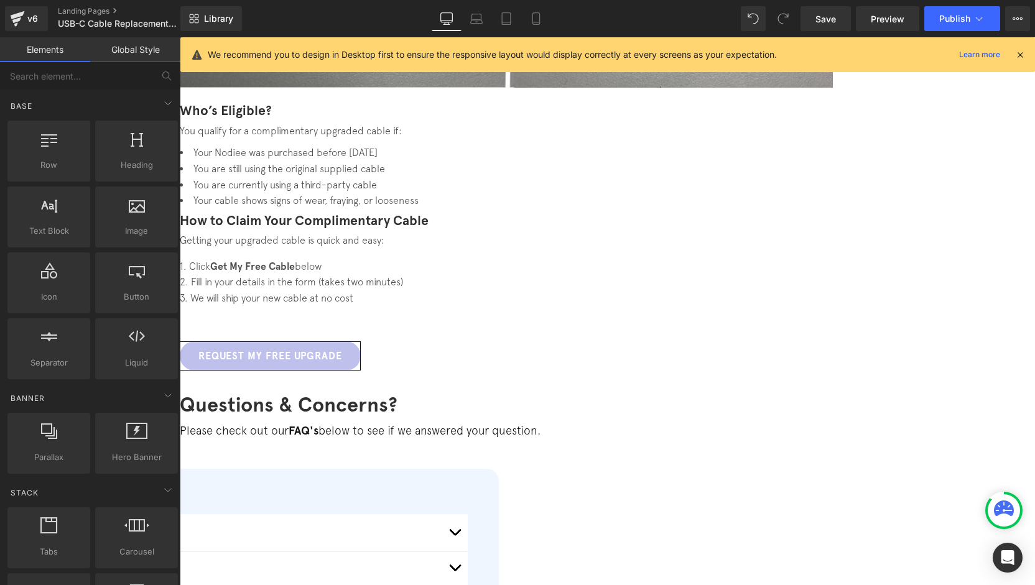
scroll to position [800, 0]
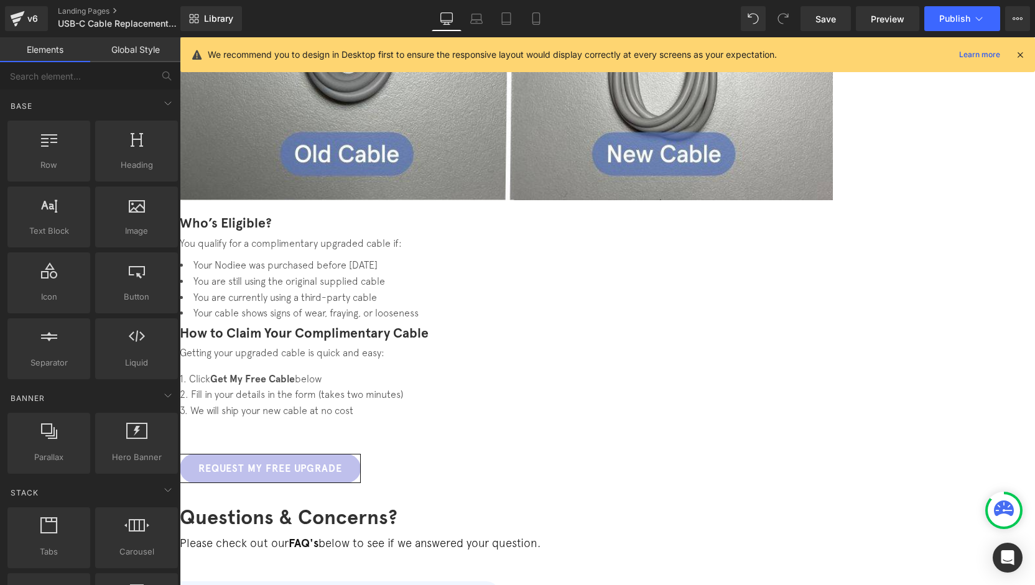
drag, startPoint x: 551, startPoint y: 401, endPoint x: 550, endPoint y: 364, distance: 36.7
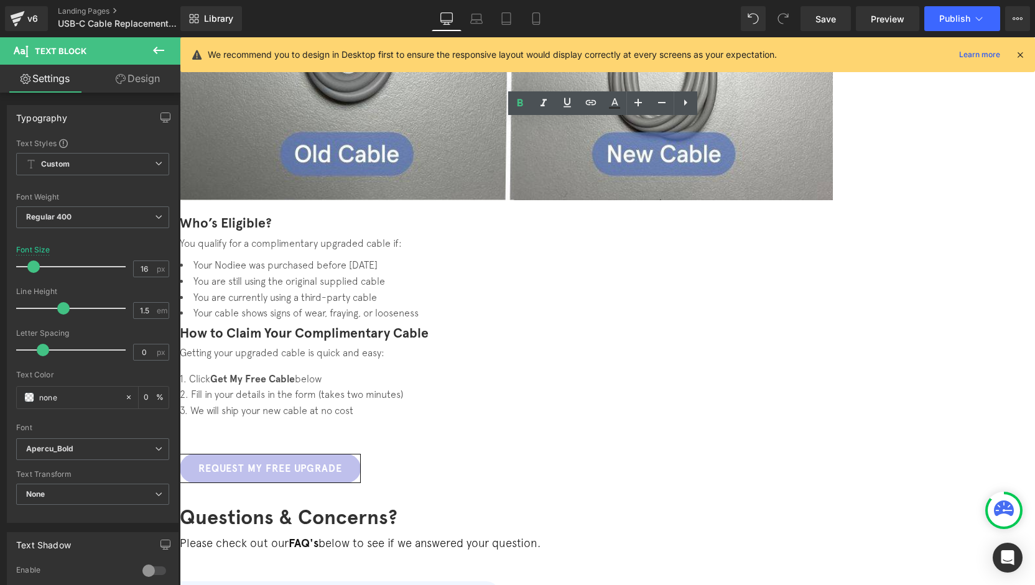
copy b "Can I keep using my current cable until the new one arrives?"
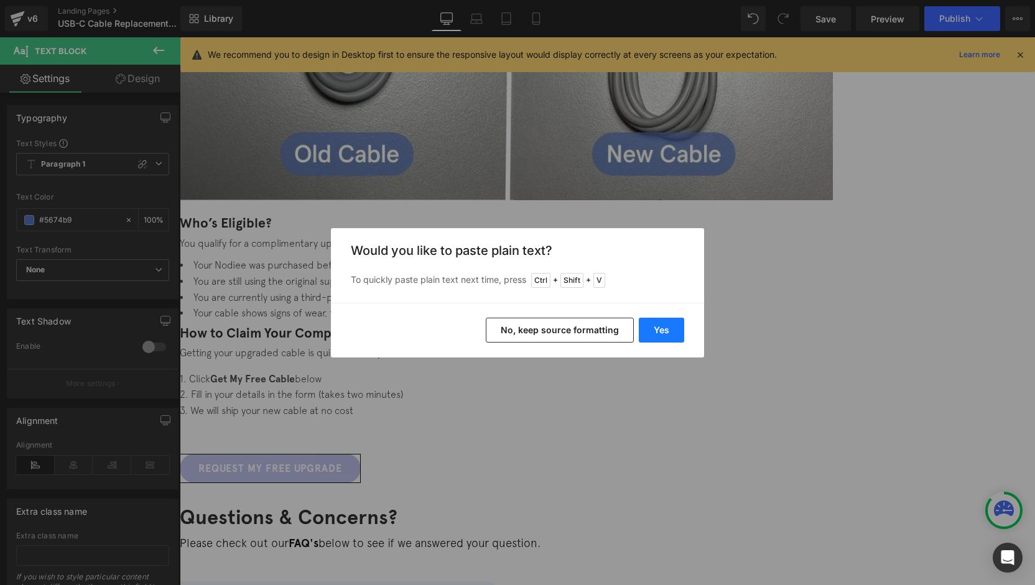
click at [666, 321] on button "Yes" at bounding box center [661, 330] width 45 height 25
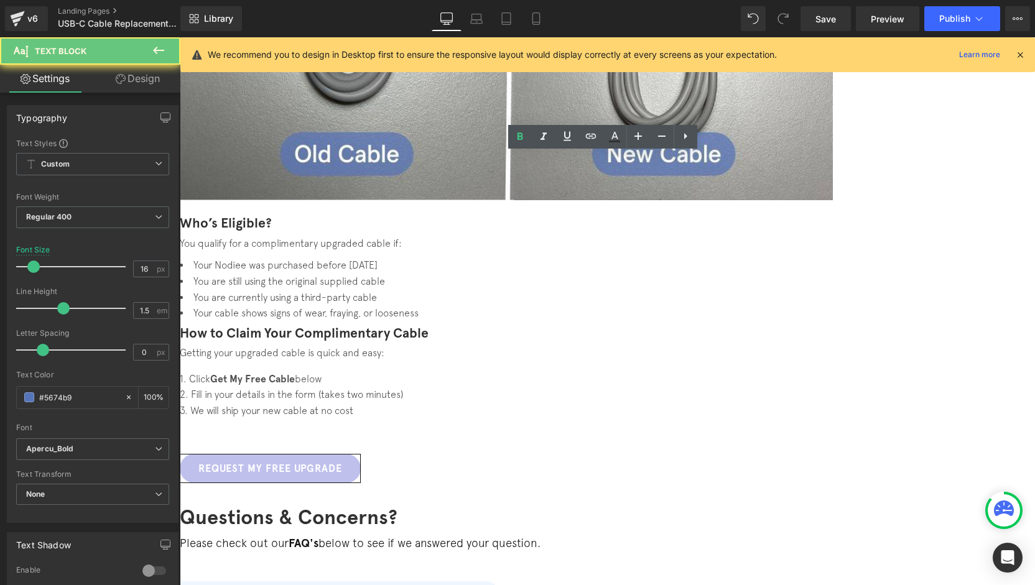
copy b "How long will delivery take?"
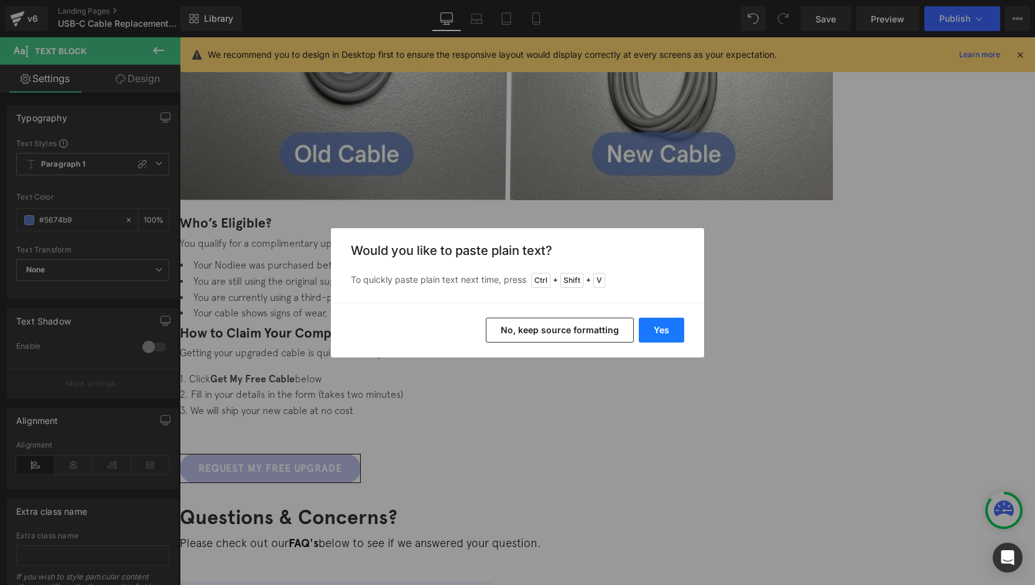
click at [654, 328] on button "Yes" at bounding box center [661, 330] width 45 height 25
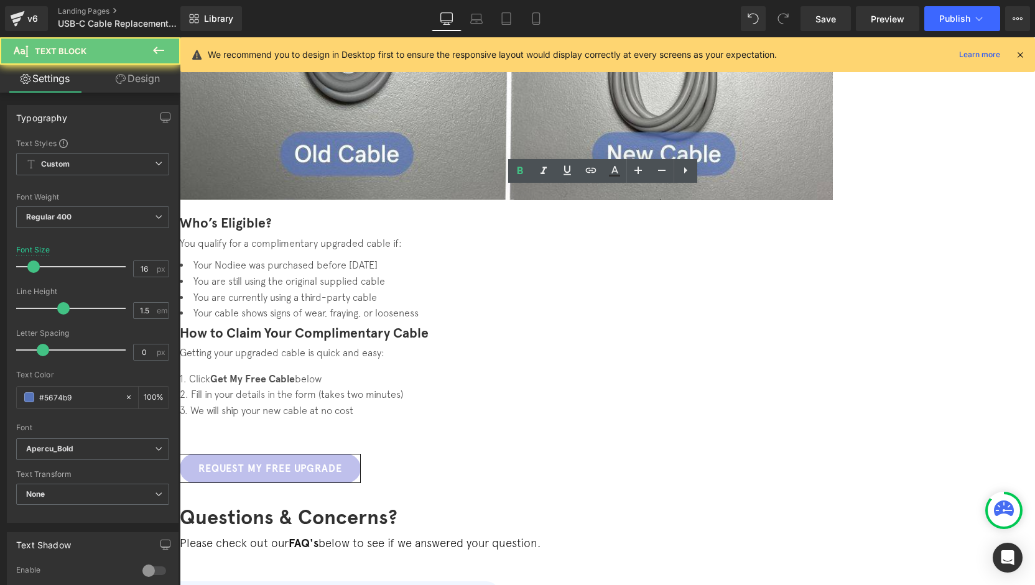
copy b "I have more than one [PERSON_NAME]. Can I request more than one cable?"
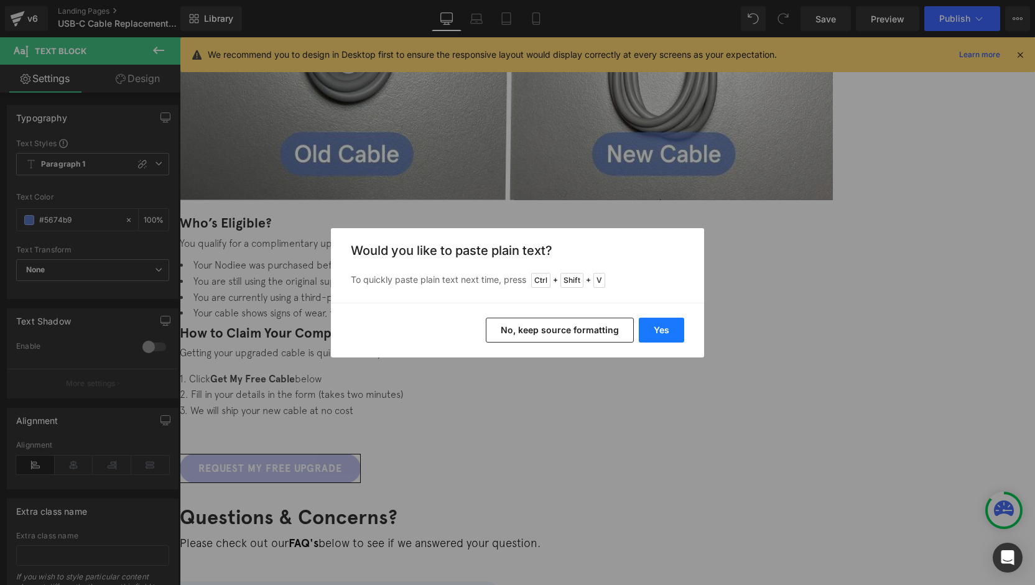
drag, startPoint x: 663, startPoint y: 328, endPoint x: 481, endPoint y: 290, distance: 186.1
click at [663, 328] on button "Yes" at bounding box center [661, 330] width 45 height 25
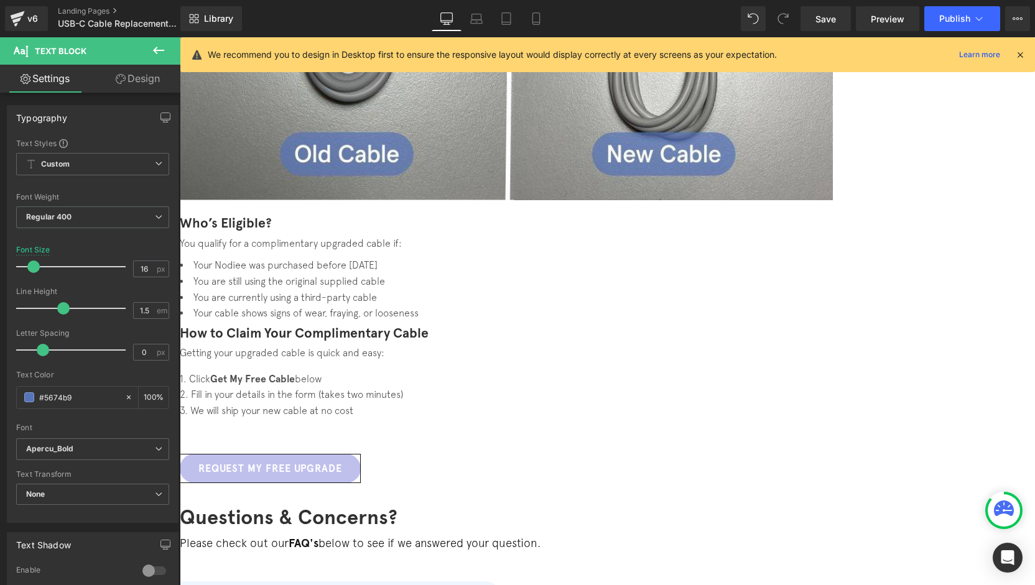
scroll to position [863, 0]
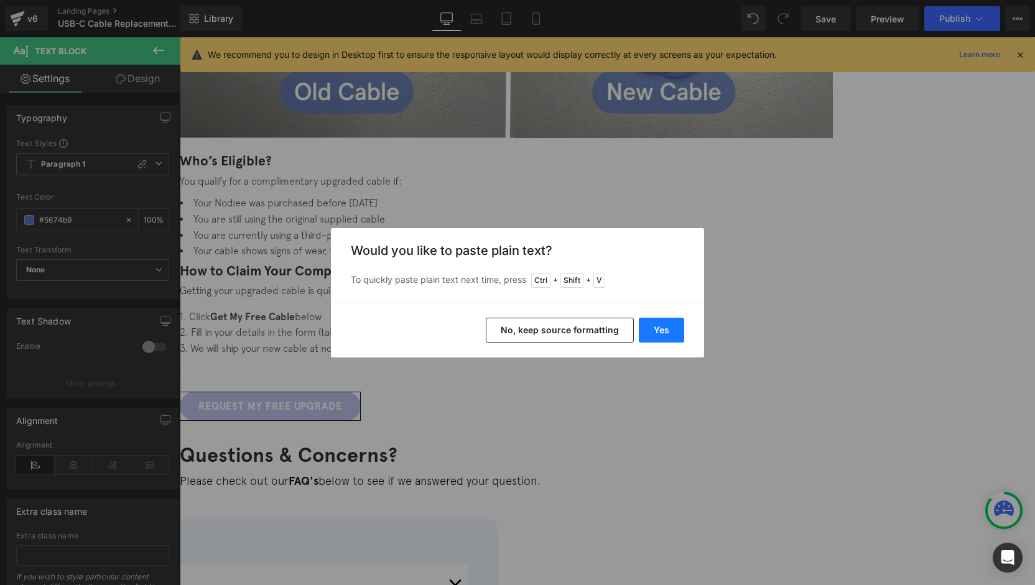
click at [656, 328] on button "Yes" at bounding box center [661, 330] width 45 height 25
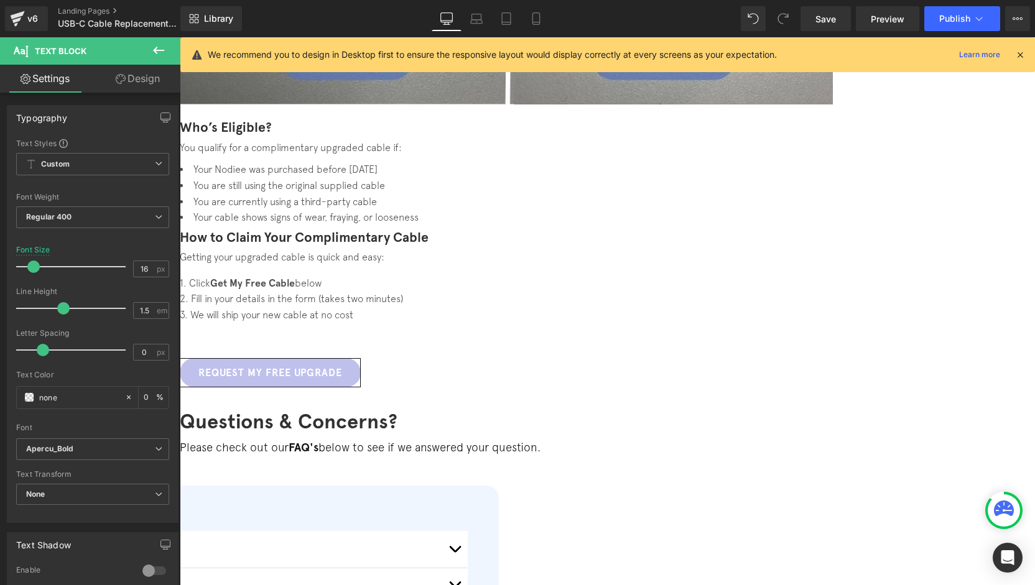
scroll to position [925, 0]
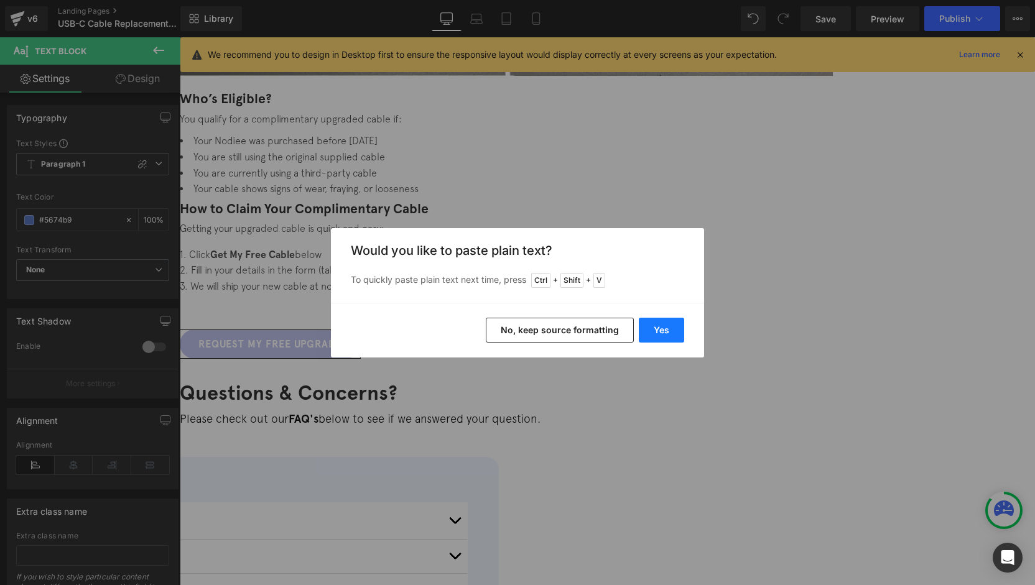
click at [661, 330] on button "Yes" at bounding box center [661, 330] width 45 height 25
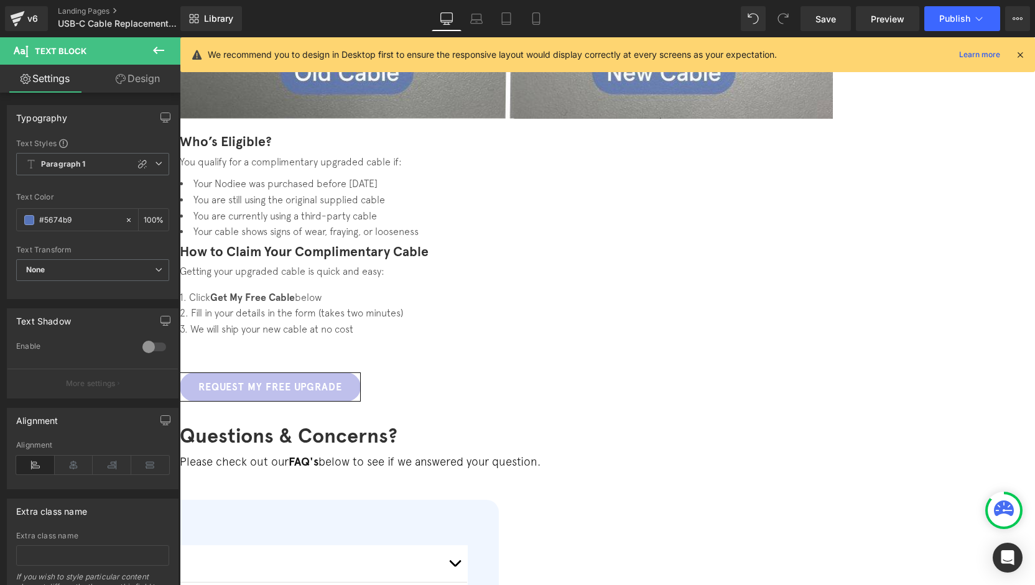
scroll to position [863, 0]
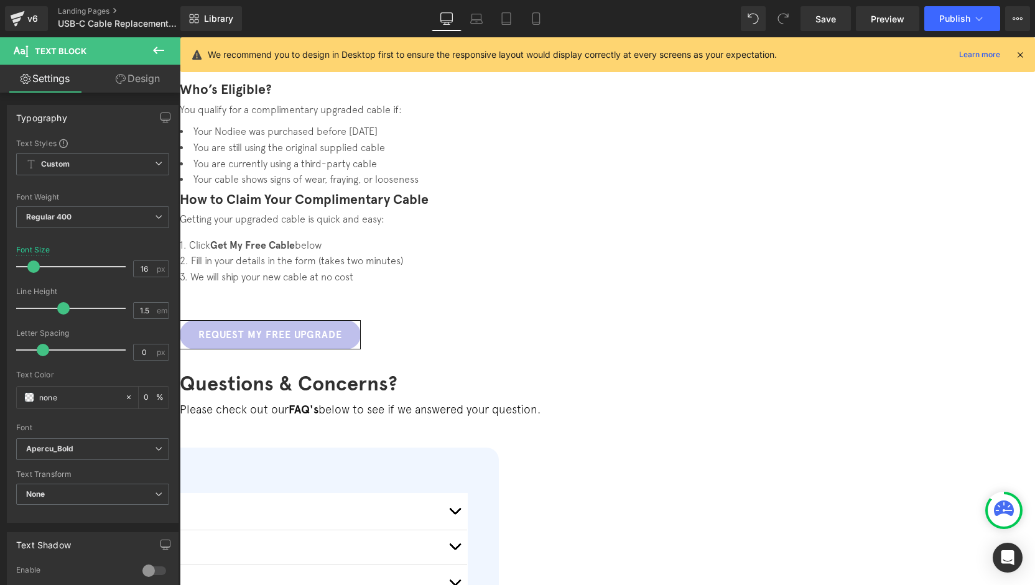
scroll to position [987, 0]
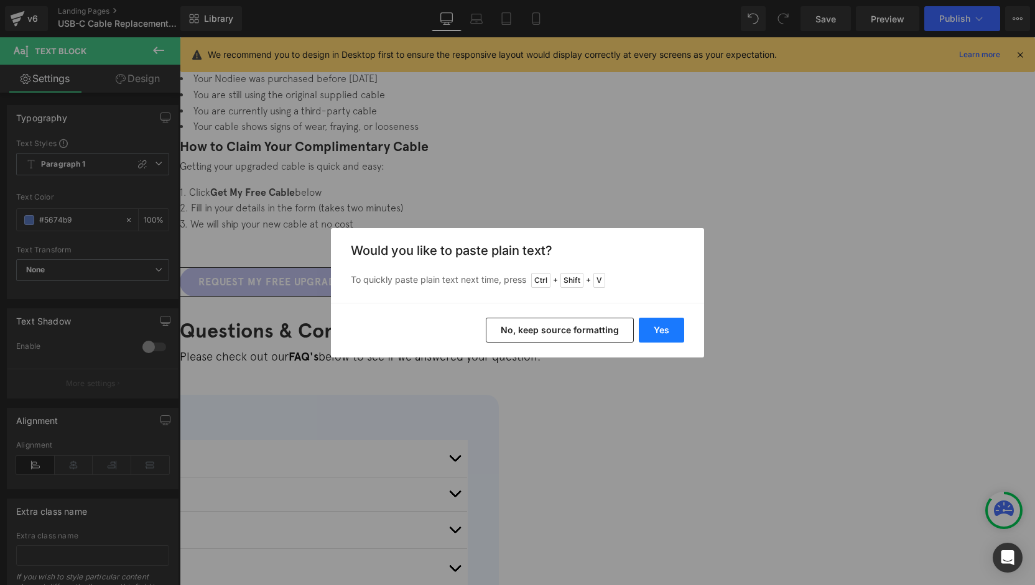
click at [643, 332] on button "Yes" at bounding box center [661, 330] width 45 height 25
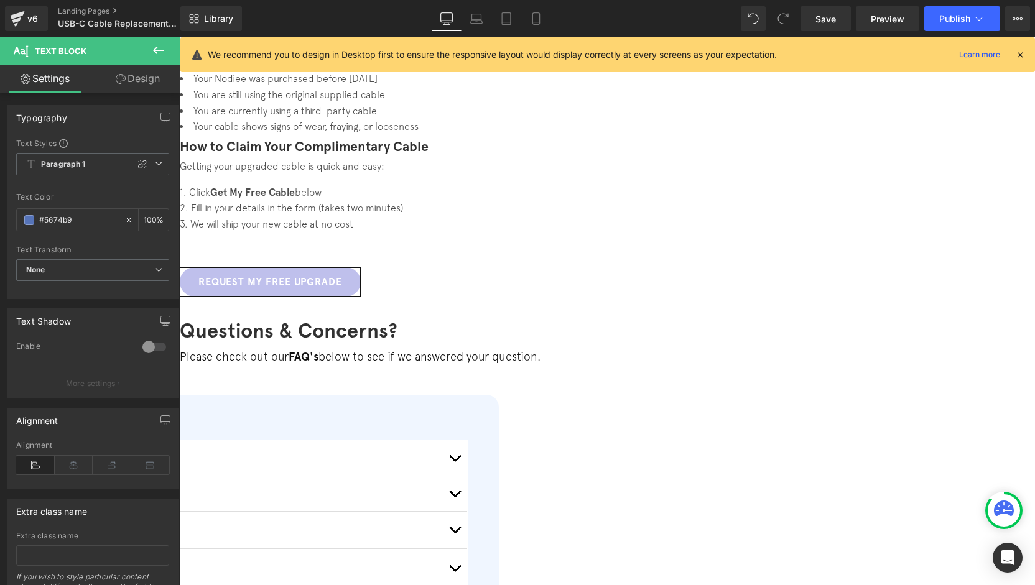
scroll to position [863, 0]
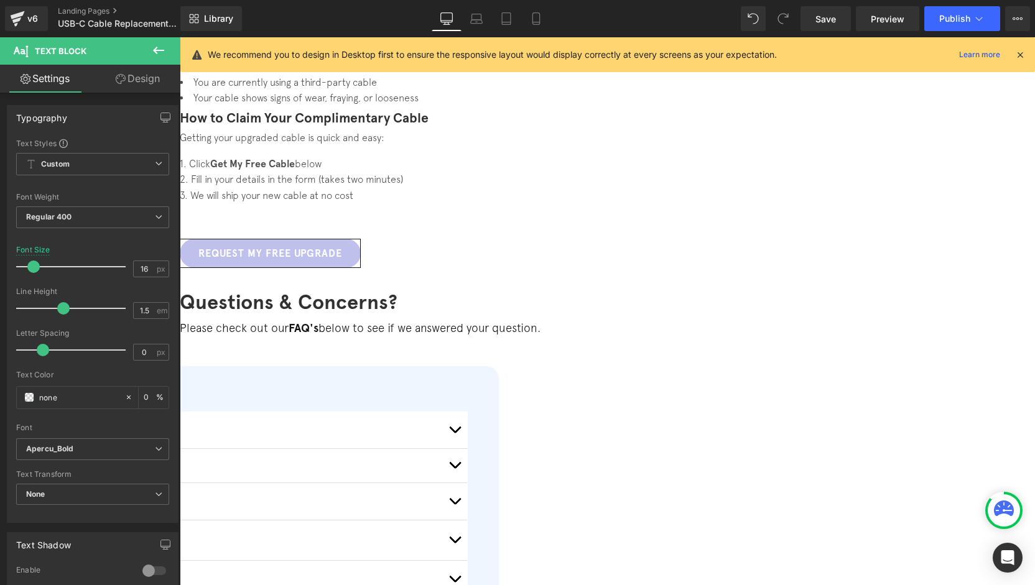
scroll to position [1049, 0]
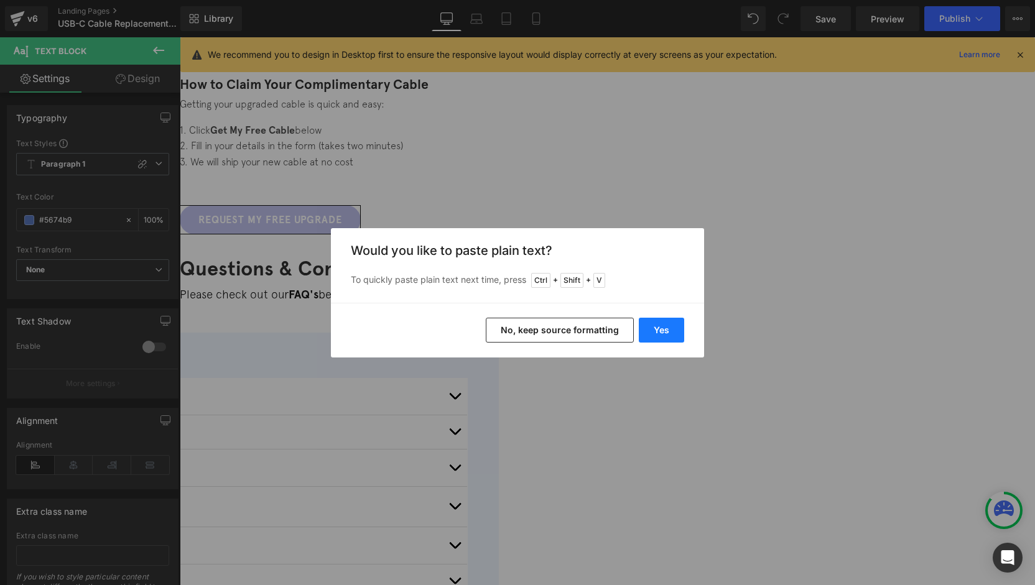
drag, startPoint x: 657, startPoint y: 331, endPoint x: 474, endPoint y: 295, distance: 186.4
click at [657, 331] on button "Yes" at bounding box center [661, 330] width 45 height 25
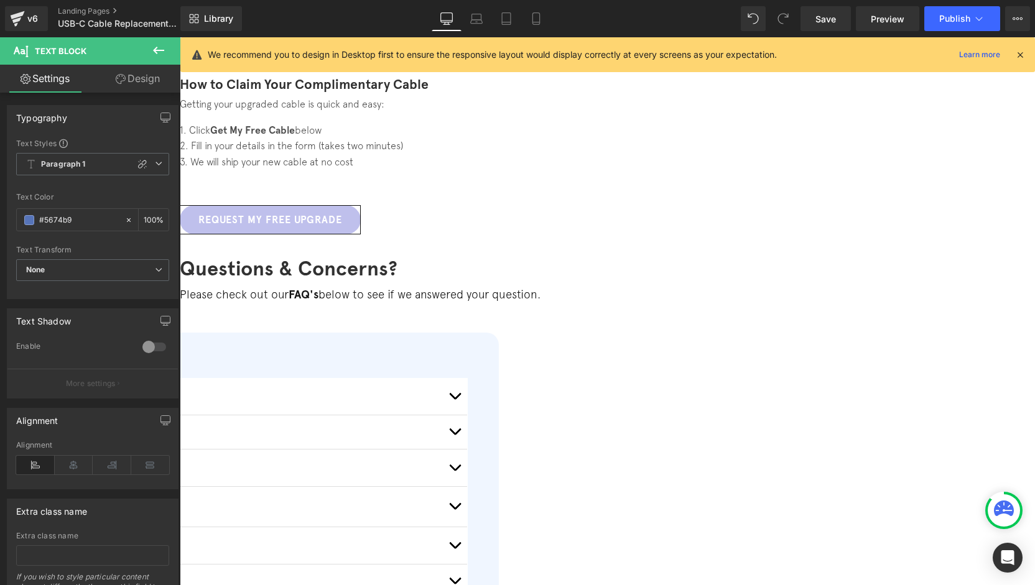
click at [180, 37] on span "Row" at bounding box center [180, 37] width 0 height 0
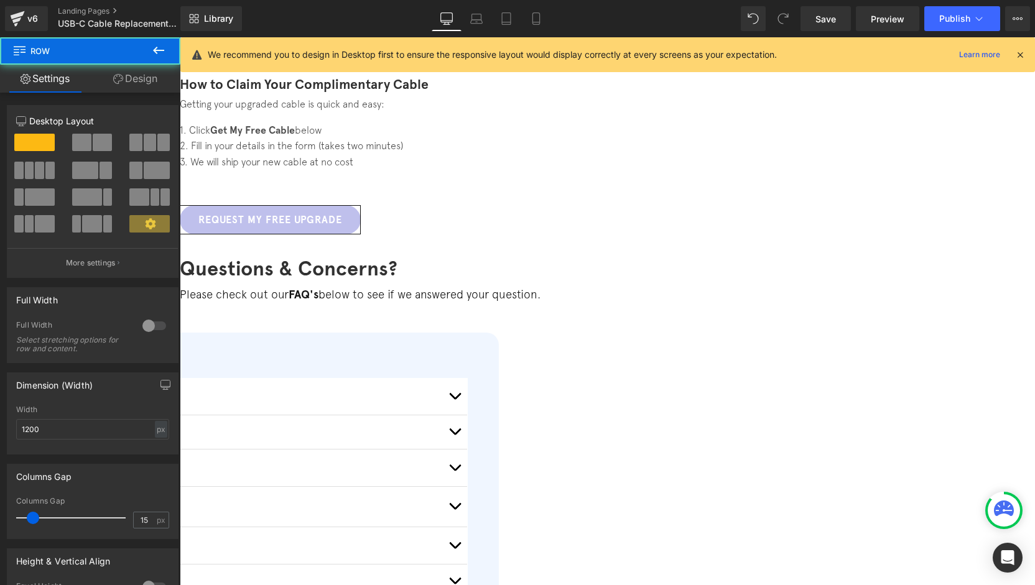
click at [134, 83] on link "Design" at bounding box center [135, 79] width 90 height 28
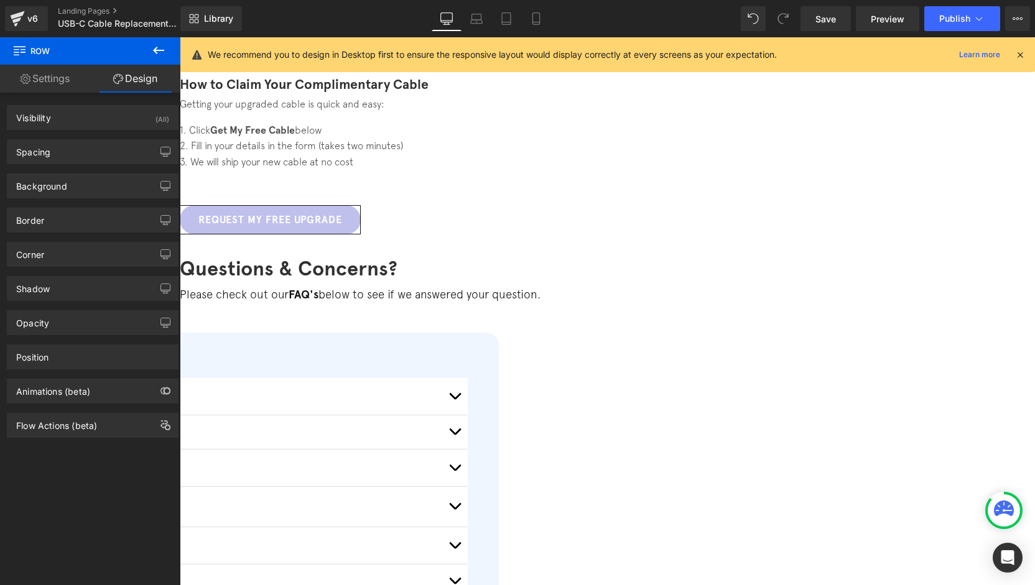
click at [180, 37] on span "Row" at bounding box center [180, 37] width 0 height 0
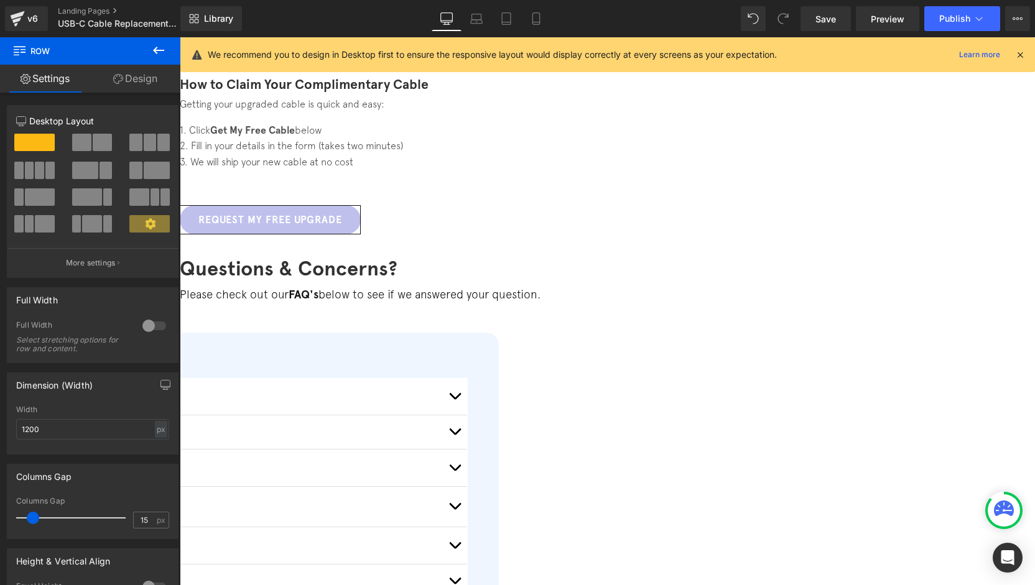
click at [147, 49] on button at bounding box center [159, 50] width 44 height 27
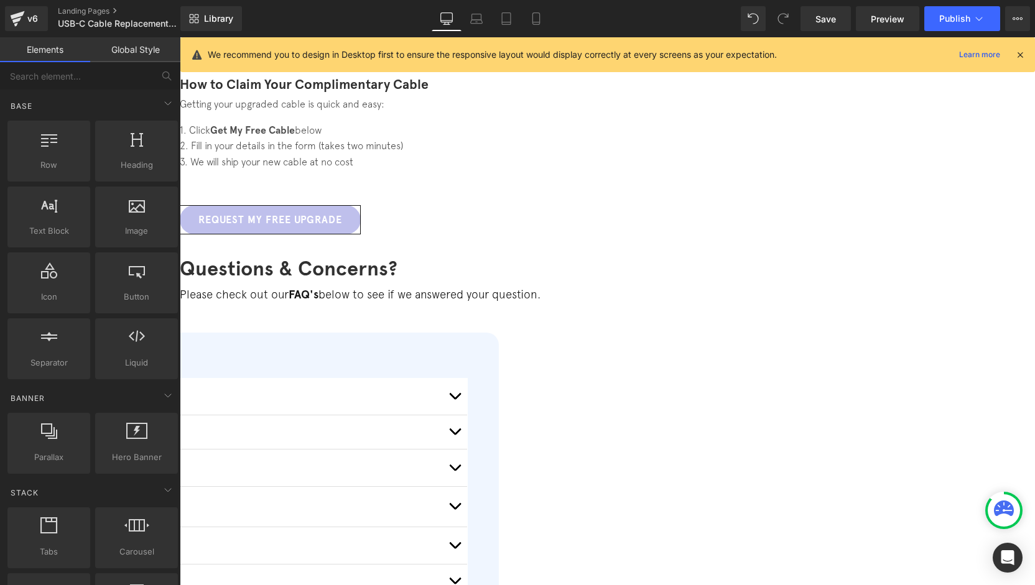
click at [180, 37] on span "Row" at bounding box center [180, 37] width 0 height 0
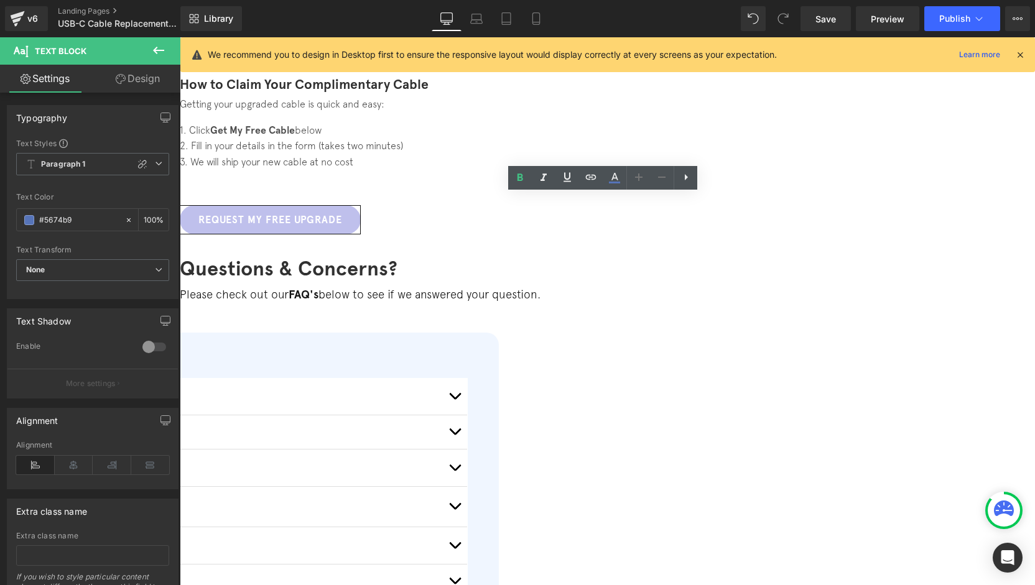
click at [539, 29] on link "Mobile" at bounding box center [536, 18] width 30 height 25
type input "100"
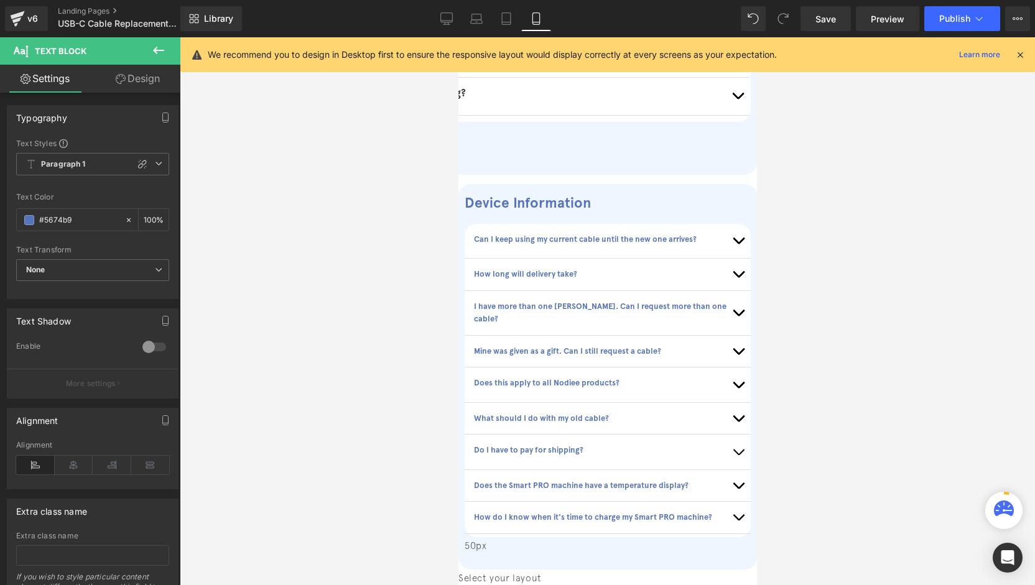
scroll to position [1199, 0]
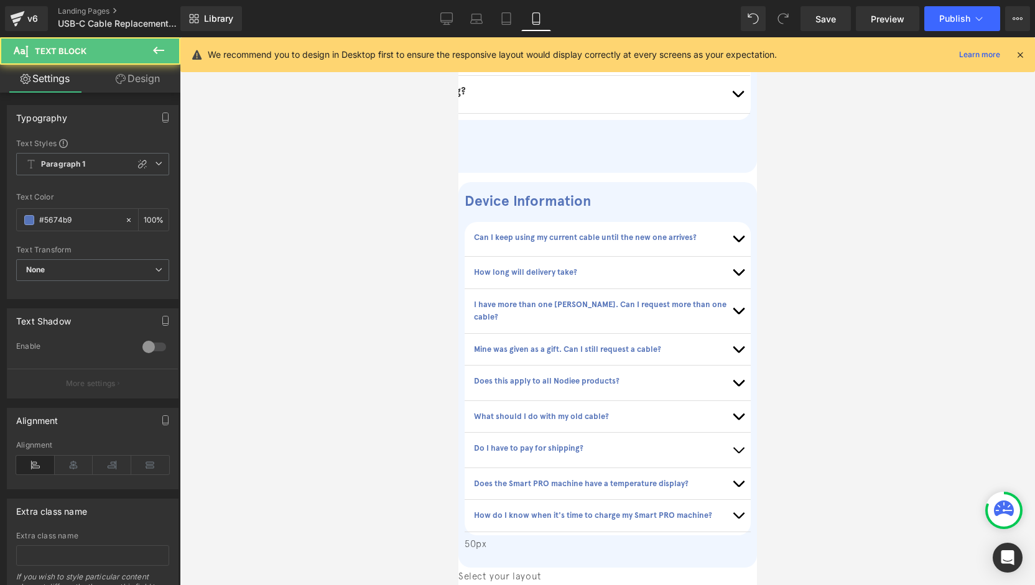
click at [536, 233] on b "Can I keep using my current cable until the new one arrives?" at bounding box center [584, 237] width 223 height 9
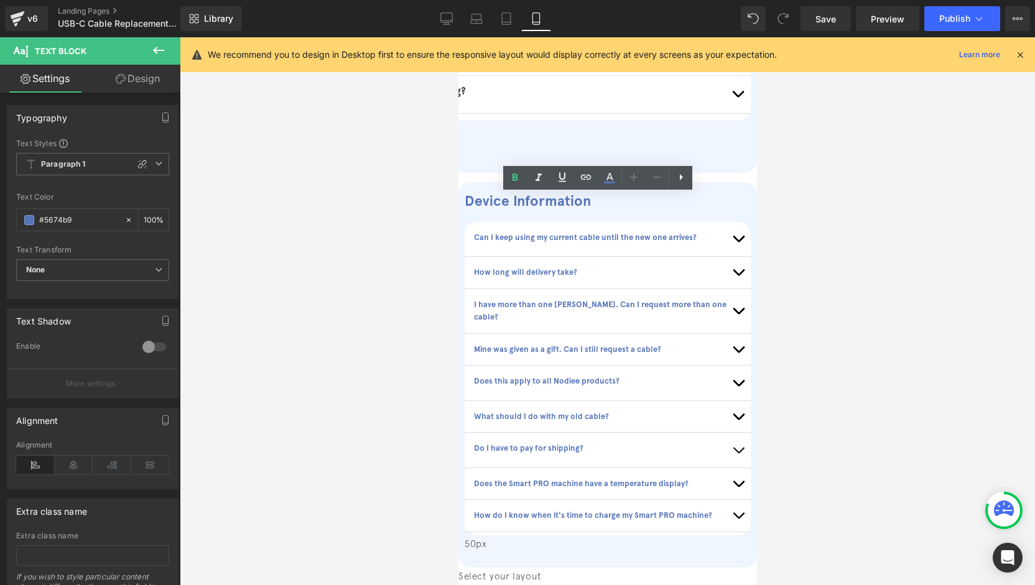
click at [820, 217] on div at bounding box center [607, 311] width 855 height 548
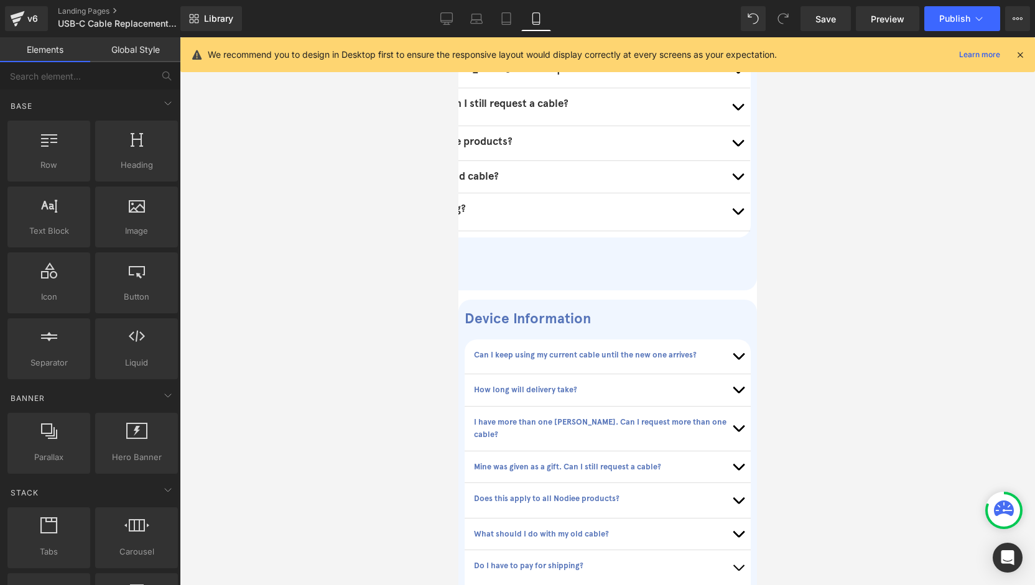
scroll to position [1137, 0]
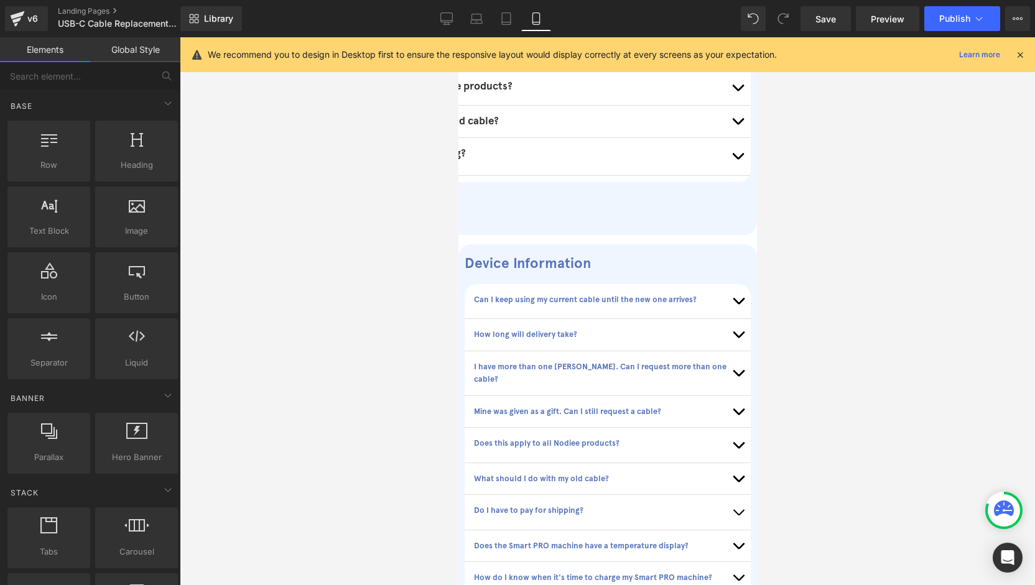
click at [542, 295] on b "Can I keep using my current cable until the new one arrives?" at bounding box center [584, 299] width 223 height 9
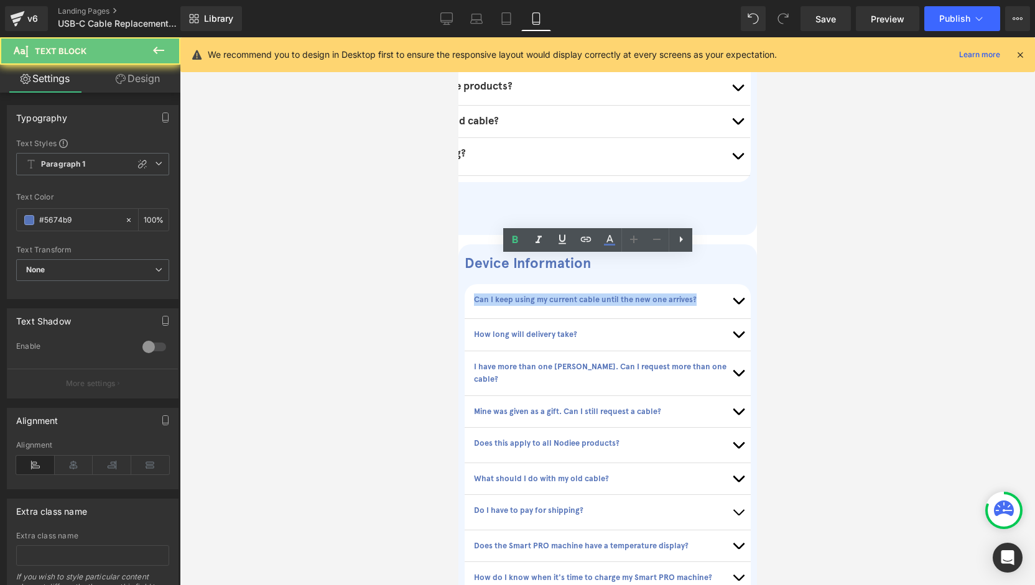
click at [542, 295] on b "Can I keep using my current cable until the new one arrives?" at bounding box center [584, 299] width 223 height 9
click at [483, 255] on h1 "Device Information" at bounding box center [607, 263] width 286 height 17
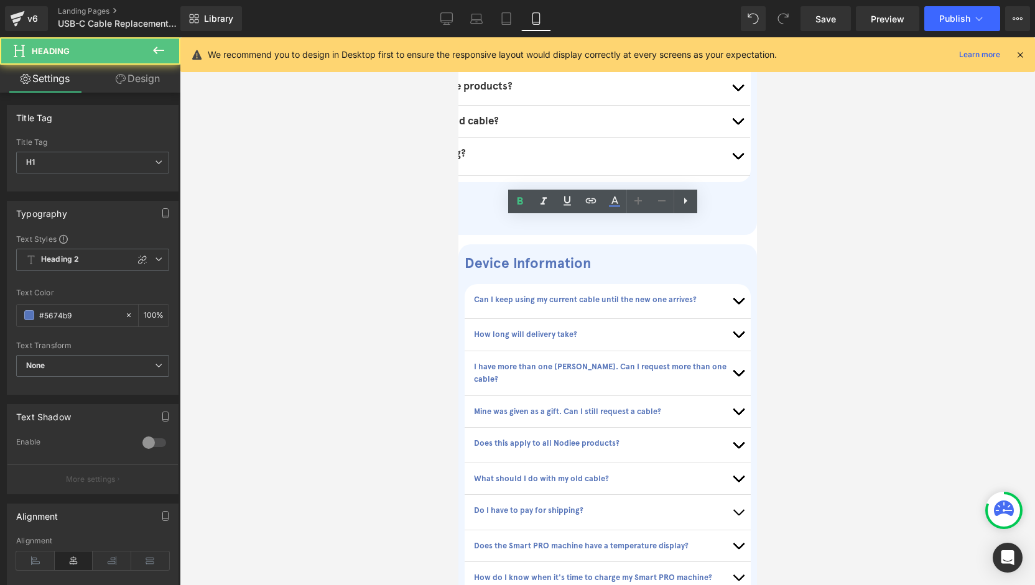
click at [397, 276] on div at bounding box center [607, 311] width 855 height 548
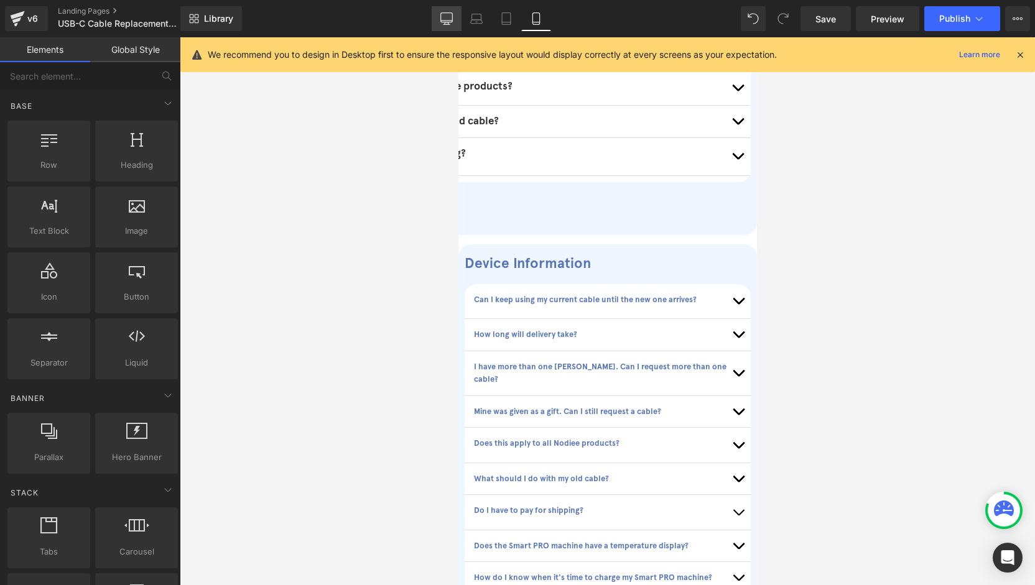
drag, startPoint x: 457, startPoint y: 11, endPoint x: 309, endPoint y: 170, distance: 217.4
click at [457, 11] on link "Desktop" at bounding box center [447, 18] width 30 height 25
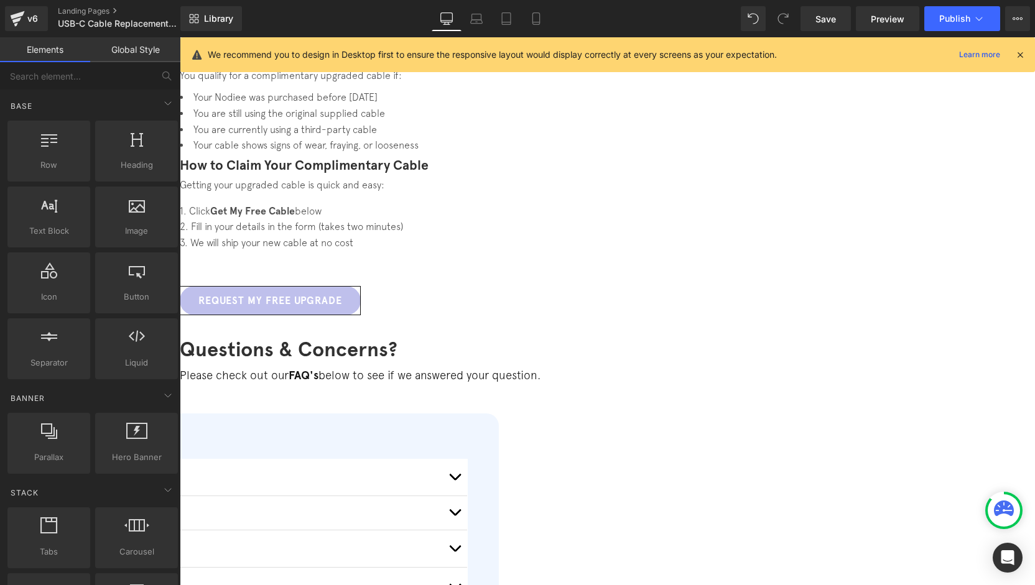
scroll to position [956, 0]
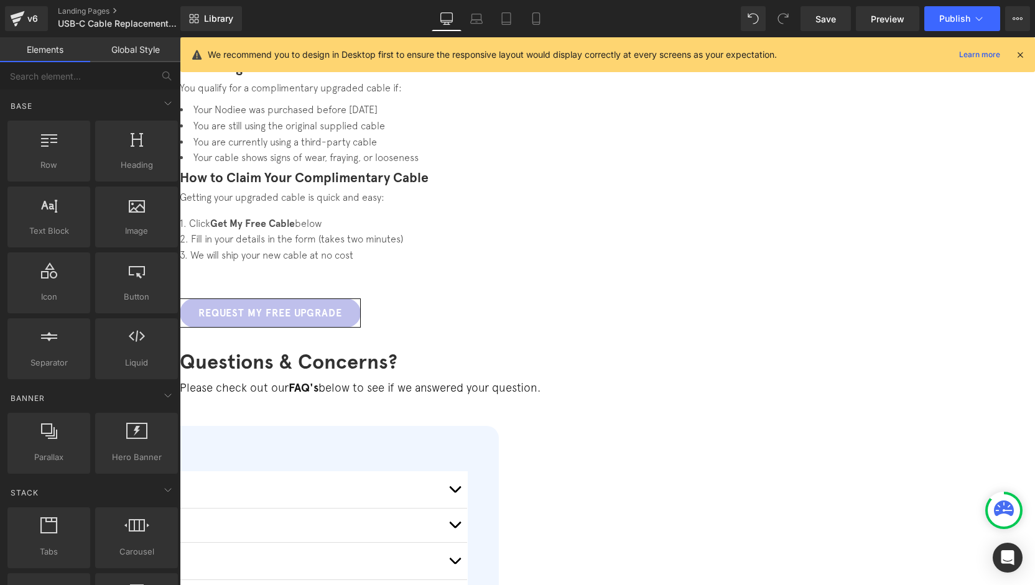
click at [180, 37] on link at bounding box center [180, 37] width 0 height 0
click at [180, 37] on icon at bounding box center [180, 37] width 0 height 0
click at [698, 227] on div "🔌 USB-C Cable Replacement Program Heading If your Nodiee cable is pre-[DATE], w…" at bounding box center [607, 30] width 855 height 1745
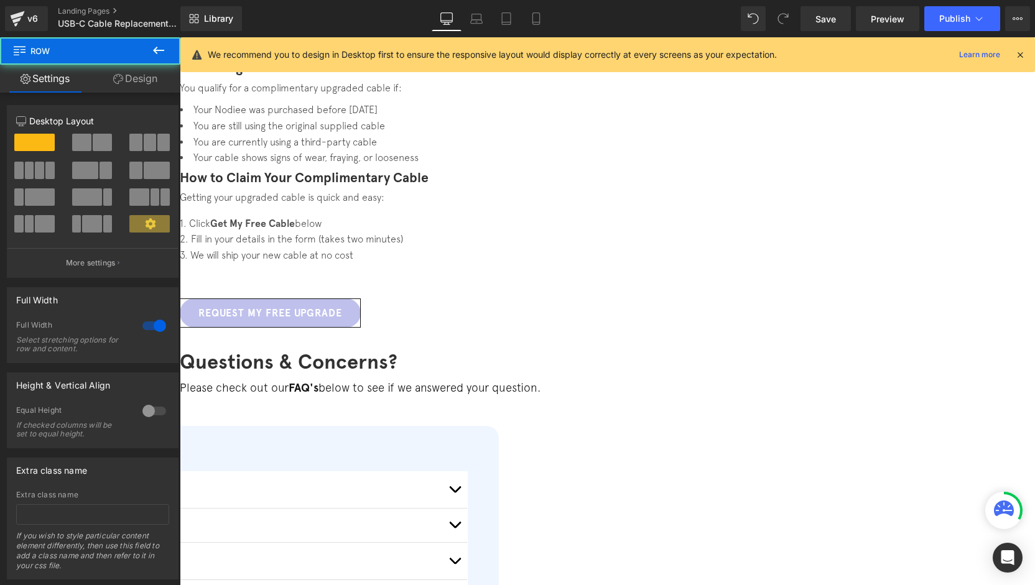
drag, startPoint x: 680, startPoint y: 223, endPoint x: 687, endPoint y: 258, distance: 35.6
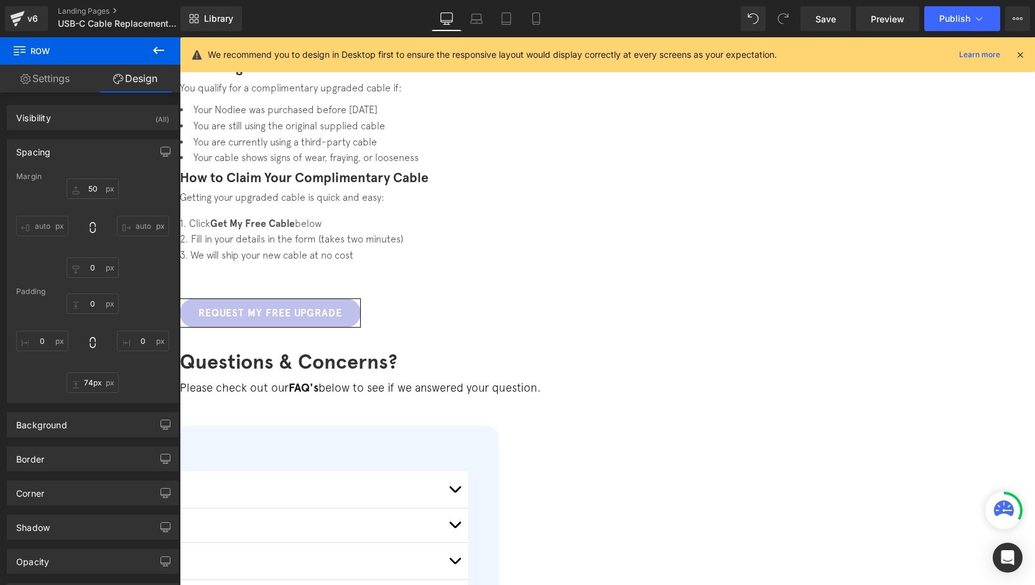
drag, startPoint x: 681, startPoint y: 248, endPoint x: 682, endPoint y: 259, distance: 11.3
type input "75px"
click at [552, 24] on div "Library Desktop Desktop Laptop Tablet Mobile Save Preview Publish Scheduled Vie…" at bounding box center [607, 18] width 855 height 25
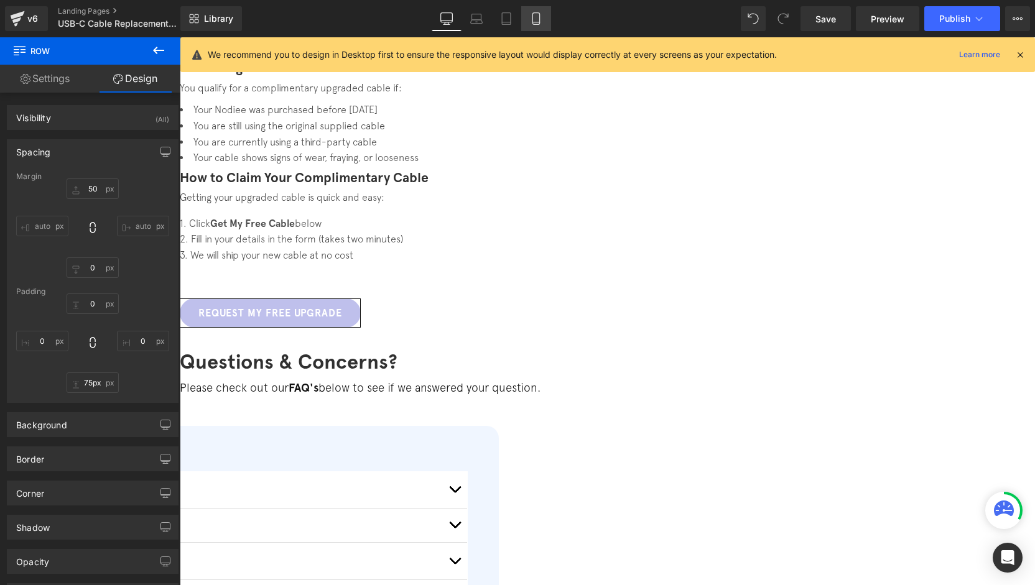
click at [544, 24] on link "Mobile" at bounding box center [536, 18] width 30 height 25
type input "0"
type input "41"
type input "0"
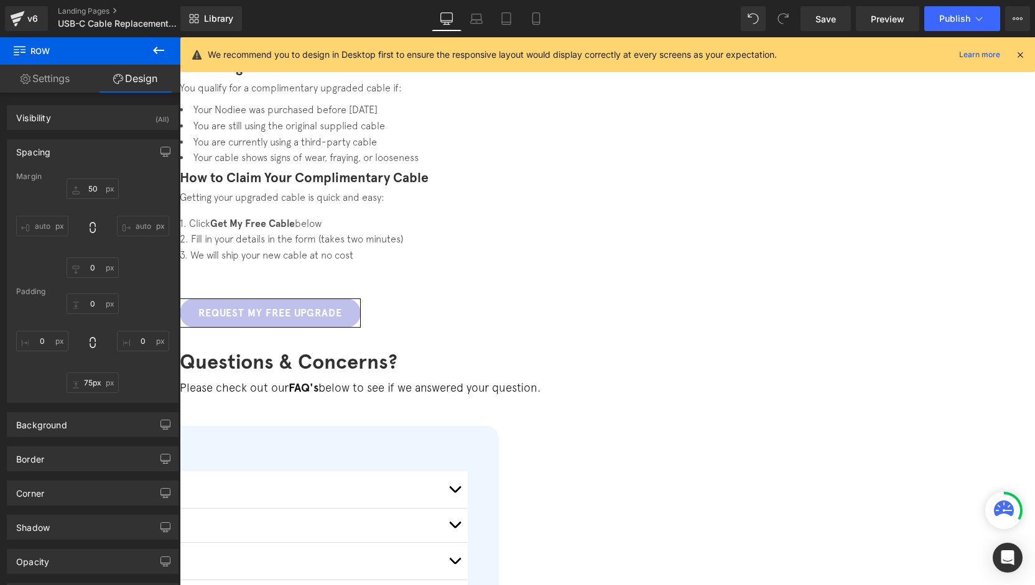
type input "75"
type input "0"
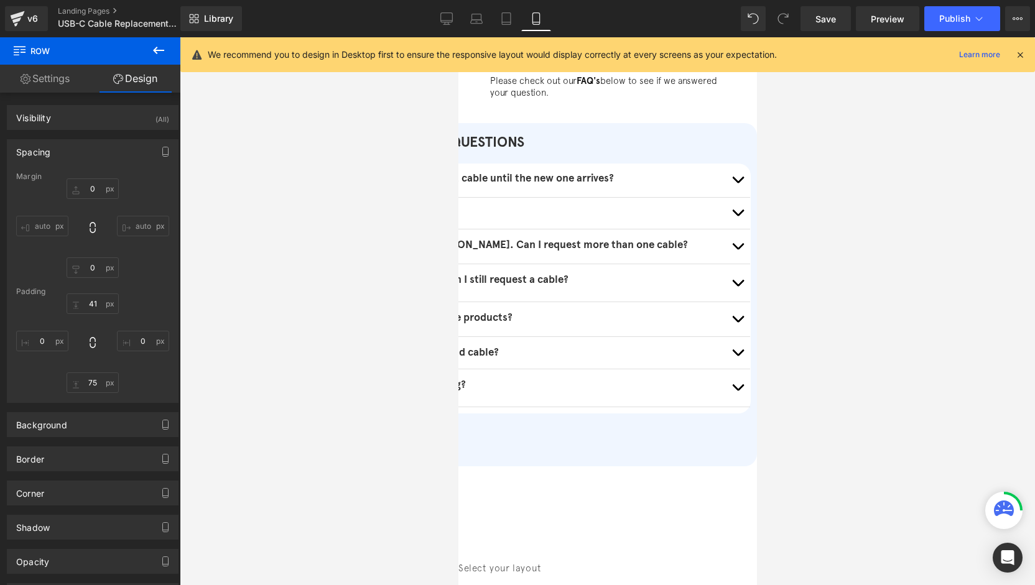
scroll to position [1080, 0]
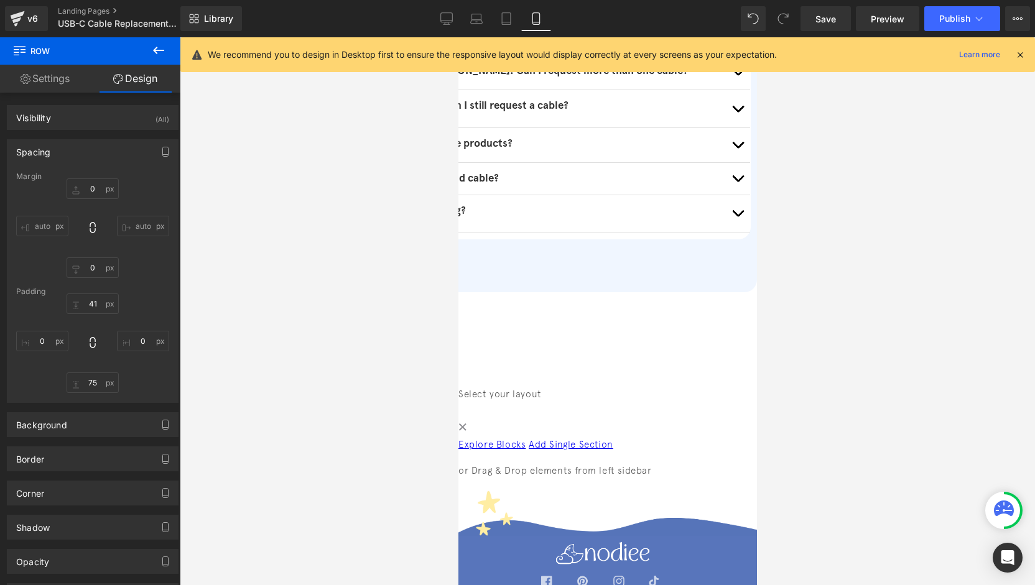
click at [575, 292] on div "75px" at bounding box center [533, 315] width 448 height 47
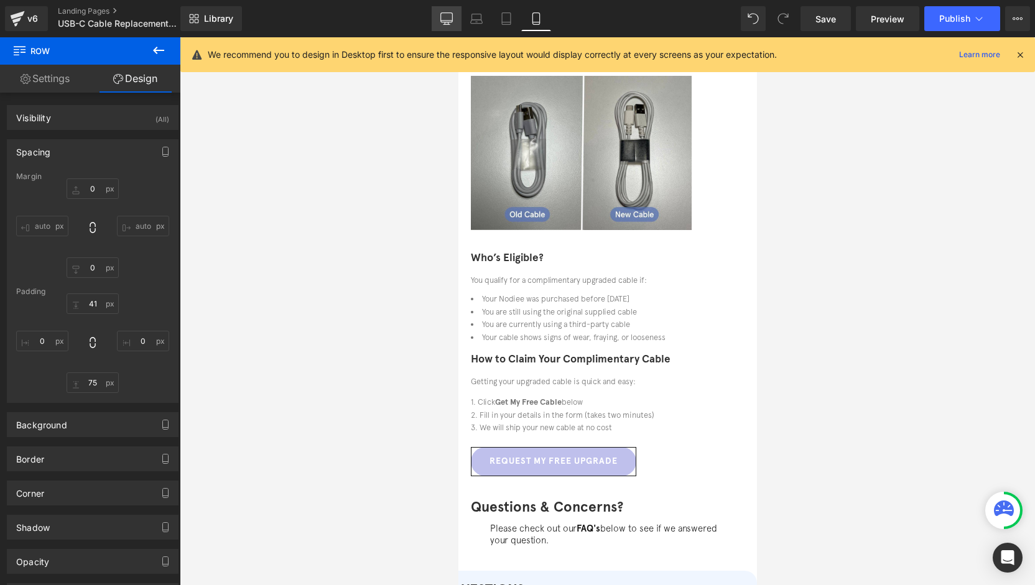
click at [450, 20] on icon at bounding box center [446, 18] width 12 height 12
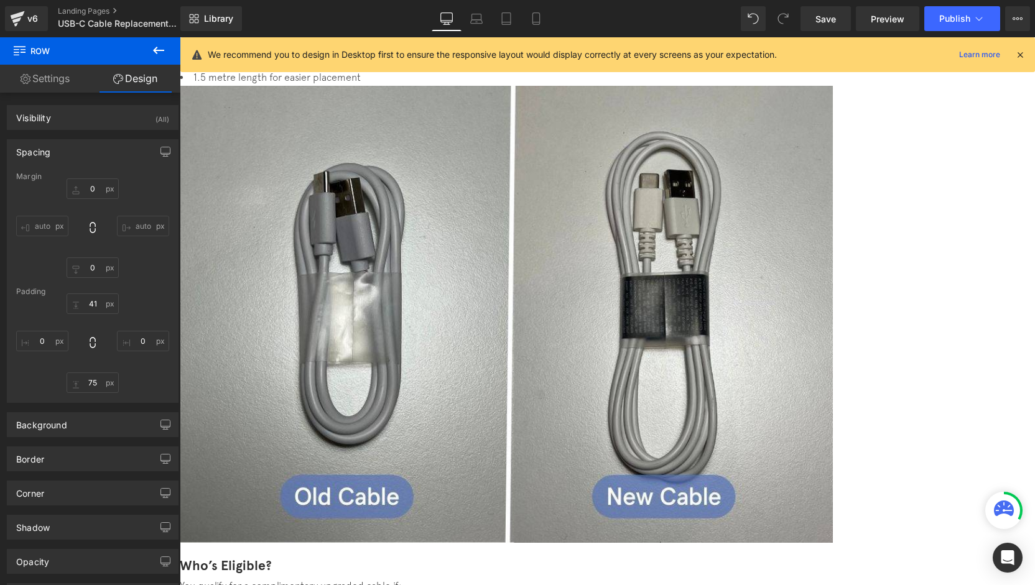
type input "50"
type input "0"
type input "75"
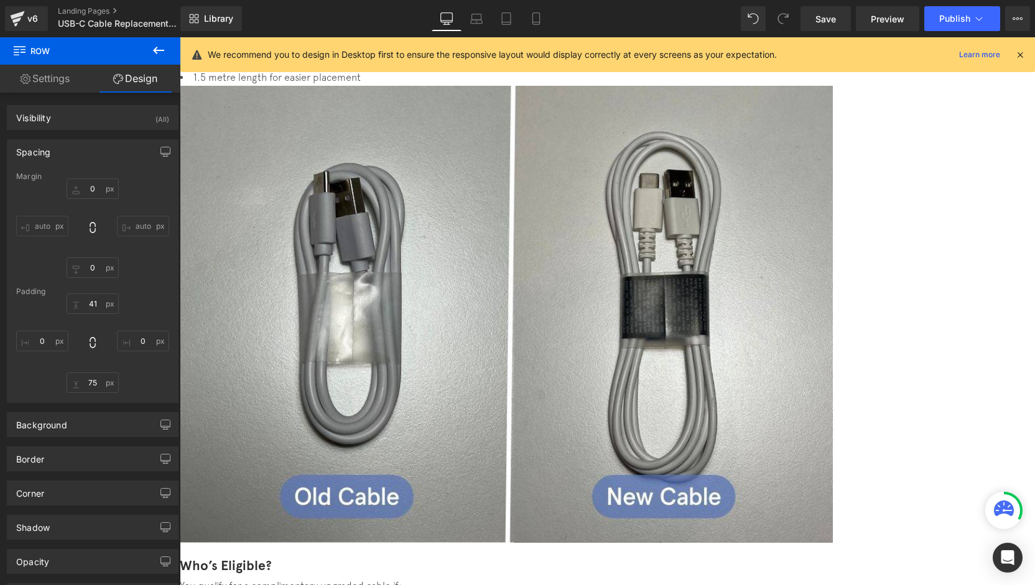
type input "0"
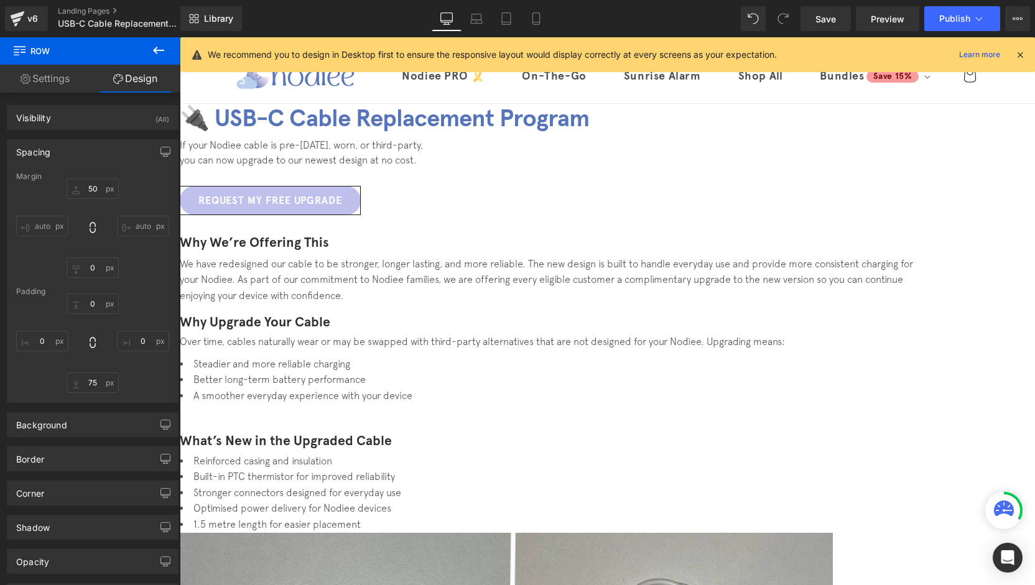
scroll to position [0, 0]
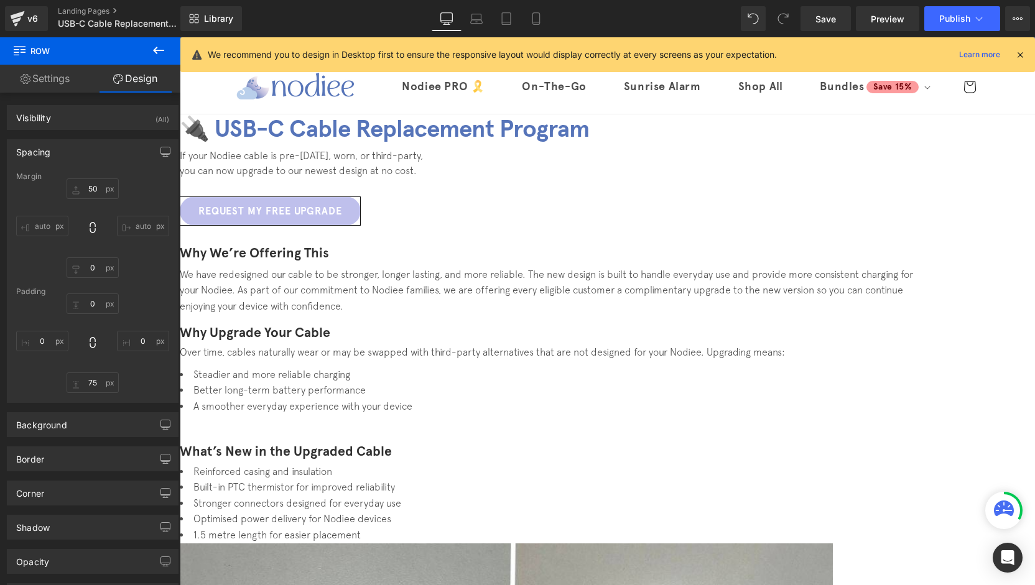
click at [312, 261] on font "Why We’re Offering This" at bounding box center [254, 253] width 149 height 16
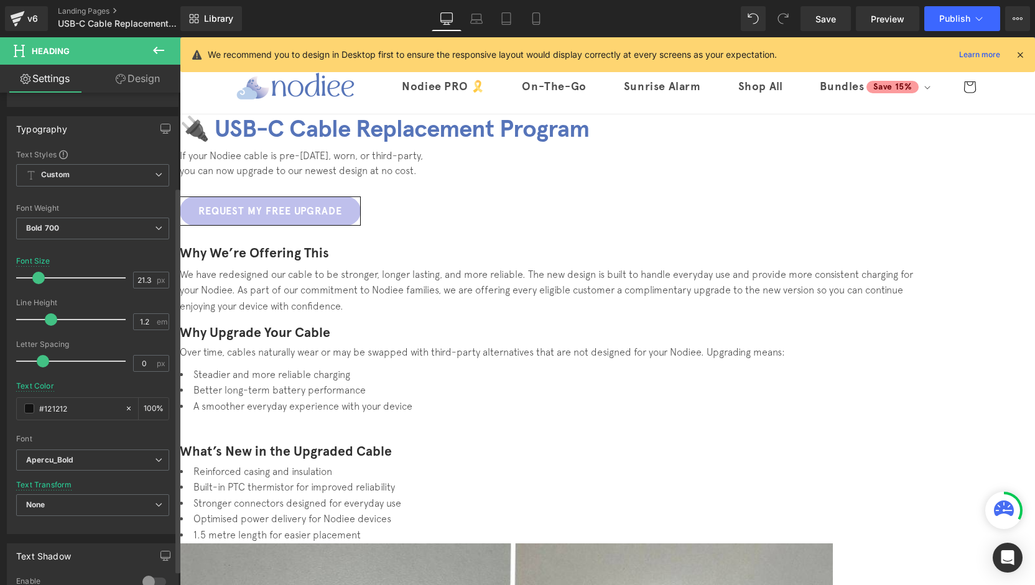
scroll to position [124, 0]
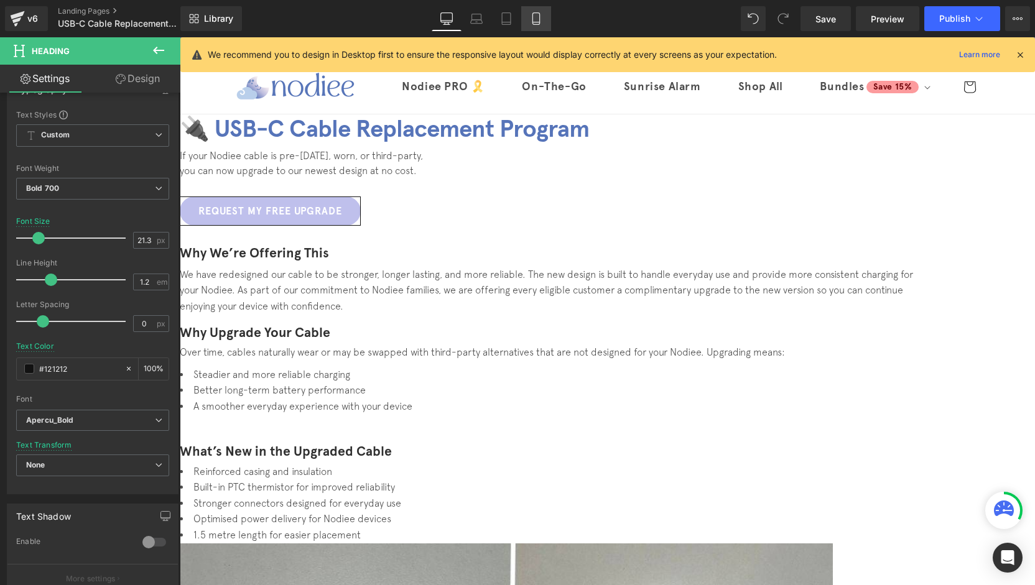
click at [532, 16] on icon at bounding box center [536, 18] width 12 height 12
type input "17.12"
type input "100"
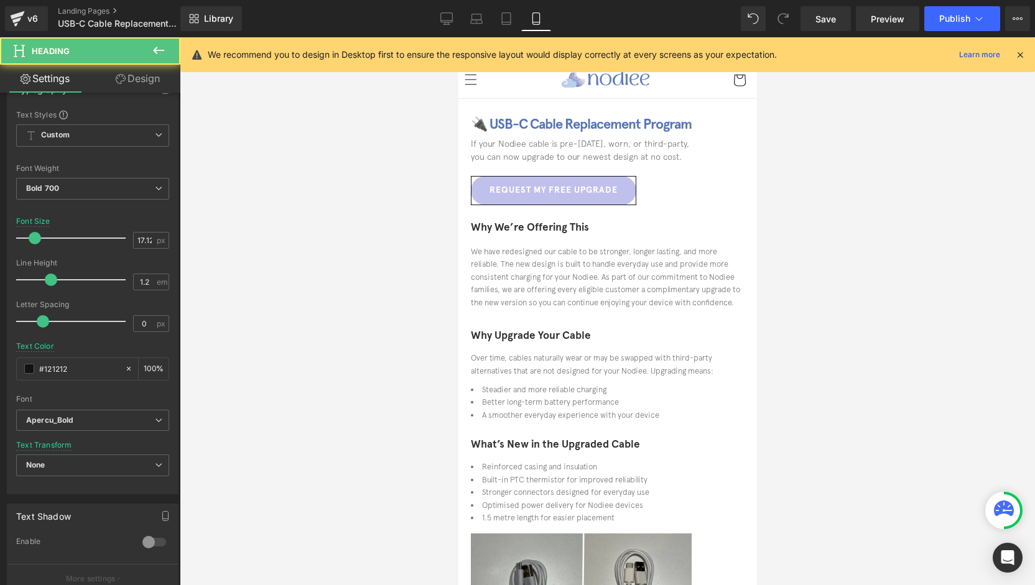
click at [559, 231] on font "Why We’re Offering This" at bounding box center [529, 227] width 118 height 13
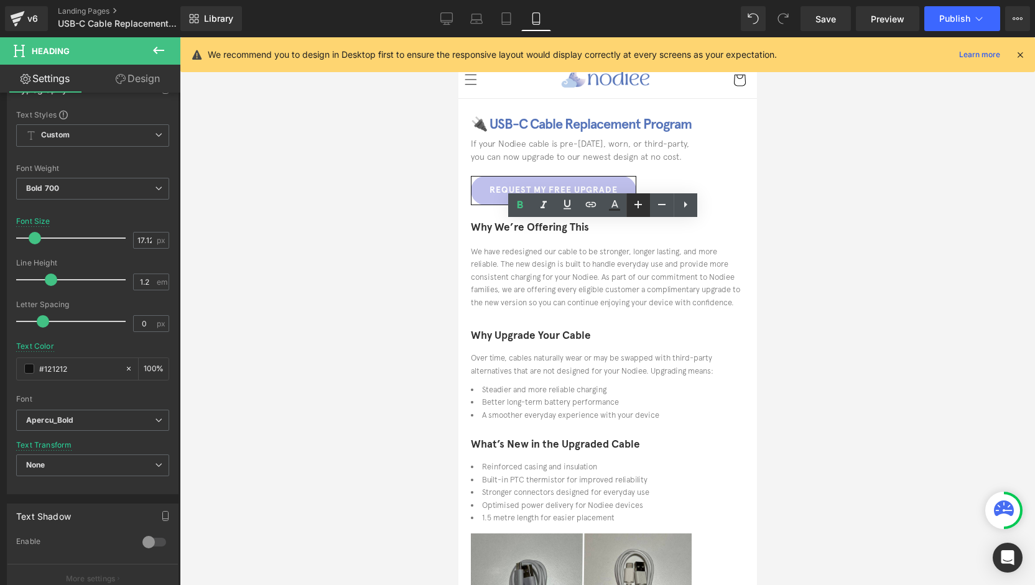
click at [0, 0] on icon at bounding box center [0, 0] width 0 height 0
type input "19.12"
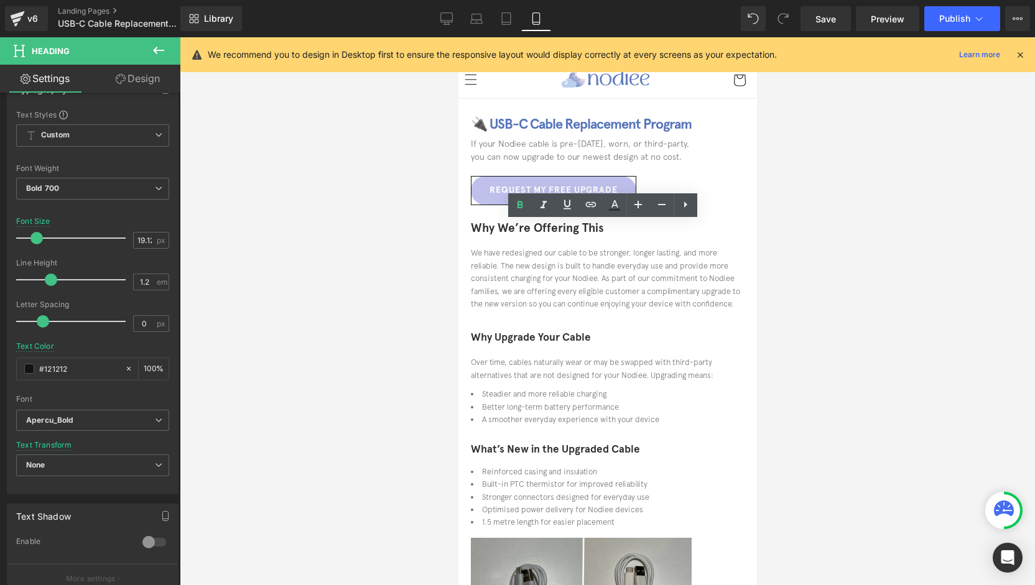
click at [559, 344] on font "Why Upgrade Your Cable" at bounding box center [530, 337] width 120 height 13
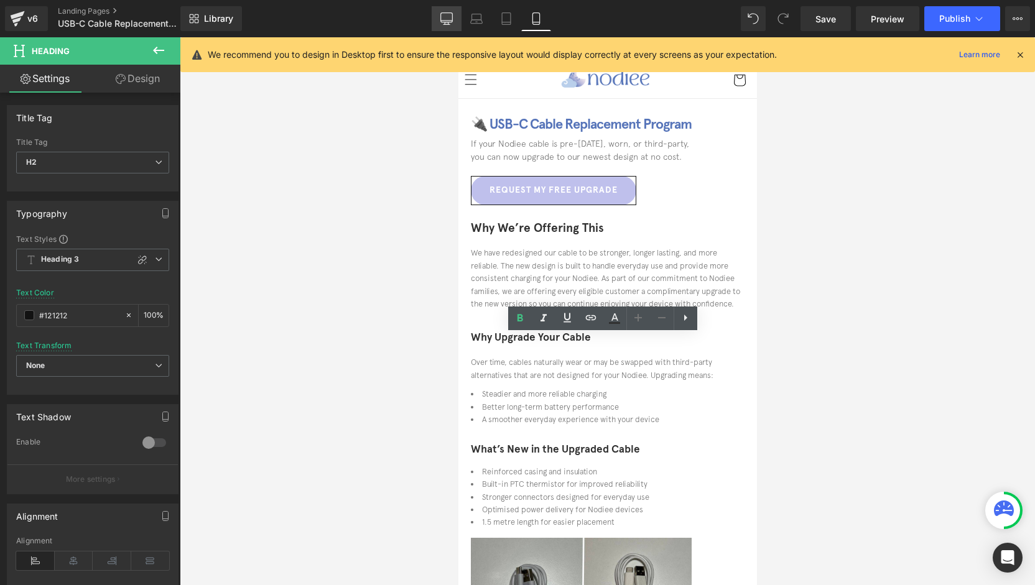
click at [449, 17] on icon at bounding box center [446, 18] width 12 height 12
type input "100"
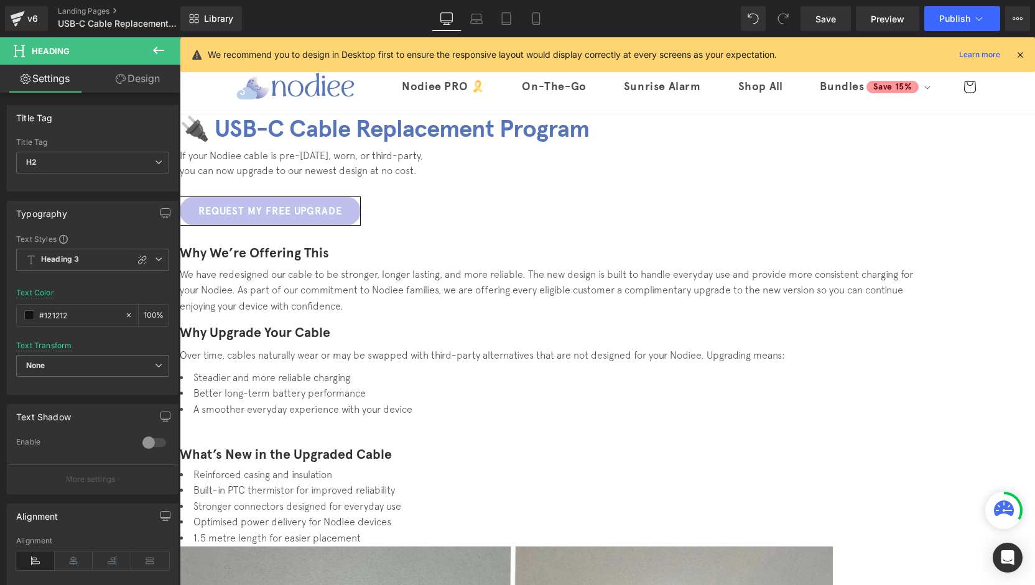
click at [329, 261] on font "Why We’re Offering This" at bounding box center [254, 253] width 149 height 16
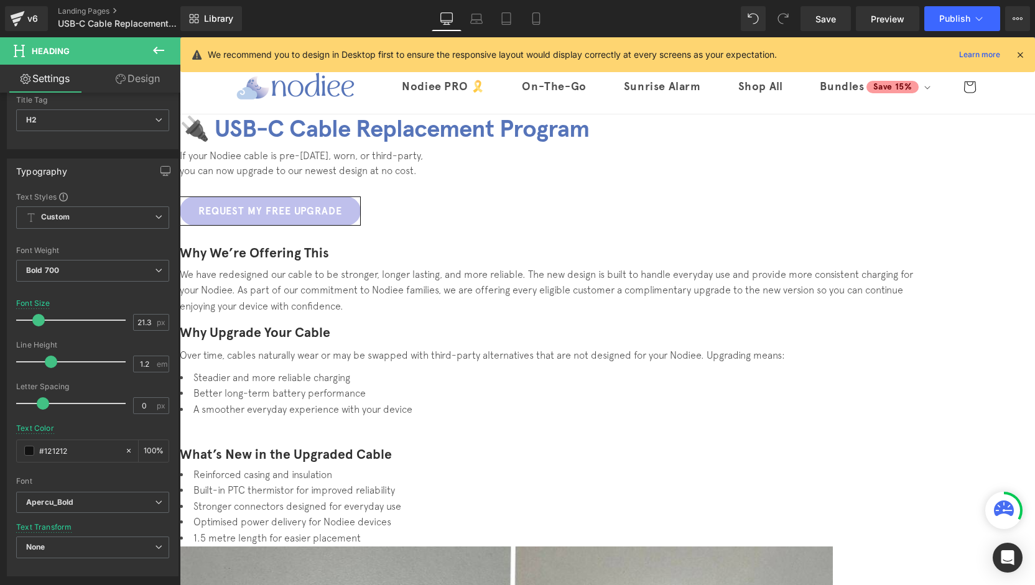
scroll to position [62, 0]
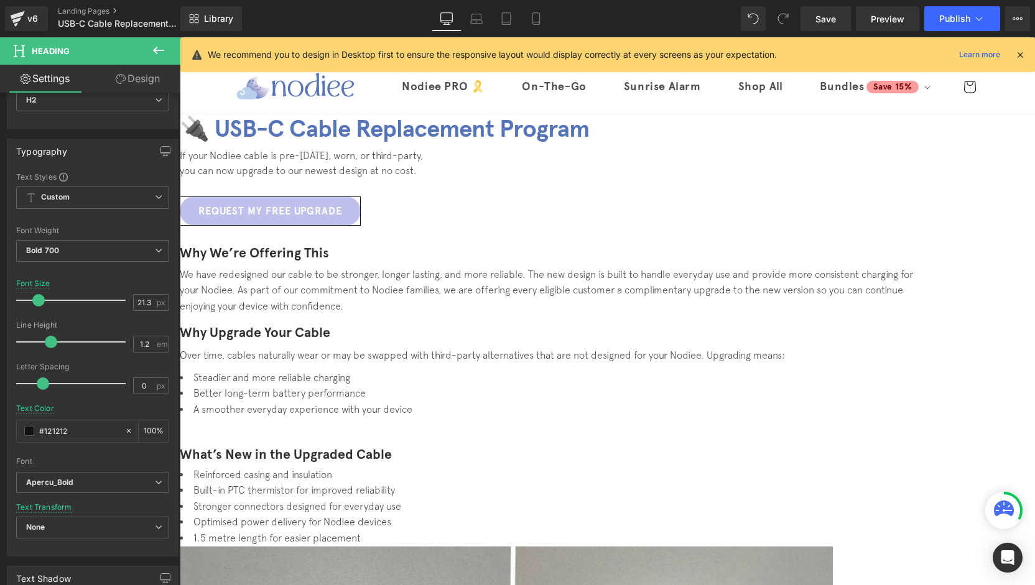
click at [755, 321] on div "Why Upgrade Your Cable Heading" at bounding box center [553, 334] width 746 height 27
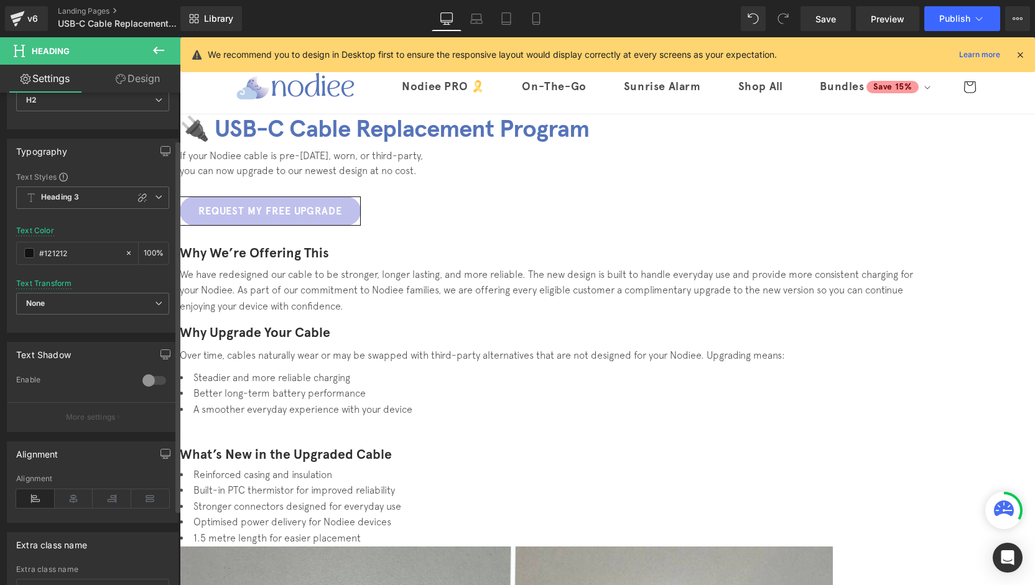
click at [138, 197] on icon at bounding box center [142, 198] width 10 height 10
type input "1.2"
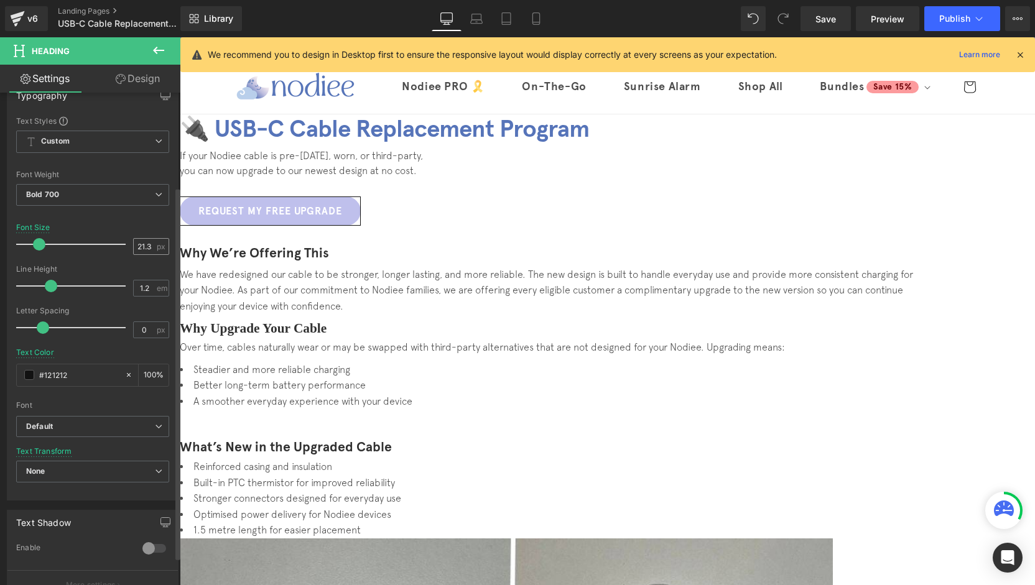
scroll to position [124, 0]
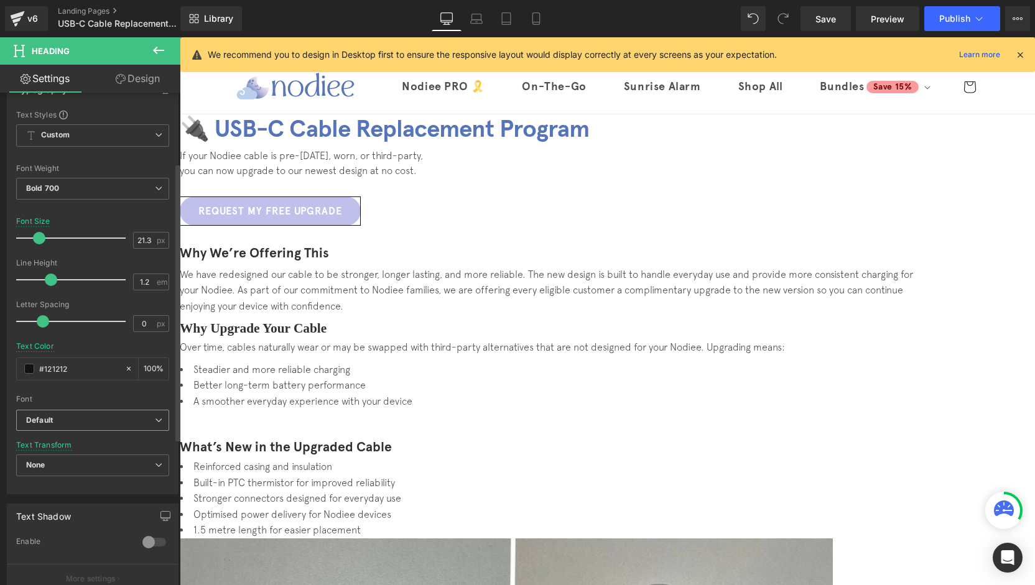
click at [73, 424] on span "Default" at bounding box center [92, 421] width 153 height 22
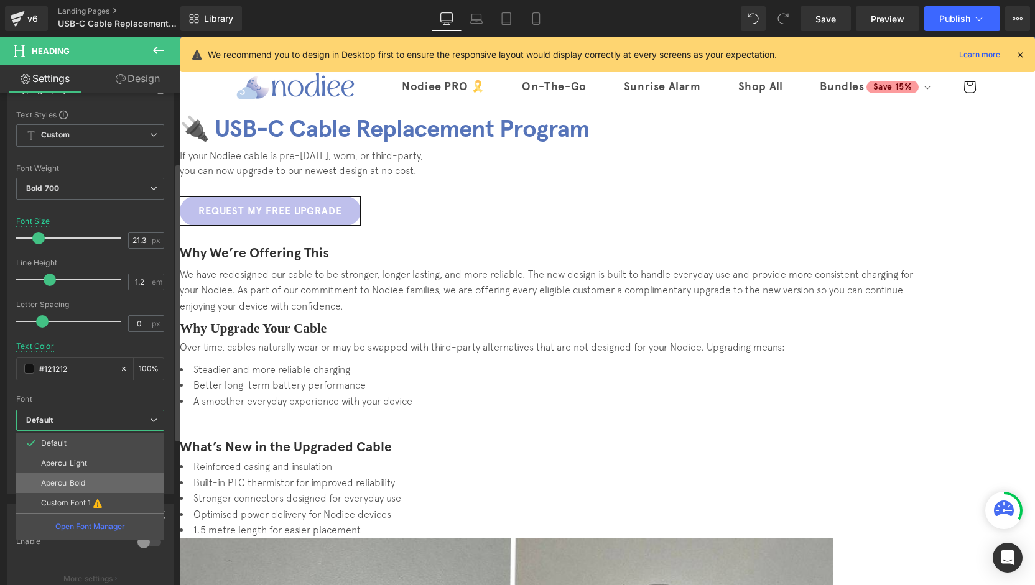
click at [118, 485] on li "Apercu_Bold" at bounding box center [90, 483] width 148 height 20
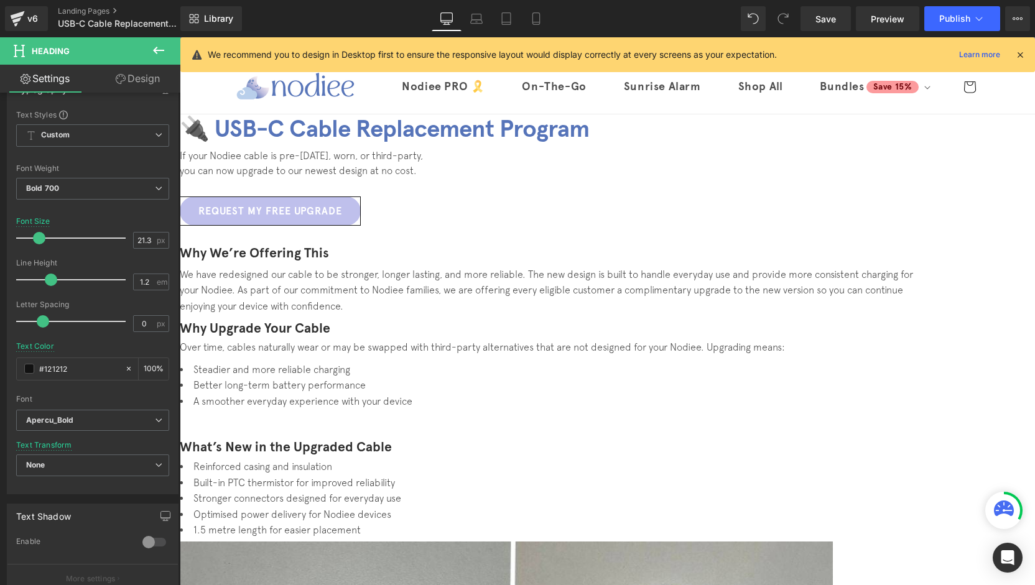
click at [346, 439] on font "What’s New in the Upgraded Cable" at bounding box center [286, 447] width 212 height 16
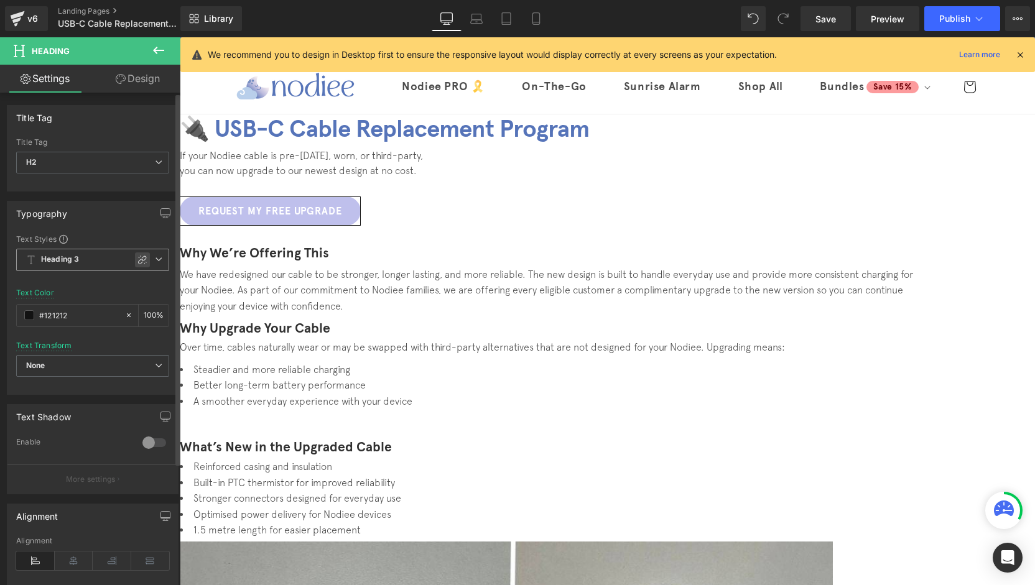
drag, startPoint x: 133, startPoint y: 259, endPoint x: 136, endPoint y: 306, distance: 46.8
click at [137, 259] on icon at bounding box center [142, 260] width 10 height 10
type input "1.2"
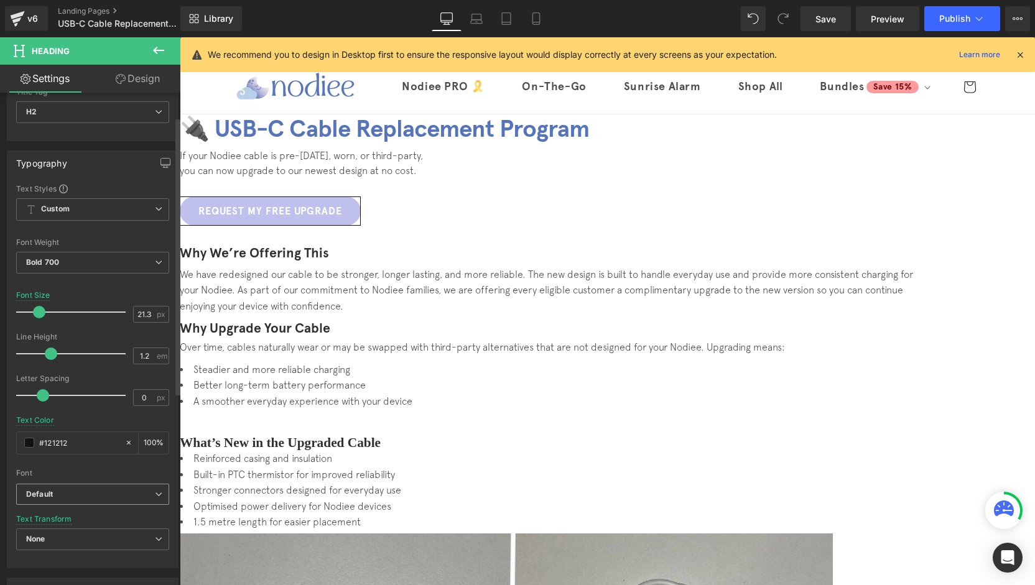
scroll to position [62, 0]
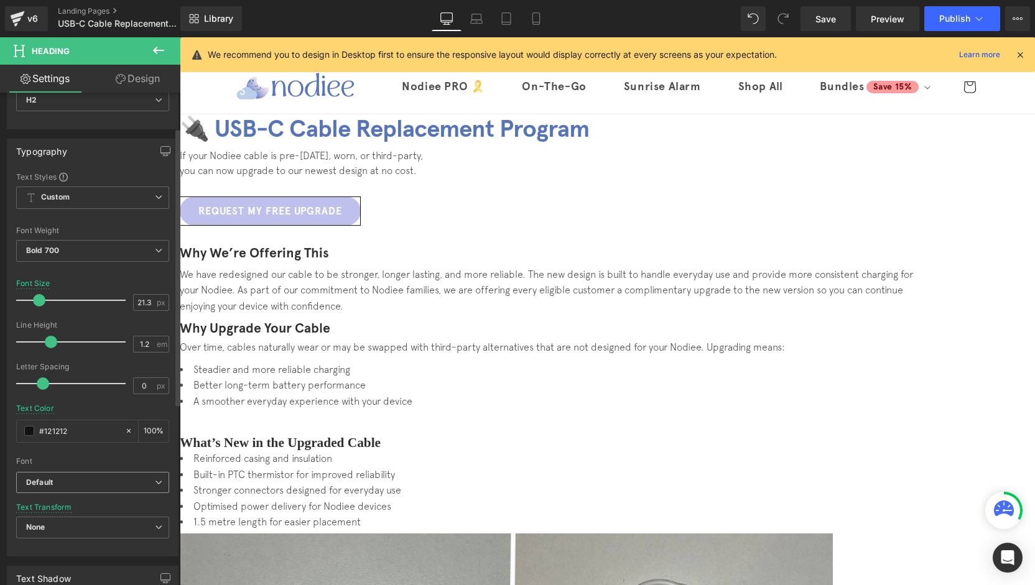
click at [76, 493] on div "Default Default Apercu_Light Apercu_Bold Custom Font 1 Open Font Manager" at bounding box center [92, 486] width 153 height 29
click at [77, 488] on span "Default" at bounding box center [92, 483] width 153 height 22
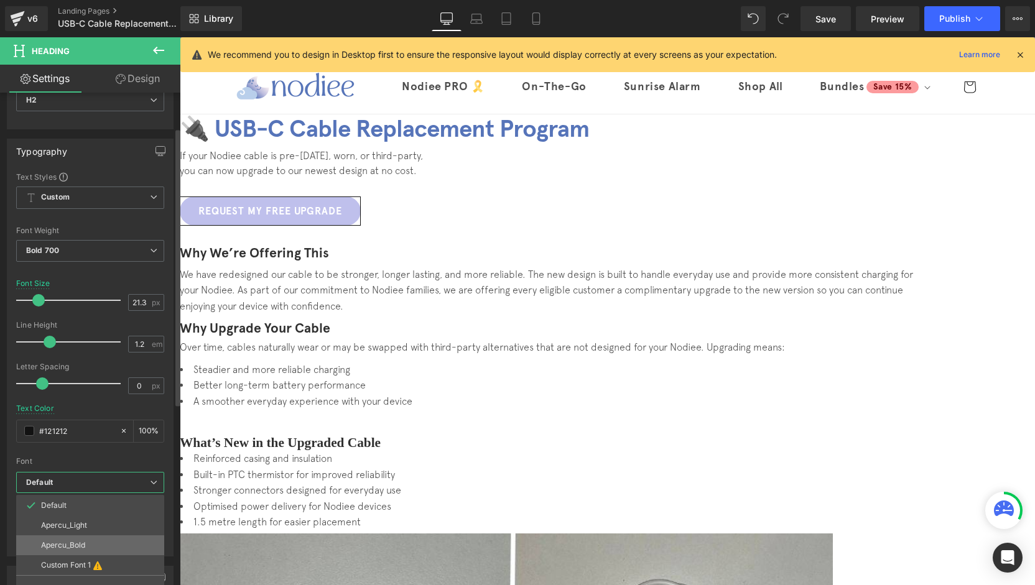
click at [85, 541] on p "Apercu_Bold" at bounding box center [63, 545] width 44 height 9
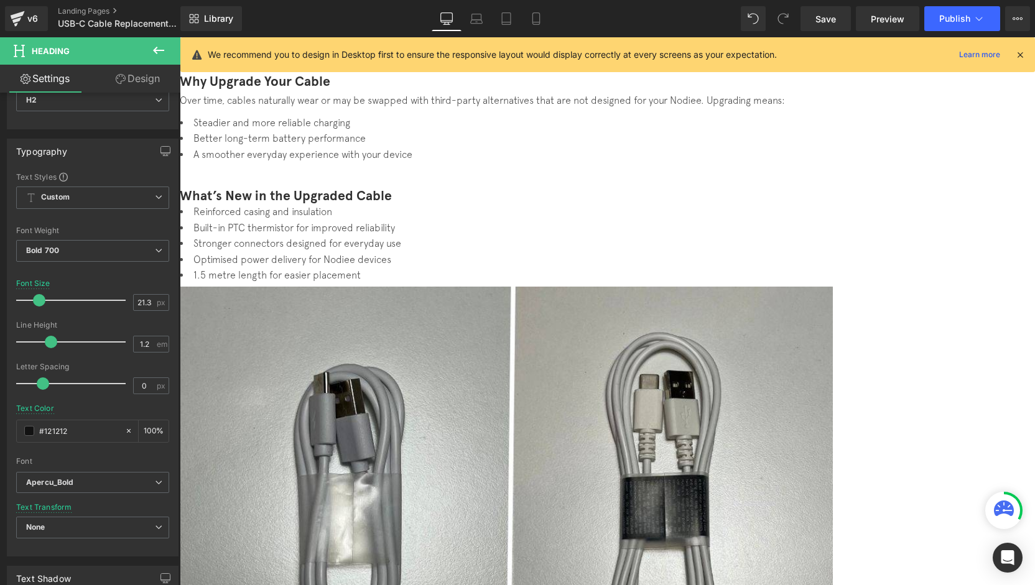
scroll to position [249, 0]
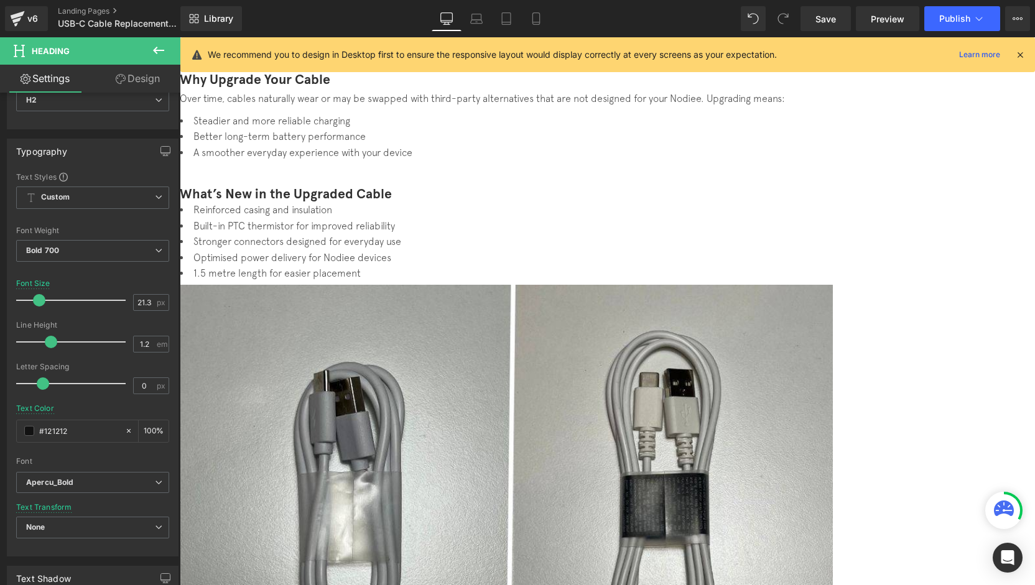
drag, startPoint x: 280, startPoint y: 361, endPoint x: 275, endPoint y: 352, distance: 10.6
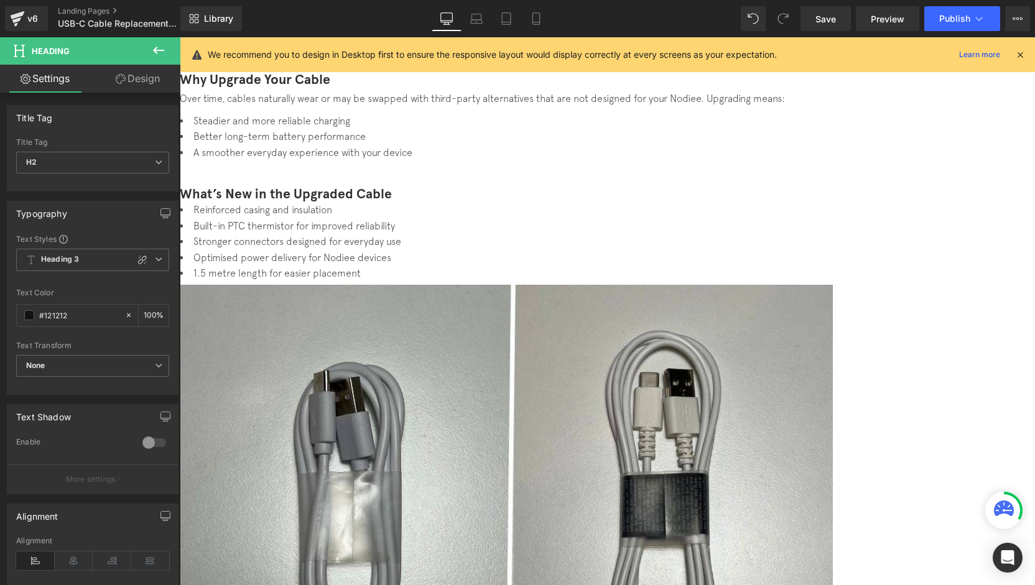
click at [137, 258] on icon at bounding box center [142, 260] width 10 height 10
type input "1.2"
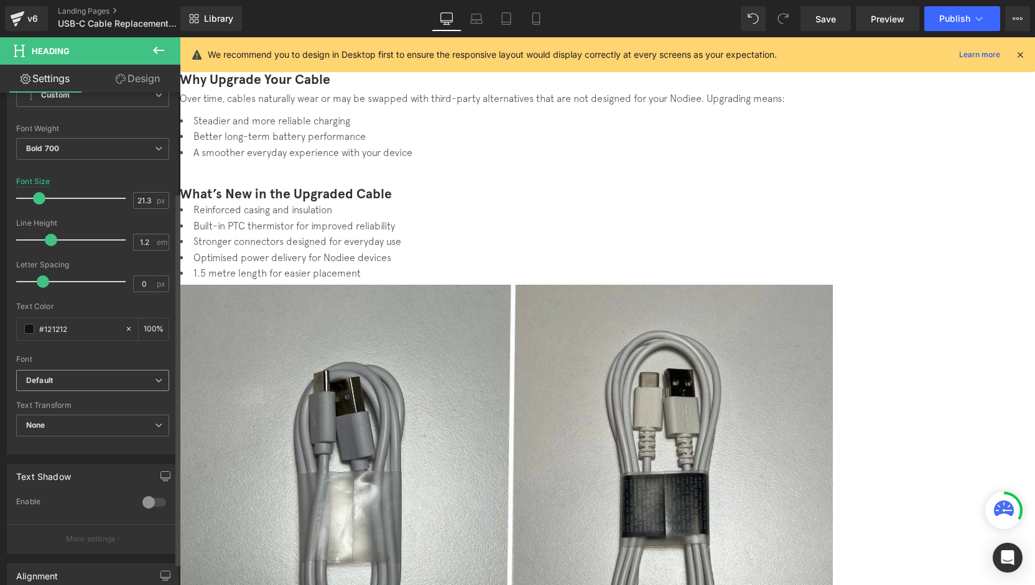
scroll to position [187, 0]
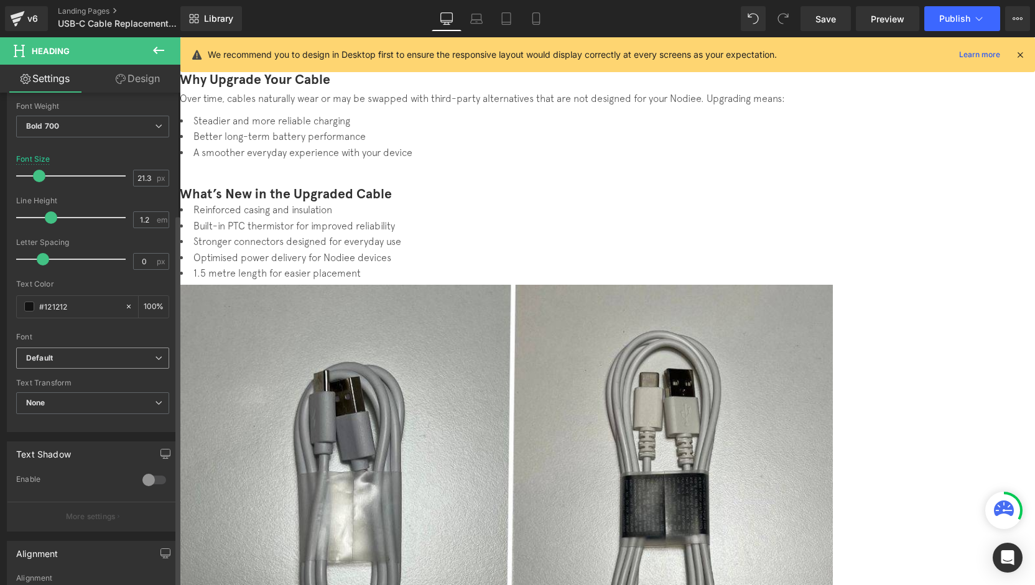
click at [71, 364] on span "Default" at bounding box center [92, 359] width 153 height 22
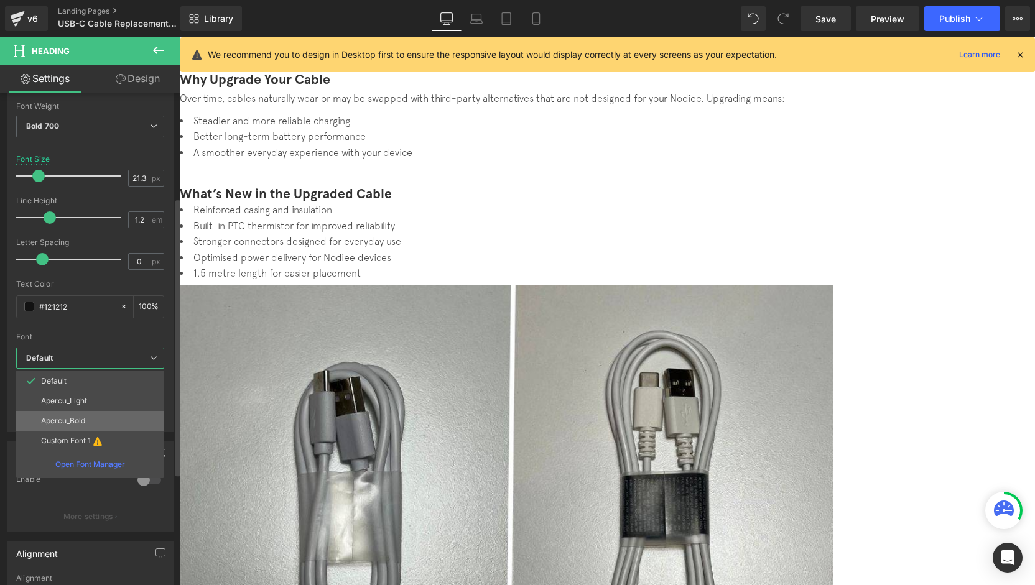
click at [83, 424] on li "Apercu_Bold" at bounding box center [90, 421] width 148 height 20
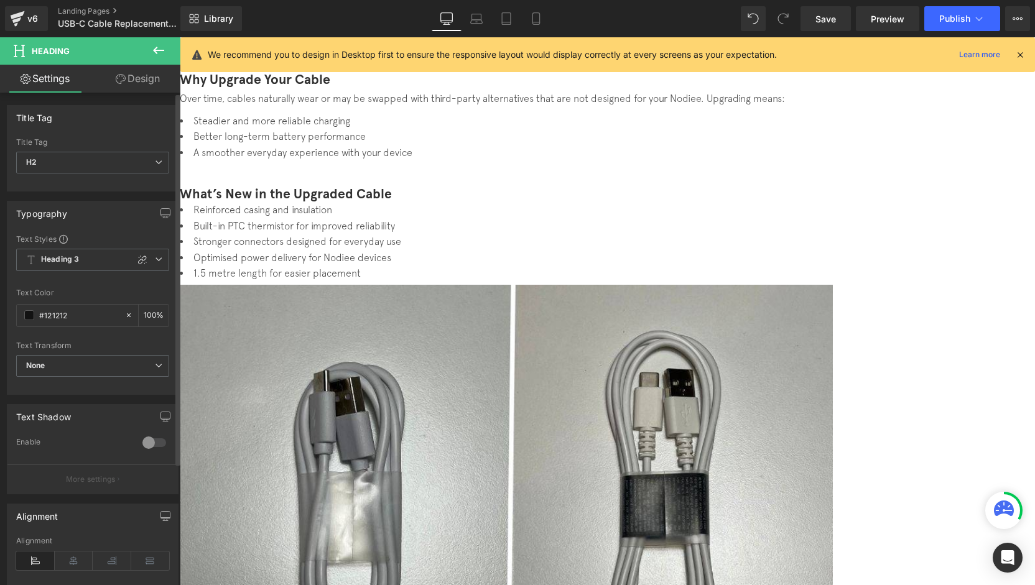
drag, startPoint x: 137, startPoint y: 255, endPoint x: 139, endPoint y: 320, distance: 65.4
click at [137, 255] on icon at bounding box center [142, 260] width 10 height 10
type input "1.2"
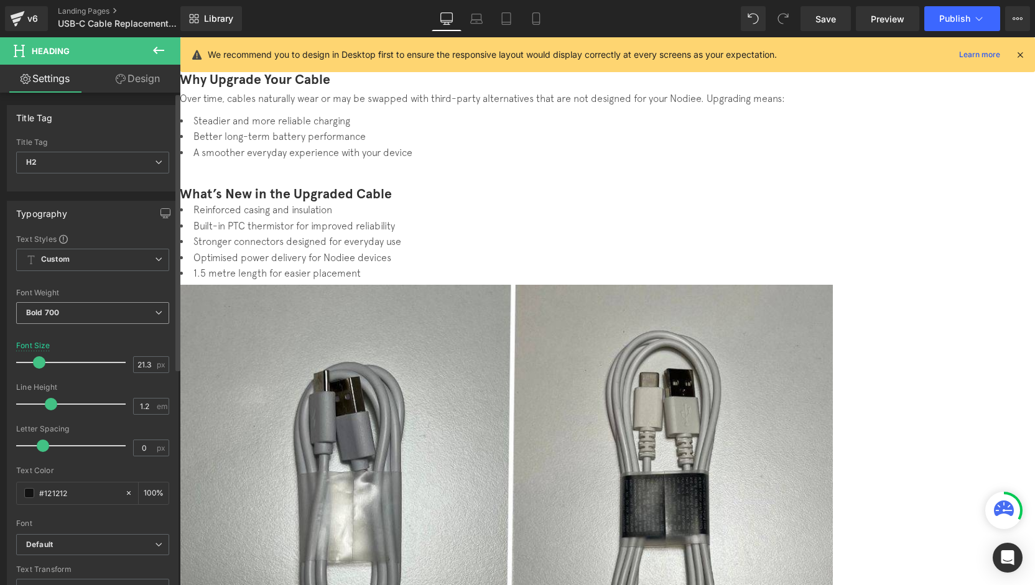
click at [75, 310] on span "Bold 700" at bounding box center [92, 313] width 153 height 22
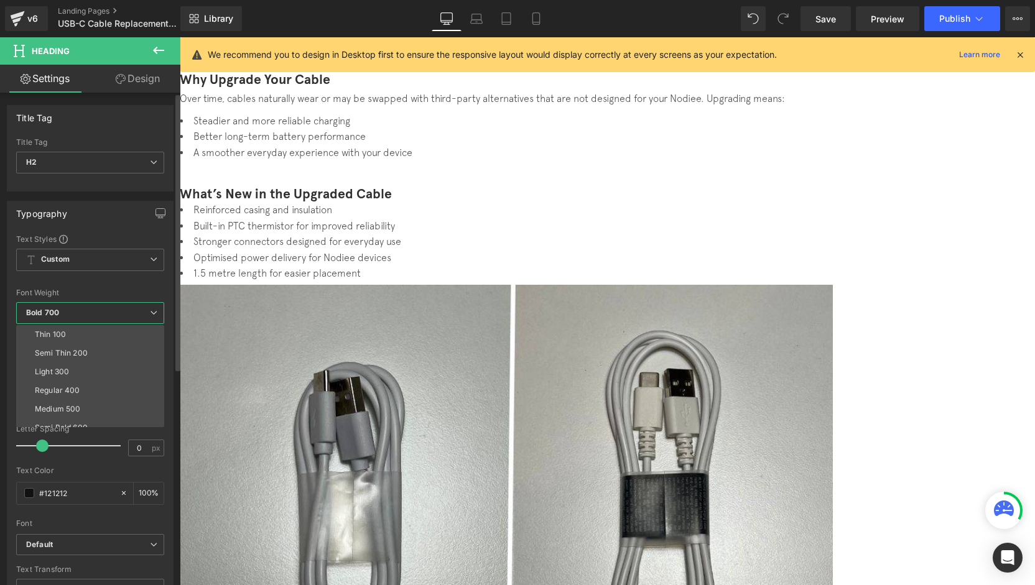
click at [73, 305] on span "Bold 700" at bounding box center [90, 313] width 148 height 22
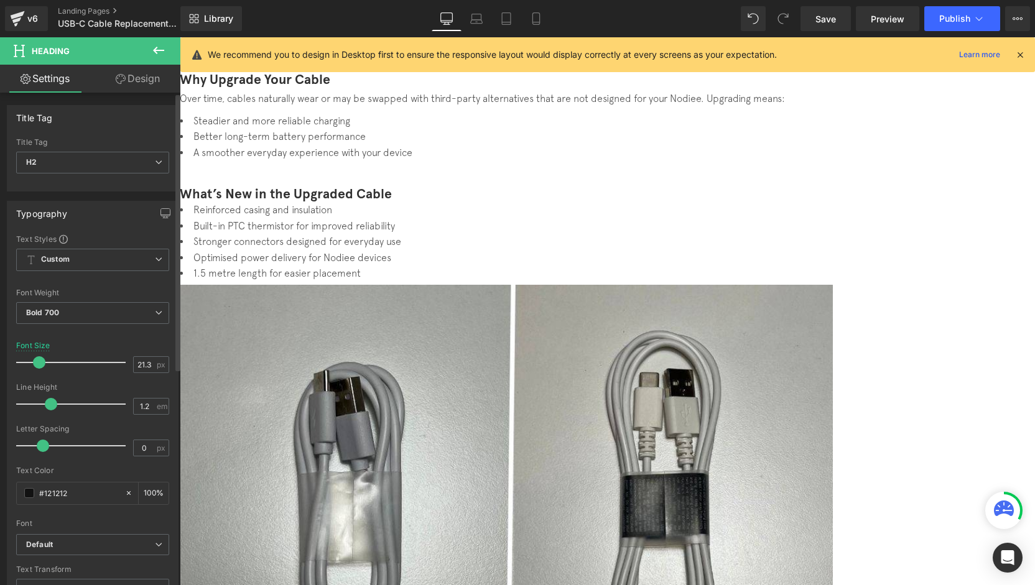
scroll to position [62, 0]
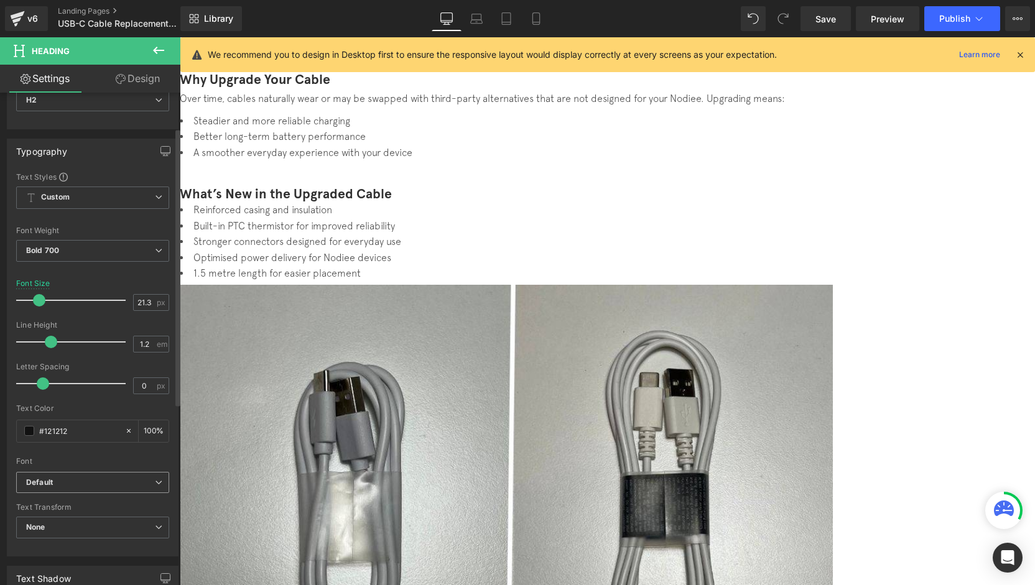
click at [76, 482] on b "Default" at bounding box center [90, 483] width 129 height 11
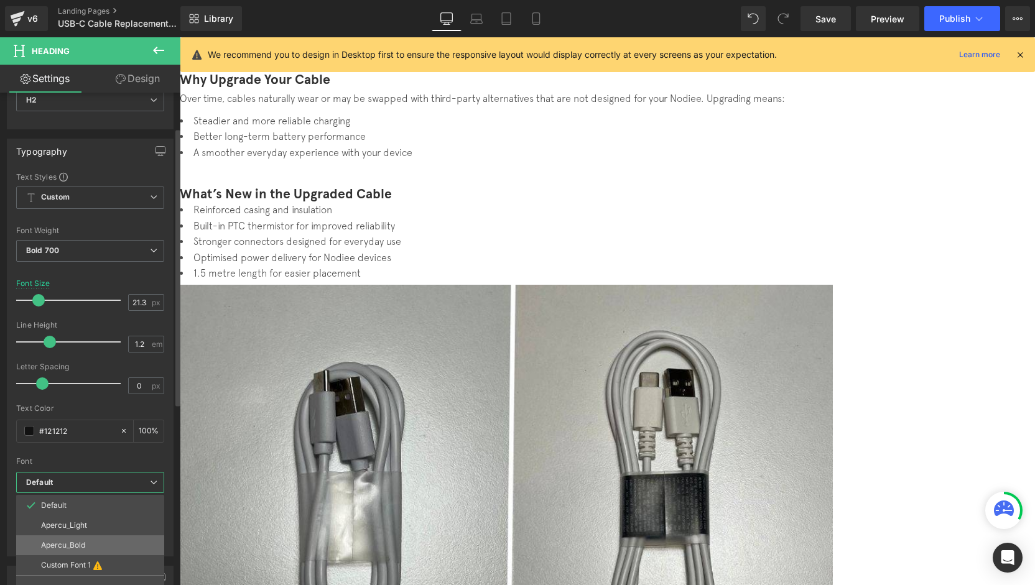
click at [86, 541] on li "Apercu_Bold" at bounding box center [90, 546] width 148 height 20
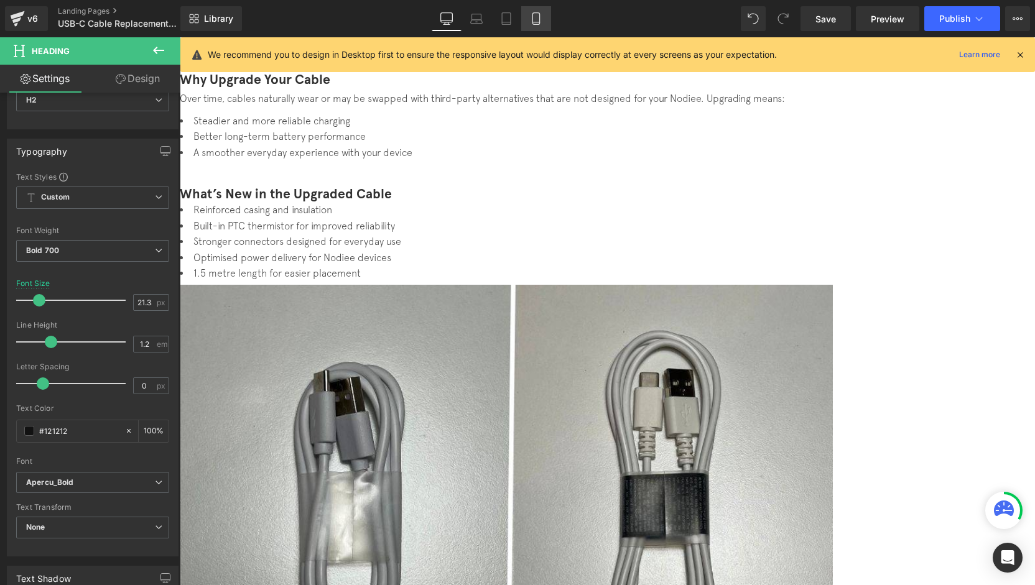
click at [529, 22] on link "Mobile" at bounding box center [536, 18] width 30 height 25
type input "17.12"
type input "100"
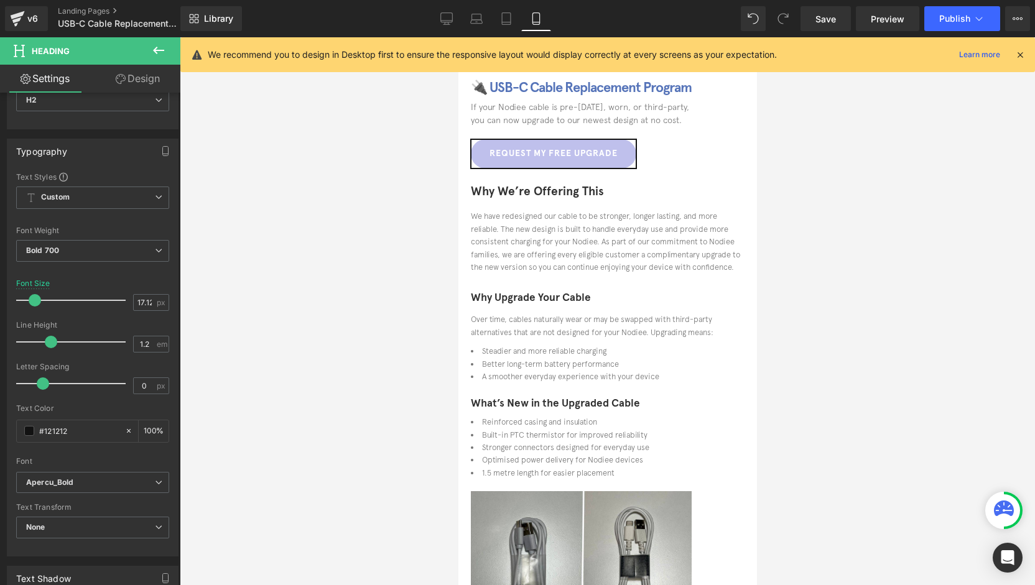
scroll to position [0, 0]
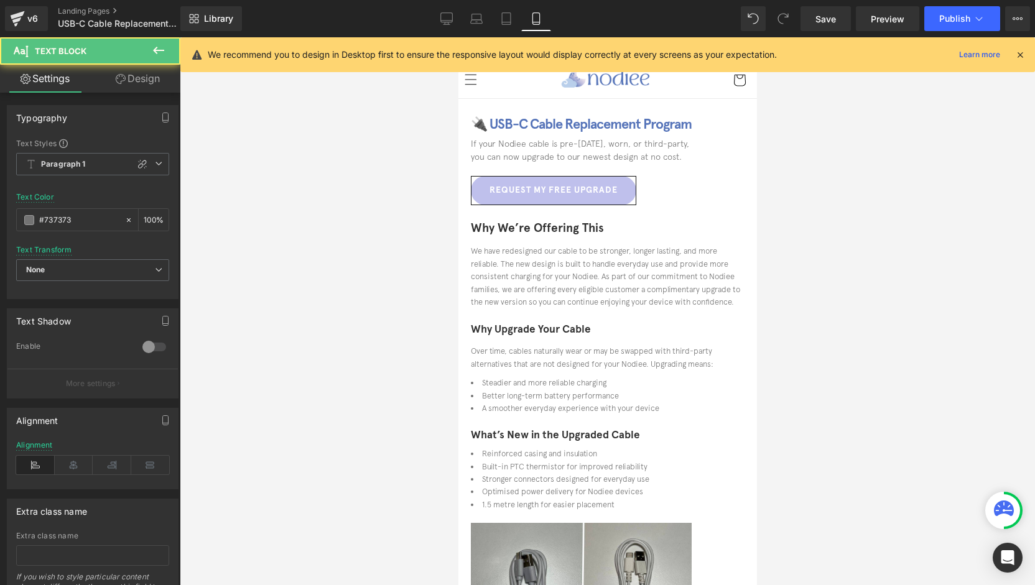
click at [556, 239] on div "Why We’re Offering This Heading We have redesigned our cable to be stronger, lo…" at bounding box center [607, 271] width 274 height 101
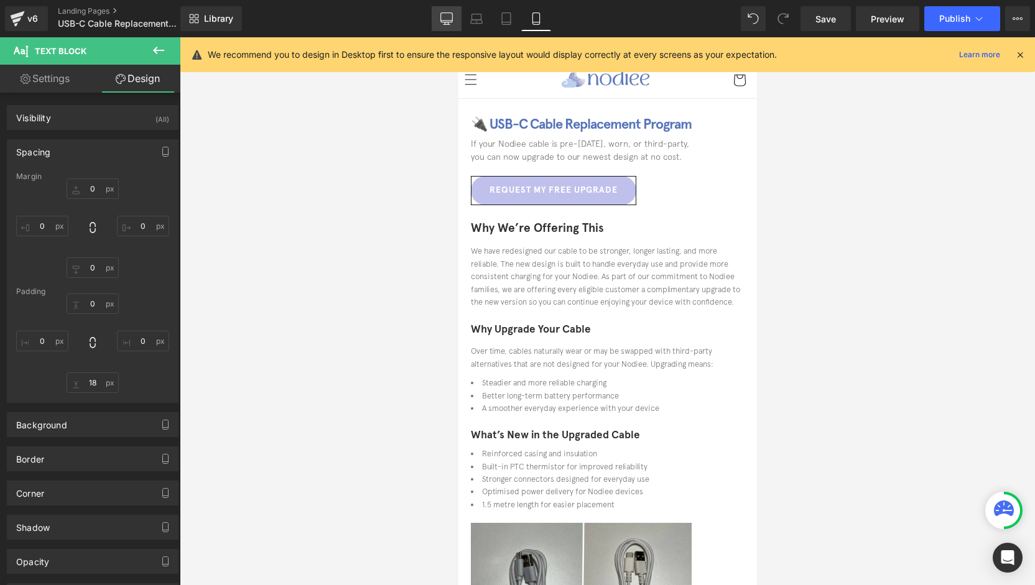
click at [444, 23] on icon at bounding box center [446, 18] width 12 height 12
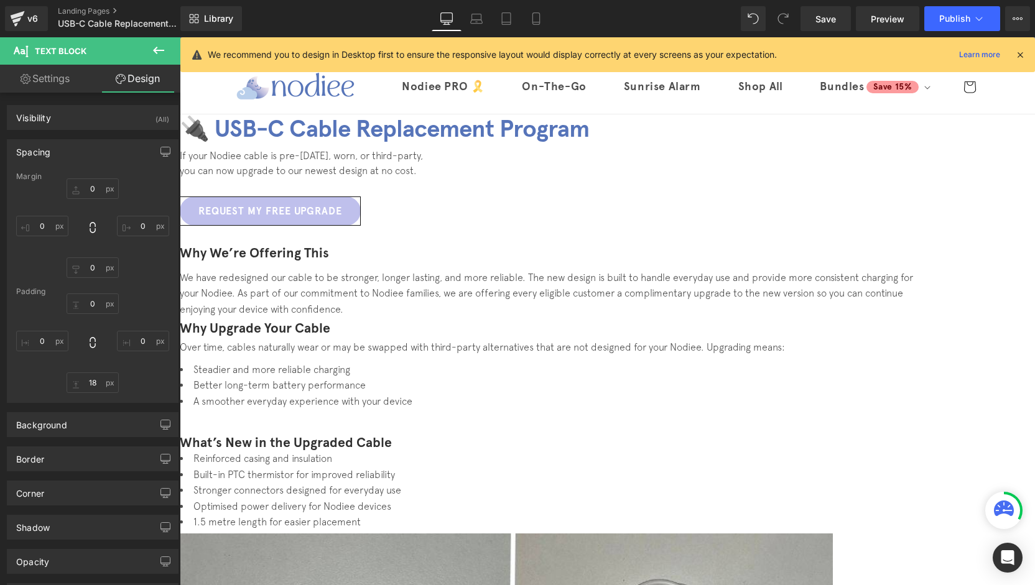
type input "0"
type input "8"
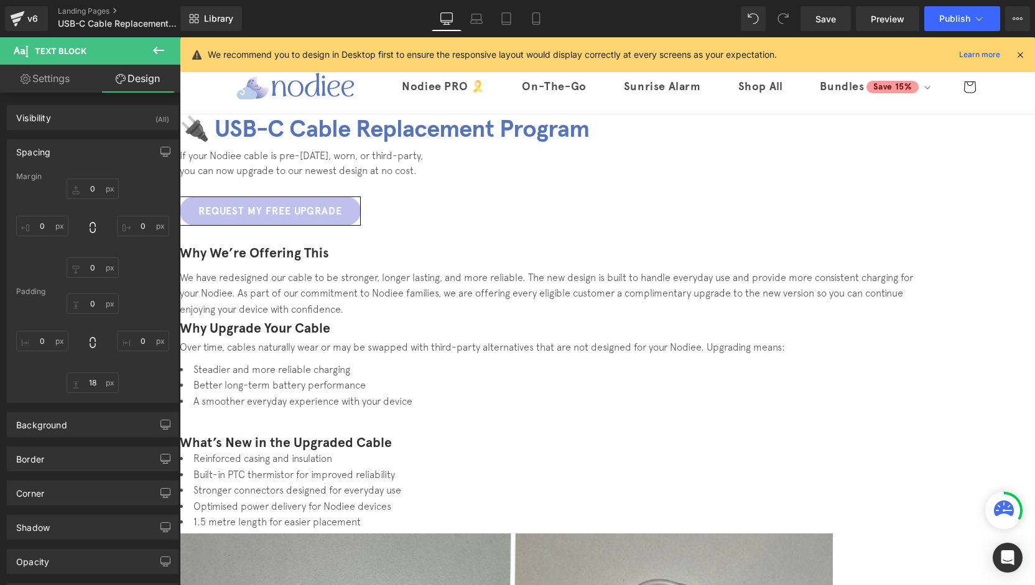
type input "0"
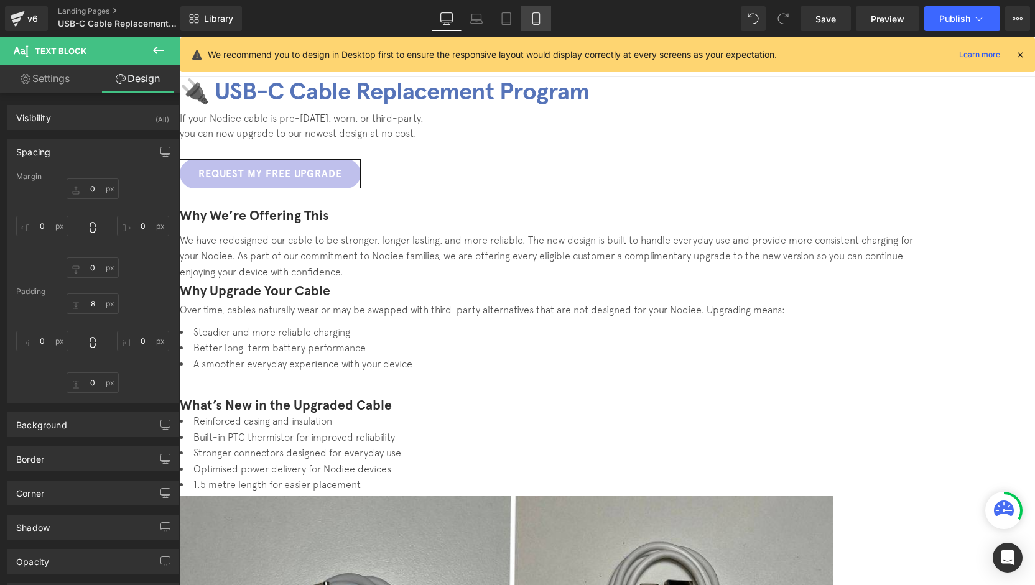
click at [534, 27] on link "Mobile" at bounding box center [536, 18] width 30 height 25
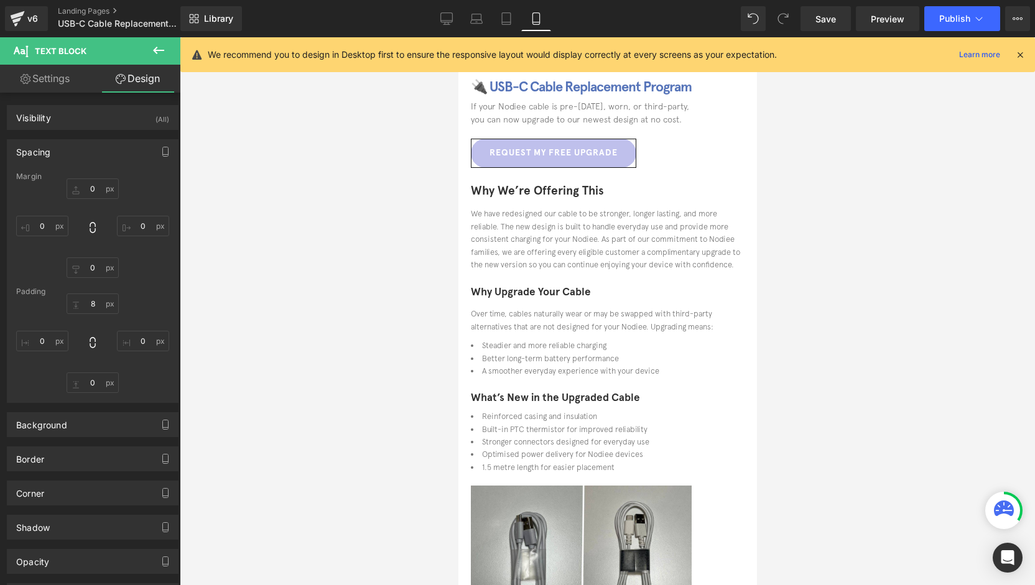
scroll to position [0, 0]
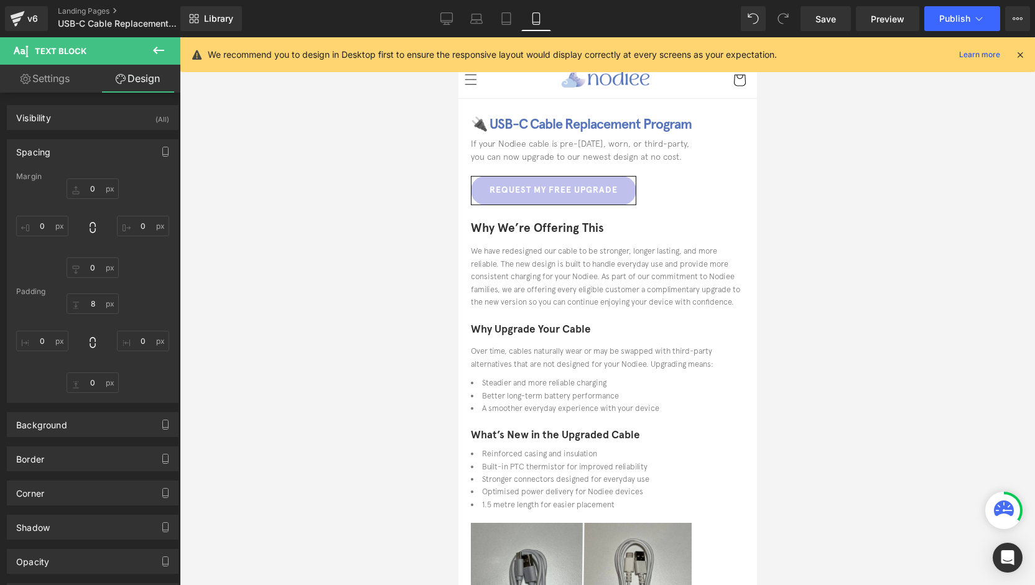
type input "0"
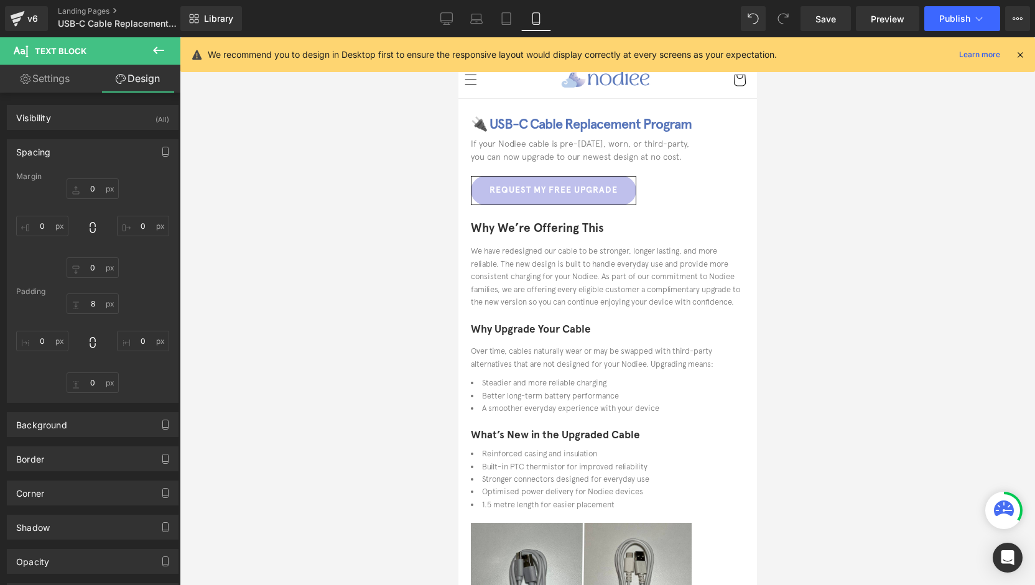
type input "0"
type input "18"
type input "0"
click at [550, 226] on font "Why We’re Offering This" at bounding box center [536, 228] width 133 height 14
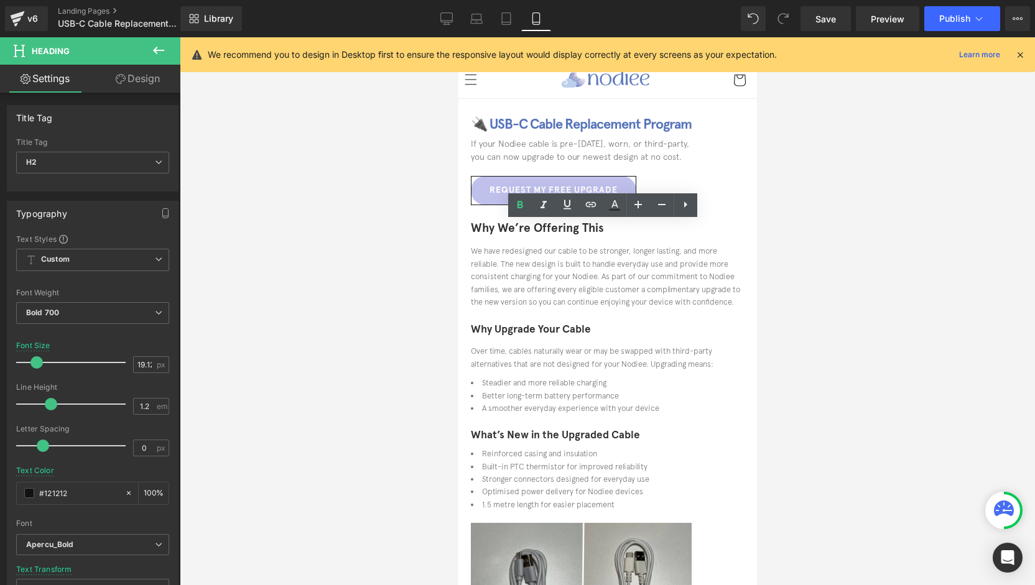
click at [548, 335] on font "Why Upgrade Your Cable" at bounding box center [530, 329] width 120 height 13
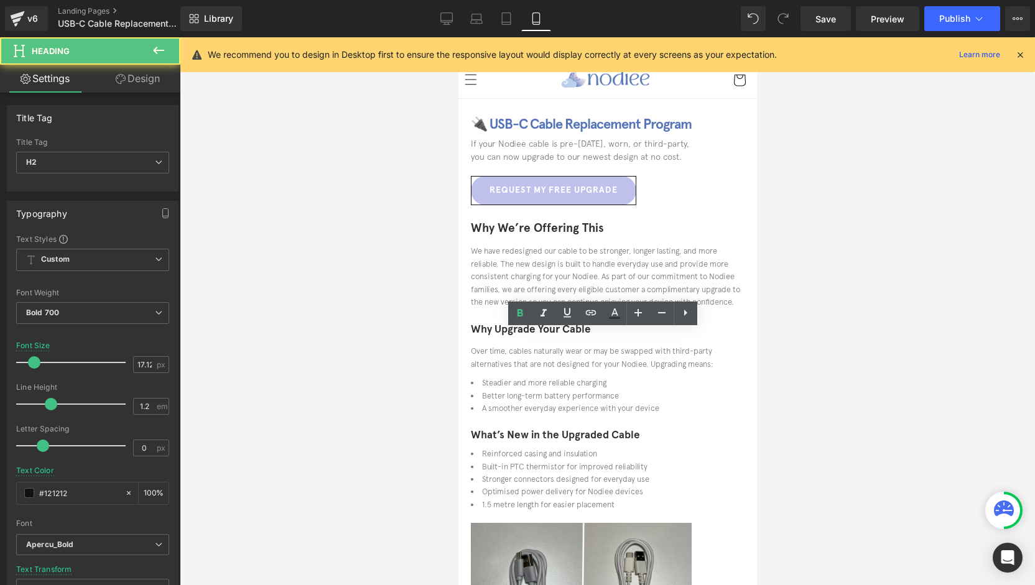
click at [536, 231] on font "Why We’re Offering This" at bounding box center [536, 228] width 133 height 14
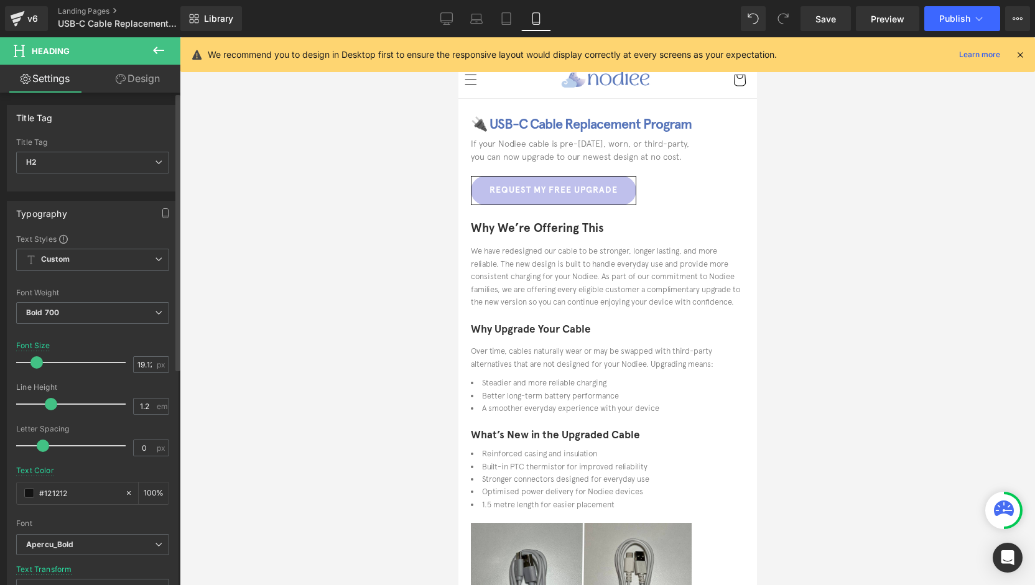
type input "18"
click at [32, 360] on span at bounding box center [35, 362] width 12 height 12
click at [514, 335] on font "Why Upgrade Your Cable" at bounding box center [530, 328] width 120 height 13
click at [137, 366] on input "17.12" at bounding box center [145, 365] width 22 height 16
drag, startPoint x: 142, startPoint y: 364, endPoint x: 132, endPoint y: 363, distance: 10.0
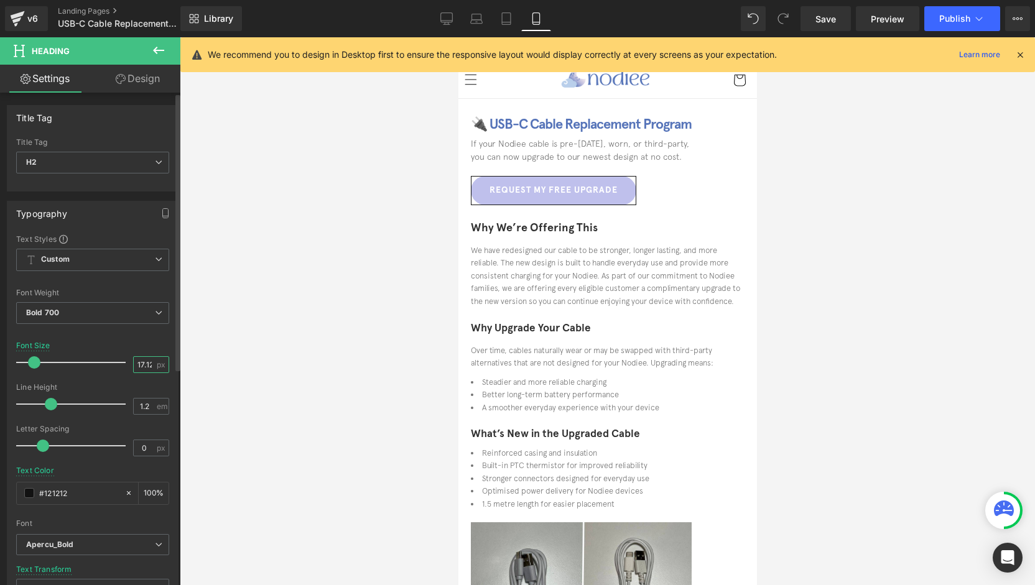
click at [134, 363] on input "17.12" at bounding box center [145, 365] width 22 height 16
click at [146, 364] on input "12" at bounding box center [145, 365] width 22 height 16
type input "1"
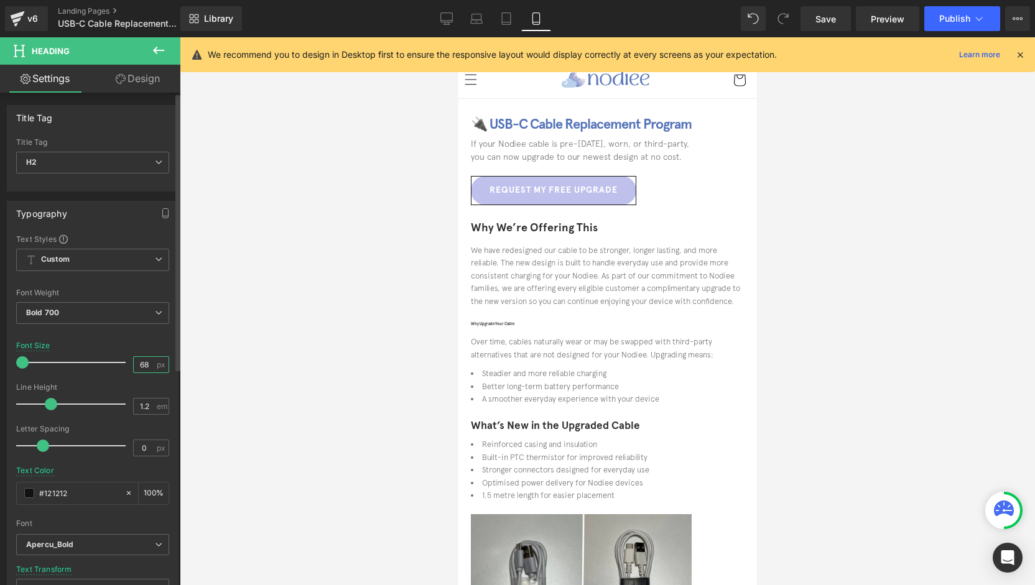
type input "6"
type input "18"
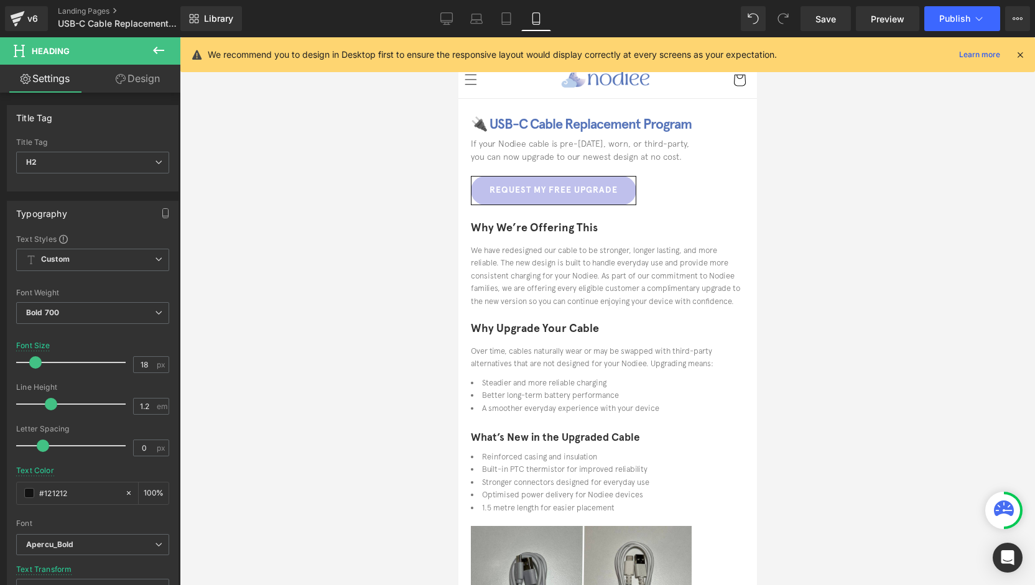
click at [560, 437] on font "What’s New in the Upgraded Cable" at bounding box center [554, 437] width 169 height 13
click at [136, 363] on input "17.12" at bounding box center [145, 365] width 22 height 16
type input "18"
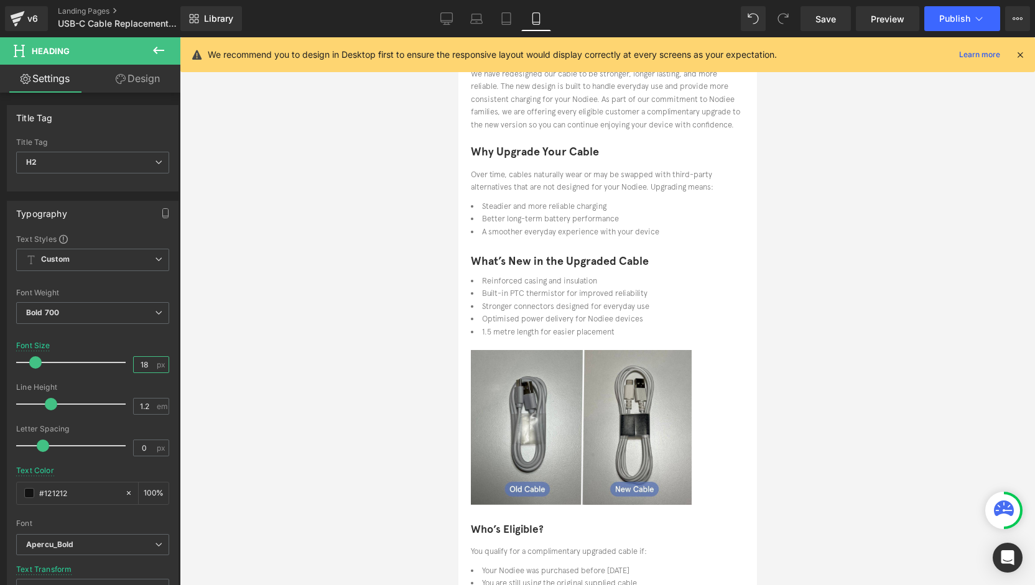
scroll to position [249, 0]
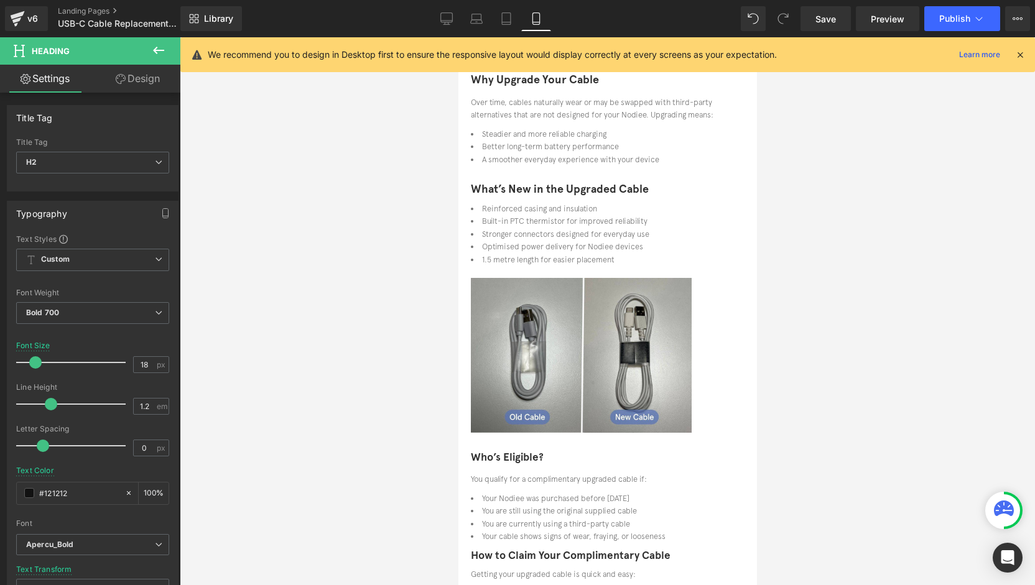
click at [514, 451] on font "Who’s Eligible?" at bounding box center [506, 457] width 73 height 13
click at [136, 364] on input "17.12" at bounding box center [145, 365] width 22 height 16
type input "18"
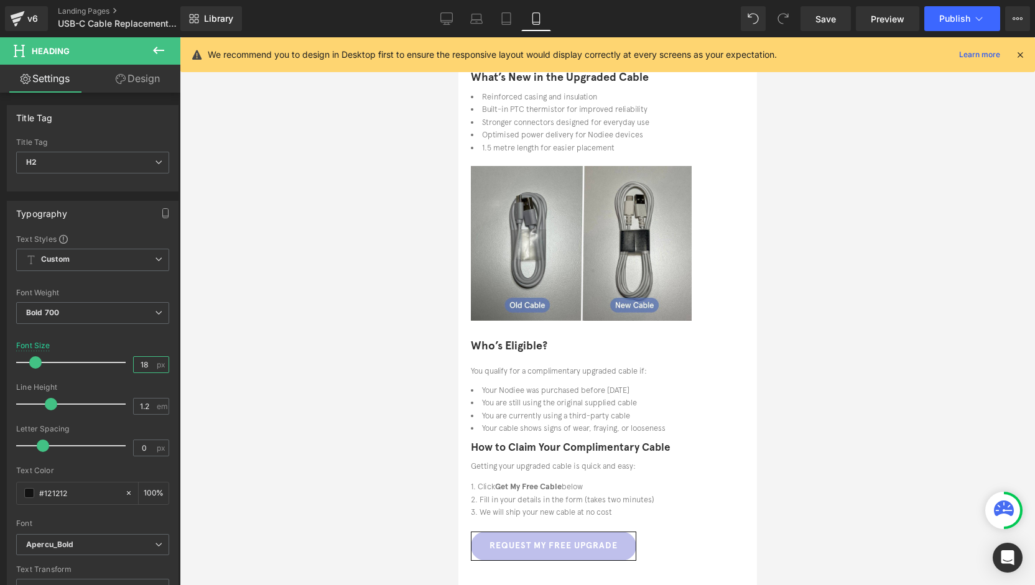
scroll to position [373, 0]
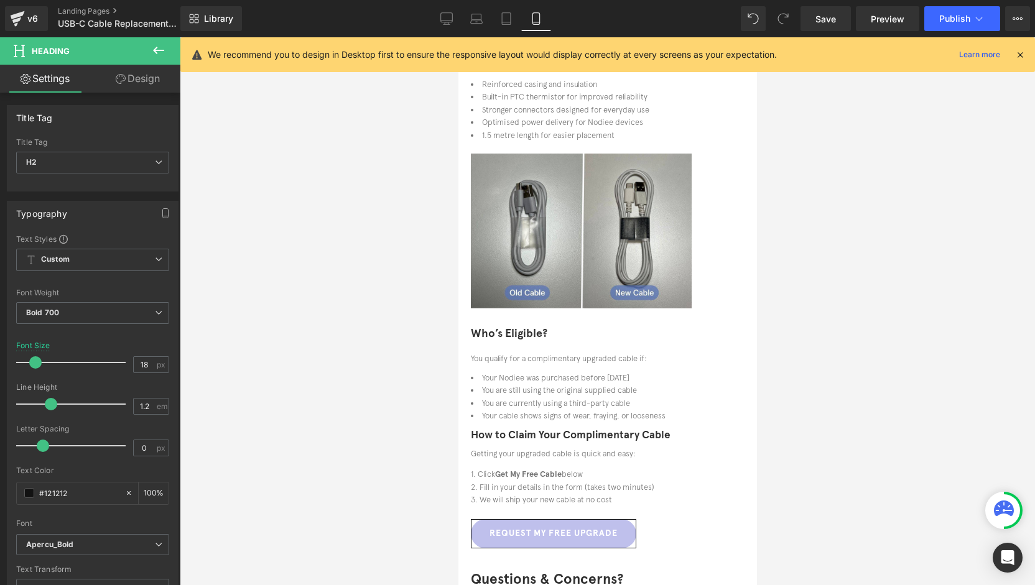
click at [532, 429] on span "How to Claim Your Complimentary Cable" at bounding box center [570, 435] width 200 height 13
click at [141, 365] on input "17.12" at bounding box center [145, 365] width 22 height 16
type input "18"
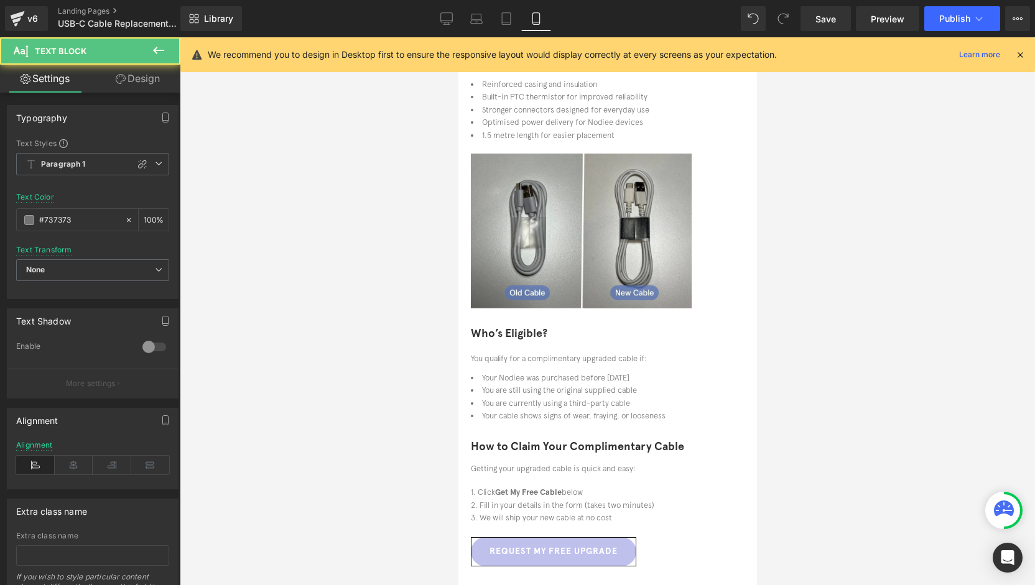
click at [549, 429] on div at bounding box center [607, 432] width 274 height 6
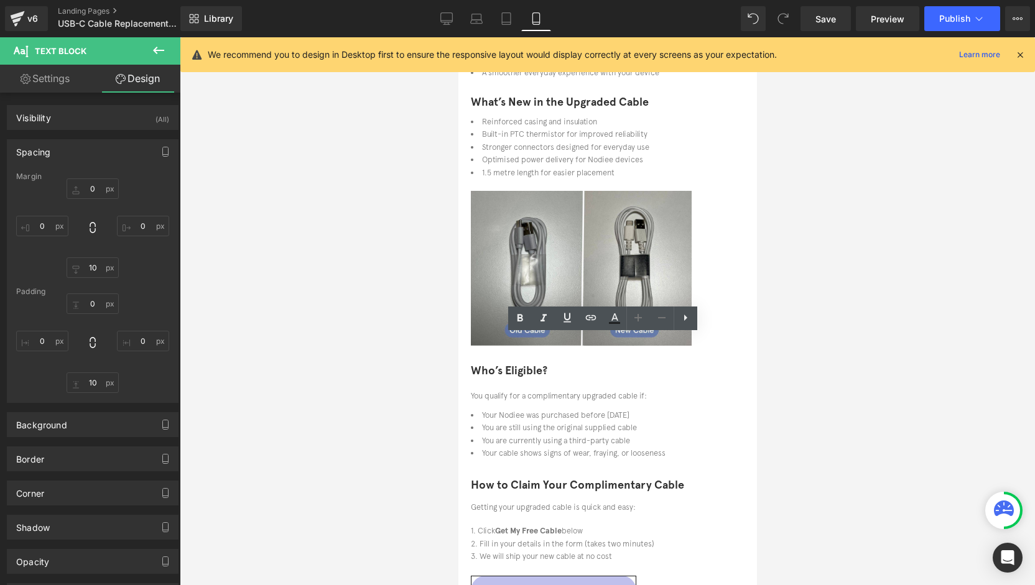
scroll to position [311, 0]
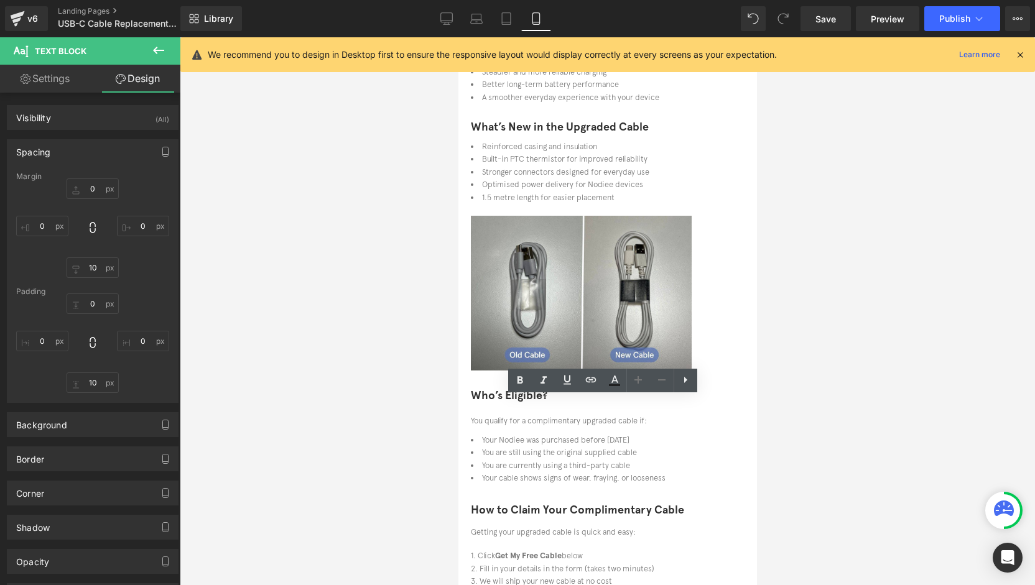
click at [428, 355] on div at bounding box center [607, 311] width 855 height 548
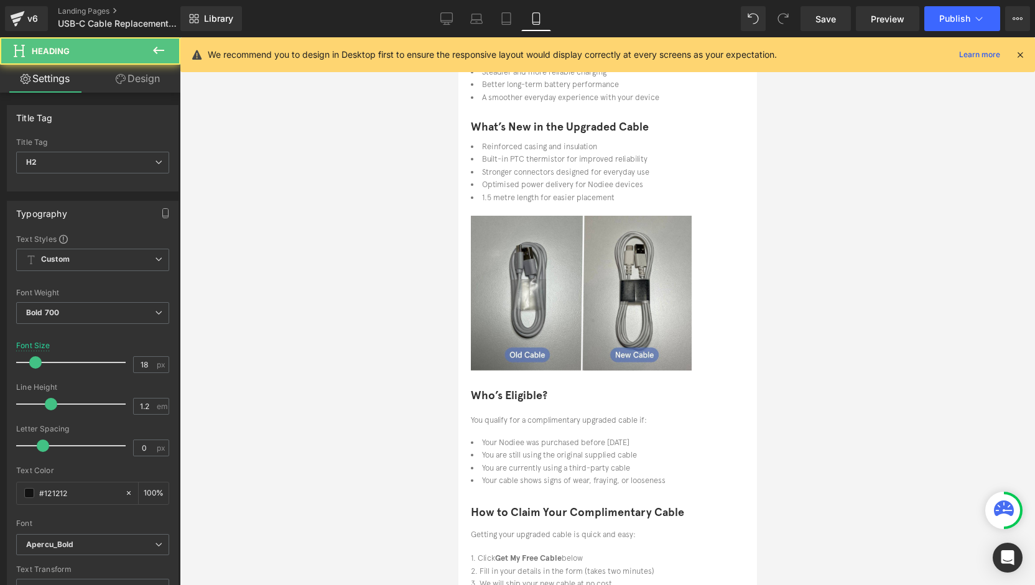
drag, startPoint x: 560, startPoint y: 376, endPoint x: 904, endPoint y: 167, distance: 402.5
click at [560, 410] on div at bounding box center [607, 412] width 274 height 4
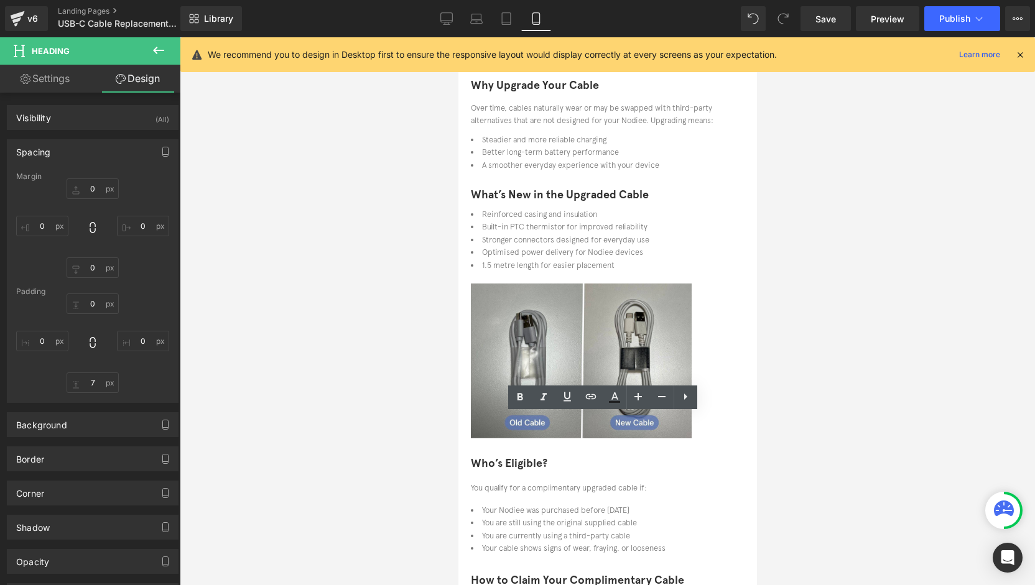
scroll to position [187, 0]
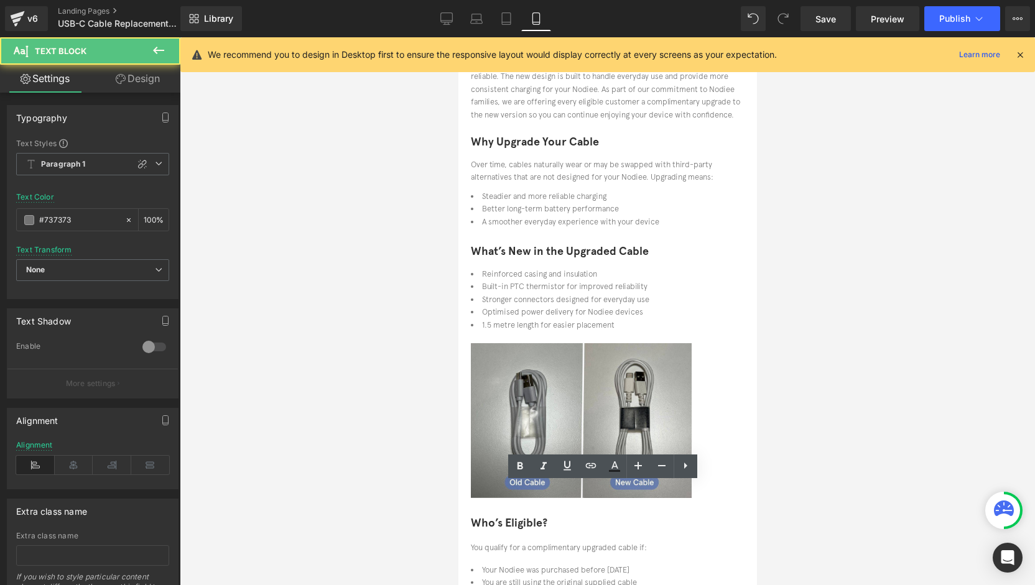
click at [542, 261] on div "What’s New in the Upgraded Cable Heading Reinforced casing and insulation Built…" at bounding box center [607, 291] width 274 height 92
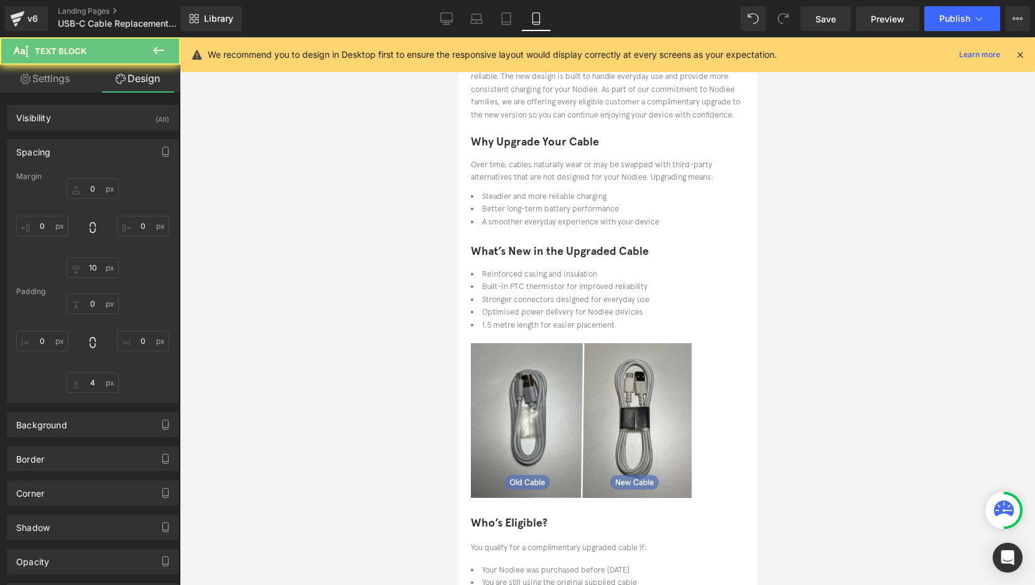
type input "0"
type input "10"
type input "0"
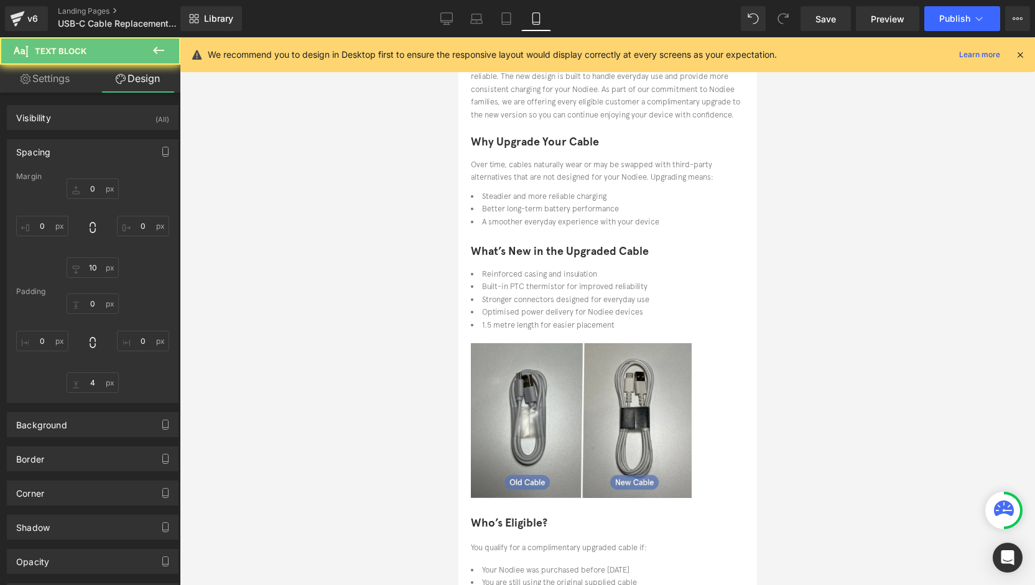
type input "0"
type input "4"
type input "0"
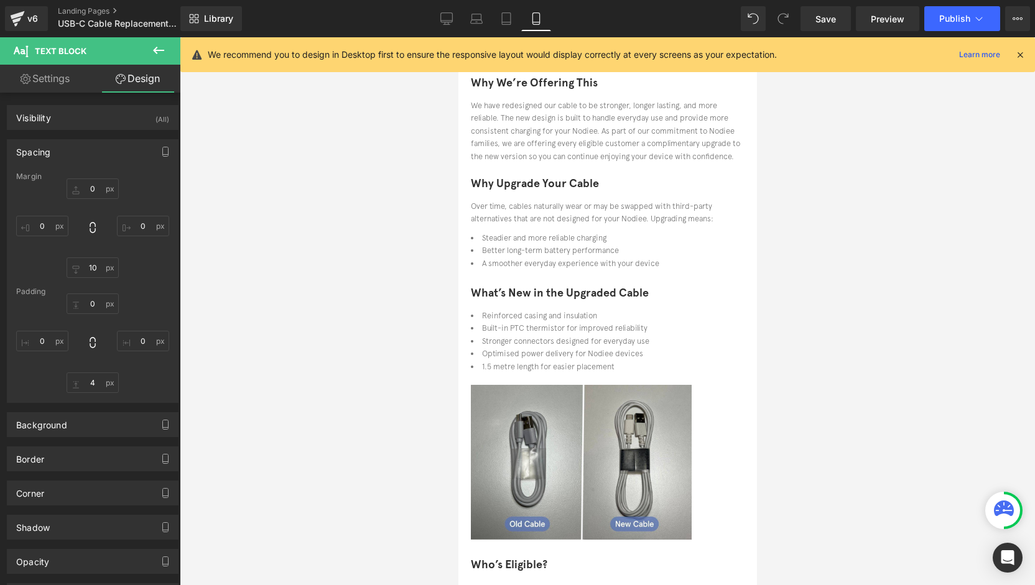
scroll to position [62, 0]
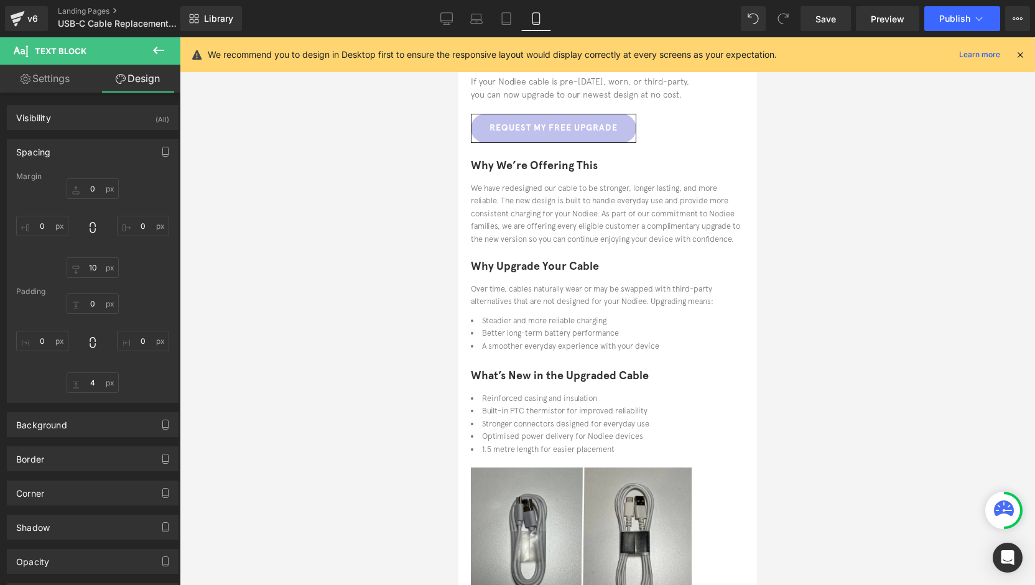
click at [648, 374] on font "What’s New in the Upgraded Cable" at bounding box center [559, 376] width 178 height 14
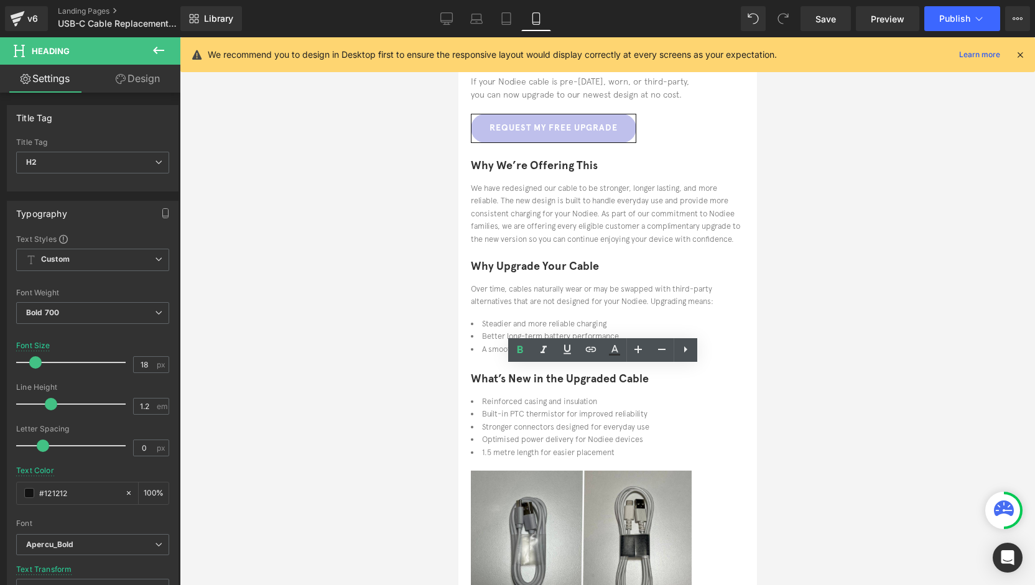
click at [644, 274] on h2 "Why Upgrade Your Cable" at bounding box center [607, 267] width 274 height 14
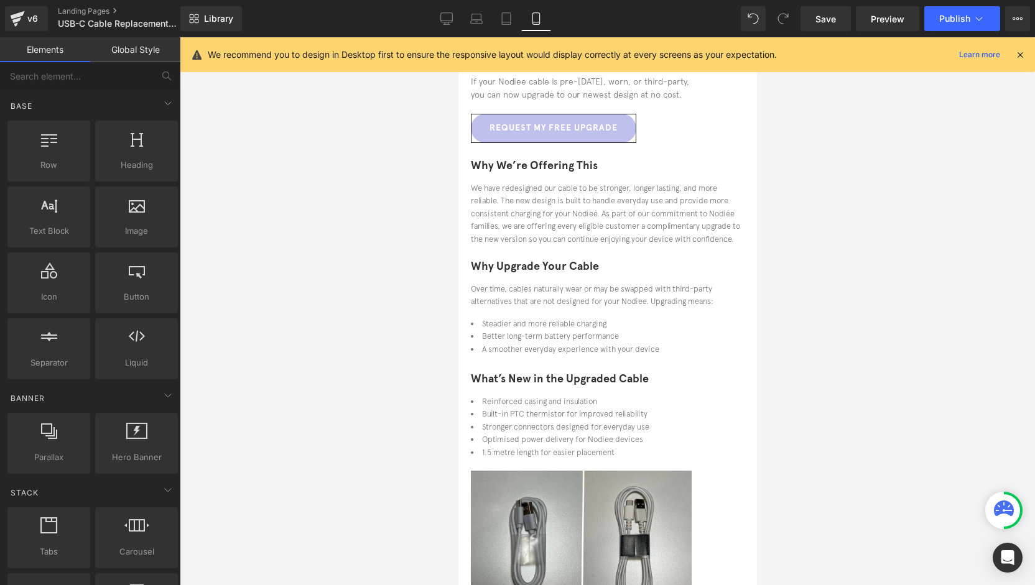
click at [827, 269] on div at bounding box center [607, 311] width 855 height 548
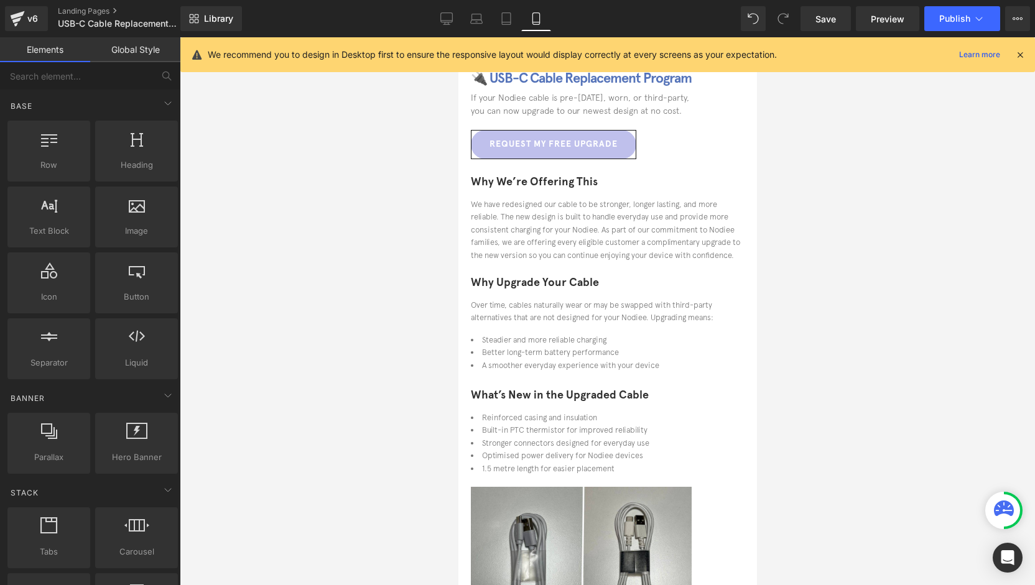
scroll to position [0, 0]
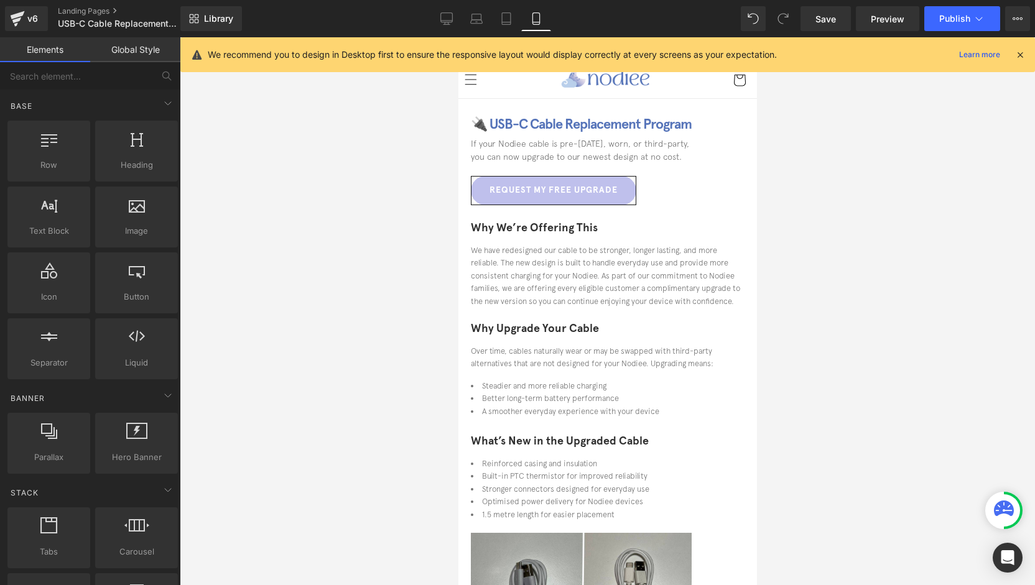
click at [644, 269] on p "We have redesigned our cable to be stronger, longer lasting, and more reliable.…" at bounding box center [607, 275] width 274 height 63
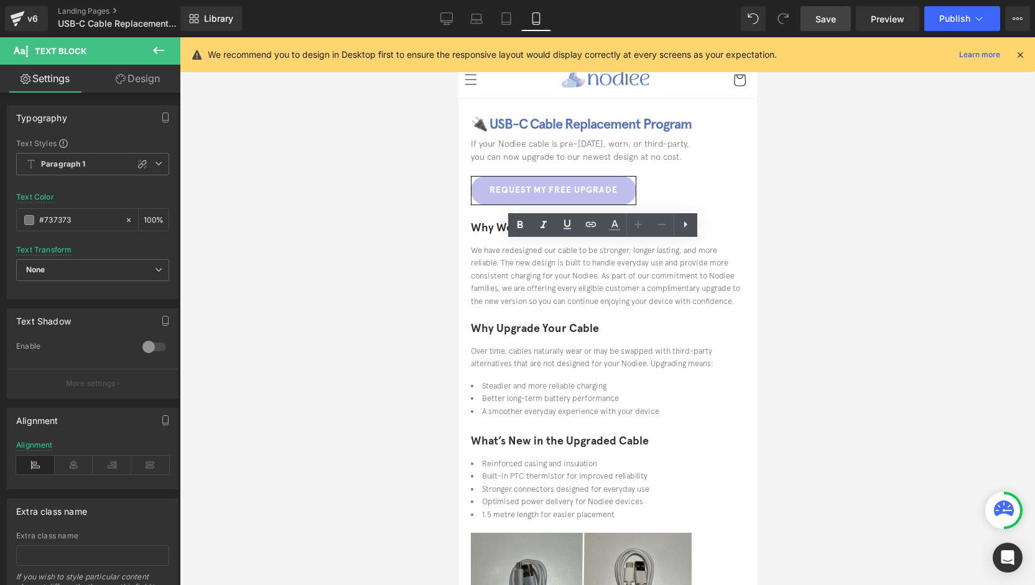
click at [831, 15] on span "Save" at bounding box center [825, 18] width 21 height 13
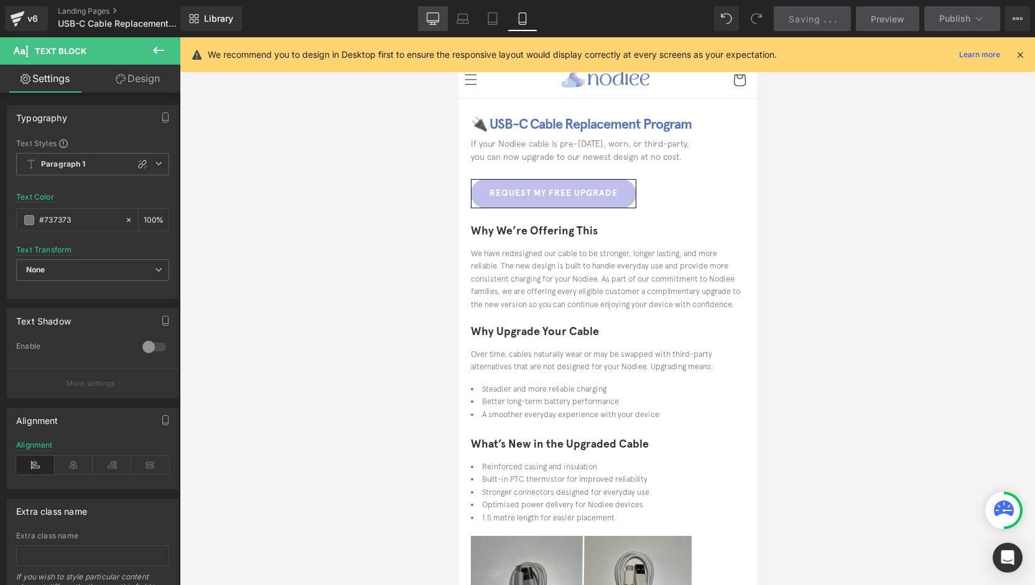
click at [427, 19] on icon at bounding box center [433, 18] width 12 height 12
type input "#121212"
type input "75"
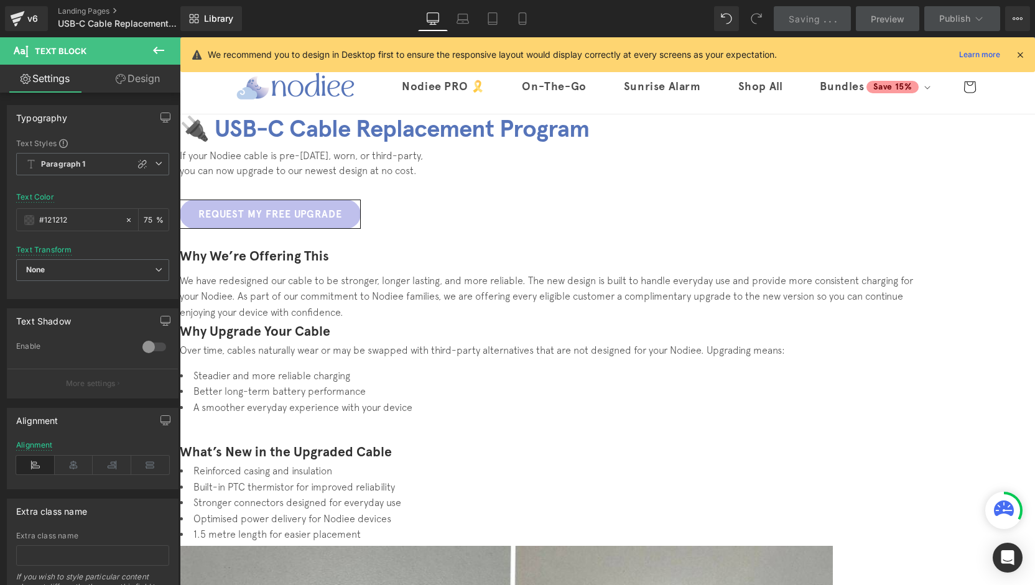
scroll to position [39, 0]
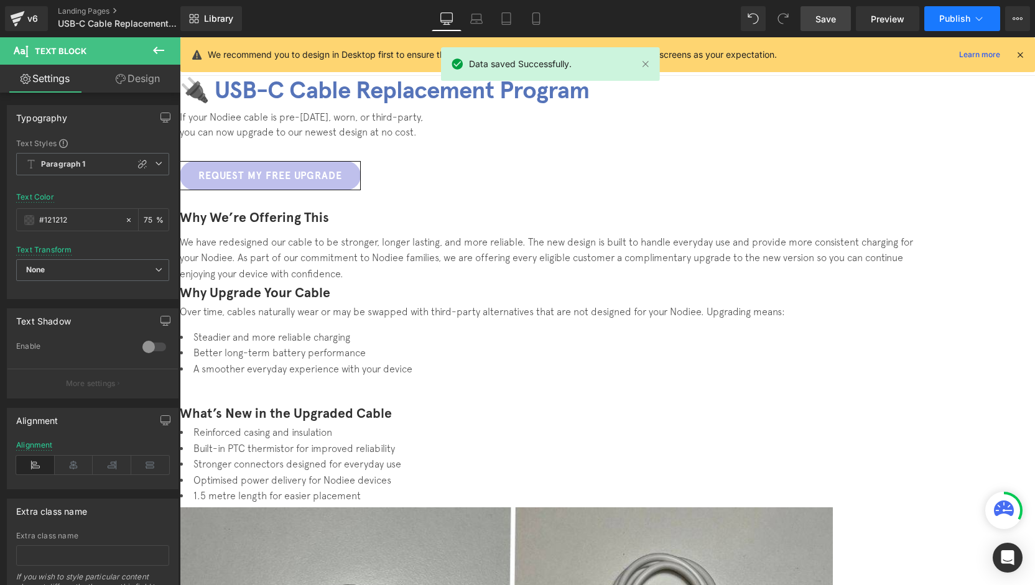
click at [943, 19] on span "Publish" at bounding box center [954, 19] width 31 height 10
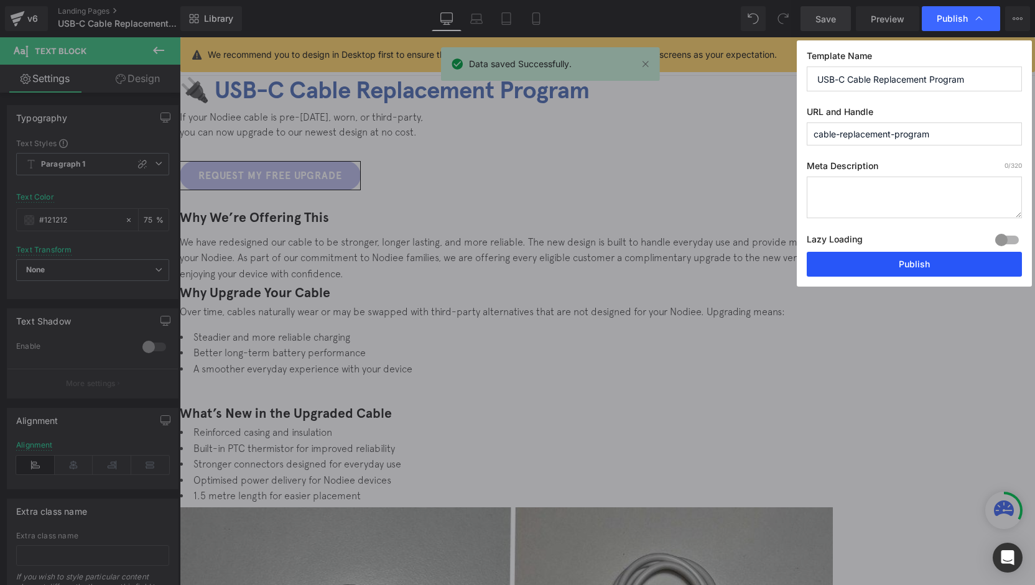
click at [899, 267] on button "Publish" at bounding box center [914, 264] width 215 height 25
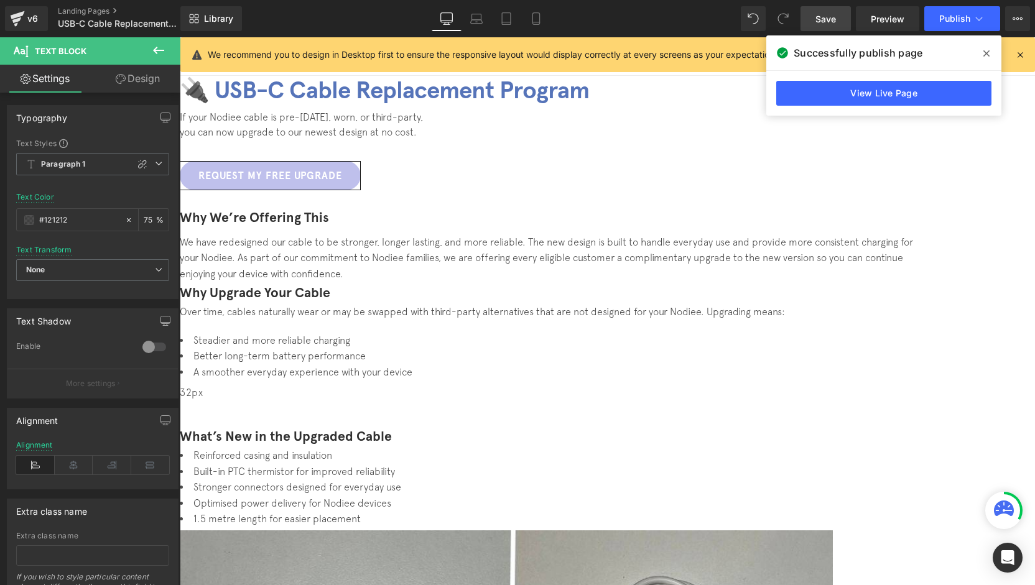
click at [983, 52] on icon at bounding box center [986, 54] width 6 height 10
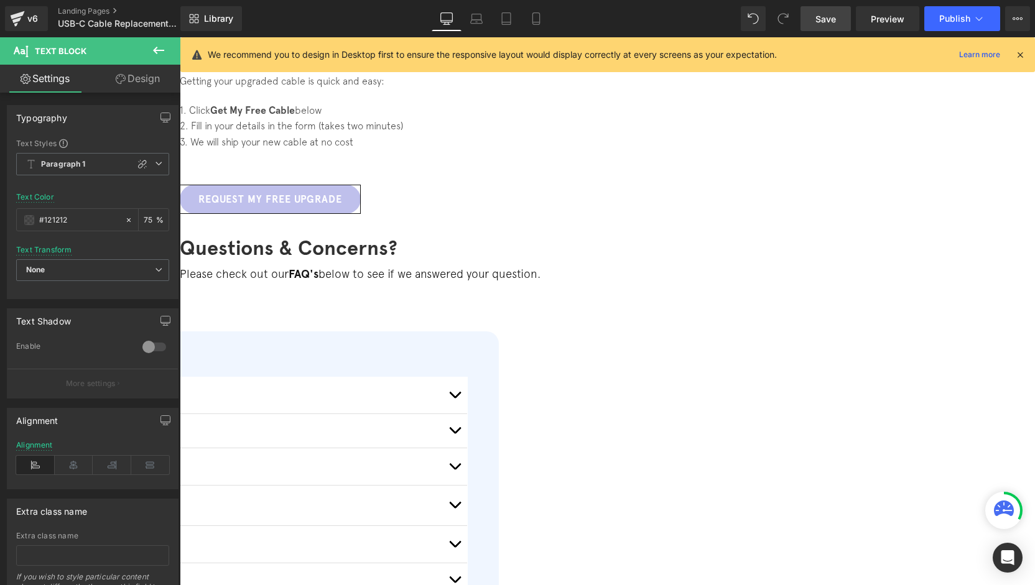
scroll to position [0, 0]
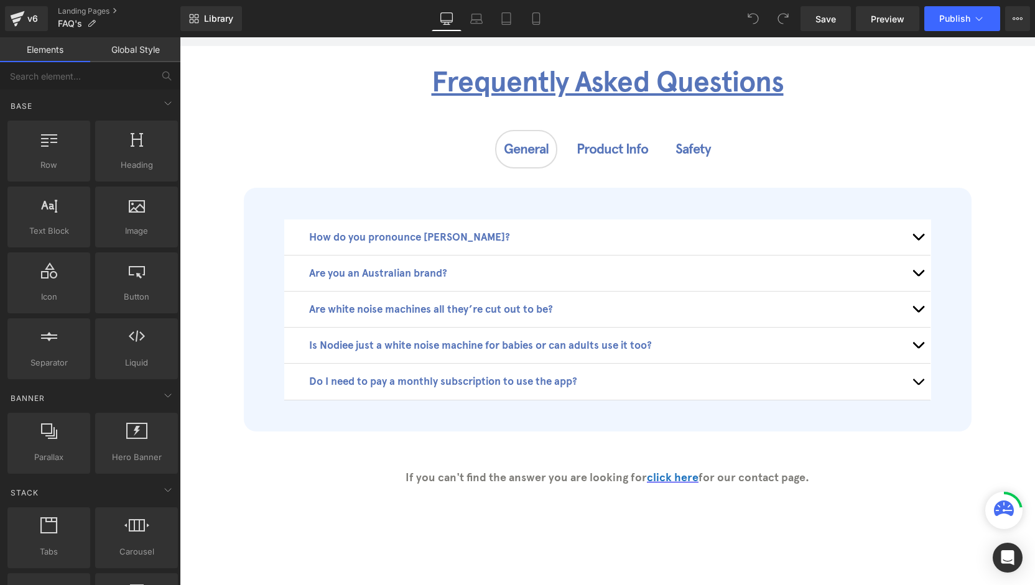
scroll to position [249, 0]
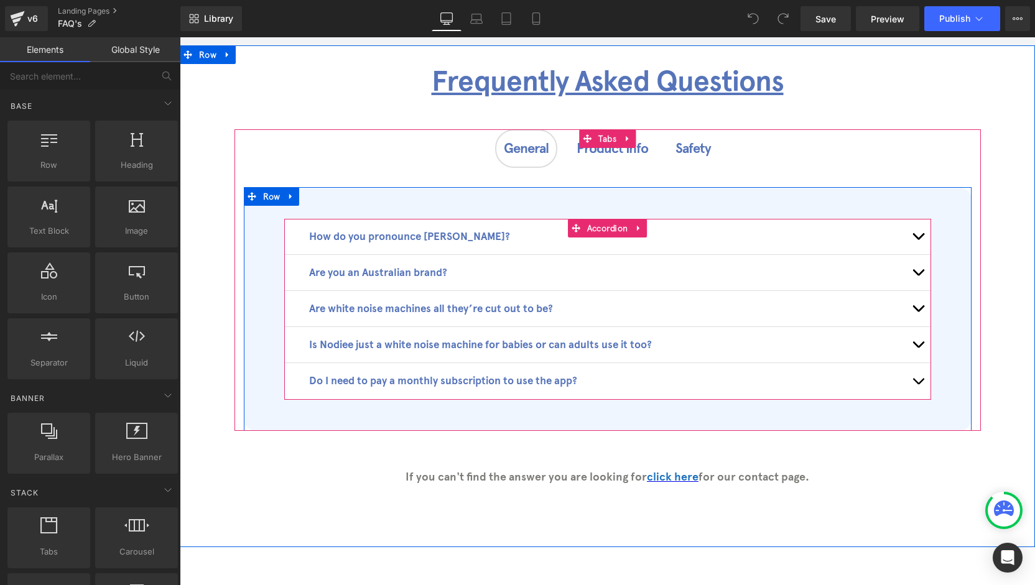
click at [918, 239] on span "button" at bounding box center [918, 239] width 0 height 0
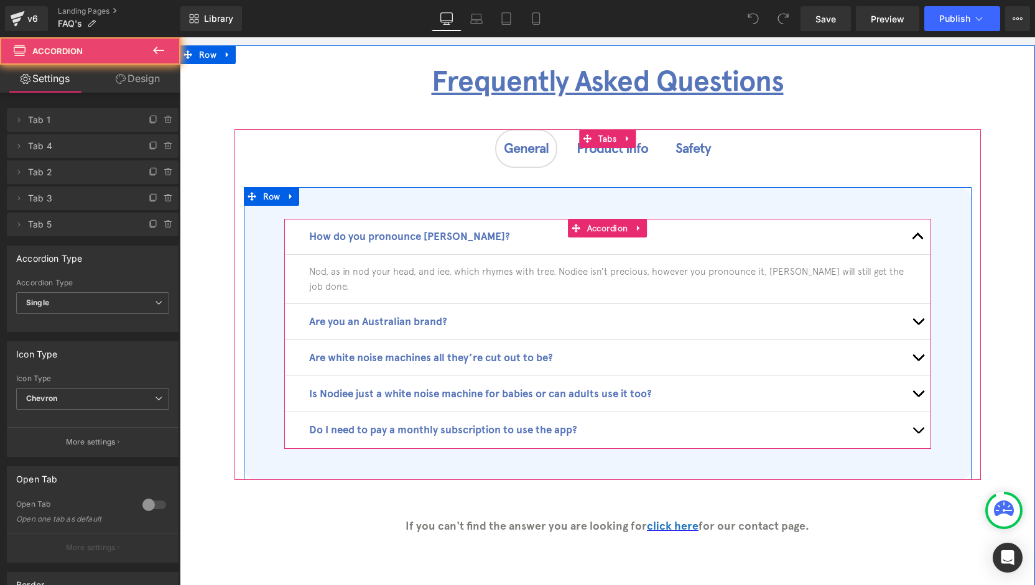
click at [918, 239] on span "button" at bounding box center [918, 239] width 0 height 0
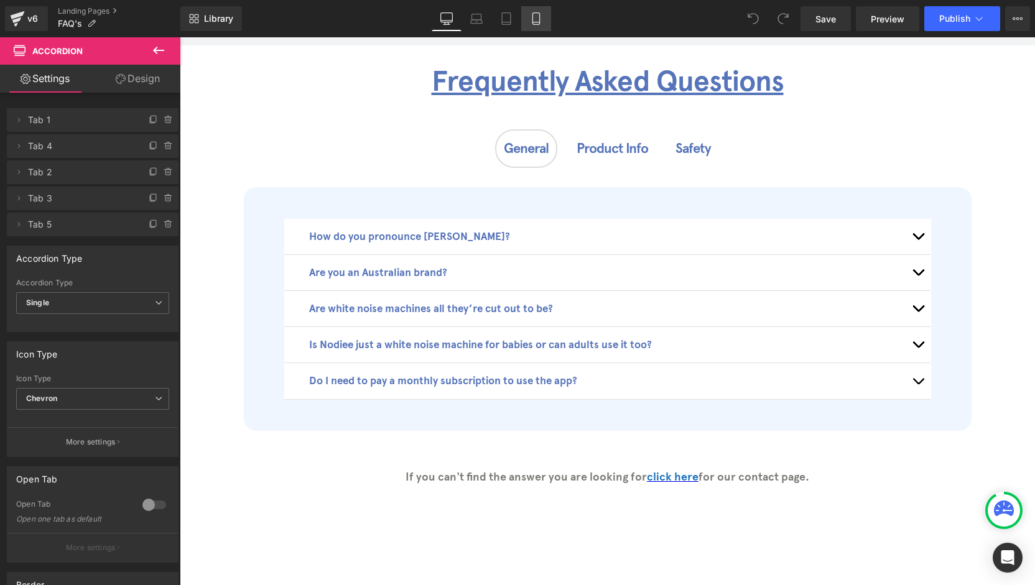
click at [528, 21] on link "Mobile" at bounding box center [536, 18] width 30 height 25
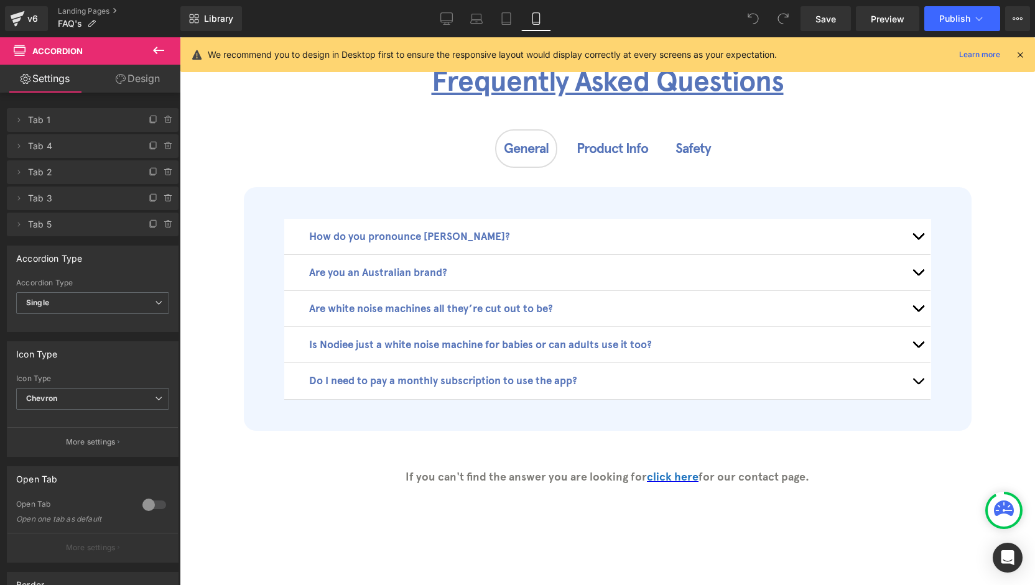
scroll to position [117, 0]
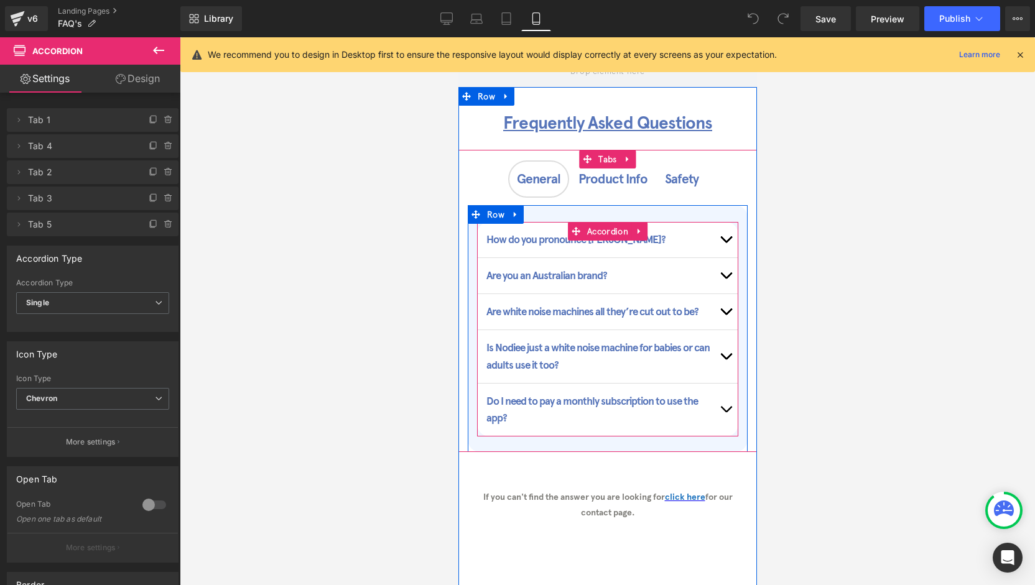
click at [723, 243] on button "button" at bounding box center [725, 239] width 25 height 35
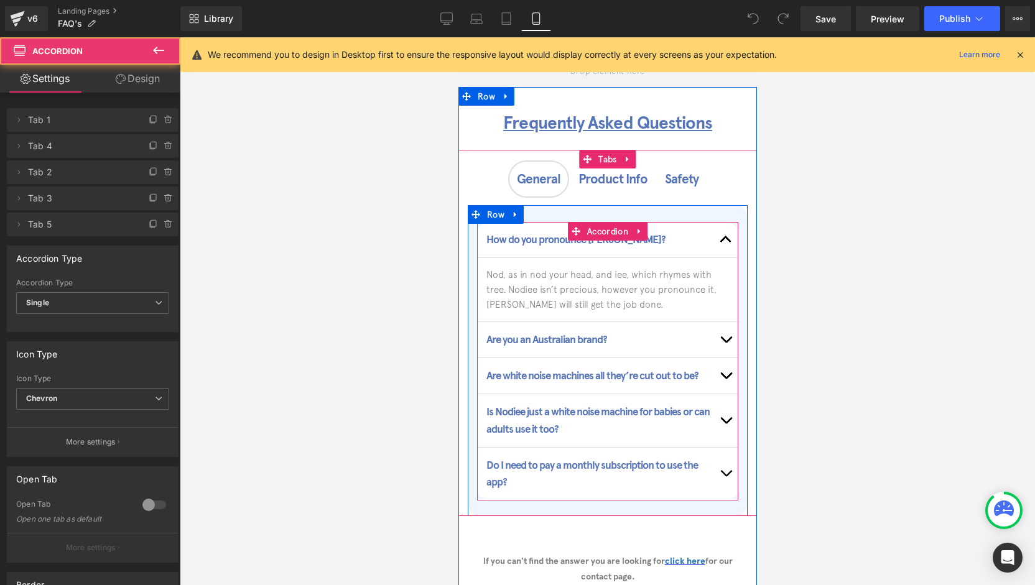
click at [723, 243] on button "button" at bounding box center [725, 239] width 25 height 35
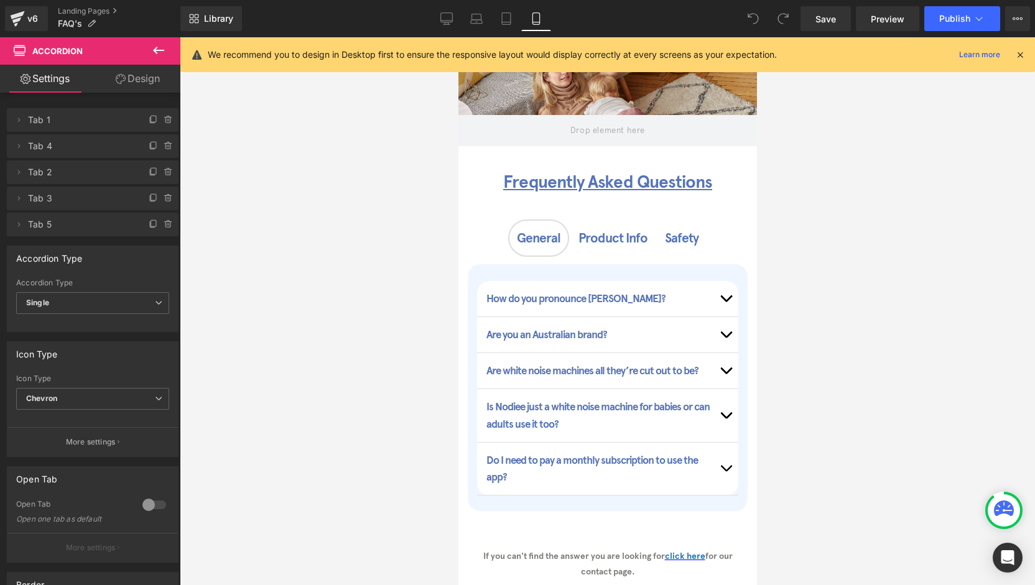
scroll to position [0, 0]
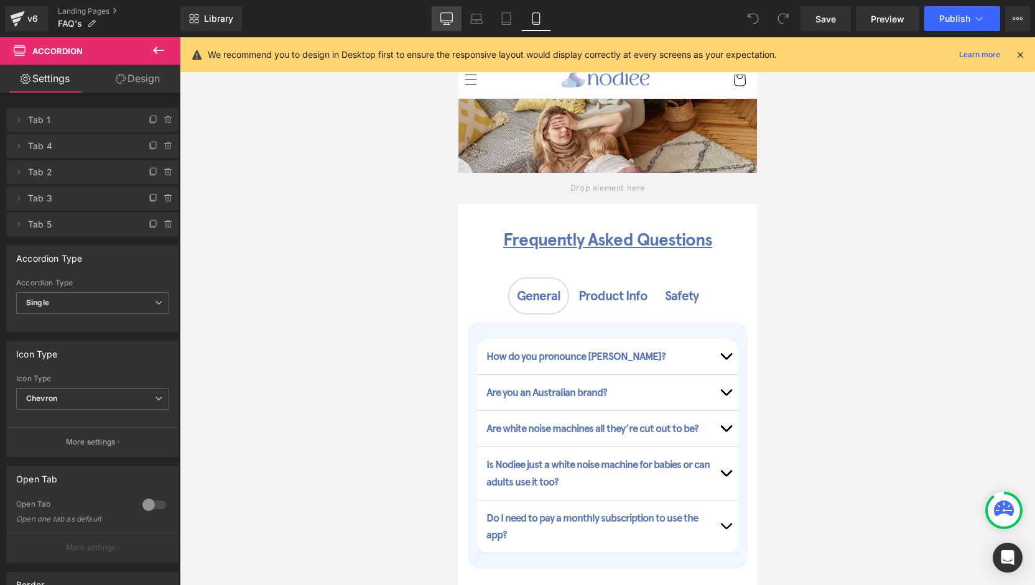
click at [448, 30] on link "Desktop" at bounding box center [447, 18] width 30 height 25
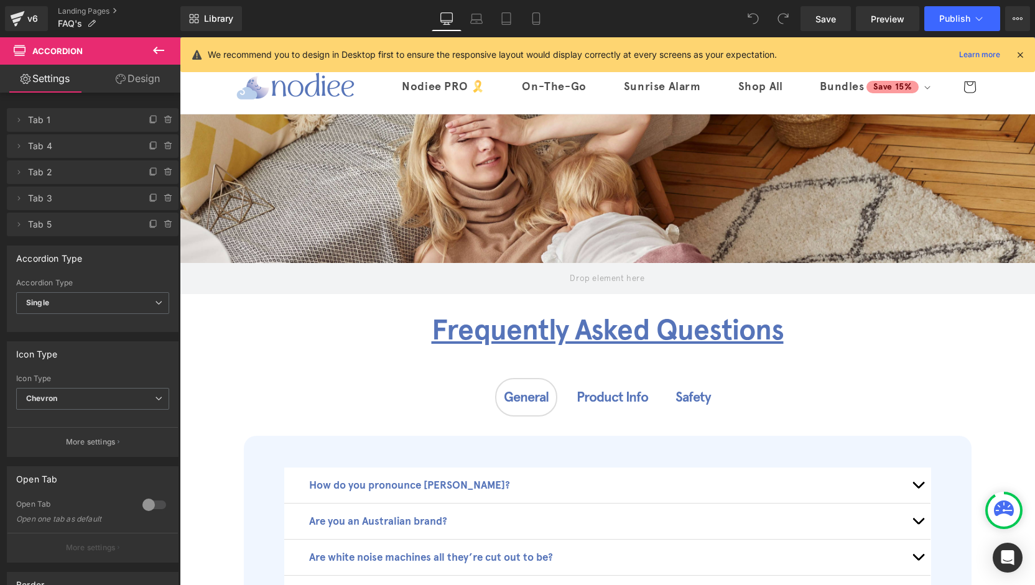
scroll to position [128, 0]
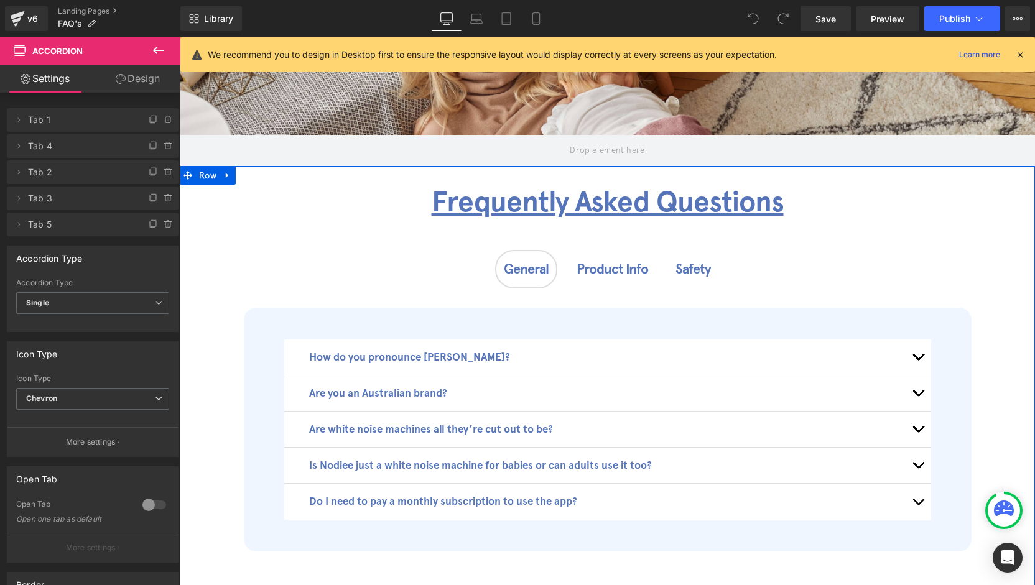
click at [603, 277] on span "Product Info Text Block" at bounding box center [612, 268] width 86 height 35
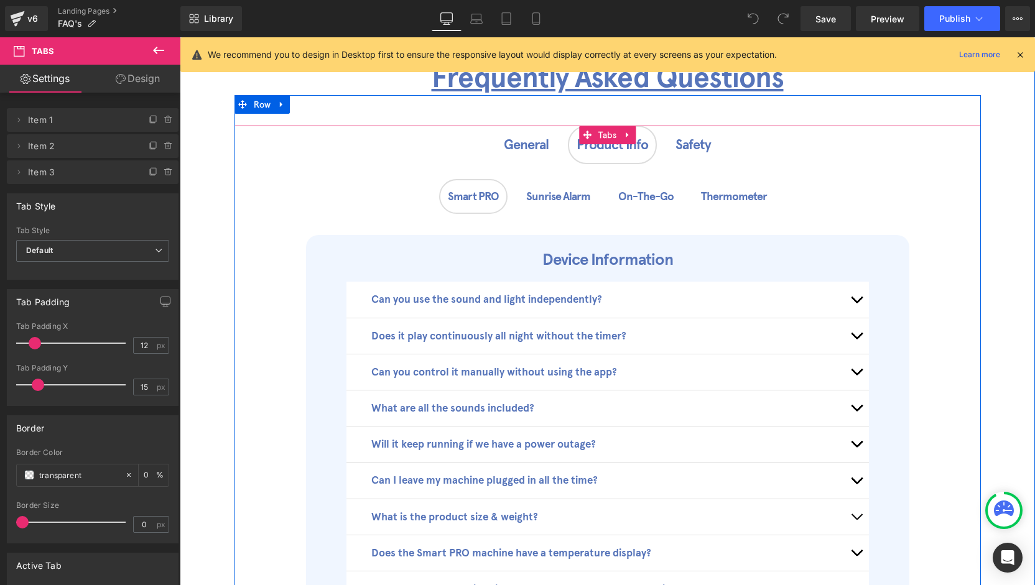
scroll to position [377, 0]
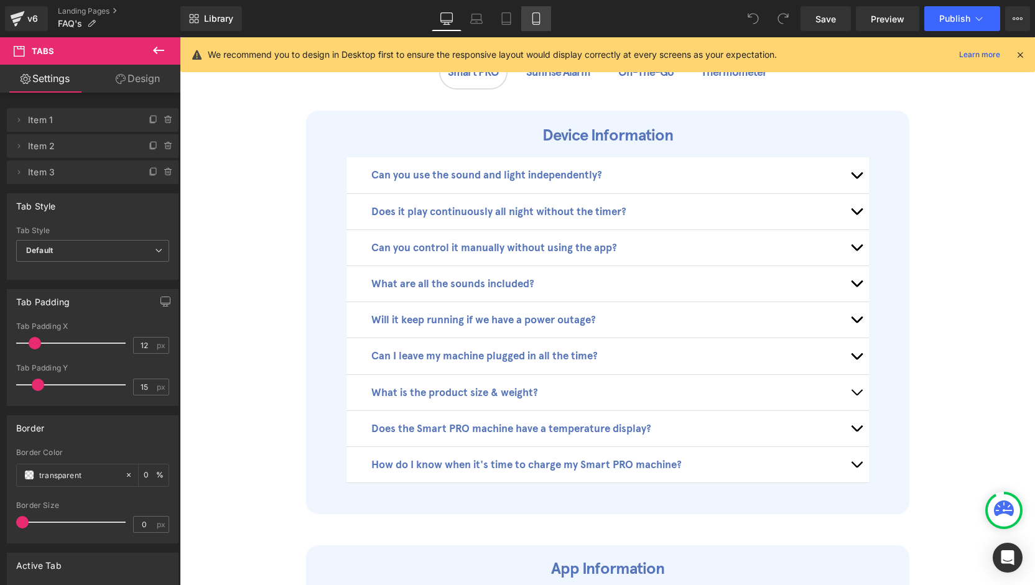
click at [526, 12] on link "Mobile" at bounding box center [536, 18] width 30 height 25
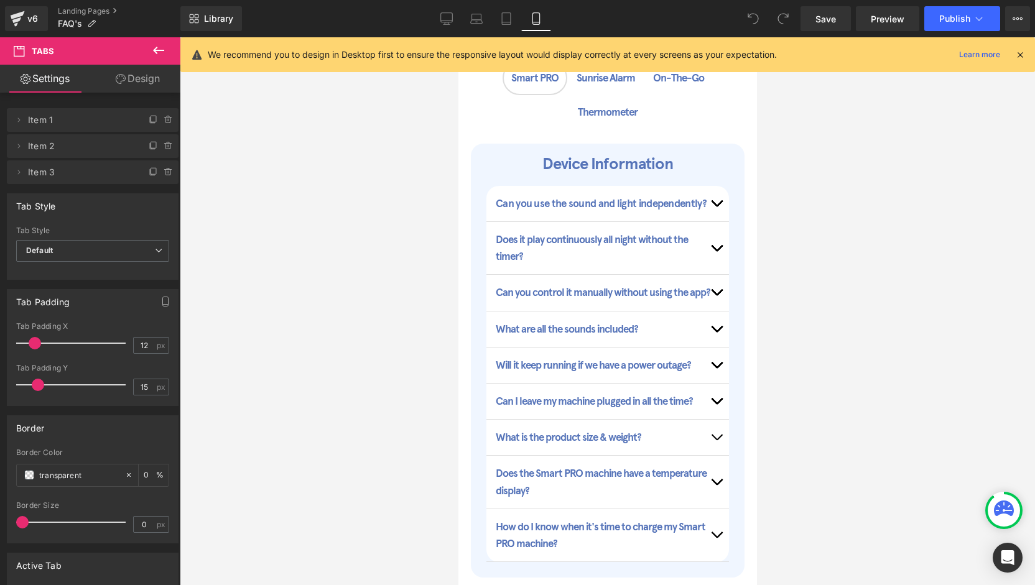
scroll to position [294, 0]
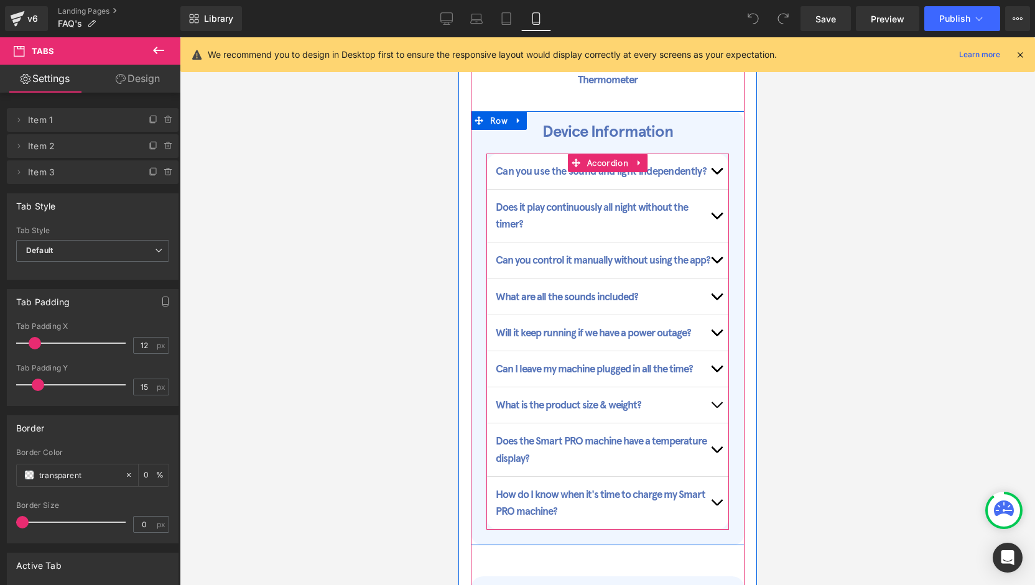
click at [711, 178] on button "button" at bounding box center [715, 171] width 25 height 35
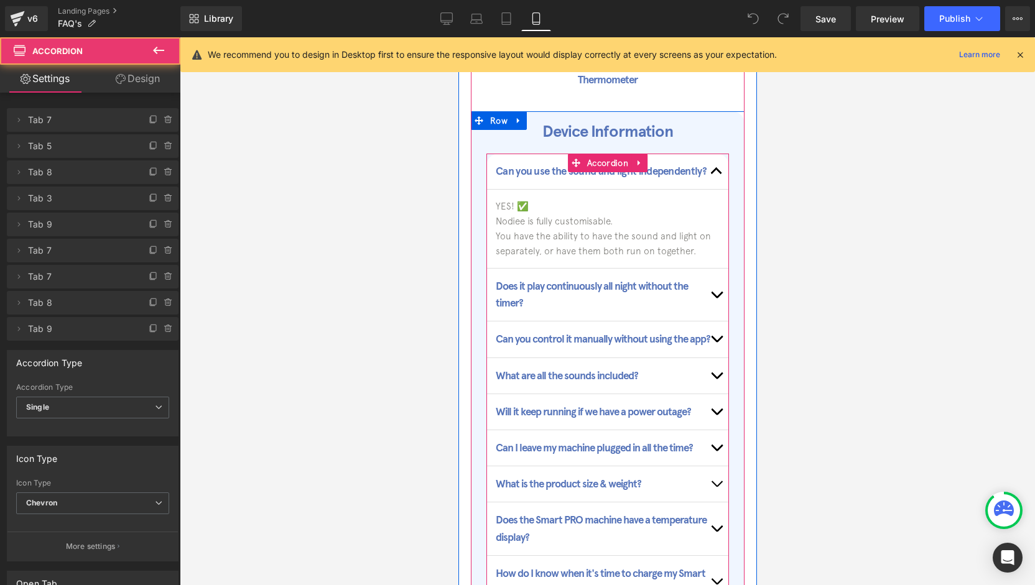
click at [711, 177] on button "button" at bounding box center [715, 171] width 25 height 35
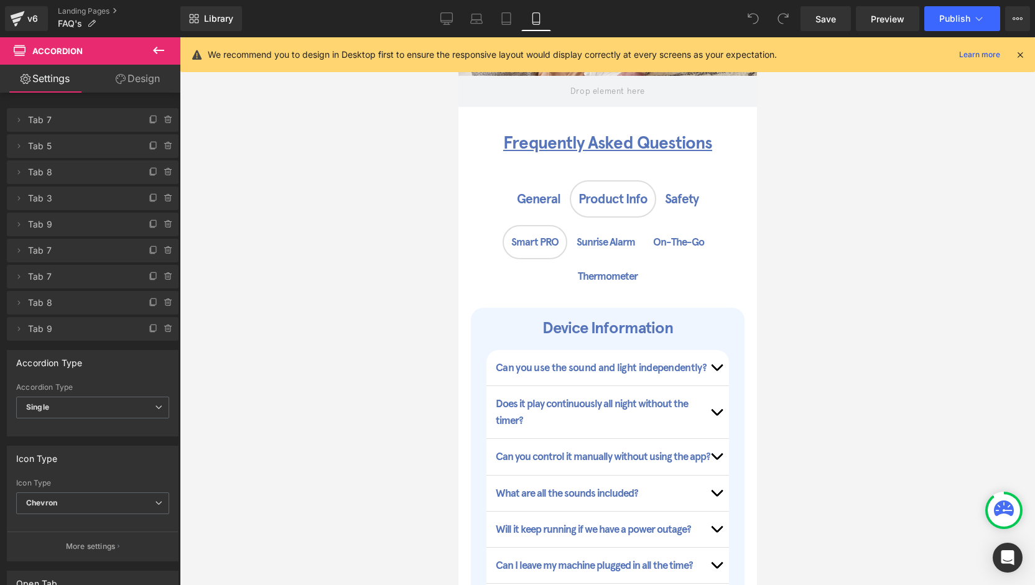
scroll to position [187, 0]
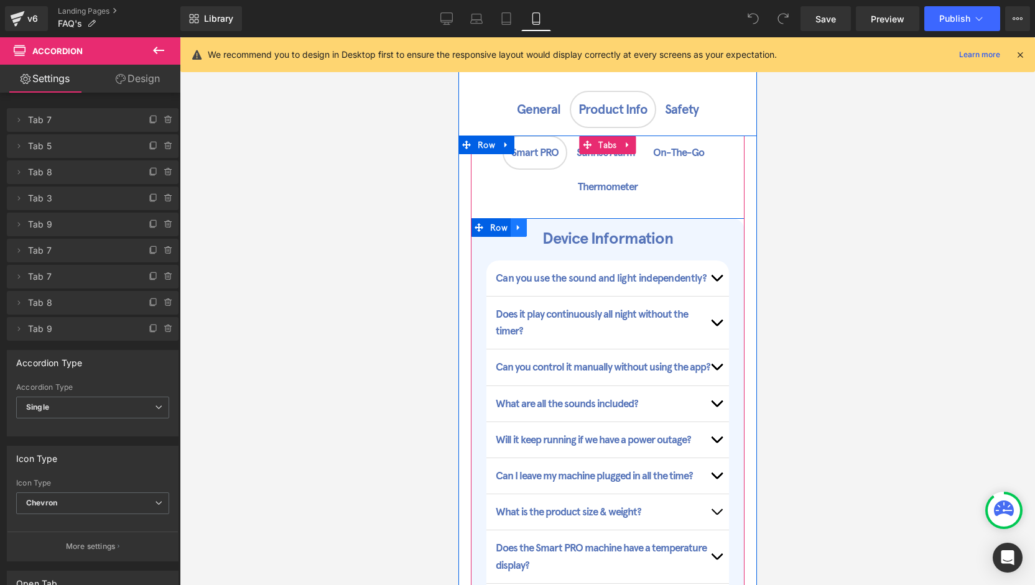
click at [514, 231] on icon at bounding box center [518, 227] width 9 height 9
click at [516, 229] on icon at bounding box center [518, 227] width 9 height 9
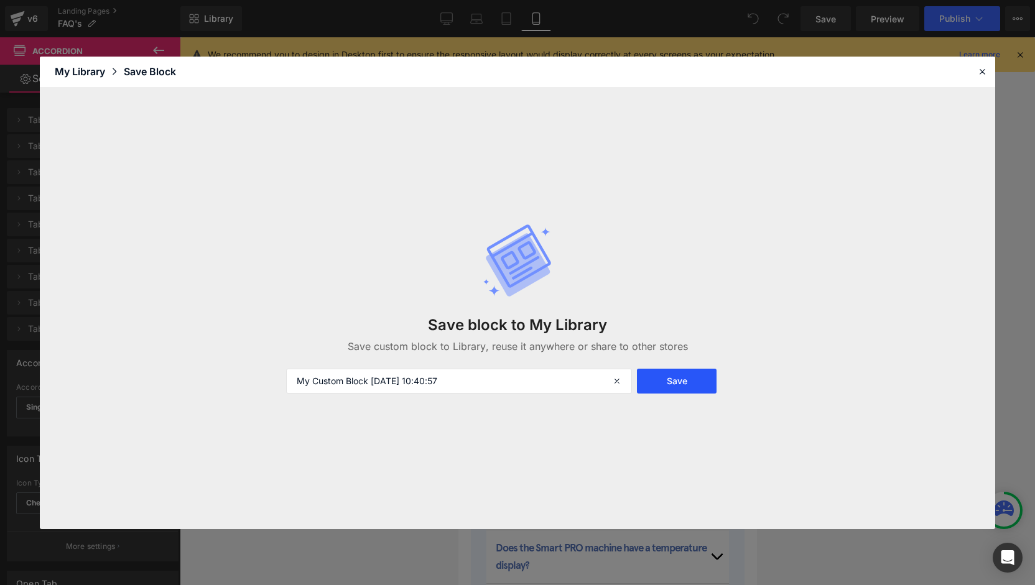
click at [687, 378] on button "Save" at bounding box center [677, 381] width 80 height 25
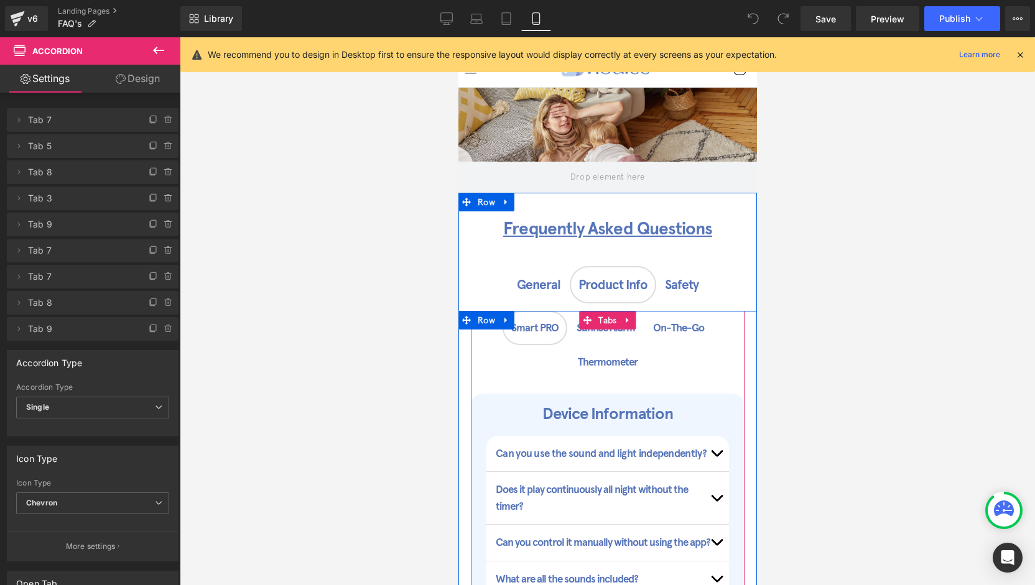
scroll to position [0, 0]
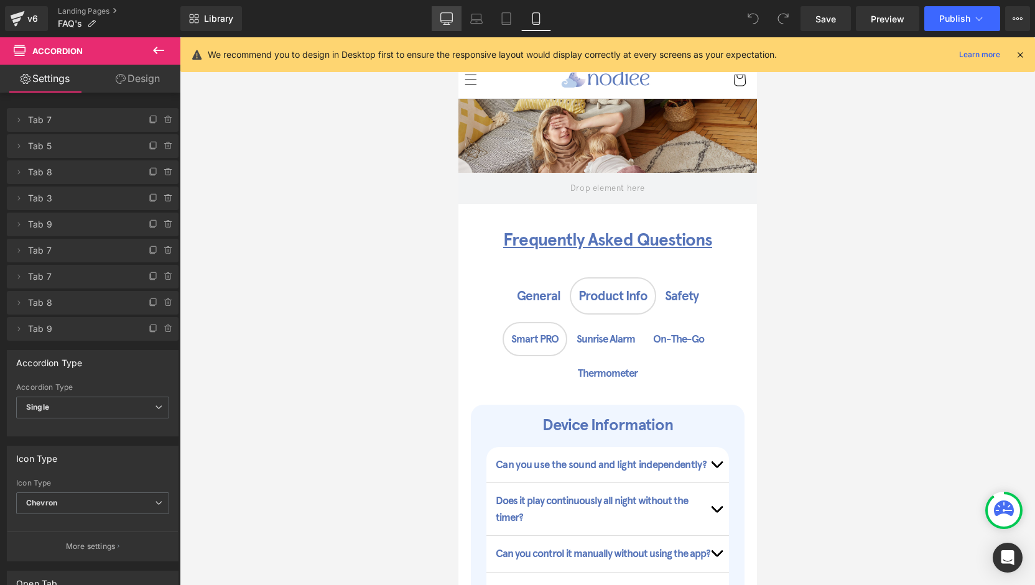
click at [457, 17] on link "Desktop" at bounding box center [447, 18] width 30 height 25
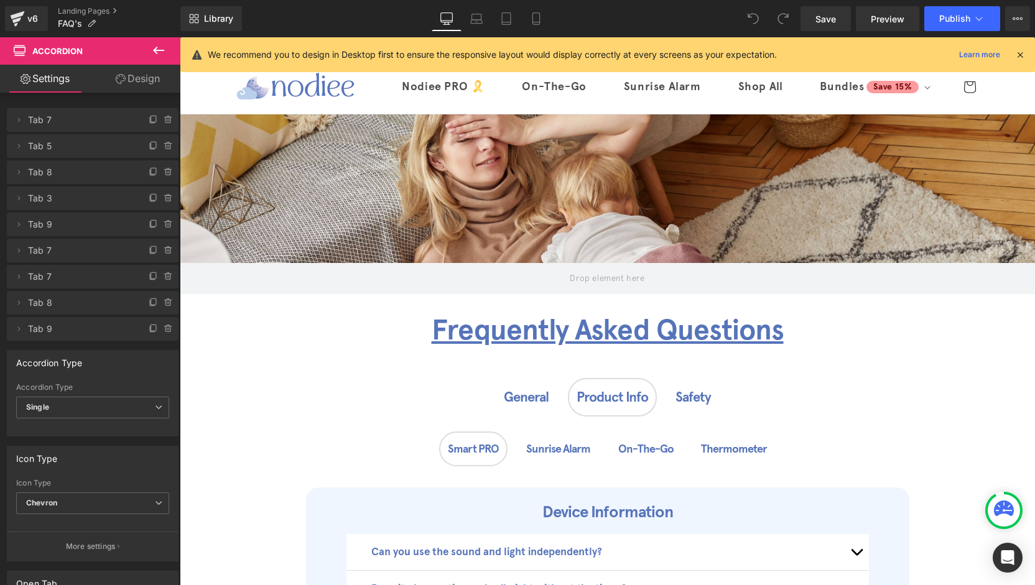
scroll to position [87, 0]
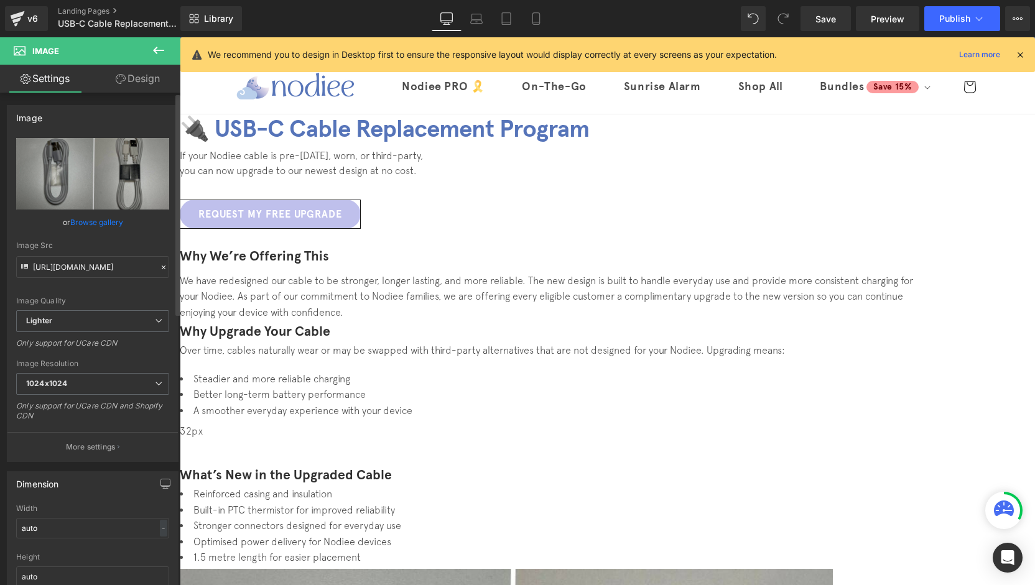
click at [105, 229] on link "Browse gallery" at bounding box center [96, 222] width 53 height 22
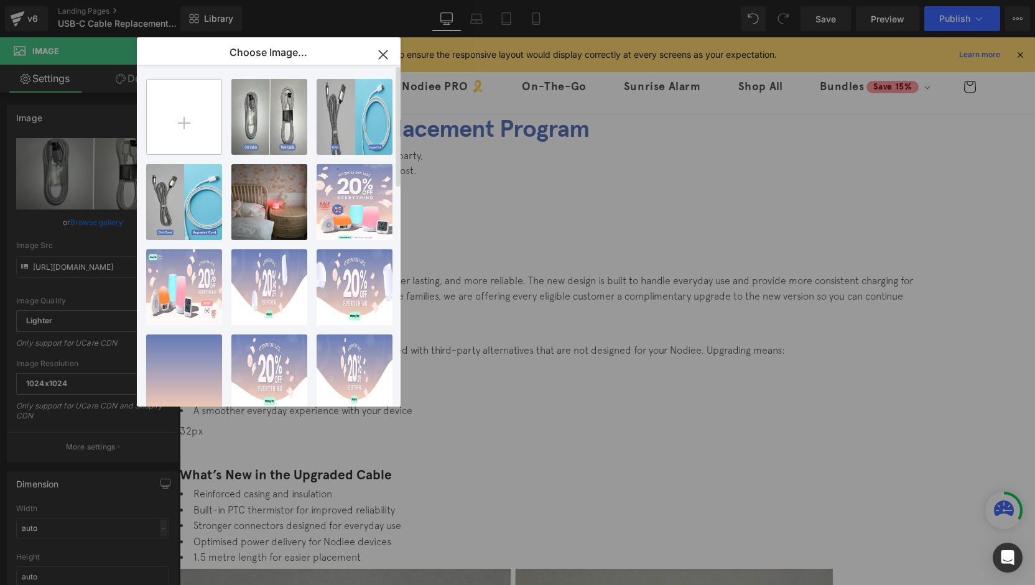
click at [190, 125] on input "file" at bounding box center [184, 117] width 75 height 75
type input "C:\fakepath\Old Cable (2).jpg"
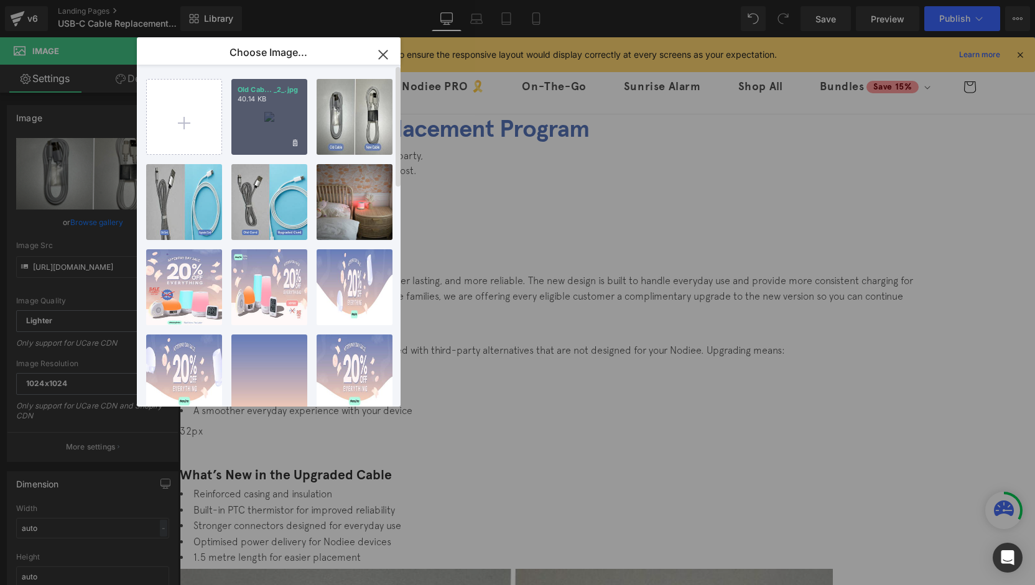
click at [0, 0] on div "Old Cab... _2_.jpg 40.14 KB" at bounding box center [0, 0] width 0 height 0
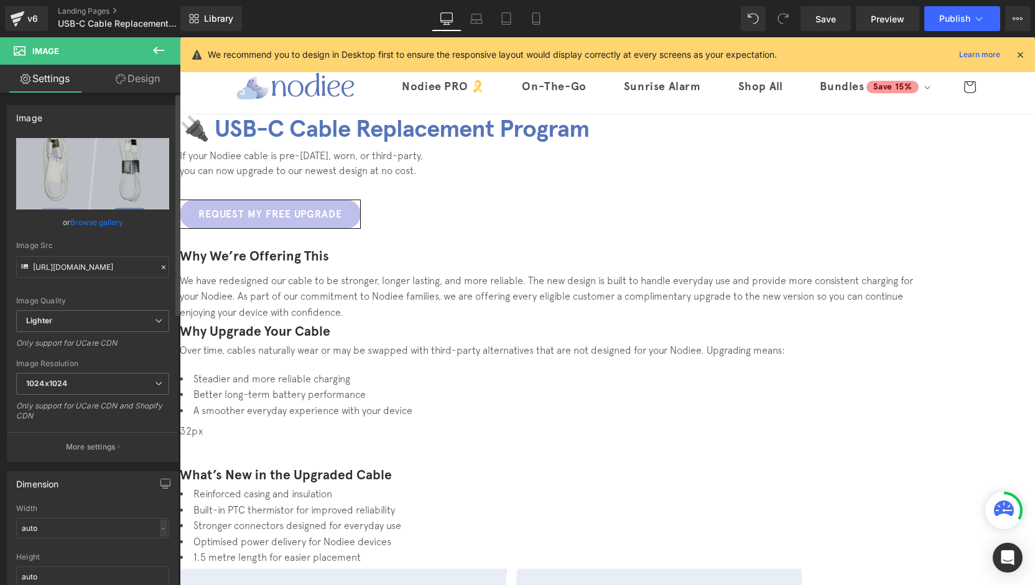
click at [106, 220] on link "Browse gallery" at bounding box center [96, 222] width 53 height 22
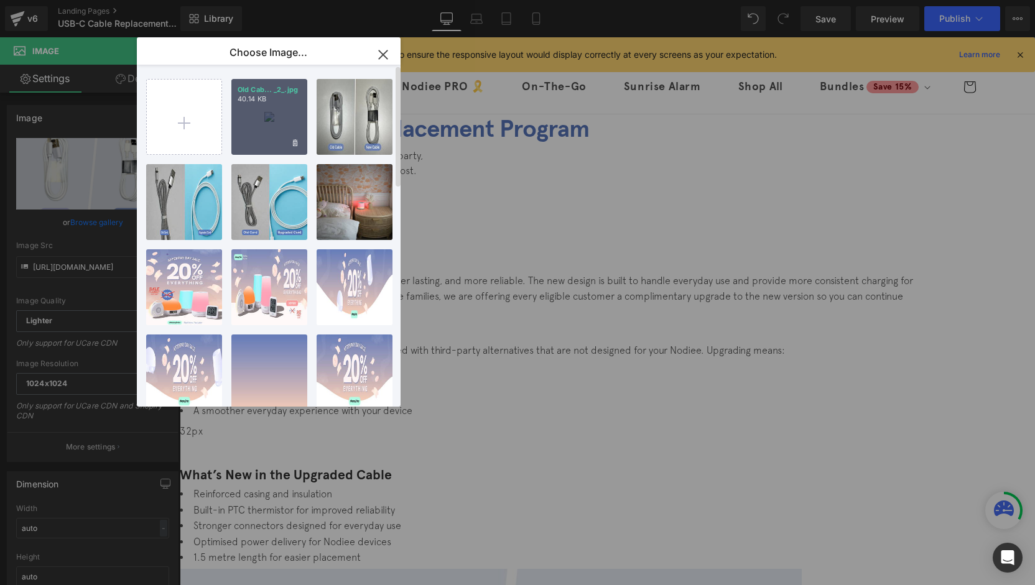
click at [0, 0] on div "Old Cab... _2_.jpg 40.14 KB" at bounding box center [0, 0] width 0 height 0
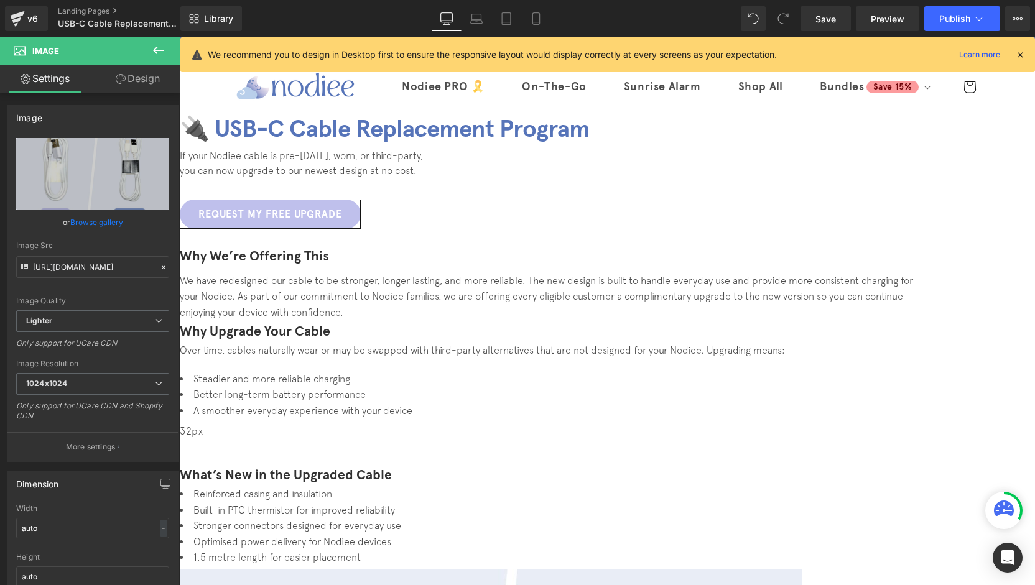
type input "[URL][DOMAIN_NAME]"
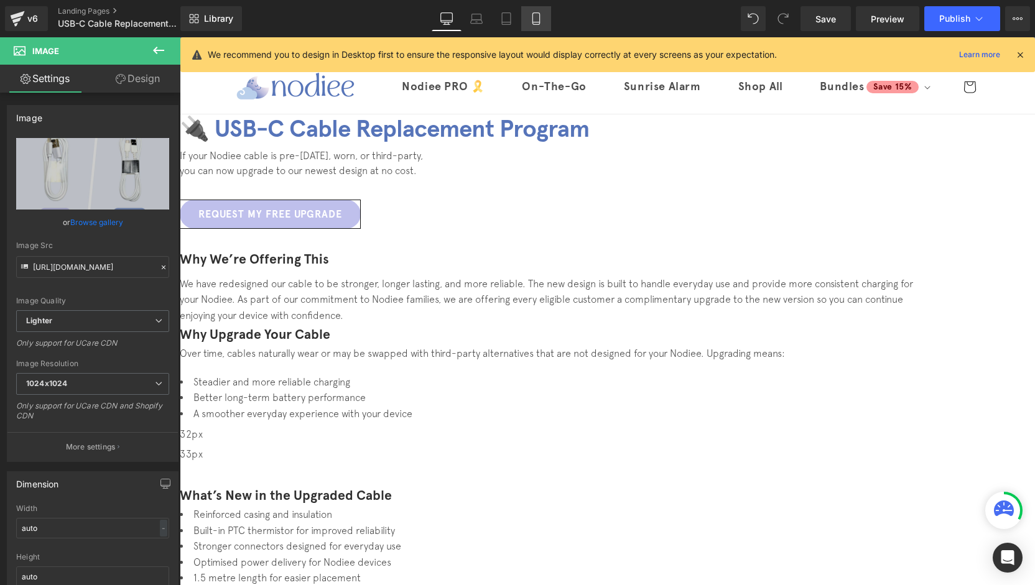
click at [527, 19] on link "Mobile" at bounding box center [536, 18] width 30 height 25
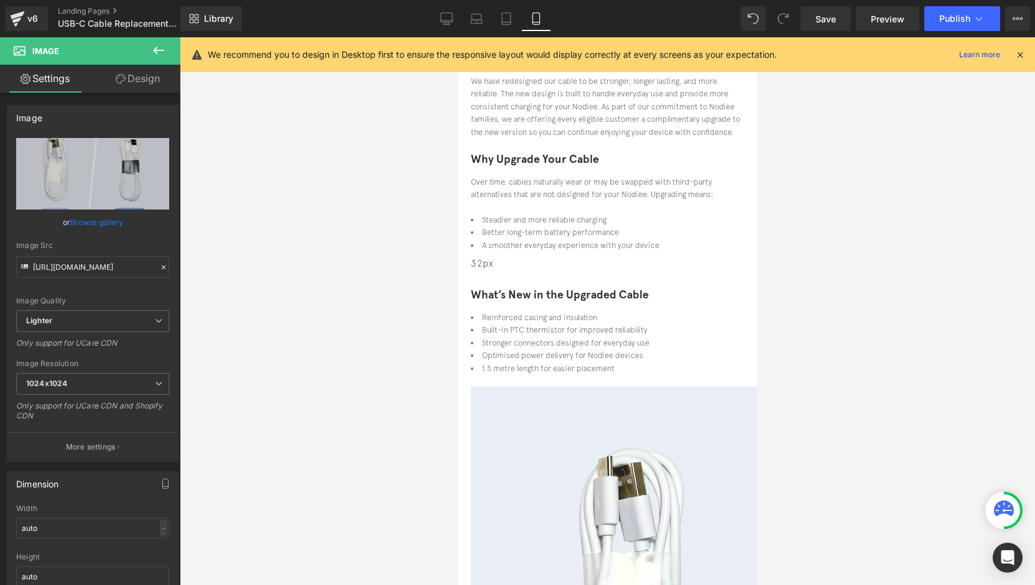
scroll to position [195, 0]
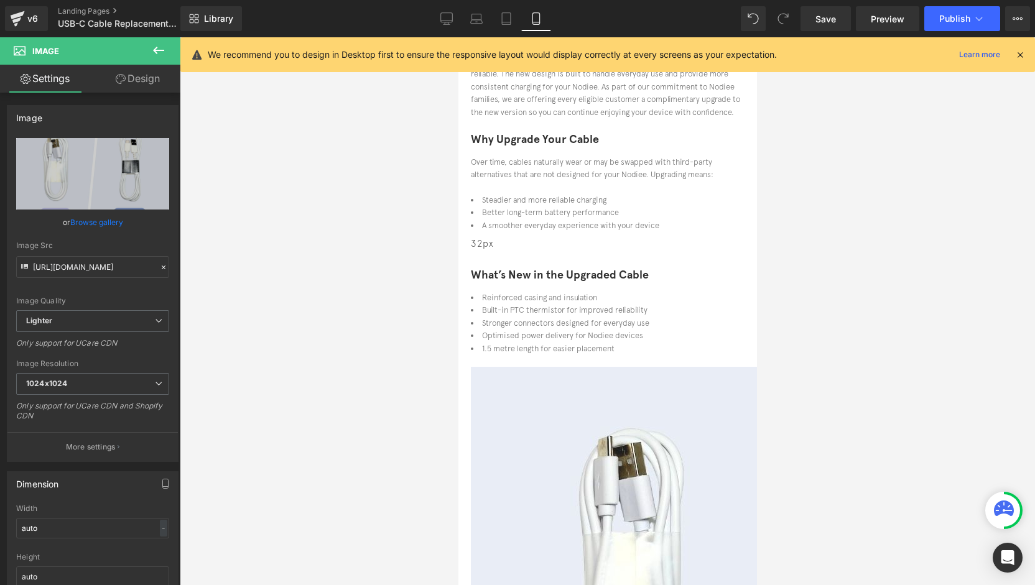
click at [656, 378] on img at bounding box center [807, 584] width 675 height 435
click at [458, 37] on span "Image" at bounding box center [458, 37] width 0 height 0
click at [126, 90] on link "Design" at bounding box center [138, 79] width 90 height 28
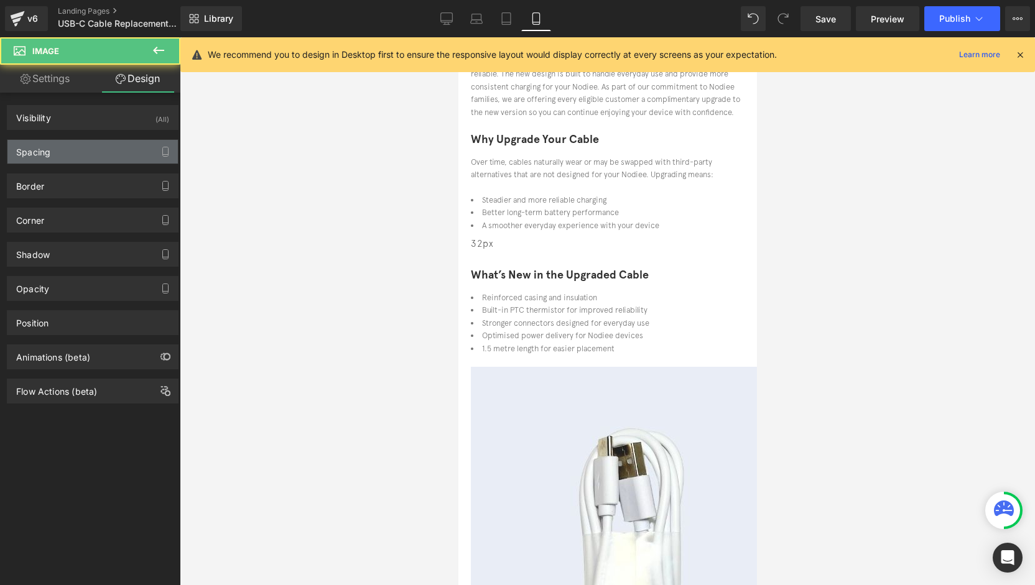
type input "0"
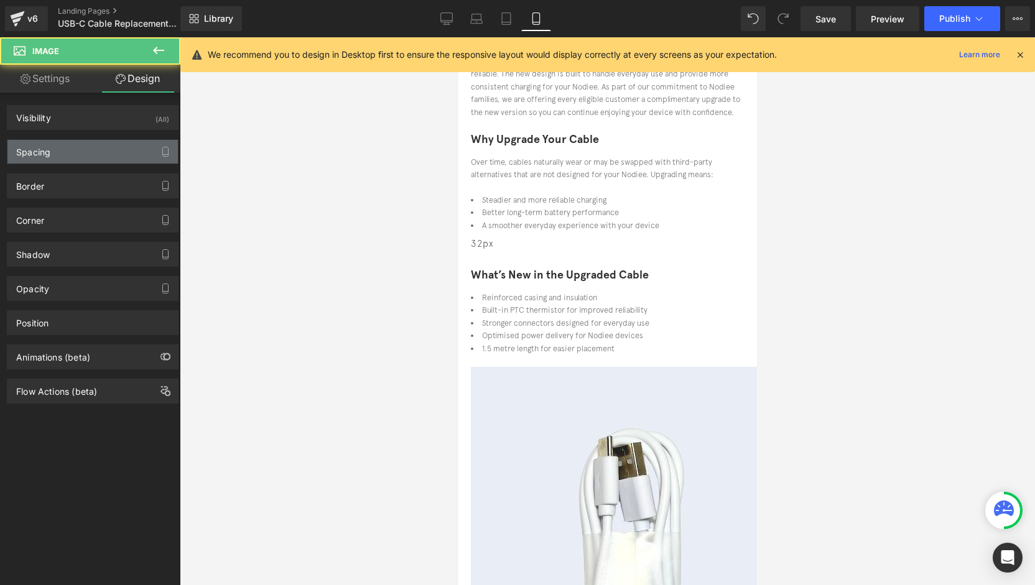
type input "85"
type input "0"
click at [70, 159] on div "Spacing" at bounding box center [92, 152] width 170 height 24
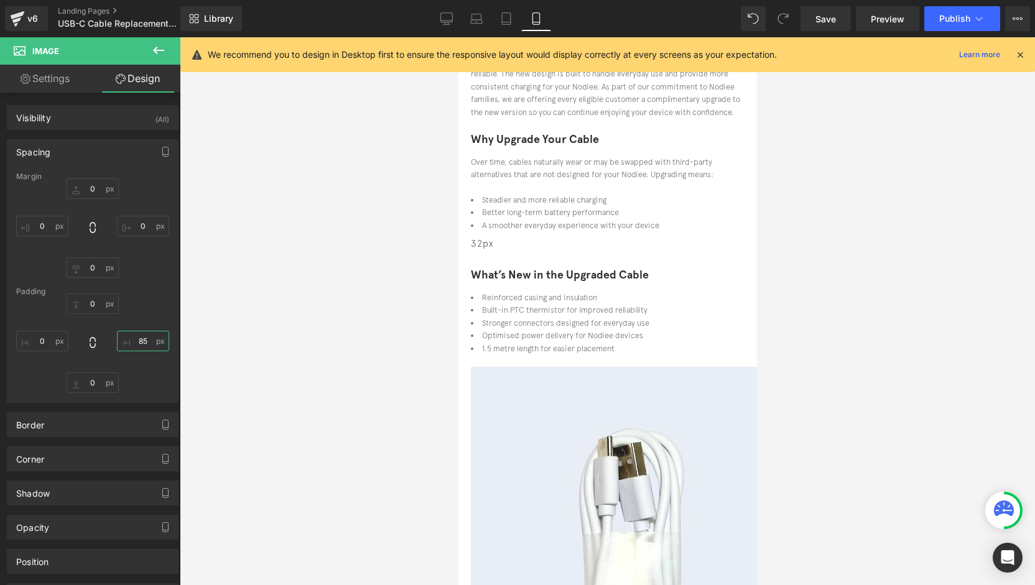
click at [137, 338] on input "85" at bounding box center [143, 341] width 52 height 21
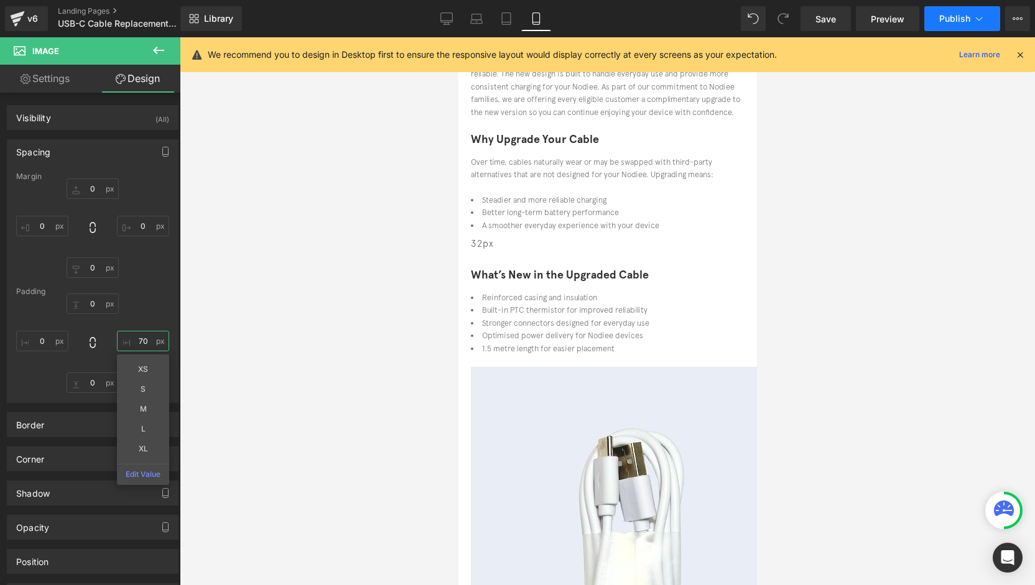
type input "70"
click at [936, 24] on button "Publish" at bounding box center [962, 18] width 76 height 25
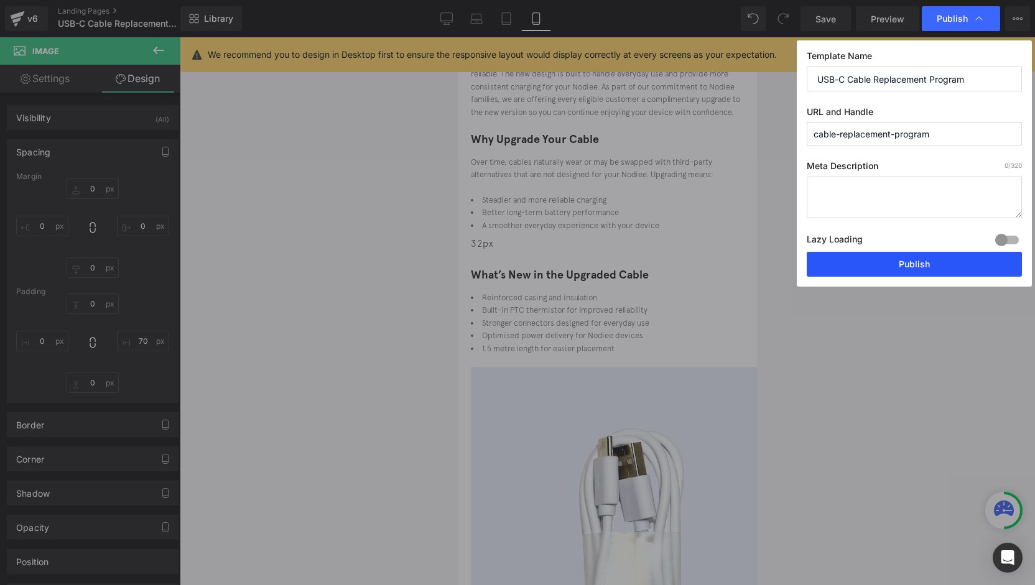
click at [901, 266] on button "Publish" at bounding box center [914, 264] width 215 height 25
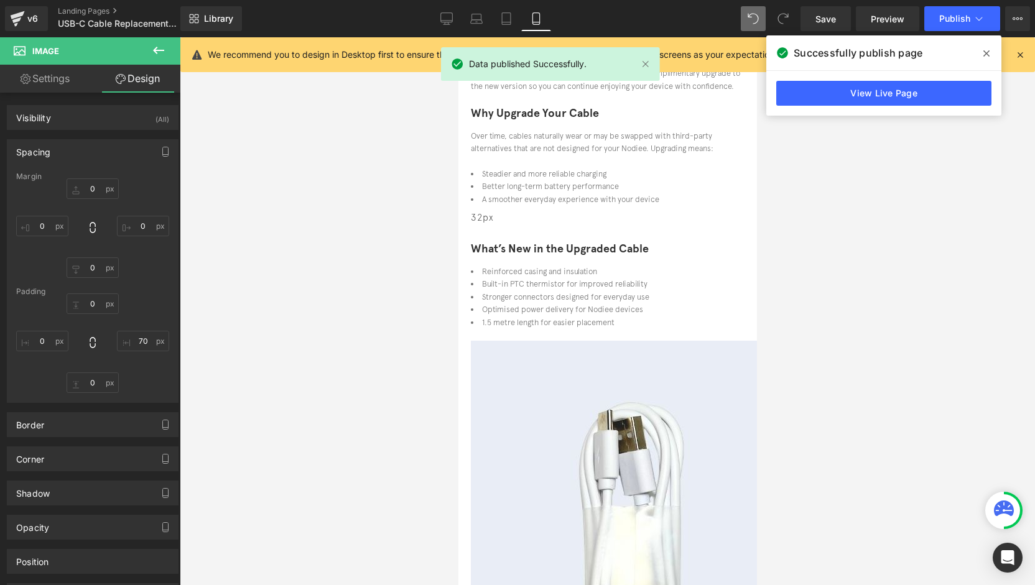
scroll to position [187, 0]
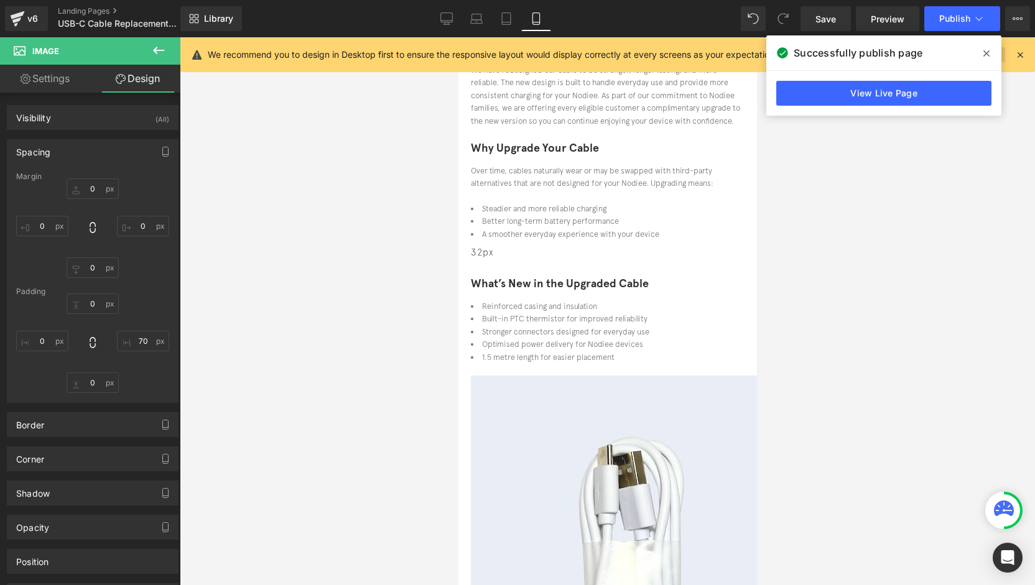
click at [985, 52] on icon at bounding box center [986, 54] width 6 height 10
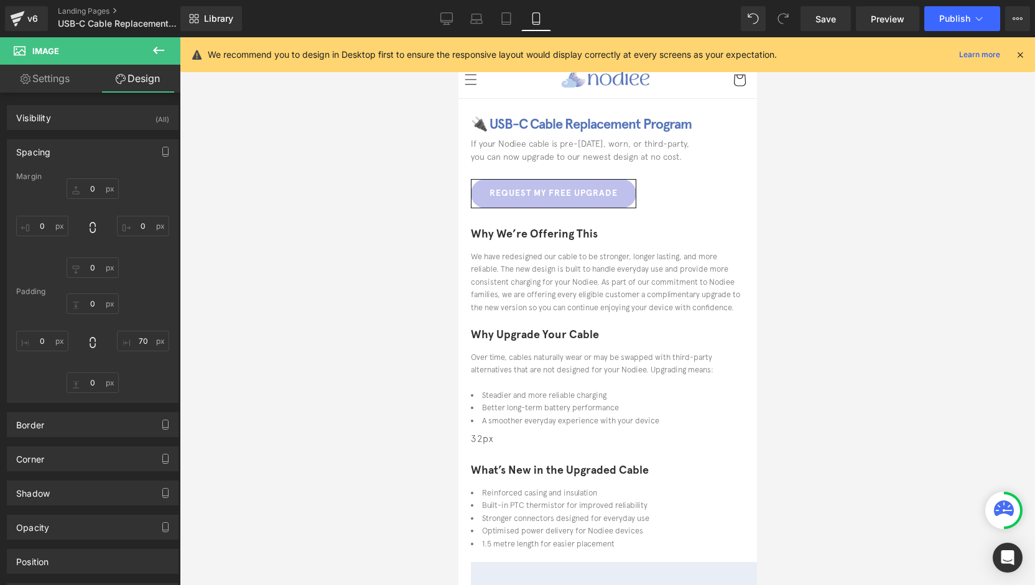
scroll to position [0, 0]
click at [442, 19] on icon at bounding box center [446, 18] width 12 height 12
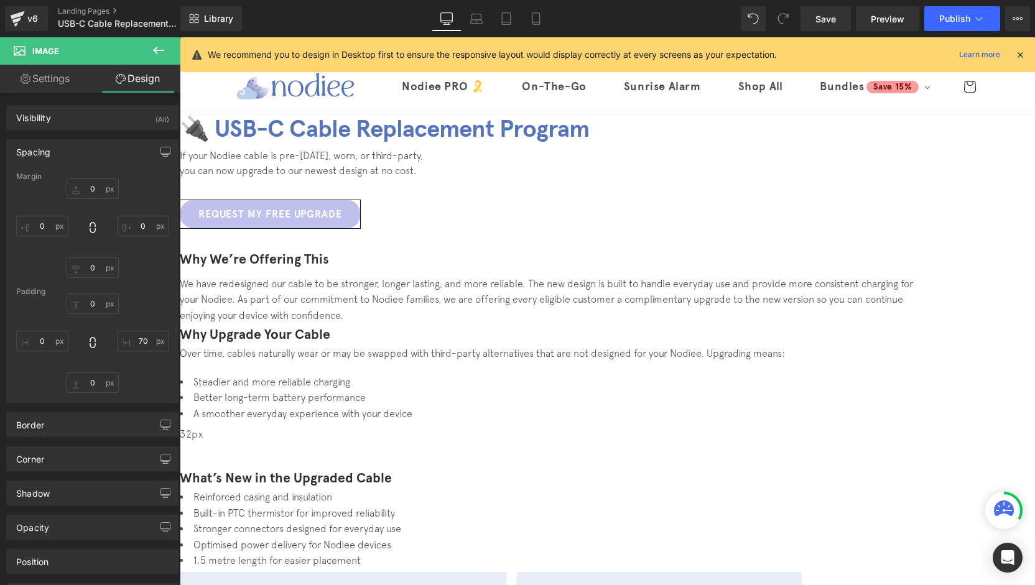
type input "0"
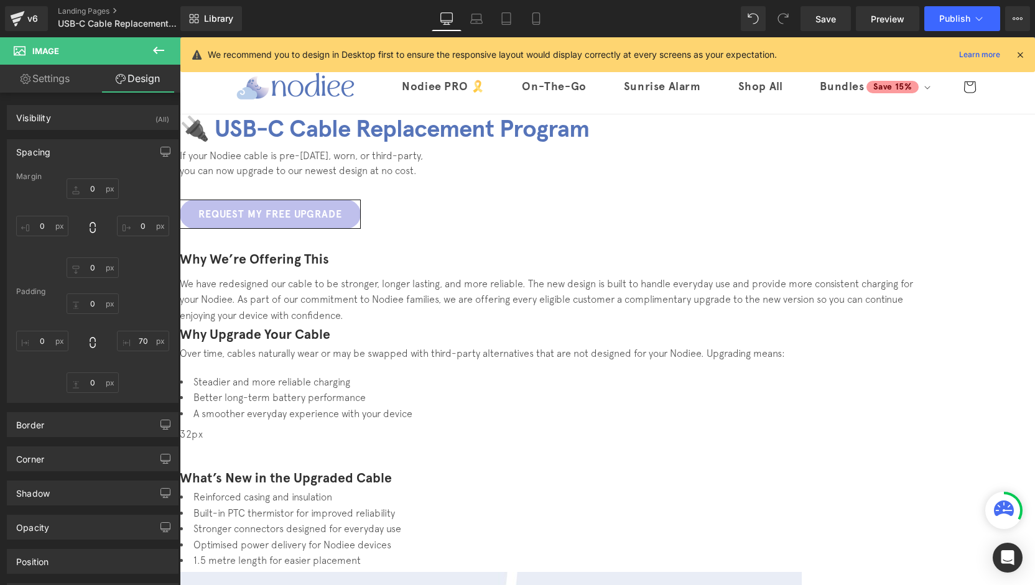
type input "97.5815"
type input "0"
